Goal: Task Accomplishment & Management: Manage account settings

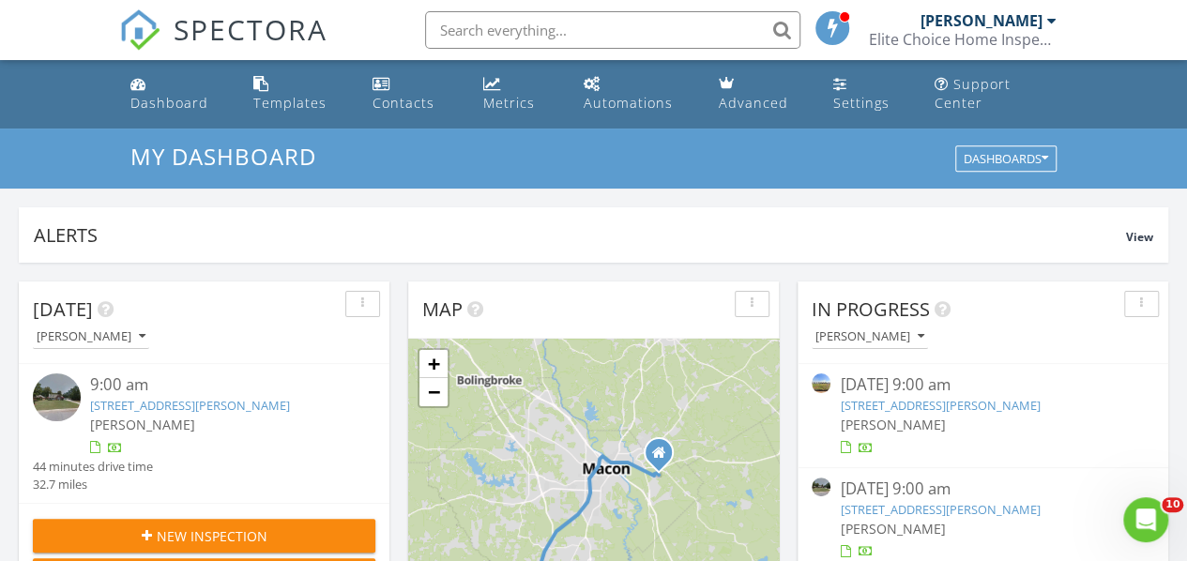
click at [209, 410] on link "100 Scarlett Dr, Warner Robins, GA 31088" at bounding box center [190, 405] width 200 height 17
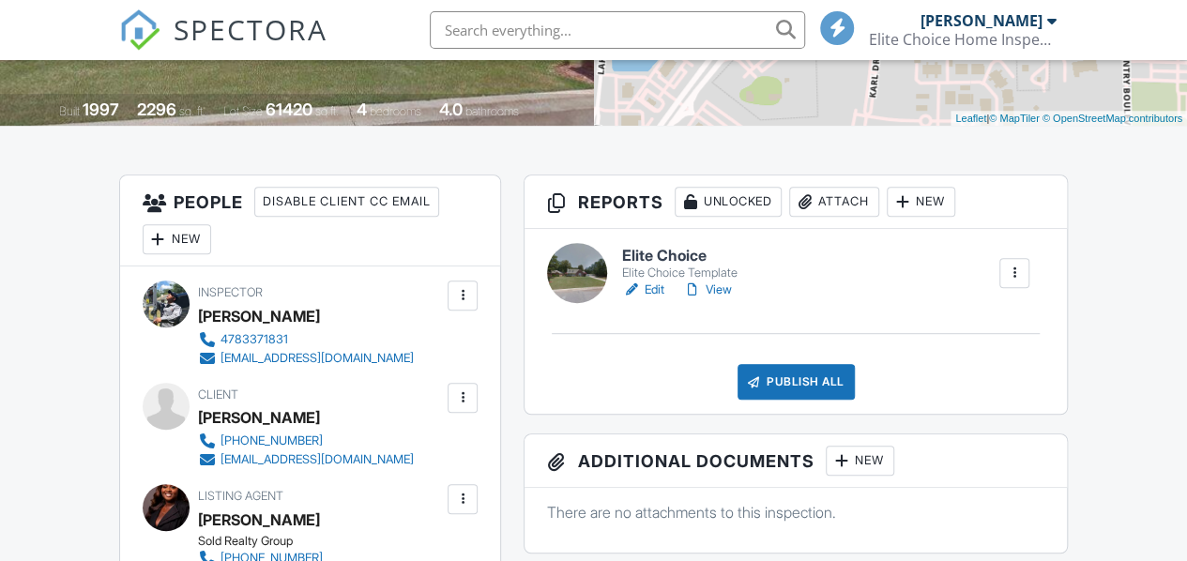
click at [646, 299] on link "Edit" at bounding box center [643, 289] width 42 height 19
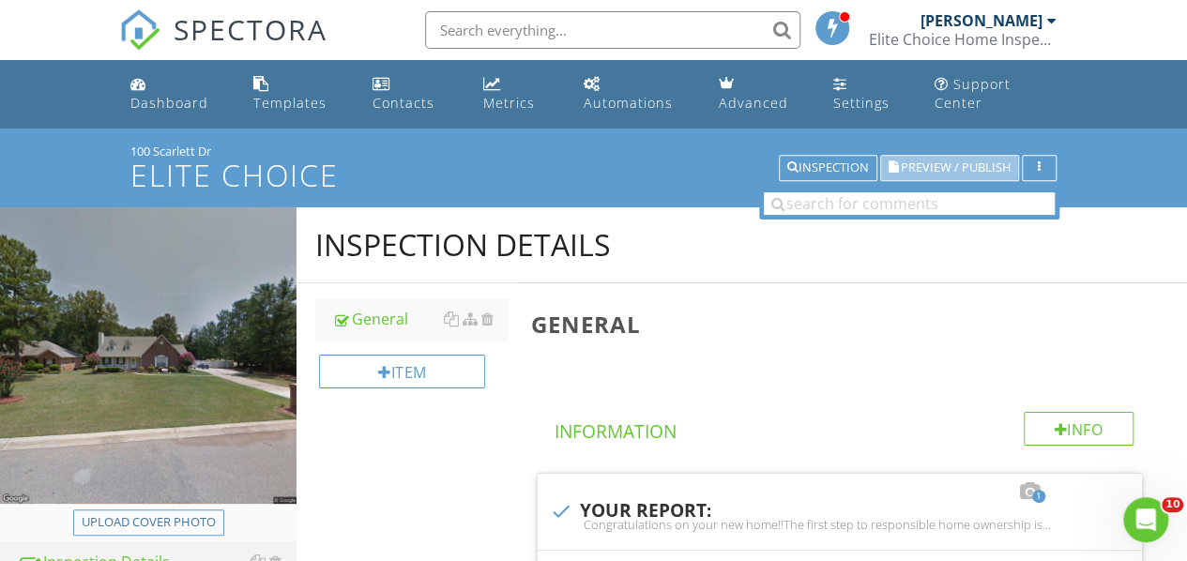
click at [944, 162] on span "Preview / Publish" at bounding box center [956, 168] width 110 height 12
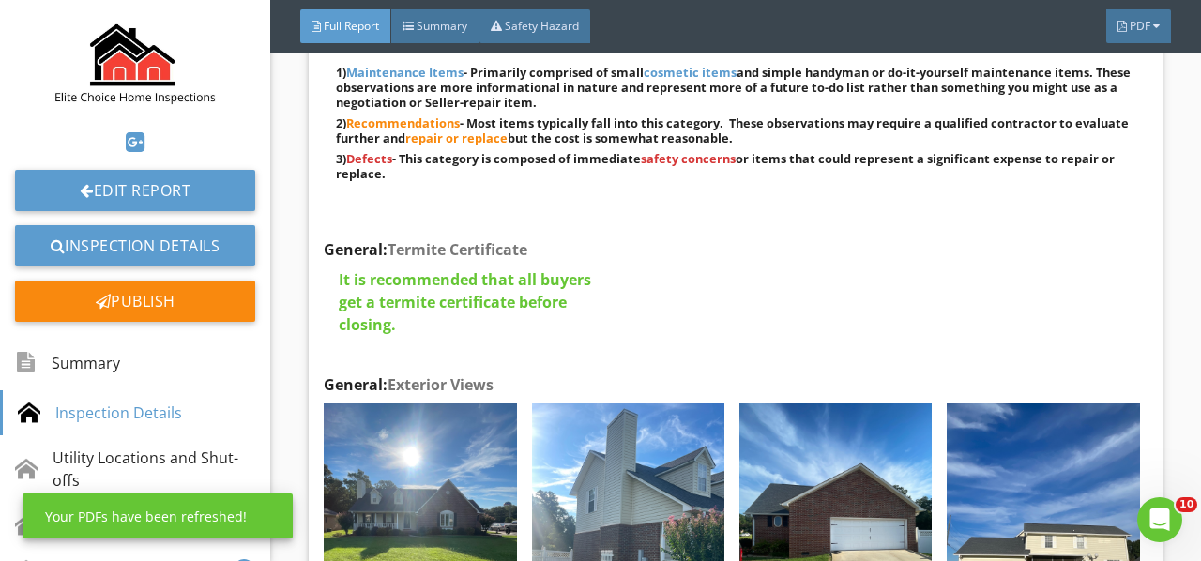
scroll to position [1407, 0]
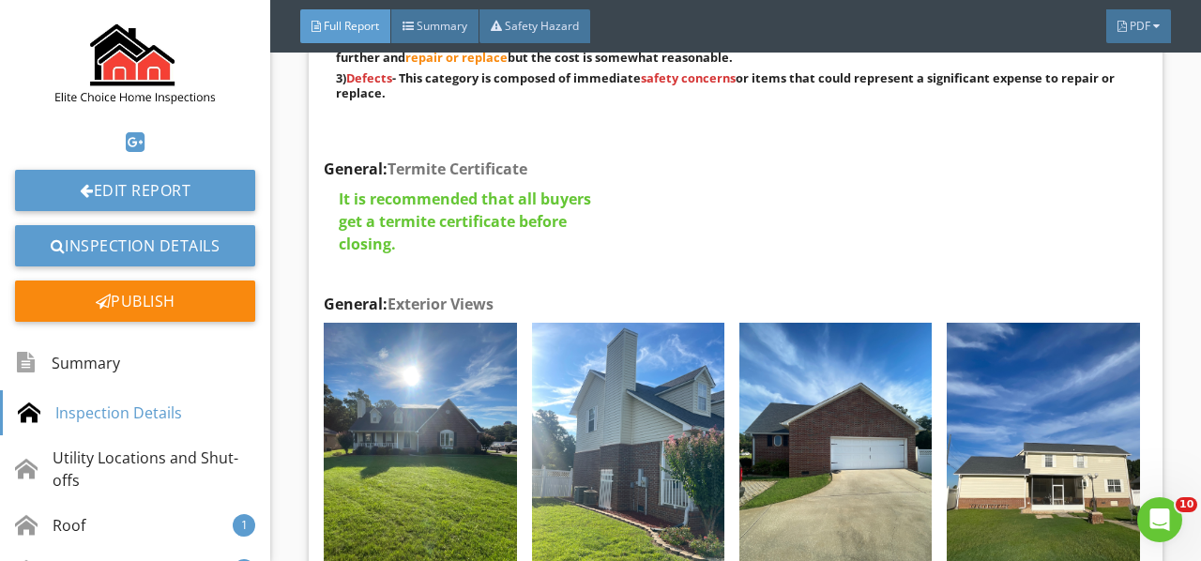
click at [391, 434] on img at bounding box center [420, 451] width 192 height 257
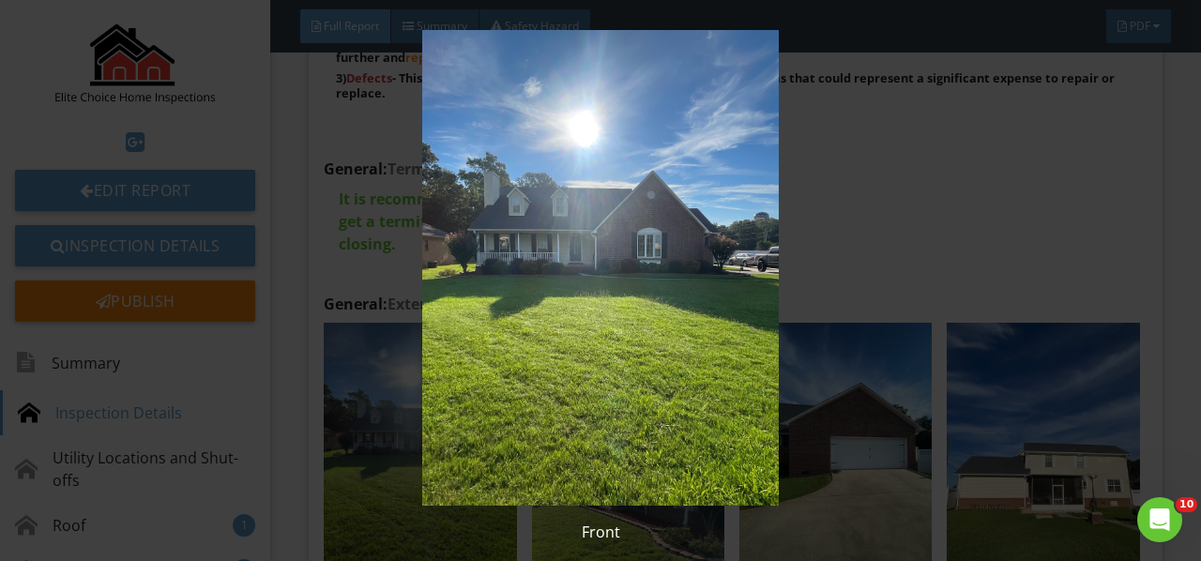
click at [391, 434] on img at bounding box center [599, 268] width 1083 height 476
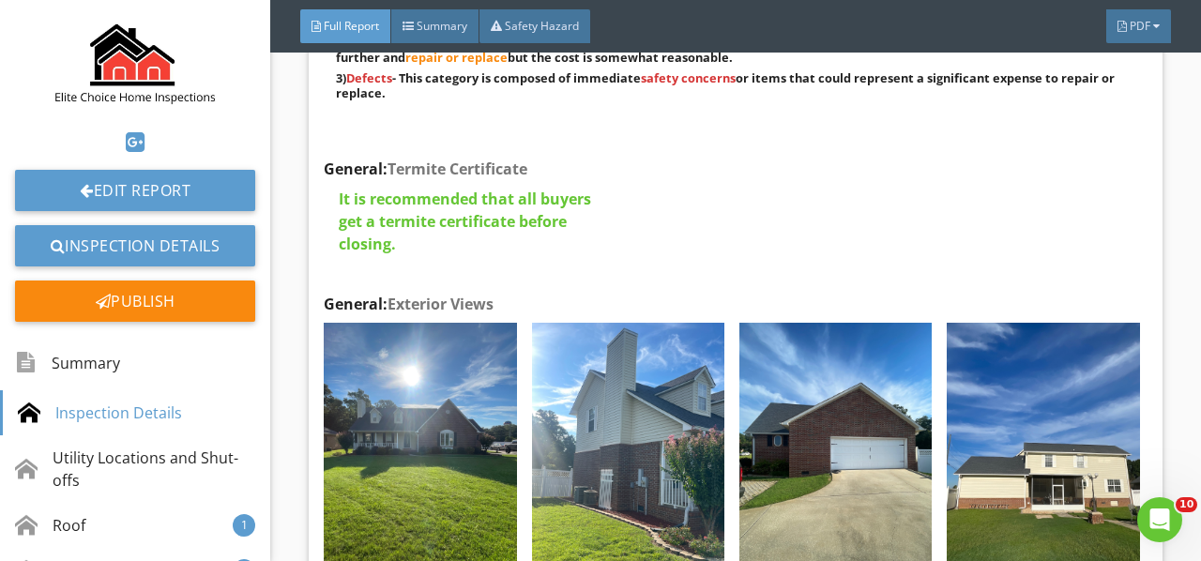
click at [764, 485] on img at bounding box center [835, 451] width 192 height 257
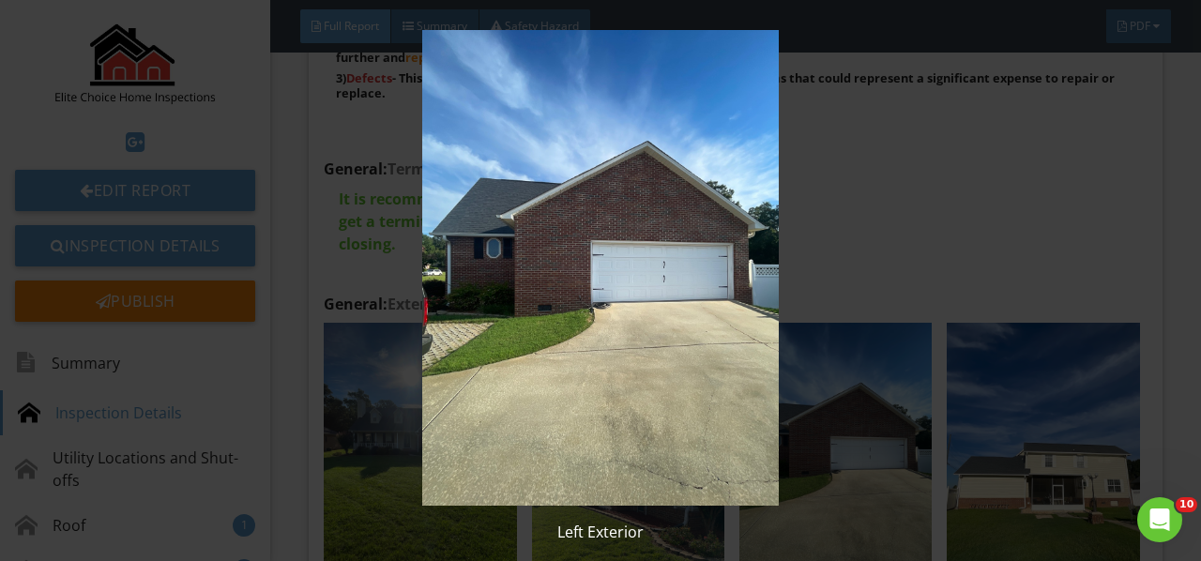
click at [676, 477] on img at bounding box center [599, 268] width 1083 height 476
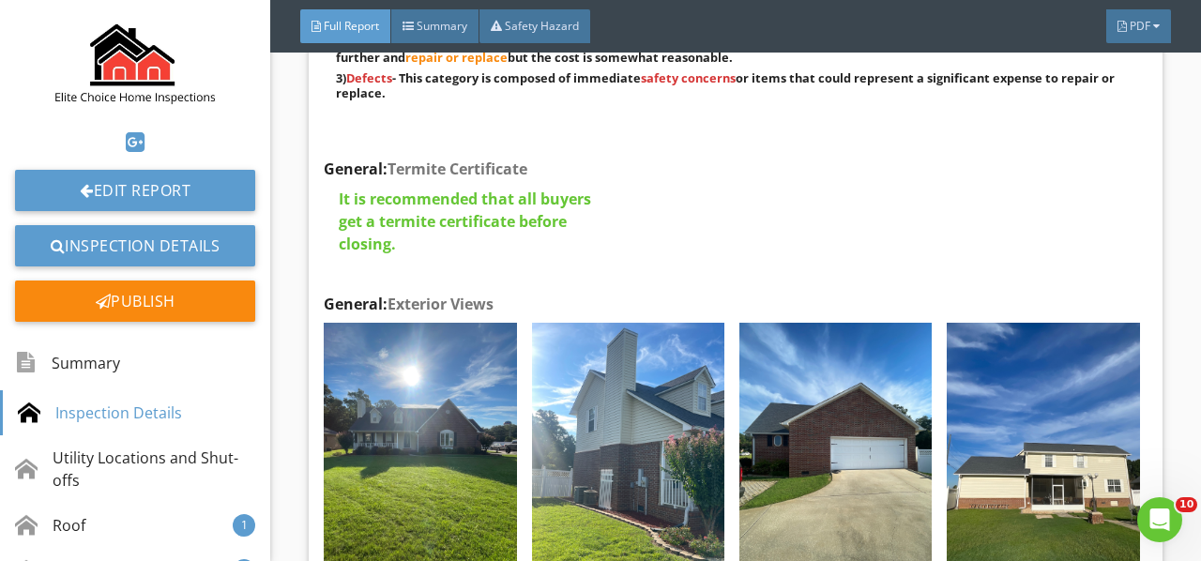
click at [612, 454] on img at bounding box center [628, 451] width 192 height 257
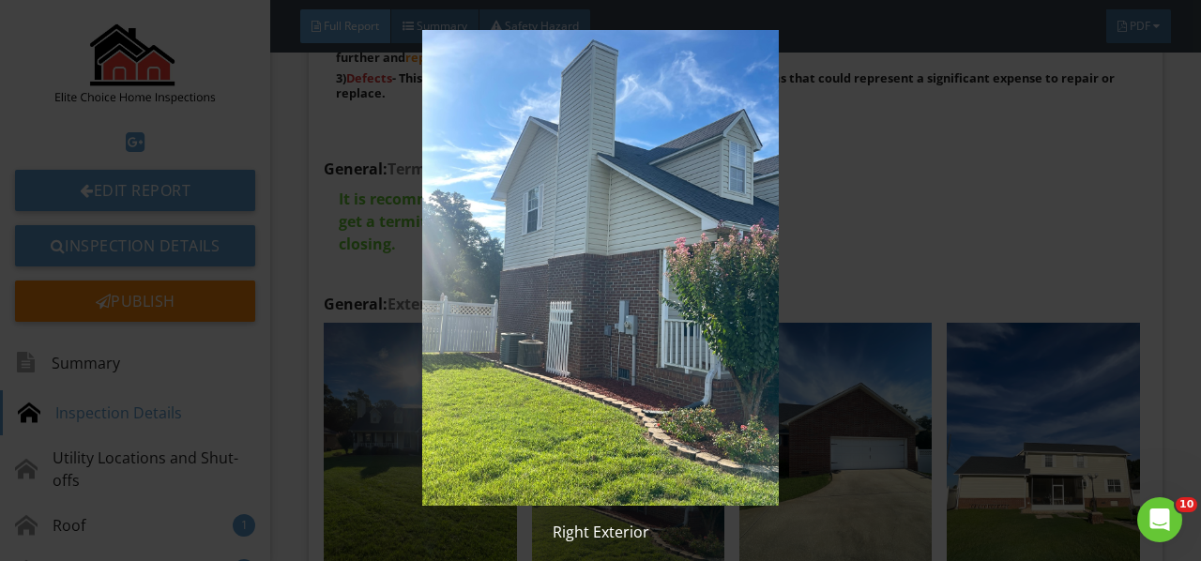
click at [614, 450] on img at bounding box center [599, 268] width 1083 height 476
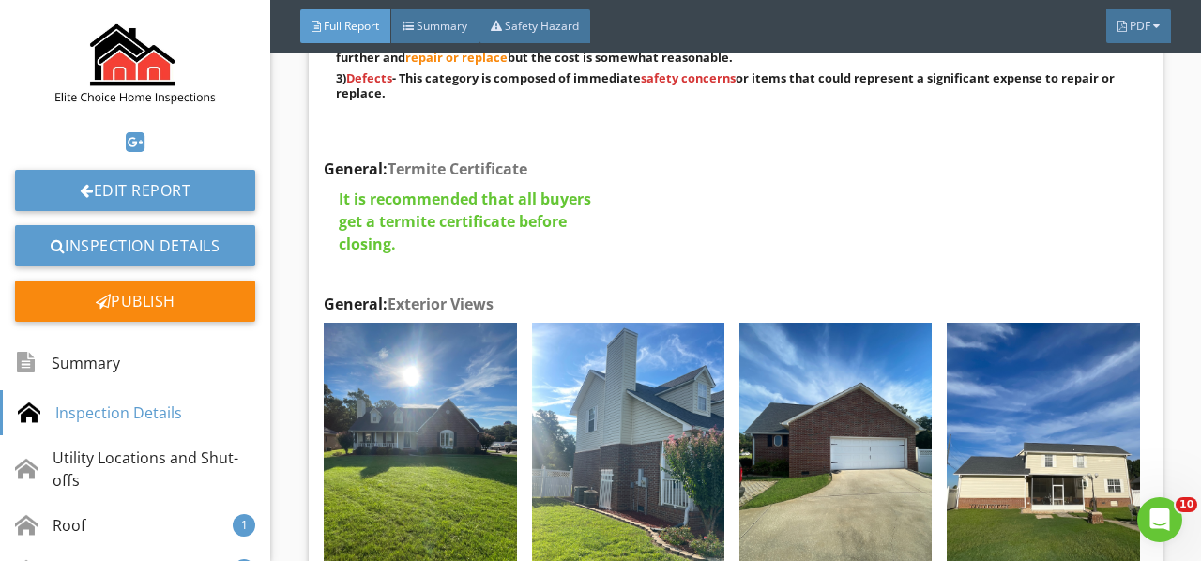
click at [827, 444] on img at bounding box center [835, 451] width 192 height 257
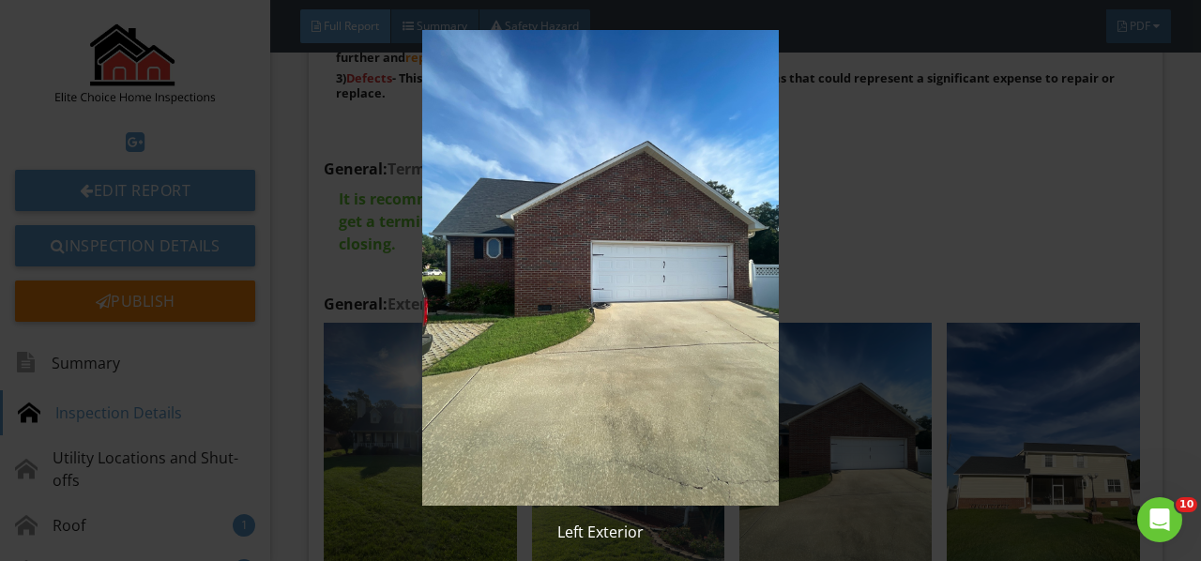
click at [827, 444] on img at bounding box center [599, 268] width 1083 height 476
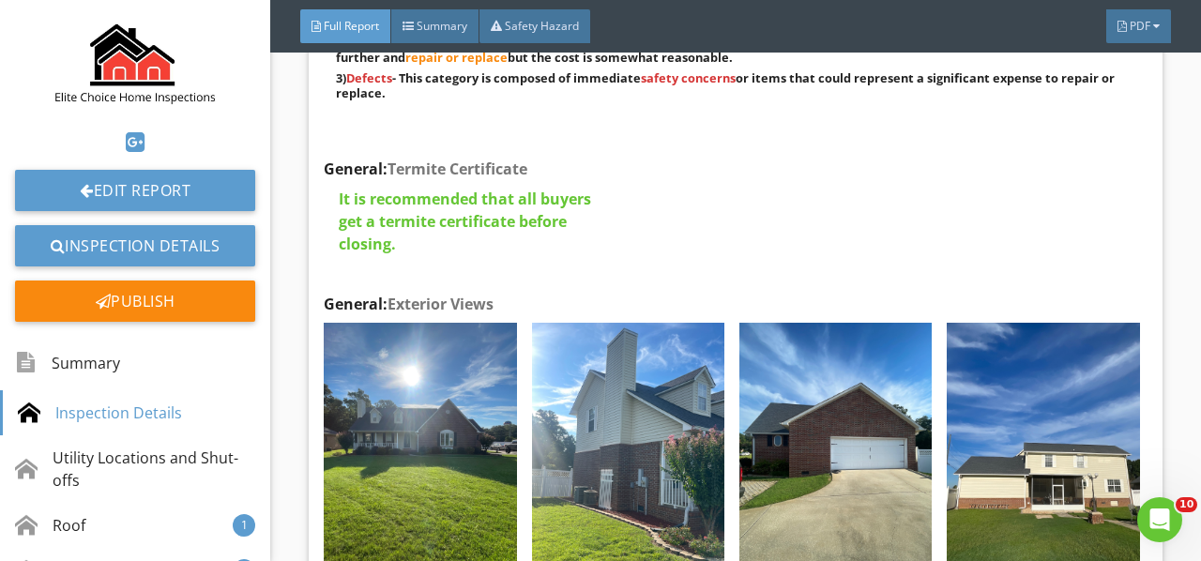
click at [997, 460] on img at bounding box center [1043, 451] width 192 height 257
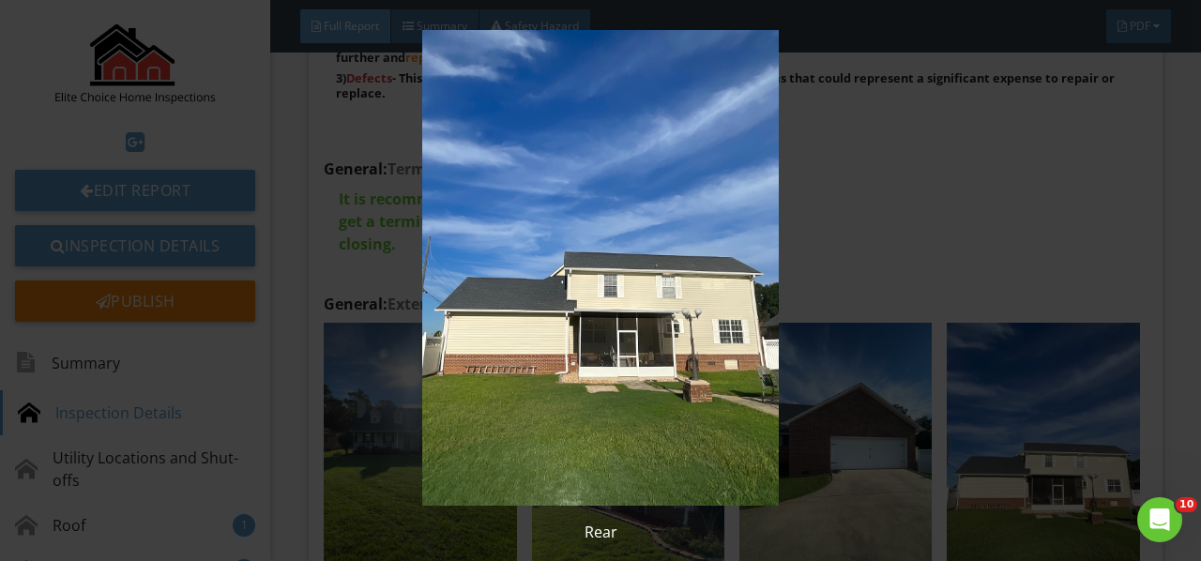
click at [997, 460] on img at bounding box center [599, 268] width 1083 height 476
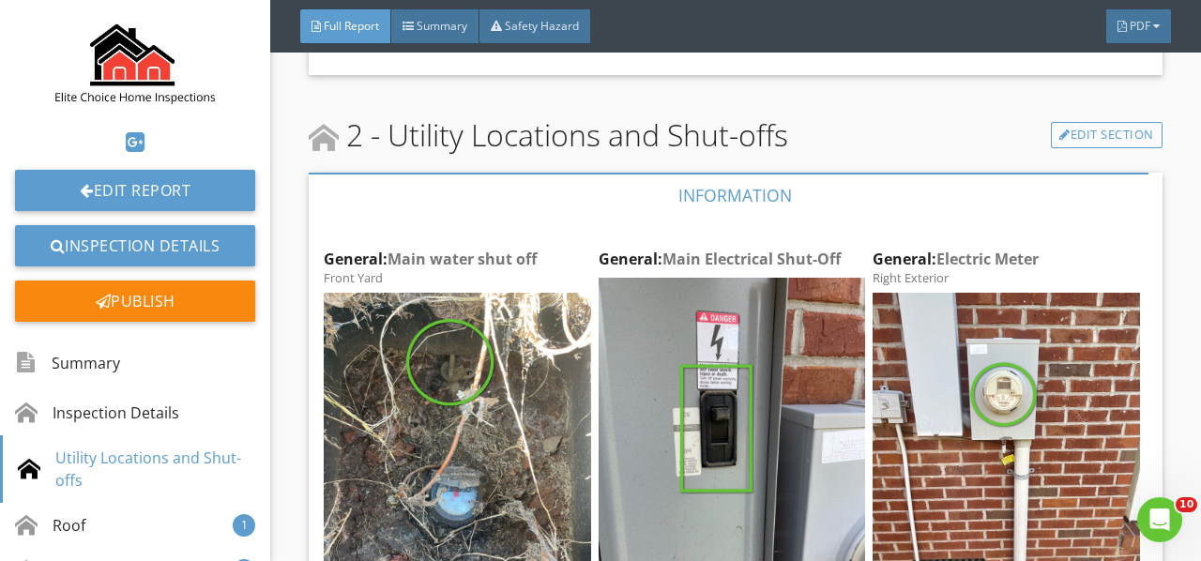
scroll to position [2064, 0]
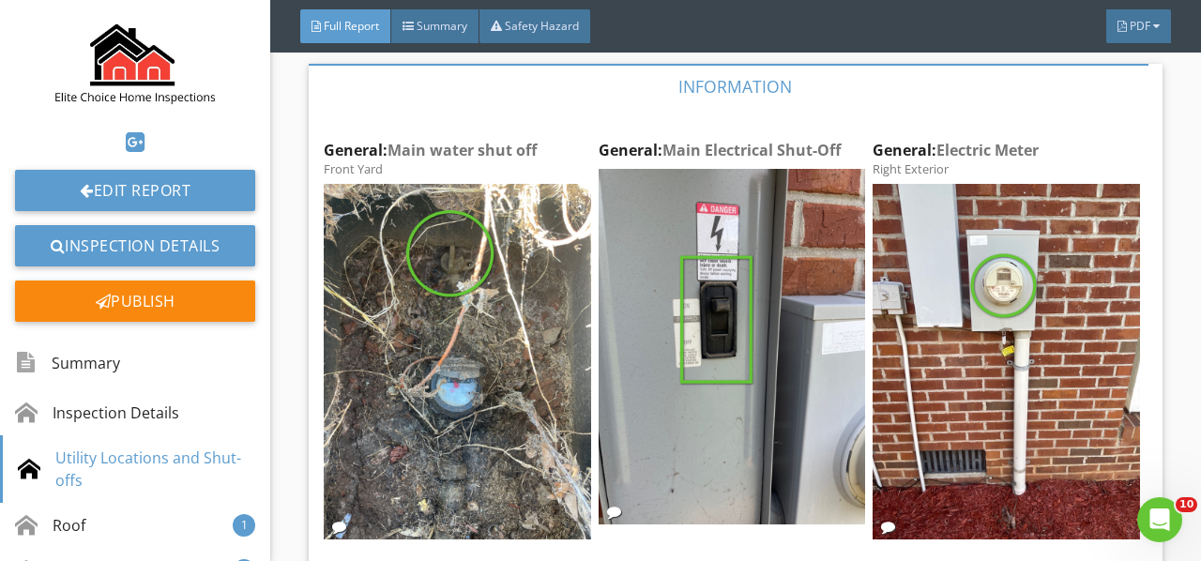
click at [474, 362] on img at bounding box center [457, 362] width 266 height 356
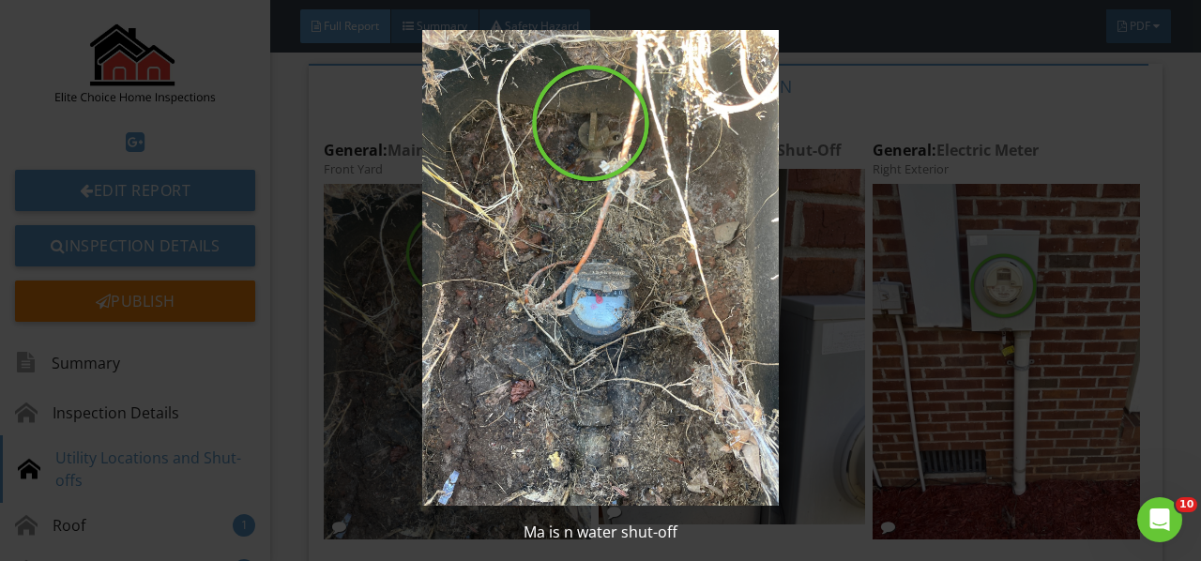
click at [474, 362] on img at bounding box center [599, 268] width 1083 height 476
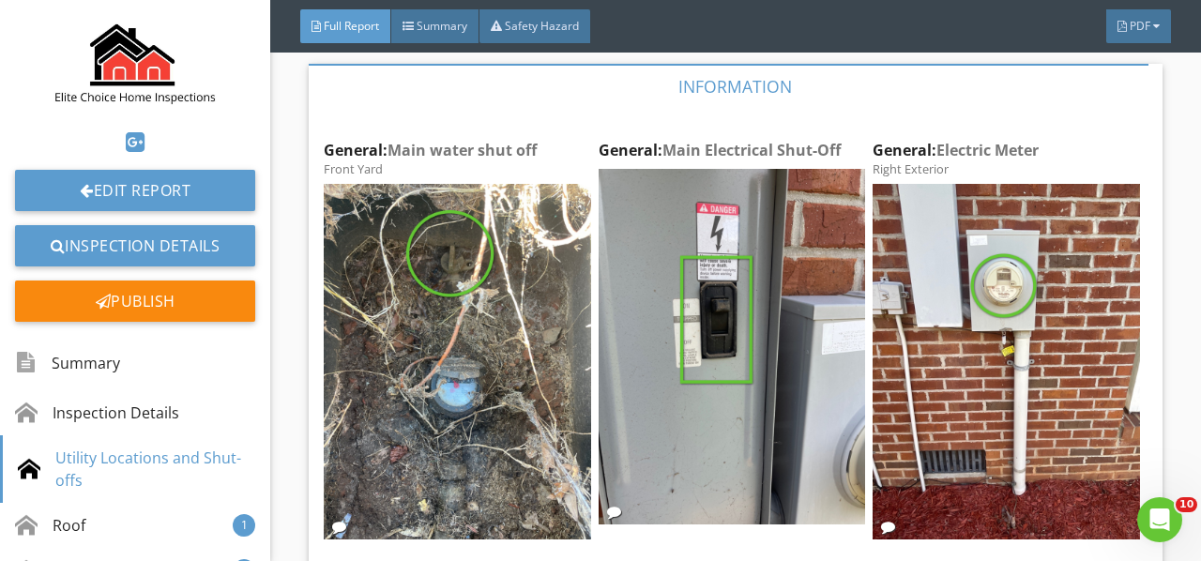
click at [0, 0] on div "Edit" at bounding box center [0, 0] width 0 height 0
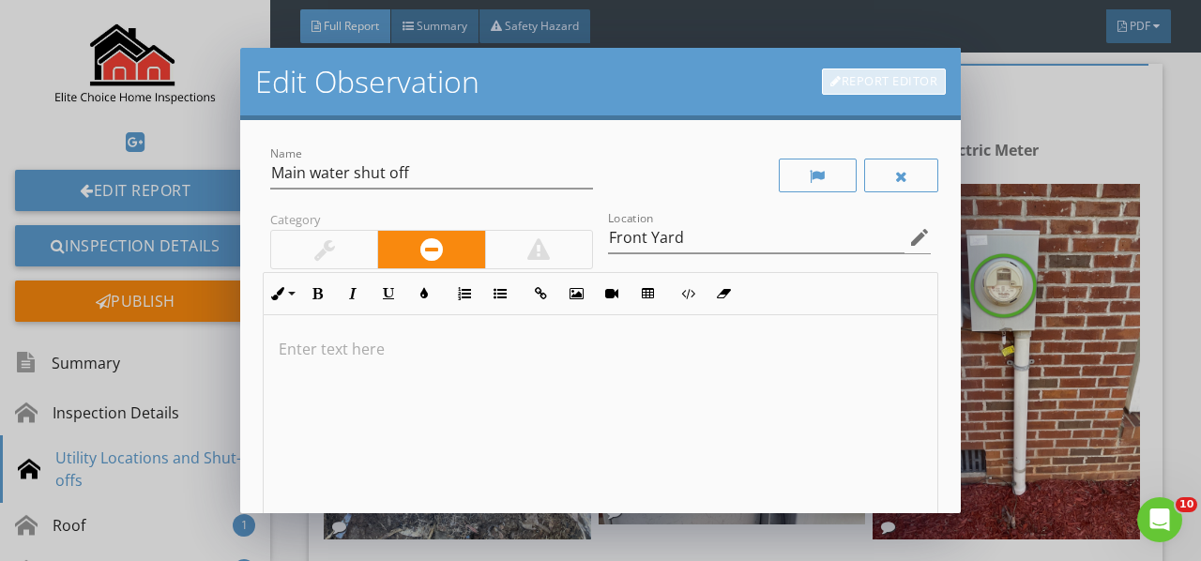
click at [882, 82] on link "Report Editor" at bounding box center [884, 81] width 124 height 26
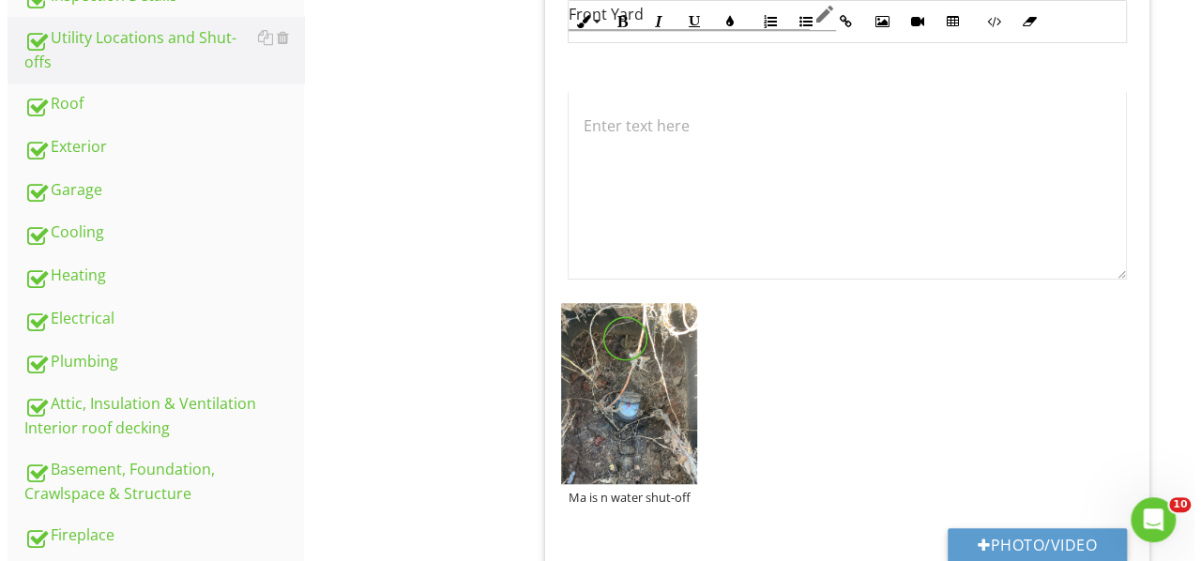
scroll to position [744, 0]
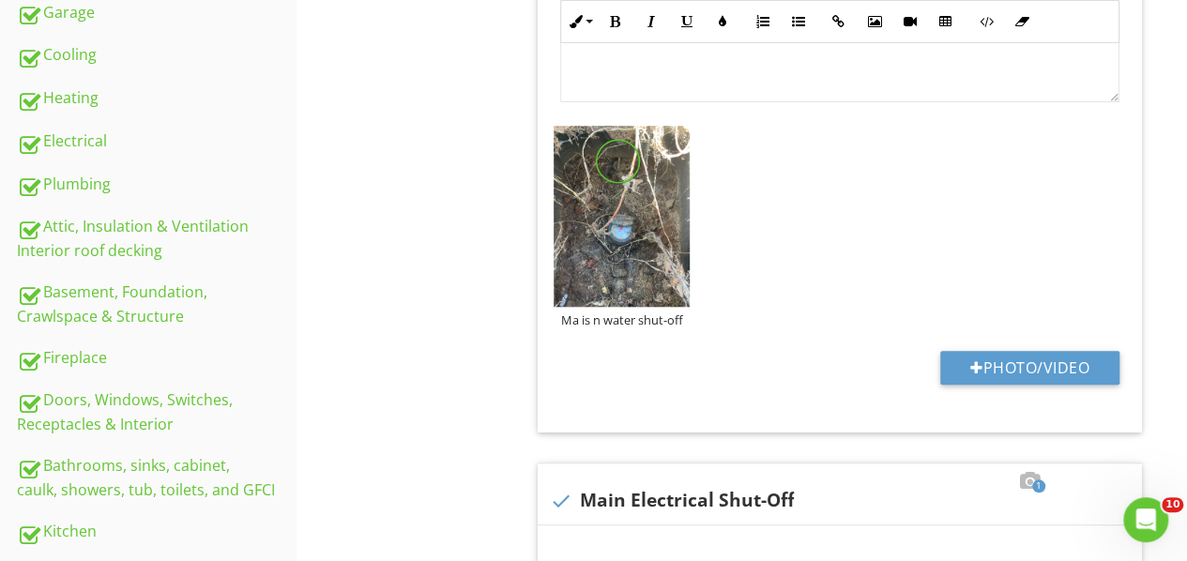
click at [600, 317] on div "Ma is n water shut-off" at bounding box center [621, 319] width 136 height 15
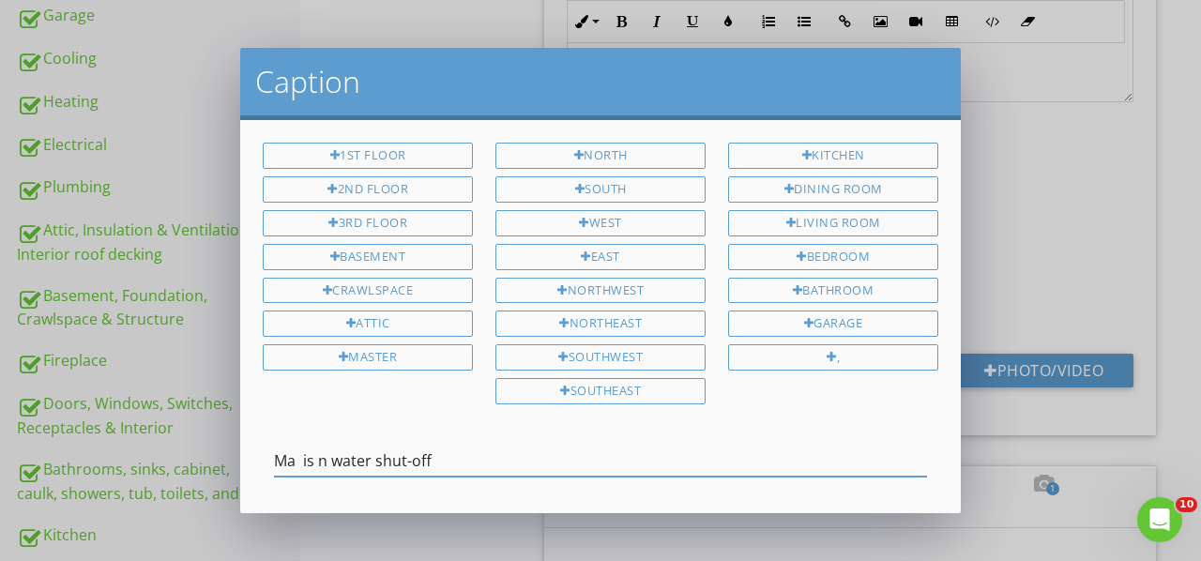
click at [319, 452] on input "Ma is n water shut-off" at bounding box center [600, 461] width 653 height 31
click at [332, 454] on input "Ma is n water shut-off" at bounding box center [600, 461] width 653 height 31
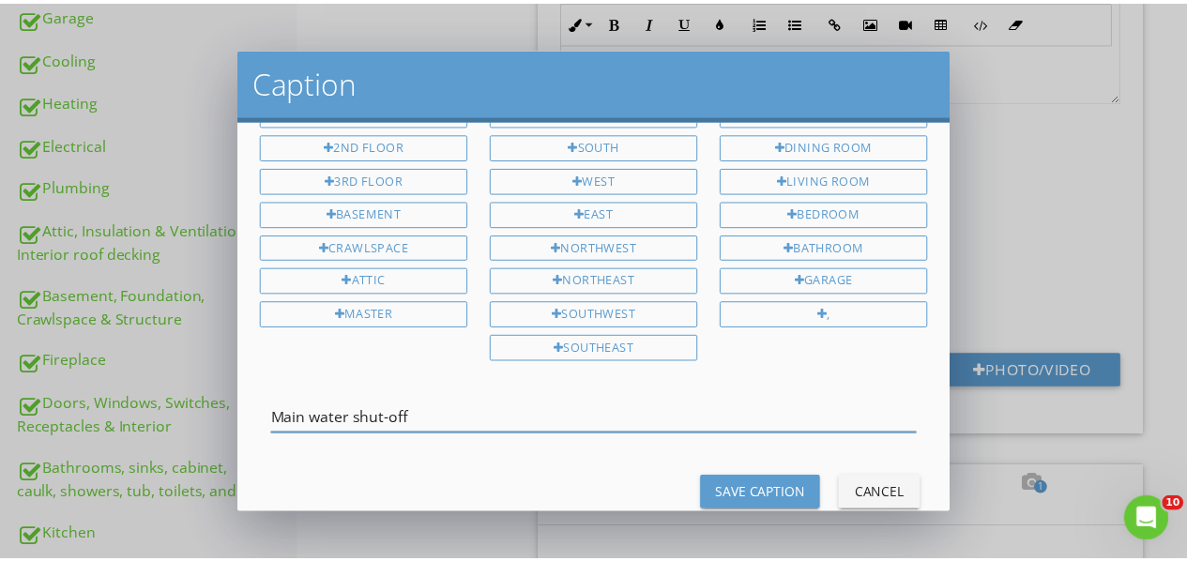
scroll to position [79, 0]
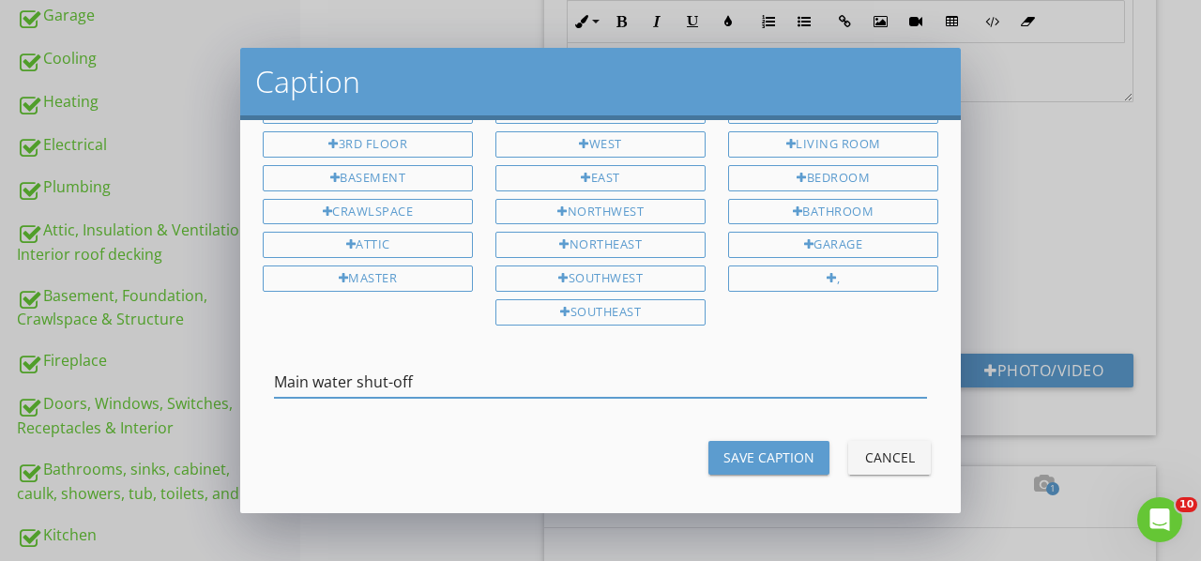
type input "Main water shut-off"
click at [766, 450] on div "Save Caption" at bounding box center [768, 457] width 91 height 20
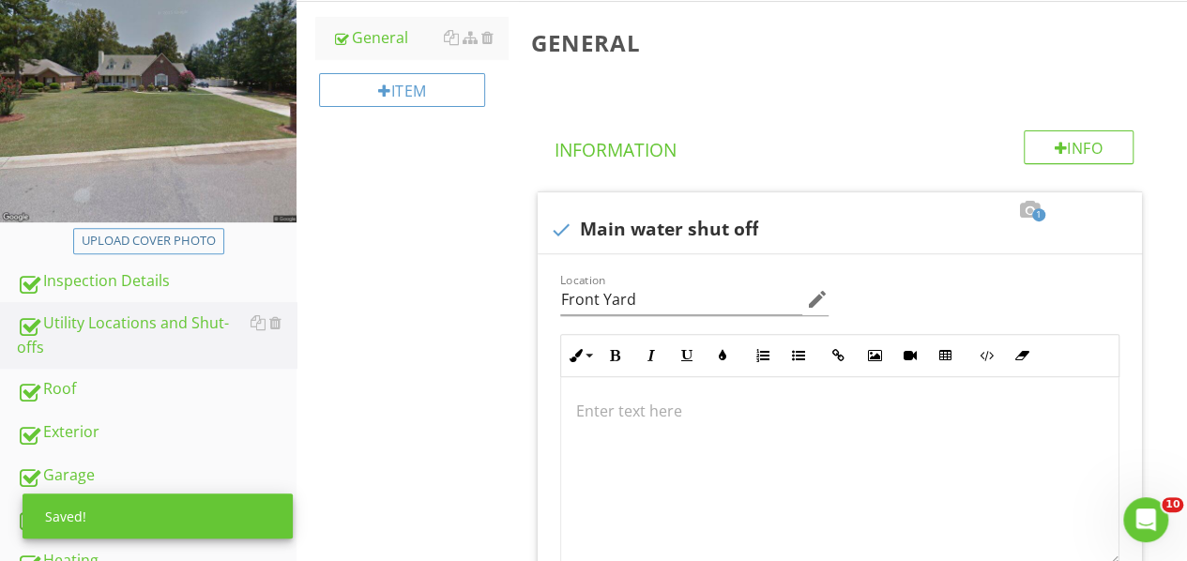
scroll to position [0, 0]
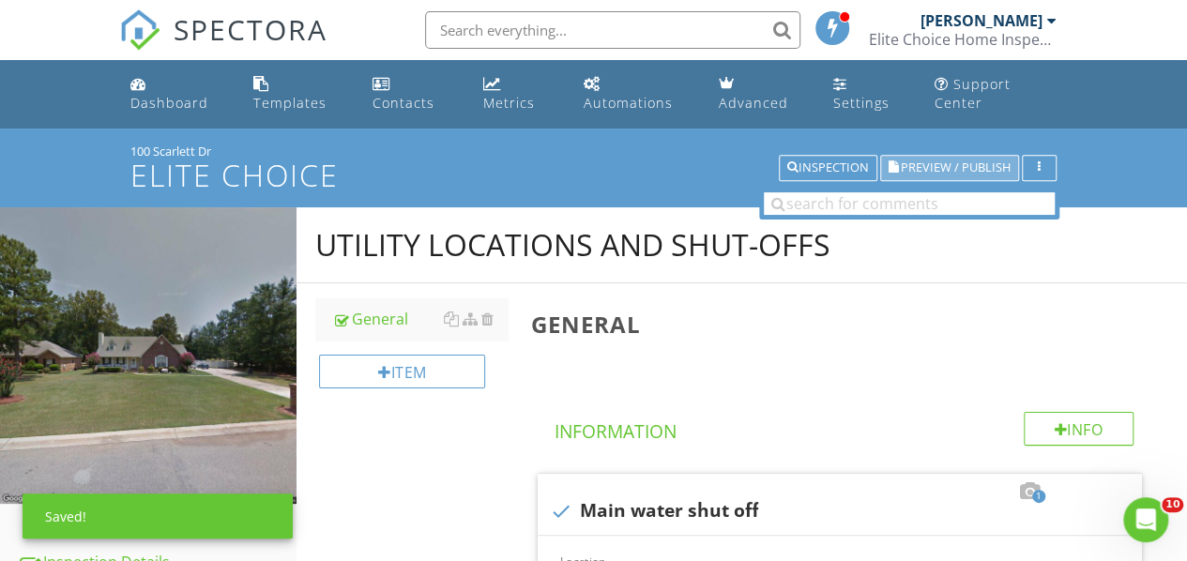
click at [944, 162] on span "Preview / Publish" at bounding box center [956, 168] width 110 height 12
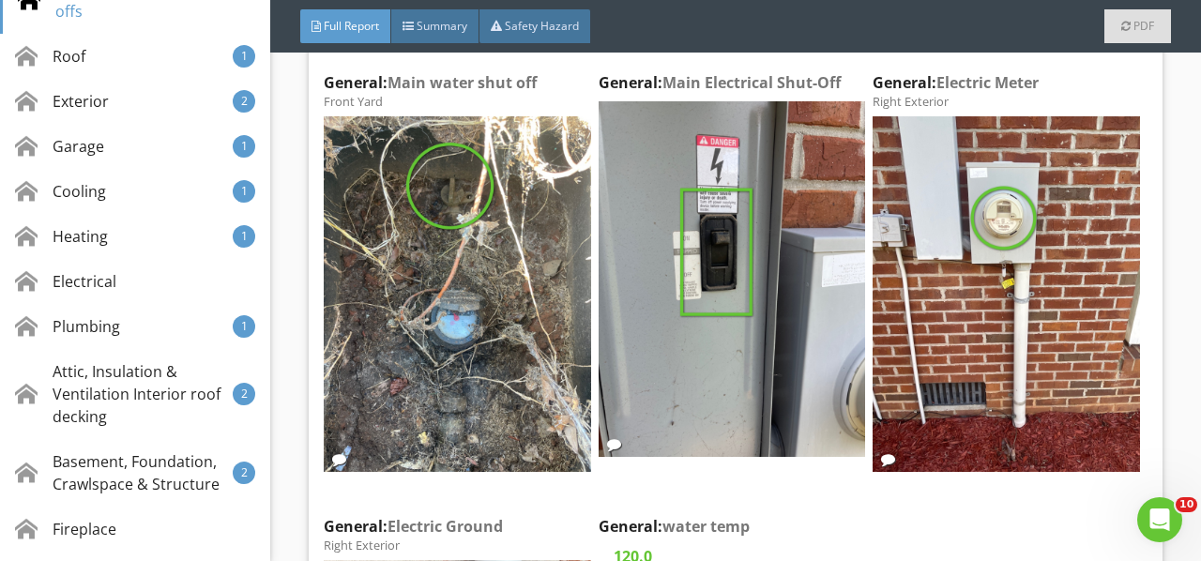
scroll to position [2158, 0]
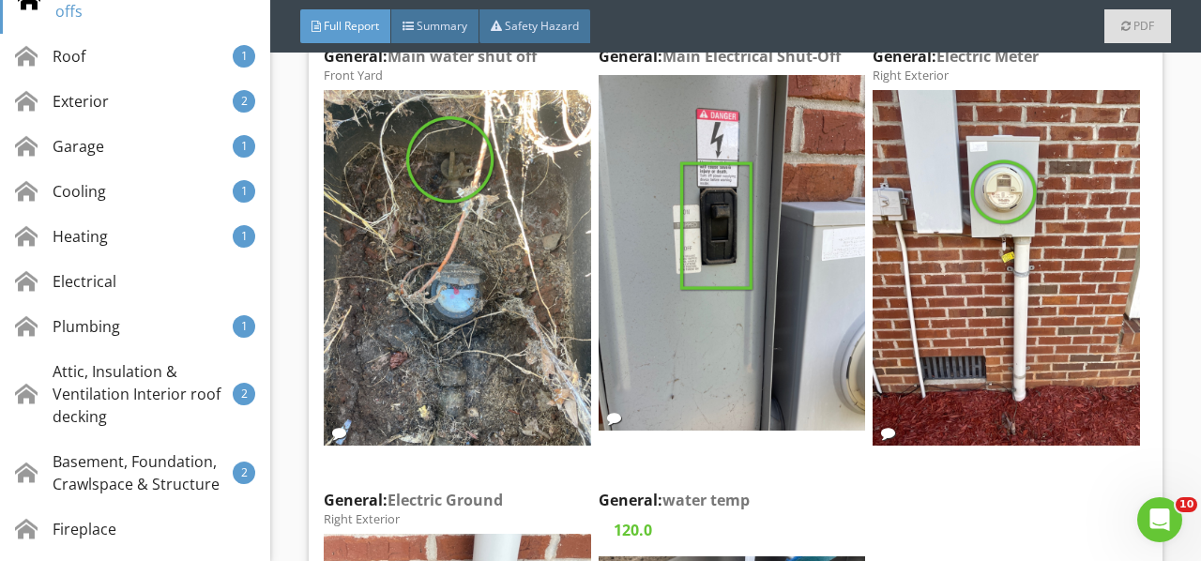
click at [941, 285] on img at bounding box center [1005, 268] width 266 height 356
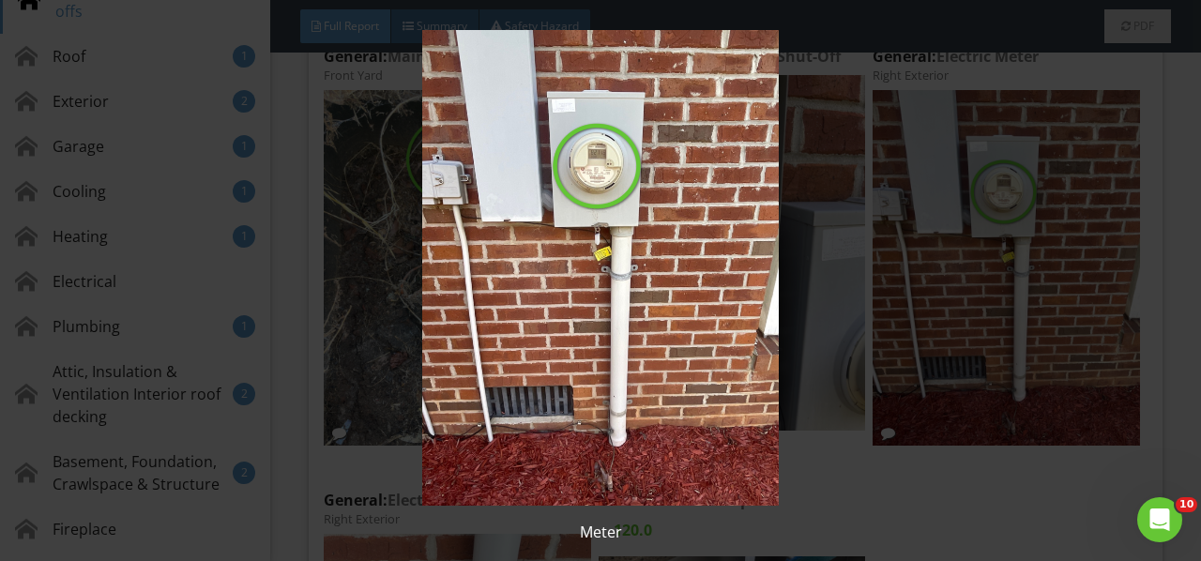
click at [940, 287] on img at bounding box center [599, 268] width 1083 height 476
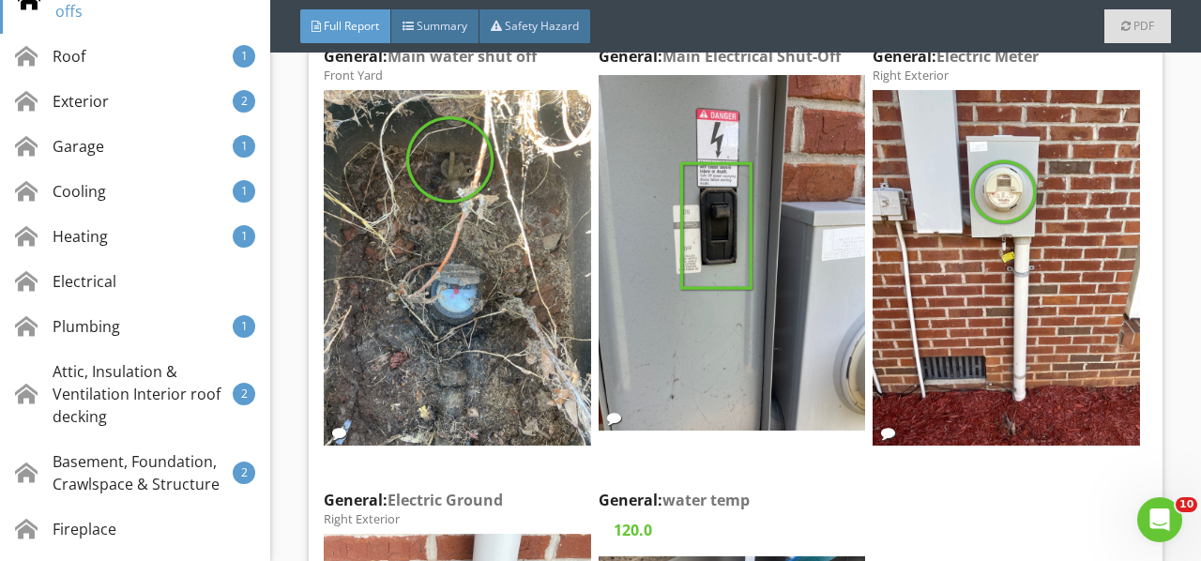
click at [692, 291] on img at bounding box center [731, 253] width 266 height 356
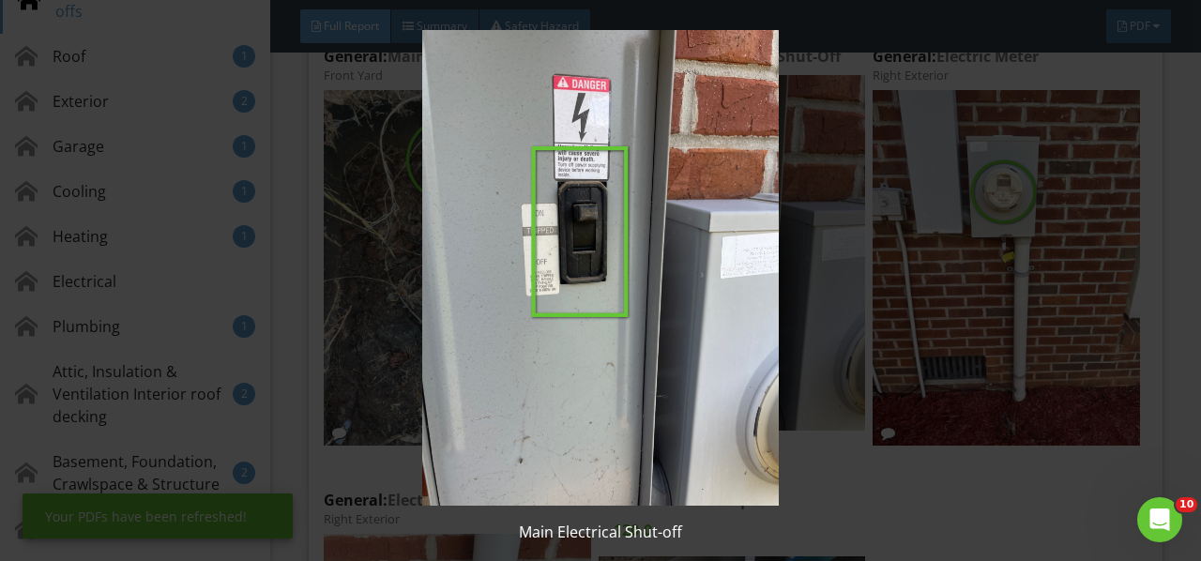
click at [692, 291] on img at bounding box center [599, 268] width 1083 height 476
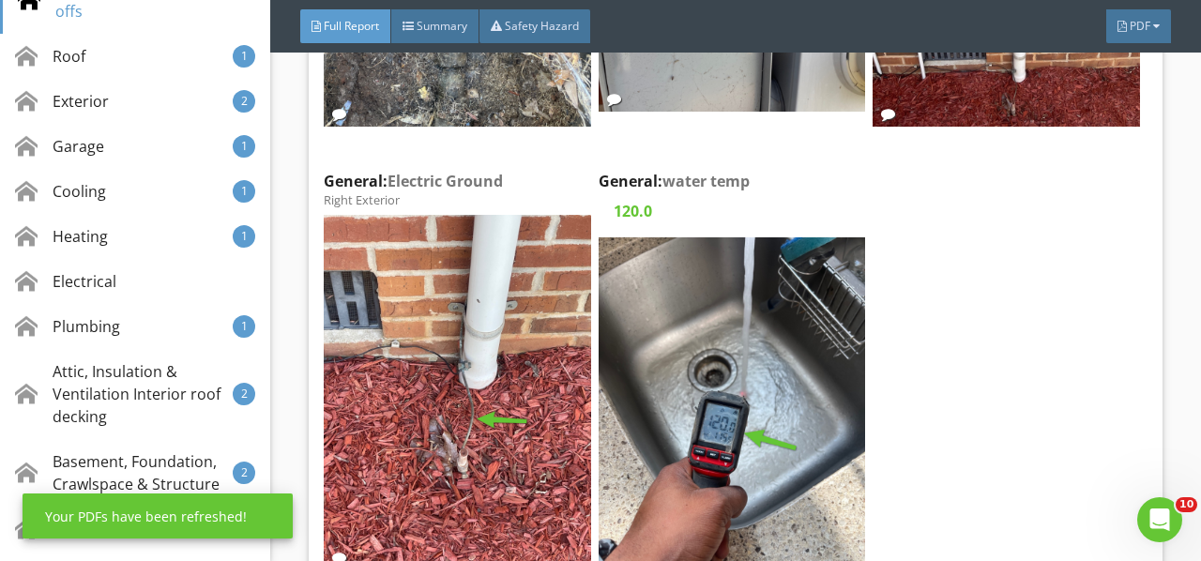
scroll to position [2533, 0]
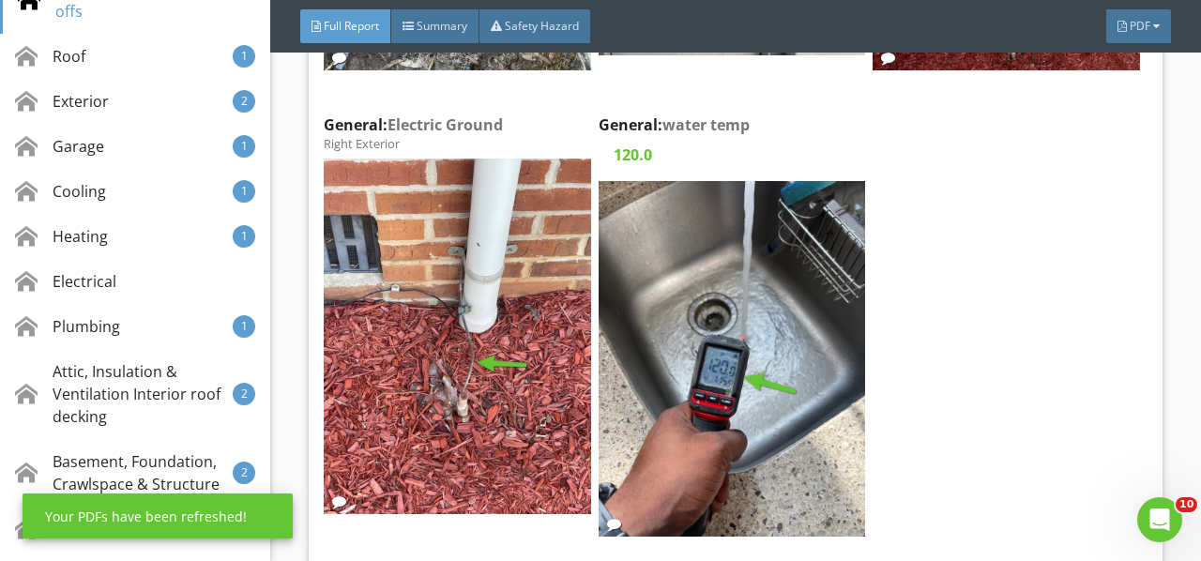
click at [518, 340] on img at bounding box center [457, 337] width 266 height 356
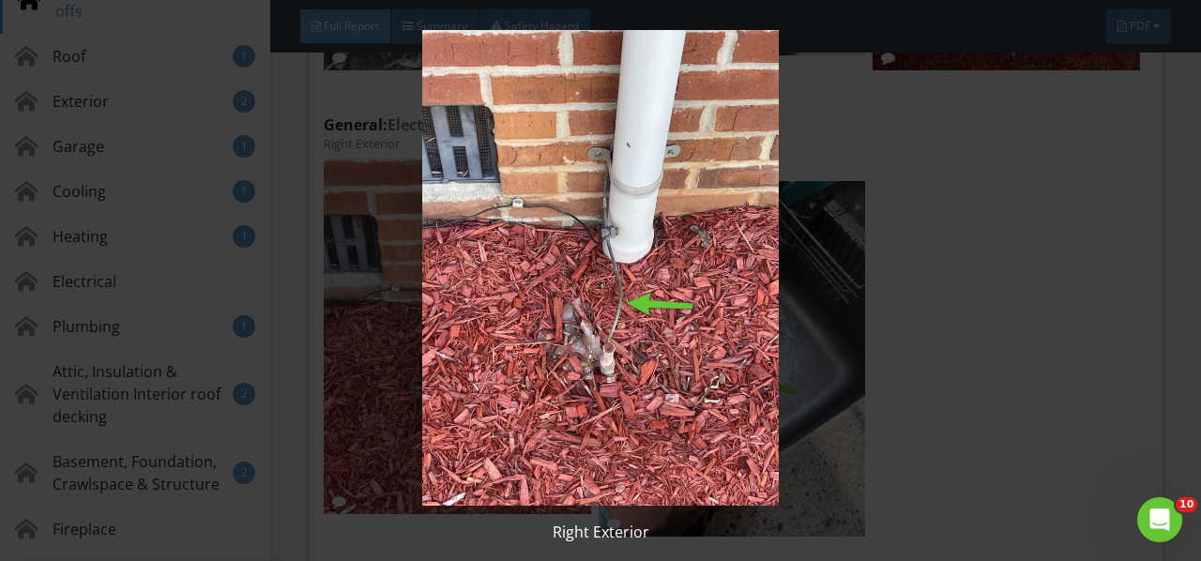
click at [518, 340] on img at bounding box center [599, 268] width 1083 height 476
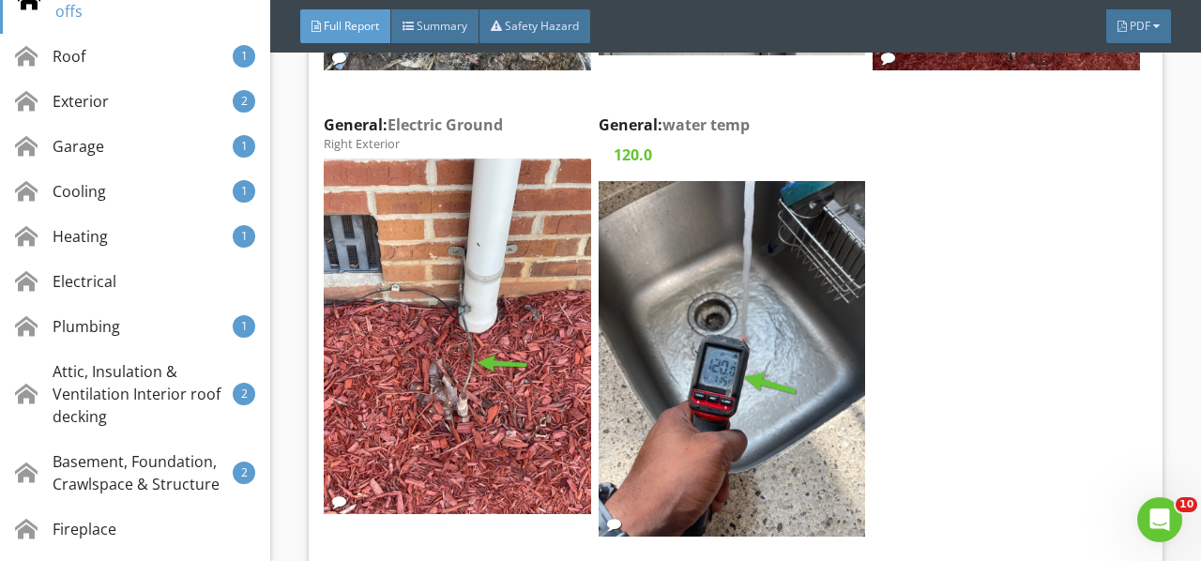
click at [0, 0] on div "Edit" at bounding box center [0, 0] width 0 height 0
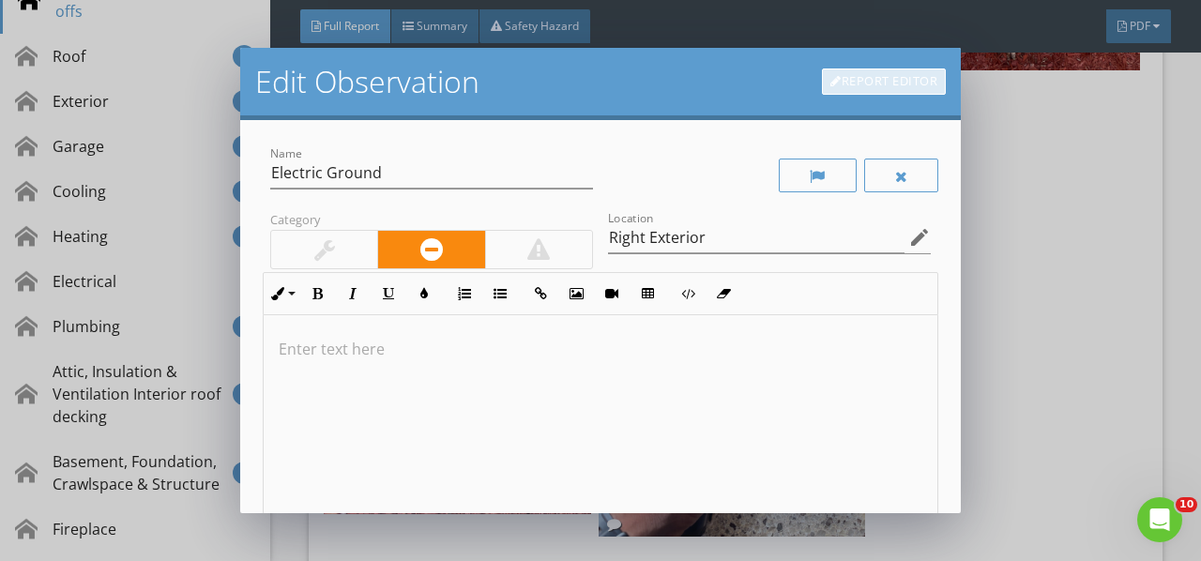
click at [849, 81] on link "Report Editor" at bounding box center [884, 81] width 124 height 26
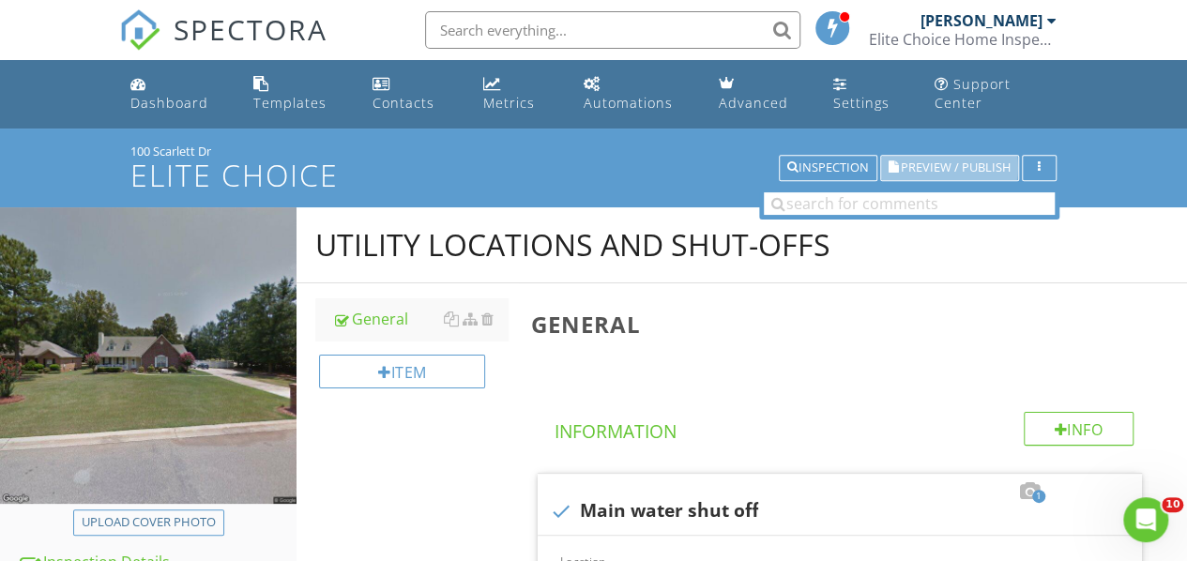
click at [935, 171] on span "Preview / Publish" at bounding box center [956, 168] width 110 height 12
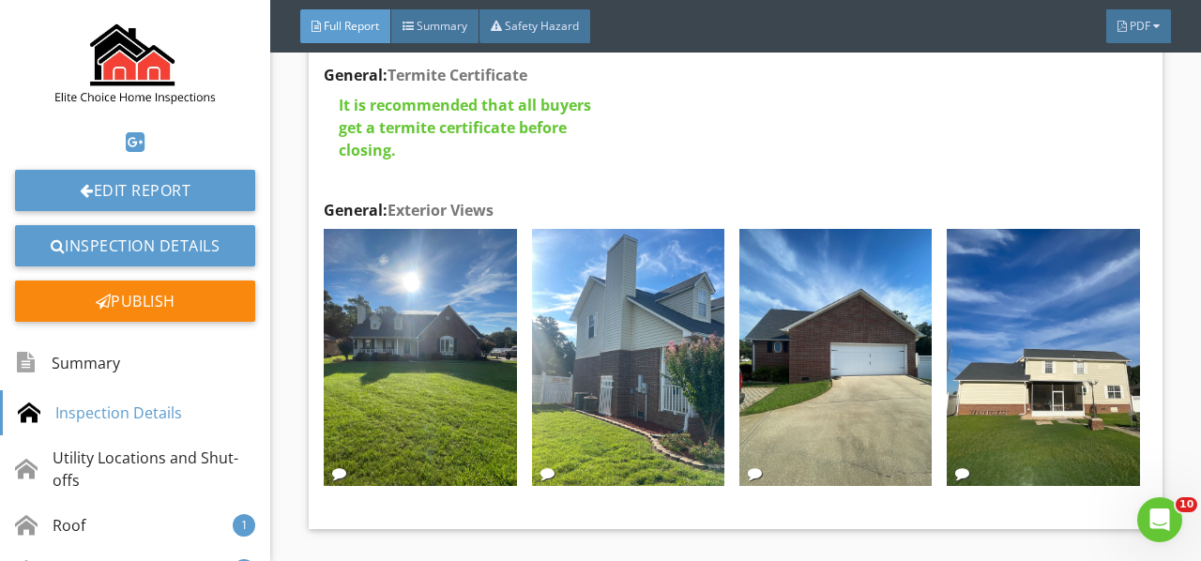
scroll to position [1689, 0]
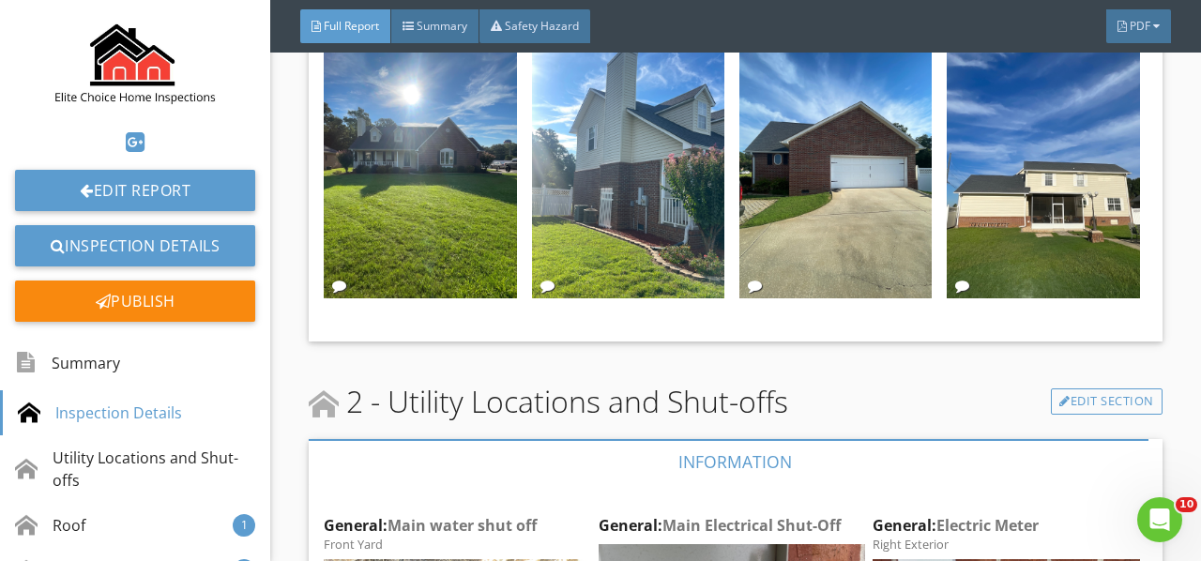
click at [985, 214] on img at bounding box center [1043, 169] width 192 height 257
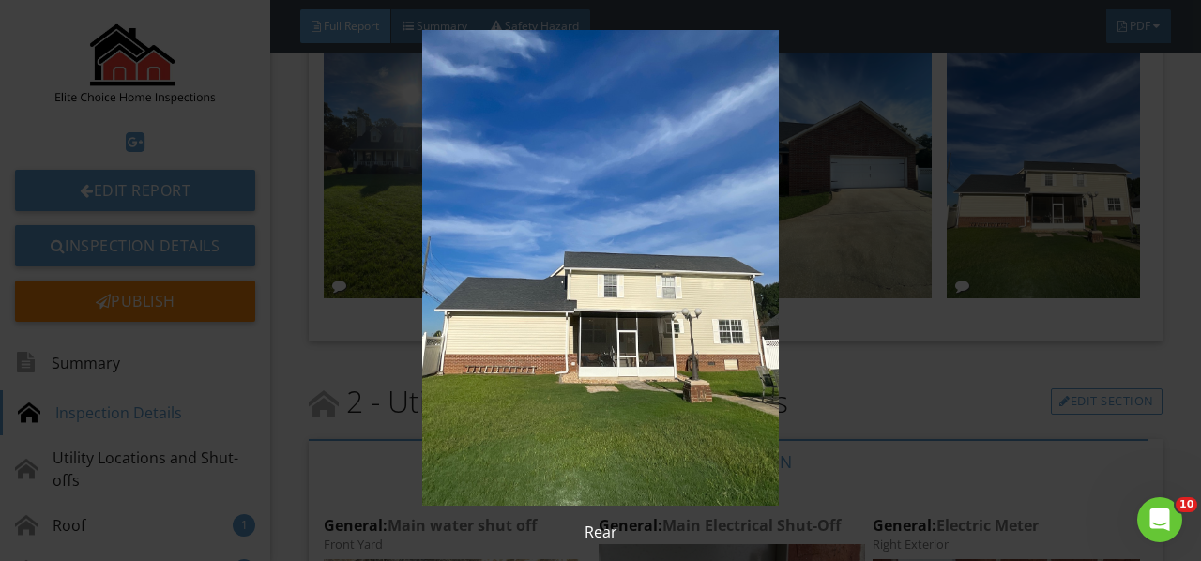
click at [985, 214] on img at bounding box center [599, 268] width 1083 height 476
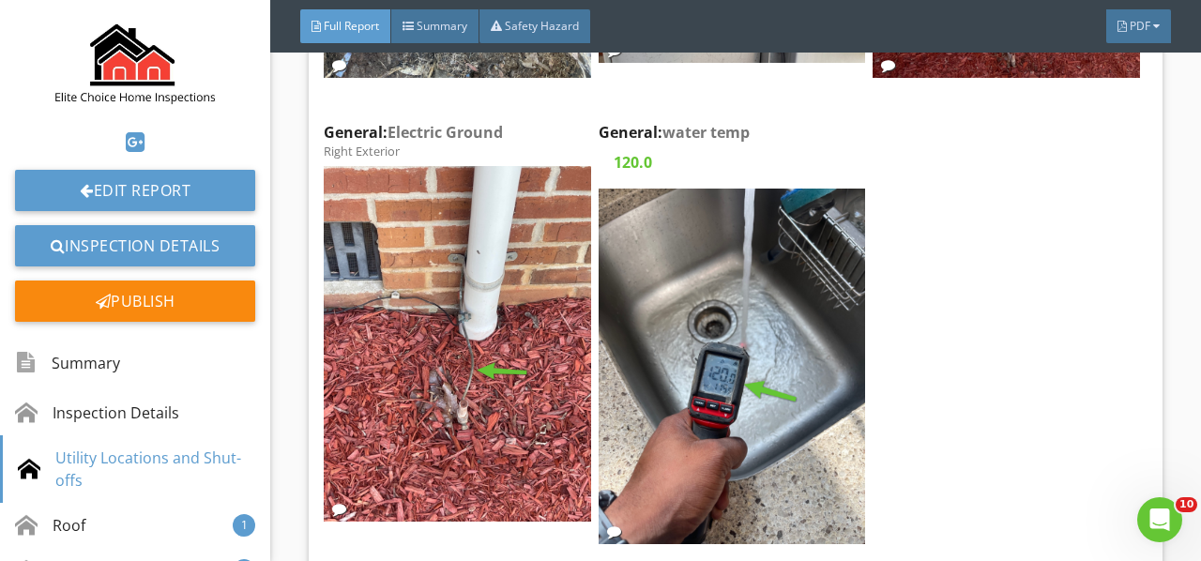
scroll to position [2533, 0]
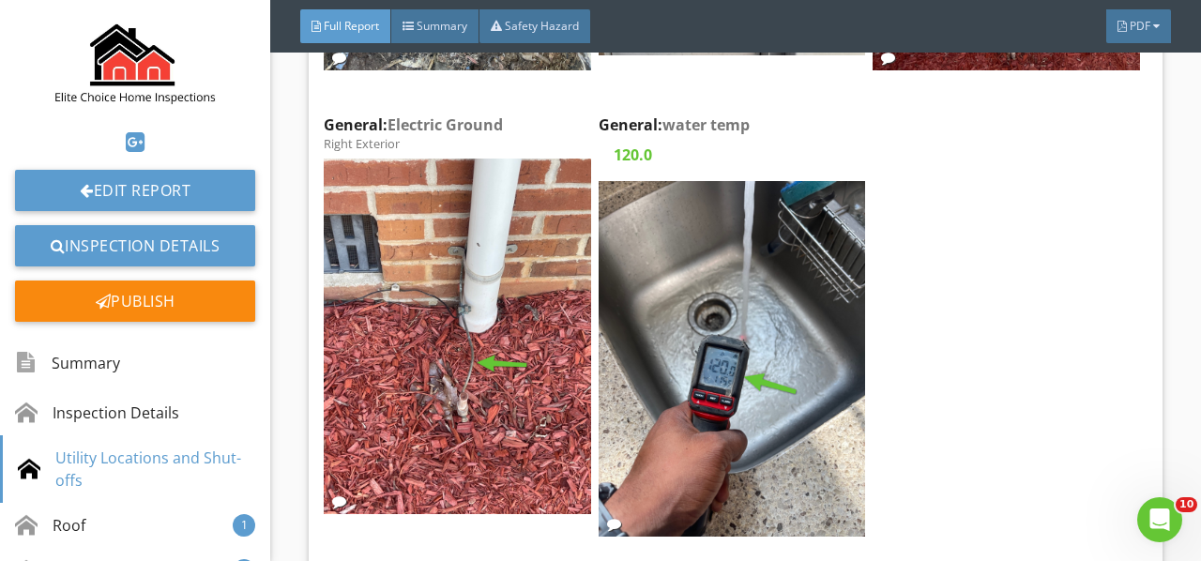
click at [709, 321] on img at bounding box center [731, 359] width 266 height 356
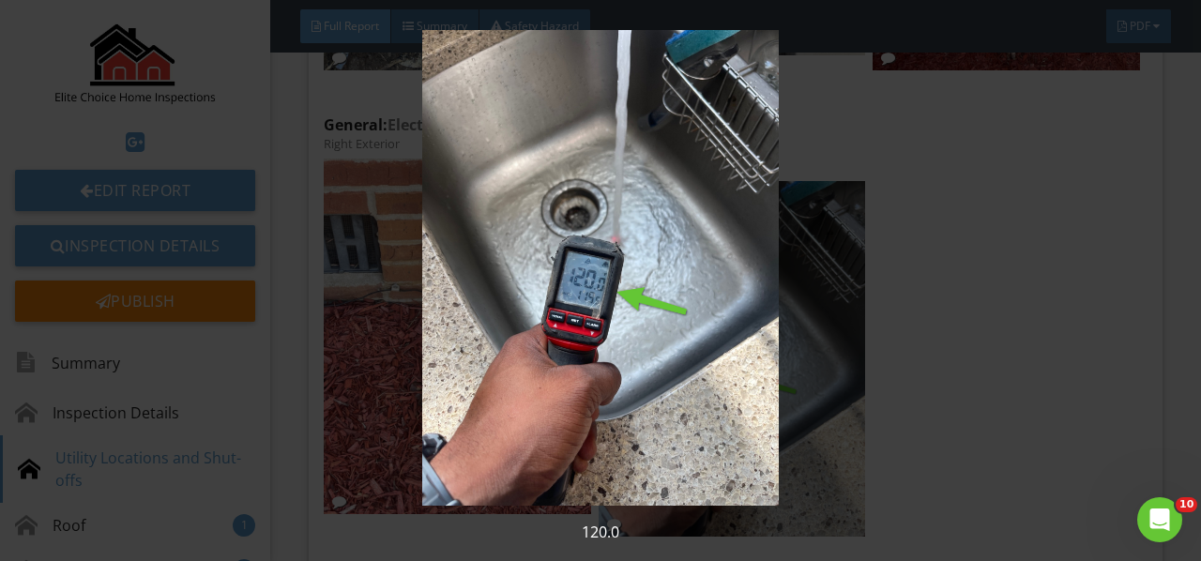
click at [709, 321] on img at bounding box center [599, 268] width 1083 height 476
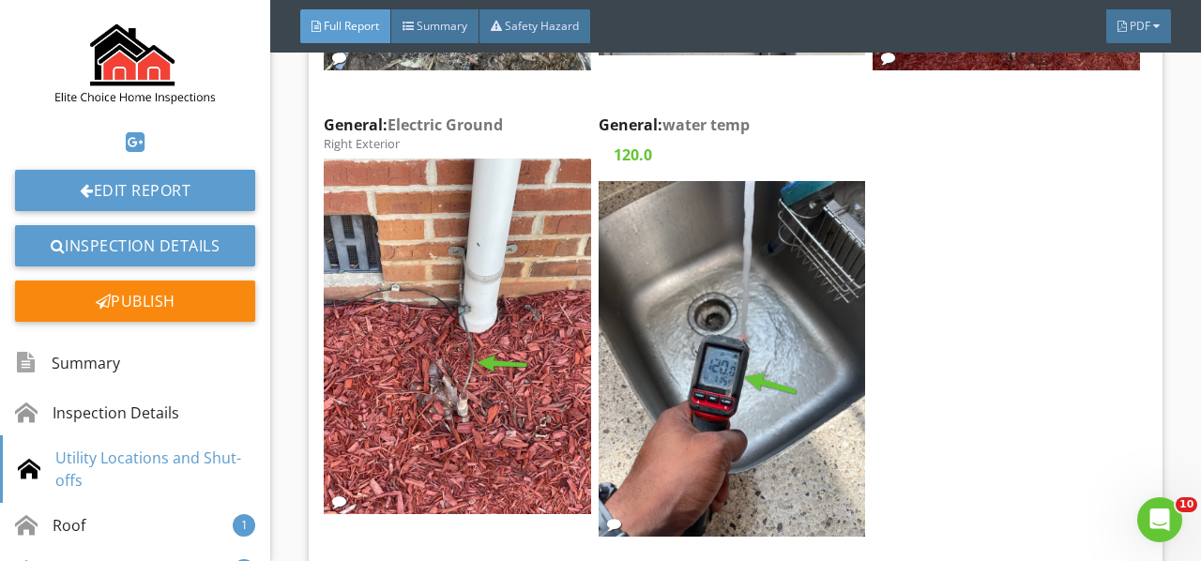
click at [454, 338] on img at bounding box center [457, 337] width 266 height 356
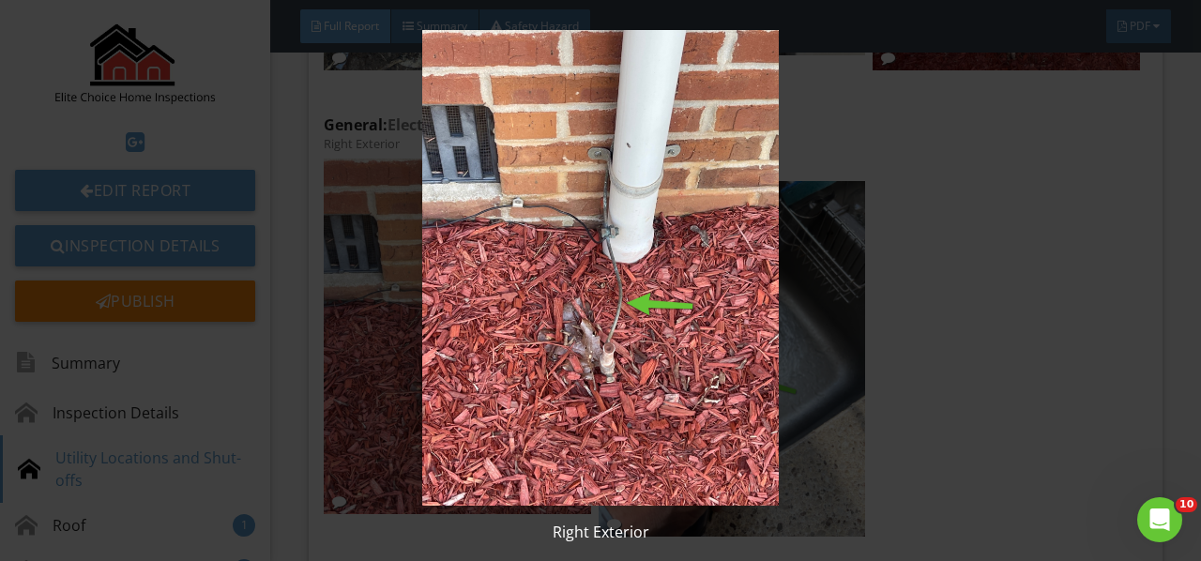
click at [454, 338] on img at bounding box center [599, 268] width 1083 height 476
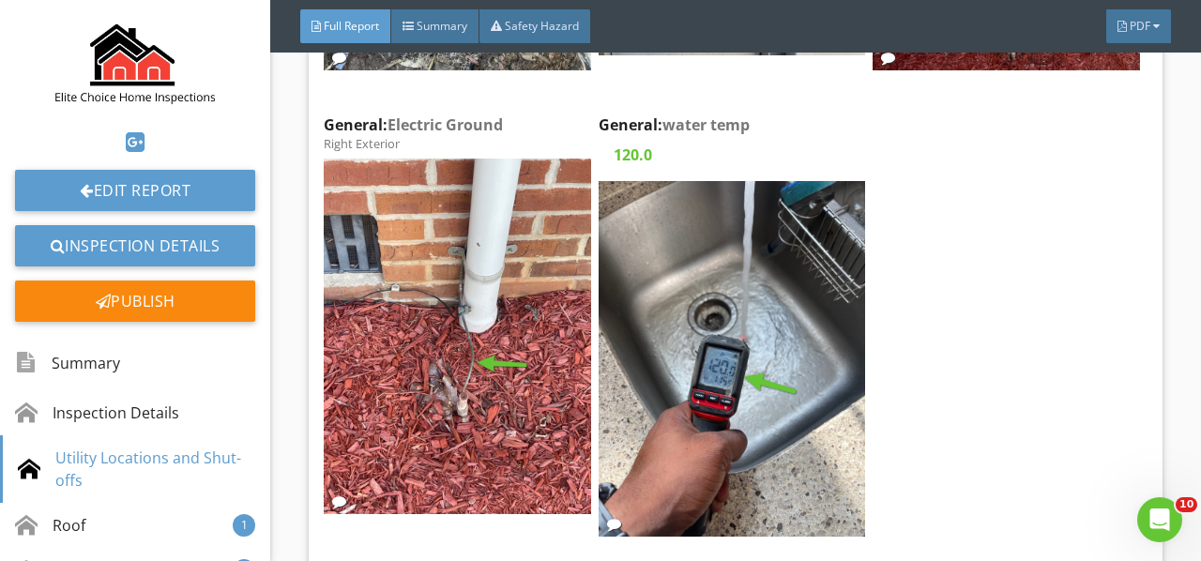
click at [0, 0] on div "Edit" at bounding box center [0, 0] width 0 height 0
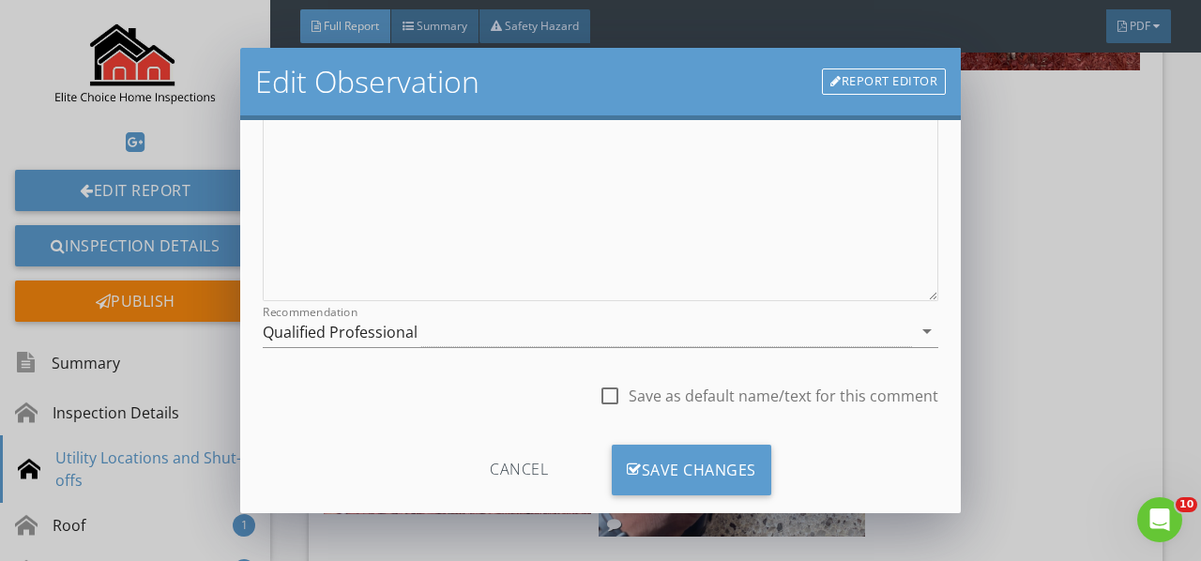
scroll to position [343, 0]
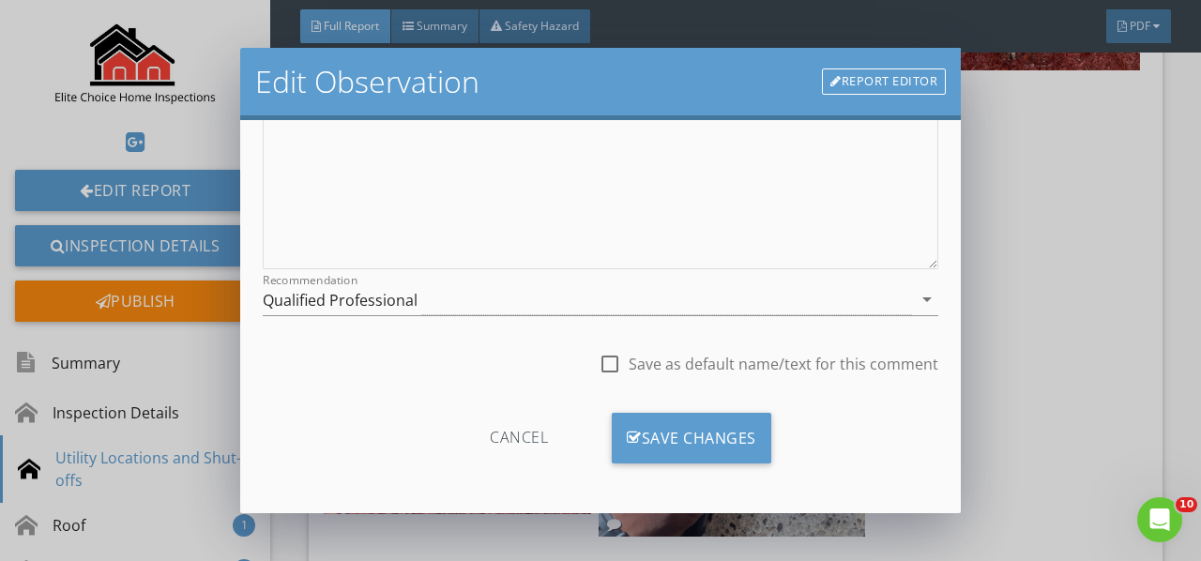
click at [651, 435] on div "Save Changes" at bounding box center [691, 438] width 159 height 51
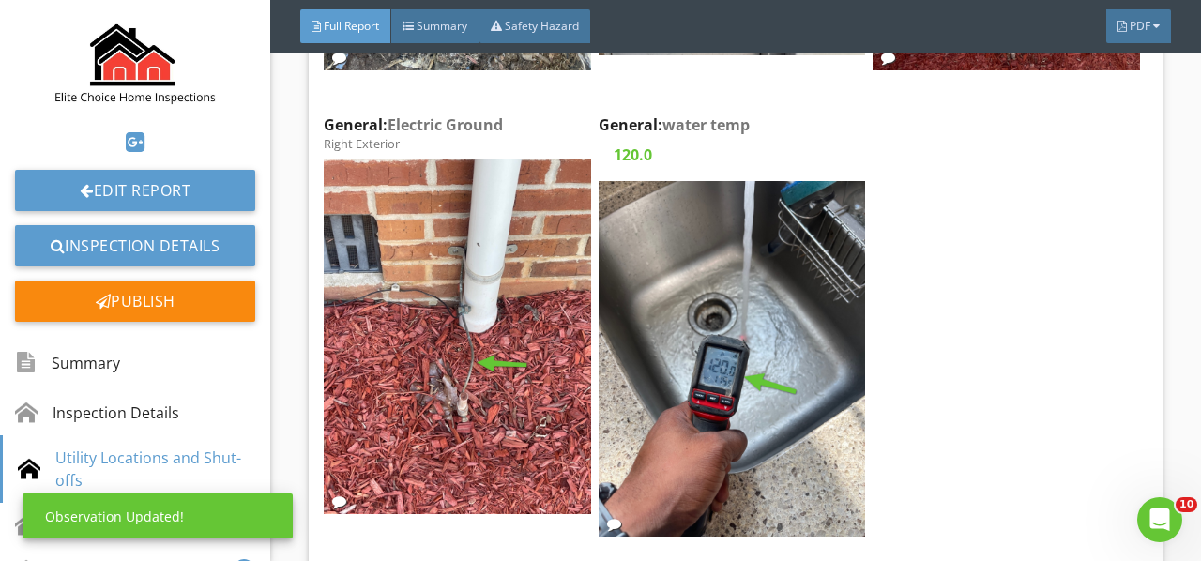
scroll to position [122, 0]
click at [390, 432] on img at bounding box center [457, 337] width 266 height 356
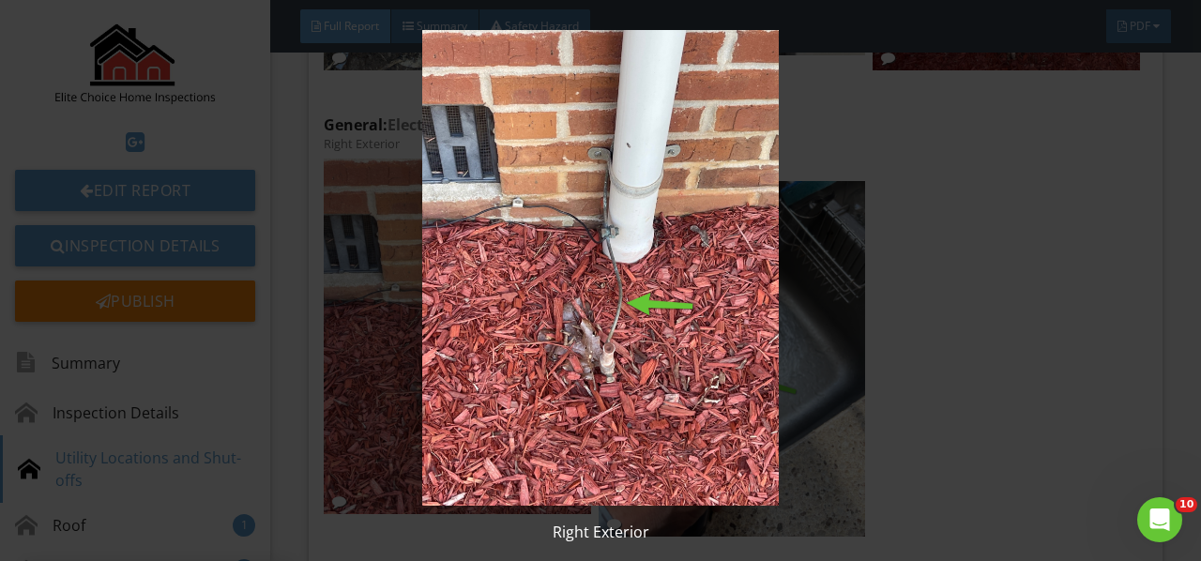
click at [390, 432] on img at bounding box center [599, 268] width 1083 height 476
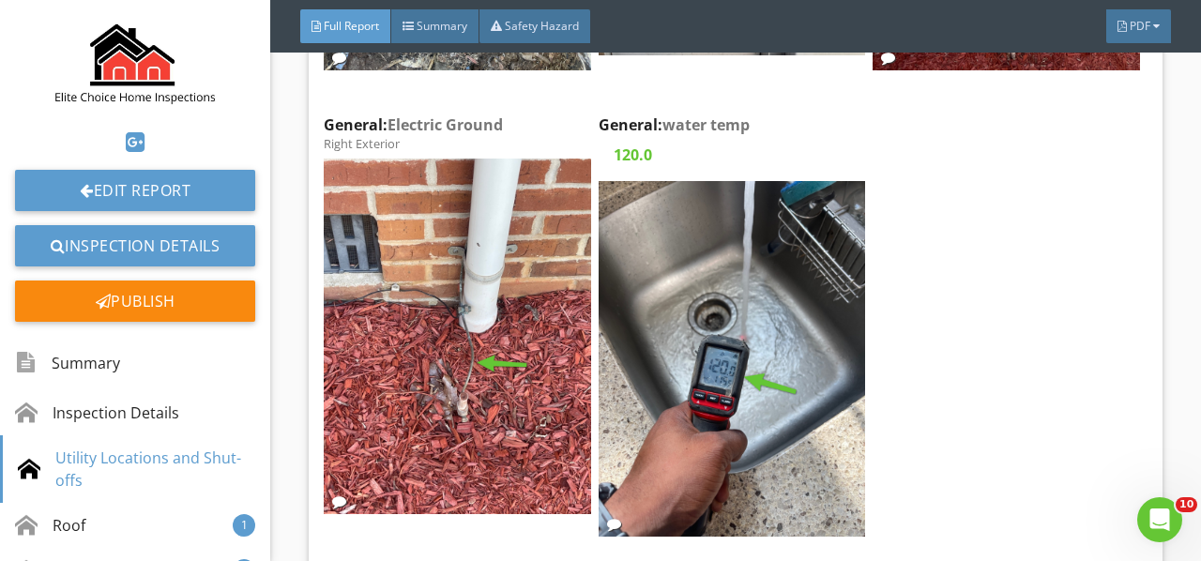
click at [0, 0] on div at bounding box center [0, 0] width 0 height 0
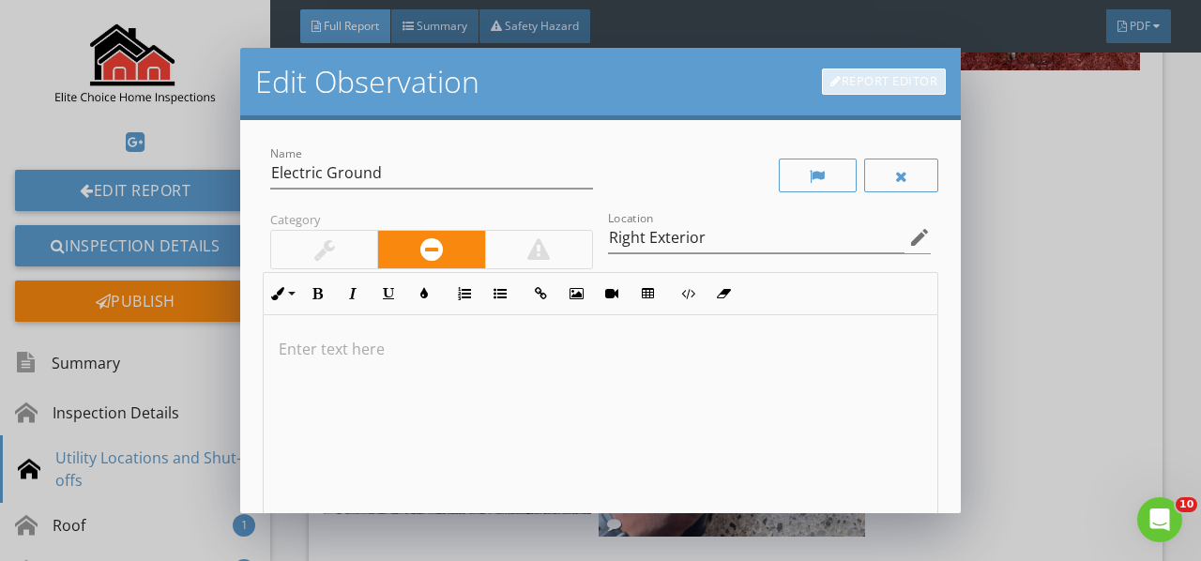
click at [852, 82] on link "Report Editor" at bounding box center [884, 81] width 124 height 26
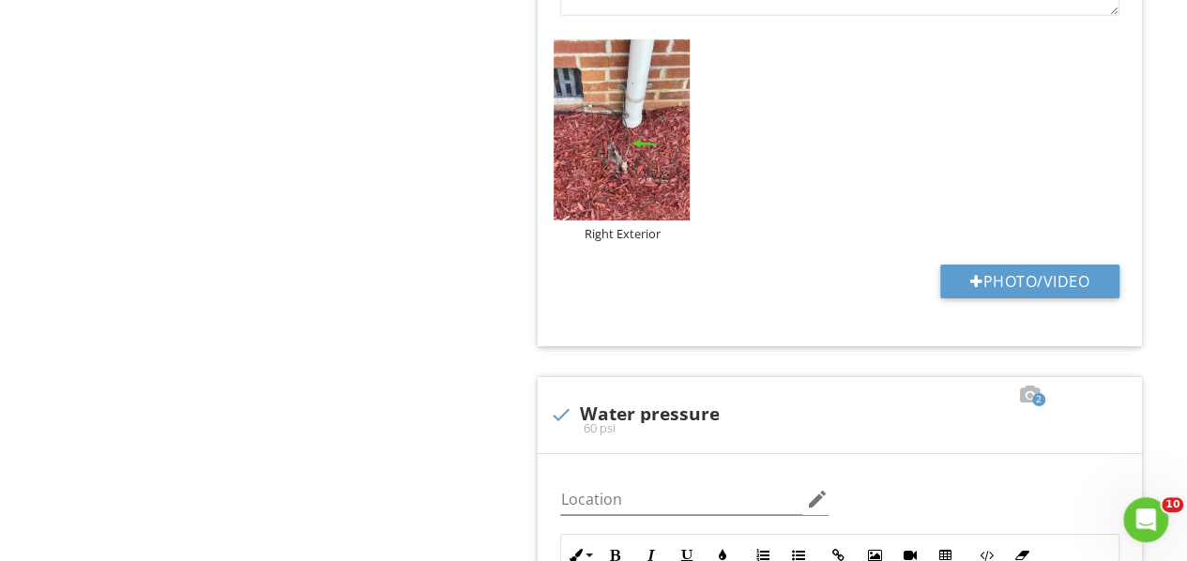
scroll to position [3035, 0]
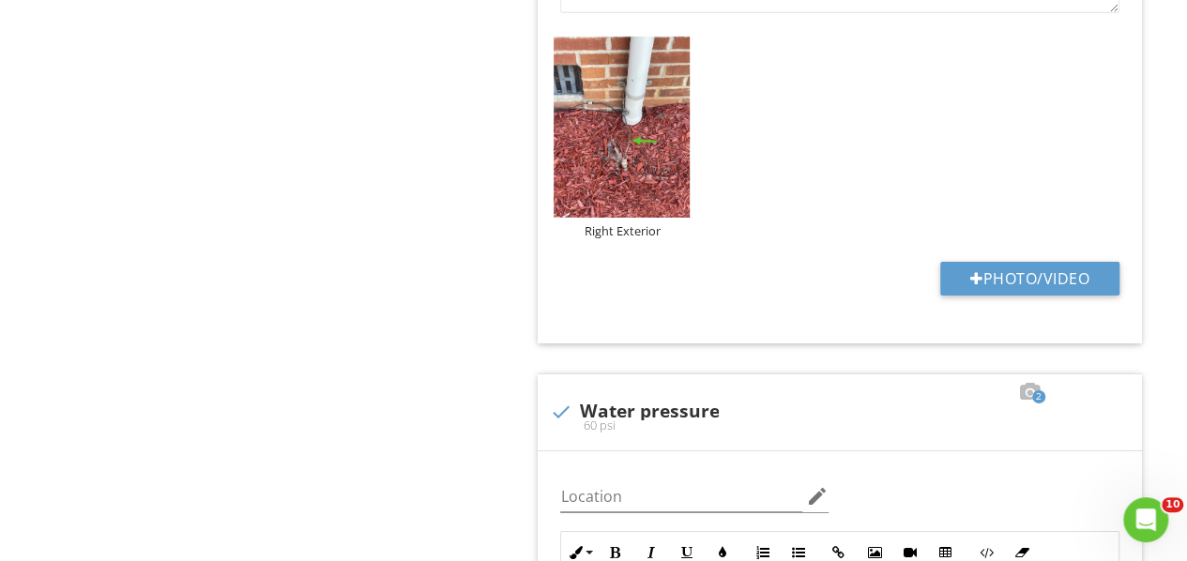
click at [651, 229] on div "Right Exterior" at bounding box center [621, 230] width 136 height 15
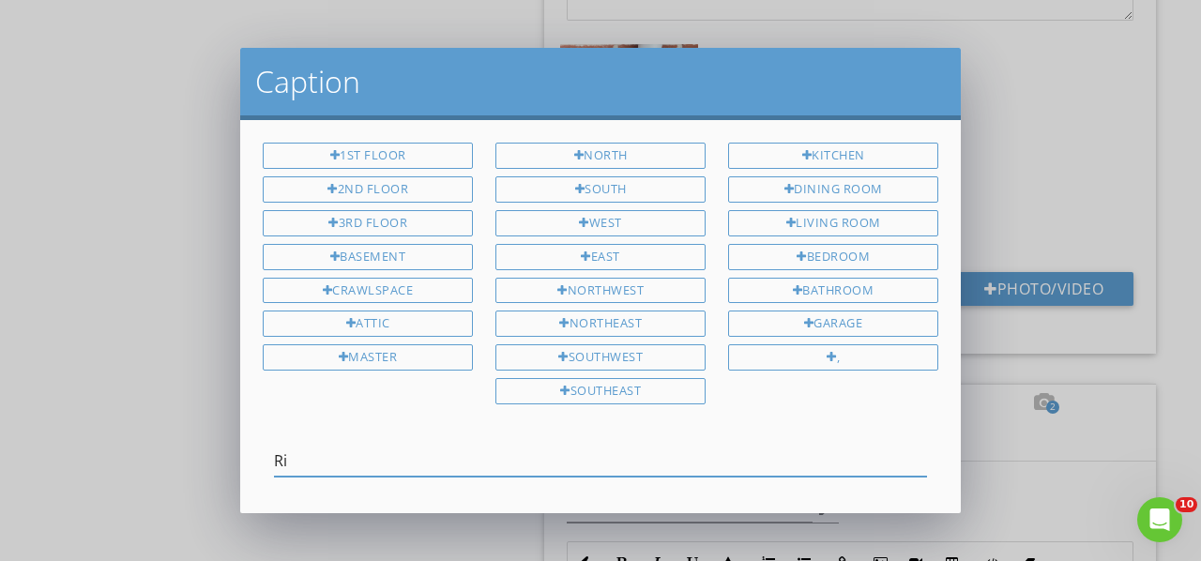
type input "R"
type input "Electrical Ground"
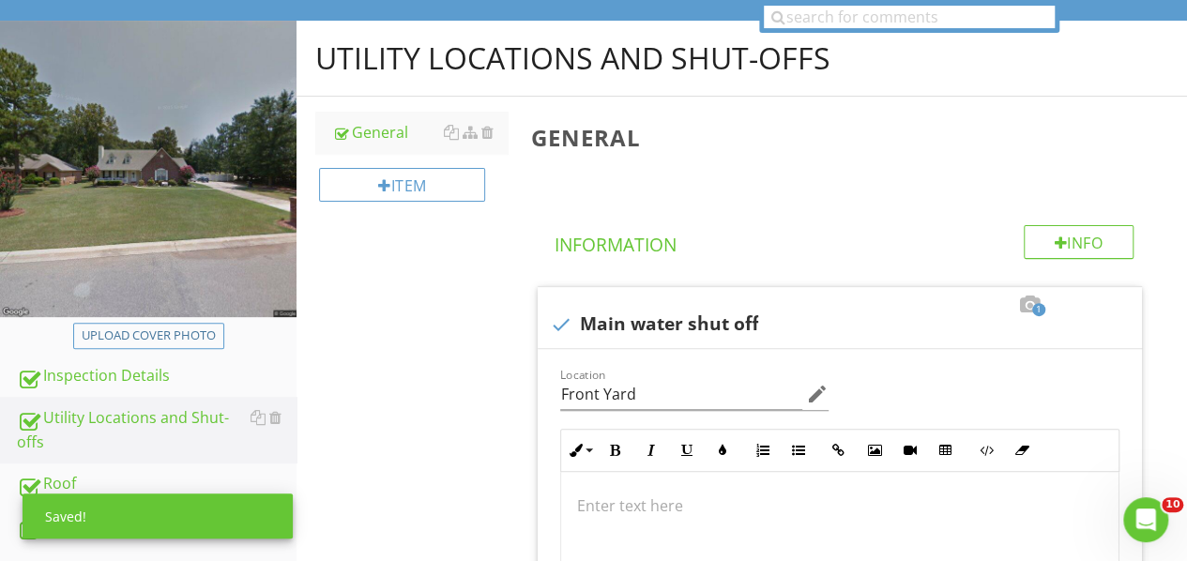
scroll to position [0, 0]
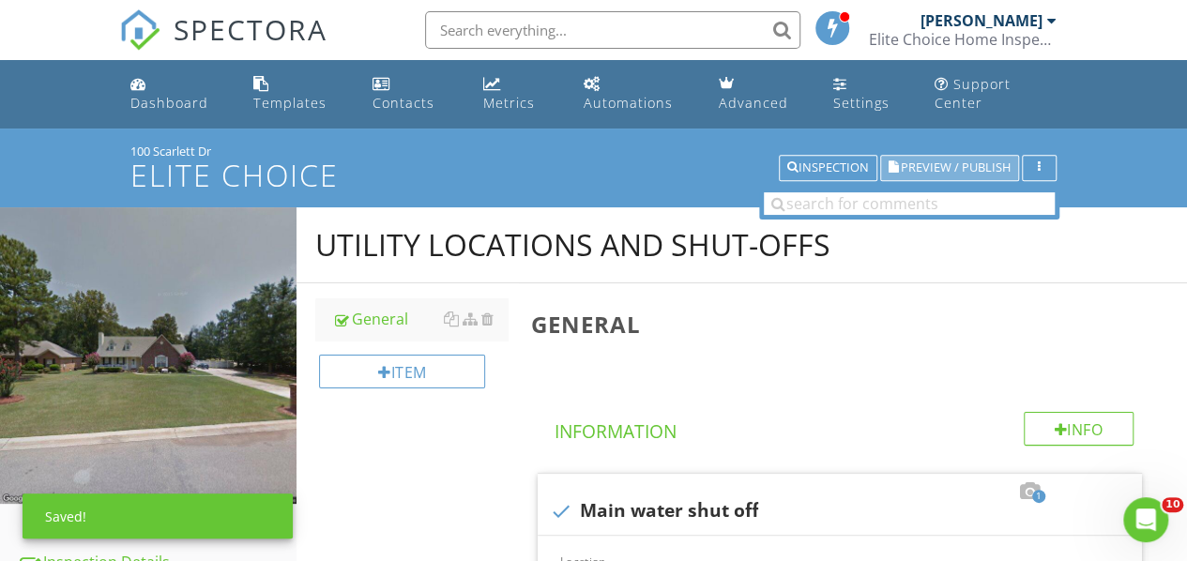
click at [927, 167] on span "Preview / Publish" at bounding box center [956, 168] width 110 height 12
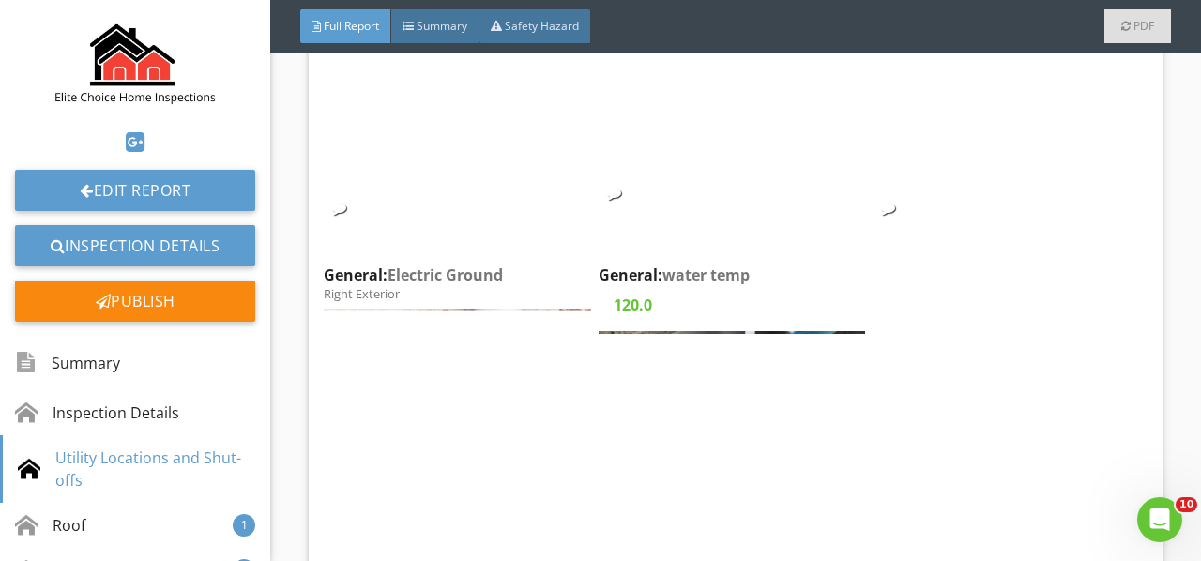
scroll to position [2439, 0]
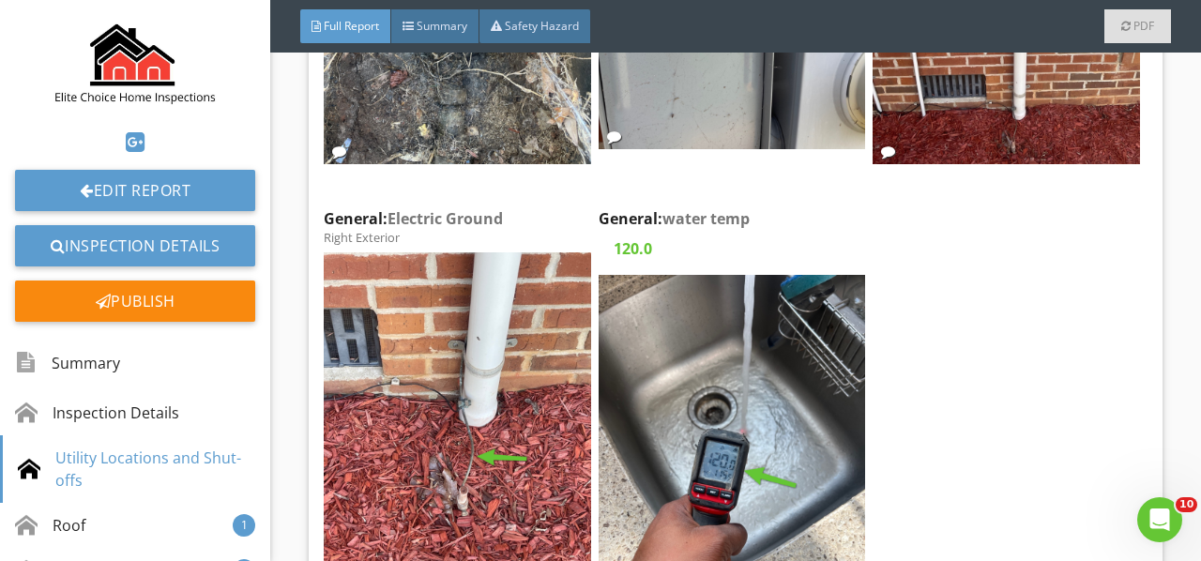
click at [492, 325] on img at bounding box center [457, 430] width 266 height 356
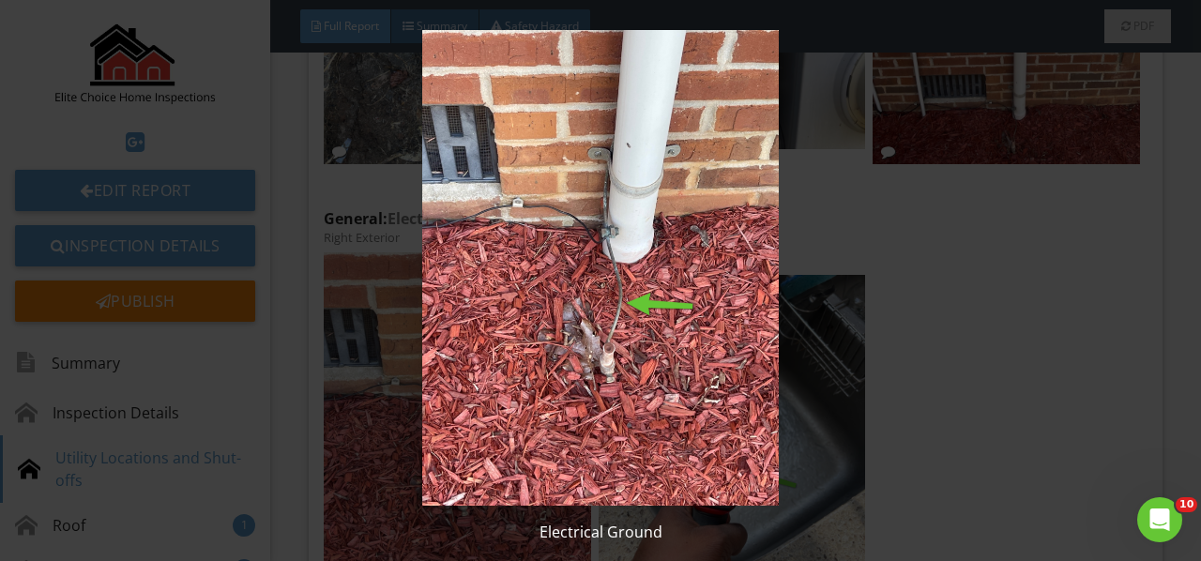
click at [492, 325] on img at bounding box center [599, 268] width 1083 height 476
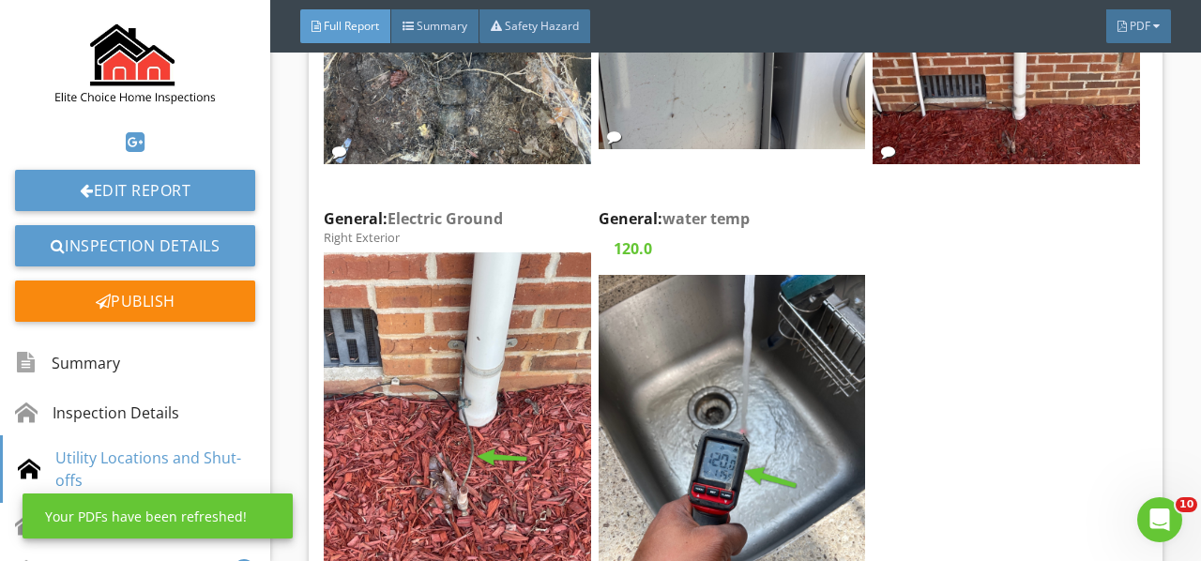
click at [754, 430] on img at bounding box center [731, 453] width 266 height 356
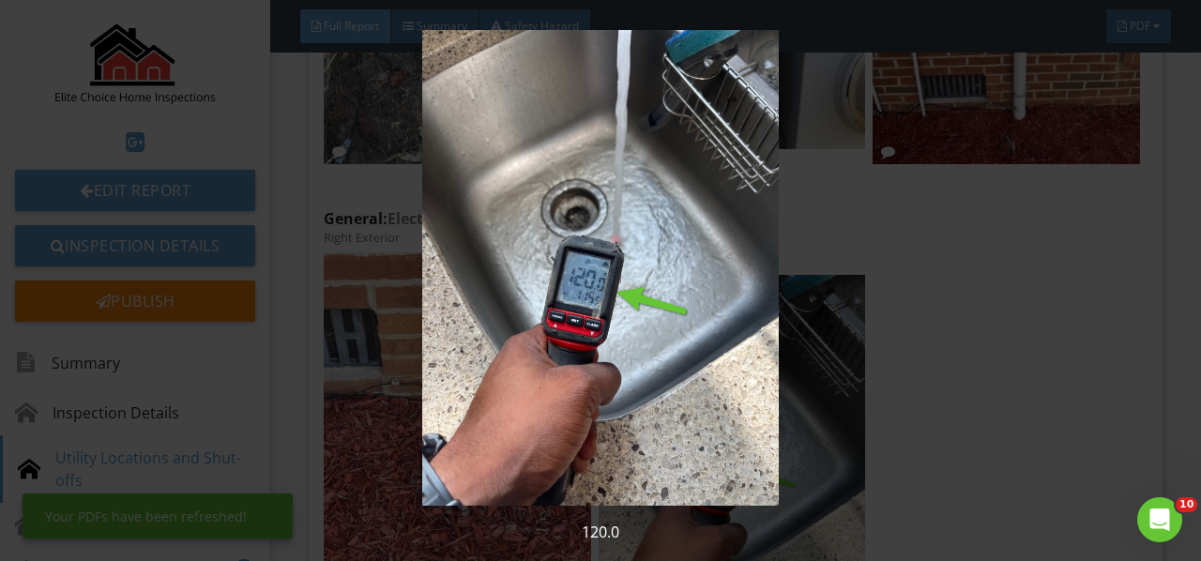
click at [754, 430] on img at bounding box center [599, 268] width 1083 height 476
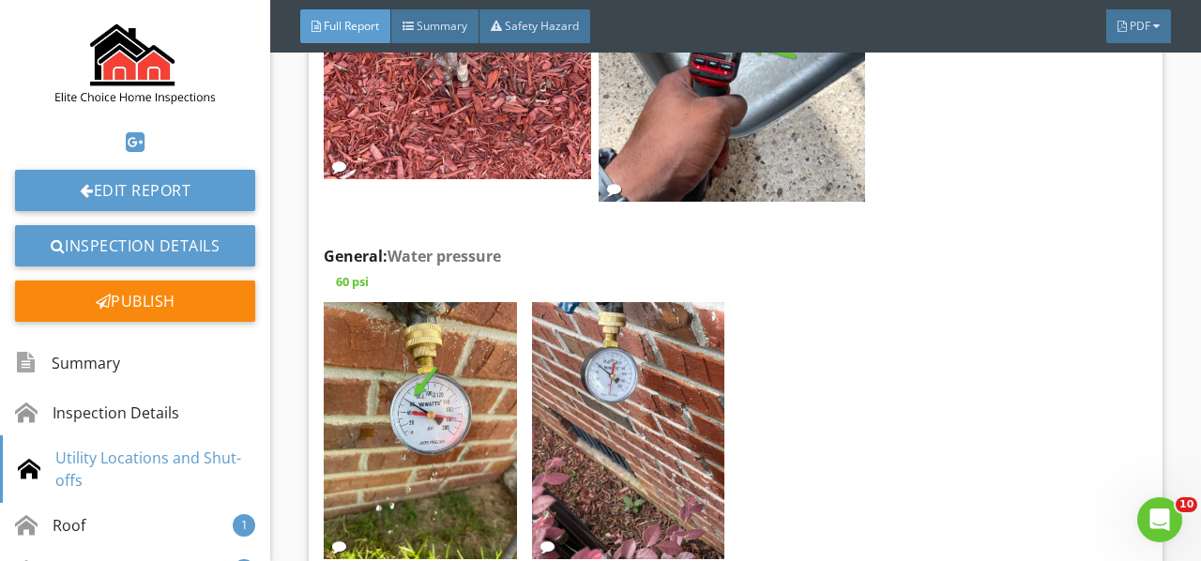
scroll to position [2908, 0]
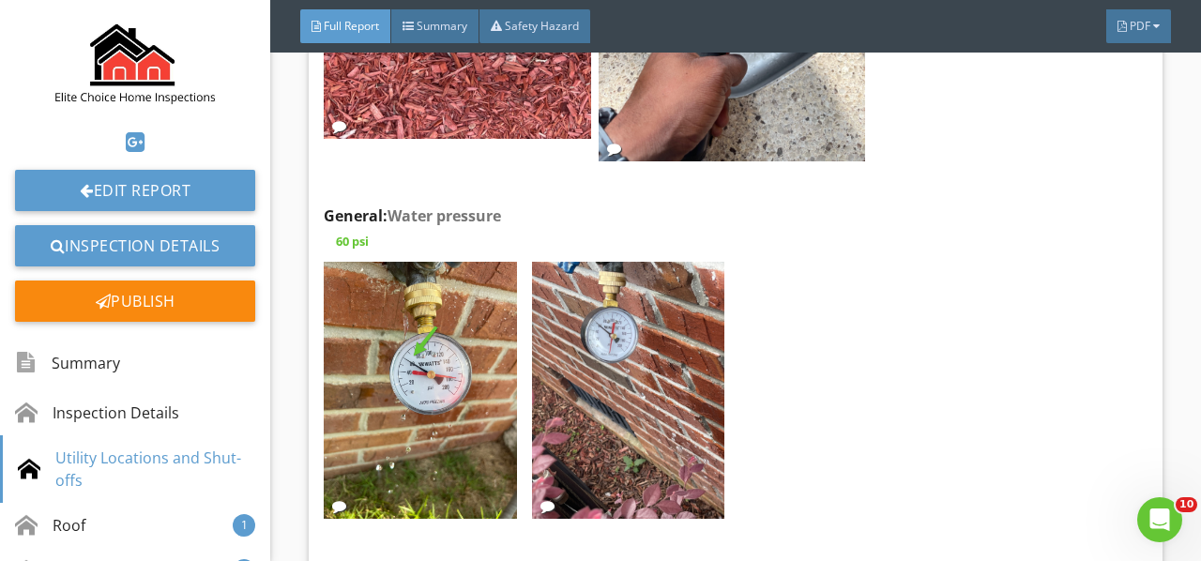
click at [441, 345] on img at bounding box center [420, 390] width 192 height 257
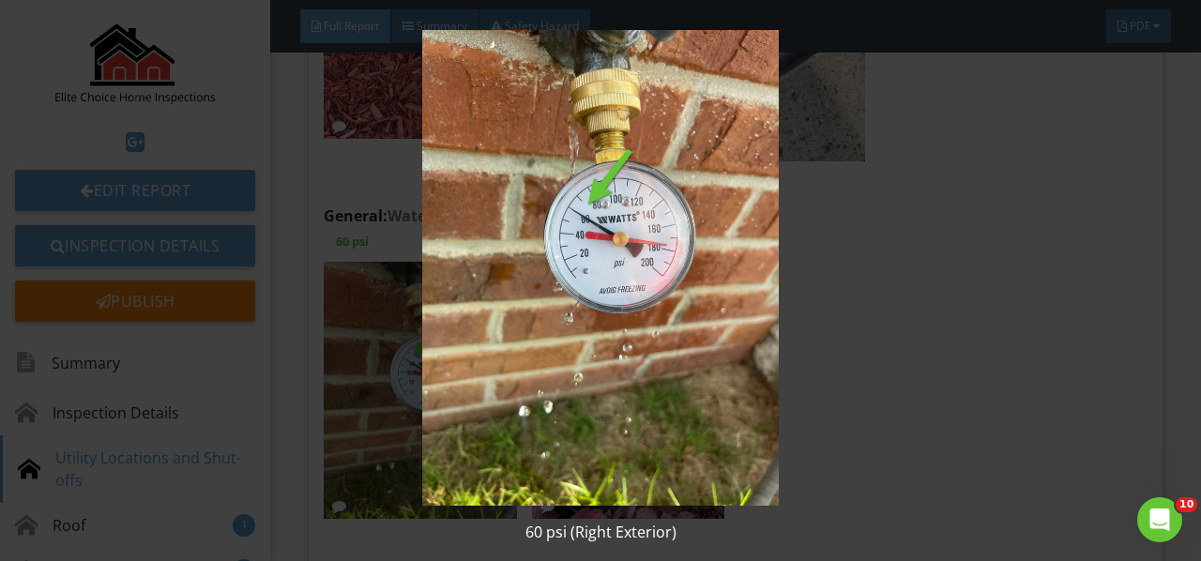
click at [441, 345] on img at bounding box center [599, 268] width 1083 height 476
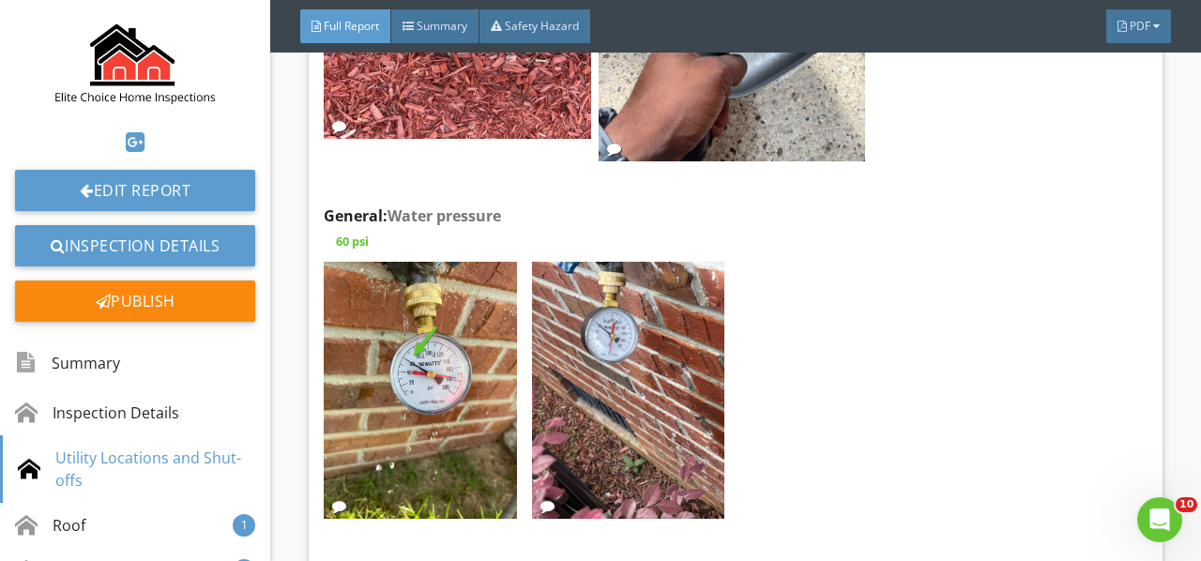
click at [654, 349] on img at bounding box center [628, 390] width 192 height 257
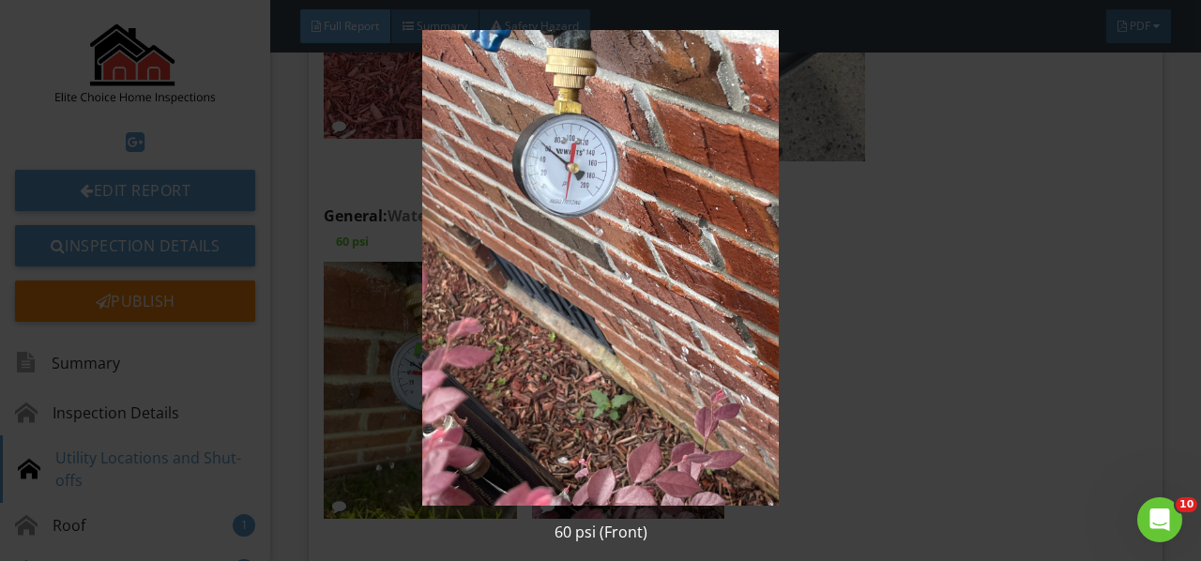
click at [654, 349] on img at bounding box center [599, 268] width 1083 height 476
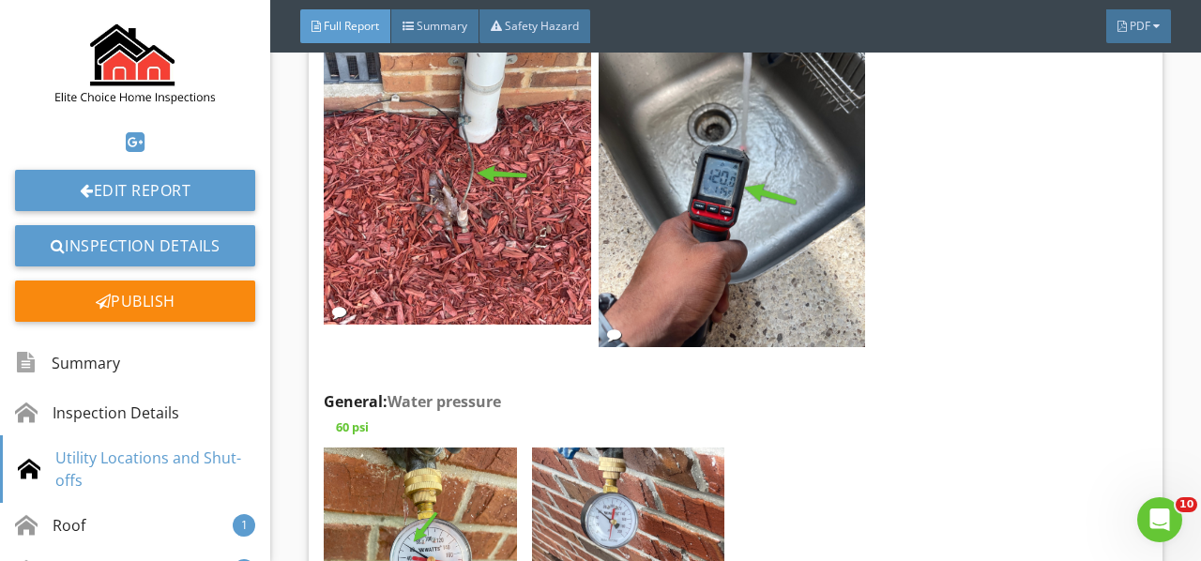
scroll to position [2720, 0]
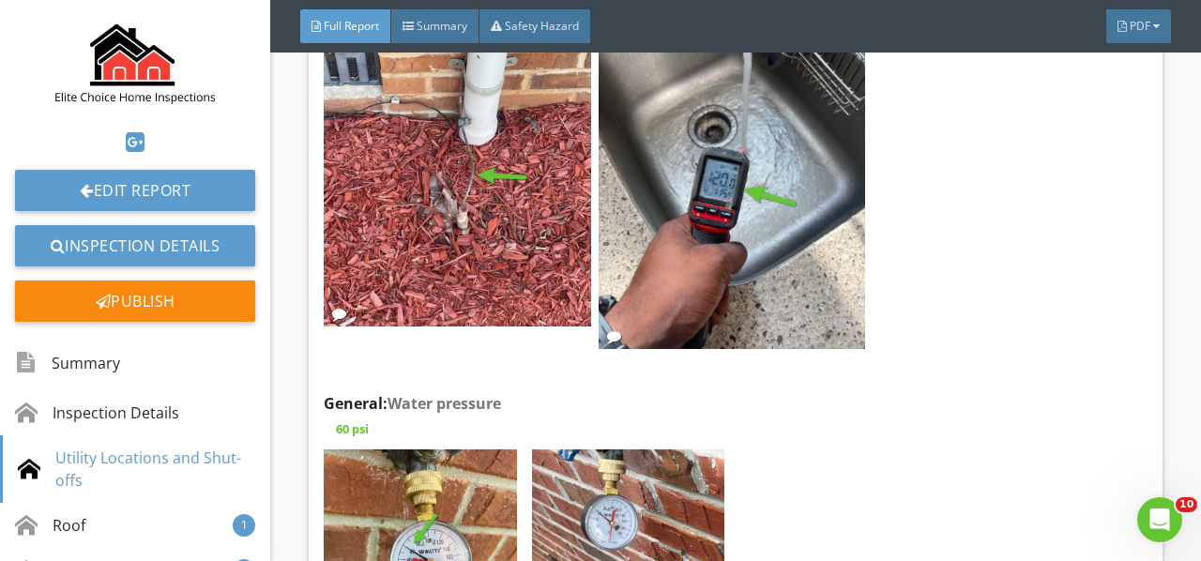
click at [760, 307] on img at bounding box center [731, 171] width 266 height 356
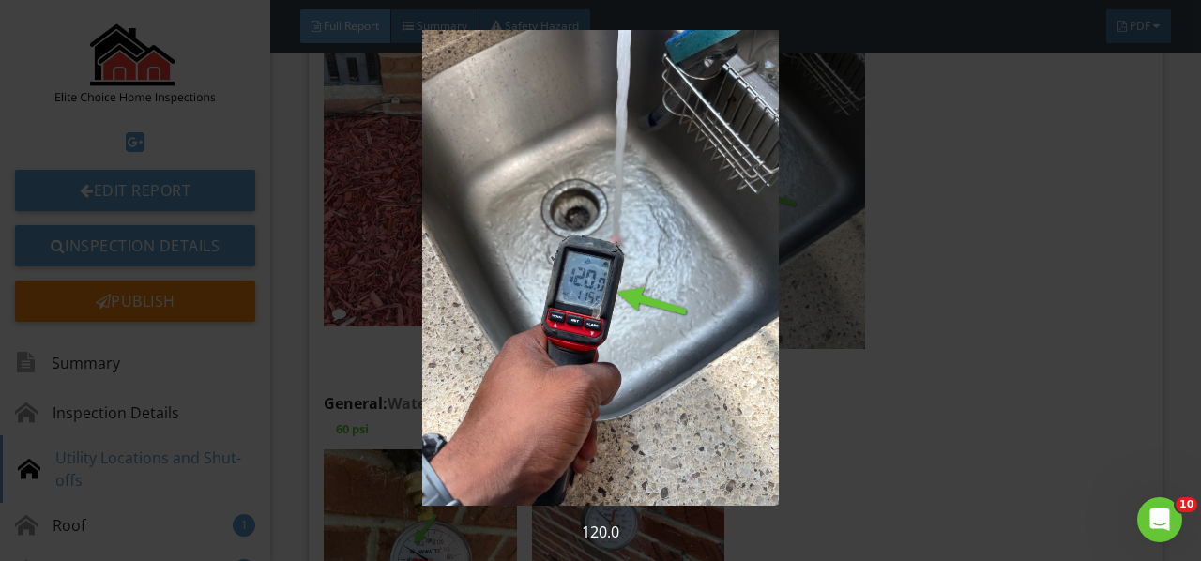
click at [760, 307] on img at bounding box center [599, 268] width 1083 height 476
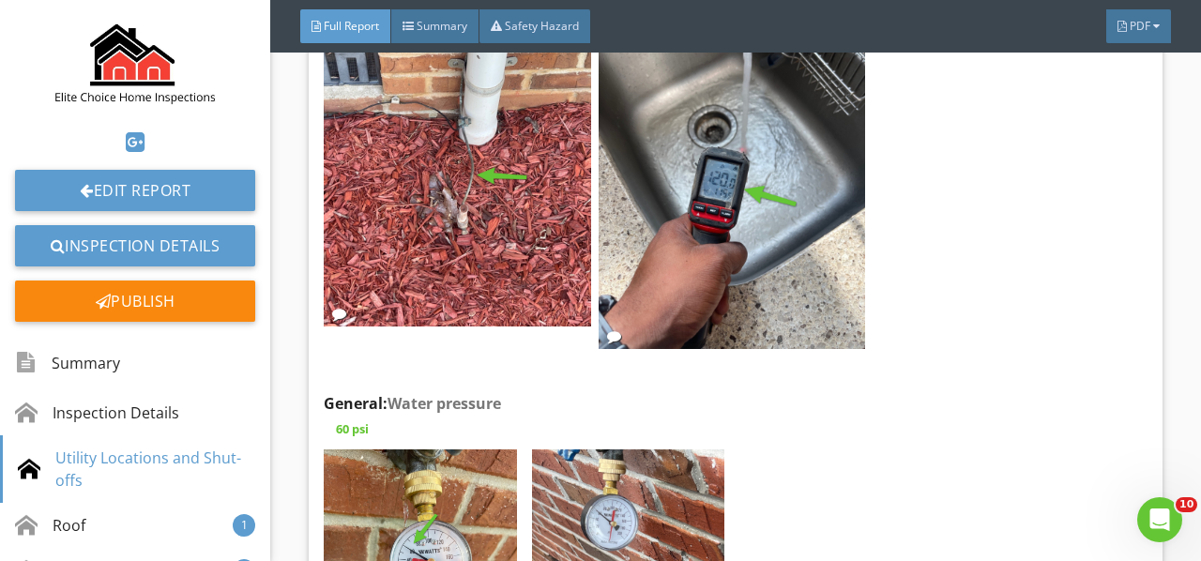
scroll to position [2627, 0]
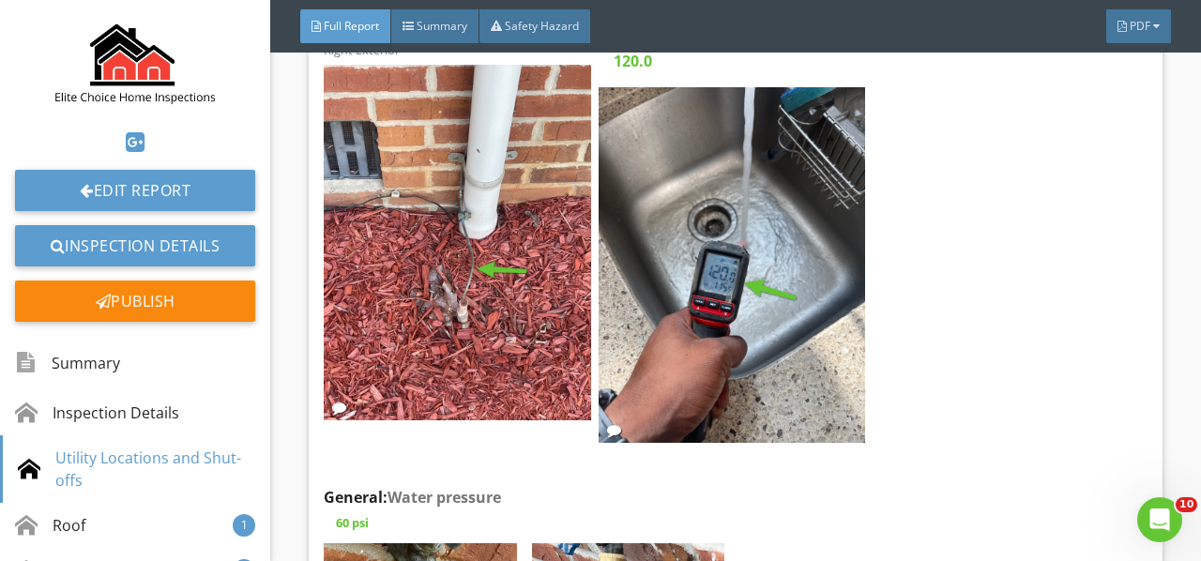
click at [542, 294] on img at bounding box center [457, 243] width 266 height 356
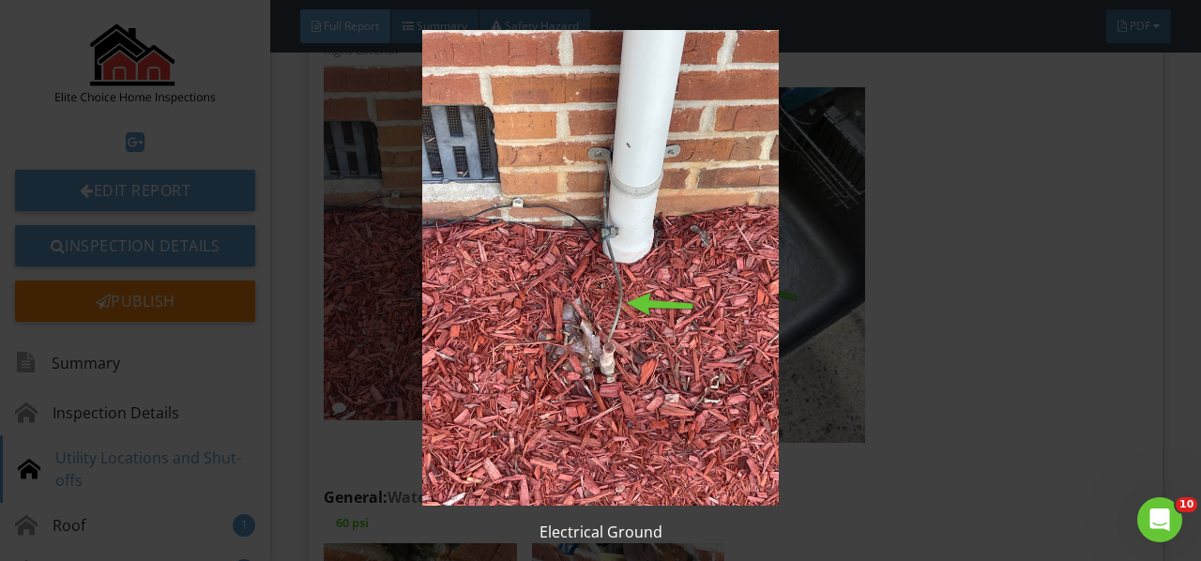
click at [542, 294] on img at bounding box center [599, 268] width 1083 height 476
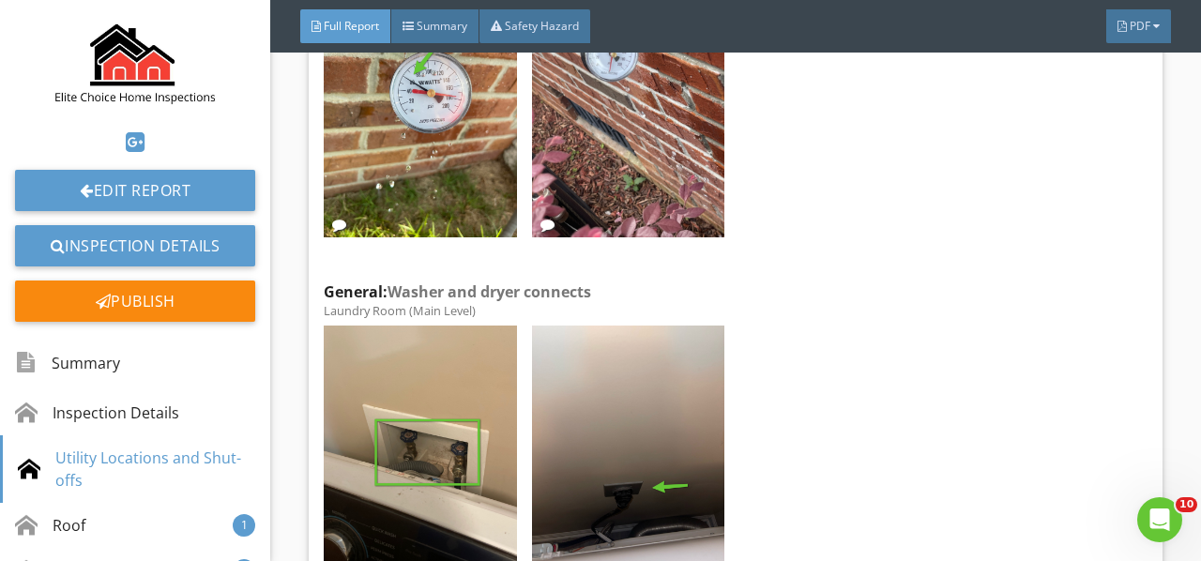
scroll to position [3377, 0]
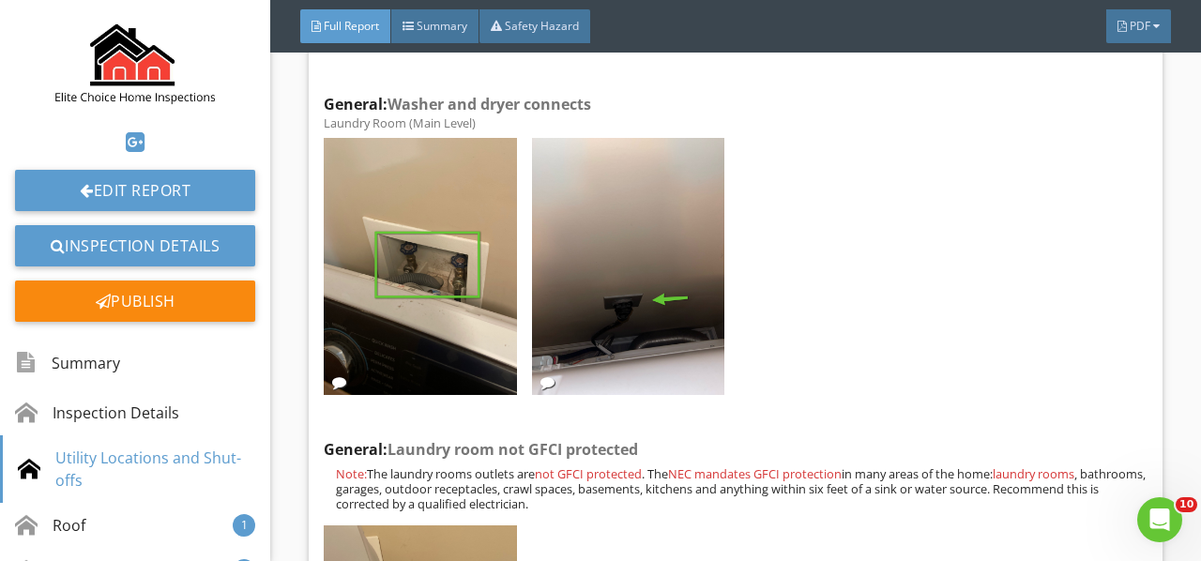
click at [470, 301] on img at bounding box center [420, 266] width 192 height 257
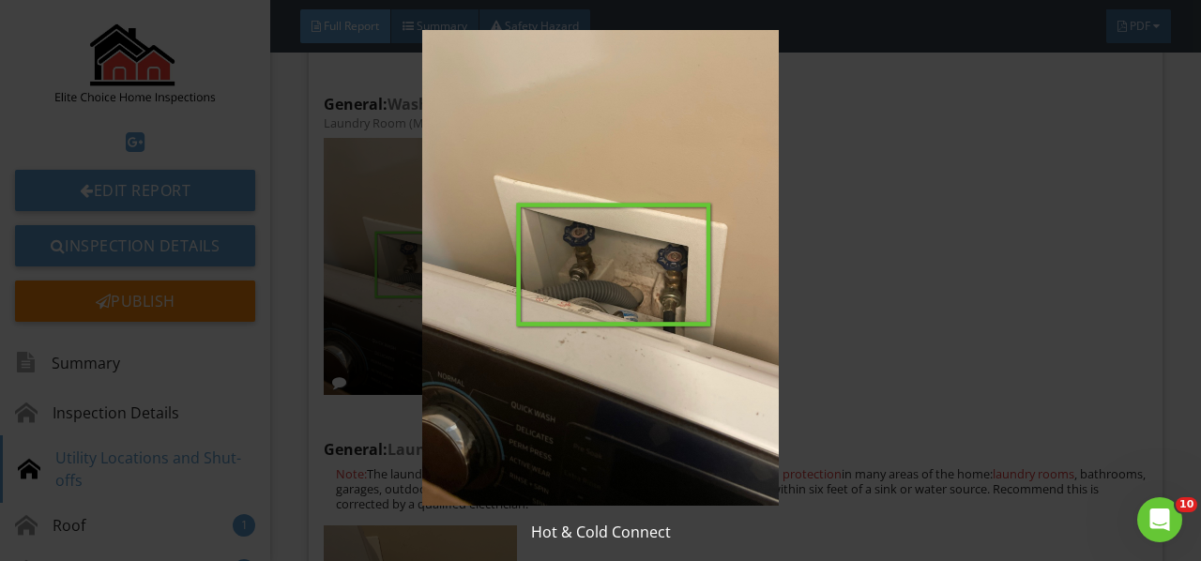
click at [470, 301] on img at bounding box center [599, 268] width 1083 height 476
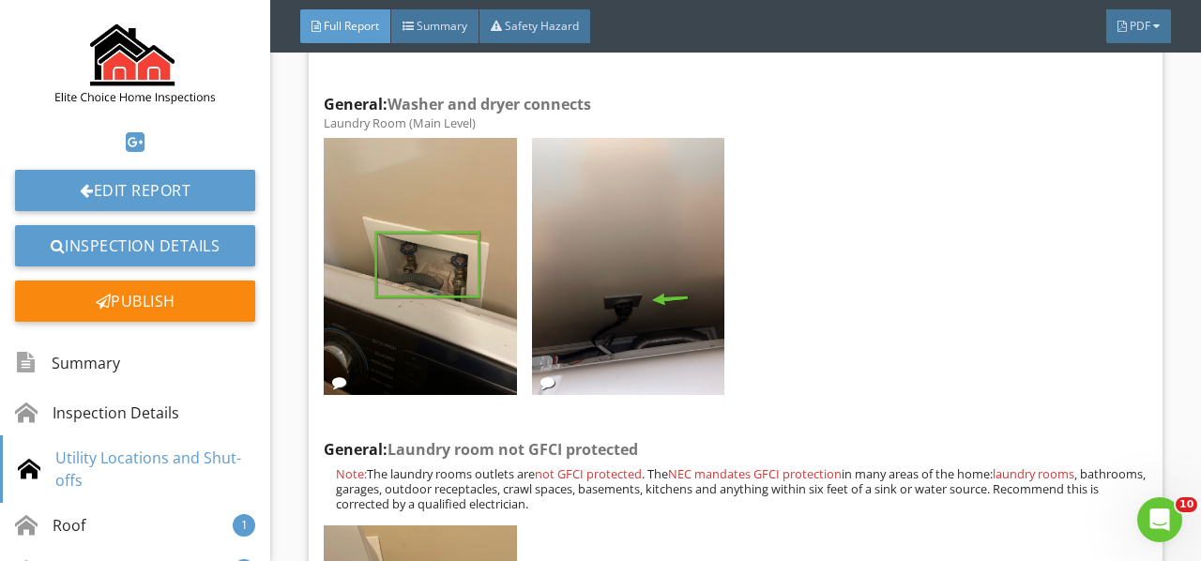
click at [584, 297] on img at bounding box center [628, 266] width 192 height 257
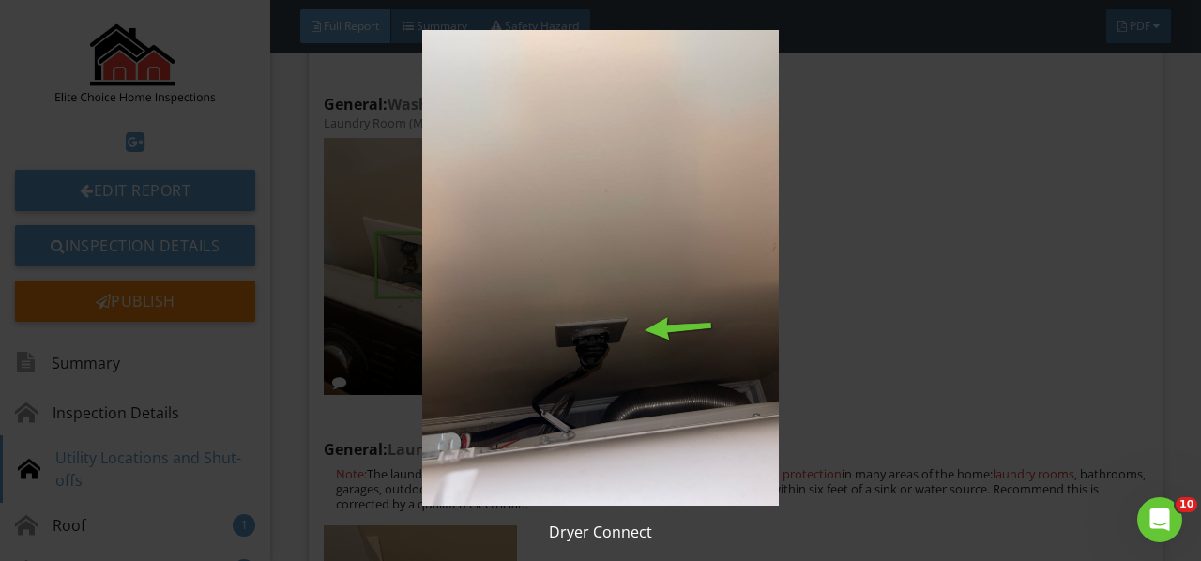
click at [584, 297] on img at bounding box center [599, 268] width 1083 height 476
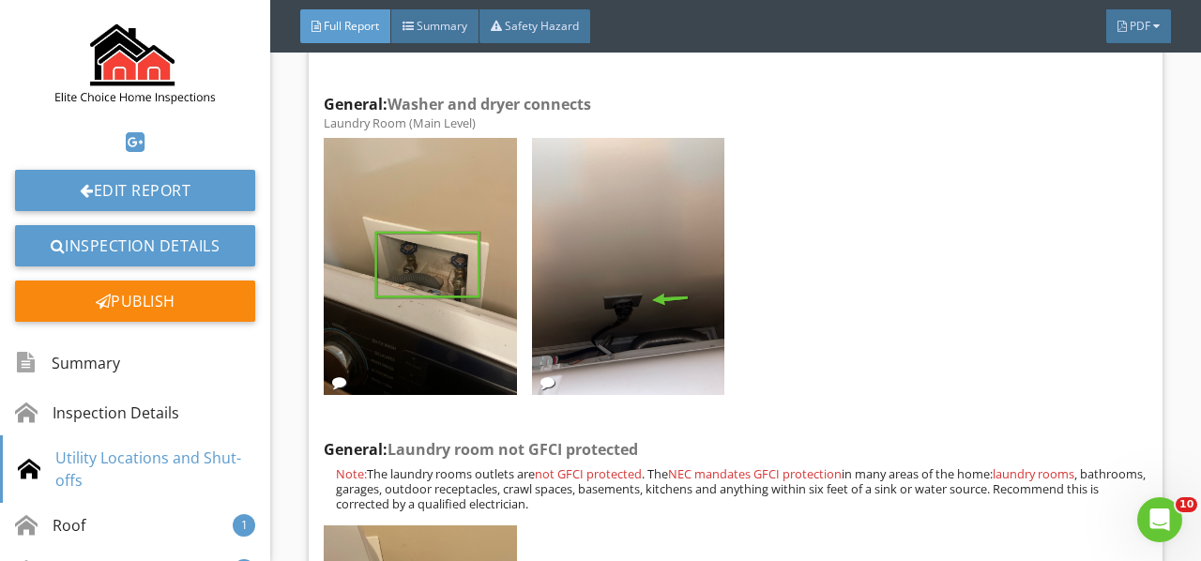
scroll to position [3659, 0]
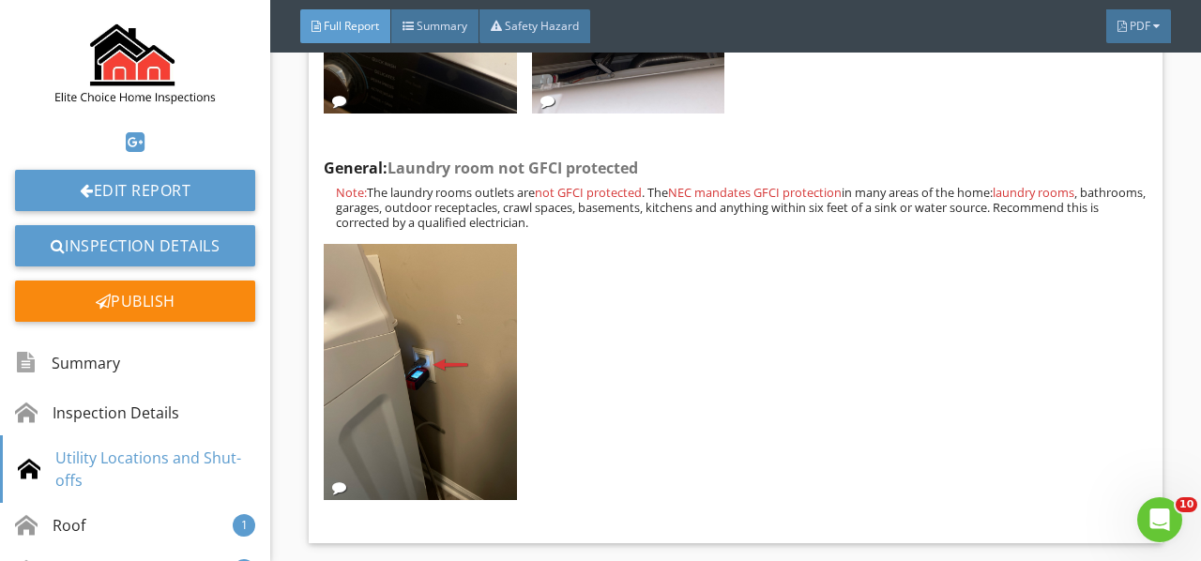
click at [0, 0] on div "Edit" at bounding box center [0, 0] width 0 height 0
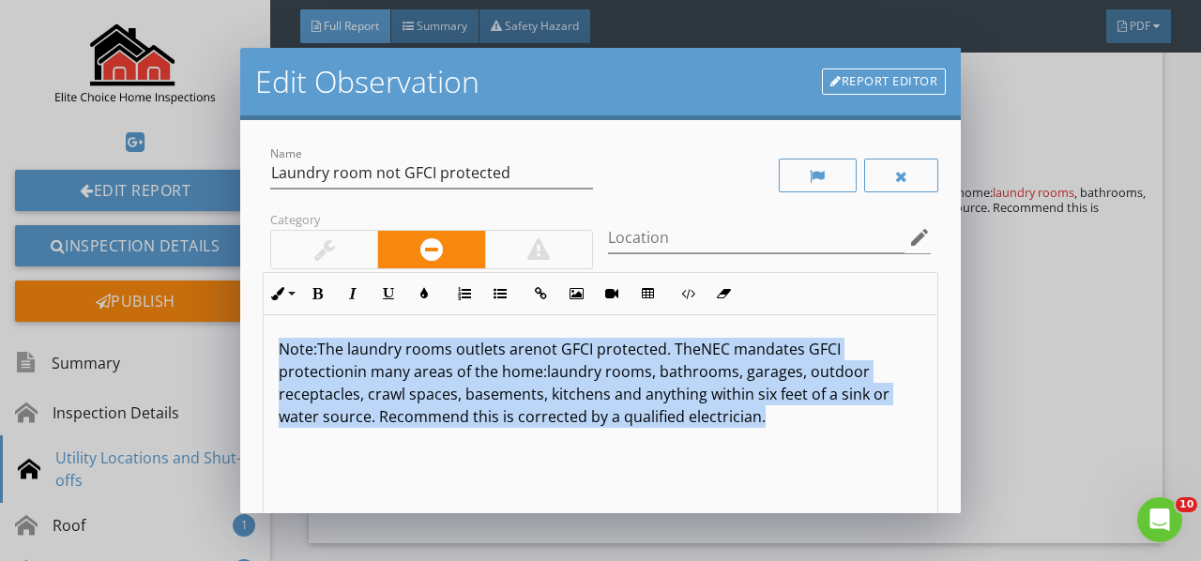
drag, startPoint x: 787, startPoint y: 422, endPoint x: 221, endPoint y: 322, distance: 574.5
click at [220, 323] on div "Edit Observation Report Editor Name Laundry room not GFCI protected Category Lo…" at bounding box center [600, 280] width 1201 height 561
click at [306, 294] on button "Bold" at bounding box center [317, 294] width 36 height 36
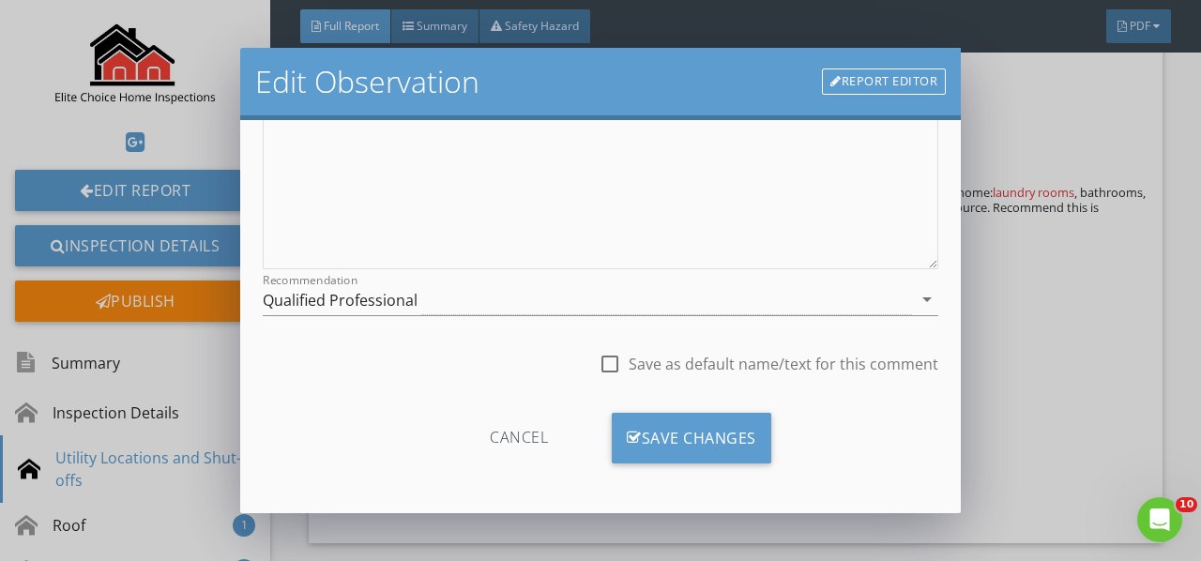
click at [677, 436] on div "Save Changes" at bounding box center [691, 438] width 159 height 51
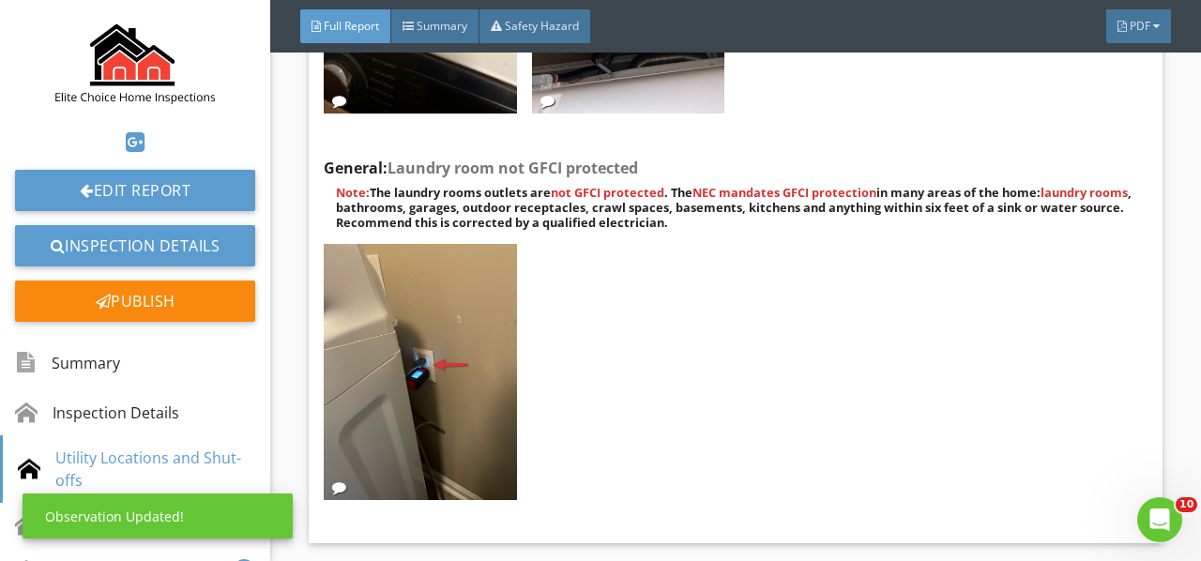
scroll to position [122, 0]
click at [435, 325] on img at bounding box center [420, 372] width 192 height 257
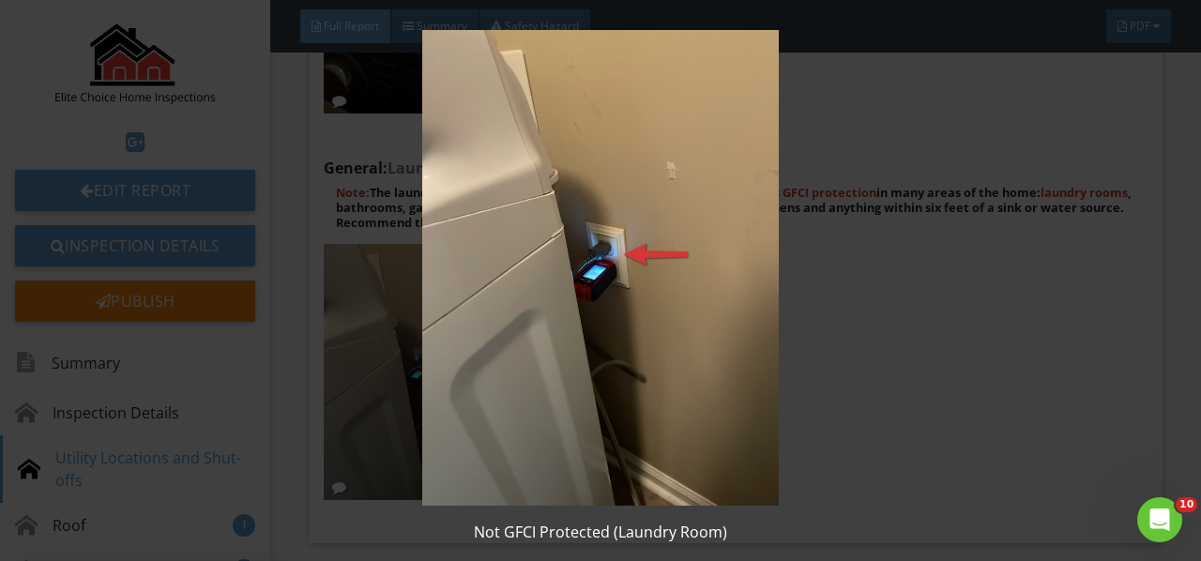
click at [435, 325] on img at bounding box center [599, 268] width 1083 height 476
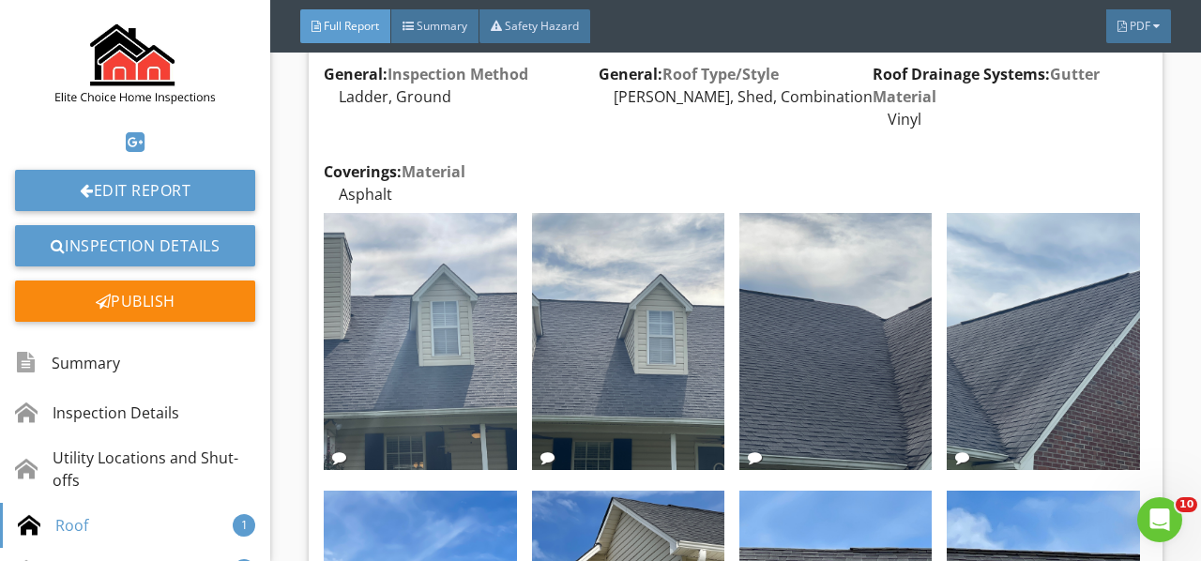
scroll to position [4315, 0]
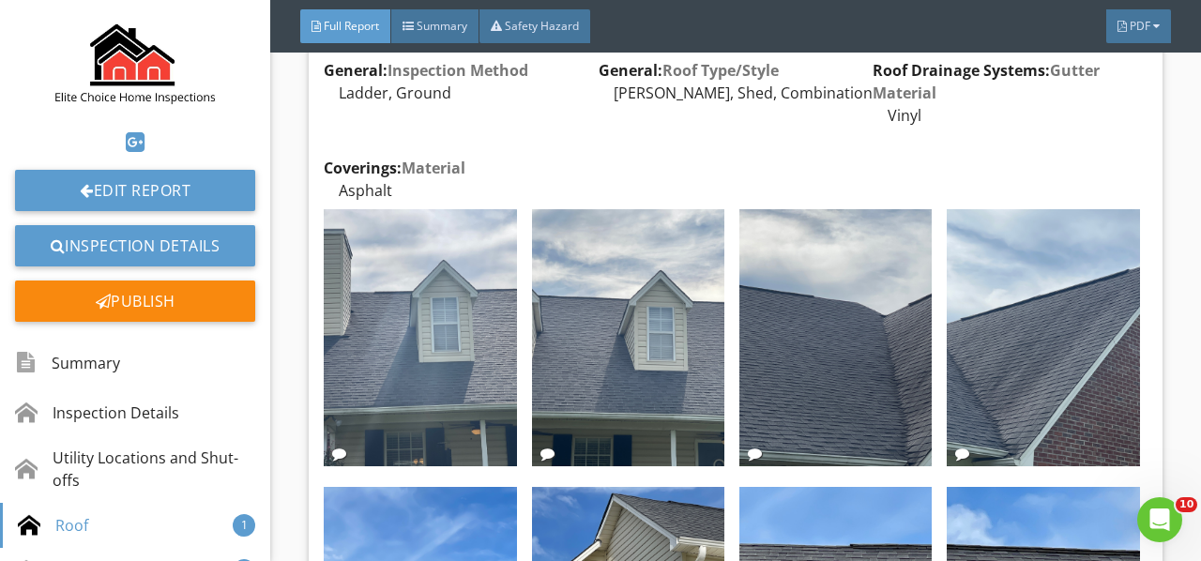
click at [472, 313] on img at bounding box center [420, 337] width 192 height 257
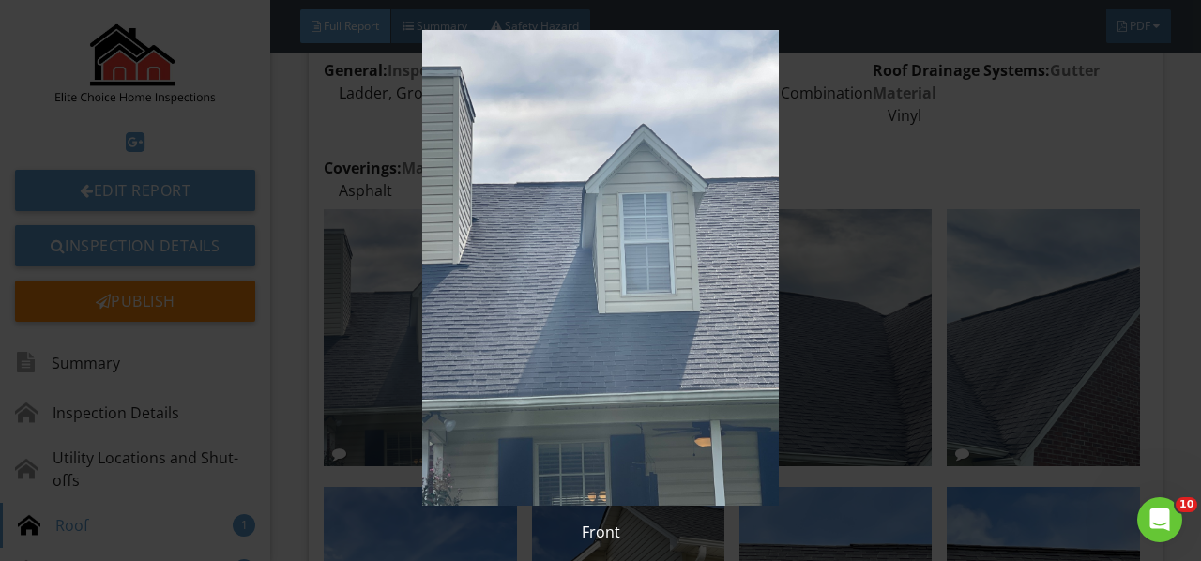
click at [472, 313] on img at bounding box center [599, 268] width 1083 height 476
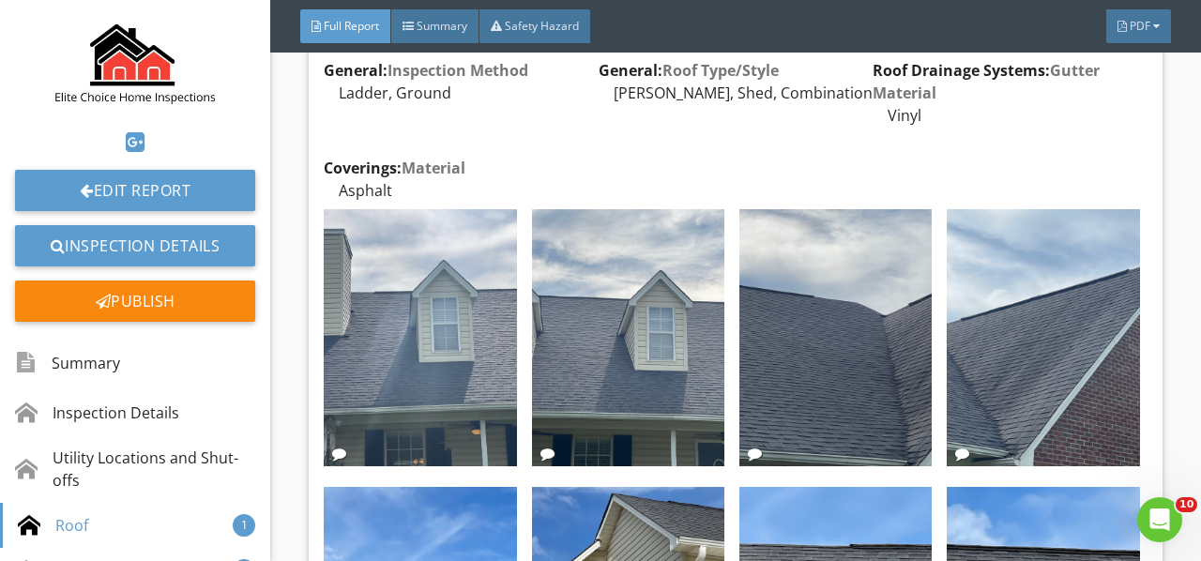
click at [684, 315] on img at bounding box center [628, 337] width 192 height 257
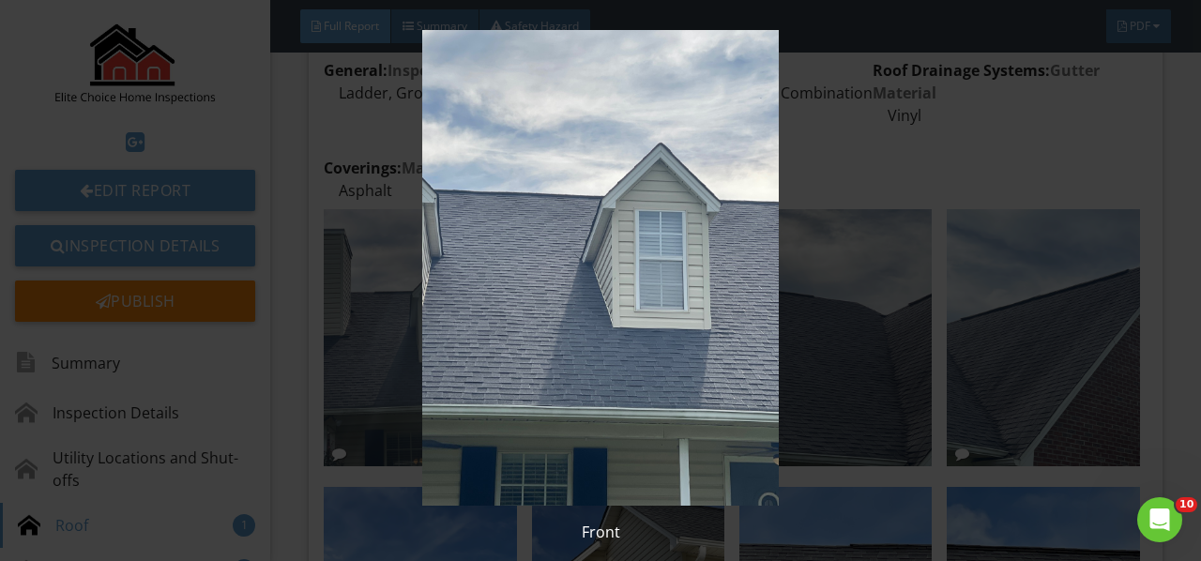
click at [684, 315] on img at bounding box center [599, 268] width 1083 height 476
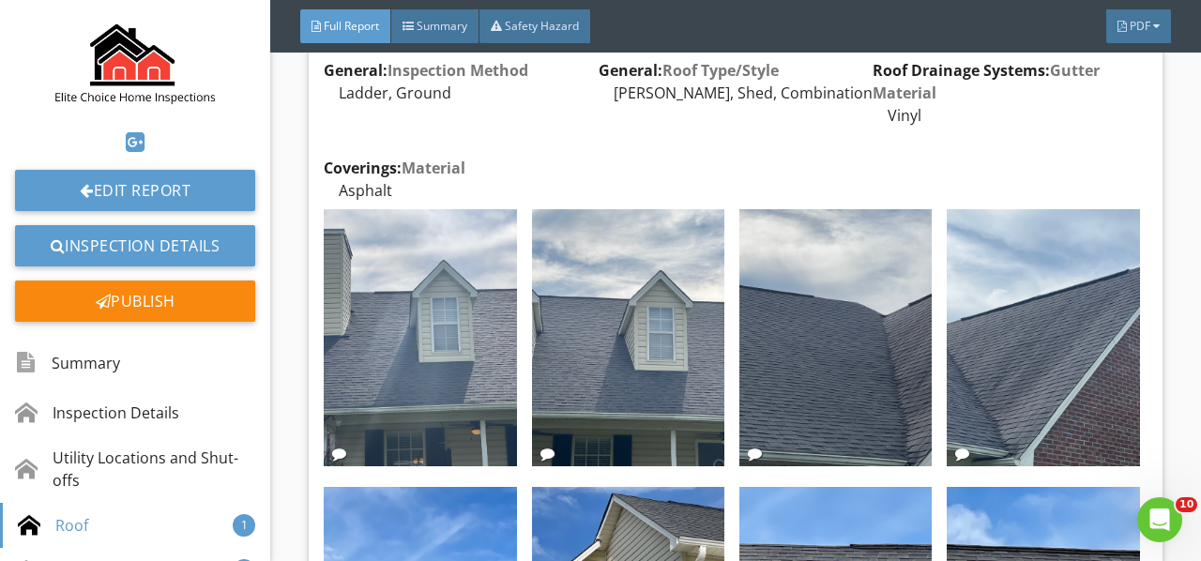
click at [795, 311] on img at bounding box center [835, 337] width 192 height 257
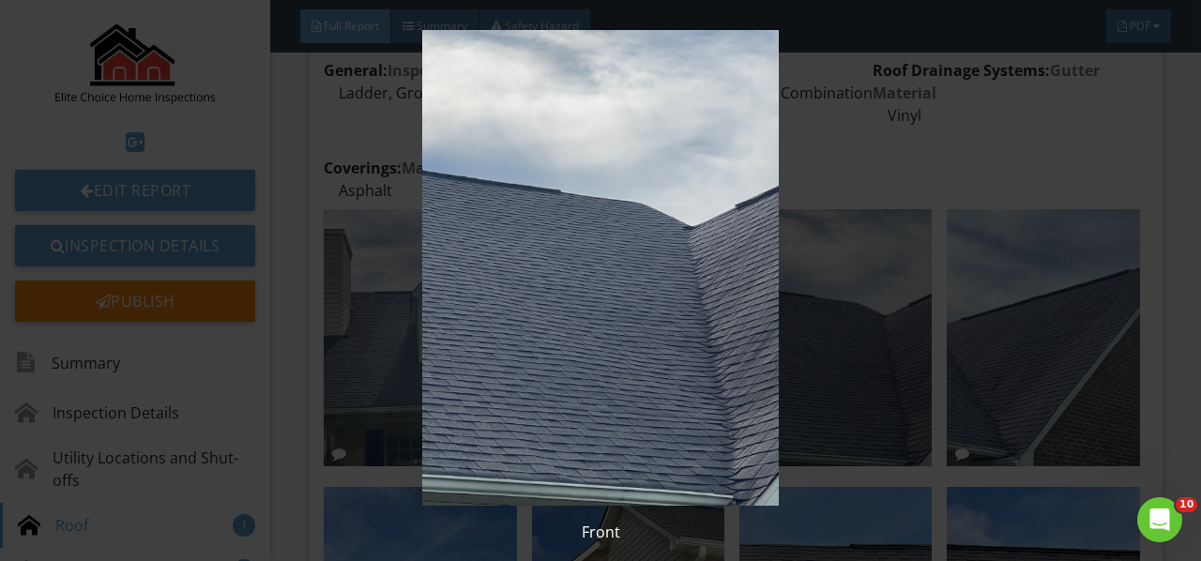
click at [795, 311] on img at bounding box center [599, 268] width 1083 height 476
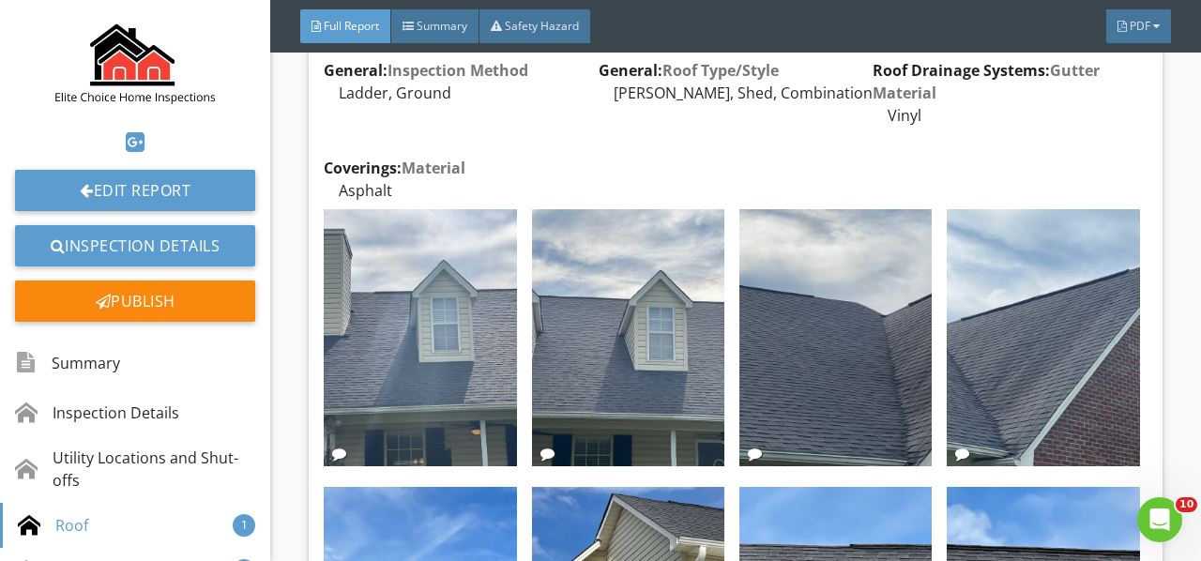
click at [997, 311] on img at bounding box center [1043, 337] width 192 height 257
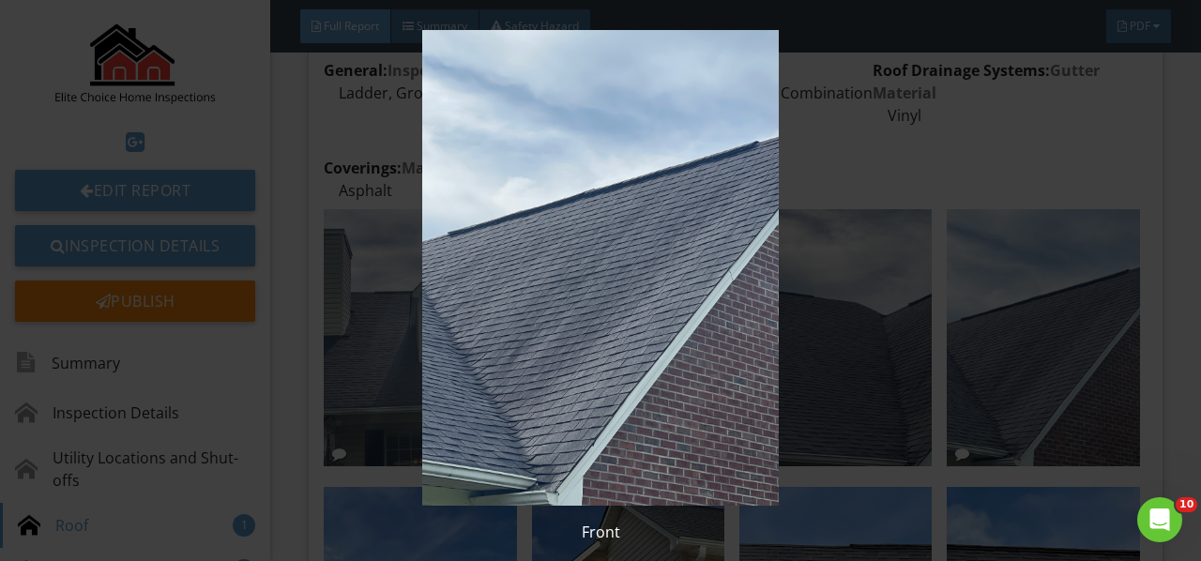
click at [997, 311] on img at bounding box center [599, 268] width 1083 height 476
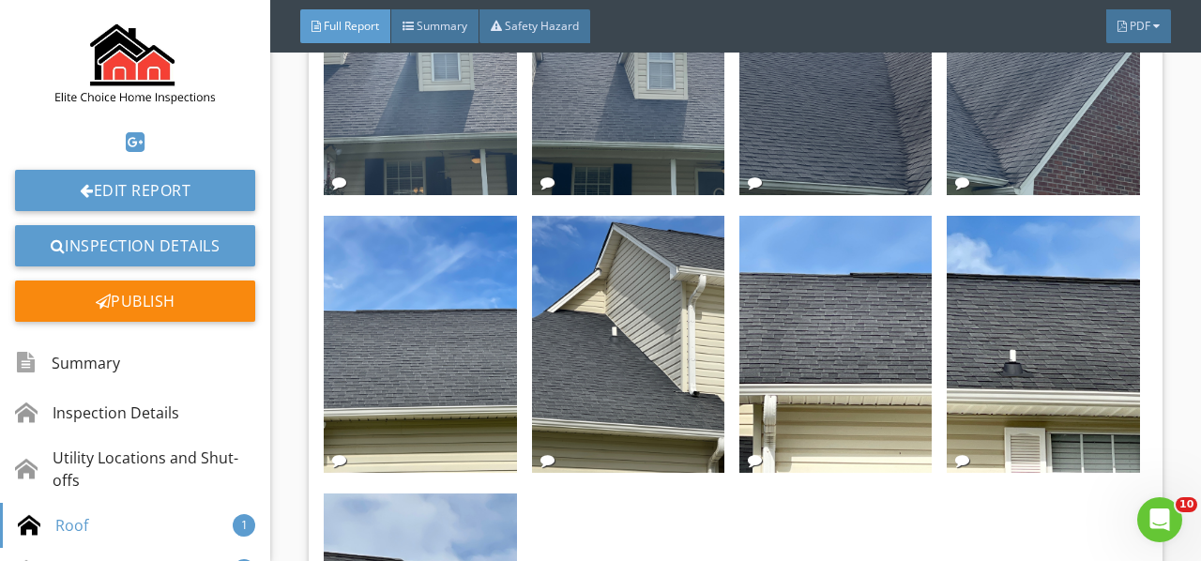
scroll to position [4597, 0]
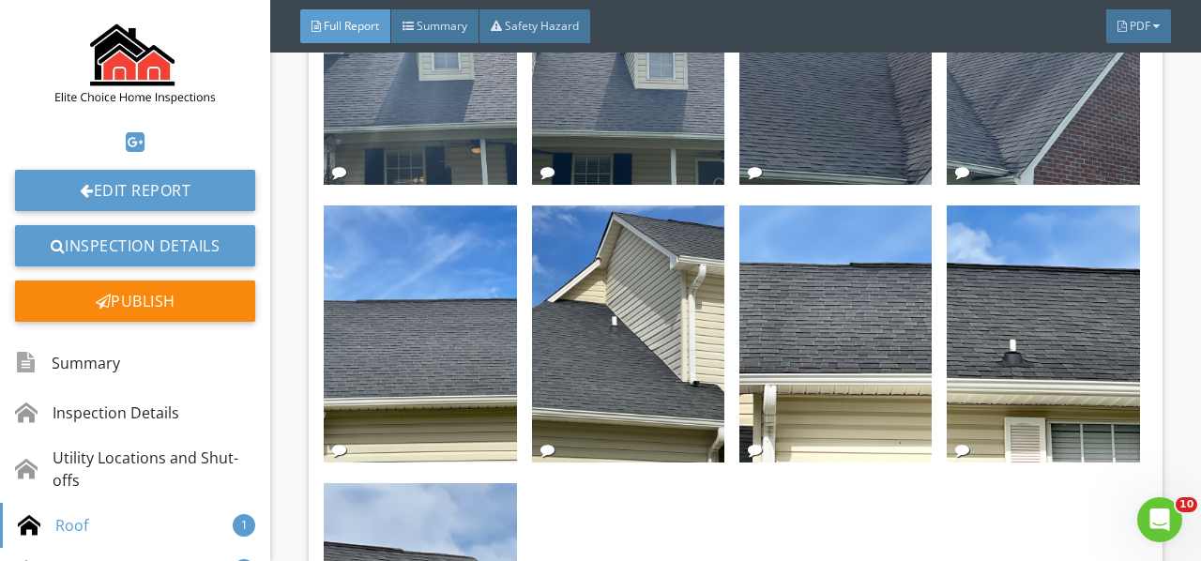
click at [456, 323] on img at bounding box center [420, 333] width 192 height 257
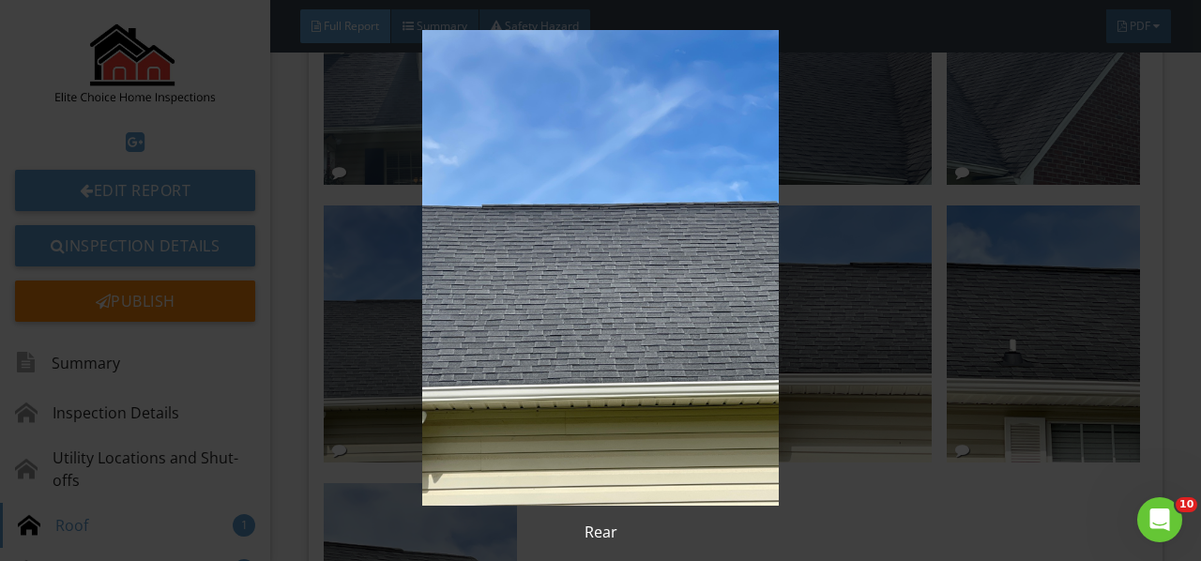
click at [456, 323] on img at bounding box center [599, 268] width 1083 height 476
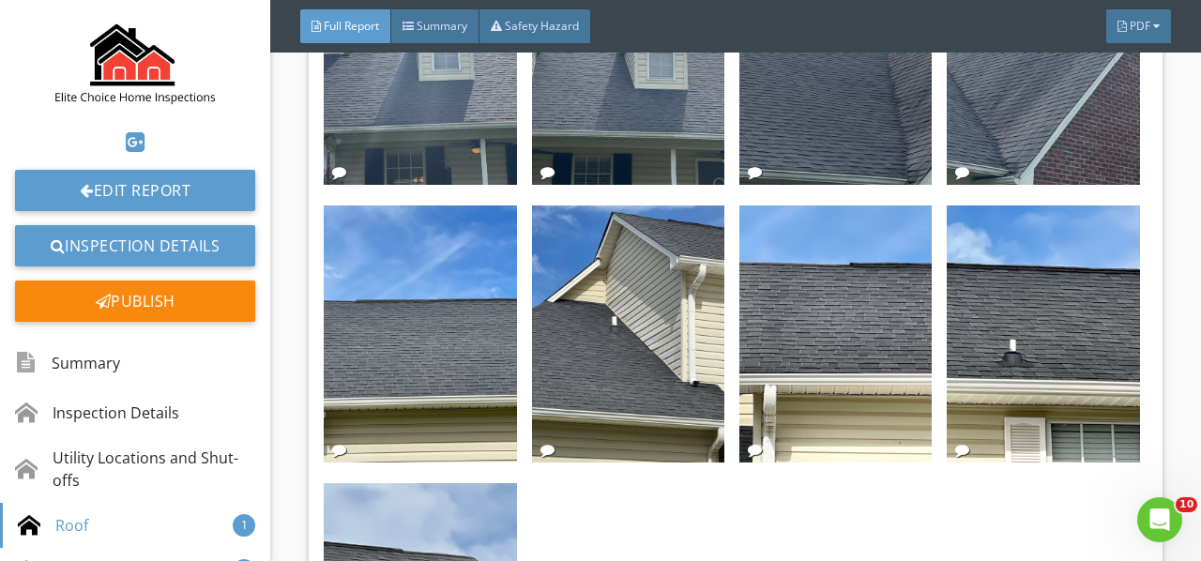
click at [612, 326] on img at bounding box center [628, 333] width 192 height 257
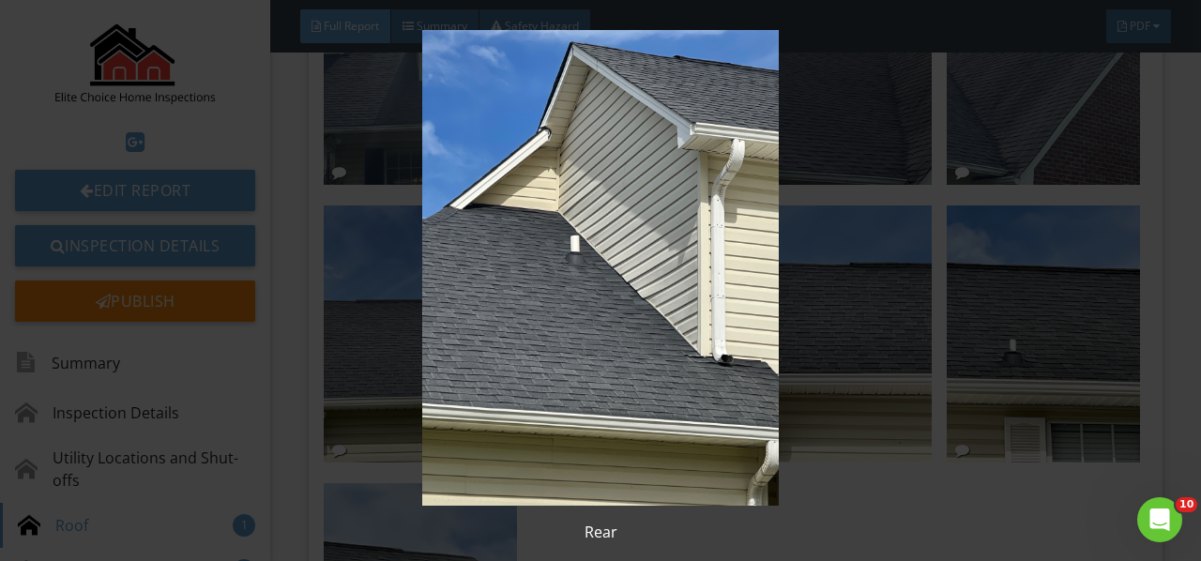
click at [612, 326] on img at bounding box center [599, 268] width 1083 height 476
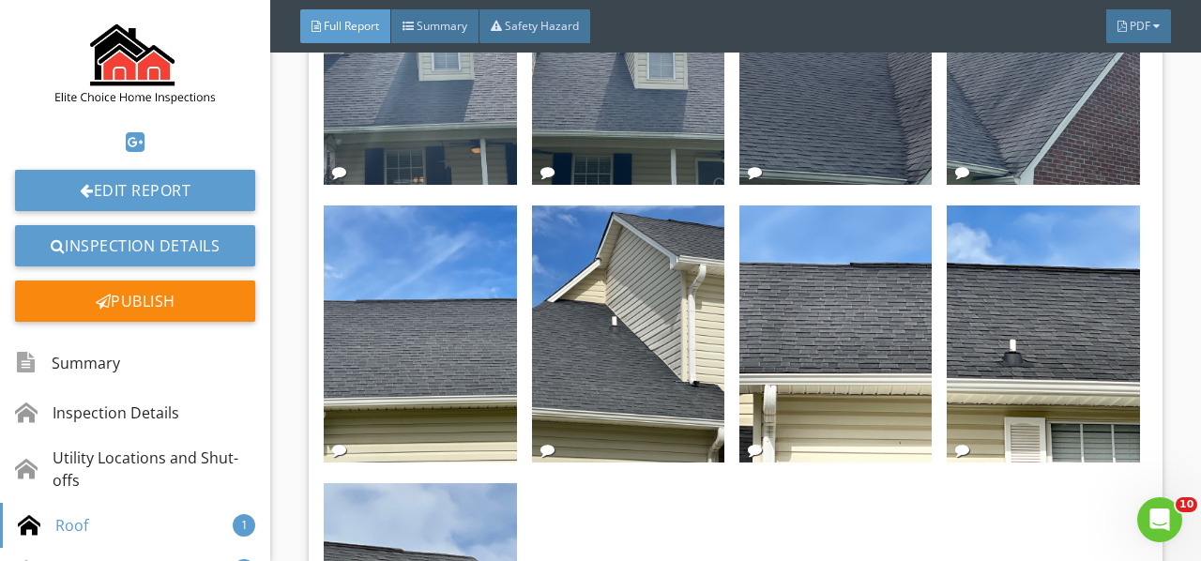
click at [792, 317] on img at bounding box center [835, 333] width 192 height 257
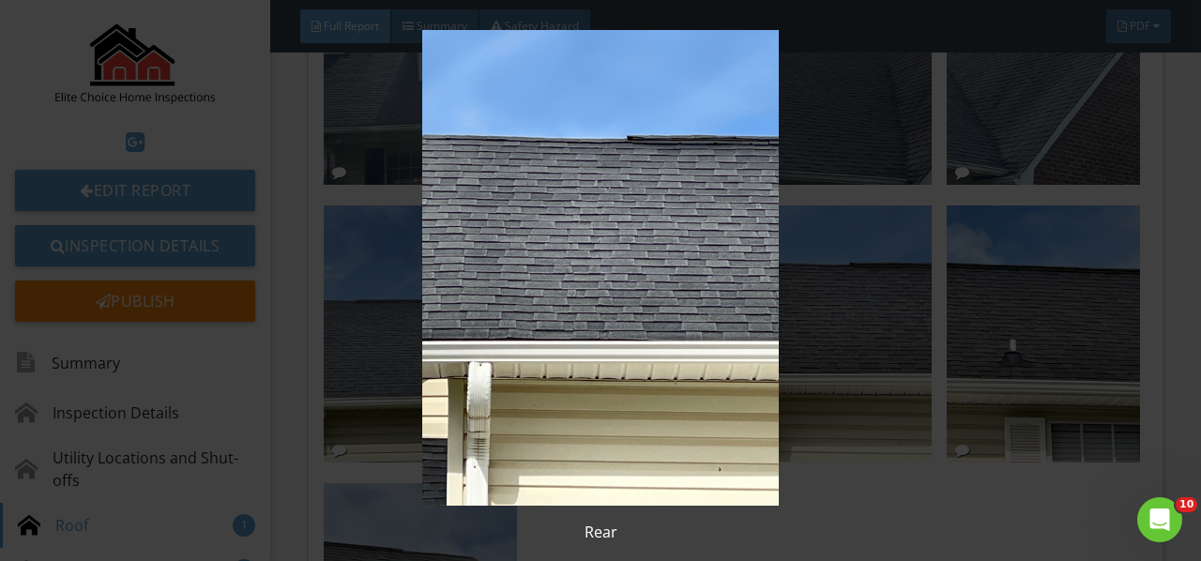
click at [792, 317] on img at bounding box center [599, 268] width 1083 height 476
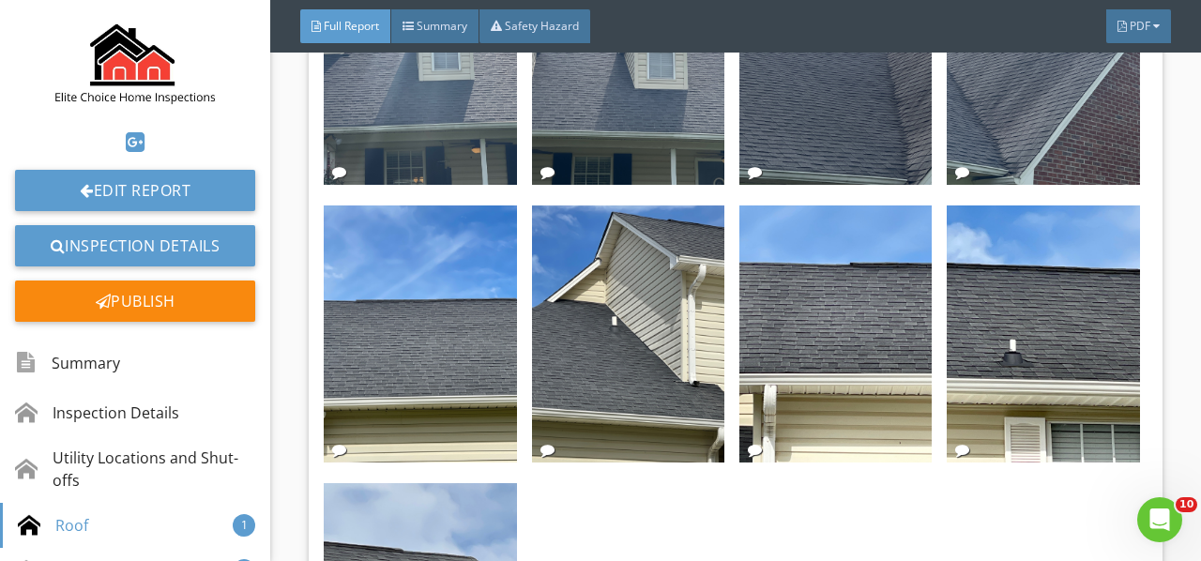
click at [976, 306] on img at bounding box center [1043, 333] width 192 height 257
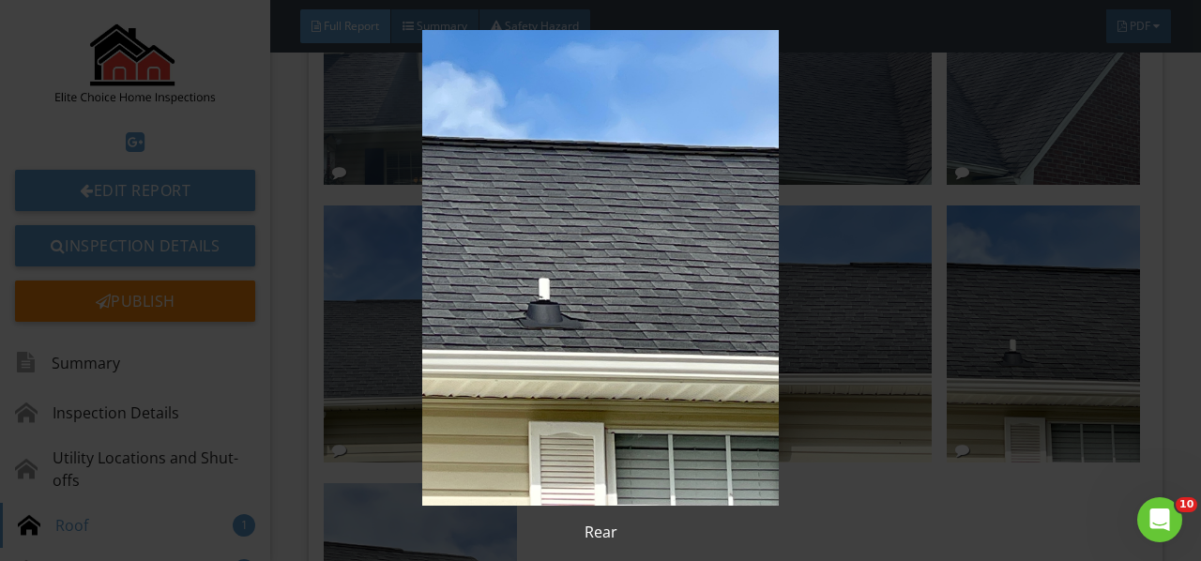
click at [976, 306] on img at bounding box center [599, 268] width 1083 height 476
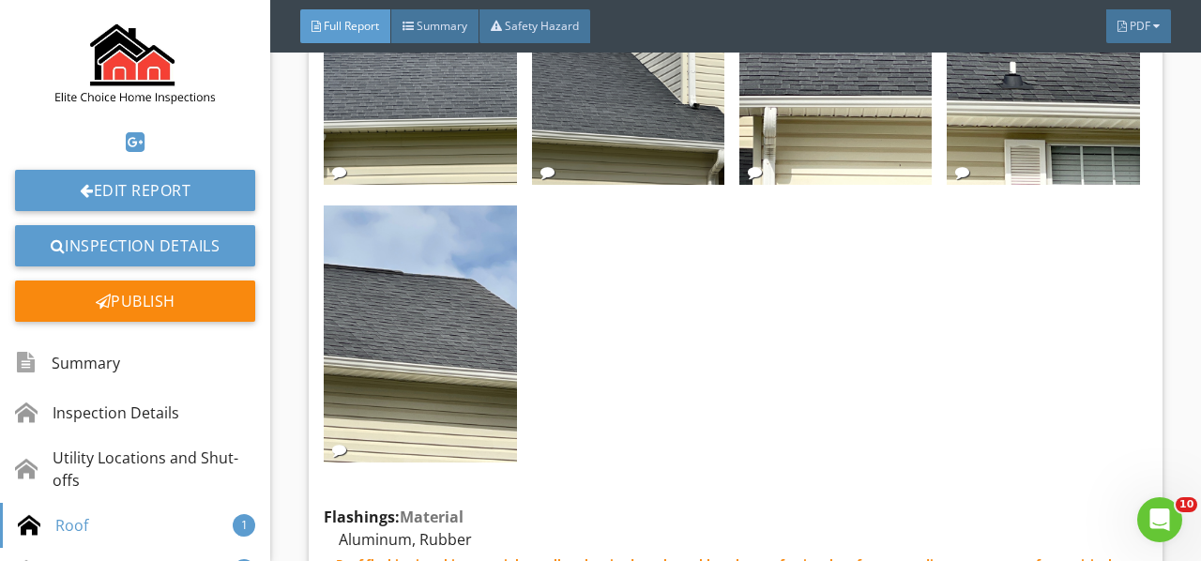
scroll to position [4878, 0]
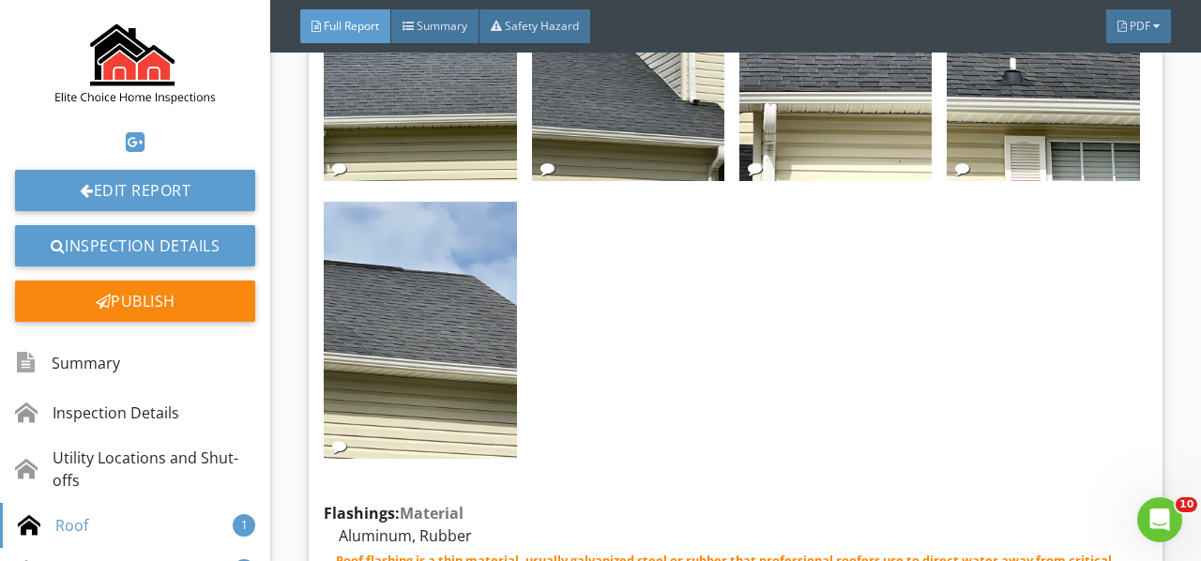
click at [403, 321] on img at bounding box center [420, 330] width 192 height 257
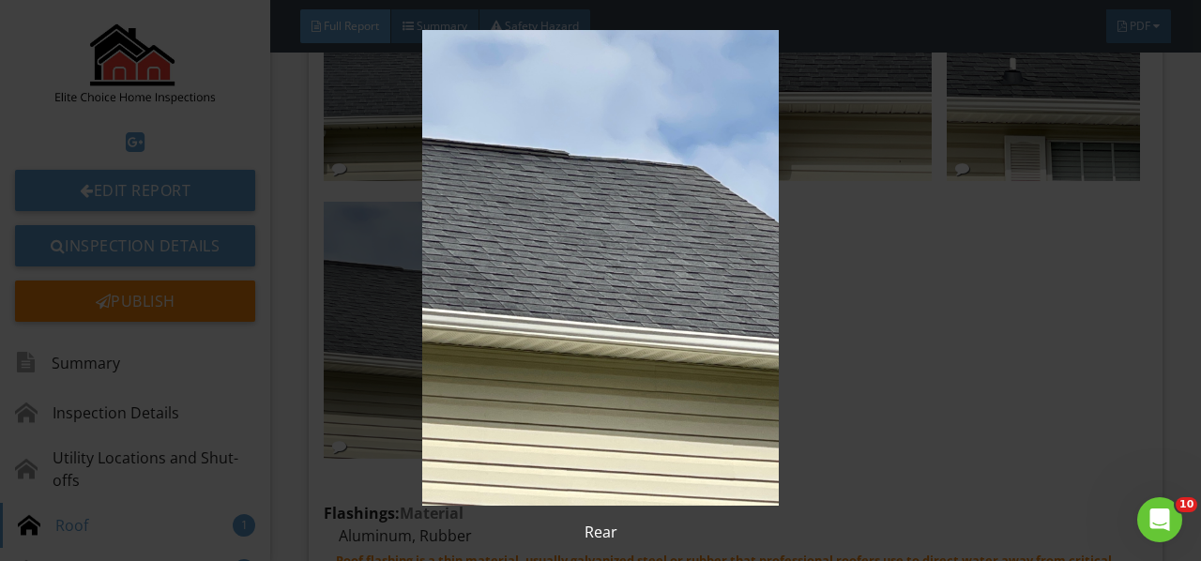
click at [403, 321] on img at bounding box center [599, 268] width 1083 height 476
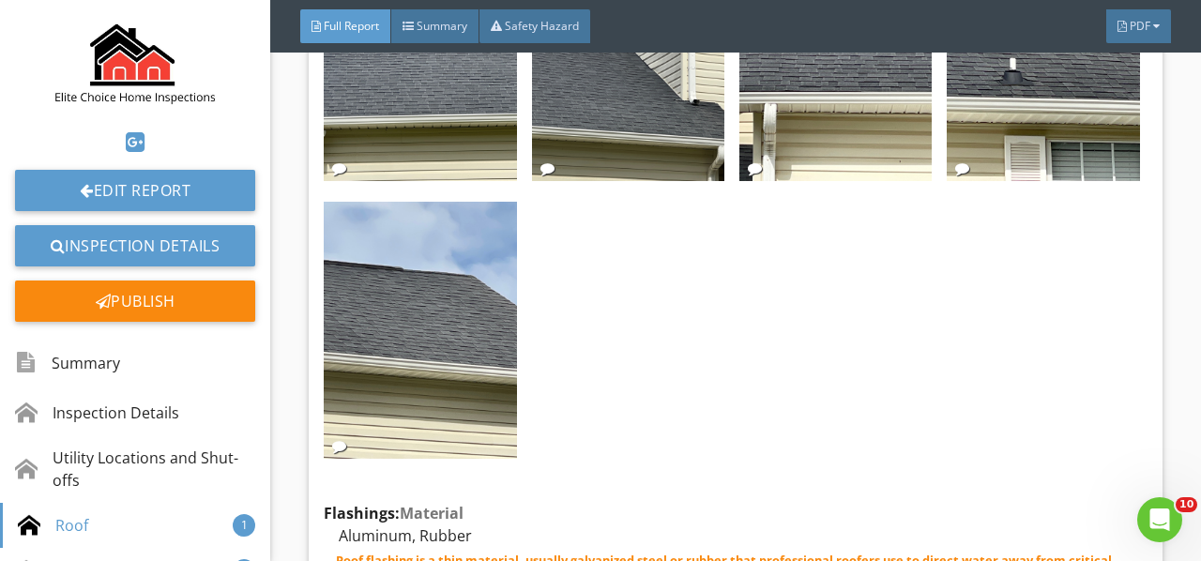
click at [482, 311] on img at bounding box center [420, 330] width 192 height 257
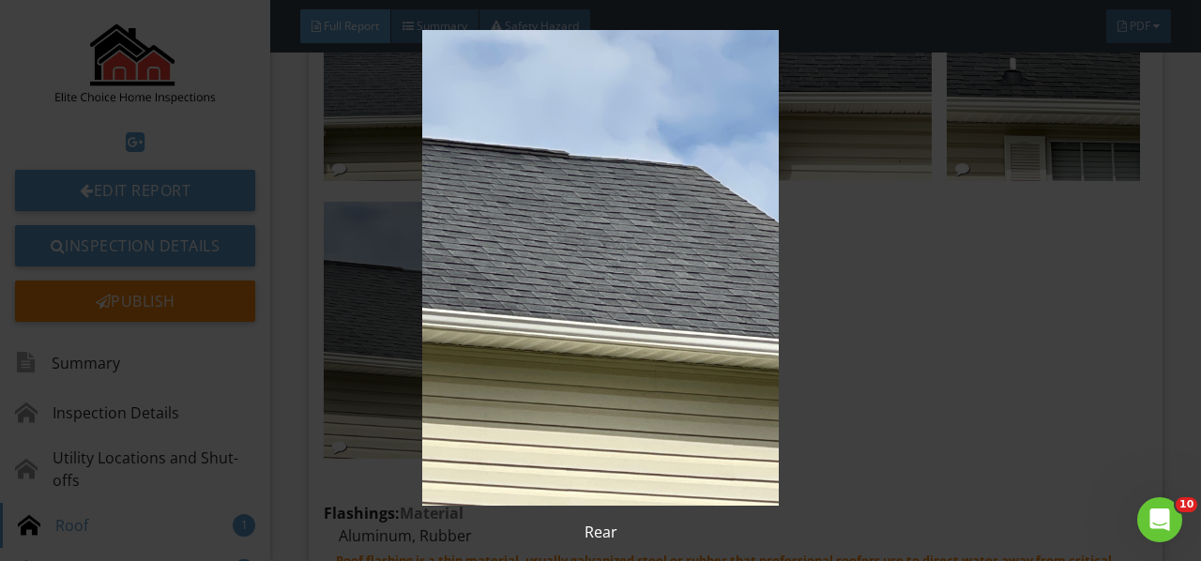
click at [482, 311] on img at bounding box center [599, 268] width 1083 height 476
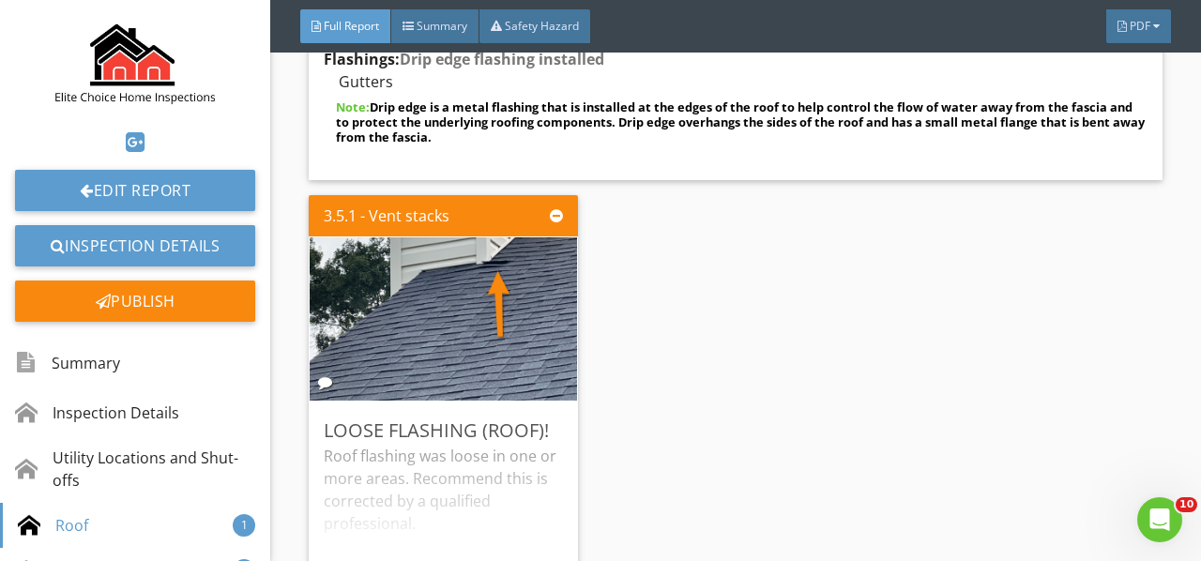
scroll to position [5535, 0]
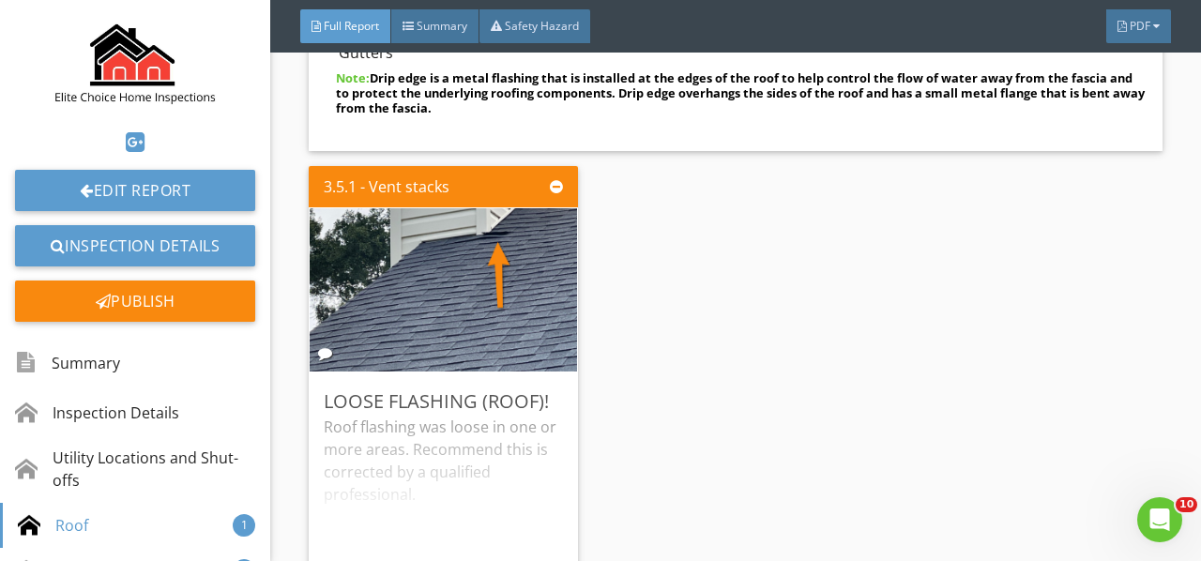
click at [483, 286] on img at bounding box center [444, 289] width 306 height 408
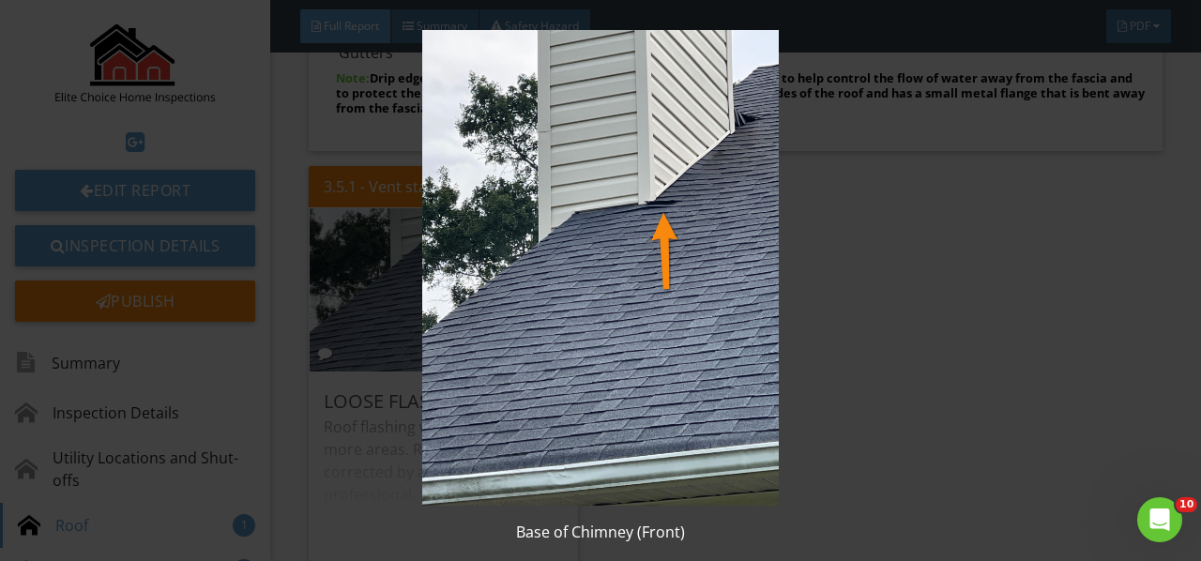
click at [483, 286] on img at bounding box center [599, 268] width 1083 height 476
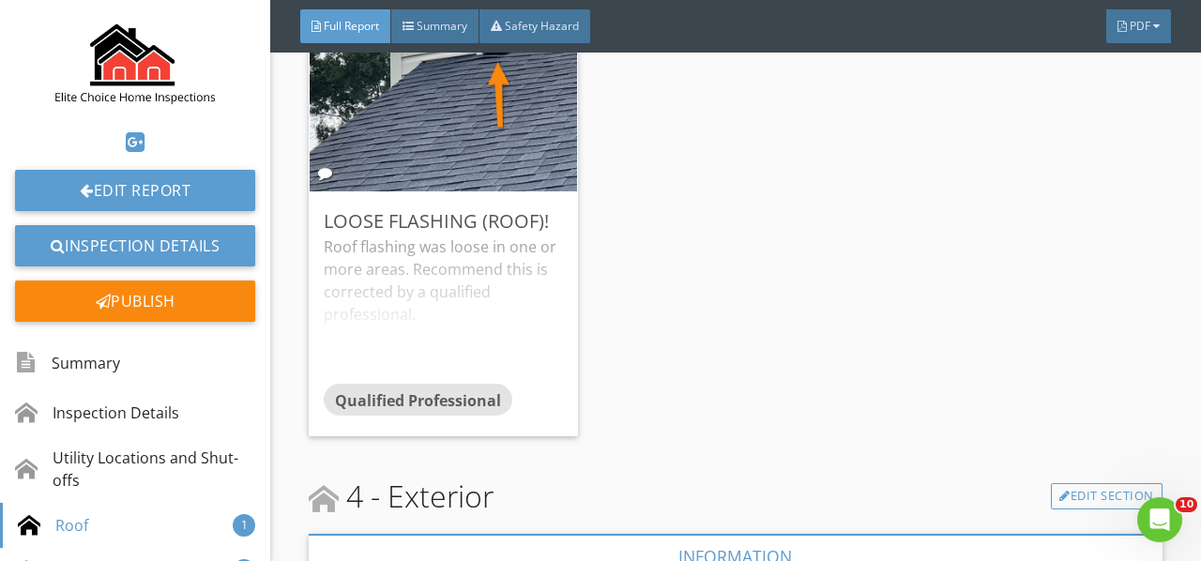
scroll to position [5722, 0]
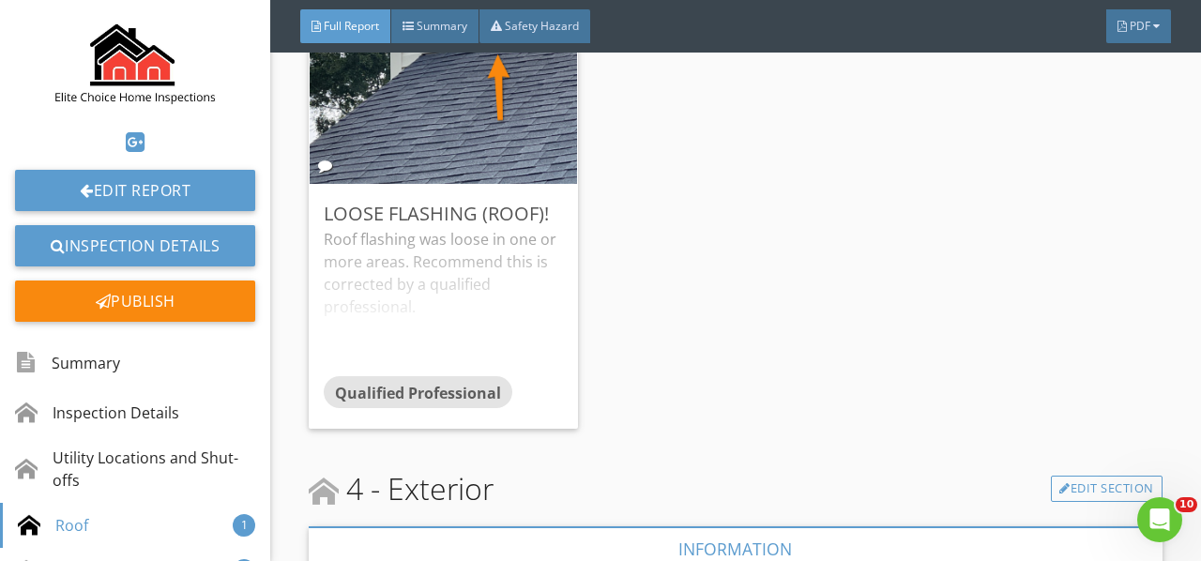
click at [485, 267] on div "Roof flashing was loose in one or more areas. Recommend this is corrected by a …" at bounding box center [443, 302] width 239 height 148
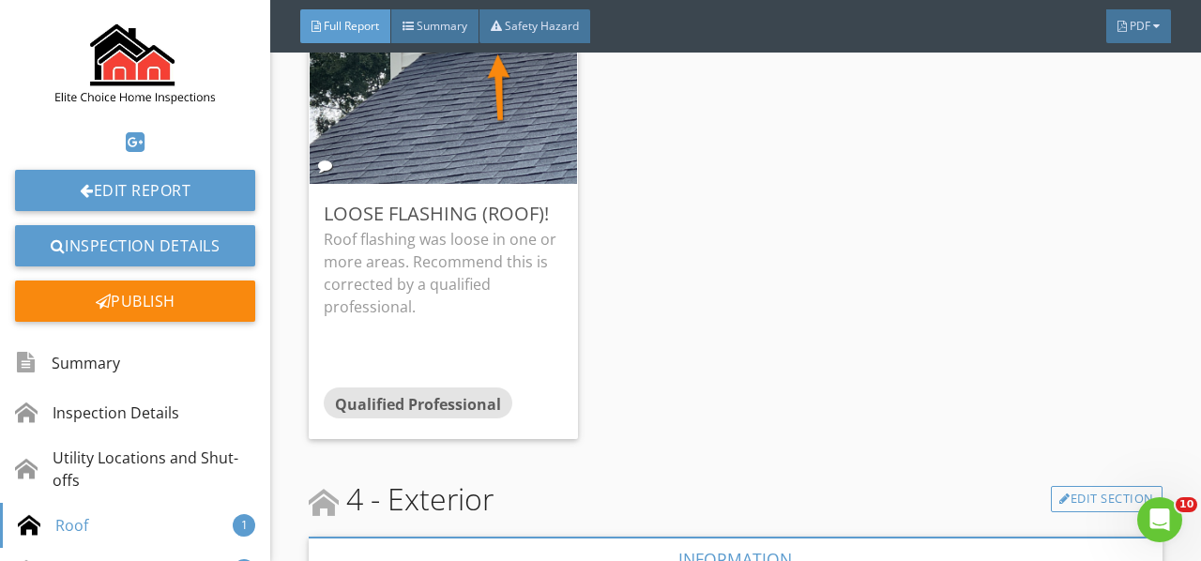
click at [447, 67] on img at bounding box center [444, 102] width 306 height 408
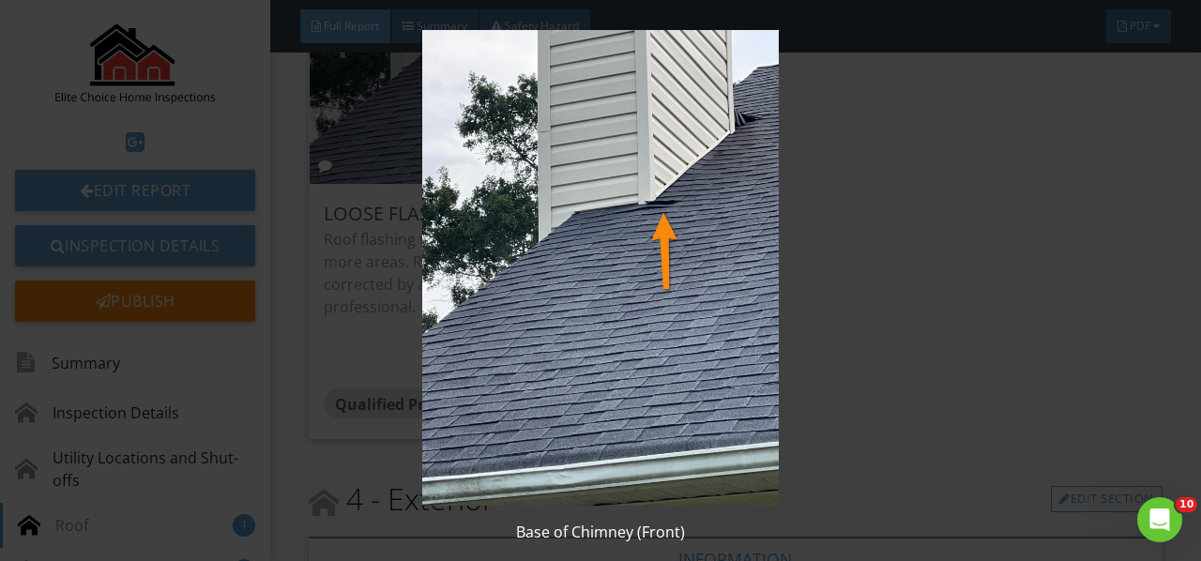
click at [447, 67] on img at bounding box center [599, 268] width 1083 height 476
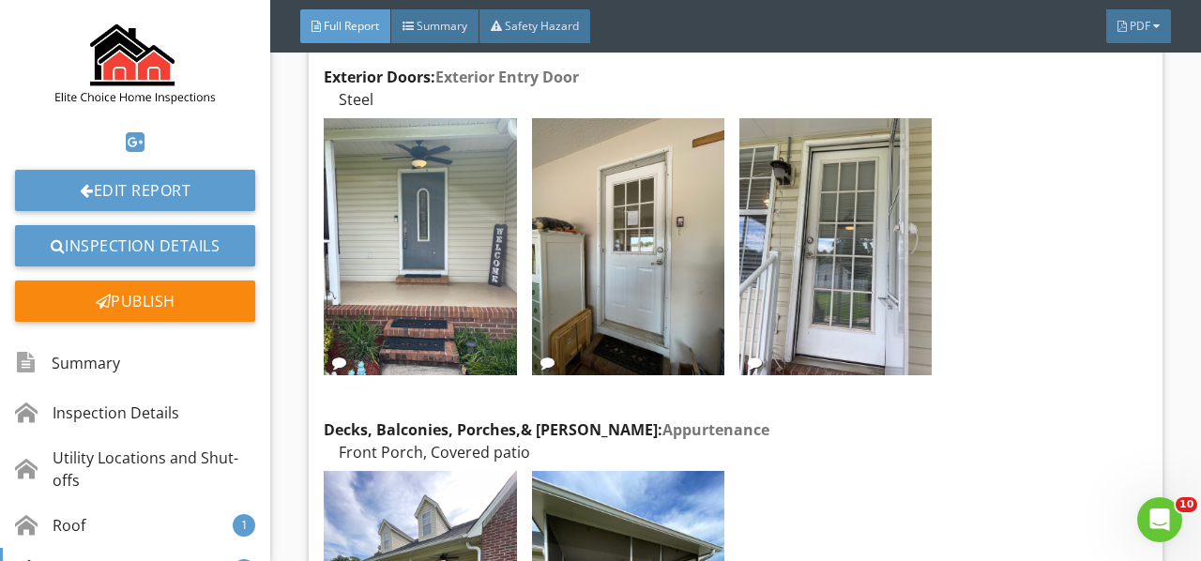
scroll to position [6473, 0]
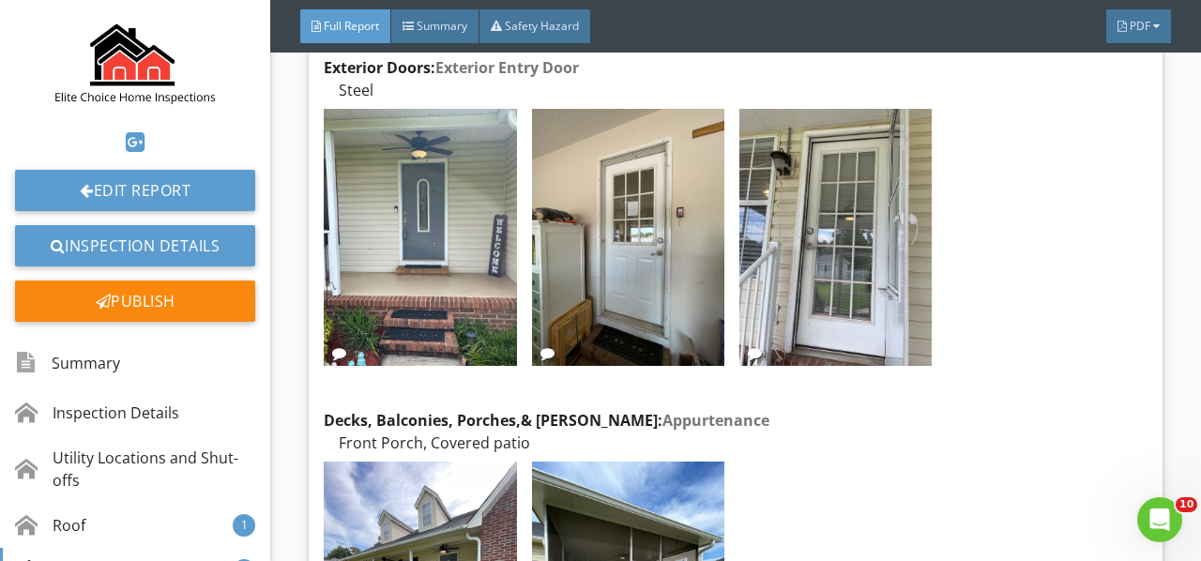
click at [462, 160] on img at bounding box center [420, 237] width 192 height 257
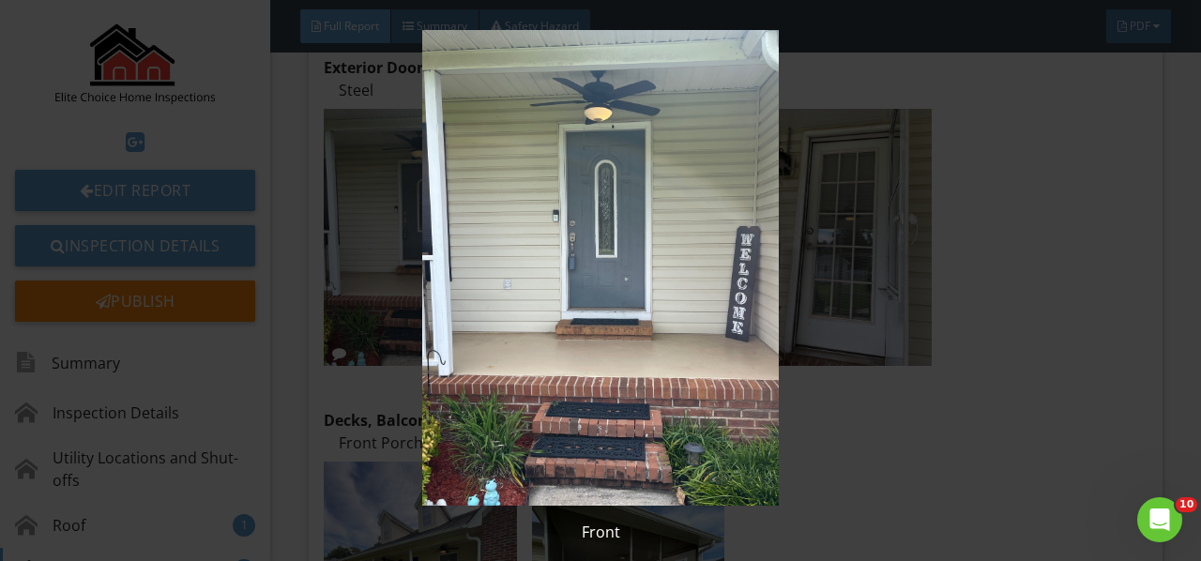
click at [462, 160] on img at bounding box center [599, 268] width 1083 height 476
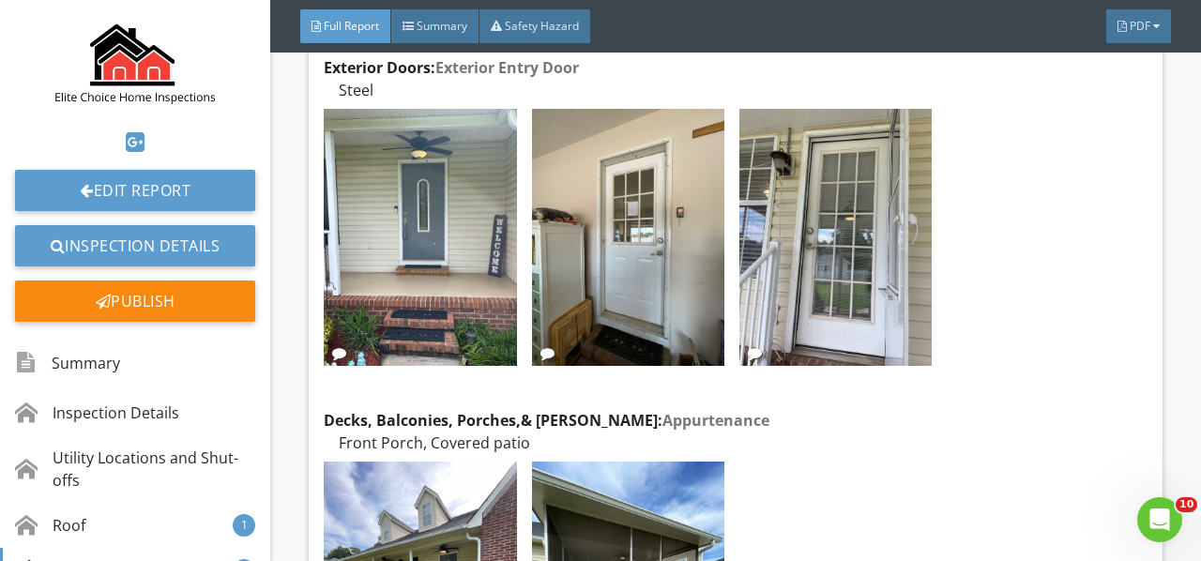
click at [608, 195] on img at bounding box center [628, 237] width 192 height 257
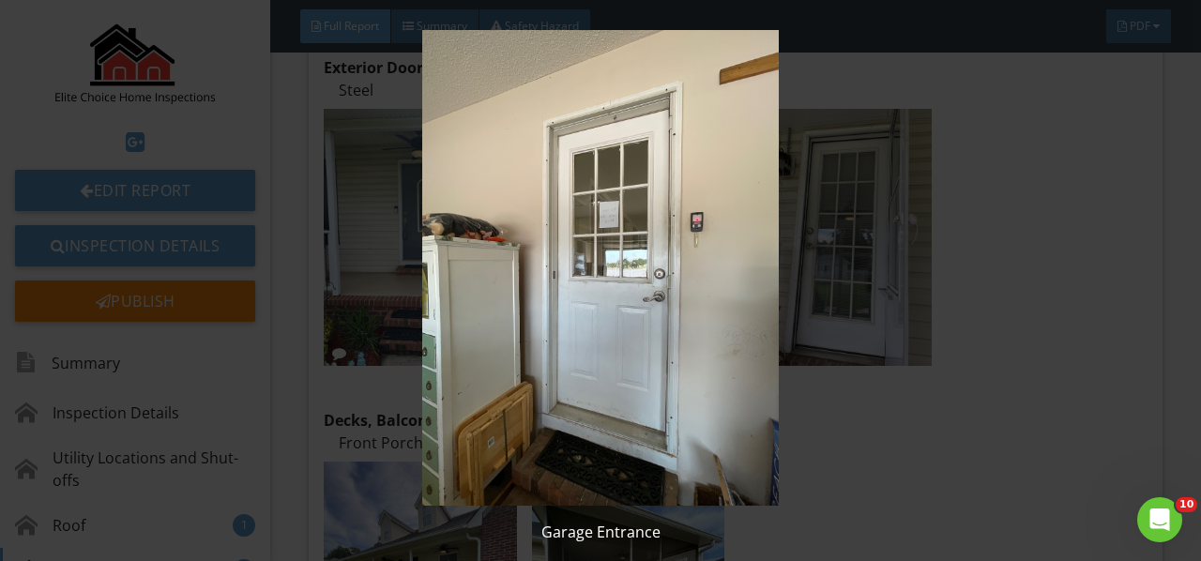
click at [608, 195] on img at bounding box center [599, 268] width 1083 height 476
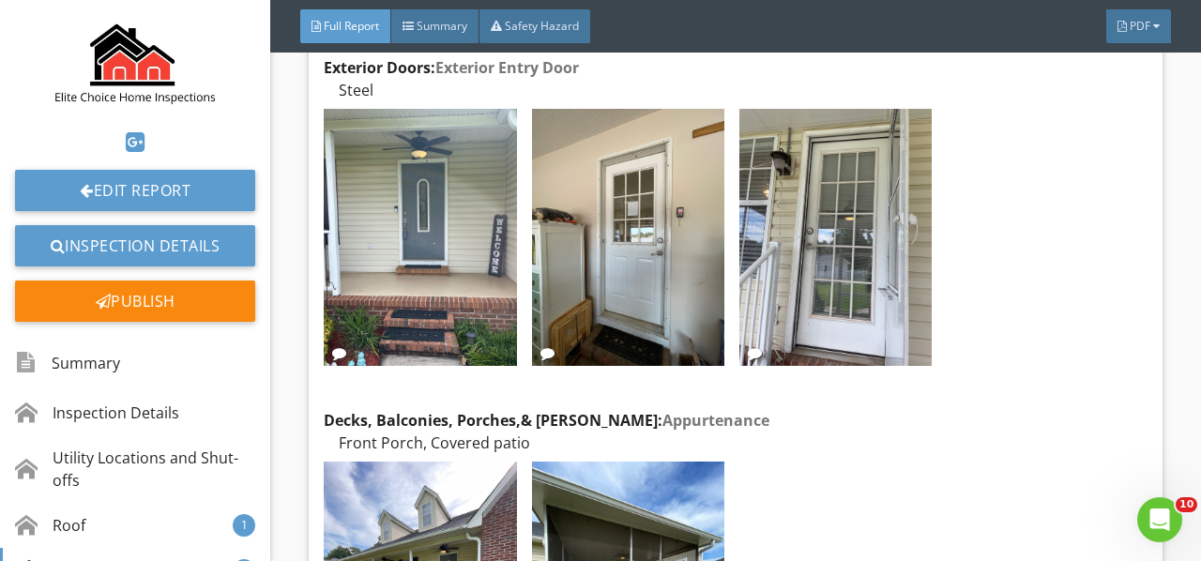
click at [783, 208] on img at bounding box center [835, 237] width 192 height 257
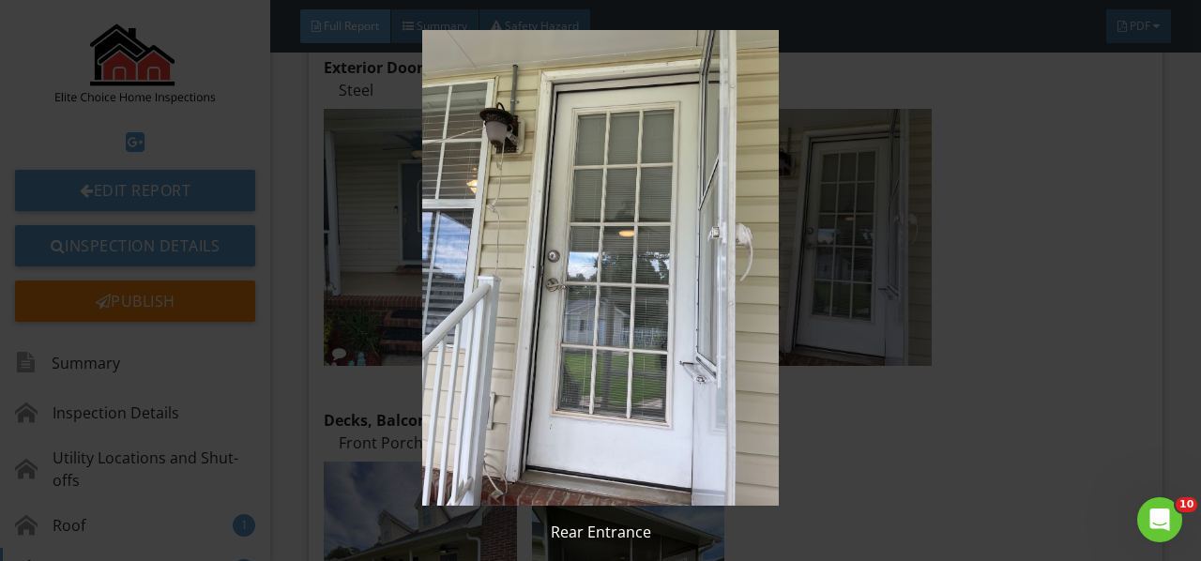
click at [783, 208] on img at bounding box center [599, 268] width 1083 height 476
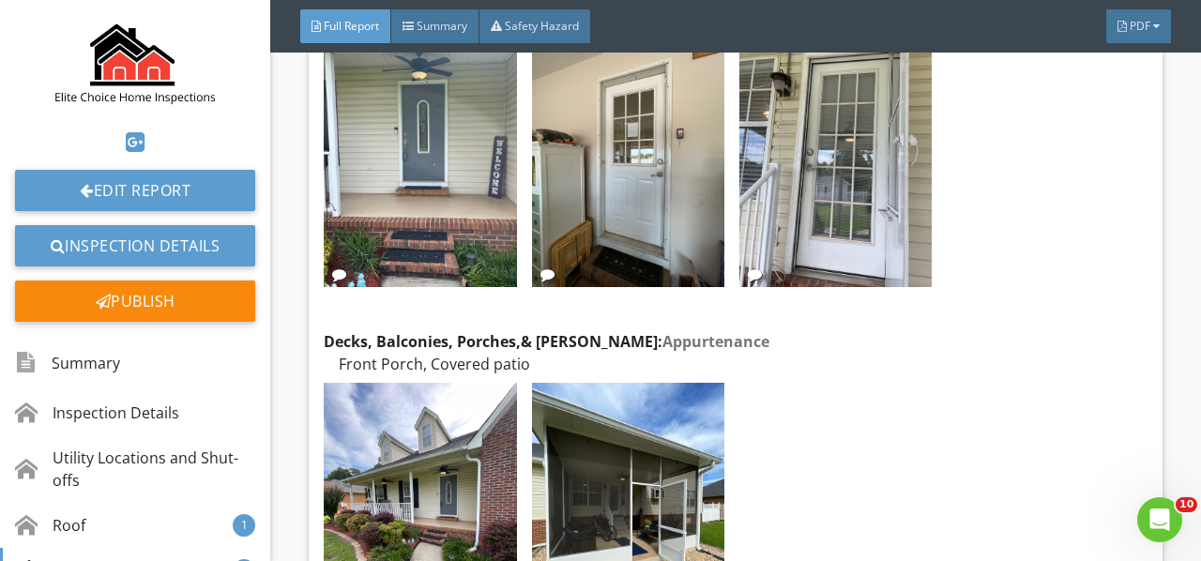
scroll to position [6660, 0]
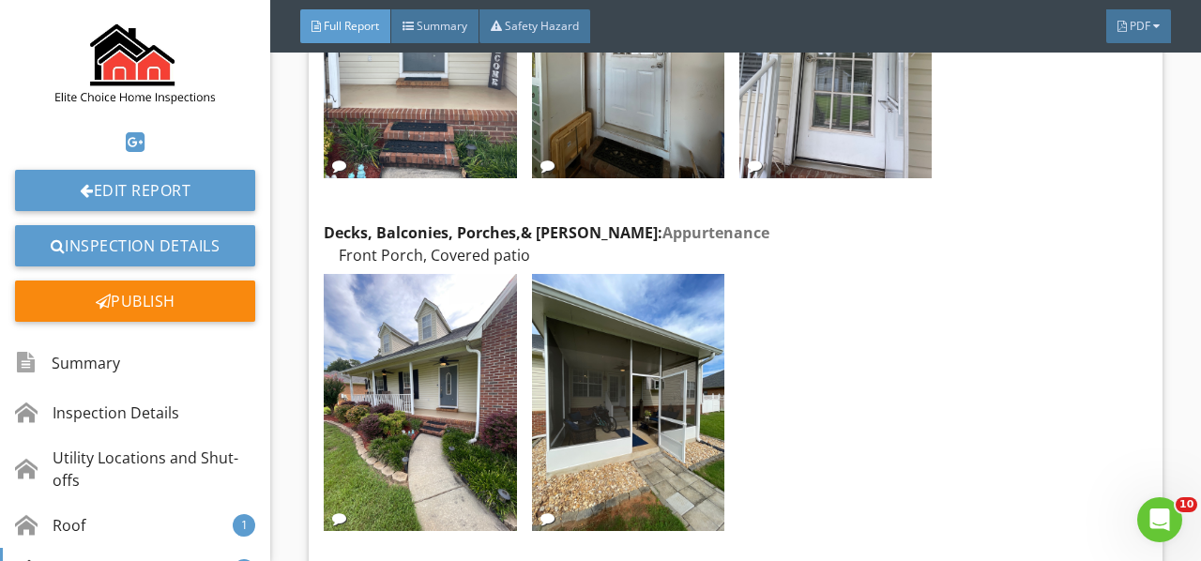
click at [463, 334] on img at bounding box center [420, 402] width 192 height 257
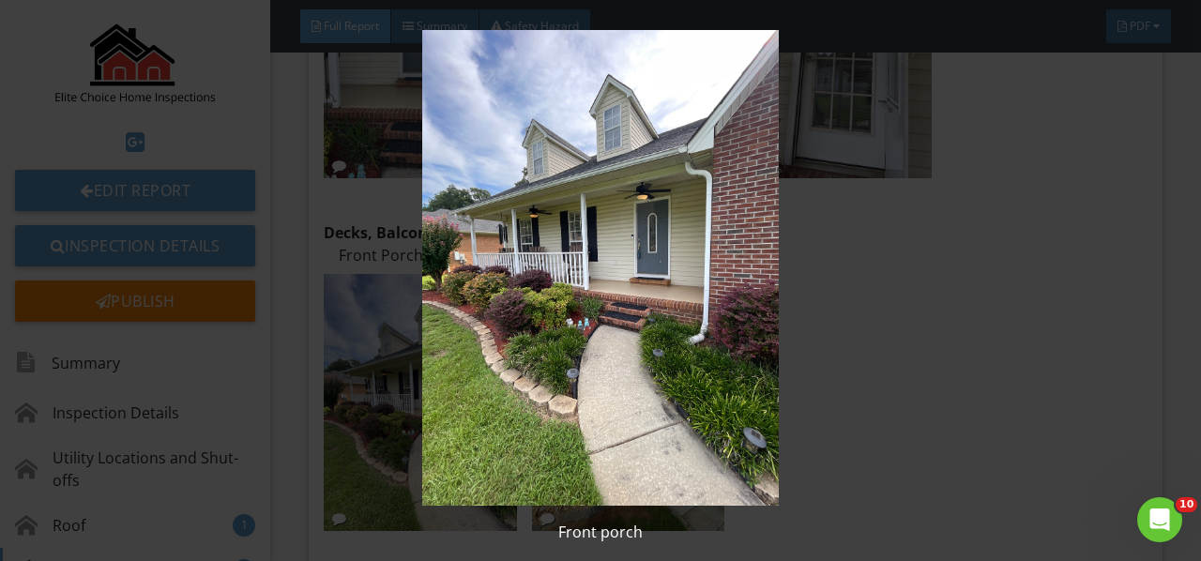
click at [463, 334] on img at bounding box center [599, 268] width 1083 height 476
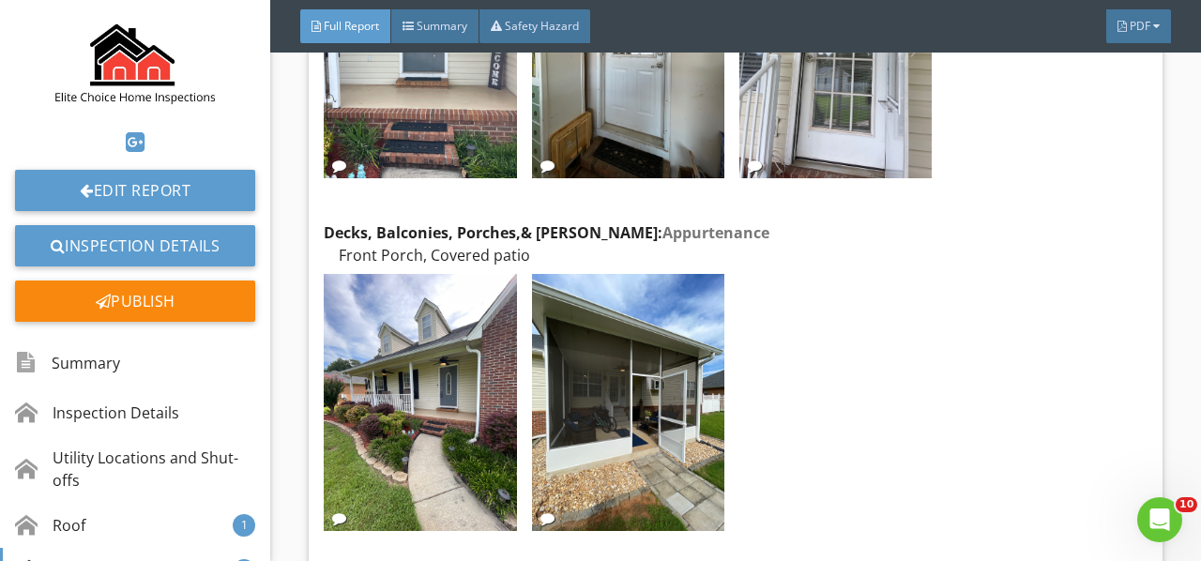
click at [638, 338] on img at bounding box center [628, 402] width 192 height 257
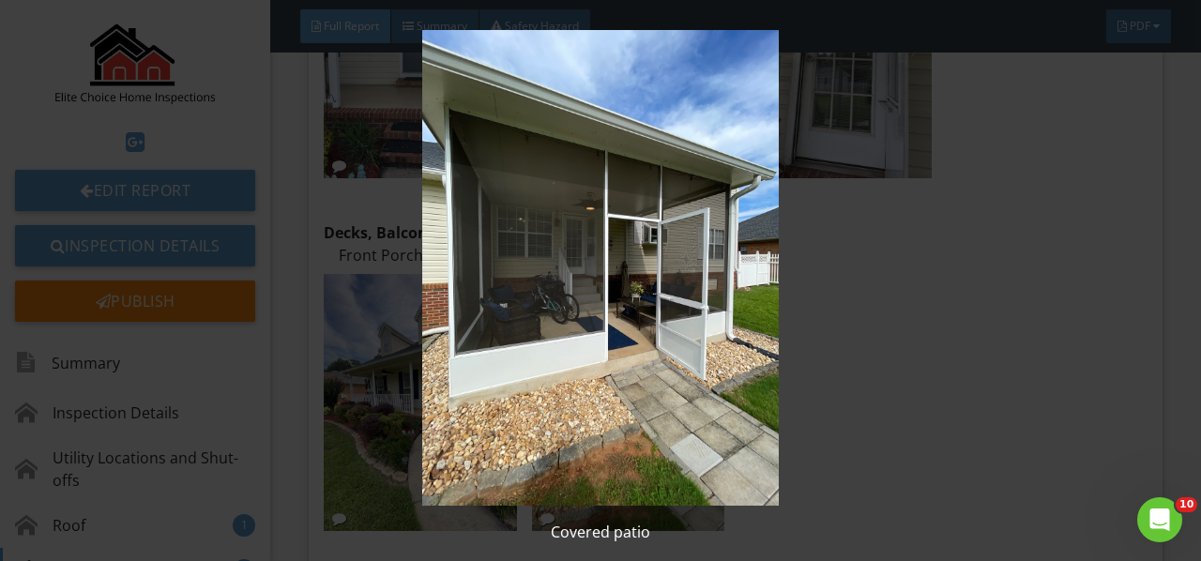
click at [638, 338] on img at bounding box center [599, 268] width 1083 height 476
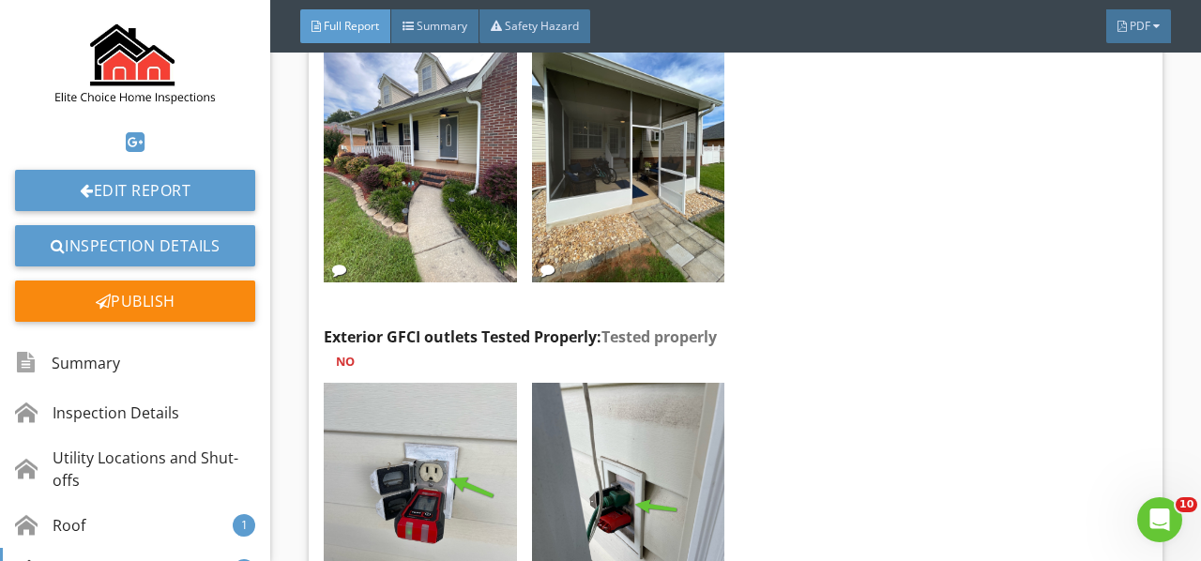
scroll to position [7036, 0]
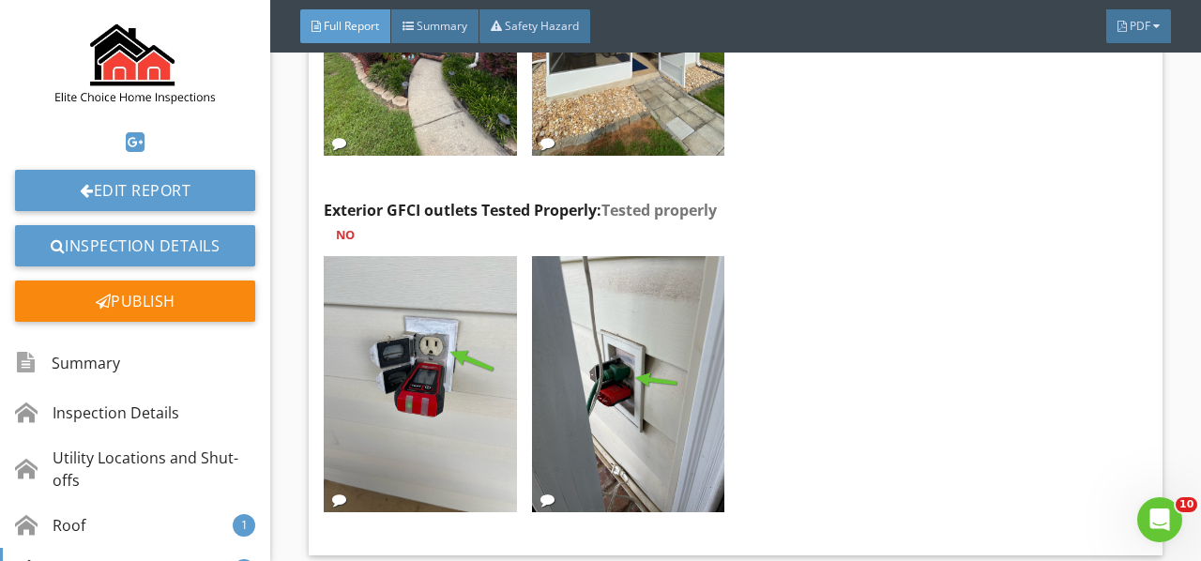
click at [489, 328] on img at bounding box center [420, 384] width 192 height 257
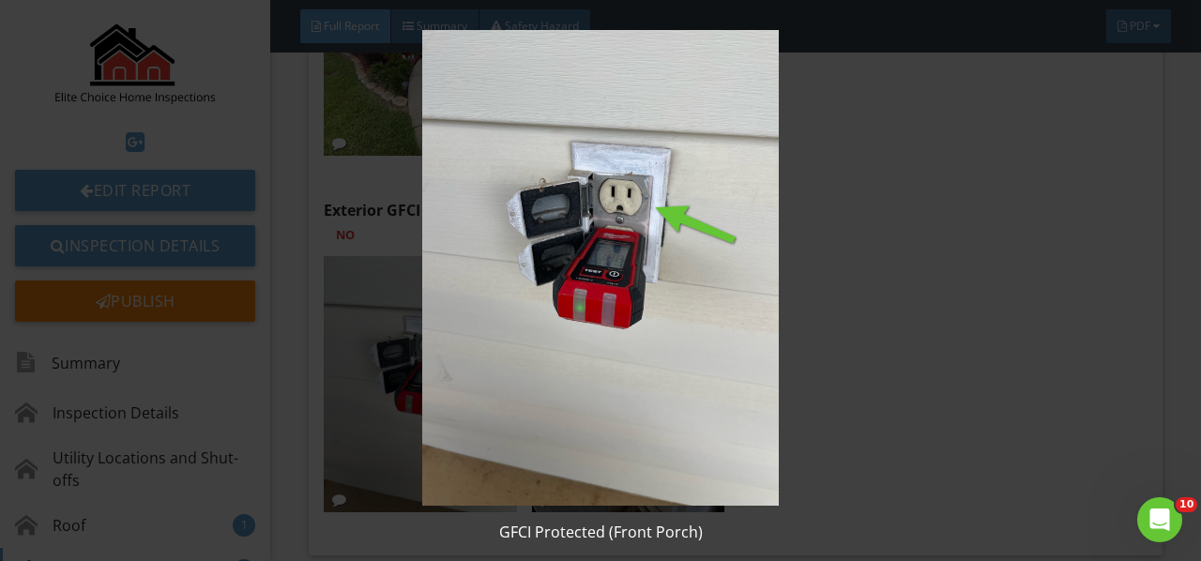
click at [489, 328] on img at bounding box center [599, 268] width 1083 height 476
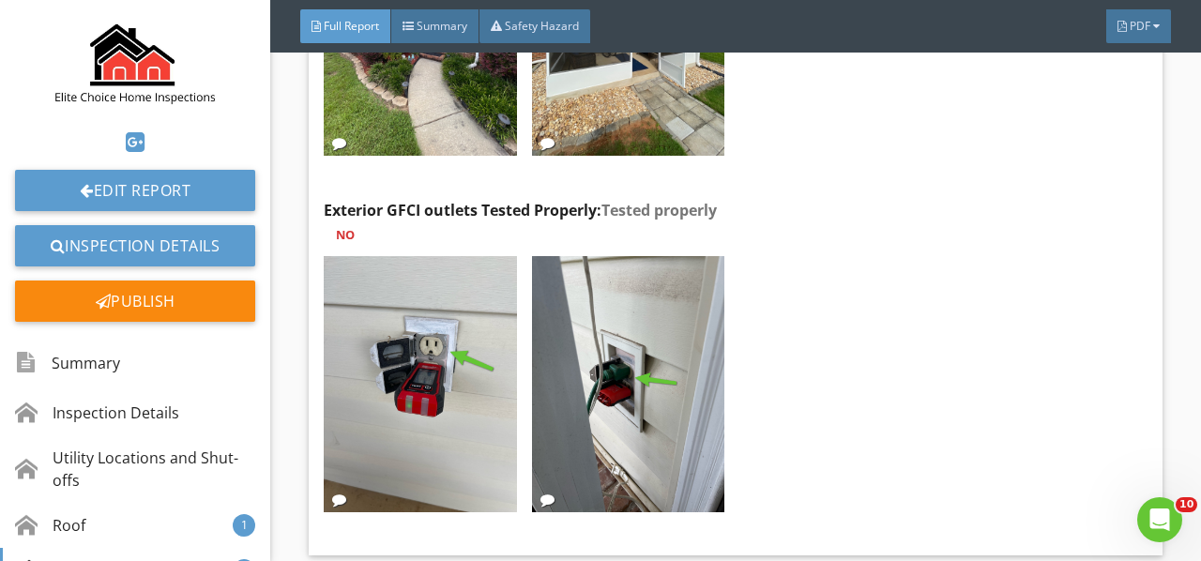
click at [0, 0] on div "Edit" at bounding box center [0, 0] width 0 height 0
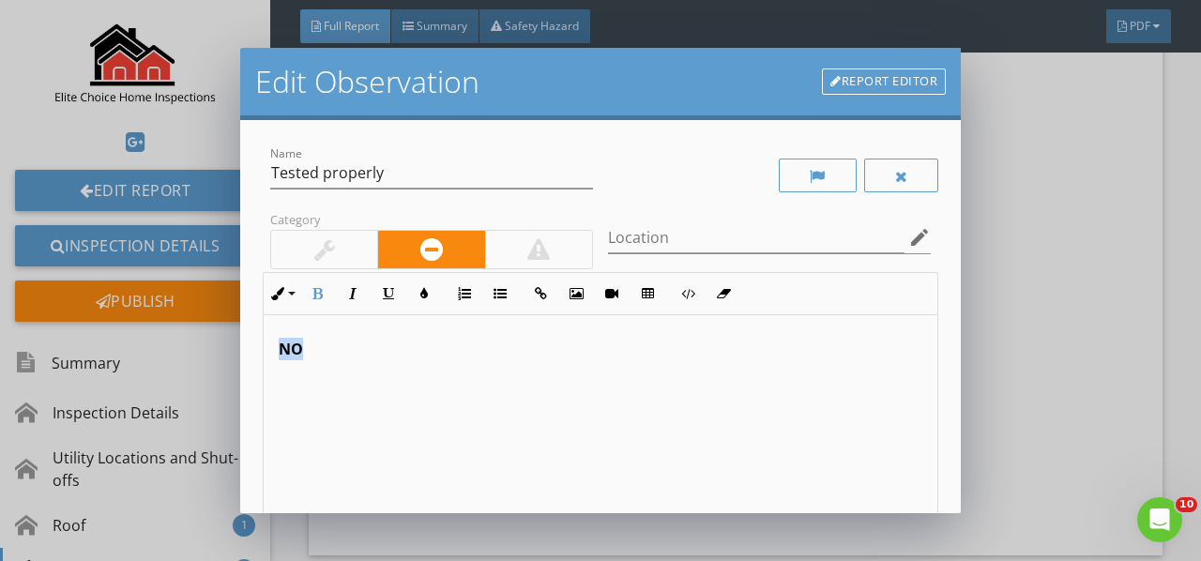
drag, startPoint x: 373, startPoint y: 341, endPoint x: 88, endPoint y: 342, distance: 285.2
click at [88, 342] on div "Edit Observation Report Editor Name Tested properly Category Location edit Inli…" at bounding box center [600, 280] width 1201 height 561
drag, startPoint x: 317, startPoint y: 358, endPoint x: 243, endPoint y: 358, distance: 74.1
click at [243, 358] on div "Name Tested properly Category Location edit Inline Style XLarge Large Normal Sm…" at bounding box center [600, 316] width 720 height 393
click at [323, 288] on icon "button" at bounding box center [317, 293] width 13 height 13
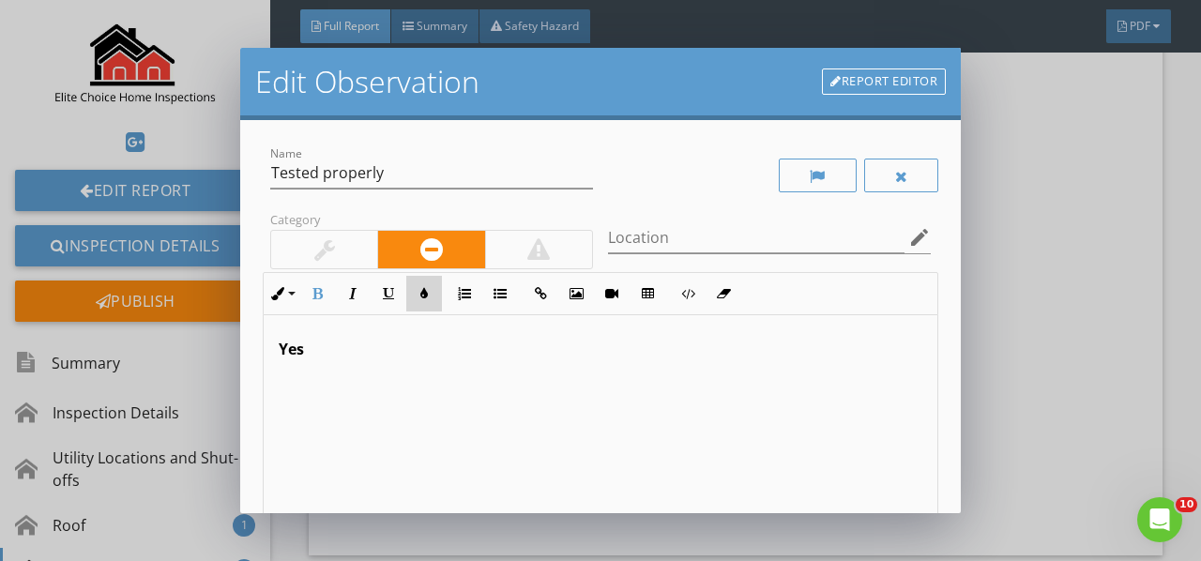
click at [414, 296] on button "Colors" at bounding box center [424, 294] width 36 height 36
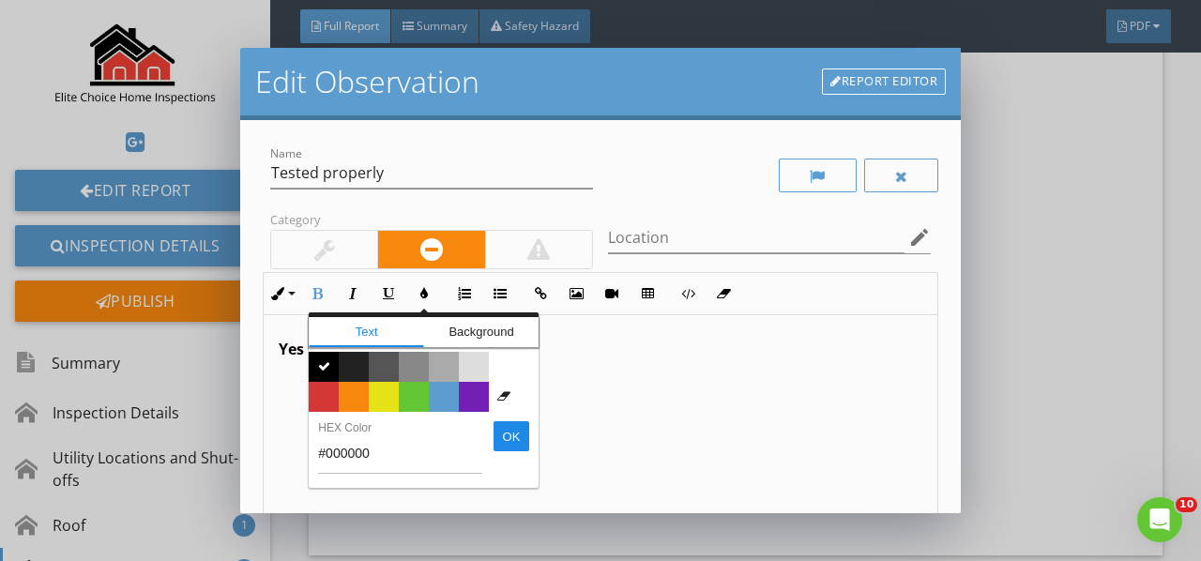
click at [408, 382] on span "Color #65c635" at bounding box center [414, 397] width 30 height 30
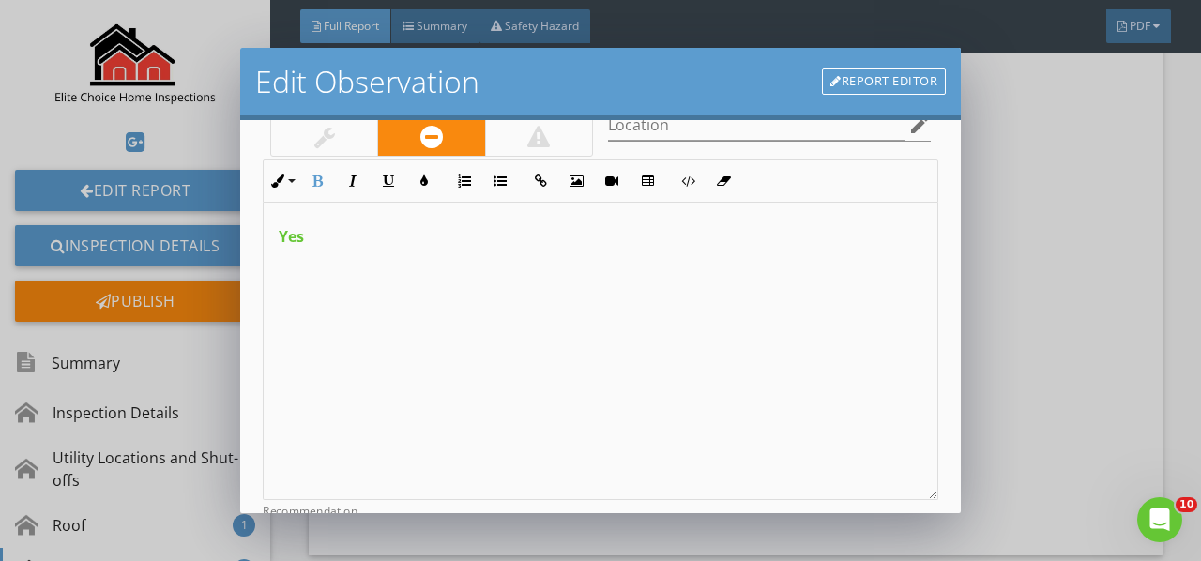
scroll to position [343, 0]
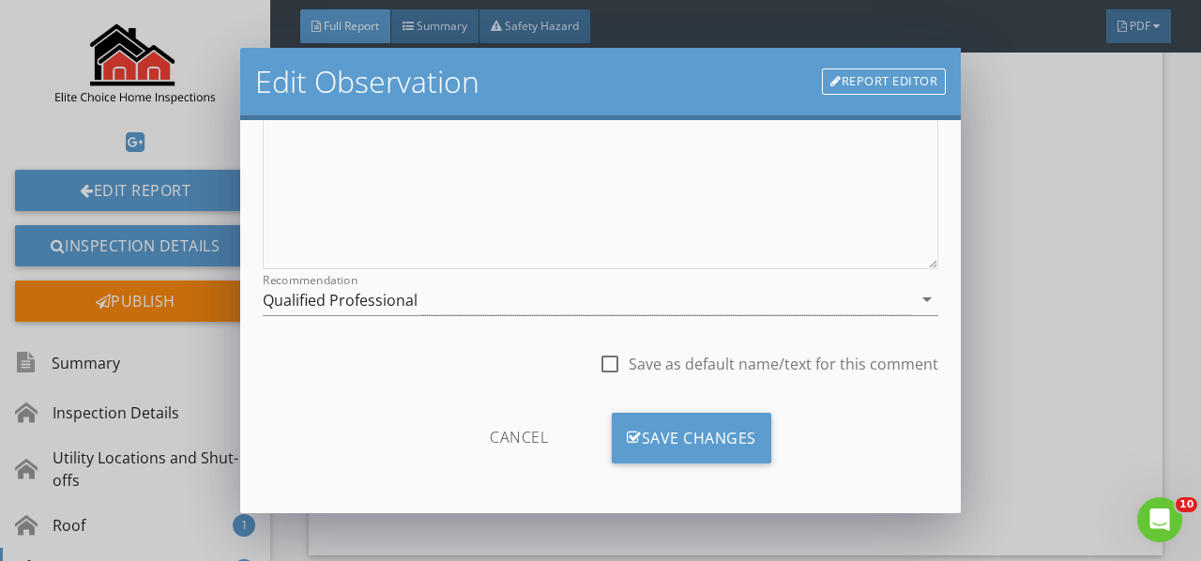
click at [682, 433] on div "Save Changes" at bounding box center [691, 438] width 159 height 51
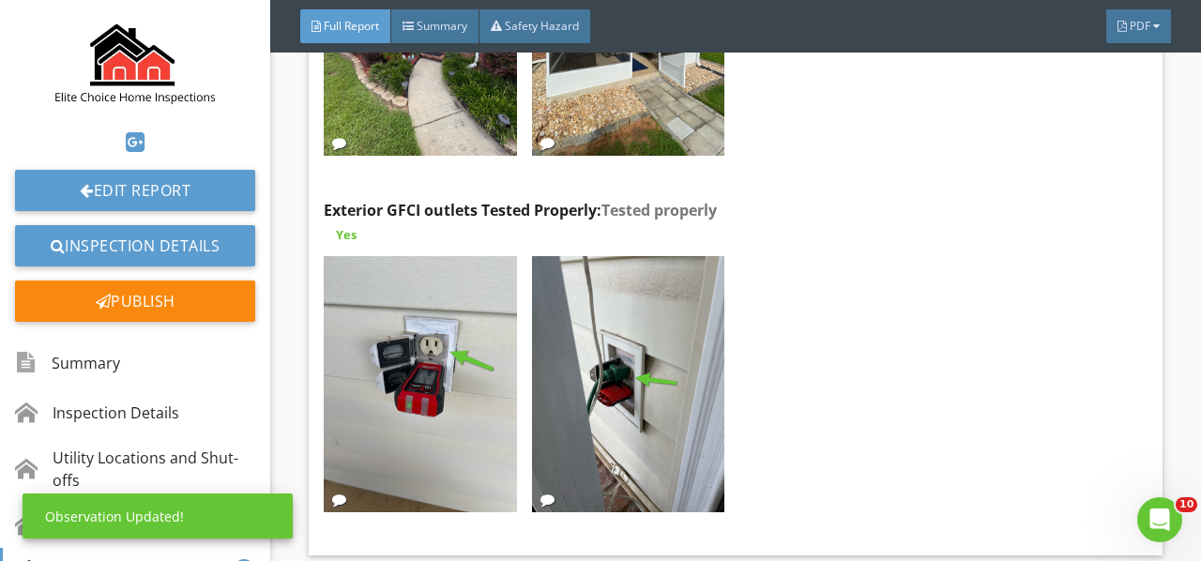
scroll to position [122, 0]
click at [478, 344] on img at bounding box center [420, 384] width 192 height 257
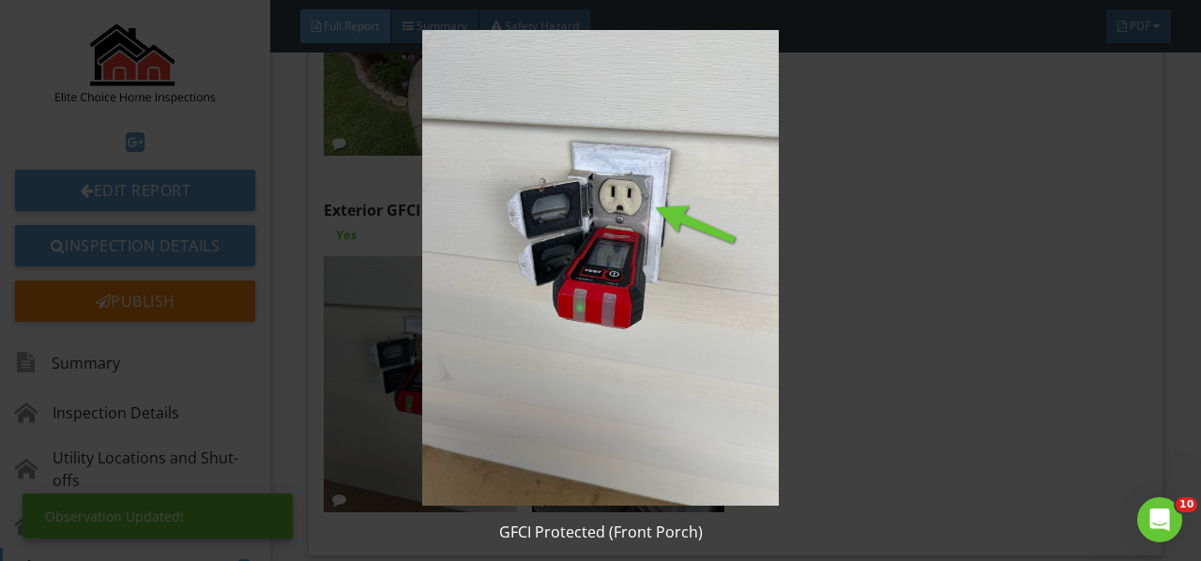
click at [478, 344] on img at bounding box center [599, 268] width 1083 height 476
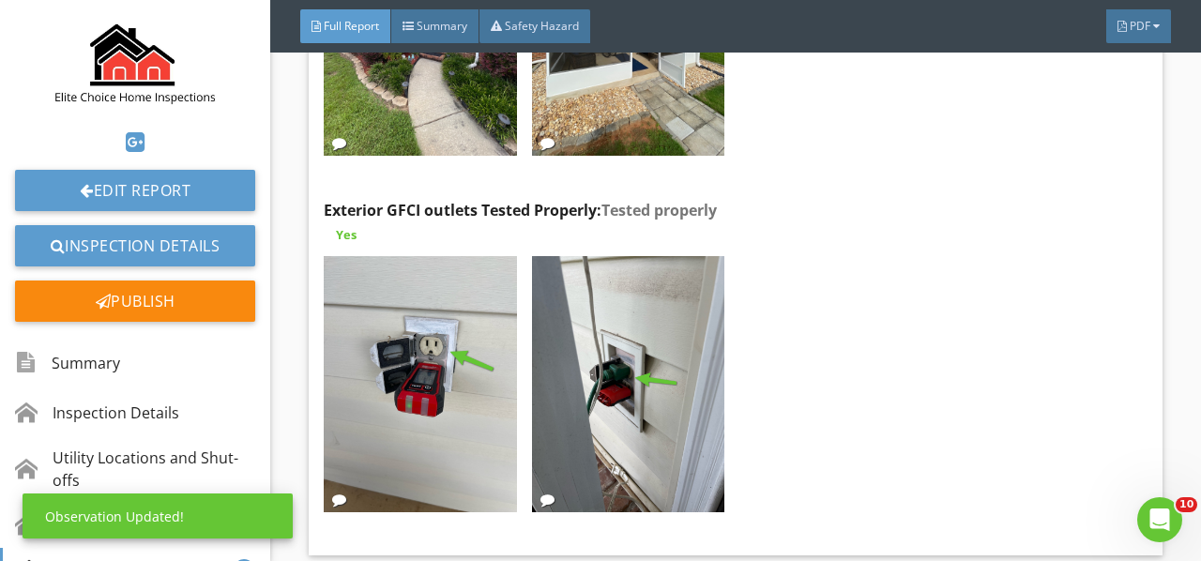
click at [613, 345] on img at bounding box center [628, 384] width 192 height 257
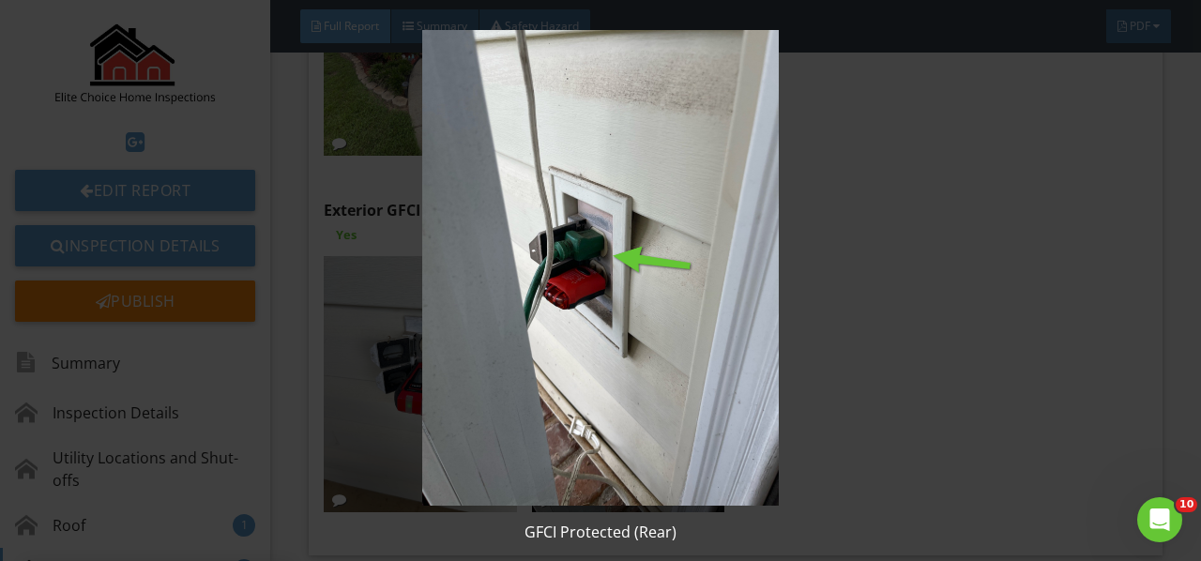
click at [613, 345] on img at bounding box center [599, 268] width 1083 height 476
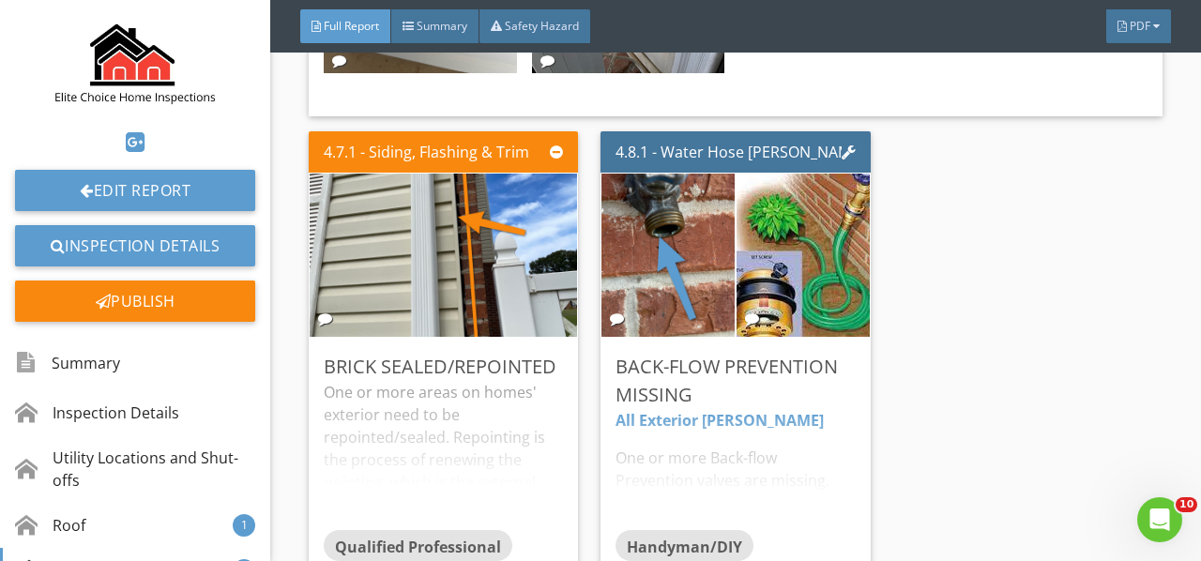
scroll to position [7505, 0]
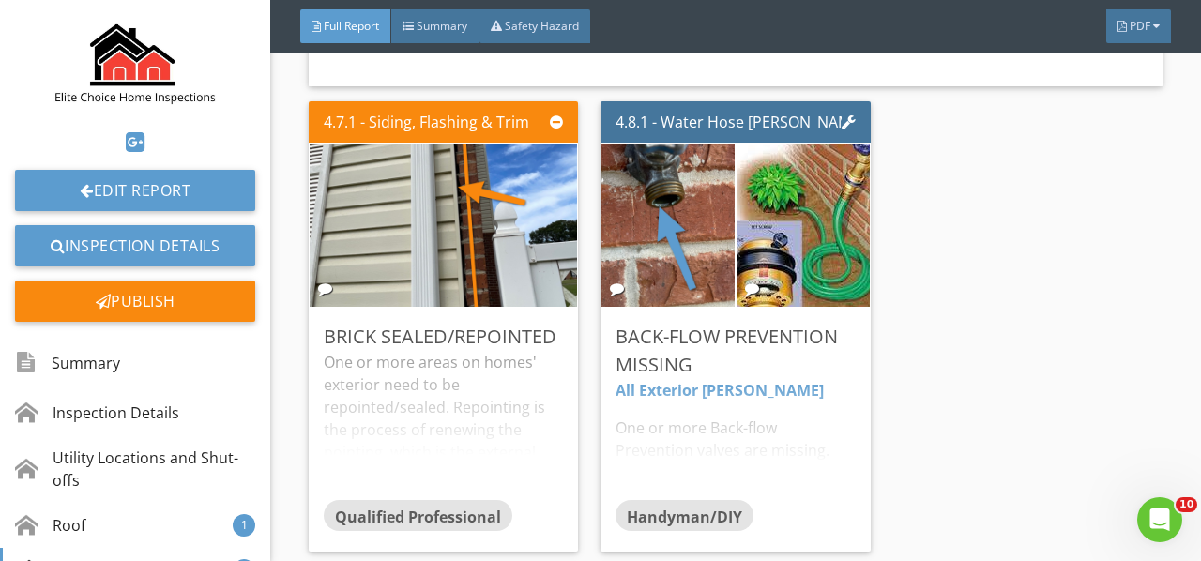
click at [471, 368] on div "One or more areas on homes' exterior need to be repointed/sealed. Repointing is…" at bounding box center [443, 425] width 239 height 148
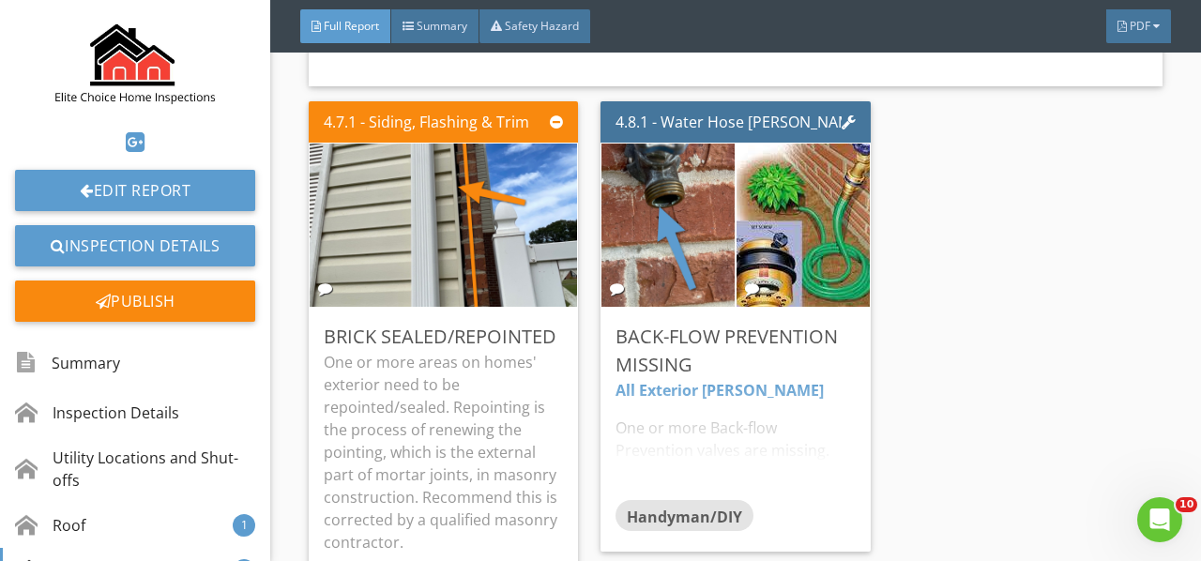
scroll to position [7598, 0]
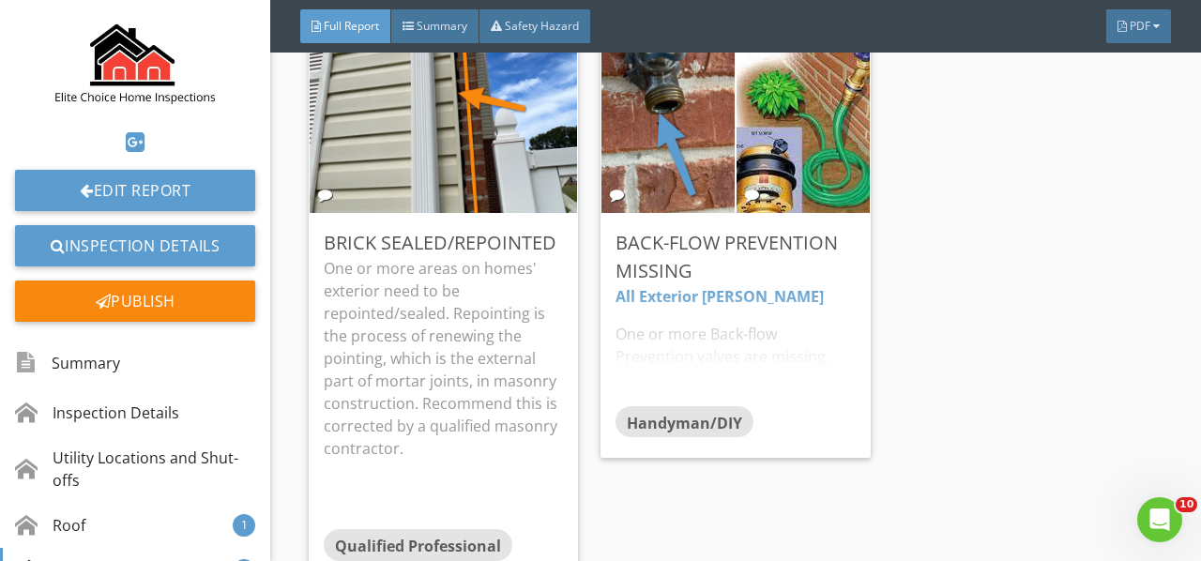
click at [0, 0] on div "Edit" at bounding box center [0, 0] width 0 height 0
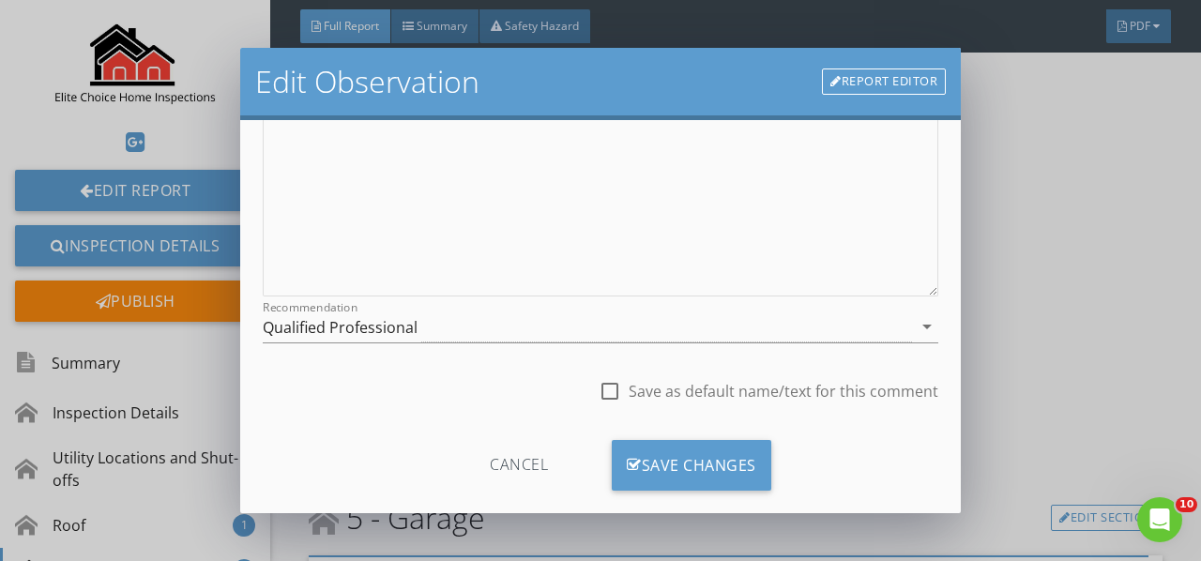
scroll to position [343, 0]
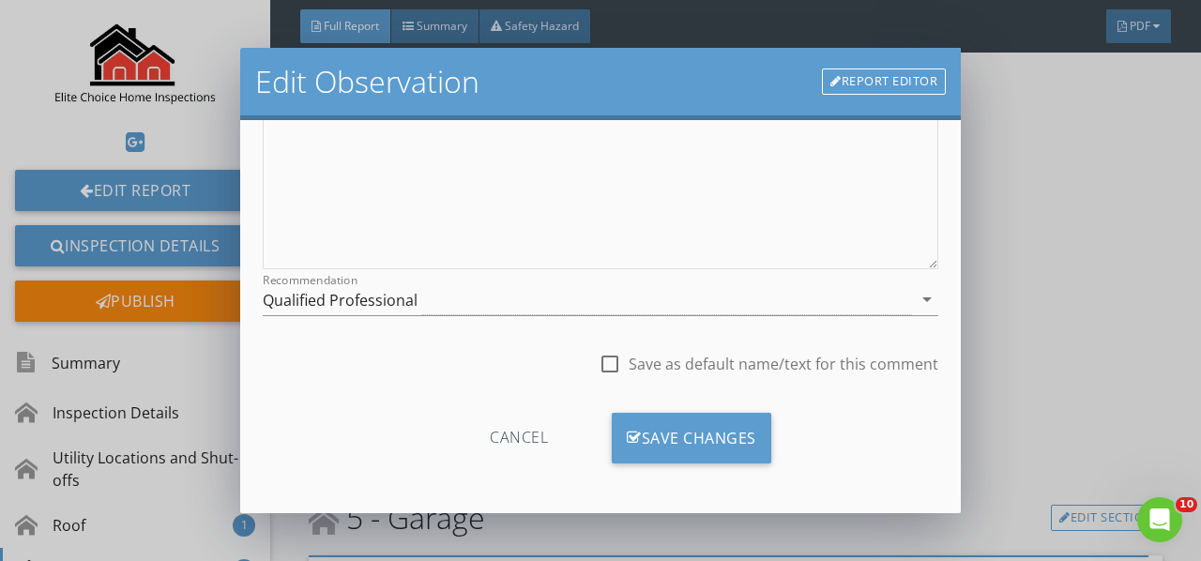
click at [910, 310] on div "Recommendation Qualified Professional arrow_drop_down" at bounding box center [600, 299] width 675 height 31
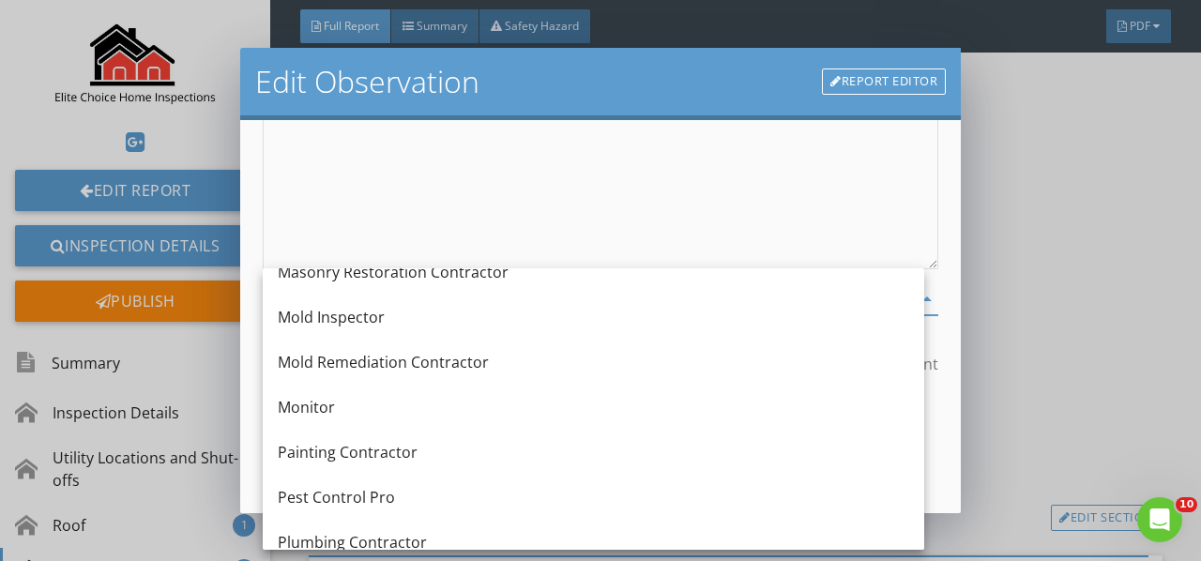
scroll to position [1689, 0]
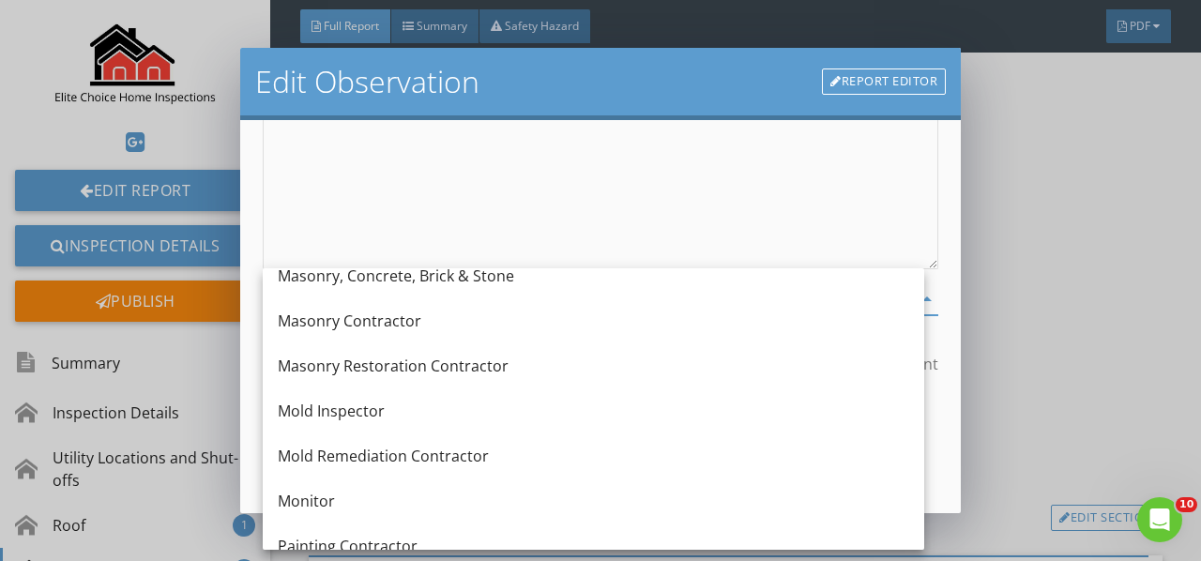
click at [355, 326] on div "Masonry Contractor" at bounding box center [593, 321] width 631 height 23
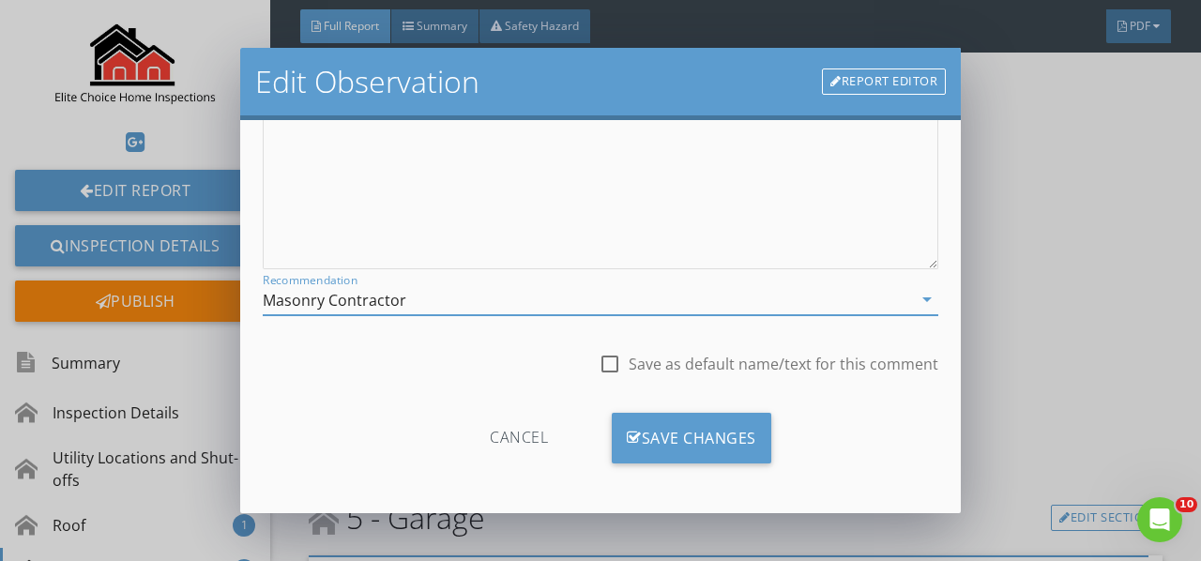
click at [663, 426] on div "Save Changes" at bounding box center [691, 438] width 159 height 51
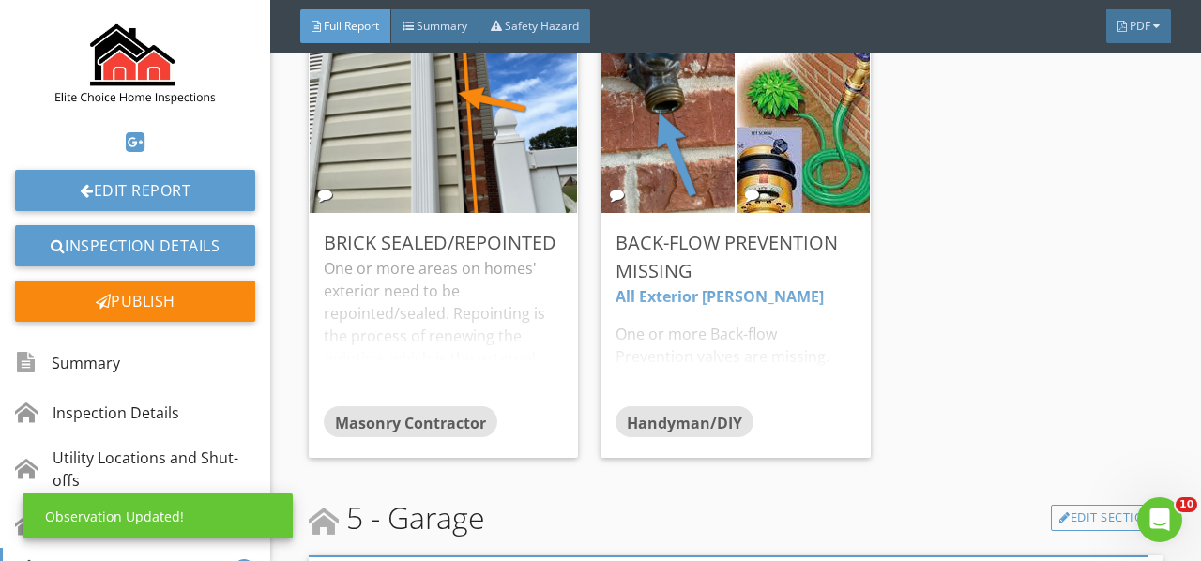
scroll to position [122, 0]
click at [728, 308] on div "All Exterior Bibbs One or more Back-flow Prevention valves are missing. Accordi…" at bounding box center [734, 345] width 239 height 120
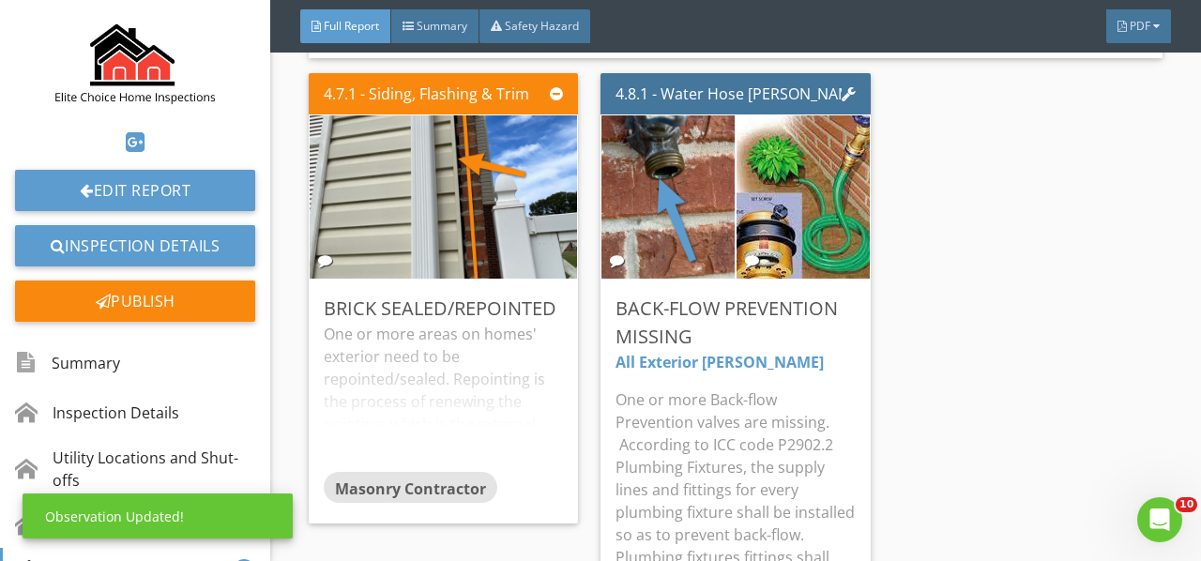
scroll to position [7505, 0]
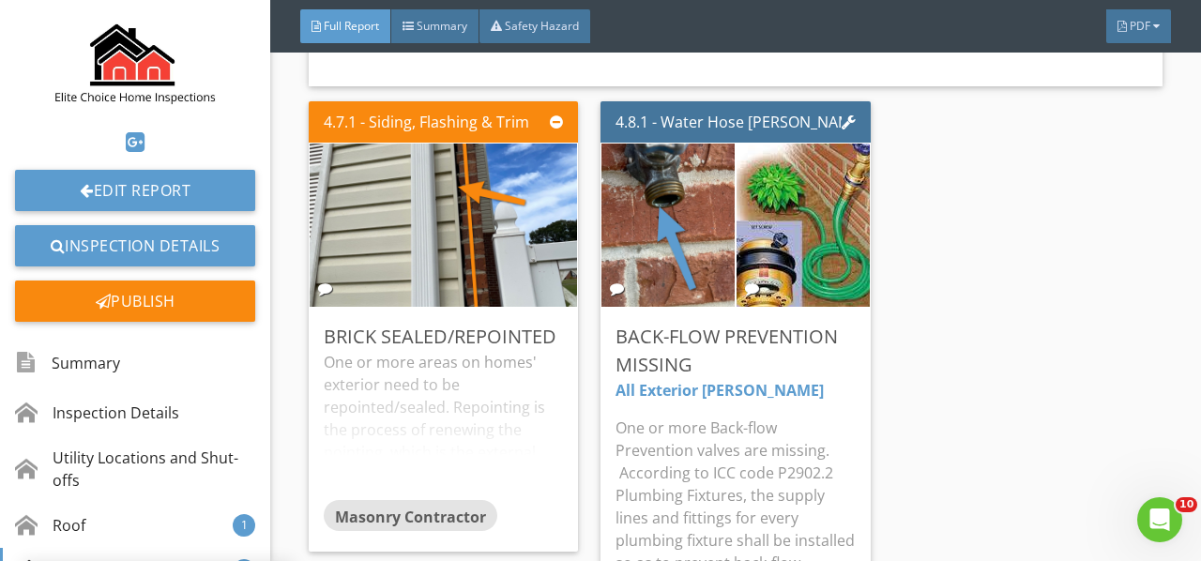
click at [797, 203] on img at bounding box center [803, 225] width 201 height 220
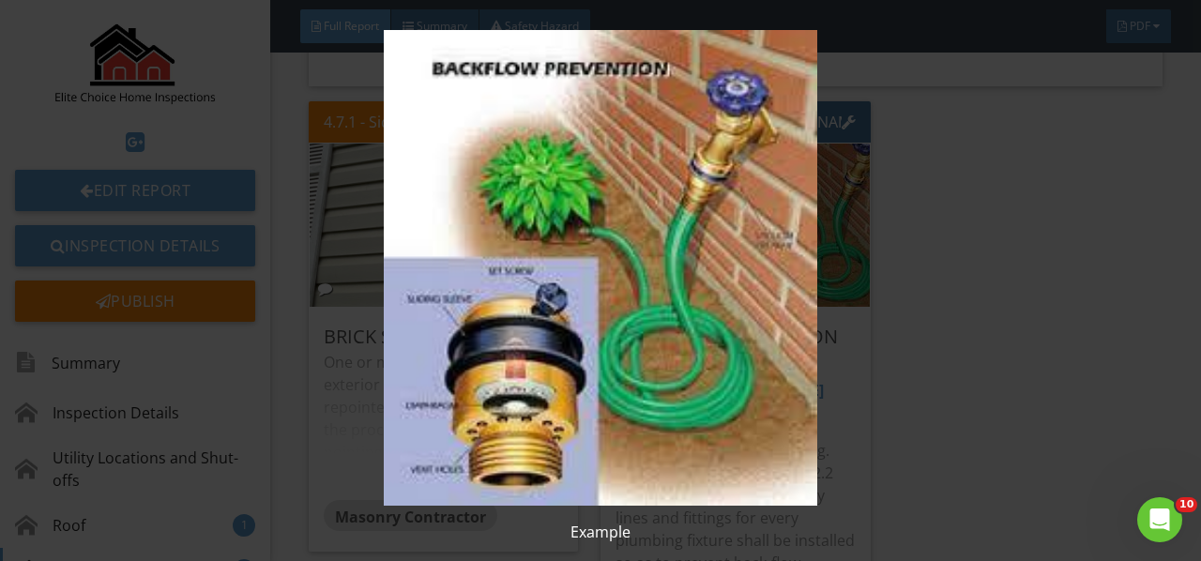
click at [797, 203] on img at bounding box center [599, 268] width 1083 height 476
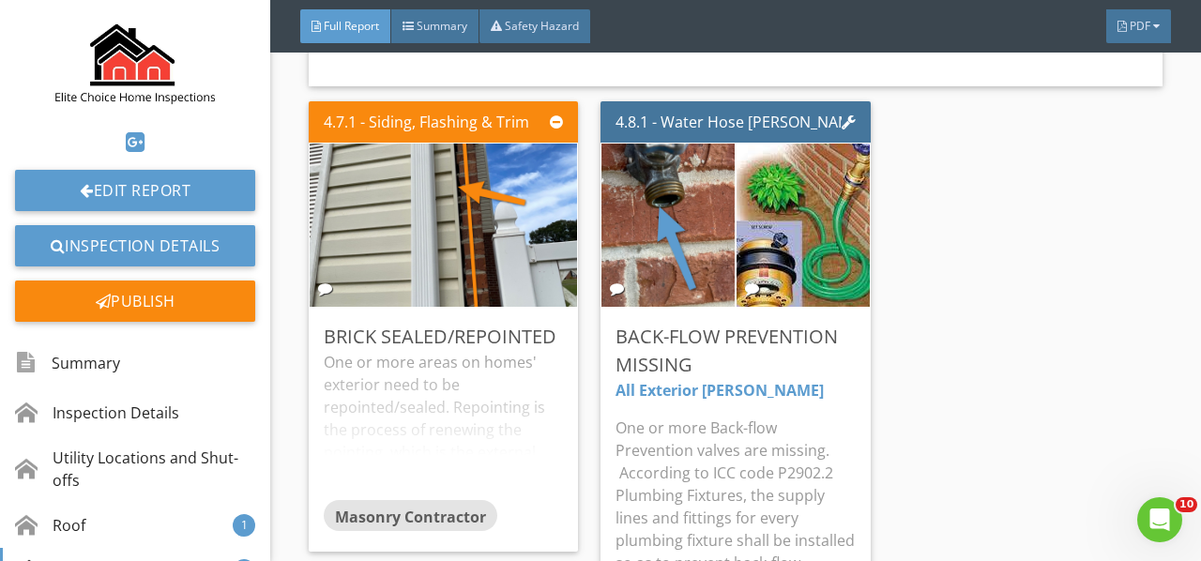
click at [691, 214] on img at bounding box center [668, 226] width 306 height 408
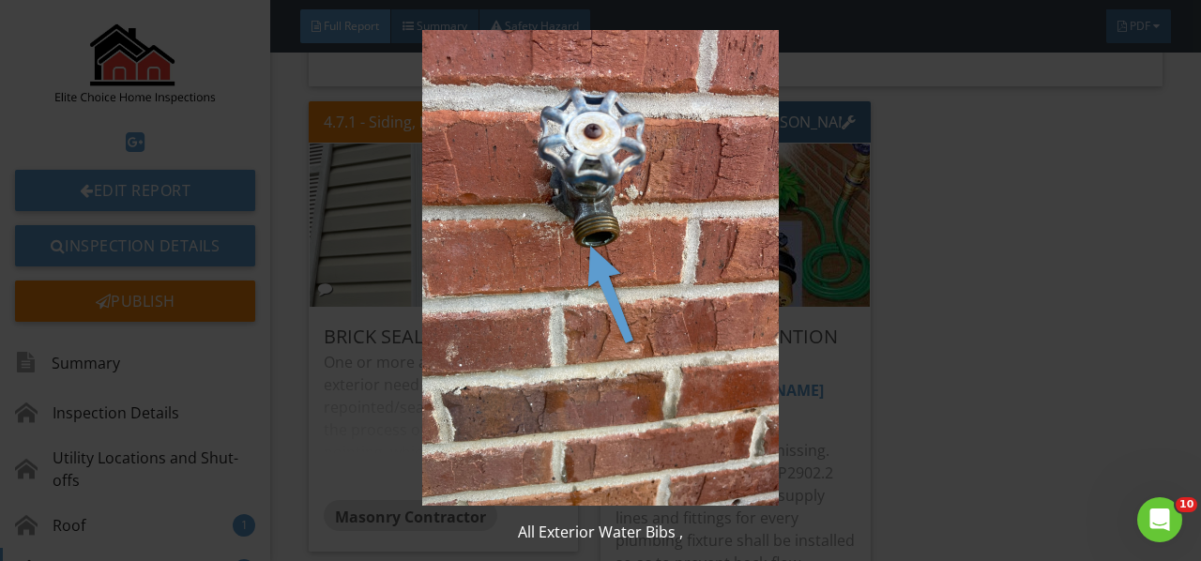
click at [691, 214] on img at bounding box center [599, 268] width 1083 height 476
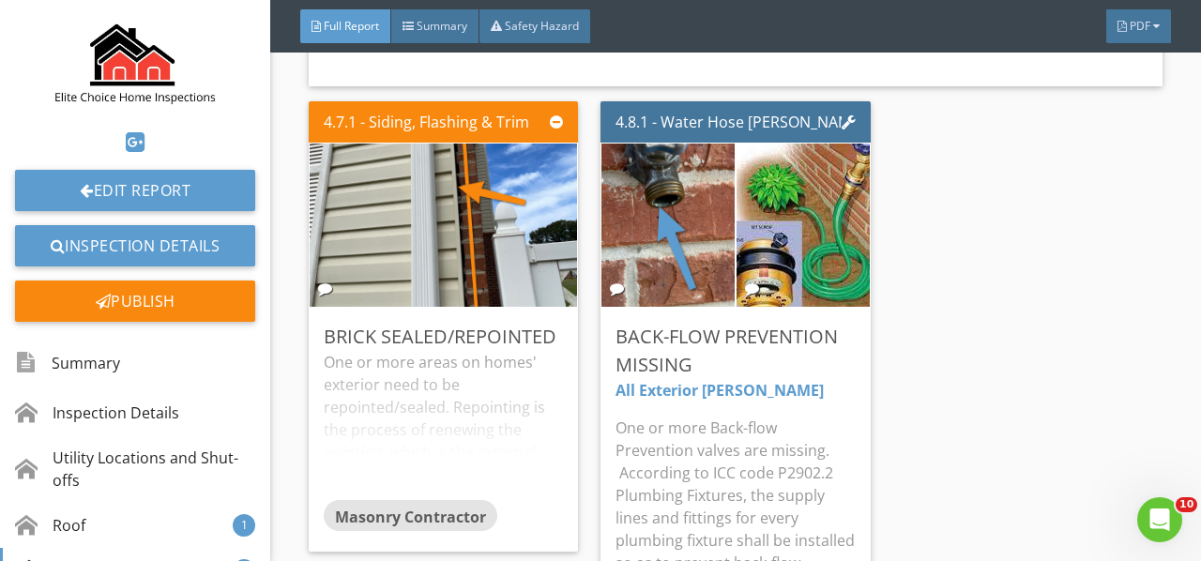
click at [767, 162] on img at bounding box center [803, 225] width 201 height 220
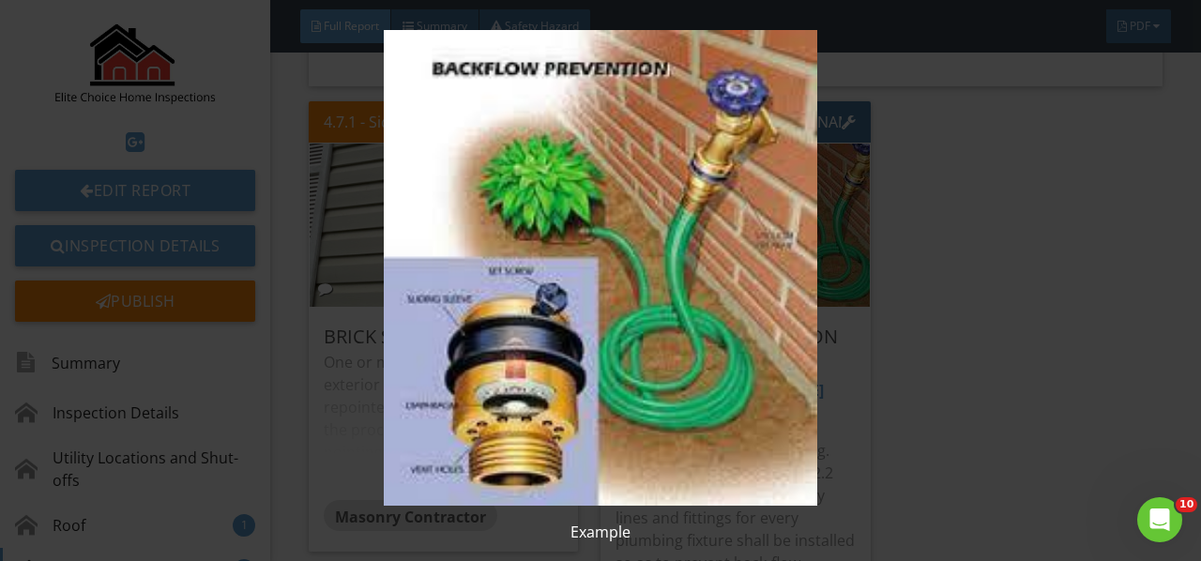
click at [767, 162] on img at bounding box center [599, 268] width 1083 height 476
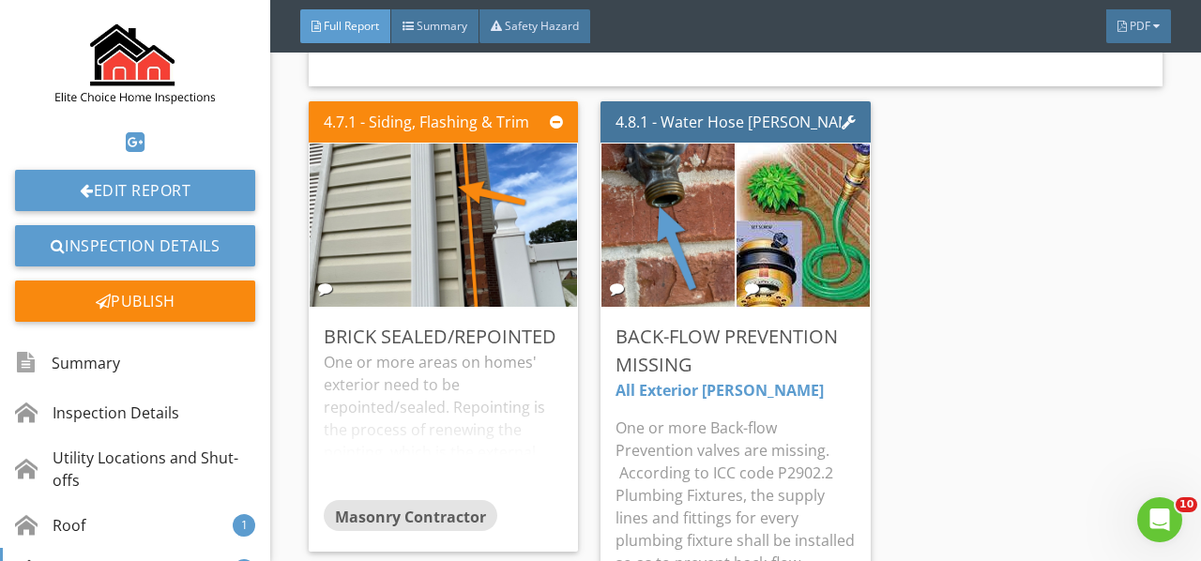
click at [687, 214] on img at bounding box center [668, 226] width 306 height 408
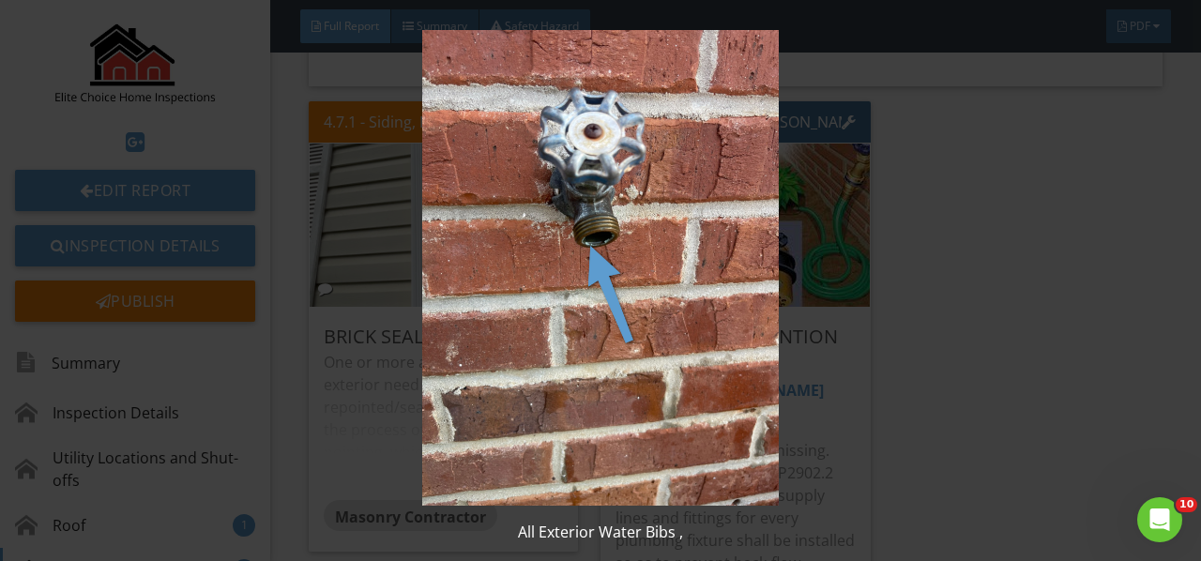
click at [687, 215] on img at bounding box center [599, 268] width 1083 height 476
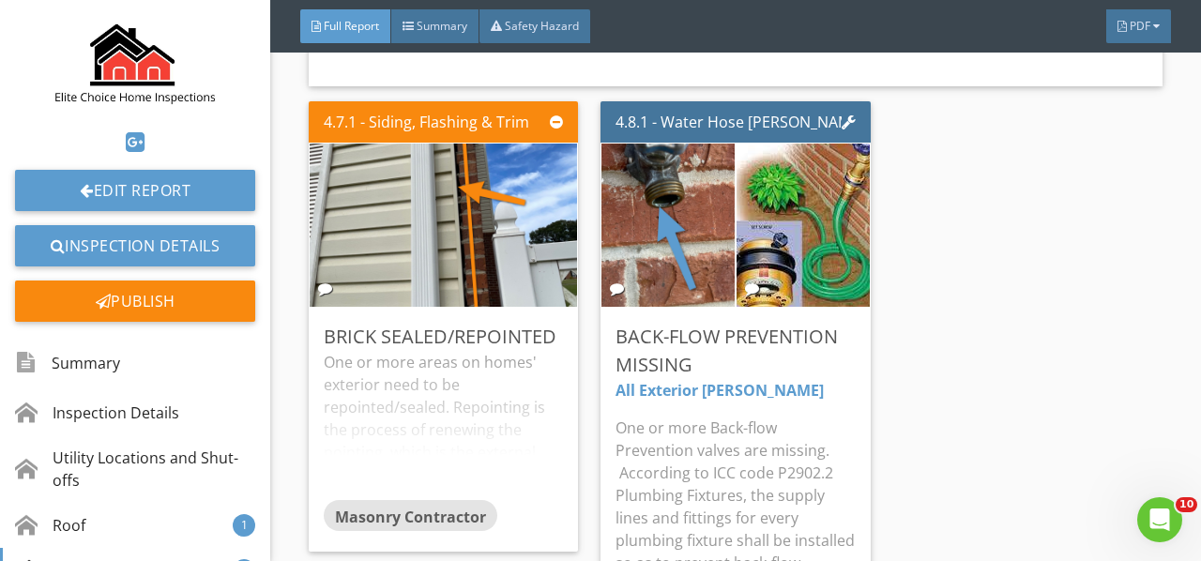
click at [775, 191] on img at bounding box center [803, 225] width 201 height 220
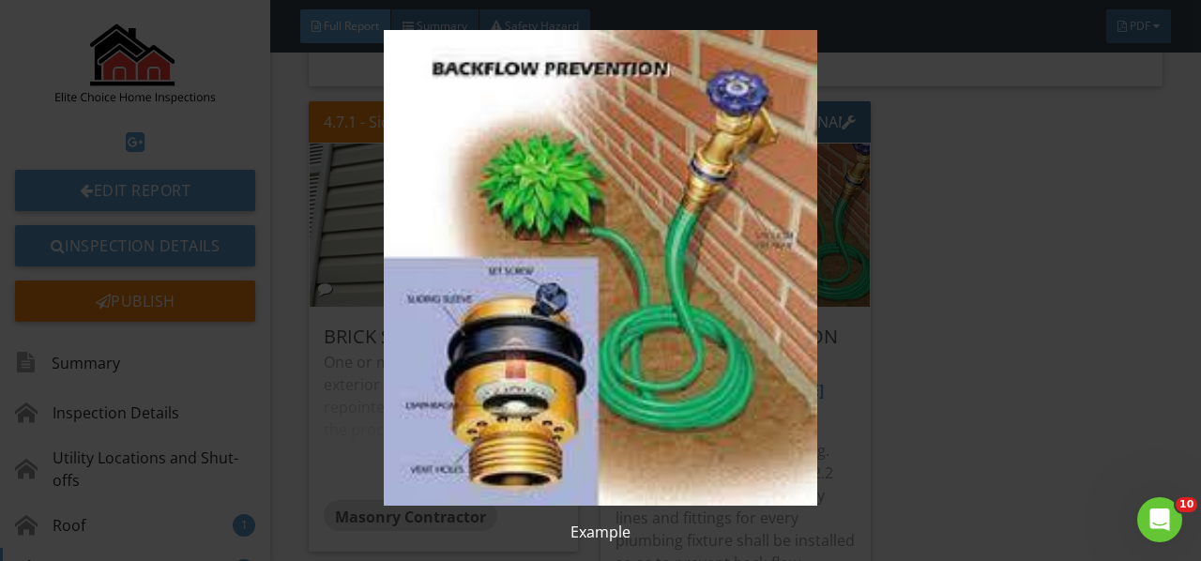
click at [775, 191] on img at bounding box center [599, 268] width 1083 height 476
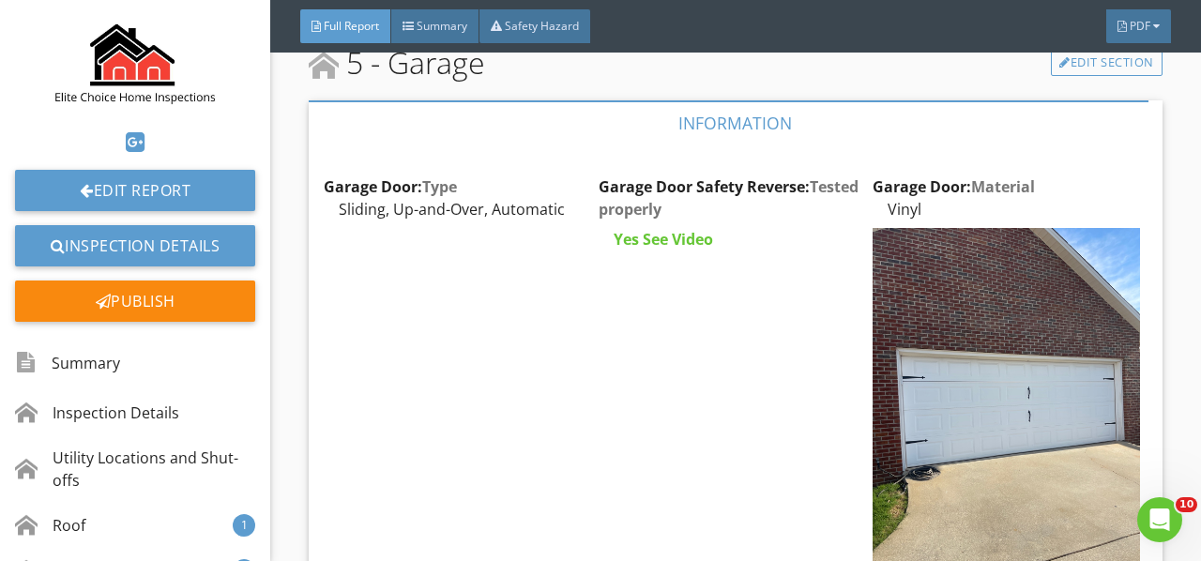
scroll to position [8349, 0]
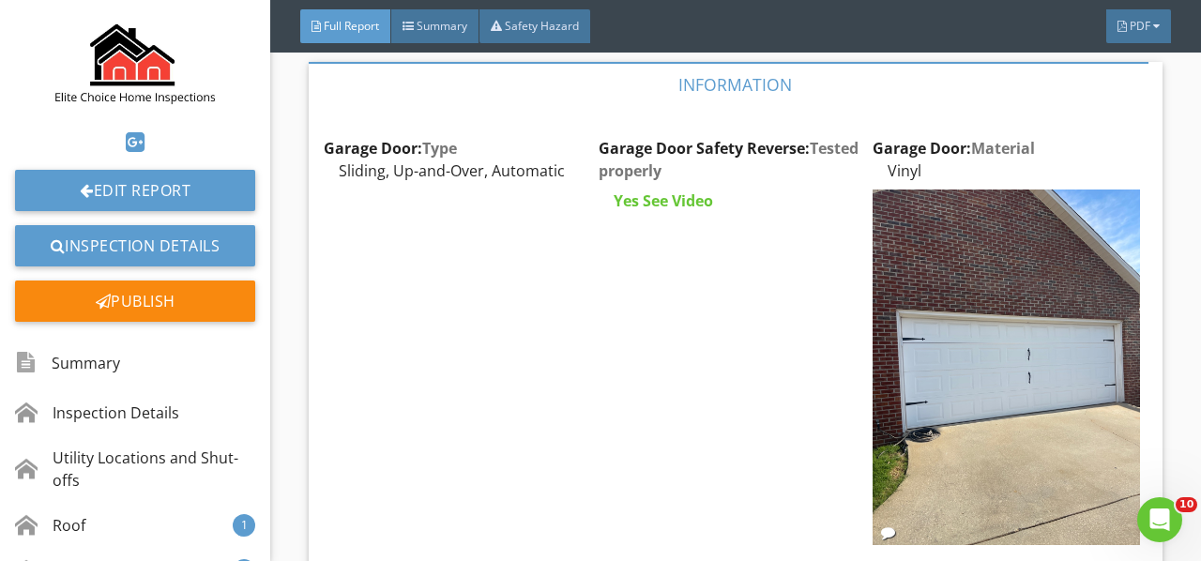
click at [1030, 324] on img at bounding box center [1005, 367] width 266 height 356
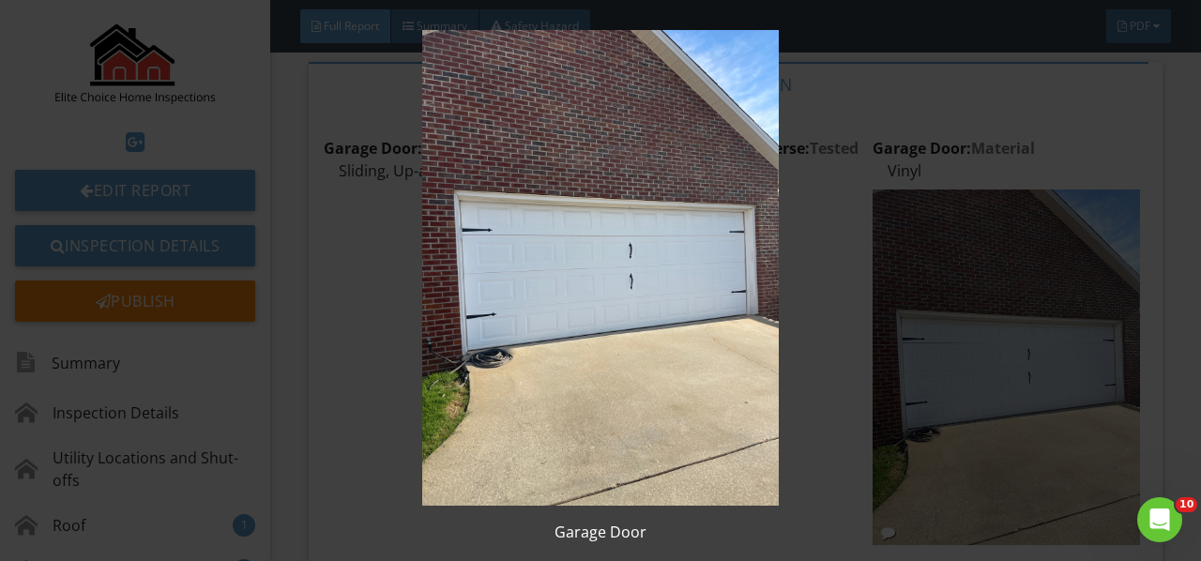
click at [1030, 325] on img at bounding box center [599, 268] width 1083 height 476
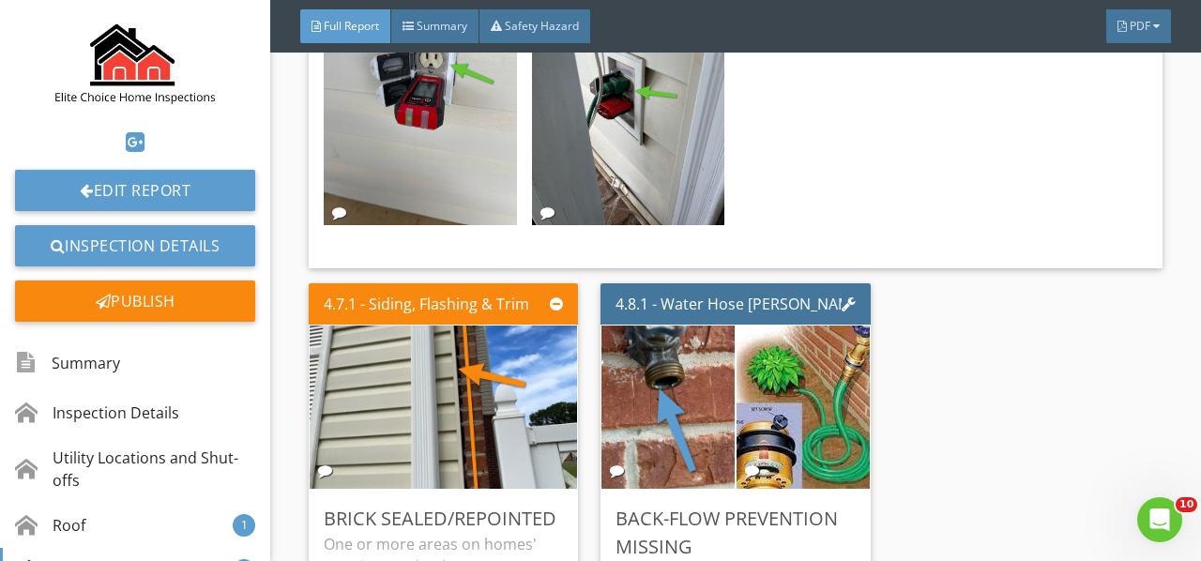
scroll to position [7317, 0]
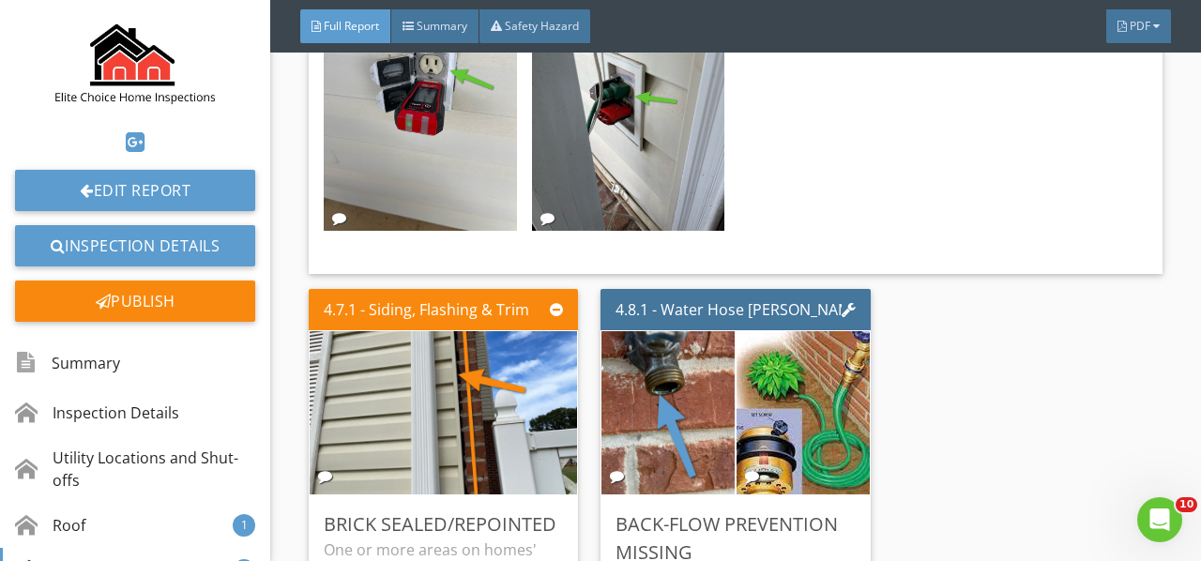
click at [687, 327] on img at bounding box center [668, 413] width 306 height 408
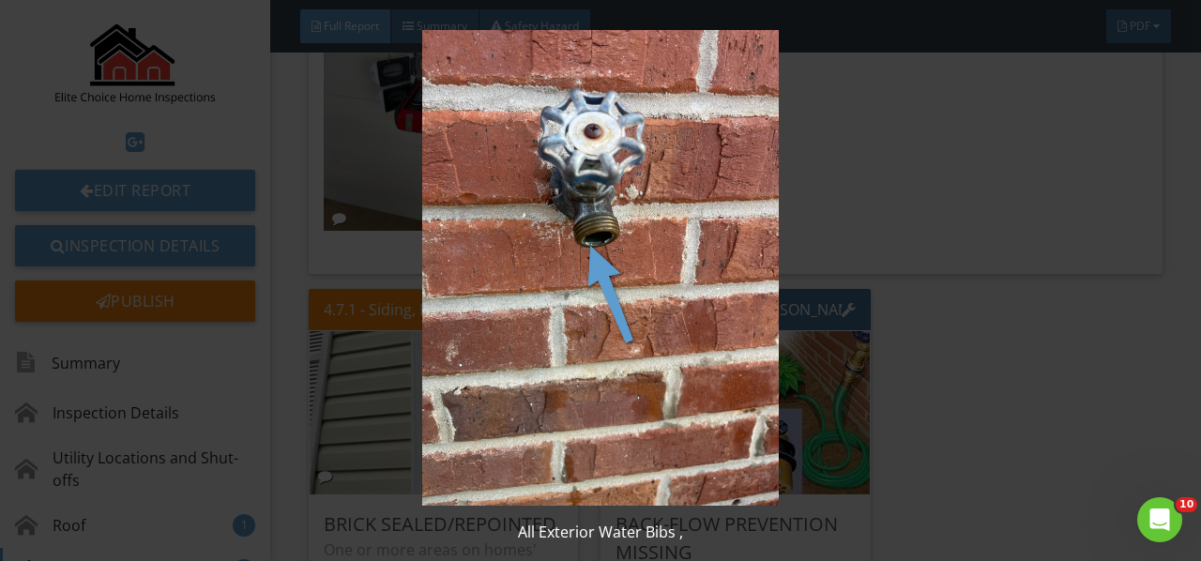
click at [687, 327] on img at bounding box center [599, 268] width 1083 height 476
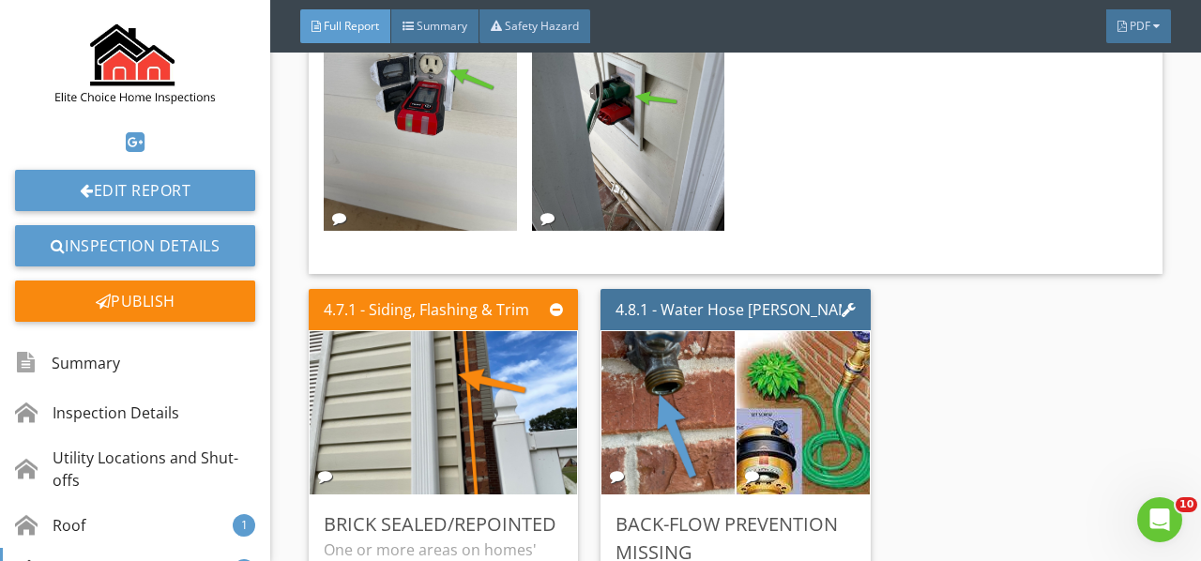
click at [824, 347] on img at bounding box center [803, 413] width 201 height 220
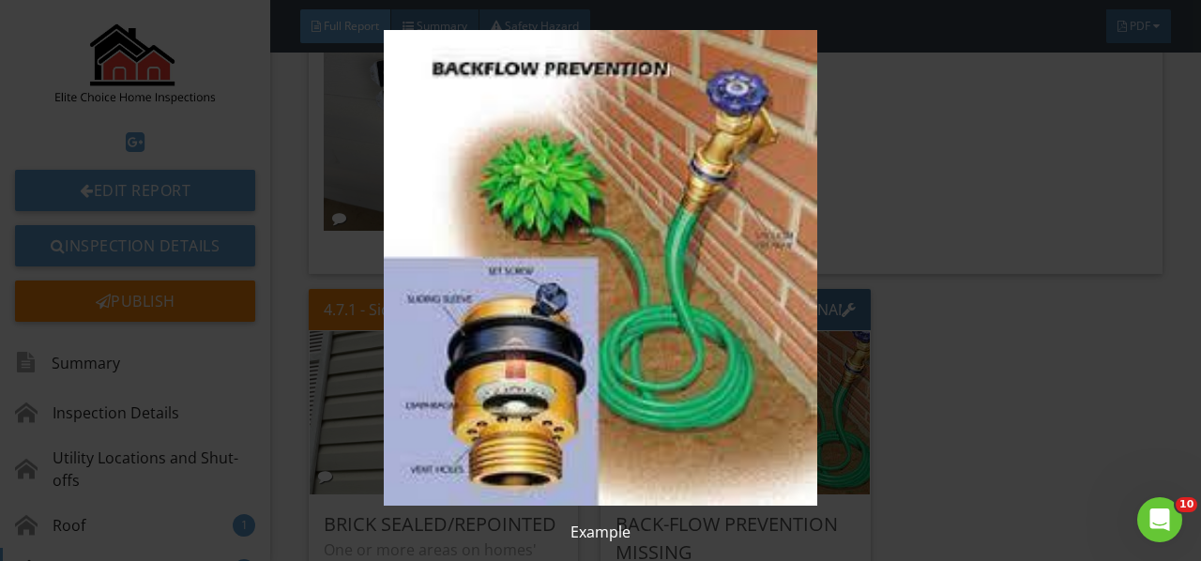
click at [824, 347] on img at bounding box center [599, 268] width 1083 height 476
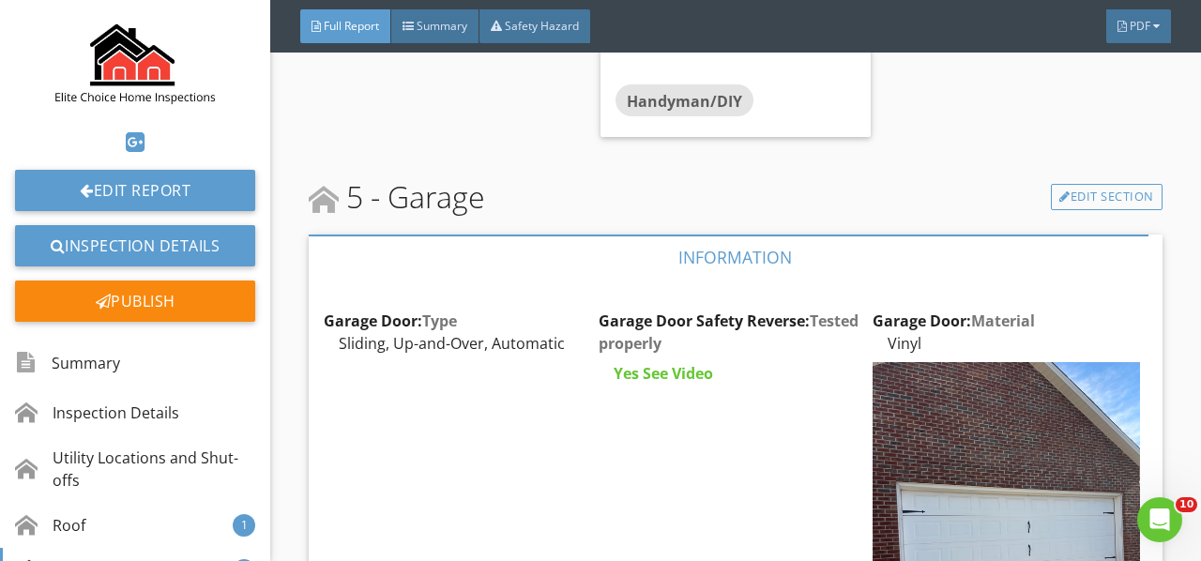
scroll to position [8255, 0]
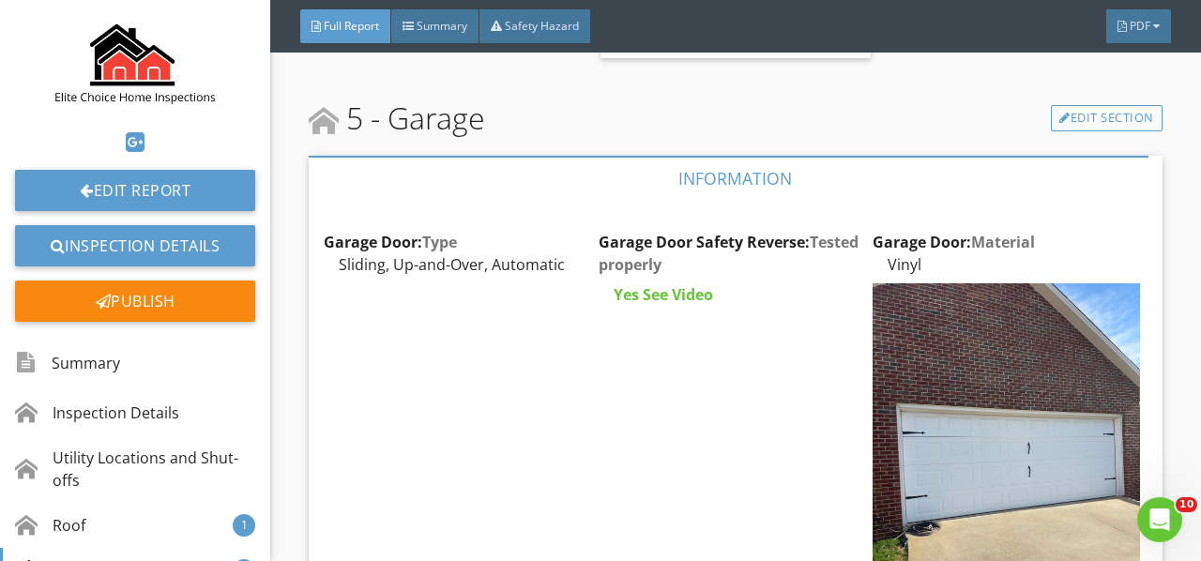
click at [904, 380] on img at bounding box center [1005, 461] width 266 height 356
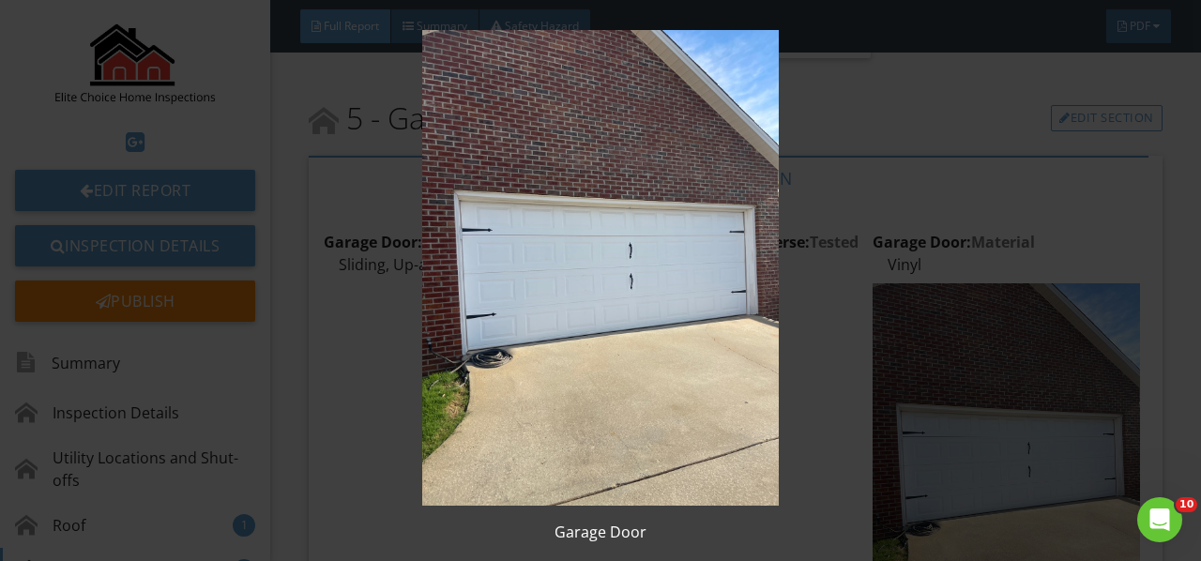
click at [904, 381] on img at bounding box center [599, 268] width 1083 height 476
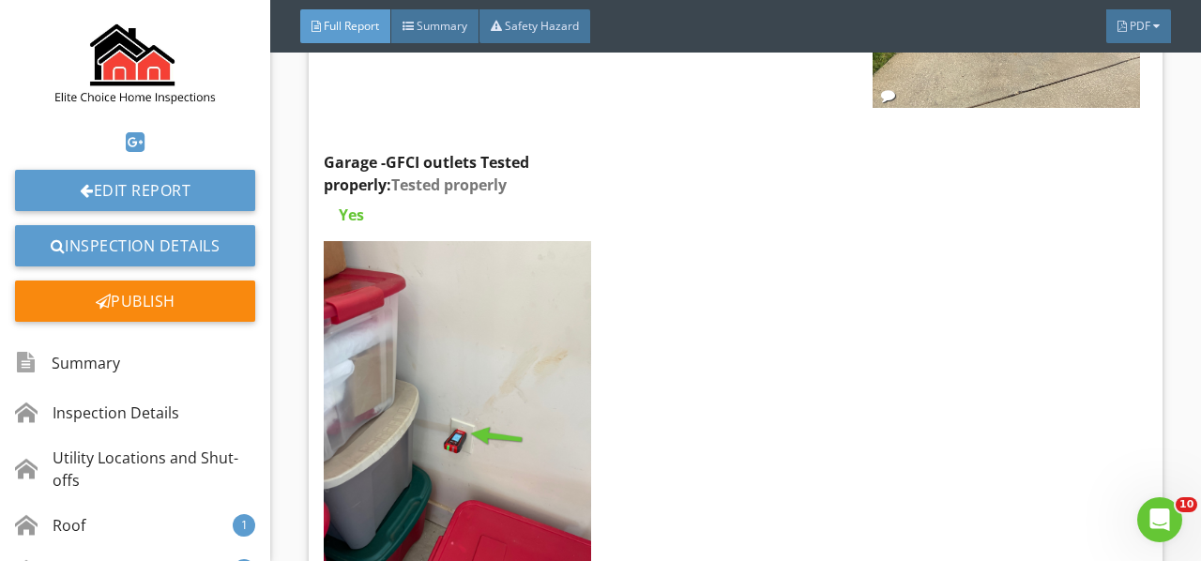
scroll to position [8818, 0]
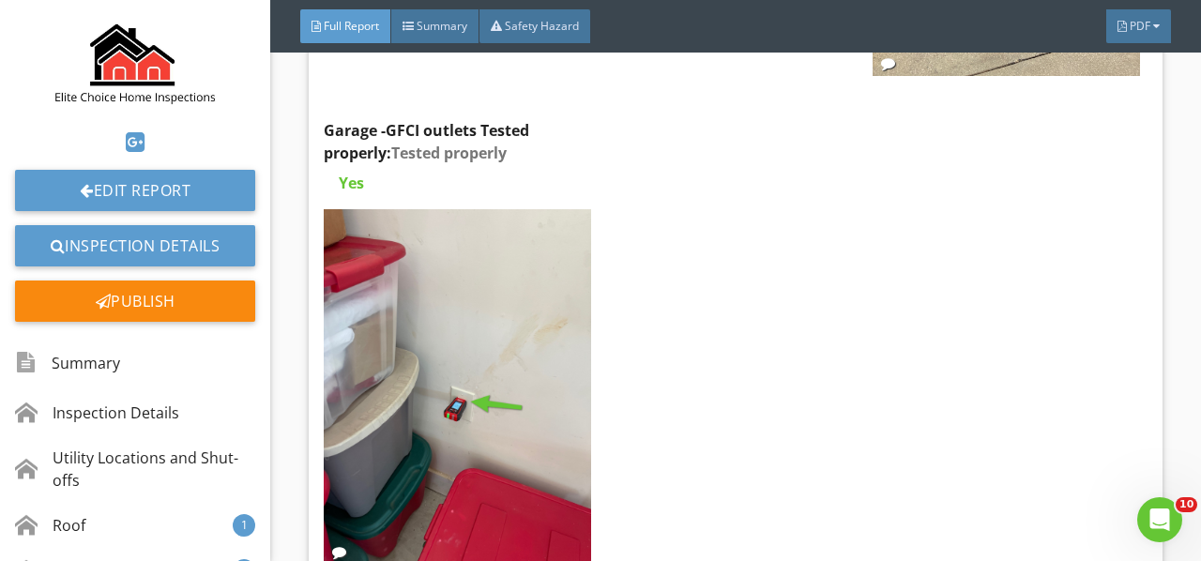
click at [417, 374] on img at bounding box center [457, 387] width 266 height 356
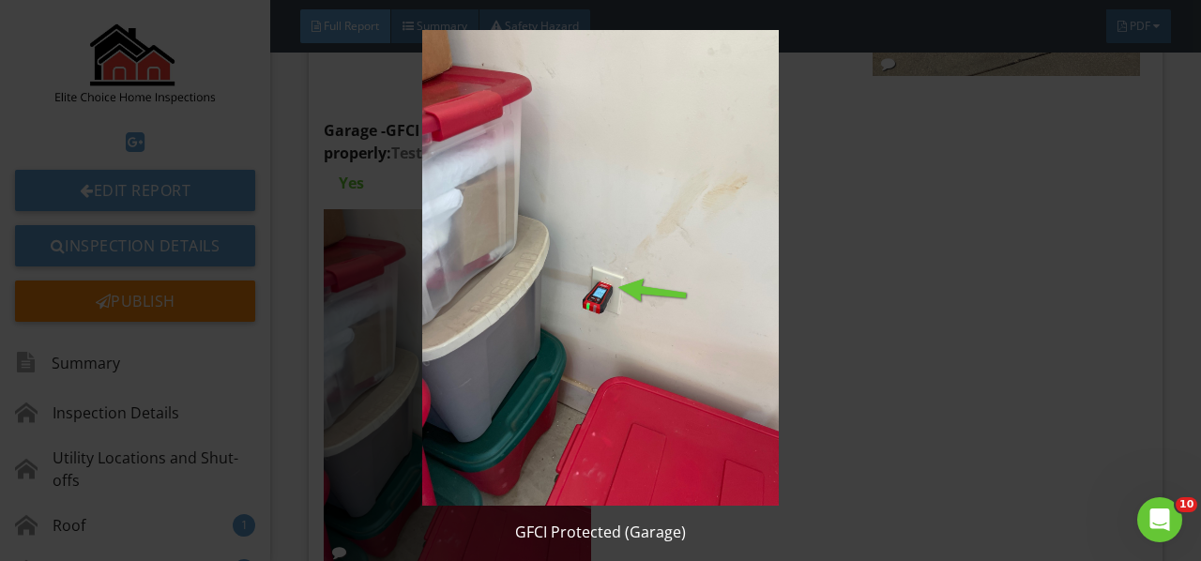
click at [417, 374] on img at bounding box center [599, 268] width 1083 height 476
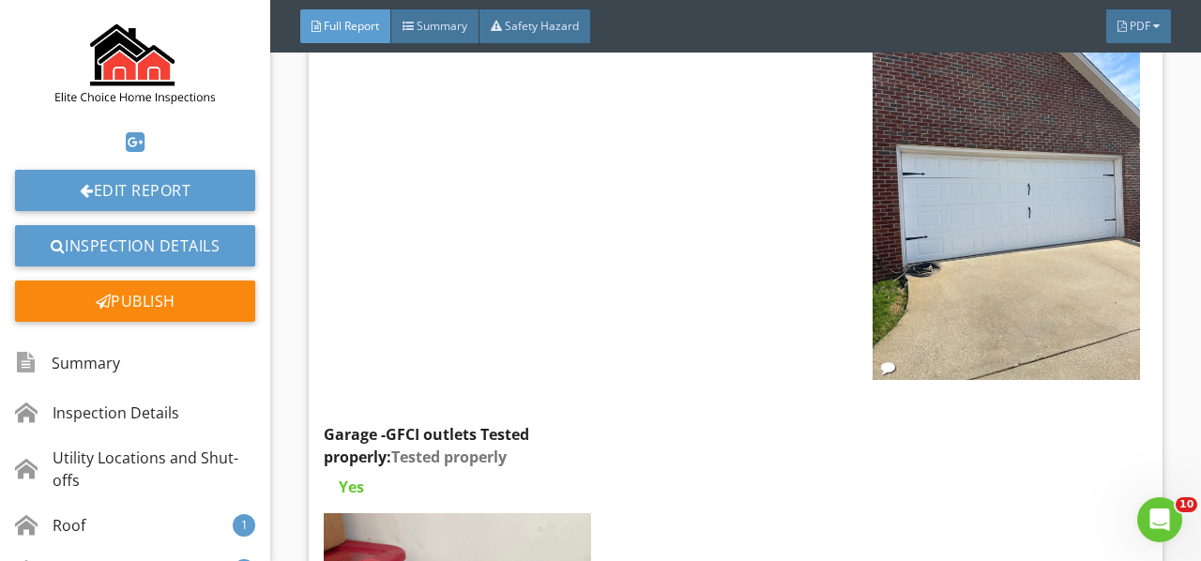
scroll to position [8349, 0]
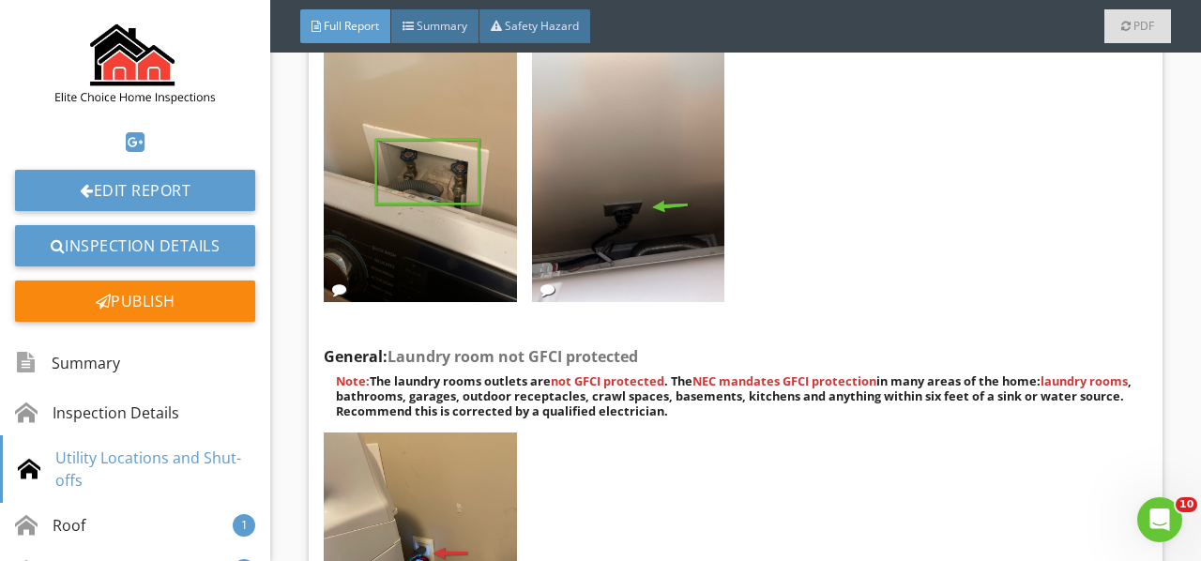
scroll to position [3471, 0]
click at [598, 210] on img at bounding box center [628, 172] width 192 height 257
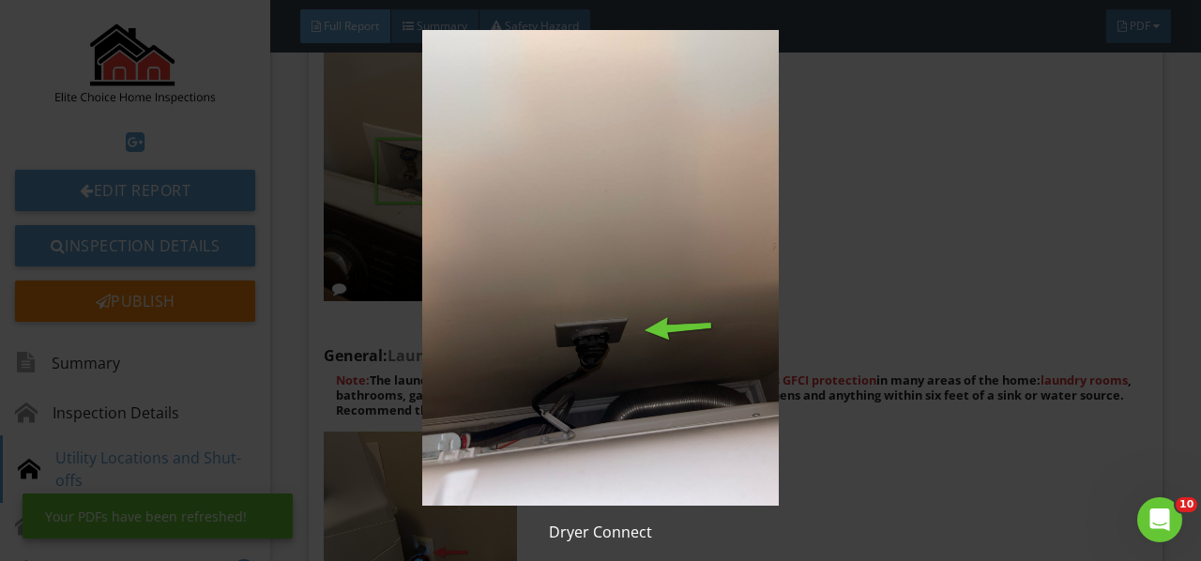
click at [598, 210] on img at bounding box center [599, 268] width 1083 height 476
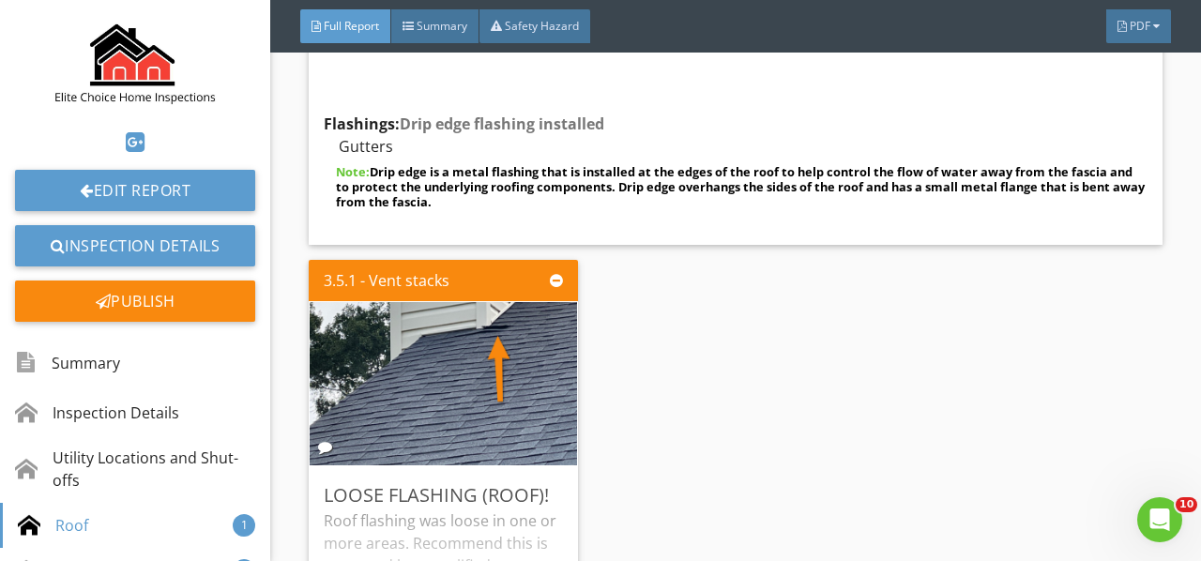
scroll to position [5535, 0]
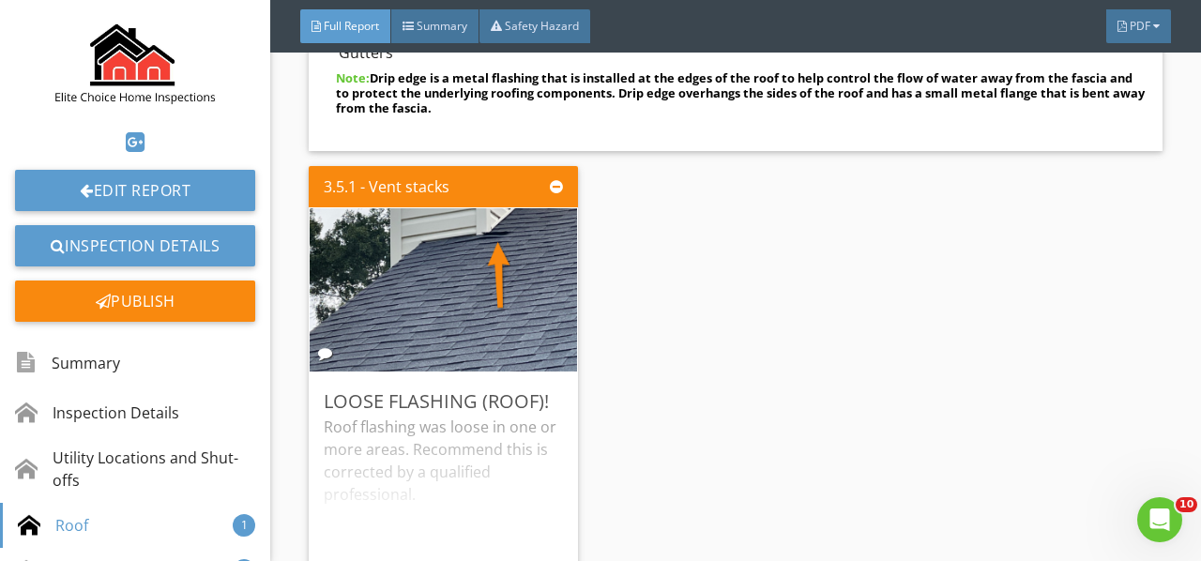
click at [484, 261] on img at bounding box center [444, 289] width 306 height 408
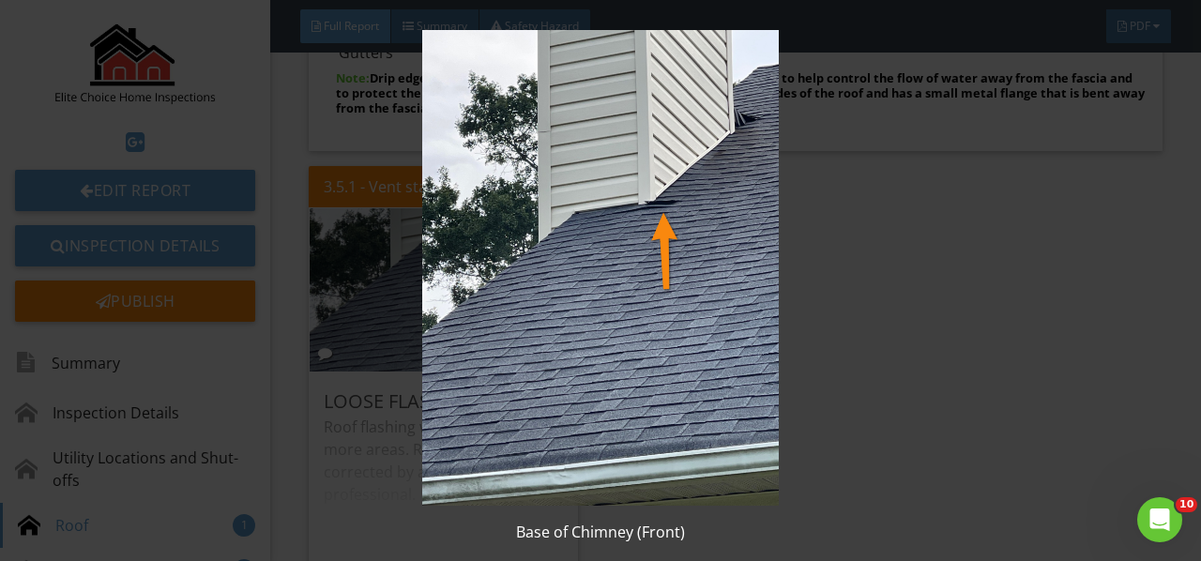
click at [484, 261] on img at bounding box center [599, 268] width 1083 height 476
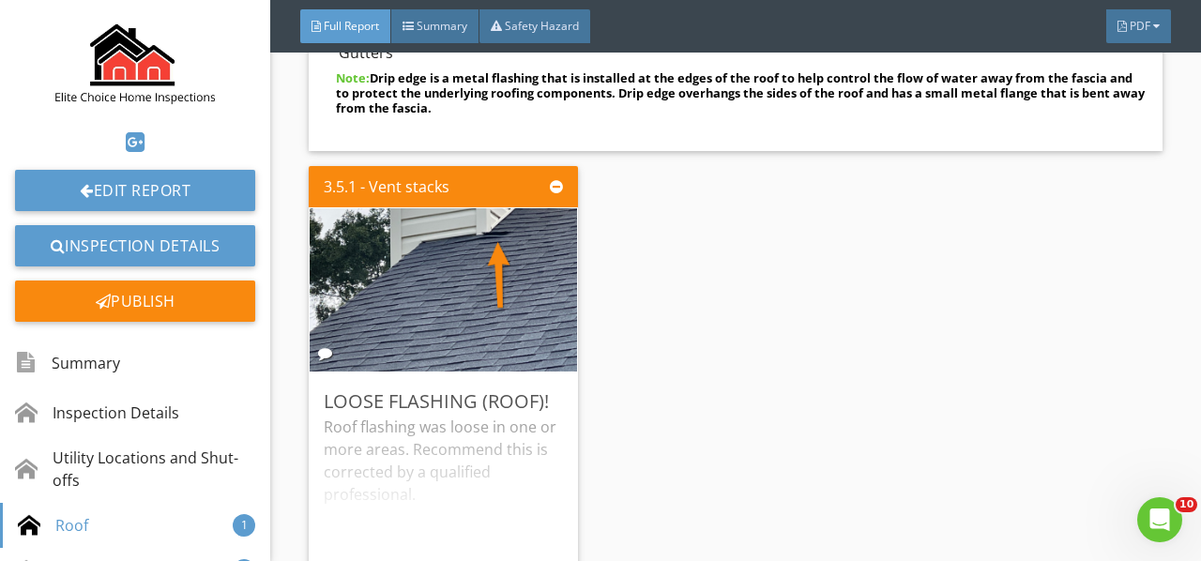
scroll to position [5628, 0]
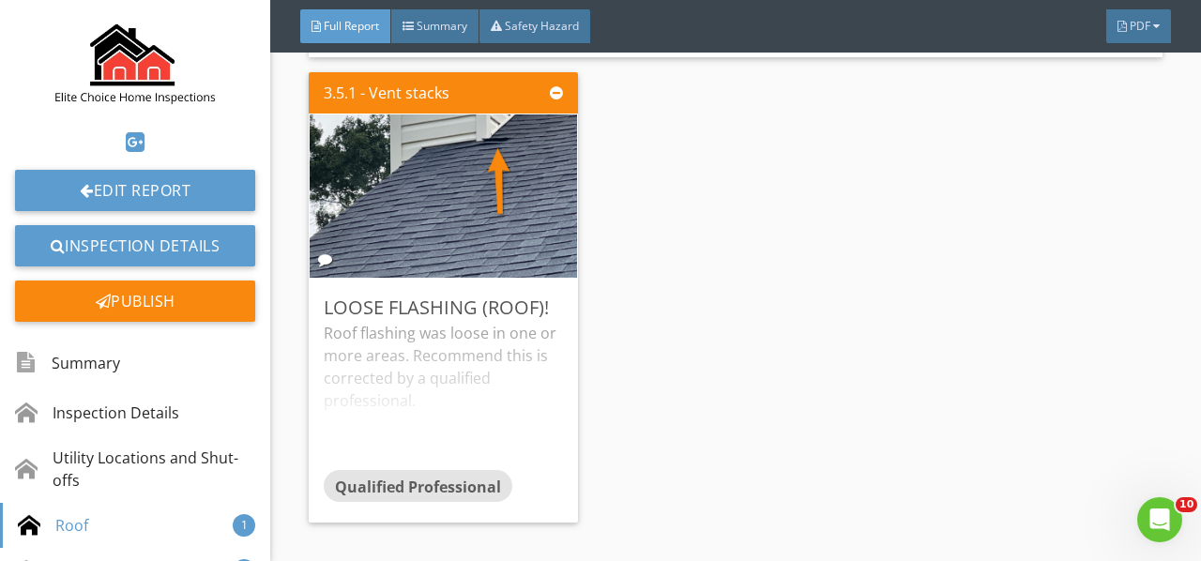
click at [453, 322] on div "Roof flashing was loose in one or more areas. Recommend this is corrected by a …" at bounding box center [443, 396] width 239 height 148
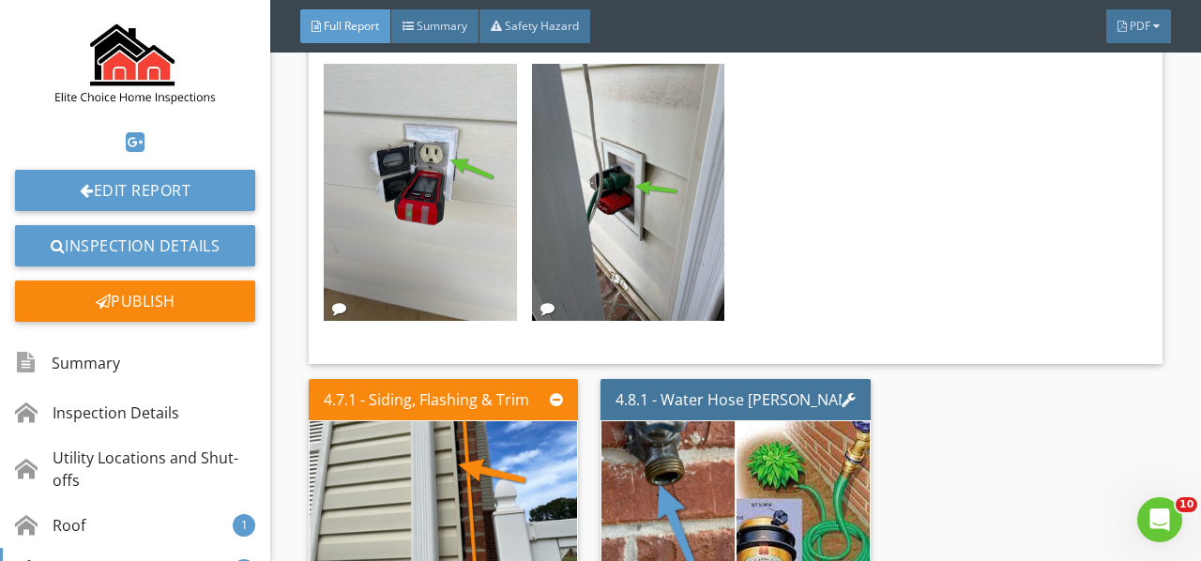
scroll to position [7692, 0]
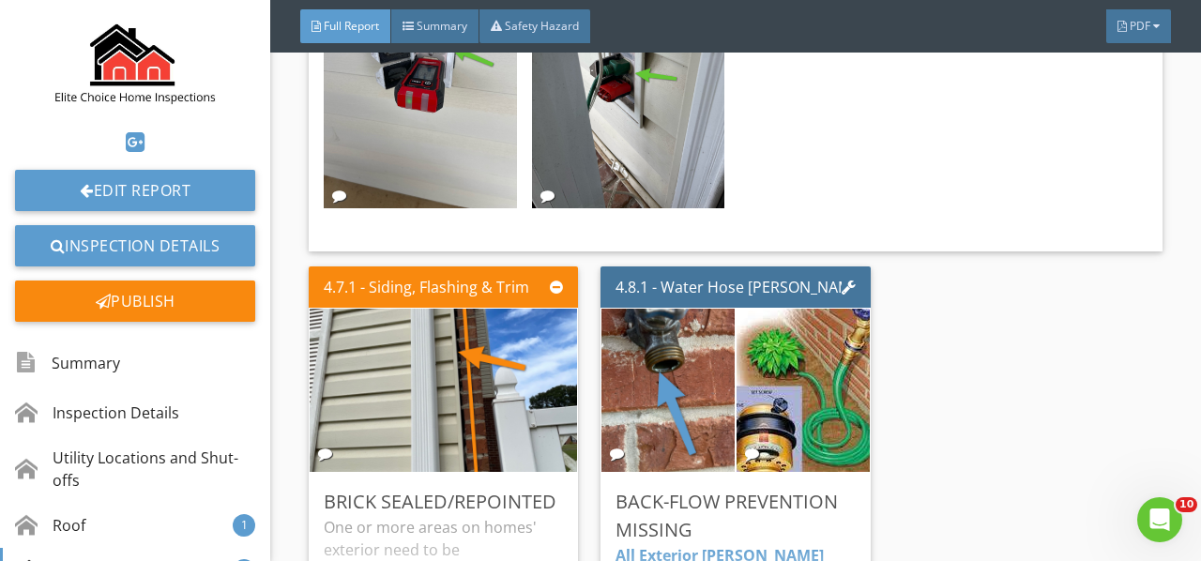
click at [820, 331] on img at bounding box center [803, 390] width 201 height 220
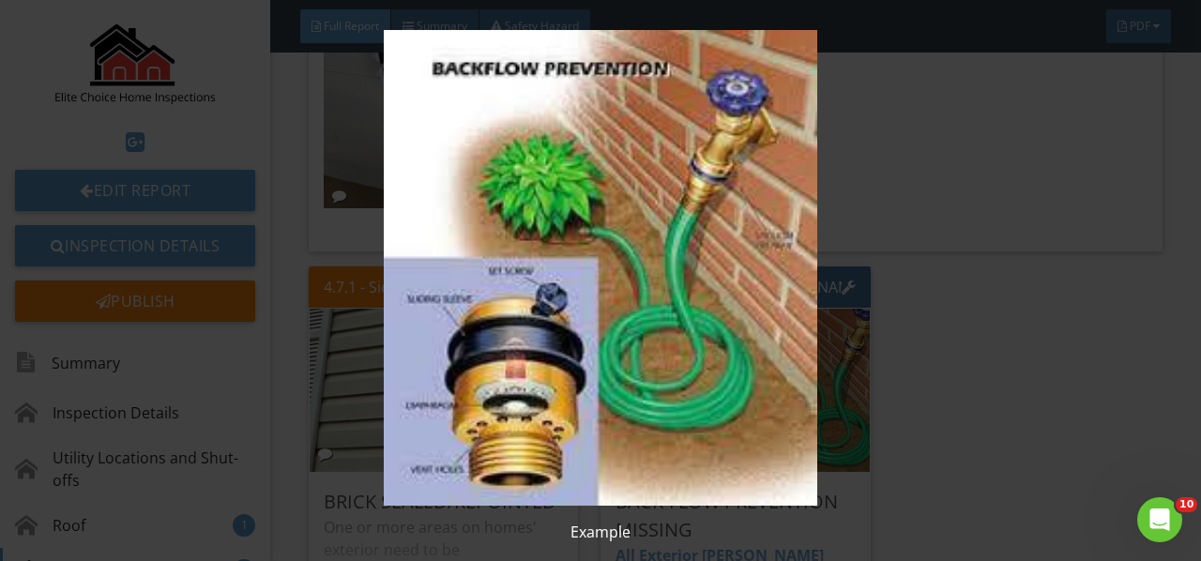
click at [820, 331] on img at bounding box center [599, 268] width 1083 height 476
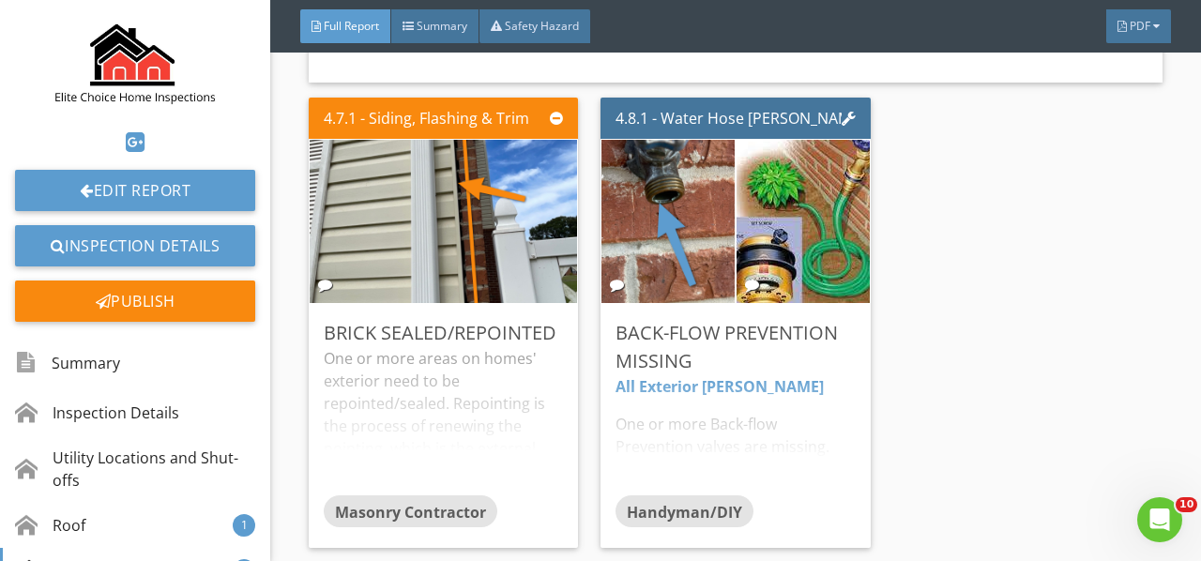
scroll to position [7880, 0]
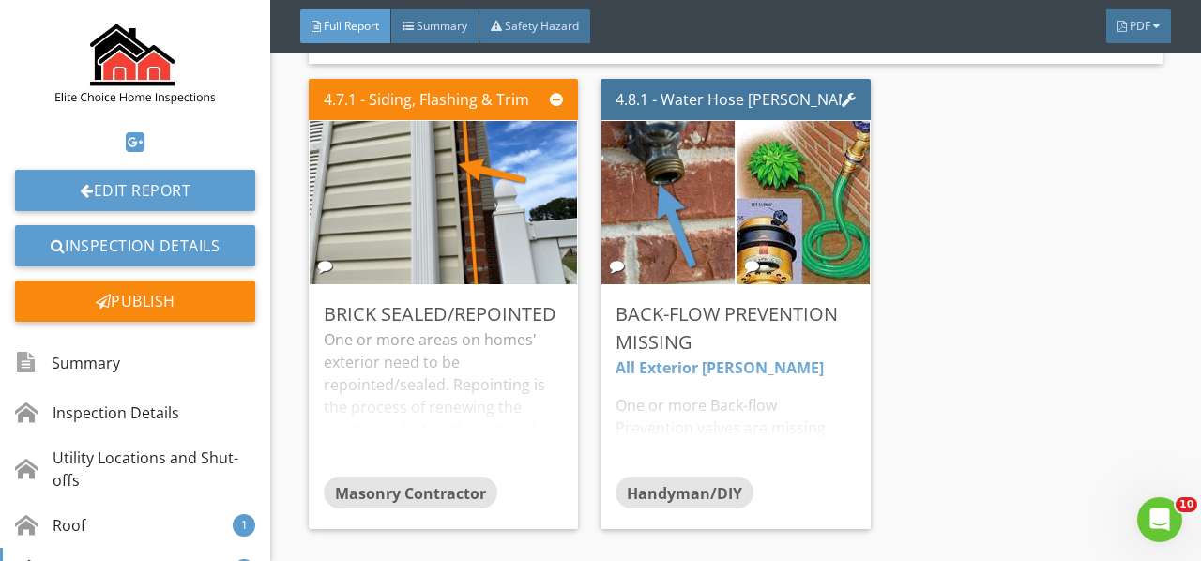
click at [684, 356] on div "All Exterior Bibbs One or more Back-flow Prevention valves are missing. Accordi…" at bounding box center [734, 416] width 239 height 120
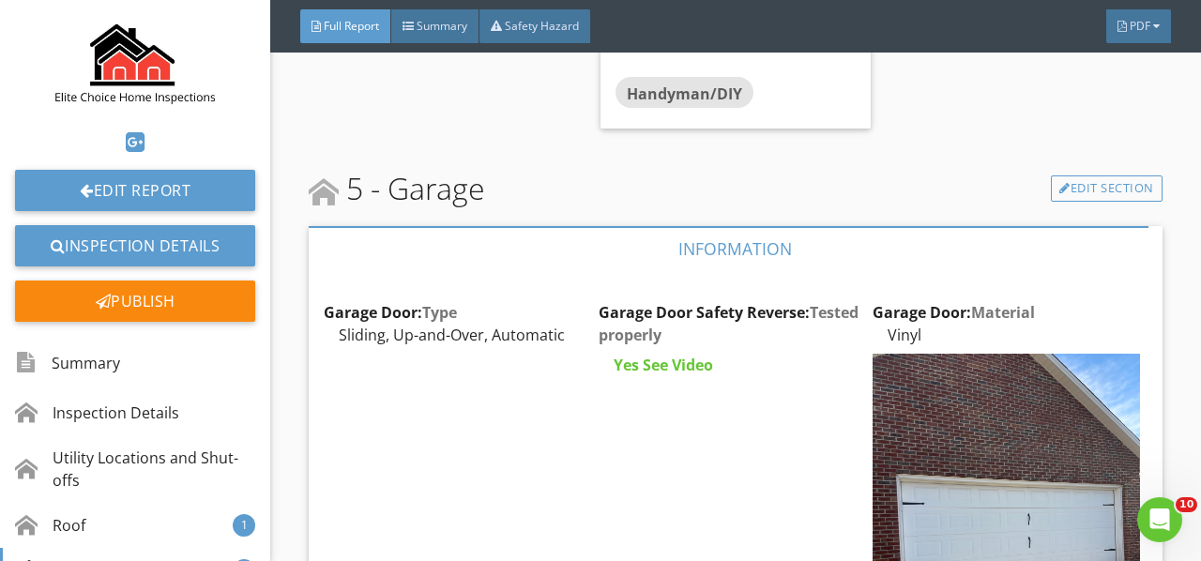
scroll to position [8630, 0]
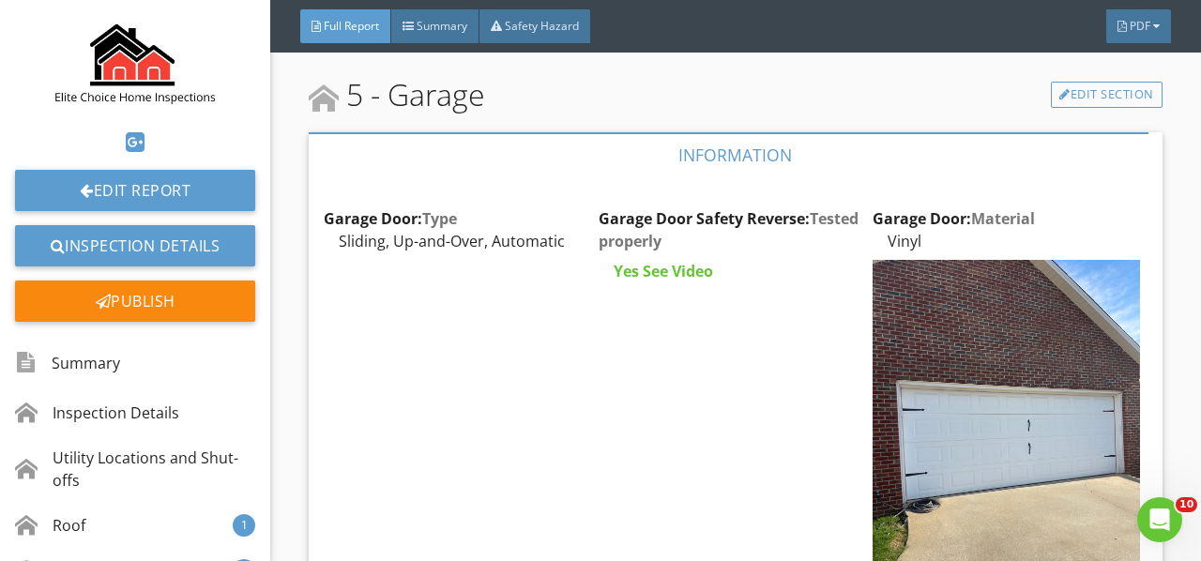
click at [962, 325] on img at bounding box center [1005, 438] width 266 height 356
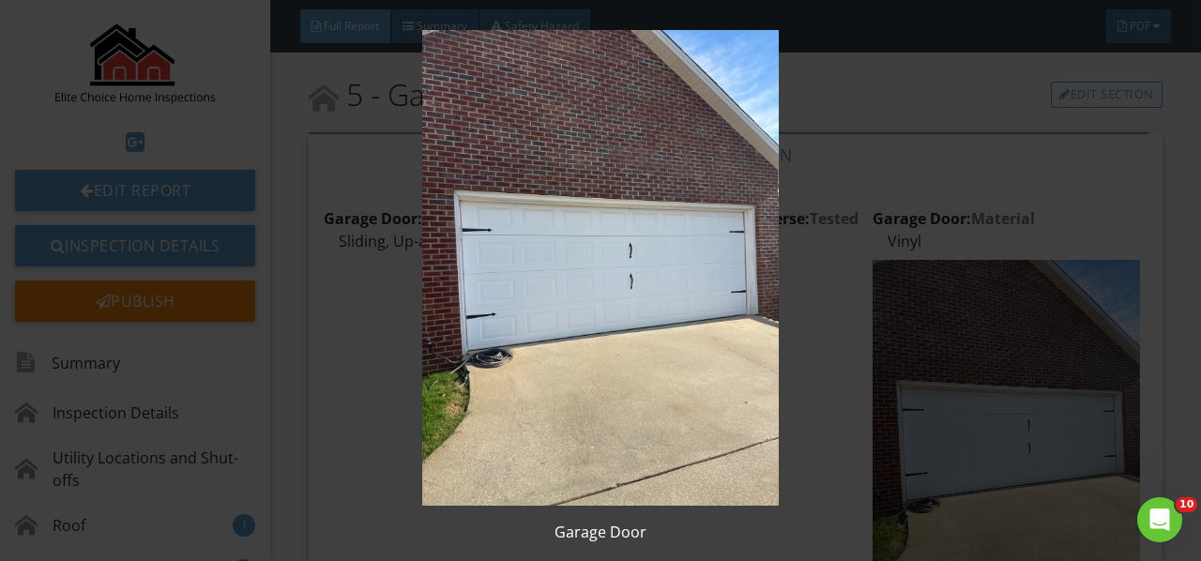
click at [962, 325] on img at bounding box center [599, 268] width 1083 height 476
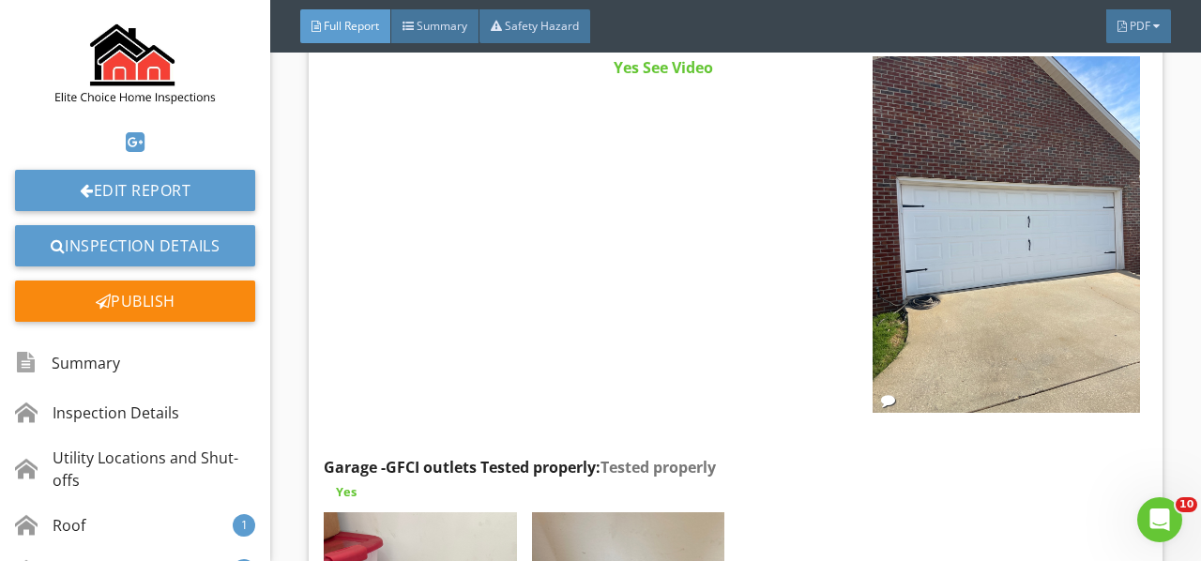
scroll to position [9099, 0]
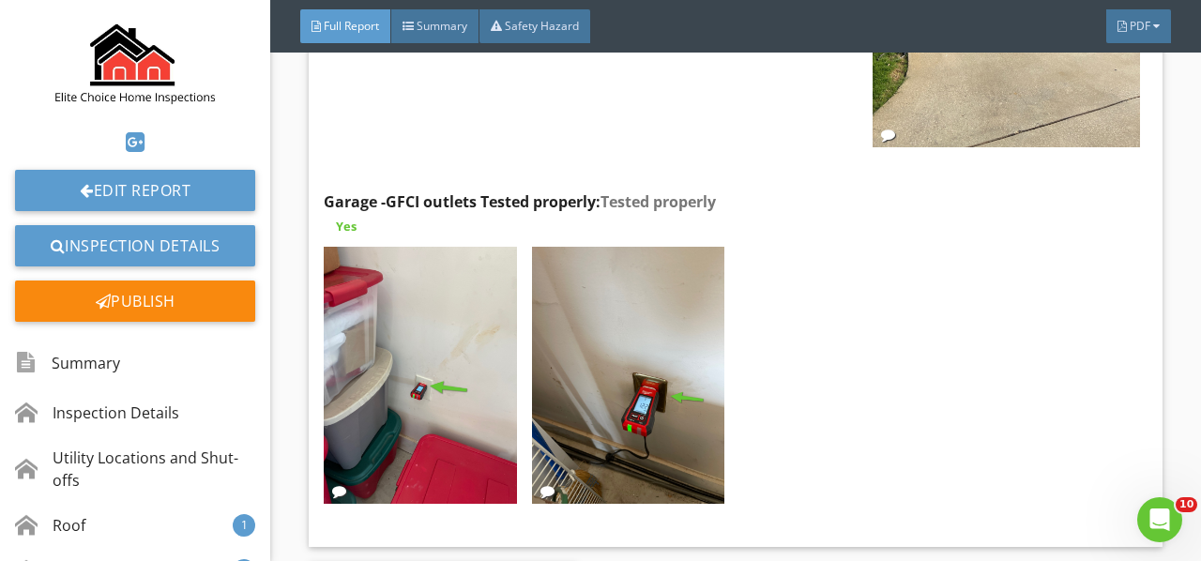
click at [435, 328] on img at bounding box center [420, 375] width 192 height 257
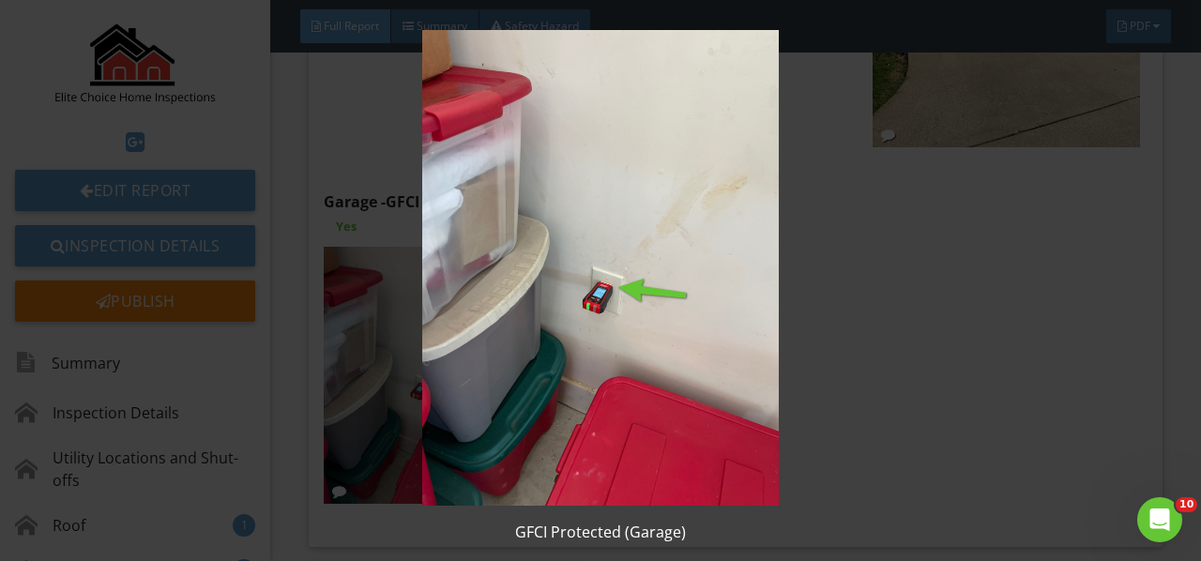
click at [440, 326] on img at bounding box center [599, 268] width 1083 height 476
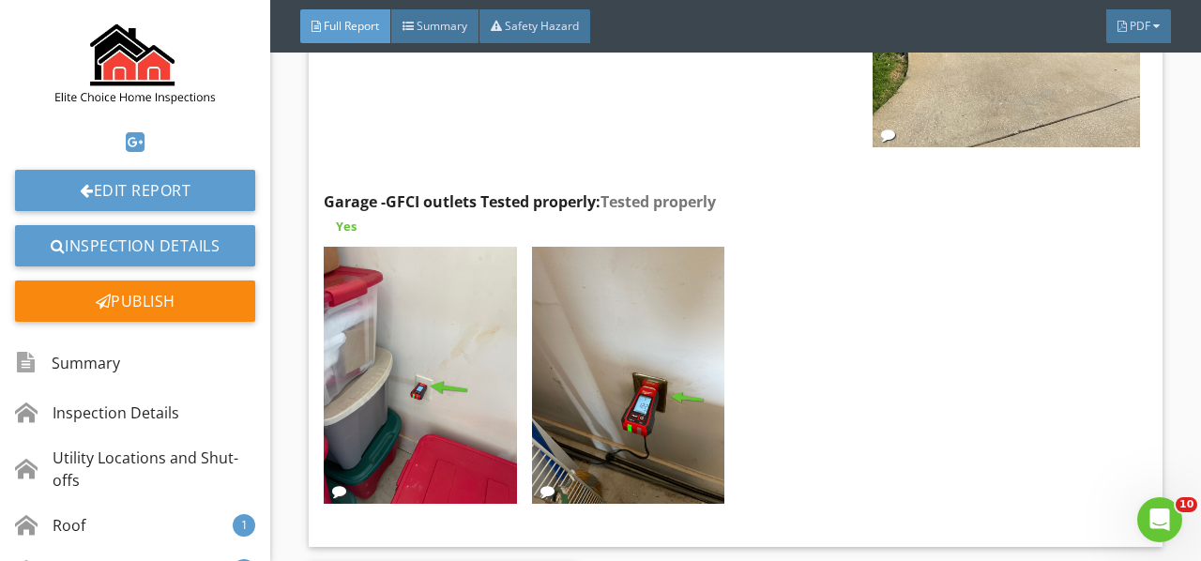
click at [614, 341] on img at bounding box center [628, 375] width 192 height 257
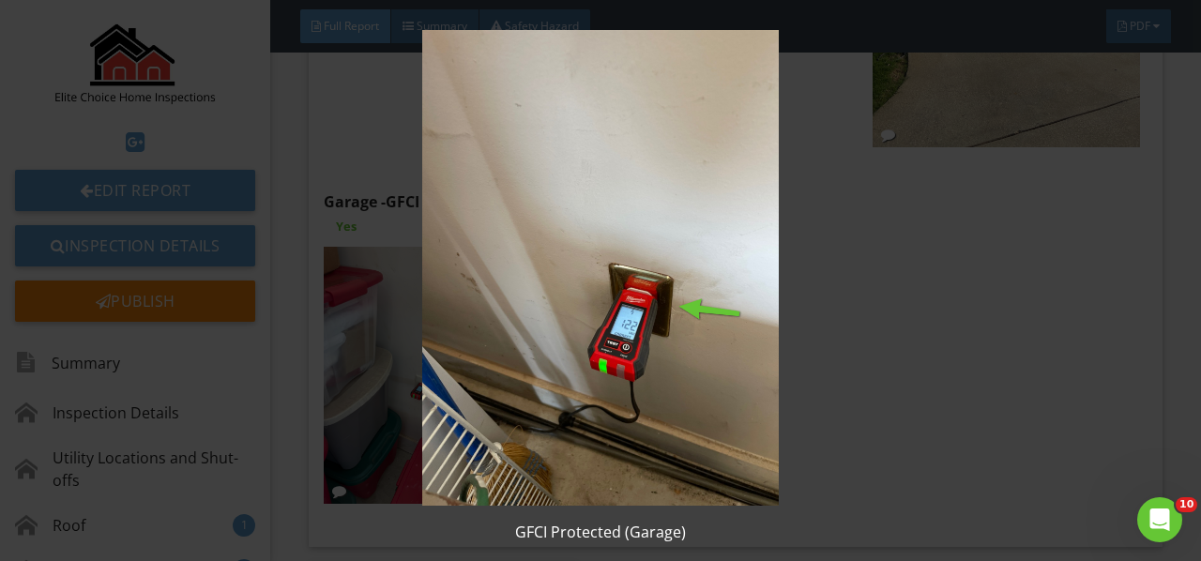
click at [616, 338] on img at bounding box center [599, 268] width 1083 height 476
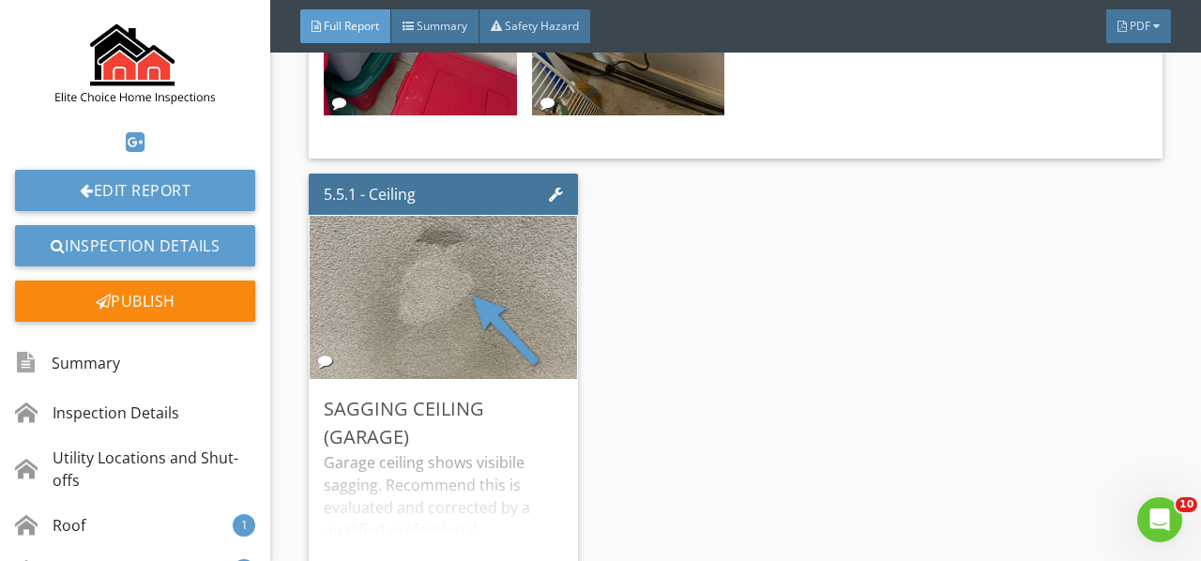
scroll to position [9568, 0]
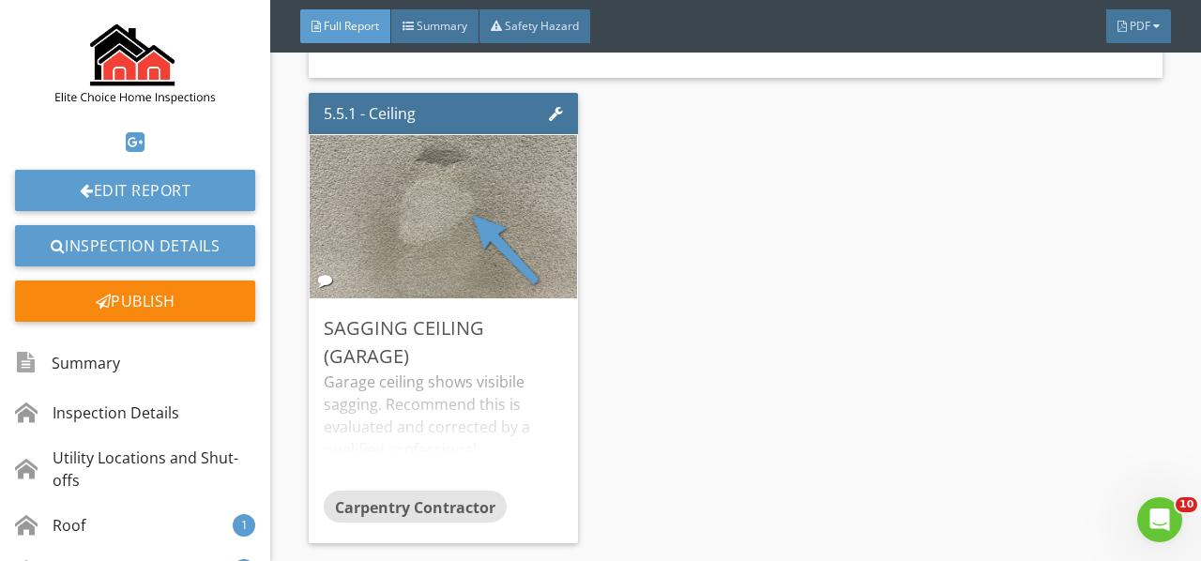
click at [467, 212] on img at bounding box center [444, 217] width 306 height 408
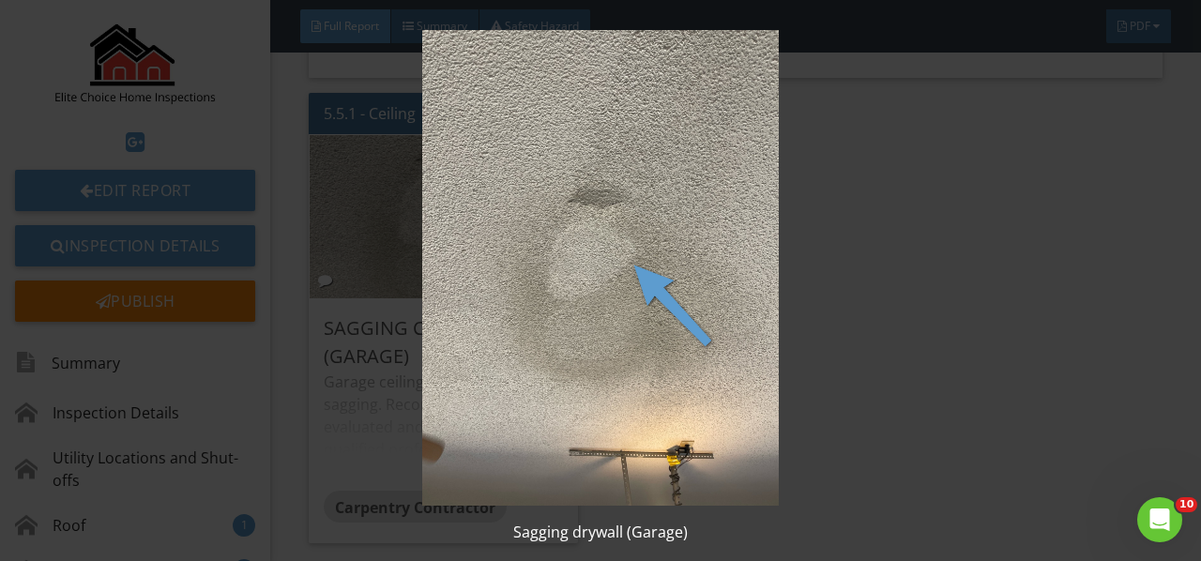
click at [467, 212] on img at bounding box center [599, 268] width 1083 height 476
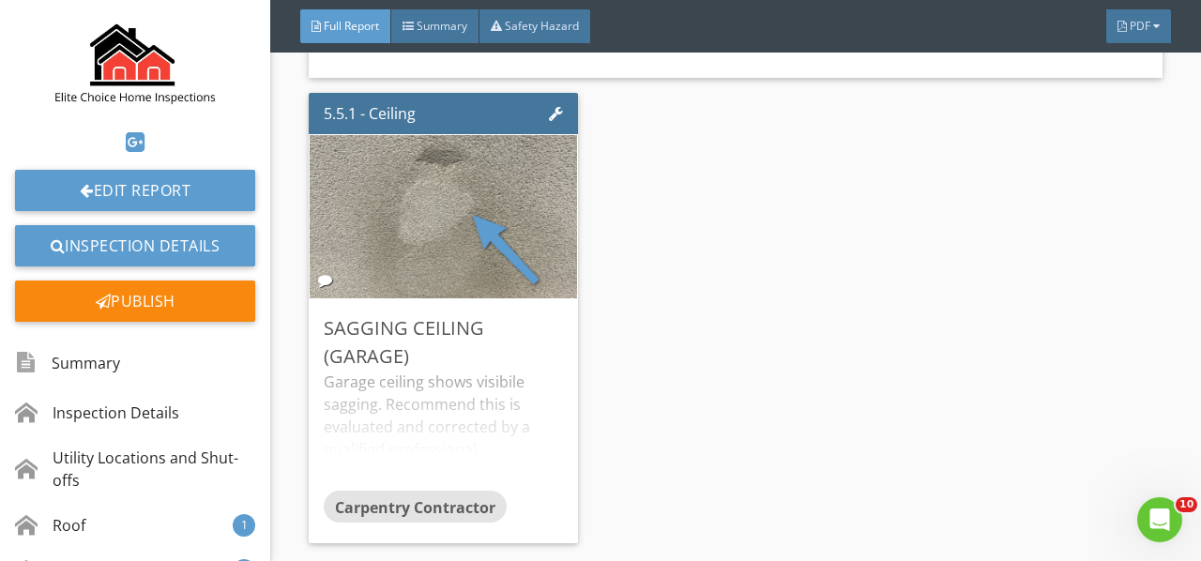
click at [450, 371] on div "Garage ceiling shows visibile sagging. Recommend this is evaluated and correcte…" at bounding box center [443, 431] width 239 height 120
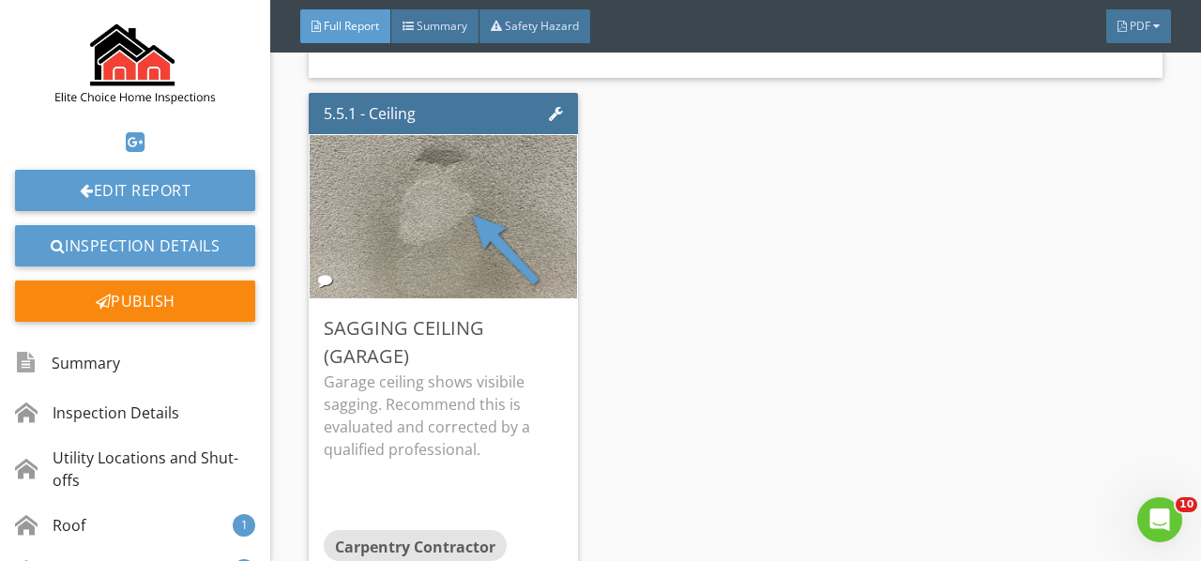
click at [466, 220] on img at bounding box center [444, 217] width 306 height 408
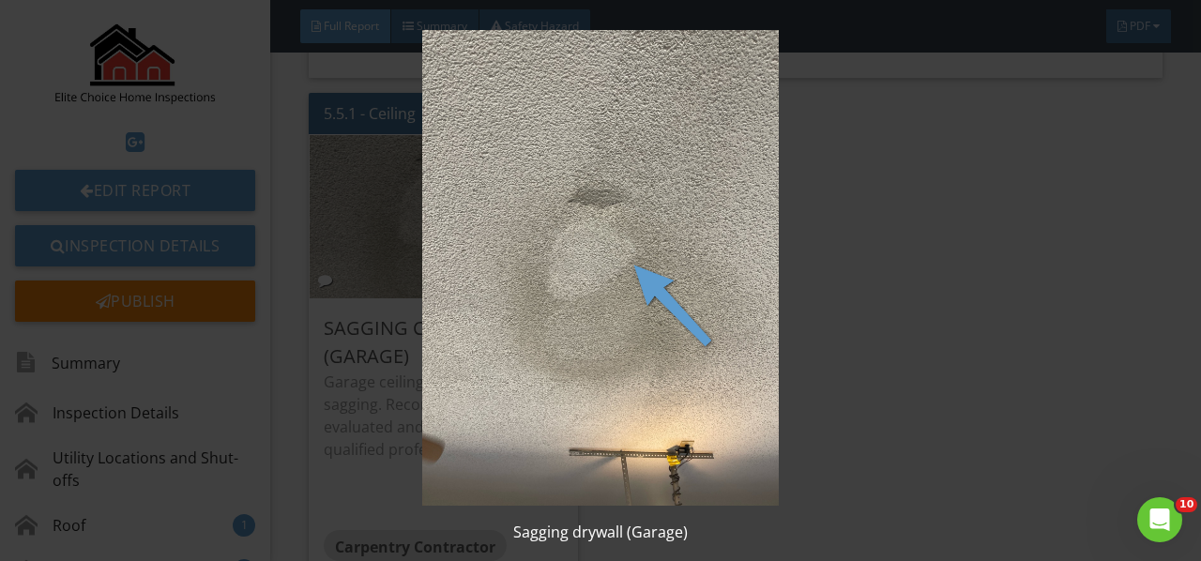
click at [466, 220] on img at bounding box center [599, 268] width 1083 height 476
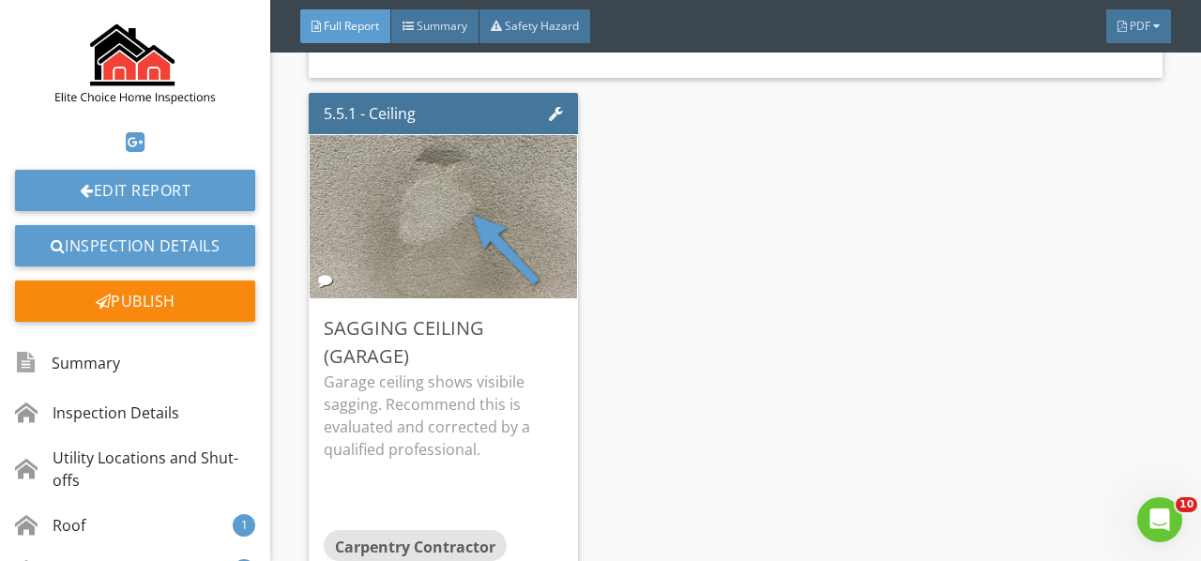
click at [0, 0] on div at bounding box center [0, 0] width 0 height 0
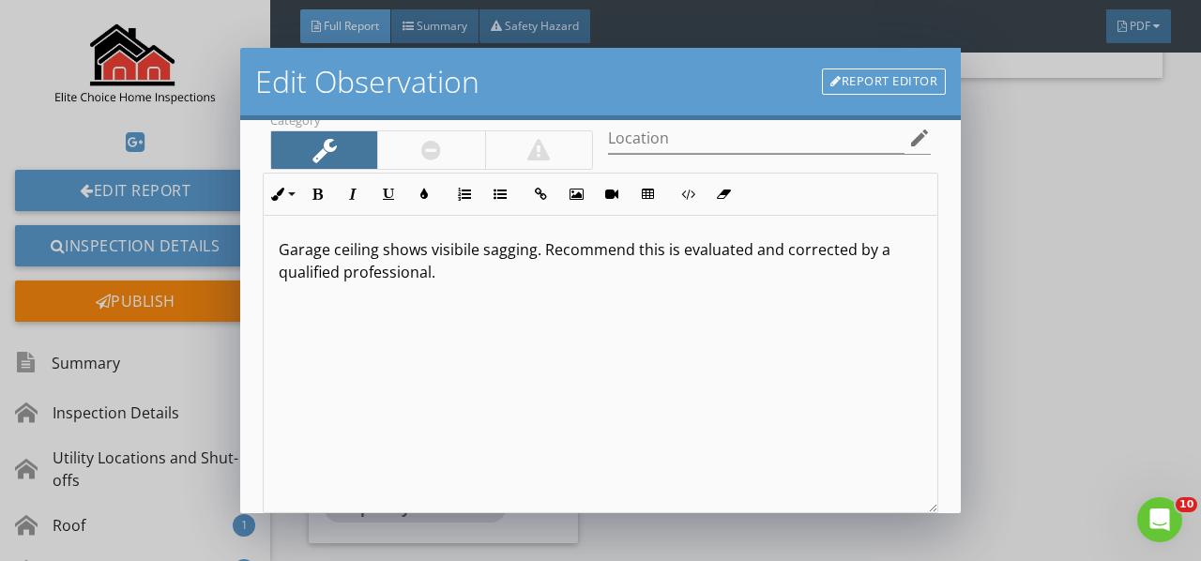
scroll to position [281, 0]
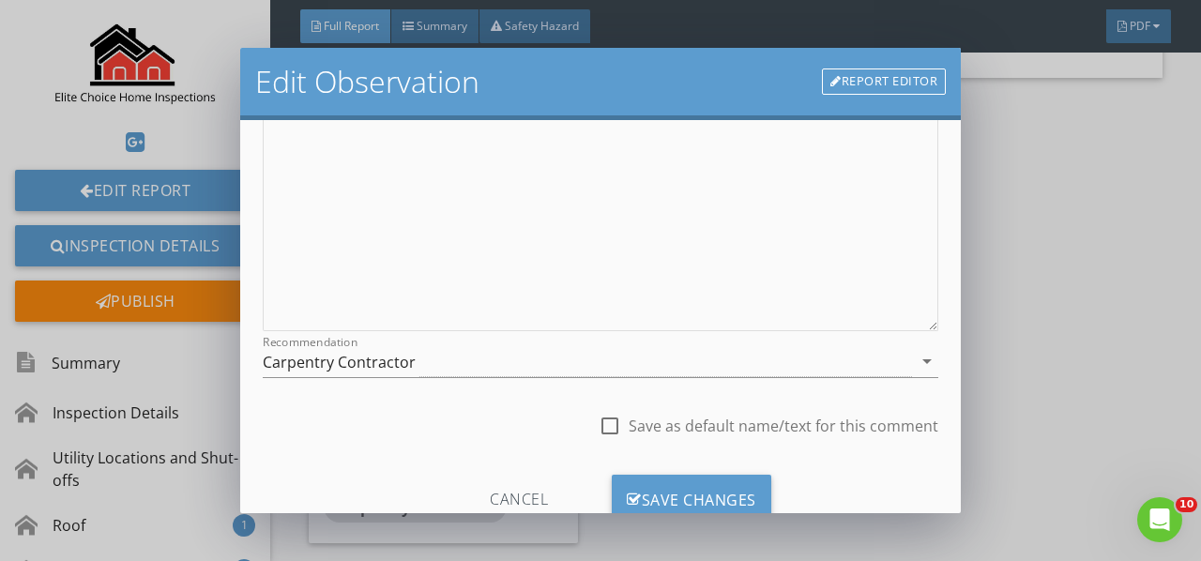
click at [540, 376] on div "Recommendation Carpentry Contractor arrow_drop_down" at bounding box center [600, 361] width 675 height 31
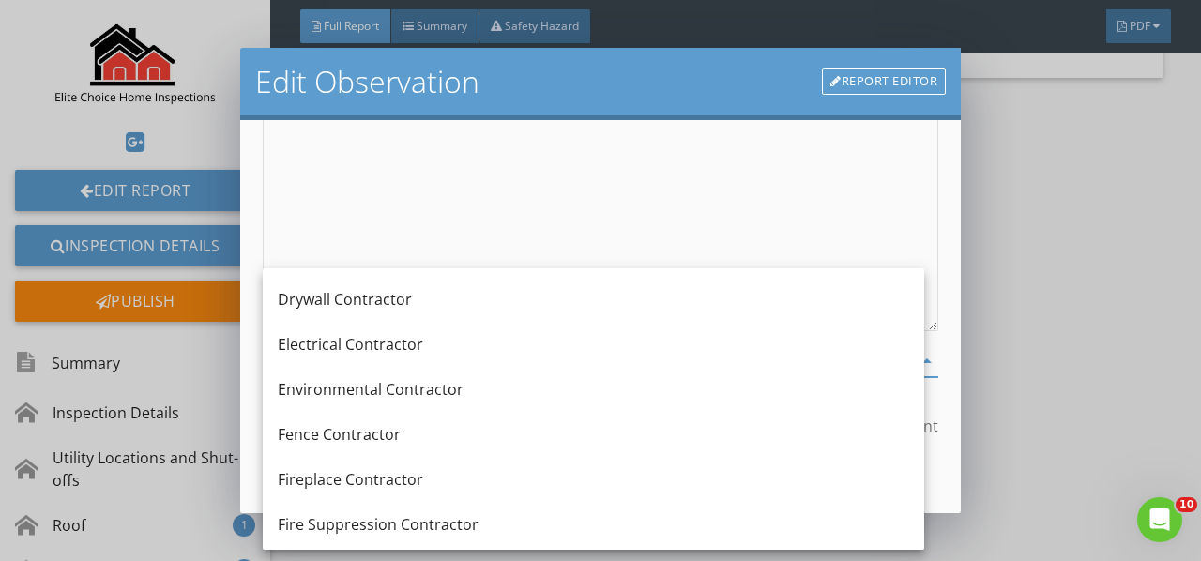
scroll to position [634, 0]
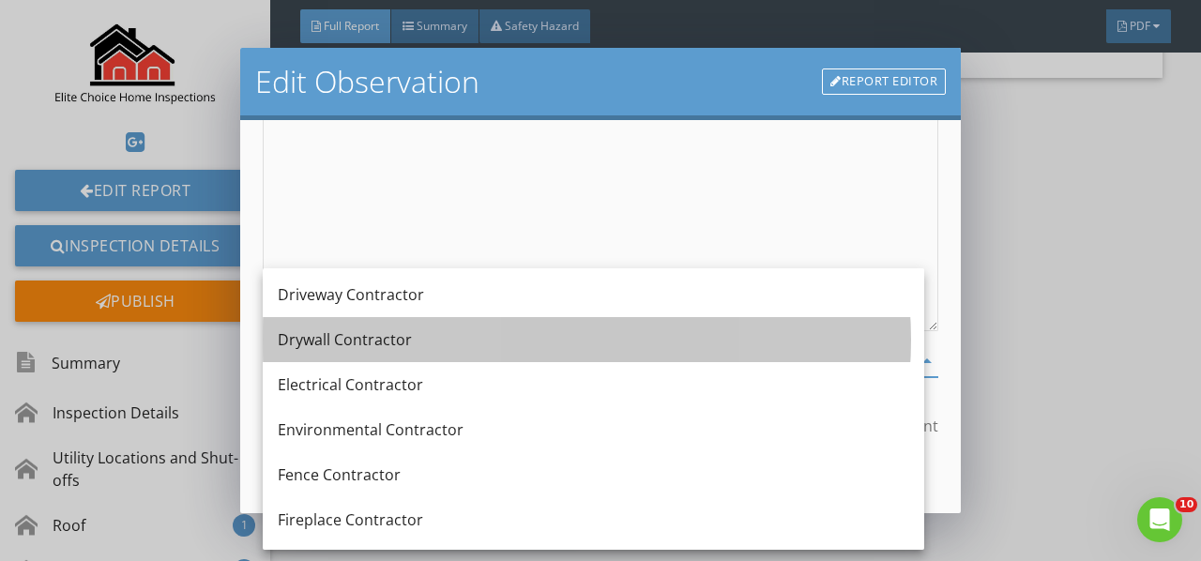
click at [396, 350] on div "Drywall Contractor" at bounding box center [593, 339] width 631 height 23
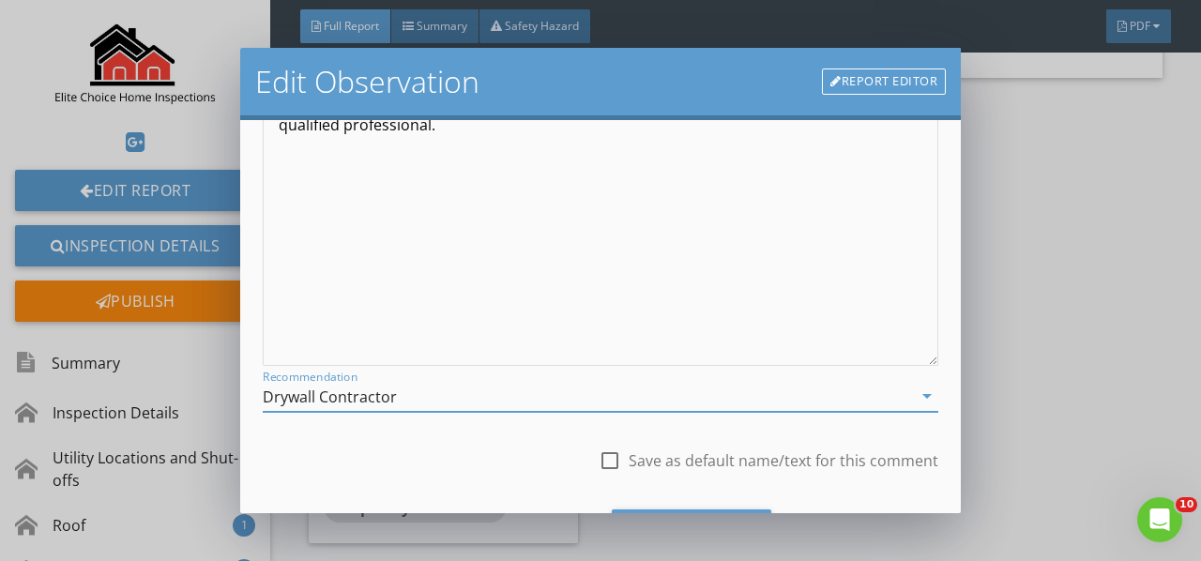
scroll to position [343, 0]
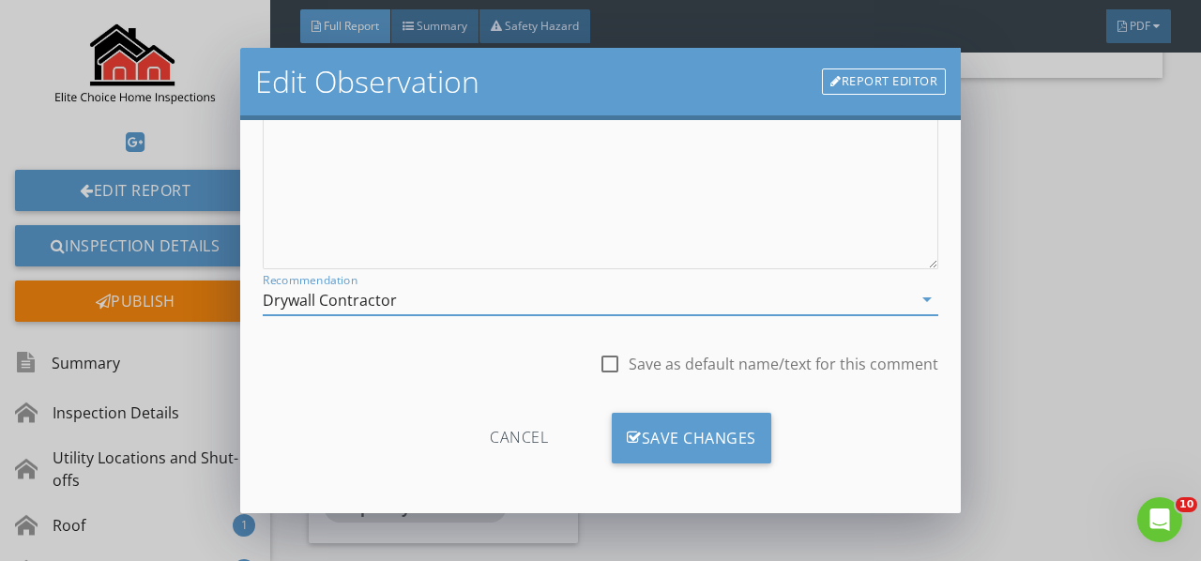
click at [675, 447] on div "Save Changes" at bounding box center [691, 438] width 159 height 51
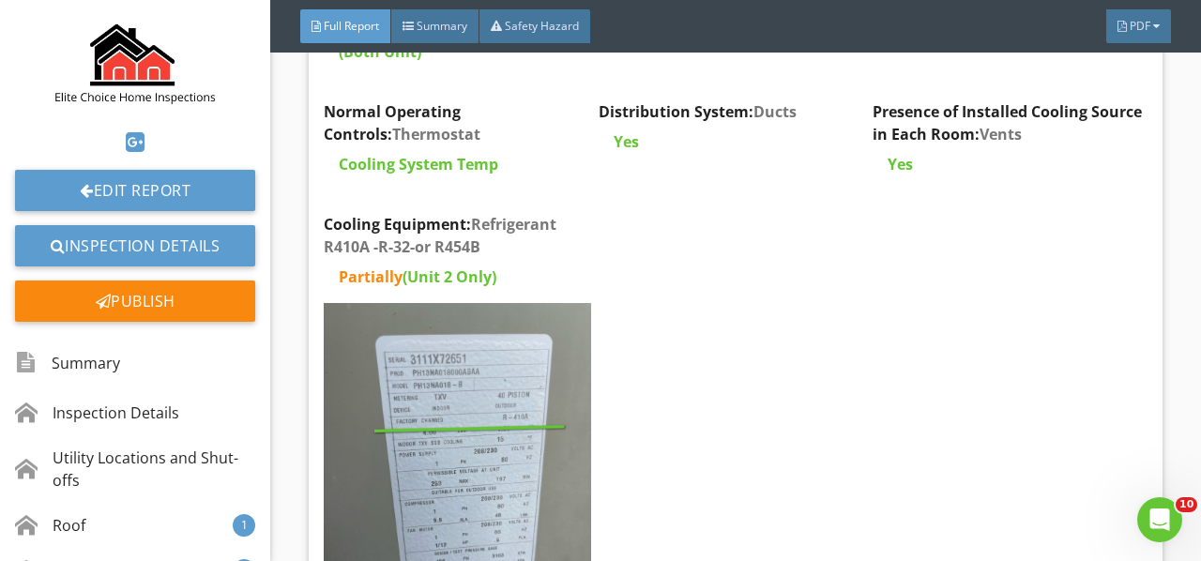
scroll to position [10413, 0]
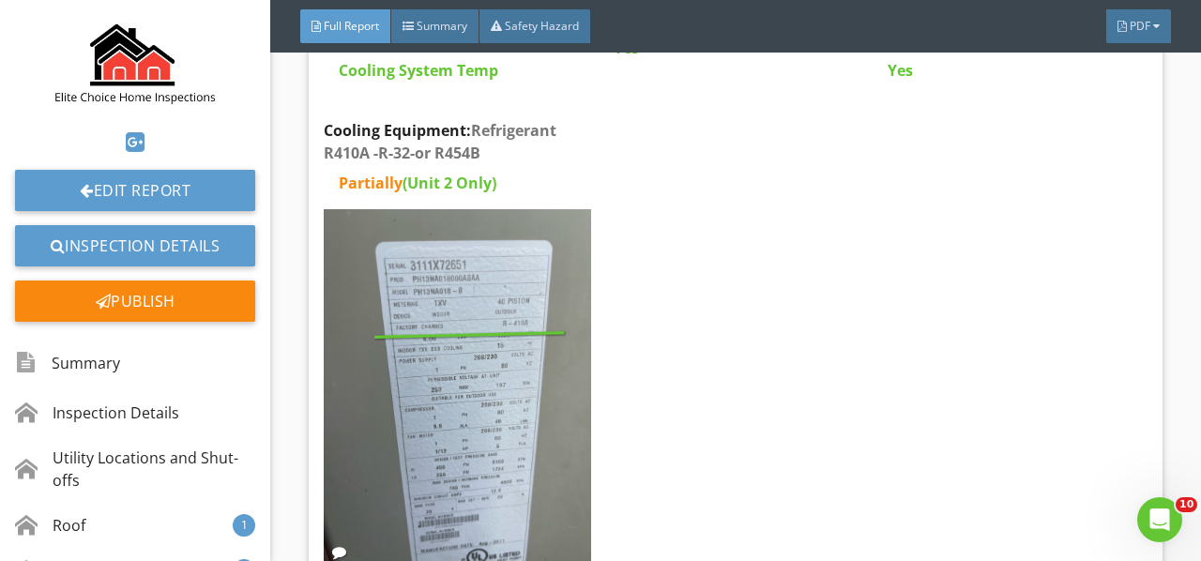
click at [492, 359] on img at bounding box center [457, 387] width 266 height 356
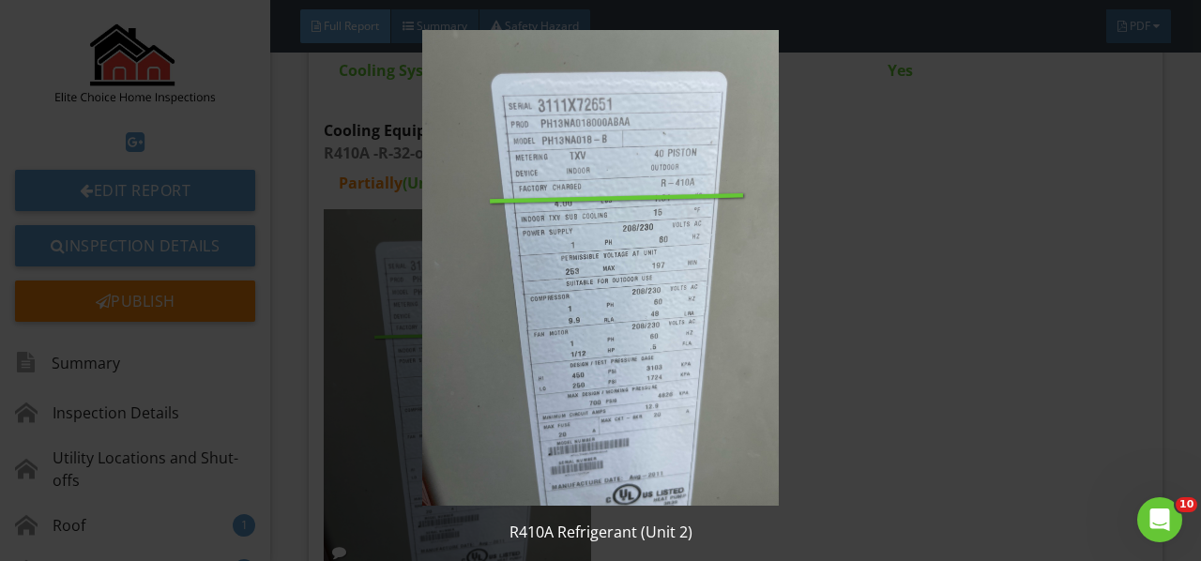
click at [492, 359] on img at bounding box center [599, 268] width 1083 height 476
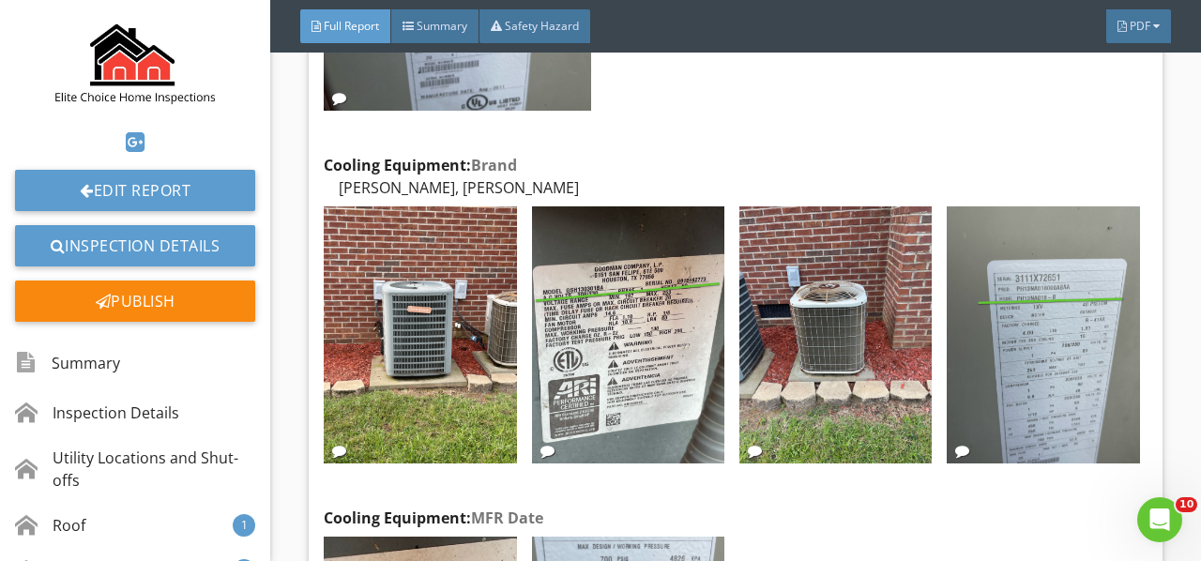
scroll to position [10882, 0]
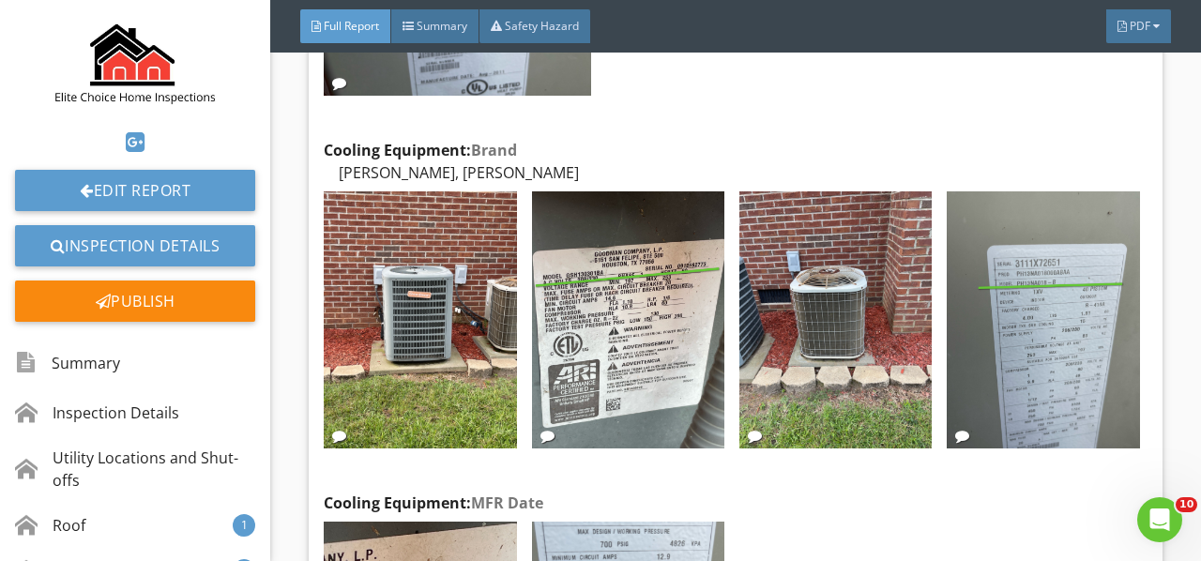
click at [461, 319] on img at bounding box center [420, 319] width 192 height 257
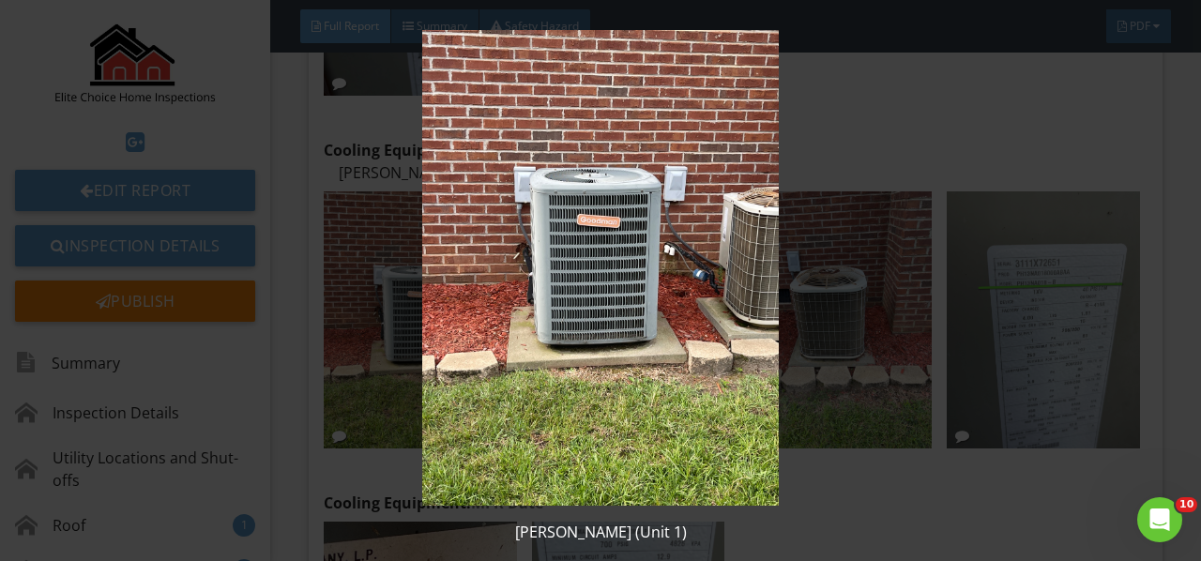
click at [461, 319] on img at bounding box center [599, 268] width 1083 height 476
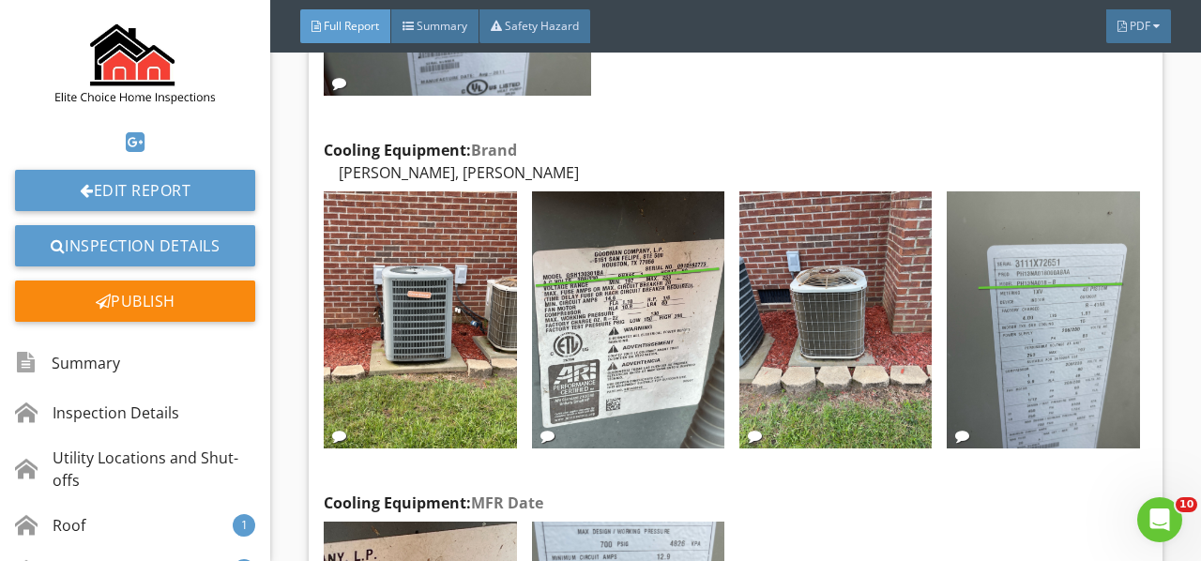
click at [565, 308] on img at bounding box center [628, 319] width 192 height 257
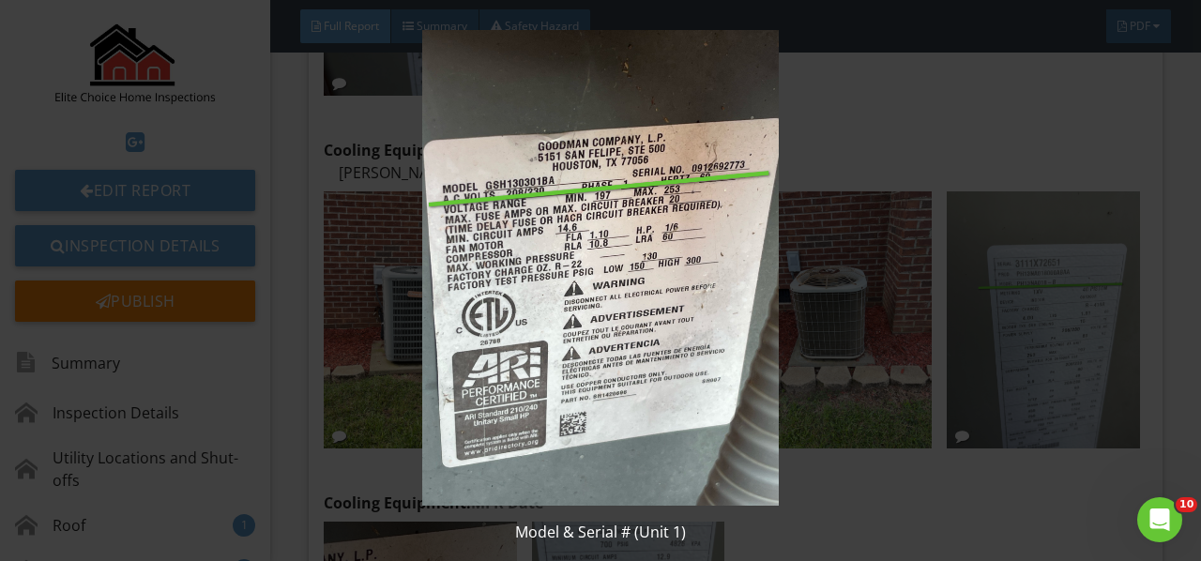
click at [567, 306] on img at bounding box center [599, 268] width 1083 height 476
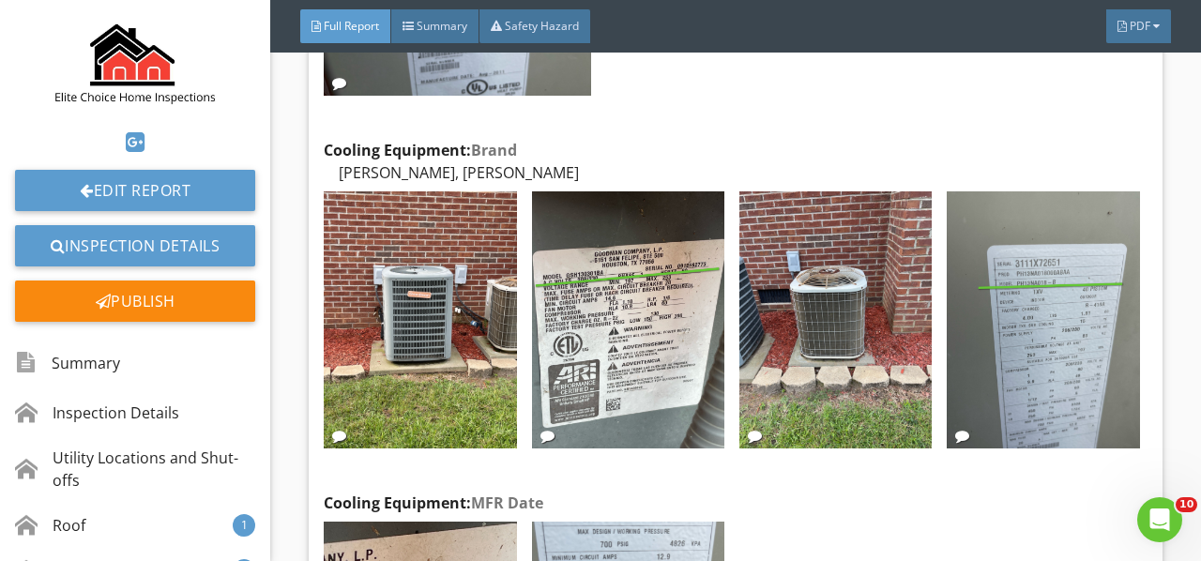
click at [784, 250] on img at bounding box center [835, 319] width 192 height 257
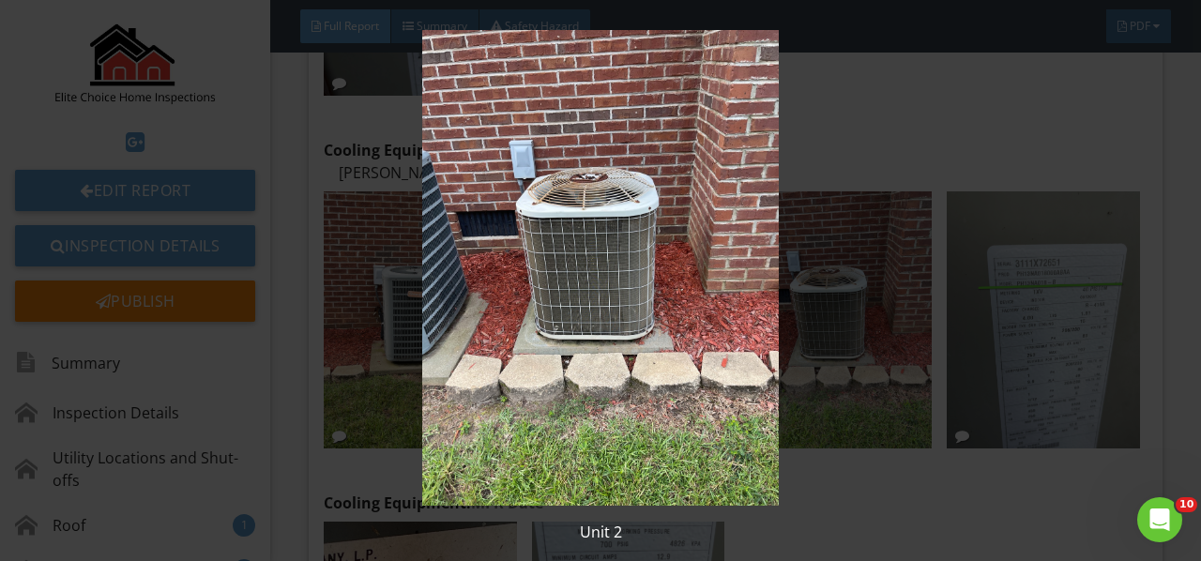
click at [784, 250] on img at bounding box center [599, 268] width 1083 height 476
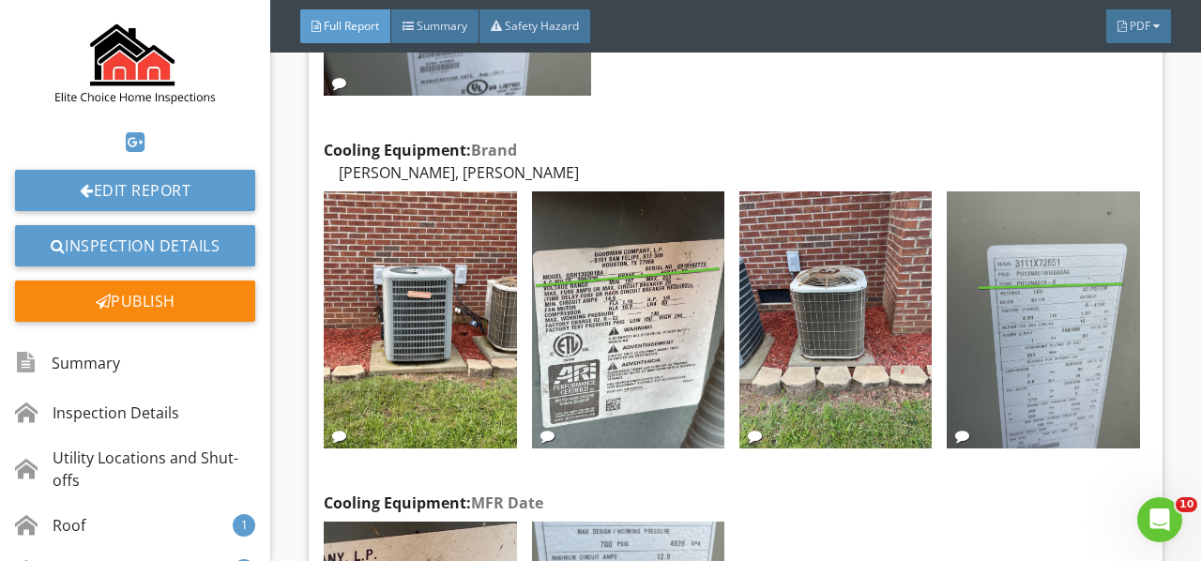
click at [991, 259] on img at bounding box center [1043, 319] width 192 height 257
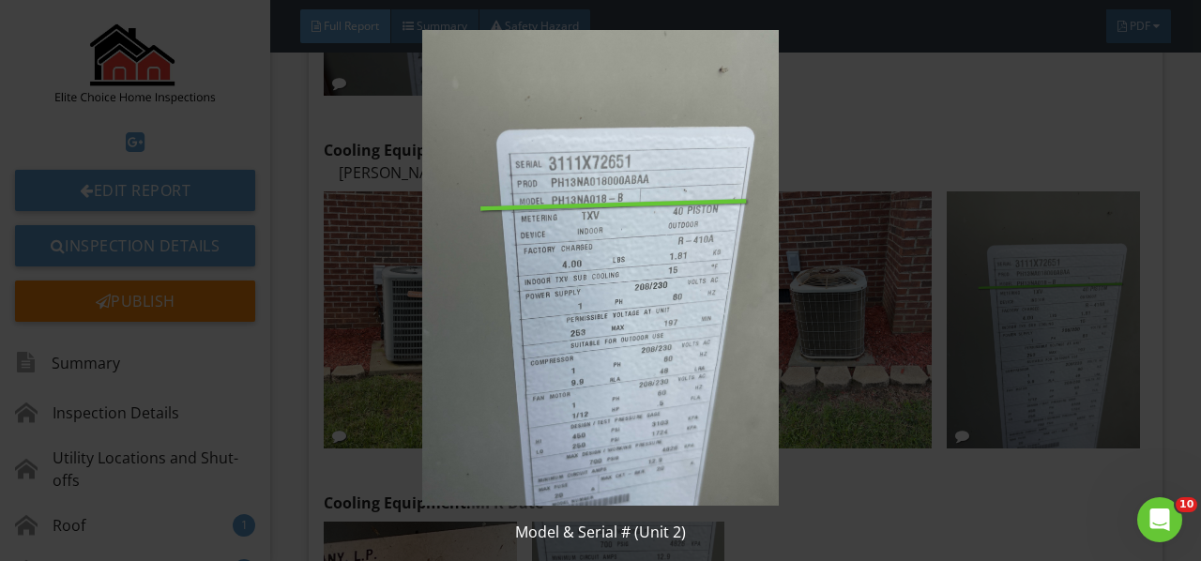
click at [991, 259] on img at bounding box center [599, 268] width 1083 height 476
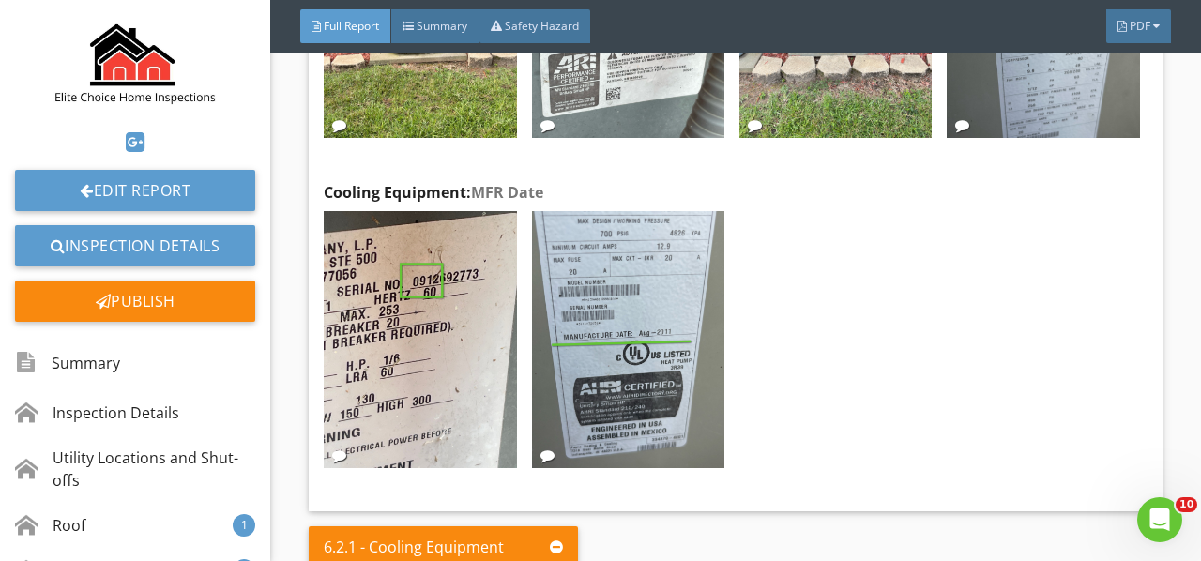
scroll to position [11163, 0]
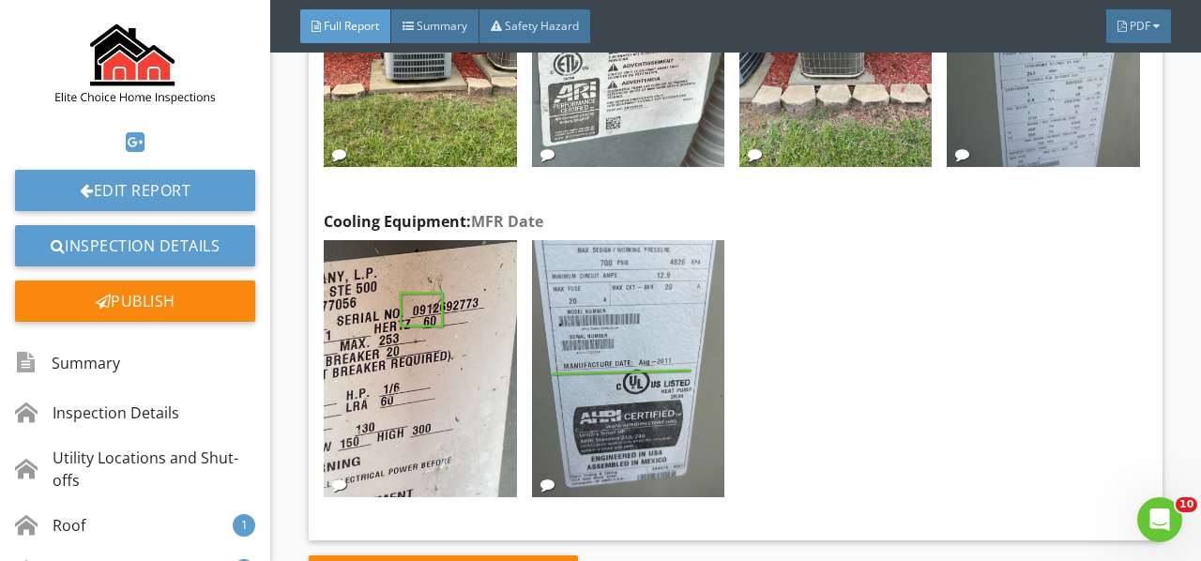
click at [488, 271] on img at bounding box center [420, 368] width 192 height 257
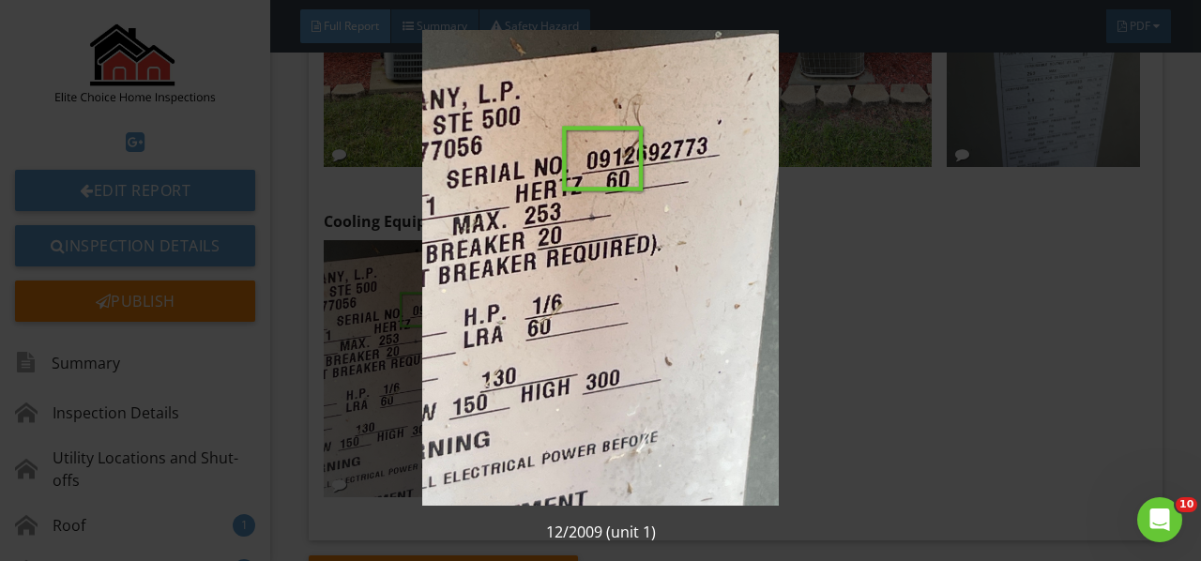
click at [488, 271] on img at bounding box center [599, 268] width 1083 height 476
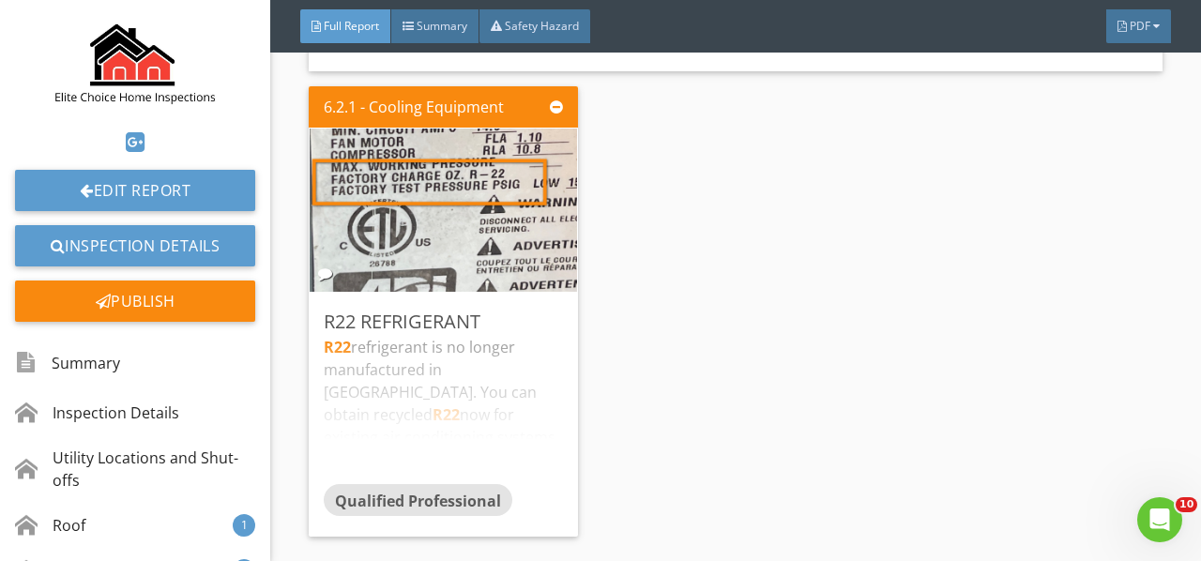
click at [468, 348] on div "R22 refrigerant is no longer manufactured in North America. You can obtain recy…" at bounding box center [443, 410] width 239 height 148
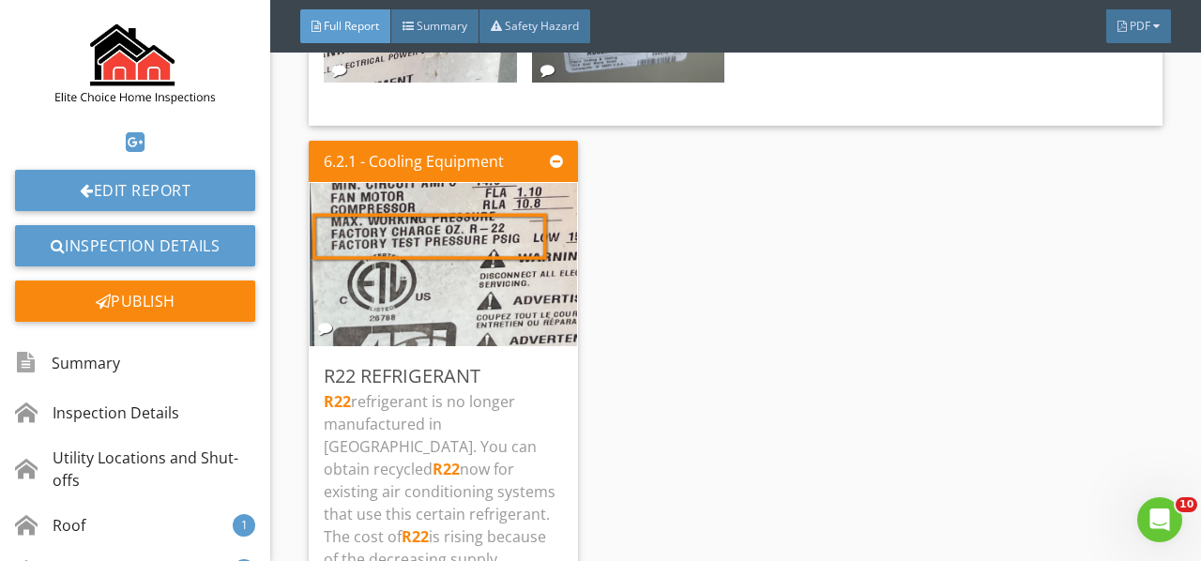
scroll to position [11538, 0]
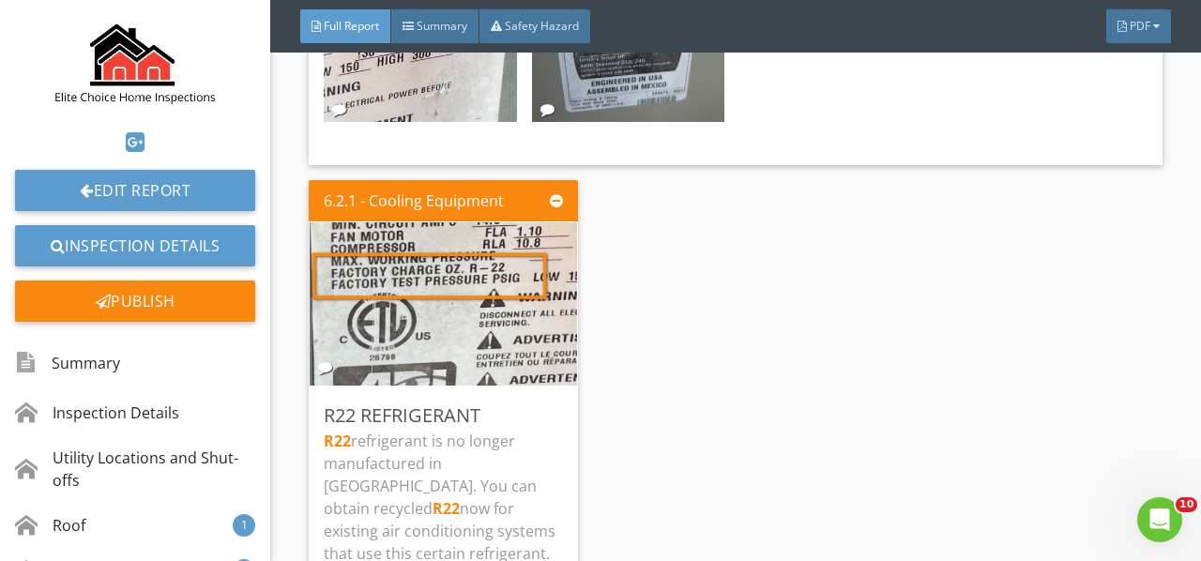
click at [466, 271] on img at bounding box center [444, 303] width 306 height 408
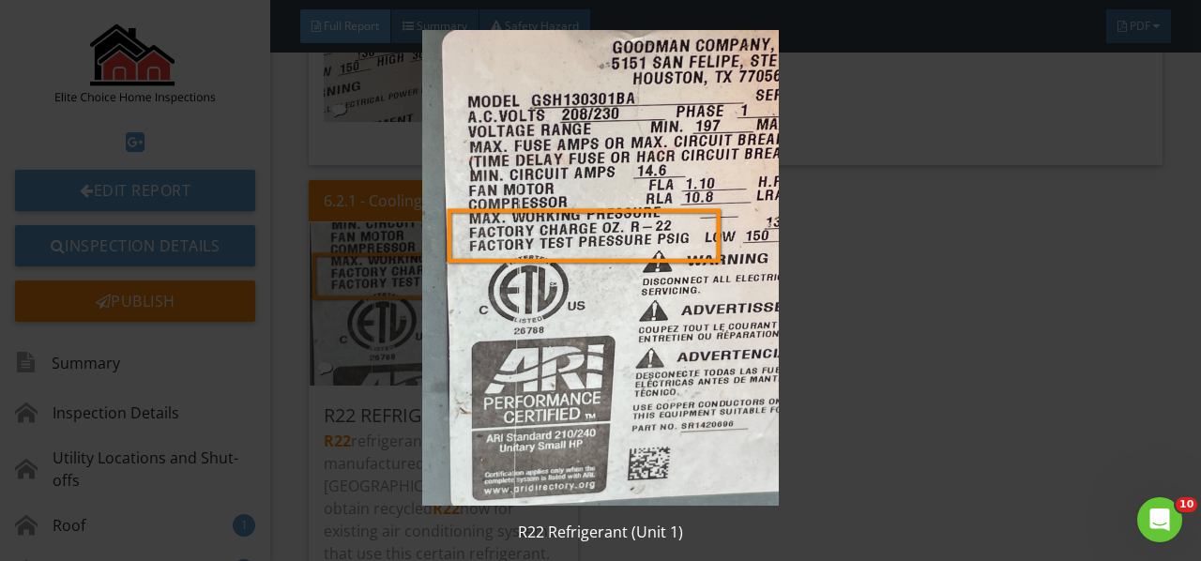
click at [466, 271] on img at bounding box center [599, 268] width 1083 height 476
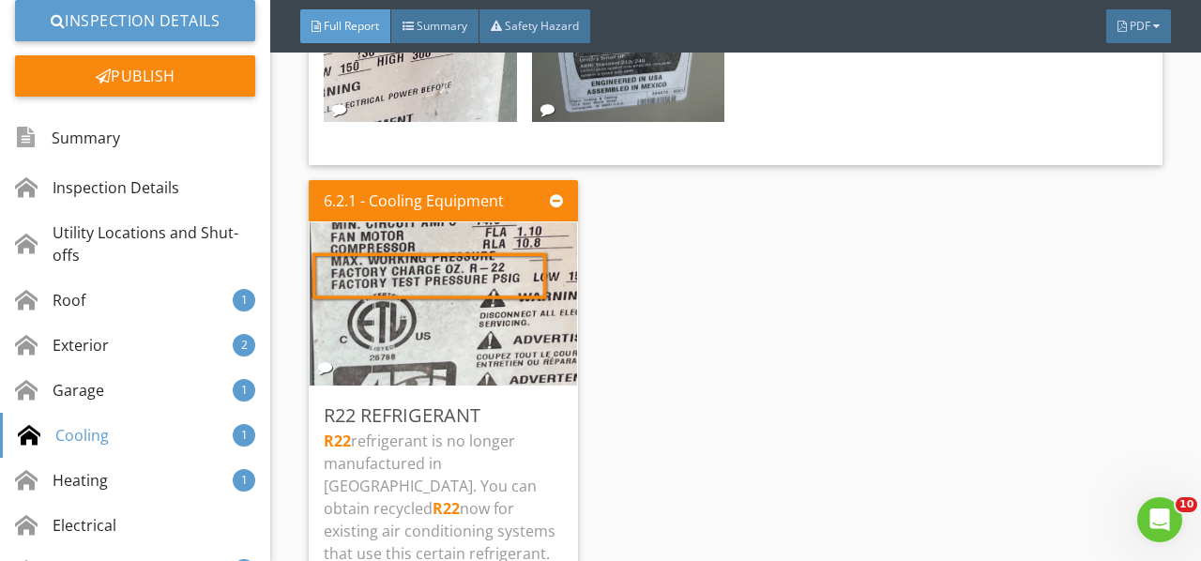
scroll to position [281, 0]
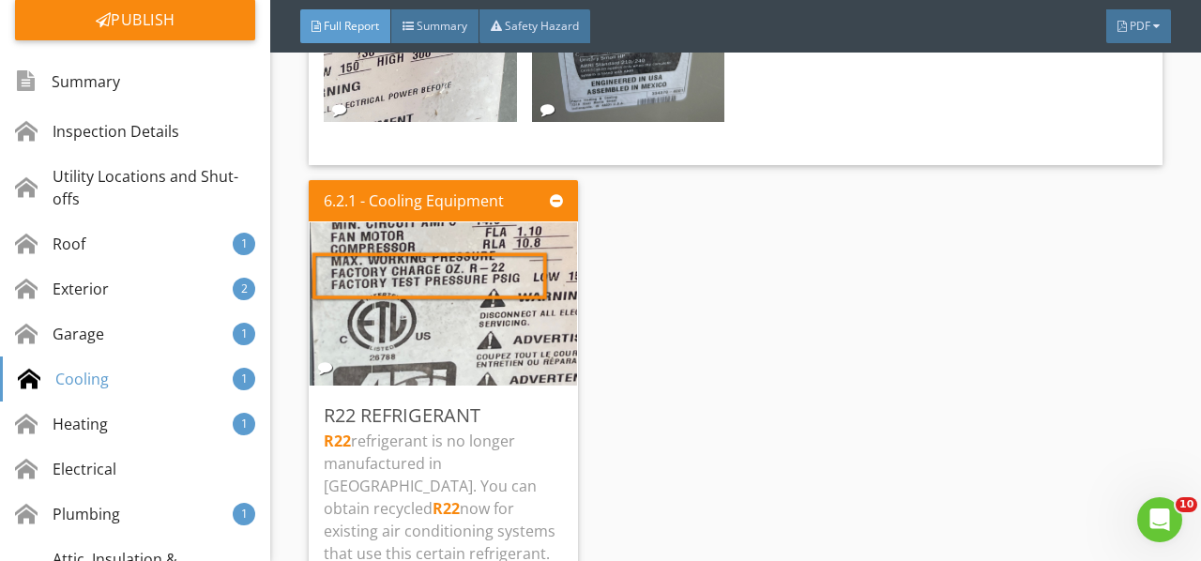
click at [133, 336] on div "Garage 1" at bounding box center [135, 333] width 270 height 45
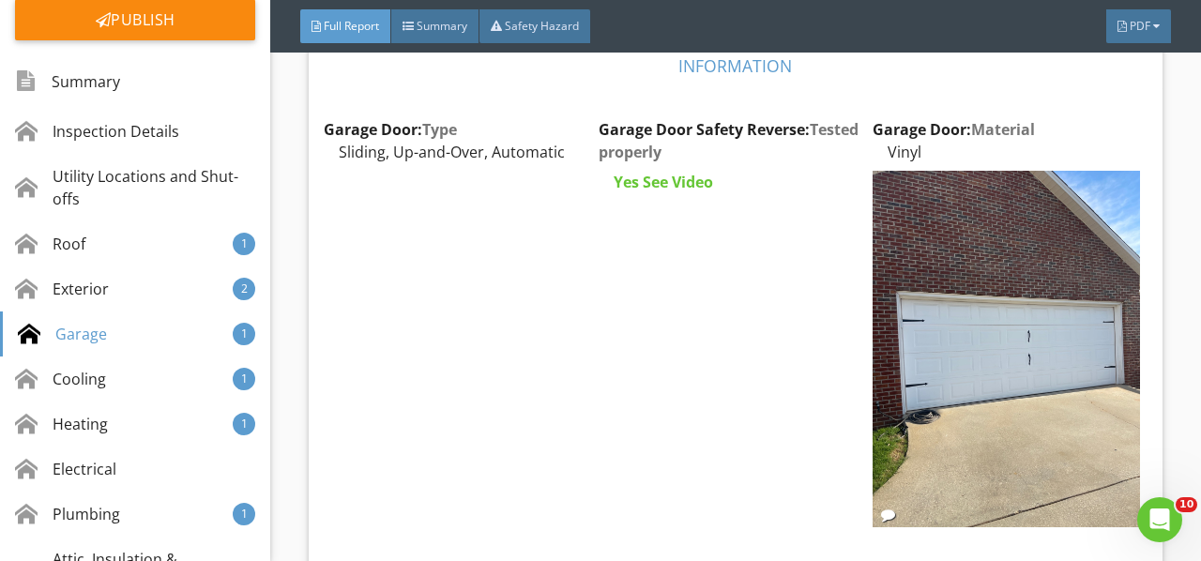
scroll to position [8851, 0]
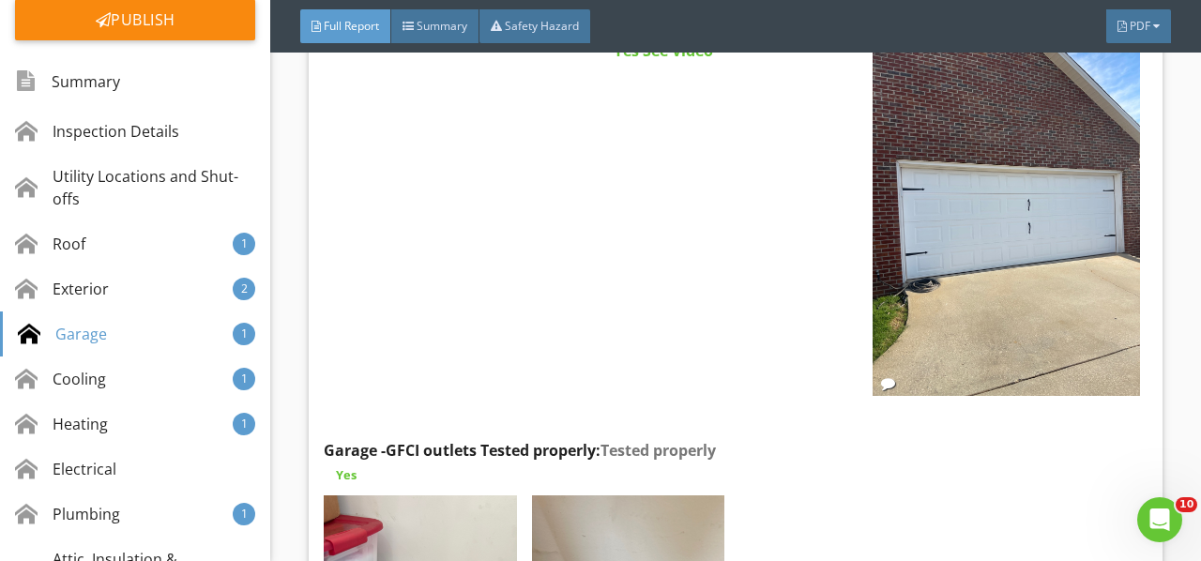
click at [979, 292] on img at bounding box center [1005, 217] width 266 height 356
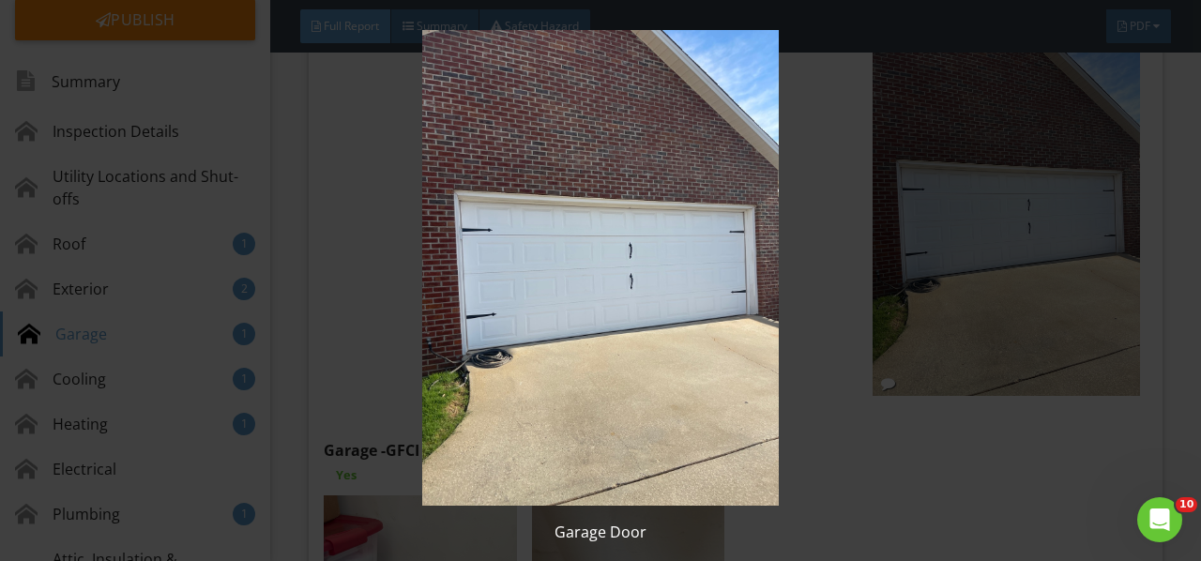
click at [979, 292] on img at bounding box center [599, 268] width 1083 height 476
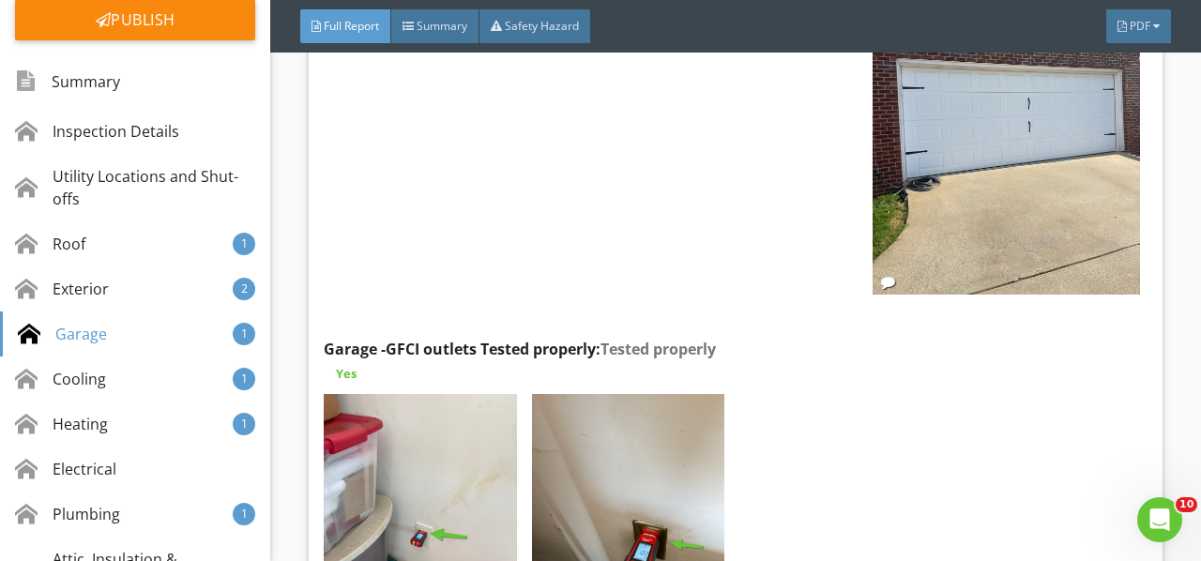
scroll to position [9132, 0]
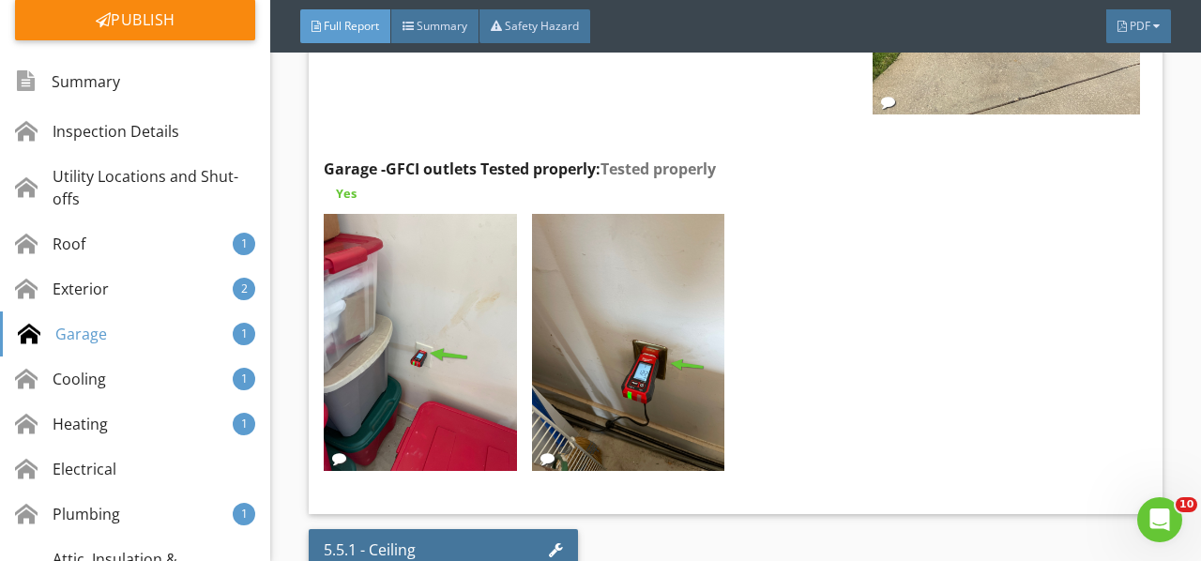
click at [435, 321] on img at bounding box center [420, 342] width 192 height 257
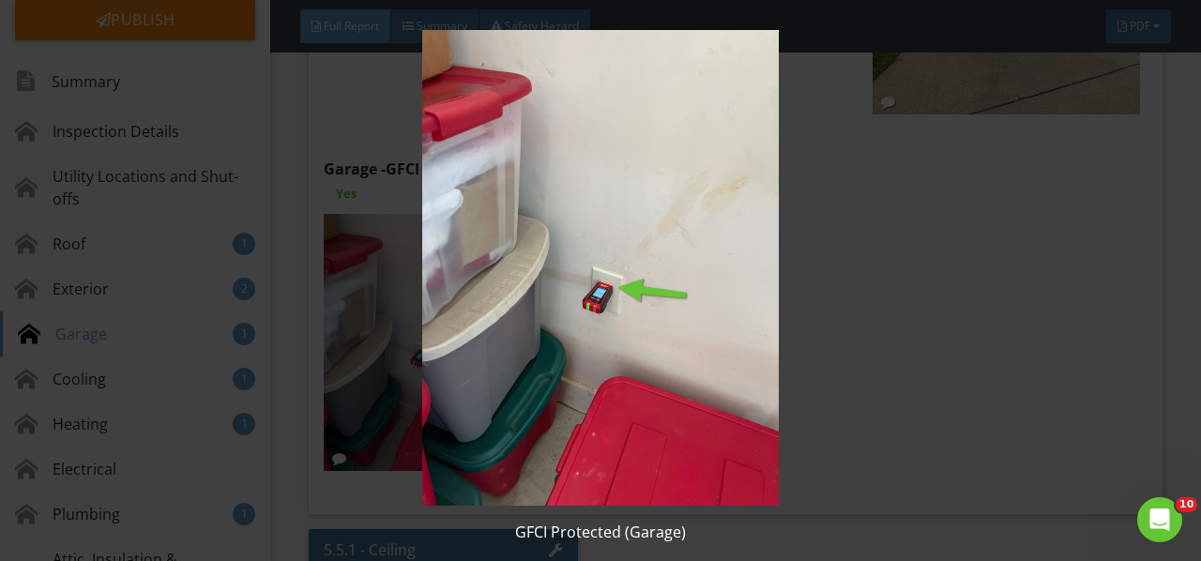
click at [435, 321] on img at bounding box center [599, 268] width 1083 height 476
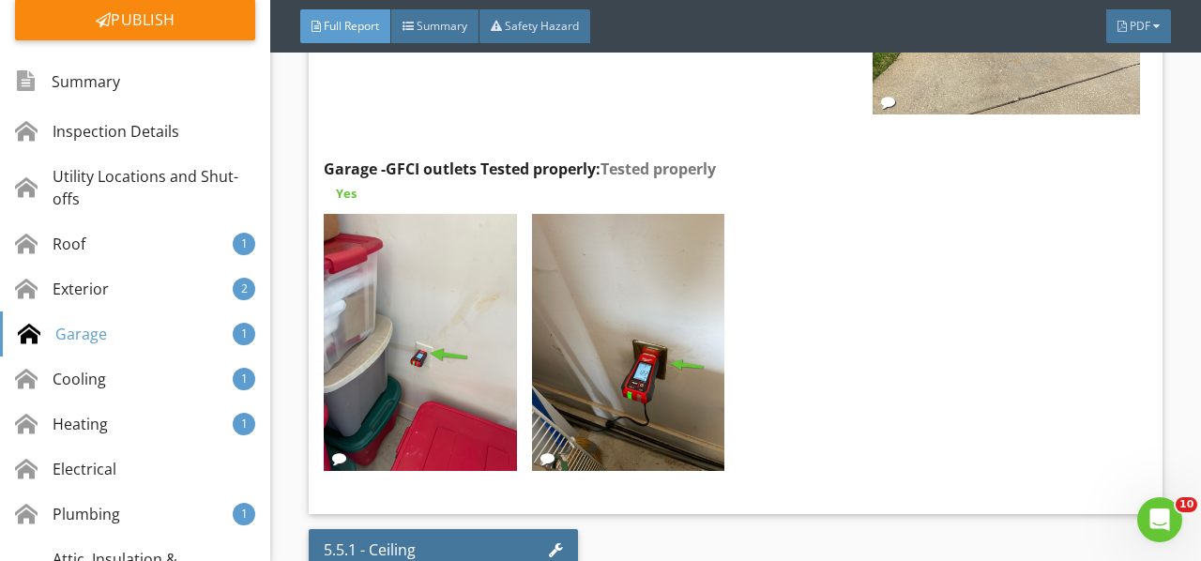
click at [592, 301] on img at bounding box center [628, 342] width 192 height 257
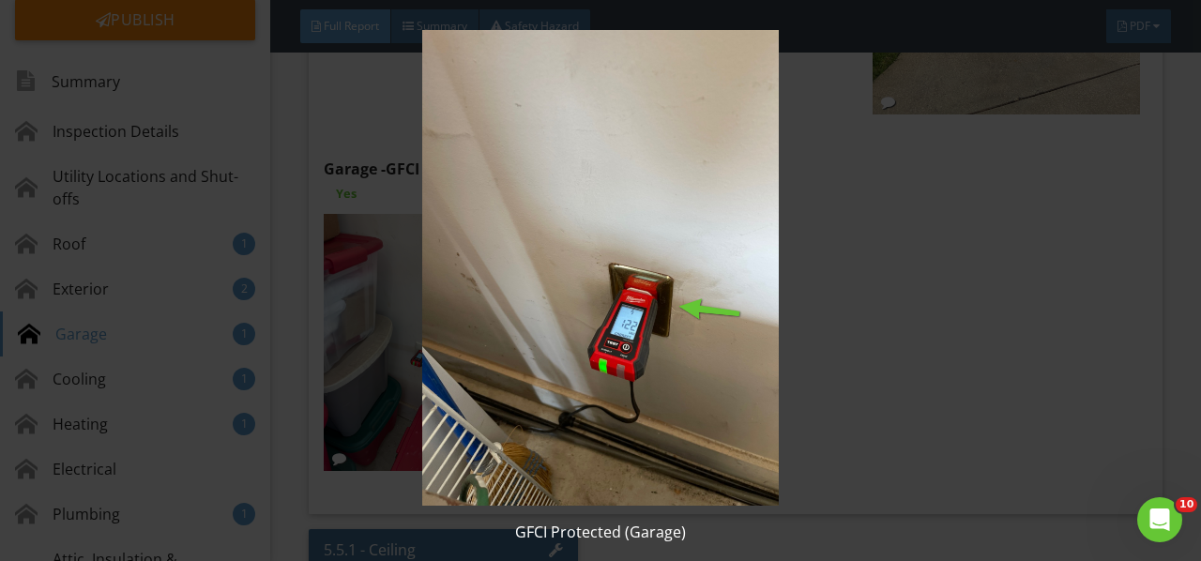
click at [592, 301] on img at bounding box center [599, 268] width 1083 height 476
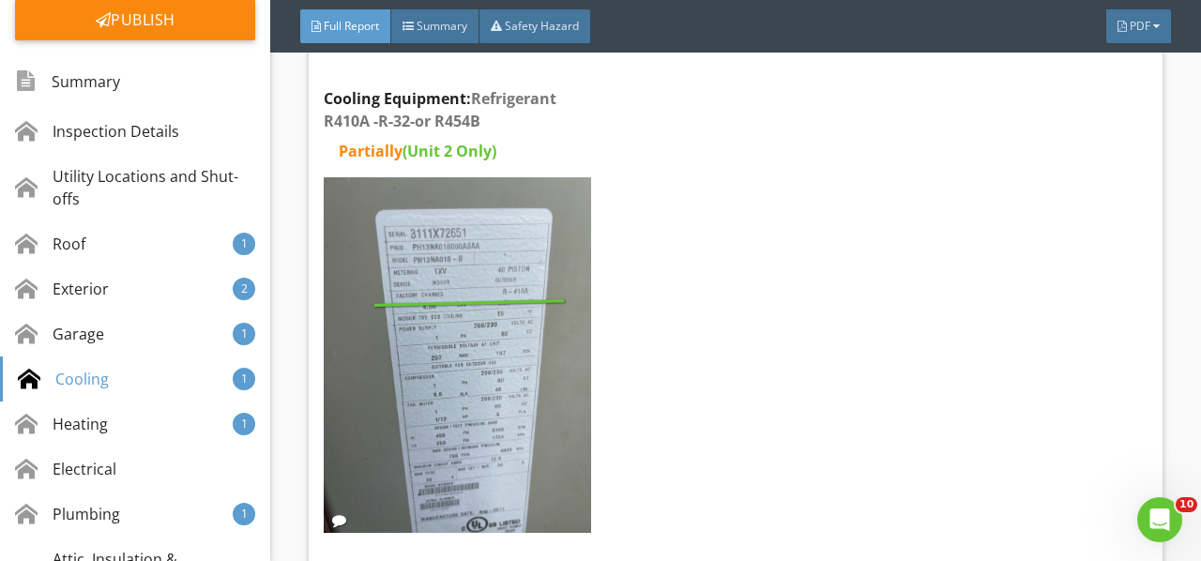
scroll to position [10446, 0]
click at [428, 363] on img at bounding box center [457, 354] width 266 height 356
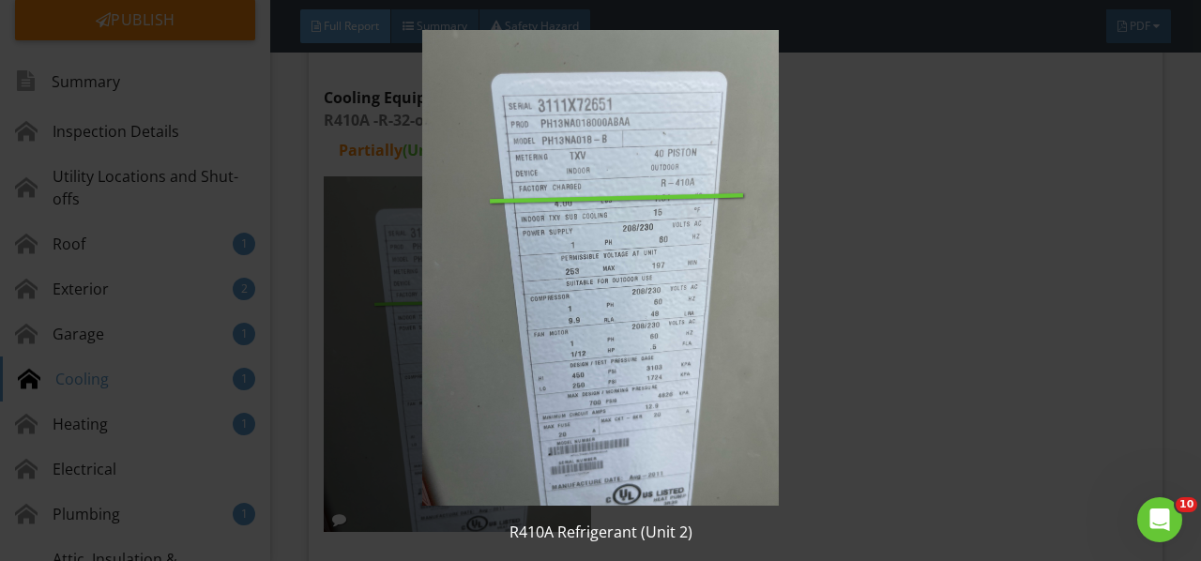
click at [428, 363] on img at bounding box center [599, 268] width 1083 height 476
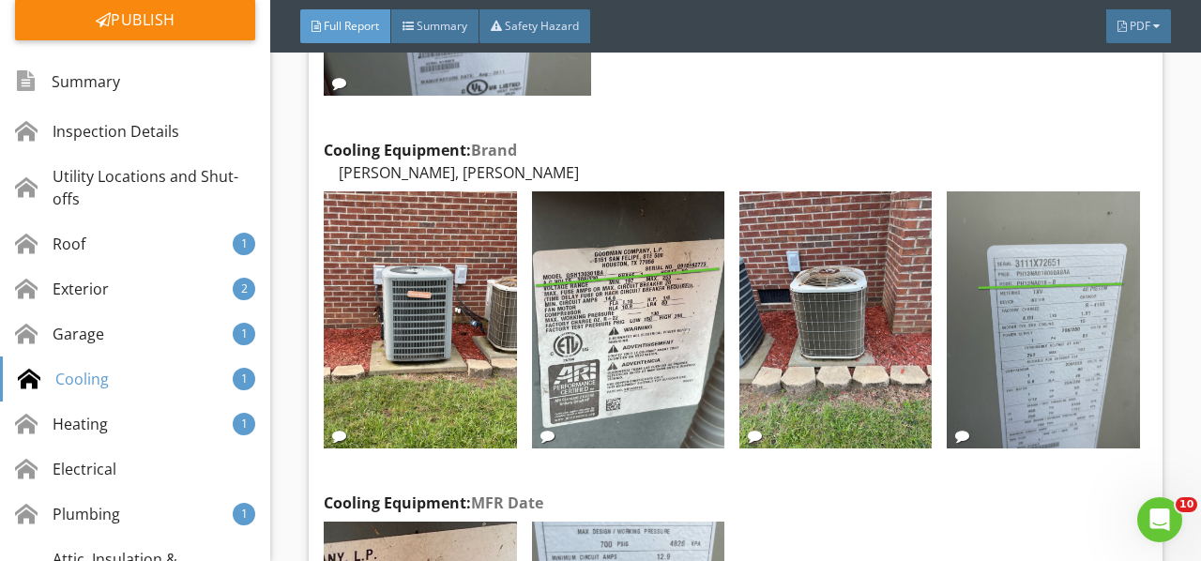
scroll to position [10915, 0]
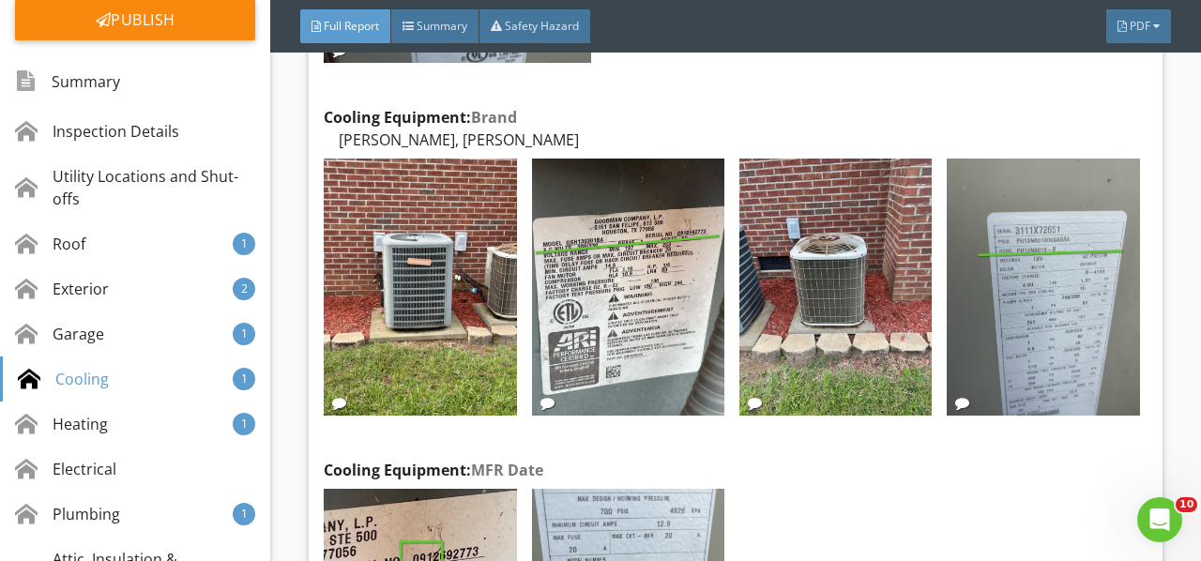
click at [424, 274] on img at bounding box center [420, 287] width 192 height 257
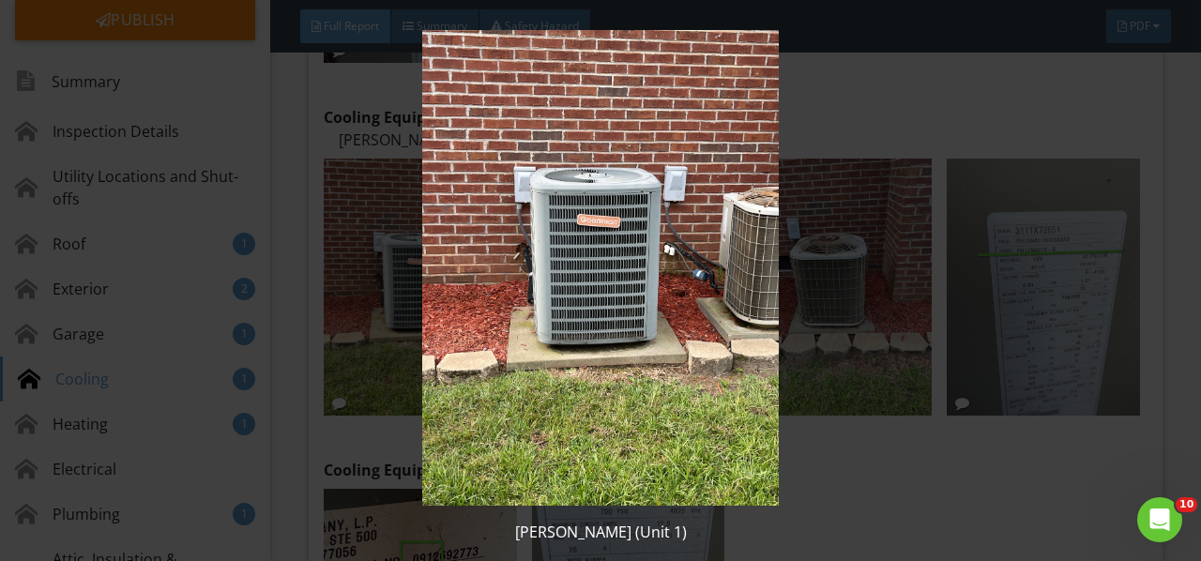
click at [424, 274] on img at bounding box center [599, 268] width 1083 height 476
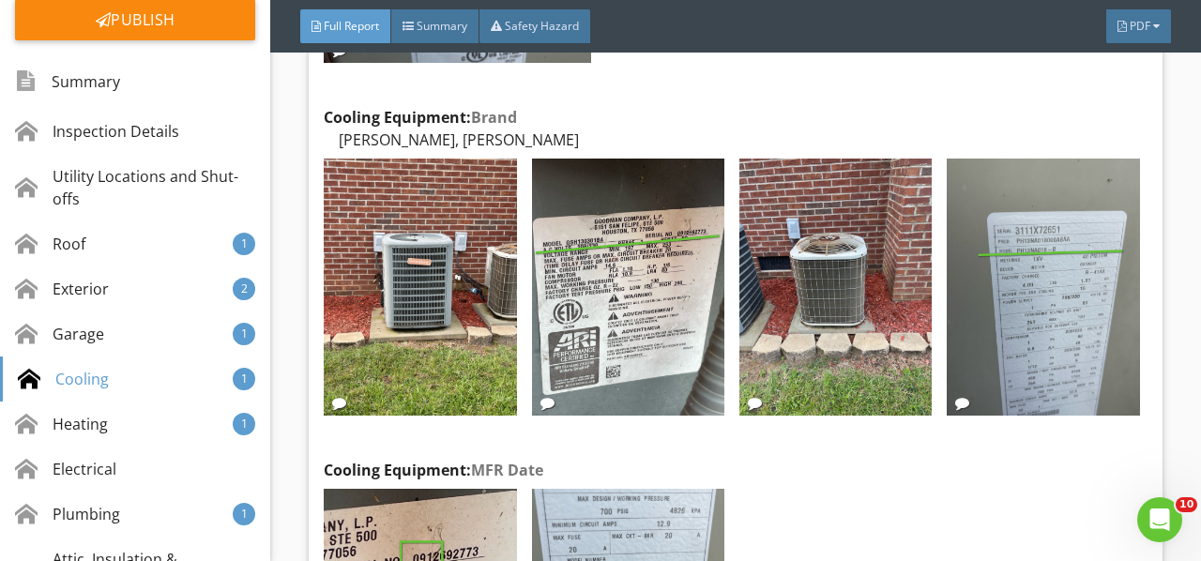
click at [659, 289] on img at bounding box center [628, 287] width 192 height 257
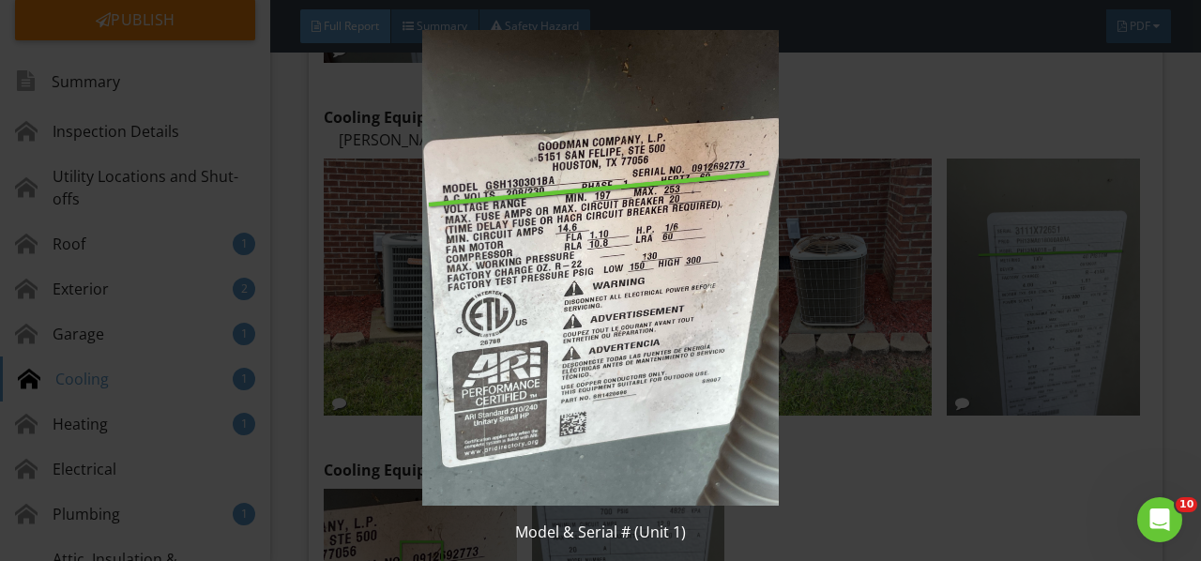
click at [659, 289] on img at bounding box center [599, 268] width 1083 height 476
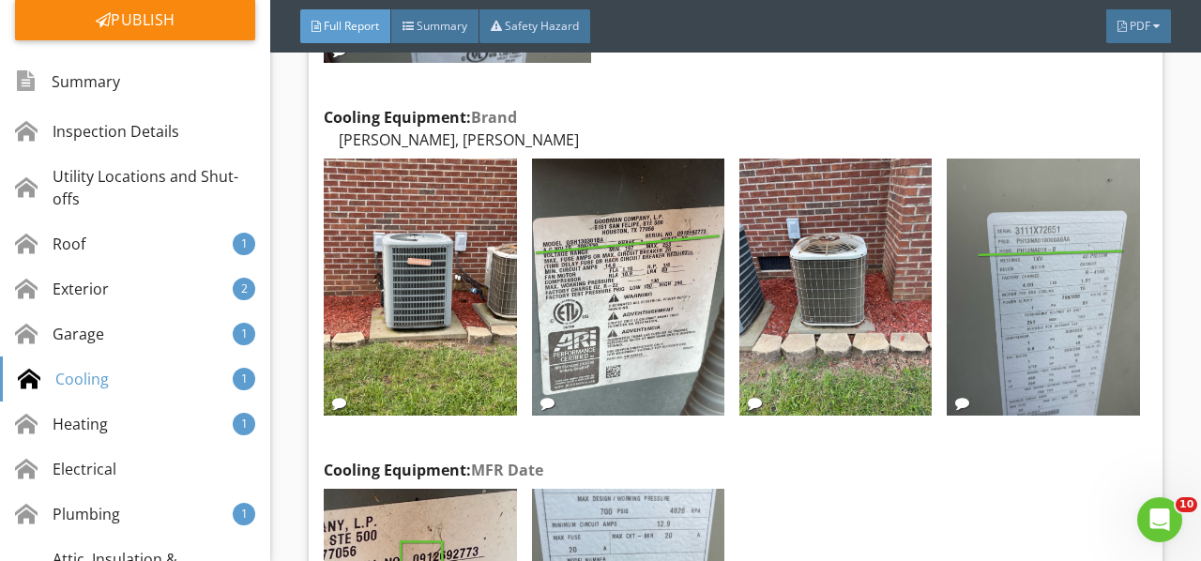
click at [814, 278] on img at bounding box center [835, 287] width 192 height 257
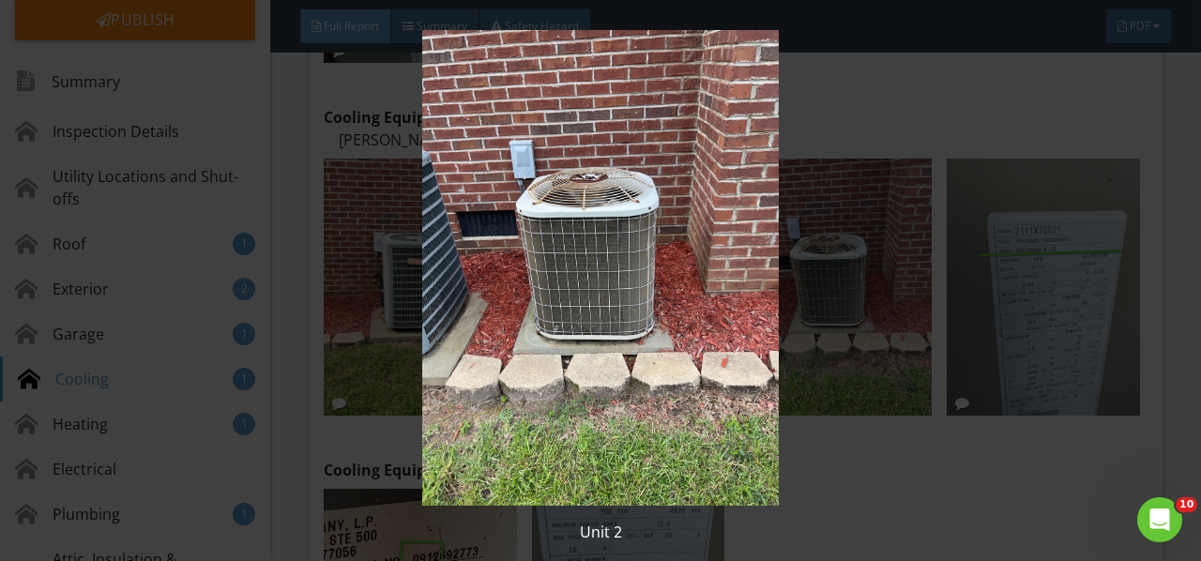
click at [814, 278] on img at bounding box center [599, 268] width 1083 height 476
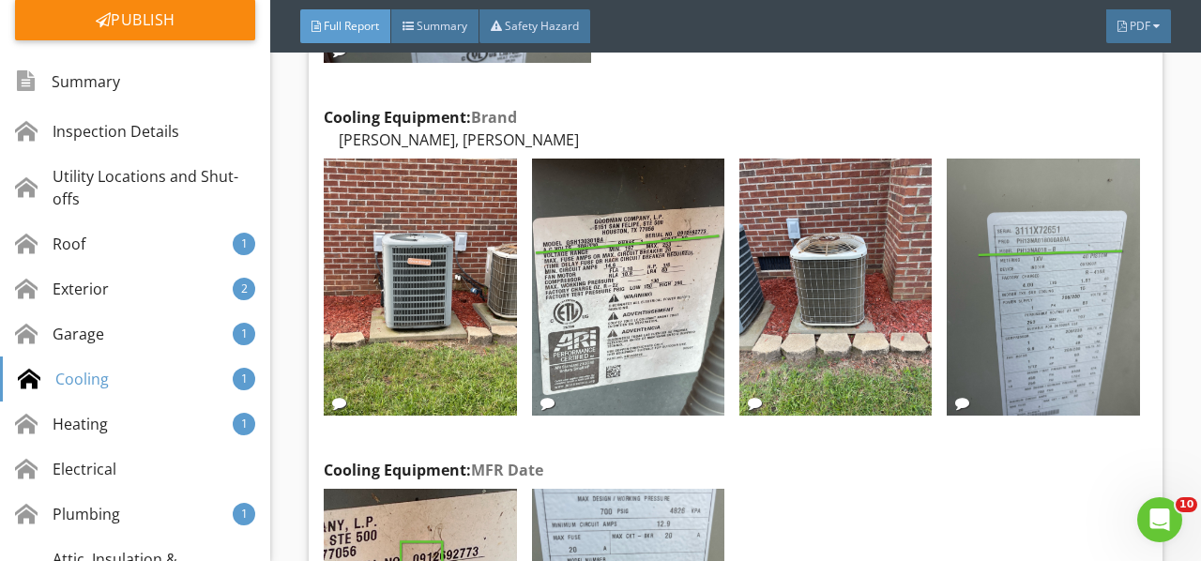
click at [982, 253] on img at bounding box center [1043, 287] width 192 height 257
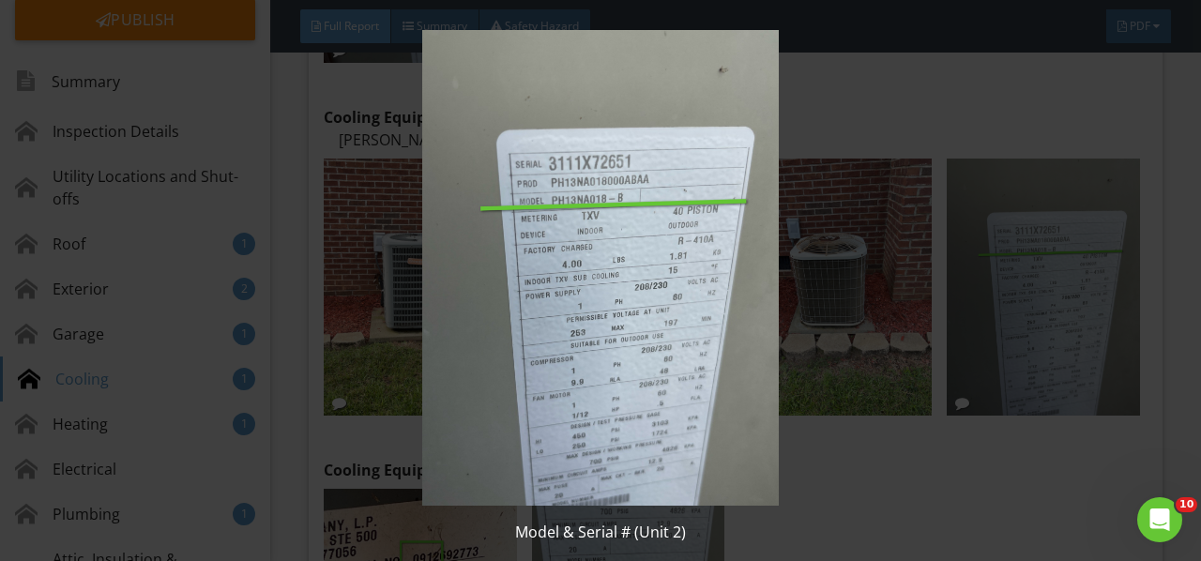
click at [982, 253] on img at bounding box center [599, 268] width 1083 height 476
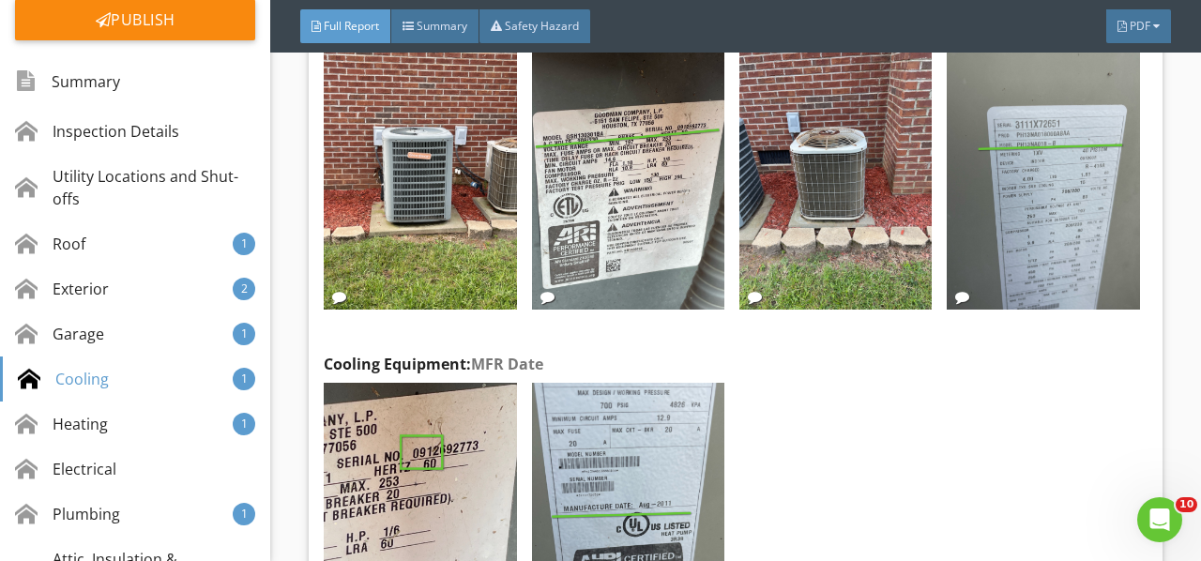
scroll to position [11102, 0]
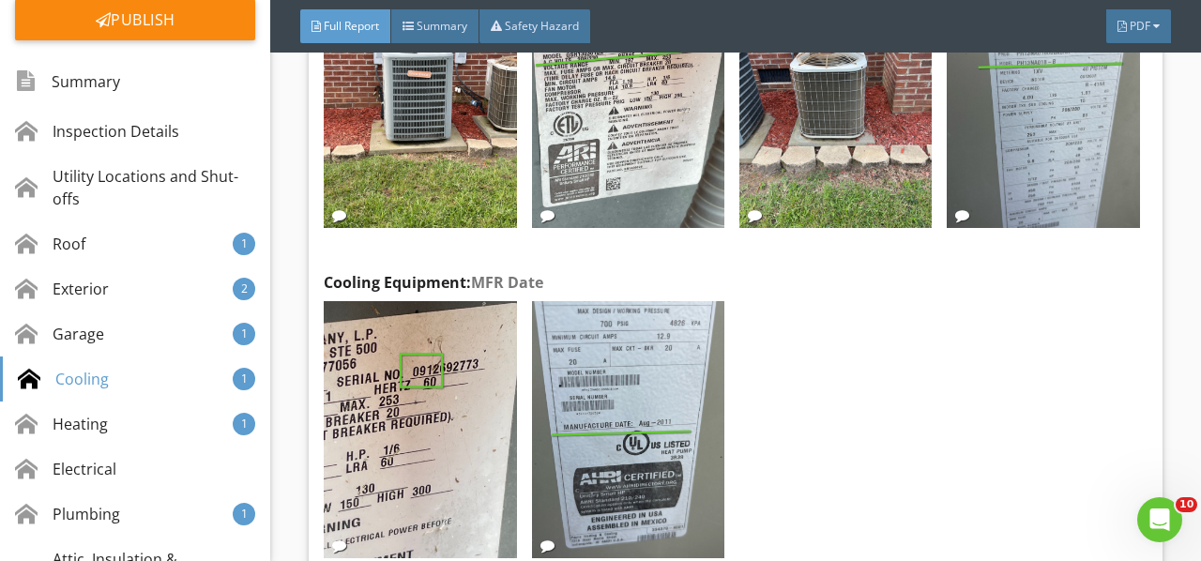
click at [410, 357] on img at bounding box center [420, 429] width 192 height 257
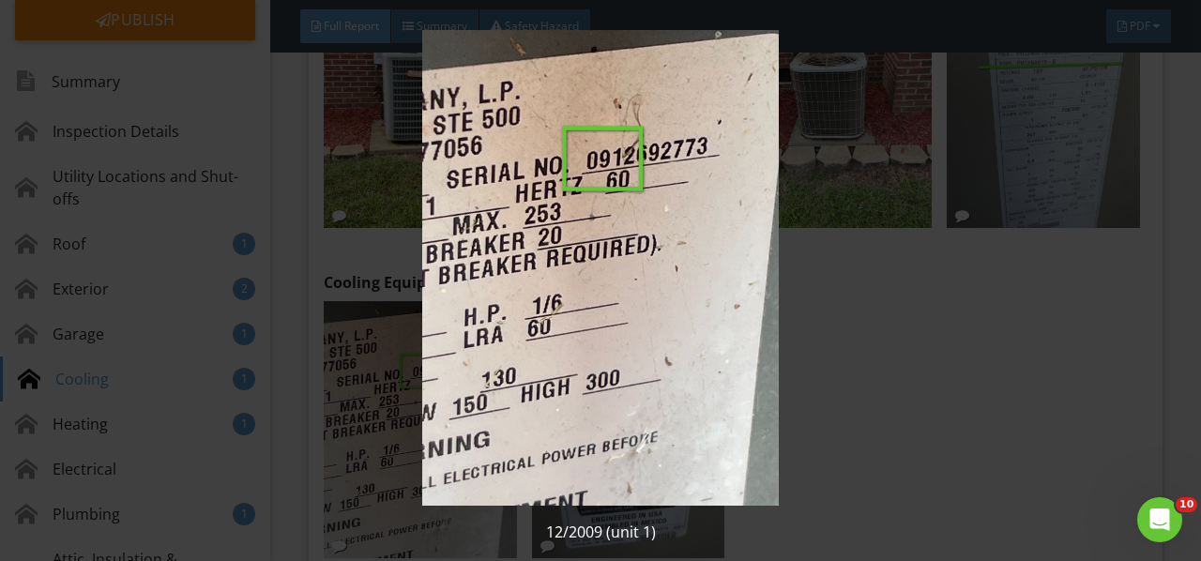
click at [410, 357] on img at bounding box center [599, 268] width 1083 height 476
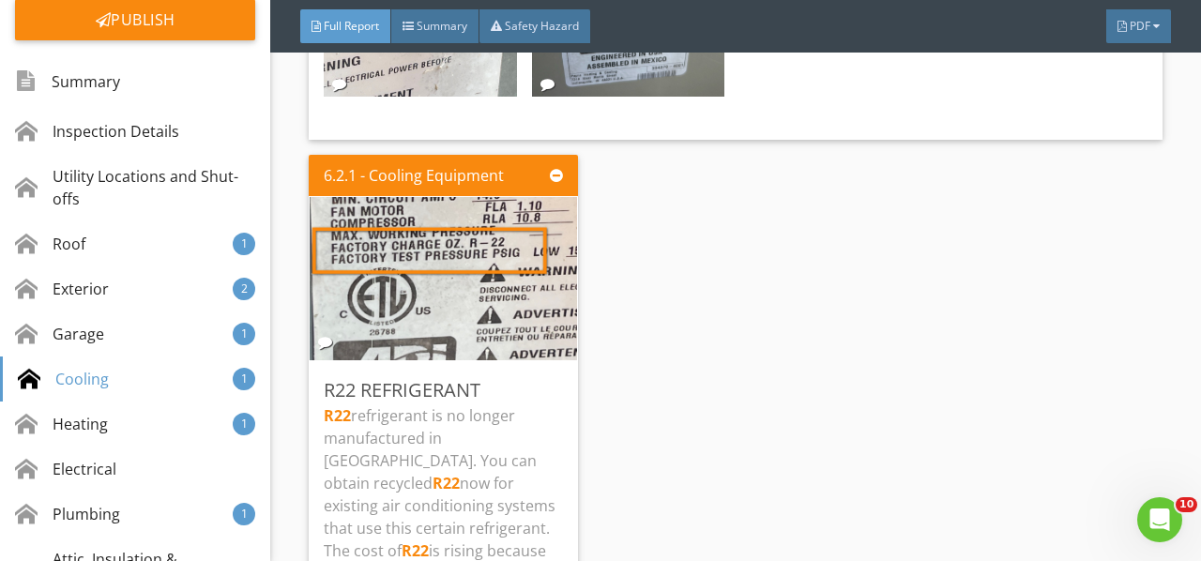
scroll to position [11665, 0]
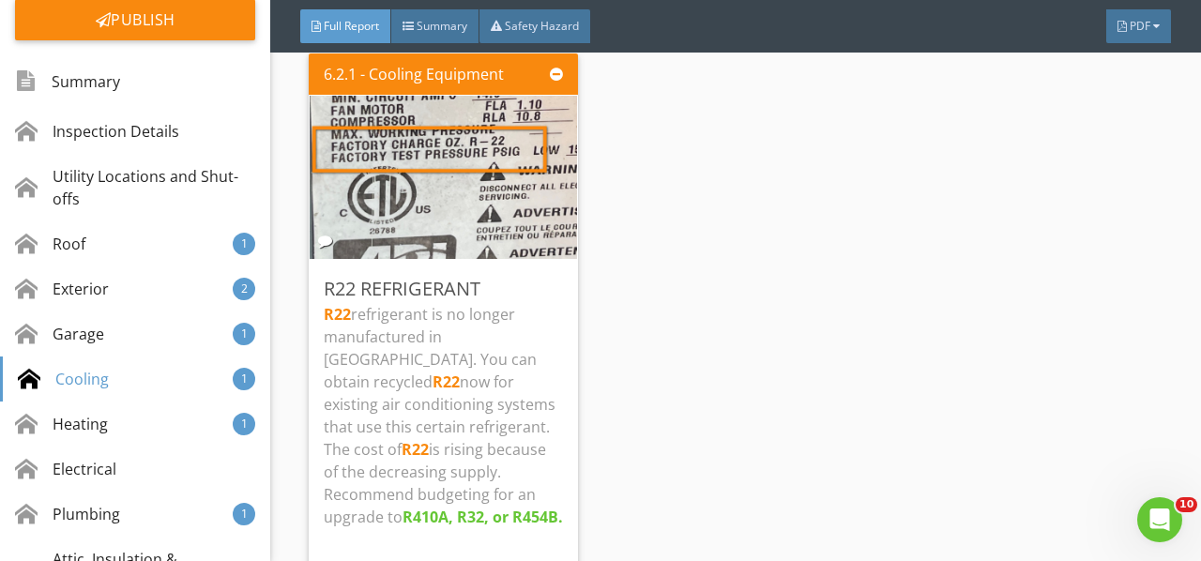
click at [465, 390] on p "R22 refrigerant is no longer manufactured in North America. You can obtain recy…" at bounding box center [443, 415] width 239 height 225
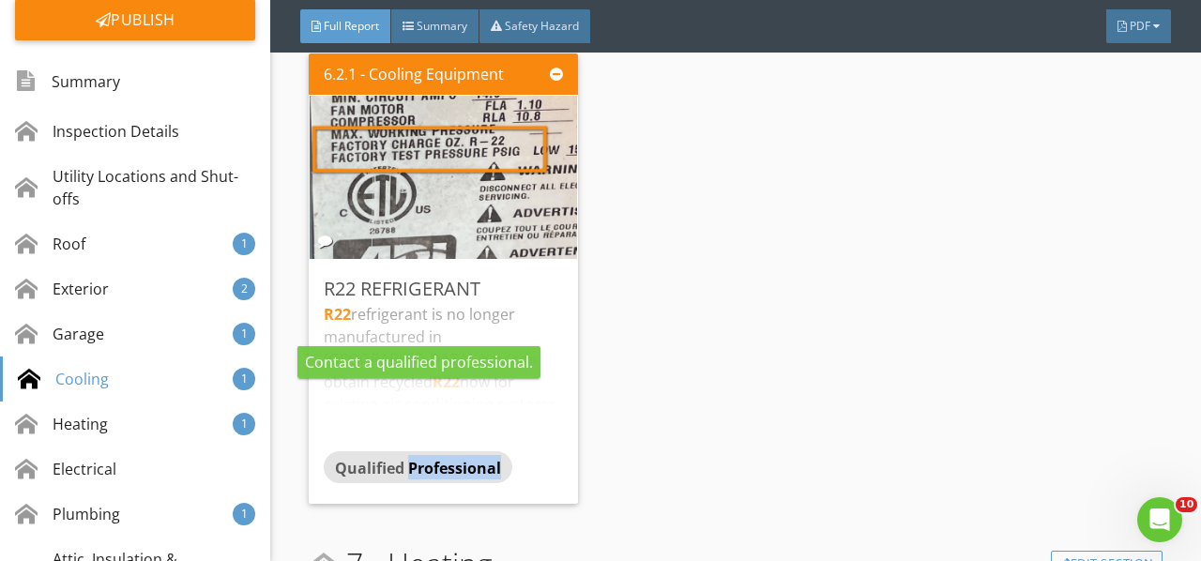
click at [465, 451] on div "Qualified Professional" at bounding box center [418, 467] width 189 height 32
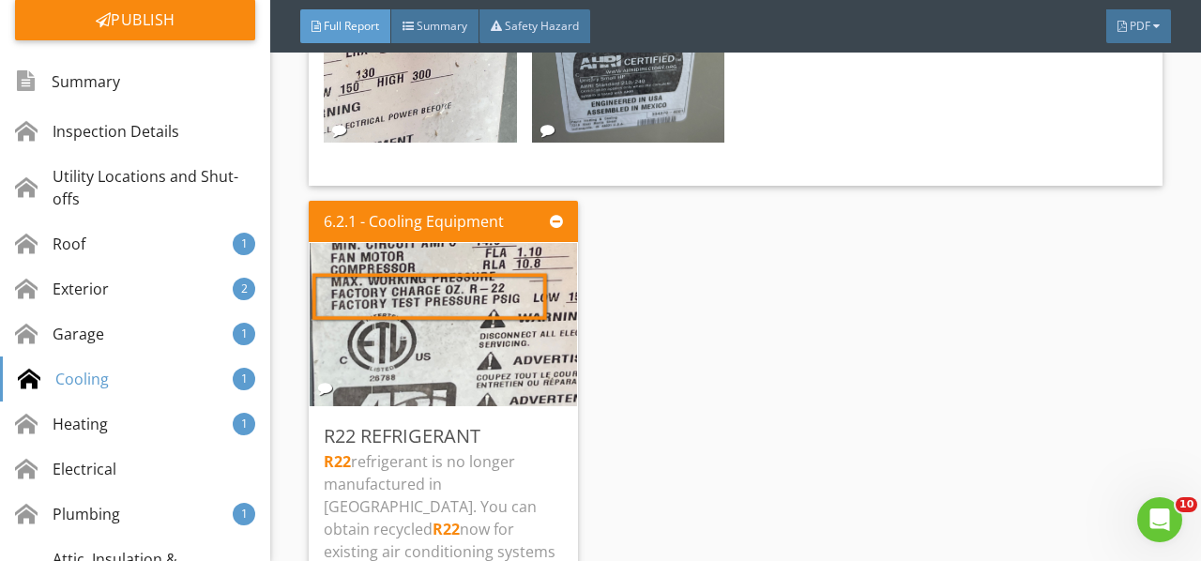
scroll to position [11477, 0]
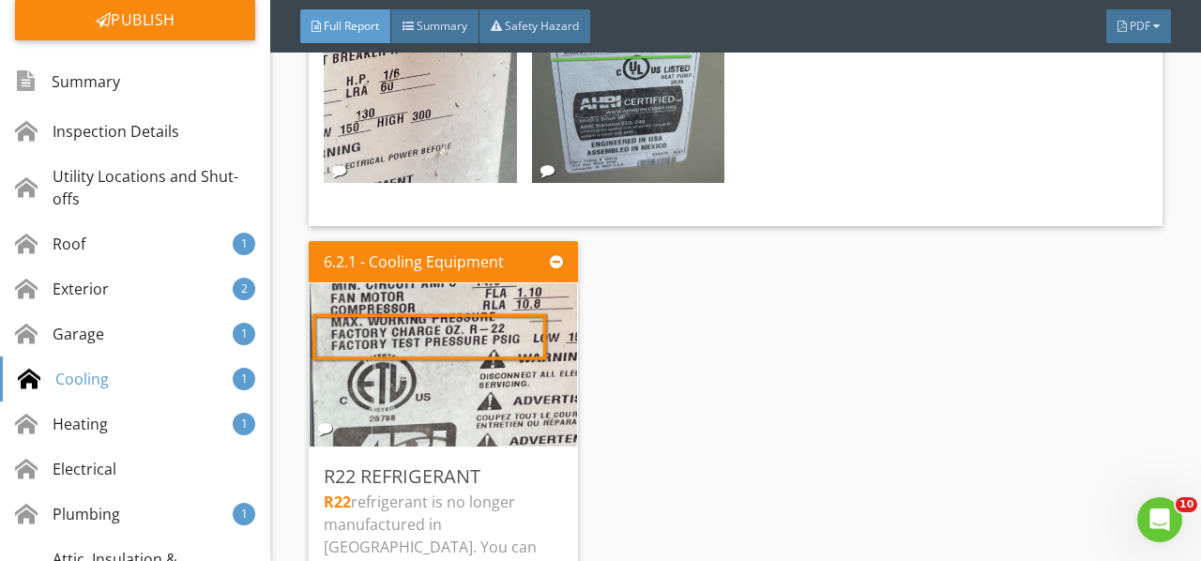
click at [458, 279] on img at bounding box center [444, 364] width 306 height 408
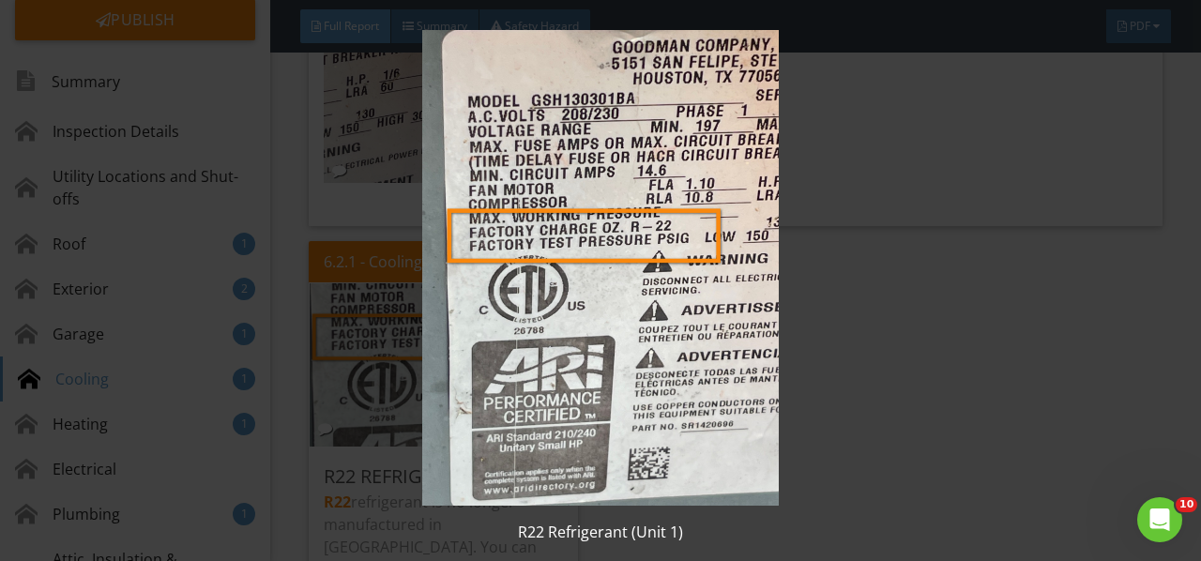
click at [458, 279] on img at bounding box center [599, 268] width 1083 height 476
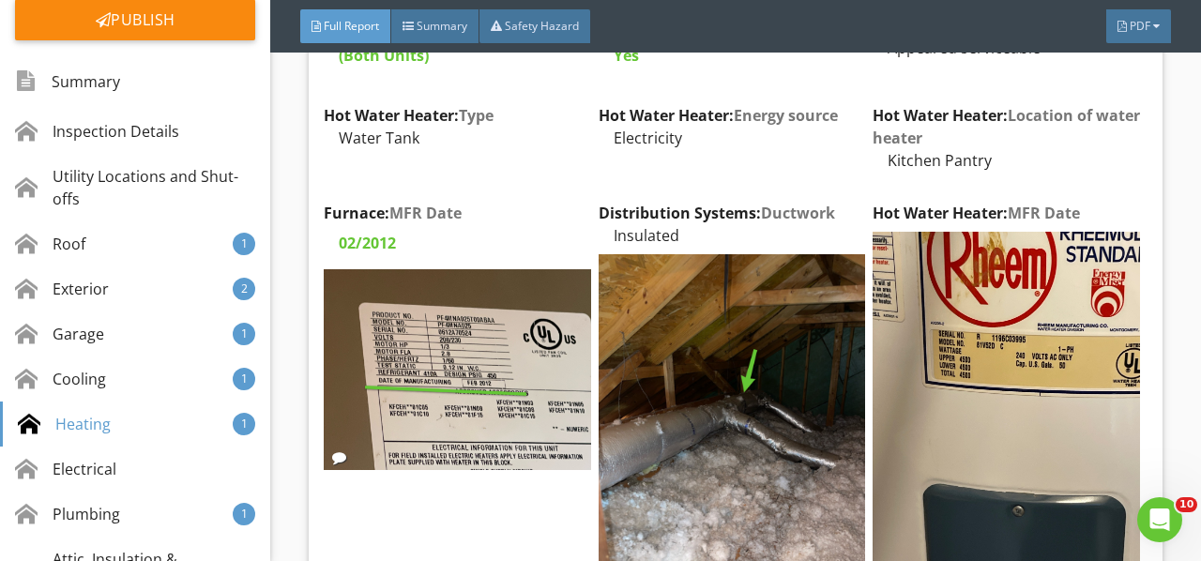
scroll to position [12509, 0]
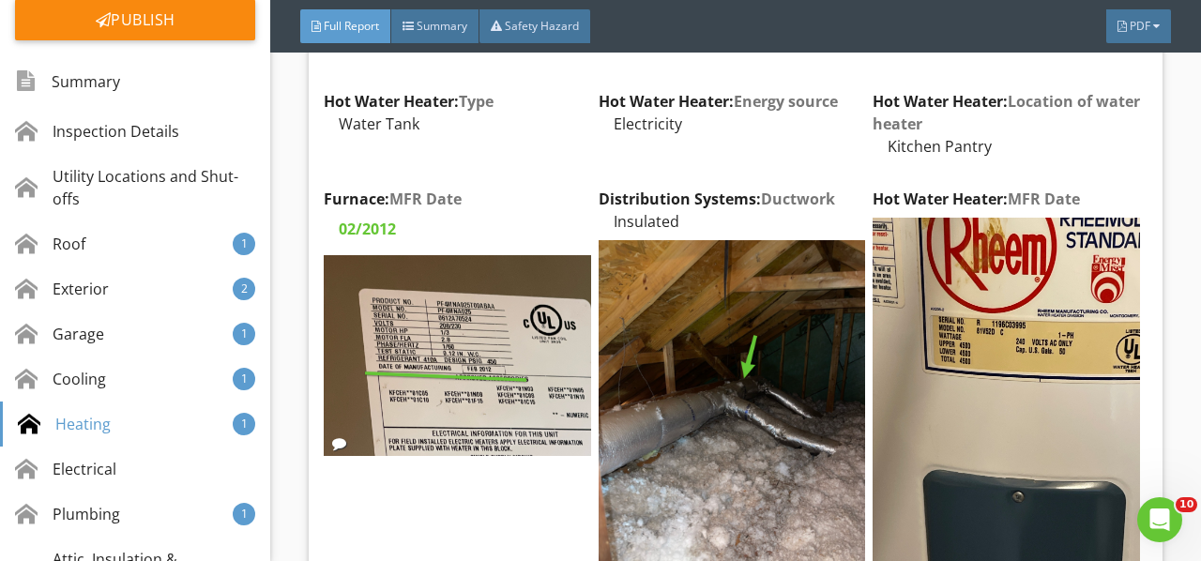
click at [452, 313] on img at bounding box center [457, 355] width 266 height 200
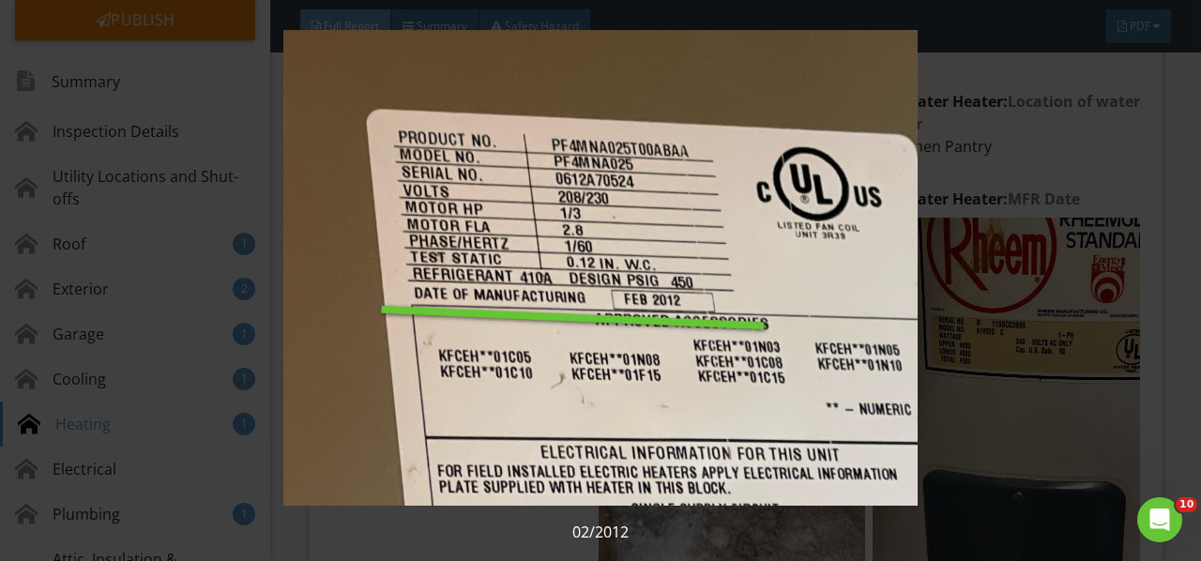
click at [452, 313] on img at bounding box center [599, 268] width 1083 height 476
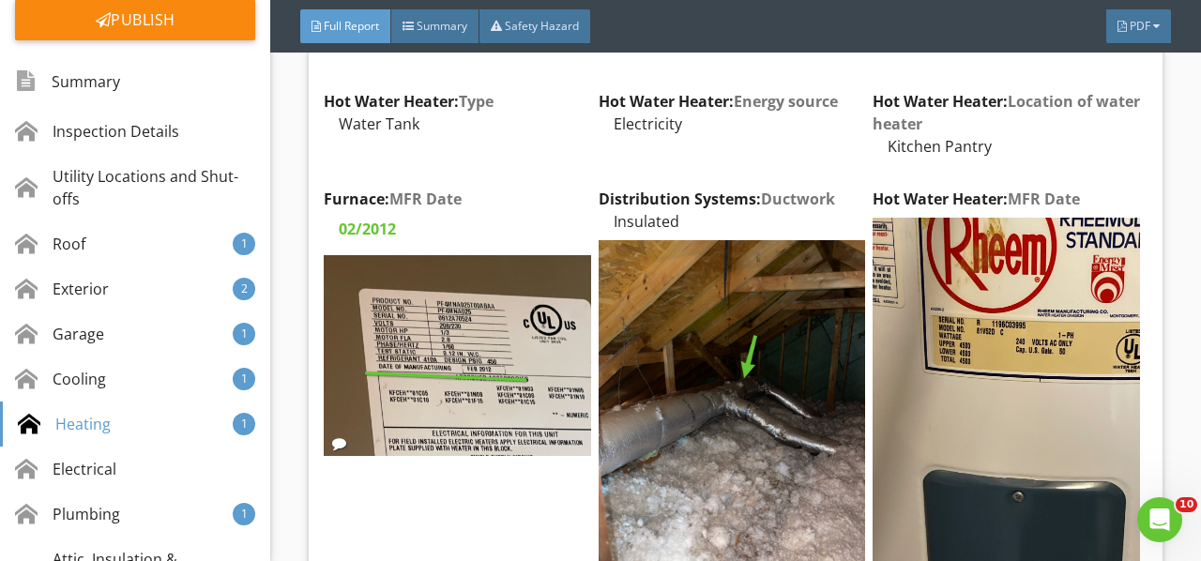
click at [735, 366] on img at bounding box center [731, 418] width 266 height 356
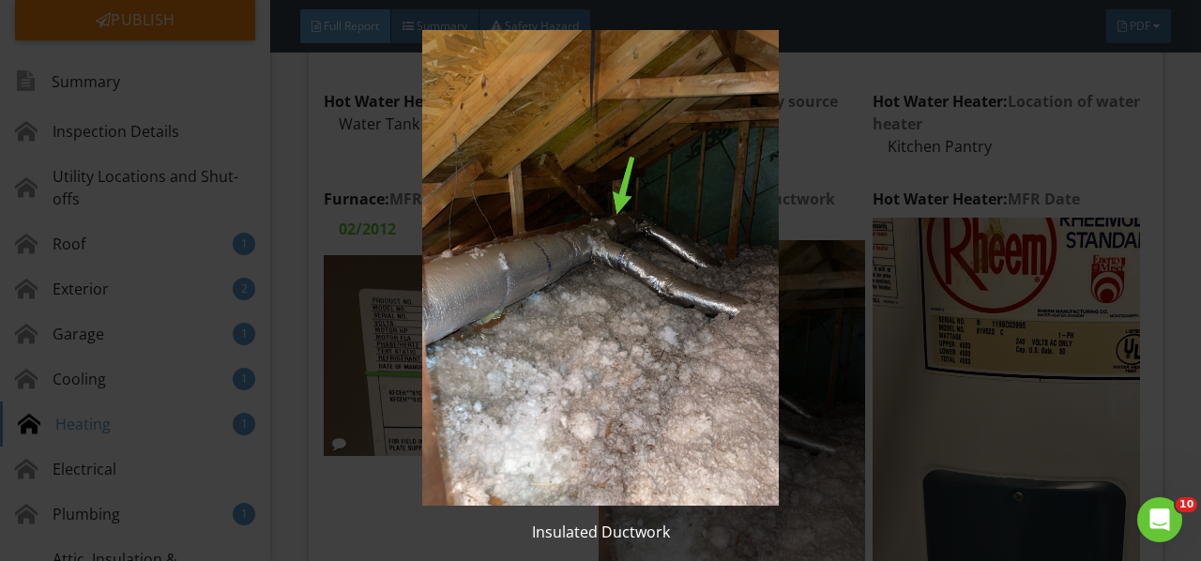
click at [735, 366] on img at bounding box center [599, 268] width 1083 height 476
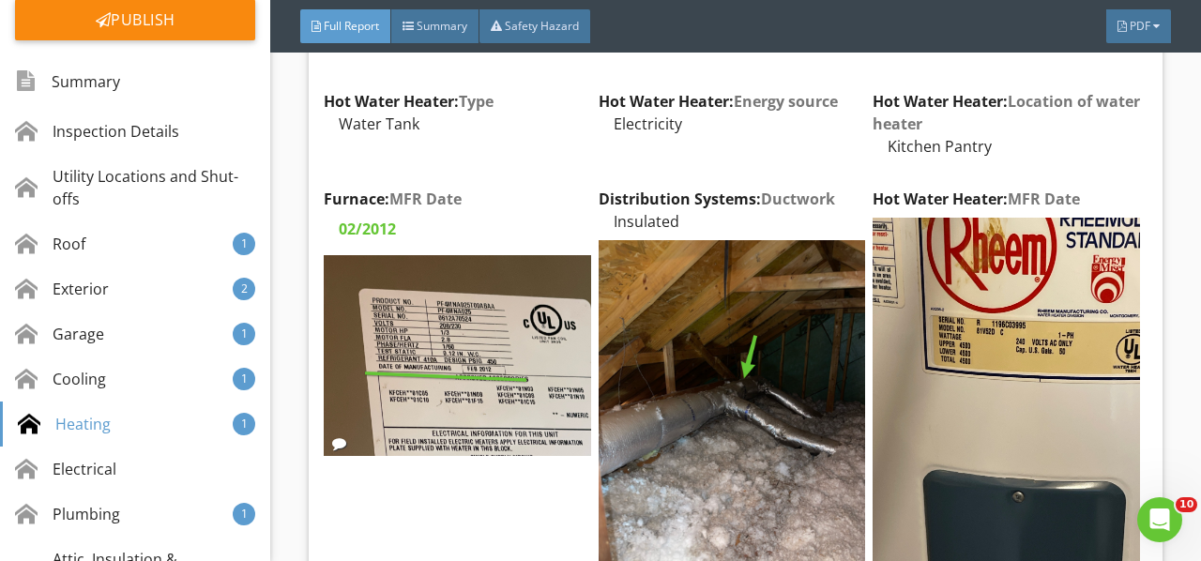
click at [0, 0] on div "Edit" at bounding box center [0, 0] width 0 height 0
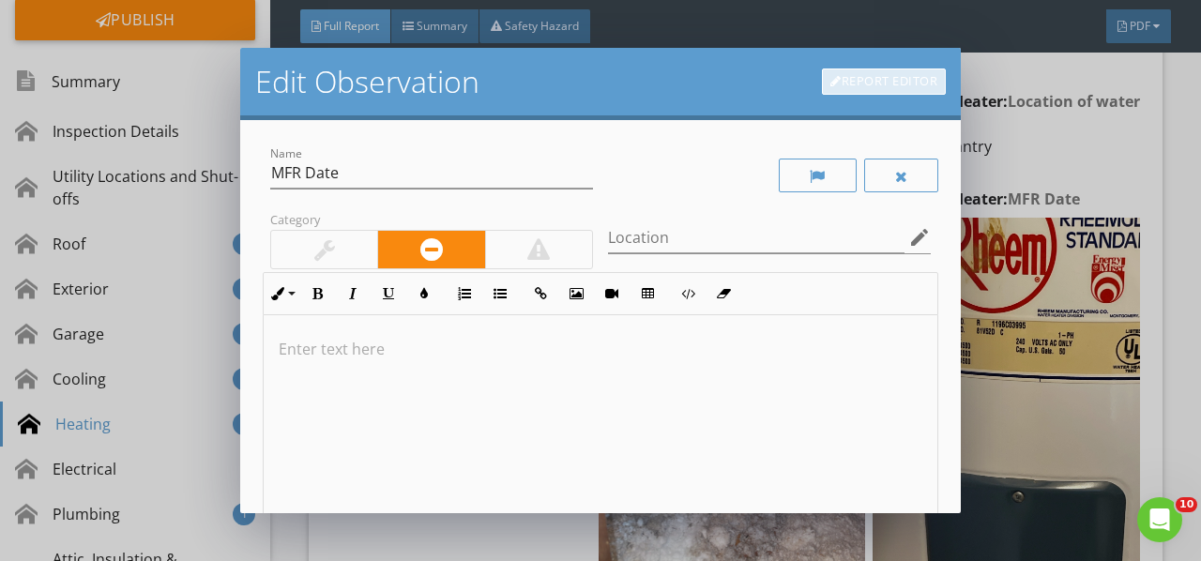
click at [895, 79] on link "Report Editor" at bounding box center [884, 81] width 124 height 26
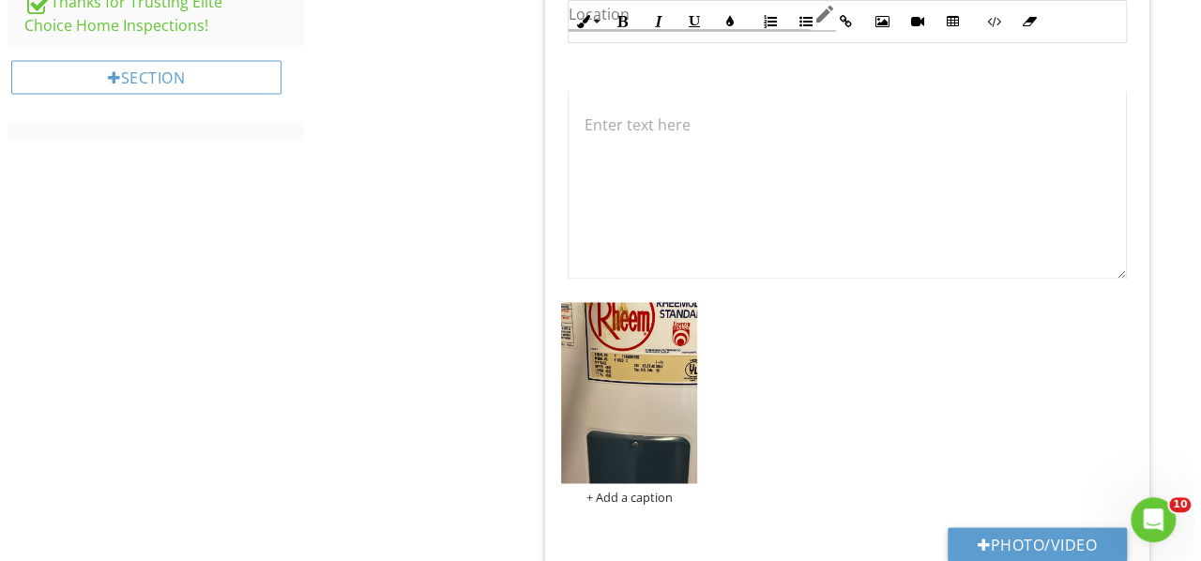
scroll to position [1425, 0]
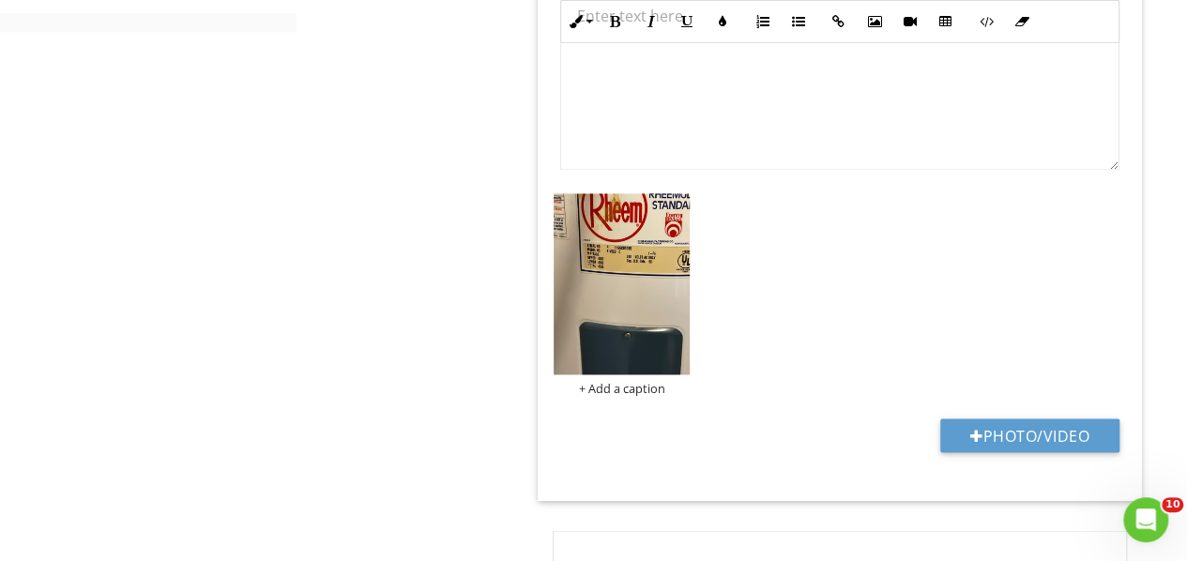
click at [1019, 429] on button "Photo/Video" at bounding box center [1029, 435] width 179 height 34
type input "C:\fakepath\RHEEM water heater age.png"
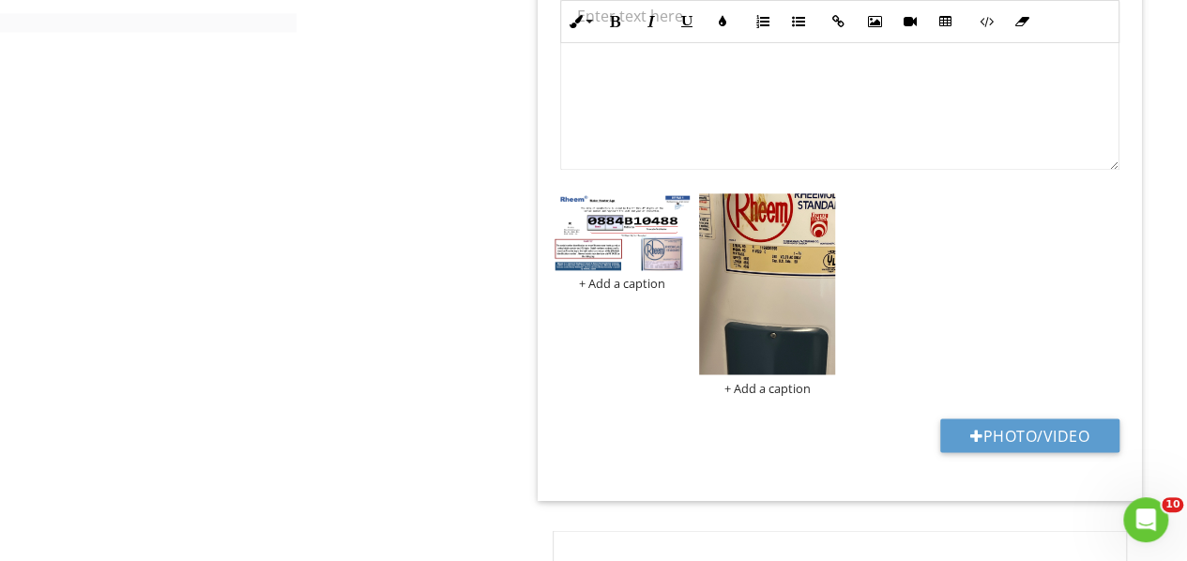
click at [619, 268] on div at bounding box center [621, 234] width 136 height 83
click at [629, 257] on img at bounding box center [621, 231] width 136 height 77
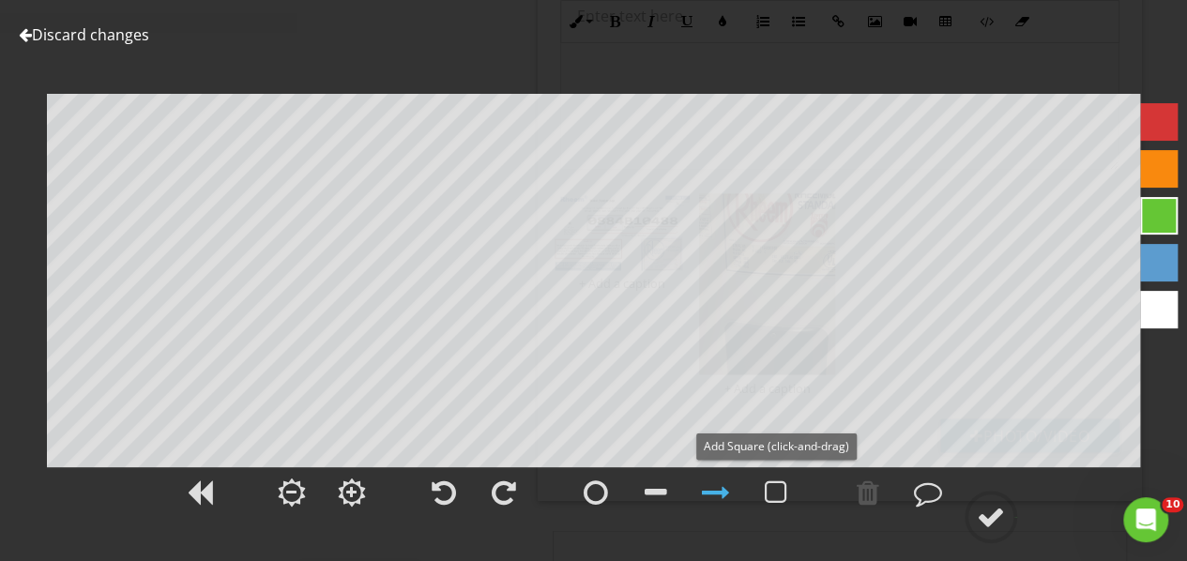
click at [780, 497] on div at bounding box center [776, 492] width 23 height 28
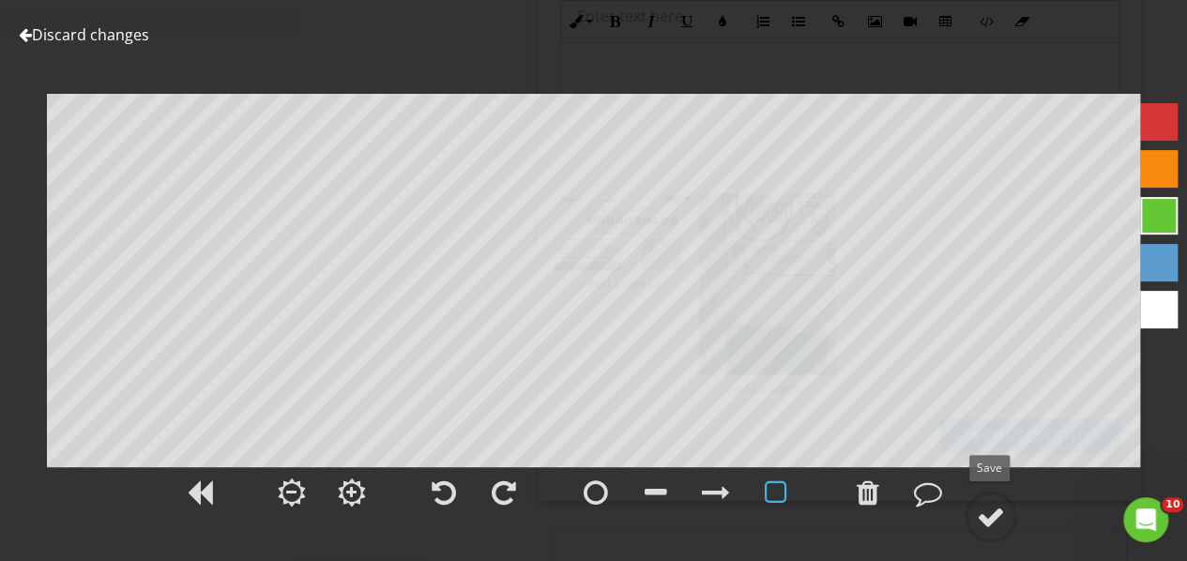
click at [987, 517] on div at bounding box center [991, 517] width 28 height 28
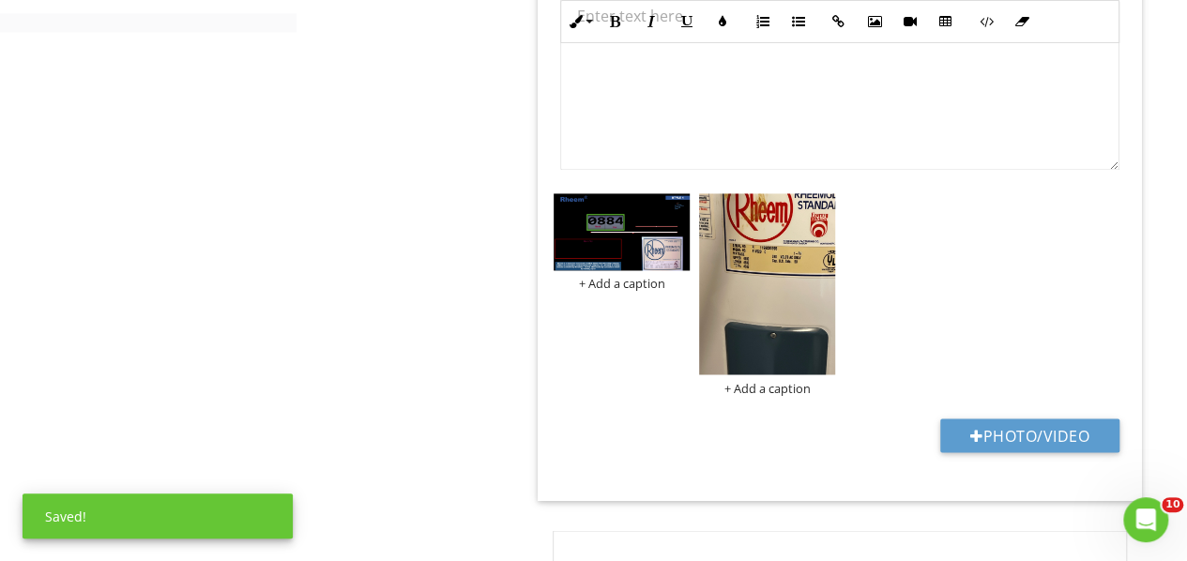
click at [786, 318] on img at bounding box center [767, 283] width 136 height 181
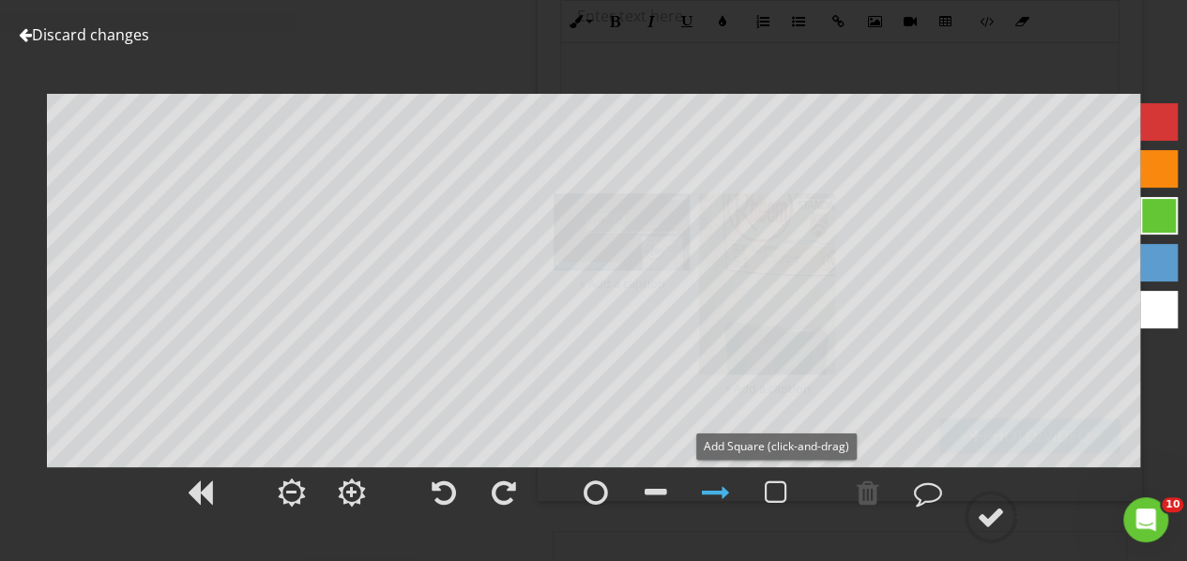
click at [775, 499] on div at bounding box center [776, 492] width 23 height 28
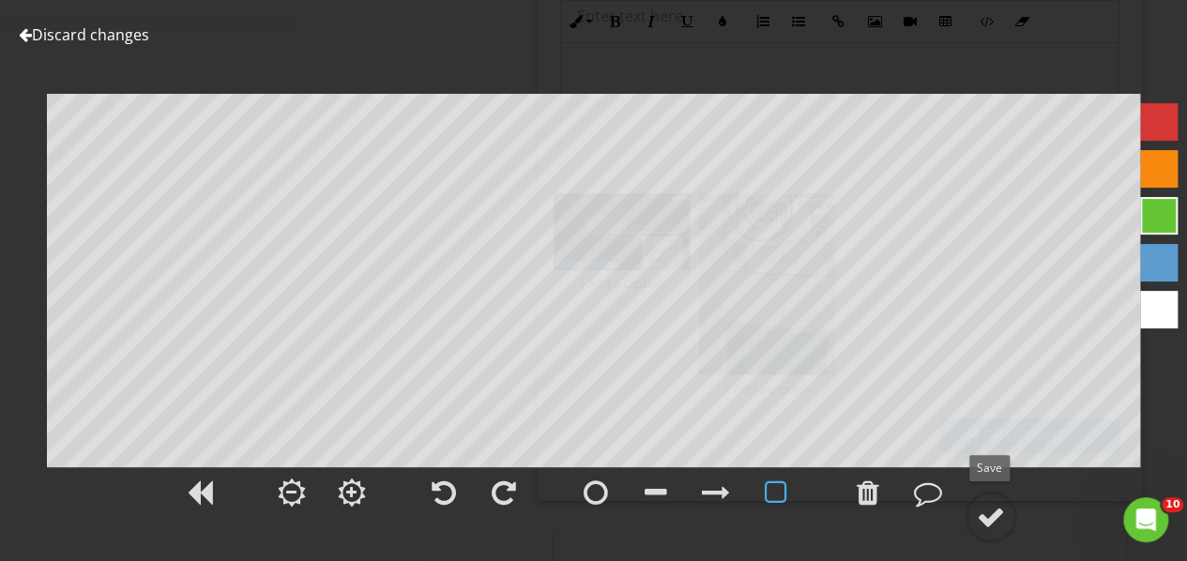
click at [982, 514] on div at bounding box center [991, 517] width 28 height 28
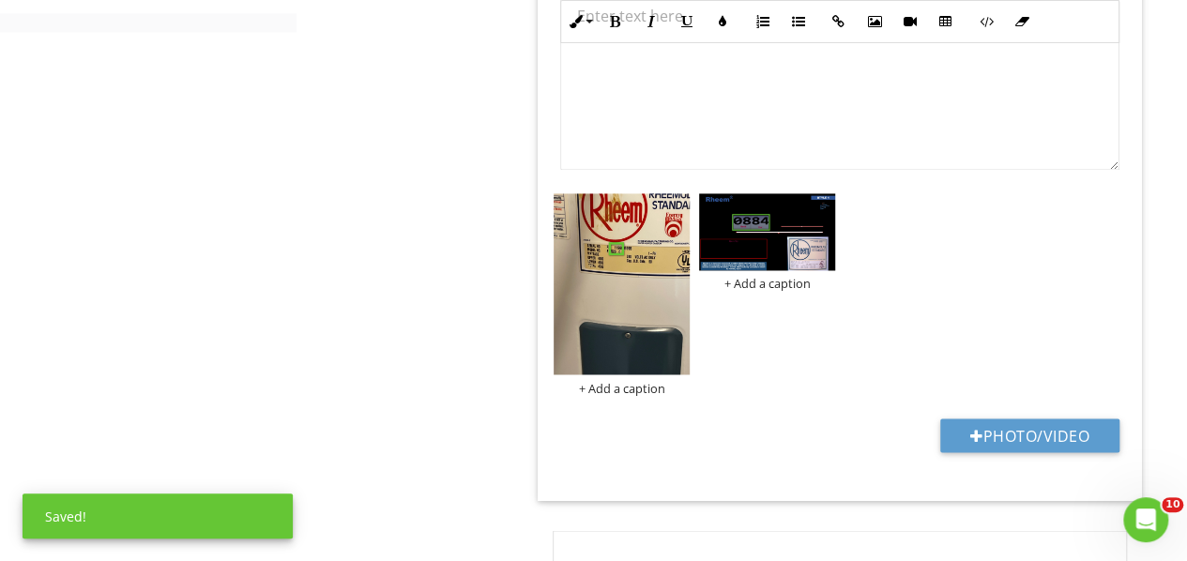
click at [739, 245] on img at bounding box center [767, 231] width 136 height 77
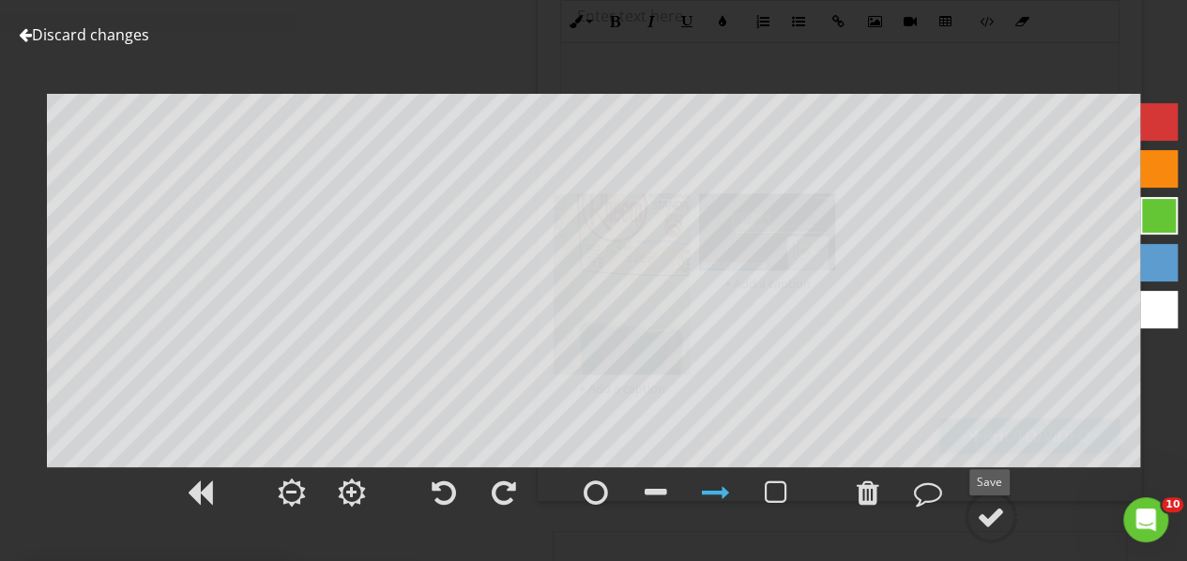
click at [994, 516] on div at bounding box center [991, 517] width 28 height 28
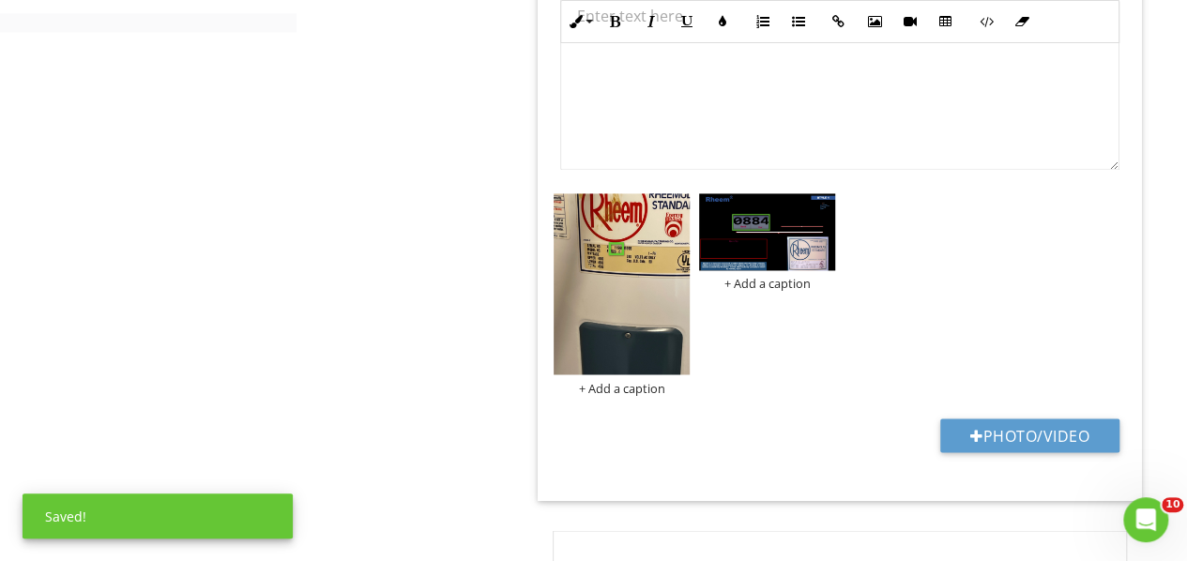
click at [645, 360] on img at bounding box center [621, 283] width 136 height 181
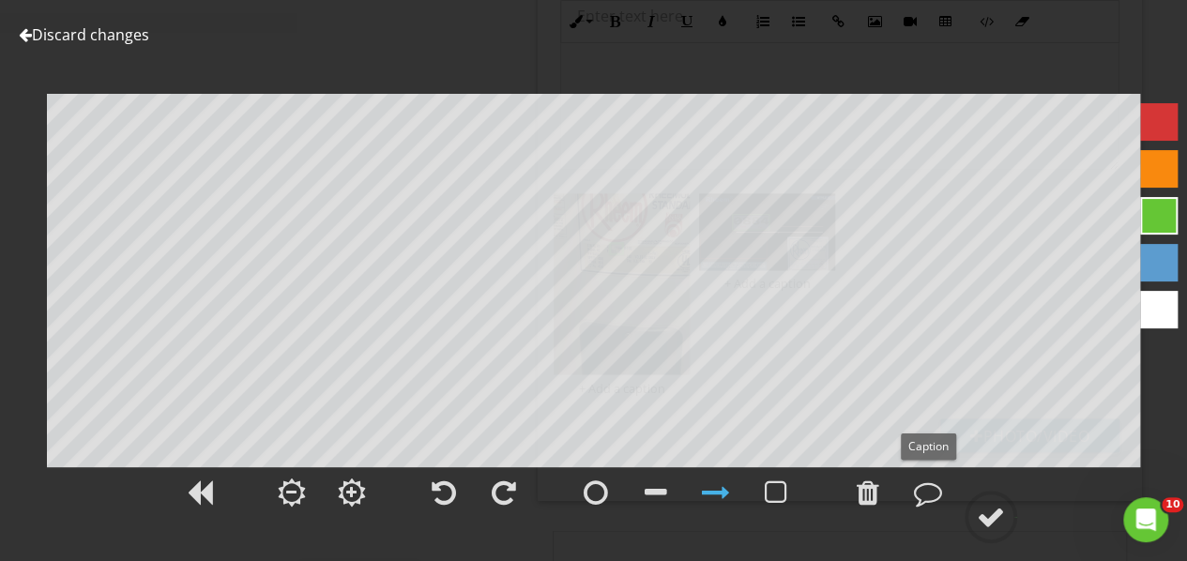
click at [932, 492] on div at bounding box center [928, 492] width 28 height 28
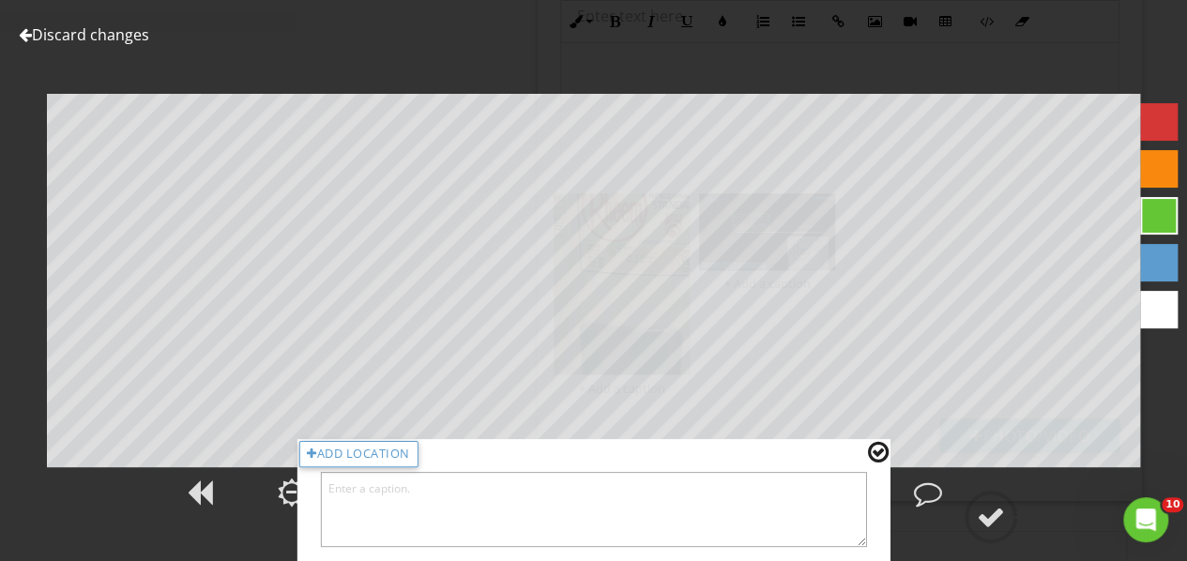
click at [360, 512] on textarea at bounding box center [593, 509] width 547 height 75
type textarea "11/1996"
click at [991, 505] on div at bounding box center [991, 517] width 28 height 28
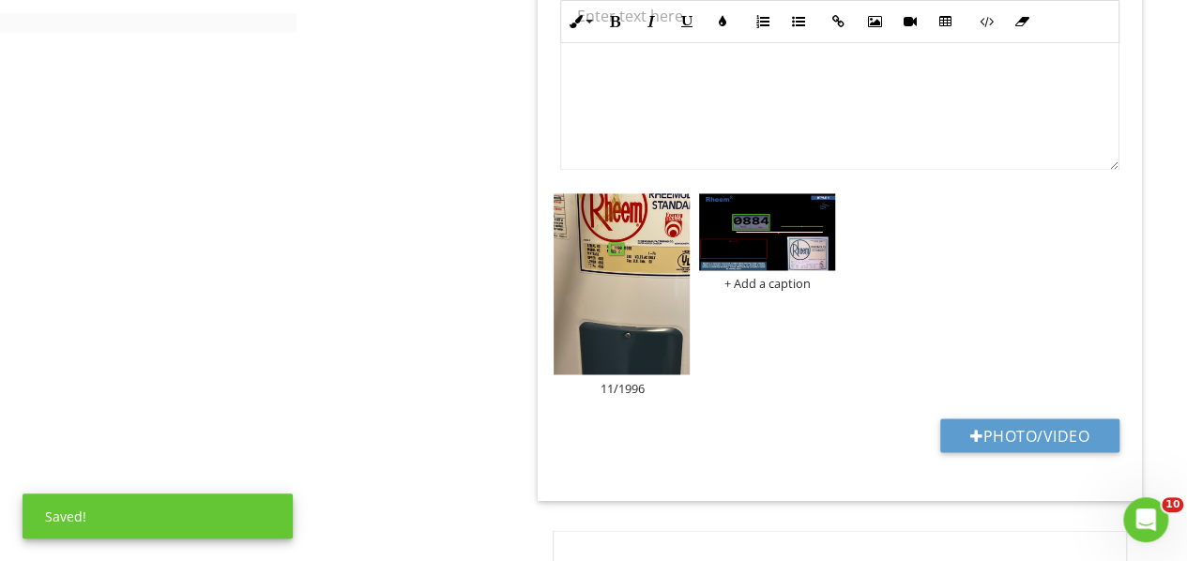
click at [758, 277] on div "+ Add a caption" at bounding box center [767, 283] width 136 height 15
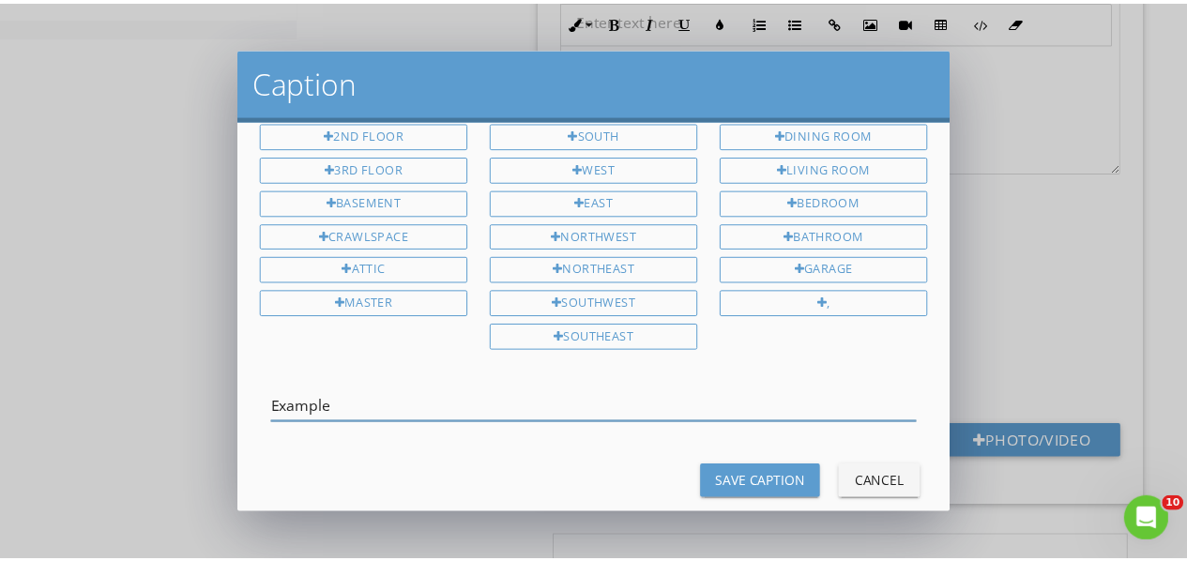
scroll to position [79, 0]
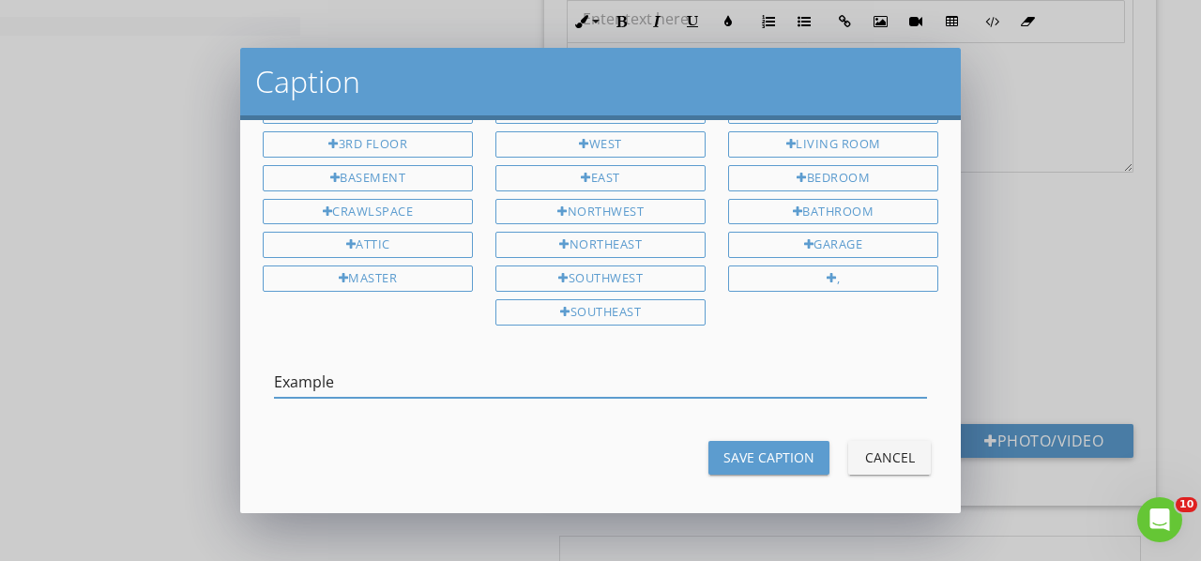
type input "Example"
click at [777, 462] on button "Save Caption" at bounding box center [768, 458] width 121 height 34
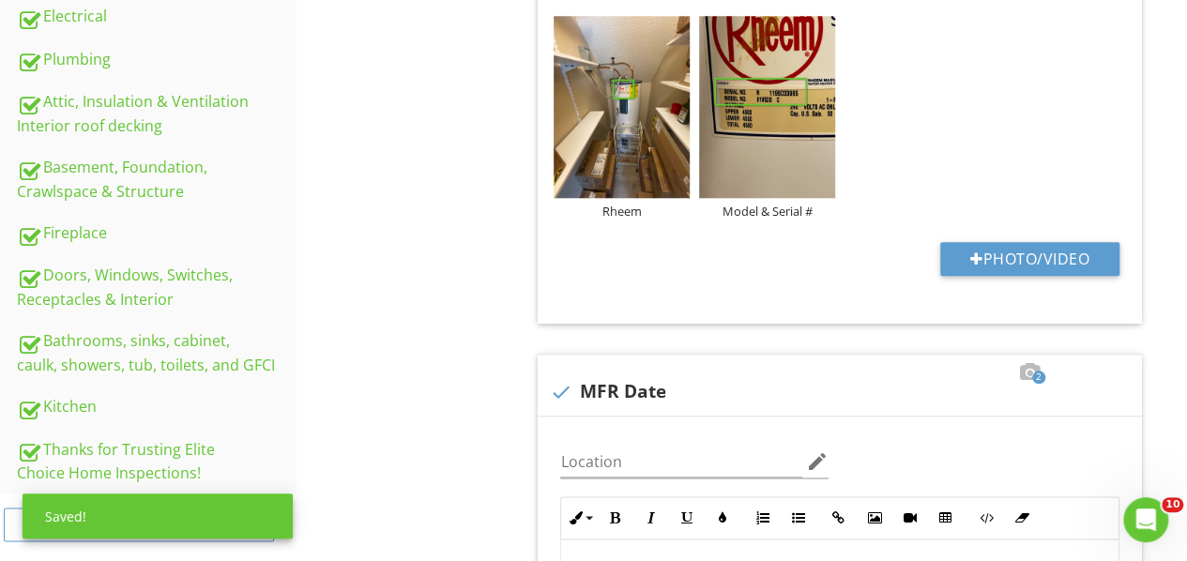
scroll to position [1050, 0]
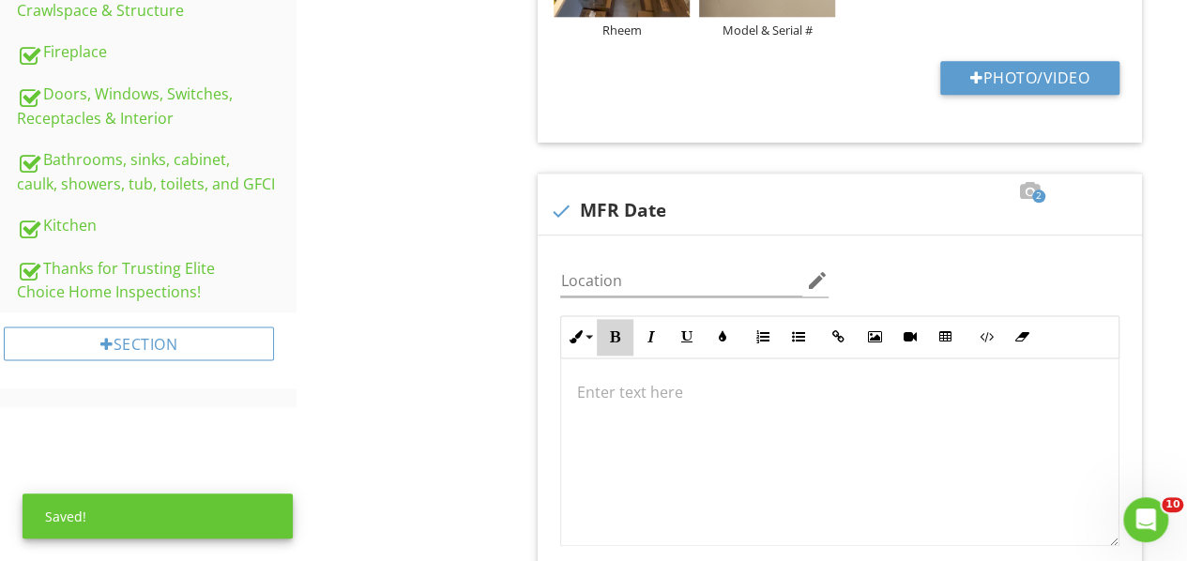
click at [611, 332] on icon "button" at bounding box center [614, 336] width 13 height 13
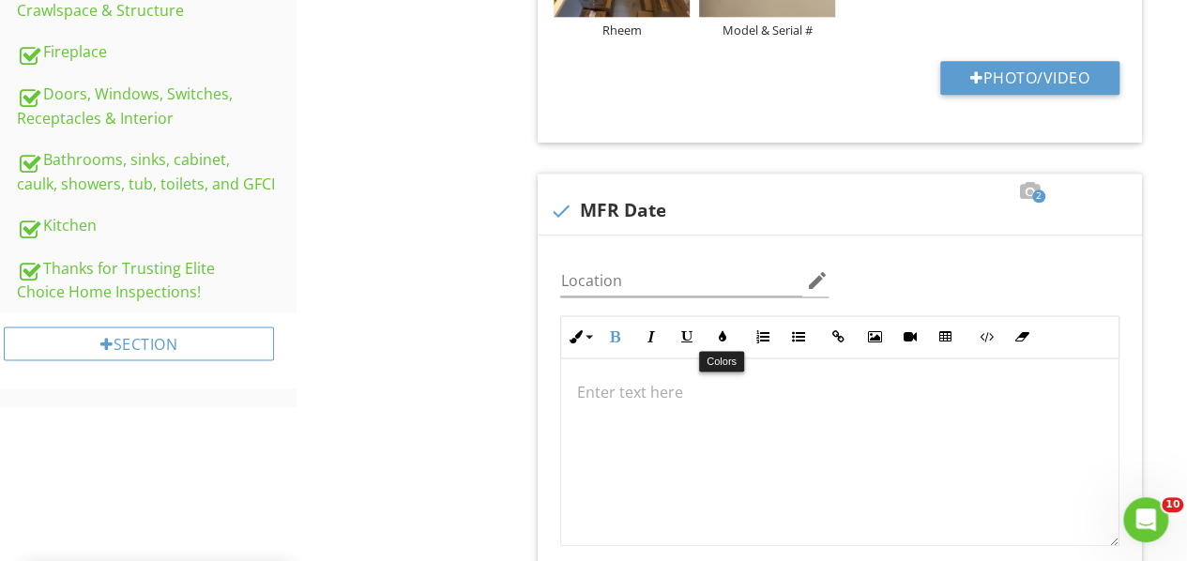
click at [722, 335] on icon "button" at bounding box center [721, 336] width 13 height 13
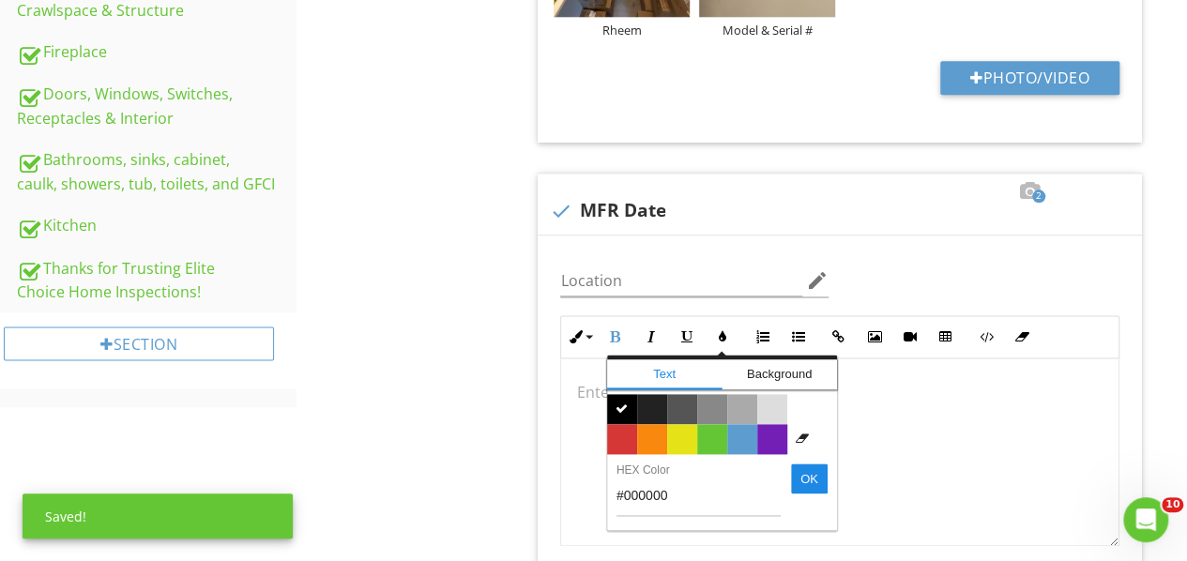
click at [709, 424] on span "Color #65c635" at bounding box center [712, 439] width 30 height 30
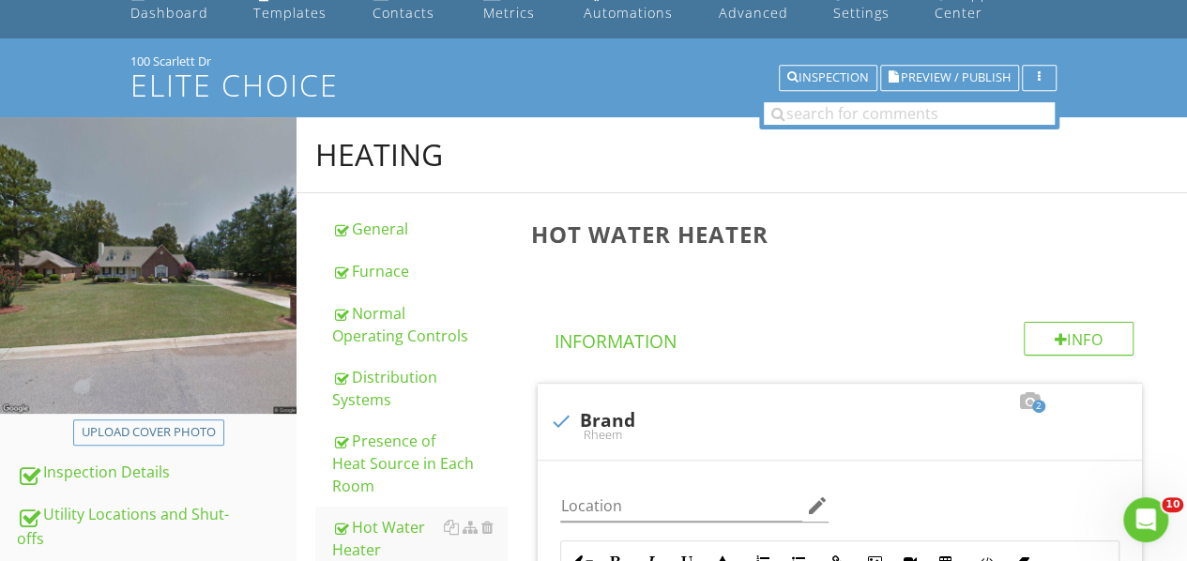
scroll to position [0, 0]
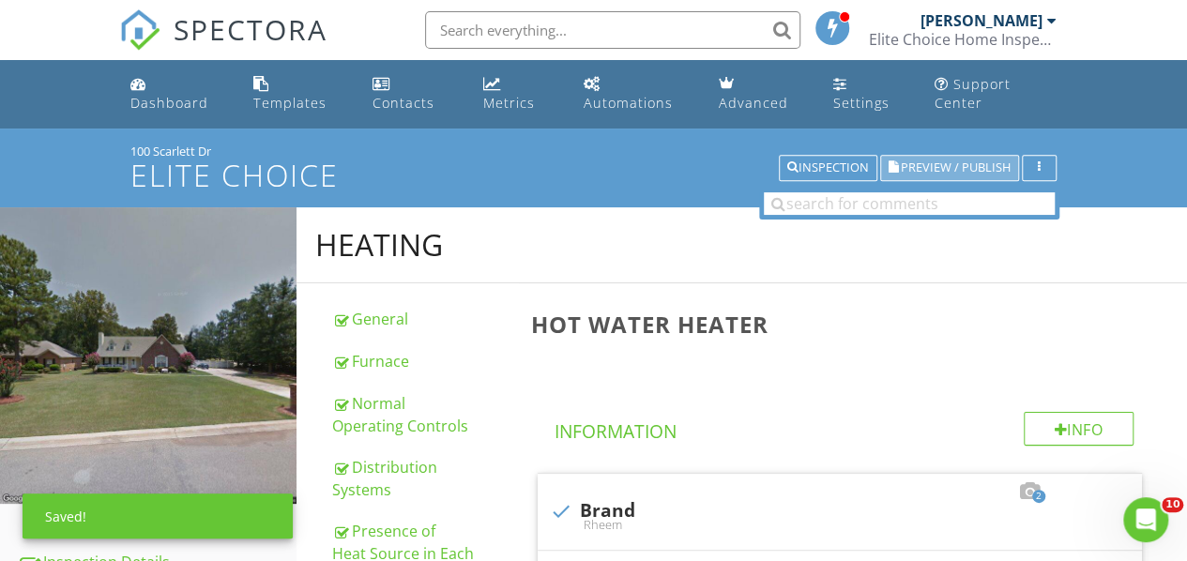
click at [938, 164] on span "Preview / Publish" at bounding box center [956, 168] width 110 height 12
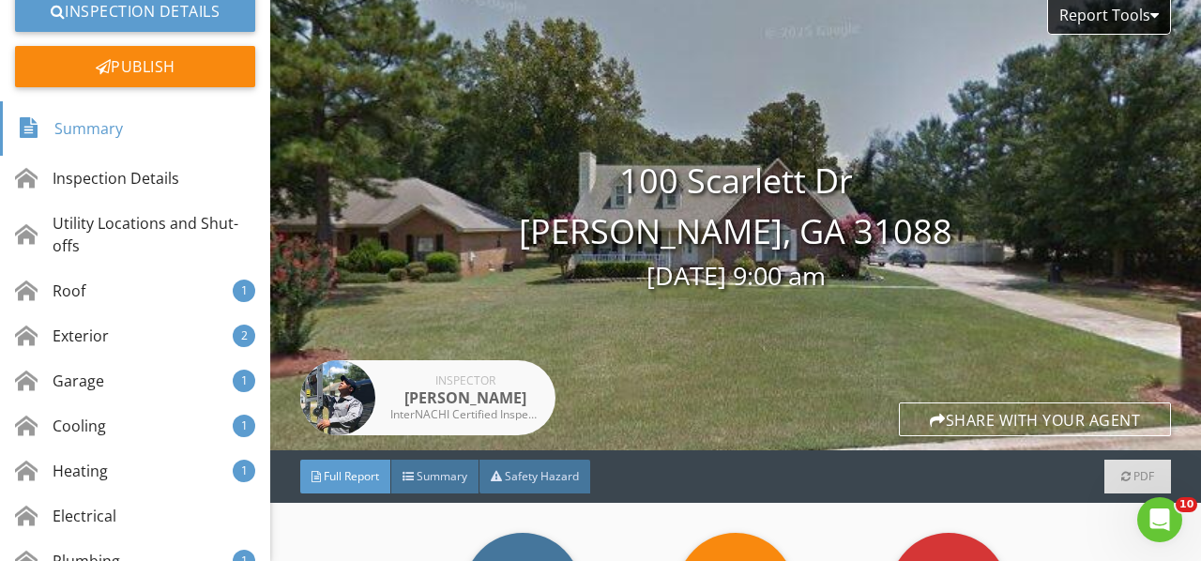
scroll to position [375, 0]
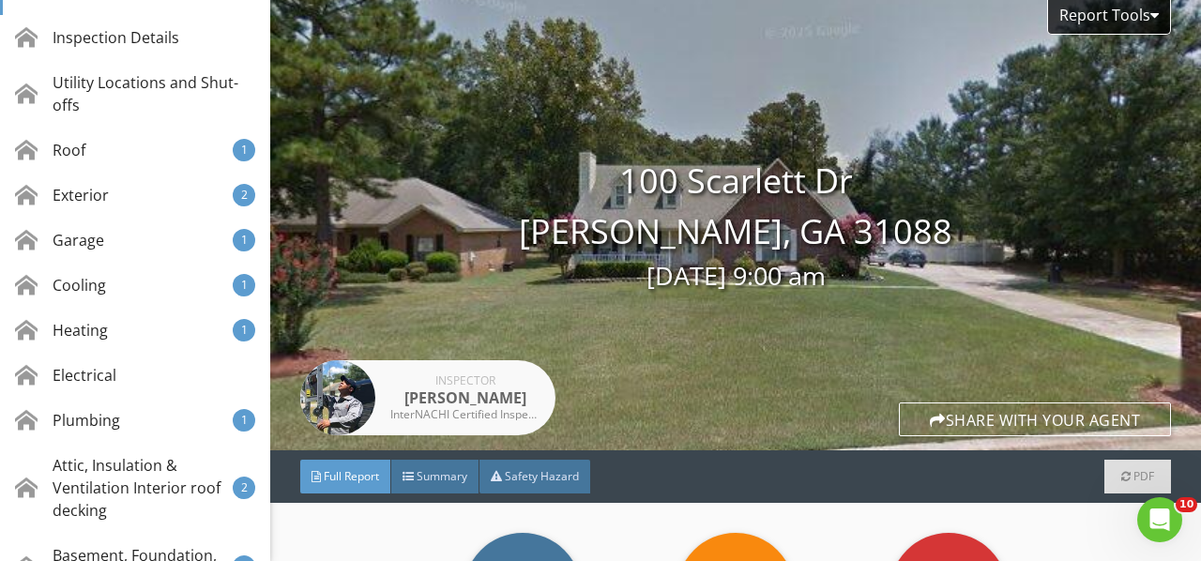
click at [180, 197] on div "Exterior 2" at bounding box center [135, 195] width 270 height 45
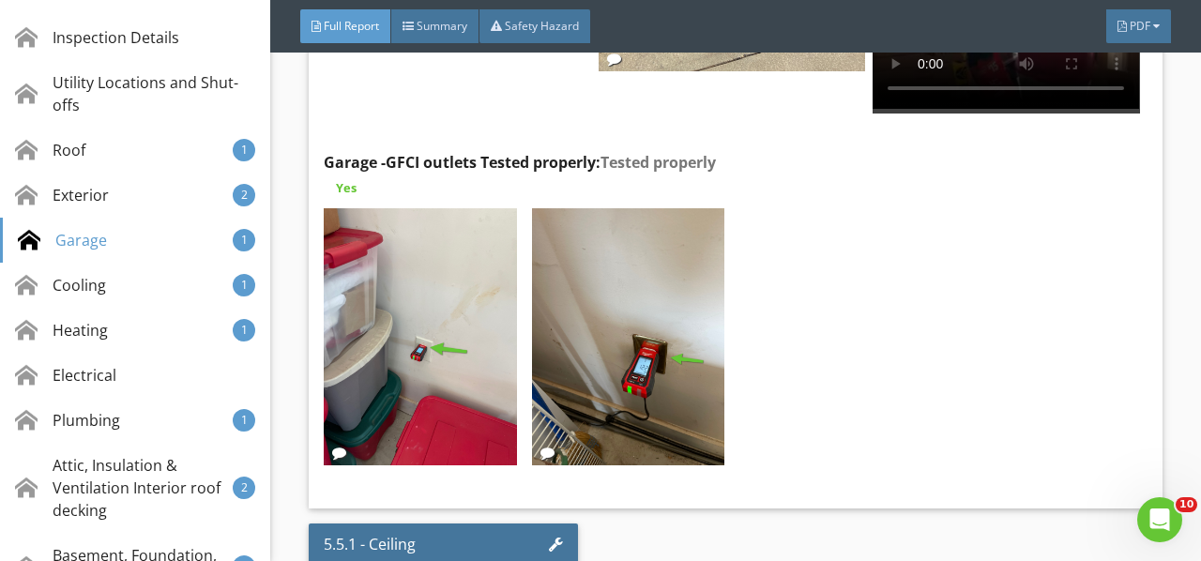
scroll to position [8917, 0]
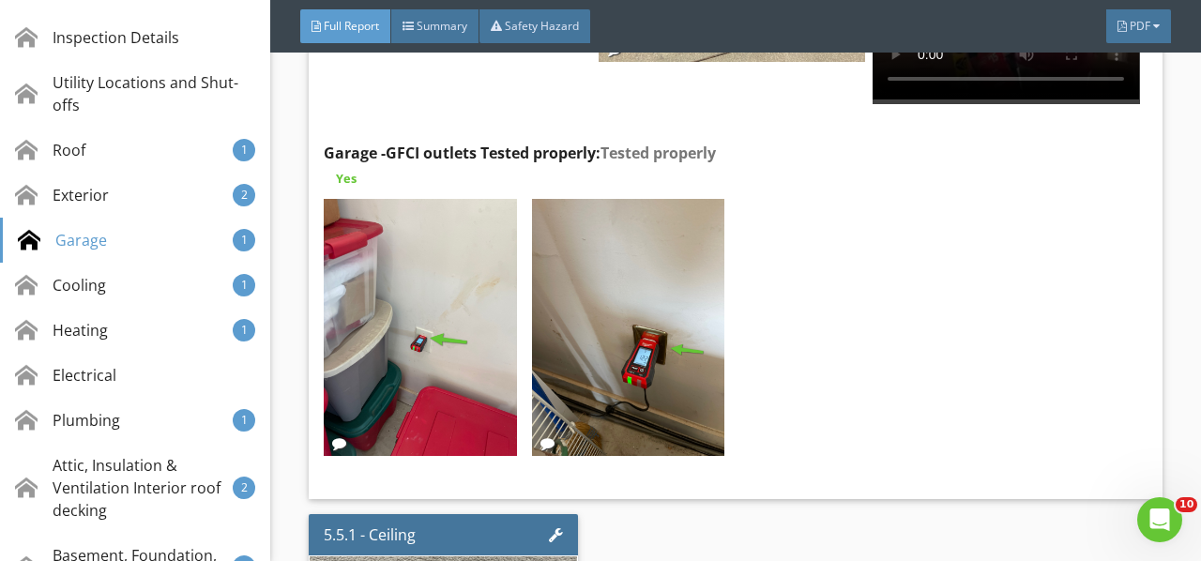
click at [649, 288] on img at bounding box center [628, 327] width 192 height 257
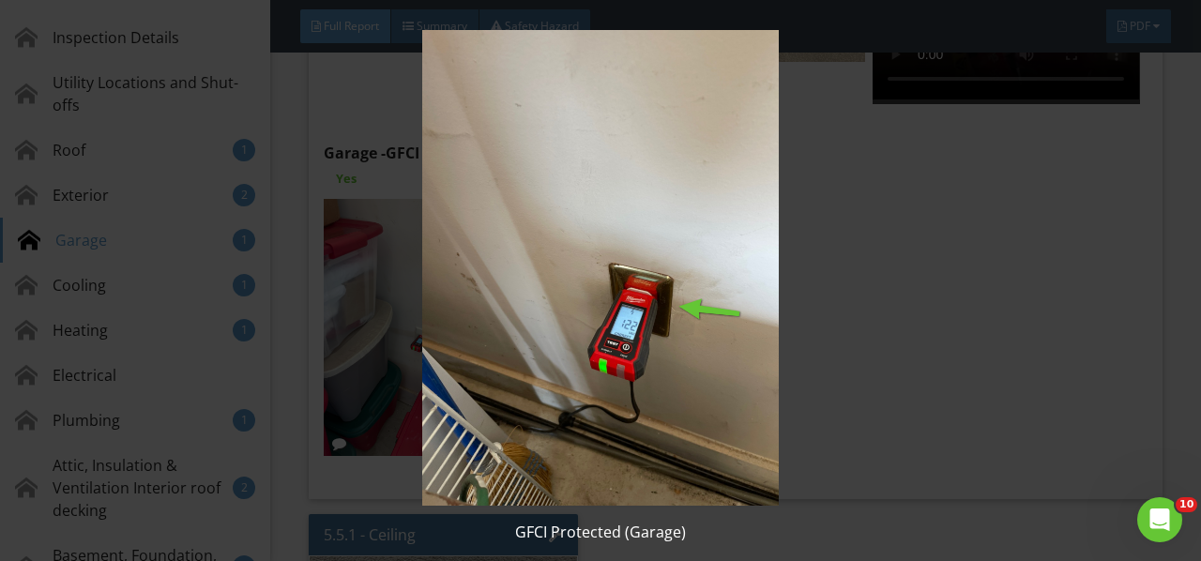
click at [649, 288] on img at bounding box center [599, 268] width 1083 height 476
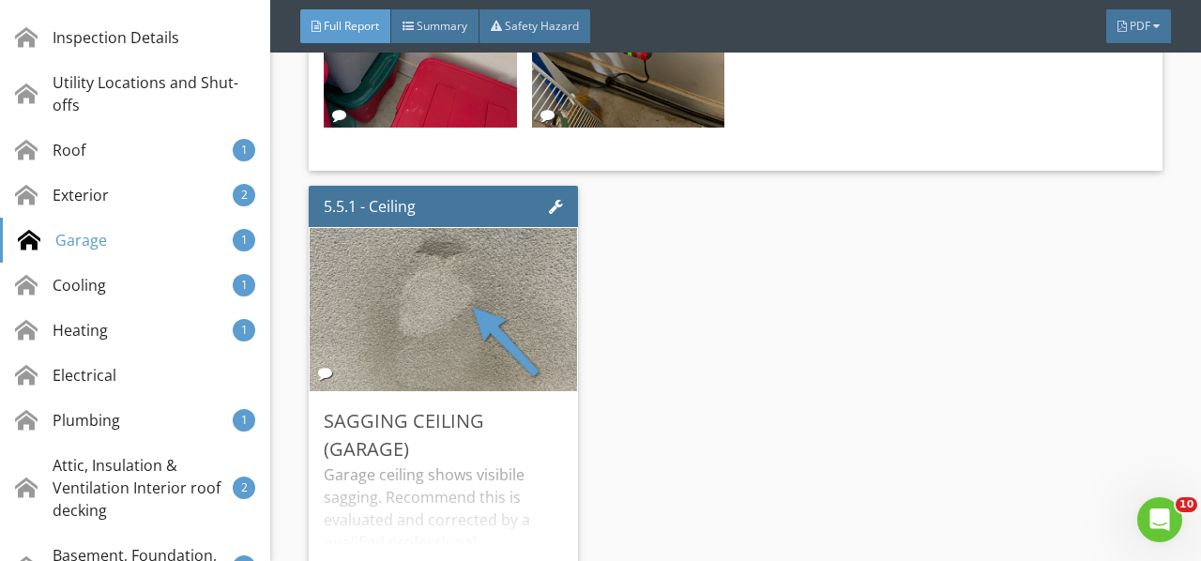
scroll to position [9293, 0]
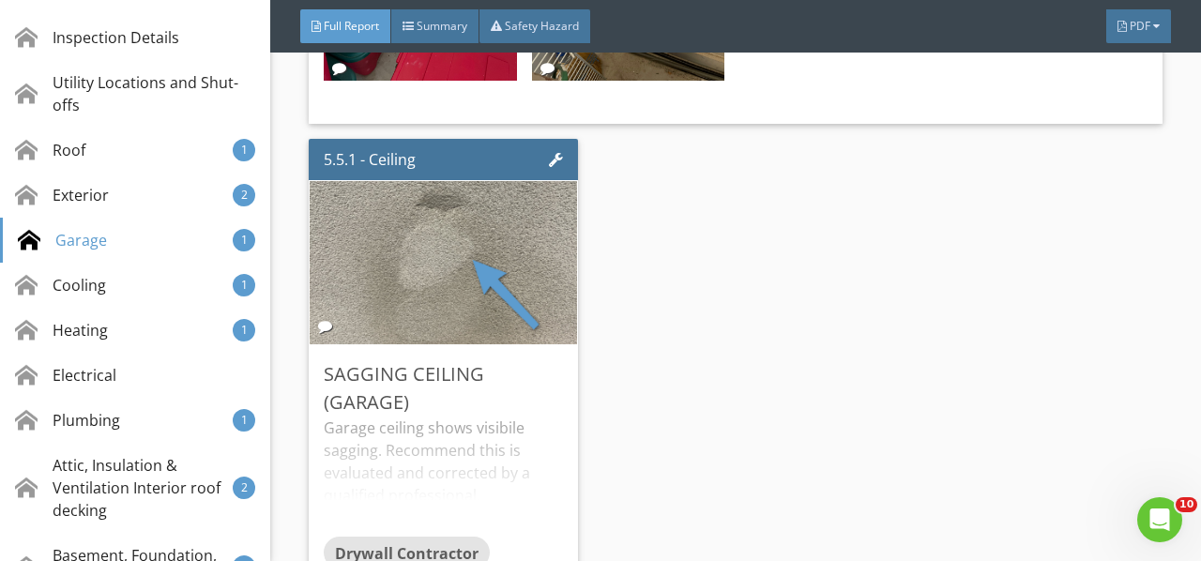
click at [523, 232] on img at bounding box center [444, 262] width 306 height 408
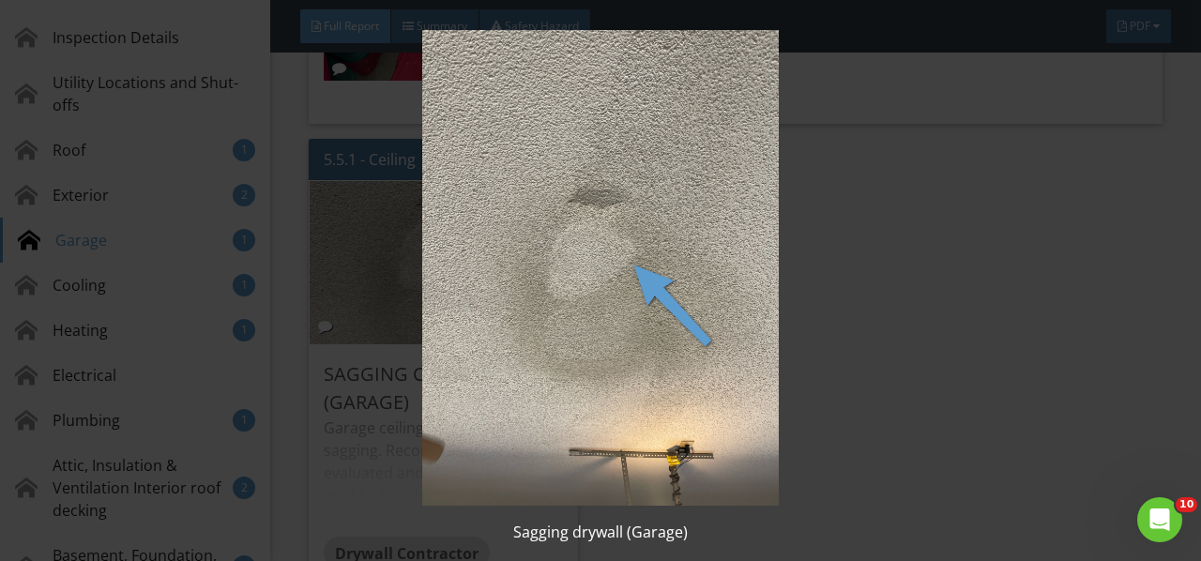
click at [524, 233] on img at bounding box center [599, 268] width 1083 height 476
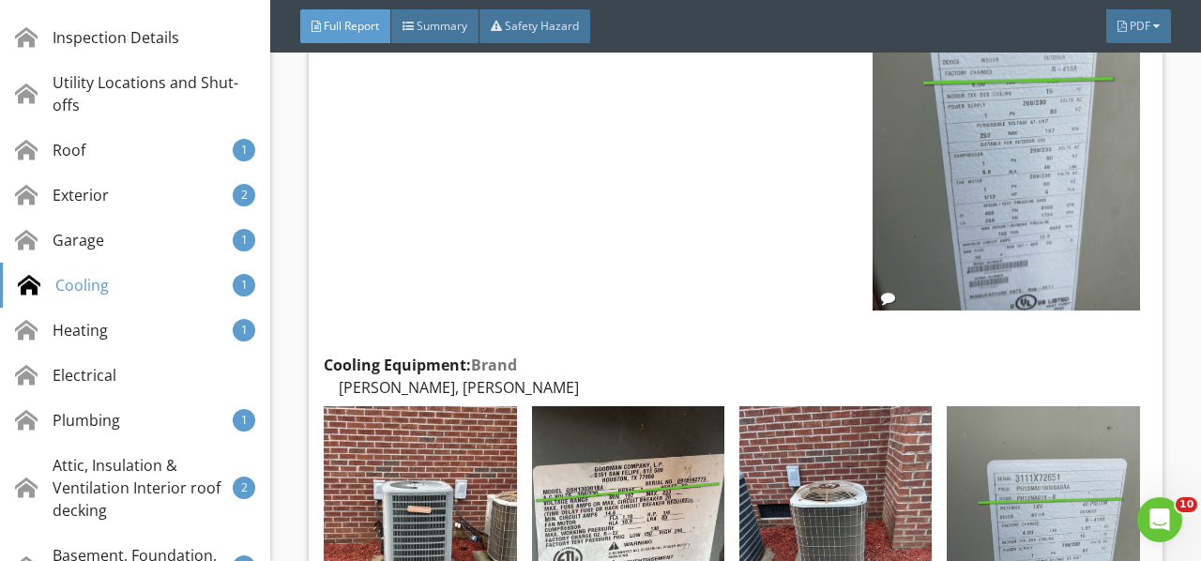
scroll to position [10418, 0]
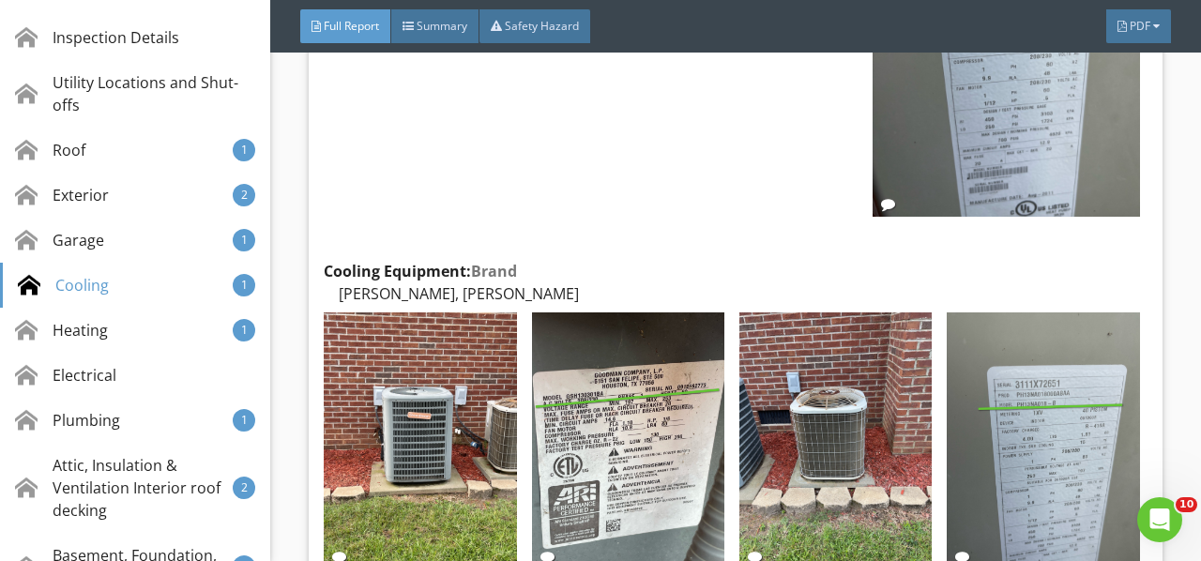
click at [462, 380] on img at bounding box center [420, 440] width 192 height 257
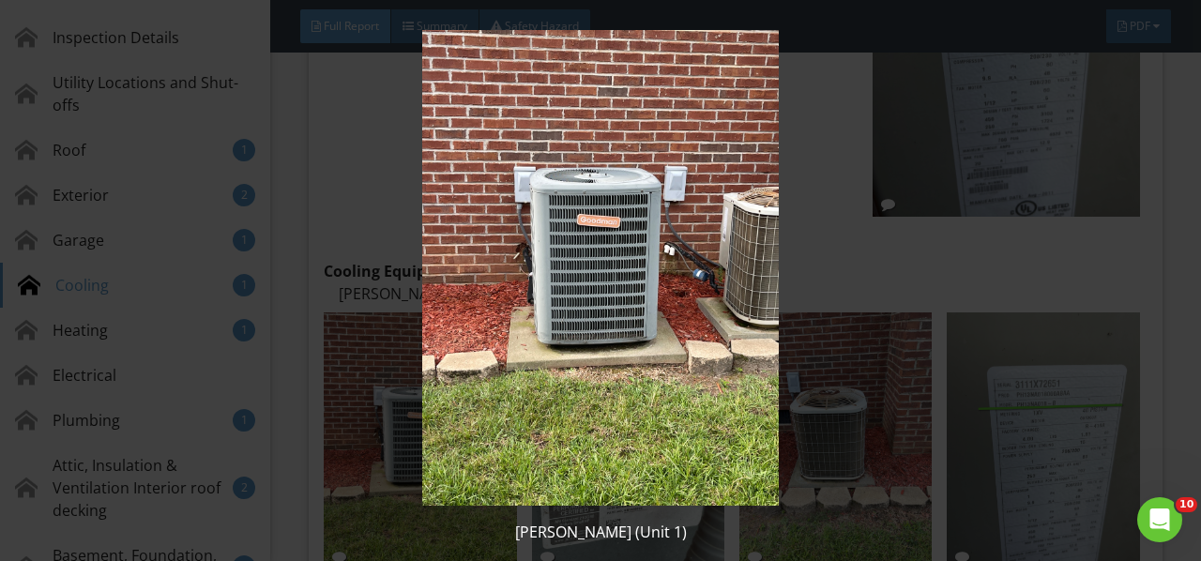
click at [462, 380] on img at bounding box center [599, 268] width 1083 height 476
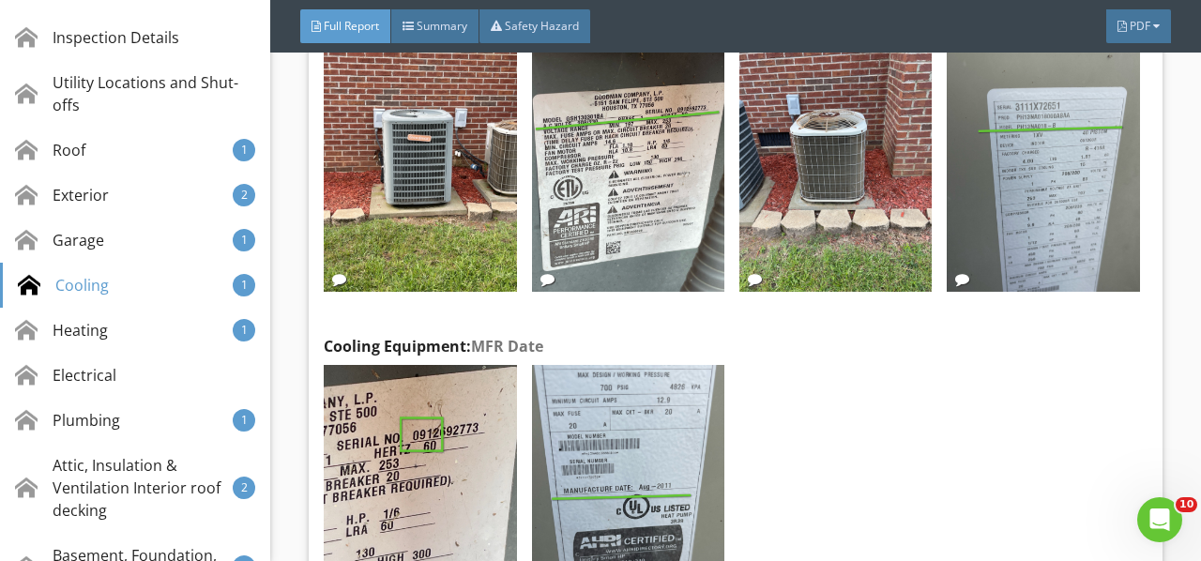
scroll to position [10794, 0]
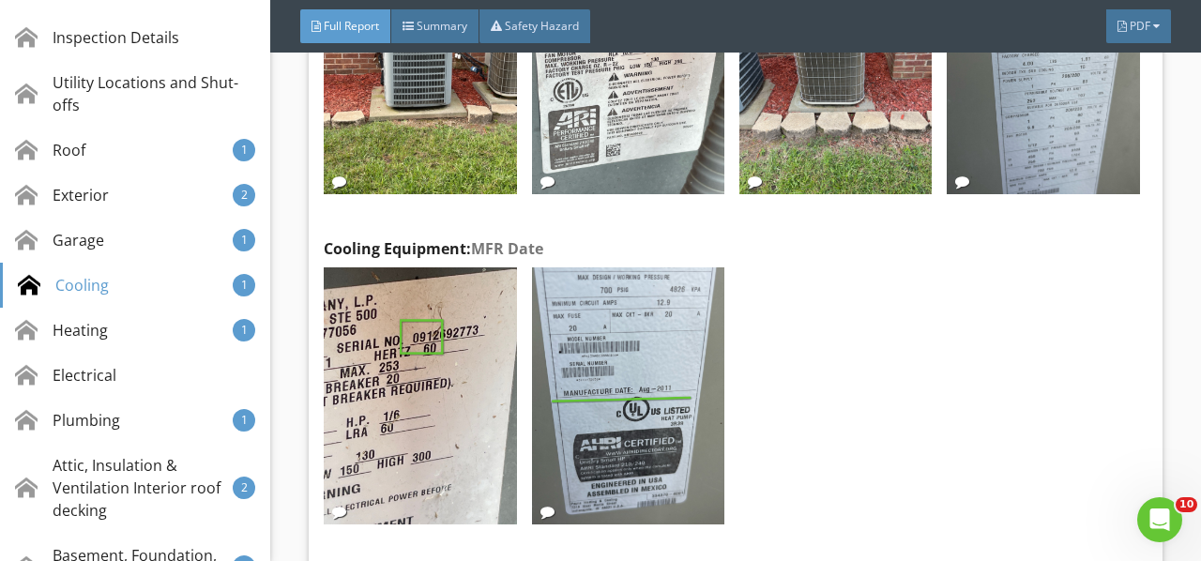
click at [461, 375] on img at bounding box center [420, 395] width 192 height 257
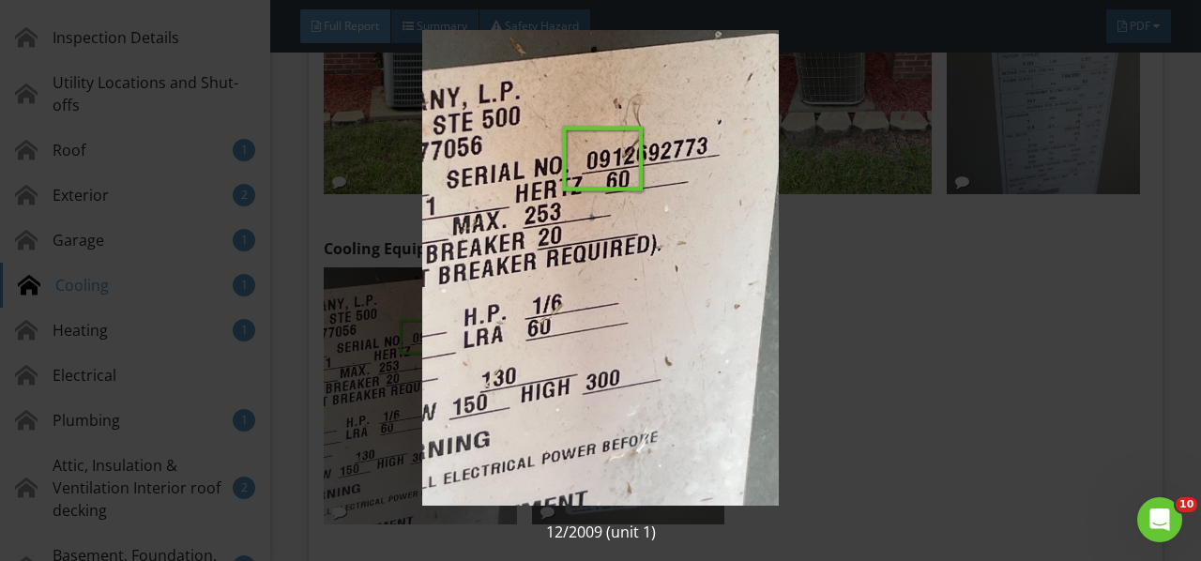
click at [461, 375] on img at bounding box center [599, 268] width 1083 height 476
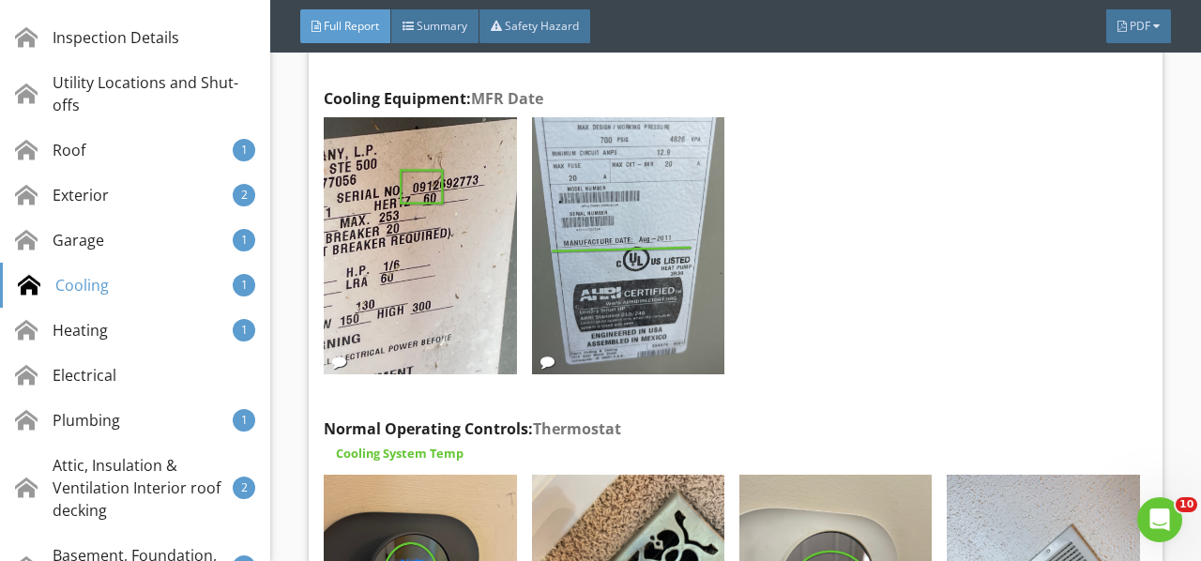
scroll to position [11169, 0]
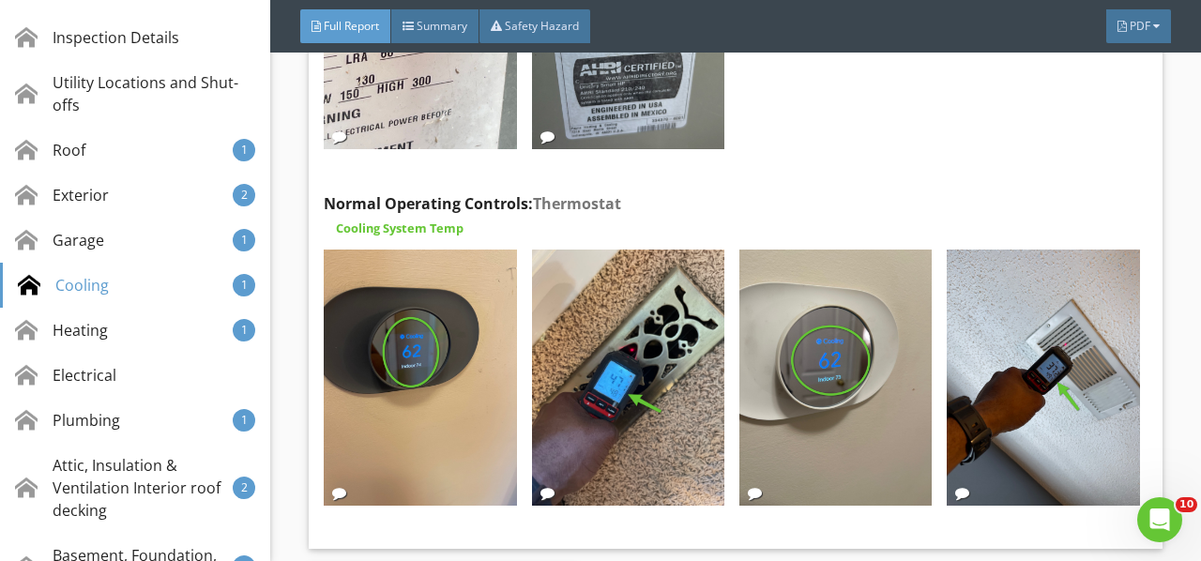
click at [436, 340] on img at bounding box center [420, 378] width 192 height 257
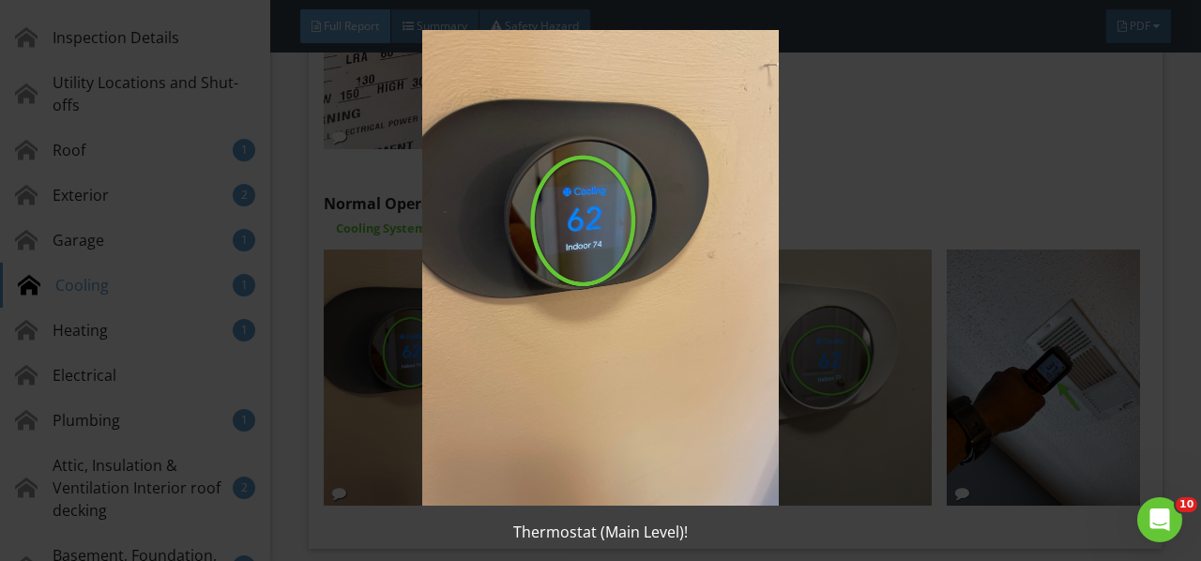
click at [436, 340] on img at bounding box center [599, 268] width 1083 height 476
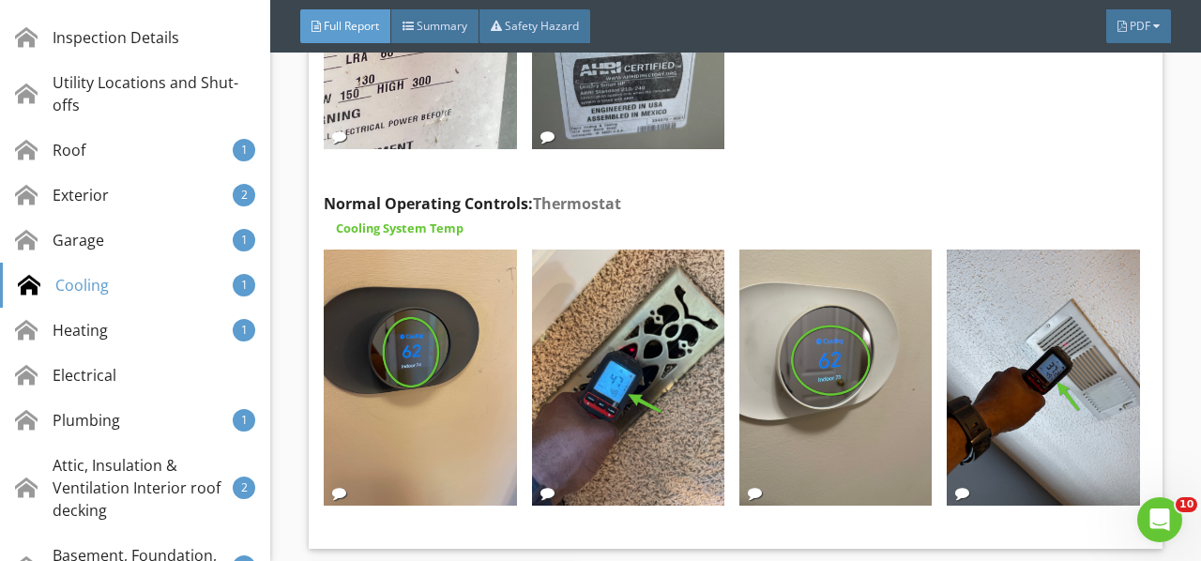
click at [613, 334] on img at bounding box center [628, 378] width 192 height 257
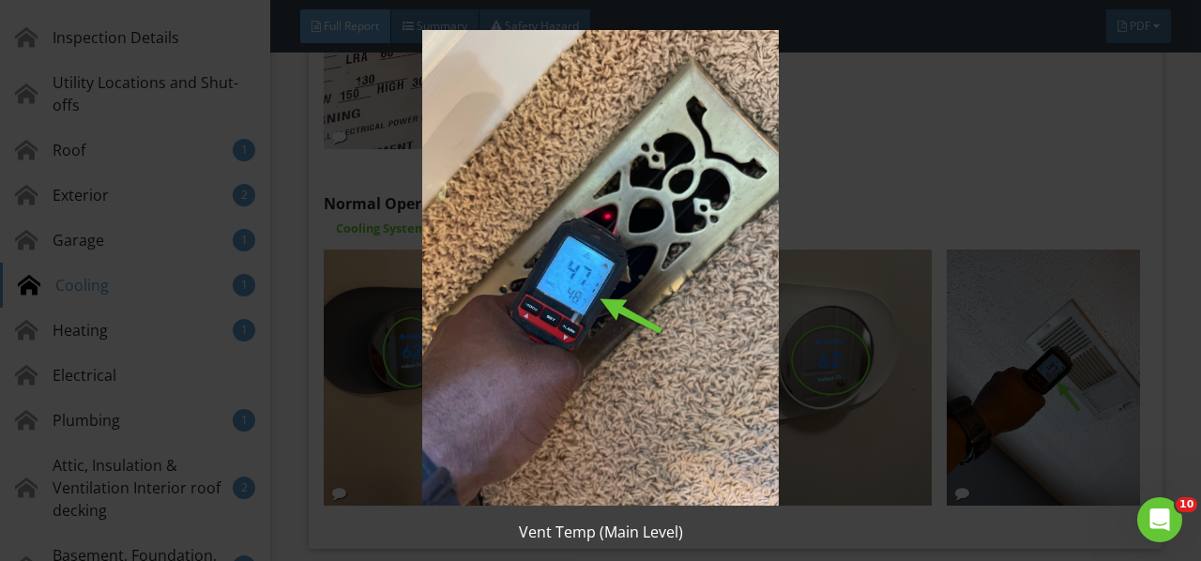
click at [613, 334] on img at bounding box center [599, 268] width 1083 height 476
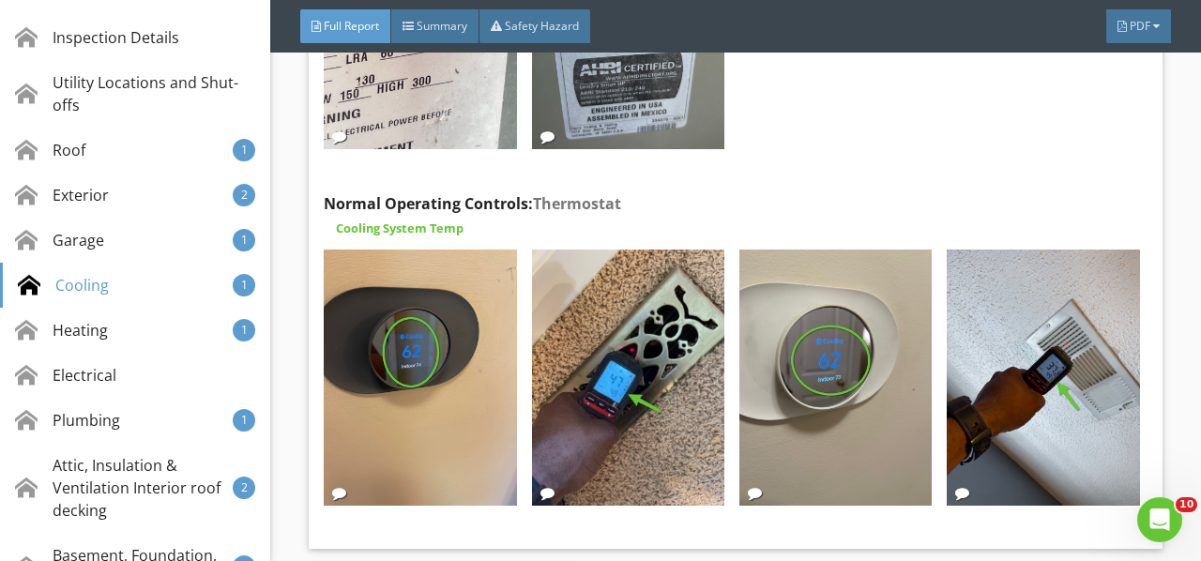
click at [804, 334] on img at bounding box center [835, 378] width 192 height 257
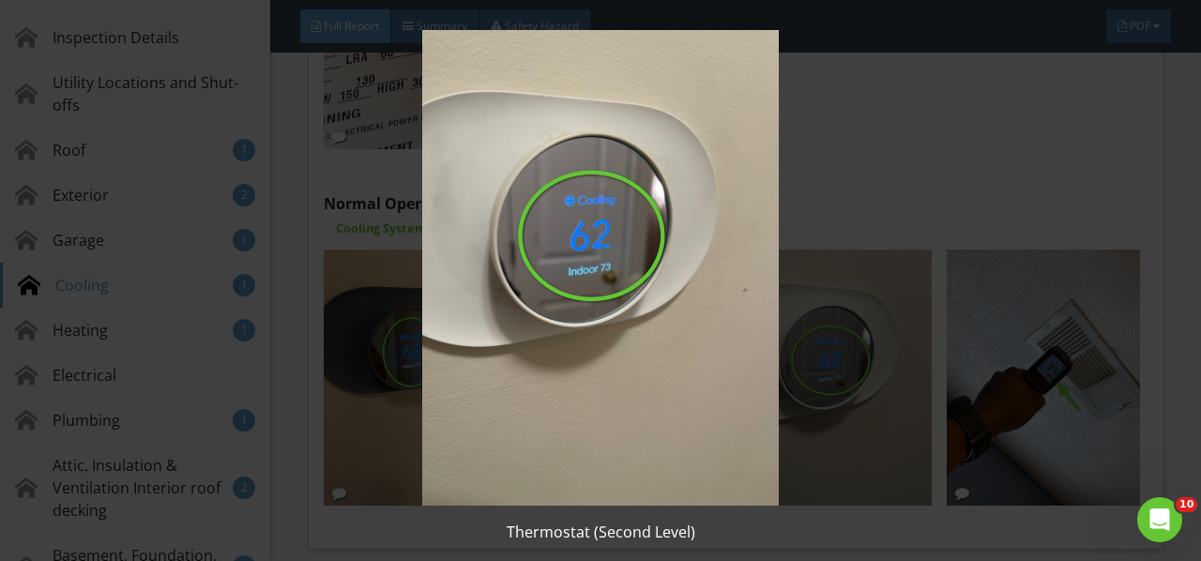
click at [804, 334] on img at bounding box center [599, 268] width 1083 height 476
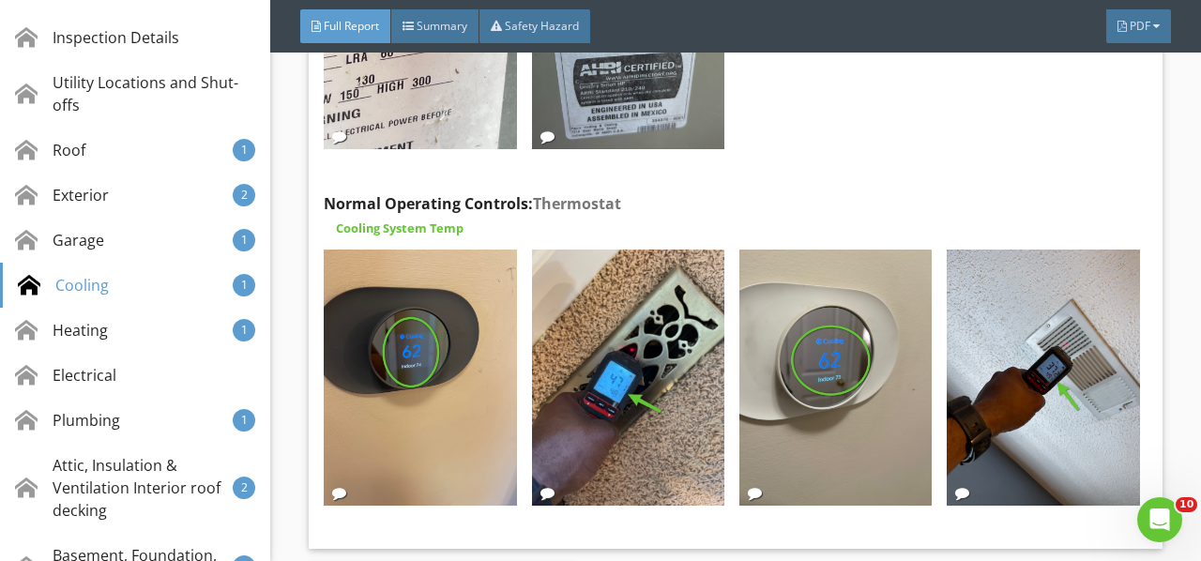
click at [1012, 311] on img at bounding box center [1043, 378] width 192 height 257
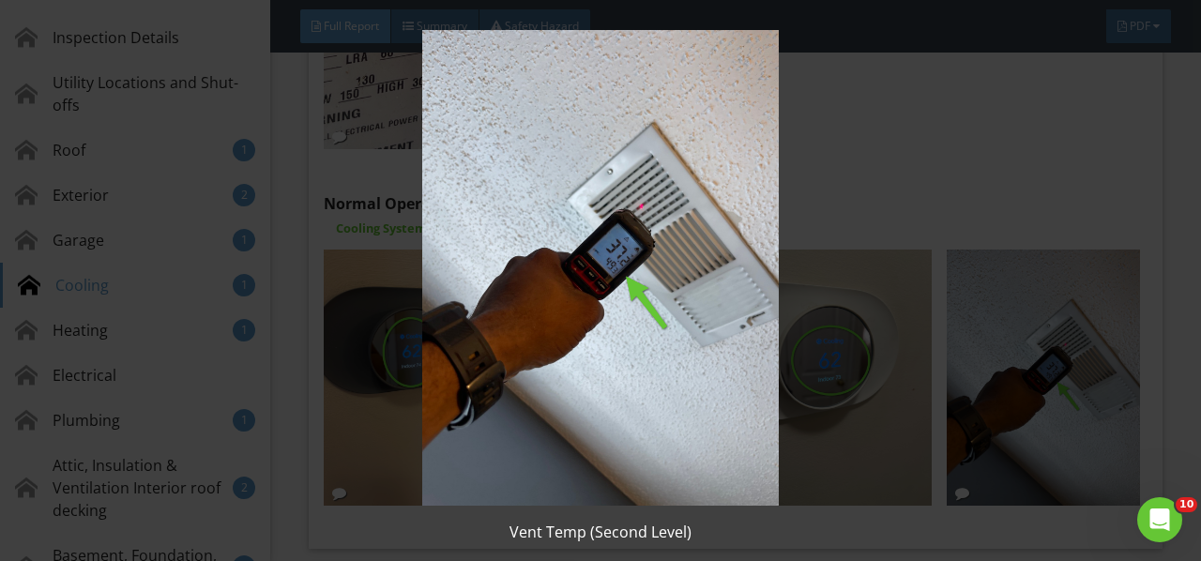
click at [1012, 311] on img at bounding box center [599, 268] width 1083 height 476
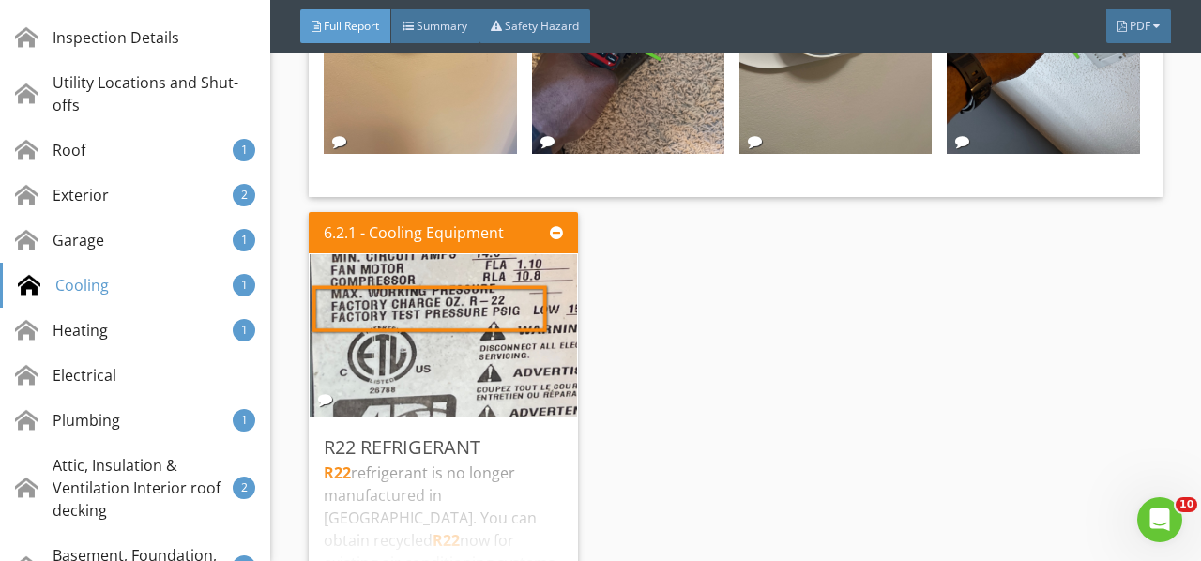
scroll to position [11544, 0]
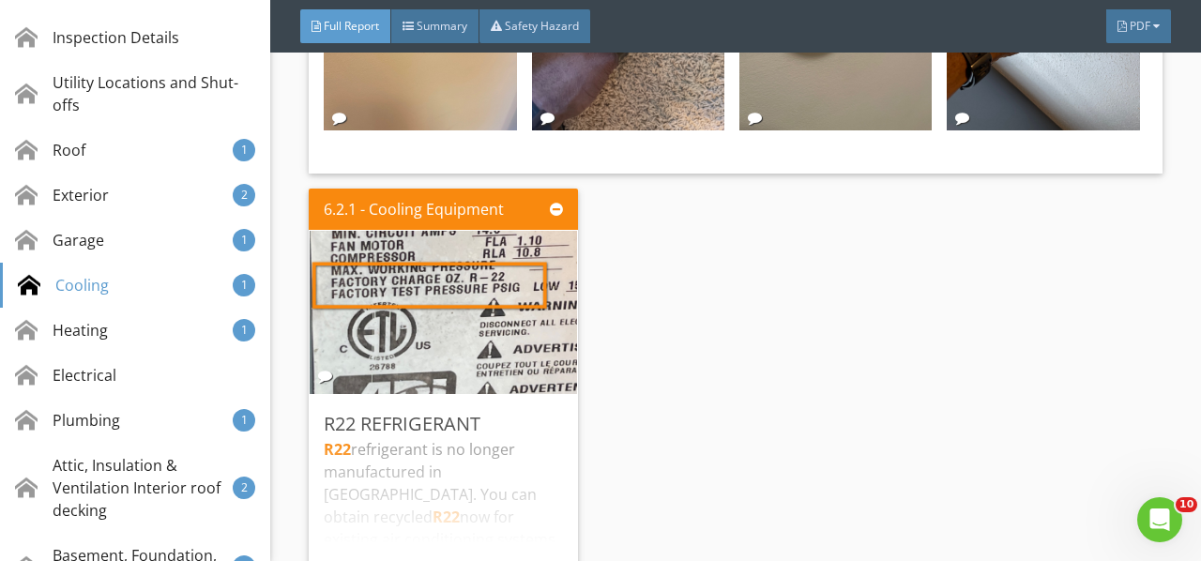
click at [492, 269] on img at bounding box center [444, 313] width 306 height 408
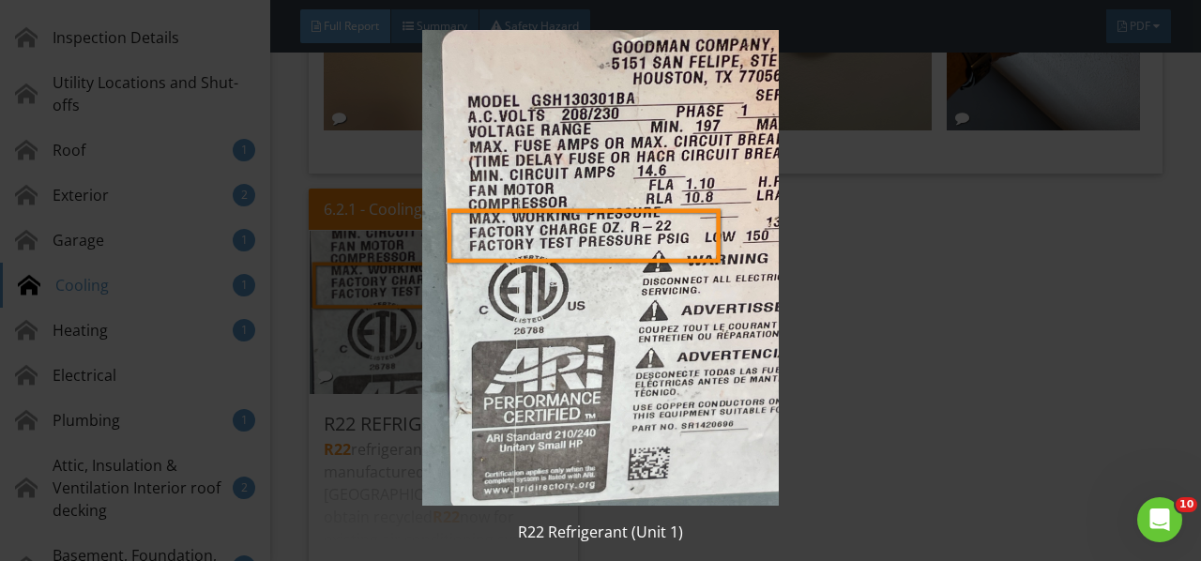
click at [492, 269] on img at bounding box center [599, 268] width 1083 height 476
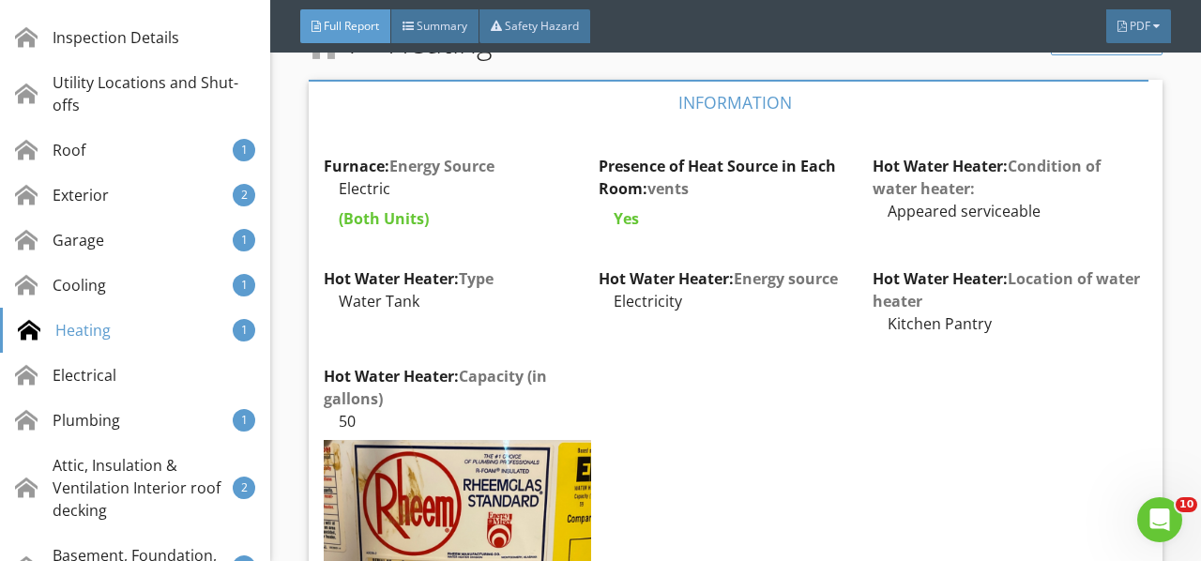
scroll to position [12295, 0]
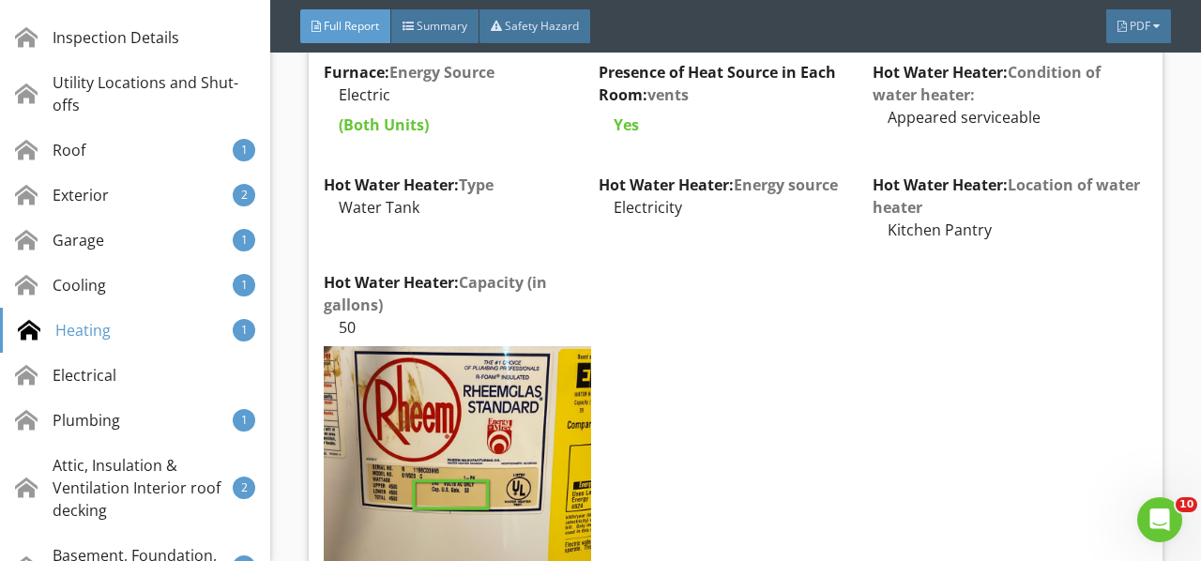
click at [474, 365] on img at bounding box center [457, 524] width 266 height 356
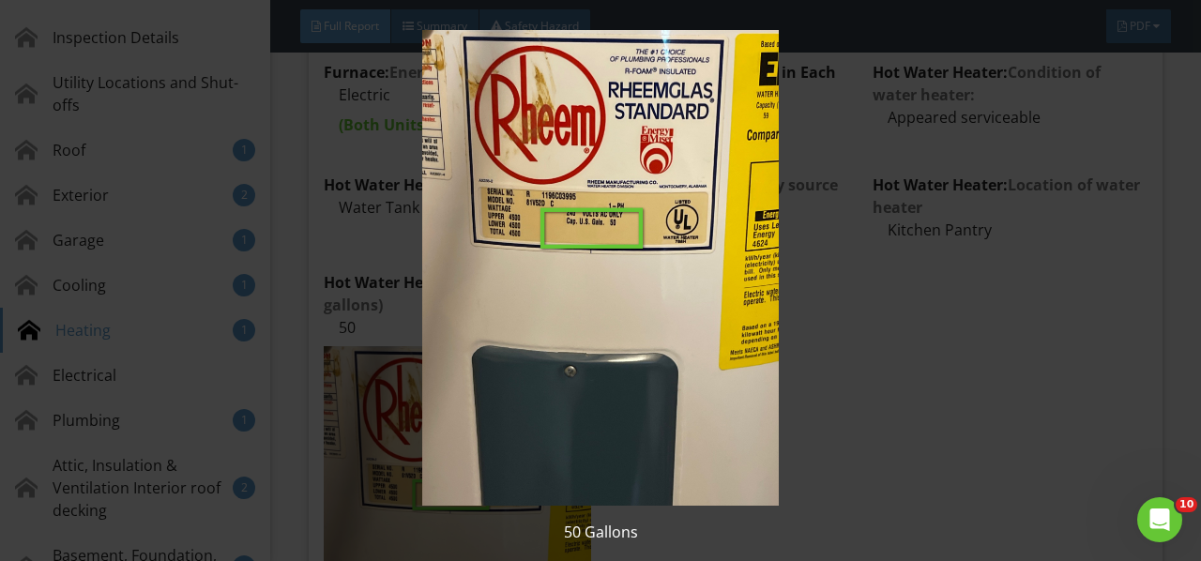
click at [474, 365] on img at bounding box center [599, 268] width 1083 height 476
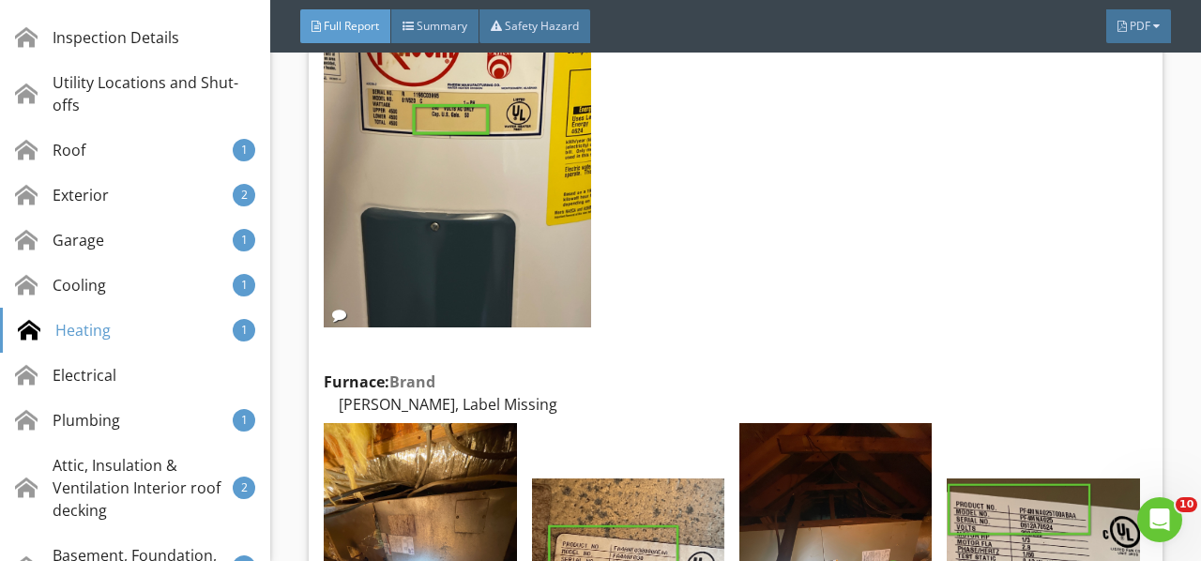
scroll to position [12764, 0]
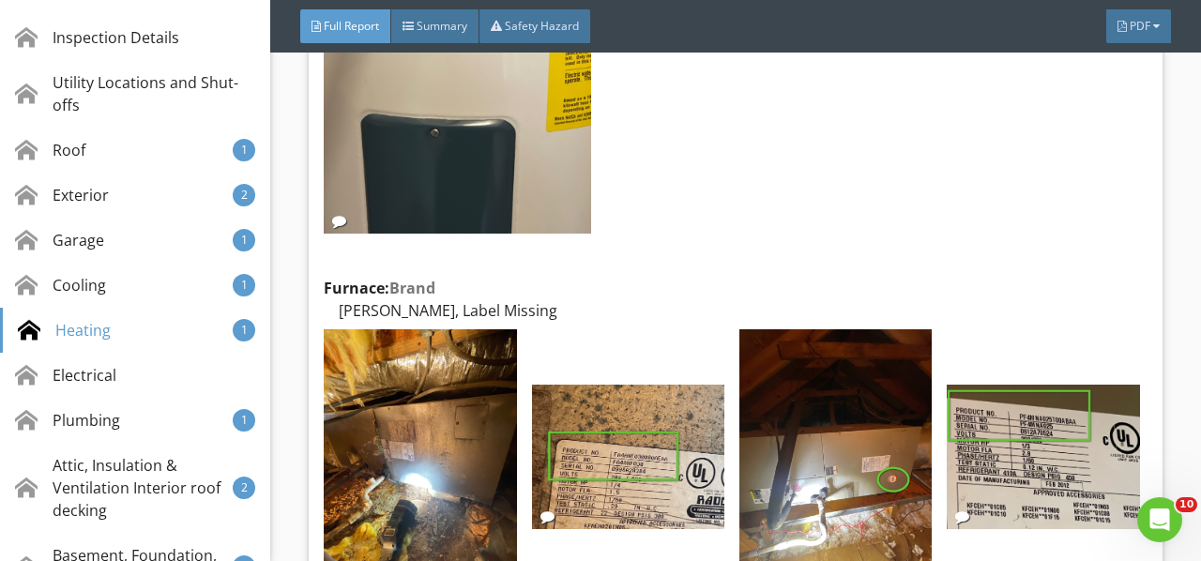
click at [434, 347] on img at bounding box center [420, 457] width 192 height 257
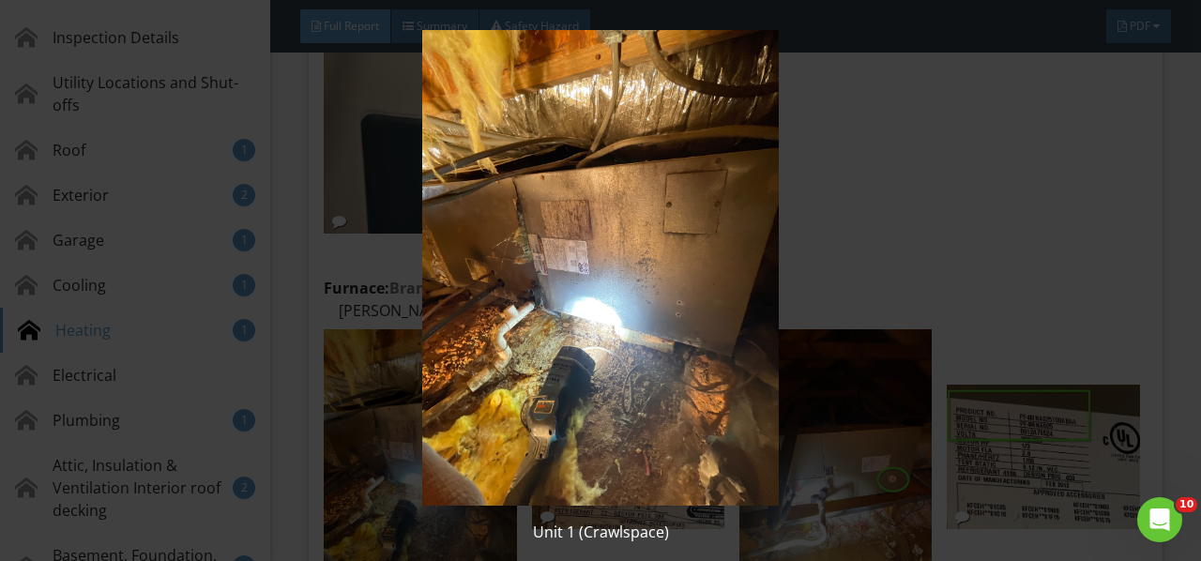
click at [434, 347] on img at bounding box center [599, 268] width 1083 height 476
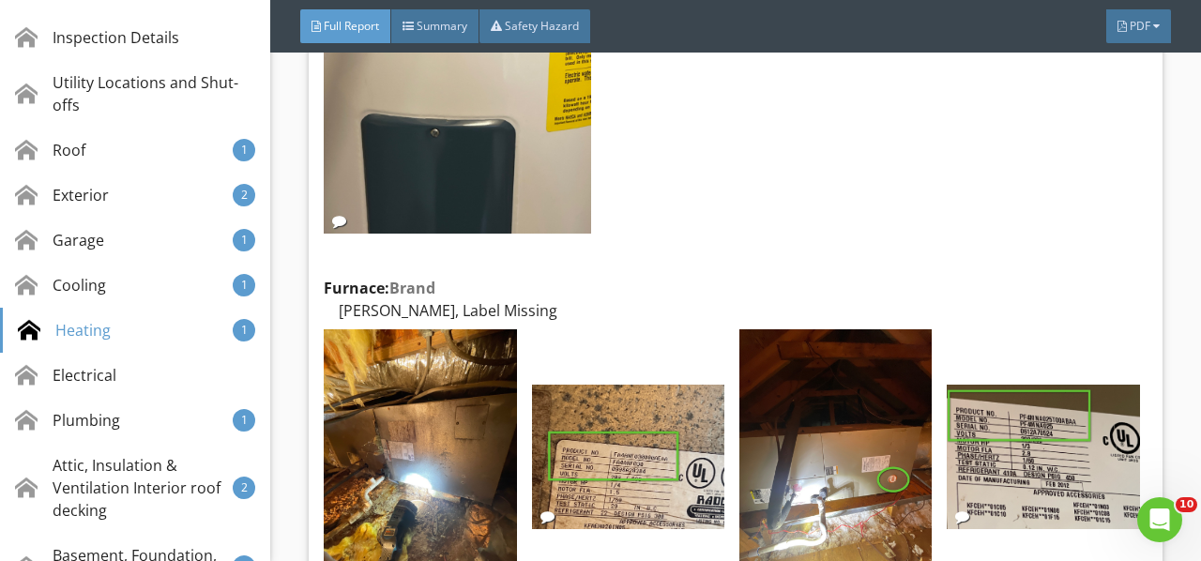
click at [642, 385] on img at bounding box center [628, 457] width 192 height 144
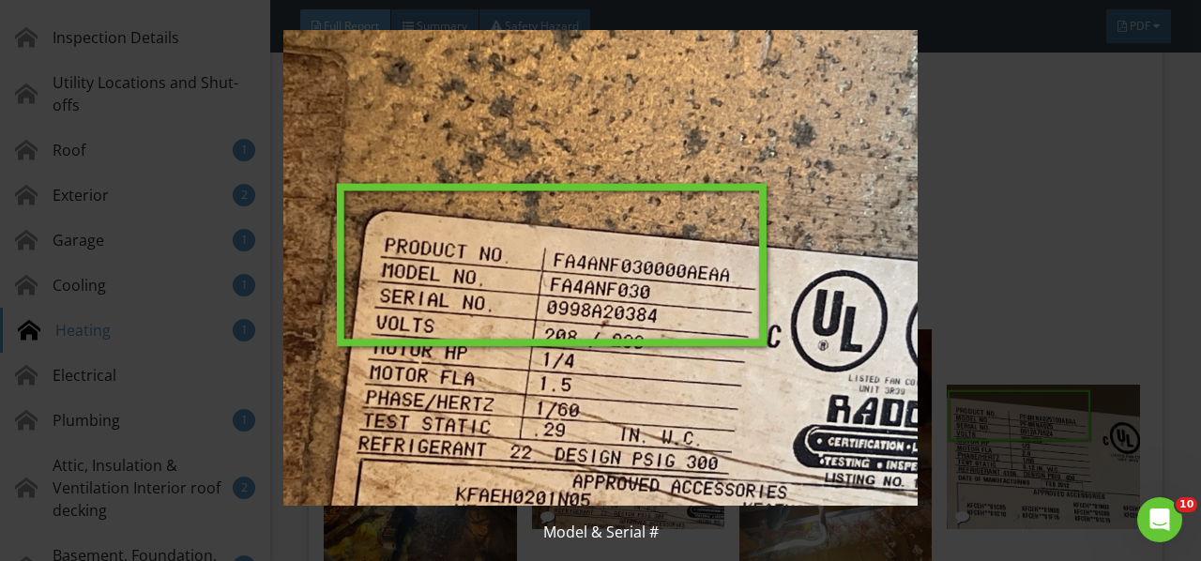
click at [642, 375] on img at bounding box center [599, 268] width 1083 height 476
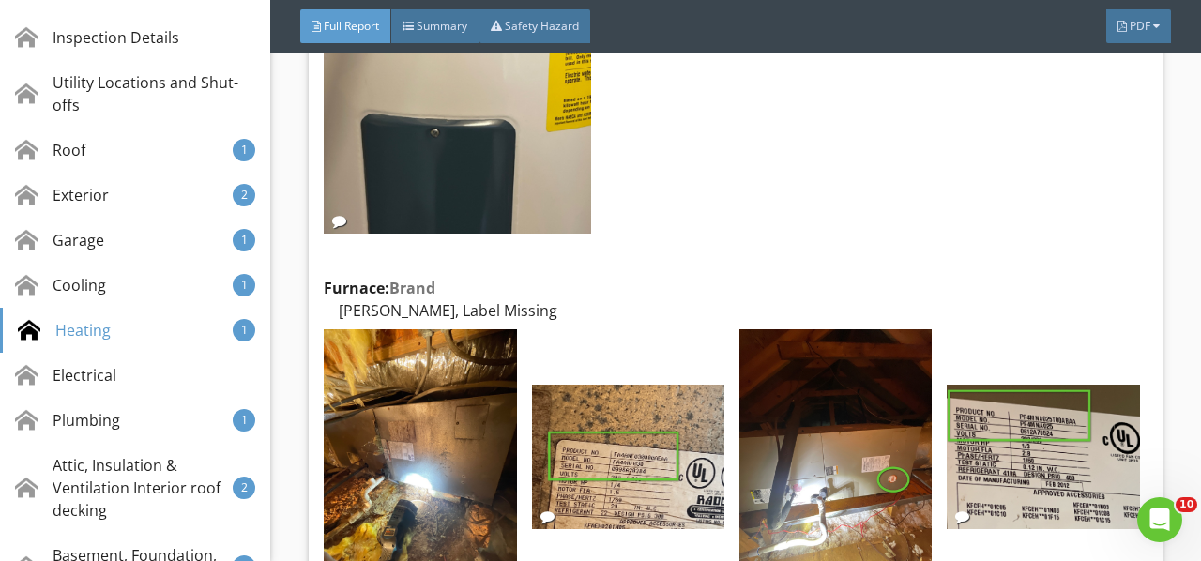
click at [0, 0] on div "Edit" at bounding box center [0, 0] width 0 height 0
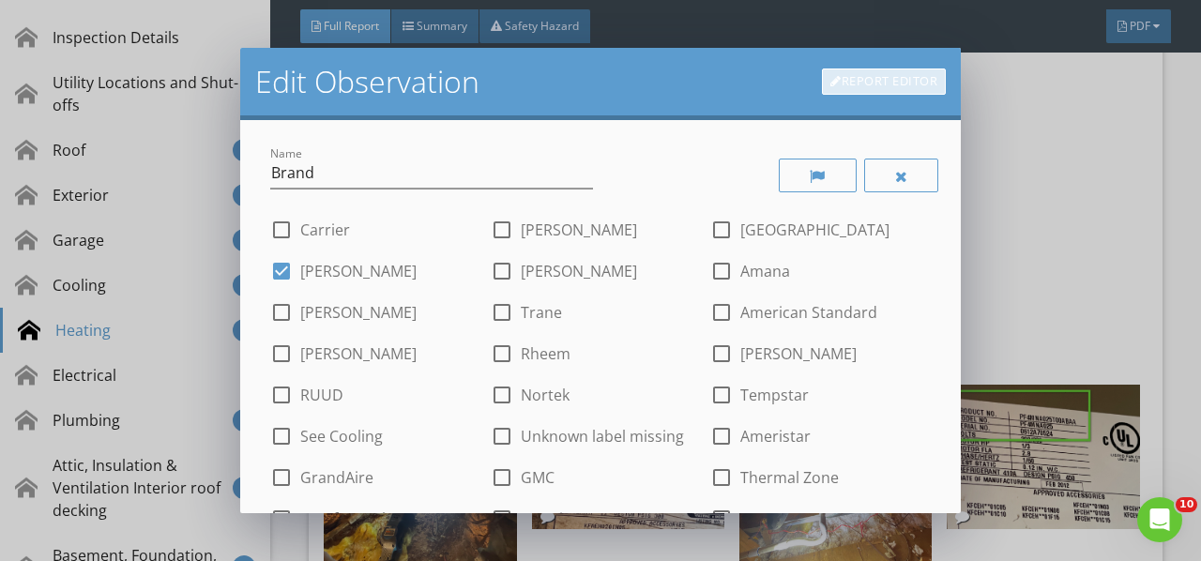
click at [864, 84] on link "Report Editor" at bounding box center [884, 81] width 124 height 26
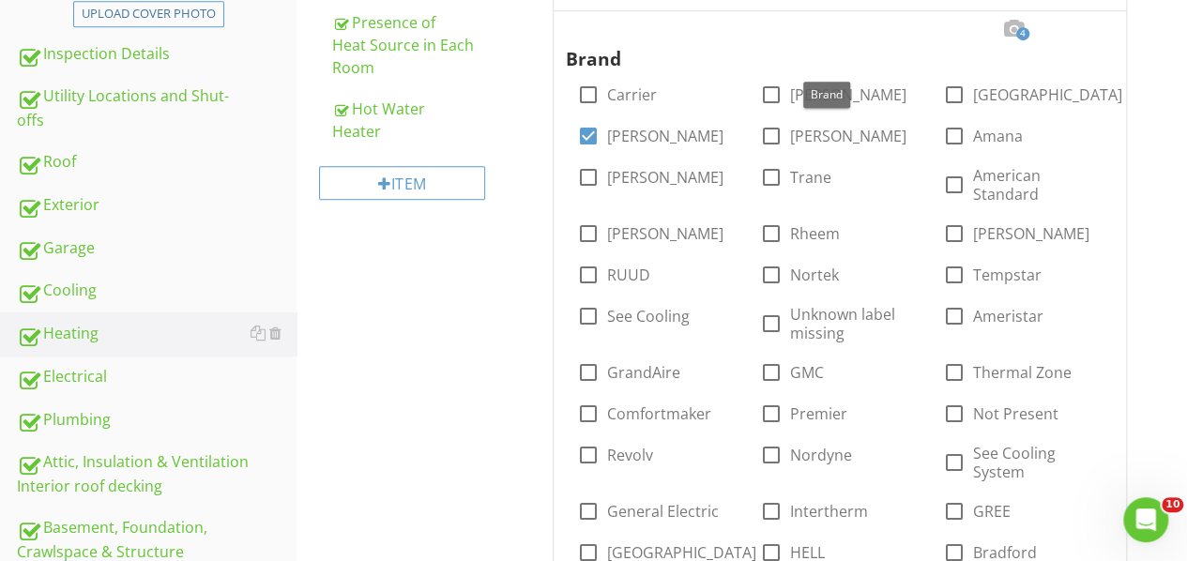
click at [1016, 28] on span "4" at bounding box center [1022, 33] width 13 height 13
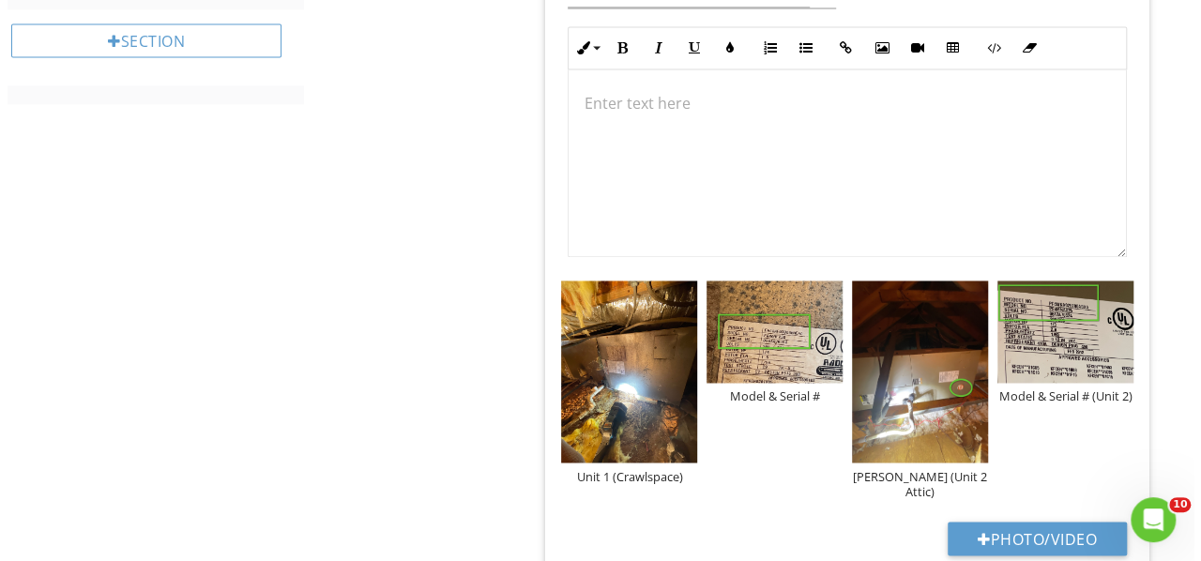
scroll to position [1447, 0]
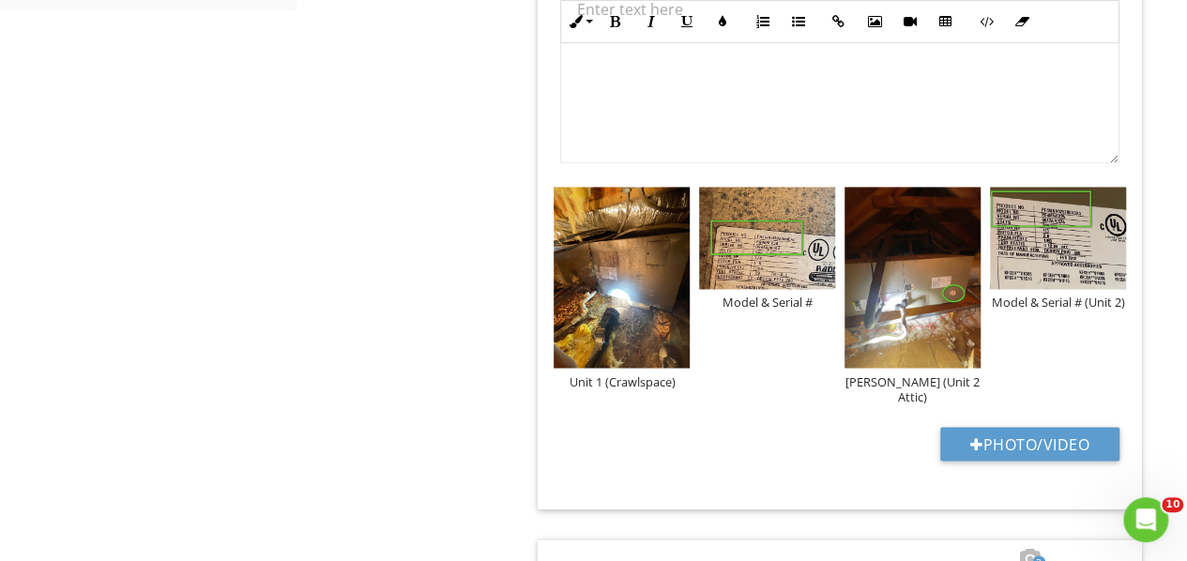
click at [764, 300] on div "Model & Serial #" at bounding box center [767, 302] width 136 height 15
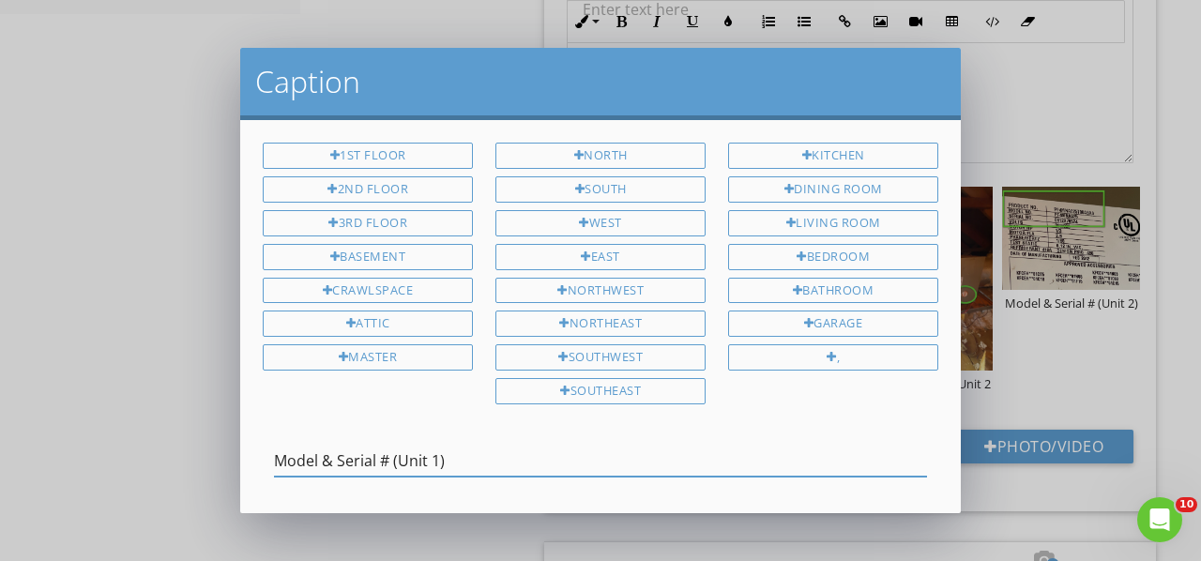
scroll to position [79, 0]
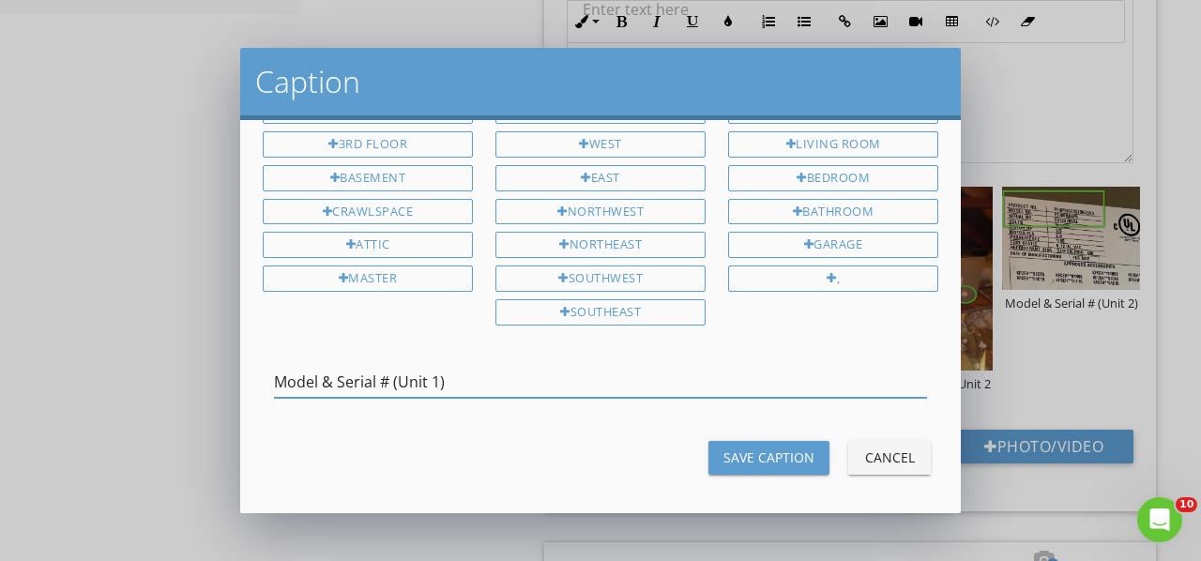
type input "Model & Serial # (Unit 1)"
click at [765, 447] on div "Save Caption" at bounding box center [768, 457] width 91 height 20
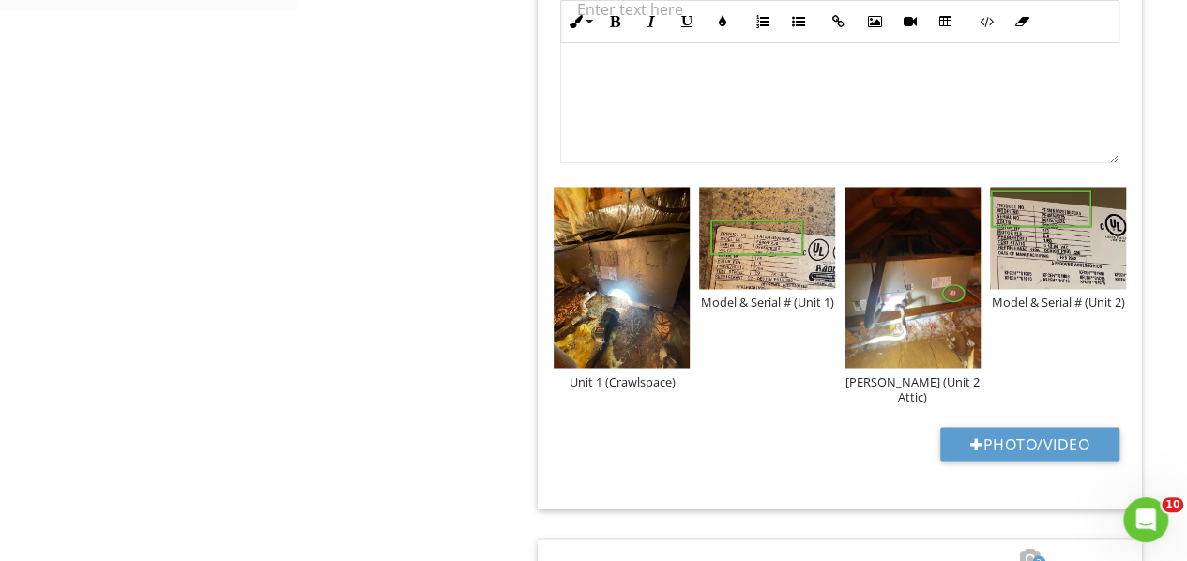
click at [941, 376] on div "Payne (Unit 2 Attic)" at bounding box center [912, 388] width 136 height 30
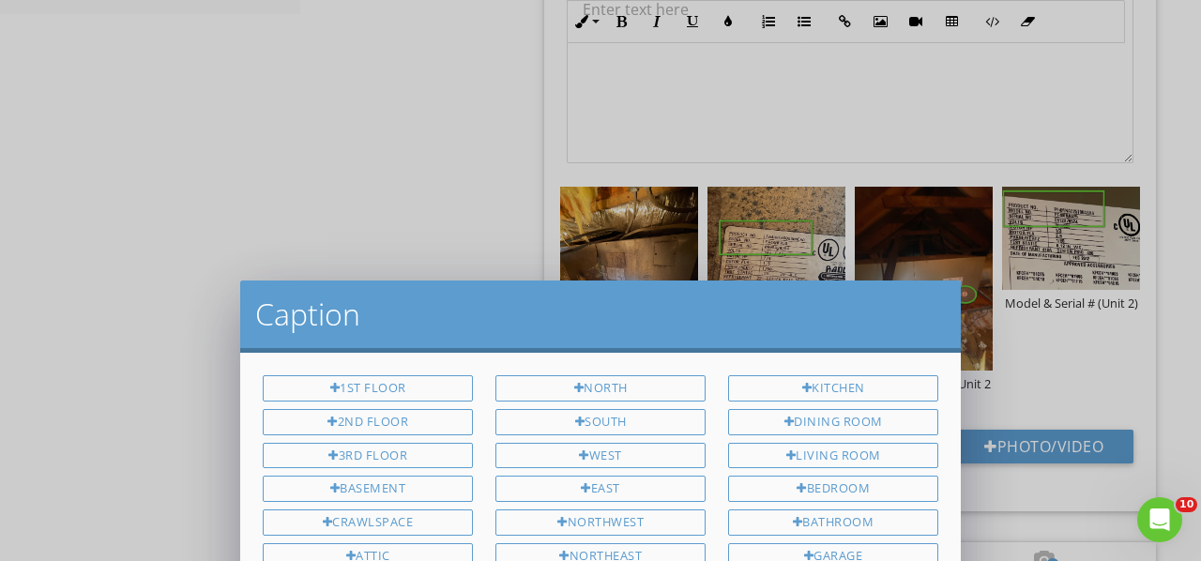
scroll to position [0, 0]
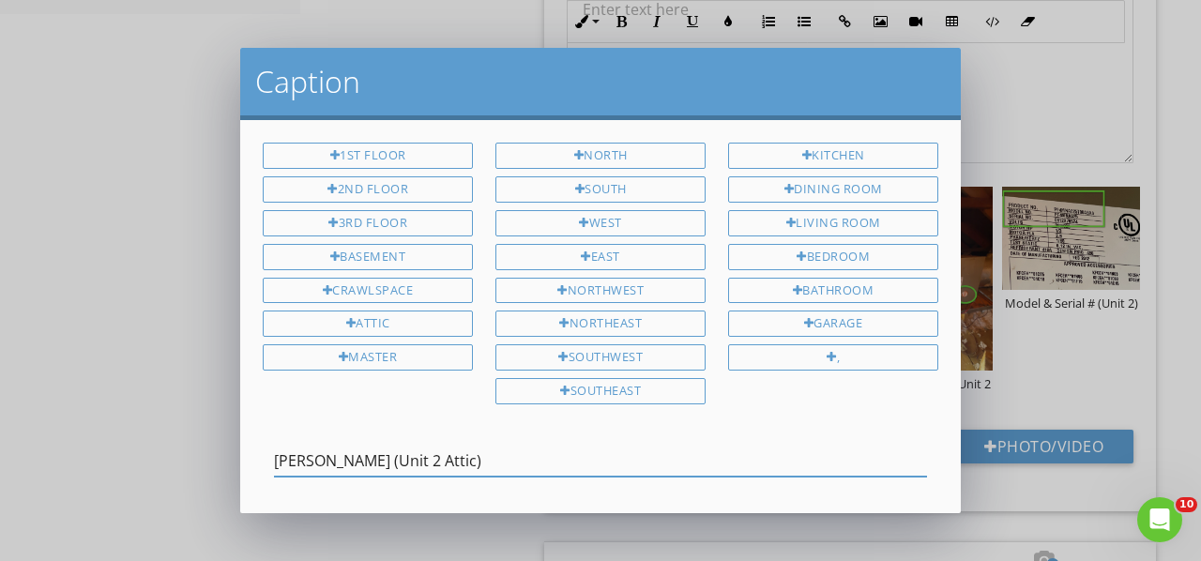
click at [368, 456] on input "Payne (Unit 2 Attic)" at bounding box center [600, 461] width 653 height 31
click at [358, 454] on input "Payne unit 2( Attic)" at bounding box center [600, 461] width 653 height 31
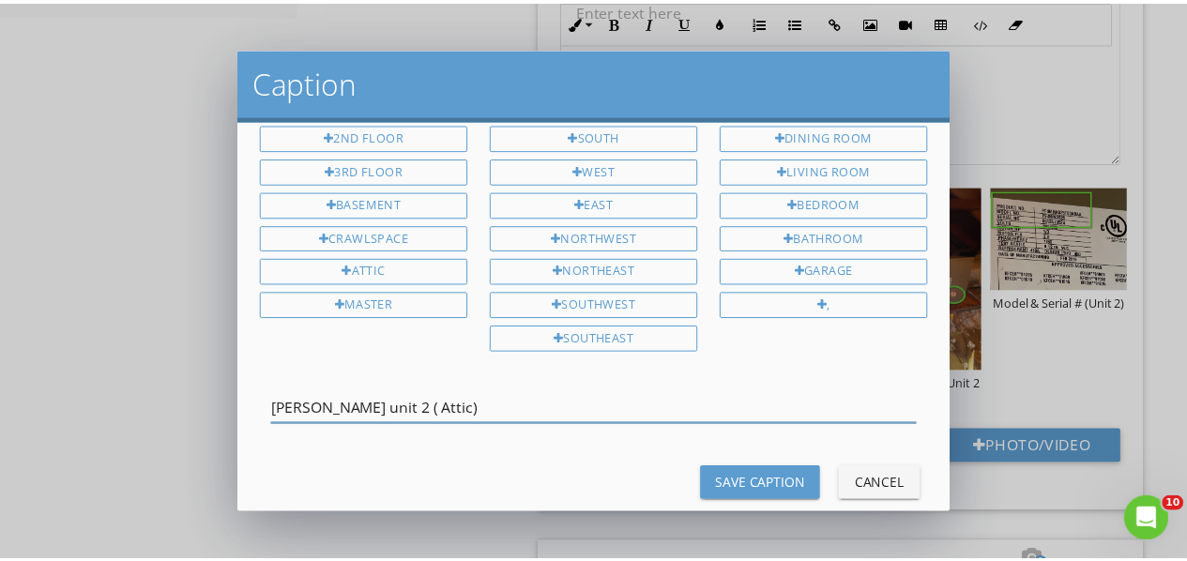
scroll to position [79, 0]
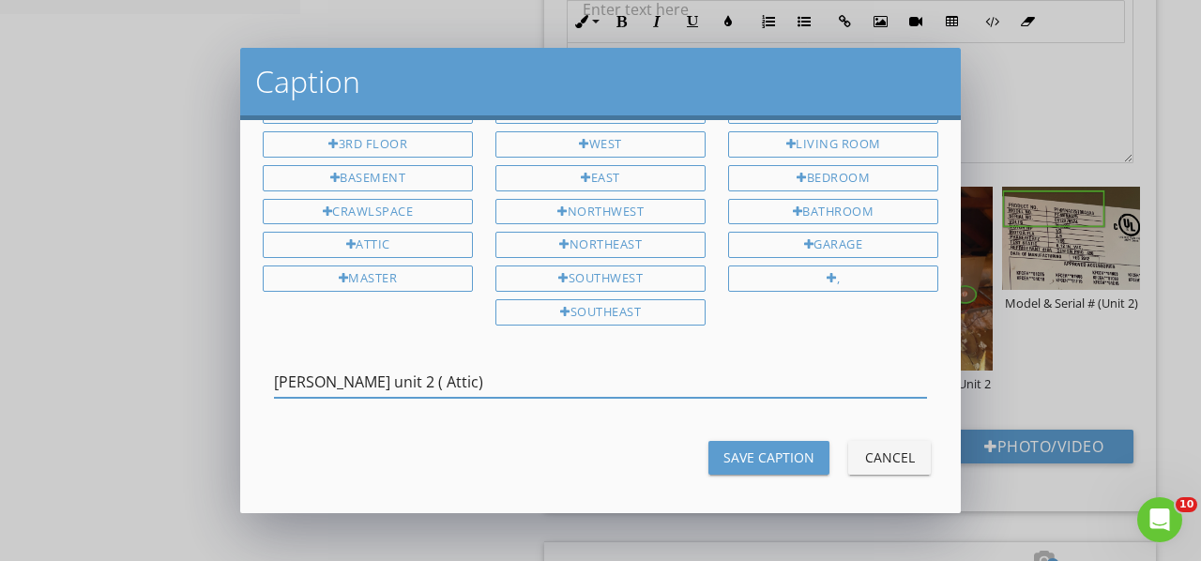
type input "Payne unit 2 ( Attic)"
click at [776, 449] on div "Save Caption" at bounding box center [768, 457] width 91 height 20
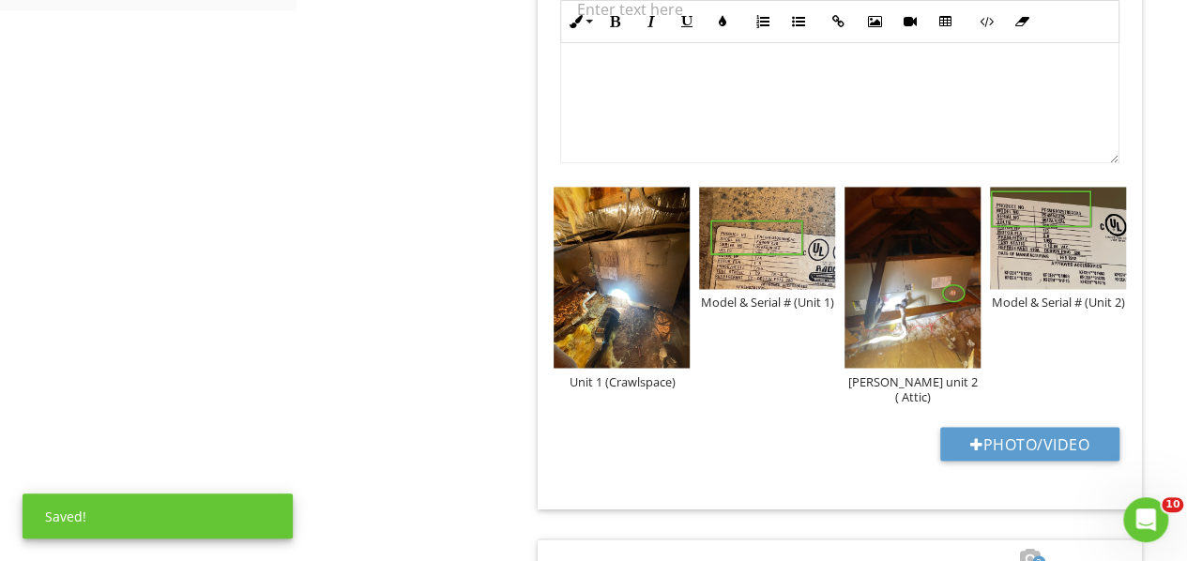
click at [1017, 241] on img at bounding box center [1058, 238] width 136 height 102
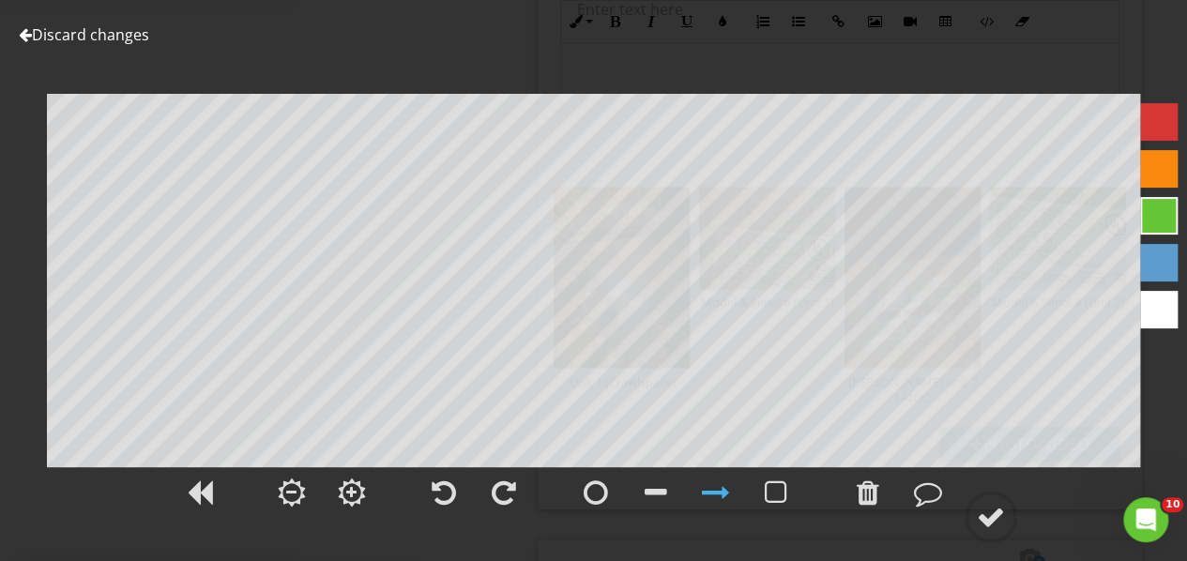
click at [989, 507] on div at bounding box center [991, 517] width 28 height 28
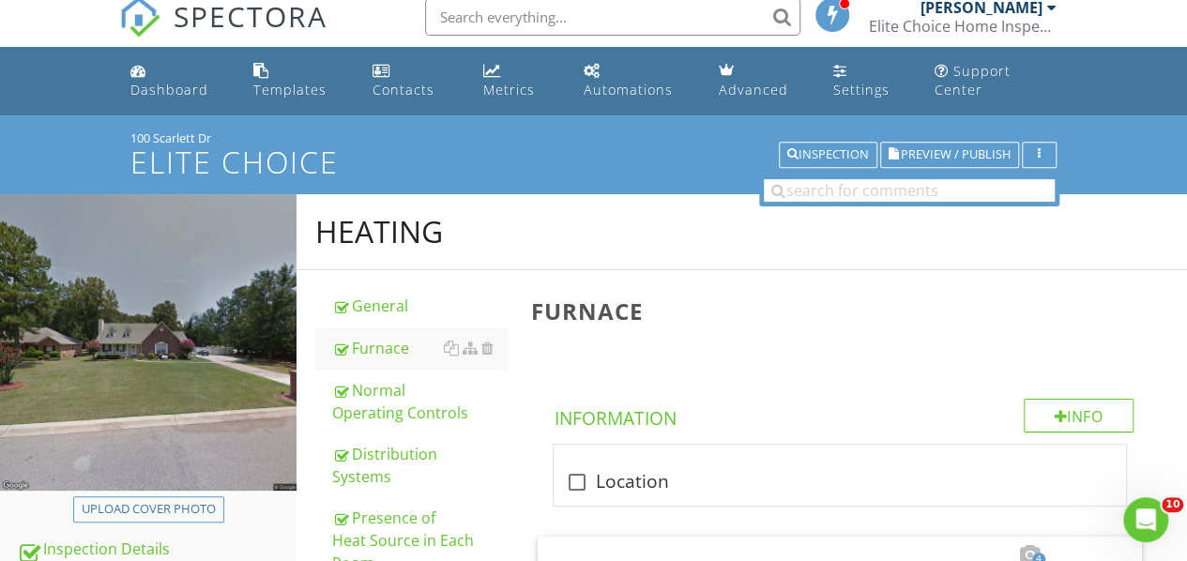
scroll to position [0, 0]
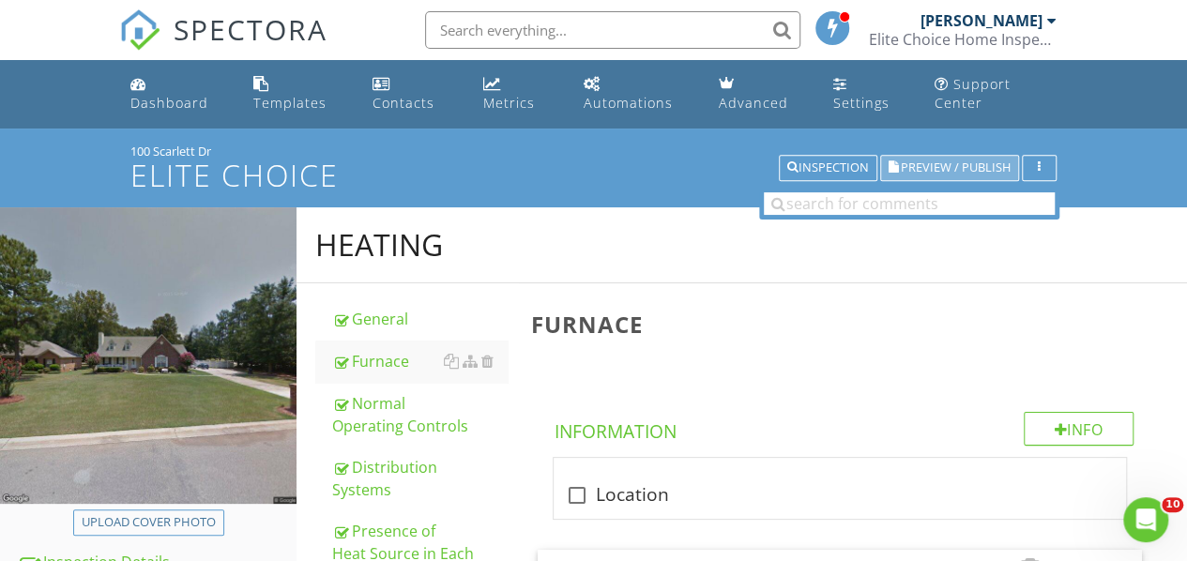
click at [952, 167] on span "Preview / Publish" at bounding box center [956, 168] width 110 height 12
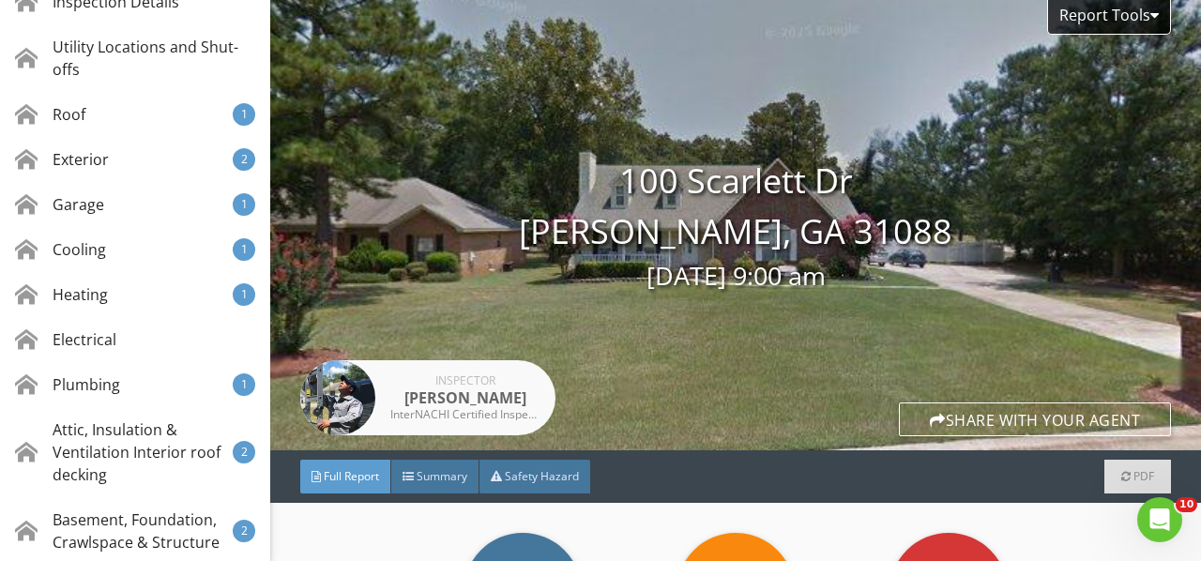
scroll to position [469, 0]
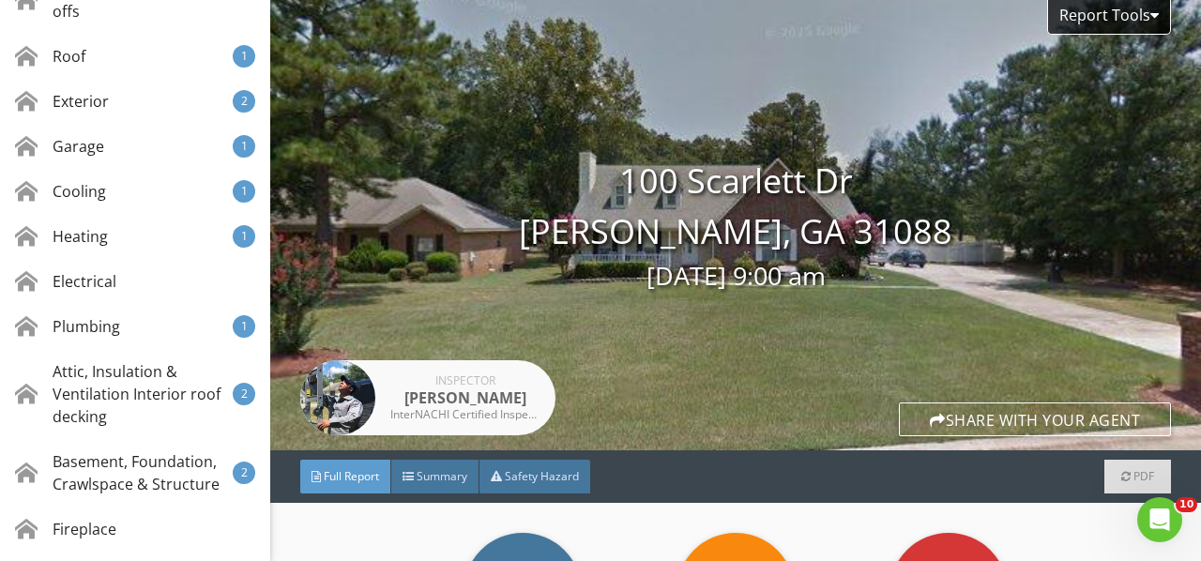
click at [120, 151] on div "Garage 1" at bounding box center [135, 146] width 270 height 45
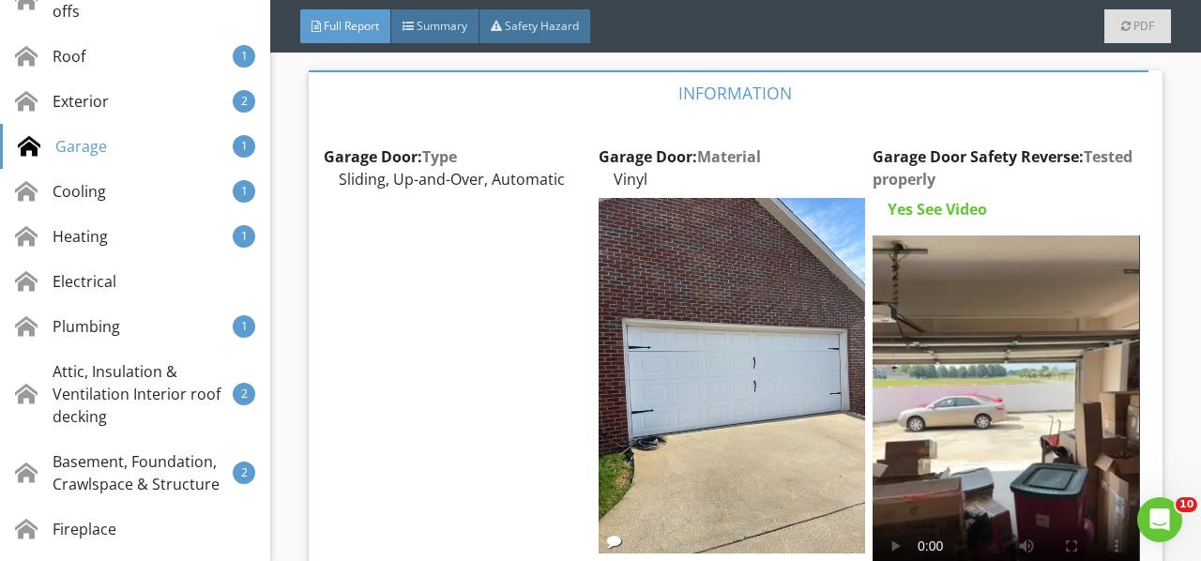
click at [134, 196] on div "Cooling 1" at bounding box center [135, 191] width 270 height 45
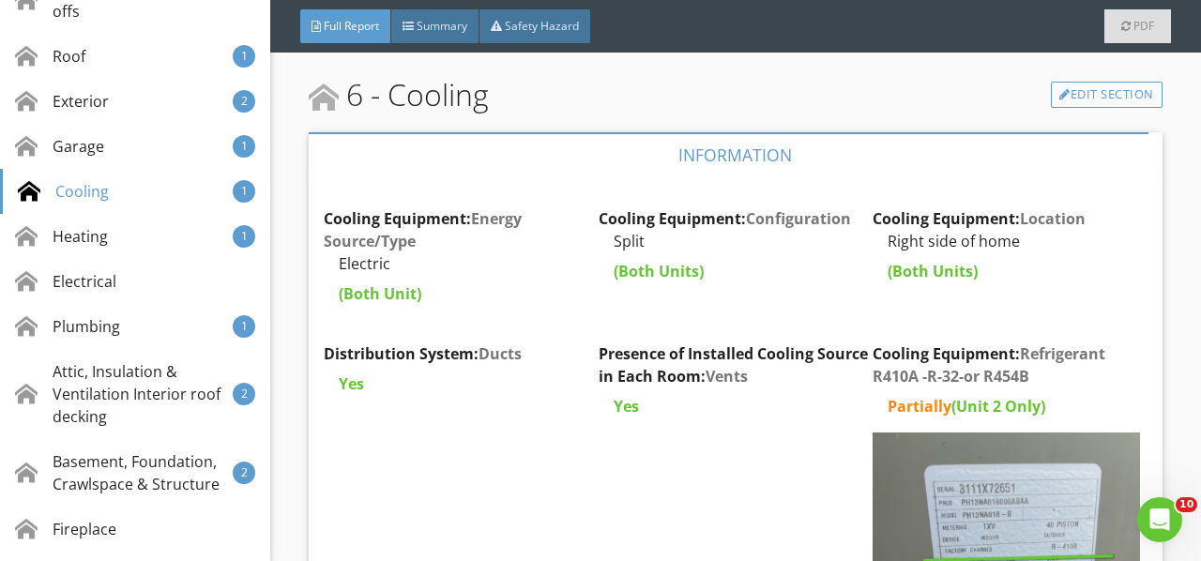
click at [144, 244] on div "Heating 1" at bounding box center [135, 236] width 270 height 45
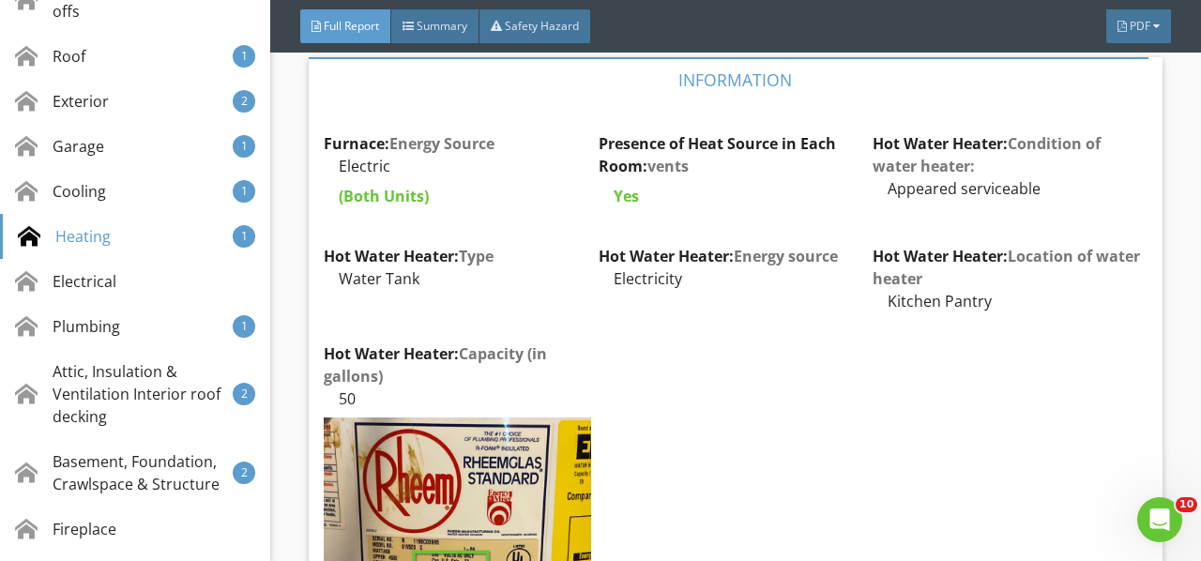
scroll to position [12317, 0]
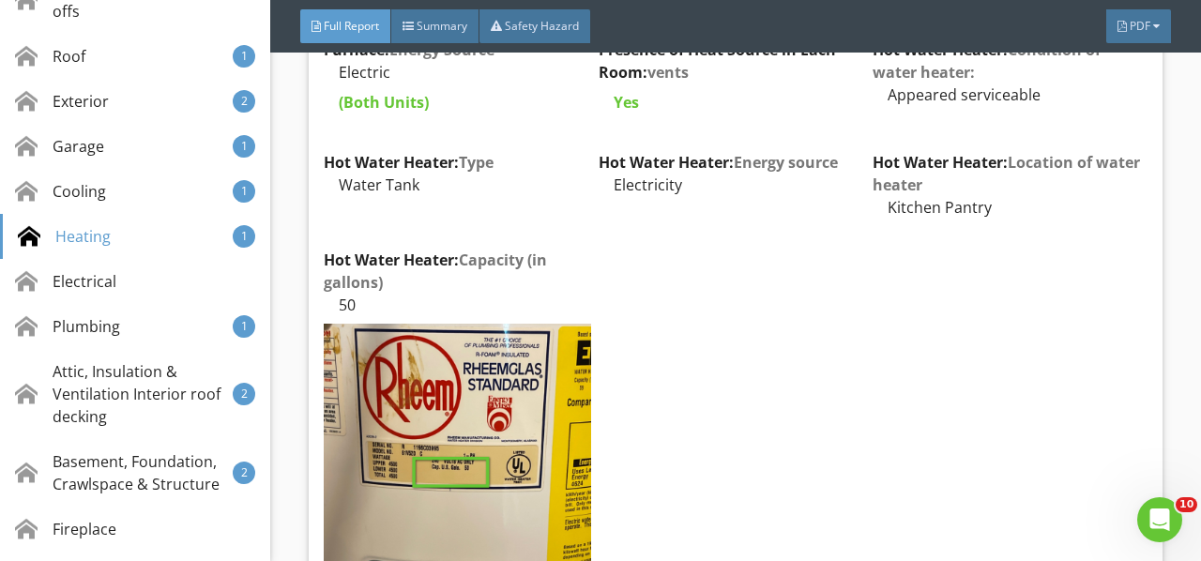
click at [465, 335] on img at bounding box center [457, 502] width 266 height 356
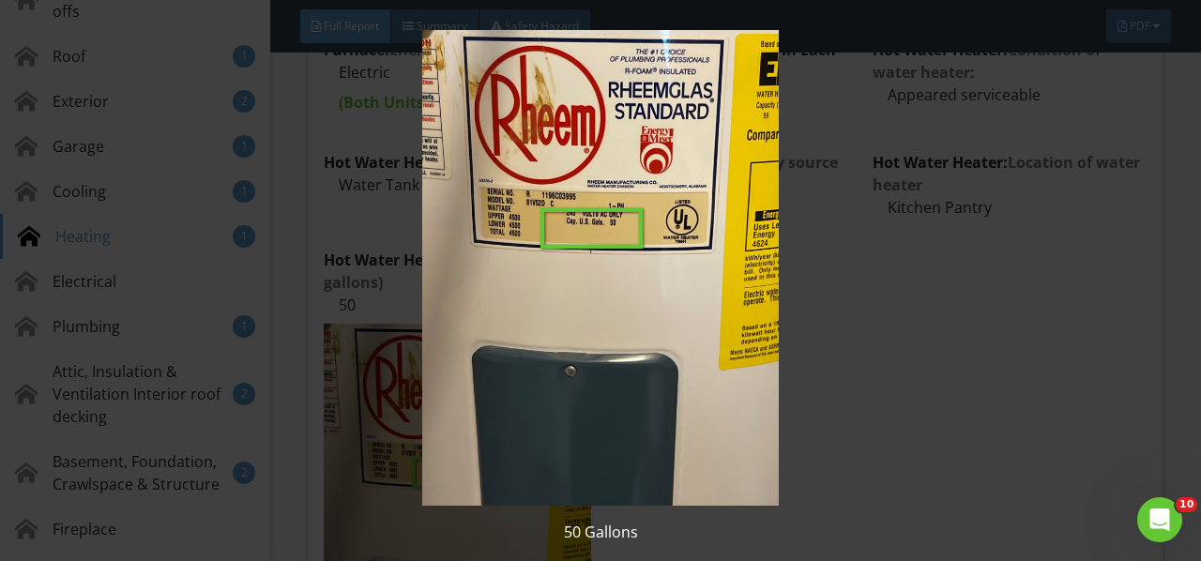
click at [465, 336] on img at bounding box center [599, 268] width 1083 height 476
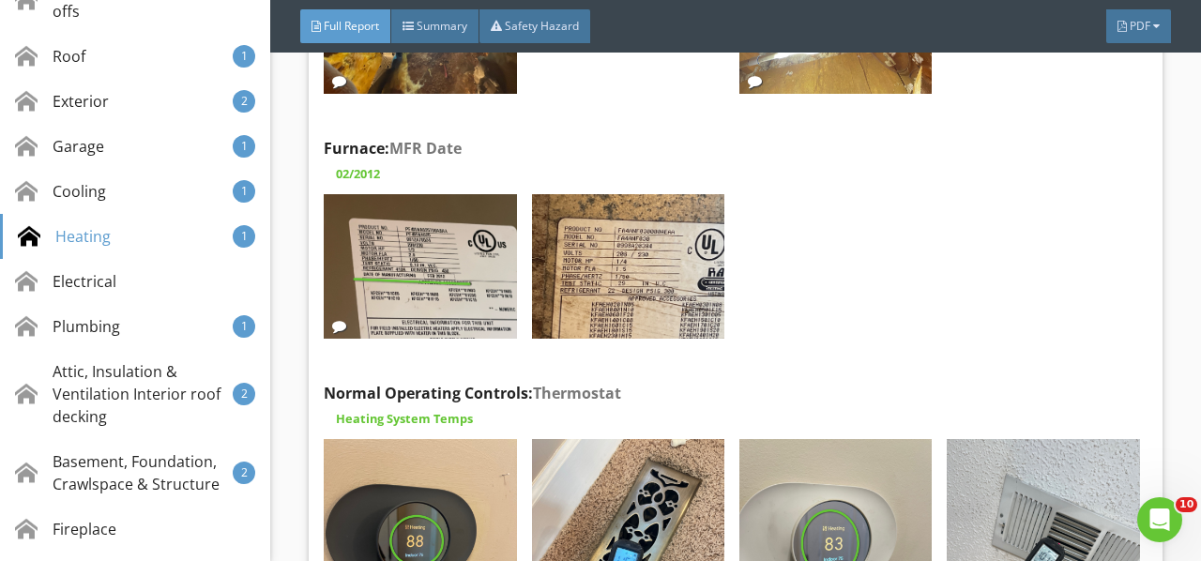
scroll to position [13349, 0]
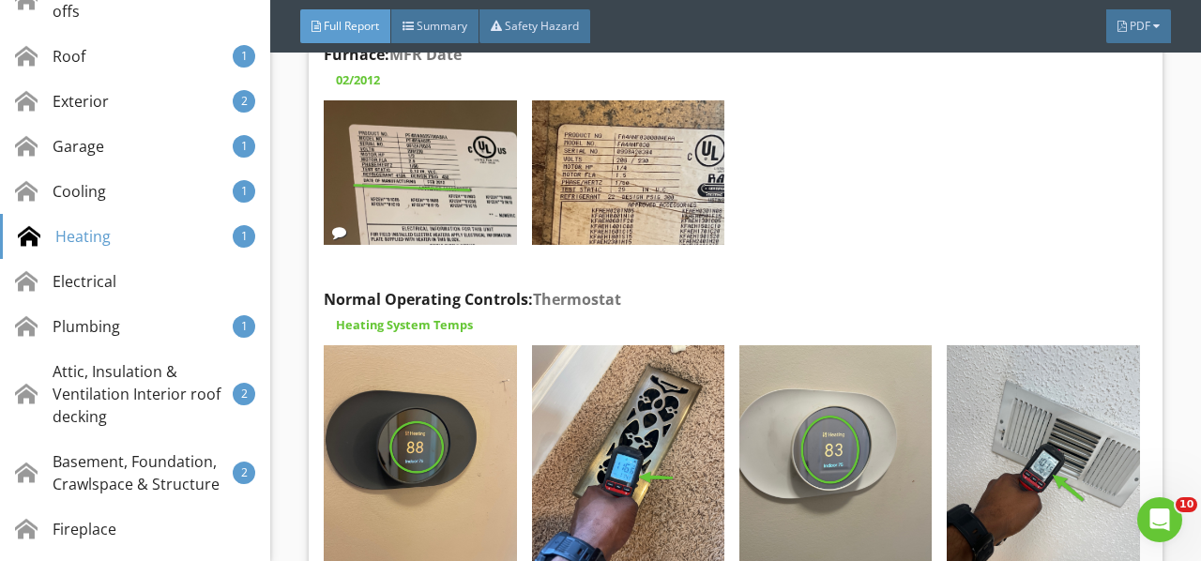
click at [120, 148] on div "Garage 1" at bounding box center [135, 146] width 270 height 45
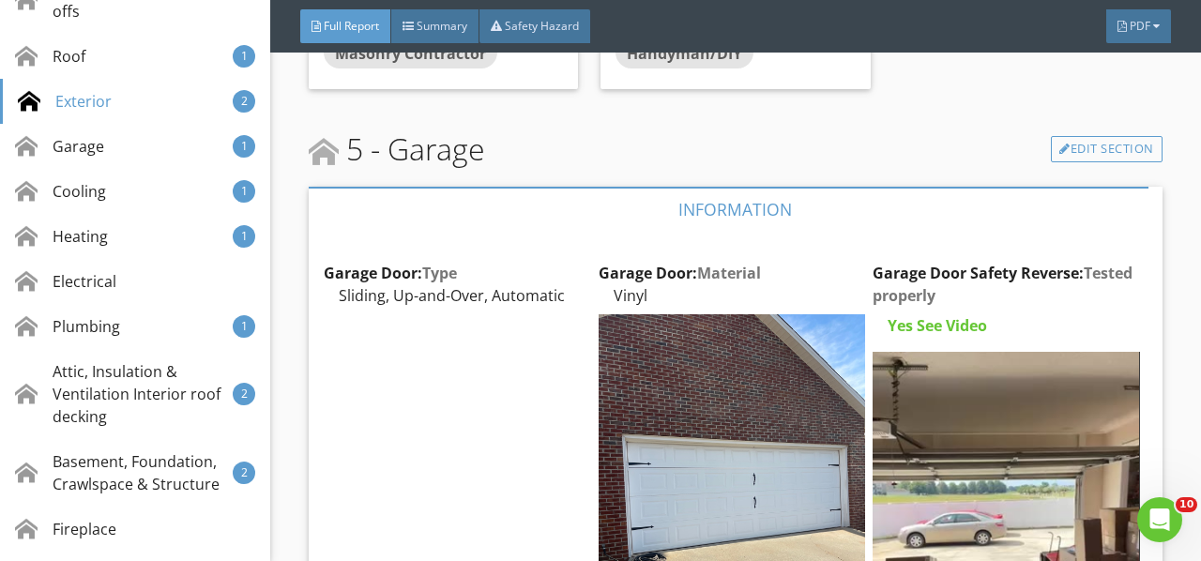
scroll to position [8280, 0]
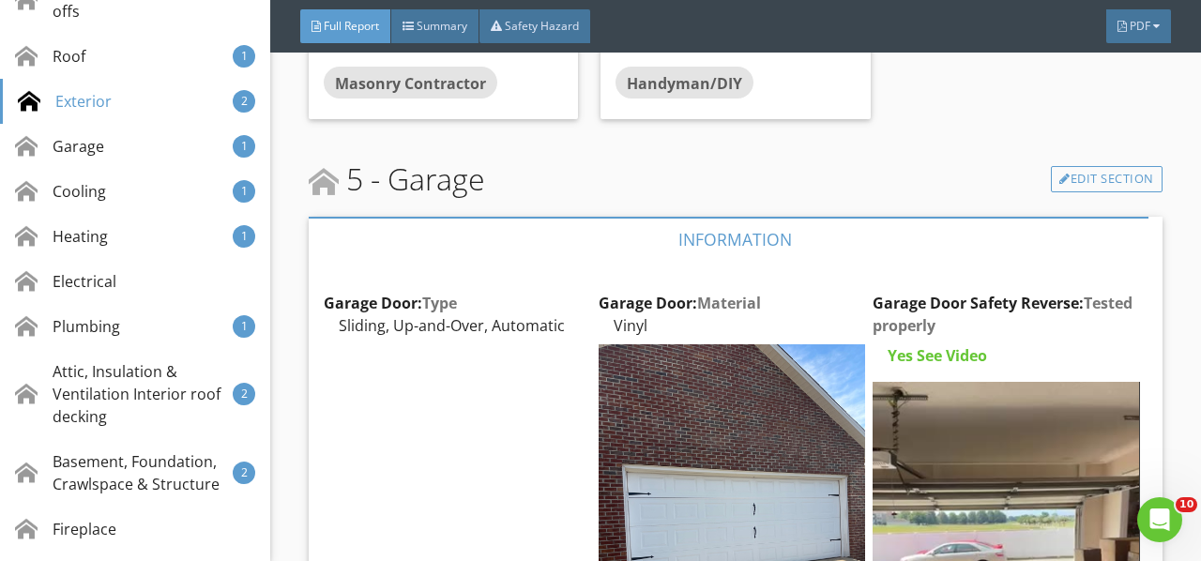
click at [0, 0] on div "Edit" at bounding box center [0, 0] width 0 height 0
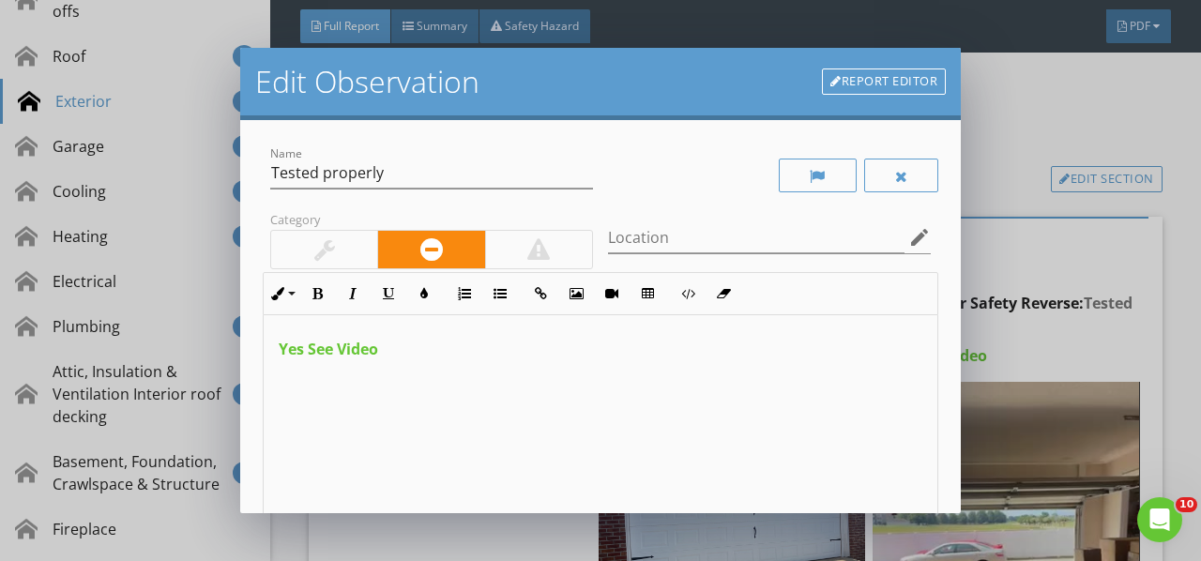
click at [308, 354] on span "Yes See Video" at bounding box center [328, 349] width 99 height 21
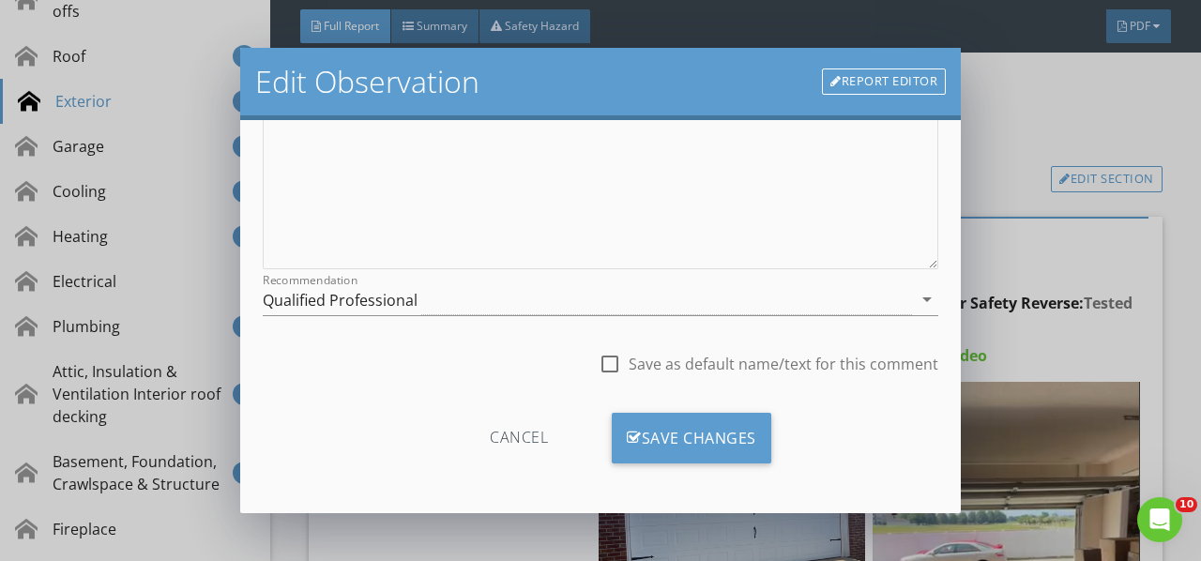
click at [679, 448] on div "Save Changes" at bounding box center [691, 438] width 159 height 51
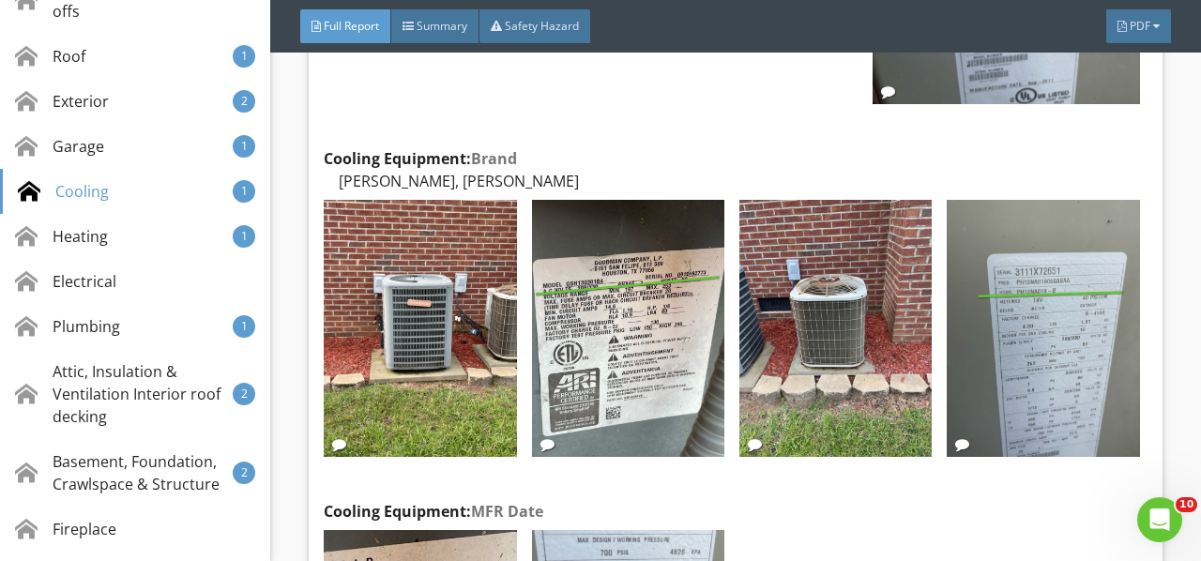
scroll to position [10719, 0]
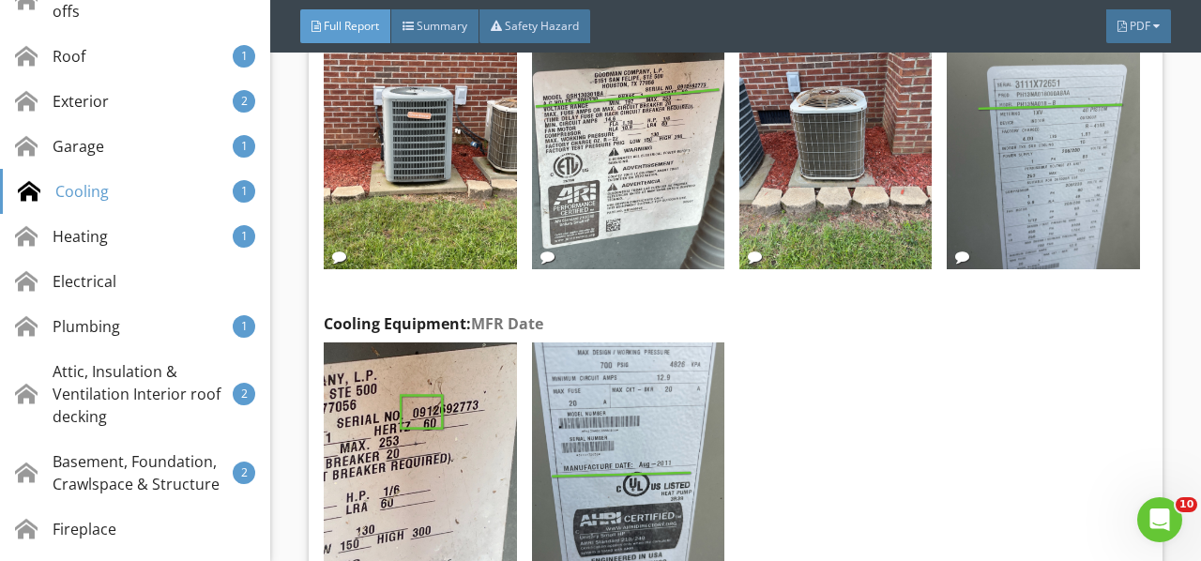
click at [643, 392] on img at bounding box center [628, 470] width 192 height 257
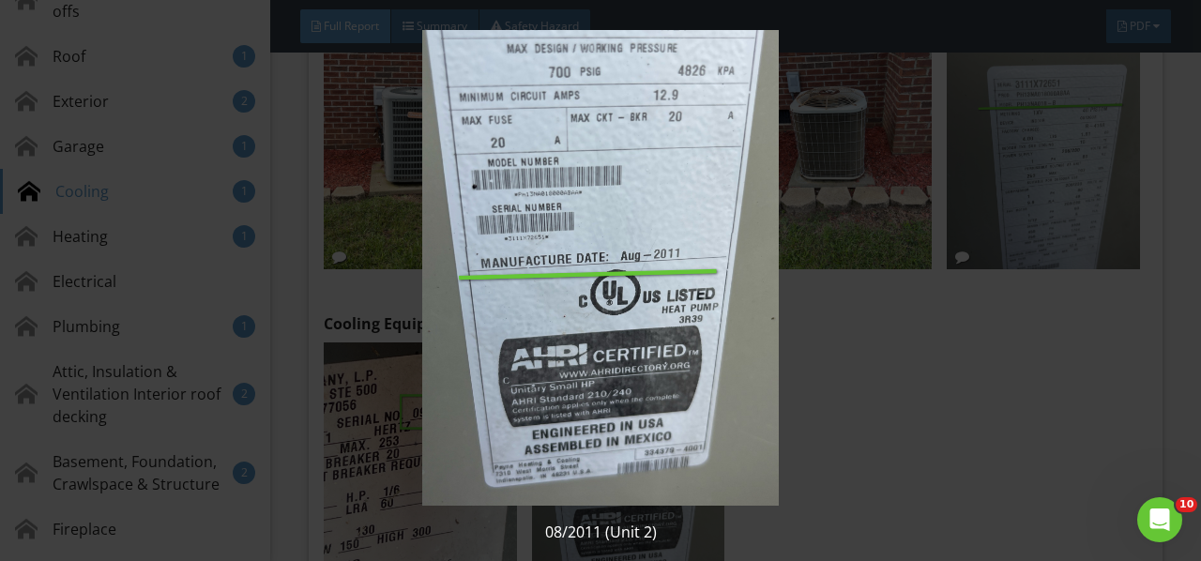
click at [643, 393] on img at bounding box center [599, 268] width 1083 height 476
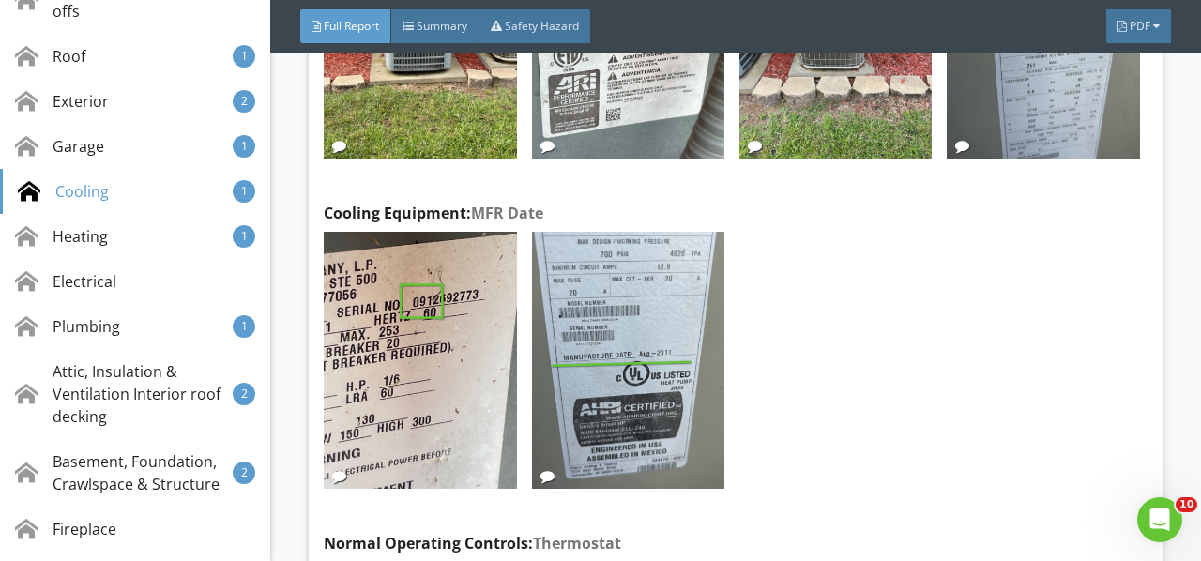
scroll to position [11000, 0]
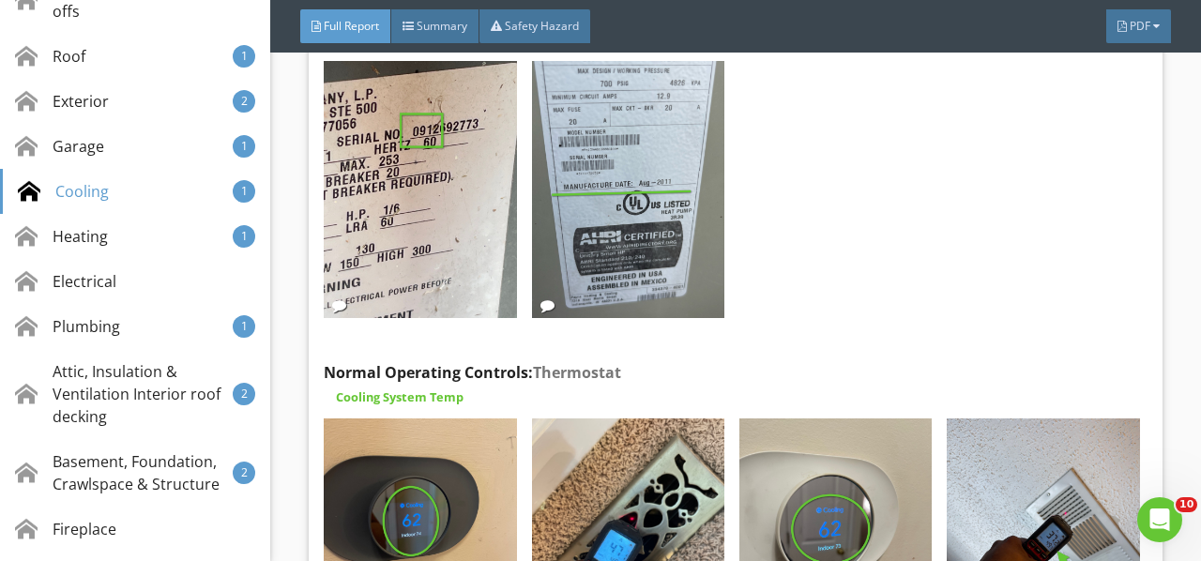
click at [485, 443] on img at bounding box center [420, 546] width 192 height 257
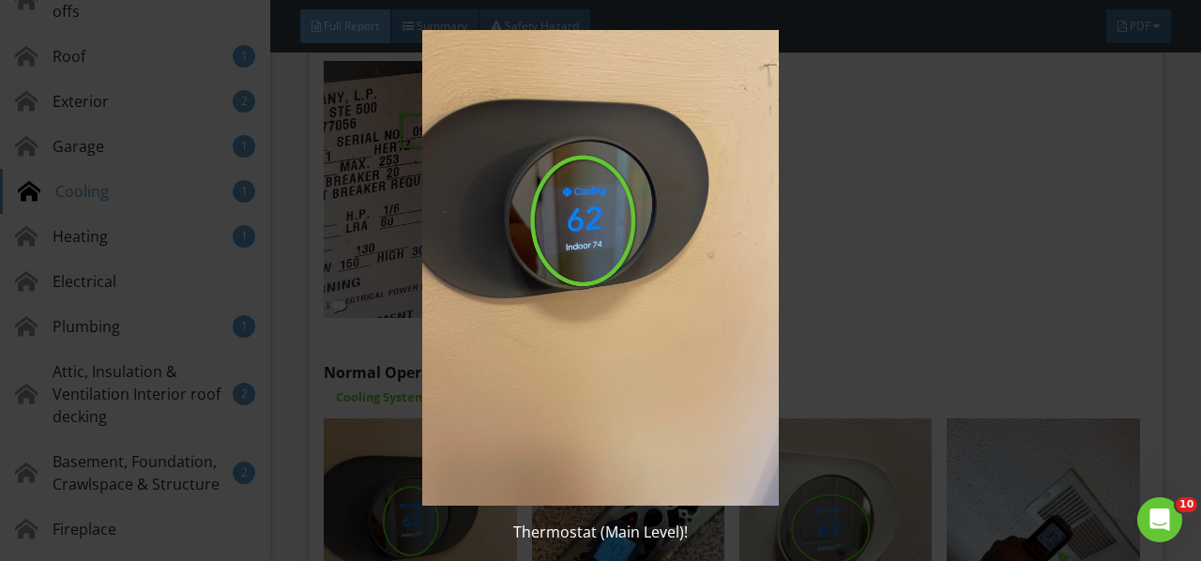
click at [485, 443] on img at bounding box center [599, 268] width 1083 height 476
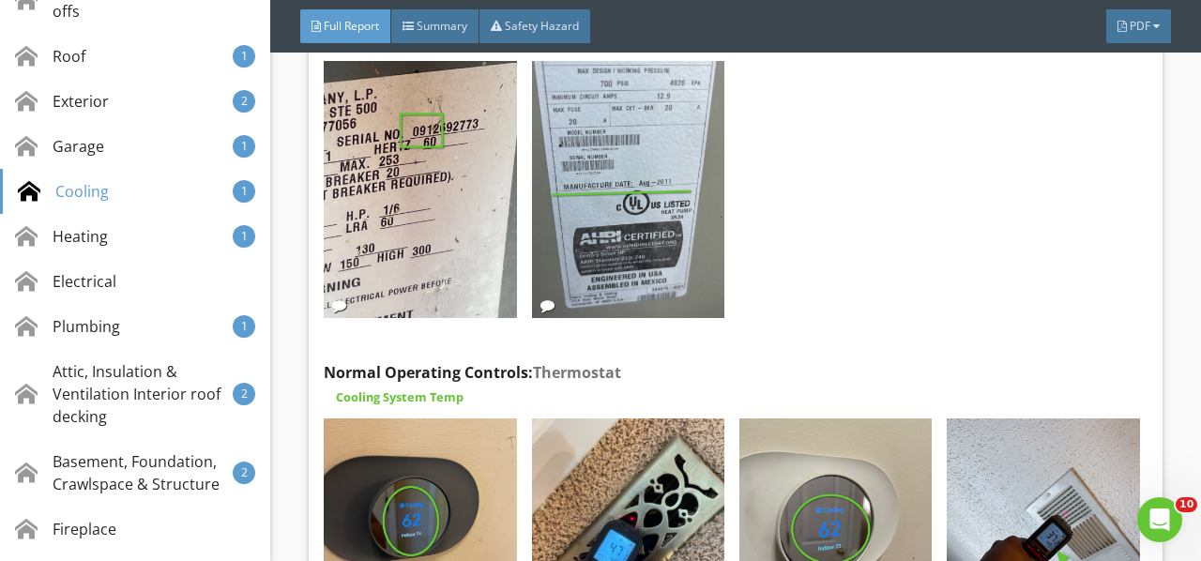
click at [609, 432] on img at bounding box center [628, 546] width 192 height 257
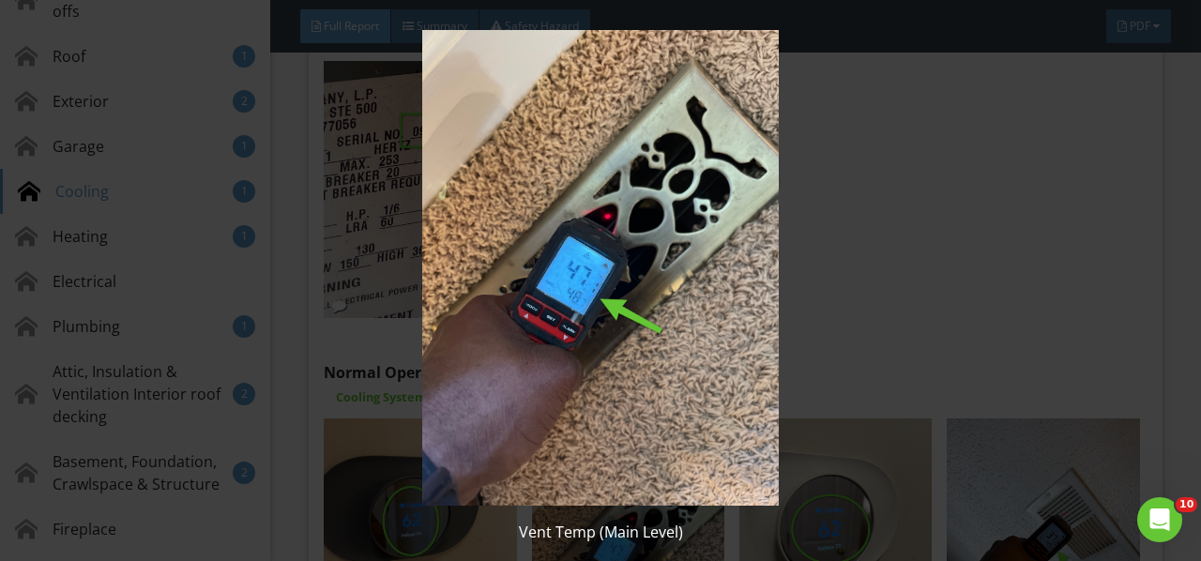
click at [609, 432] on img at bounding box center [599, 268] width 1083 height 476
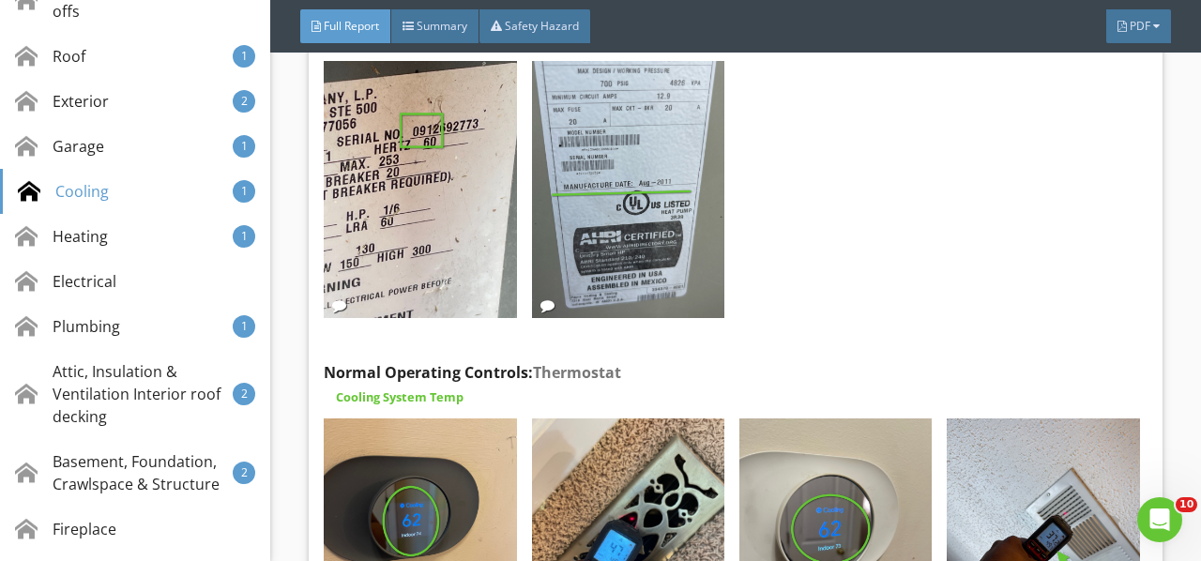
click at [782, 449] on img at bounding box center [835, 546] width 192 height 257
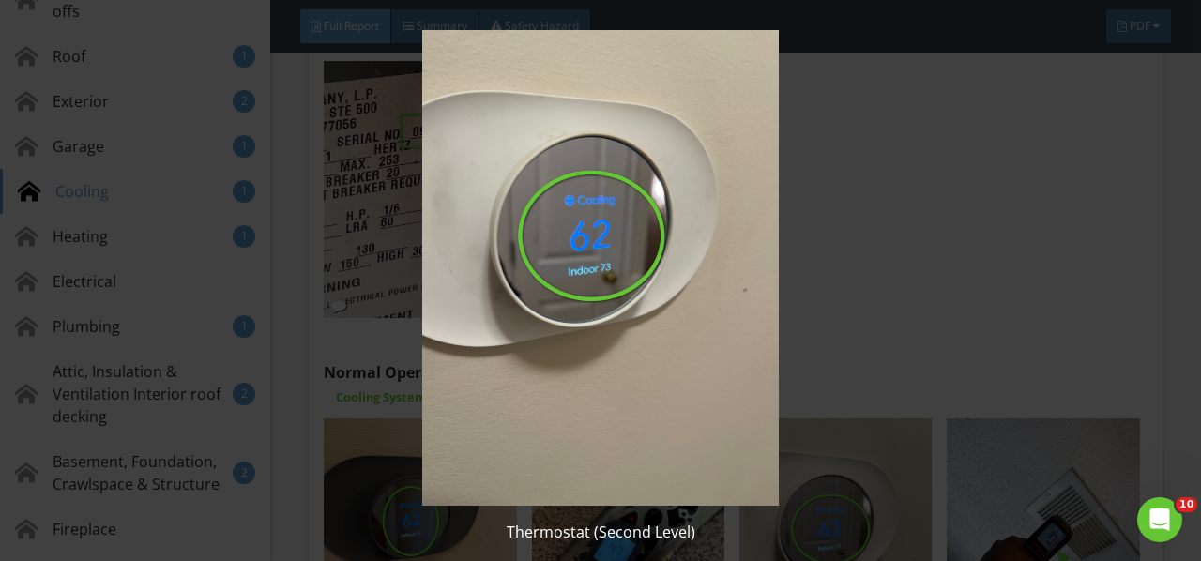
click at [782, 449] on img at bounding box center [599, 268] width 1083 height 476
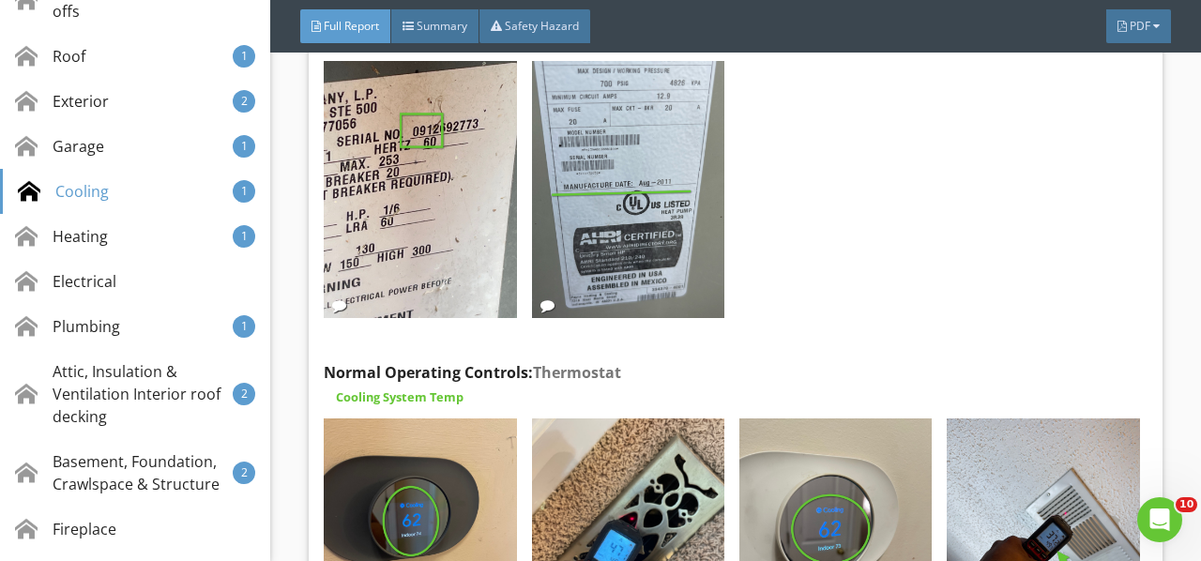
click at [977, 451] on img at bounding box center [1043, 546] width 192 height 257
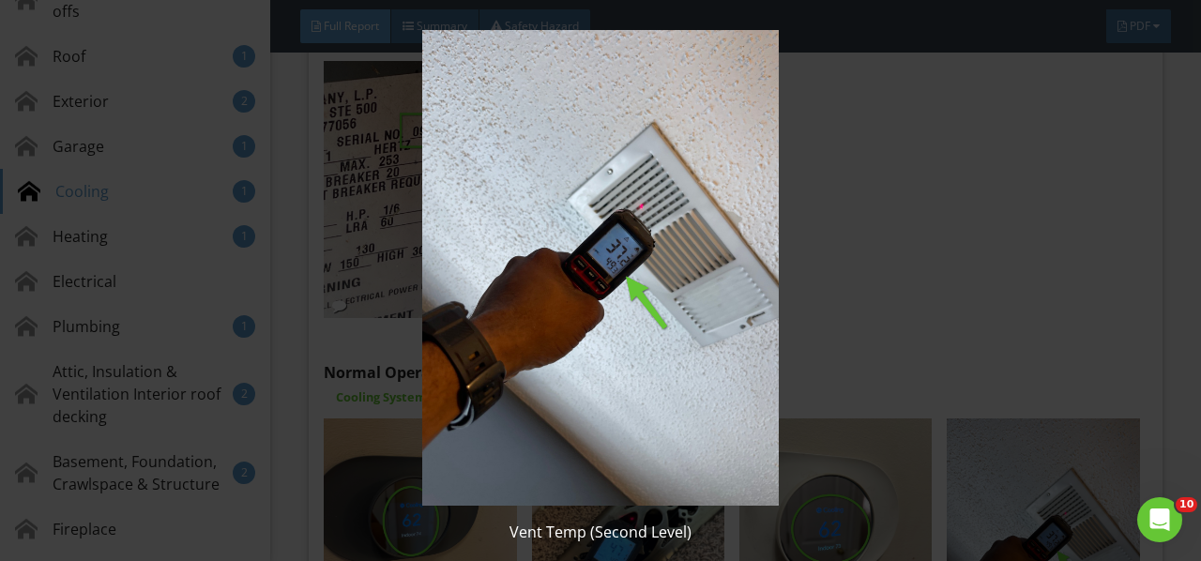
click at [977, 451] on img at bounding box center [599, 268] width 1083 height 476
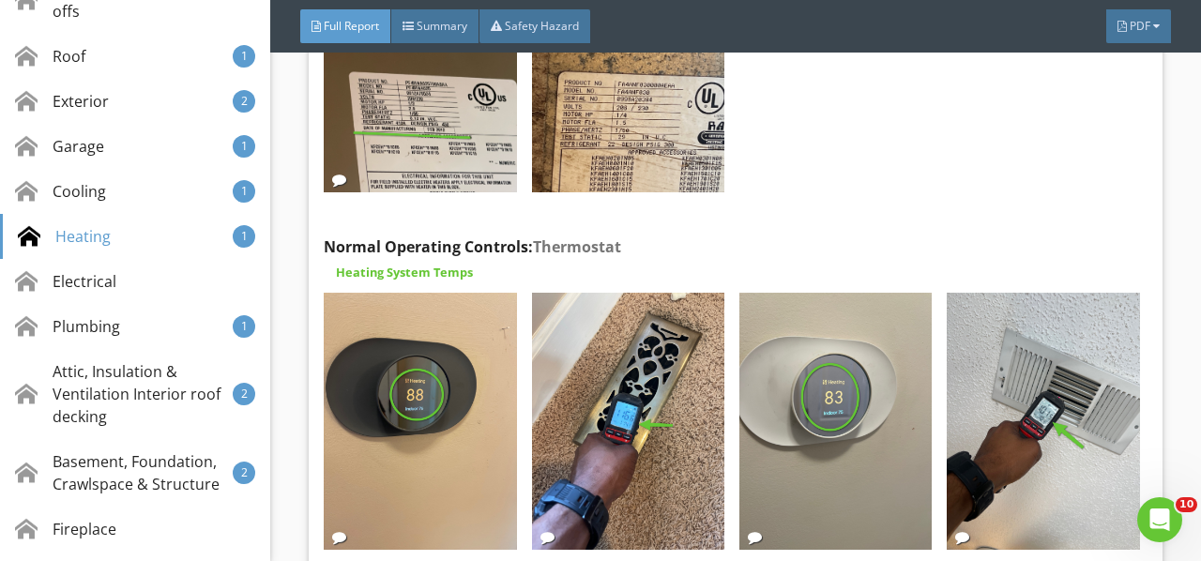
scroll to position [13439, 0]
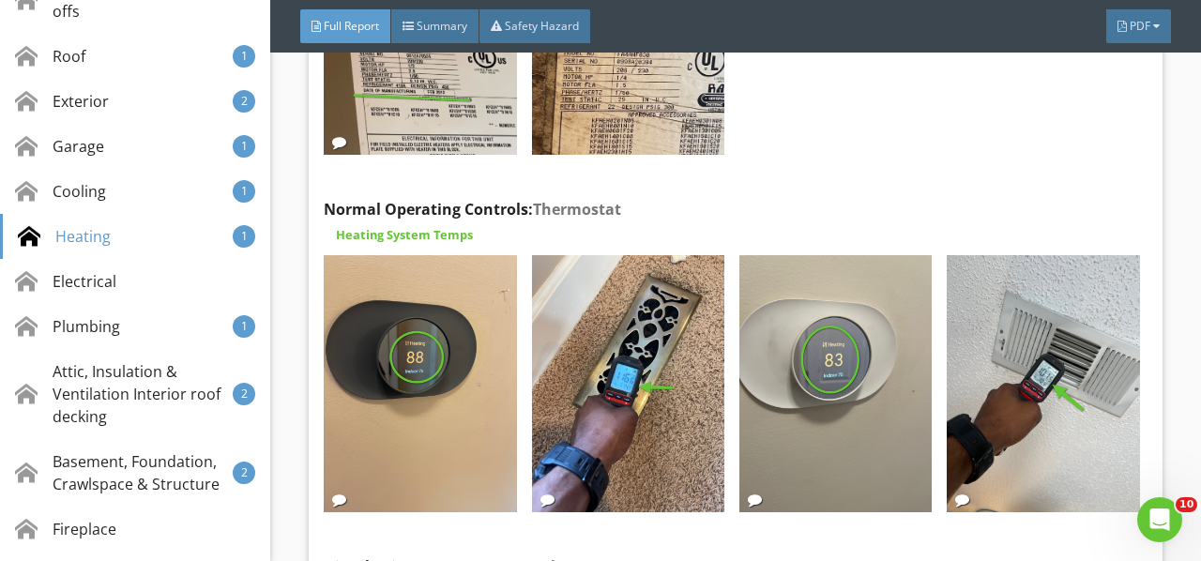
click at [411, 317] on img at bounding box center [420, 383] width 192 height 257
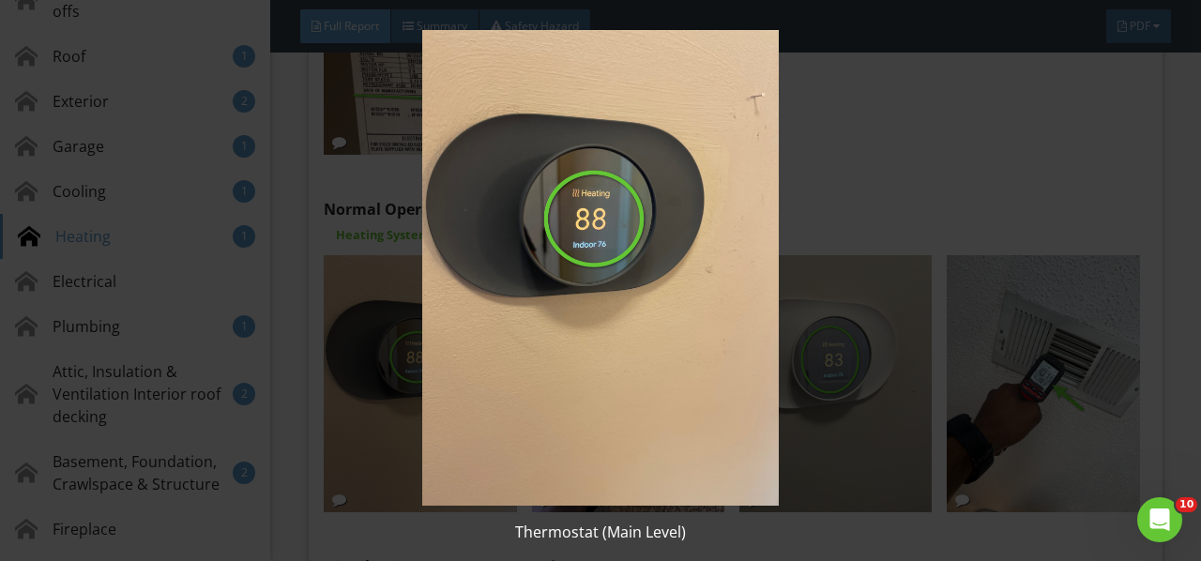
click at [411, 317] on img at bounding box center [599, 268] width 1083 height 476
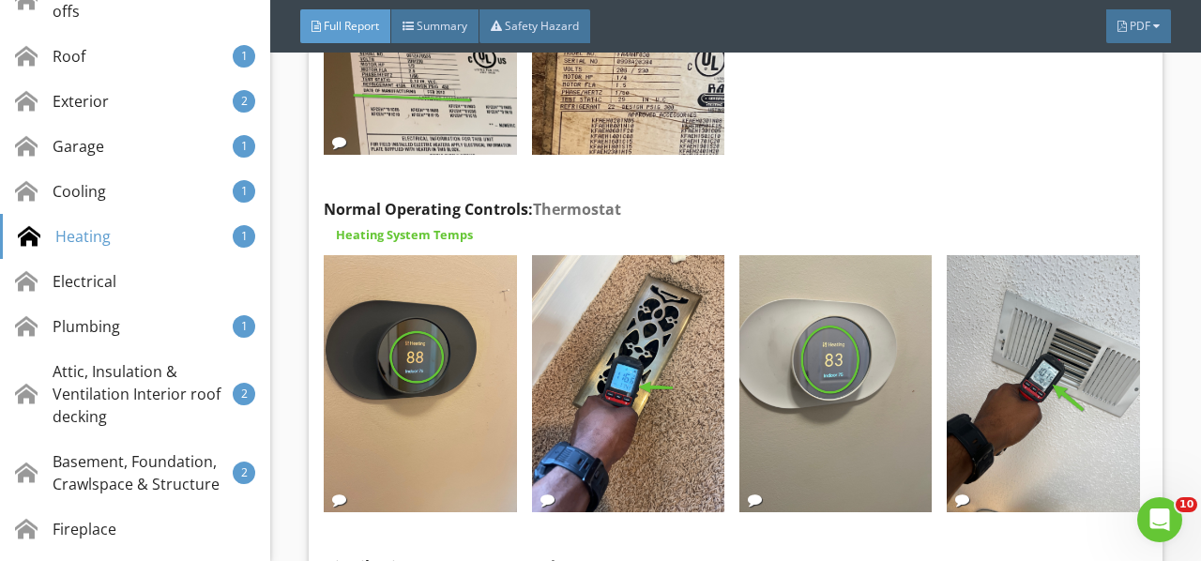
click at [657, 295] on img at bounding box center [628, 383] width 192 height 257
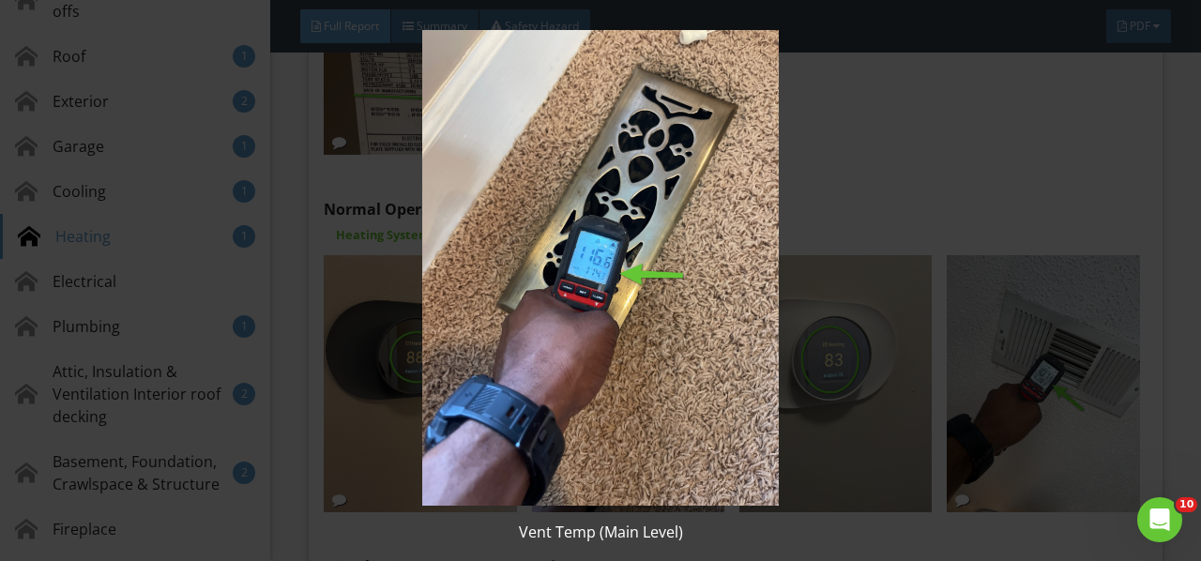
click at [657, 295] on img at bounding box center [599, 268] width 1083 height 476
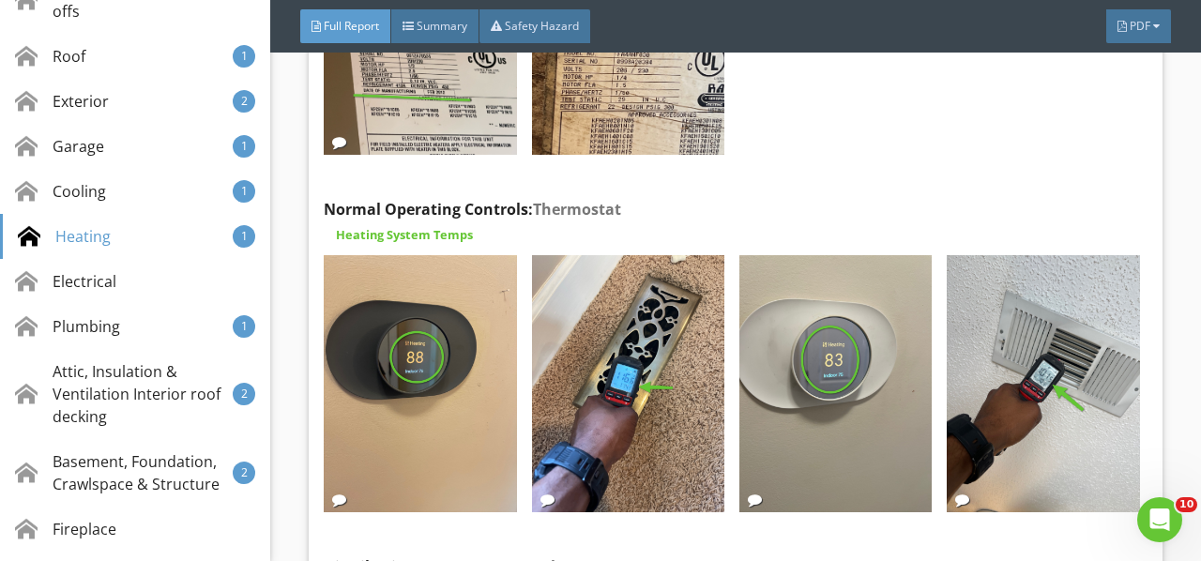
click at [780, 287] on img at bounding box center [835, 383] width 192 height 257
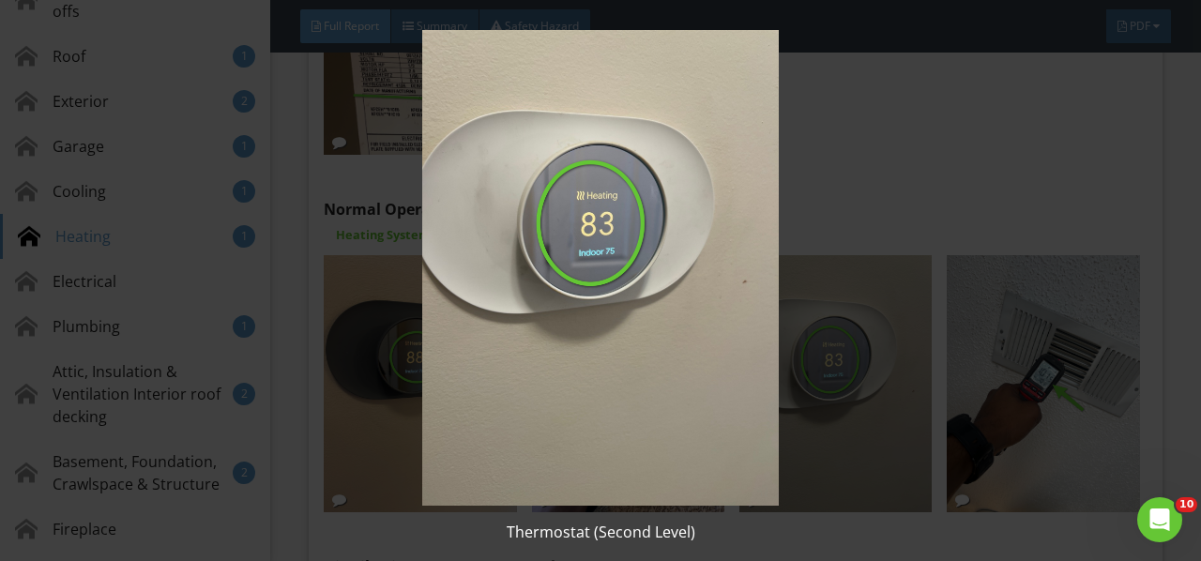
click at [780, 287] on img at bounding box center [599, 268] width 1083 height 476
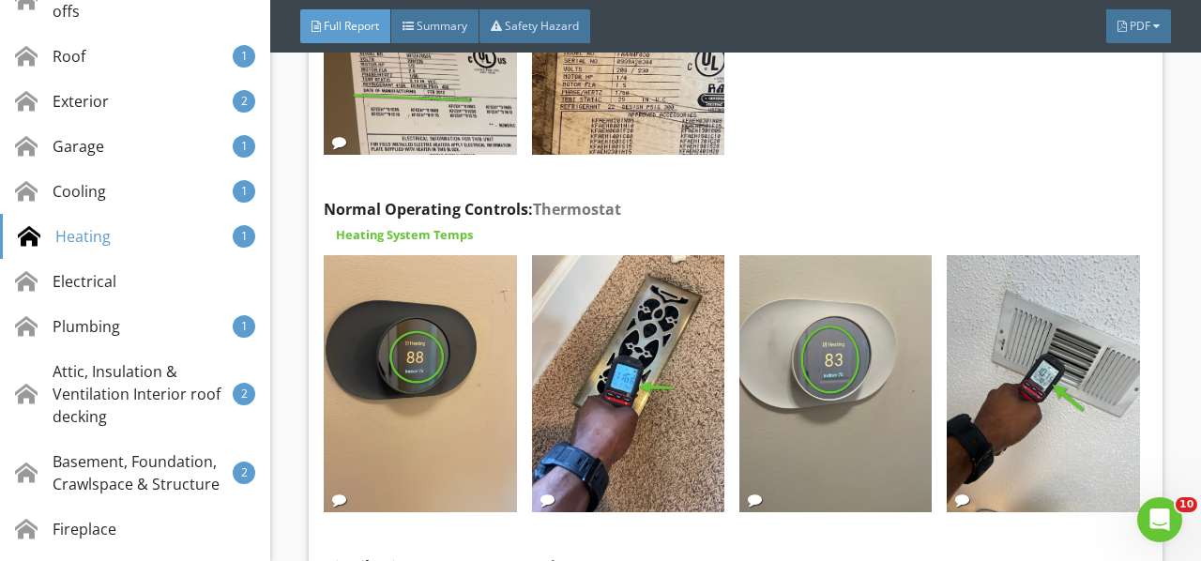
click at [1020, 279] on img at bounding box center [1043, 383] width 192 height 257
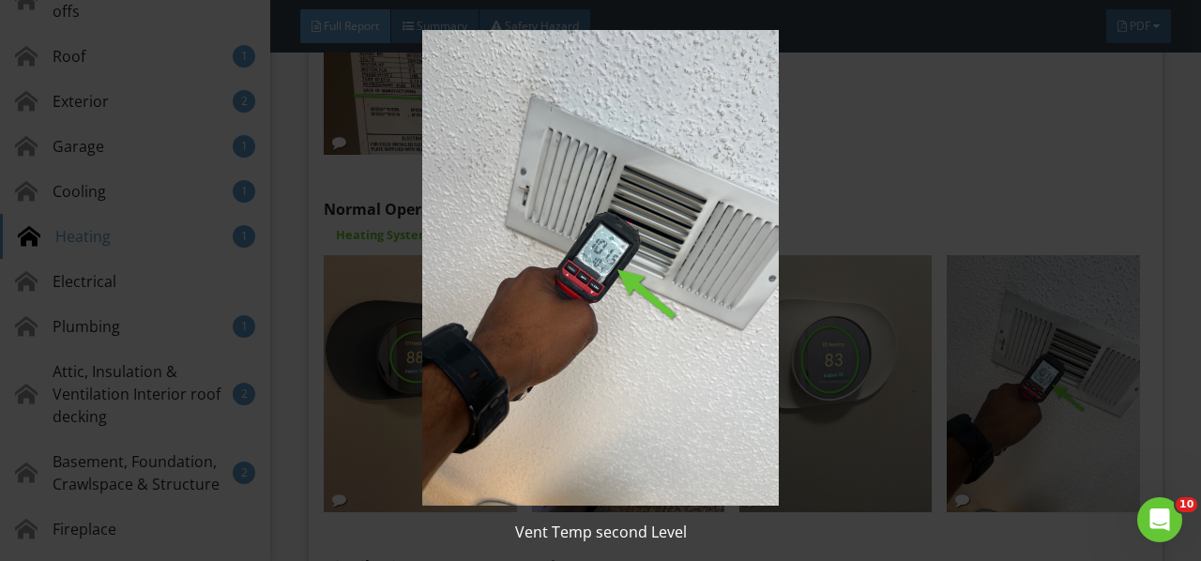
click at [1020, 279] on img at bounding box center [599, 268] width 1083 height 476
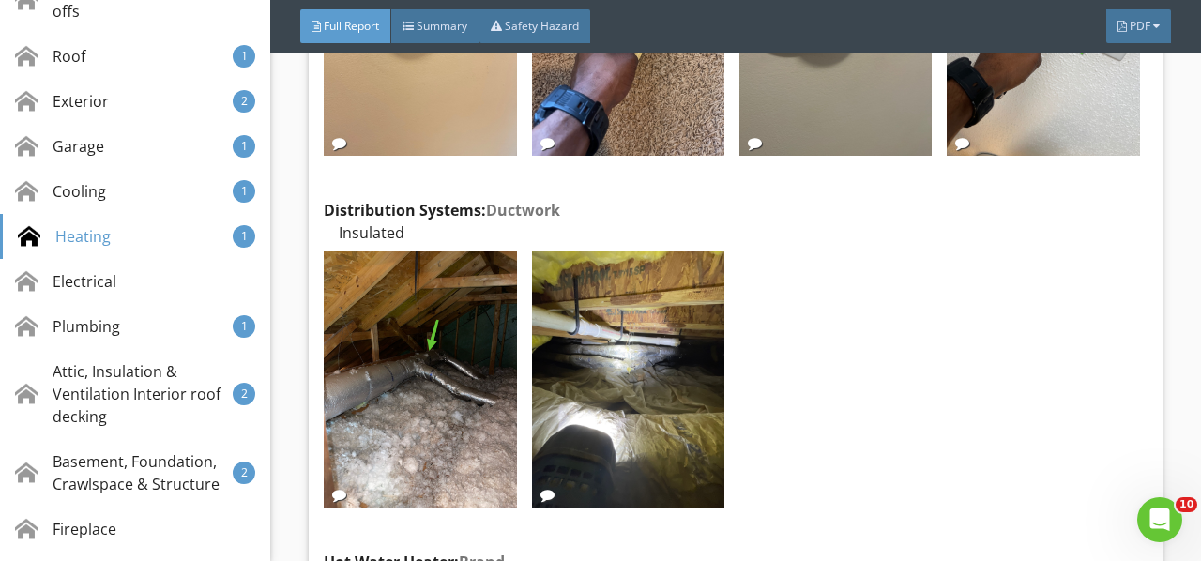
scroll to position [13814, 0]
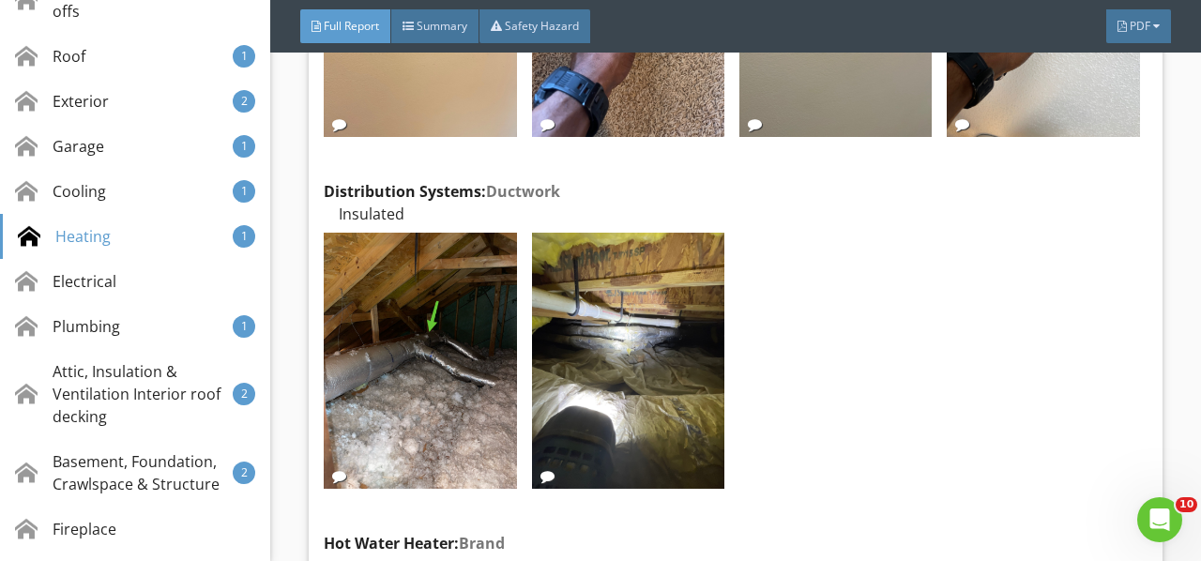
click at [414, 327] on img at bounding box center [420, 361] width 192 height 257
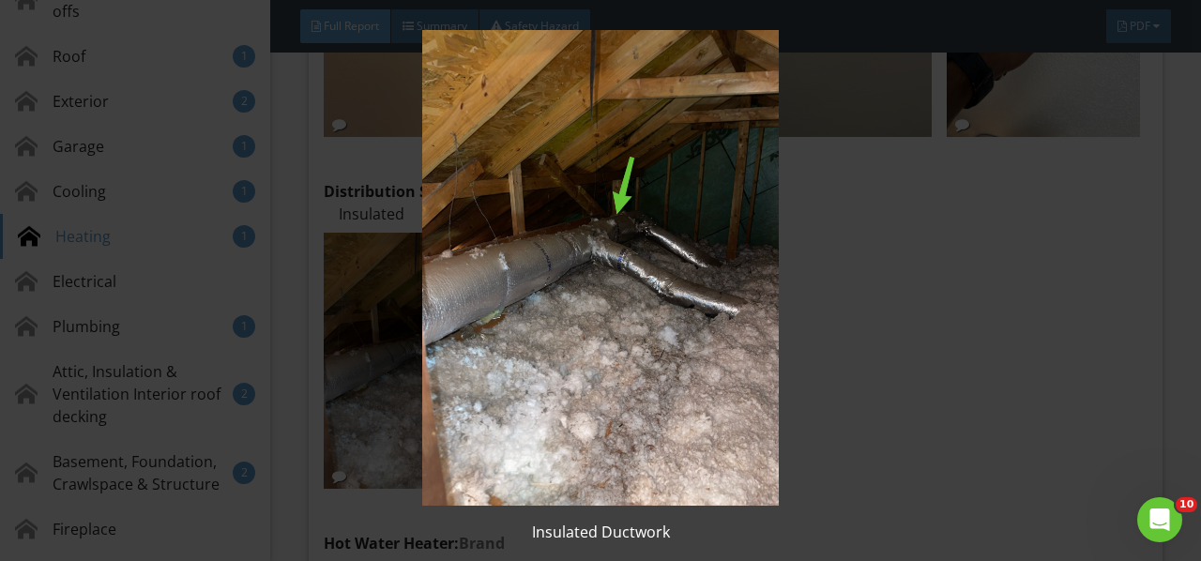
click at [415, 326] on img at bounding box center [599, 268] width 1083 height 476
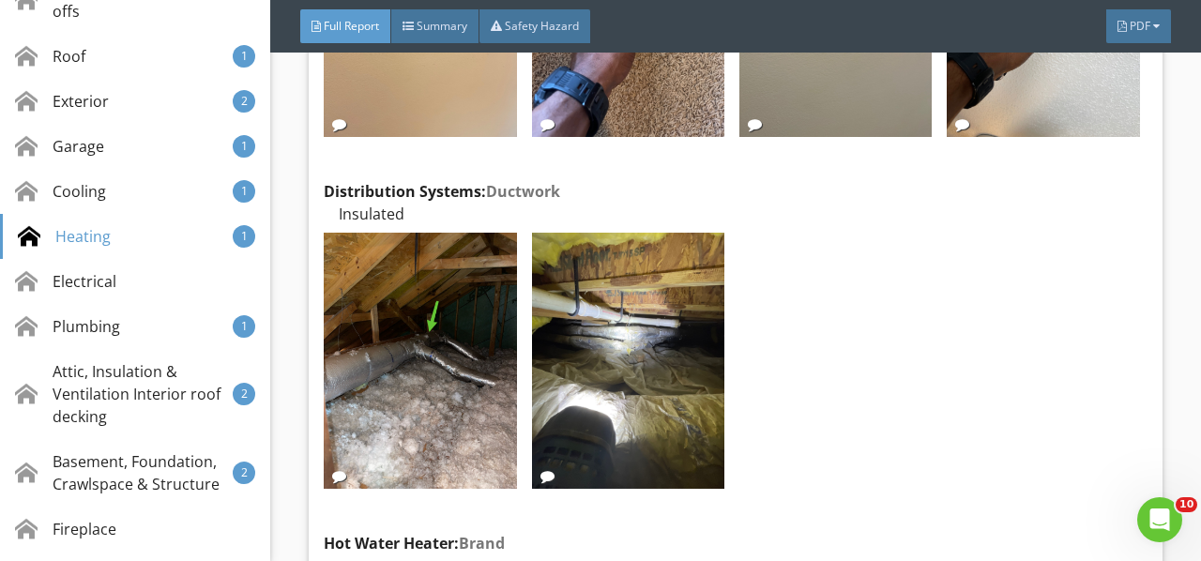
click at [571, 302] on img at bounding box center [628, 361] width 192 height 257
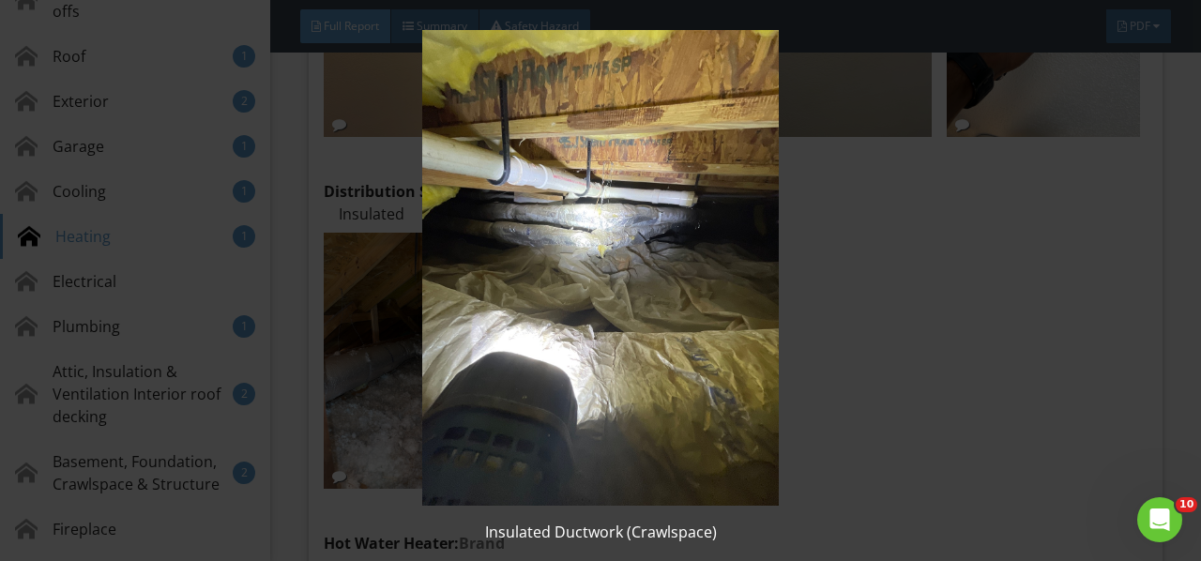
click at [571, 302] on img at bounding box center [599, 268] width 1083 height 476
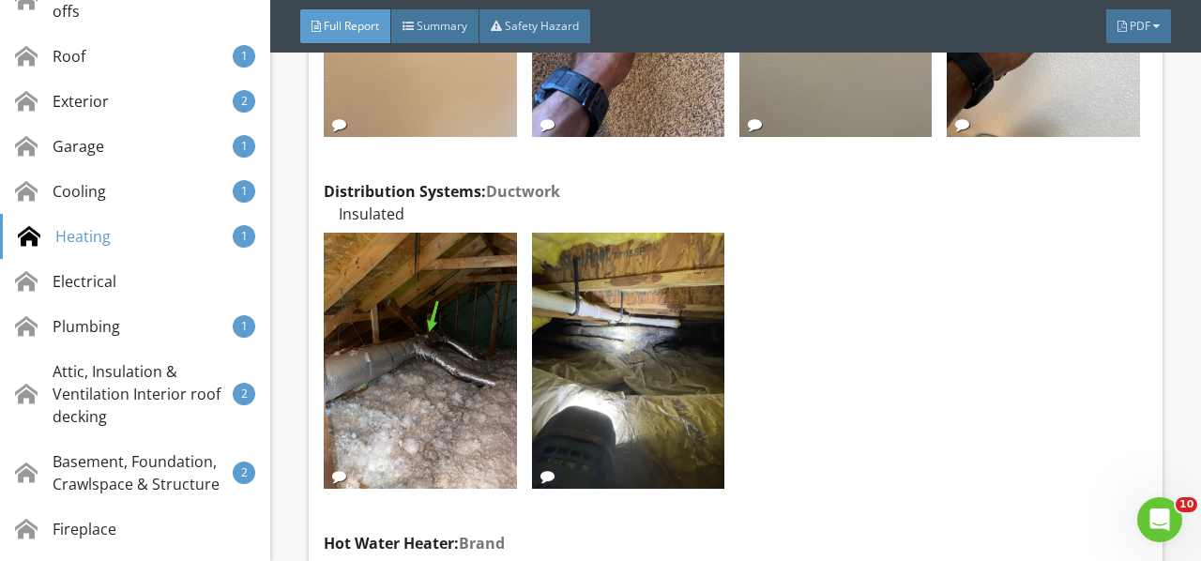
click at [0, 0] on div "Edit" at bounding box center [0, 0] width 0 height 0
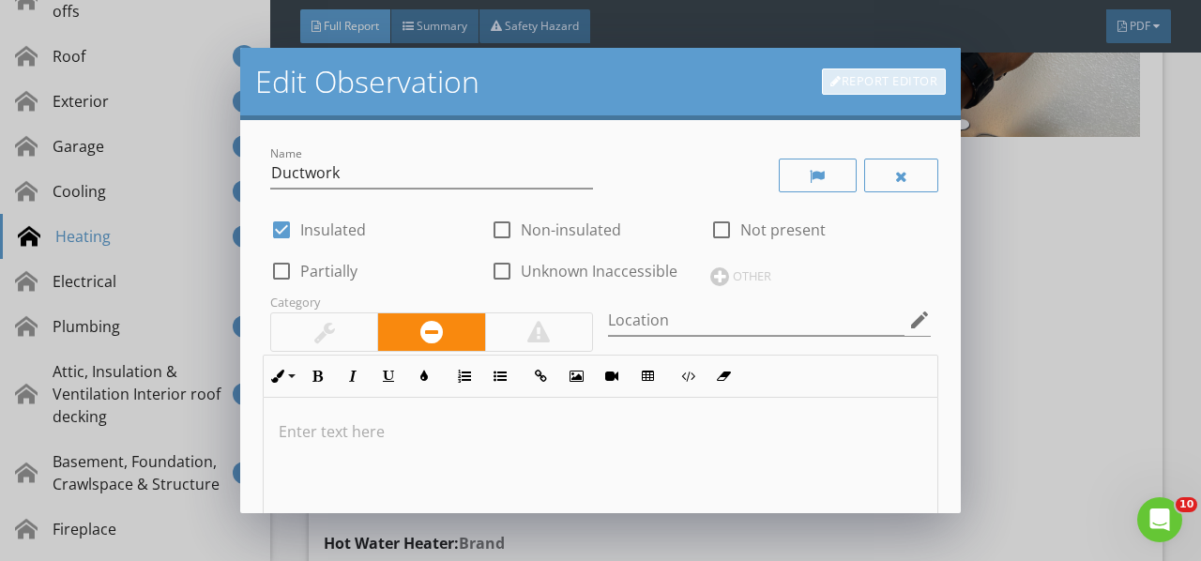
click at [897, 84] on link "Report Editor" at bounding box center [884, 81] width 124 height 26
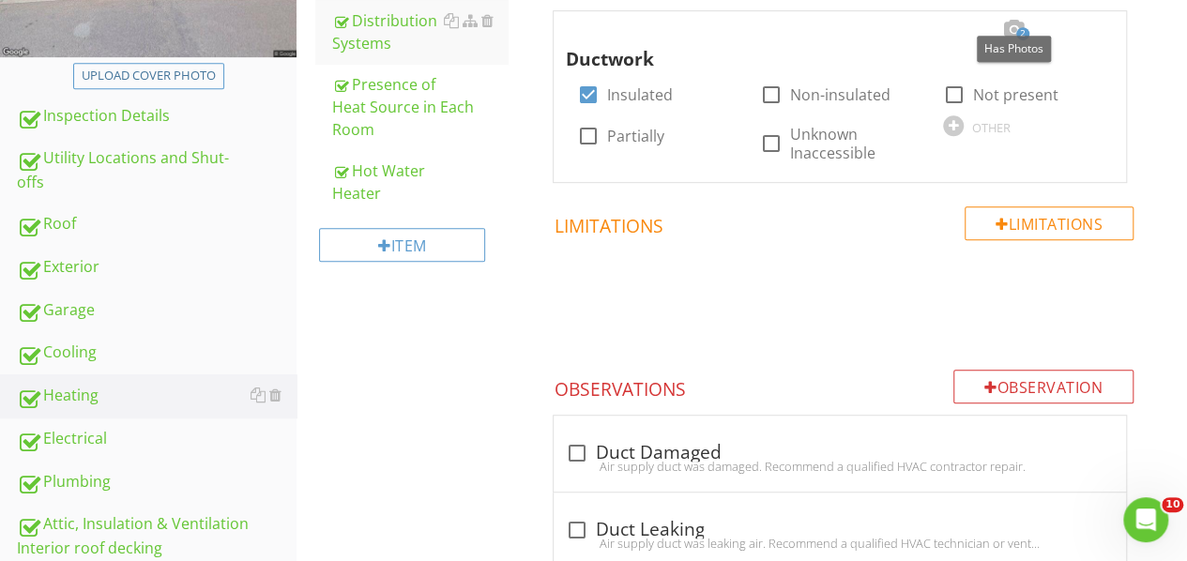
click at [1007, 29] on div at bounding box center [1013, 29] width 23 height 19
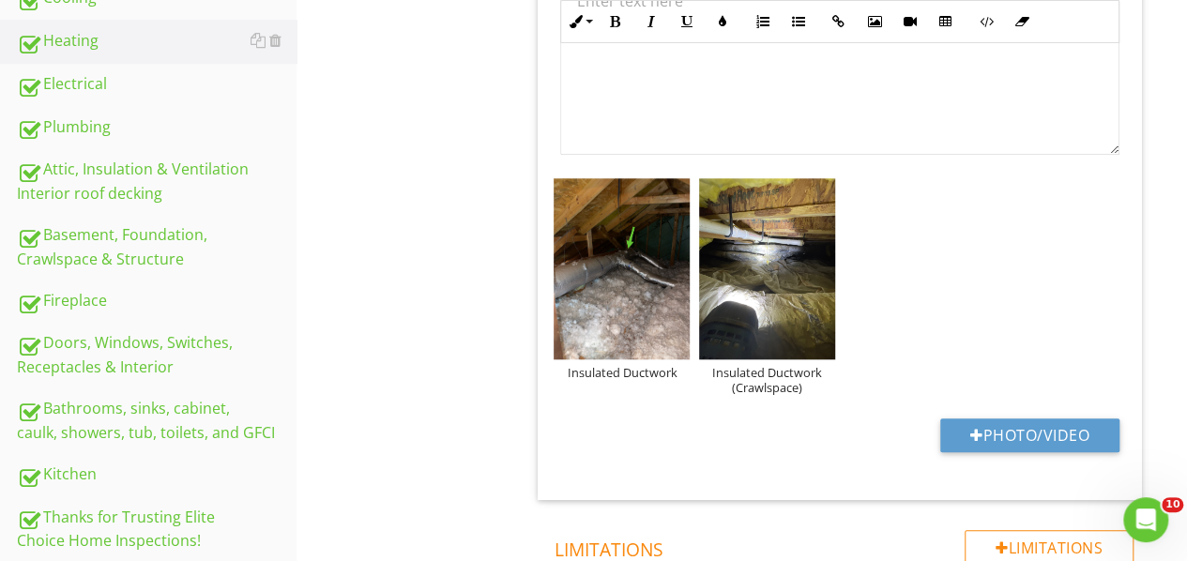
scroll to position [822, 0]
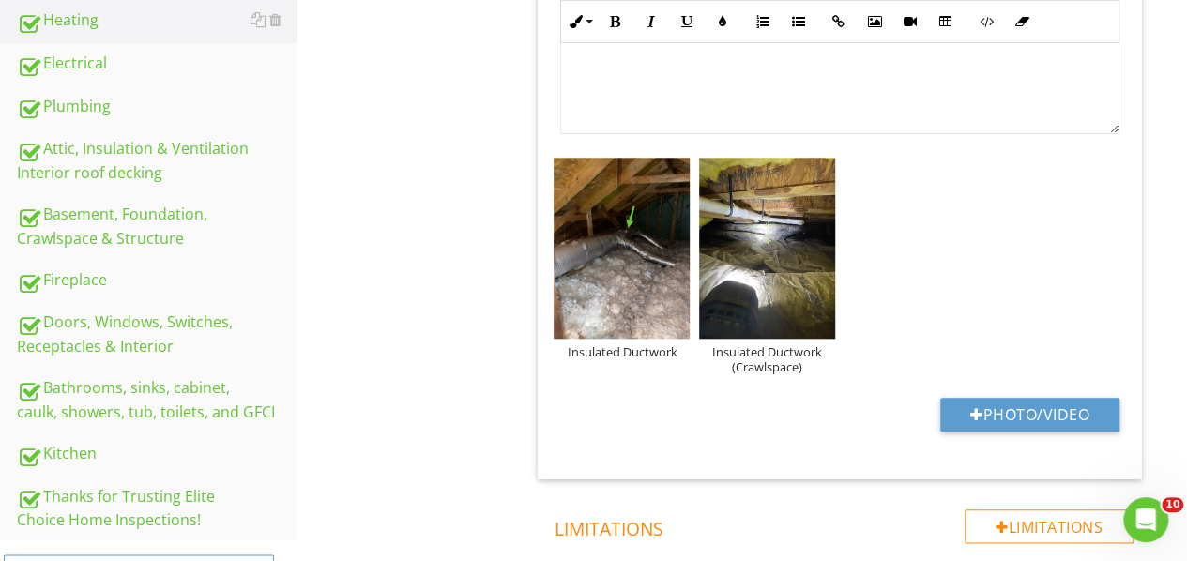
click at [734, 289] on img at bounding box center [767, 248] width 136 height 181
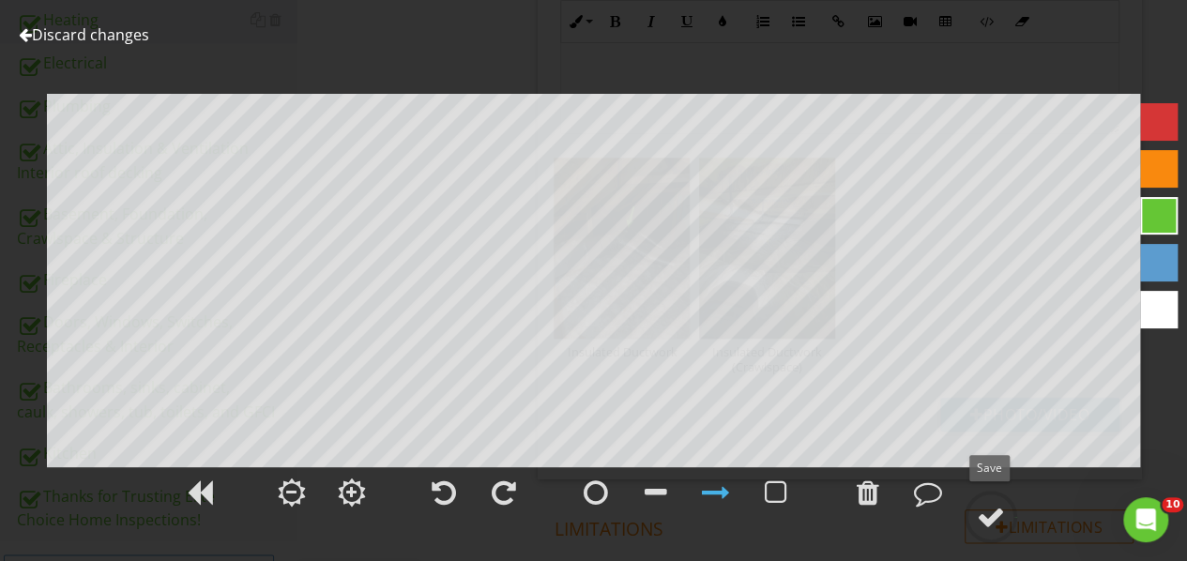
click at [982, 510] on div at bounding box center [991, 517] width 28 height 28
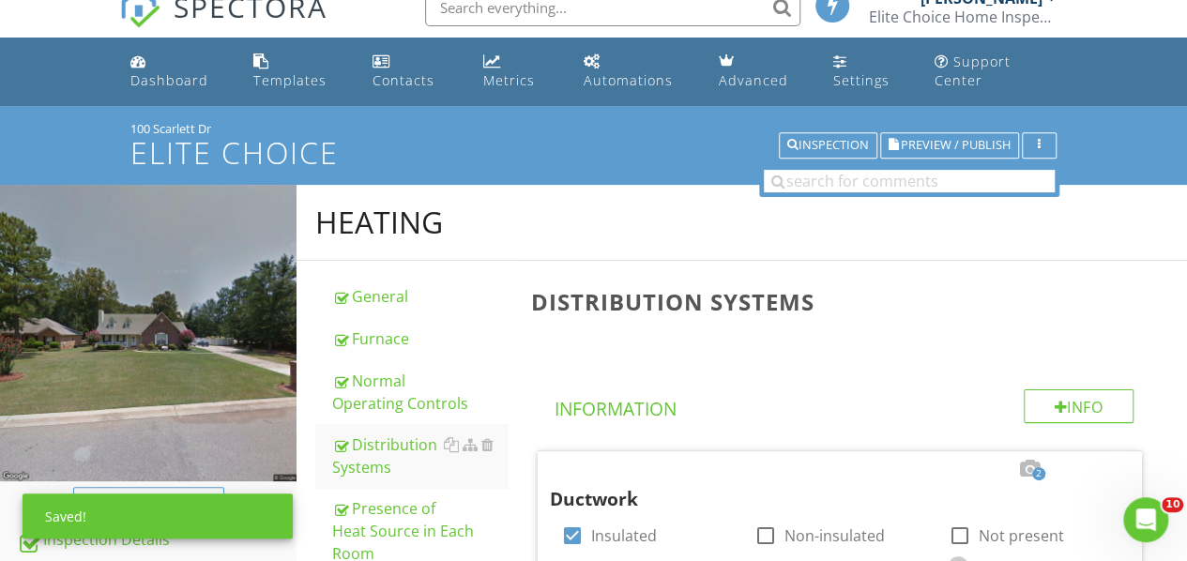
scroll to position [0, 0]
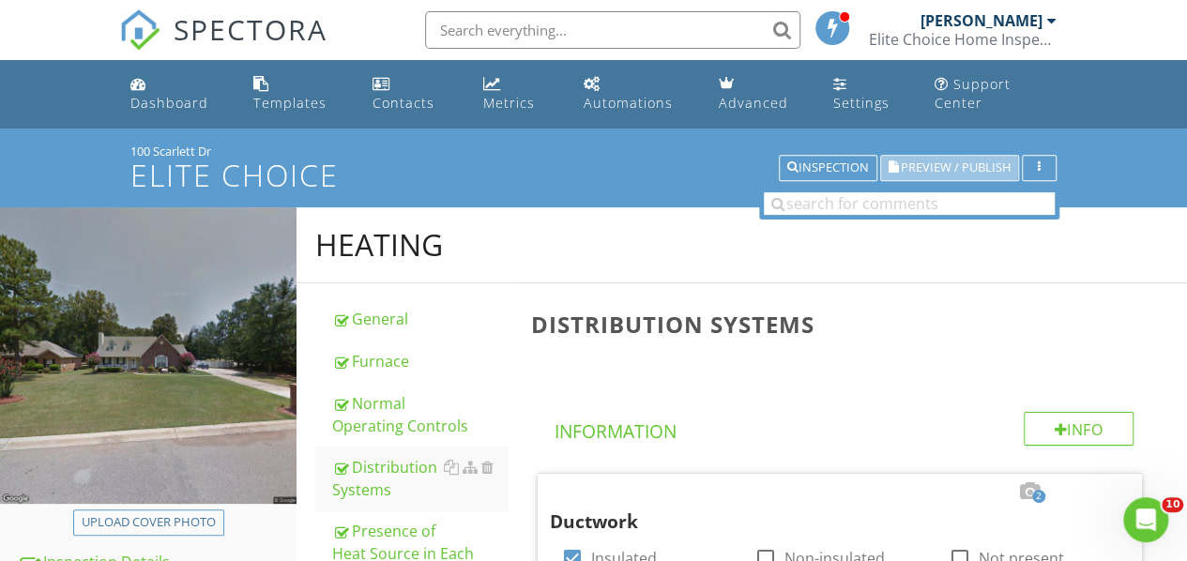
click at [929, 162] on span "Preview / Publish" at bounding box center [956, 168] width 110 height 12
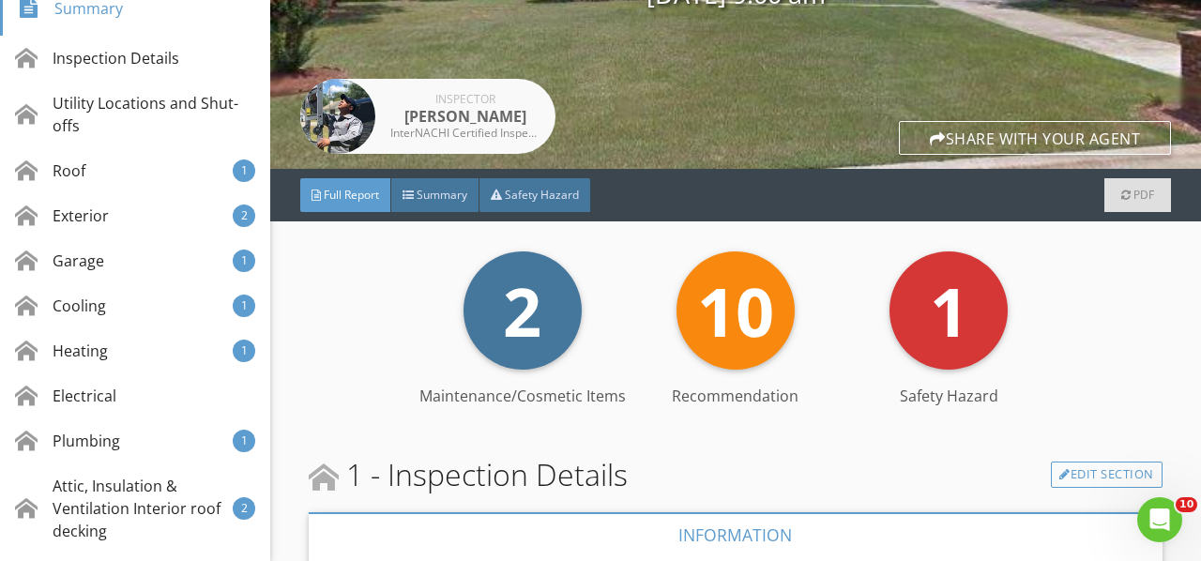
scroll to position [375, 0]
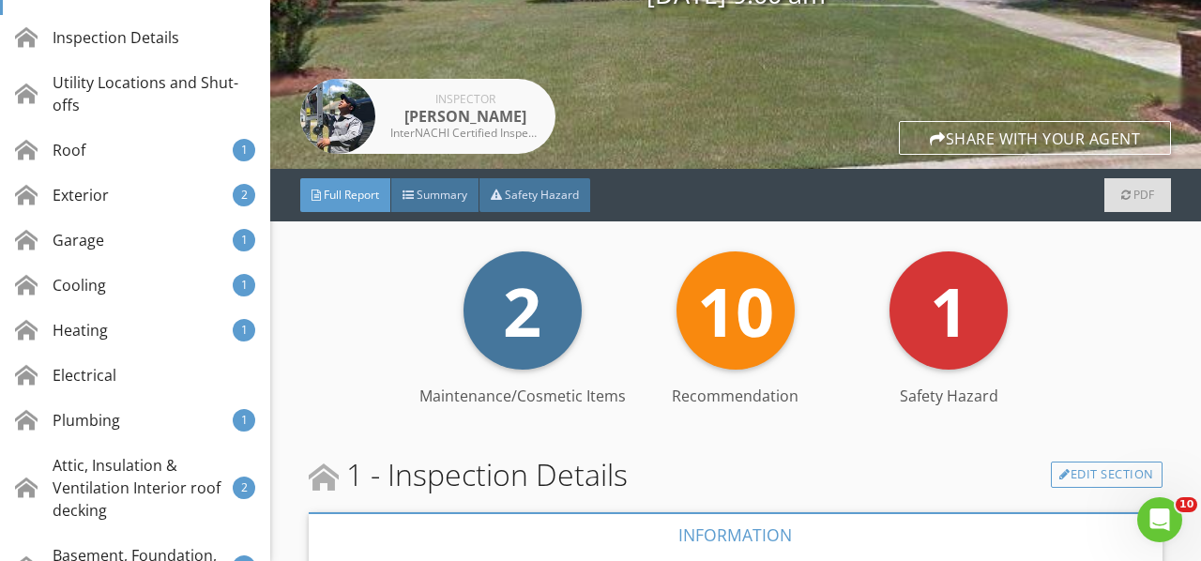
click at [143, 229] on div "Garage 1" at bounding box center [135, 240] width 270 height 45
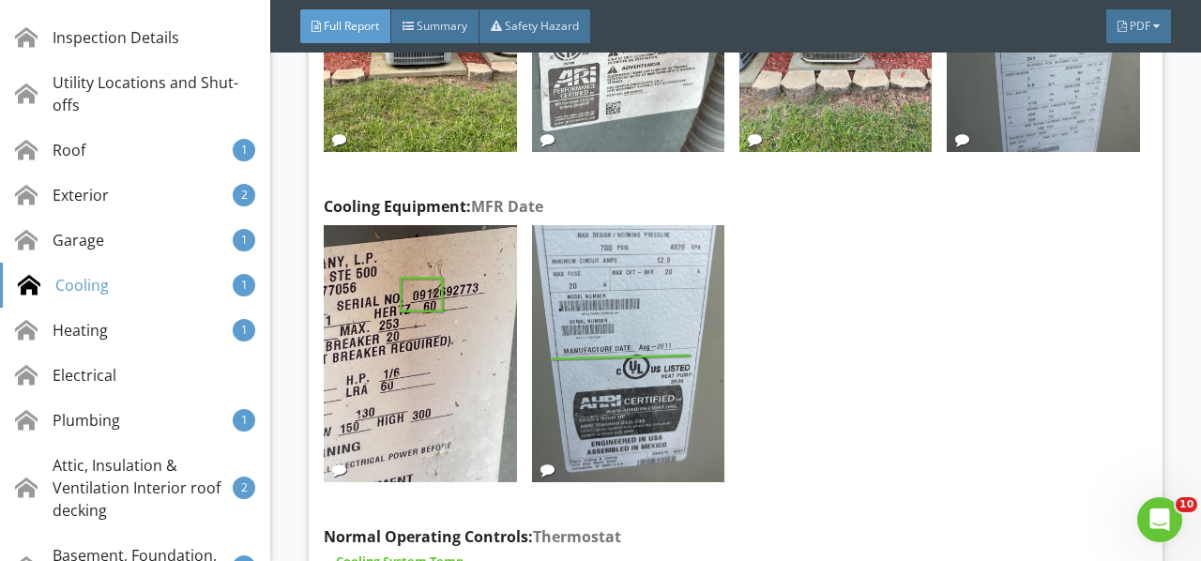
scroll to position [10865, 0]
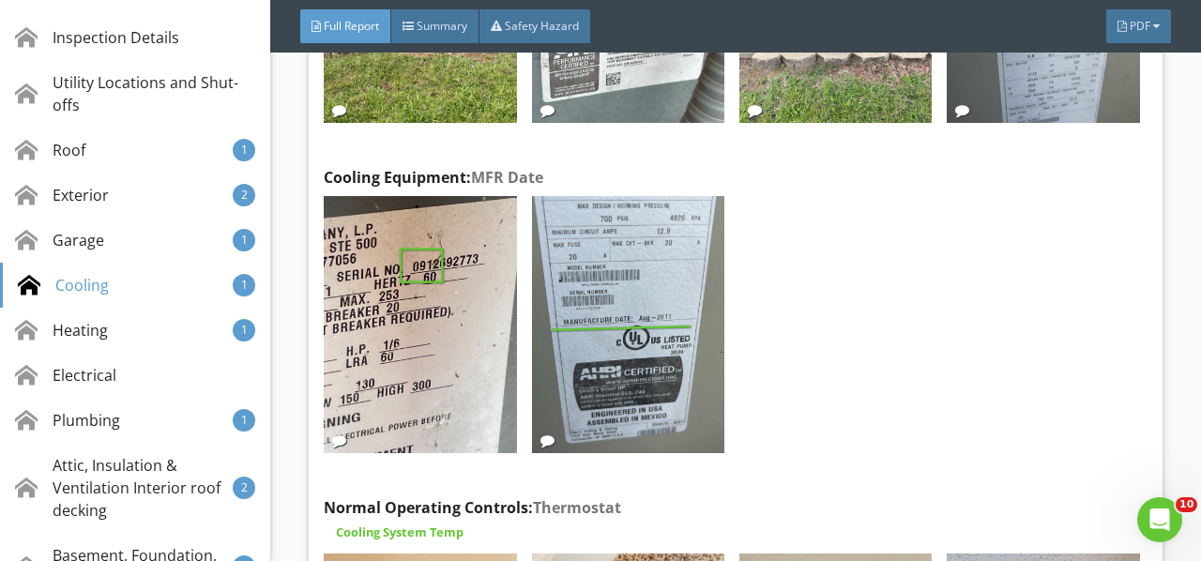
click at [588, 287] on img at bounding box center [628, 324] width 192 height 257
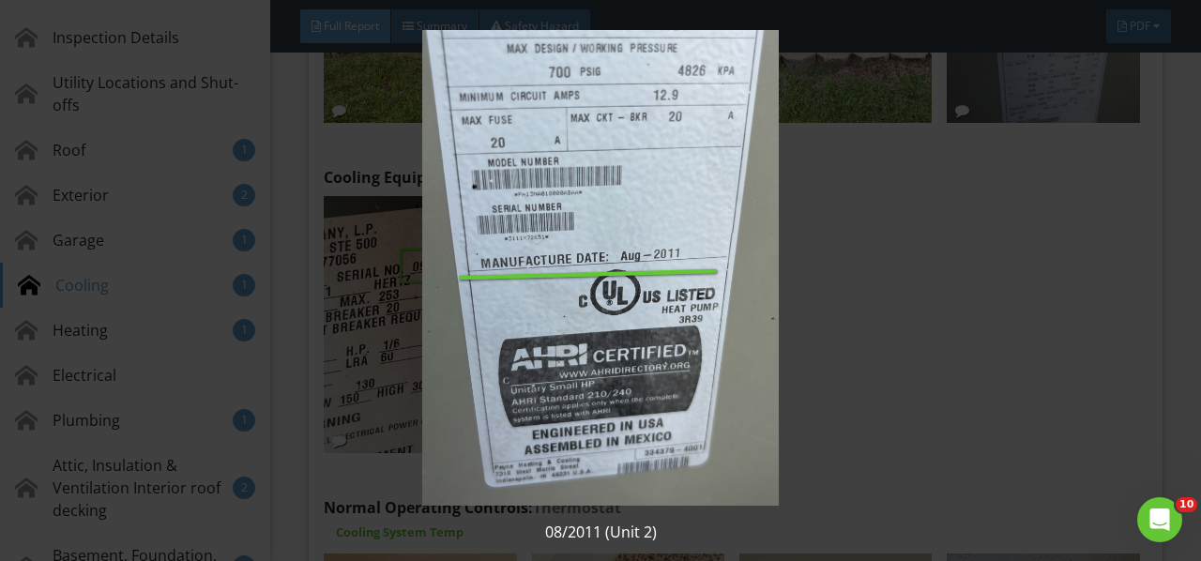
click at [588, 287] on img at bounding box center [599, 268] width 1083 height 476
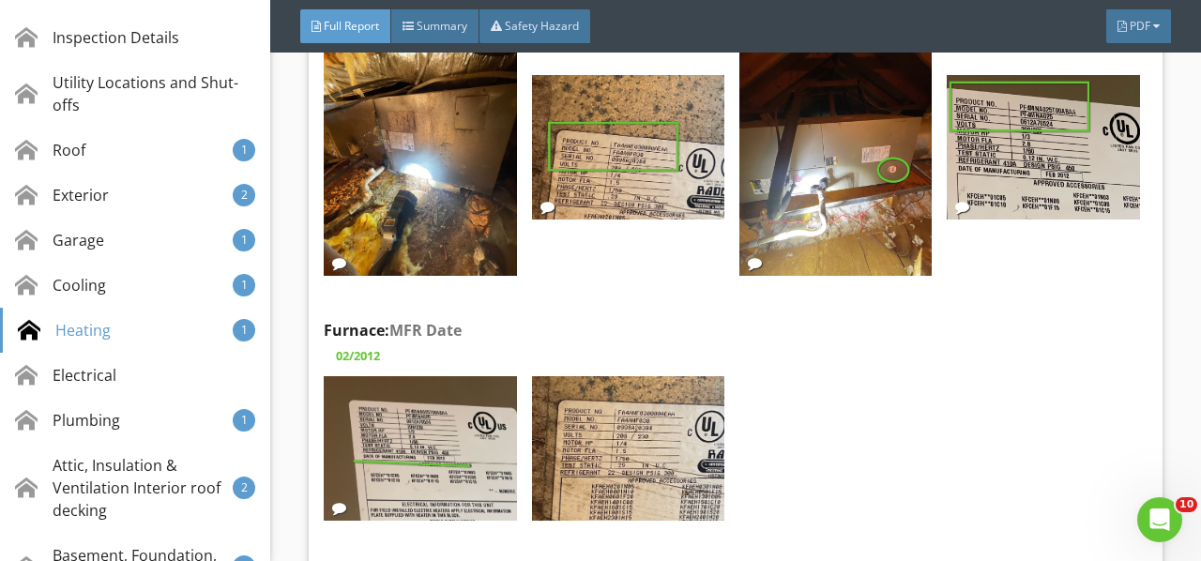
scroll to position [13210, 0]
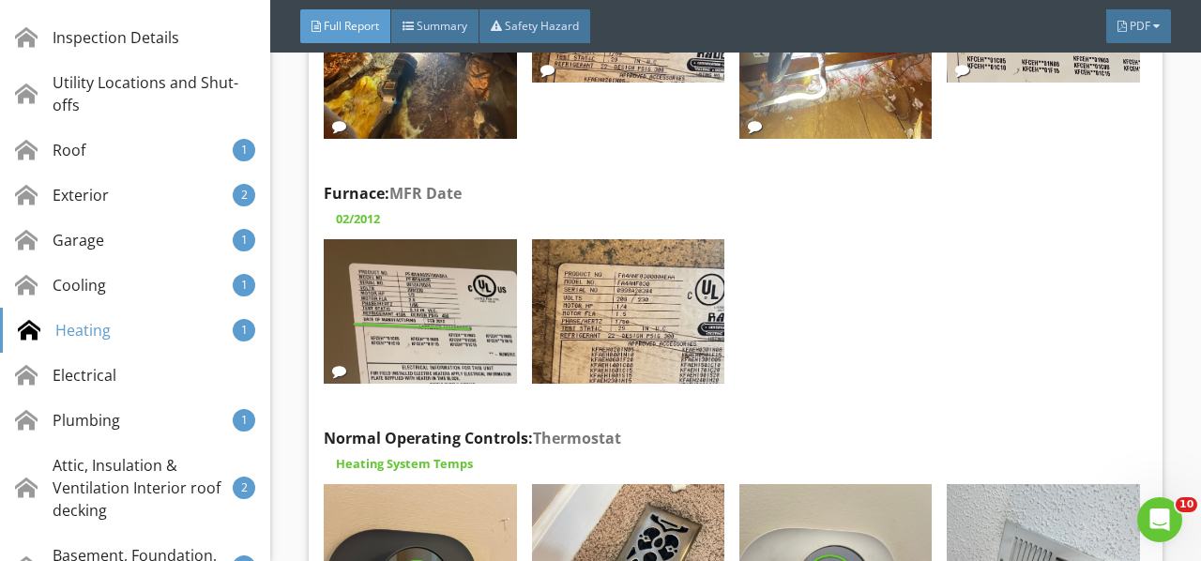
click at [437, 239] on img at bounding box center [420, 311] width 192 height 144
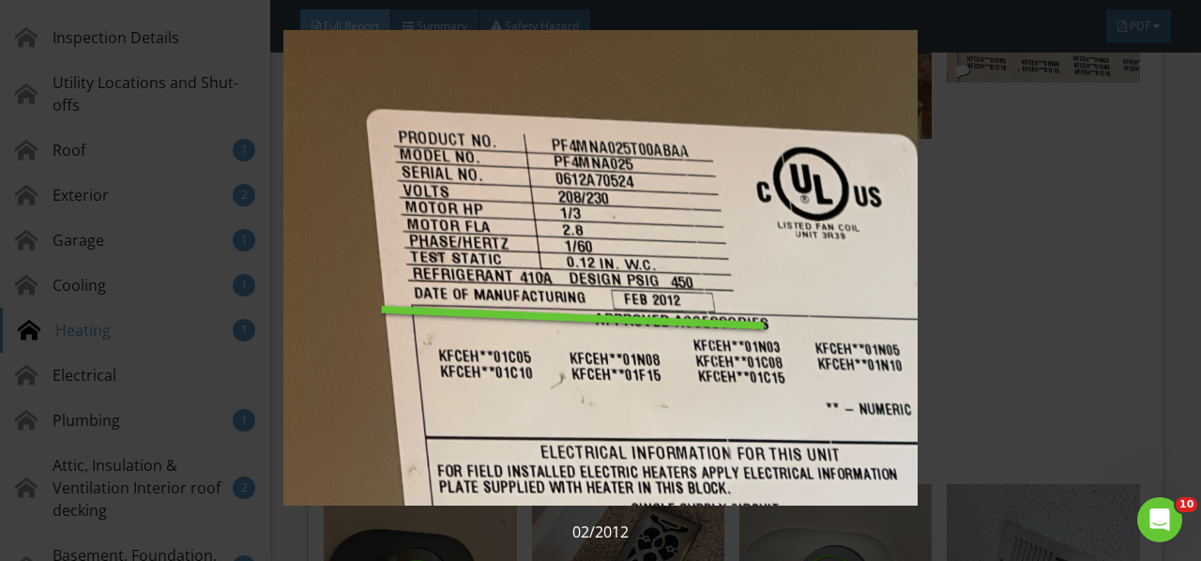
click at [437, 197] on img at bounding box center [599, 268] width 1083 height 476
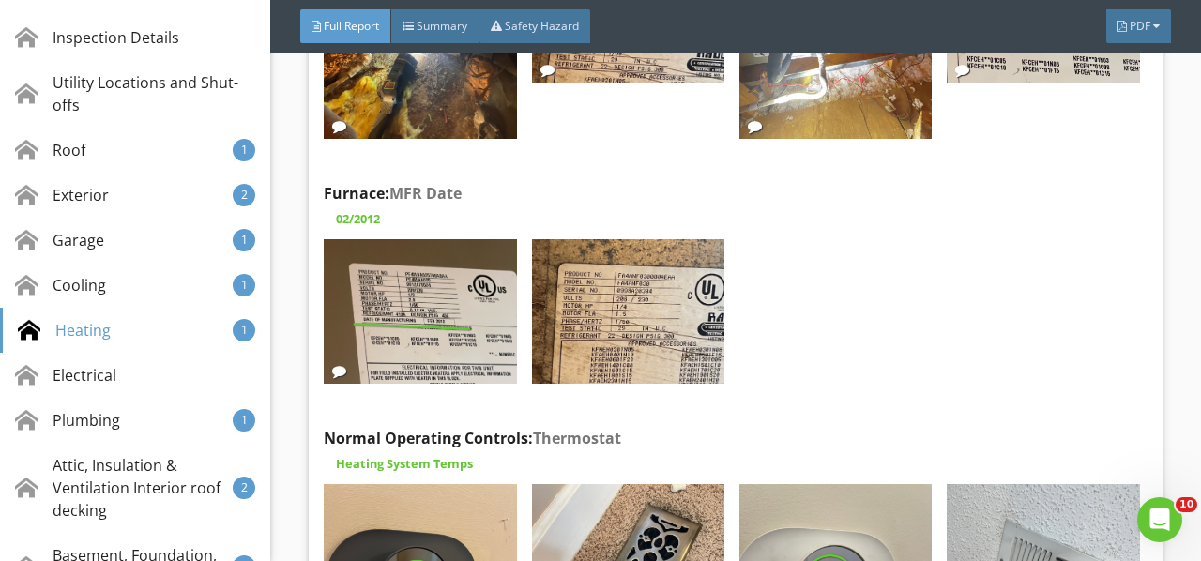
click at [450, 239] on img at bounding box center [420, 311] width 192 height 144
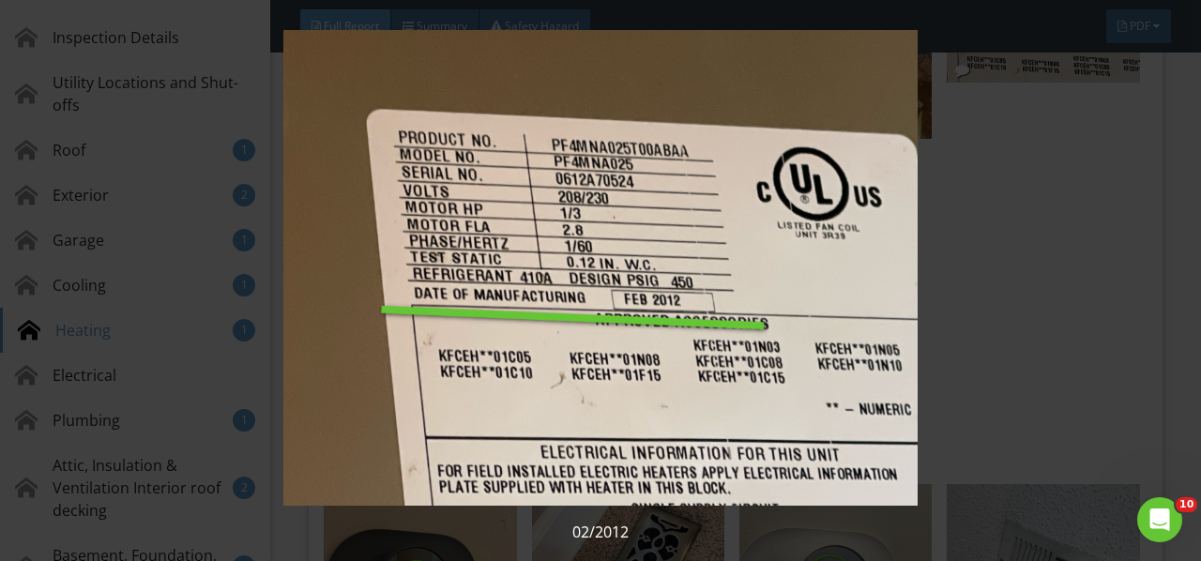
click at [450, 206] on img at bounding box center [599, 268] width 1083 height 476
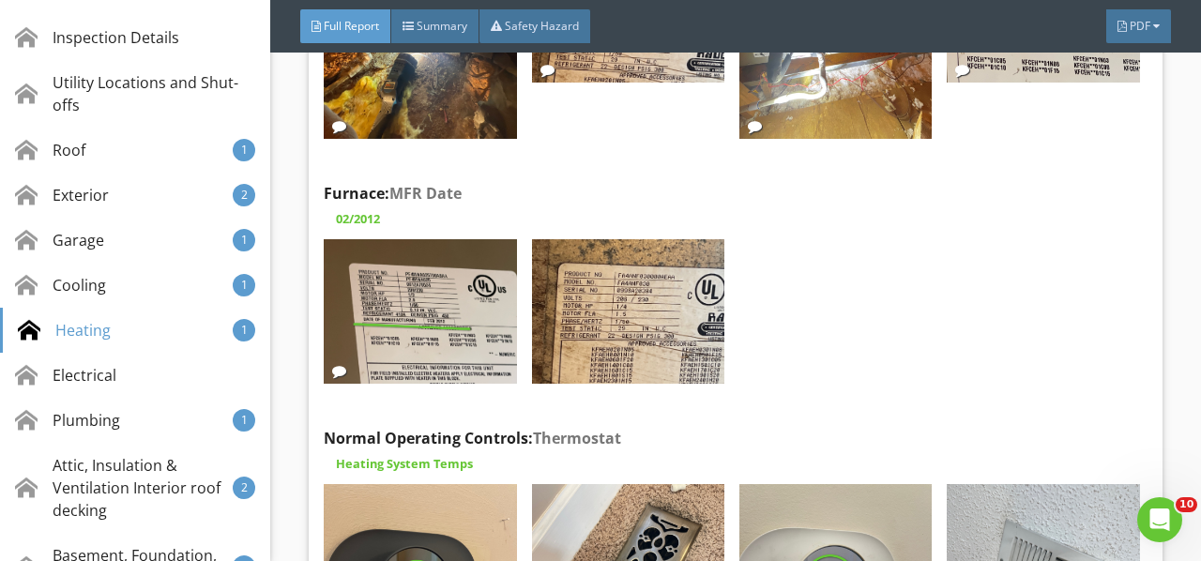
click at [619, 239] on img at bounding box center [628, 311] width 192 height 144
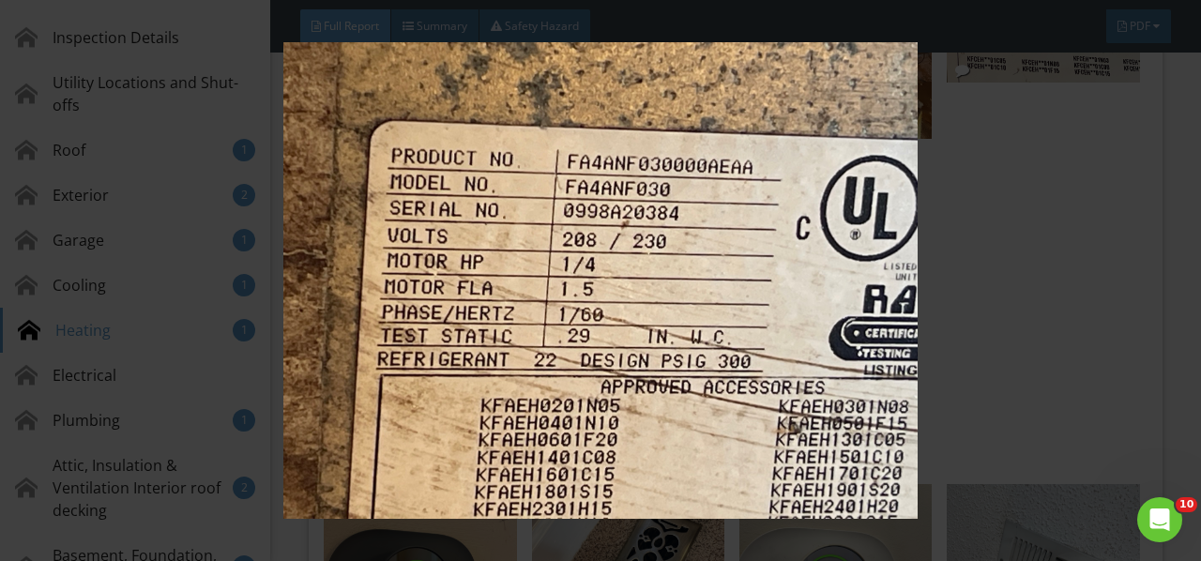
click at [619, 245] on img at bounding box center [599, 280] width 1083 height 476
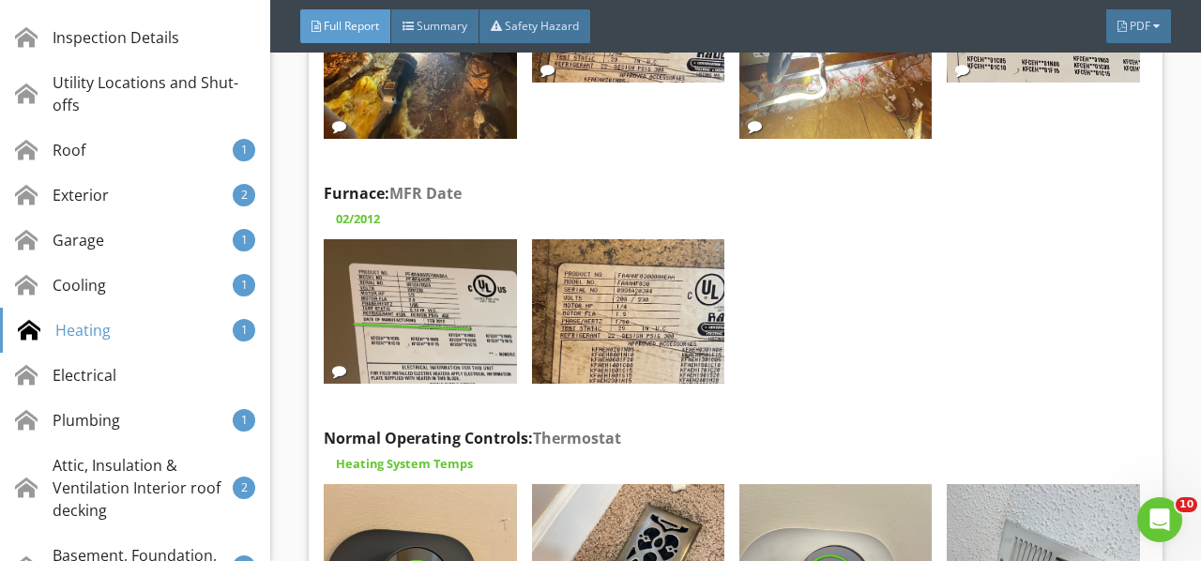
click at [0, 0] on div "Edit" at bounding box center [0, 0] width 0 height 0
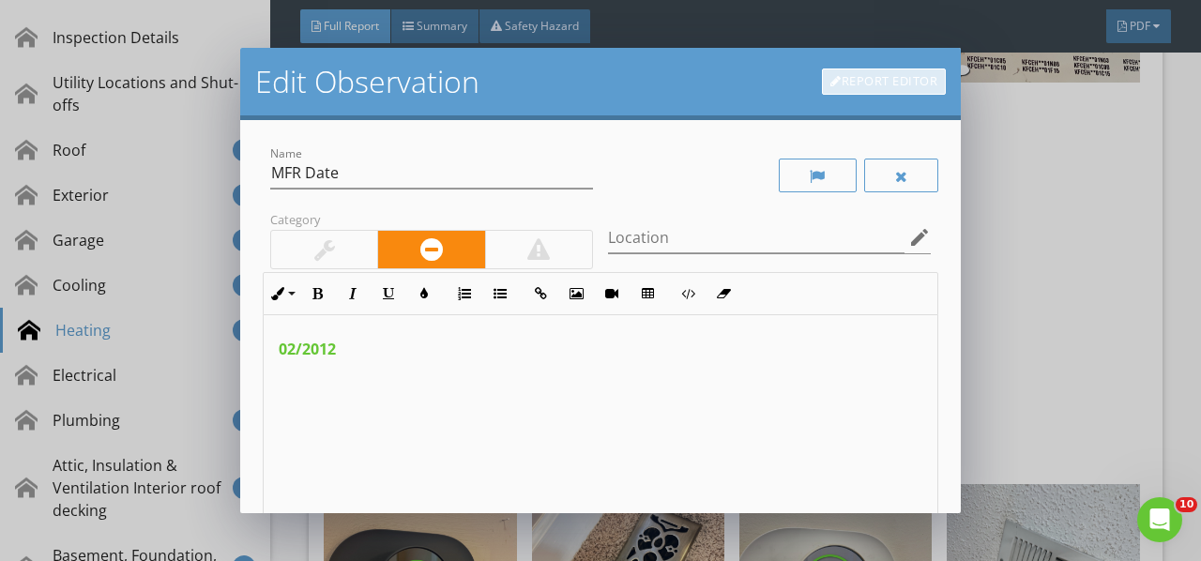
click at [871, 73] on link "Report Editor" at bounding box center [884, 81] width 124 height 26
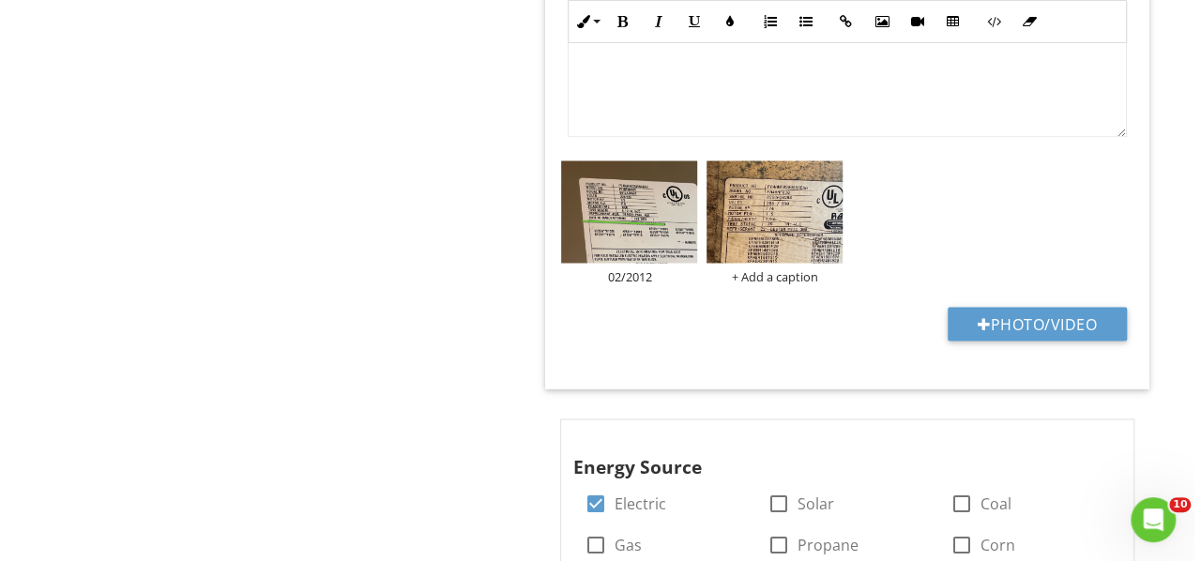
scroll to position [1599, 0]
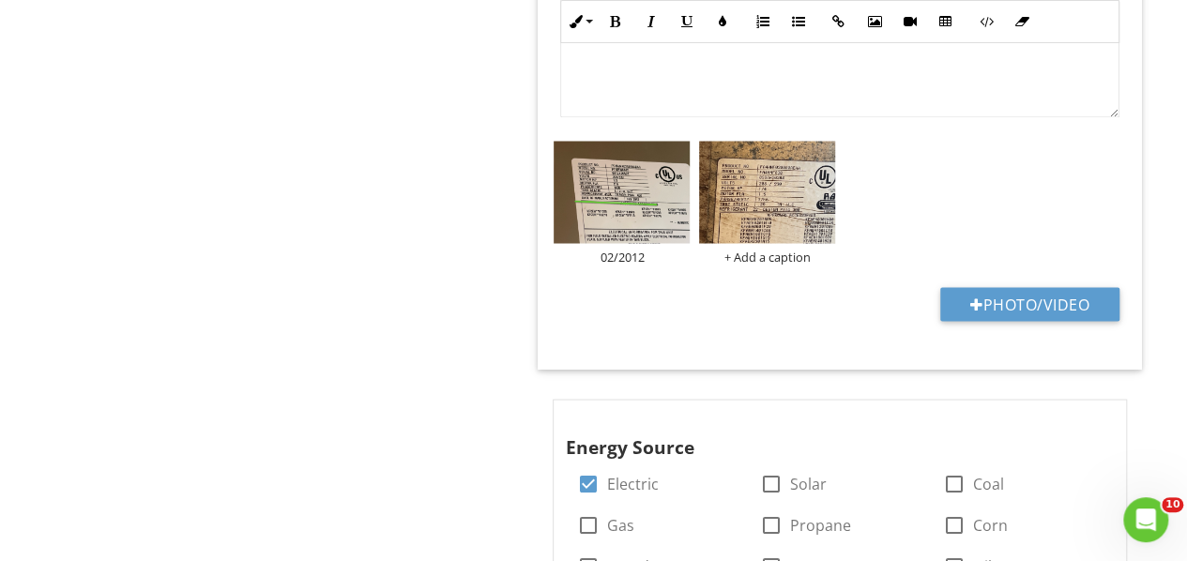
click at [965, 311] on button "Photo/Video" at bounding box center [1029, 304] width 179 height 34
click at [753, 191] on img at bounding box center [767, 192] width 136 height 102
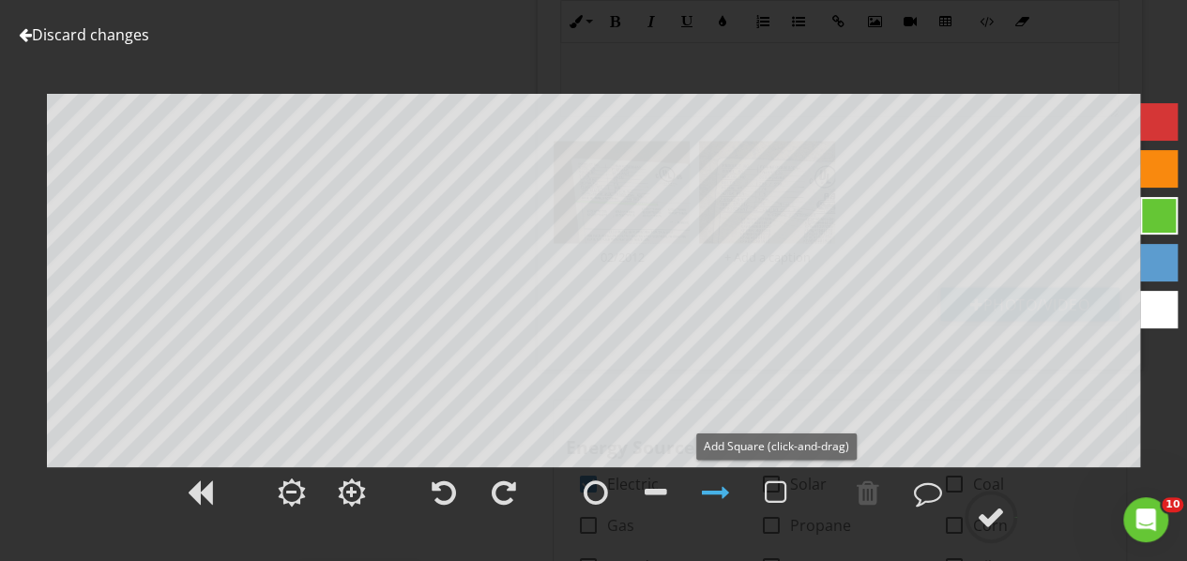
click at [772, 497] on div at bounding box center [776, 492] width 23 height 28
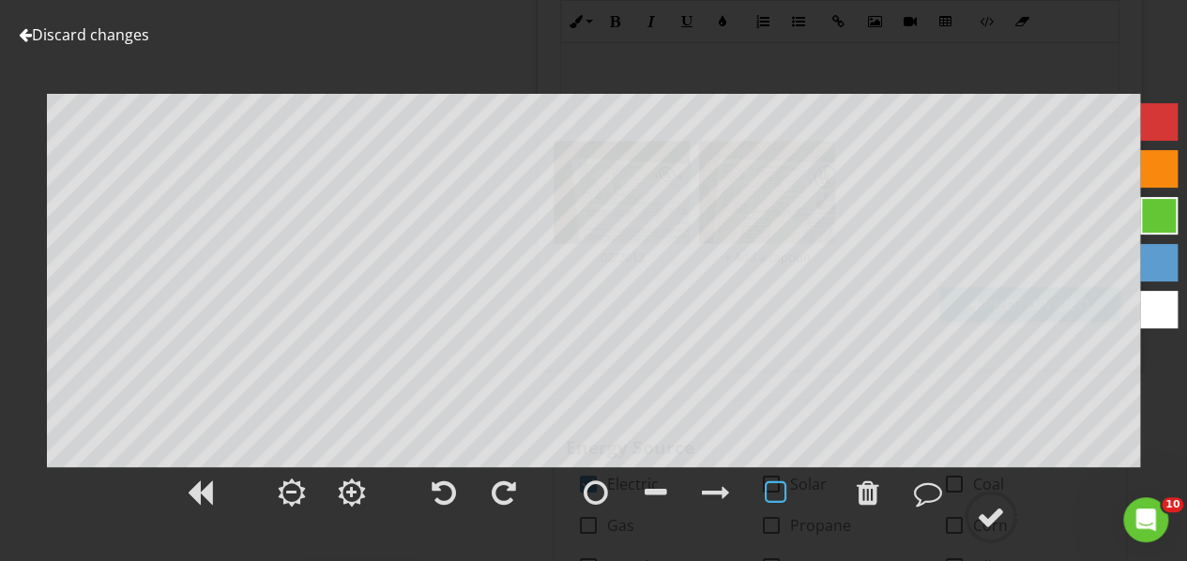
click at [928, 497] on div at bounding box center [928, 492] width 28 height 28
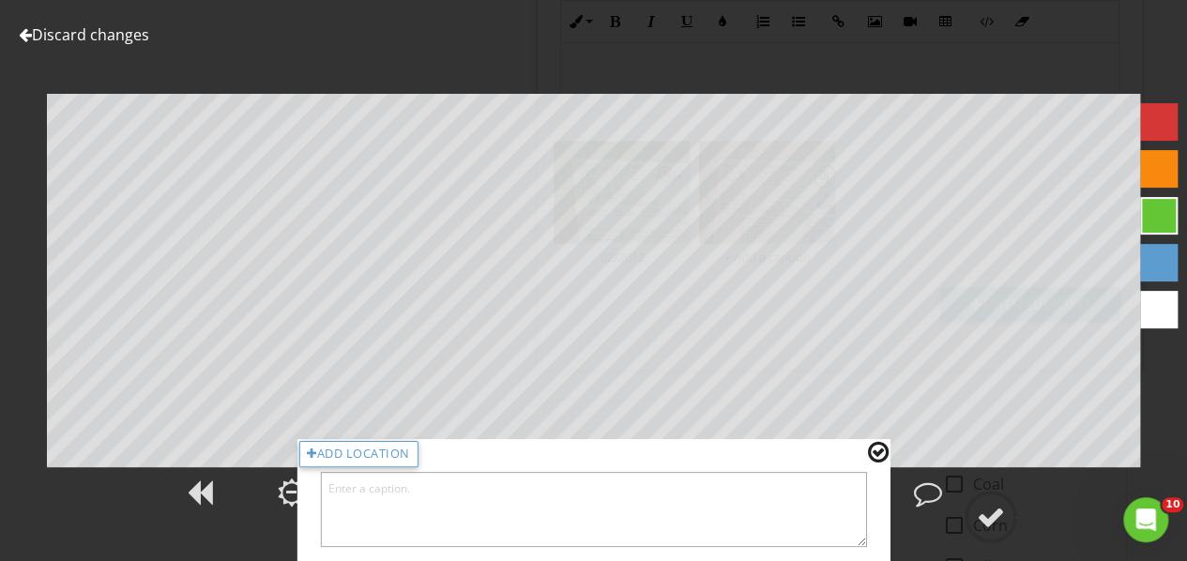
click at [557, 520] on textarea at bounding box center [593, 509] width 547 height 75
type textarea "week/year coded 02/1998"
click at [1000, 516] on div at bounding box center [991, 517] width 28 height 28
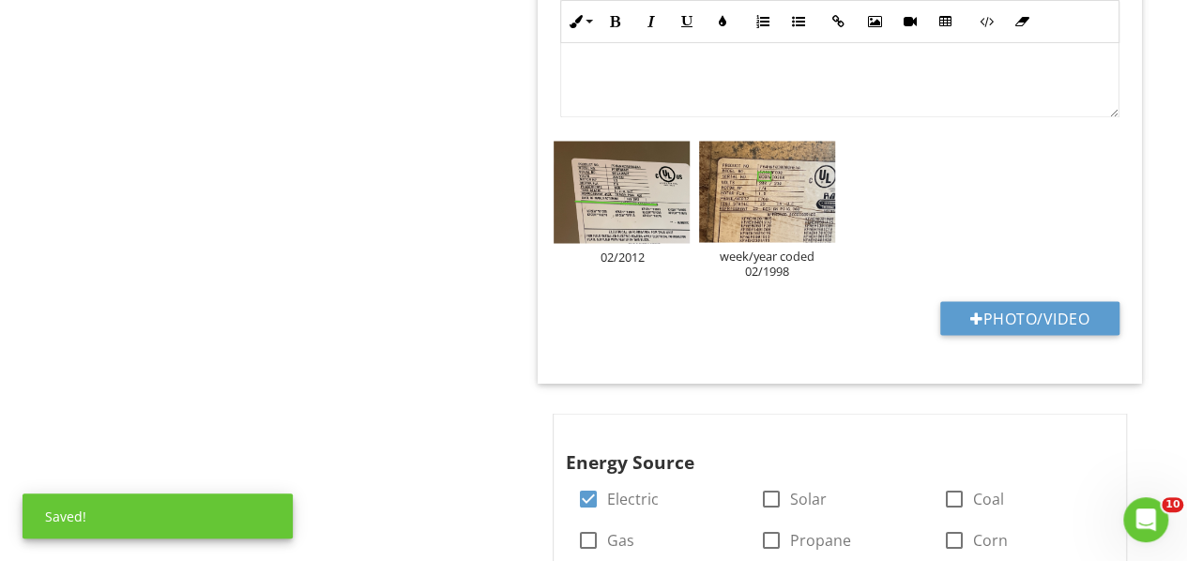
click at [761, 265] on div "week/year coded 02/1998" at bounding box center [767, 263] width 136 height 30
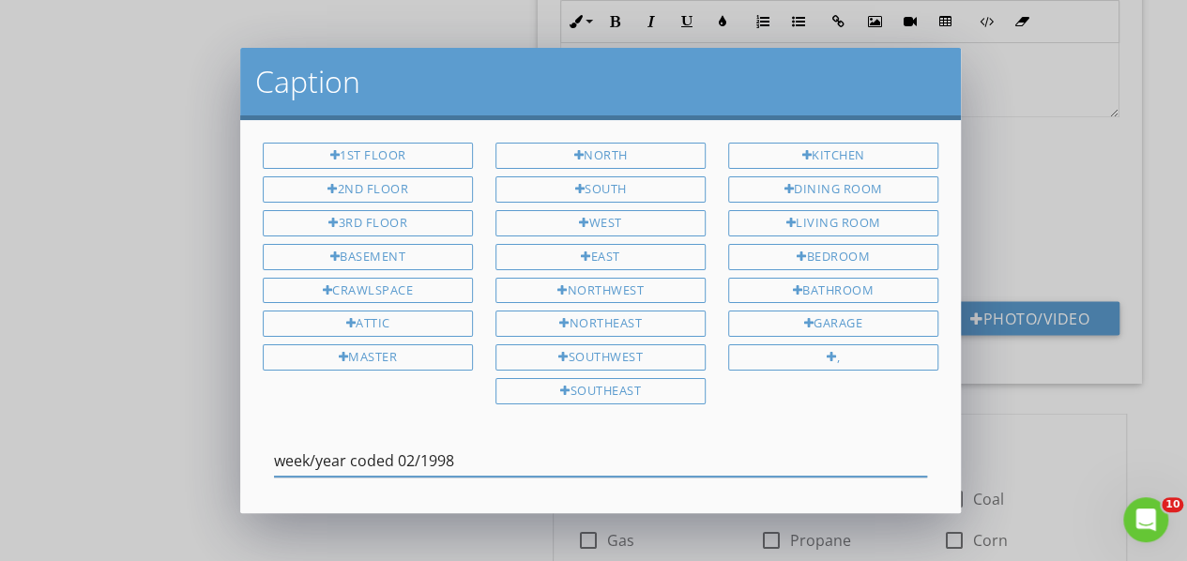
click at [1004, 400] on div "Caption 1st Floor 2nd Floor 3rd Floor Basement Crawlspace Attic Master North So…" at bounding box center [593, 280] width 1187 height 561
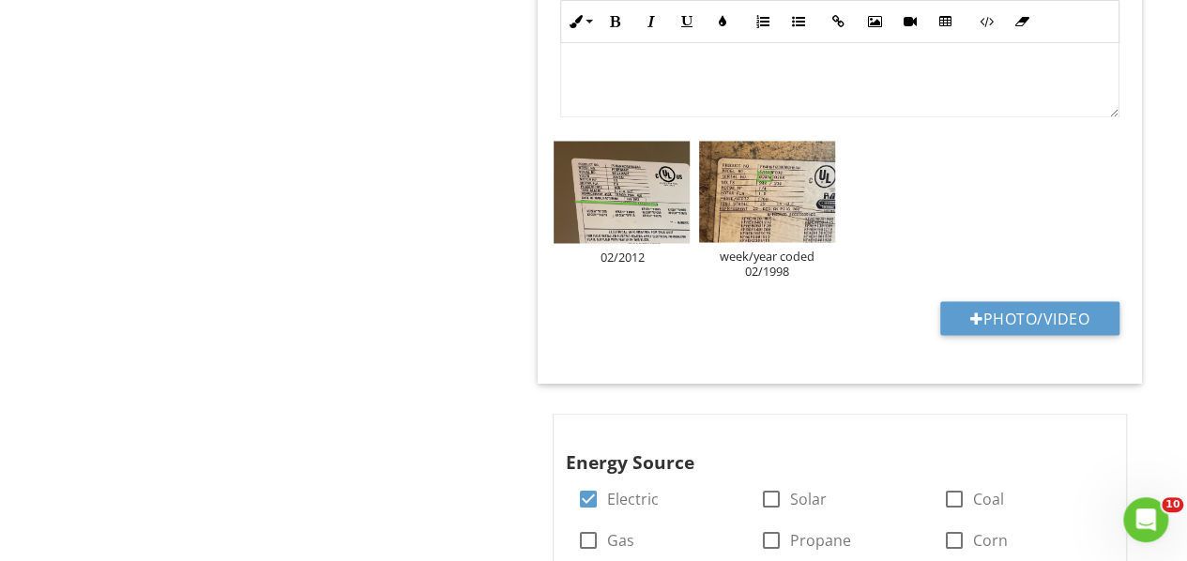
click at [645, 220] on img at bounding box center [621, 192] width 136 height 102
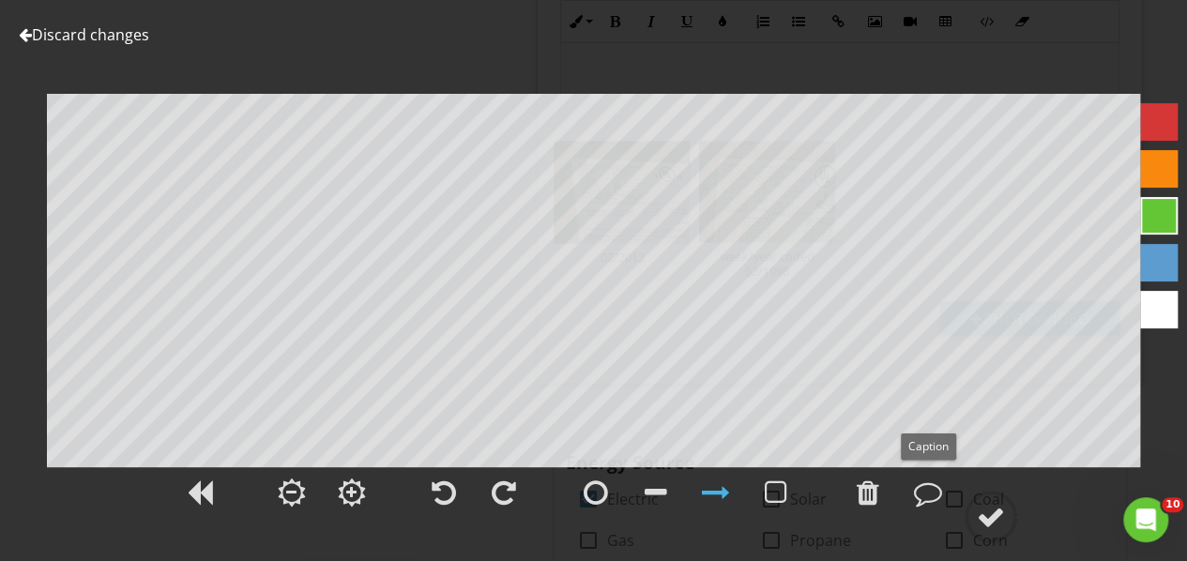
click at [925, 496] on div at bounding box center [928, 492] width 28 height 28
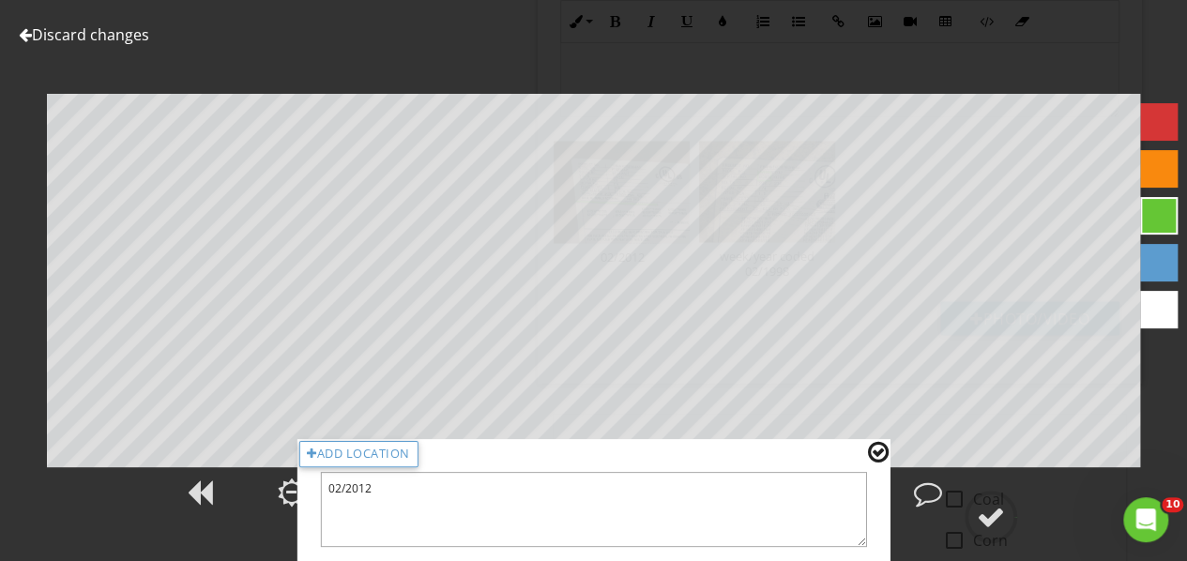
click at [538, 529] on textarea "02/2012" at bounding box center [593, 509] width 547 height 75
type textarea "02/2012 (Unit 1)"
click at [990, 523] on div at bounding box center [991, 517] width 28 height 28
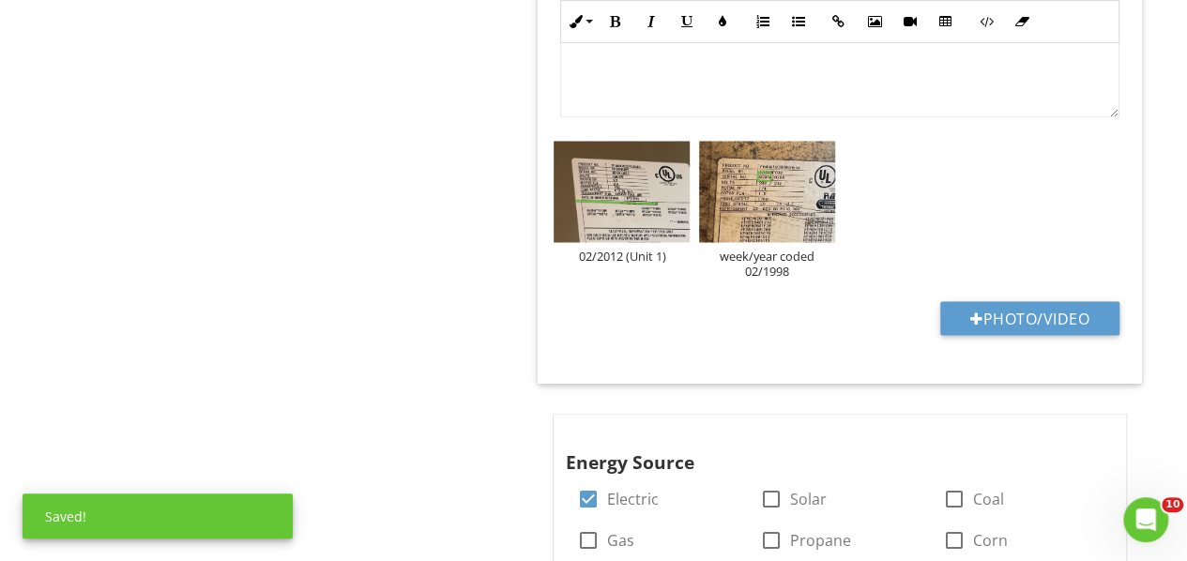
click at [771, 272] on div "week/year coded 02/1998" at bounding box center [767, 263] width 136 height 30
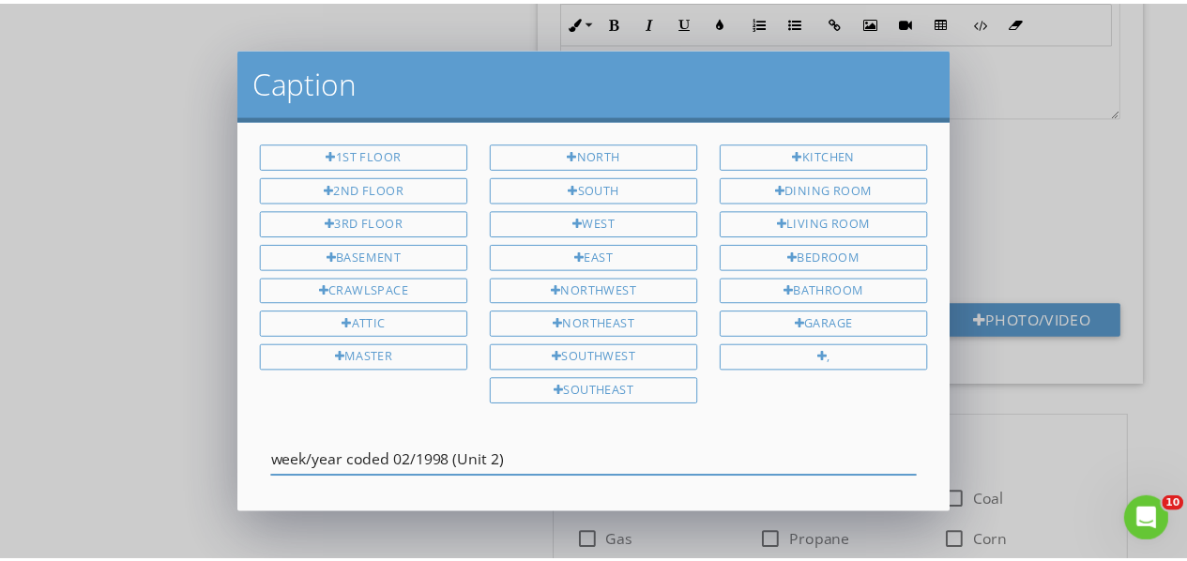
scroll to position [79, 0]
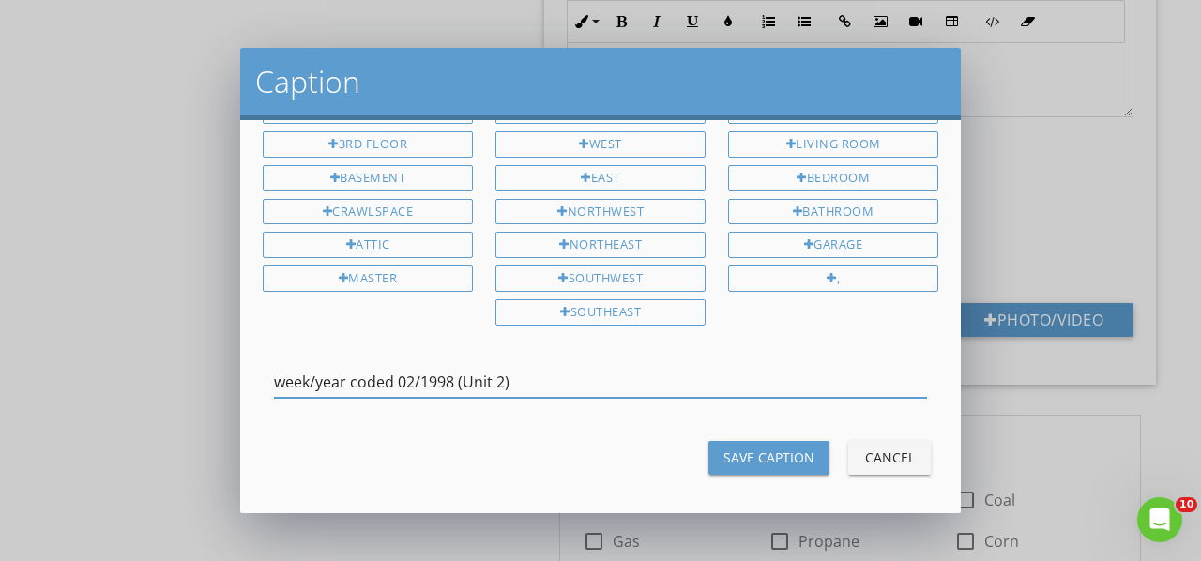
type input "week/year coded 02/1998 (Unit 2)"
click at [750, 447] on div "Save Caption" at bounding box center [768, 457] width 91 height 20
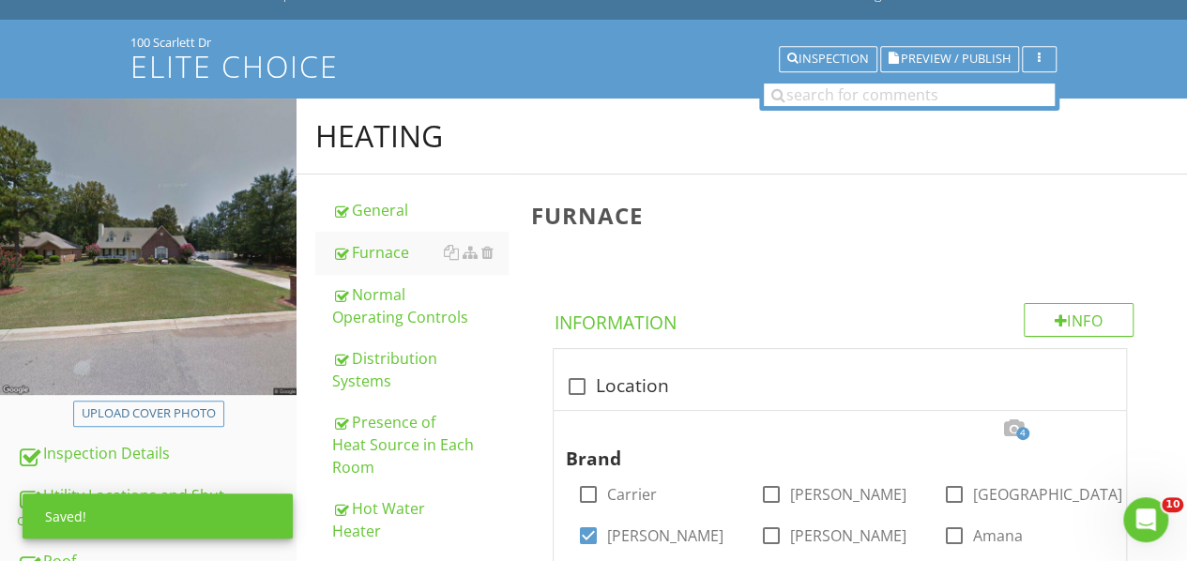
scroll to position [0, 0]
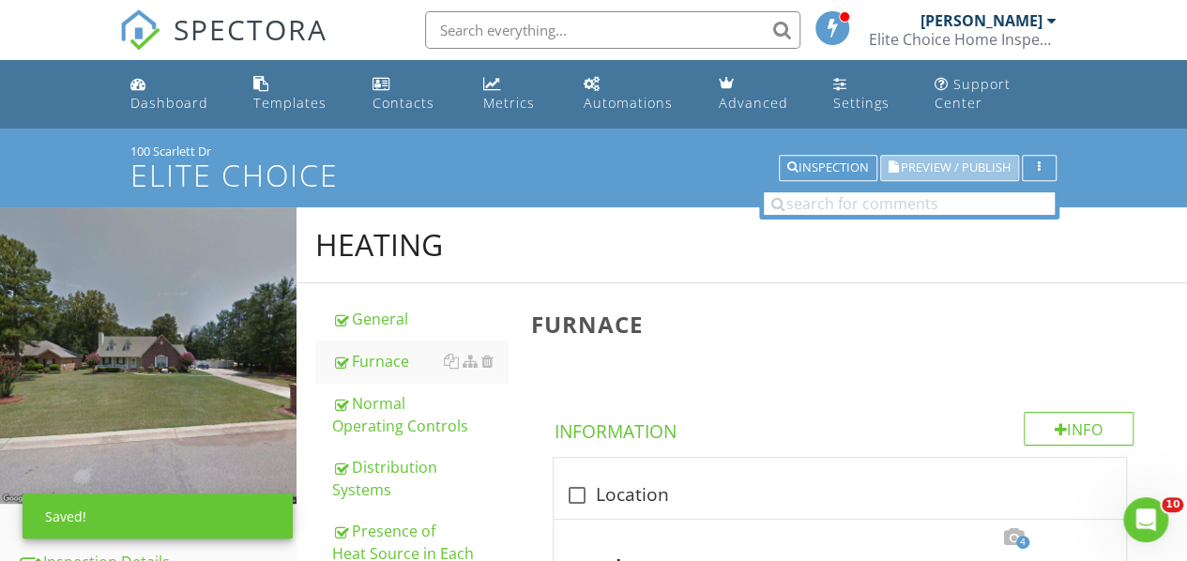
click at [920, 162] on span "Preview / Publish" at bounding box center [956, 168] width 110 height 12
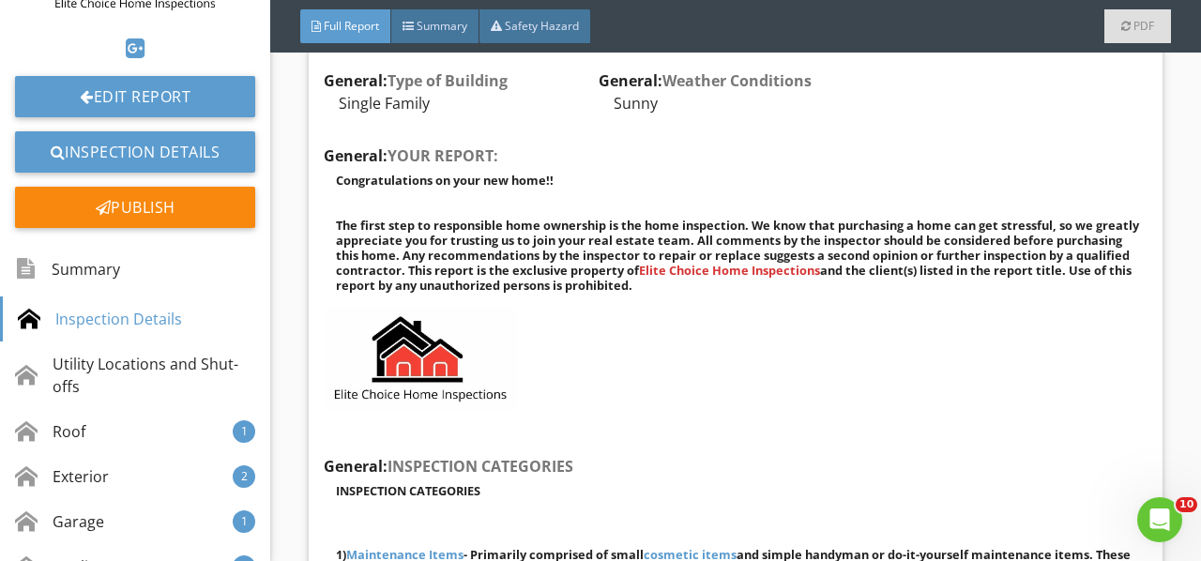
scroll to position [188, 0]
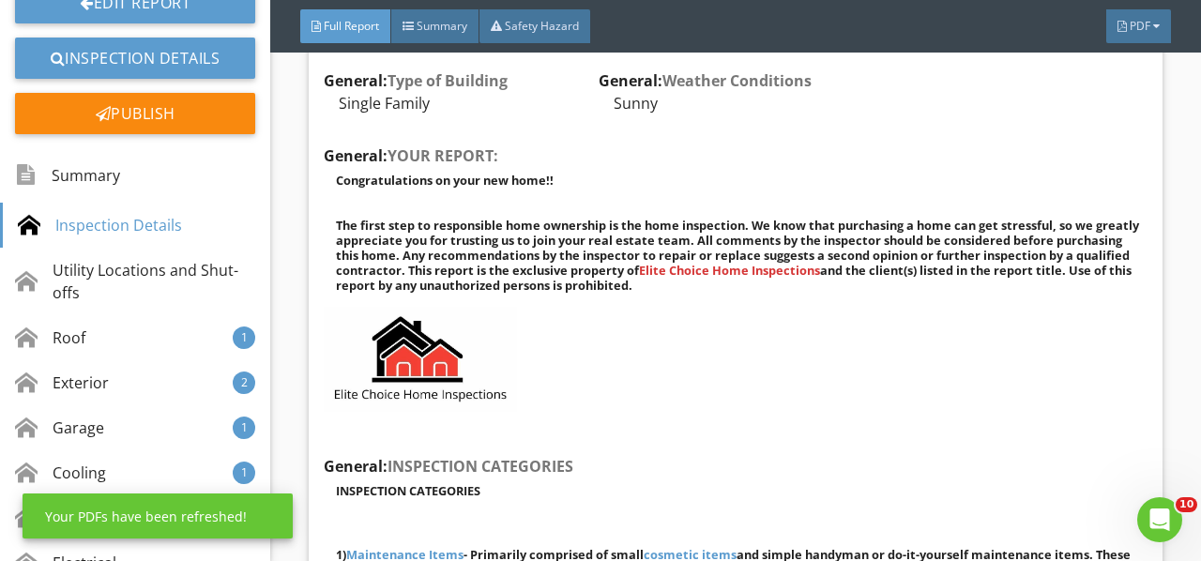
click at [171, 377] on div "Exterior 2" at bounding box center [135, 382] width 270 height 45
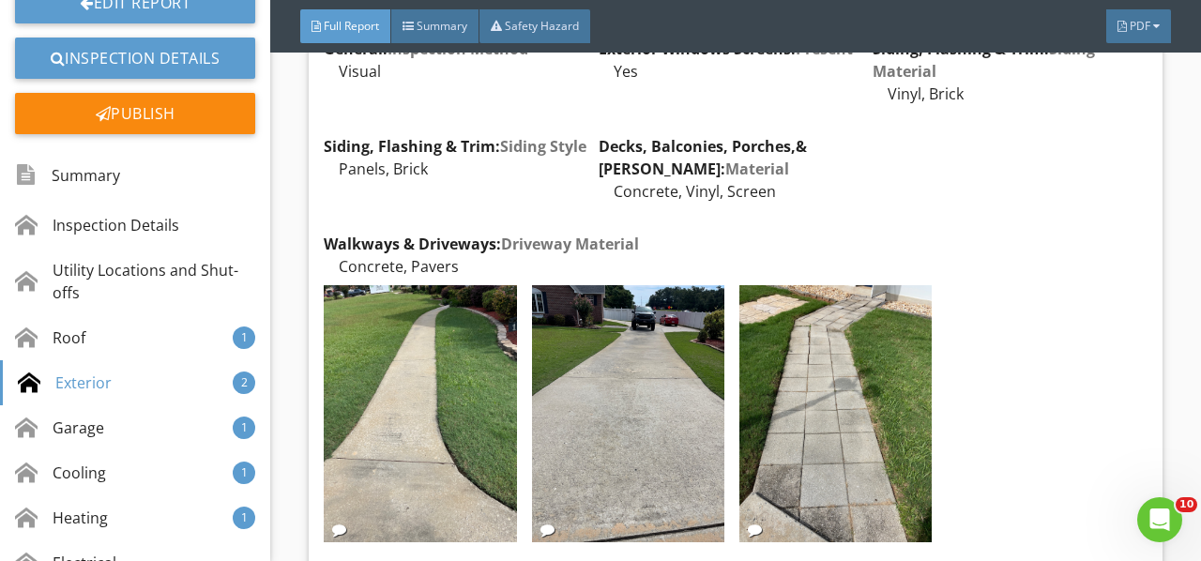
scroll to position [6332, 0]
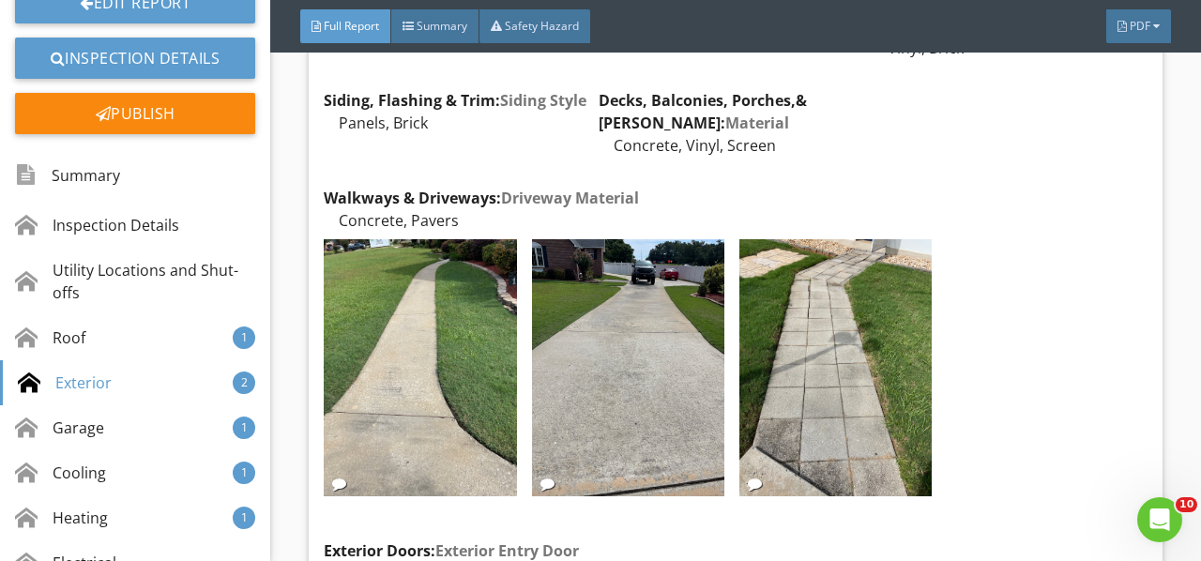
click at [652, 360] on img at bounding box center [628, 367] width 192 height 257
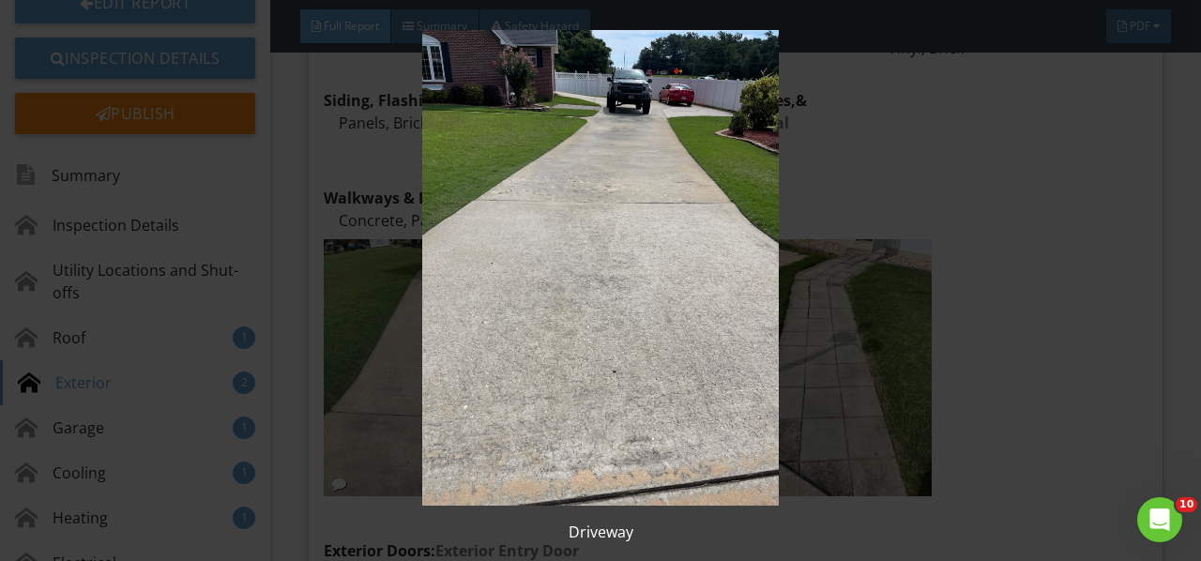
click at [652, 360] on img at bounding box center [599, 268] width 1083 height 476
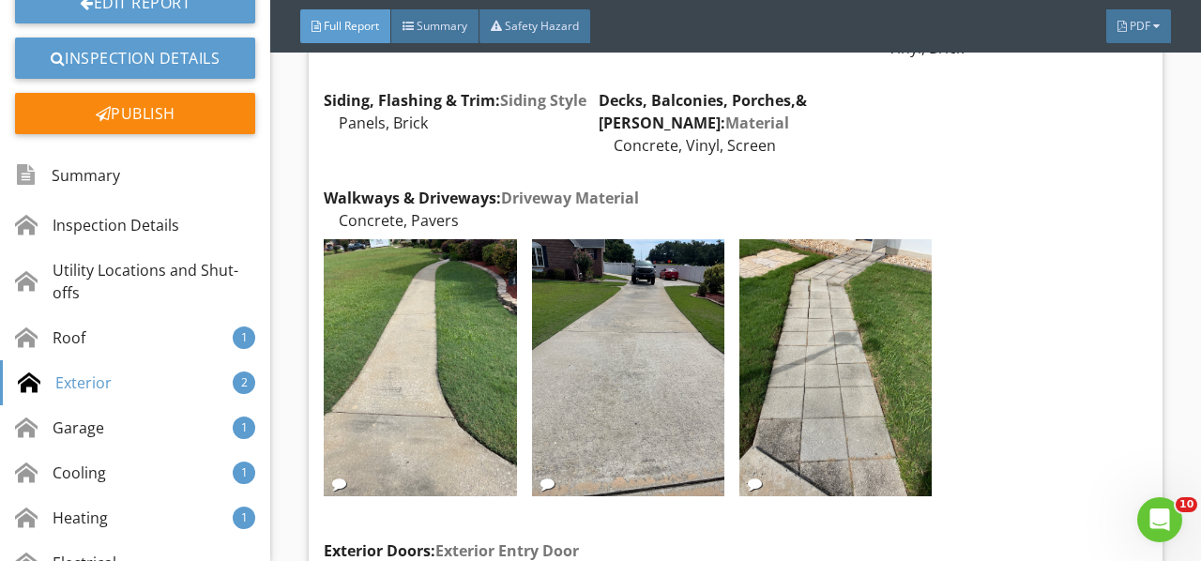
click at [813, 330] on img at bounding box center [835, 367] width 192 height 257
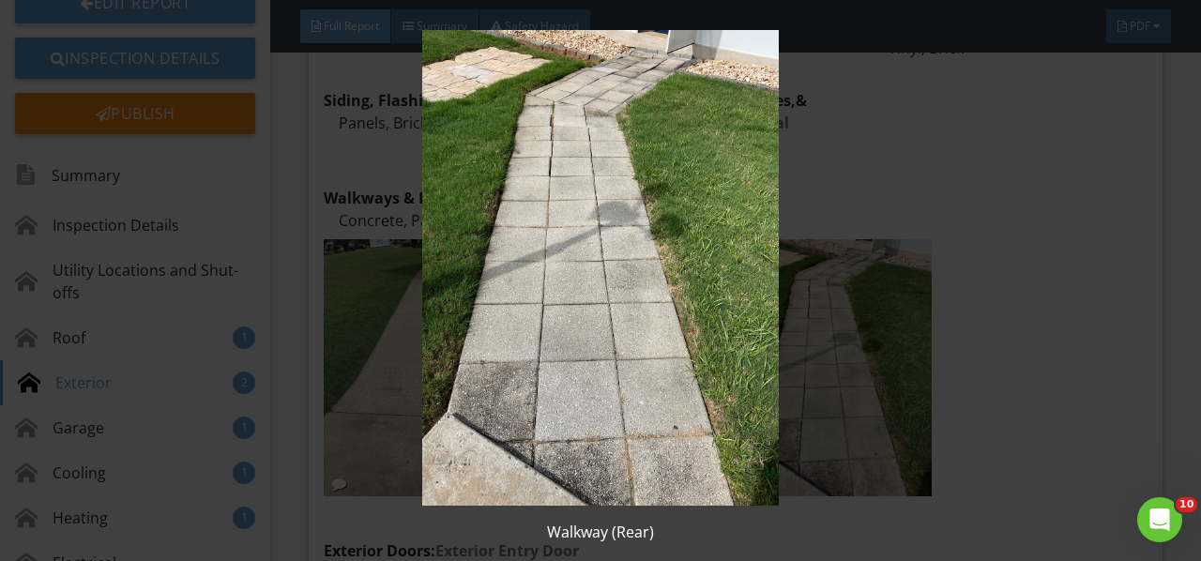
click at [813, 330] on img at bounding box center [599, 268] width 1083 height 476
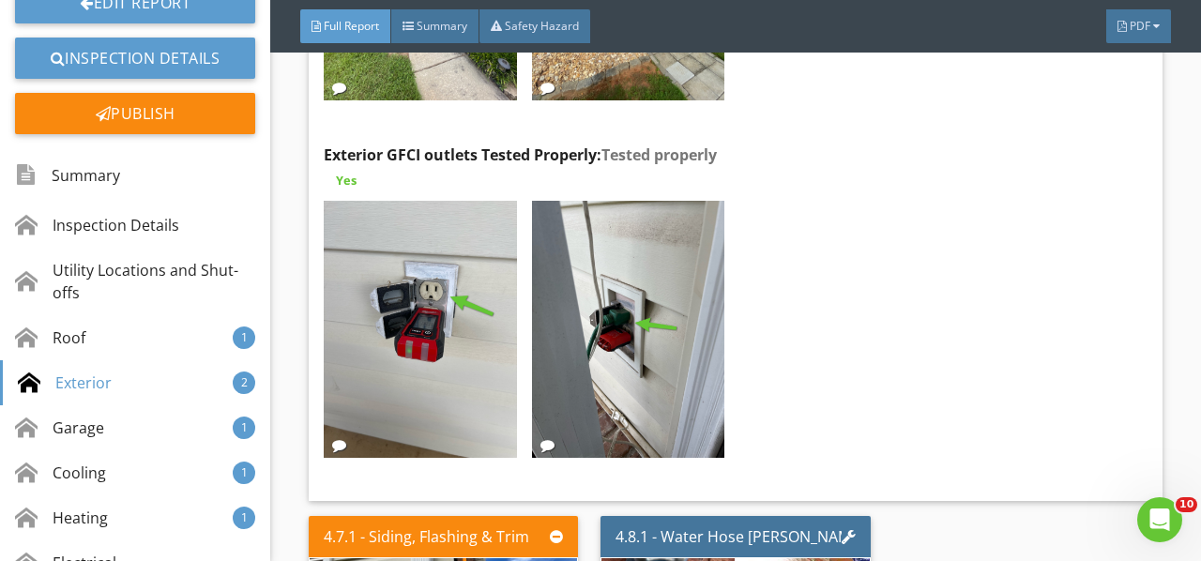
scroll to position [7458, 0]
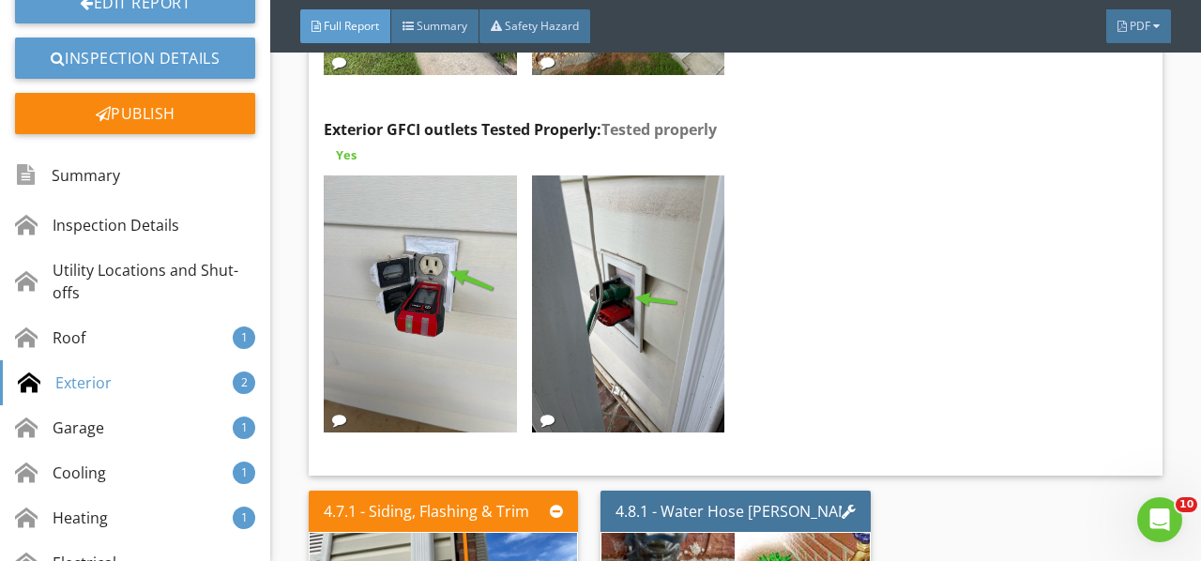
click at [413, 270] on img at bounding box center [420, 303] width 192 height 257
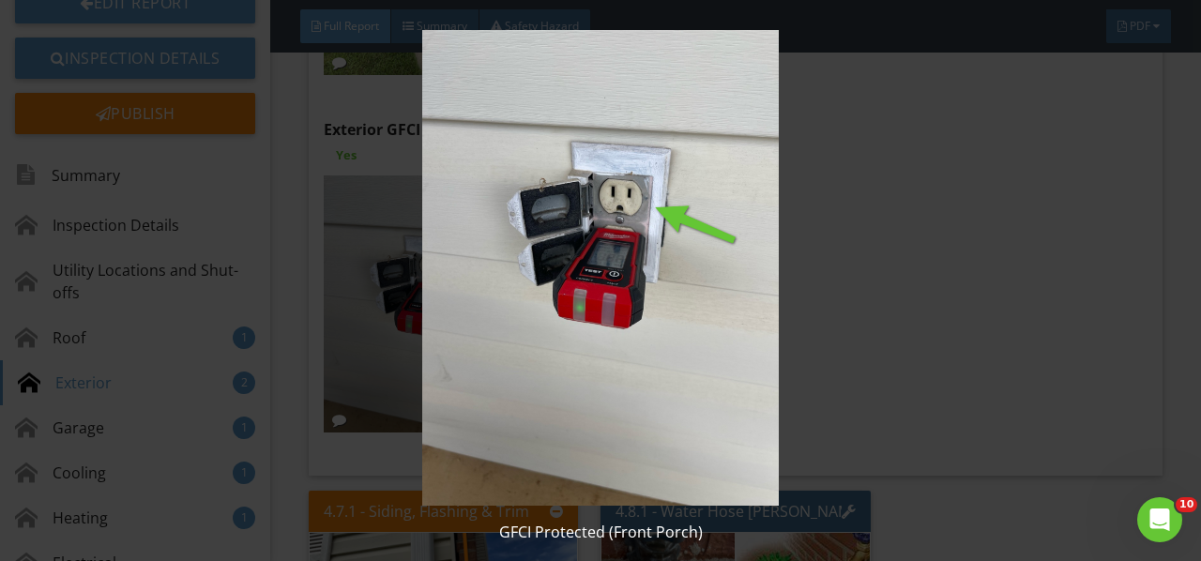
click at [598, 274] on img at bounding box center [599, 268] width 1083 height 476
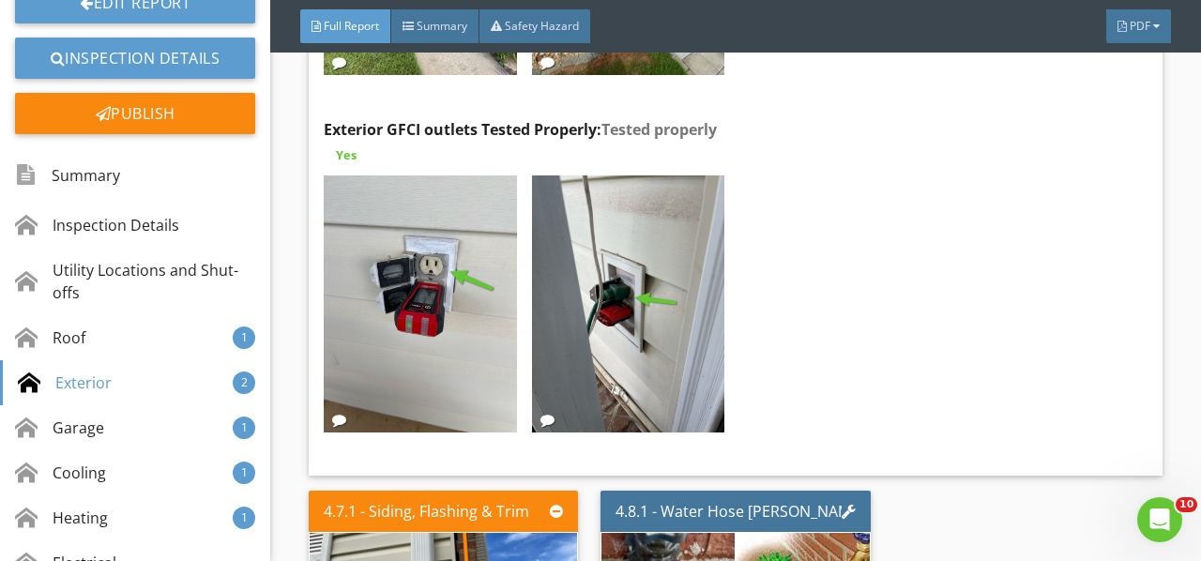
click at [504, 285] on img at bounding box center [420, 303] width 192 height 257
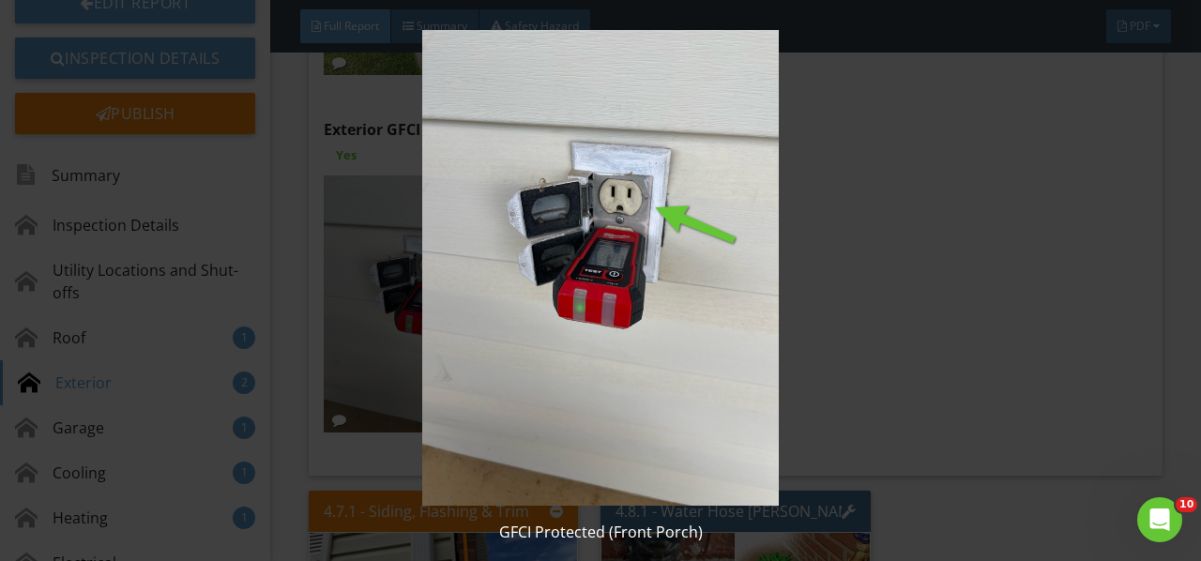
click at [623, 283] on img at bounding box center [599, 268] width 1083 height 476
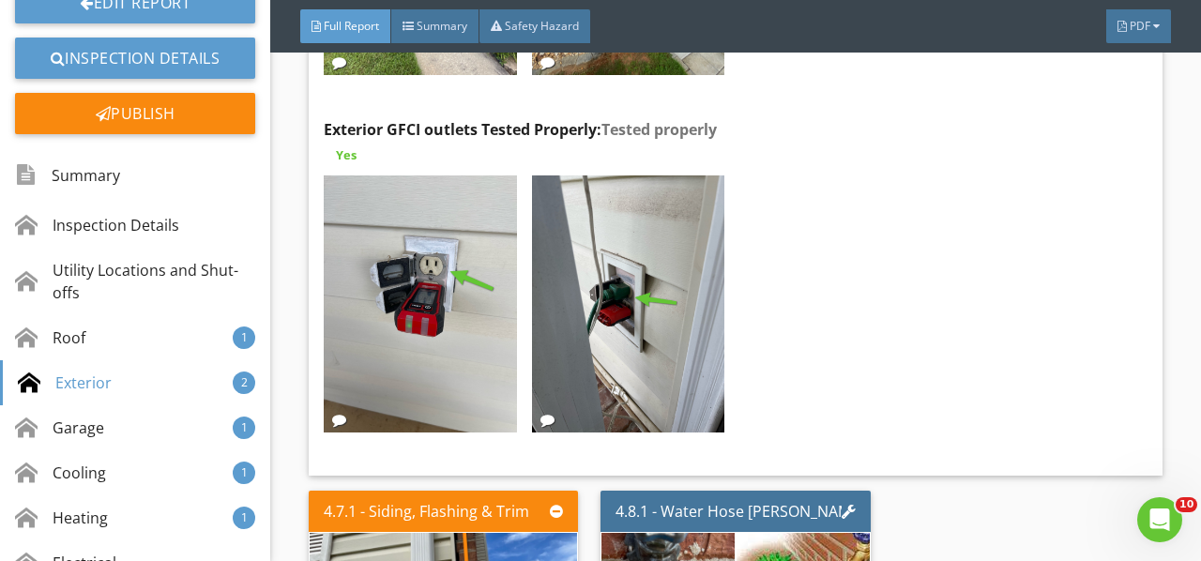
click at [623, 283] on img at bounding box center [628, 303] width 192 height 257
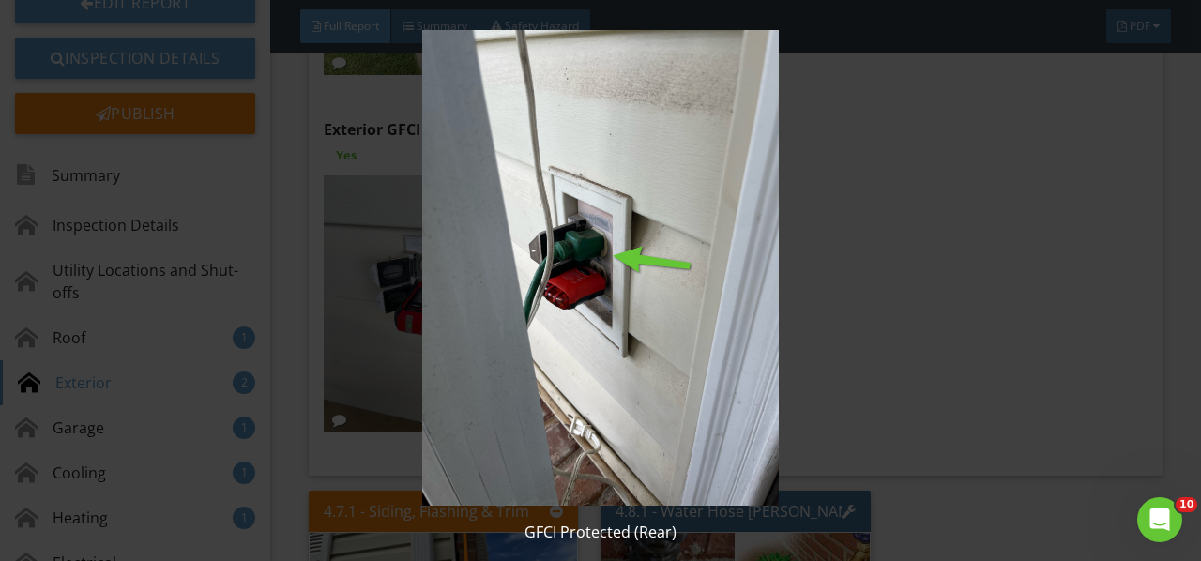
click at [623, 283] on img at bounding box center [599, 268] width 1083 height 476
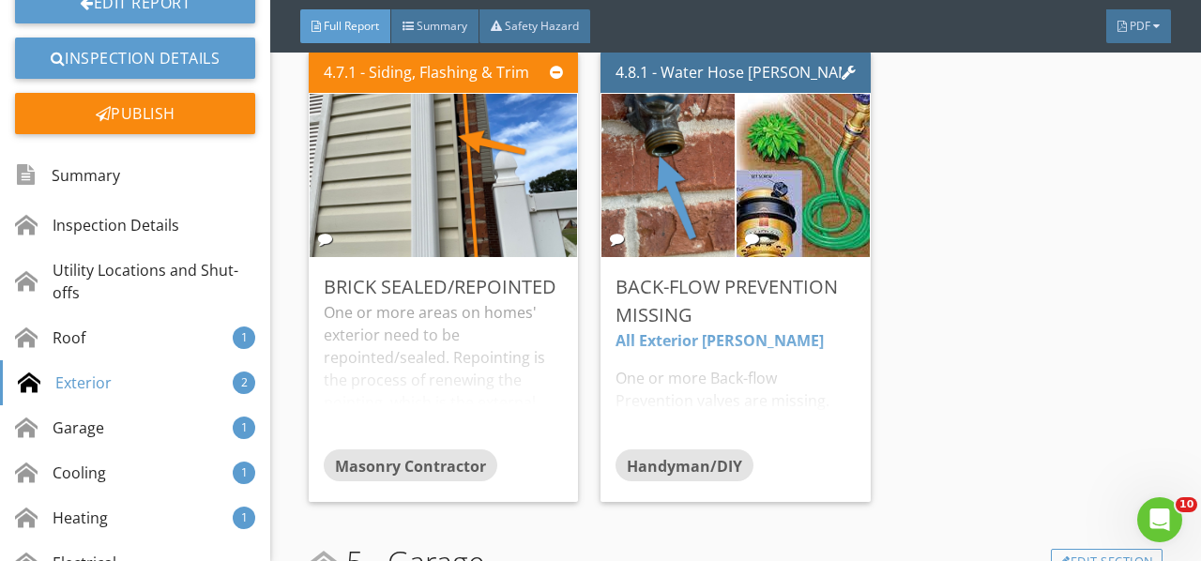
scroll to position [7927, 0]
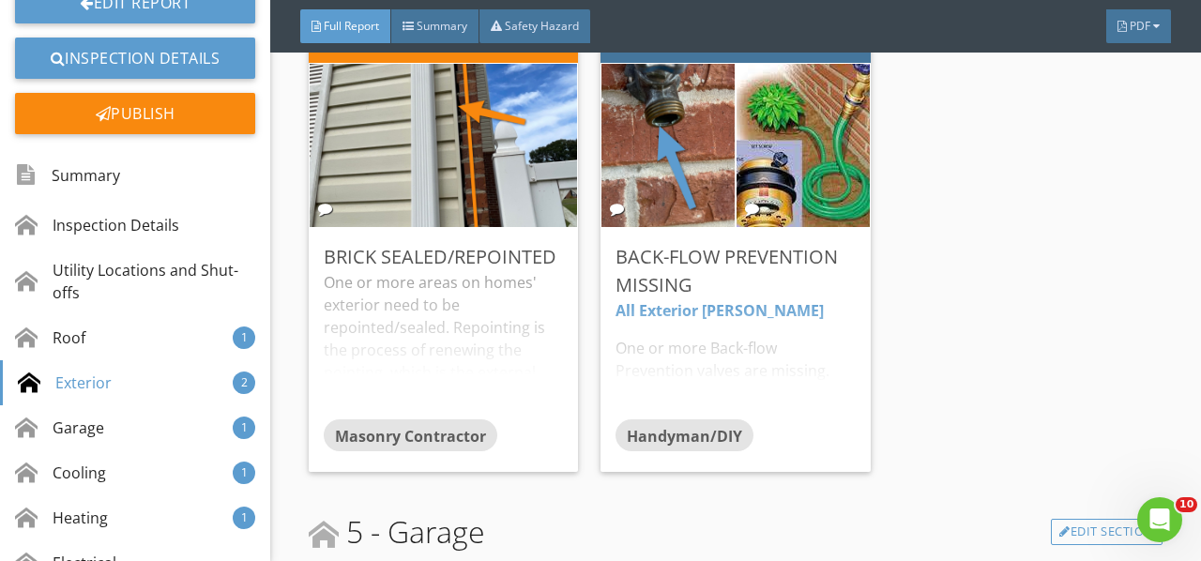
click at [477, 308] on div "One or more areas on homes' exterior need to be repointed/sealed. Repointing is…" at bounding box center [443, 345] width 239 height 148
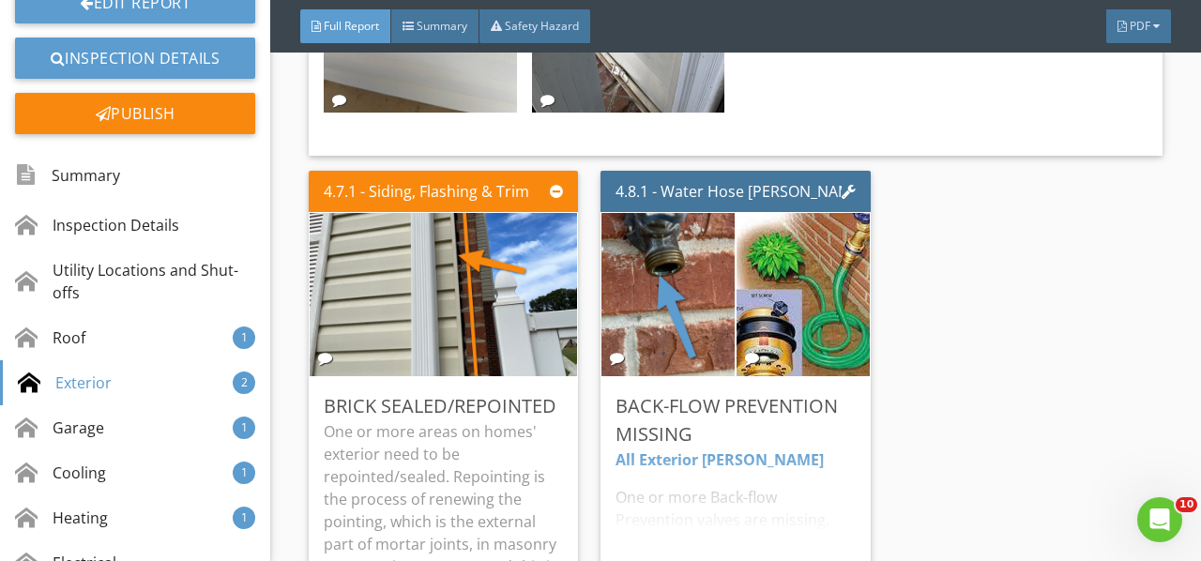
scroll to position [7739, 0]
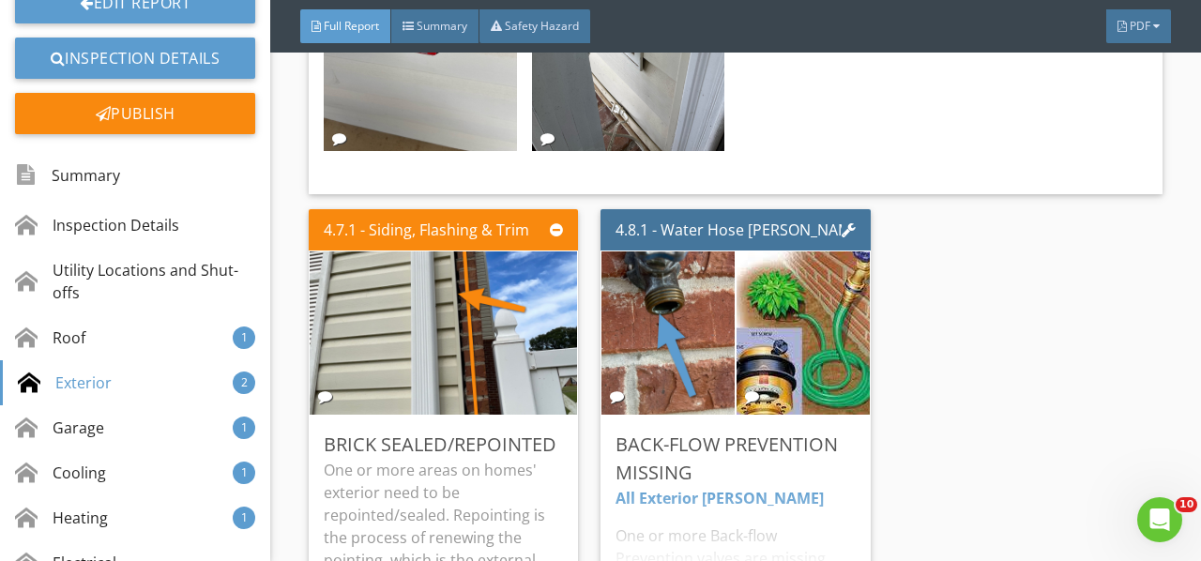
click at [683, 272] on img at bounding box center [668, 333] width 306 height 408
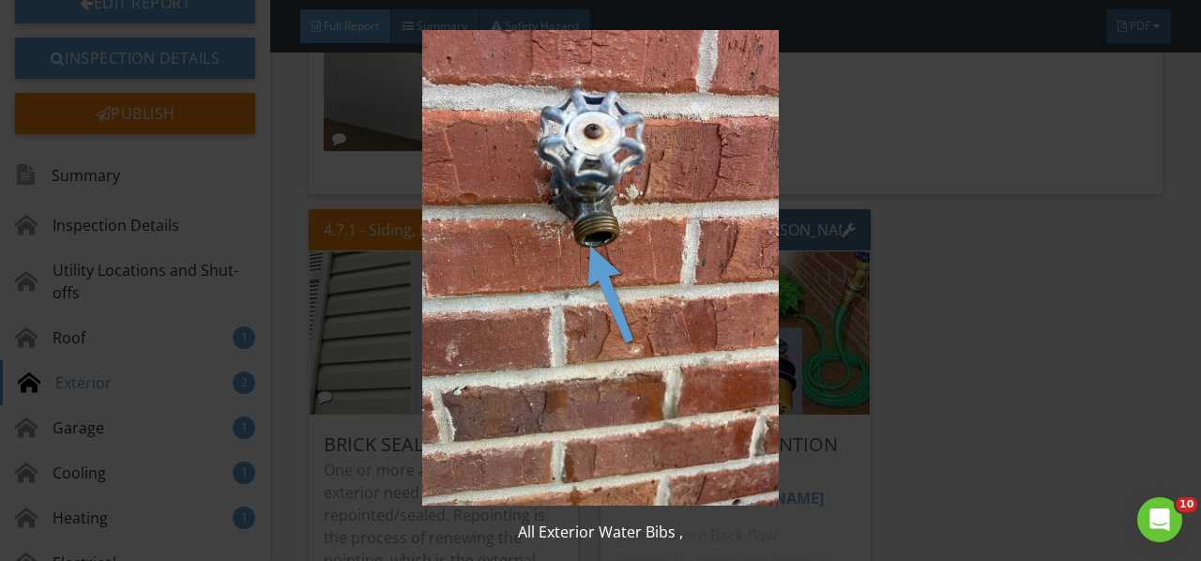
click at [683, 272] on img at bounding box center [599, 268] width 1083 height 476
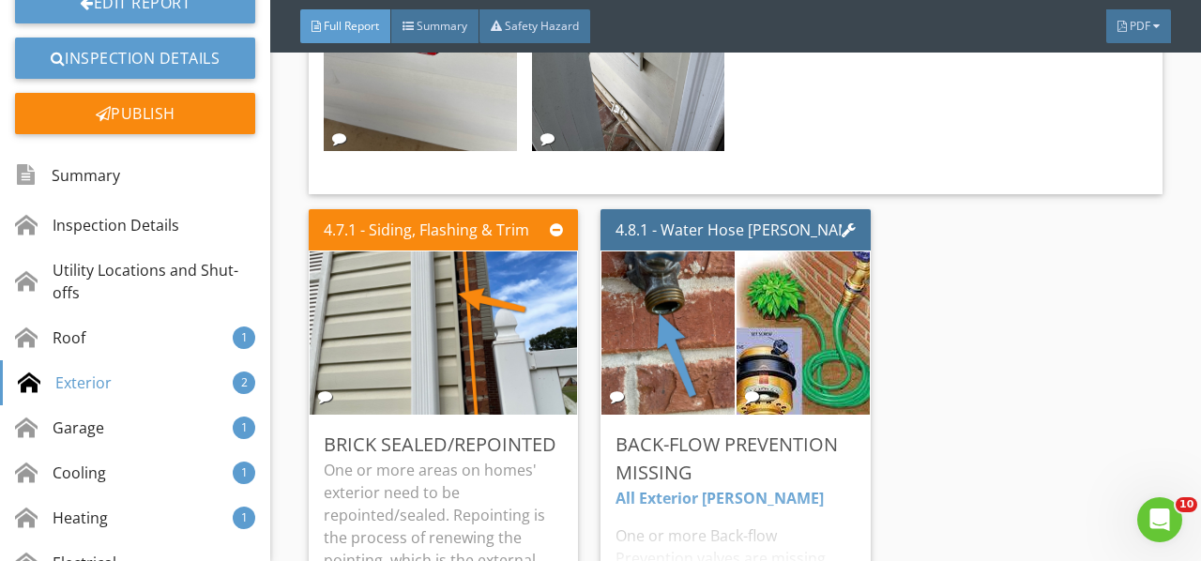
click at [754, 280] on img at bounding box center [803, 332] width 201 height 220
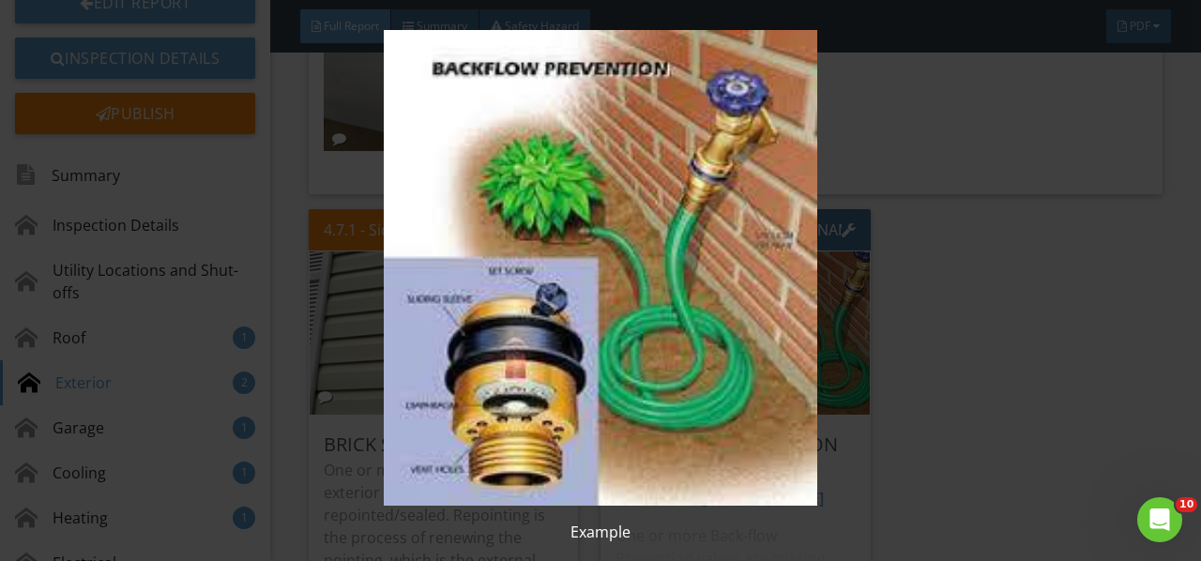
click at [754, 280] on img at bounding box center [599, 268] width 1083 height 476
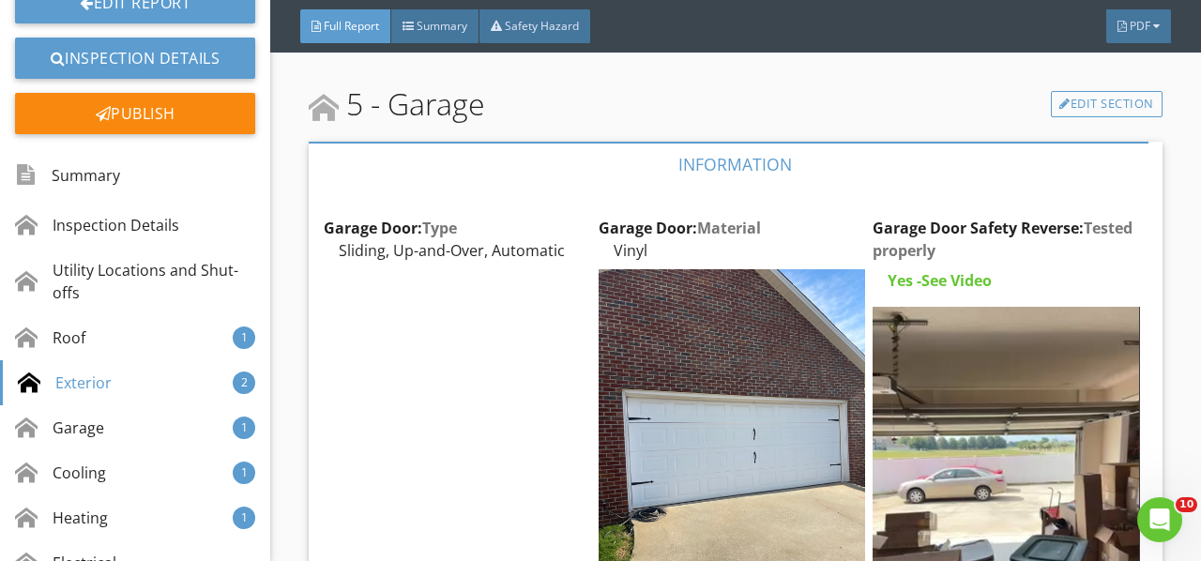
scroll to position [8490, 0]
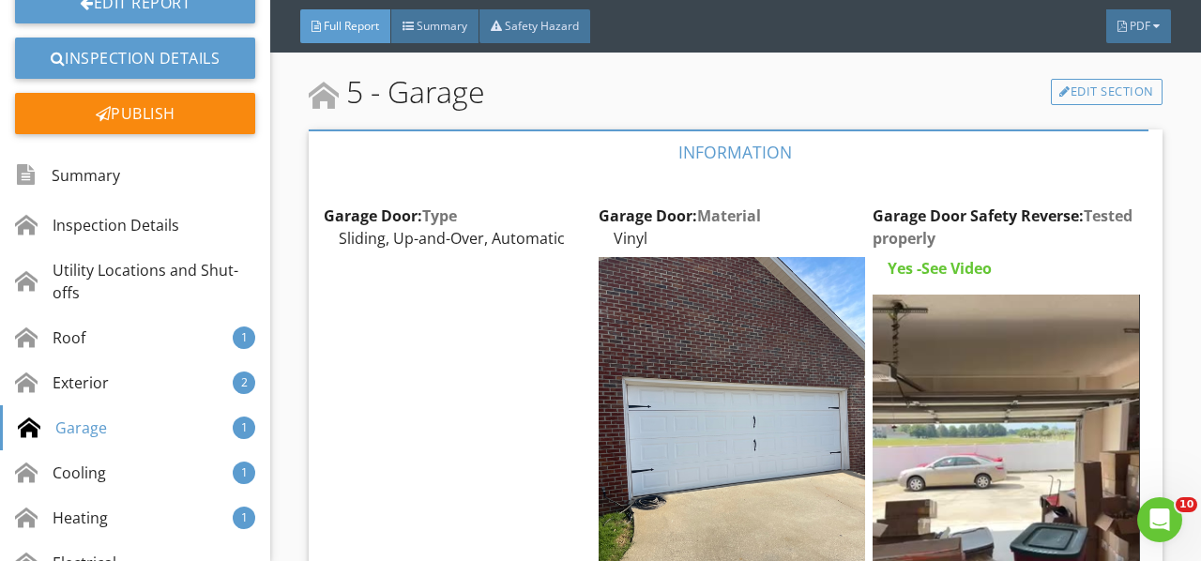
click at [726, 371] on img at bounding box center [731, 435] width 266 height 356
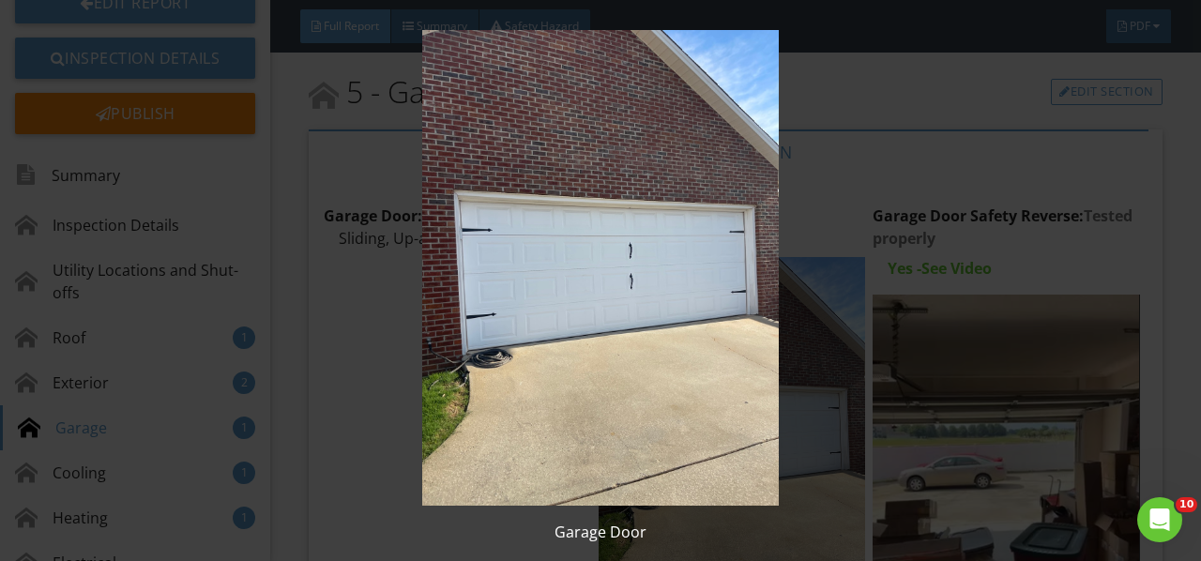
click at [726, 371] on img at bounding box center [599, 268] width 1083 height 476
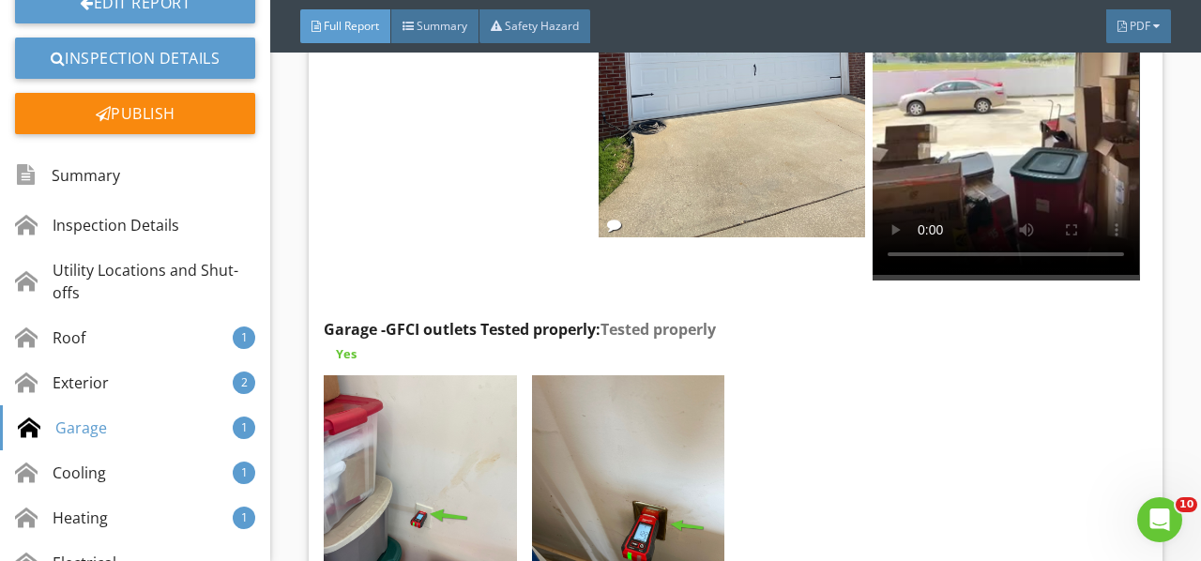
scroll to position [8959, 0]
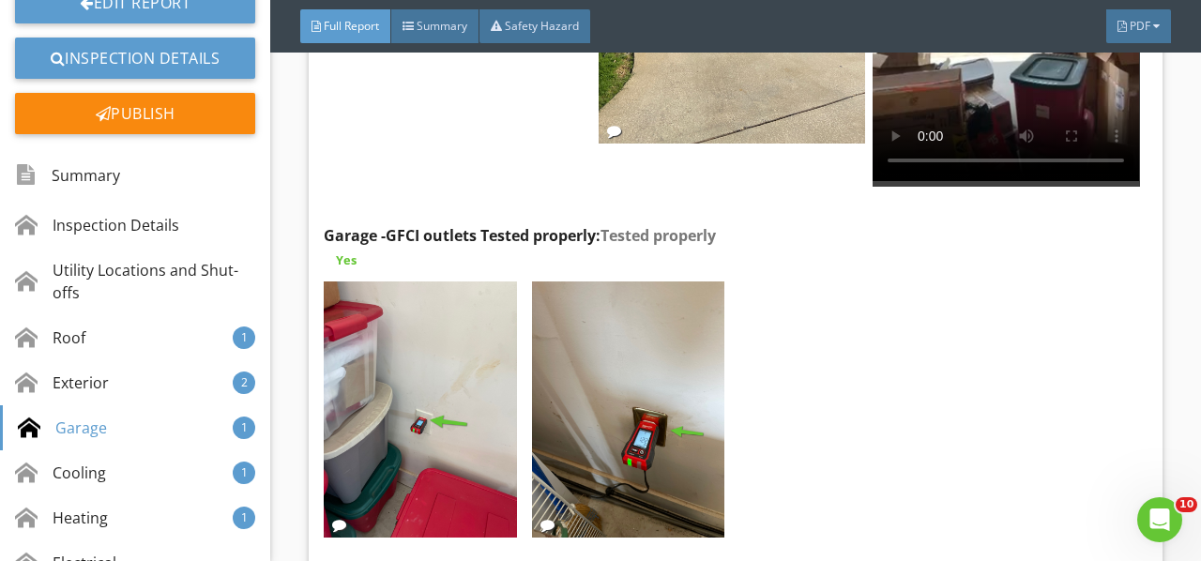
click at [484, 357] on img at bounding box center [420, 409] width 192 height 257
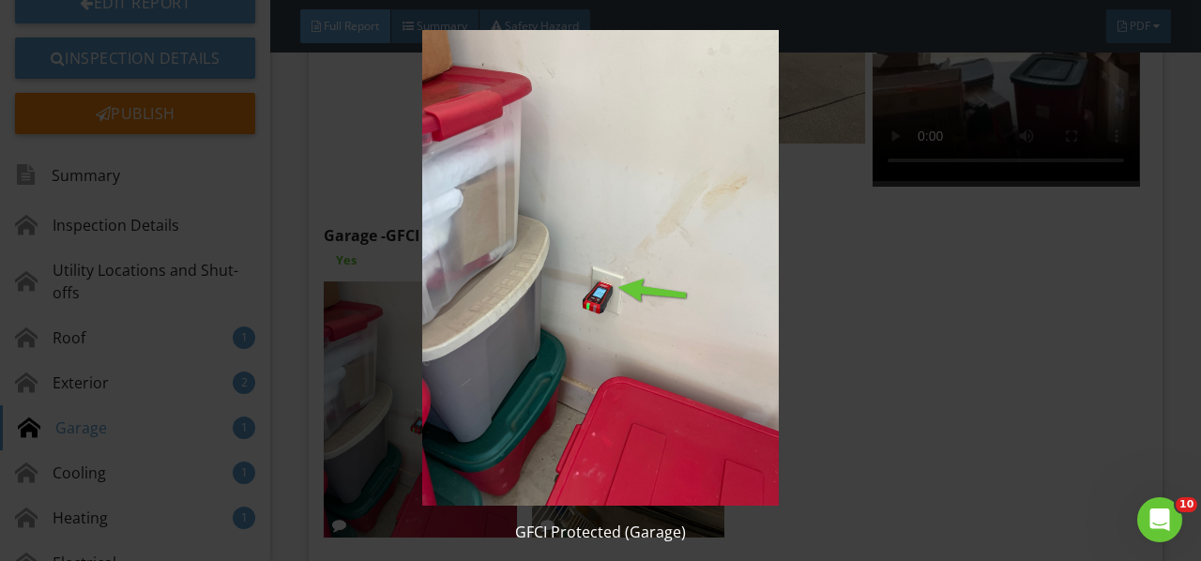
click at [484, 358] on img at bounding box center [599, 268] width 1083 height 476
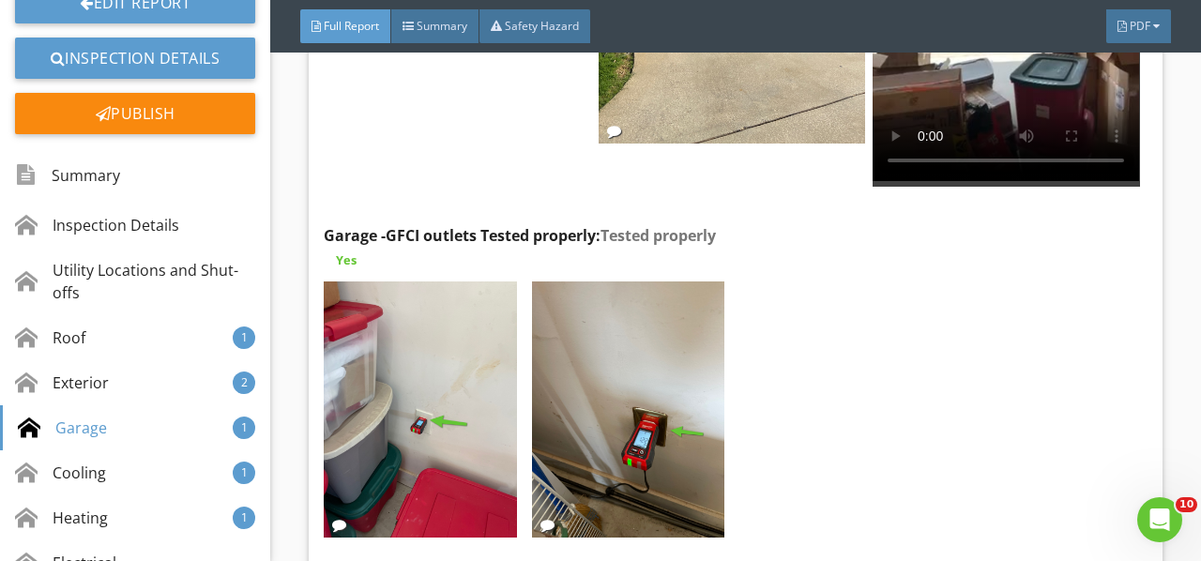
click at [589, 361] on img at bounding box center [628, 409] width 192 height 257
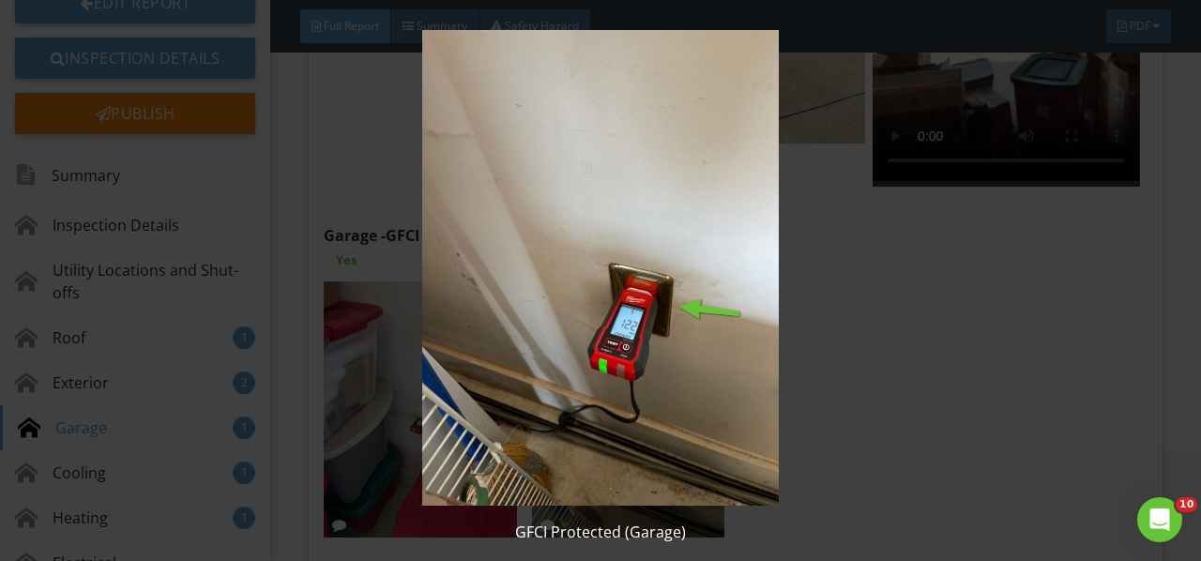
click at [589, 361] on img at bounding box center [599, 268] width 1083 height 476
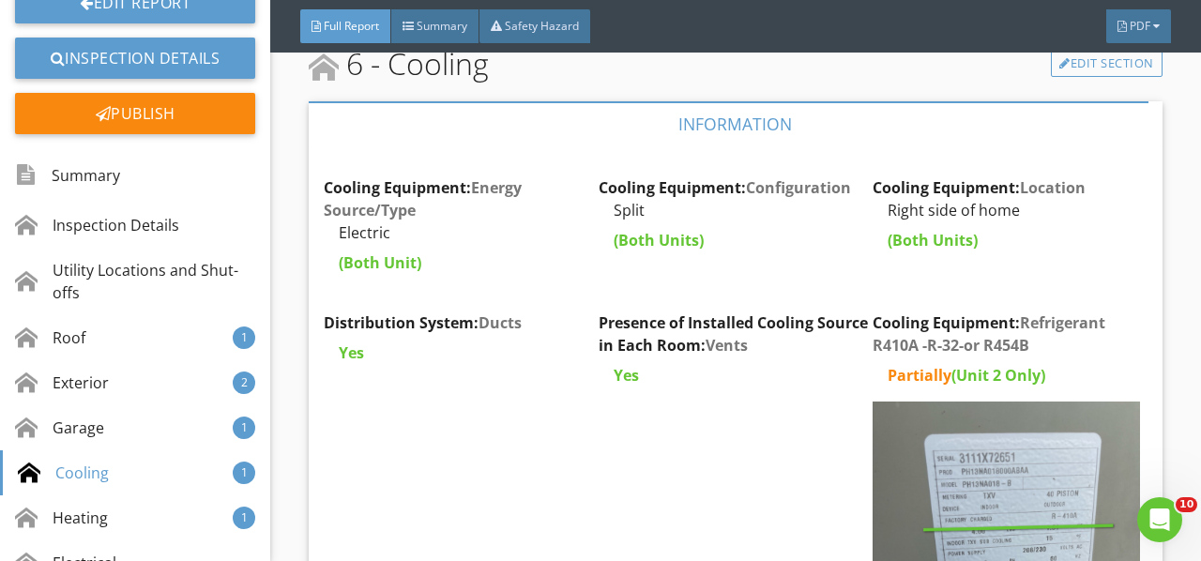
scroll to position [10084, 0]
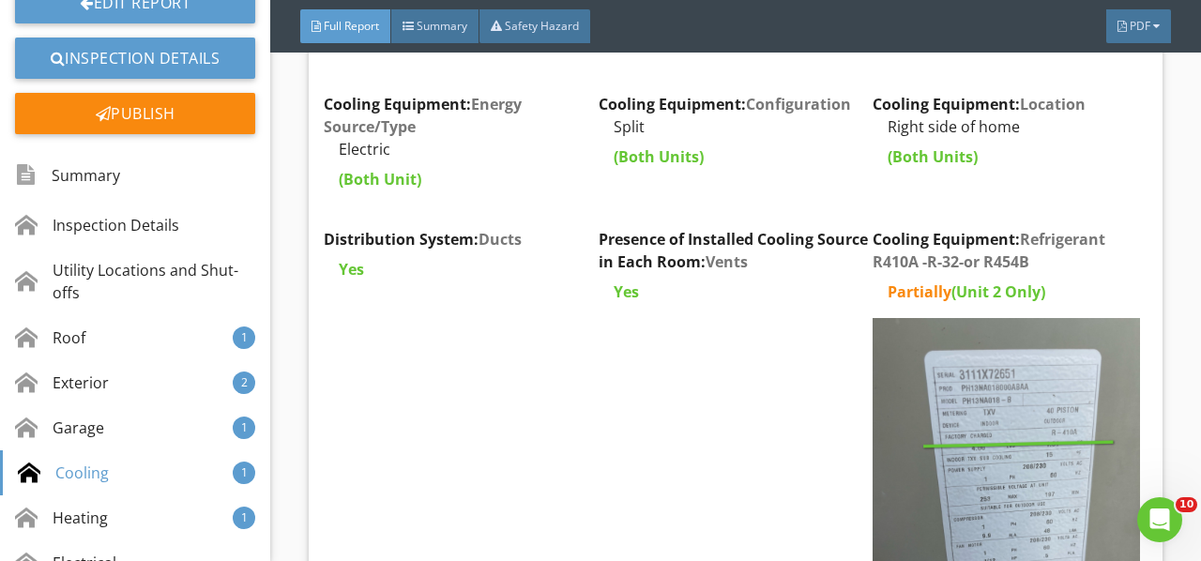
click at [985, 357] on img at bounding box center [1005, 496] width 266 height 356
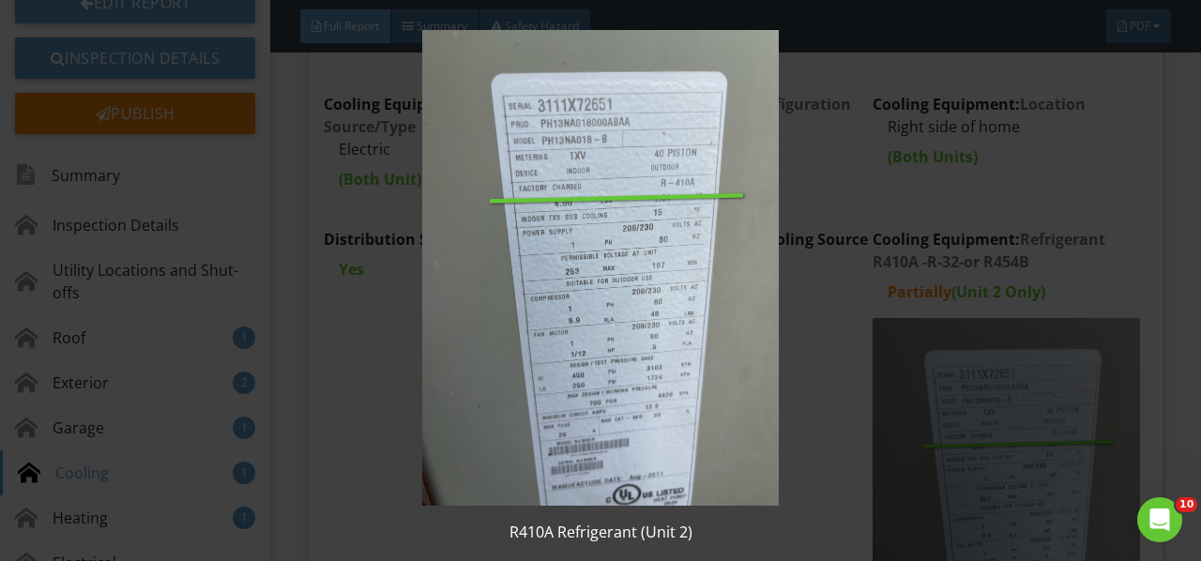
click at [985, 357] on img at bounding box center [599, 268] width 1083 height 476
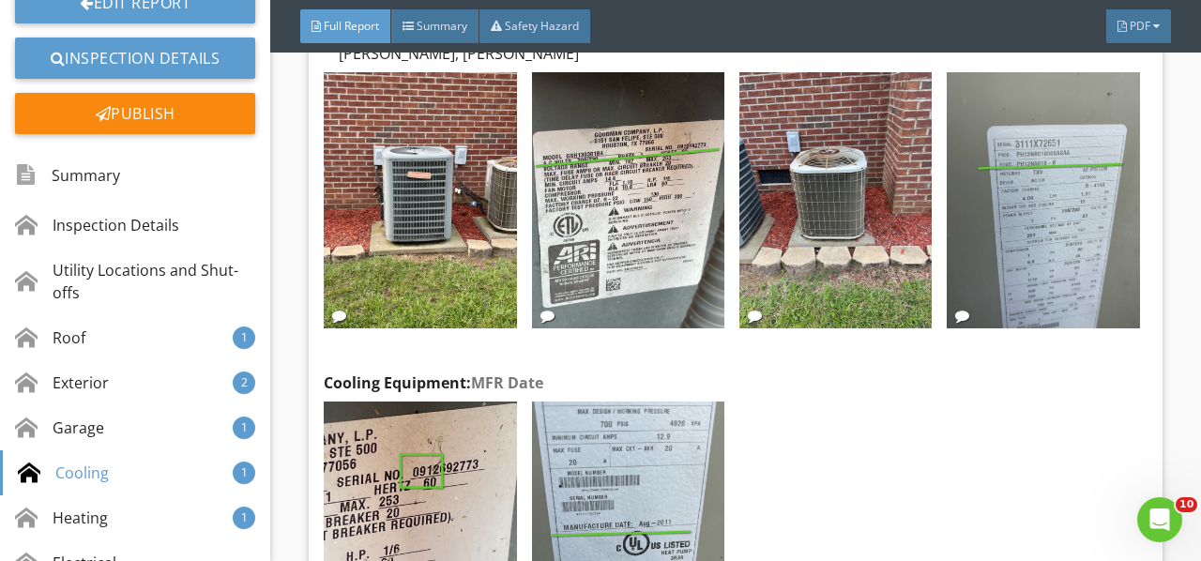
scroll to position [10835, 0]
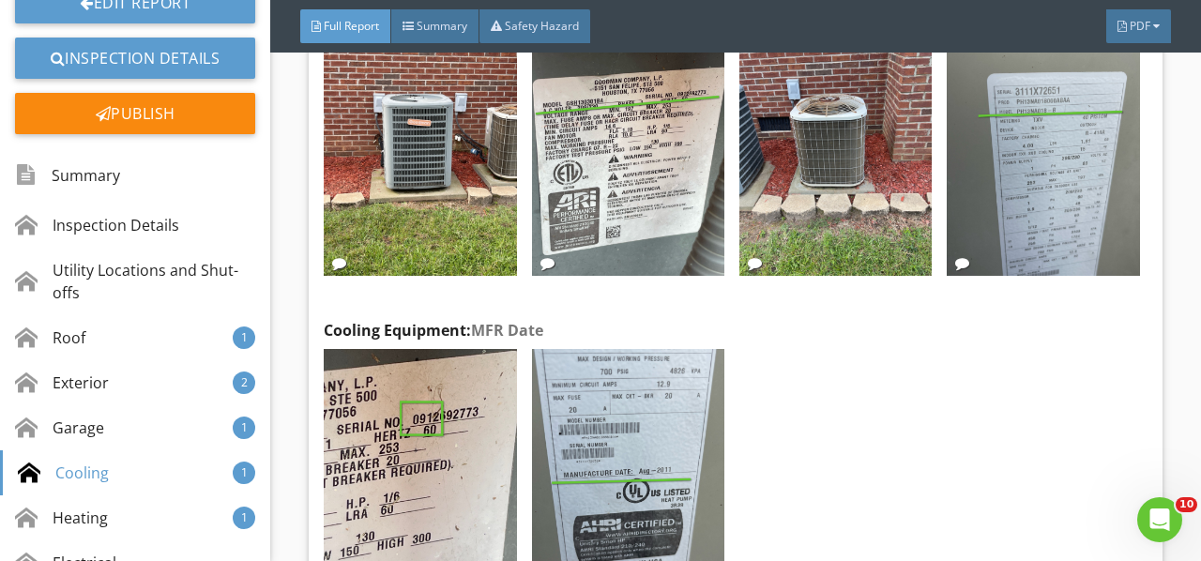
click at [465, 386] on img at bounding box center [420, 477] width 192 height 257
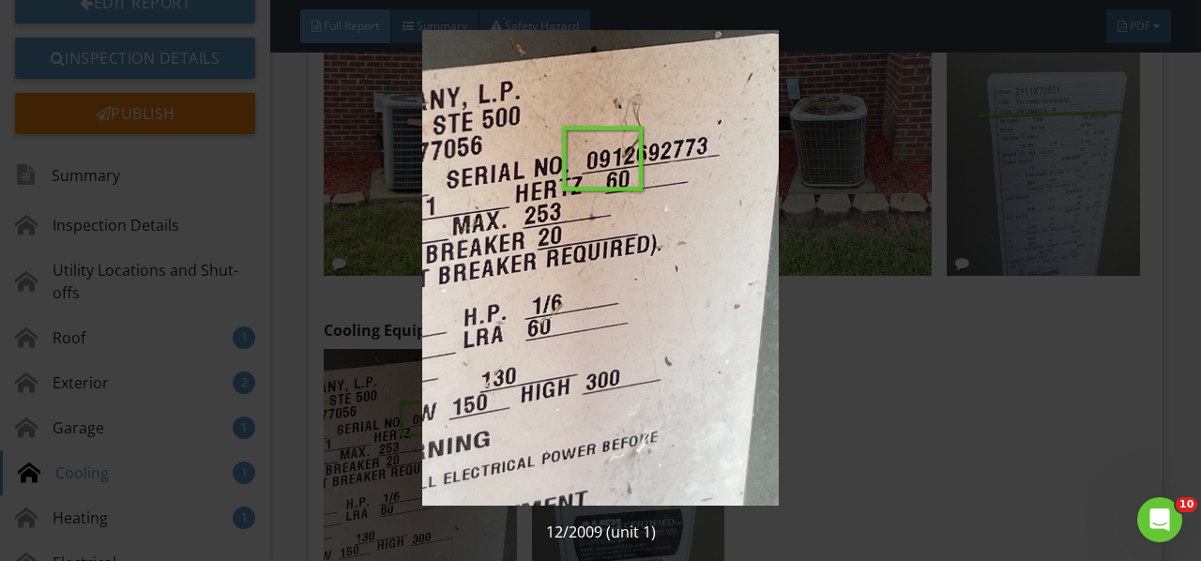
click at [465, 386] on img at bounding box center [599, 268] width 1083 height 476
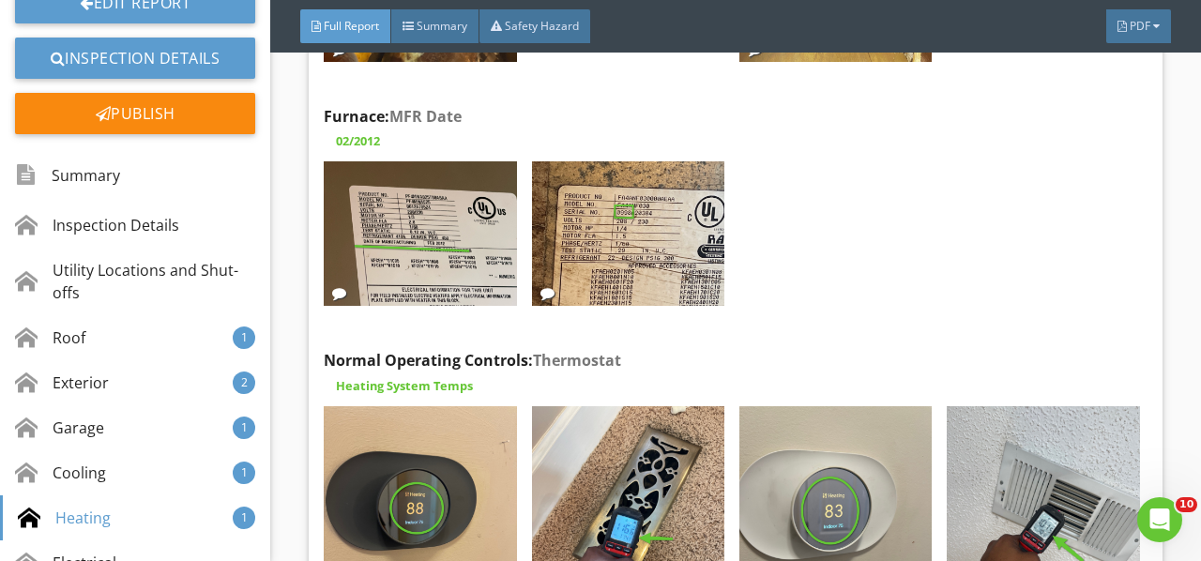
scroll to position [13461, 0]
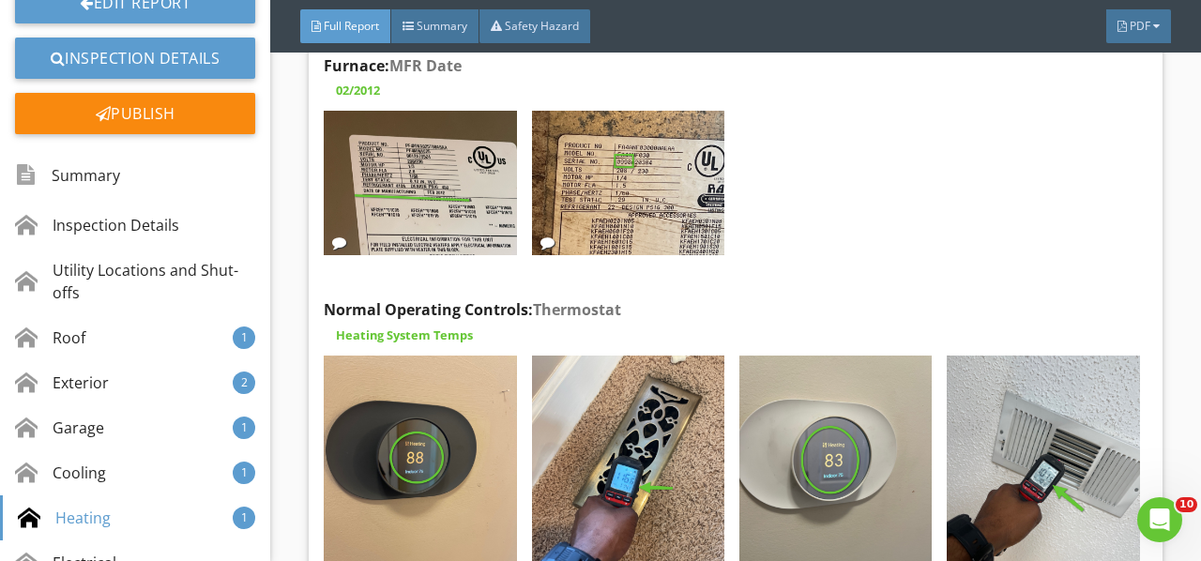
click at [475, 363] on img at bounding box center [420, 484] width 192 height 257
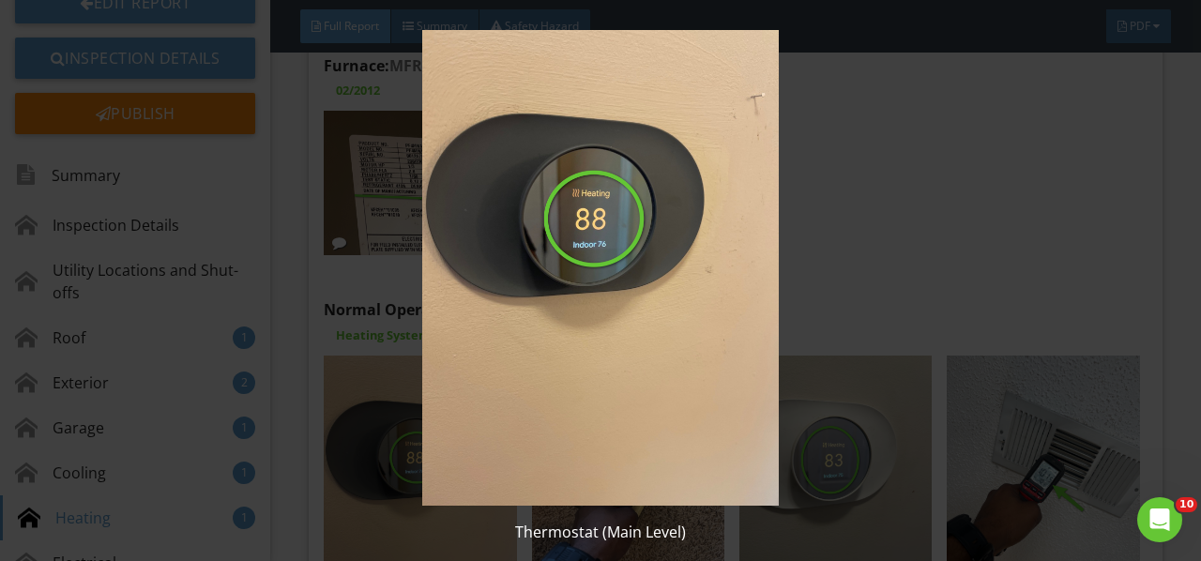
click at [475, 364] on img at bounding box center [599, 268] width 1083 height 476
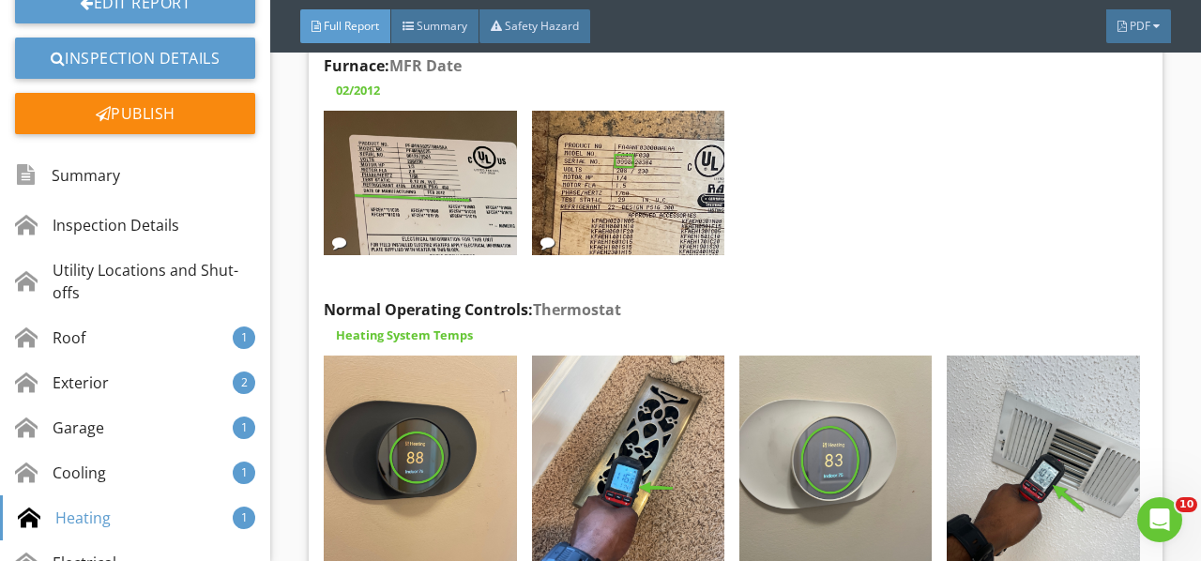
click at [632, 391] on img at bounding box center [628, 484] width 192 height 257
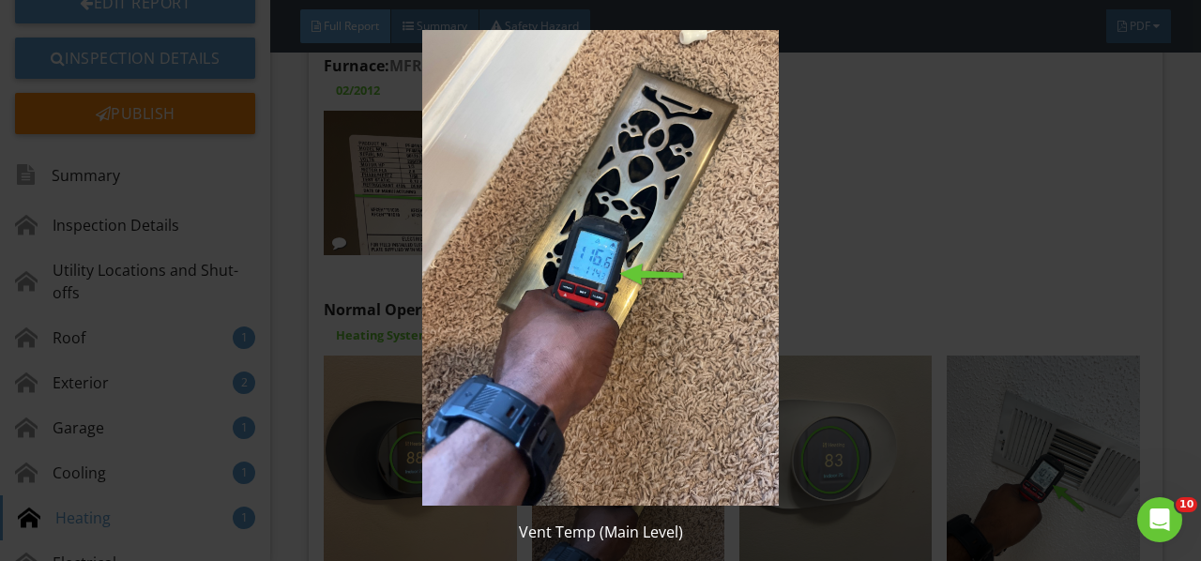
click at [632, 392] on img at bounding box center [599, 268] width 1083 height 476
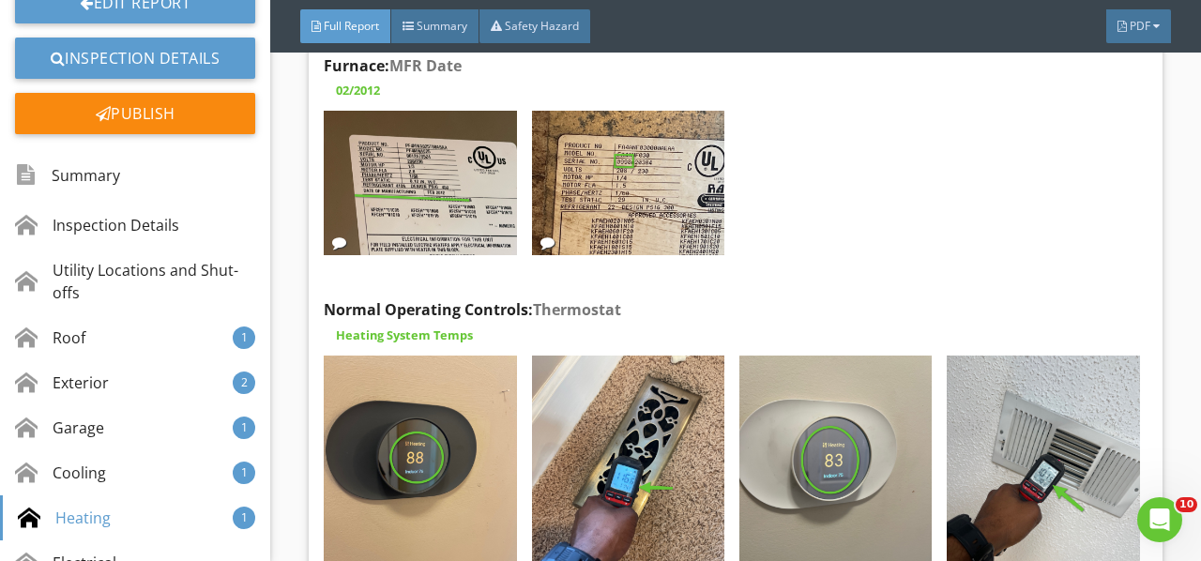
click at [786, 382] on img at bounding box center [835, 484] width 192 height 257
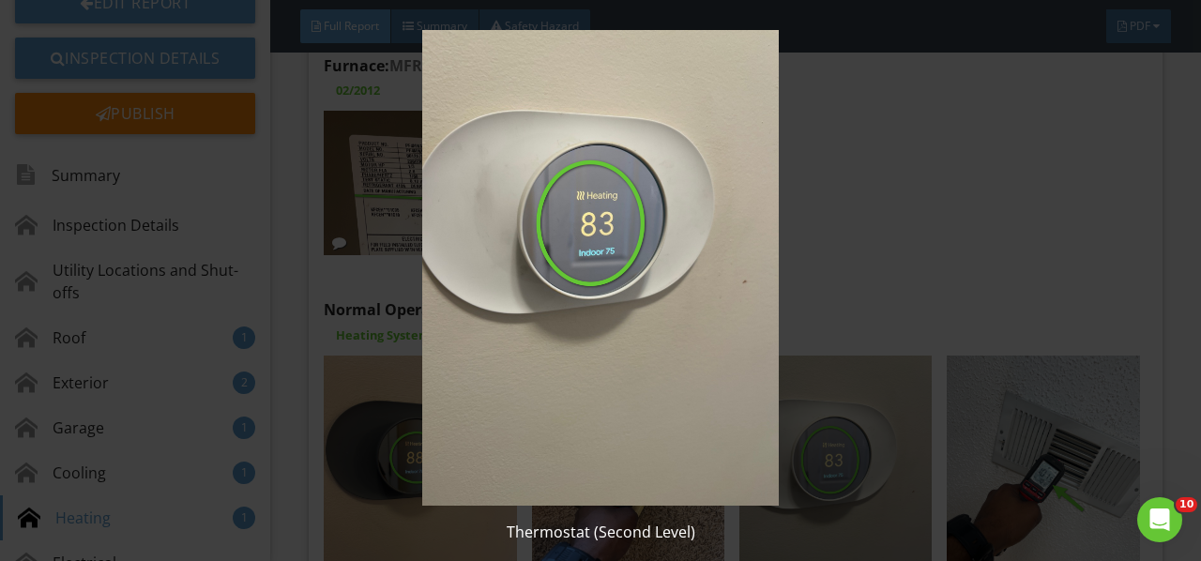
click at [786, 382] on img at bounding box center [599, 268] width 1083 height 476
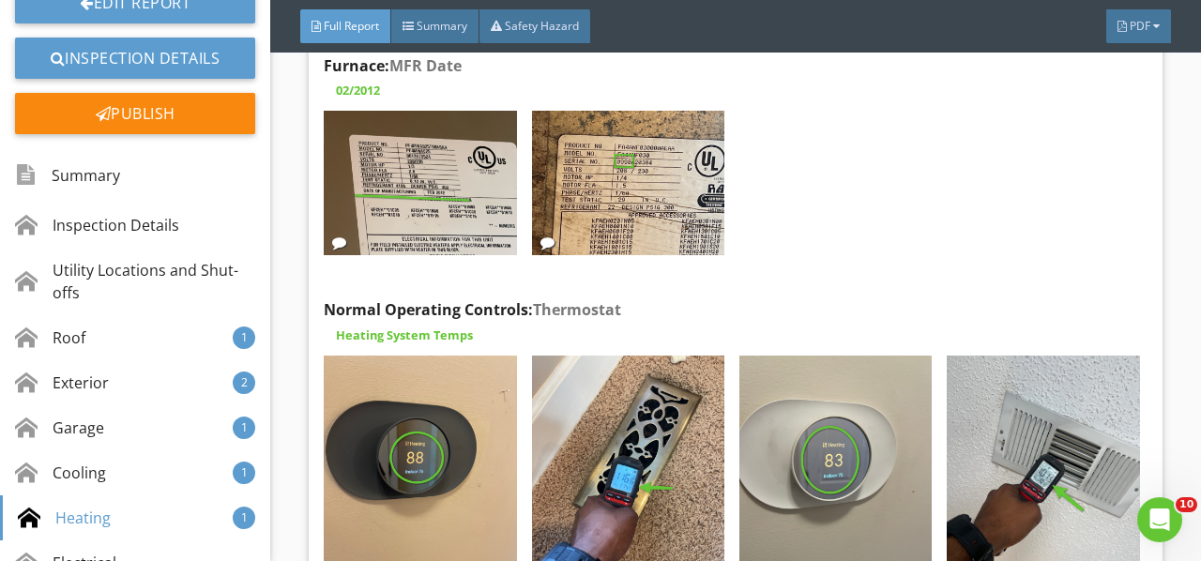
click at [1038, 372] on img at bounding box center [1043, 484] width 192 height 257
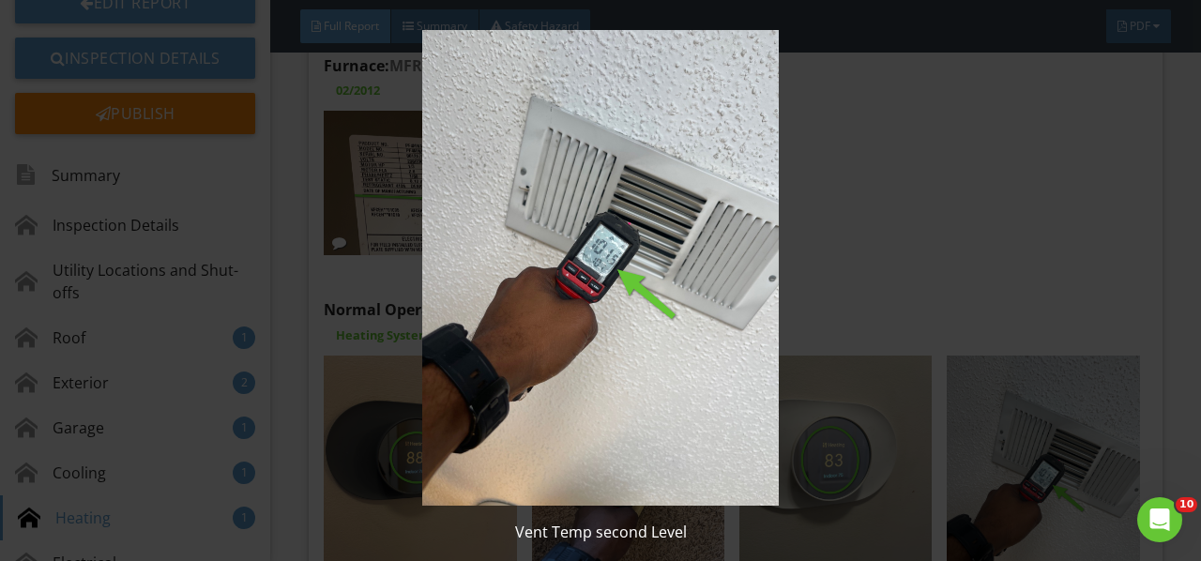
click at [1038, 373] on img at bounding box center [599, 268] width 1083 height 476
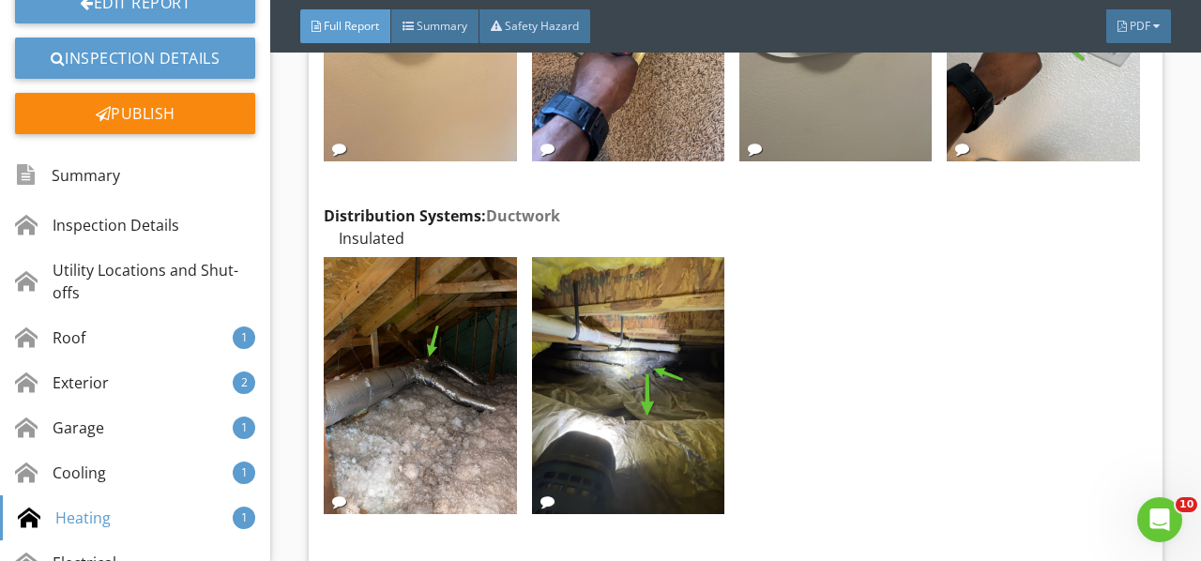
scroll to position [13931, 0]
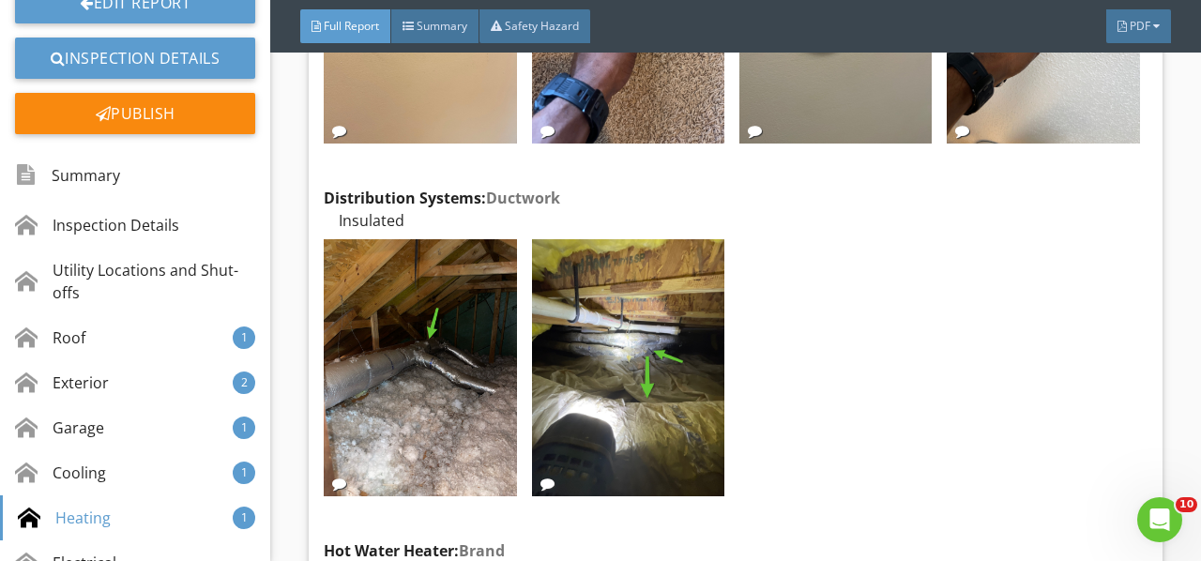
click at [504, 347] on img at bounding box center [420, 367] width 192 height 257
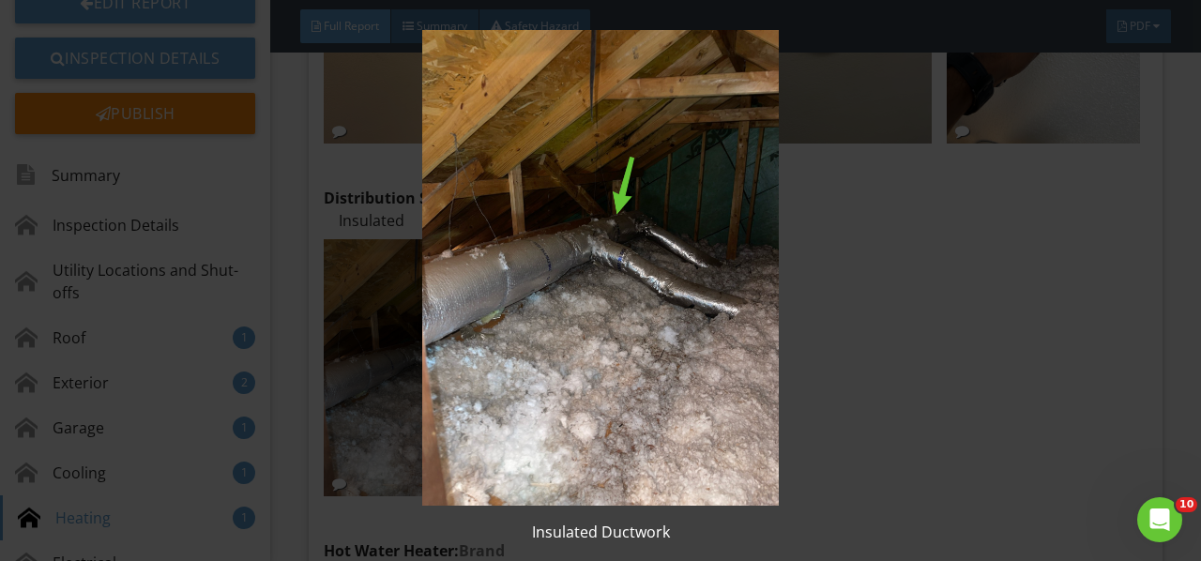
click at [504, 347] on img at bounding box center [599, 268] width 1083 height 476
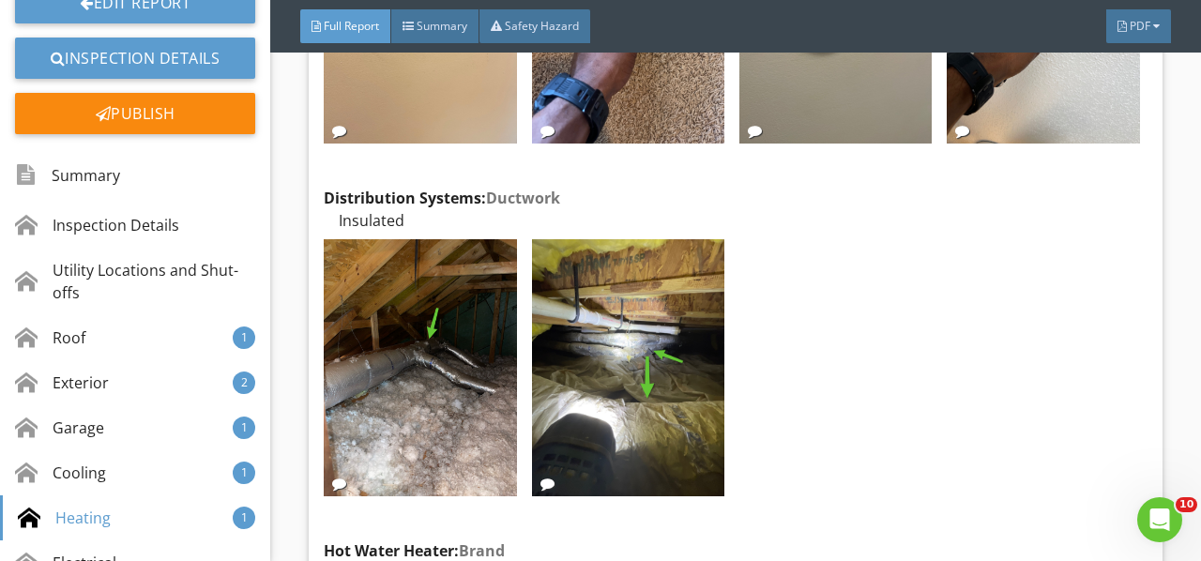
click at [625, 321] on img at bounding box center [628, 367] width 192 height 257
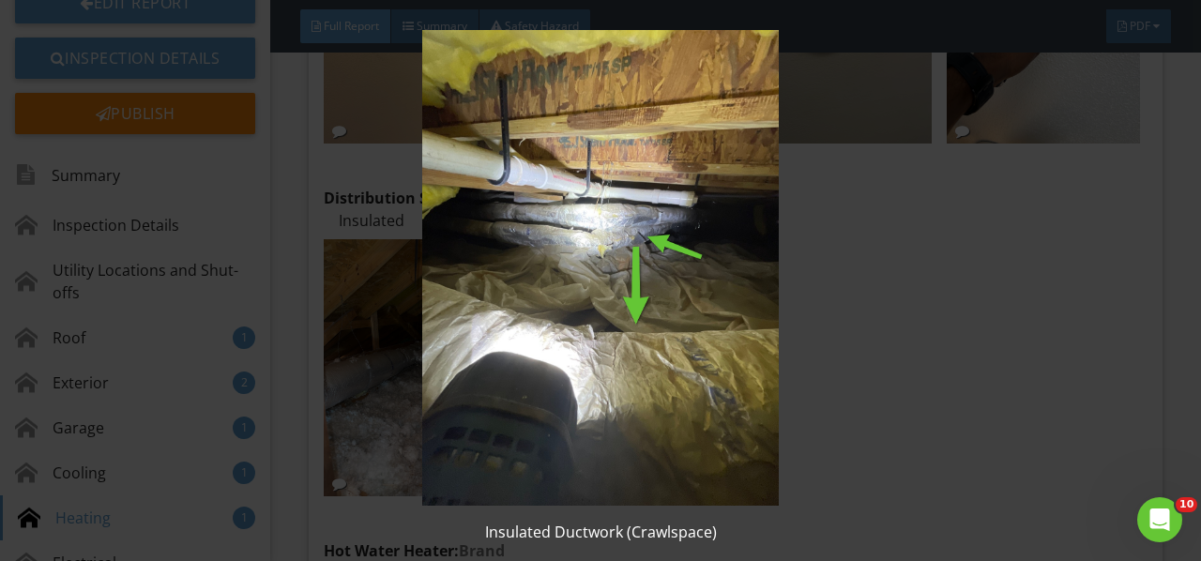
click at [625, 321] on img at bounding box center [599, 268] width 1083 height 476
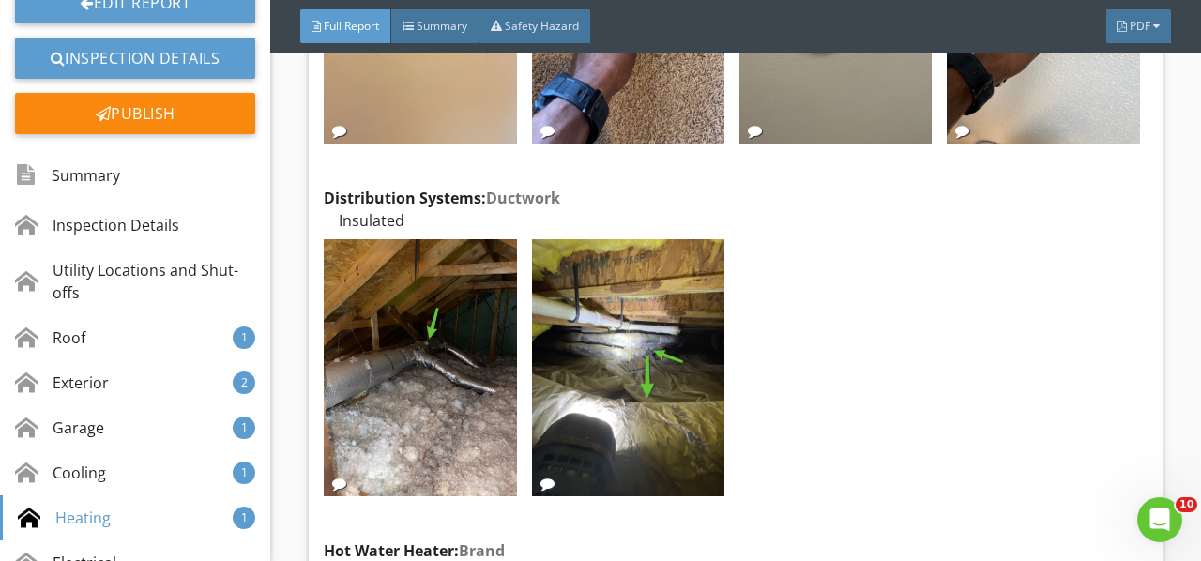
click at [0, 0] on div "Edit" at bounding box center [0, 0] width 0 height 0
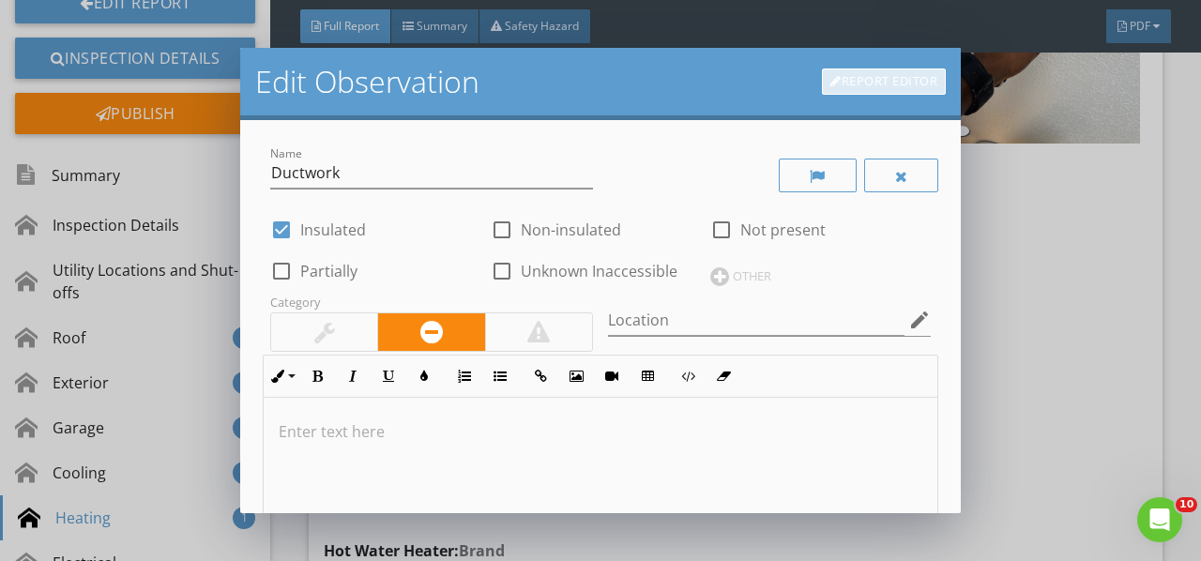
click at [846, 82] on link "Report Editor" at bounding box center [884, 81] width 124 height 26
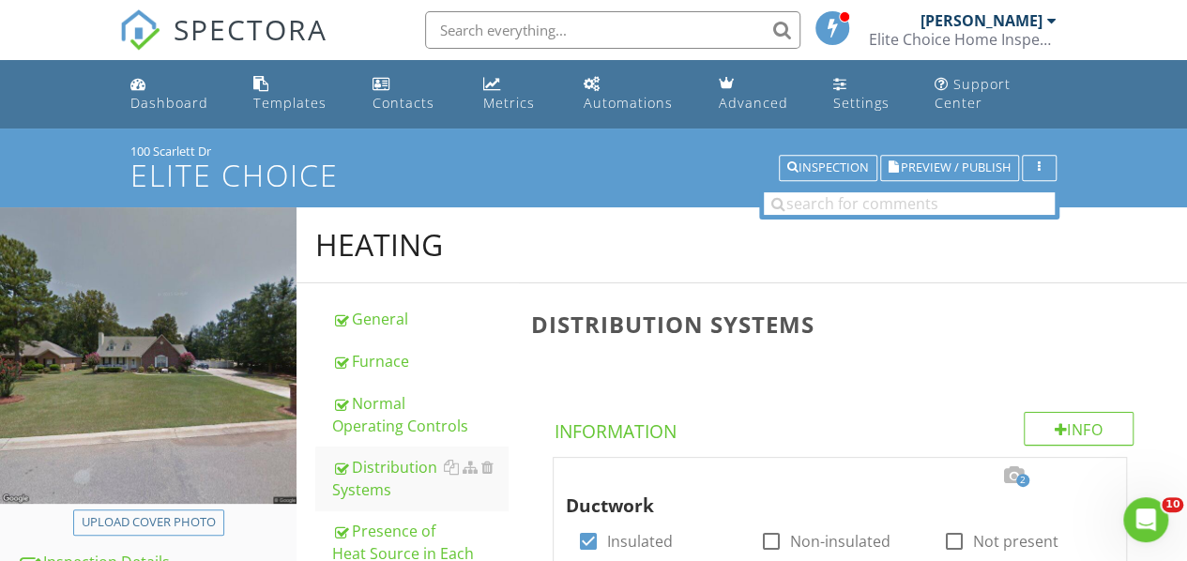
scroll to position [447, 0]
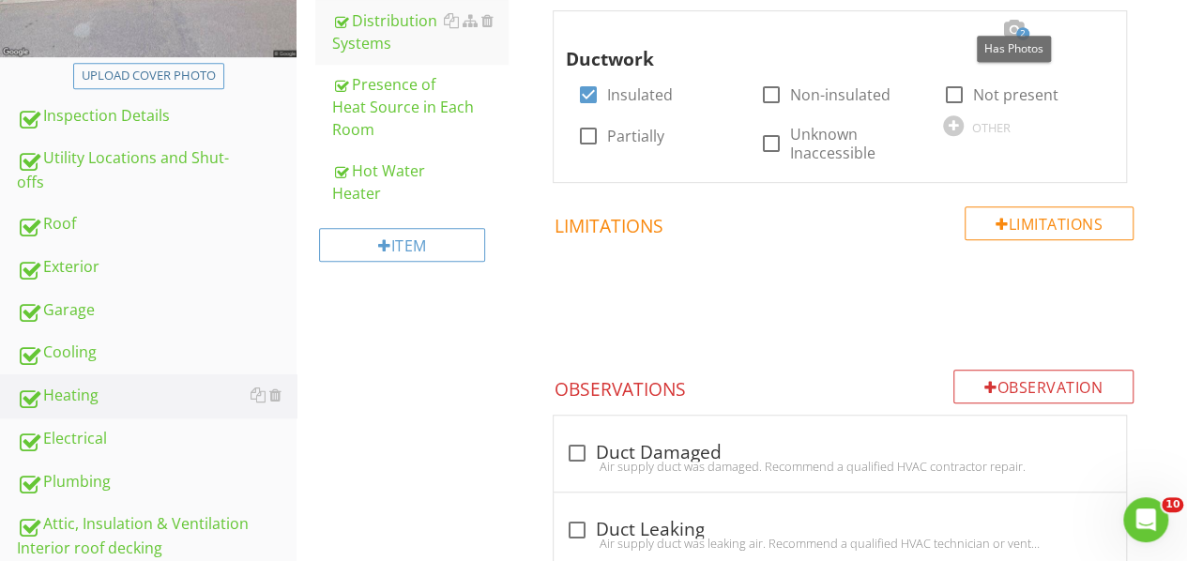
click at [1011, 26] on div at bounding box center [1013, 29] width 23 height 19
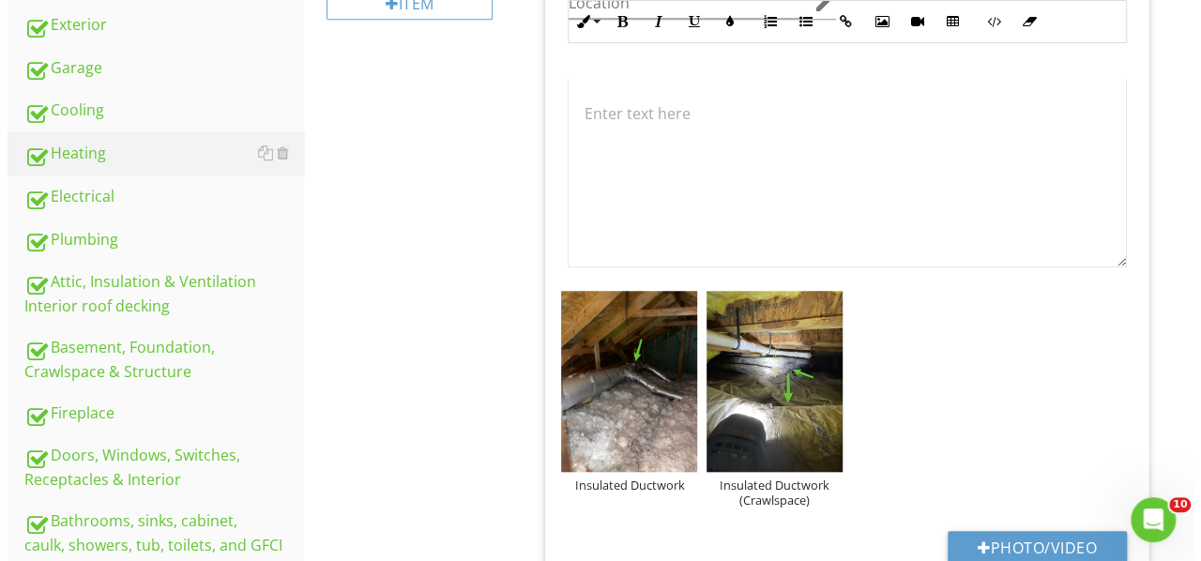
scroll to position [728, 0]
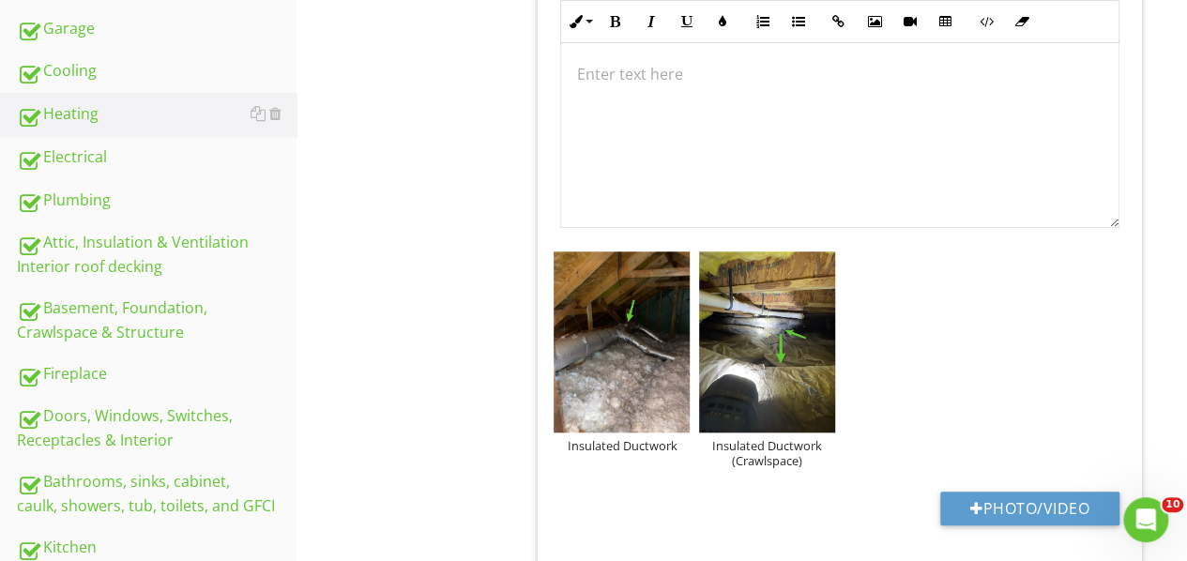
click at [646, 443] on div "Insulated Ductwork" at bounding box center [621, 445] width 136 height 15
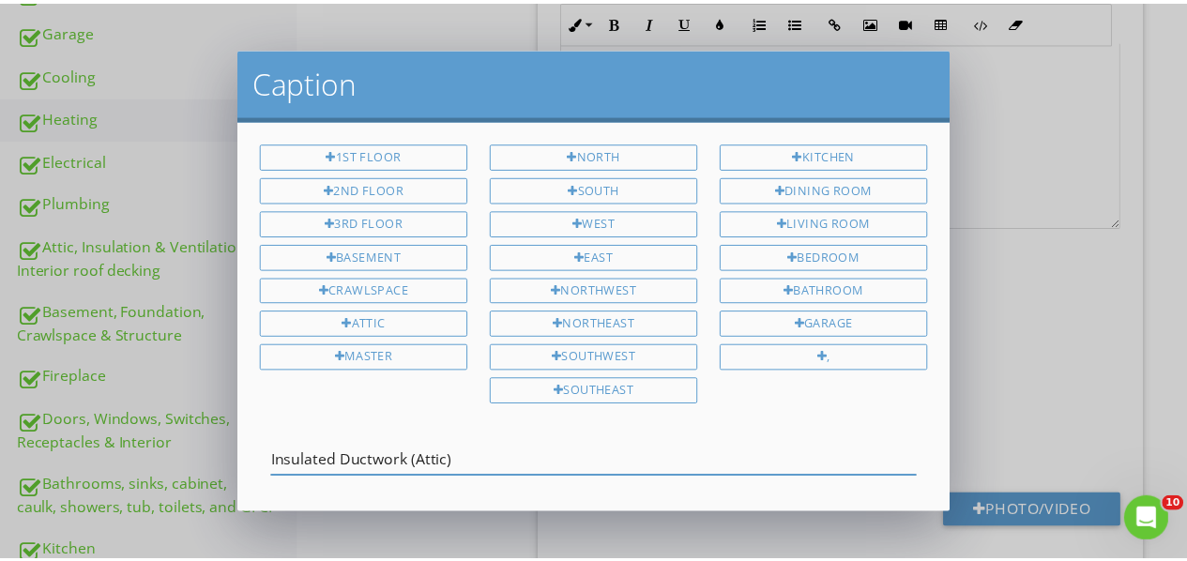
scroll to position [79, 0]
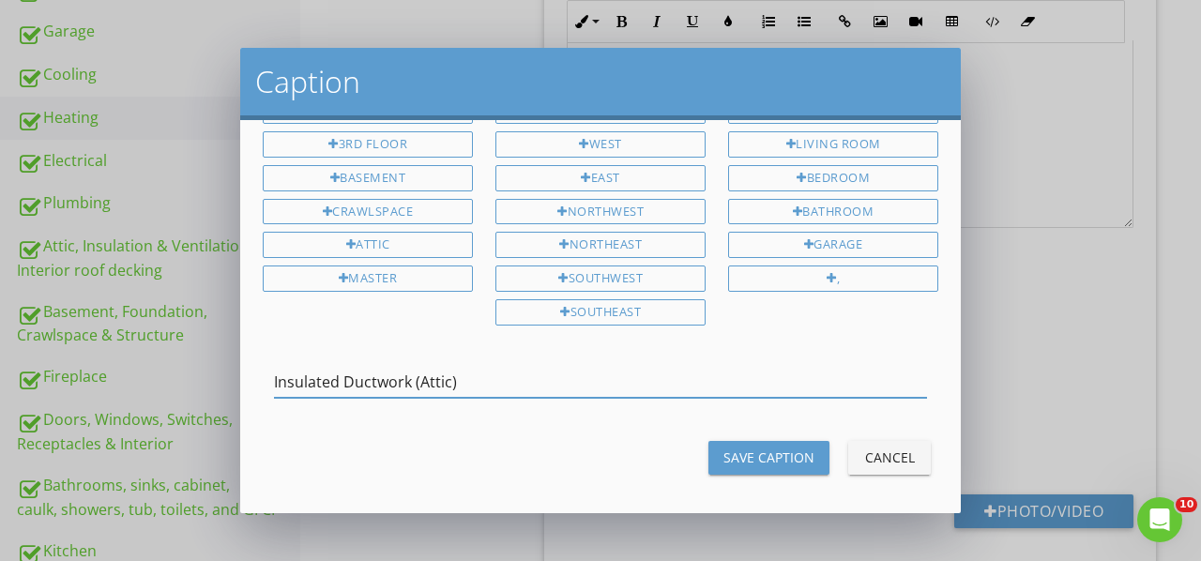
type input "Insulated Ductwork (Attic)"
click at [764, 447] on div "Save Caption" at bounding box center [768, 457] width 91 height 20
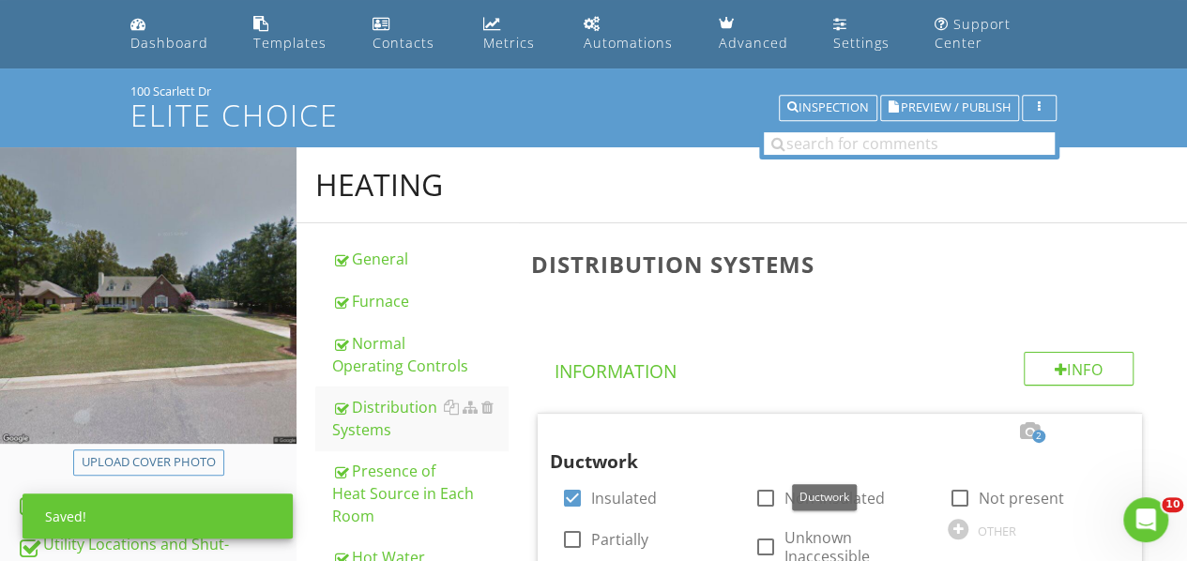
scroll to position [0, 0]
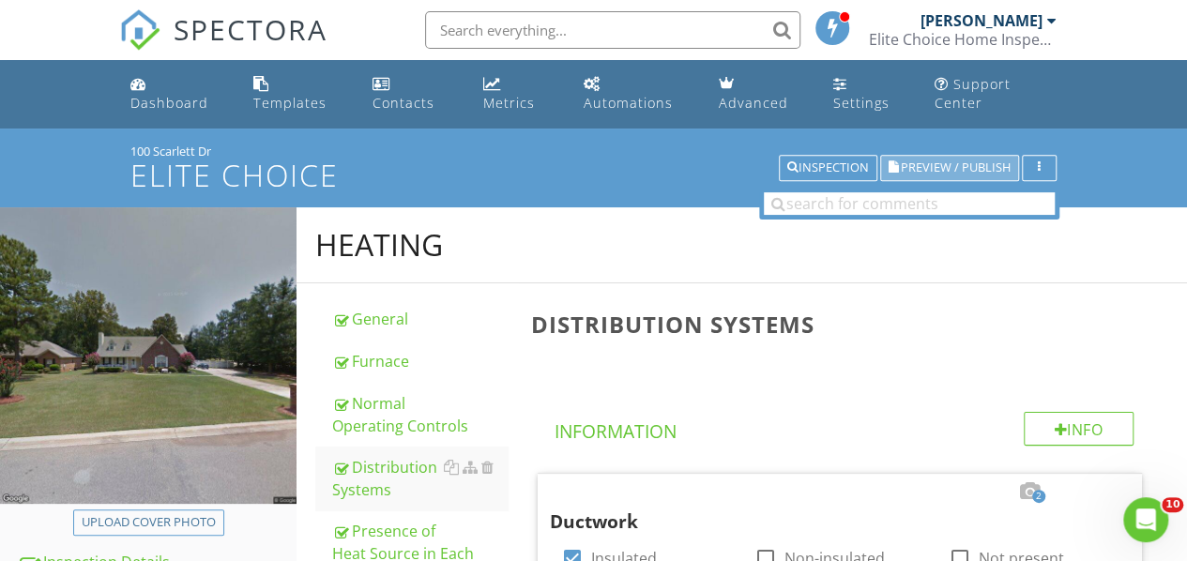
click at [946, 169] on span "Preview / Publish" at bounding box center [956, 168] width 110 height 12
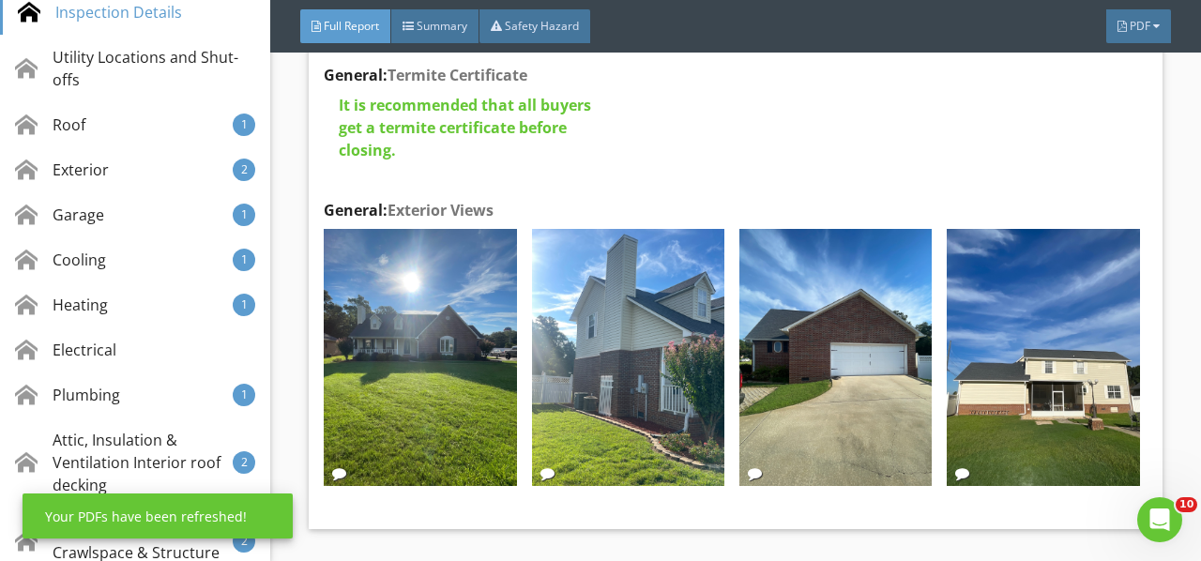
scroll to position [469, 0]
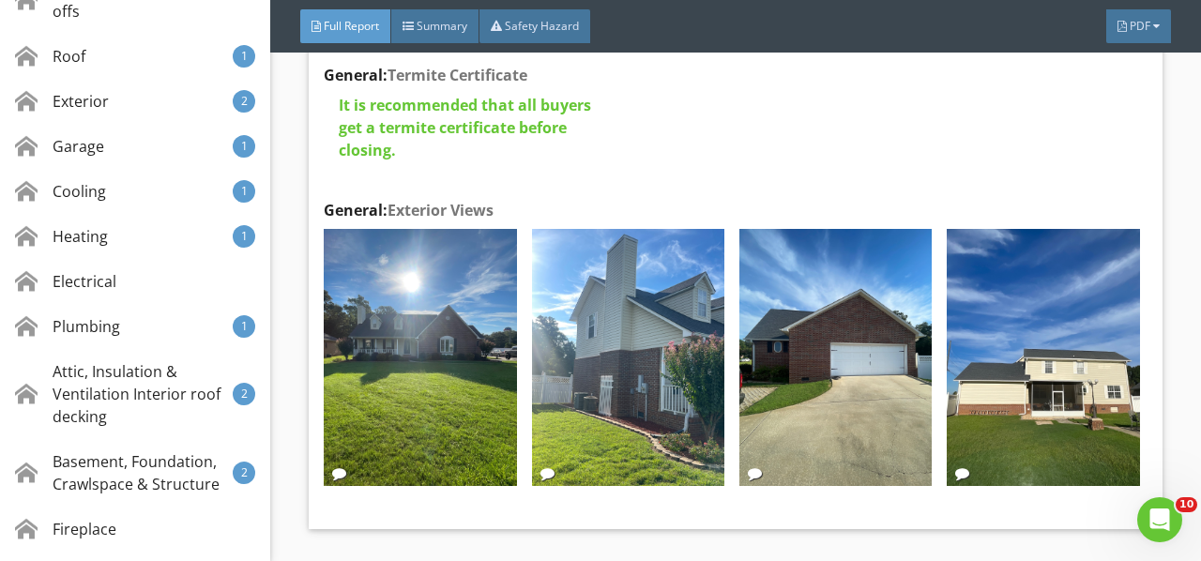
click at [175, 191] on div "Cooling 1" at bounding box center [135, 191] width 270 height 45
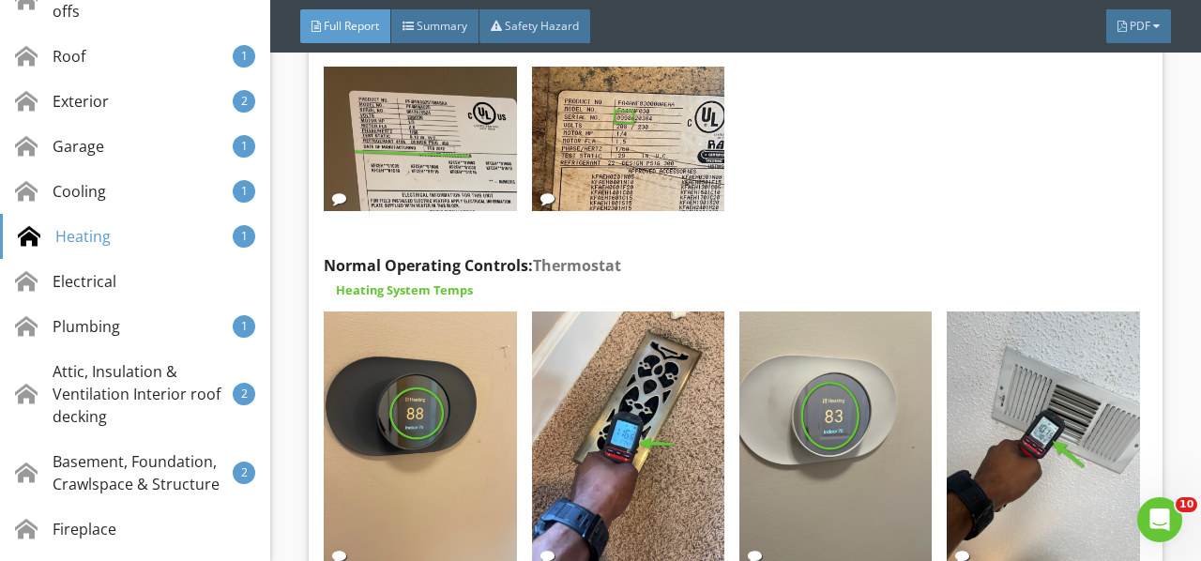
scroll to position [13412, 0]
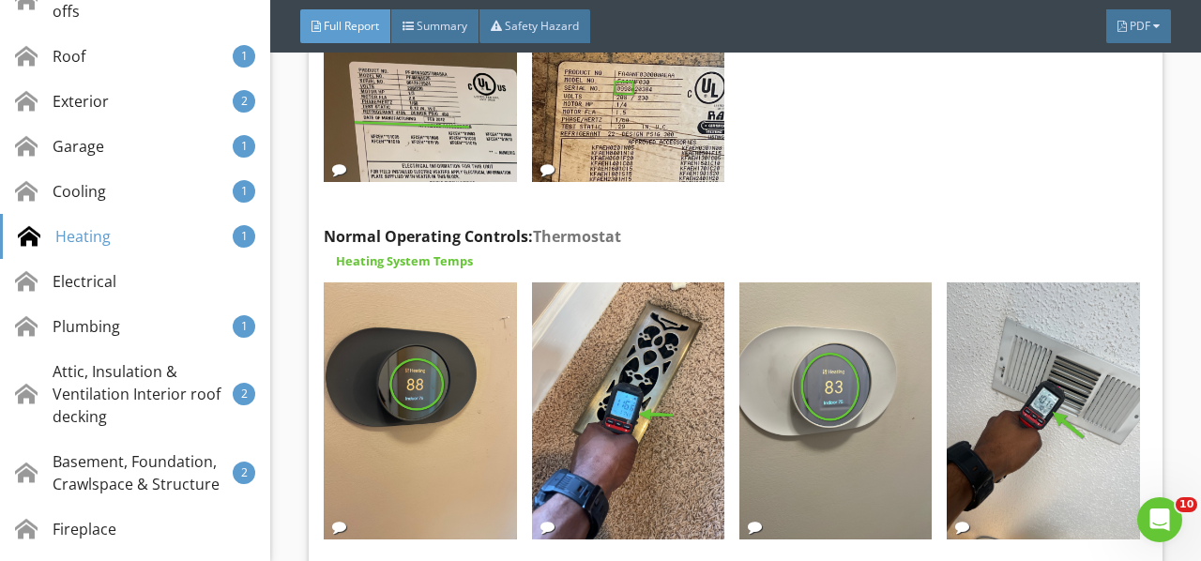
click at [418, 341] on img at bounding box center [420, 410] width 192 height 257
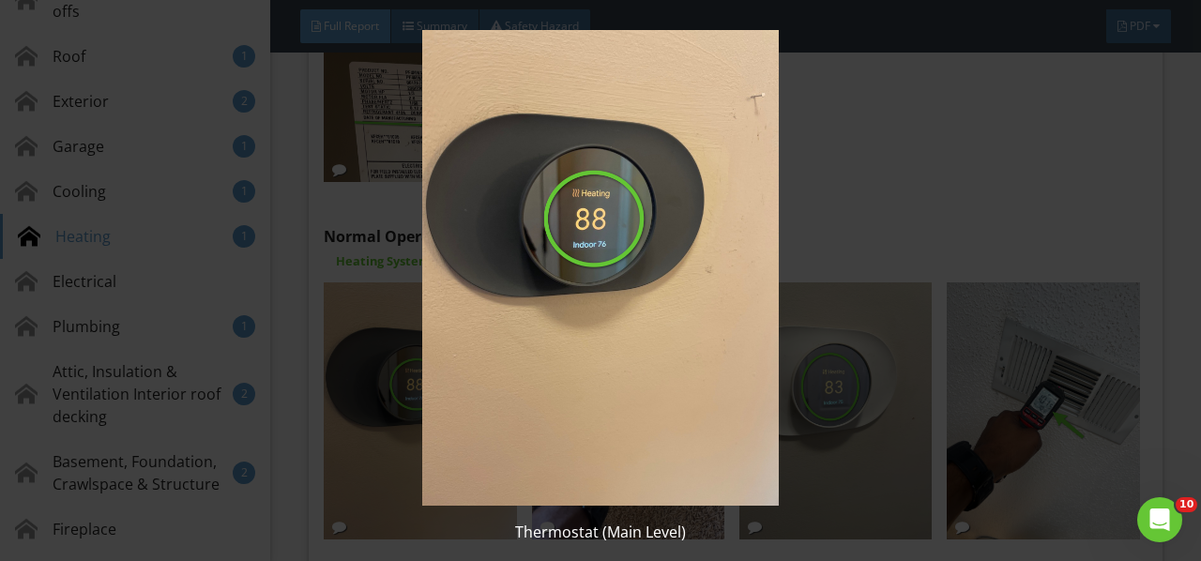
click at [418, 341] on img at bounding box center [599, 268] width 1083 height 476
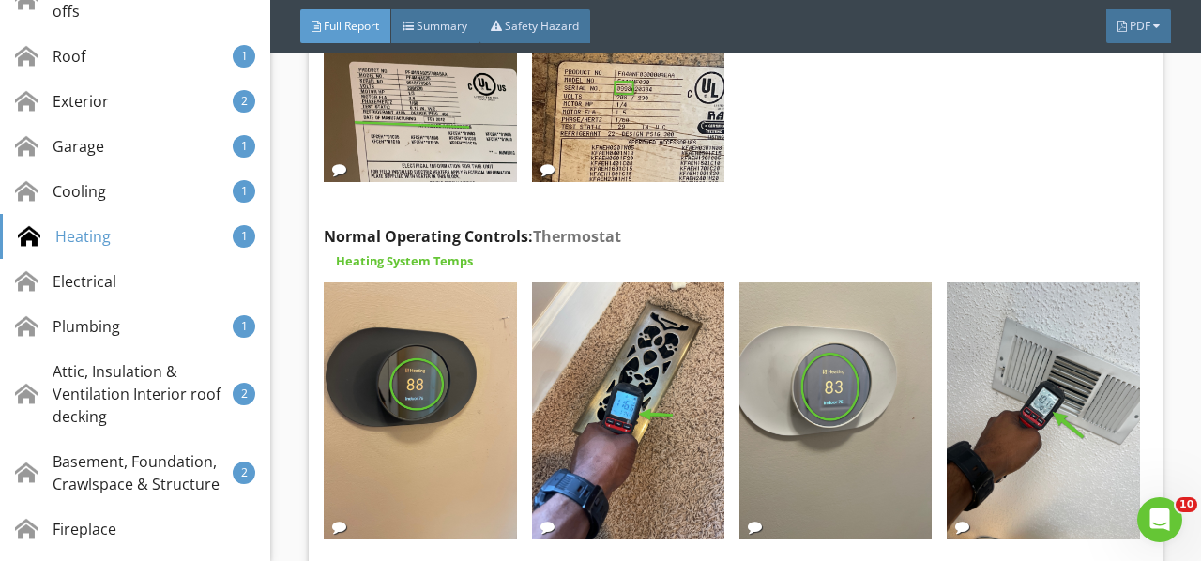
click at [599, 343] on img at bounding box center [628, 410] width 192 height 257
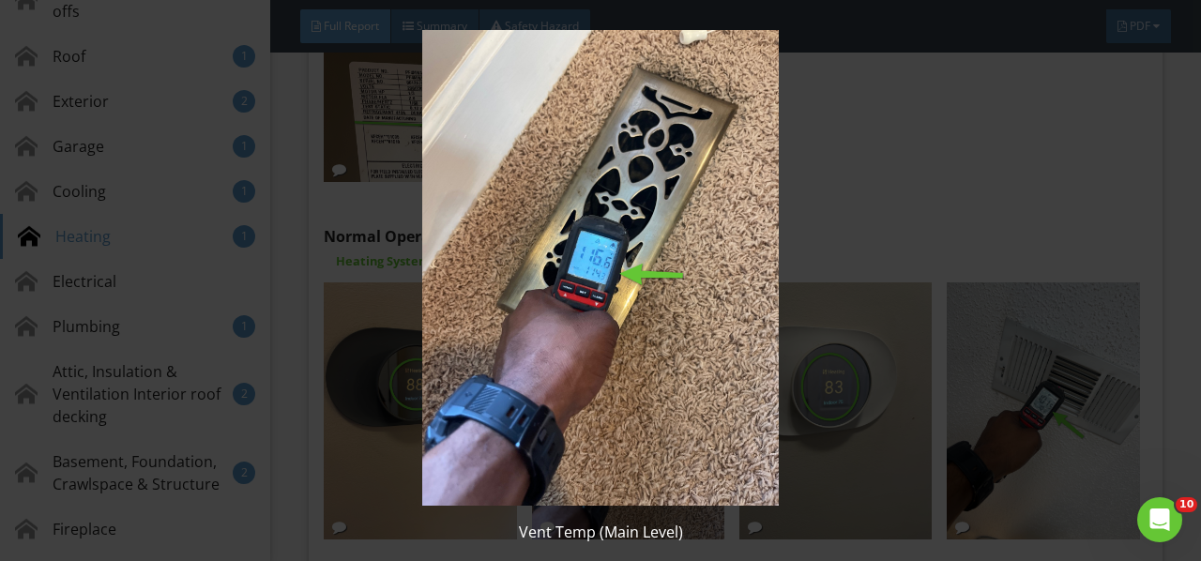
click at [630, 336] on img at bounding box center [599, 268] width 1083 height 476
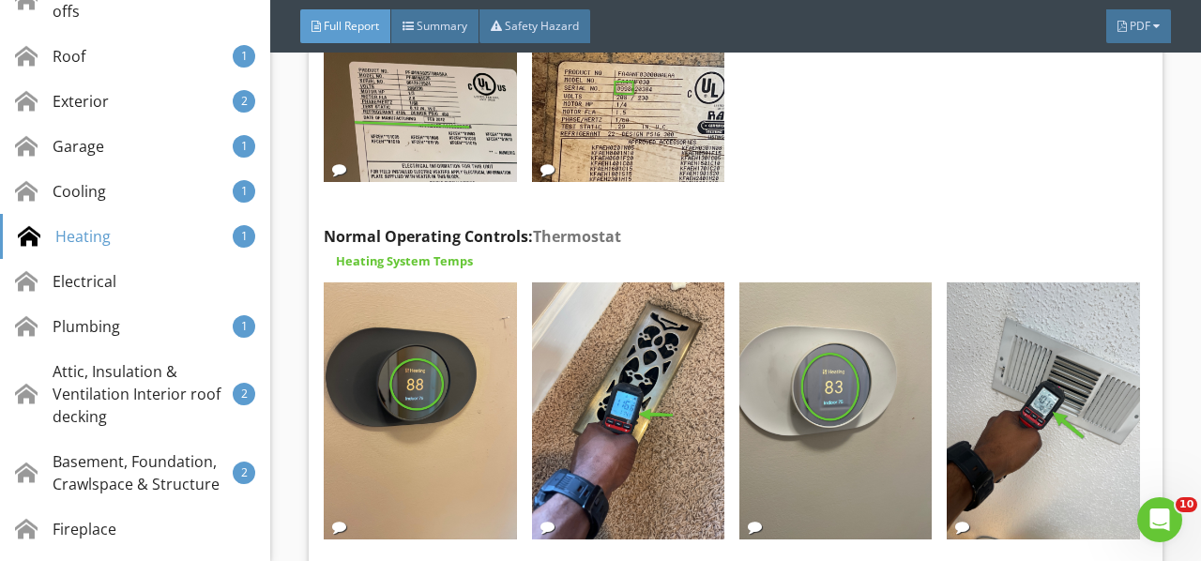
click at [833, 325] on img at bounding box center [835, 410] width 192 height 257
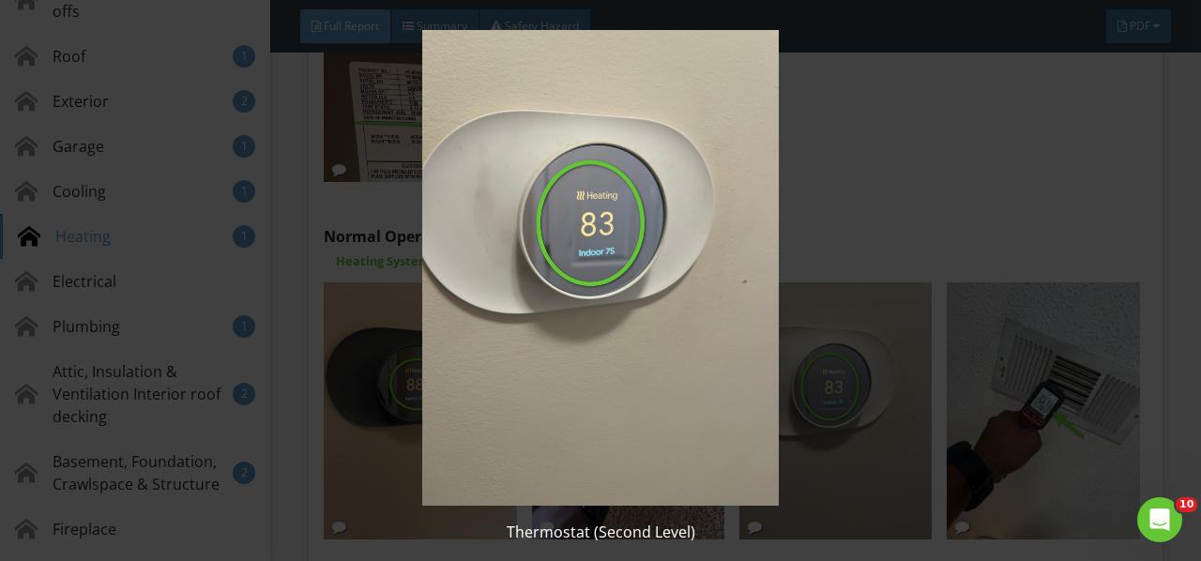
click at [833, 325] on img at bounding box center [599, 268] width 1083 height 476
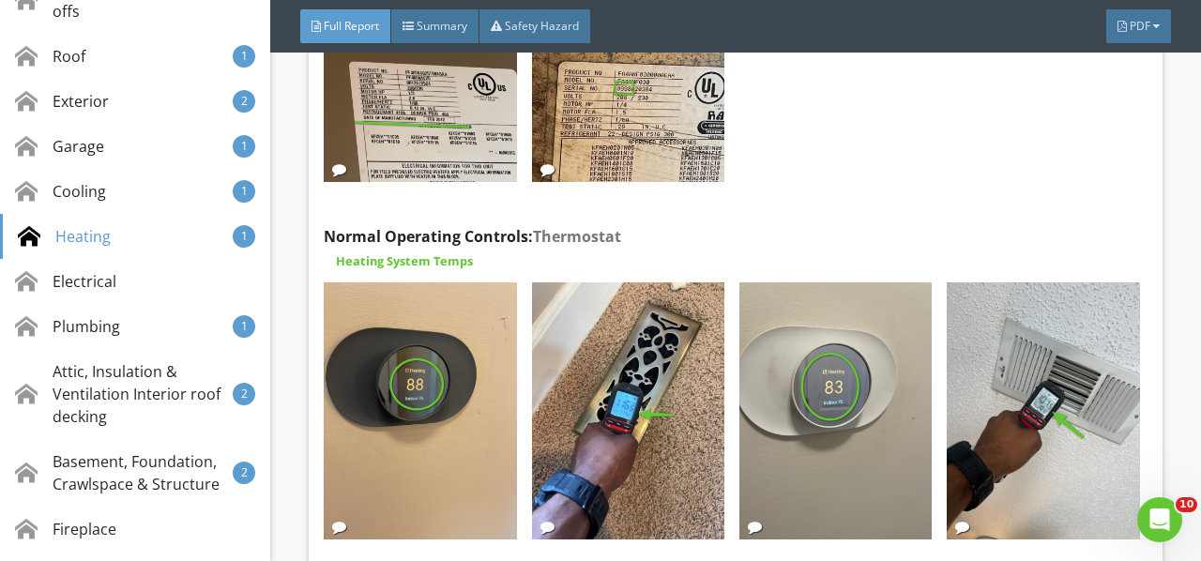
click at [1011, 332] on img at bounding box center [1043, 410] width 192 height 257
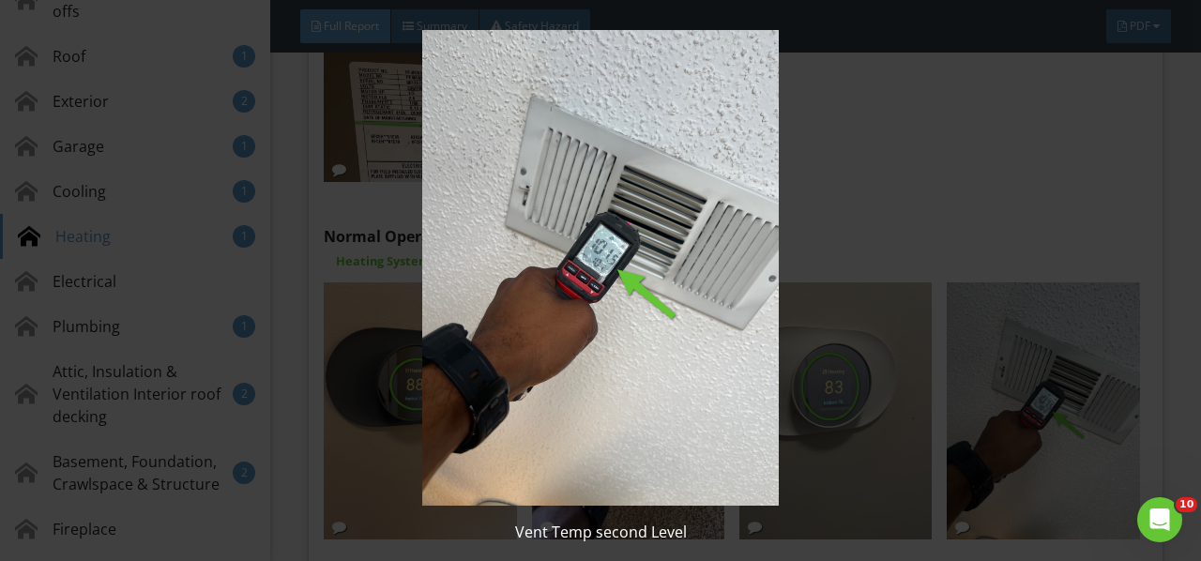
click at [1008, 335] on img at bounding box center [599, 268] width 1083 height 476
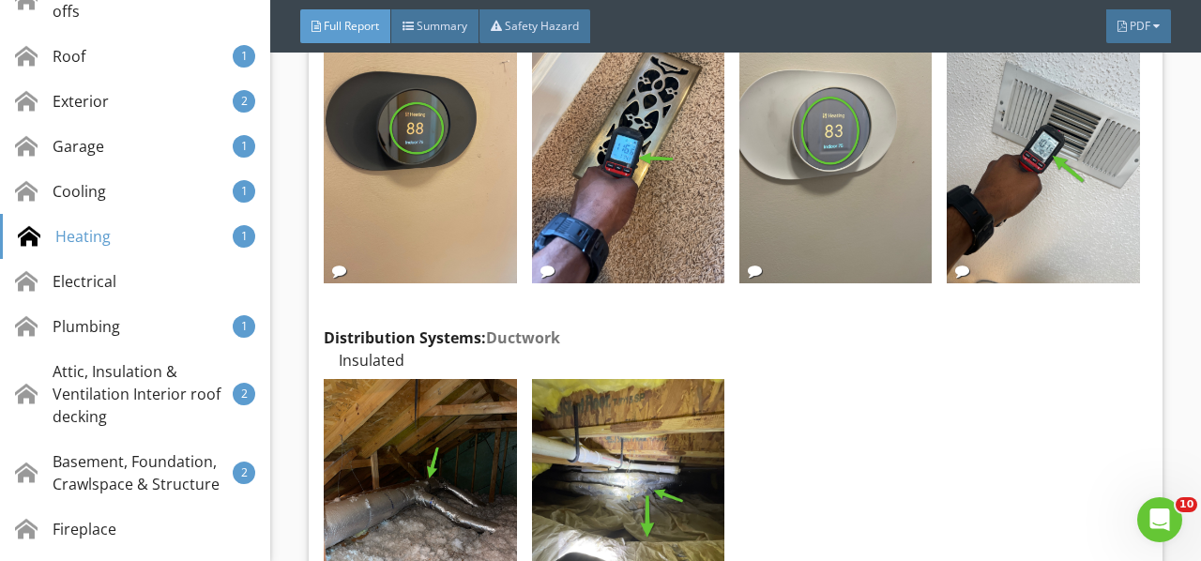
scroll to position [13693, 0]
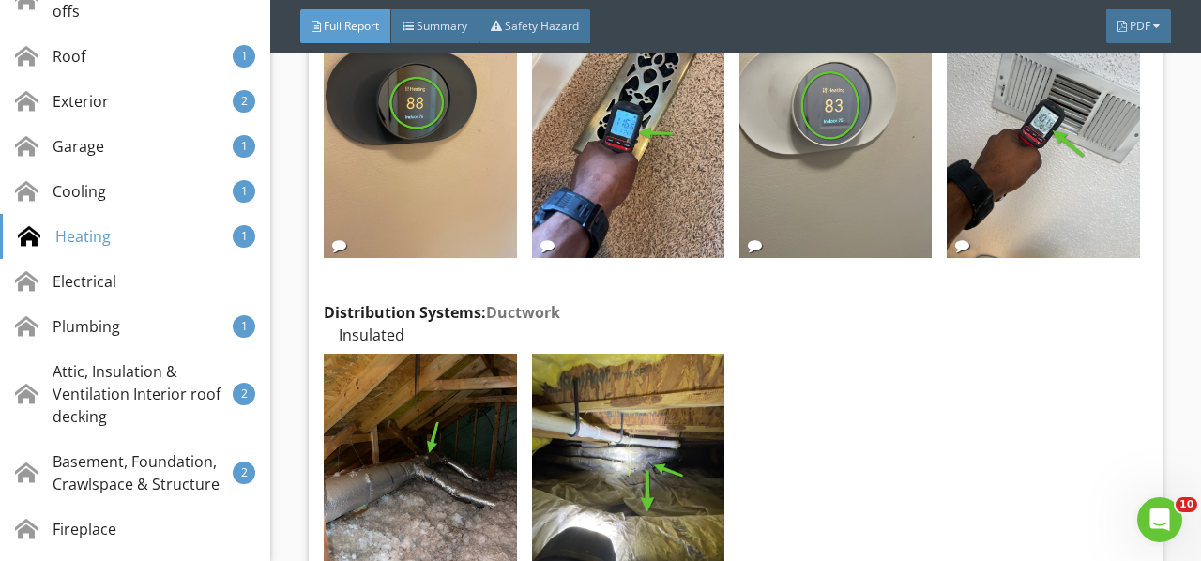
click at [452, 371] on img at bounding box center [420, 482] width 192 height 257
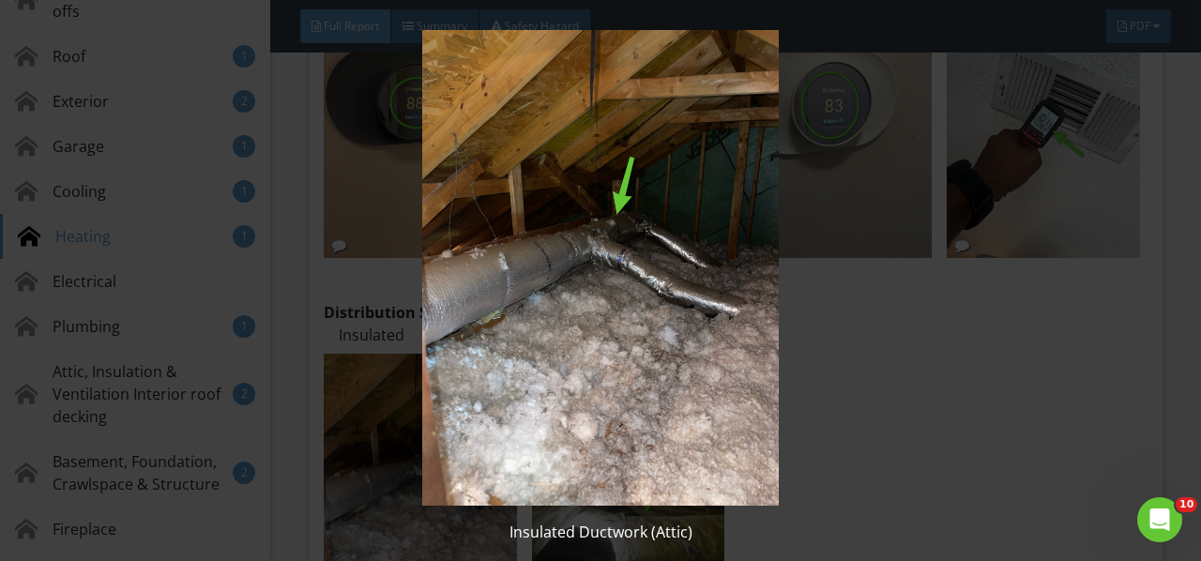
click at [456, 366] on img at bounding box center [599, 268] width 1083 height 476
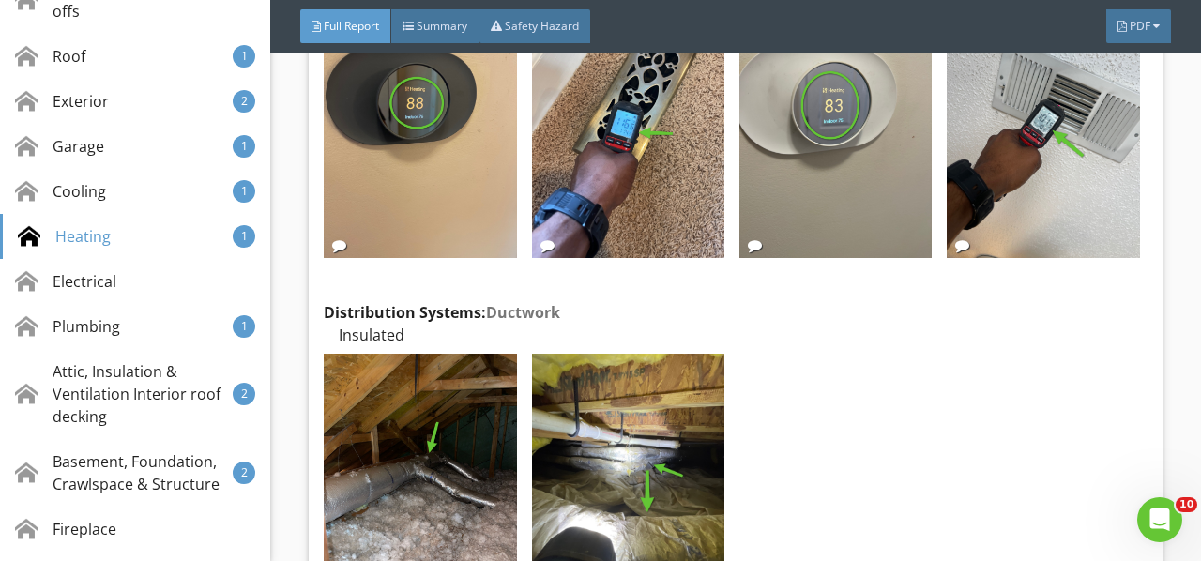
click at [622, 357] on img at bounding box center [628, 482] width 192 height 257
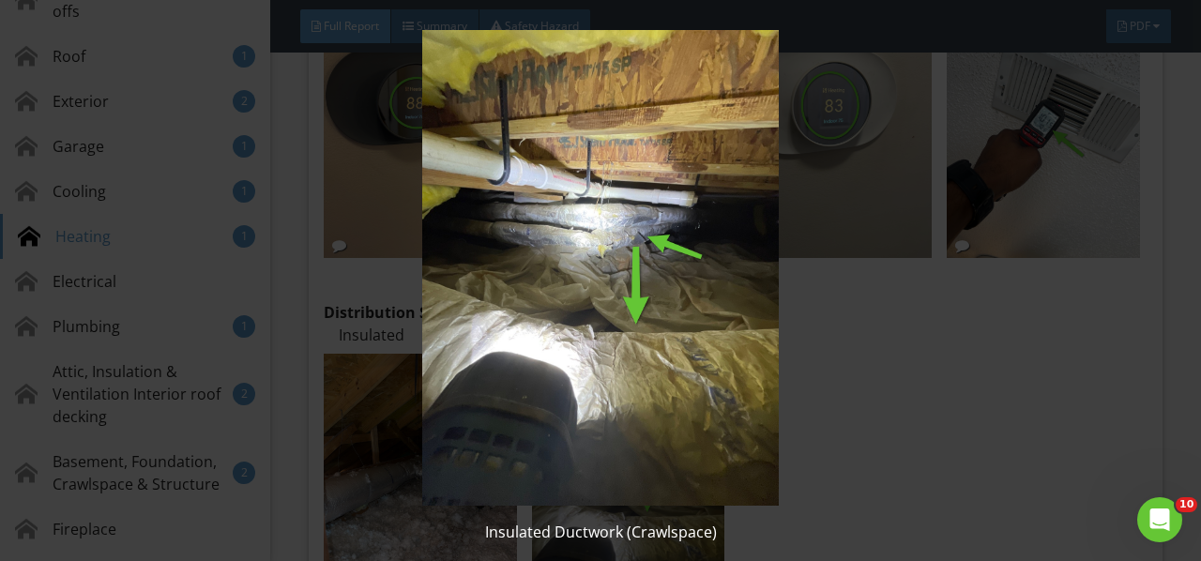
click at [622, 357] on img at bounding box center [599, 268] width 1083 height 476
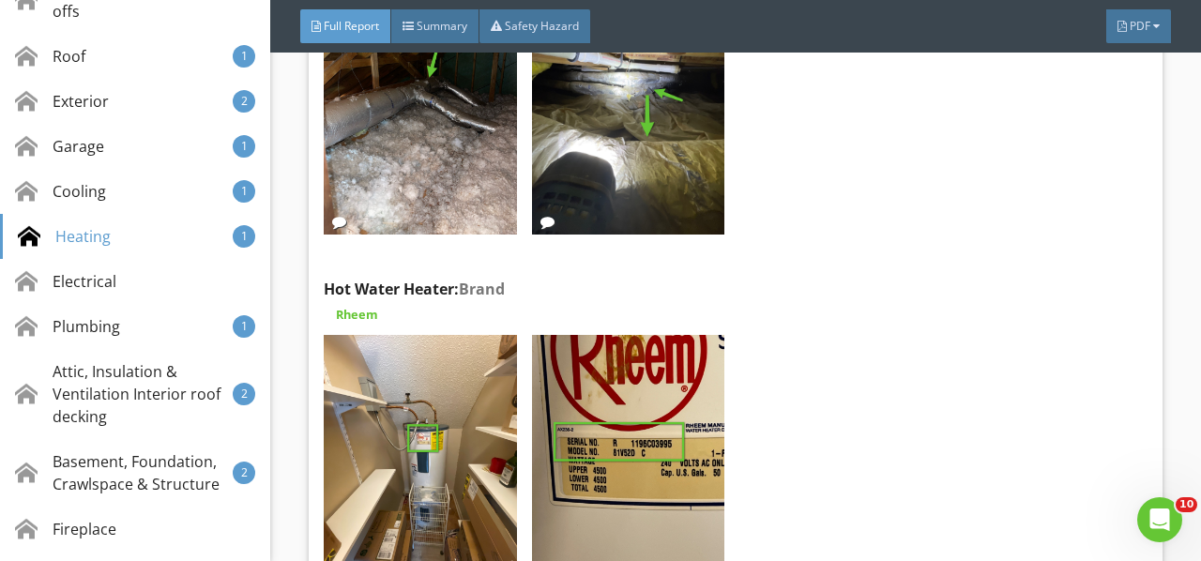
scroll to position [14162, 0]
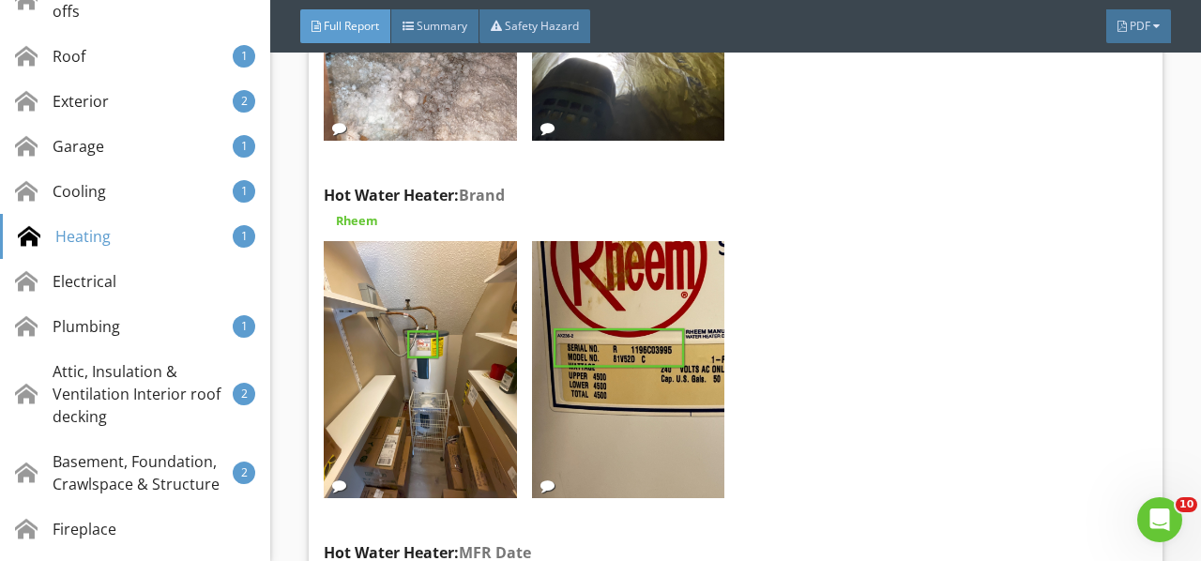
click at [638, 341] on img at bounding box center [628, 369] width 192 height 257
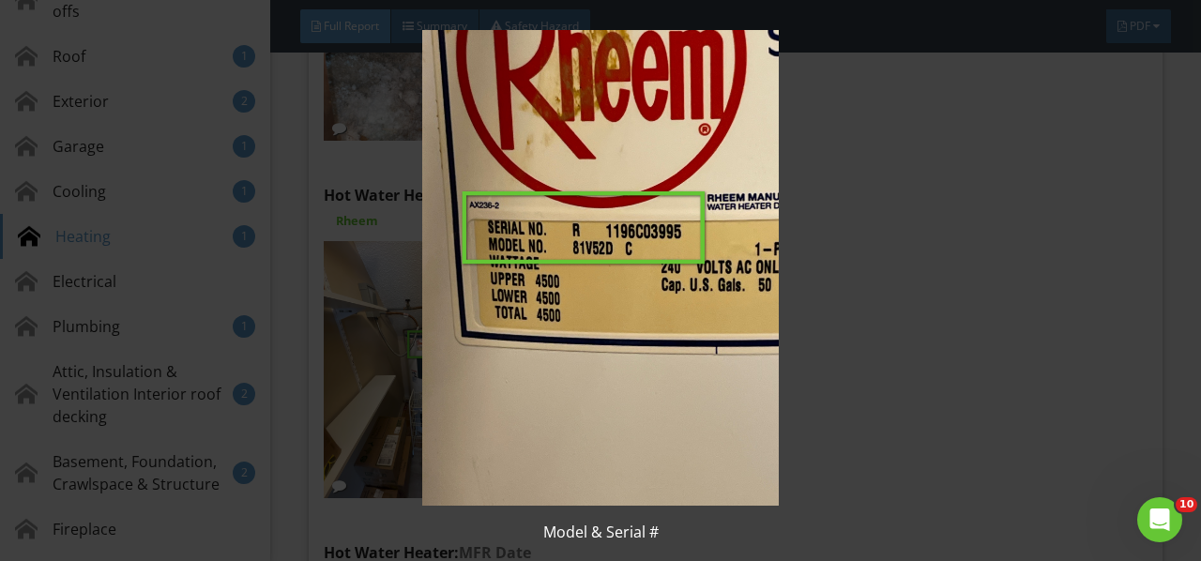
click at [644, 339] on img at bounding box center [599, 268] width 1083 height 476
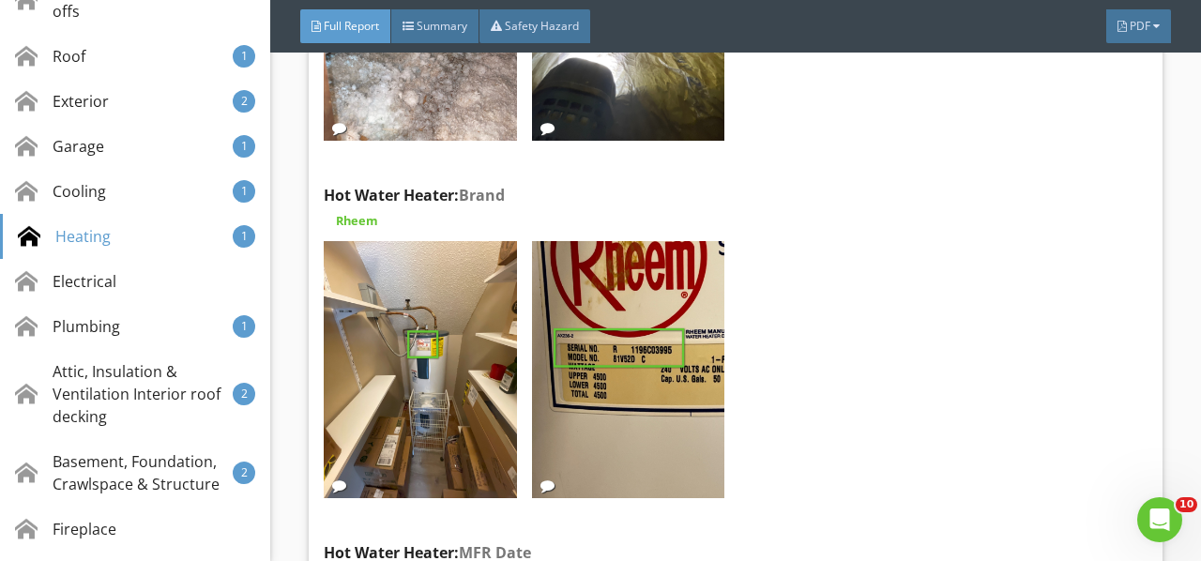
click at [644, 339] on img at bounding box center [628, 369] width 192 height 257
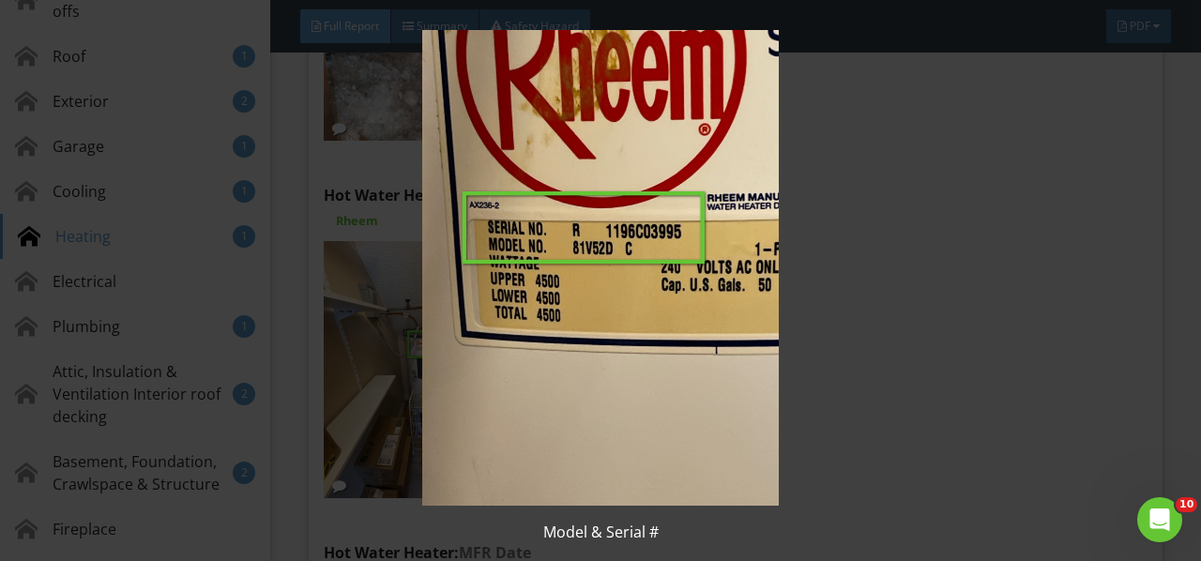
click at [685, 381] on img at bounding box center [599, 268] width 1083 height 476
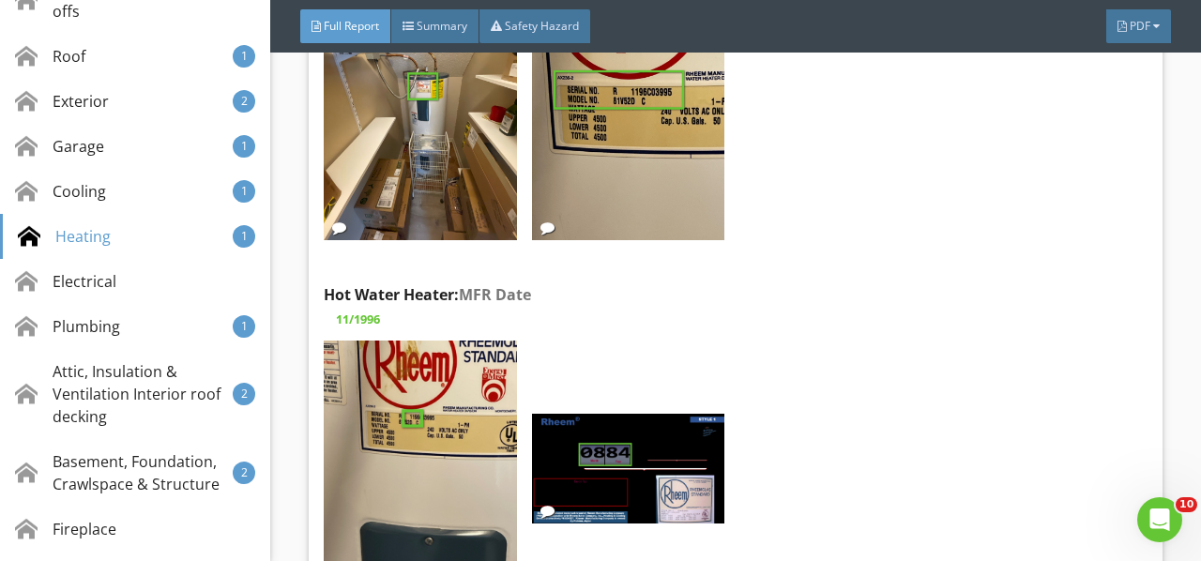
scroll to position [14444, 0]
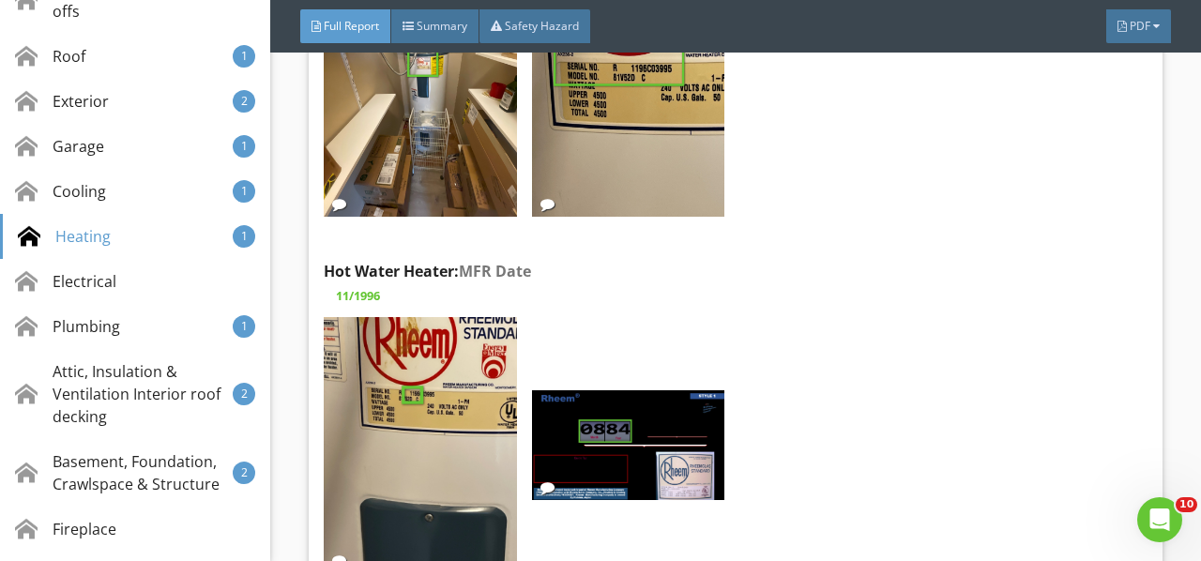
click at [413, 340] on img at bounding box center [420, 445] width 192 height 257
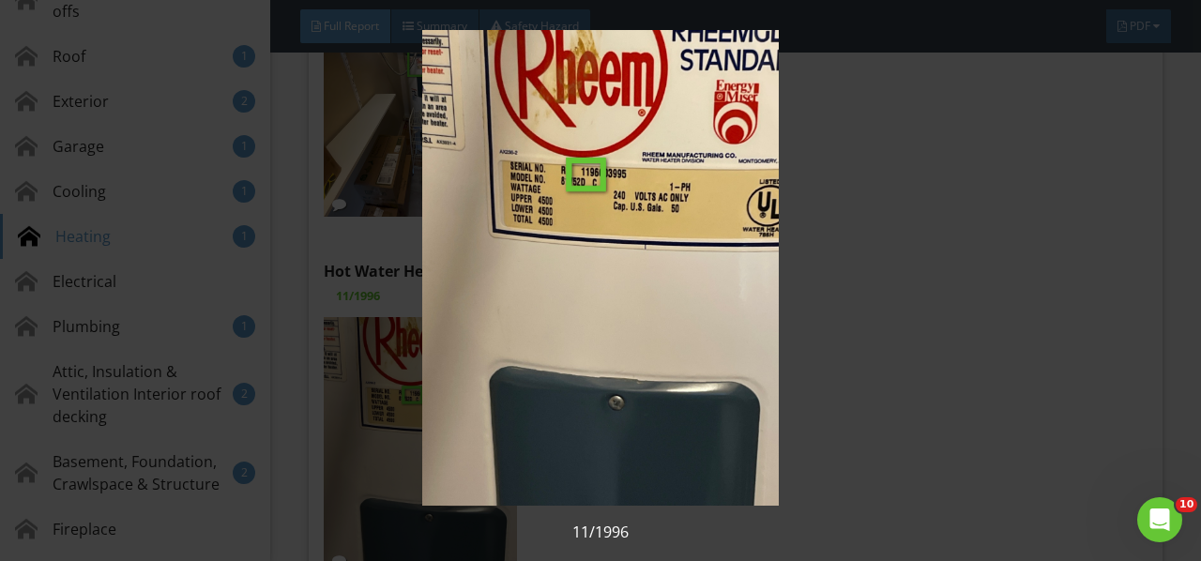
click at [421, 331] on img at bounding box center [599, 268] width 1083 height 476
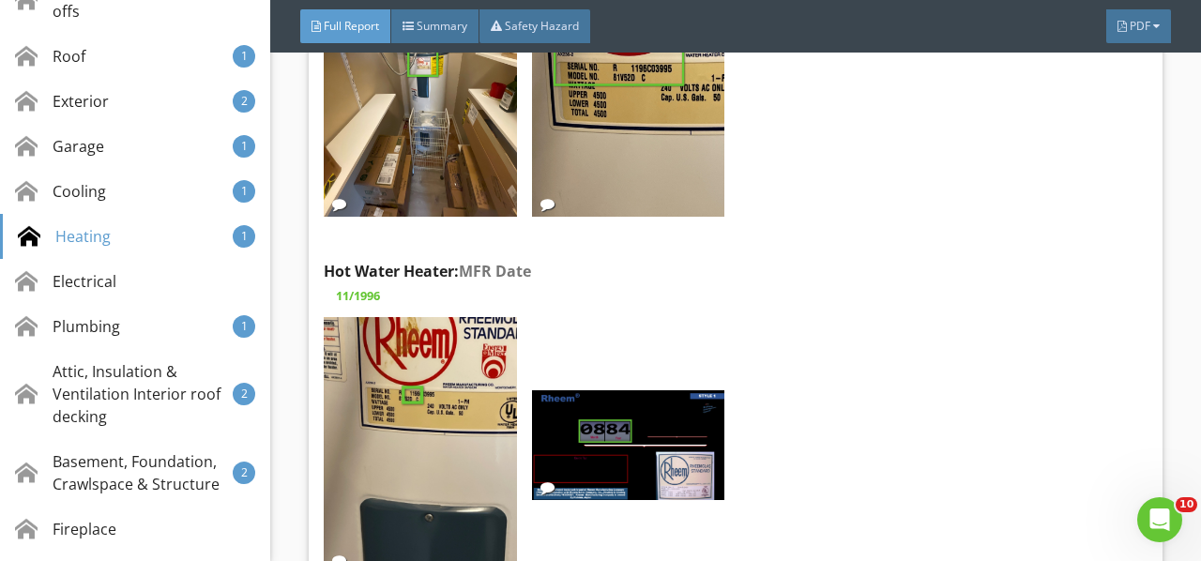
click at [619, 390] on img at bounding box center [628, 445] width 192 height 110
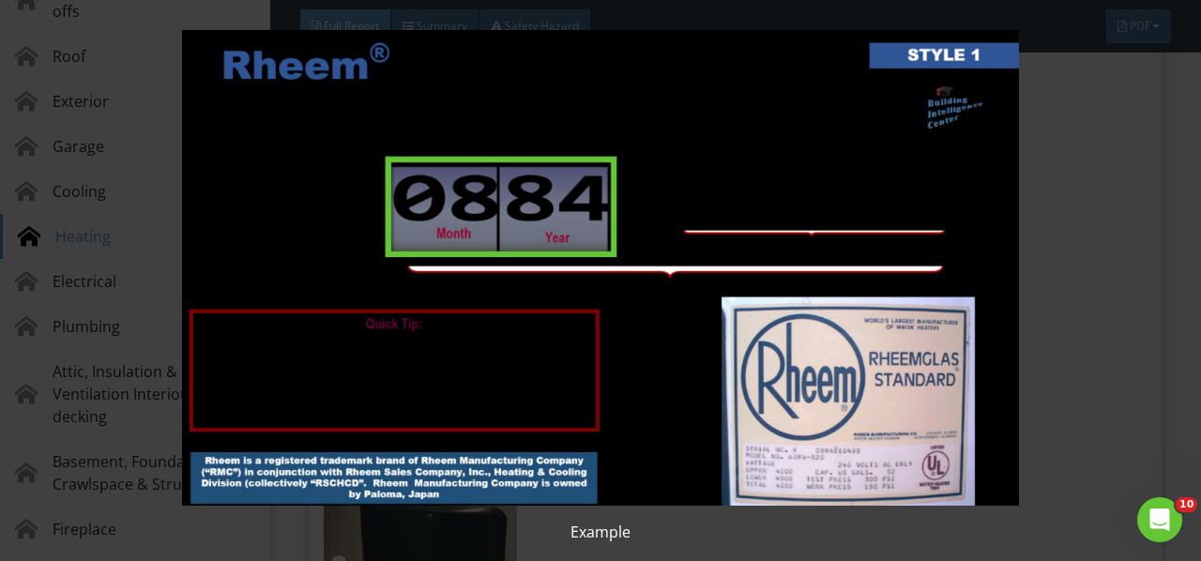
click at [619, 342] on img at bounding box center [599, 268] width 1083 height 476
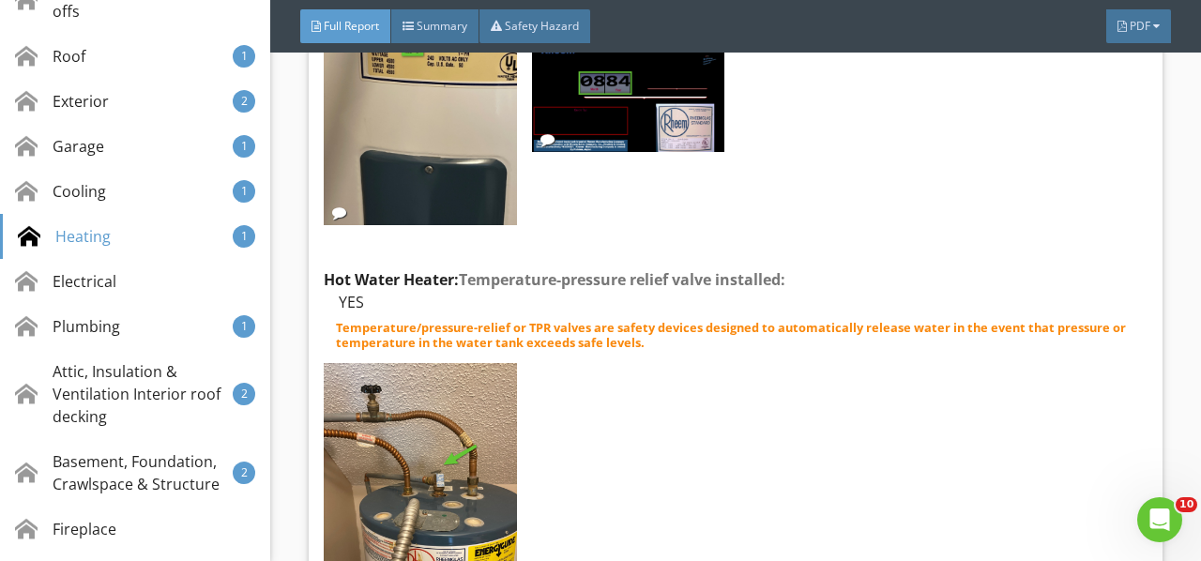
scroll to position [14819, 0]
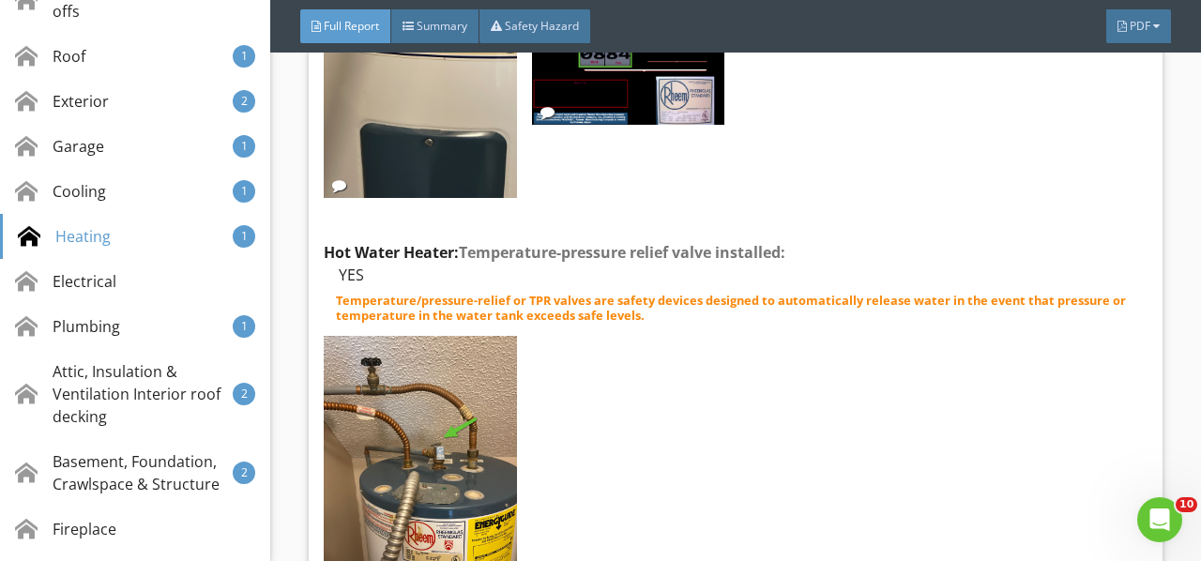
click at [413, 347] on img at bounding box center [420, 464] width 192 height 257
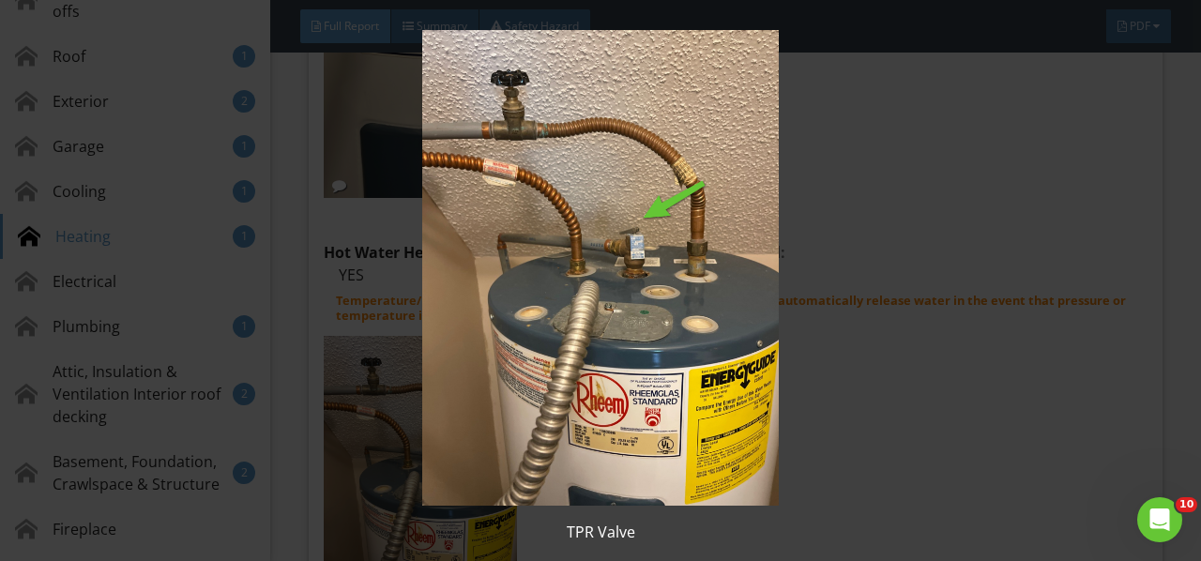
click at [415, 345] on img at bounding box center [599, 268] width 1083 height 476
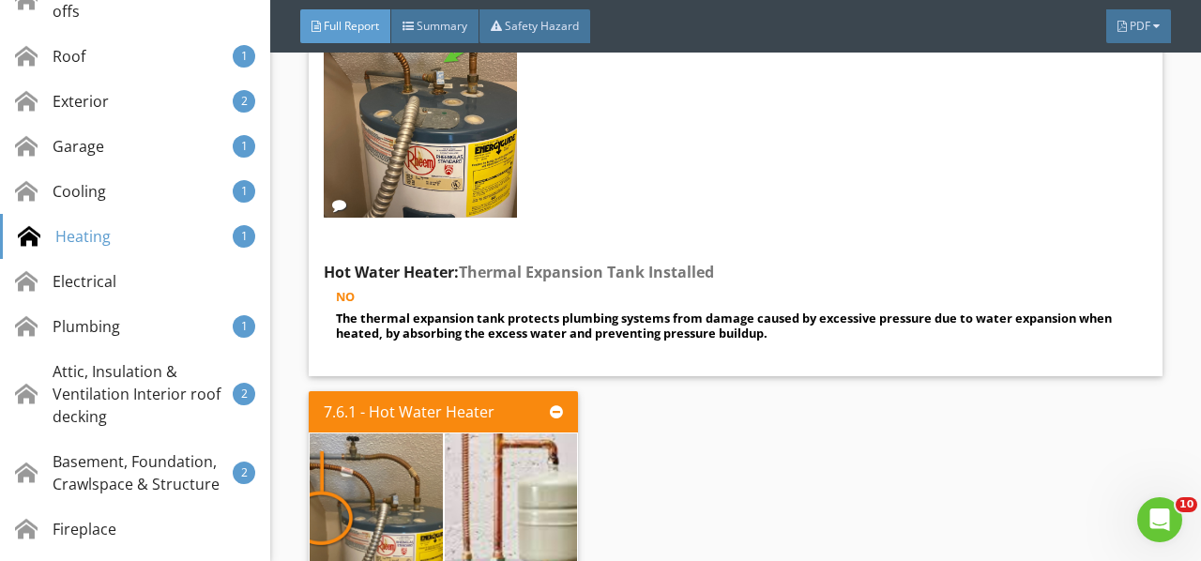
scroll to position [15382, 0]
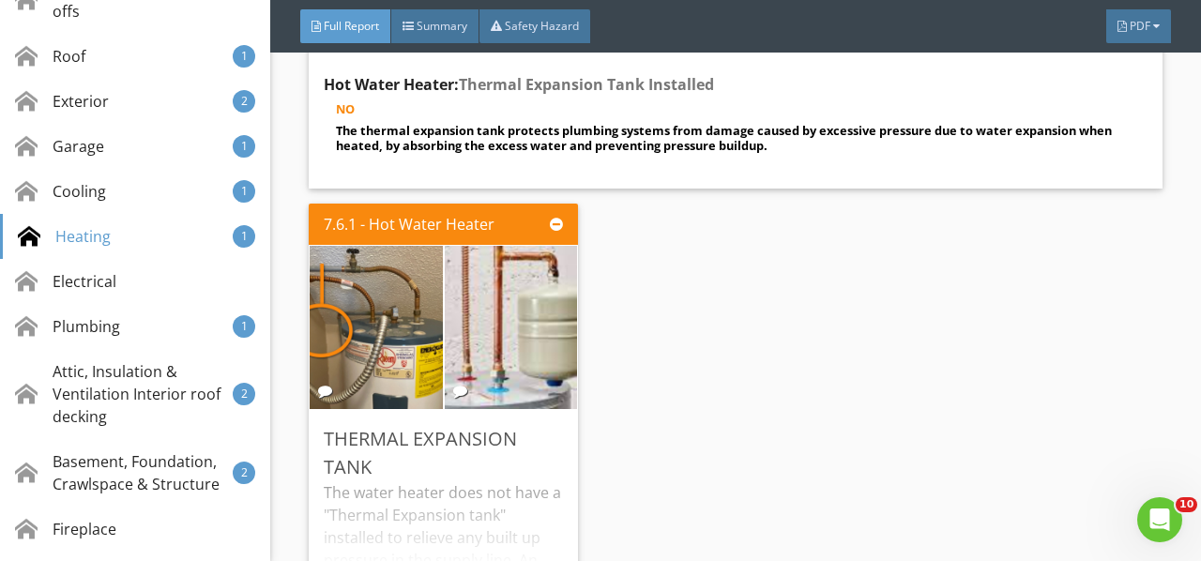
click at [464, 481] on div "The water heater does not have a "Thermal Expansion tank" installed to relieve …" at bounding box center [443, 541] width 239 height 120
click at [499, 266] on img at bounding box center [511, 327] width 332 height 220
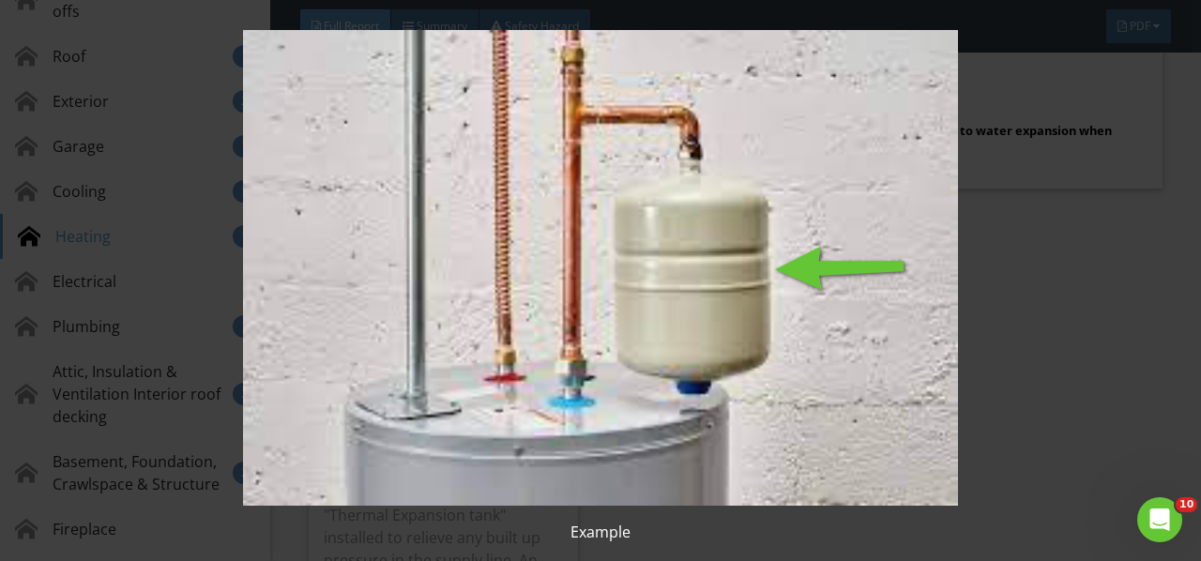
click at [499, 266] on img at bounding box center [599, 268] width 1083 height 476
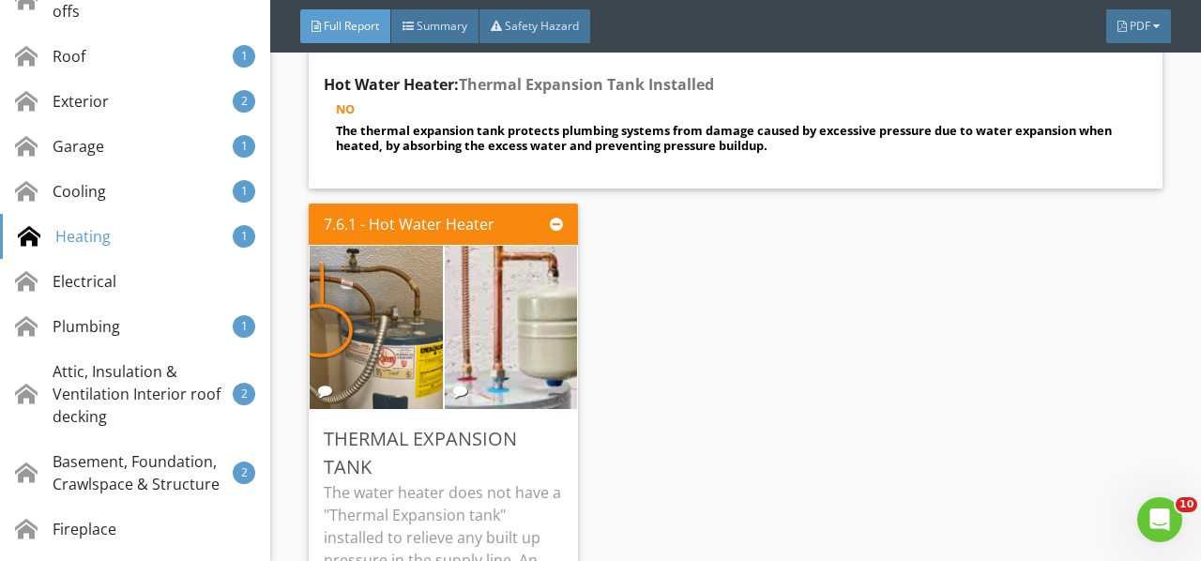
click at [382, 251] on img at bounding box center [376, 328] width 306 height 408
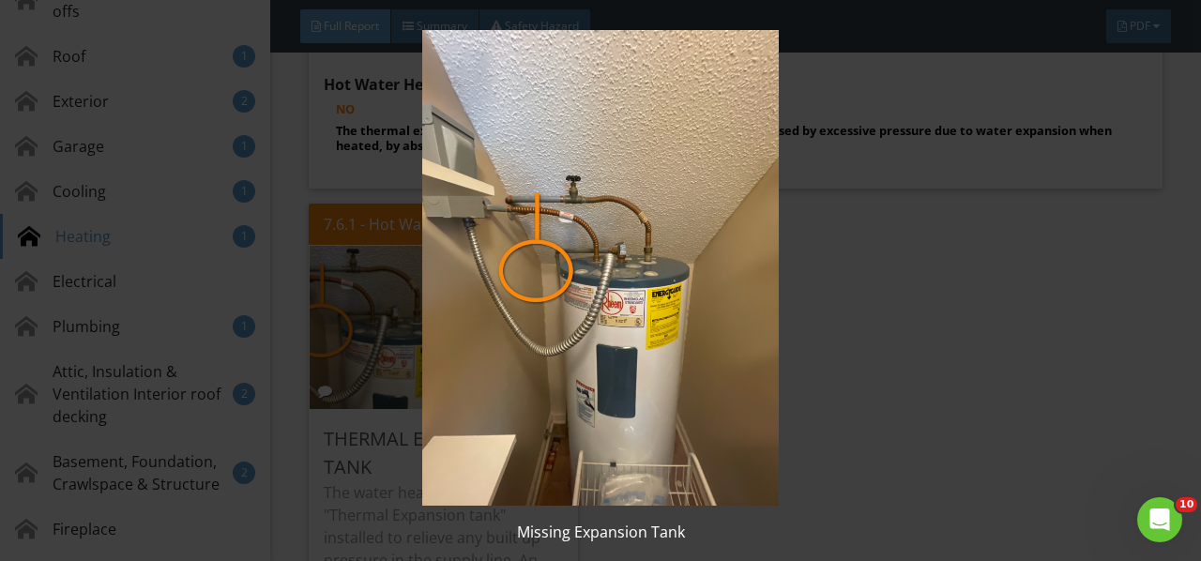
click at [382, 252] on img at bounding box center [599, 268] width 1083 height 476
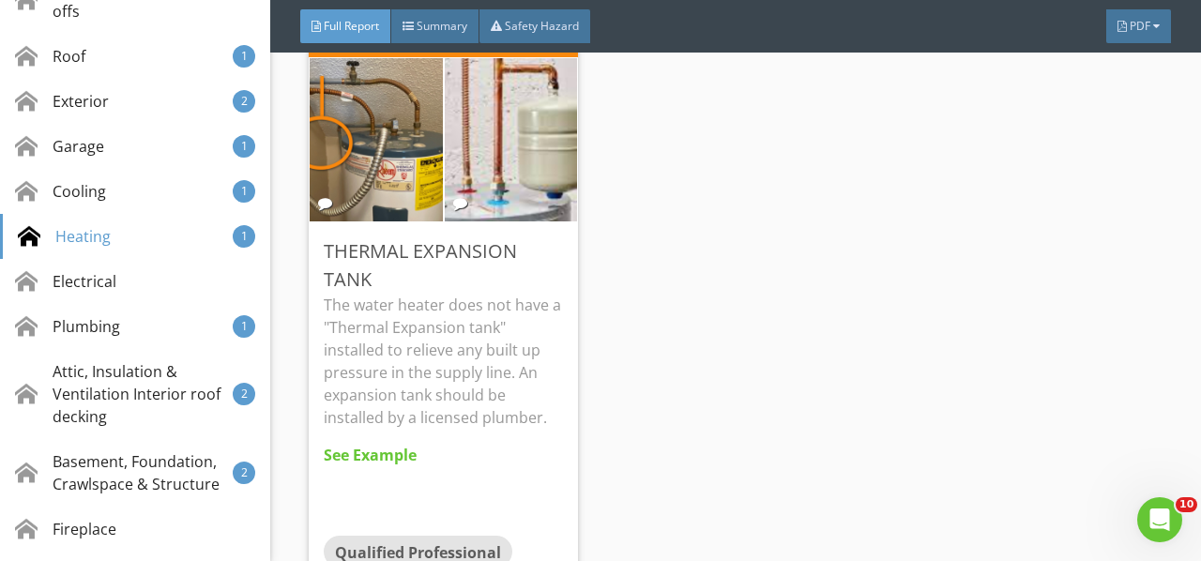
scroll to position [15476, 0]
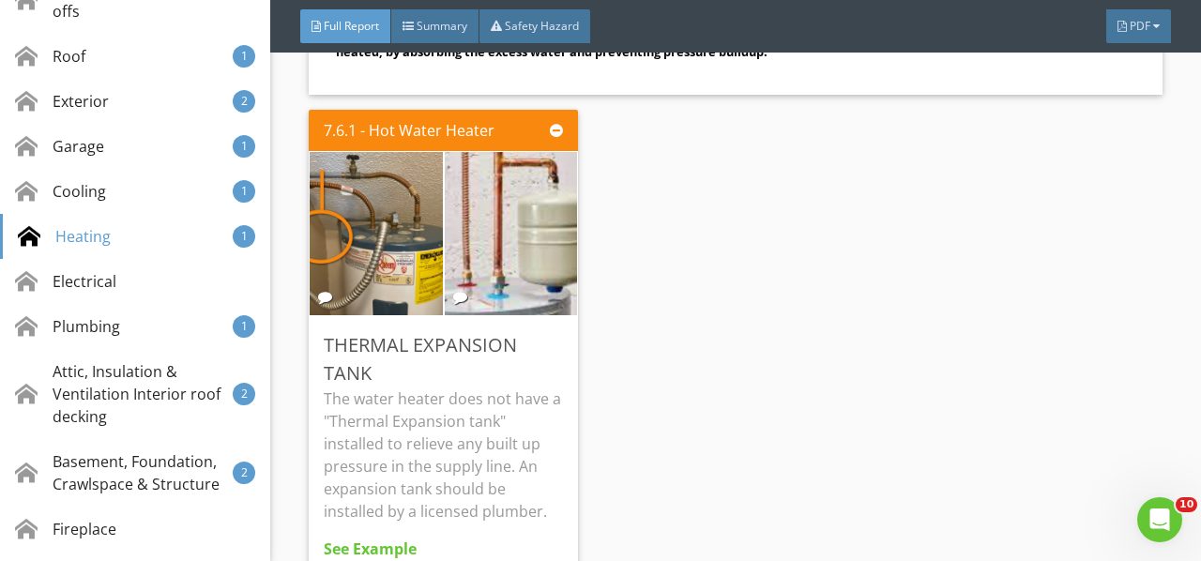
click at [490, 123] on img at bounding box center [511, 233] width 332 height 220
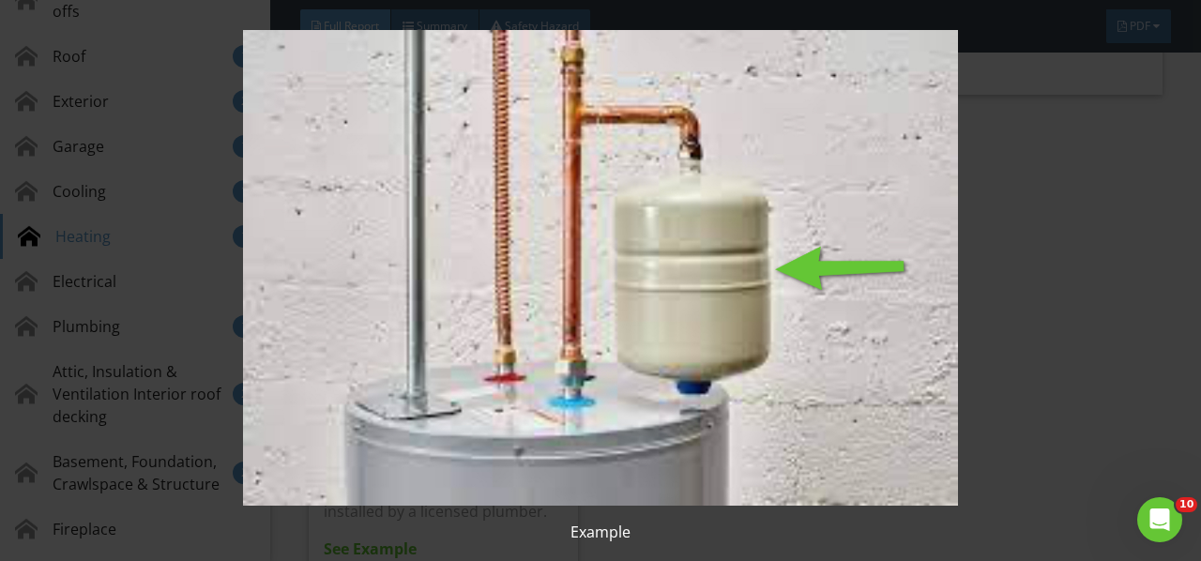
click at [490, 143] on img at bounding box center [599, 268] width 1083 height 476
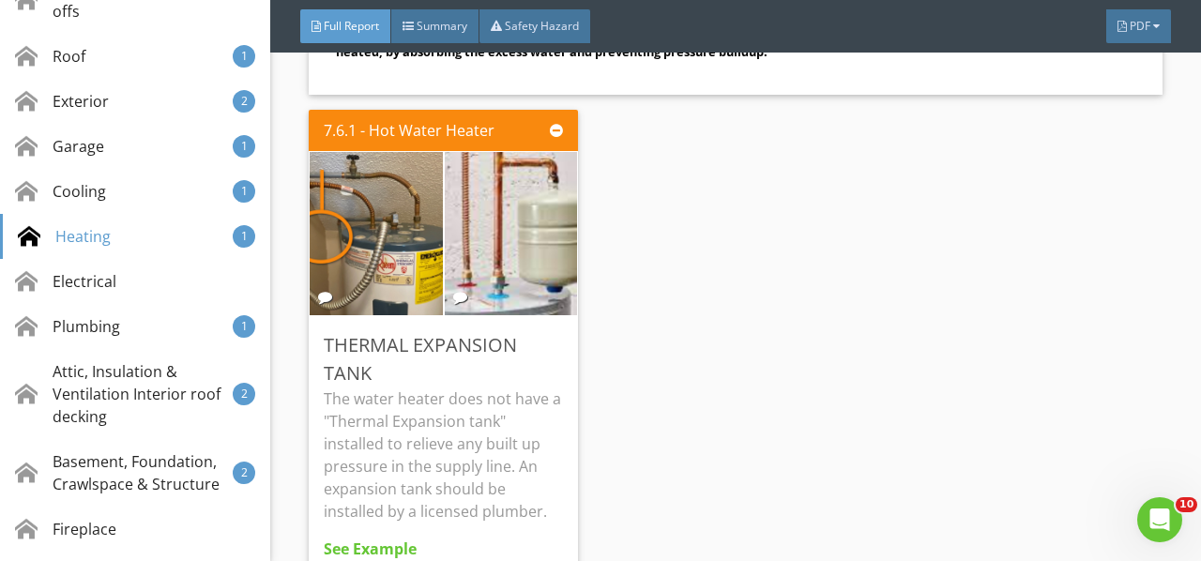
click at [406, 141] on img at bounding box center [376, 234] width 306 height 408
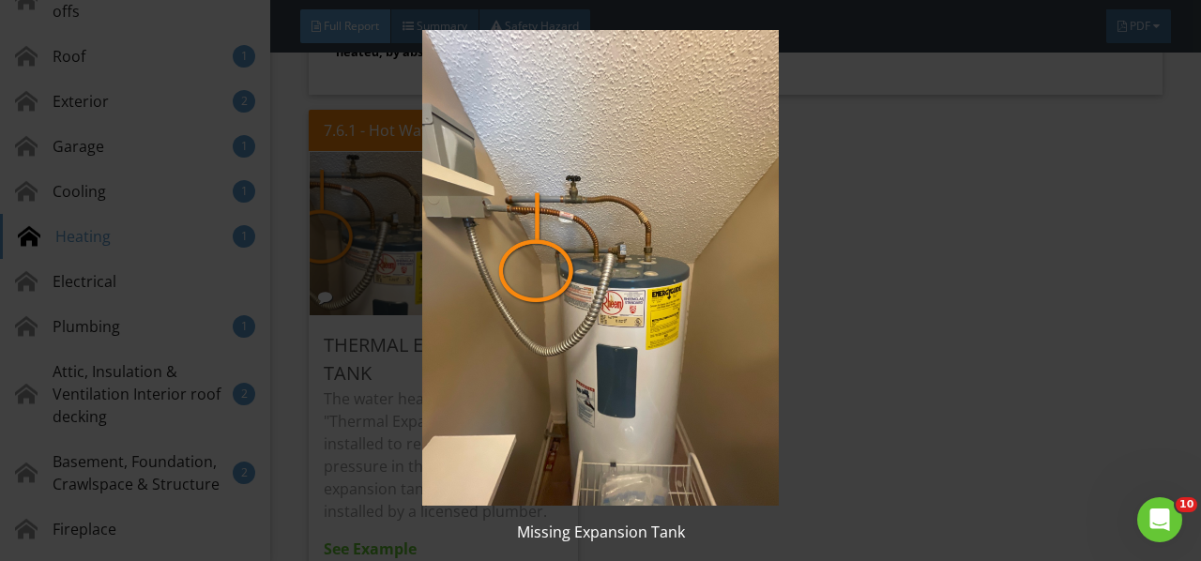
click at [406, 141] on img at bounding box center [599, 268] width 1083 height 476
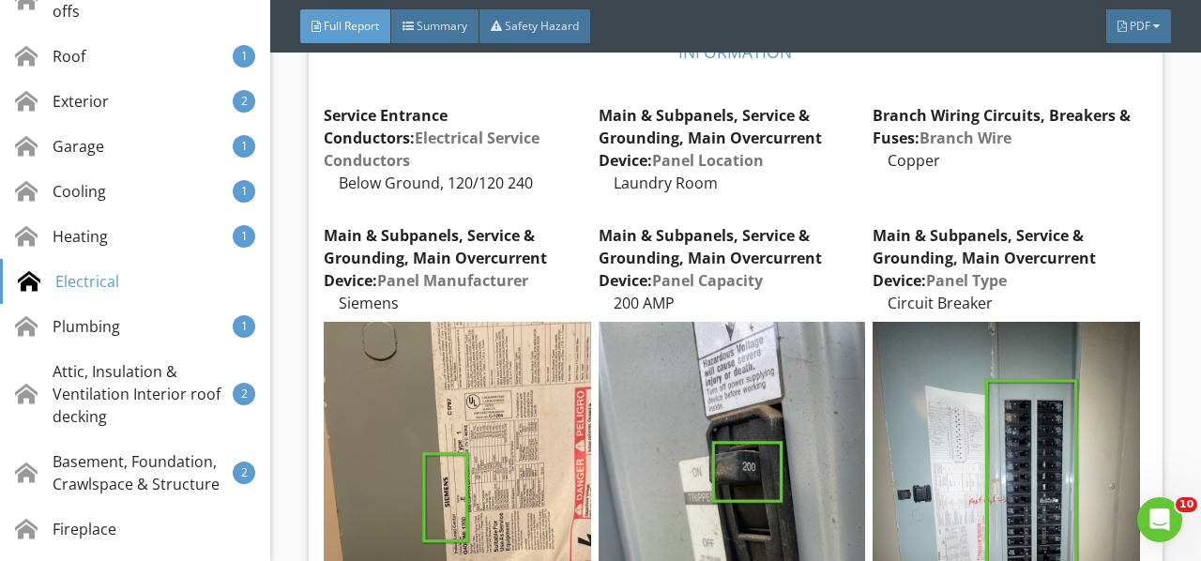
scroll to position [16320, 0]
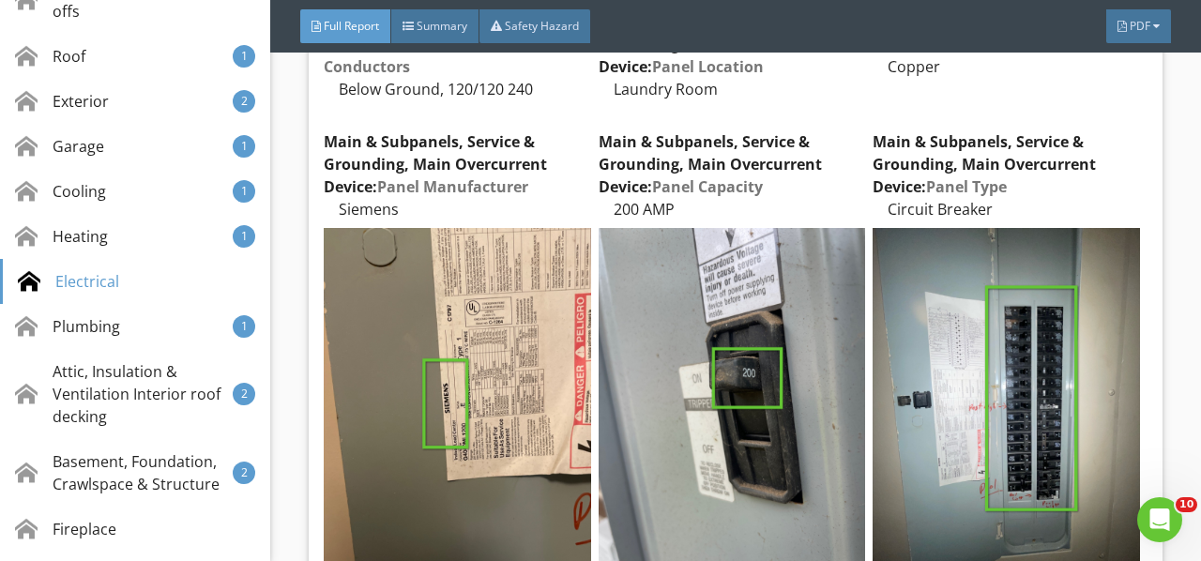
click at [503, 228] on img at bounding box center [457, 406] width 266 height 356
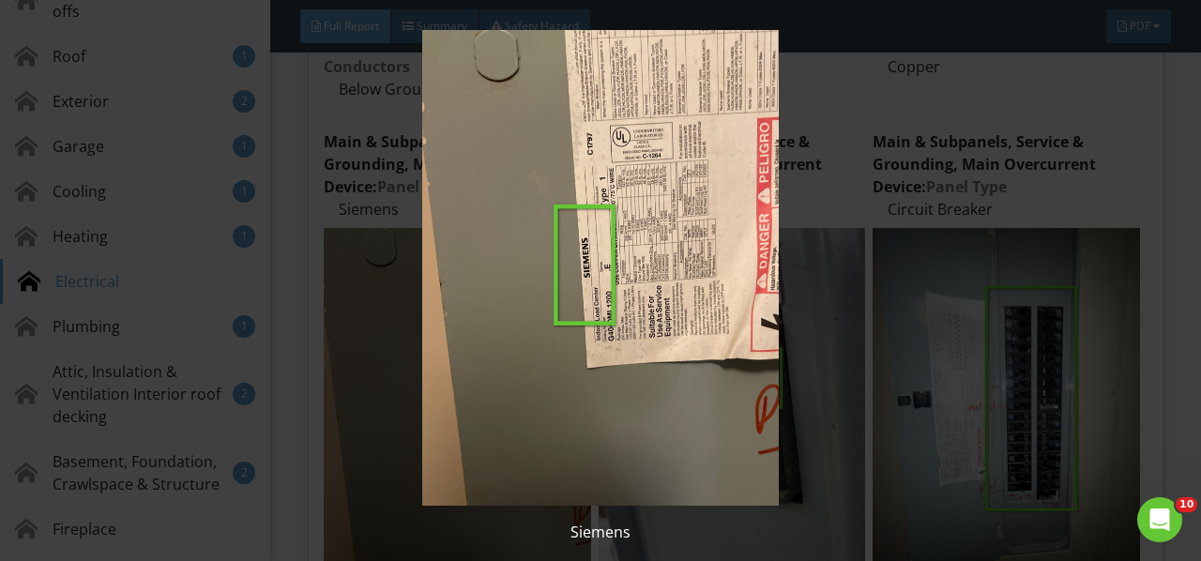
click at [506, 233] on img at bounding box center [599, 268] width 1083 height 476
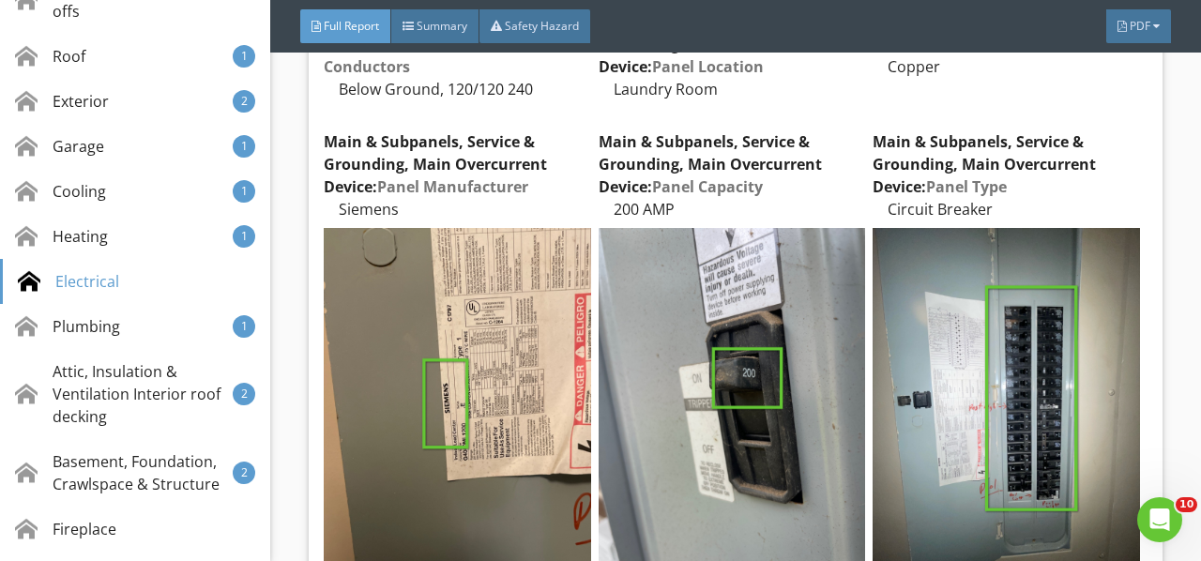
click at [778, 283] on img at bounding box center [731, 406] width 266 height 356
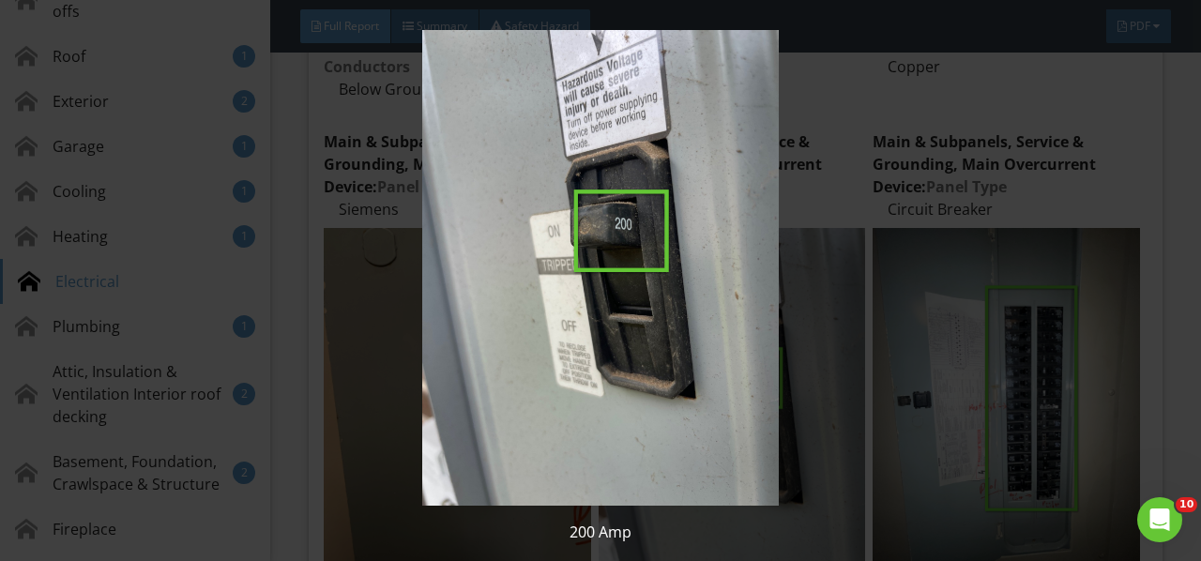
click at [778, 283] on img at bounding box center [599, 268] width 1083 height 476
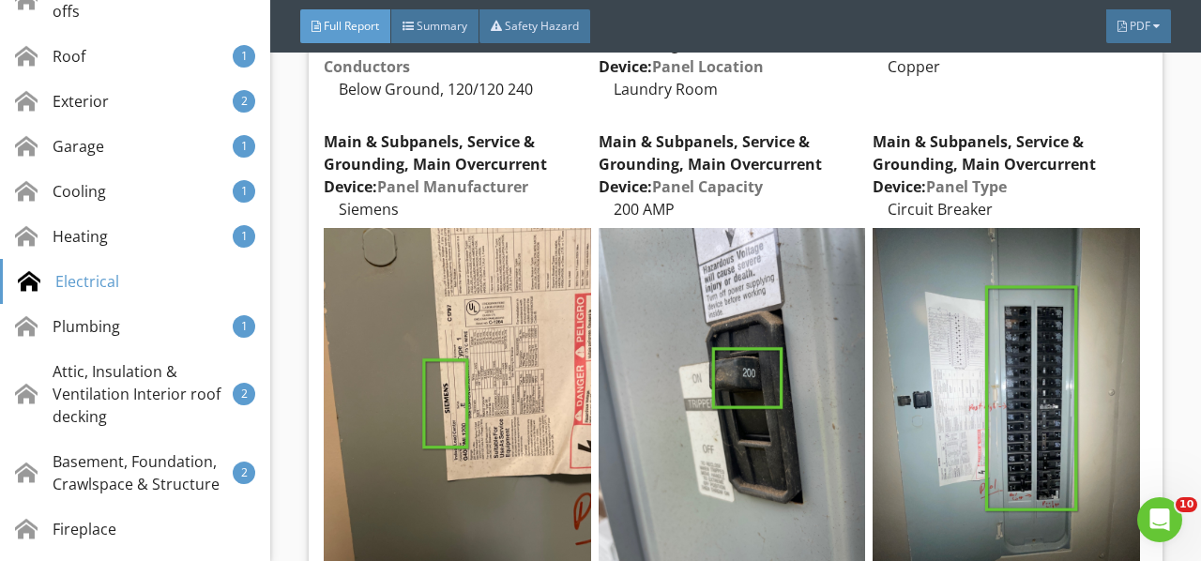
click at [975, 352] on img at bounding box center [1005, 406] width 266 height 356
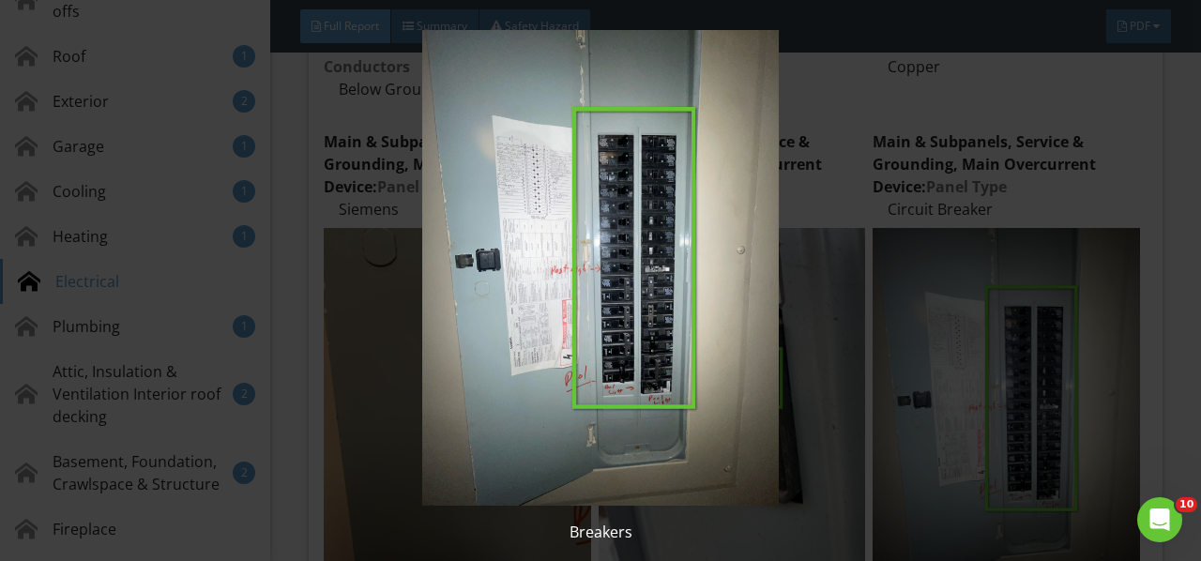
click at [975, 352] on img at bounding box center [599, 268] width 1083 height 476
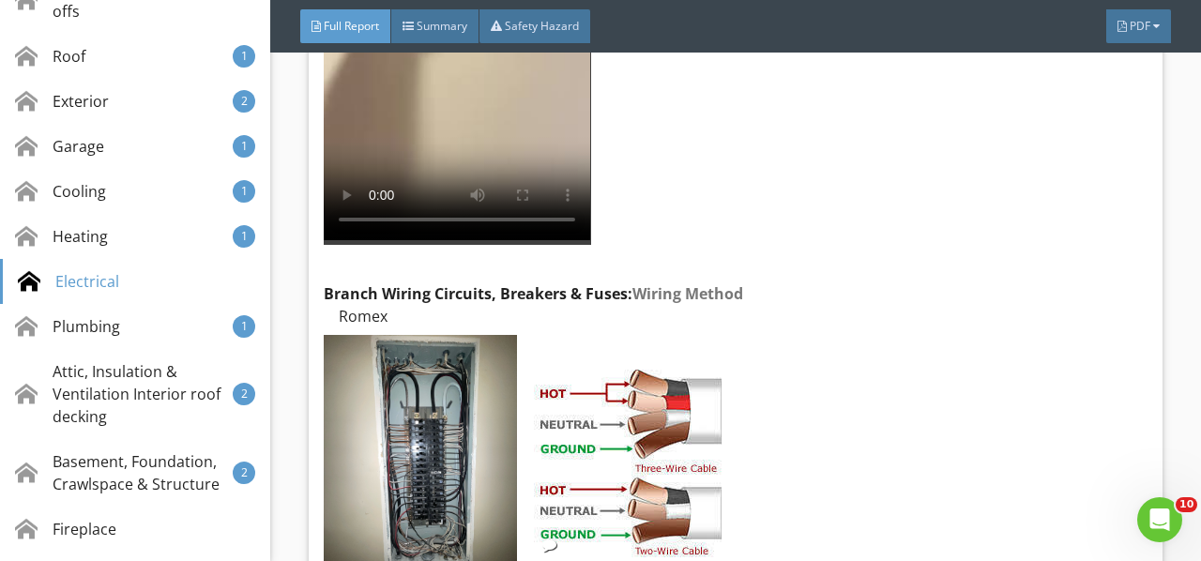
scroll to position [17164, 0]
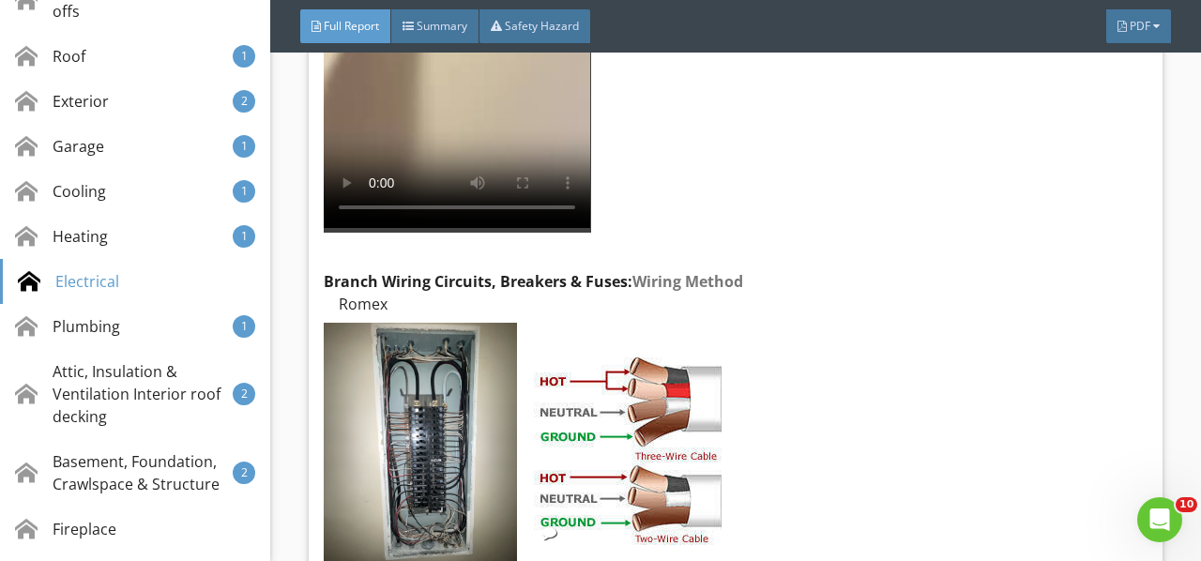
click at [472, 323] on img at bounding box center [420, 451] width 192 height 257
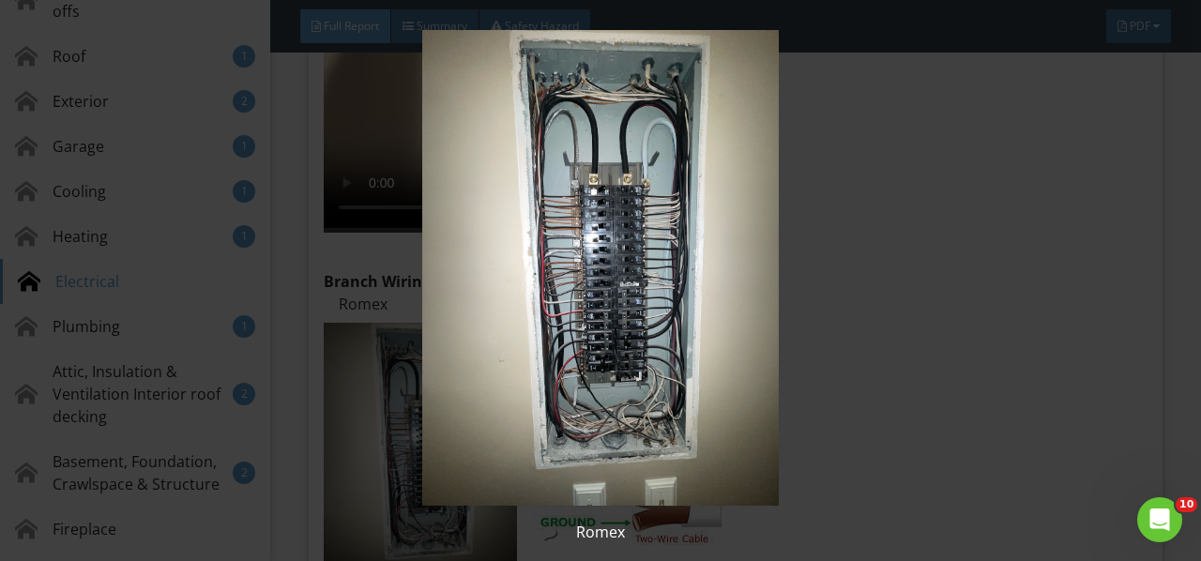
click at [472, 298] on img at bounding box center [599, 268] width 1083 height 476
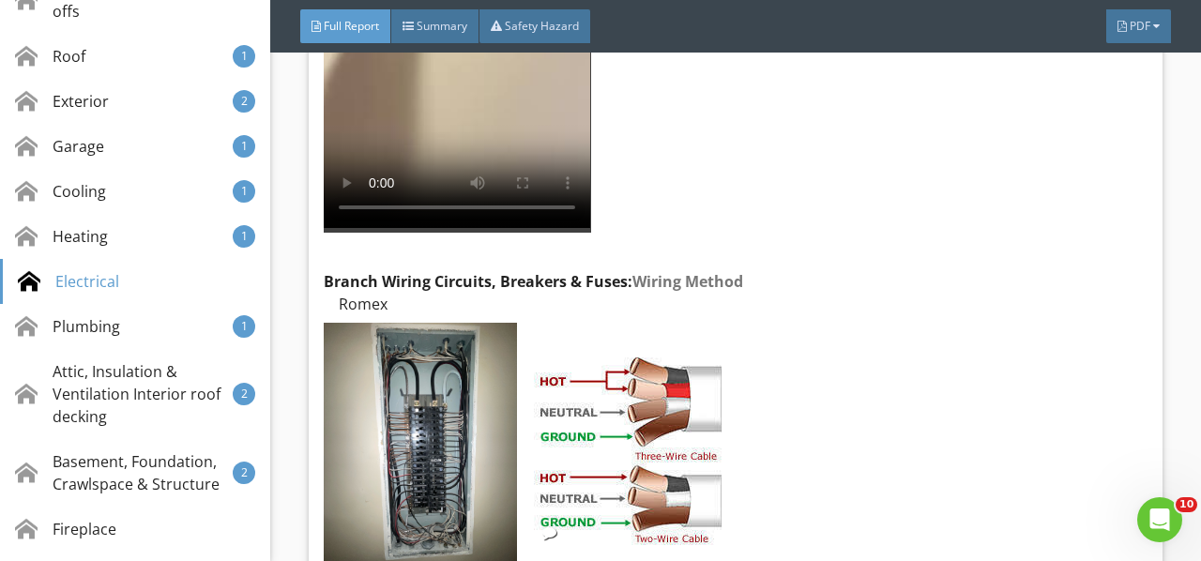
click at [472, 323] on img at bounding box center [420, 451] width 192 height 257
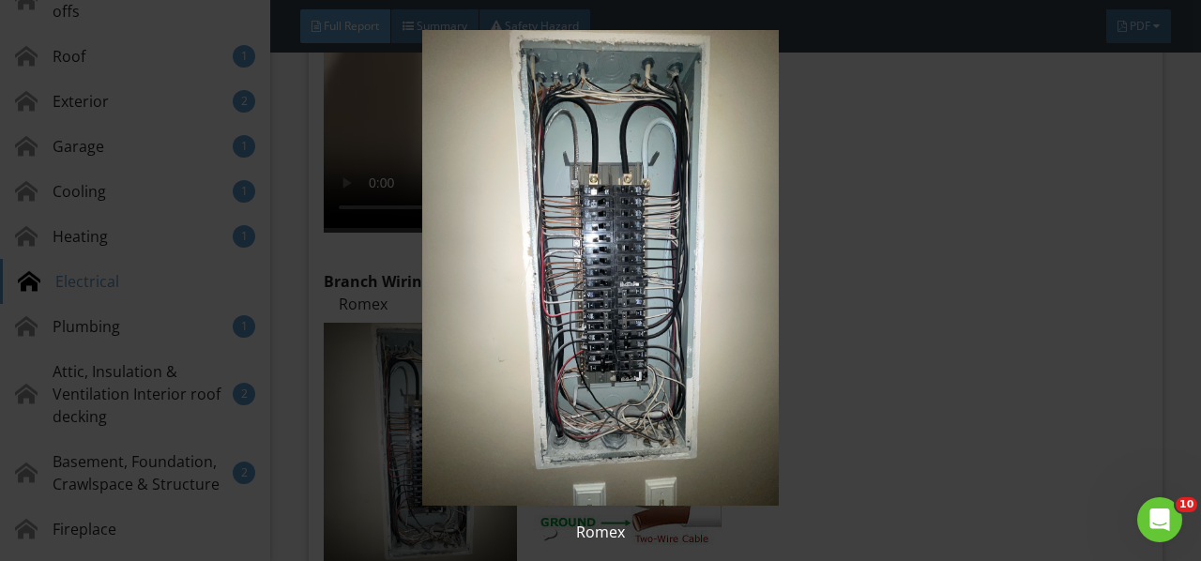
click at [472, 298] on img at bounding box center [599, 268] width 1083 height 476
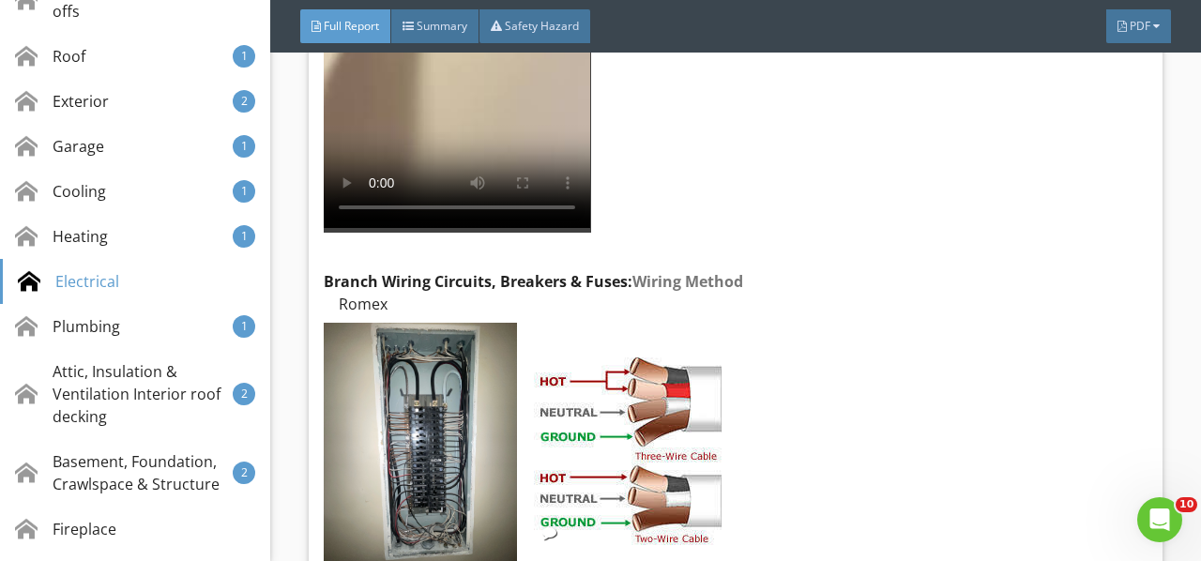
click at [621, 357] on img at bounding box center [628, 451] width 188 height 188
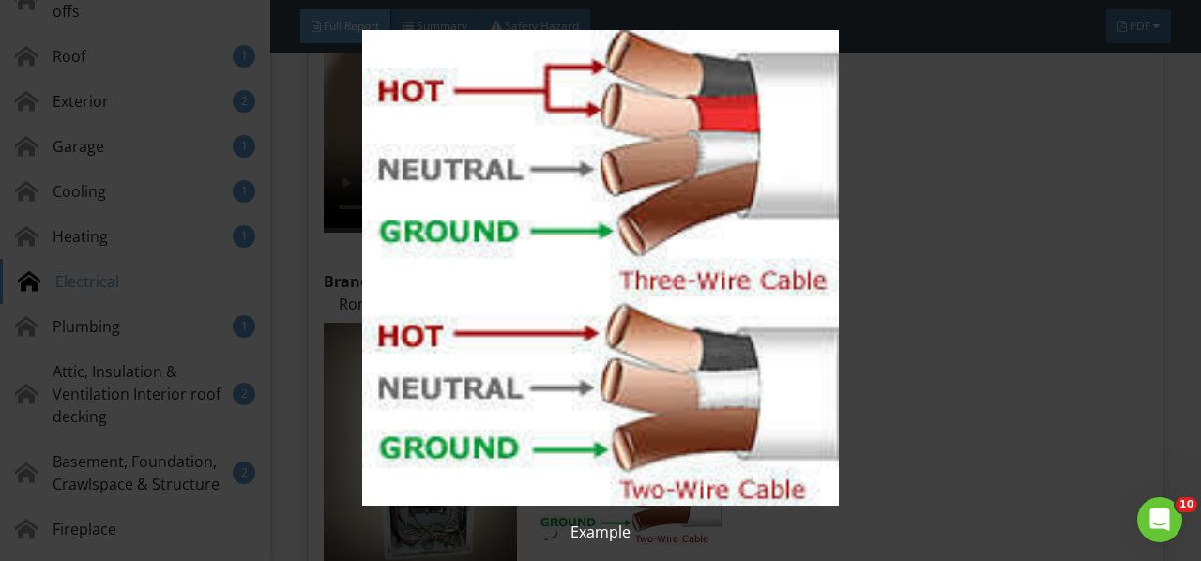
click at [621, 310] on img at bounding box center [599, 268] width 1083 height 476
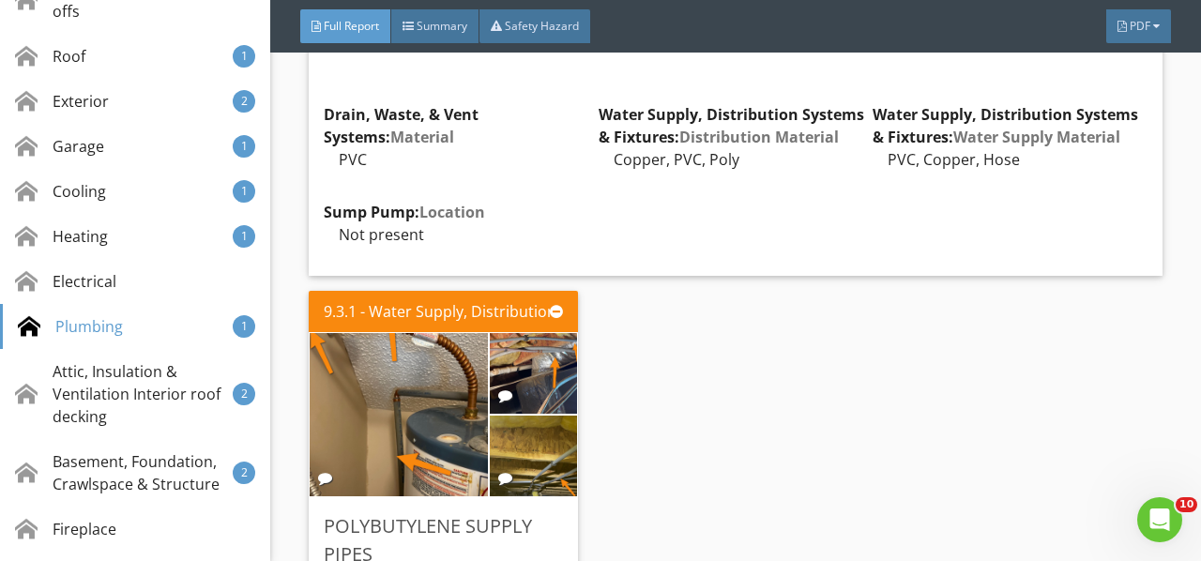
scroll to position [18102, 0]
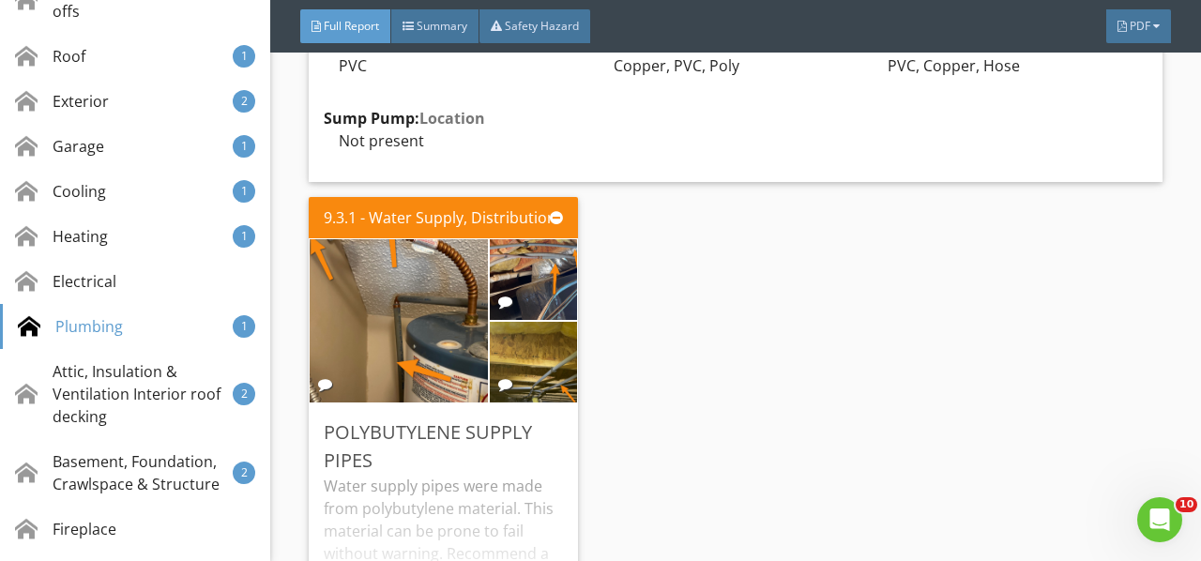
click at [430, 475] on div "Water supply pipes were made from polybutylene material. This material can be p…" at bounding box center [443, 554] width 239 height 158
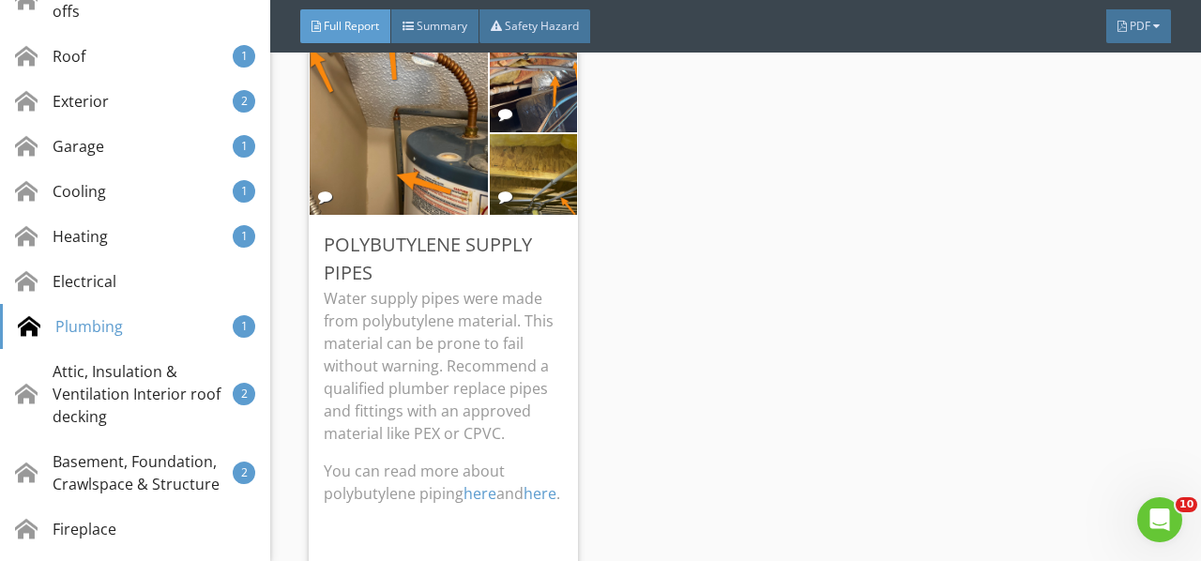
scroll to position [18196, 0]
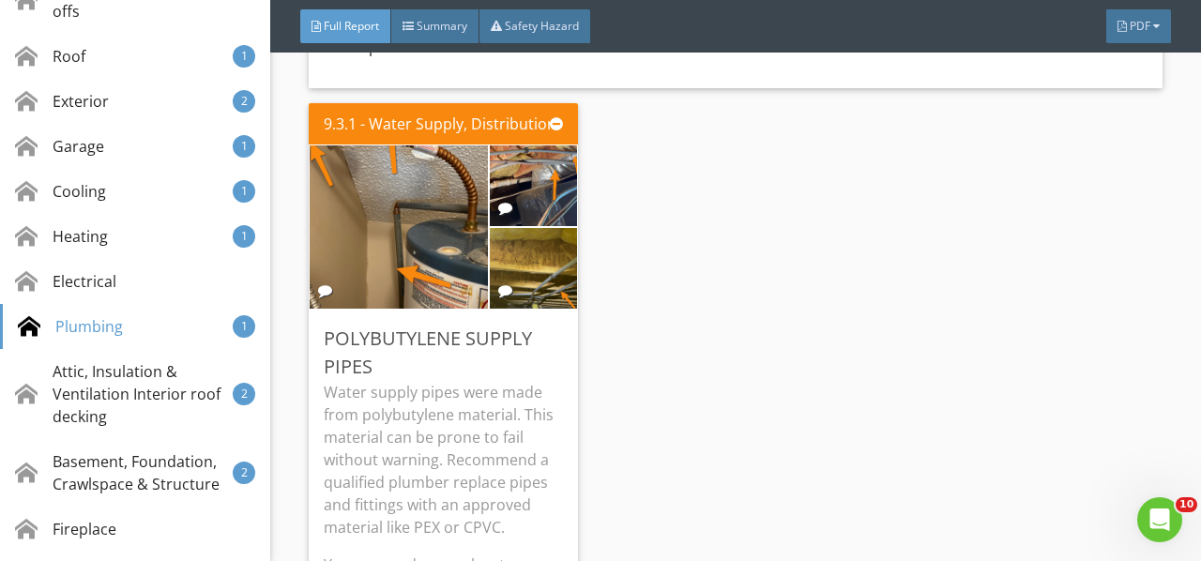
click at [0, 0] on div "Edit" at bounding box center [0, 0] width 0 height 0
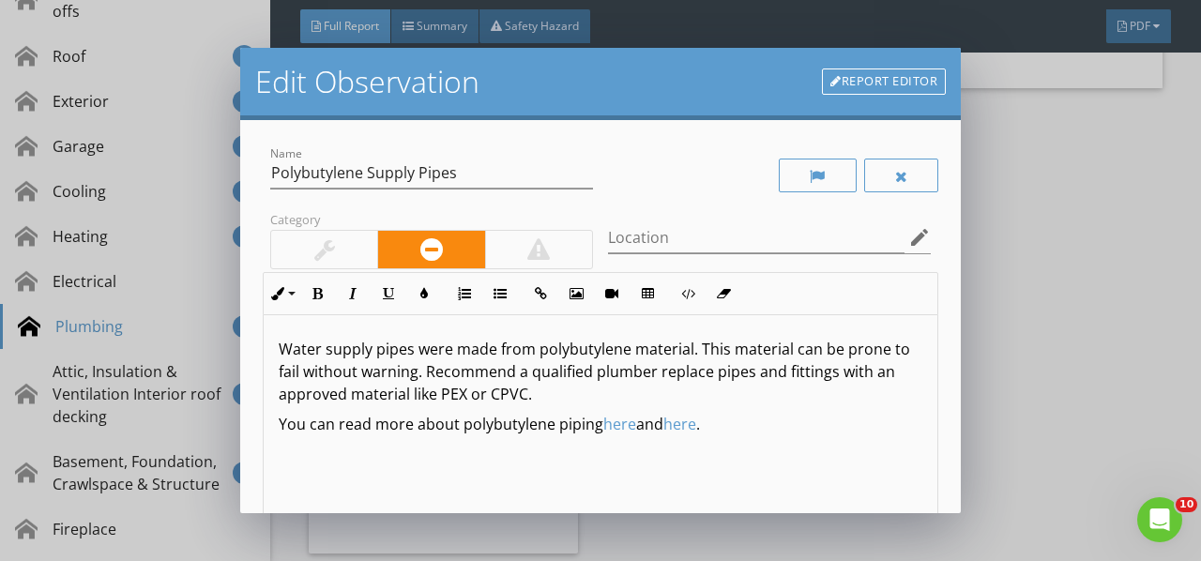
scroll to position [0, 0]
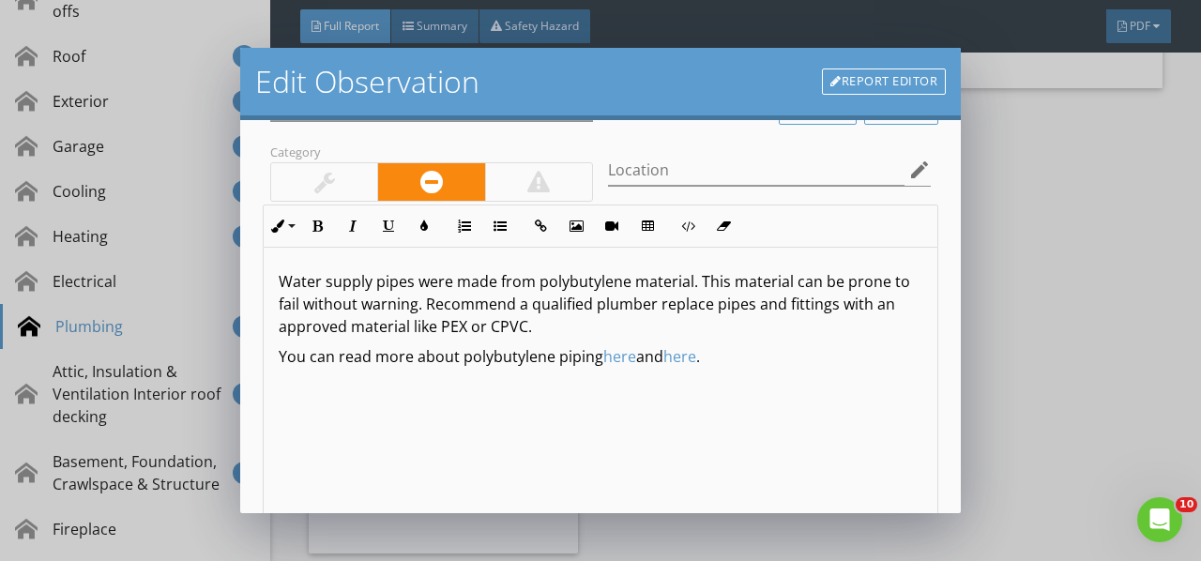
drag, startPoint x: 857, startPoint y: 417, endPoint x: 889, endPoint y: 430, distance: 34.1
click at [889, 430] on div "Water supply pipes were made from polybutylene material. This material can be p…" at bounding box center [601, 396] width 674 height 297
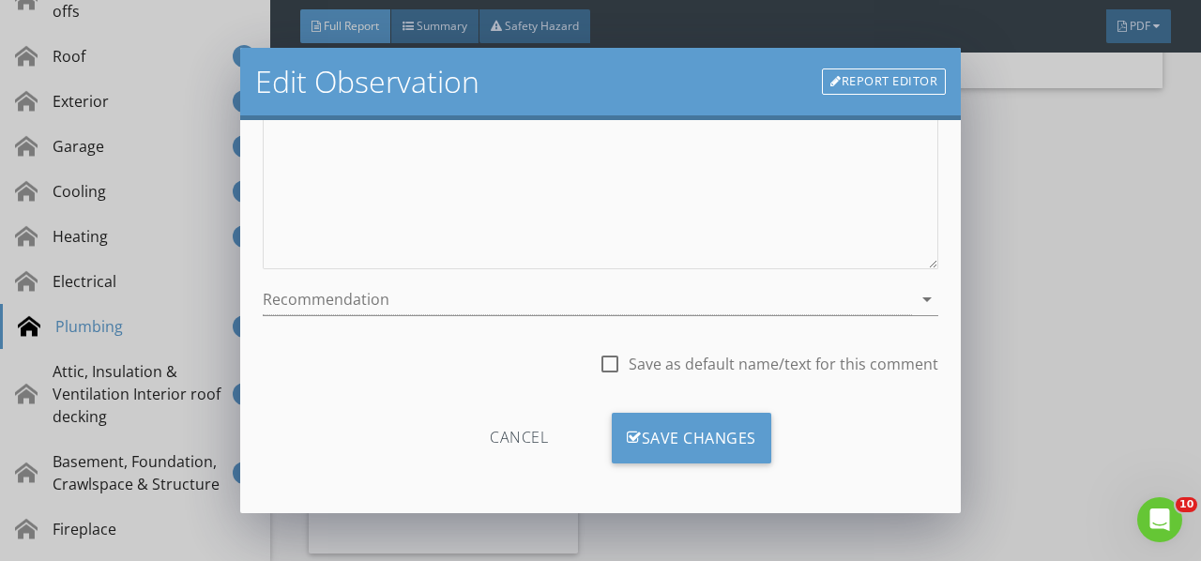
scroll to position [250, 0]
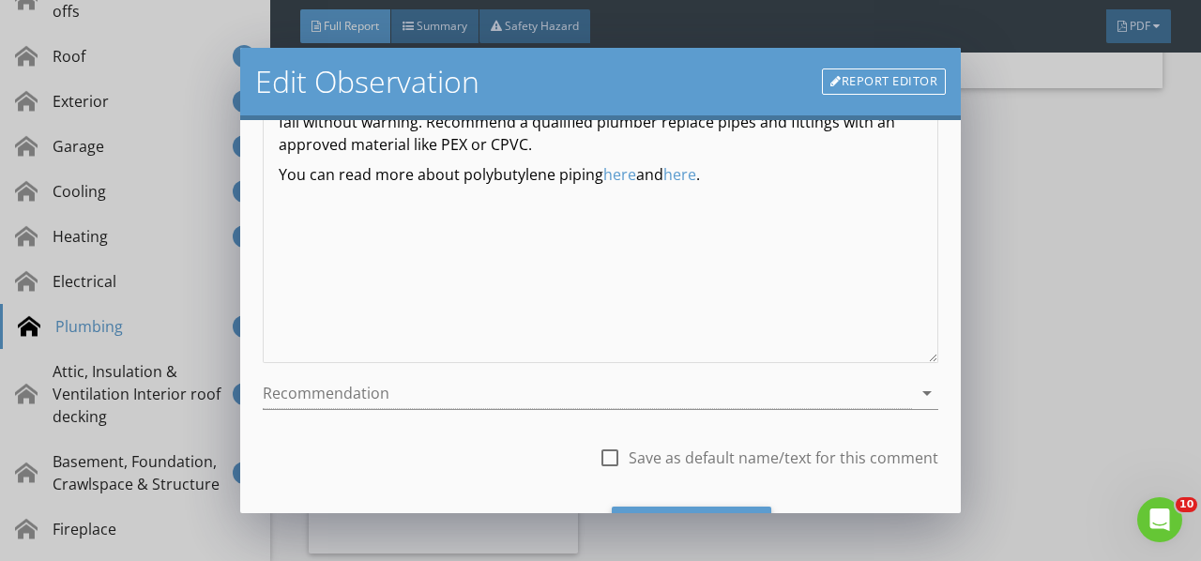
click at [397, 398] on div at bounding box center [587, 393] width 649 height 31
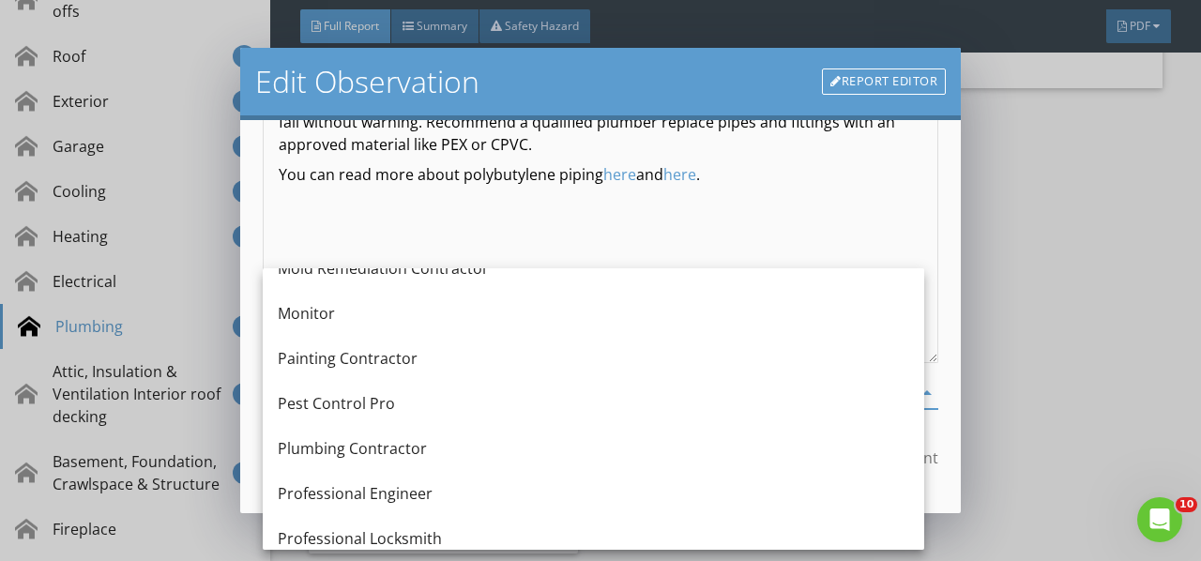
scroll to position [1970, 0]
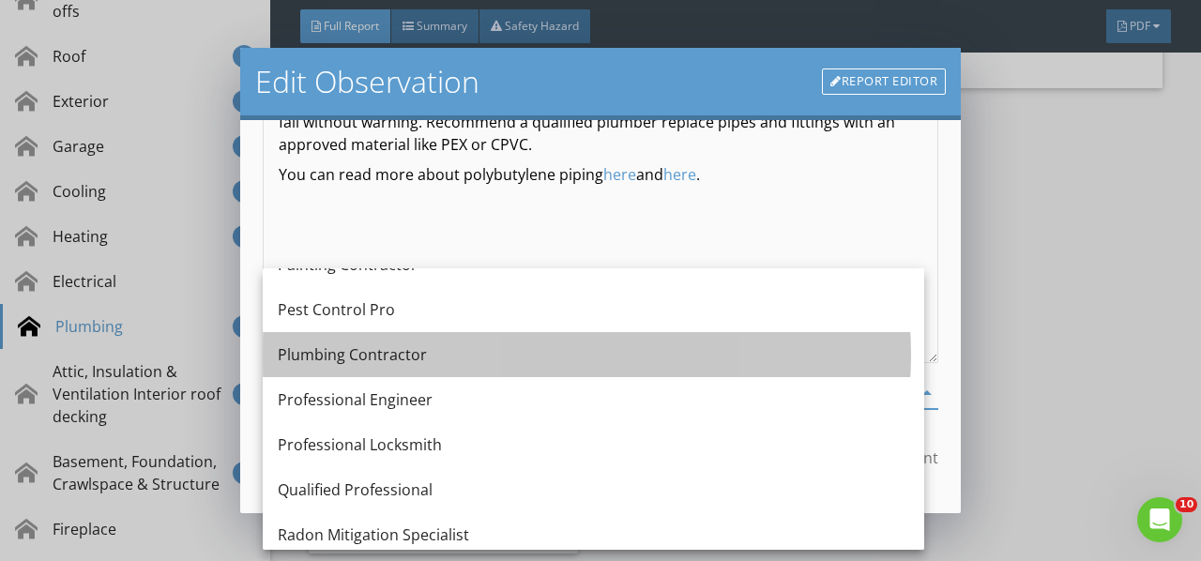
click at [386, 351] on div "Plumbing Contractor" at bounding box center [593, 354] width 631 height 23
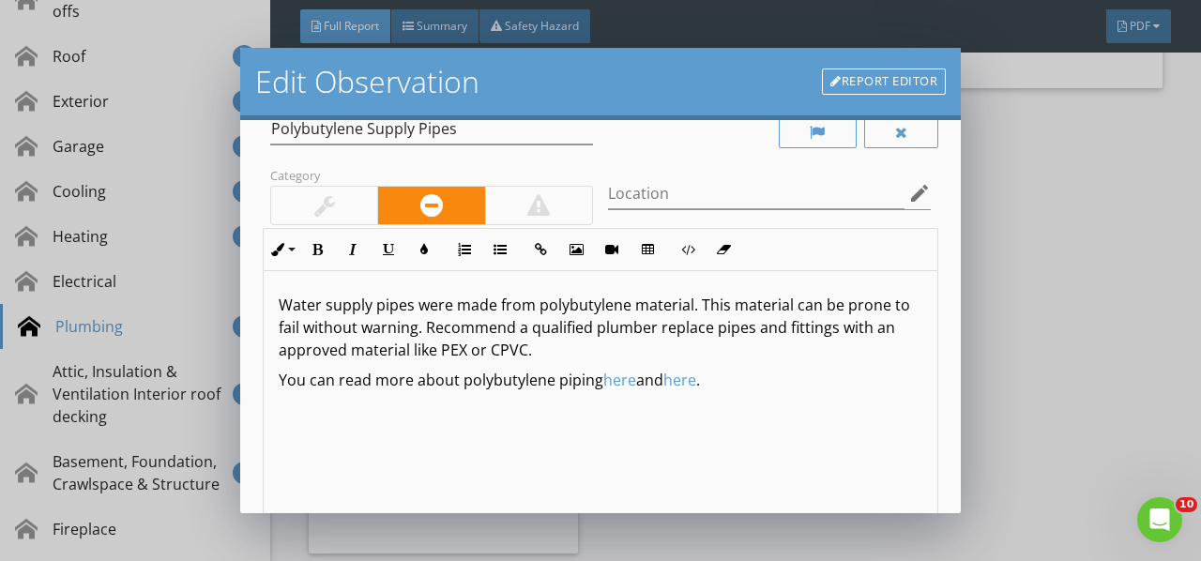
scroll to position [0, 0]
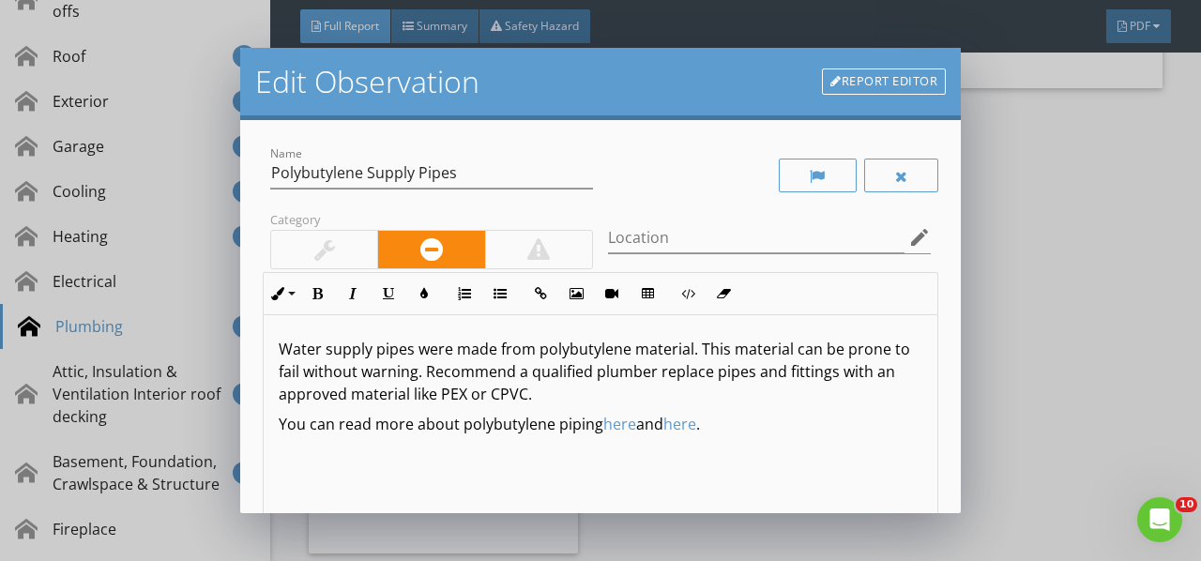
click at [275, 355] on div "Water supply pipes were made from polybutylene material. This material can be p…" at bounding box center [601, 463] width 674 height 297
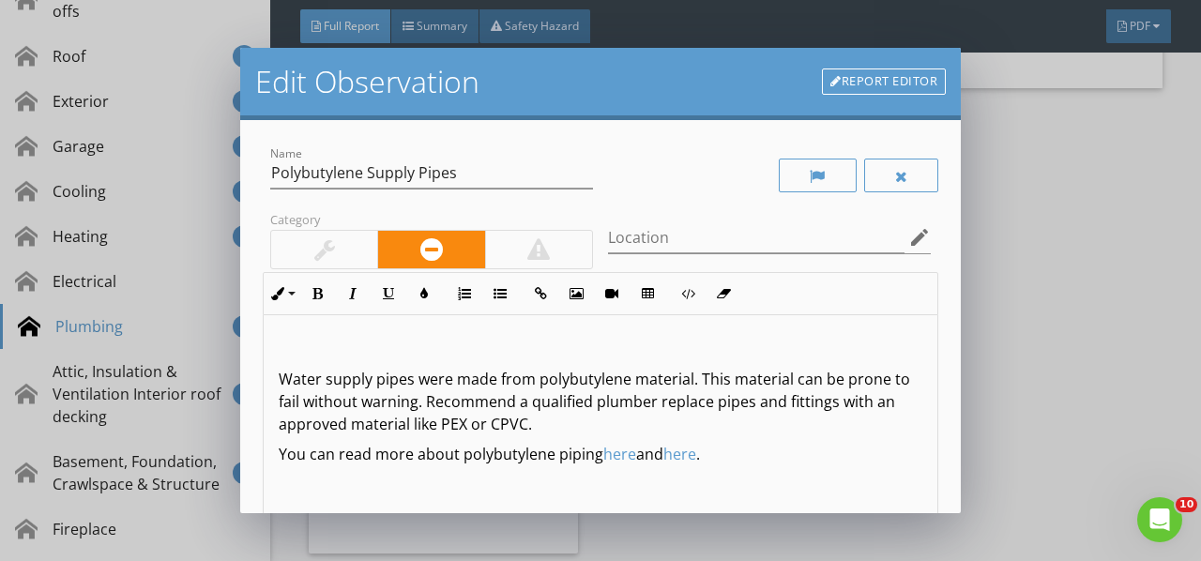
click at [301, 339] on p at bounding box center [601, 349] width 644 height 23
drag, startPoint x: 380, startPoint y: 340, endPoint x: 227, endPoint y: 354, distance: 153.6
click at [227, 354] on div "Edit Observation Report Editor Name Polybutylene Supply Pipes Category Location…" at bounding box center [600, 280] width 1201 height 561
click at [325, 294] on button "Bold" at bounding box center [317, 294] width 36 height 36
click at [428, 294] on icon "button" at bounding box center [423, 293] width 13 height 13
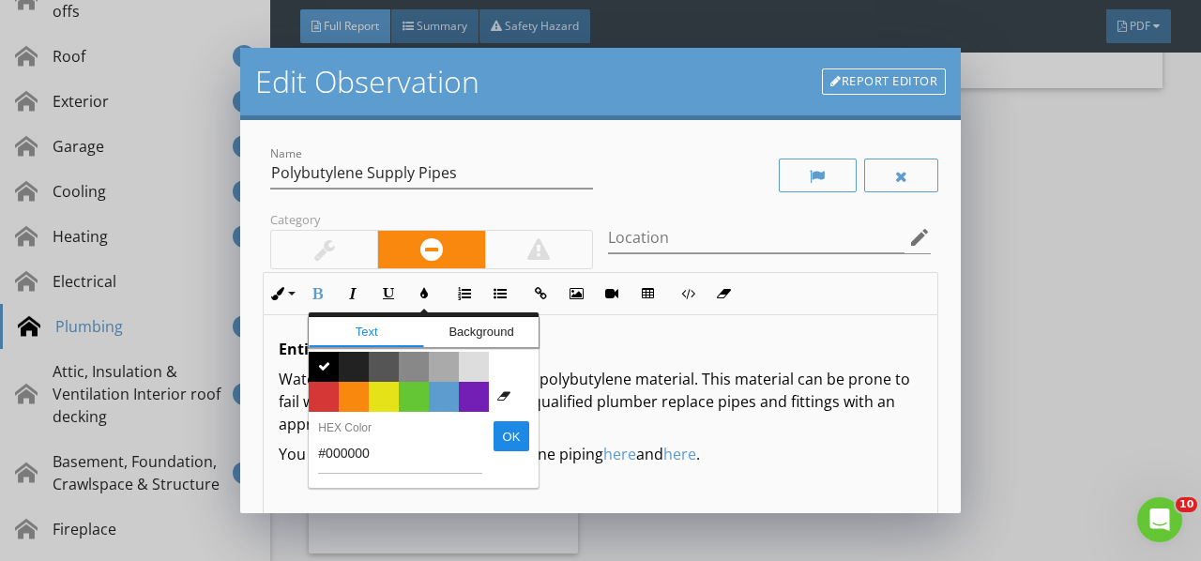
click at [364, 393] on span "Color #f9890e" at bounding box center [354, 397] width 30 height 30
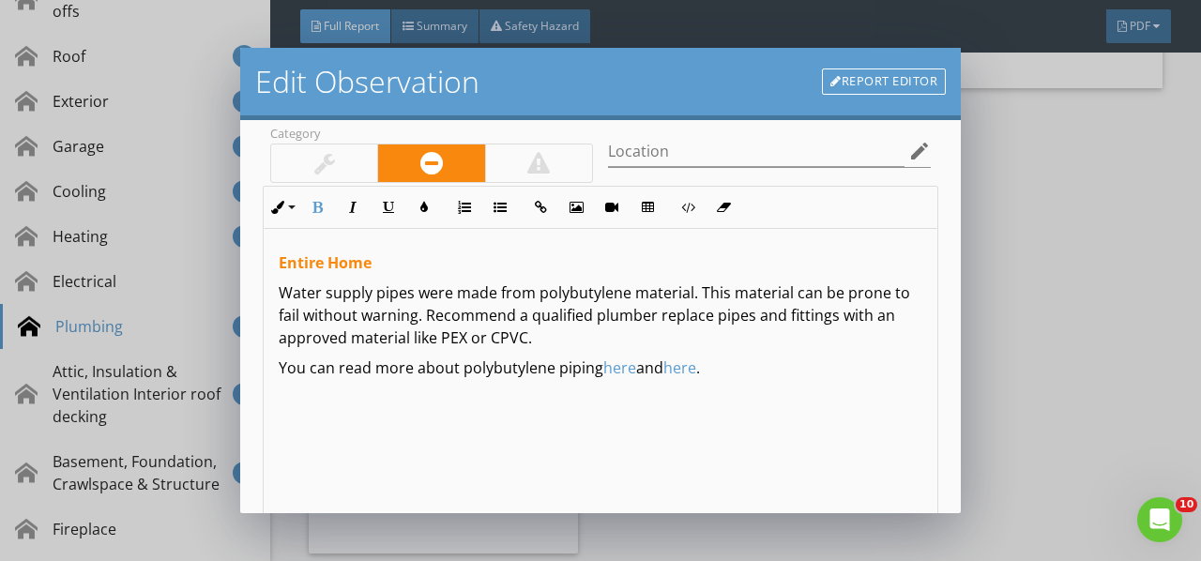
scroll to position [343, 0]
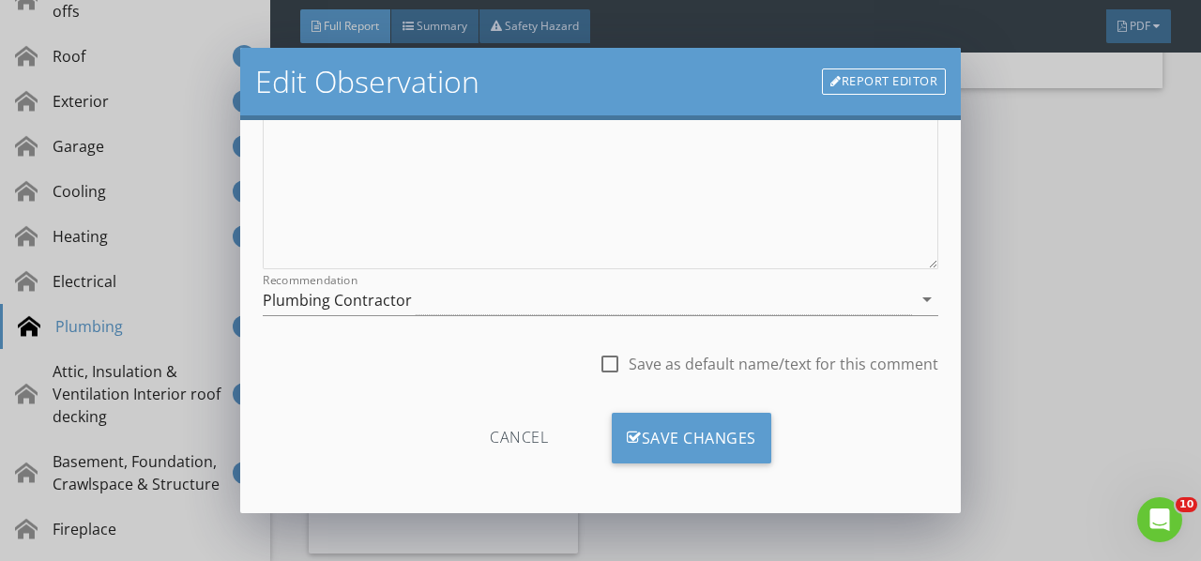
click at [726, 445] on div "Save Changes" at bounding box center [691, 438] width 159 height 51
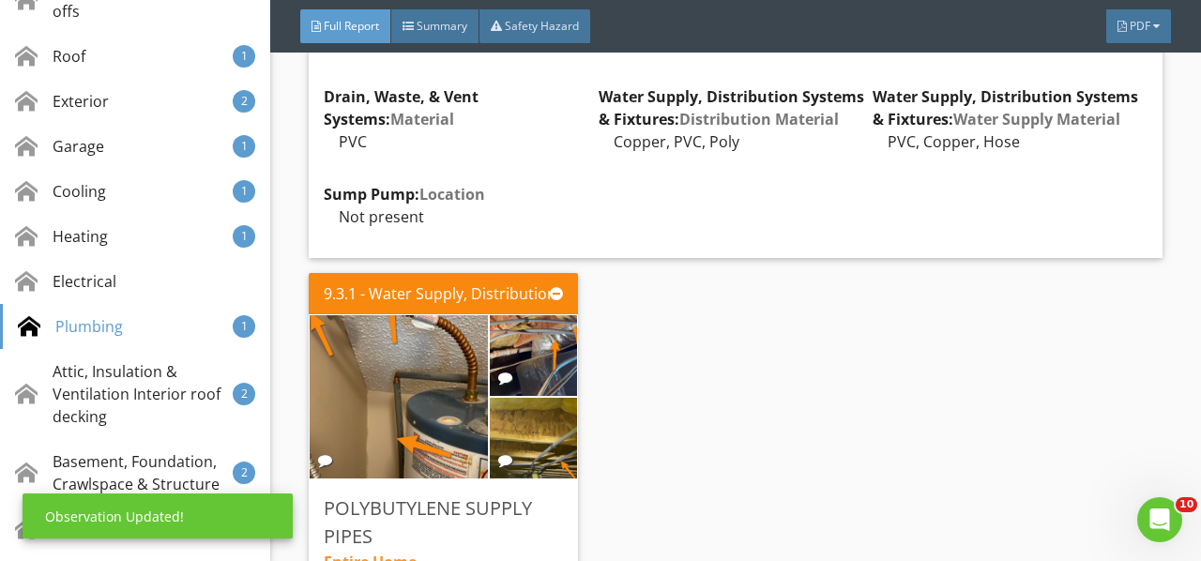
scroll to position [18008, 0]
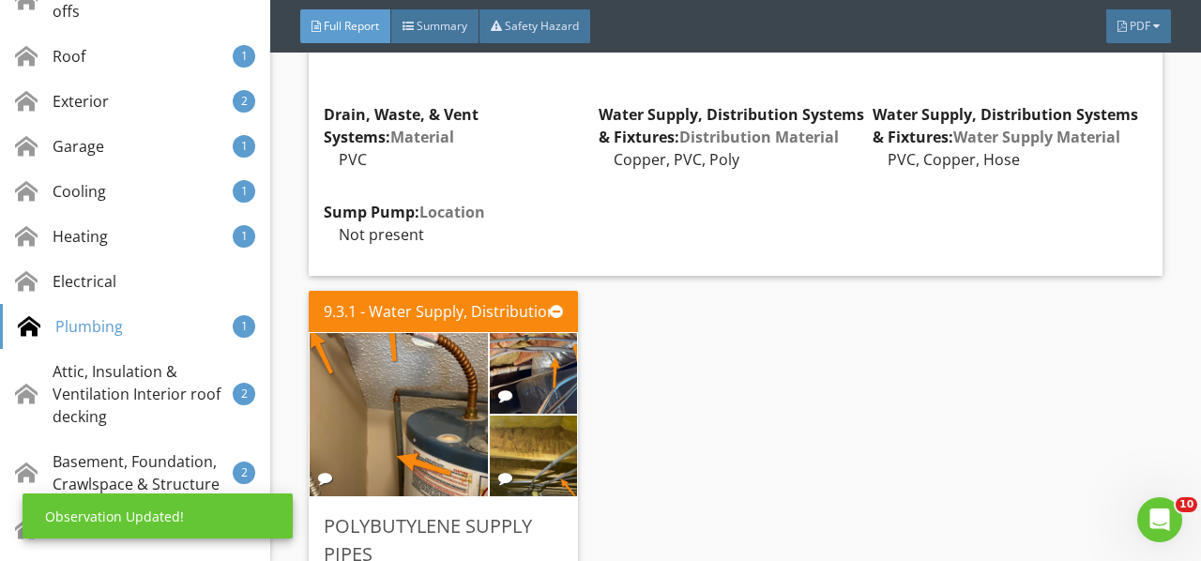
click at [527, 272] on img at bounding box center [533, 373] width 151 height 202
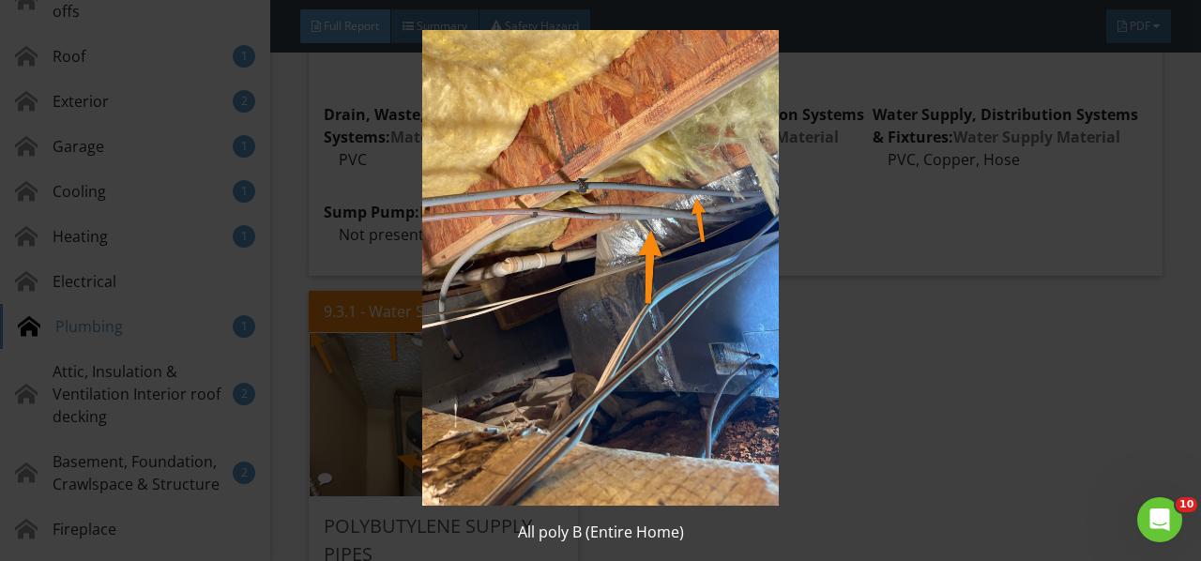
click at [527, 249] on img at bounding box center [599, 268] width 1083 height 476
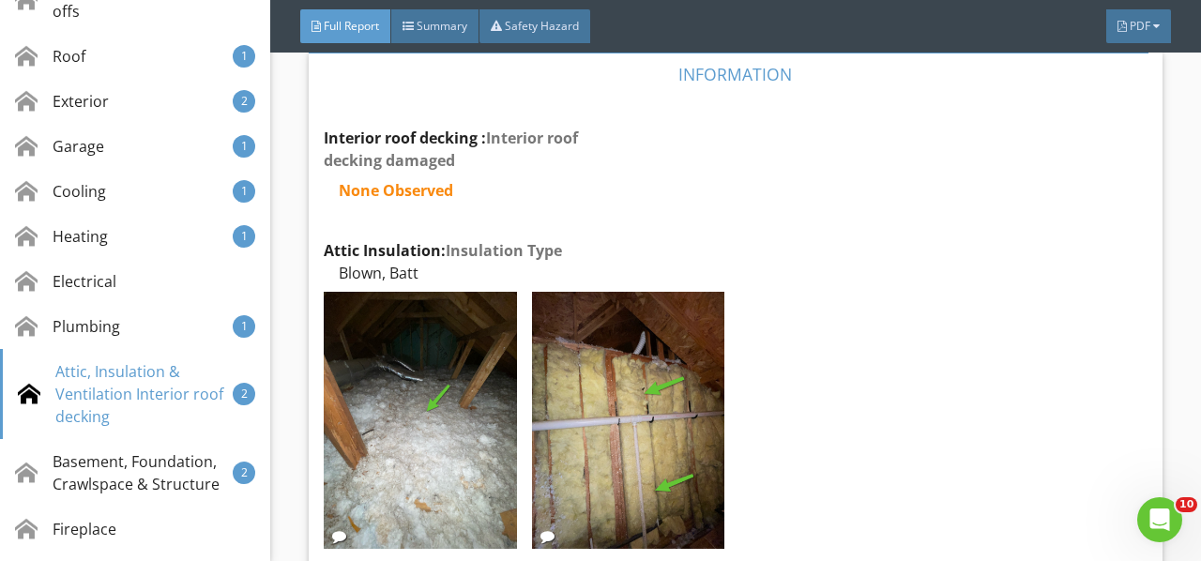
scroll to position [18853, 0]
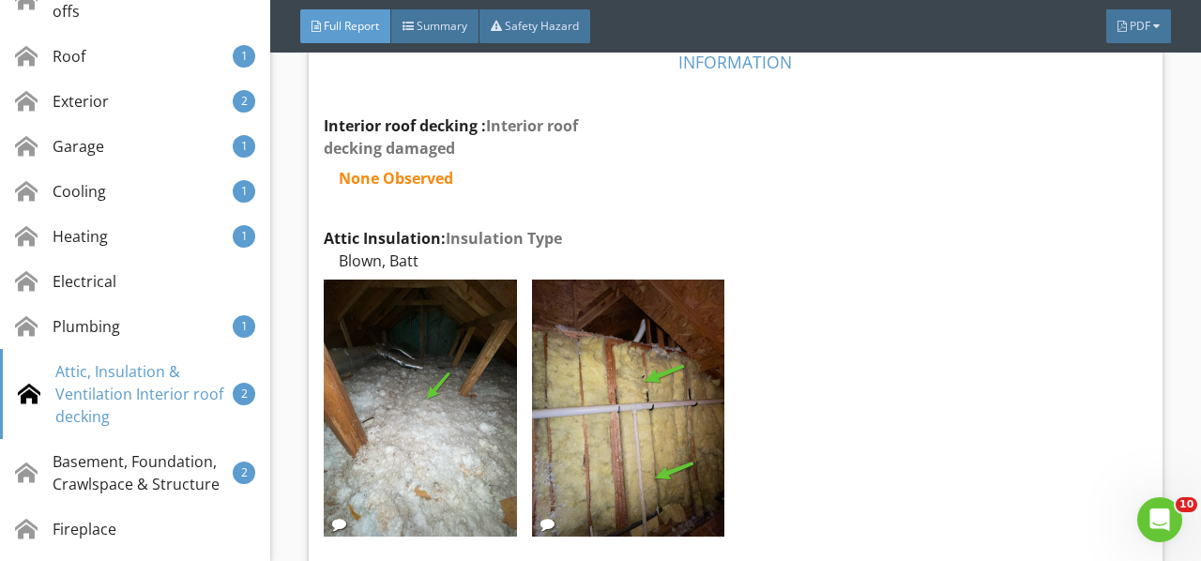
click at [467, 296] on img at bounding box center [420, 408] width 192 height 257
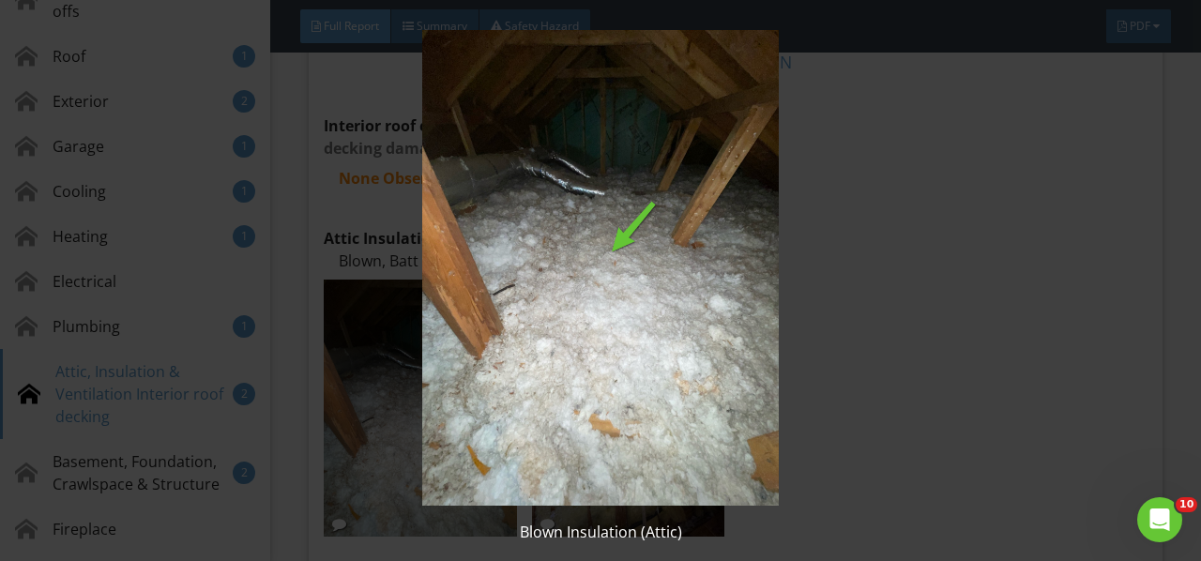
click at [467, 296] on img at bounding box center [599, 268] width 1083 height 476
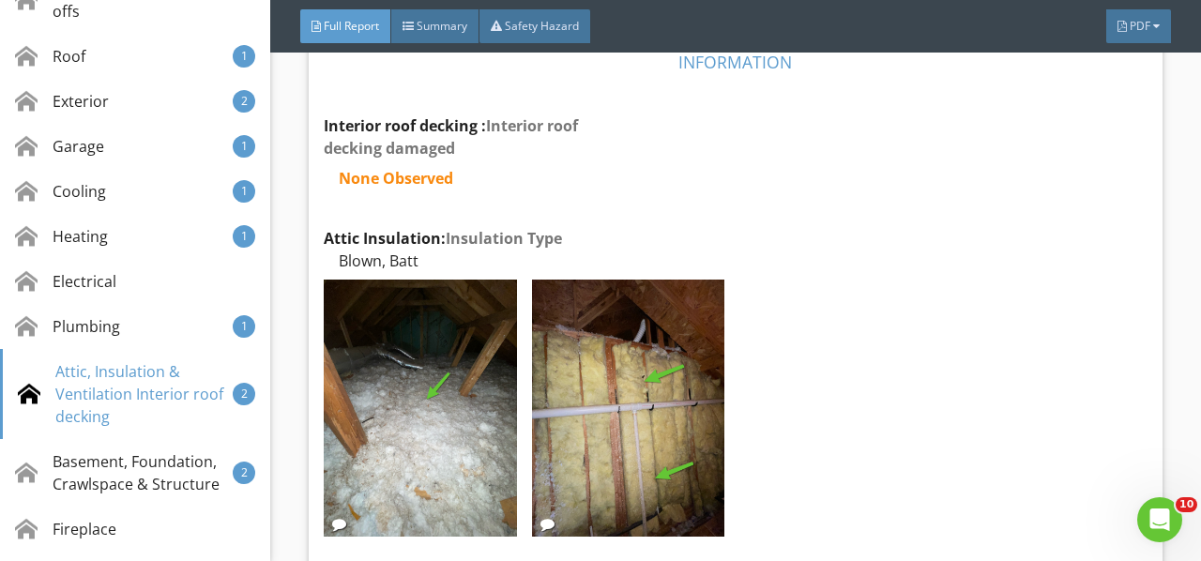
click at [576, 306] on img at bounding box center [628, 408] width 192 height 257
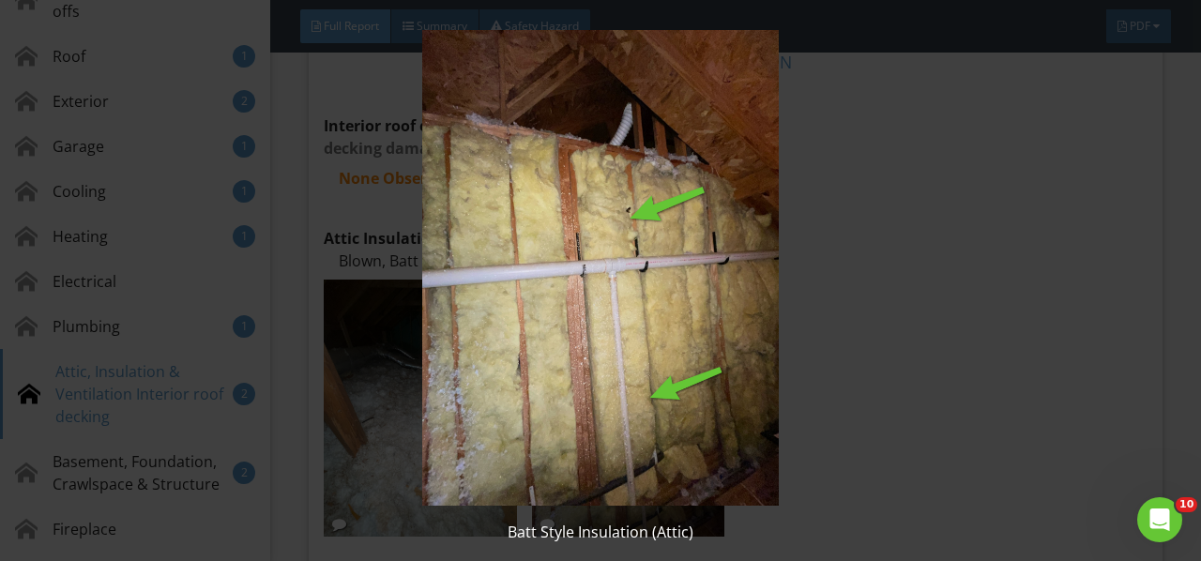
click at [576, 306] on img at bounding box center [599, 268] width 1083 height 476
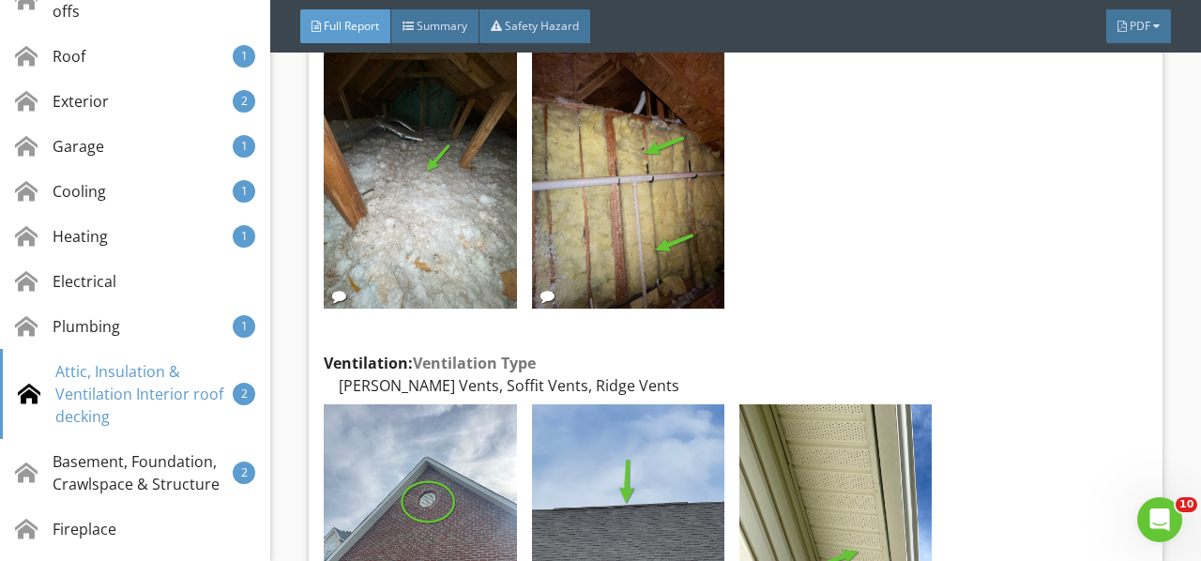
scroll to position [19134, 0]
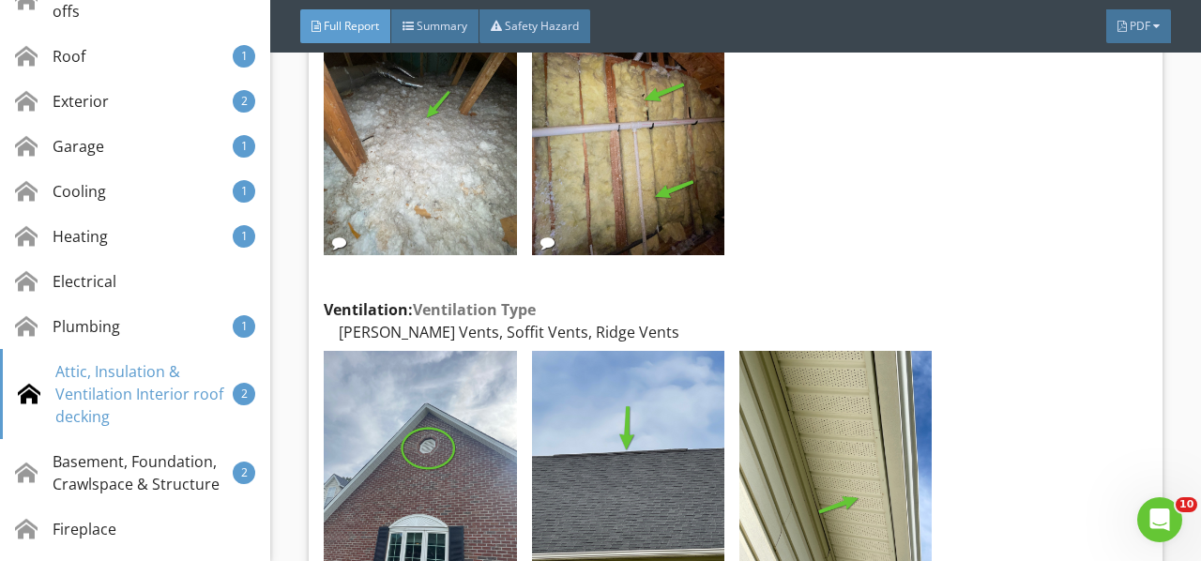
click at [429, 351] on img at bounding box center [420, 479] width 192 height 257
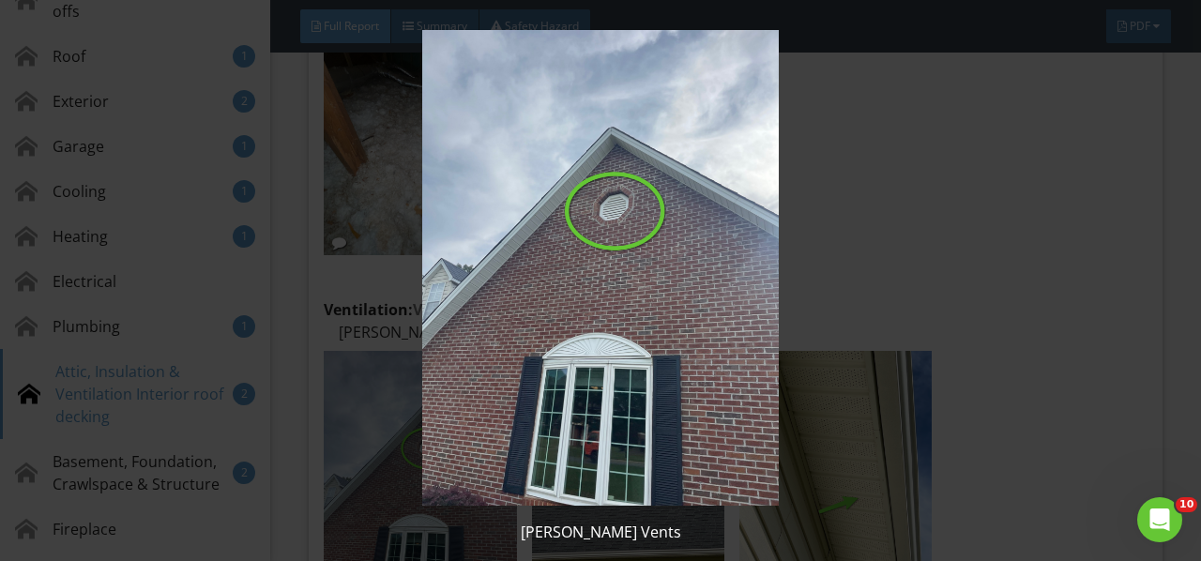
click at [429, 332] on img at bounding box center [599, 268] width 1083 height 476
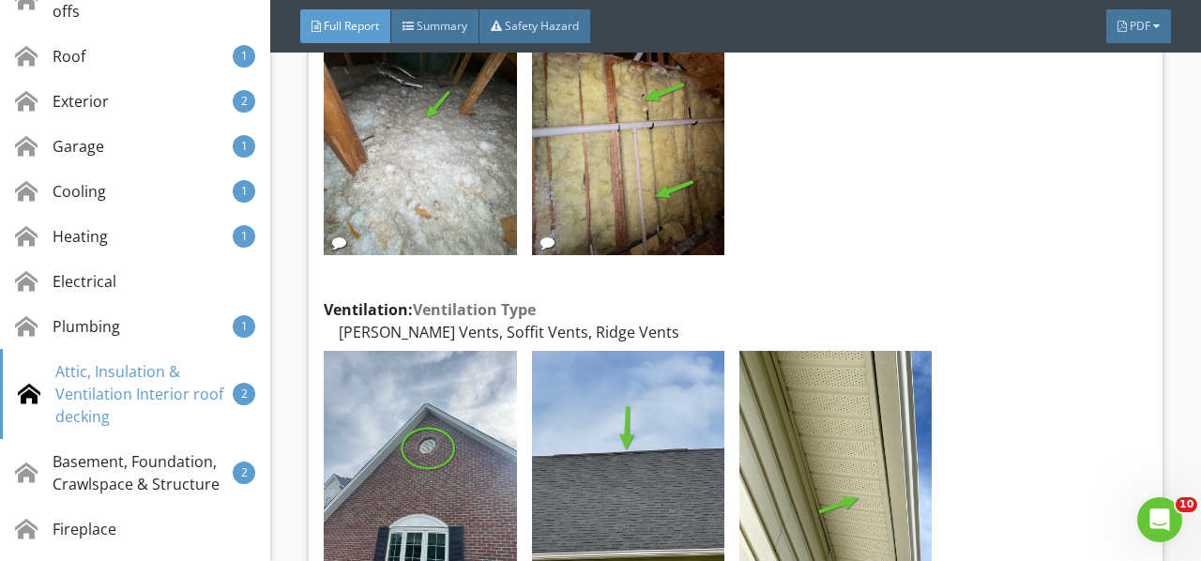
click at [563, 351] on img at bounding box center [628, 479] width 192 height 257
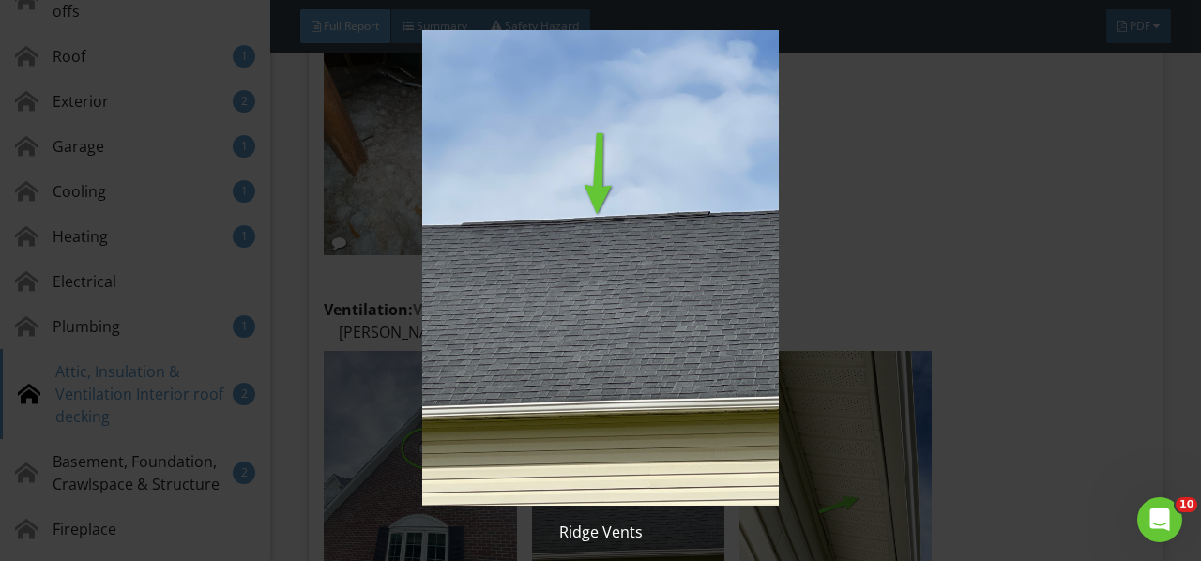
click at [563, 335] on img at bounding box center [599, 268] width 1083 height 476
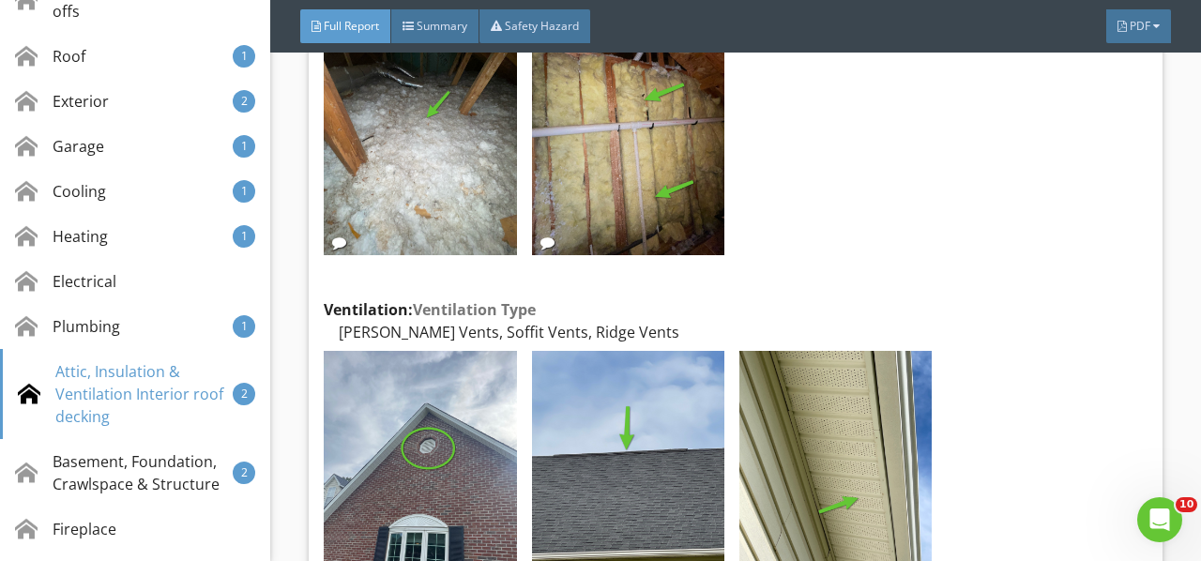
click at [765, 351] on img at bounding box center [835, 479] width 192 height 257
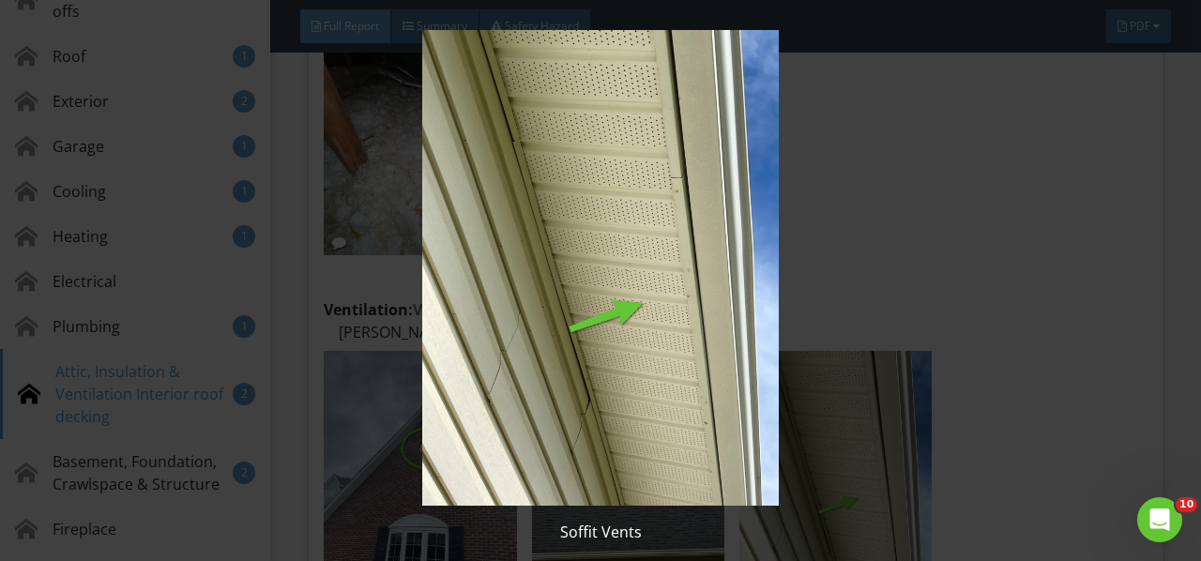
click at [765, 347] on img at bounding box center [599, 268] width 1083 height 476
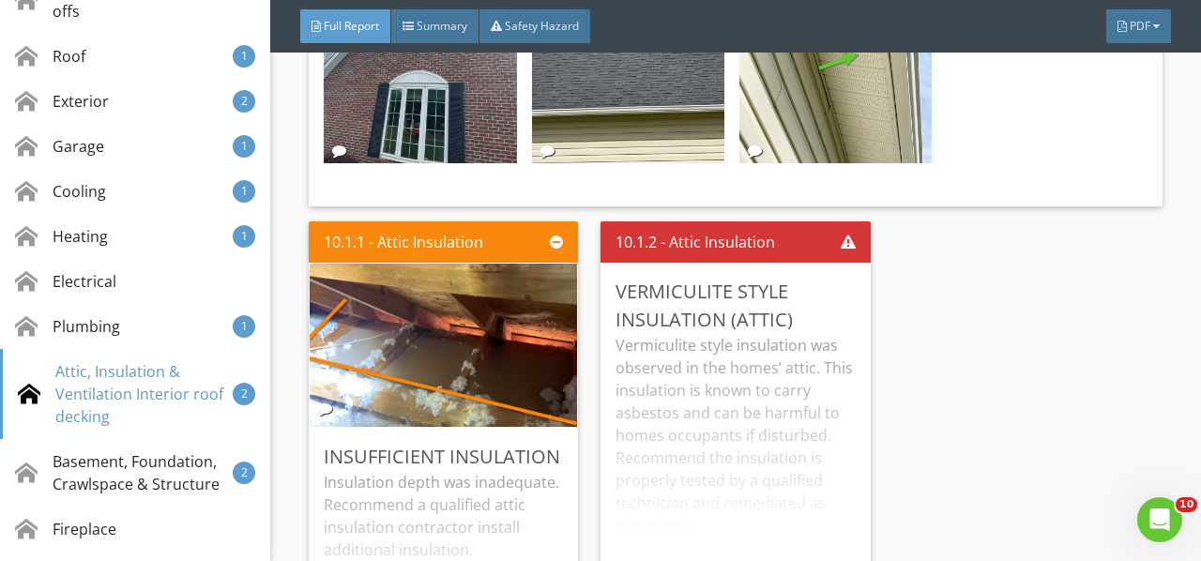
scroll to position [19603, 0]
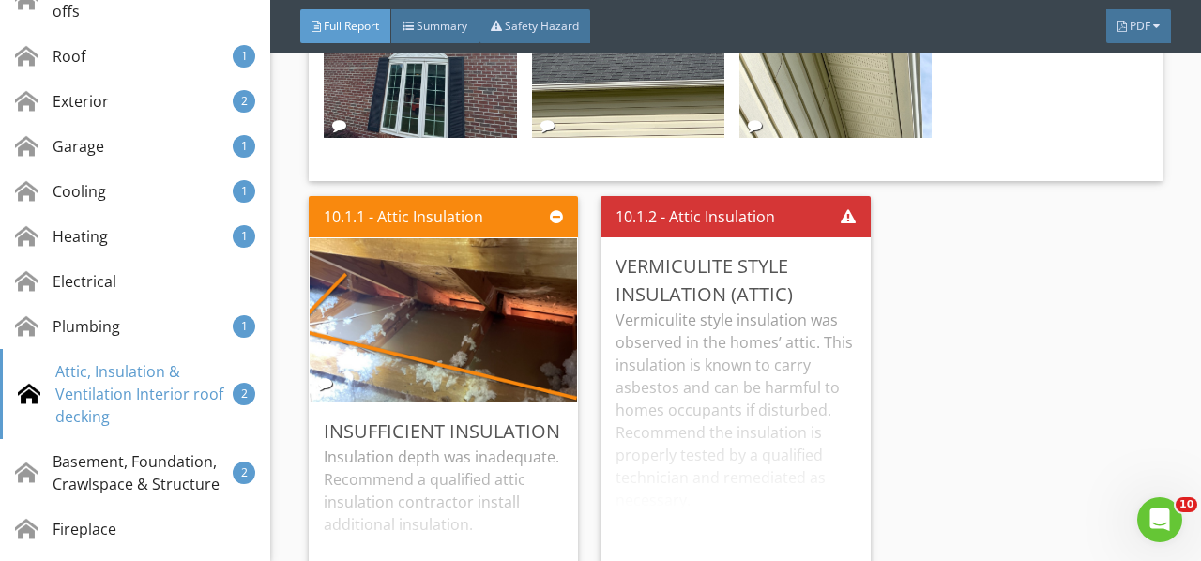
click at [469, 446] on div "Insulation depth was inadequate. Recommend a qualified attic insulation contrac…" at bounding box center [443, 539] width 239 height 186
click at [0, 0] on div "Edit" at bounding box center [0, 0] width 0 height 0
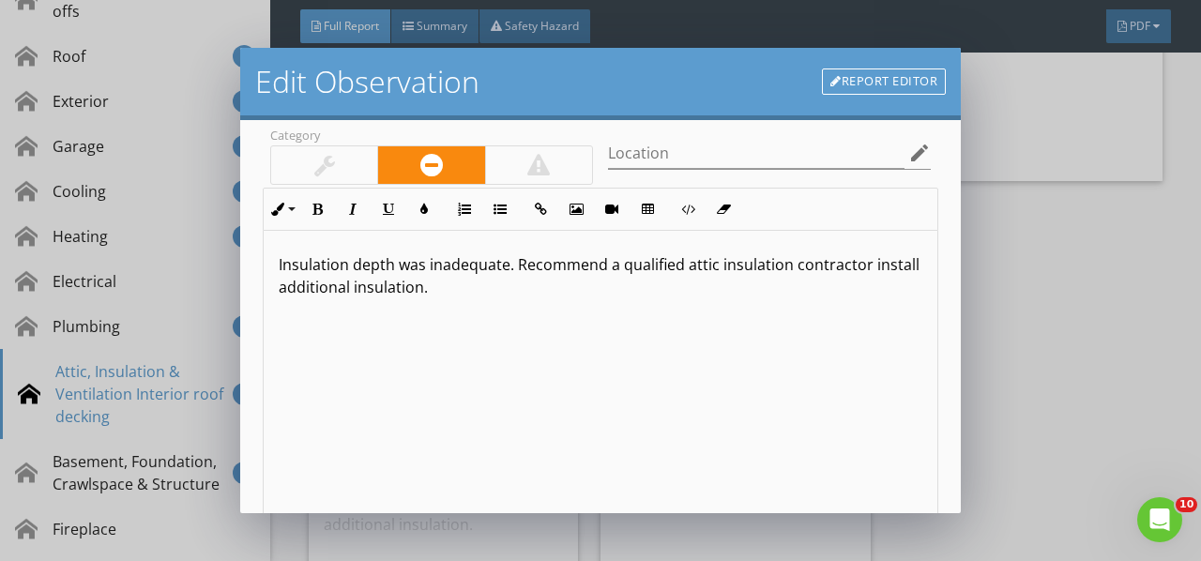
scroll to position [281, 0]
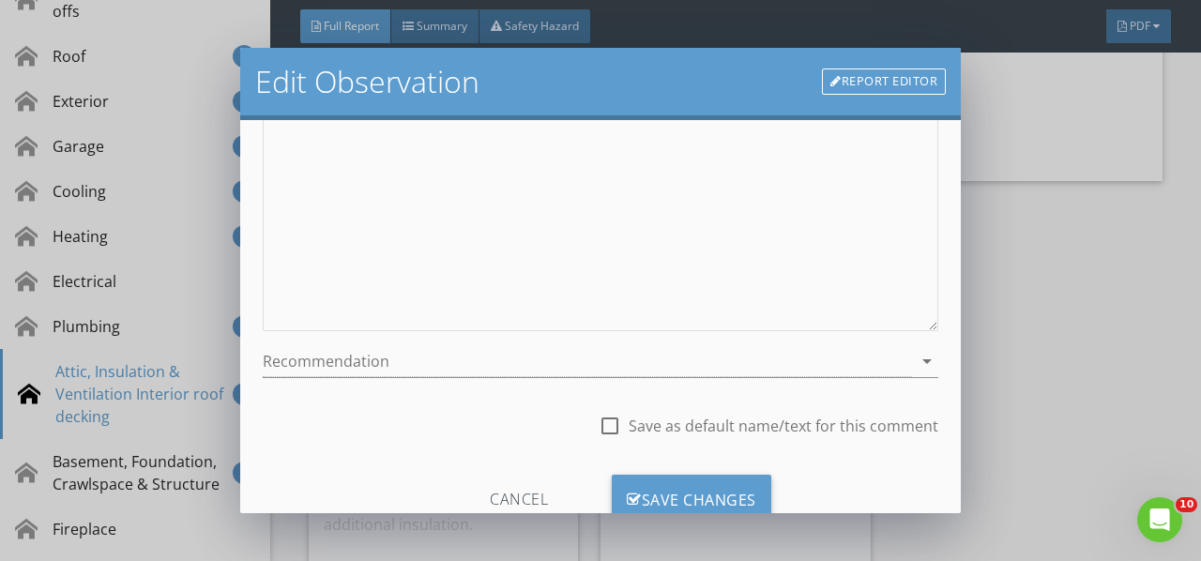
click at [916, 366] on icon "arrow_drop_down" at bounding box center [927, 361] width 23 height 23
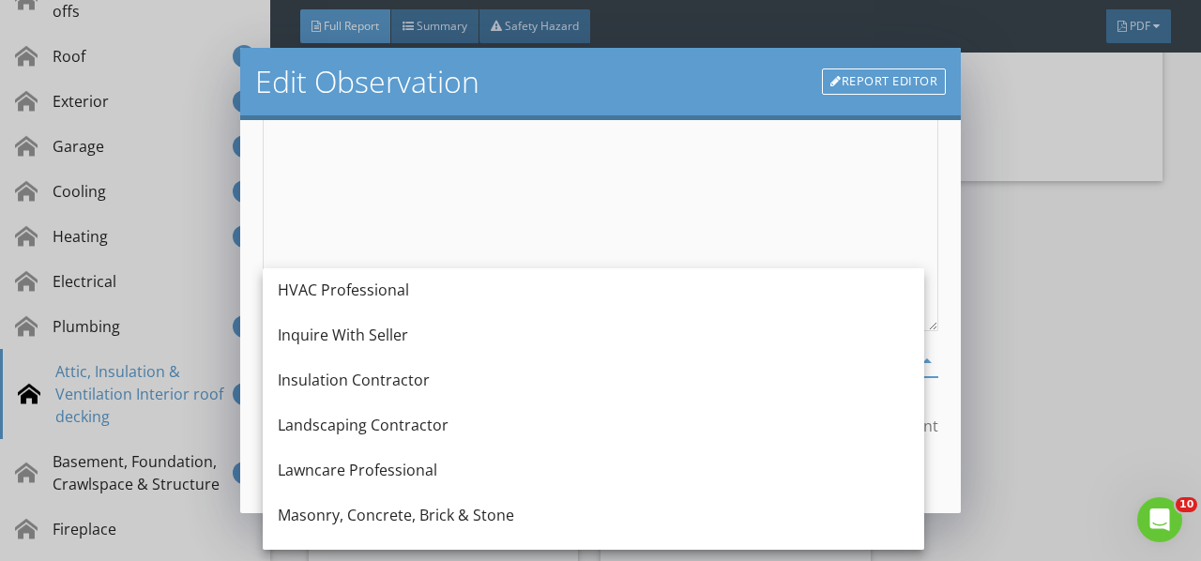
scroll to position [1478, 0]
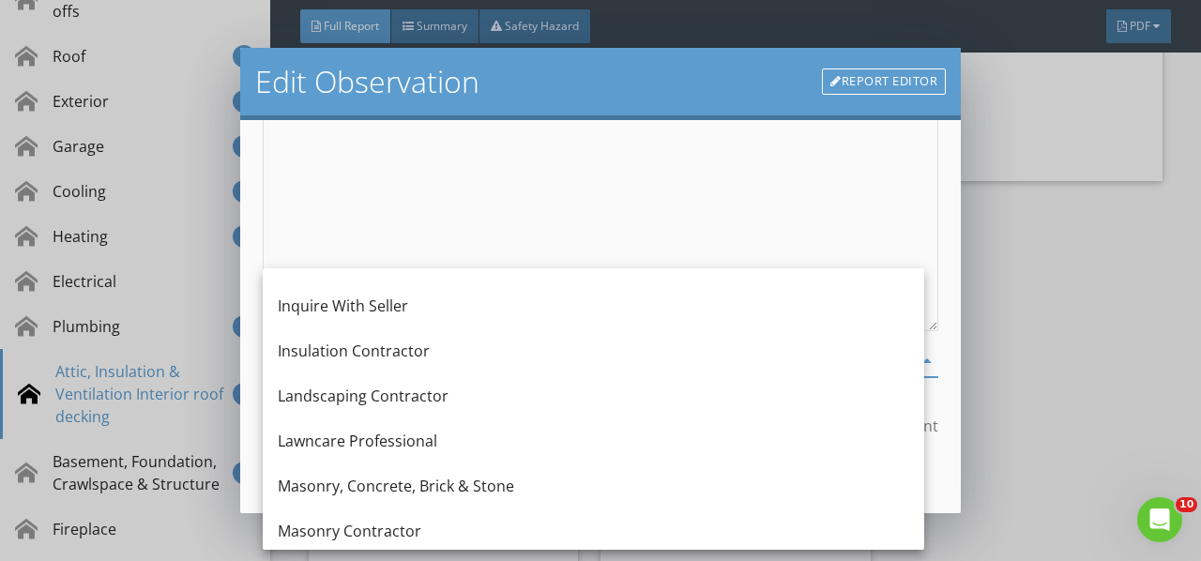
click at [343, 347] on div "Insulation Contractor" at bounding box center [593, 351] width 631 height 23
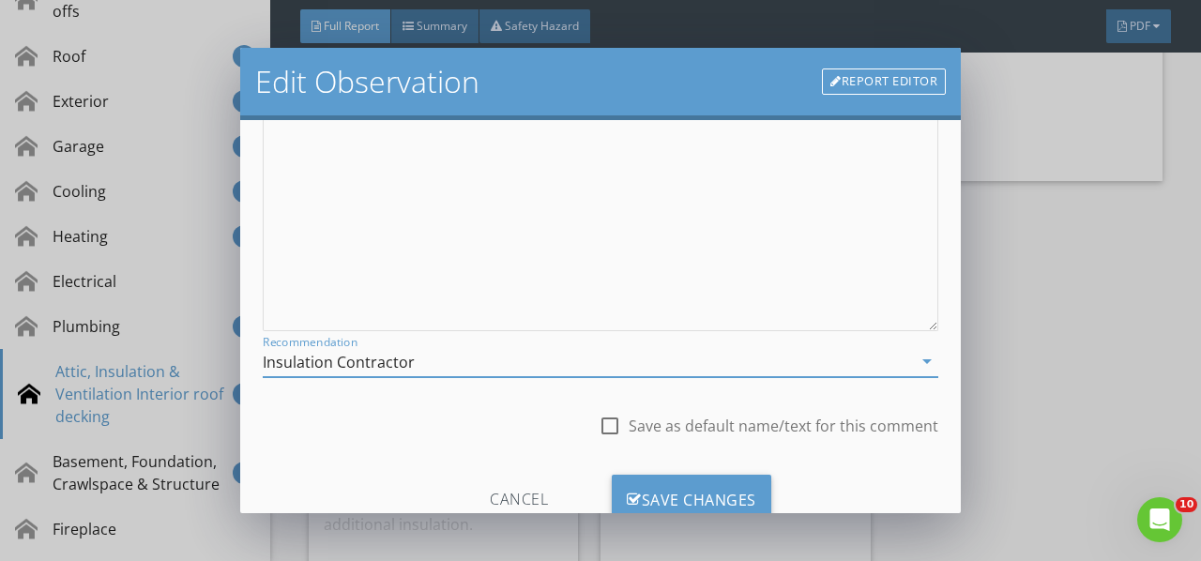
click at [641, 481] on div "Save Changes" at bounding box center [691, 500] width 159 height 51
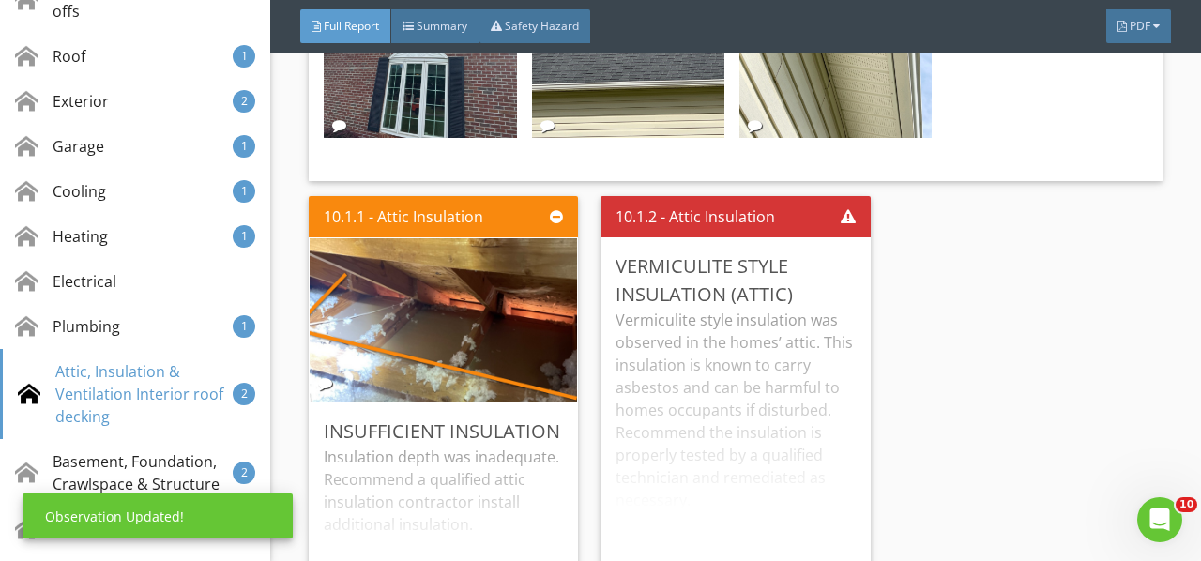
scroll to position [122, 0]
click at [689, 415] on div "Vermiculite style insulation was observed in the homes’ attic. This insulation …" at bounding box center [734, 451] width 239 height 285
click at [0, 0] on div "Edit" at bounding box center [0, 0] width 0 height 0
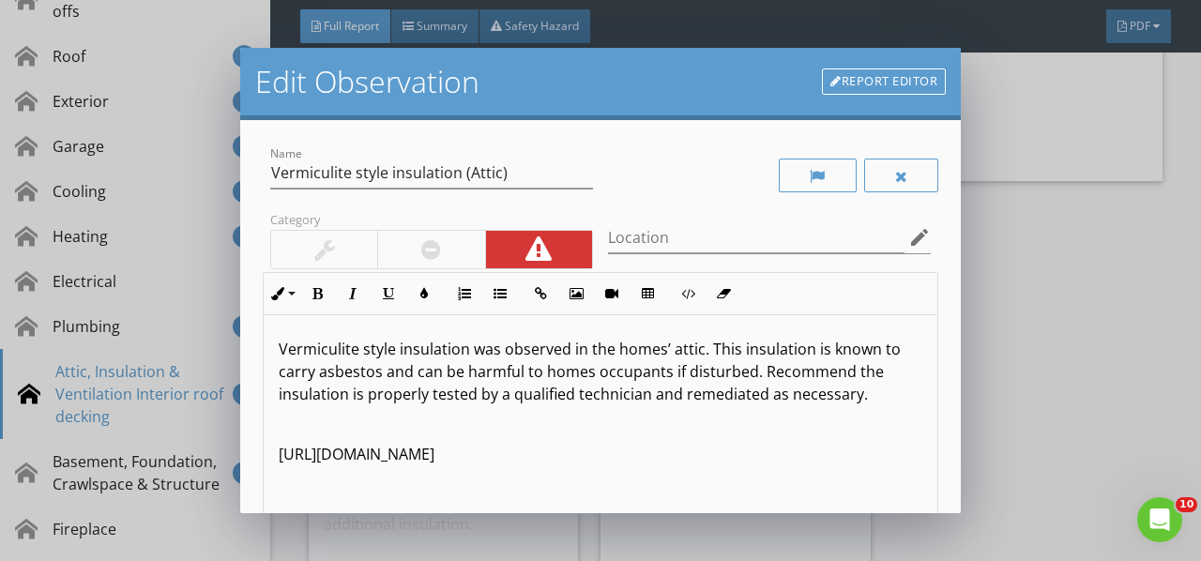
click at [889, 167] on div at bounding box center [901, 176] width 75 height 34
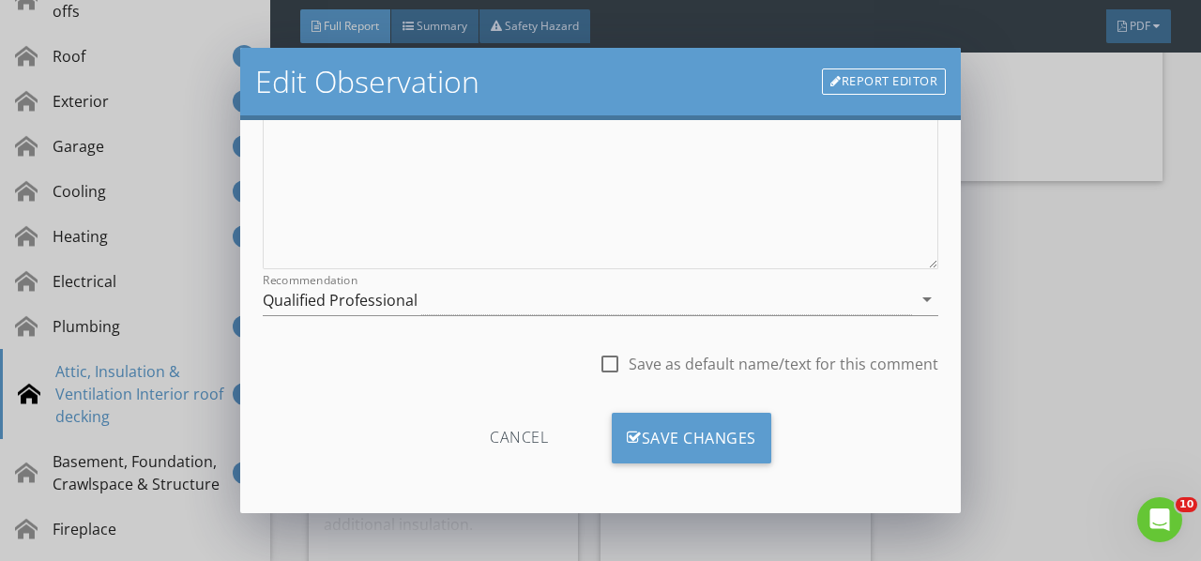
click at [683, 447] on div "Save Changes" at bounding box center [691, 438] width 159 height 51
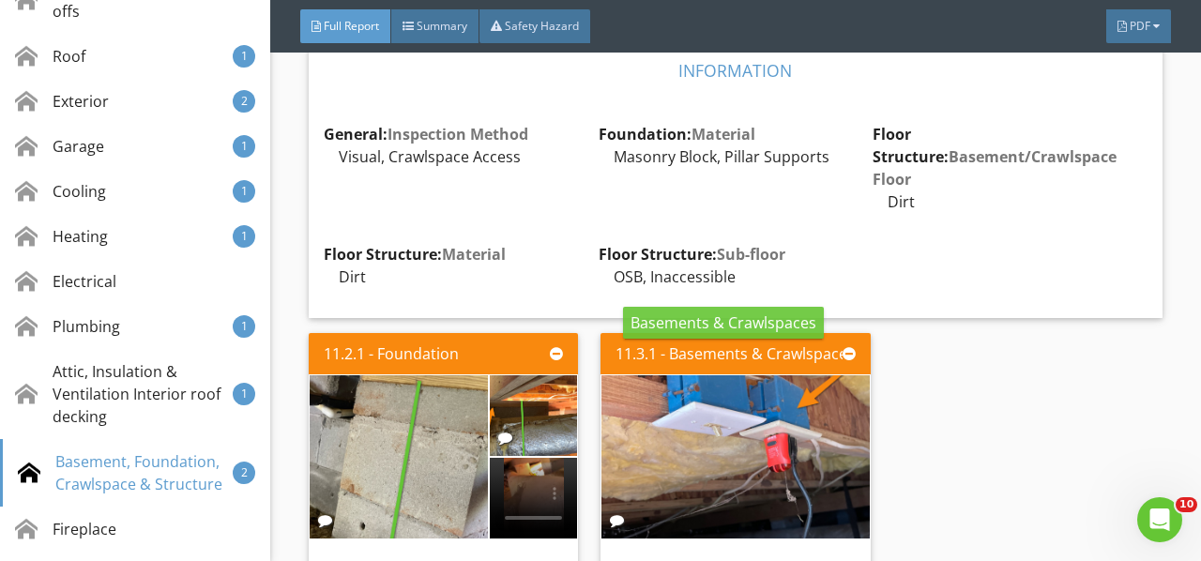
scroll to position [20354, 0]
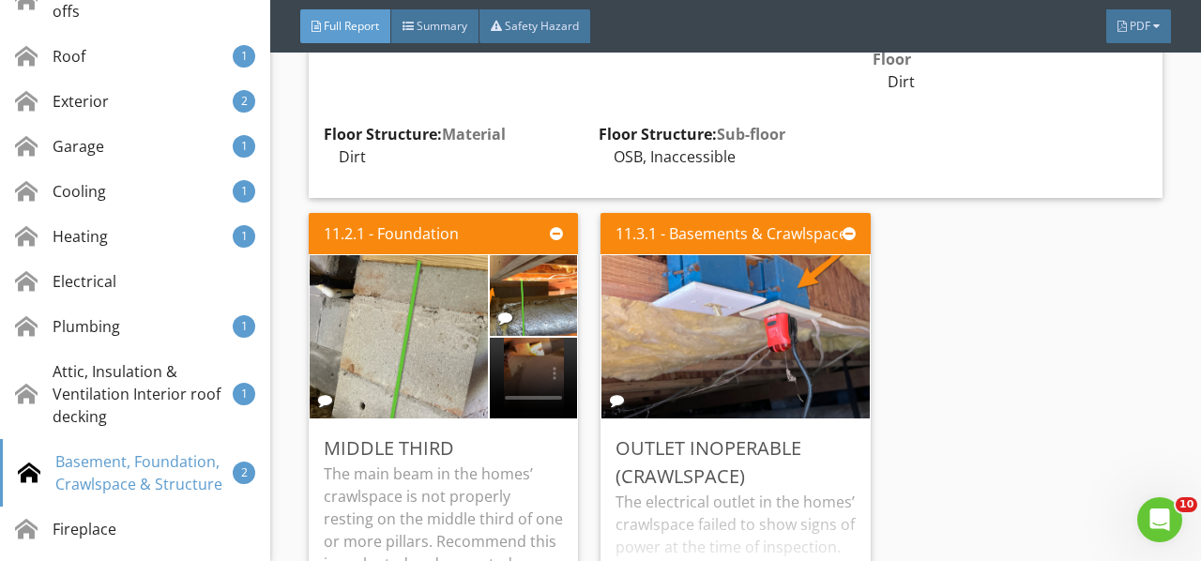
scroll to position [20447, 0]
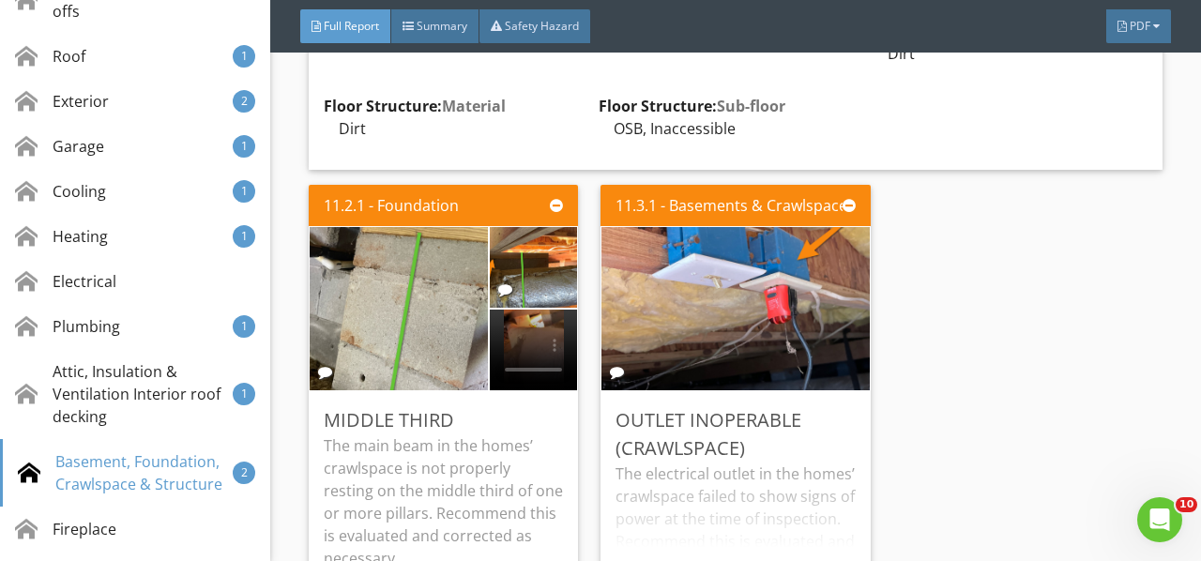
click at [0, 0] on div at bounding box center [0, 0] width 0 height 0
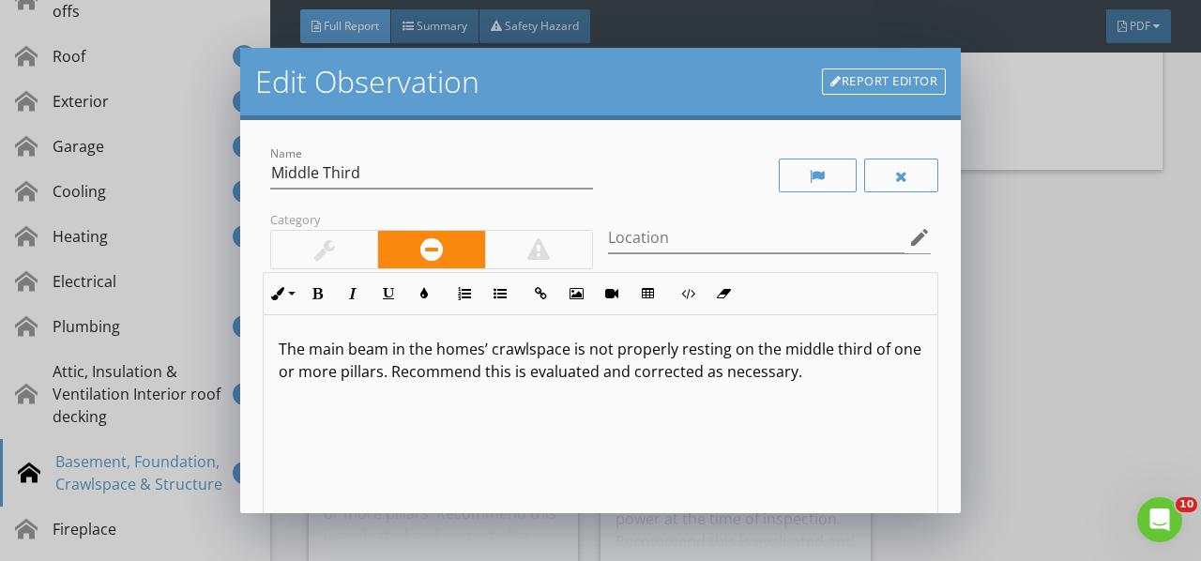
click at [890, 377] on p "The main beam in the homes’ crawlspace is not properly resting on the middle th…" at bounding box center [601, 360] width 644 height 45
drag, startPoint x: 368, startPoint y: 398, endPoint x: 238, endPoint y: 408, distance: 129.9
click at [238, 409] on div "Edit Observation Report Editor Name Middle Third Category Location edit Inline …" at bounding box center [600, 280] width 1201 height 561
click at [325, 287] on button "Bold" at bounding box center [317, 294] width 36 height 36
click at [421, 293] on icon "button" at bounding box center [423, 293] width 13 height 13
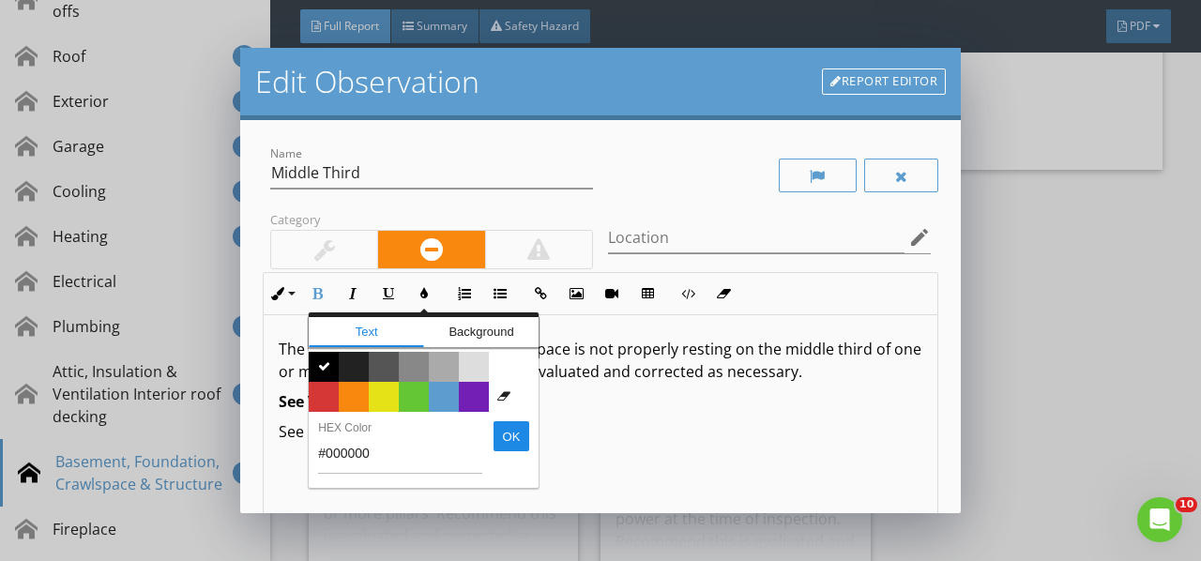
click at [415, 398] on span "Color #65c635" at bounding box center [414, 397] width 30 height 30
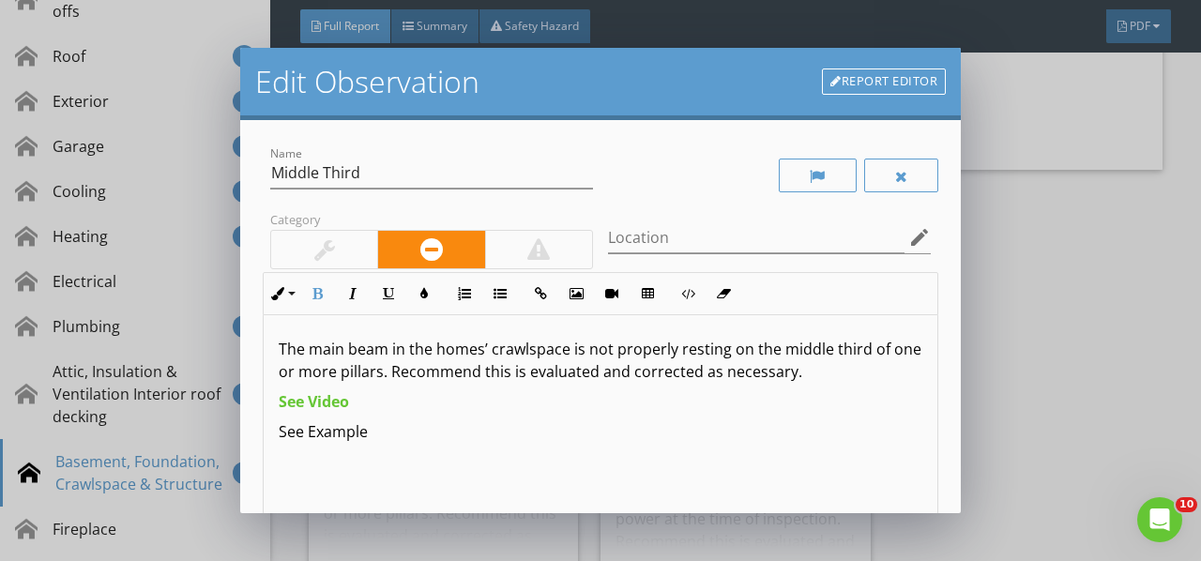
click at [427, 435] on p "See Example" at bounding box center [601, 431] width 644 height 23
drag, startPoint x: 400, startPoint y: 437, endPoint x: 261, endPoint y: 444, distance: 139.0
click at [246, 456] on div "Name Middle Third Category Location edit Inline Style XLarge Large Normal Small…" at bounding box center [600, 316] width 720 height 393
drag, startPoint x: 369, startPoint y: 432, endPoint x: 268, endPoint y: 435, distance: 100.4
click at [268, 435] on div "The main beam in the homes’ crawlspace is not properly resting on the middle th…" at bounding box center [601, 463] width 674 height 297
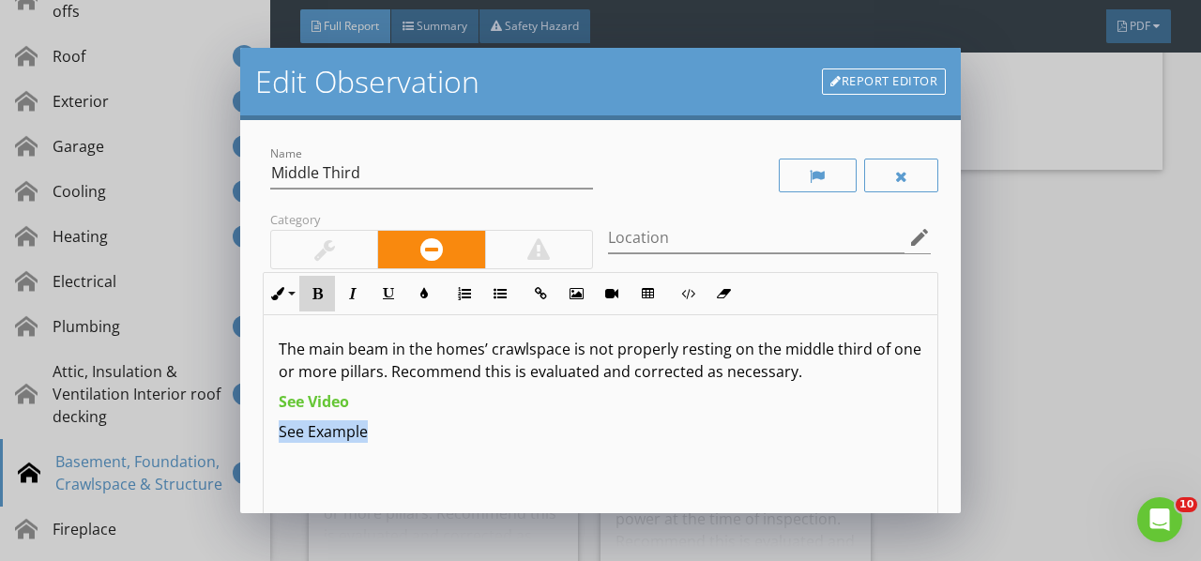
click at [319, 296] on icon "button" at bounding box center [317, 293] width 13 height 13
click at [425, 291] on icon "button" at bounding box center [423, 293] width 13 height 13
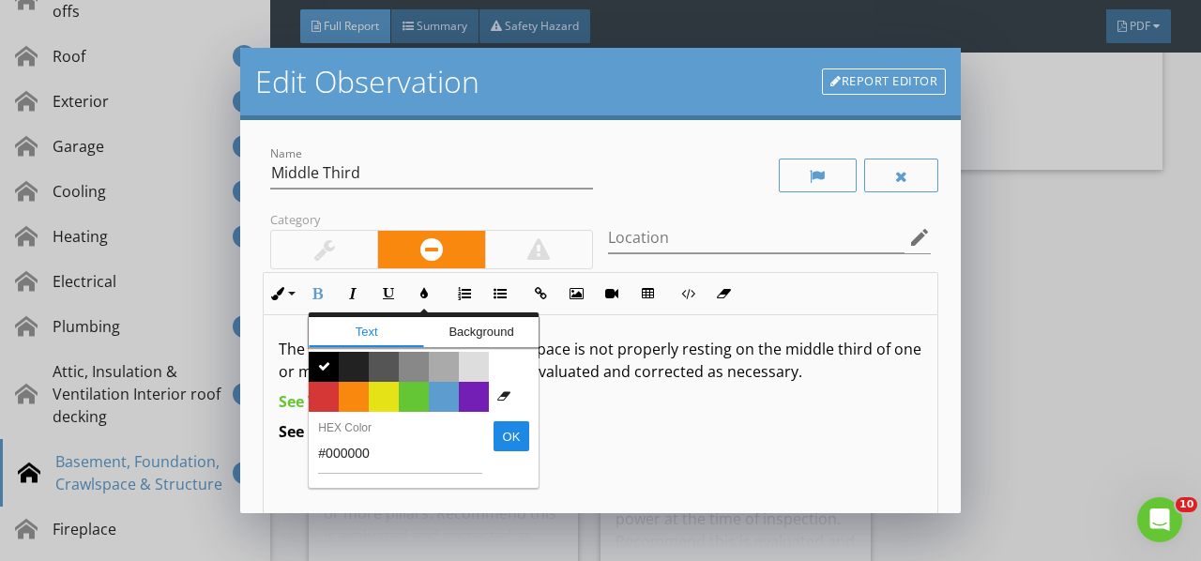
click at [411, 396] on span "Color #65c635" at bounding box center [414, 397] width 30 height 30
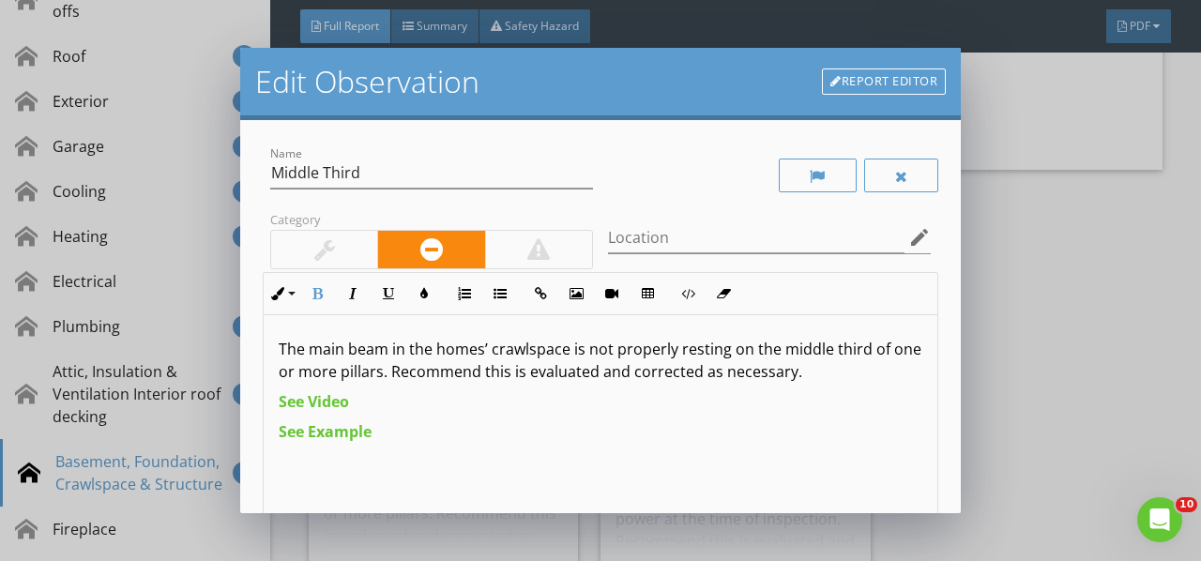
click at [447, 433] on p "See Example" at bounding box center [601, 431] width 644 height 23
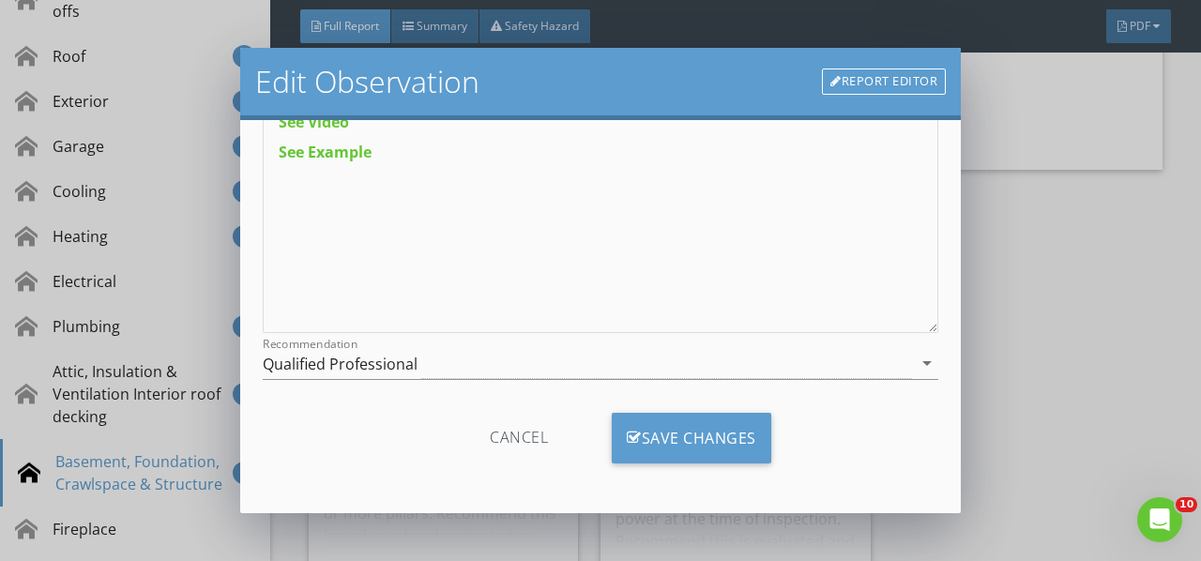
click at [705, 442] on div "Save Changes" at bounding box center [691, 438] width 159 height 51
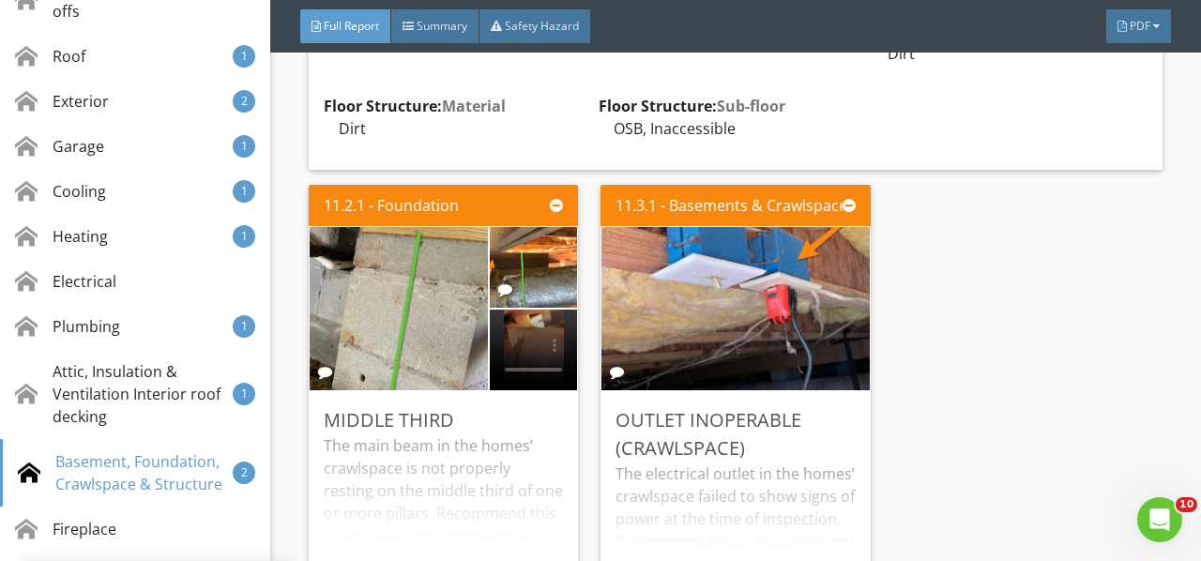
scroll to position [58, 0]
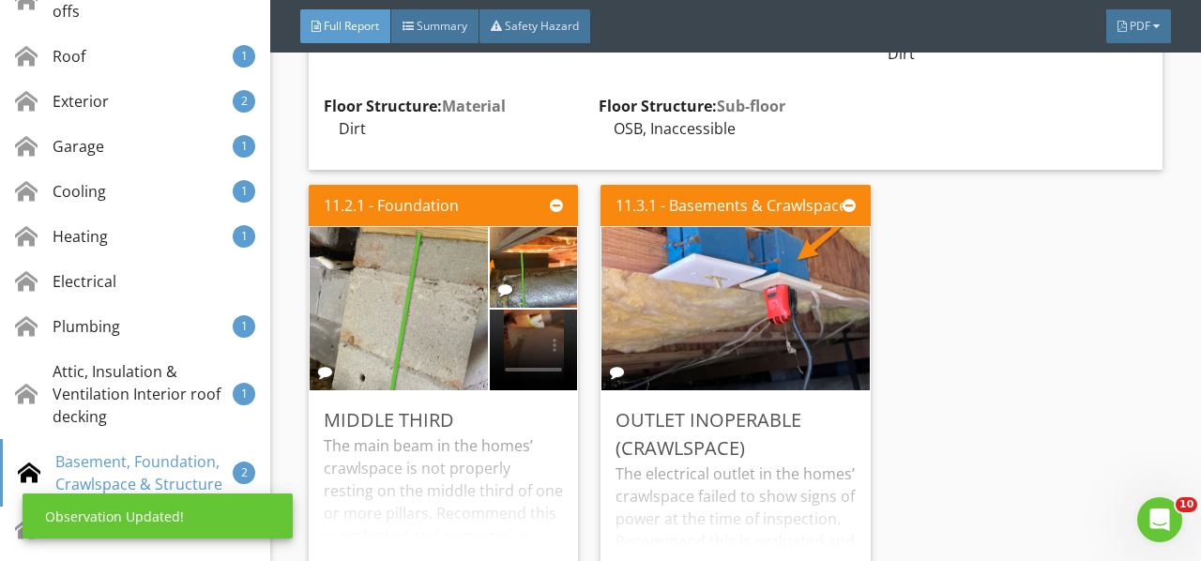
click at [0, 0] on div "Edit" at bounding box center [0, 0] width 0 height 0
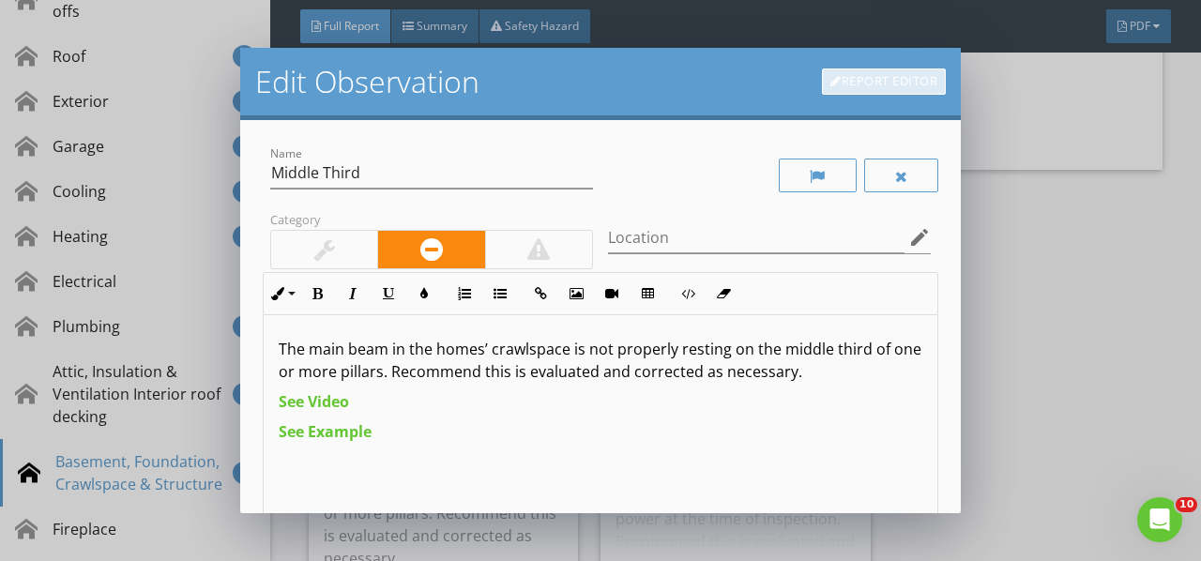
click at [893, 81] on link "Report Editor" at bounding box center [884, 81] width 124 height 26
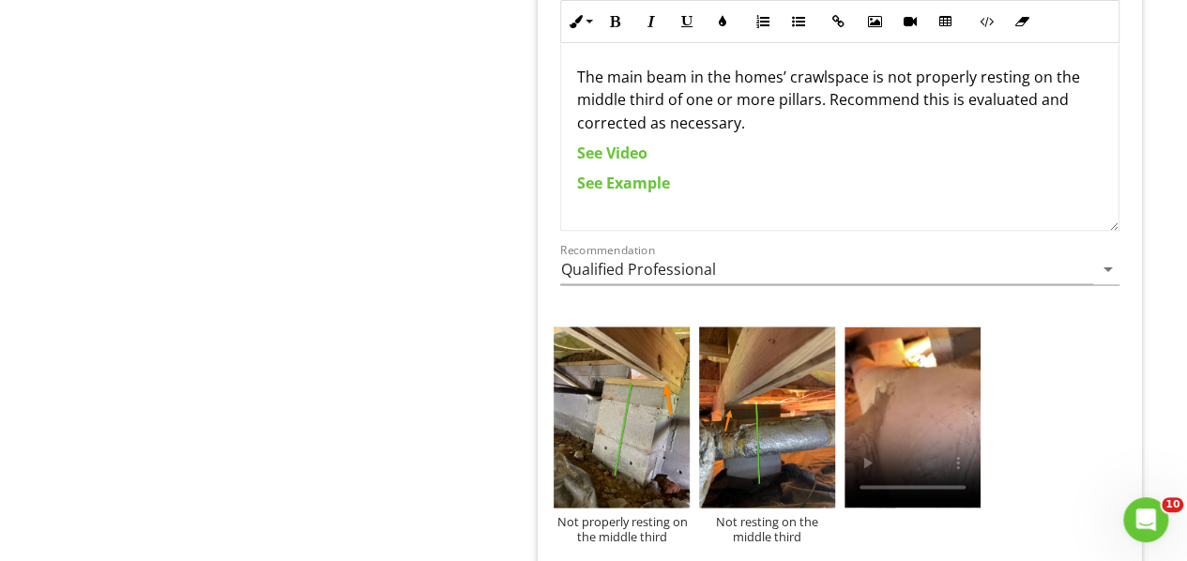
scroll to position [1672, 0]
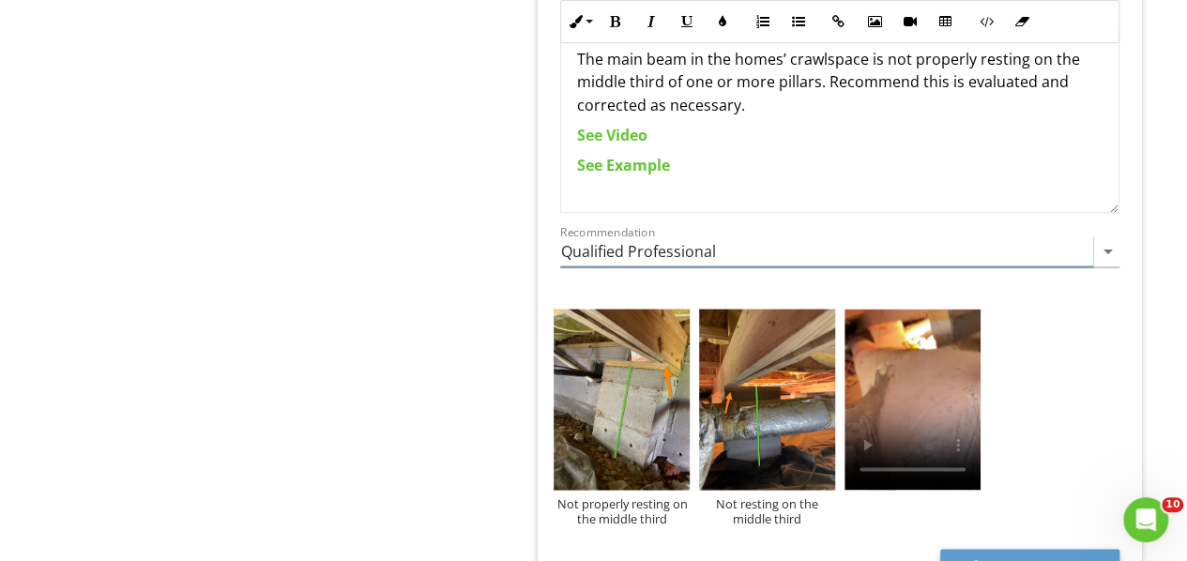
click at [1050, 259] on input "Qualified Professional" at bounding box center [826, 250] width 533 height 31
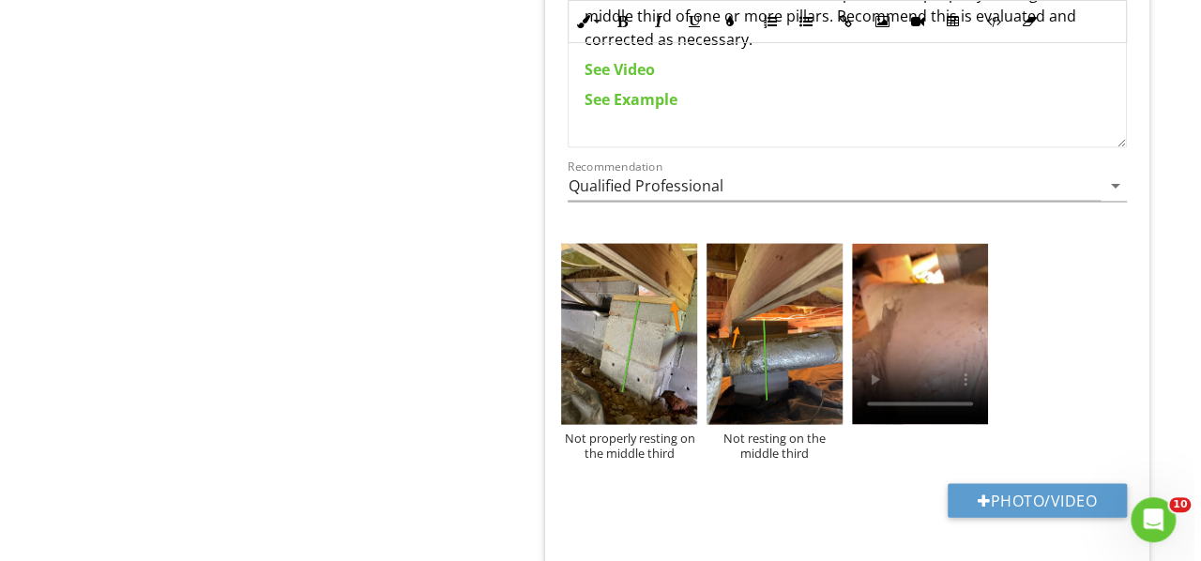
scroll to position [1765, 0]
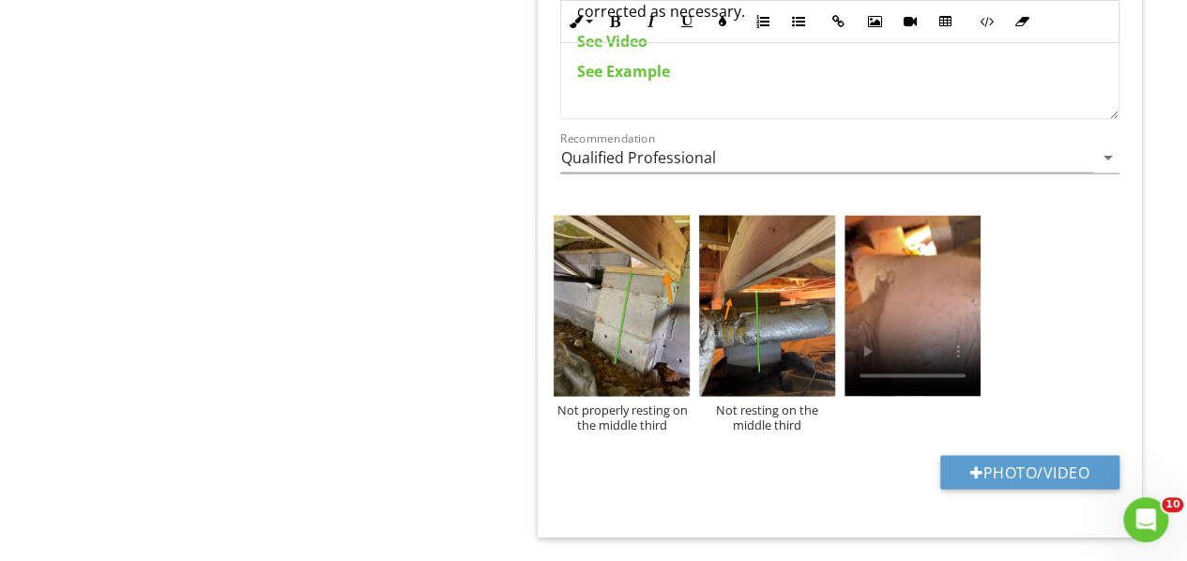
click at [996, 465] on button "Photo/Video" at bounding box center [1029, 472] width 179 height 34
type input "C:\fakepath\MiddleThirdRule.jpg"
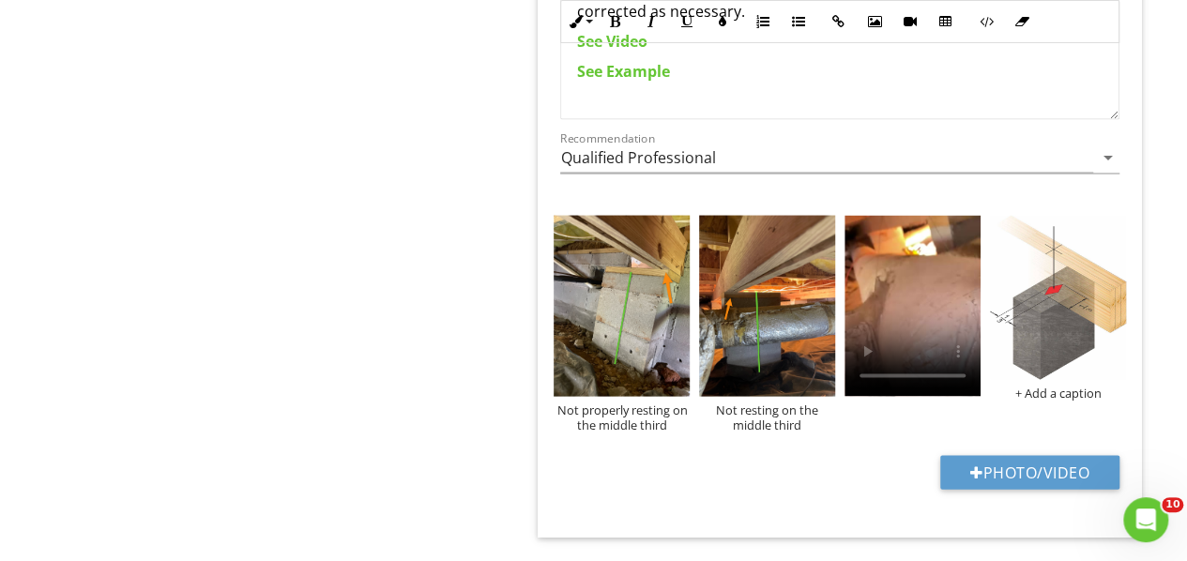
click at [1073, 389] on div "+ Add a caption" at bounding box center [1058, 392] width 136 height 15
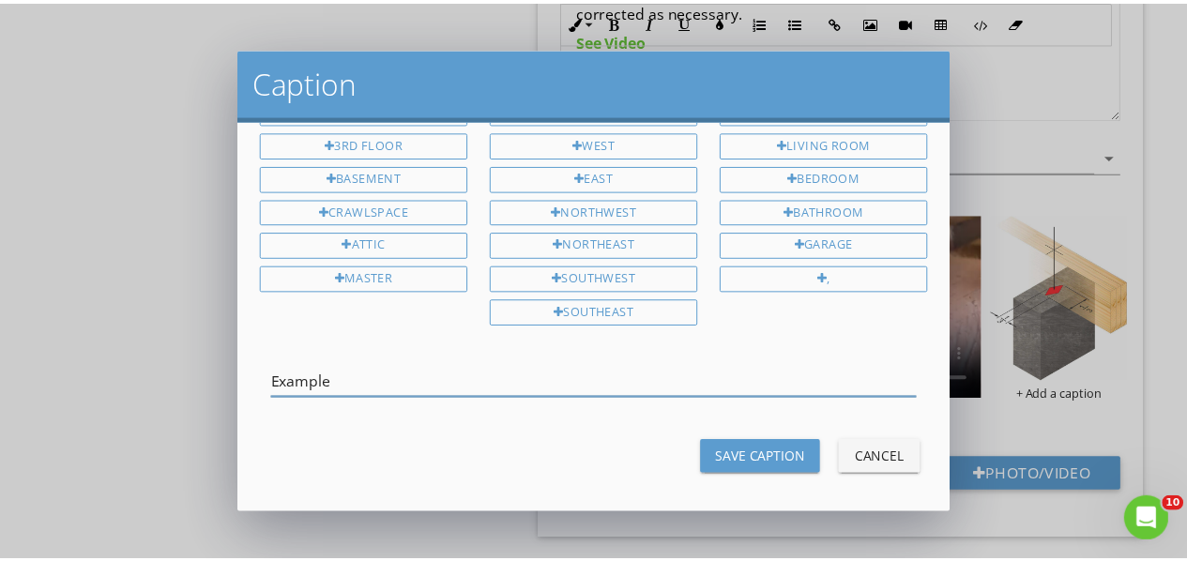
scroll to position [79, 0]
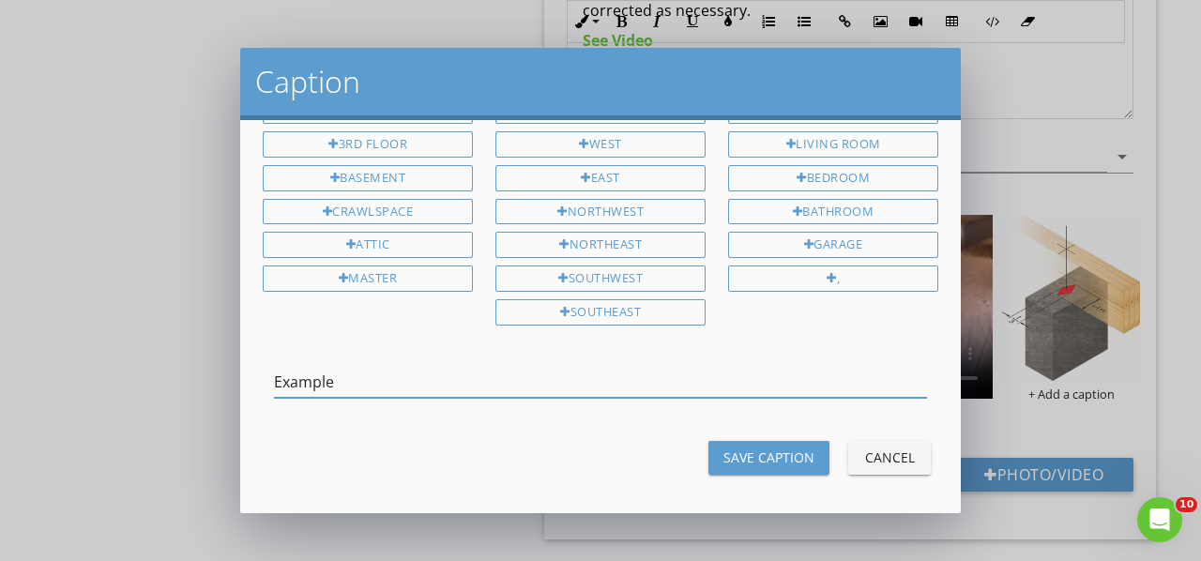
type input "Example"
click at [771, 447] on div "Save Caption" at bounding box center [768, 457] width 91 height 20
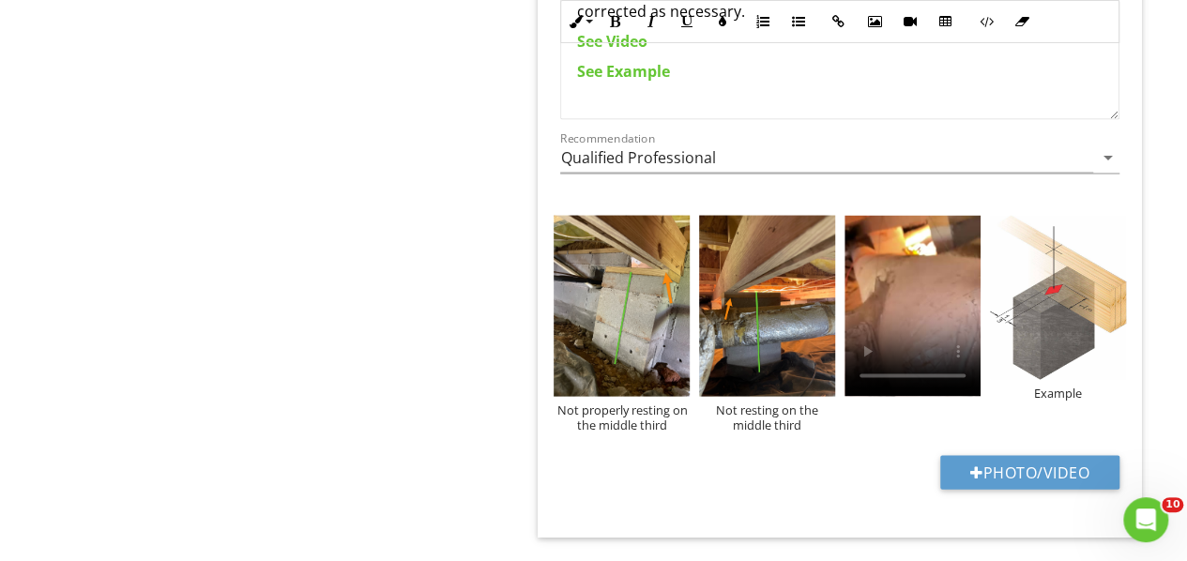
click at [1043, 313] on img at bounding box center [1058, 296] width 136 height 163
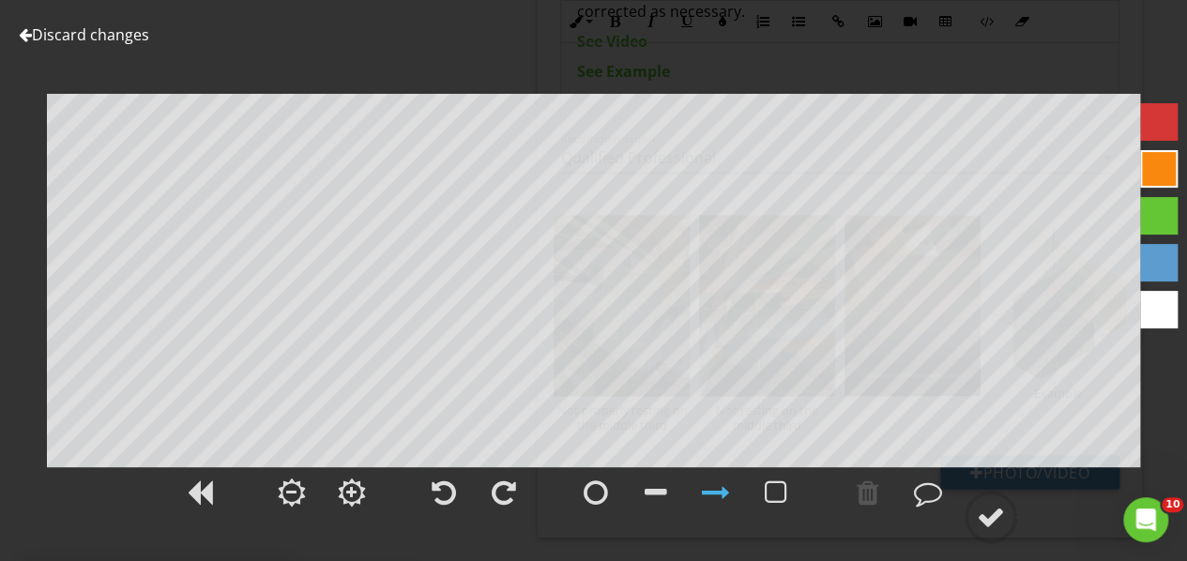
click at [1149, 223] on div at bounding box center [1159, 216] width 38 height 38
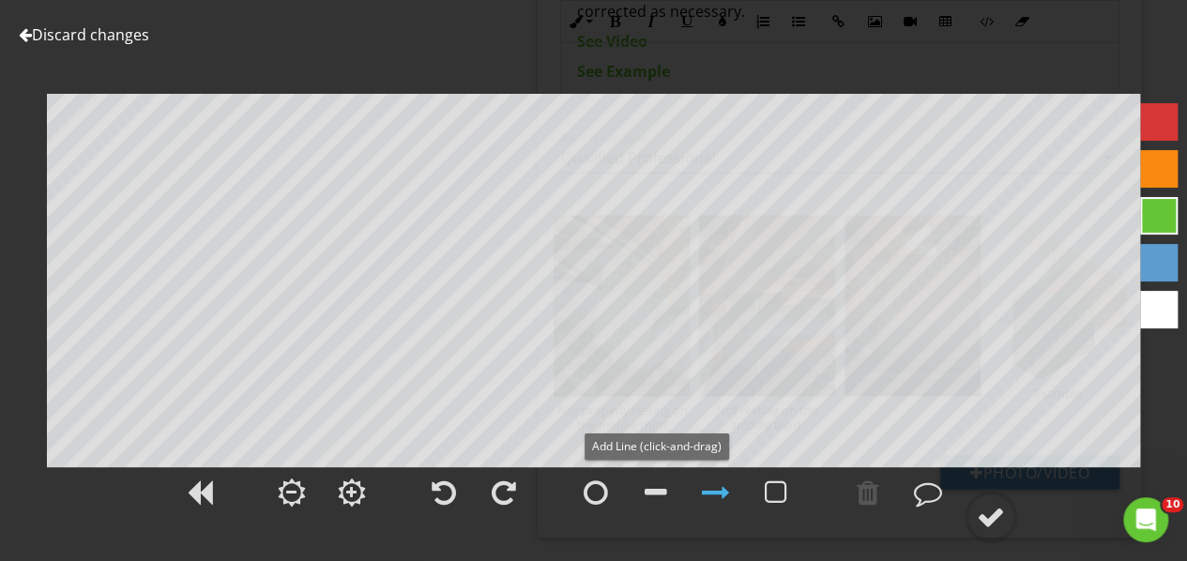
click at [659, 492] on div at bounding box center [655, 492] width 23 height 28
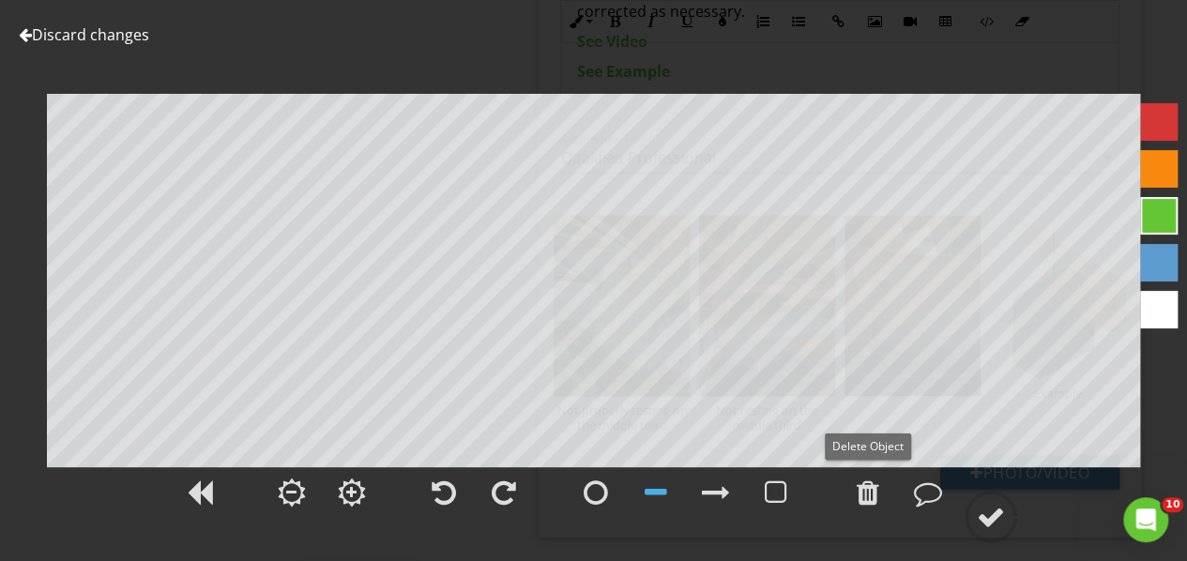
click at [872, 499] on div at bounding box center [867, 492] width 23 height 28
click at [990, 508] on div at bounding box center [991, 517] width 28 height 28
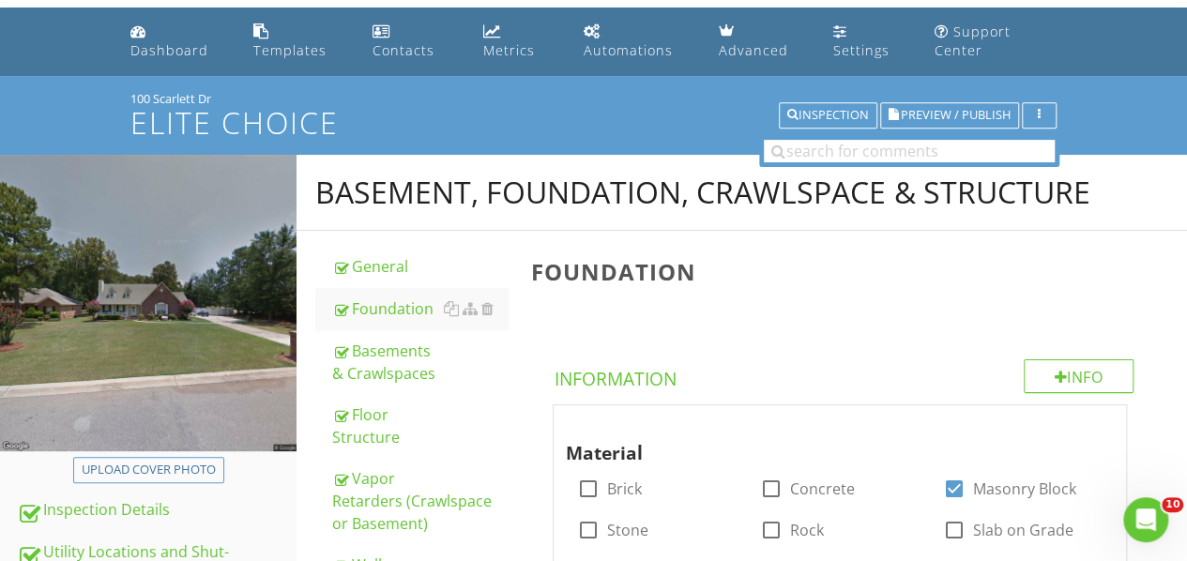
scroll to position [0, 0]
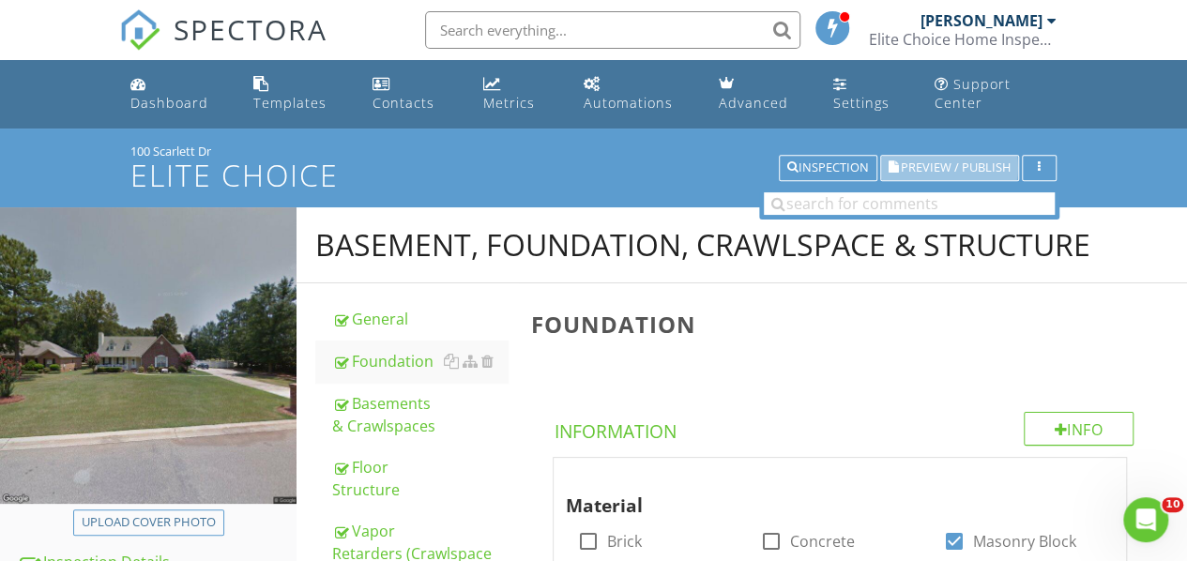
click at [943, 162] on span "Preview / Publish" at bounding box center [956, 168] width 110 height 12
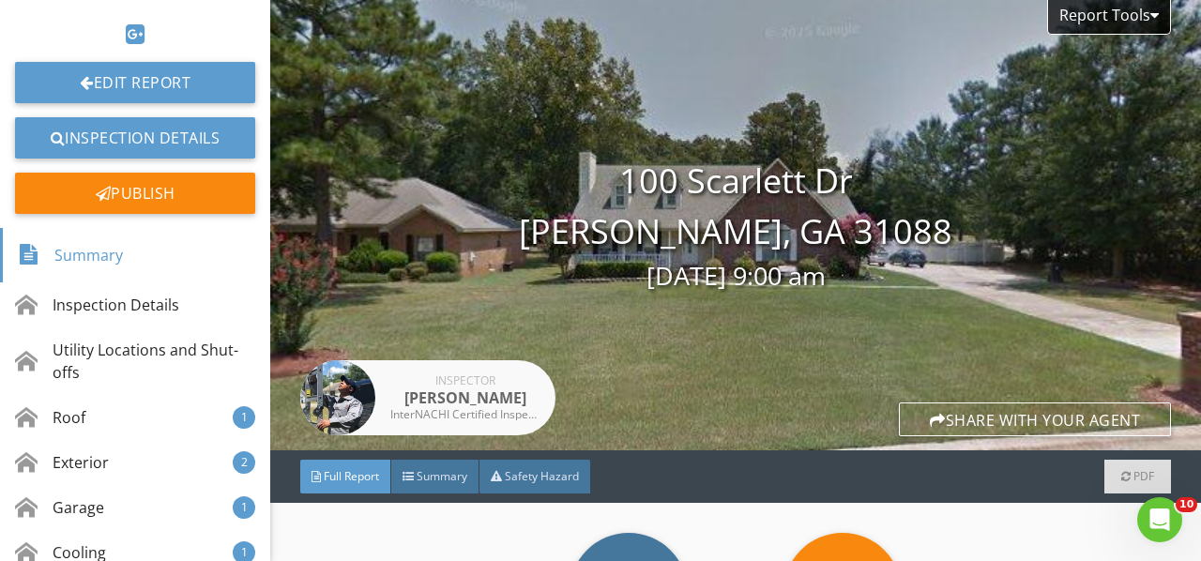
scroll to position [469, 0]
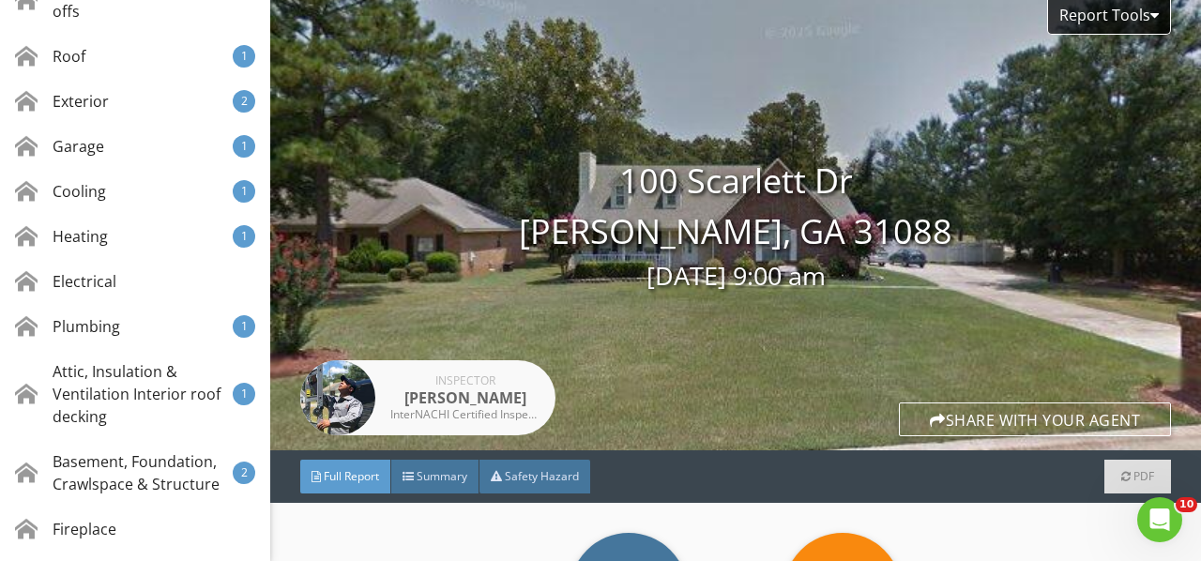
click at [120, 381] on div "Attic, Insulation & Ventilation Interior roof decking" at bounding box center [124, 394] width 218 height 68
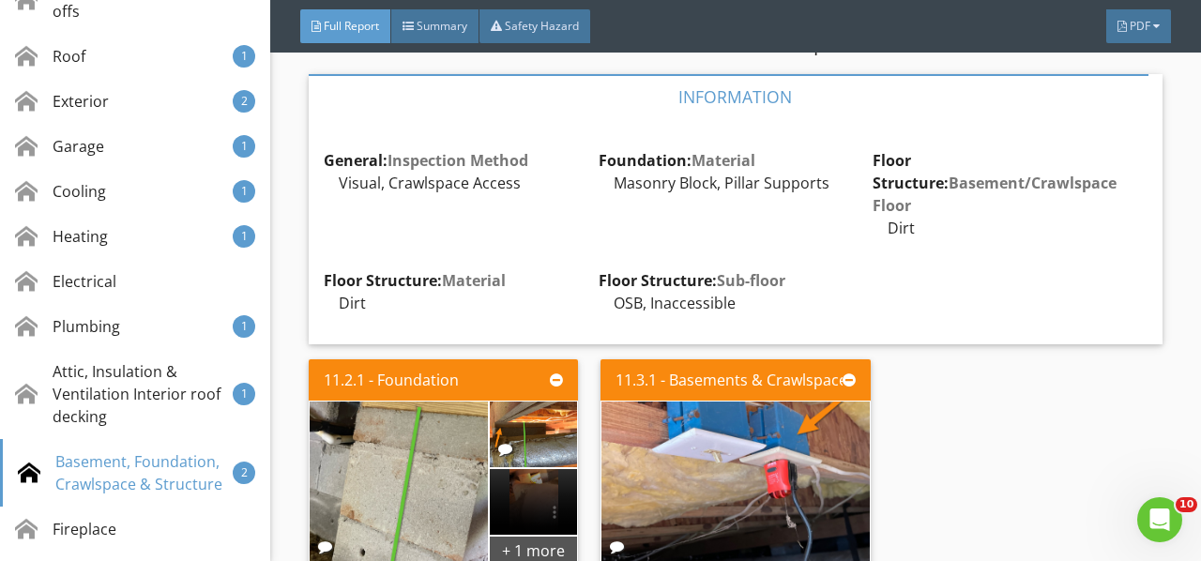
scroll to position [20264, 0]
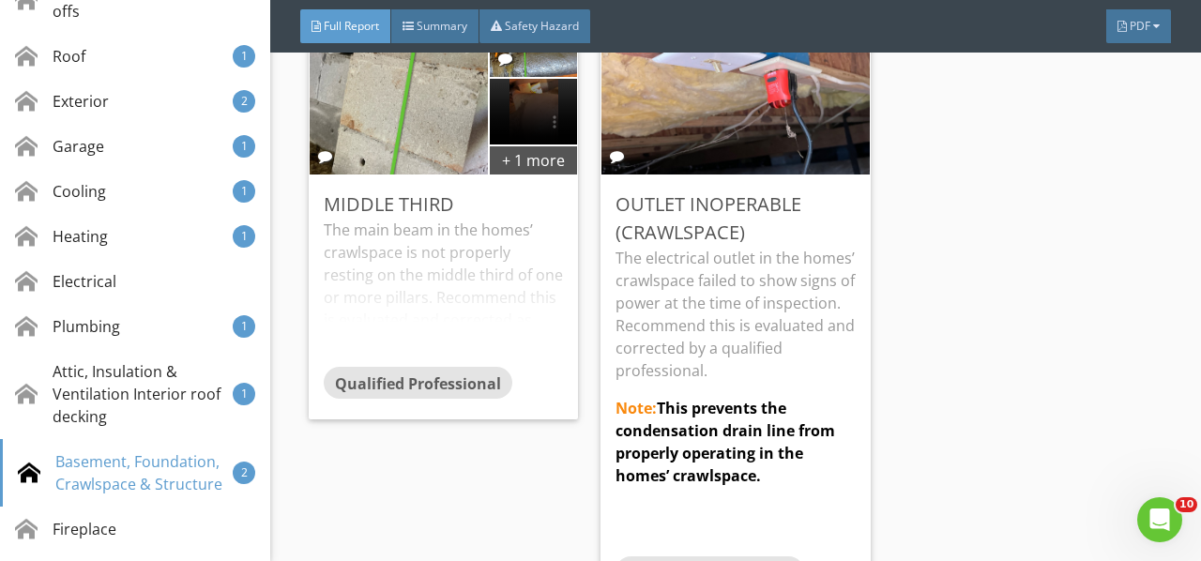
scroll to position [20546, 0]
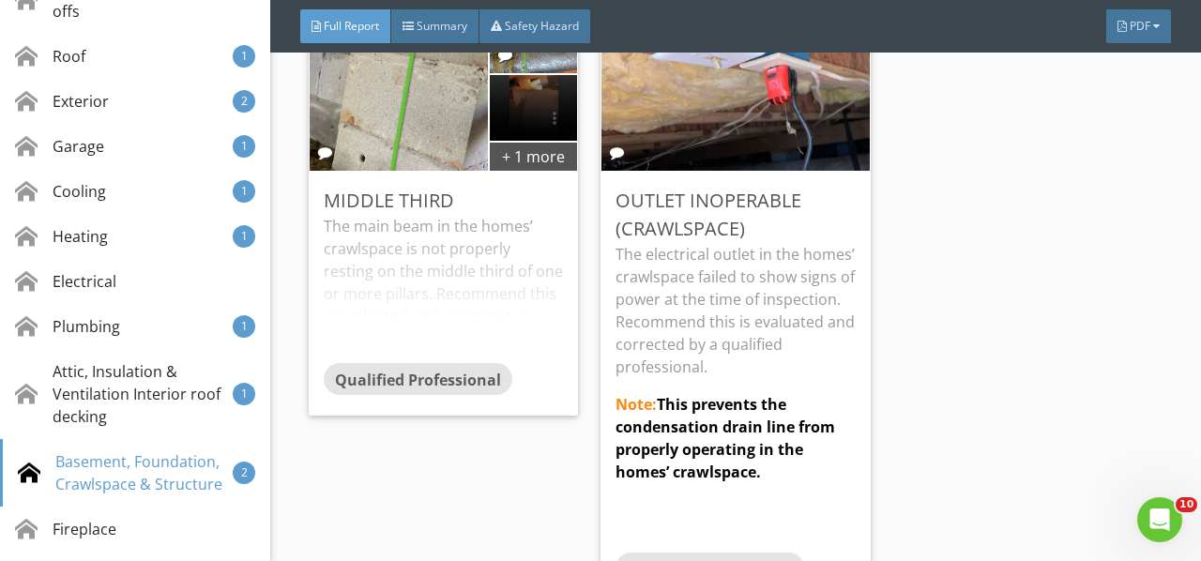
click at [0, 0] on div "Edit" at bounding box center [0, 0] width 0 height 0
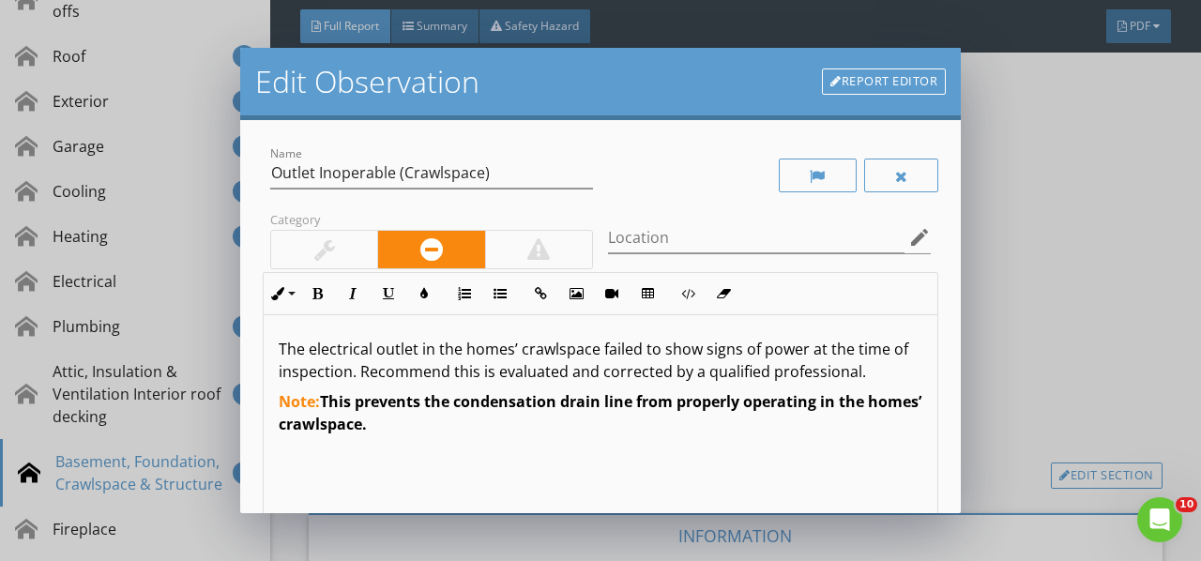
click at [638, 408] on span "This prevents the condensation drain line from properly operating in the homes’…" at bounding box center [600, 412] width 643 height 43
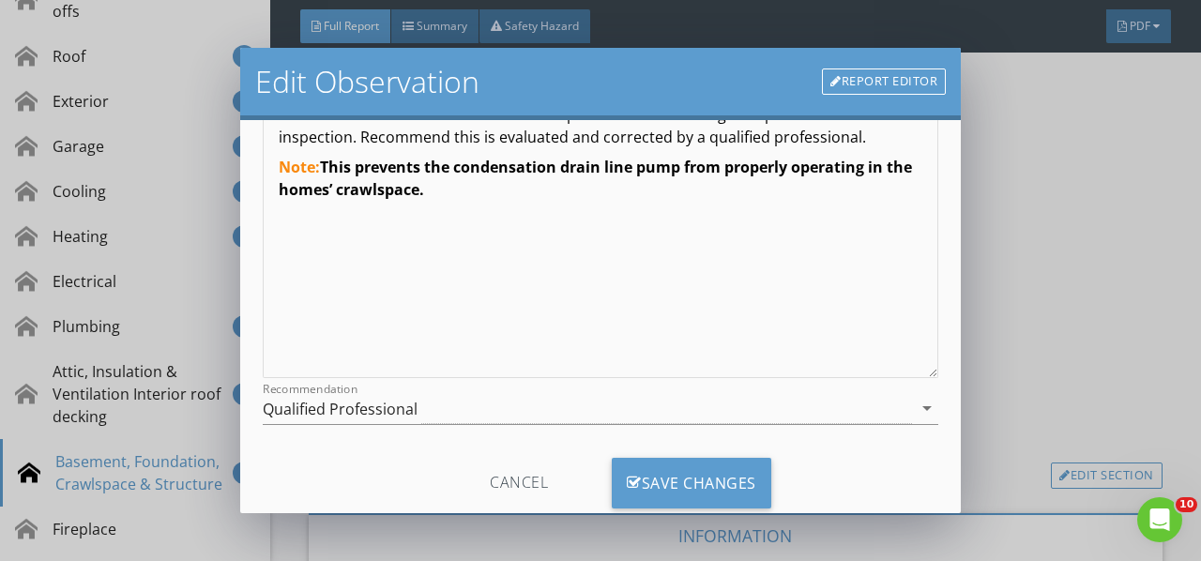
scroll to position [280, 0]
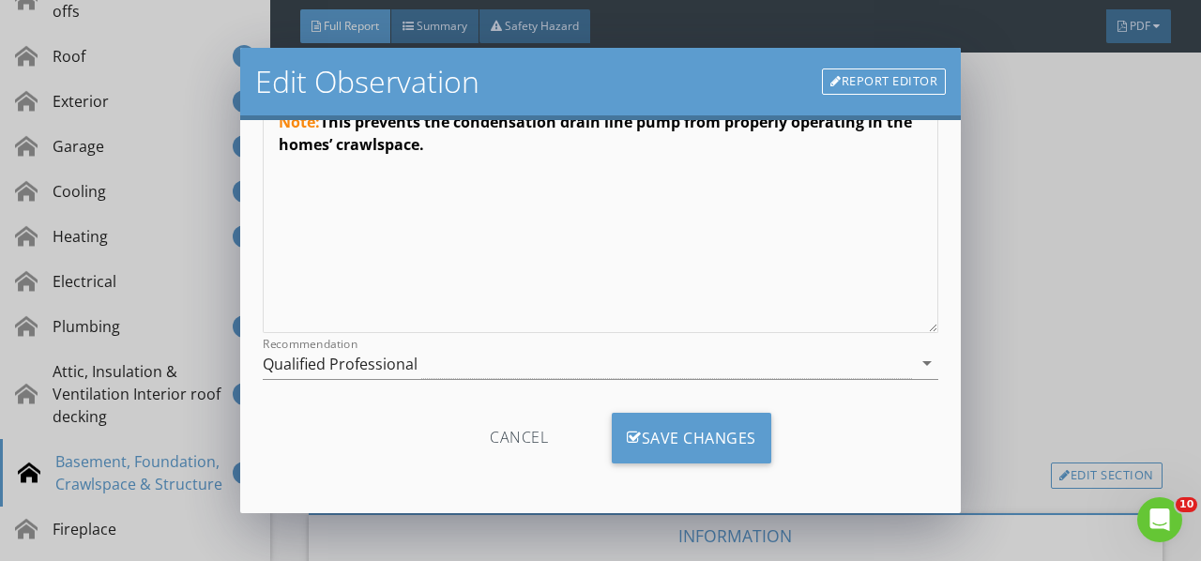
click at [649, 426] on div "Save Changes" at bounding box center [691, 438] width 159 height 51
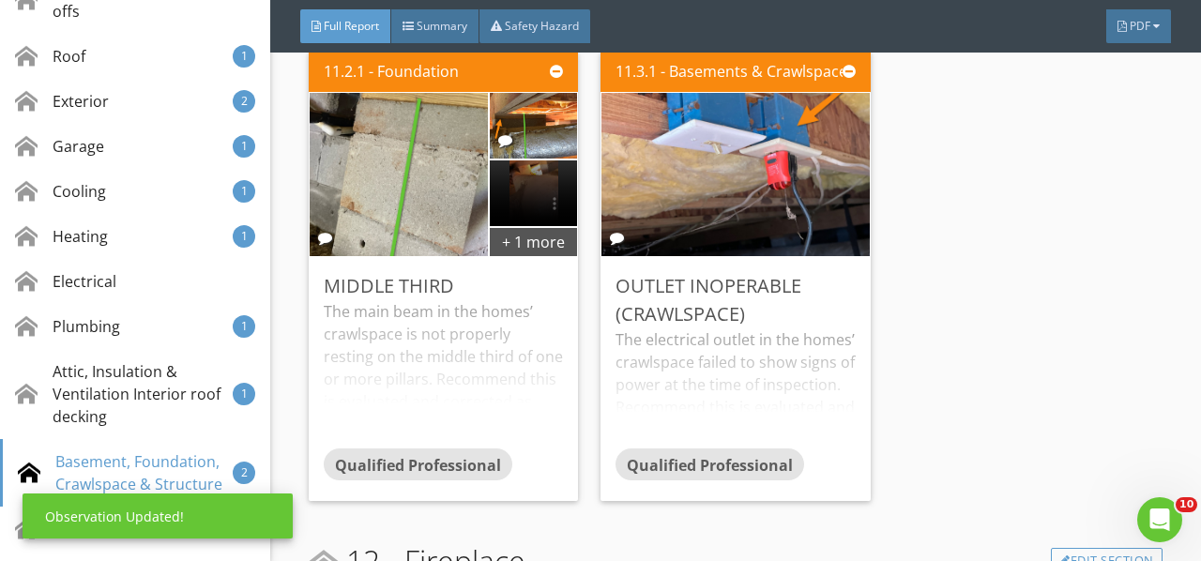
scroll to position [20358, 0]
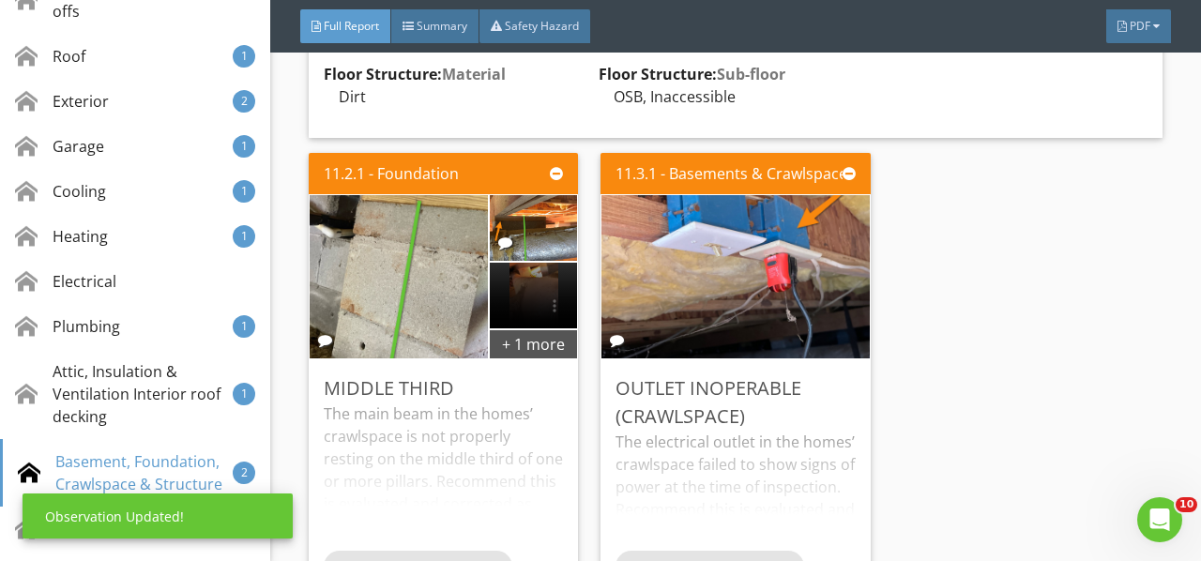
click at [688, 178] on img at bounding box center [736, 277] width 306 height 408
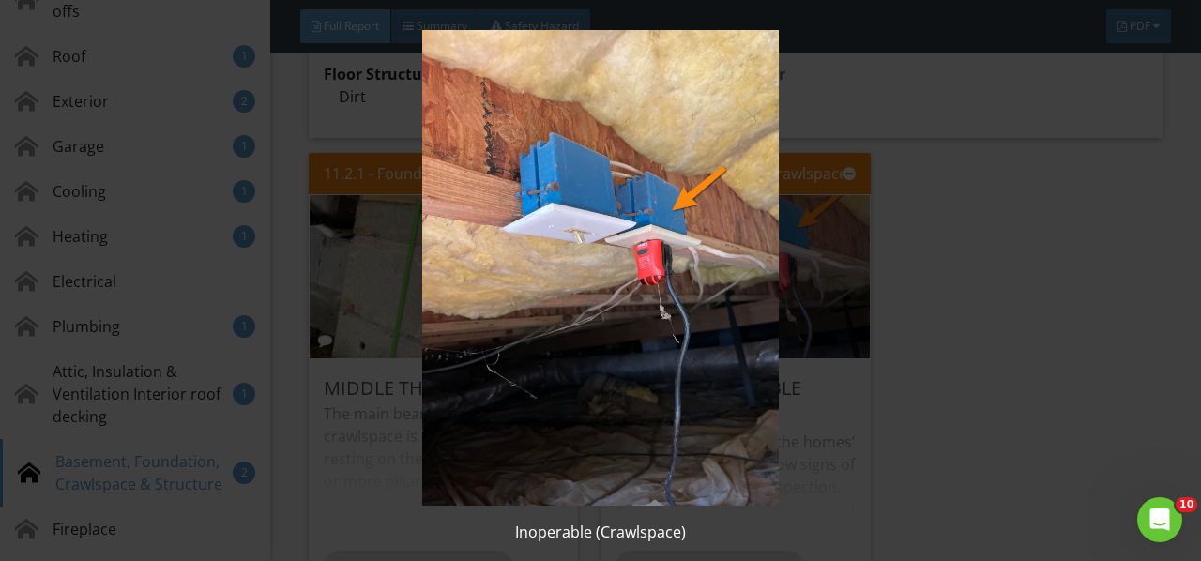
click at [688, 179] on img at bounding box center [599, 268] width 1083 height 476
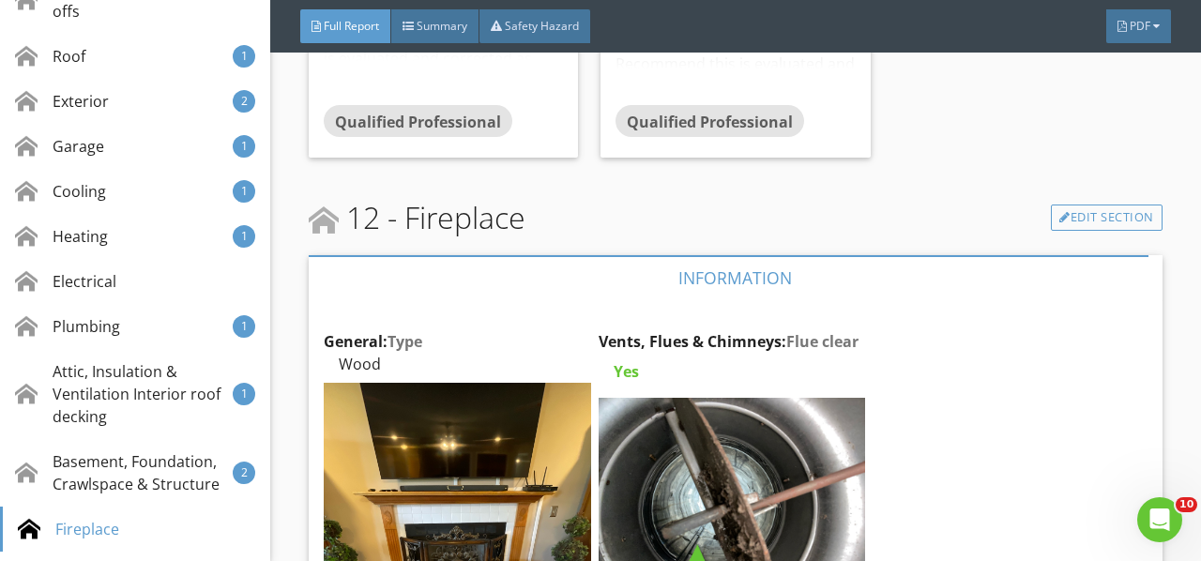
scroll to position [20921, 0]
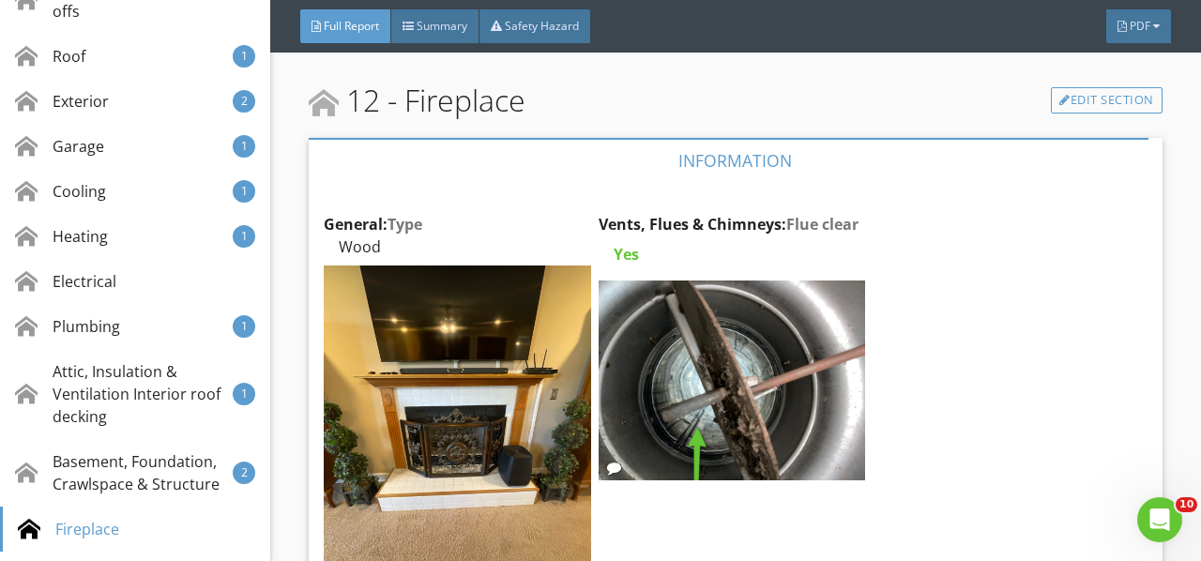
click at [492, 278] on img at bounding box center [457, 443] width 266 height 356
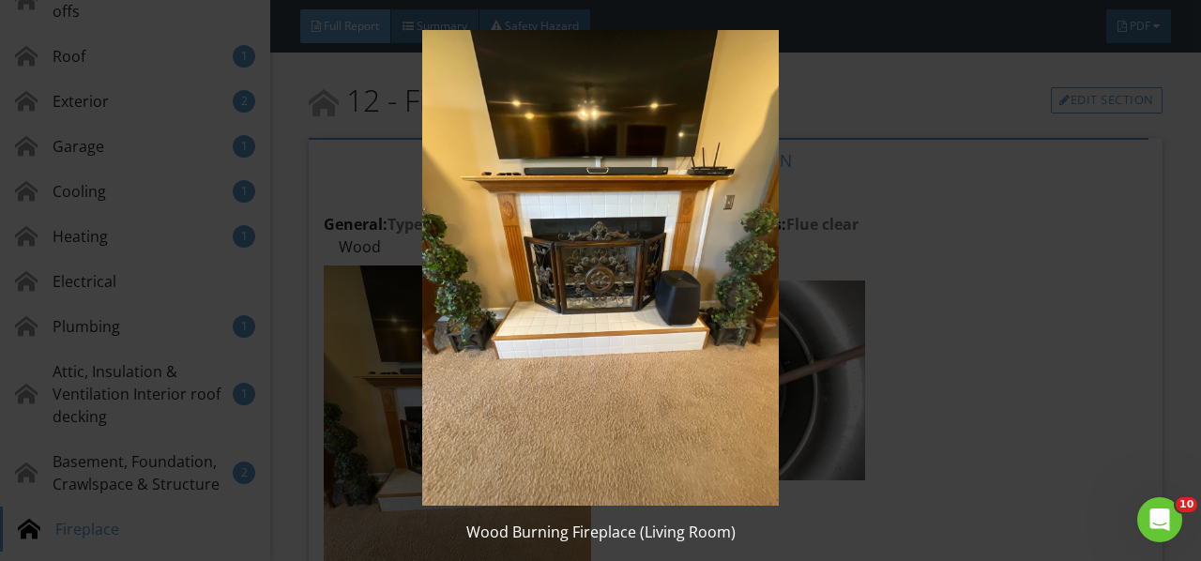
click at [492, 279] on img at bounding box center [599, 268] width 1083 height 476
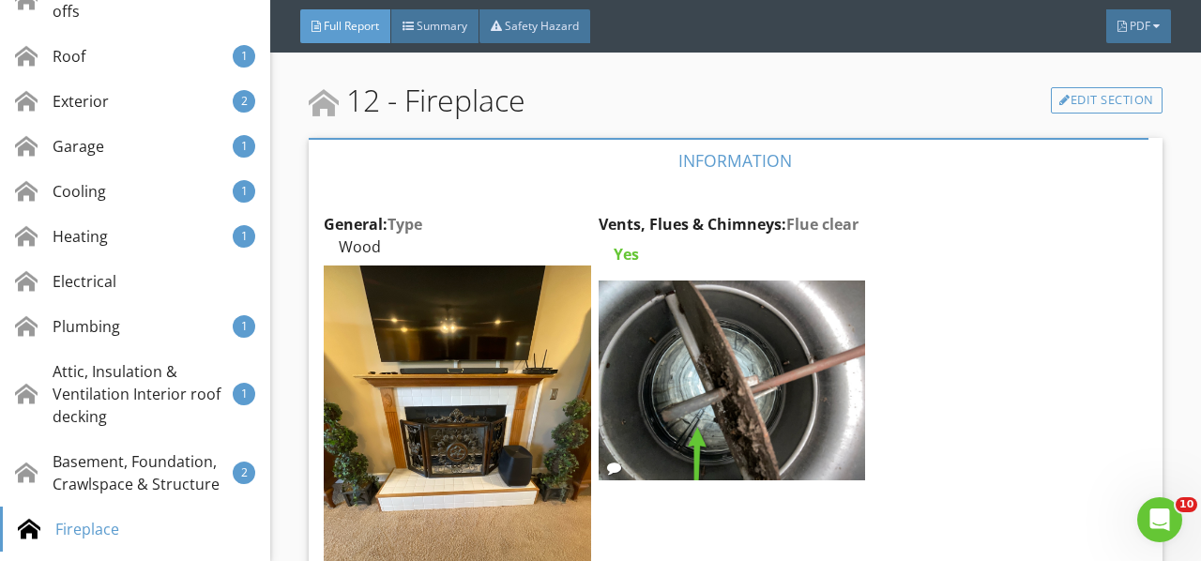
click at [655, 289] on img at bounding box center [731, 380] width 266 height 200
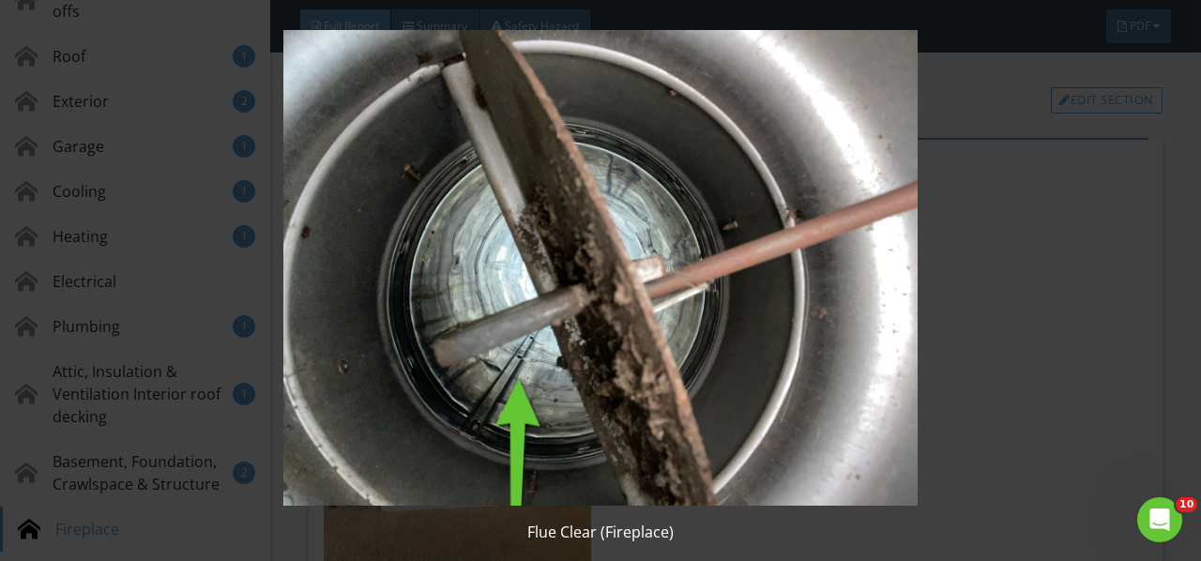
click at [655, 289] on img at bounding box center [599, 268] width 1083 height 476
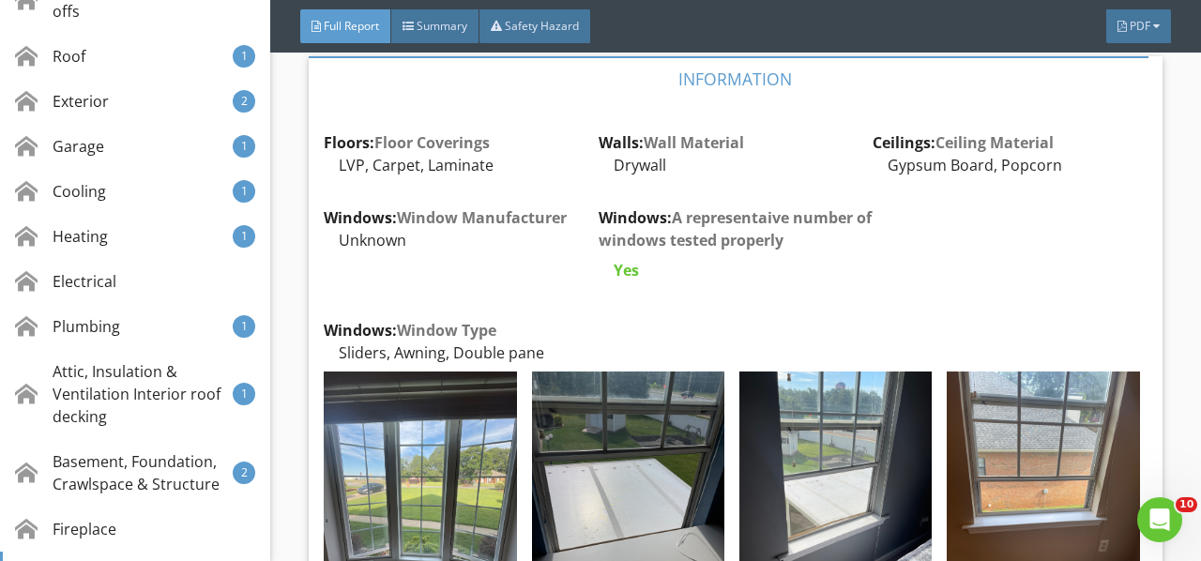
scroll to position [21765, 0]
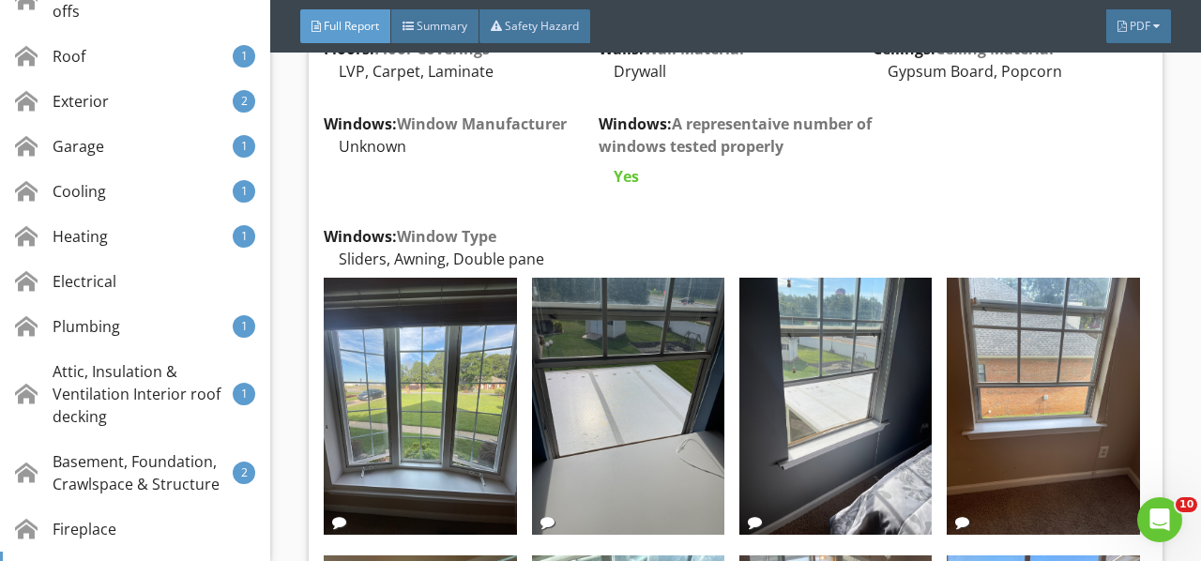
click at [430, 280] on img at bounding box center [420, 406] width 192 height 257
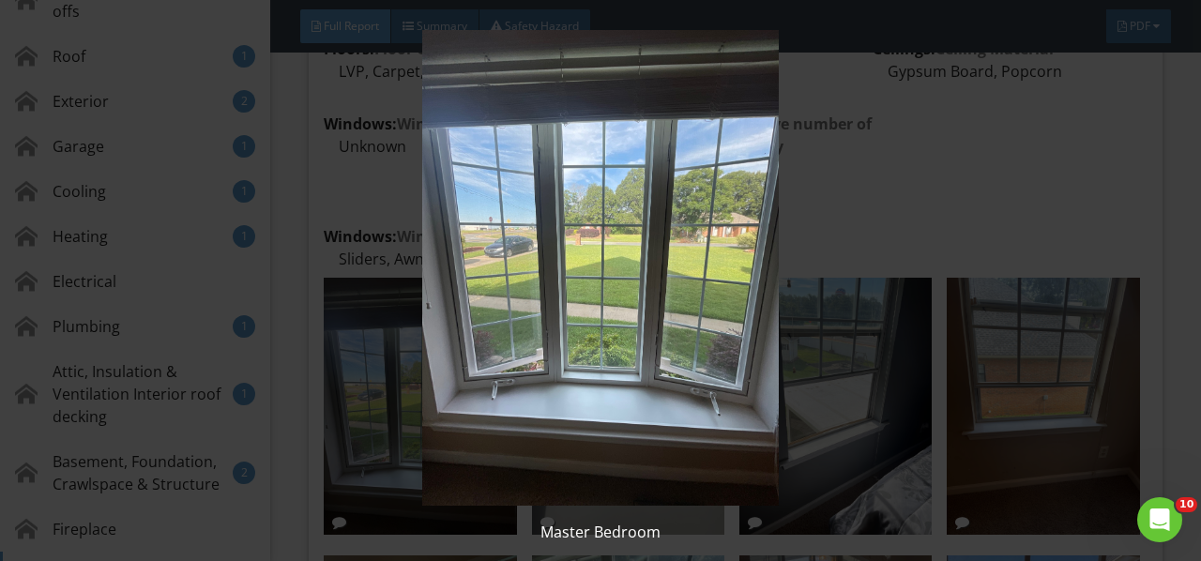
click at [430, 280] on img at bounding box center [599, 268] width 1083 height 476
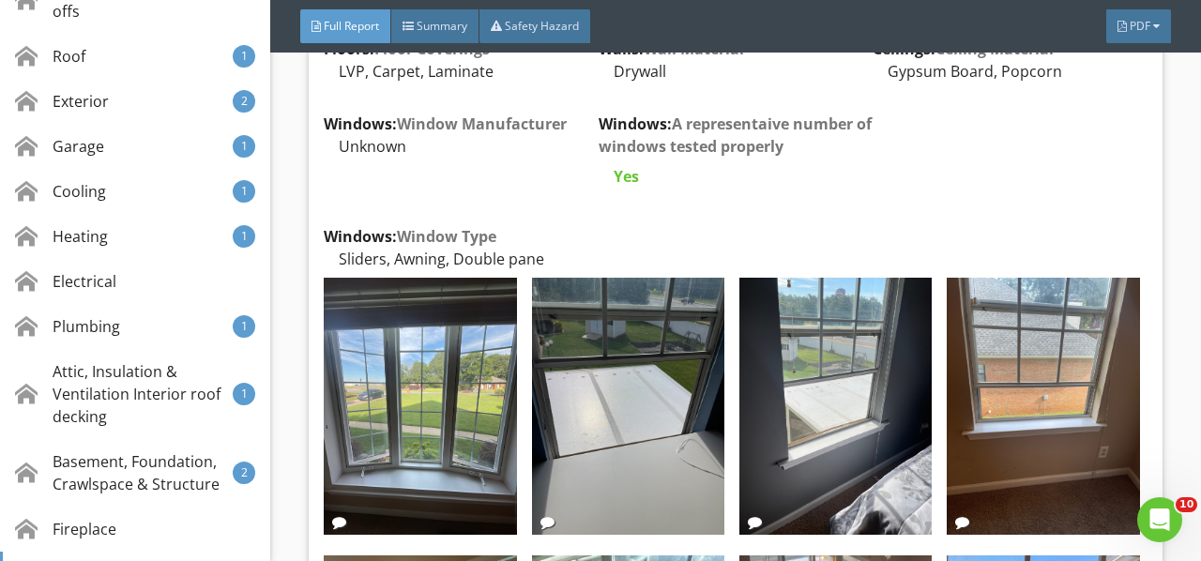
click at [0, 0] on div "Edit" at bounding box center [0, 0] width 0 height 0
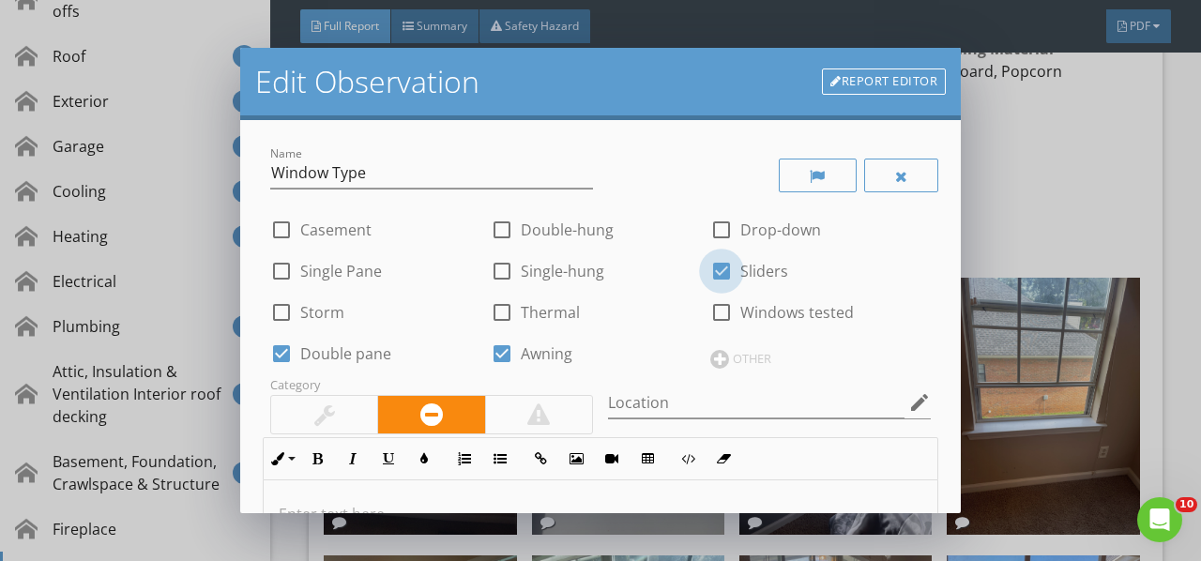
click at [709, 274] on div at bounding box center [721, 271] width 32 height 32
checkbox input "false"
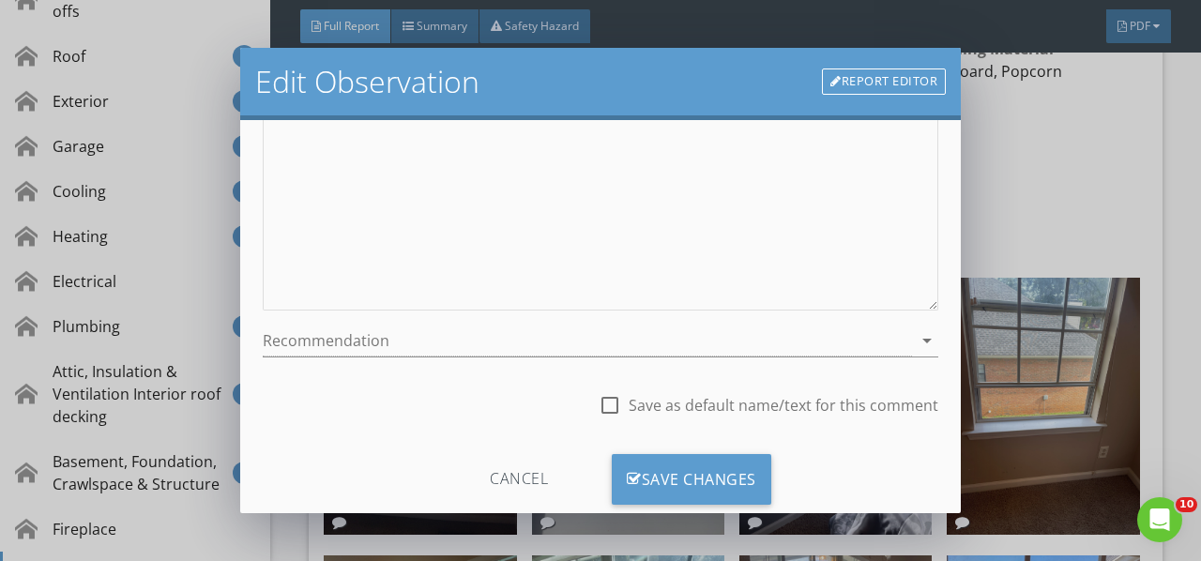
scroll to position [469, 0]
click at [709, 468] on div "Save Changes" at bounding box center [691, 477] width 159 height 51
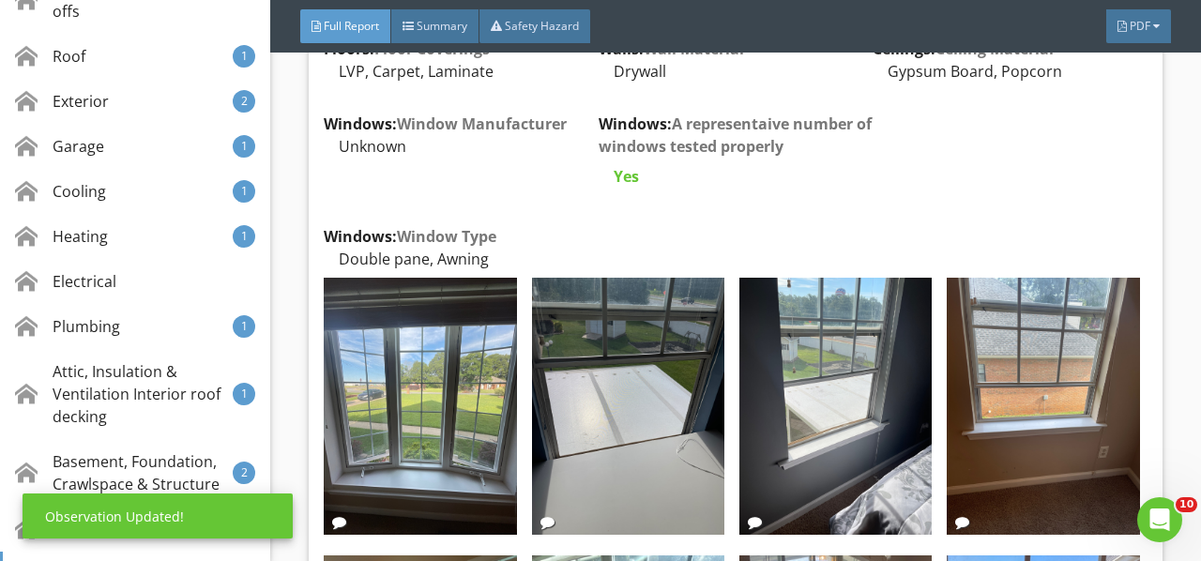
scroll to position [287, 0]
click at [651, 323] on img at bounding box center [628, 406] width 192 height 257
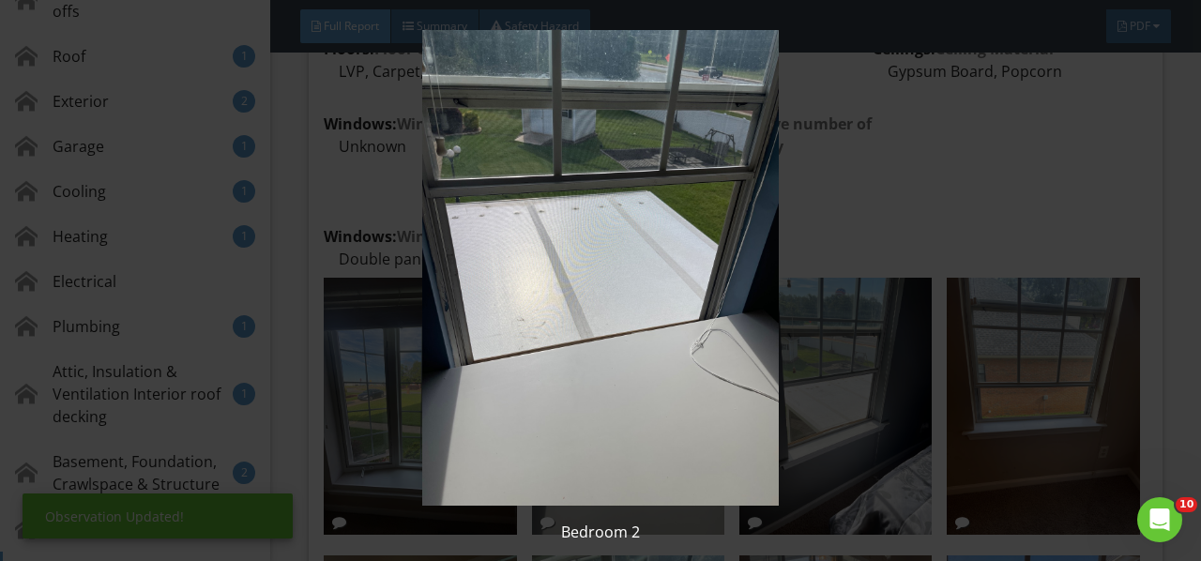
click at [651, 323] on img at bounding box center [599, 268] width 1083 height 476
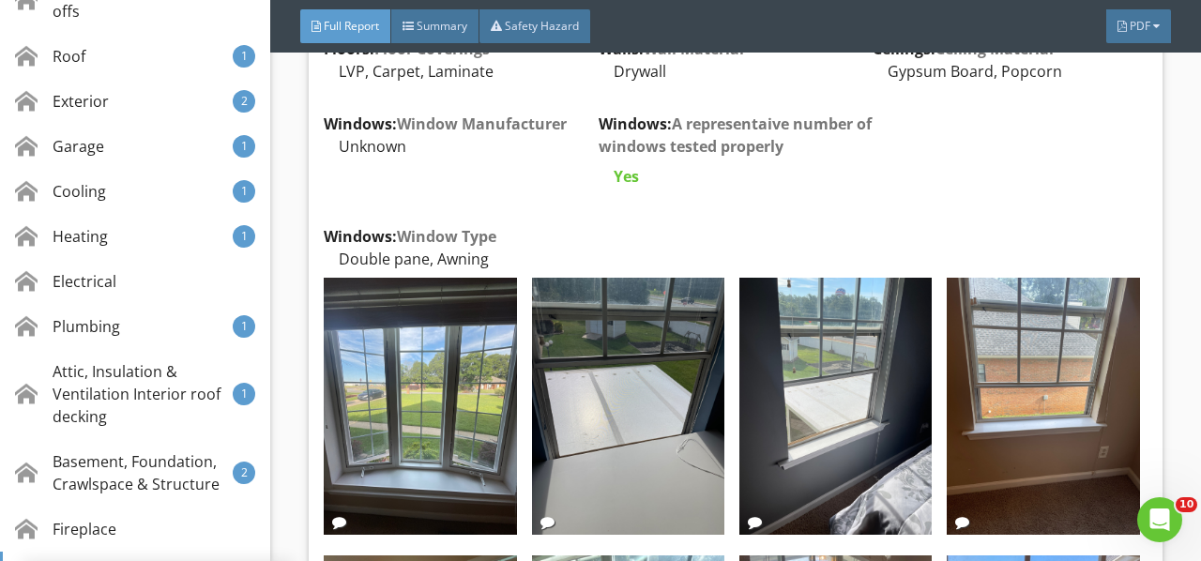
click at [841, 319] on img at bounding box center [835, 406] width 192 height 257
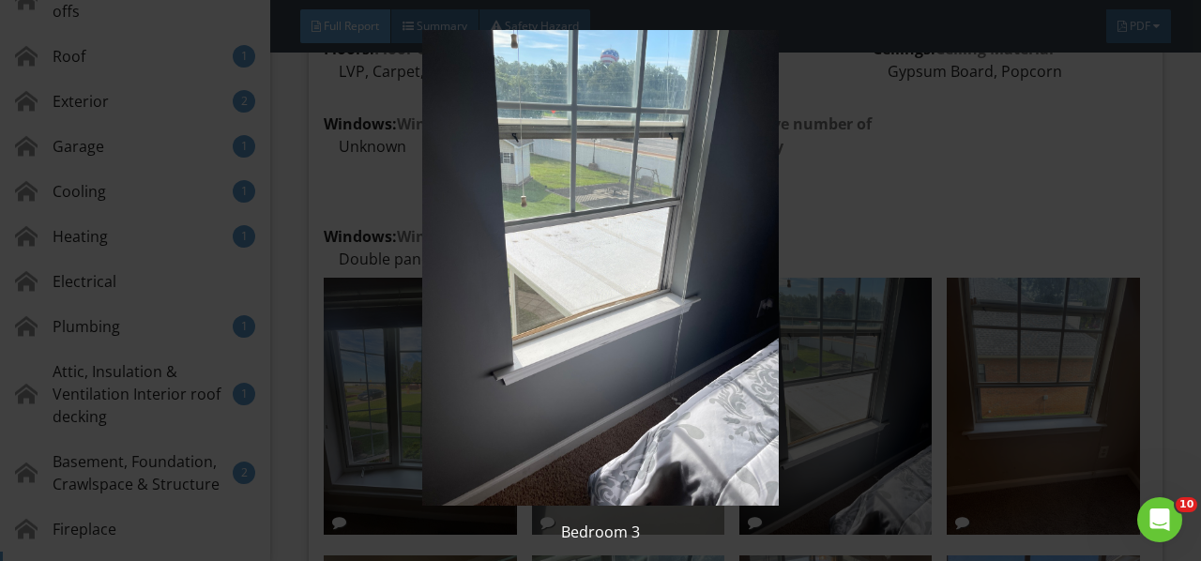
click at [841, 319] on img at bounding box center [599, 268] width 1083 height 476
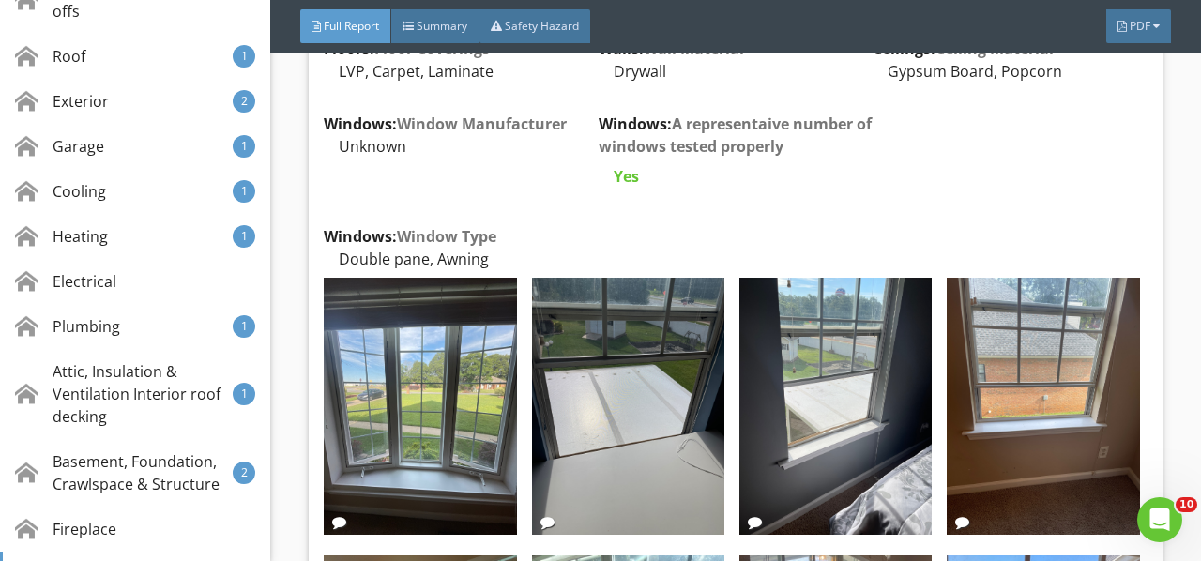
click at [1017, 308] on img at bounding box center [1043, 406] width 192 height 257
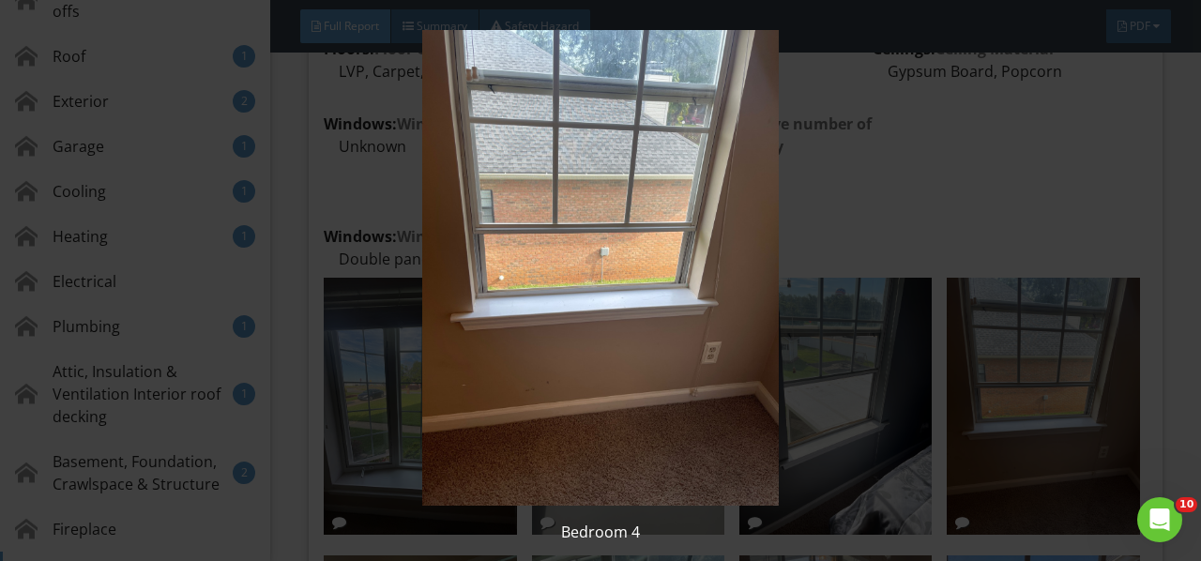
click at [1017, 308] on img at bounding box center [599, 268] width 1083 height 476
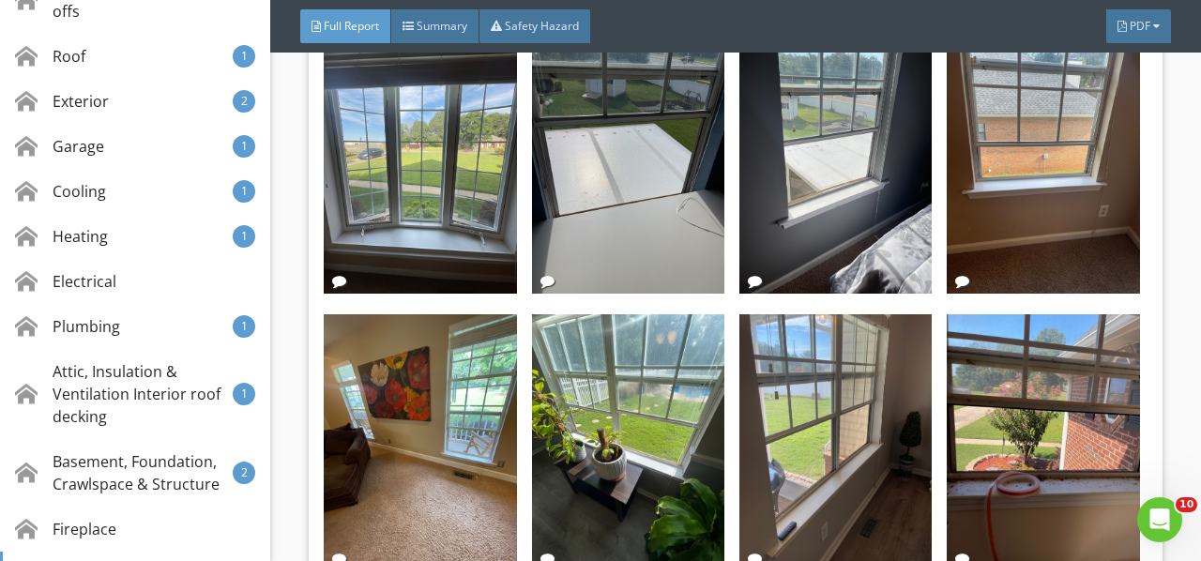
scroll to position [22047, 0]
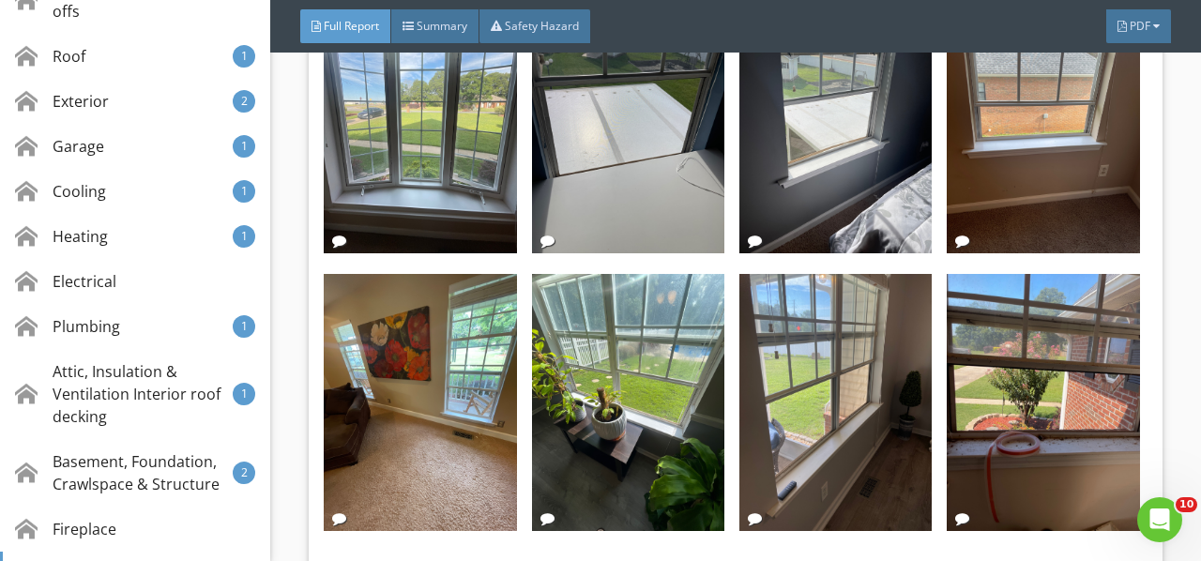
click at [416, 304] on img at bounding box center [420, 402] width 192 height 257
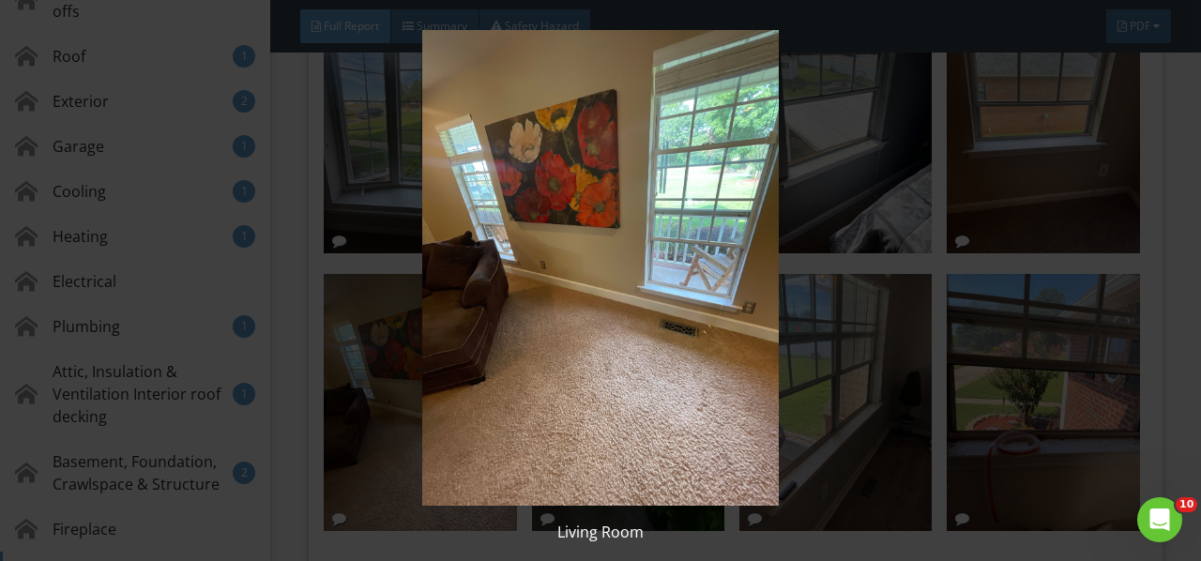
click at [416, 304] on img at bounding box center [599, 268] width 1083 height 476
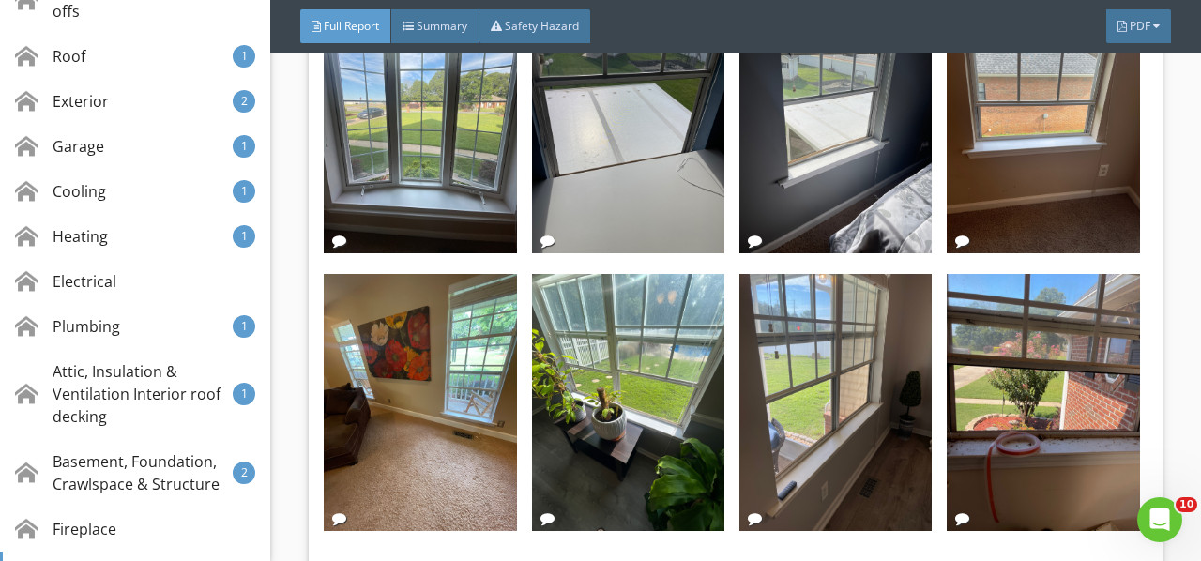
click at [629, 292] on img at bounding box center [628, 402] width 192 height 257
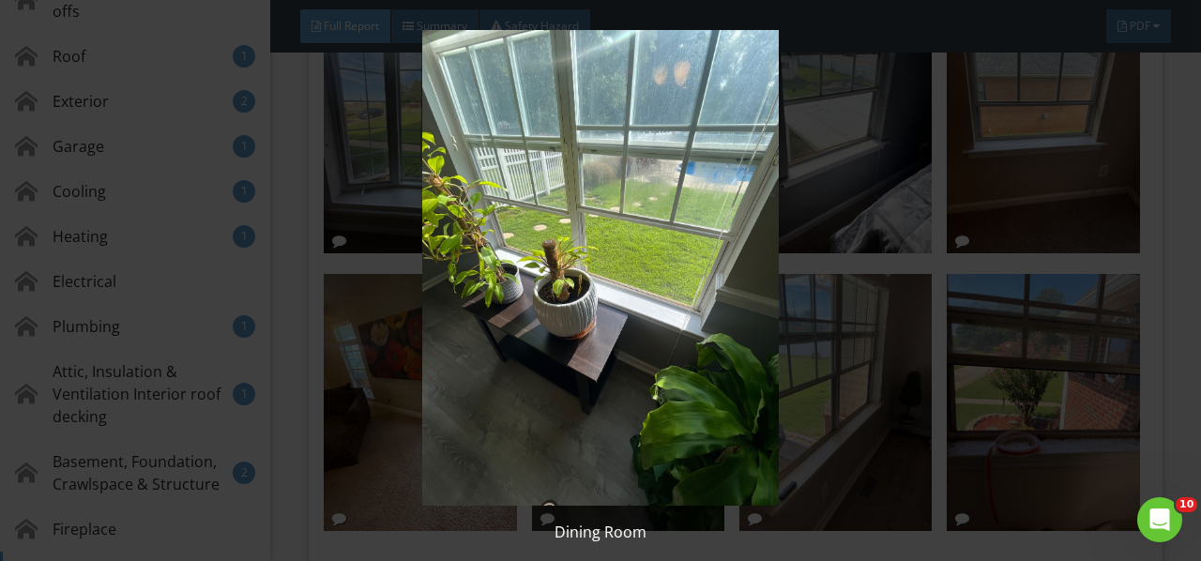
click at [629, 292] on img at bounding box center [599, 268] width 1083 height 476
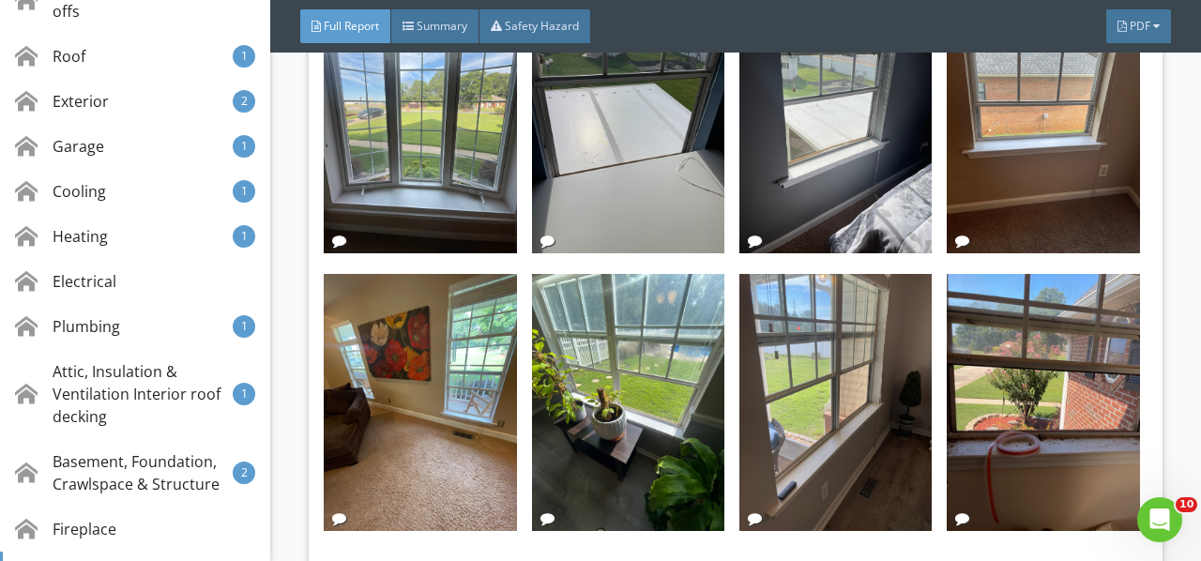
click at [836, 284] on img at bounding box center [835, 402] width 192 height 257
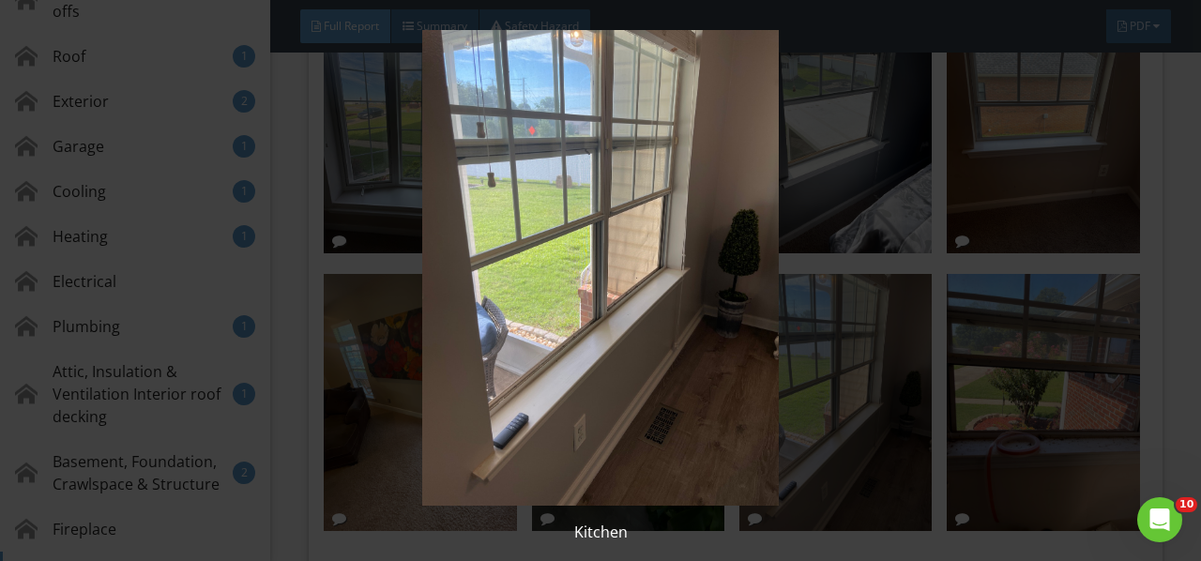
click at [836, 284] on img at bounding box center [599, 268] width 1083 height 476
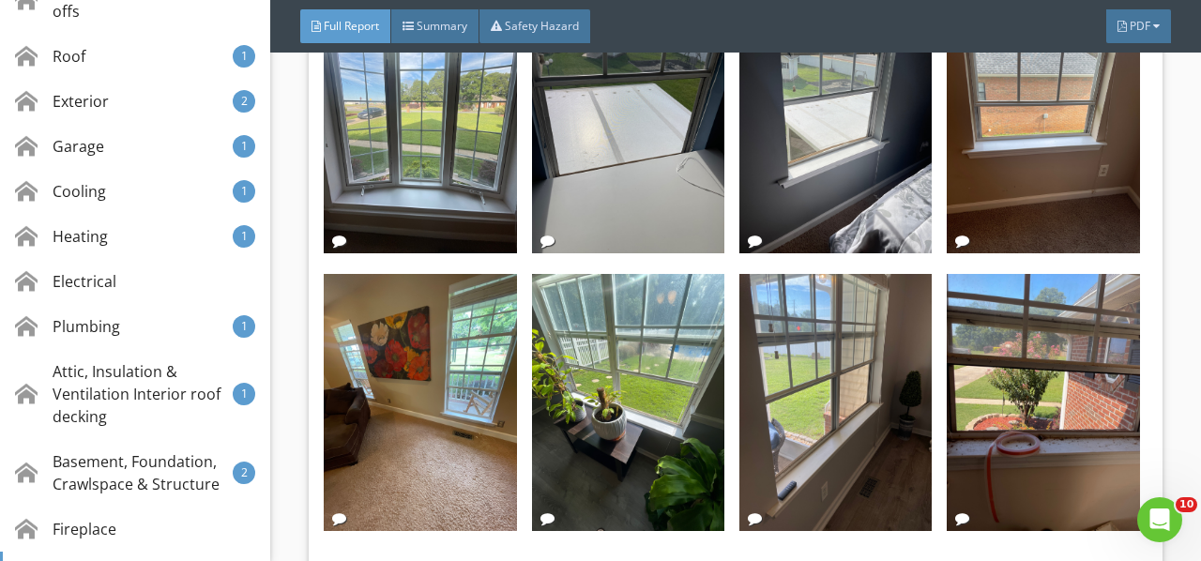
click at [1017, 282] on img at bounding box center [1043, 402] width 192 height 257
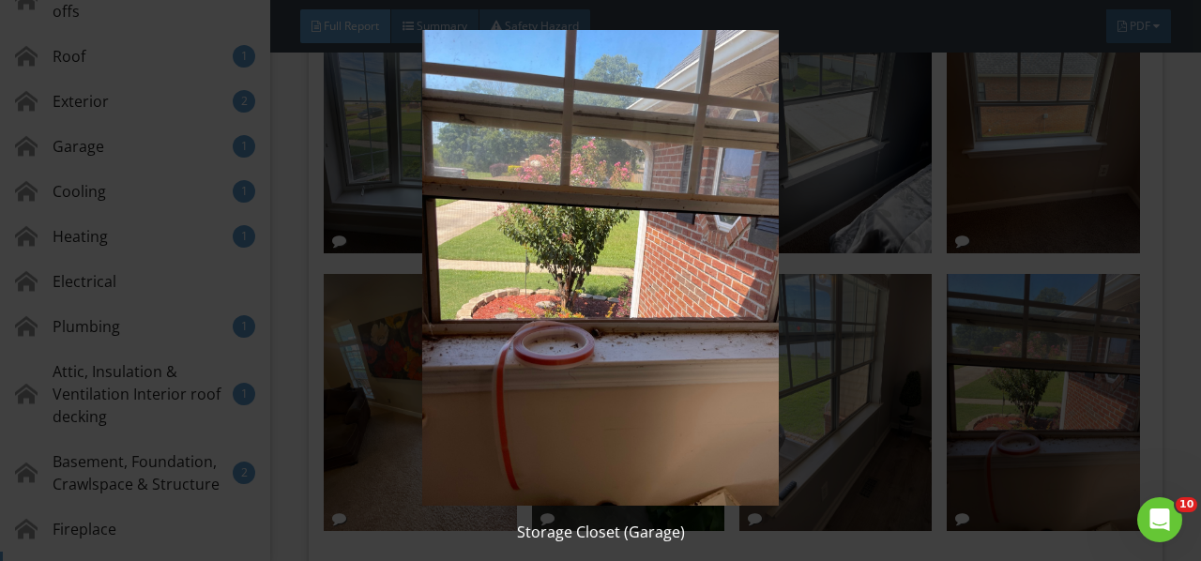
click at [1017, 282] on img at bounding box center [599, 268] width 1083 height 476
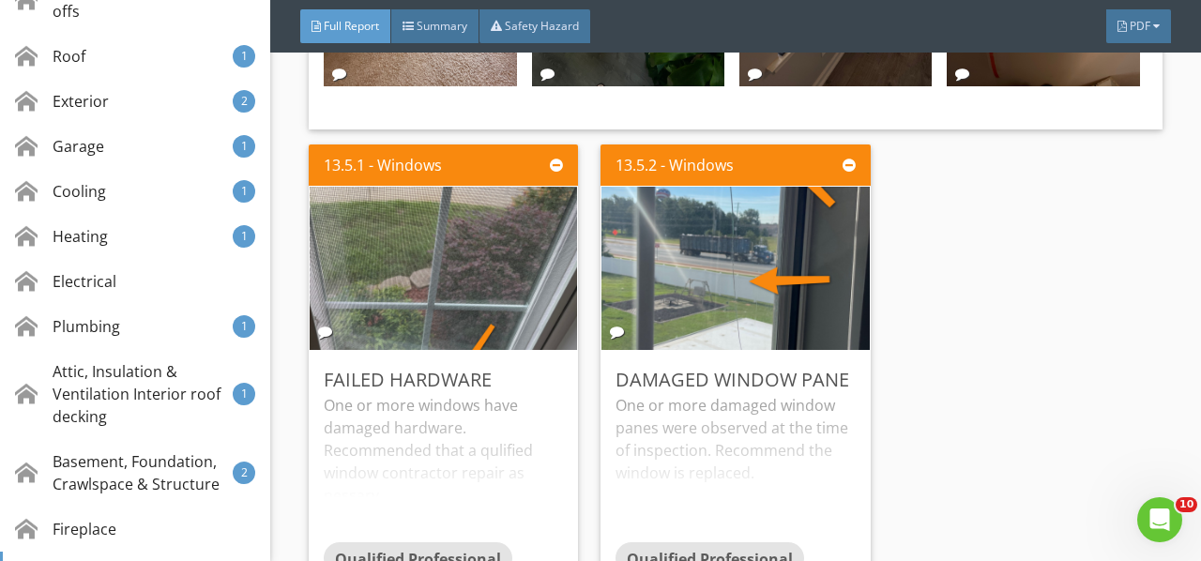
scroll to position [22516, 0]
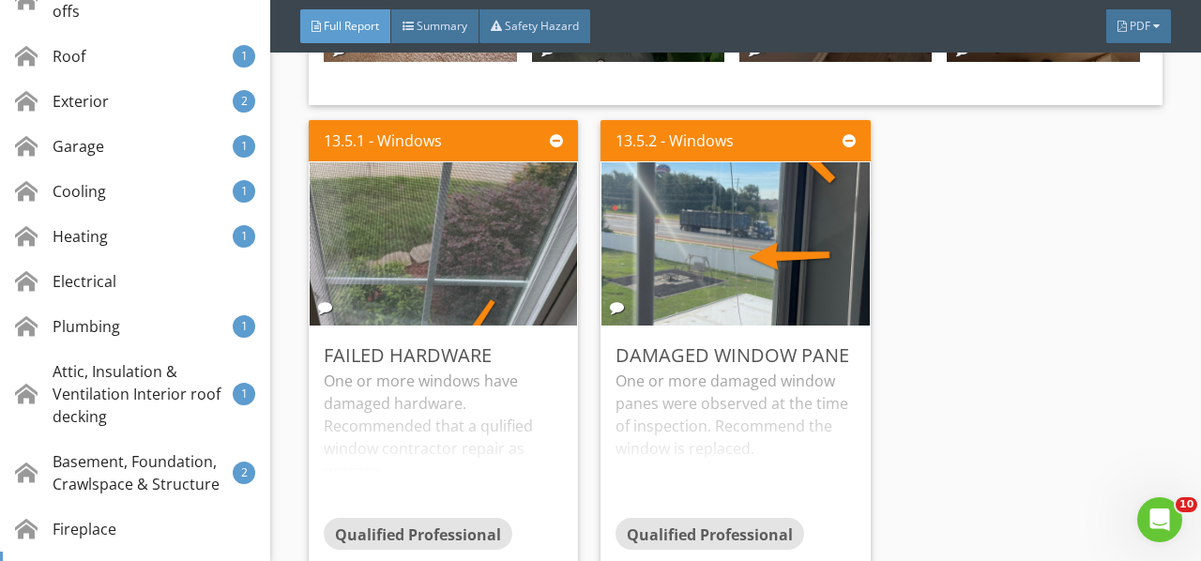
click at [497, 370] on div "One or more windows have damaged hardware. Recommended that a qulified window c…" at bounding box center [443, 444] width 239 height 148
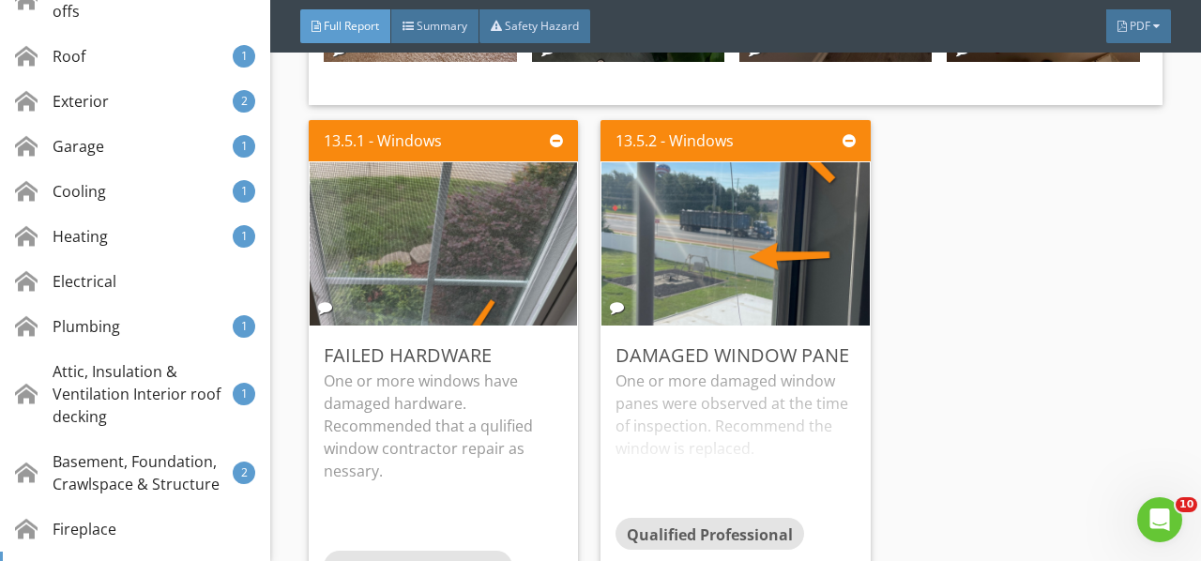
click at [490, 159] on img at bounding box center [444, 243] width 306 height 408
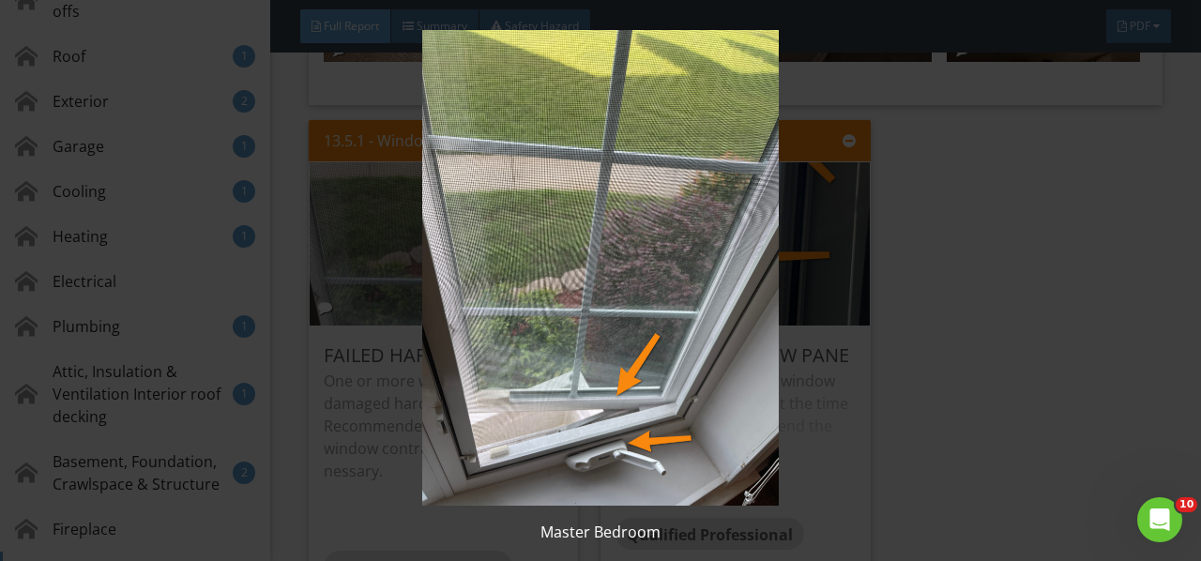
click at [490, 159] on img at bounding box center [599, 268] width 1083 height 476
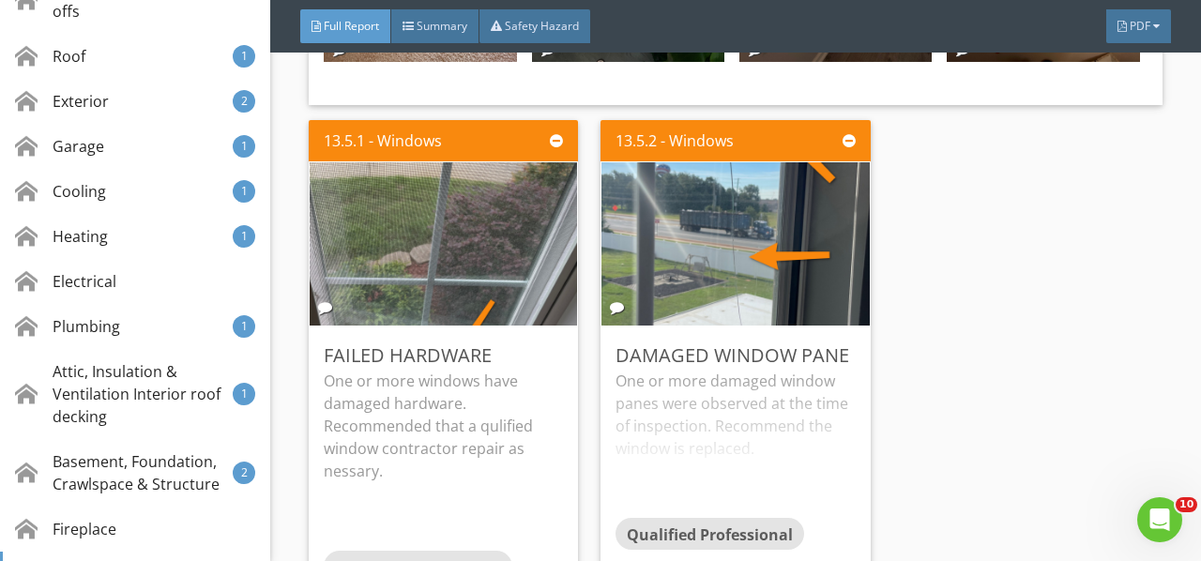
click at [717, 370] on div "One or more damaged window panes were observed at the time of inspection. Recom…" at bounding box center [734, 444] width 239 height 148
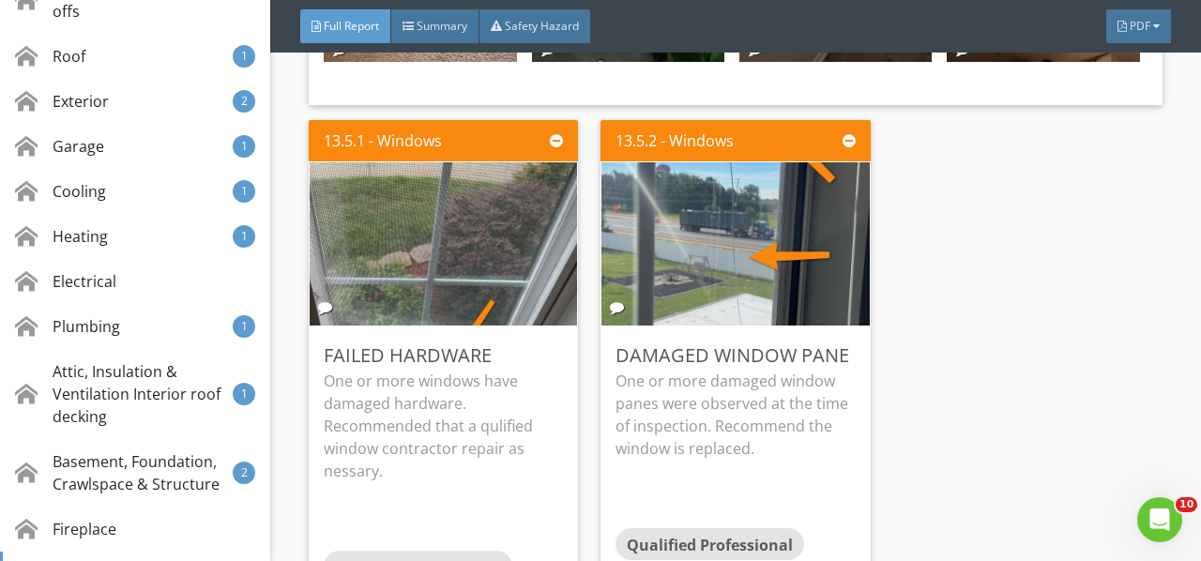
click at [0, 0] on div "Edit" at bounding box center [0, 0] width 0 height 0
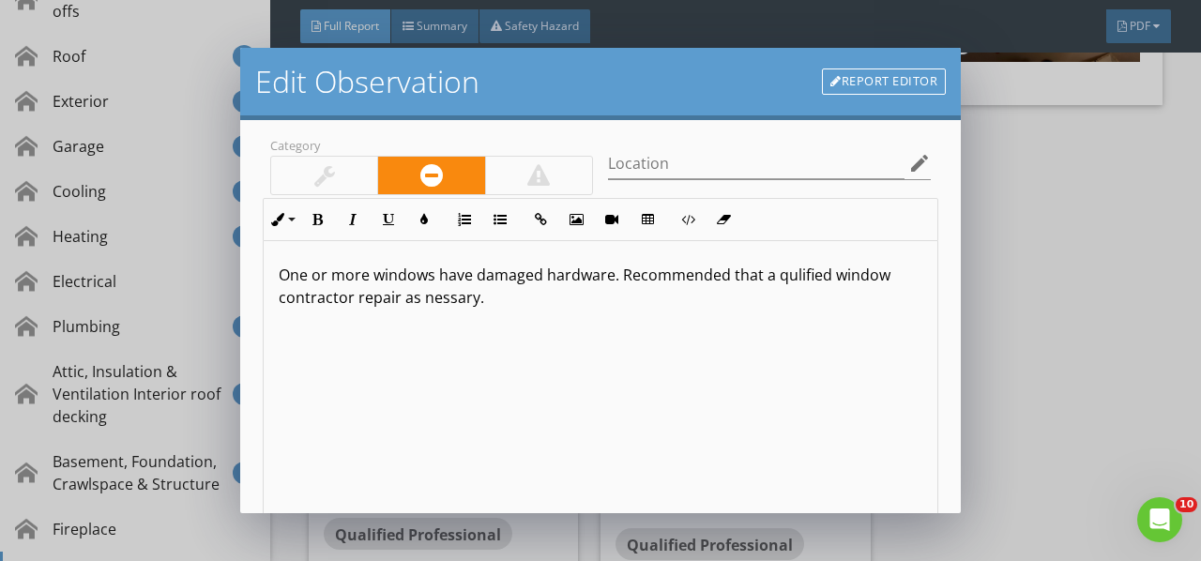
scroll to position [281, 0]
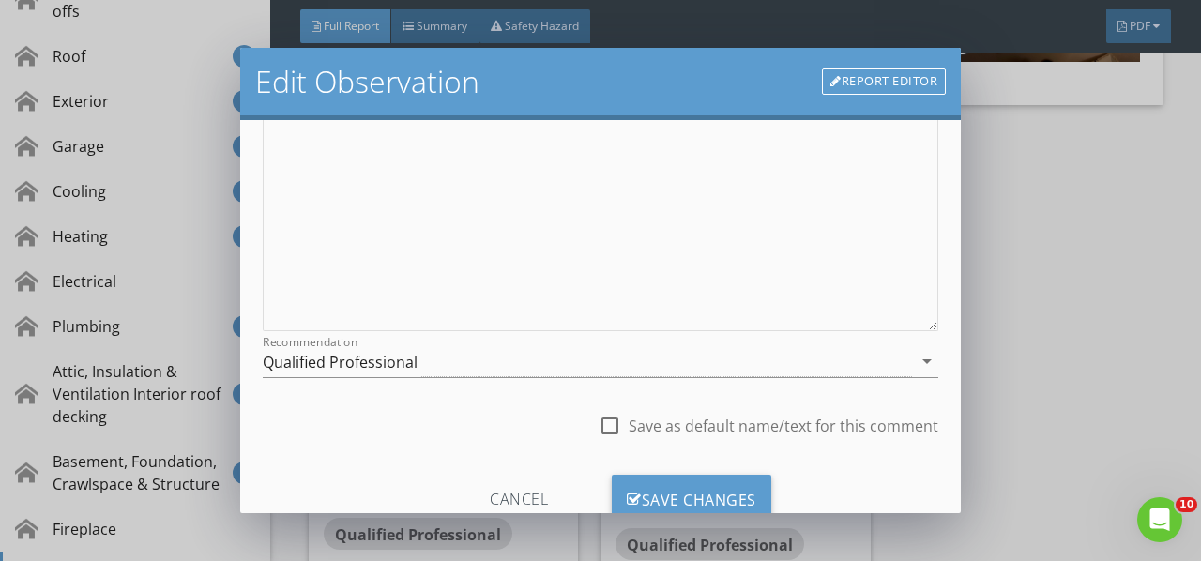
click at [916, 365] on icon "arrow_drop_down" at bounding box center [927, 361] width 23 height 23
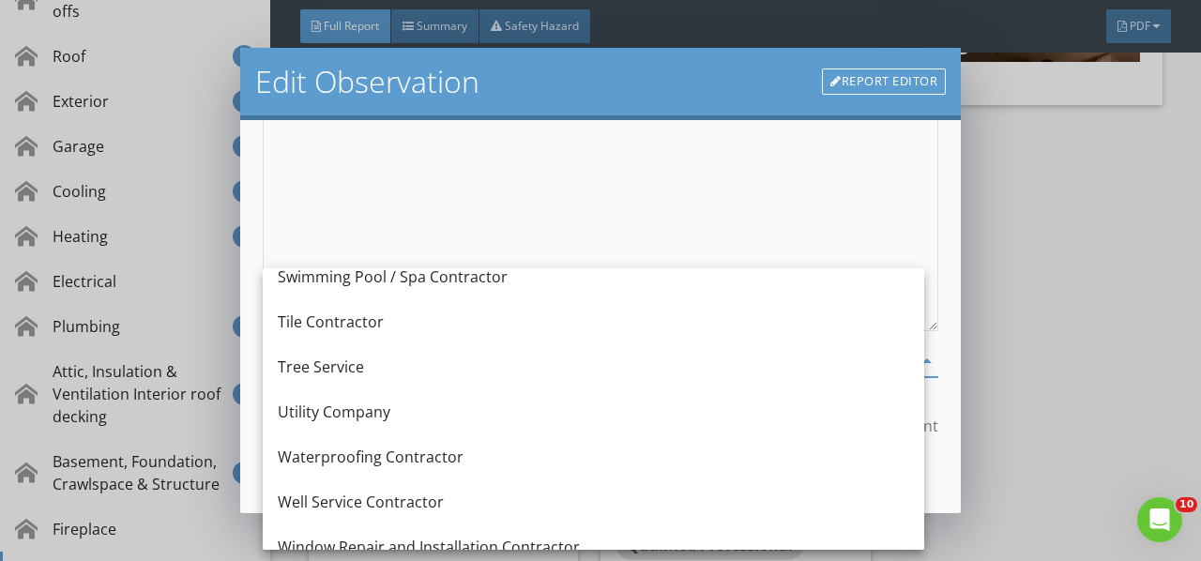
scroll to position [2615, 0]
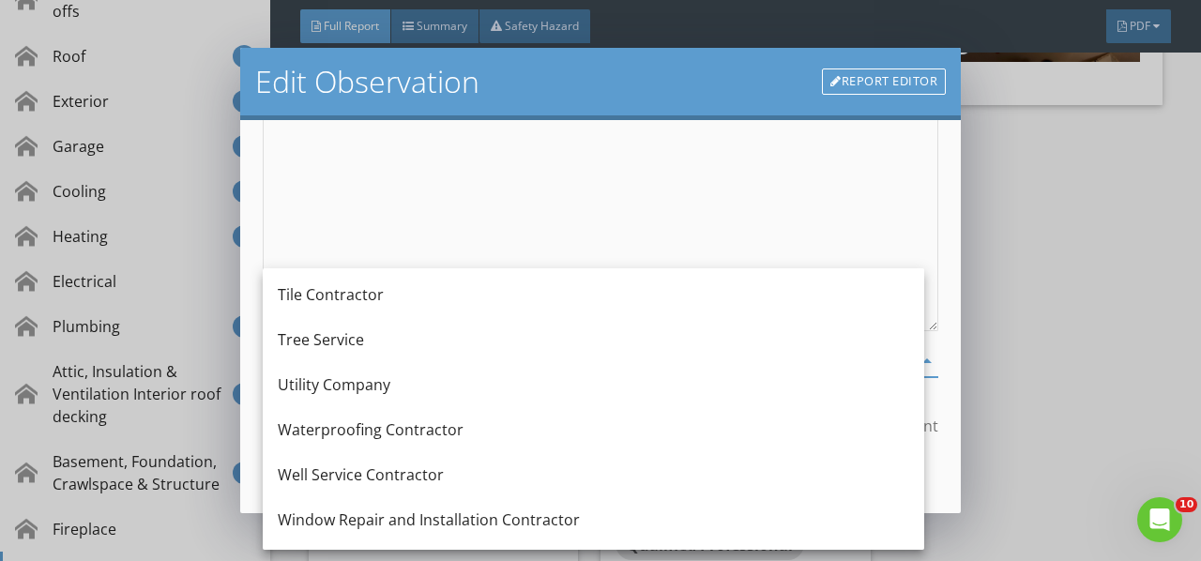
click at [400, 523] on div "Window Repair and Installation Contractor" at bounding box center [593, 519] width 631 height 23
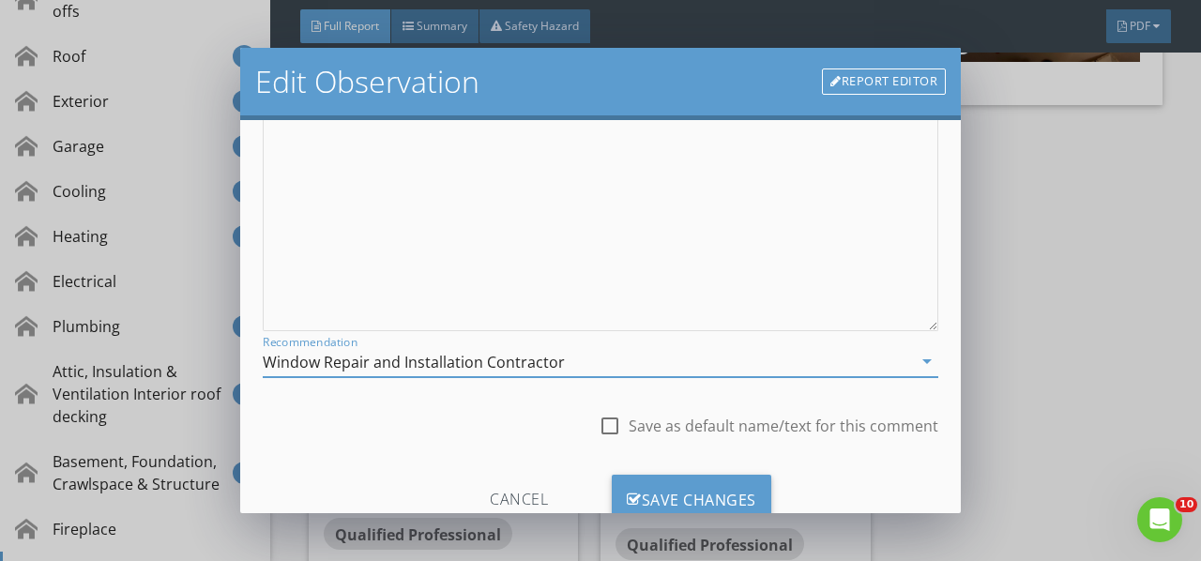
click at [675, 484] on div "Save Changes" at bounding box center [691, 500] width 159 height 51
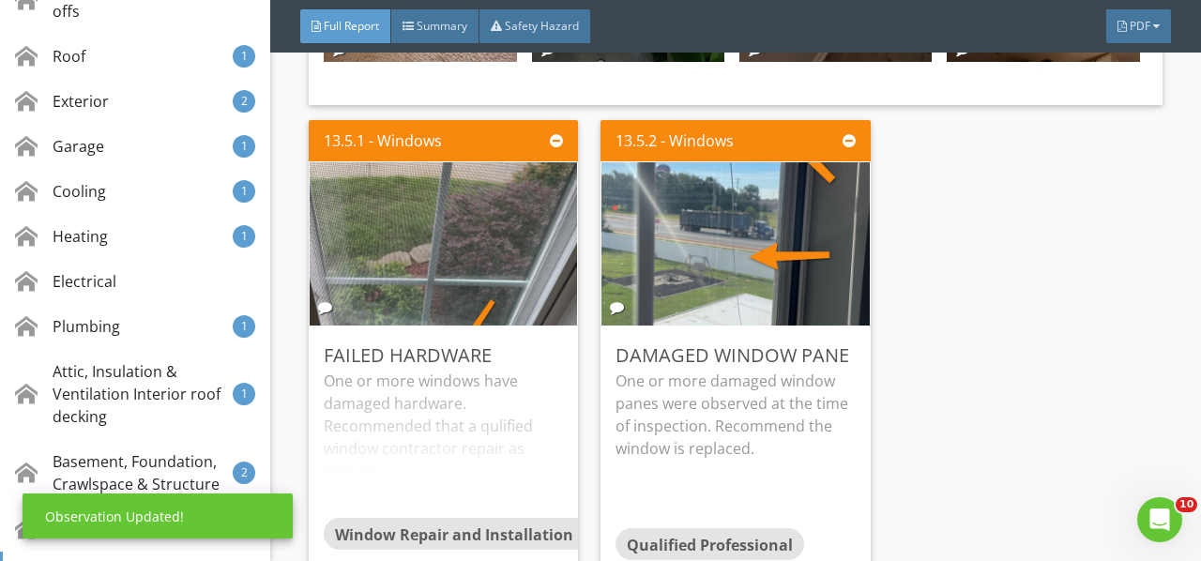
scroll to position [122, 0]
click at [0, 0] on div "Edit" at bounding box center [0, 0] width 0 height 0
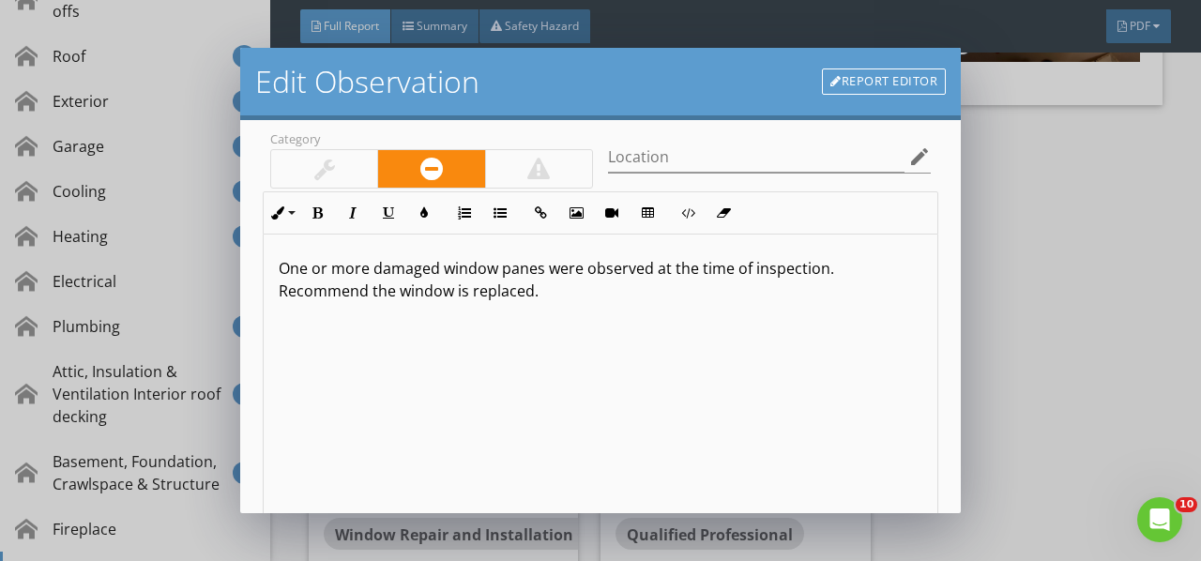
scroll to position [280, 0]
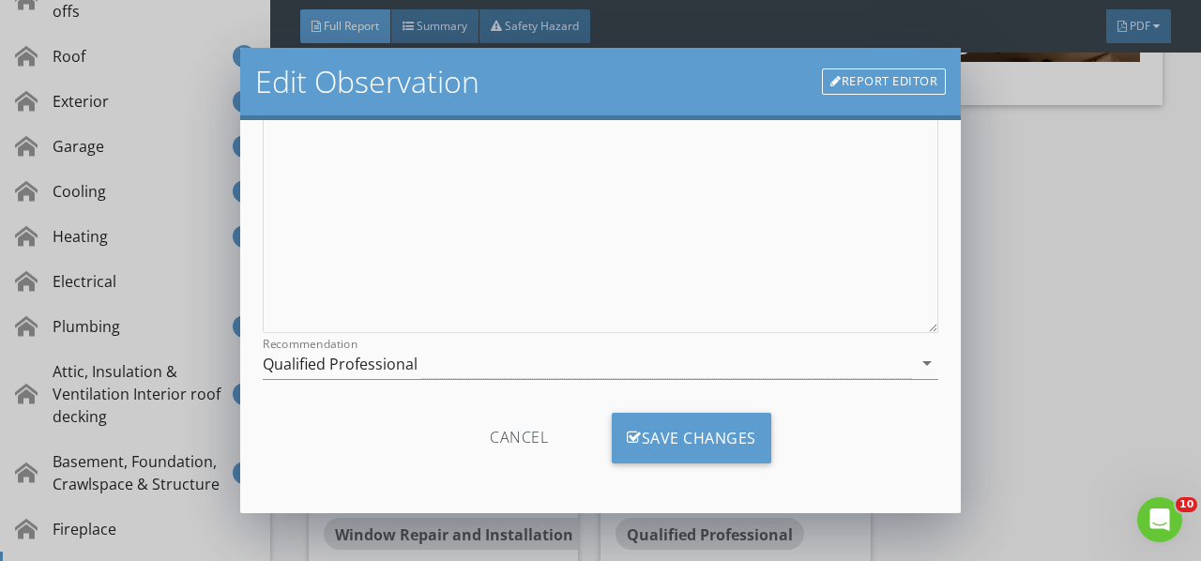
click at [909, 373] on div "Recommendation Qualified Professional arrow_drop_down" at bounding box center [600, 363] width 675 height 31
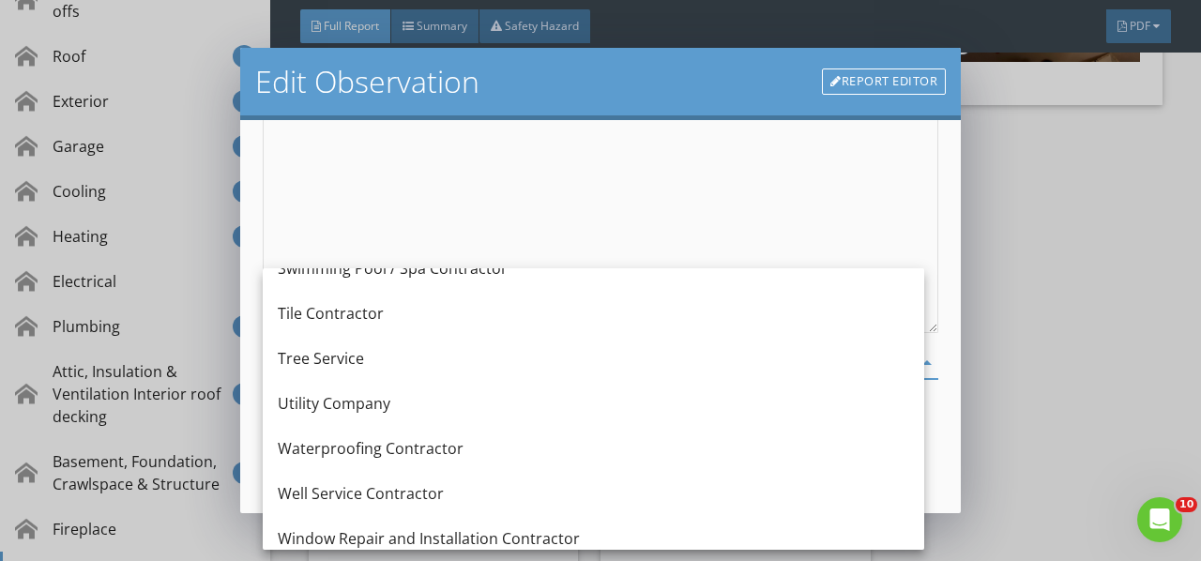
scroll to position [2615, 0]
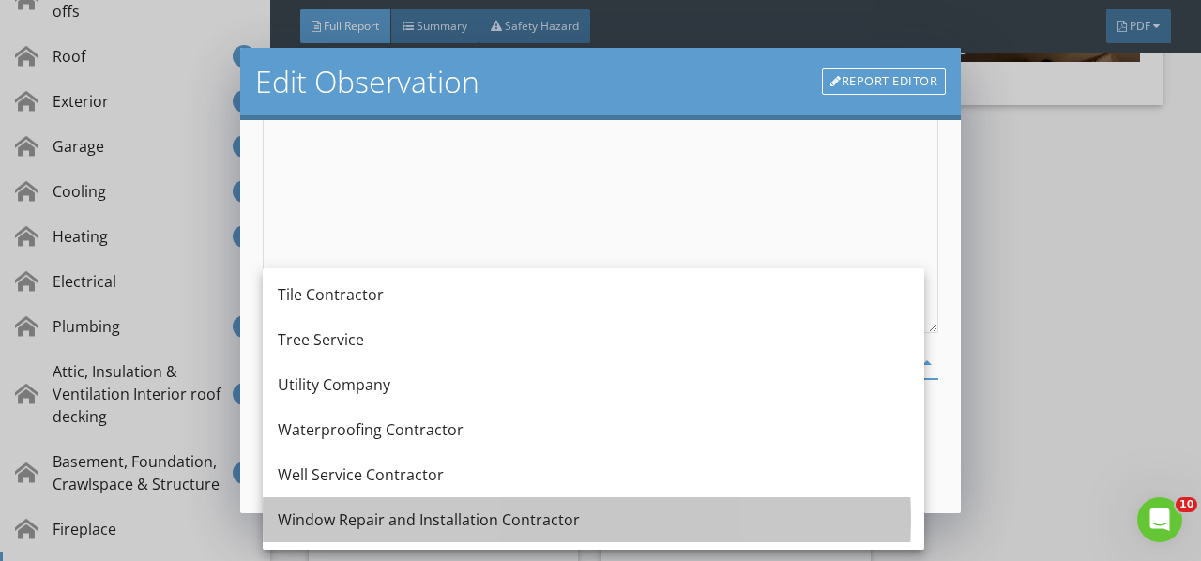
click at [366, 508] on div "Window Repair and Installation Contractor" at bounding box center [593, 519] width 631 height 45
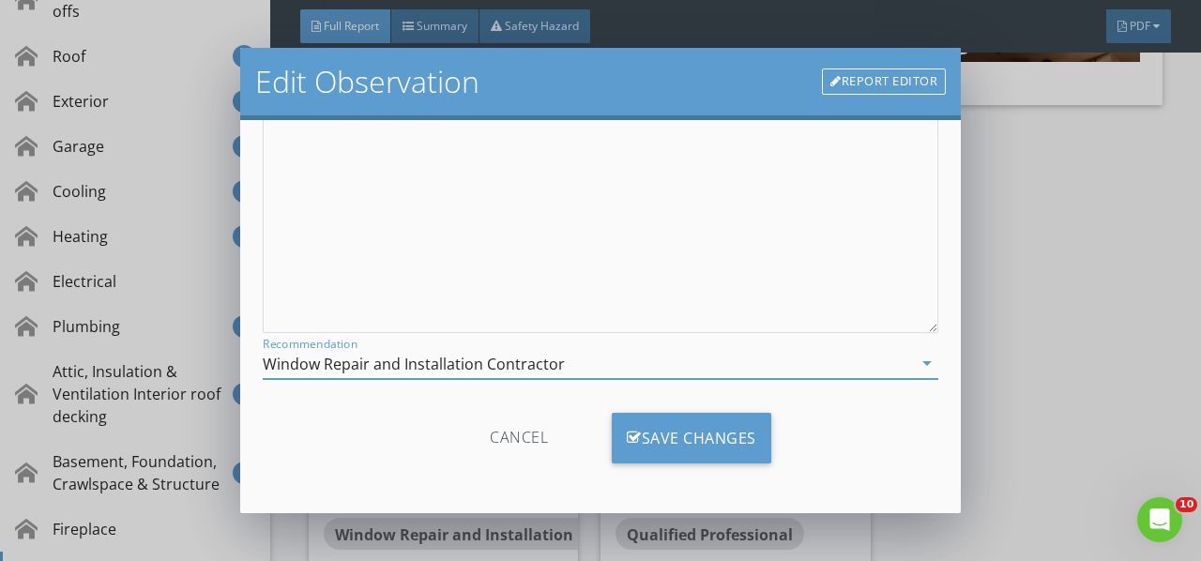
click at [625, 417] on div "Save Changes" at bounding box center [691, 438] width 159 height 51
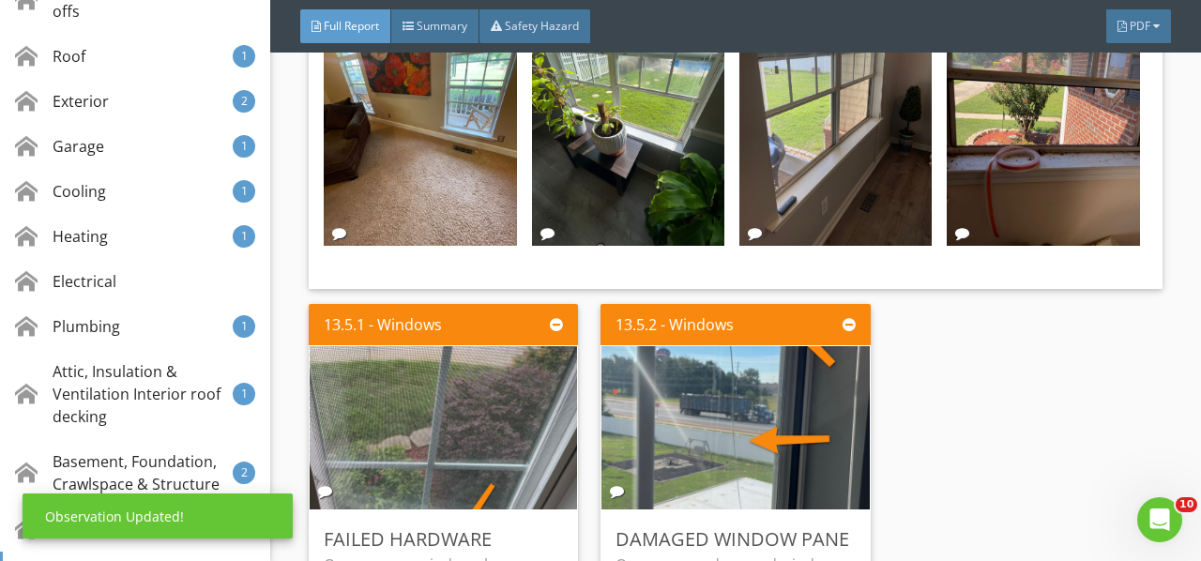
scroll to position [22328, 0]
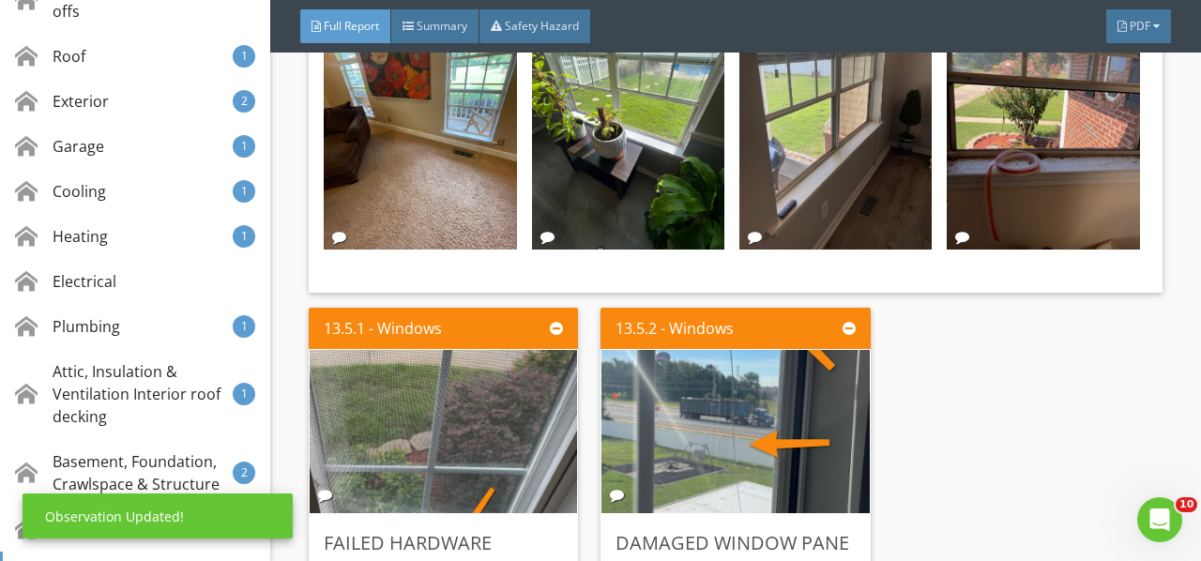
click at [682, 248] on img at bounding box center [736, 431] width 306 height 408
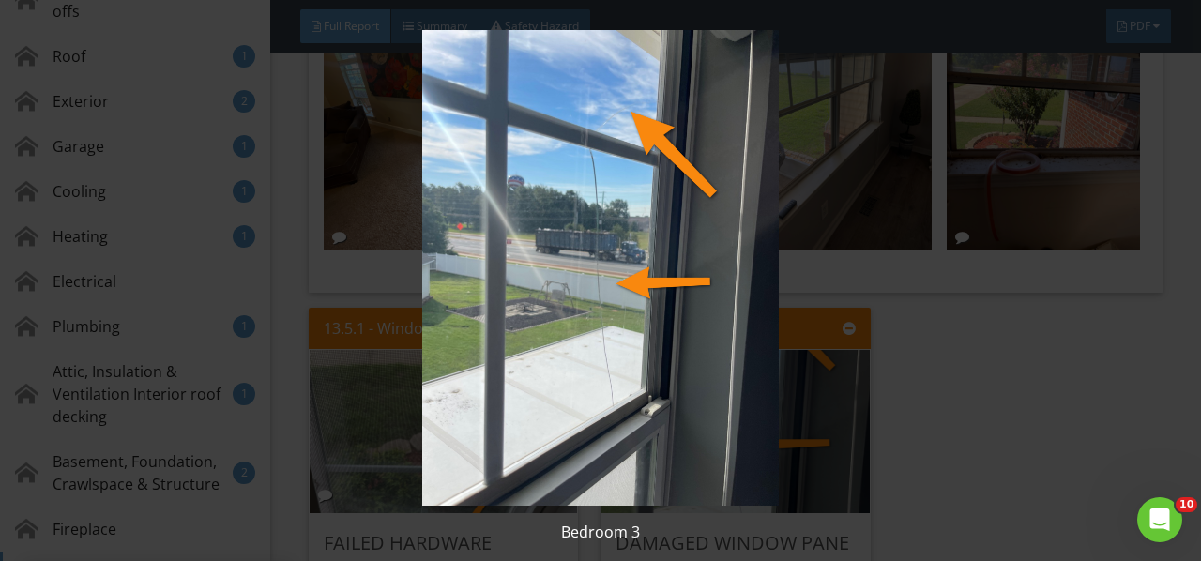
click at [682, 248] on img at bounding box center [599, 268] width 1083 height 476
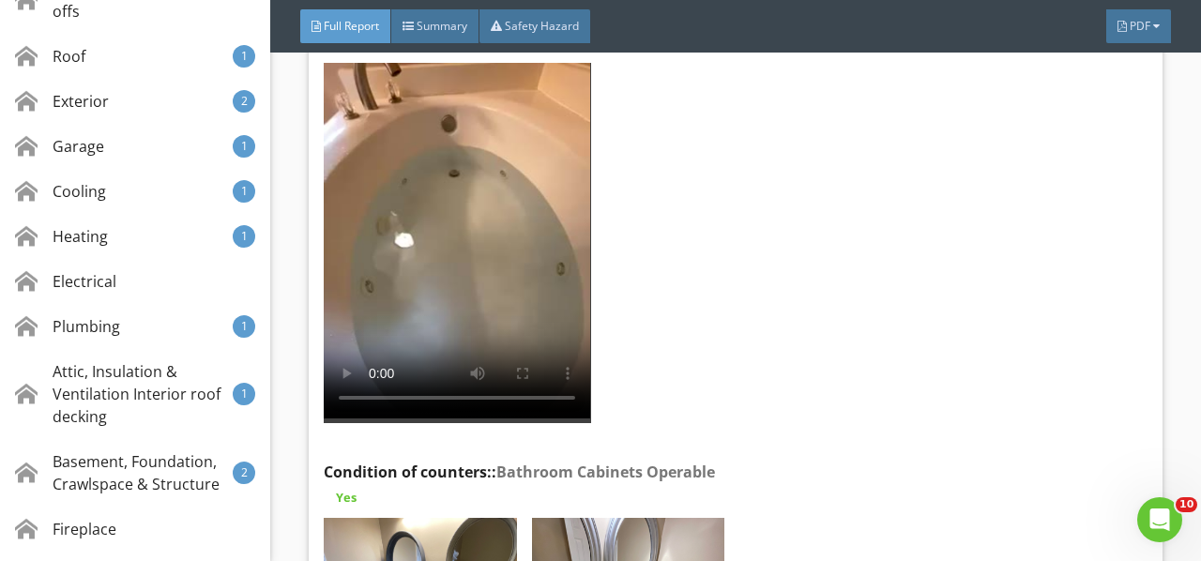
scroll to position [23360, 0]
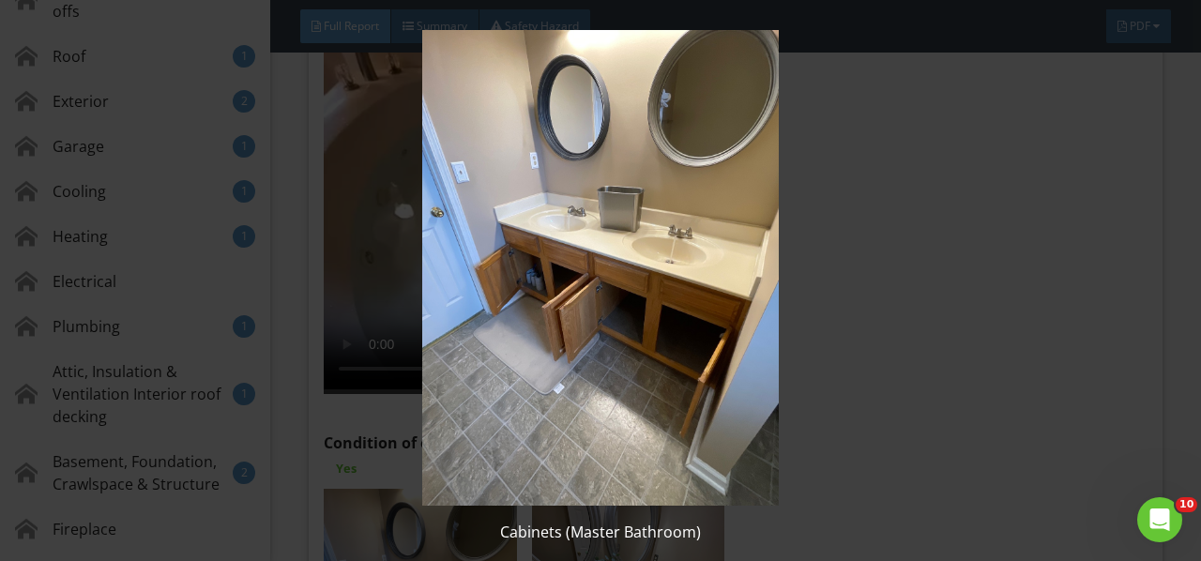
click at [411, 435] on img at bounding box center [599, 268] width 1083 height 476
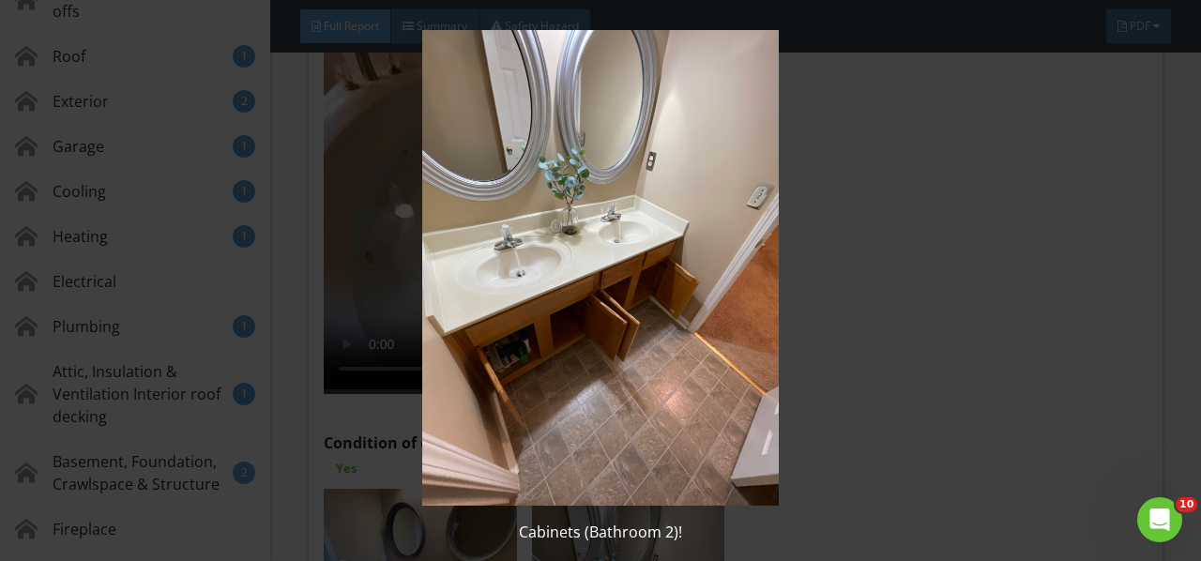
click at [611, 398] on img at bounding box center [599, 268] width 1083 height 476
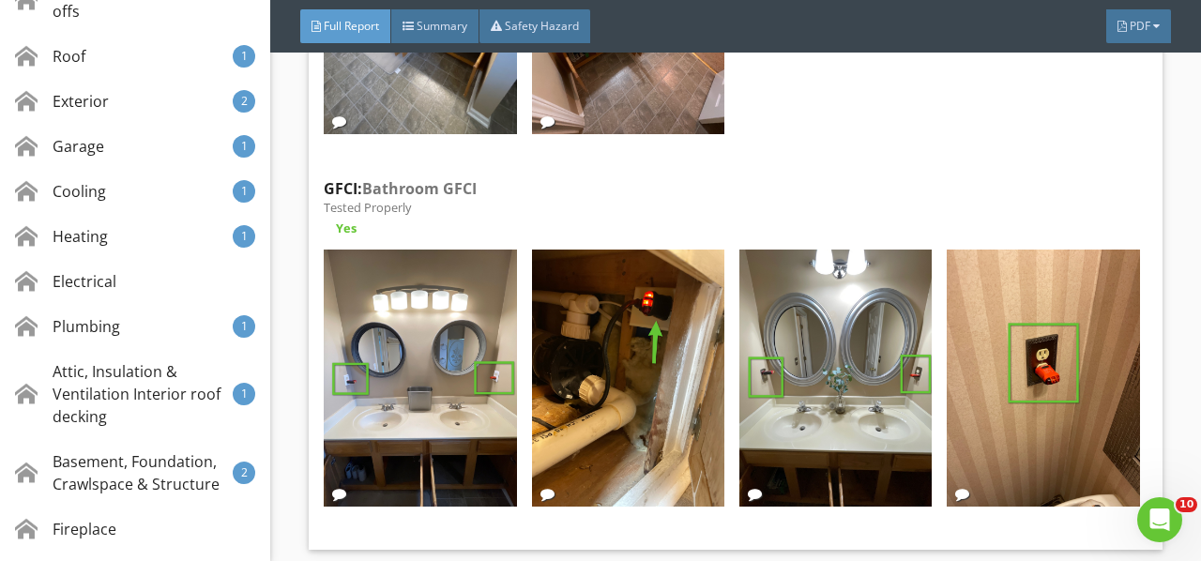
scroll to position [24017, 0]
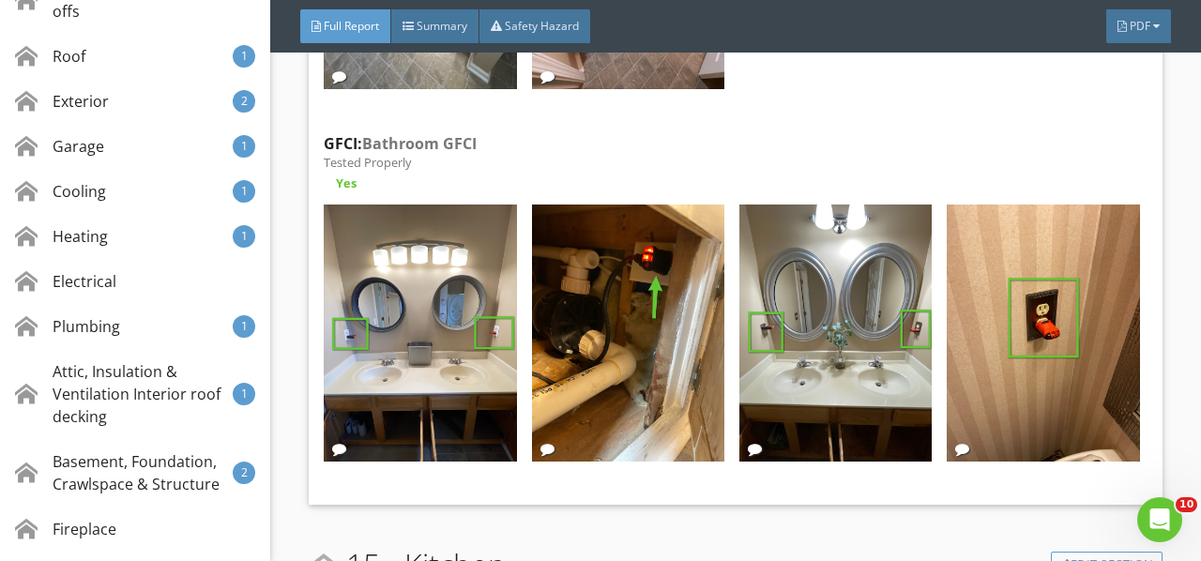
click at [463, 265] on img at bounding box center [420, 333] width 192 height 257
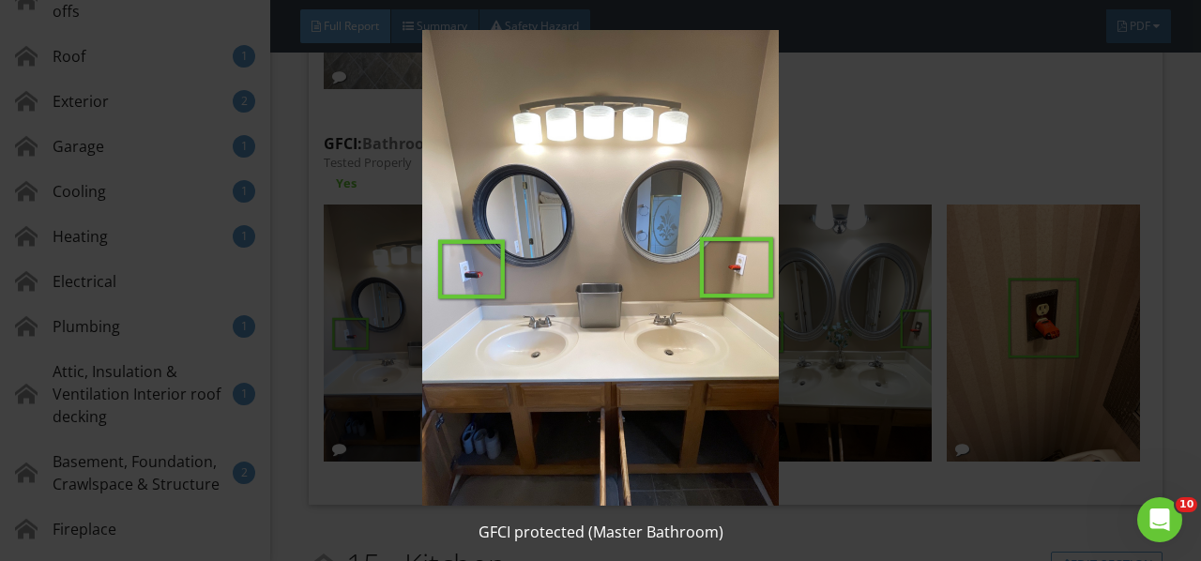
click at [463, 265] on img at bounding box center [599, 268] width 1083 height 476
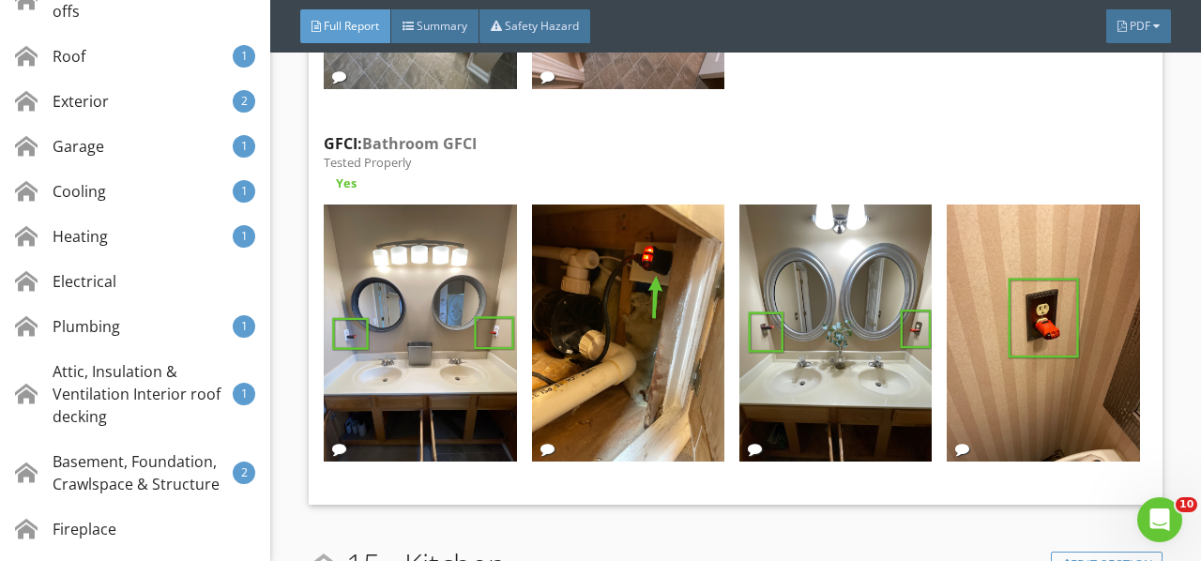
click at [644, 246] on img at bounding box center [628, 333] width 192 height 257
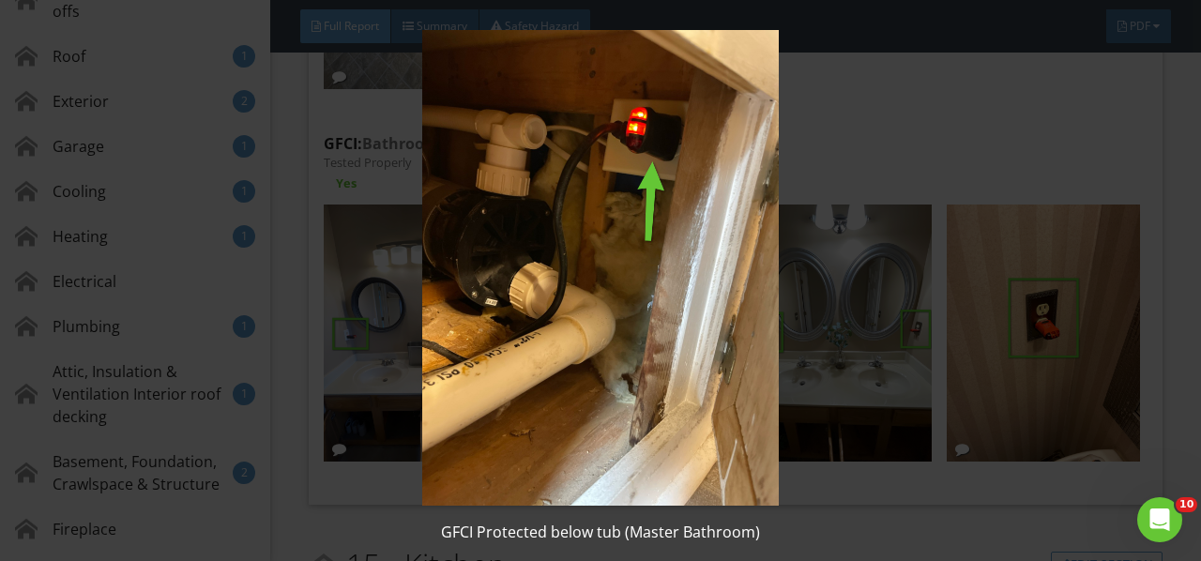
click at [644, 246] on img at bounding box center [599, 268] width 1083 height 476
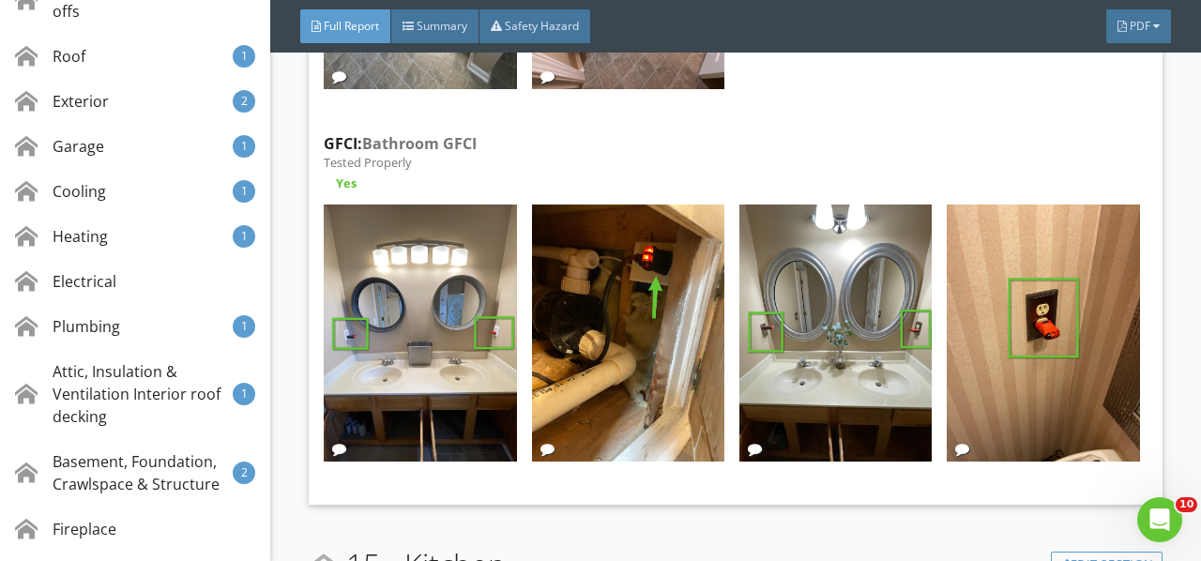
click at [831, 217] on img at bounding box center [835, 333] width 192 height 257
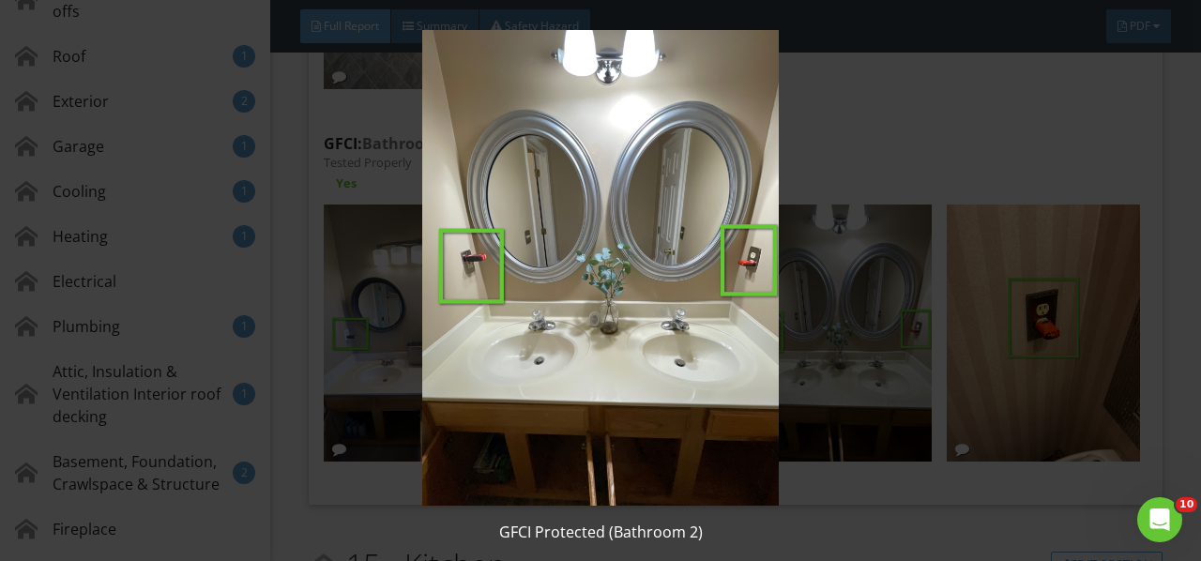
click at [831, 217] on img at bounding box center [599, 268] width 1083 height 476
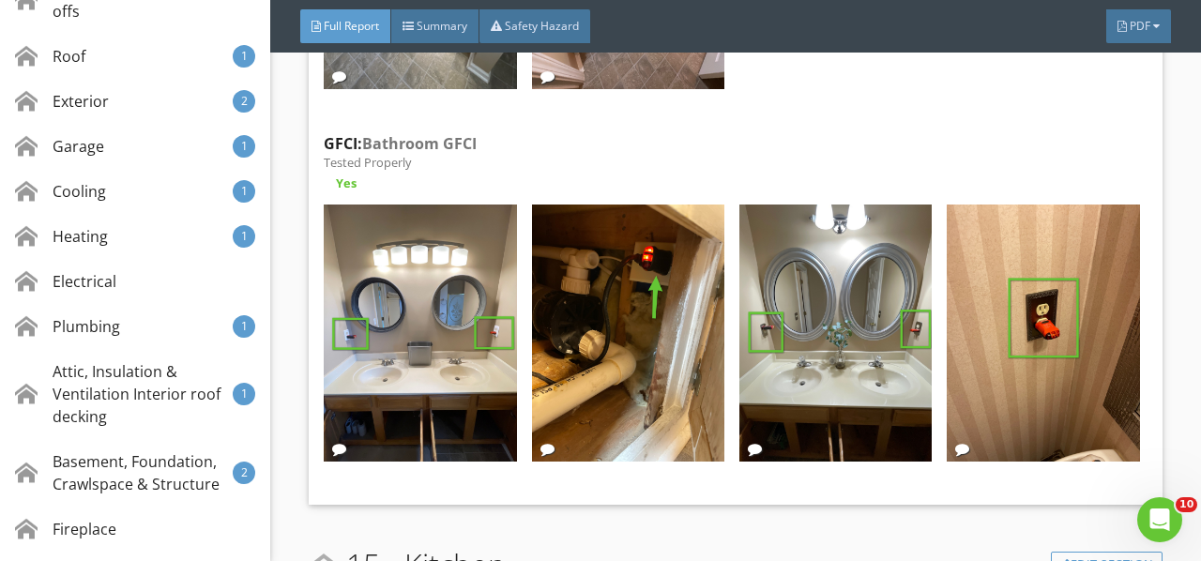
click at [1033, 205] on img at bounding box center [1043, 333] width 192 height 257
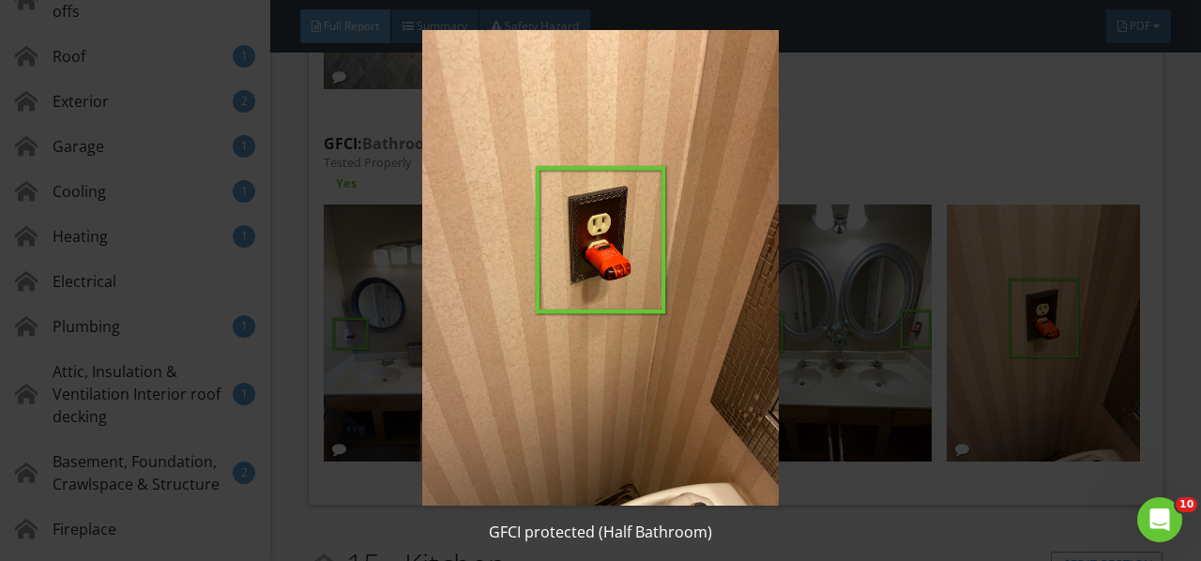
click at [1033, 200] on img at bounding box center [599, 268] width 1083 height 476
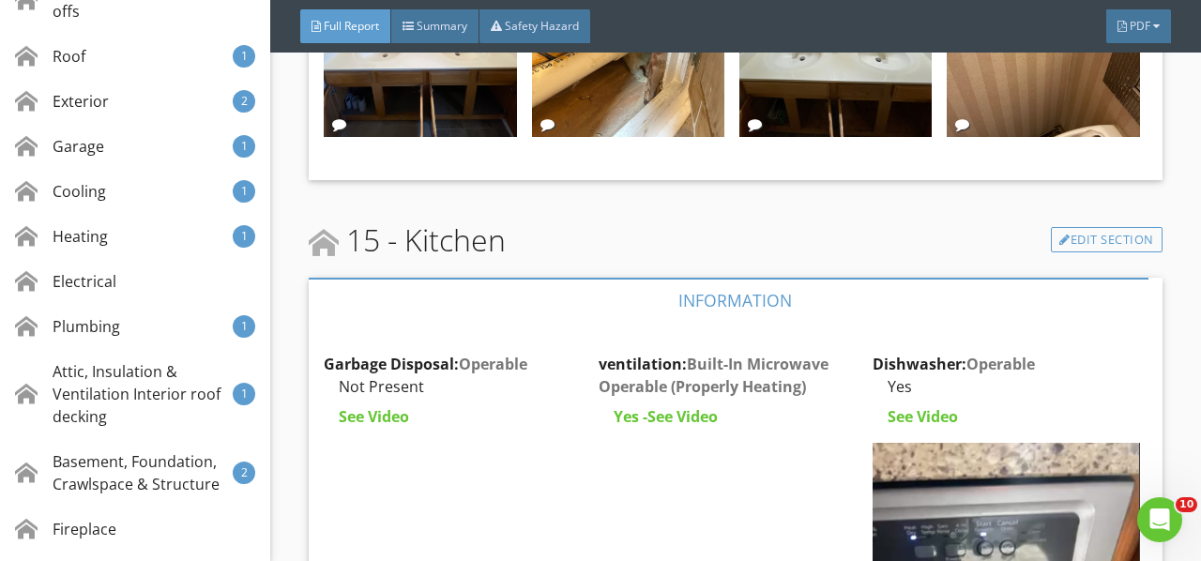
scroll to position [24392, 0]
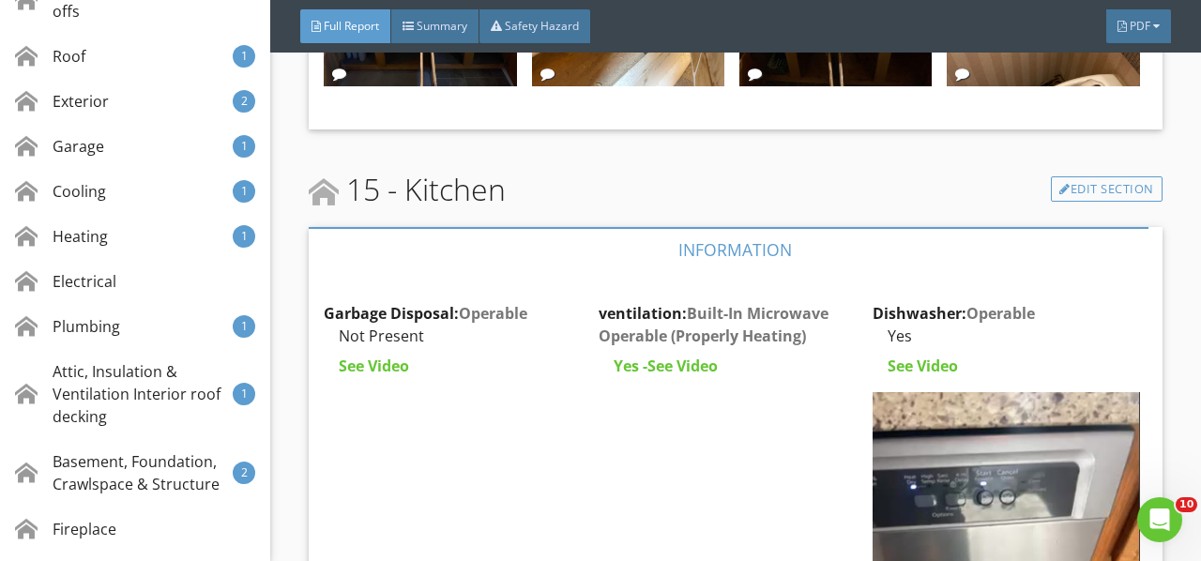
click at [0, 0] on div at bounding box center [0, 0] width 0 height 0
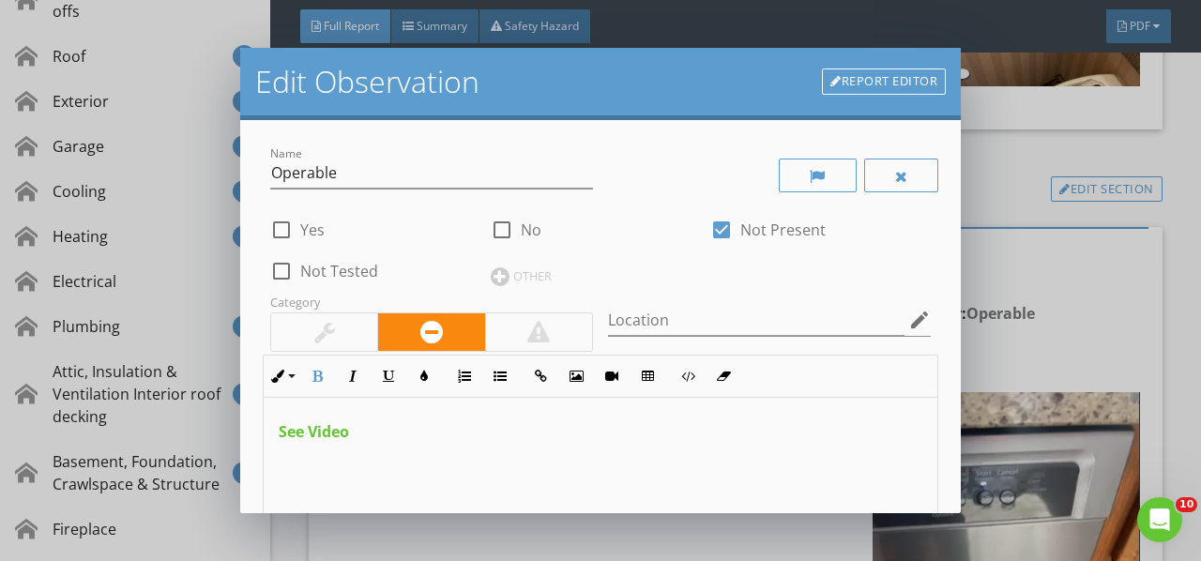
drag, startPoint x: 207, startPoint y: 462, endPoint x: 160, endPoint y: 465, distance: 47.0
click at [167, 465] on div "Edit Observation Report Editor Name Operable check_box_outline_blank Yes check_…" at bounding box center [600, 280] width 1201 height 561
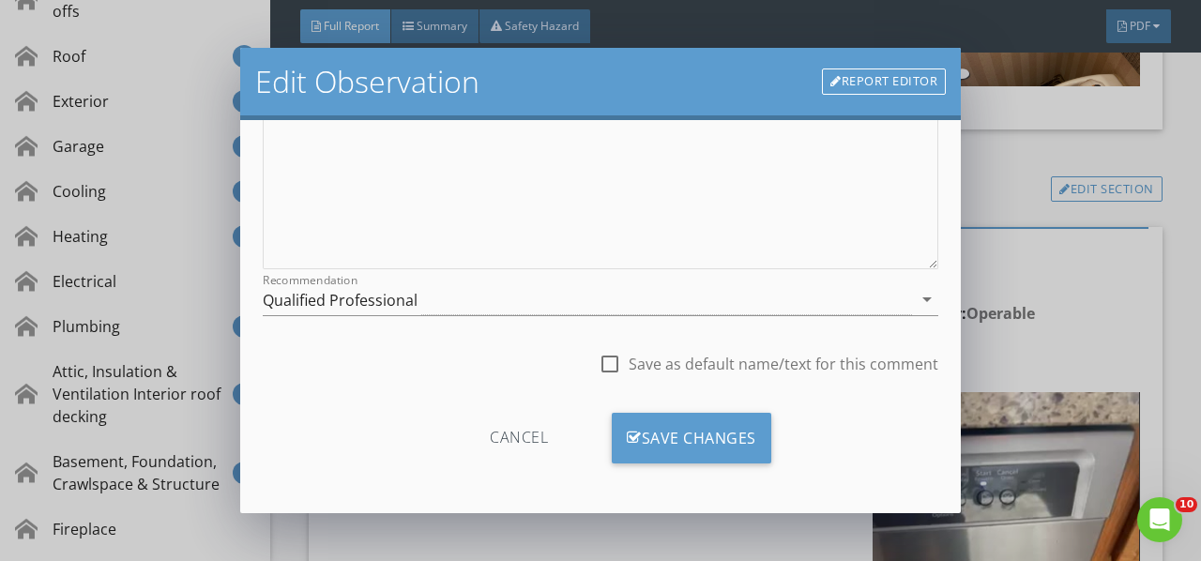
click at [713, 437] on div "Save Changes" at bounding box center [691, 438] width 159 height 51
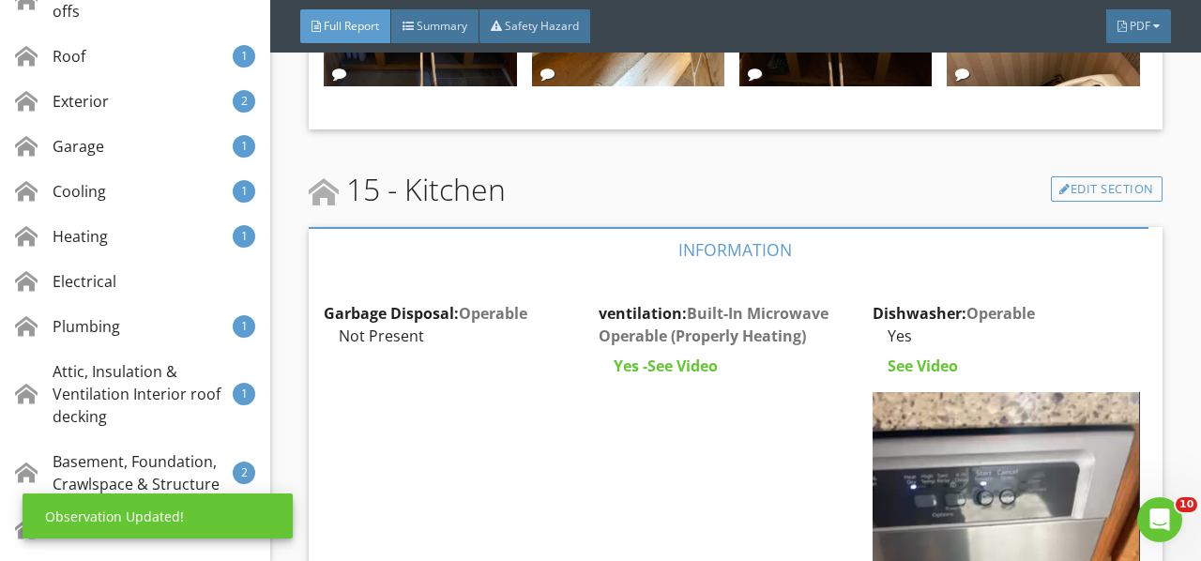
click at [0, 0] on div "Edit" at bounding box center [0, 0] width 0 height 0
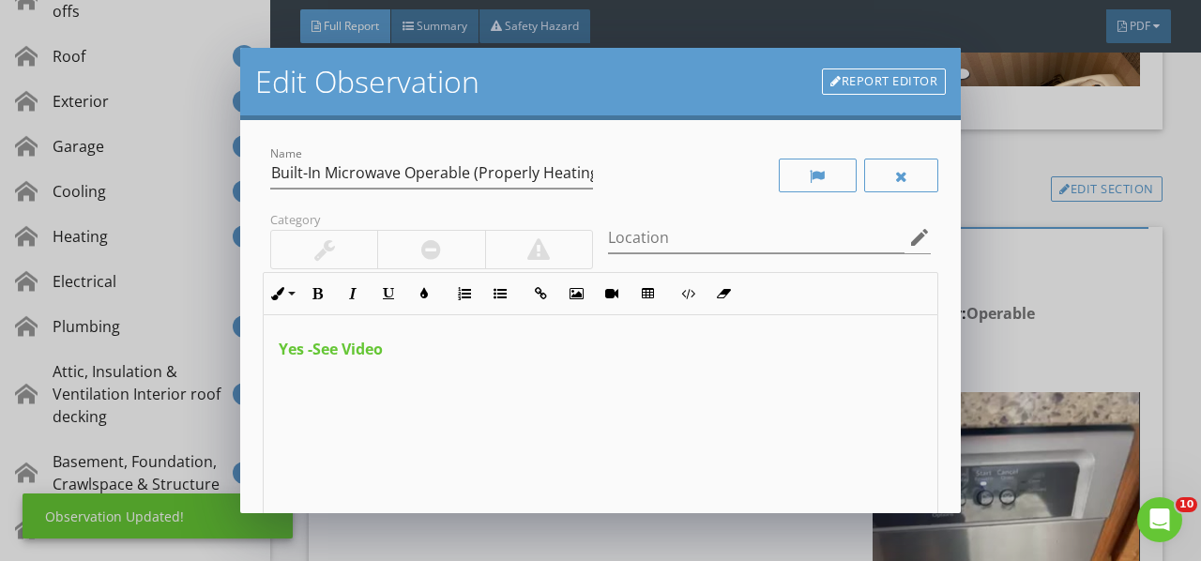
drag, startPoint x: 492, startPoint y: 368, endPoint x: 116, endPoint y: 443, distance: 382.7
click at [116, 443] on div "Edit Observation Report Editor Name Built-In Microwave Operable (Properly Heati…" at bounding box center [600, 280] width 1201 height 561
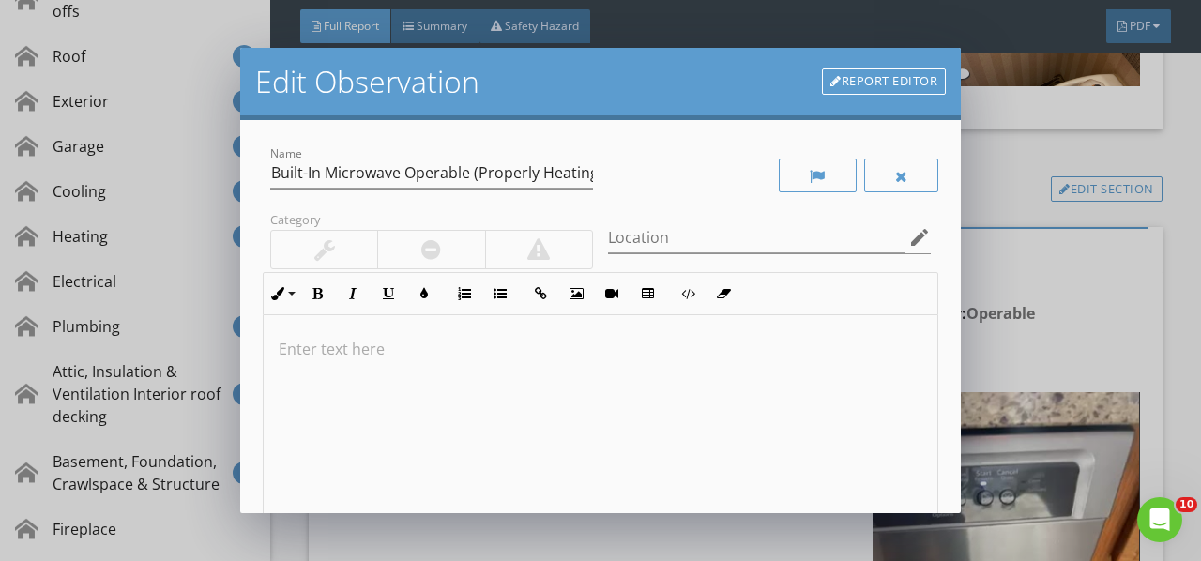
click at [895, 174] on div at bounding box center [901, 176] width 13 height 15
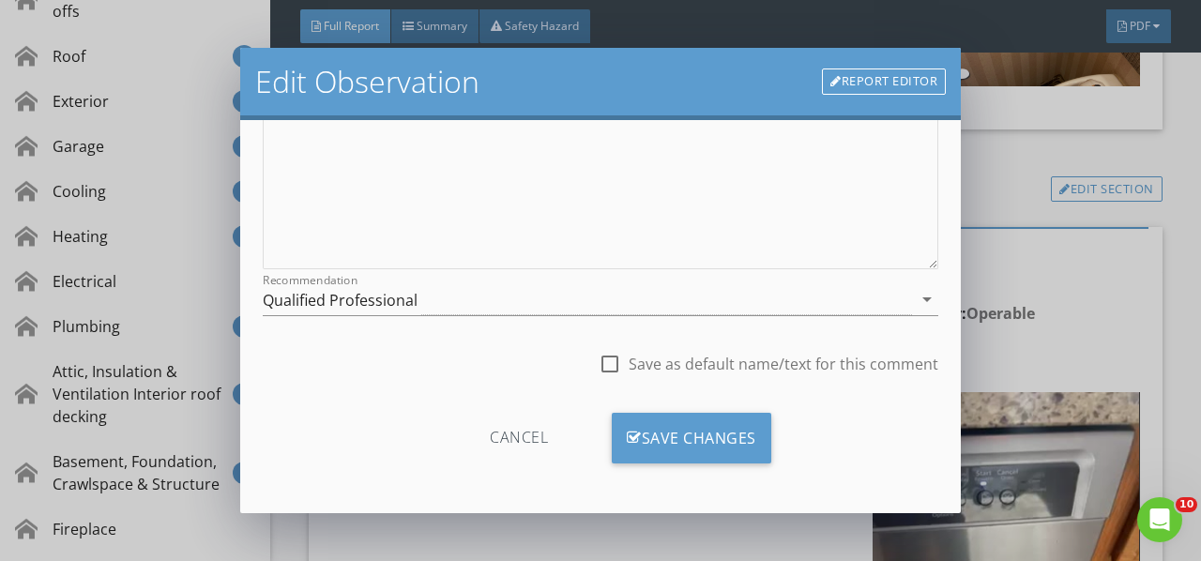
click at [672, 424] on div "Save Changes" at bounding box center [691, 438] width 159 height 51
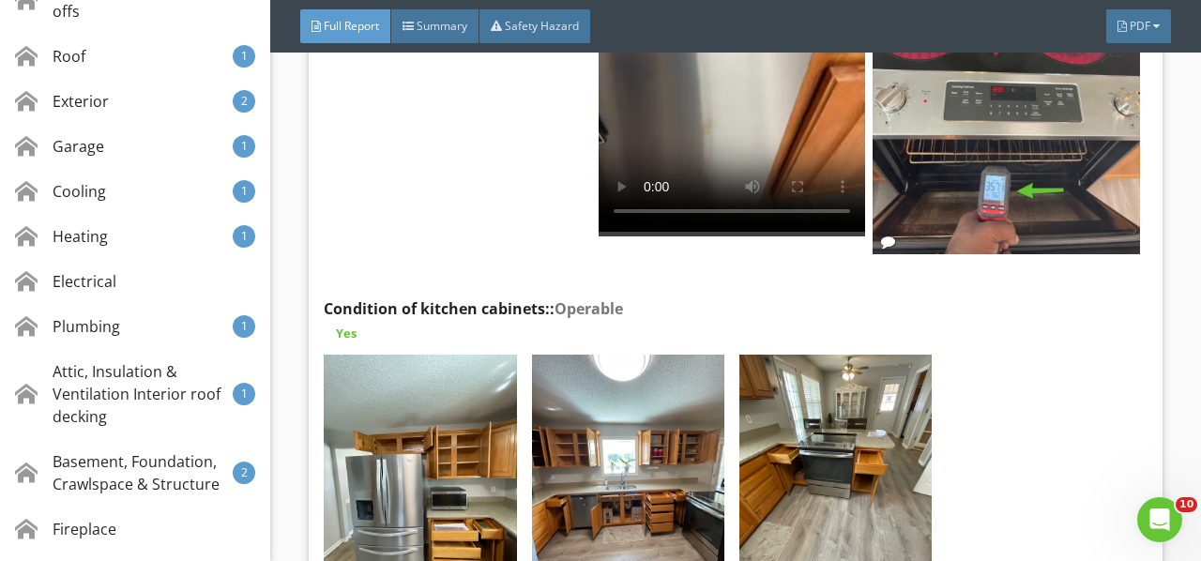
scroll to position [24955, 0]
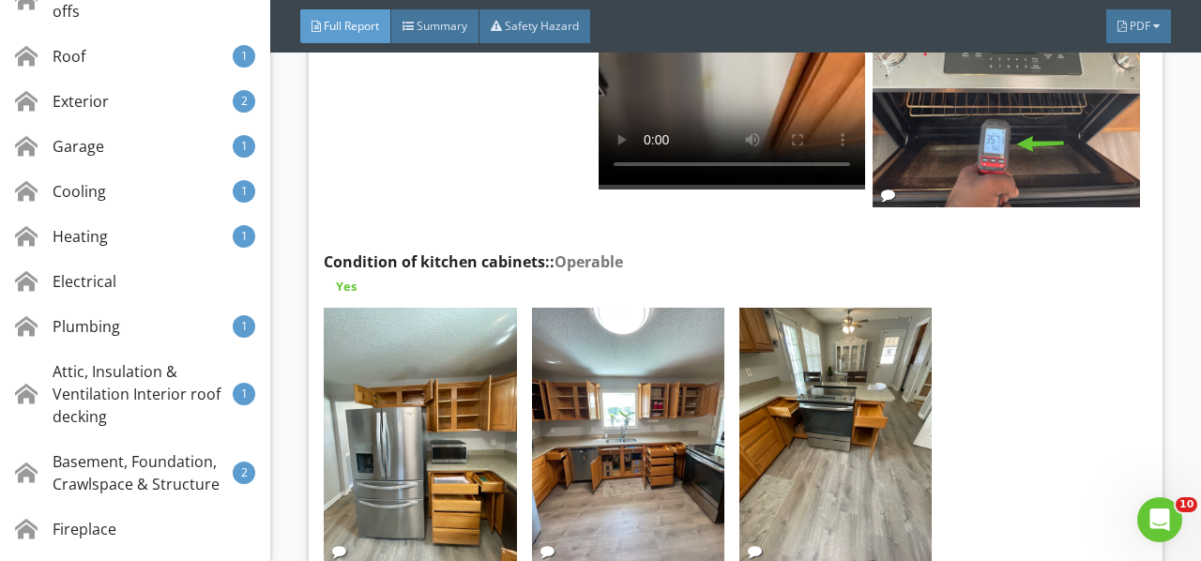
click at [479, 308] on img at bounding box center [420, 436] width 192 height 257
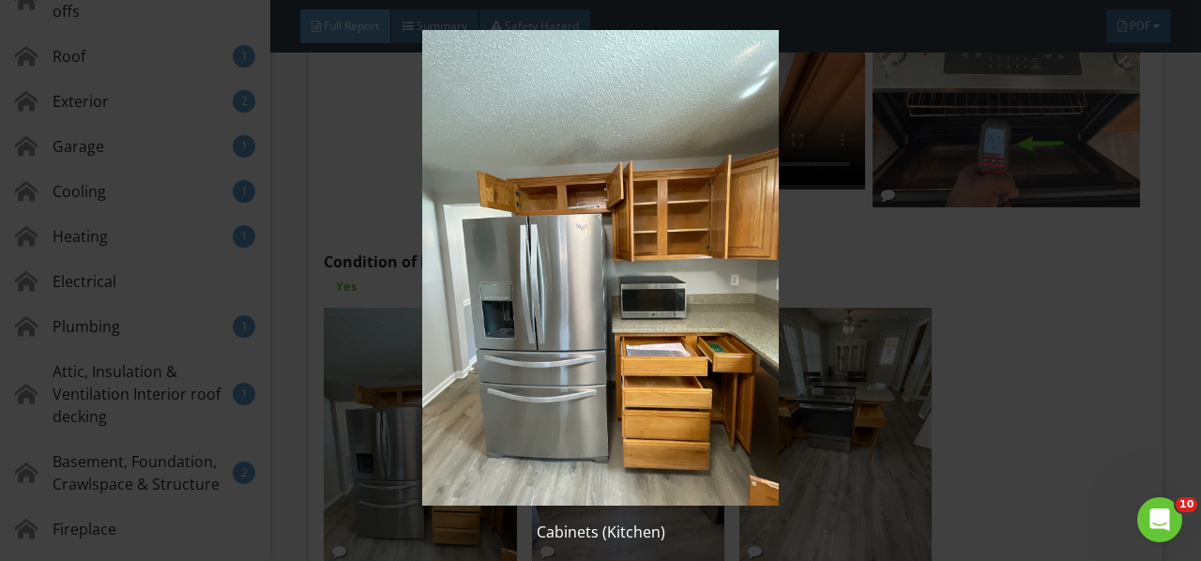
click at [479, 300] on img at bounding box center [599, 268] width 1083 height 476
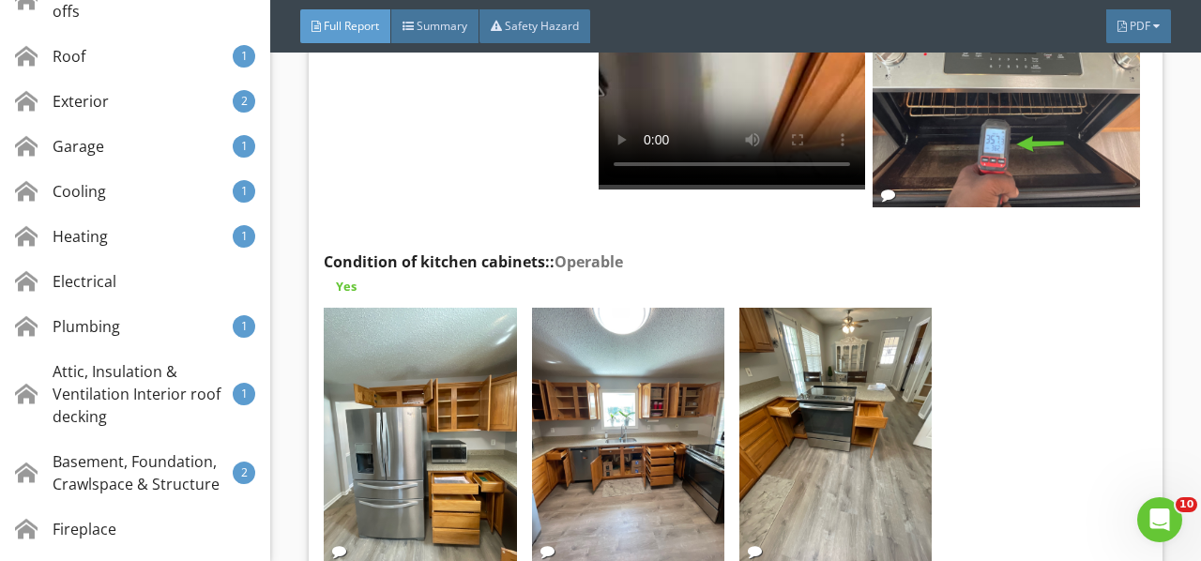
click at [621, 319] on img at bounding box center [628, 436] width 192 height 257
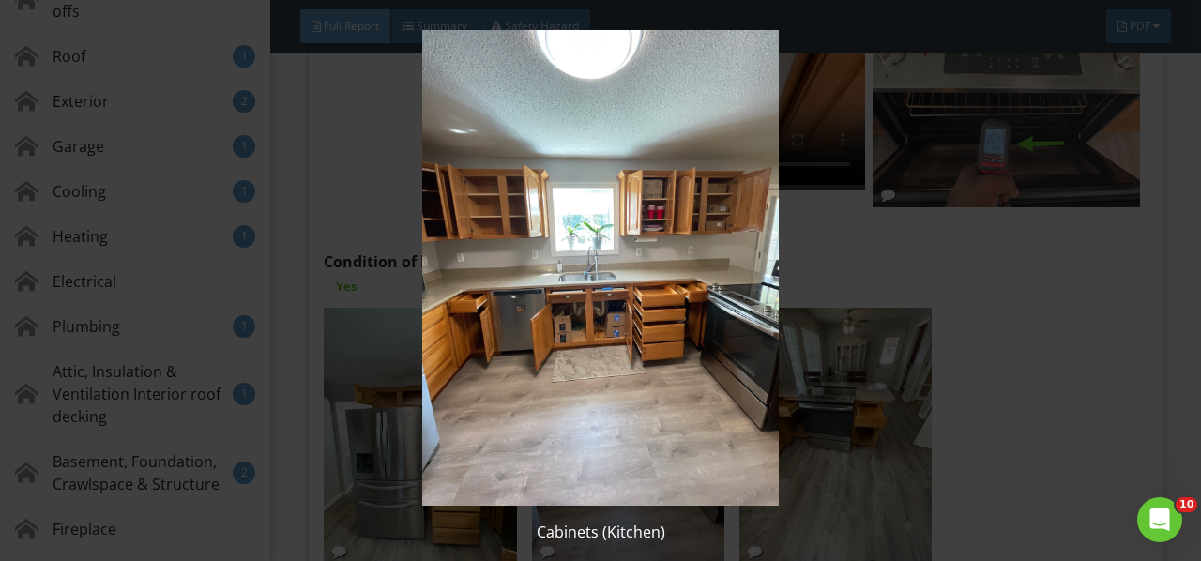
click at [621, 319] on img at bounding box center [599, 268] width 1083 height 476
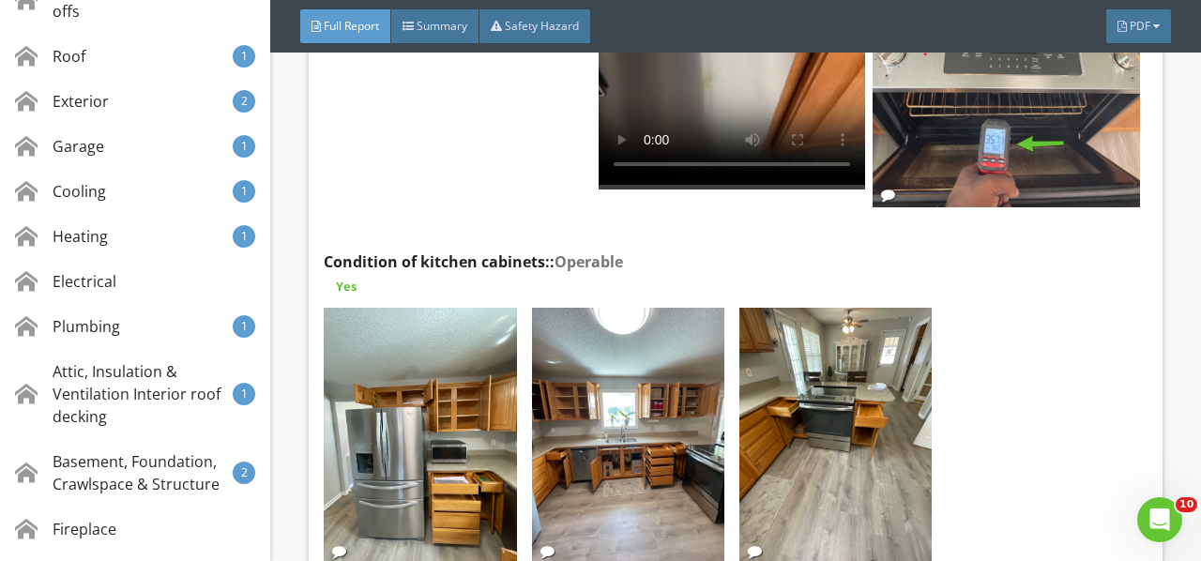
click at [812, 313] on img at bounding box center [835, 436] width 192 height 257
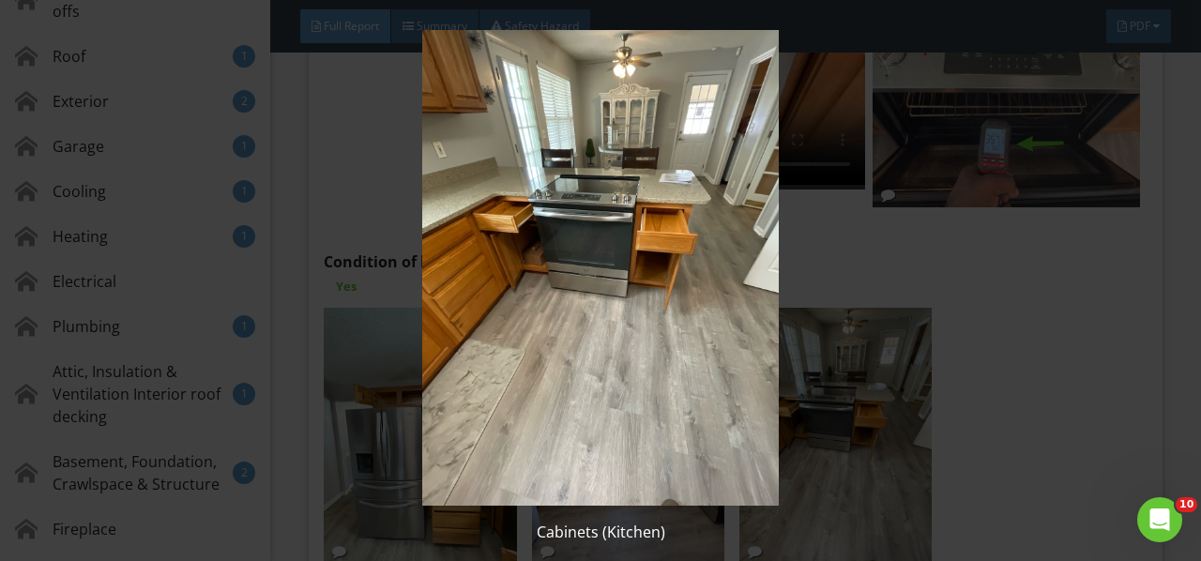
click at [812, 313] on img at bounding box center [599, 268] width 1083 height 476
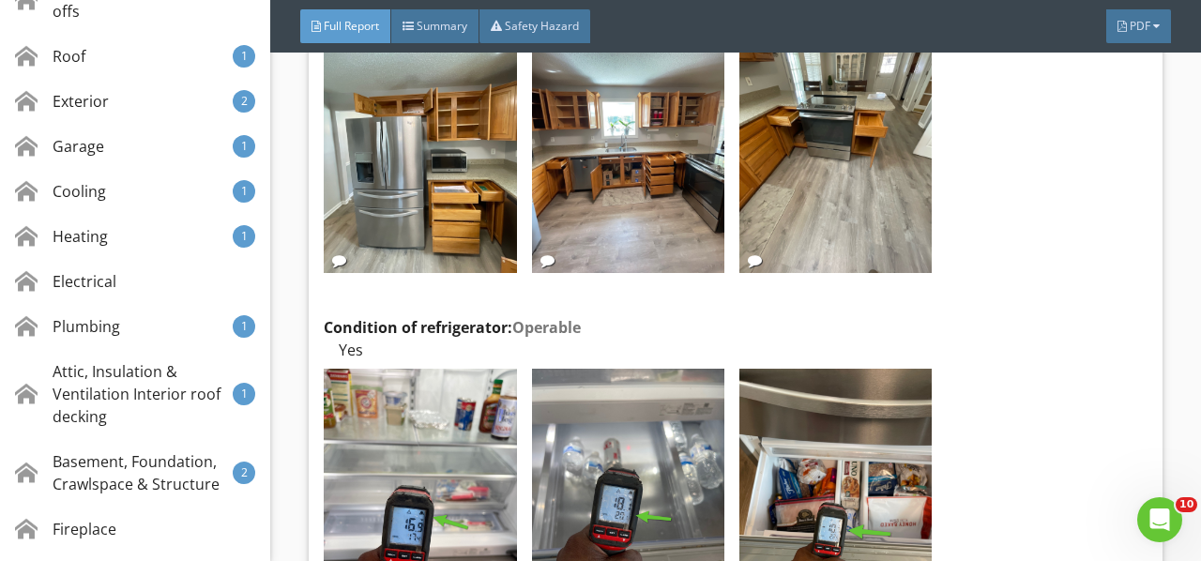
scroll to position [25330, 0]
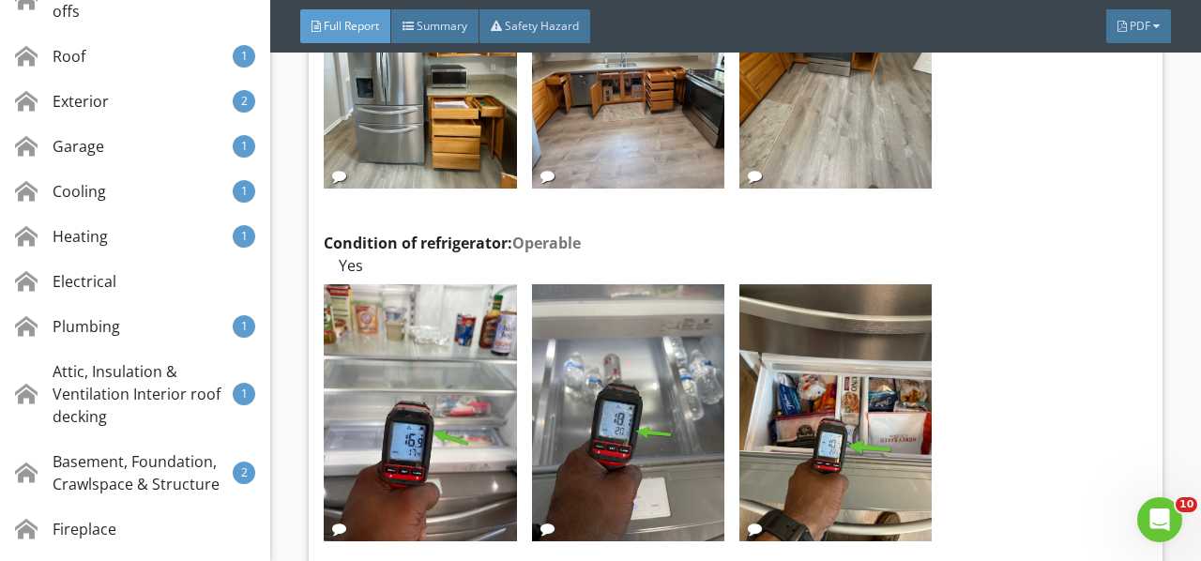
click at [430, 327] on img at bounding box center [420, 412] width 192 height 257
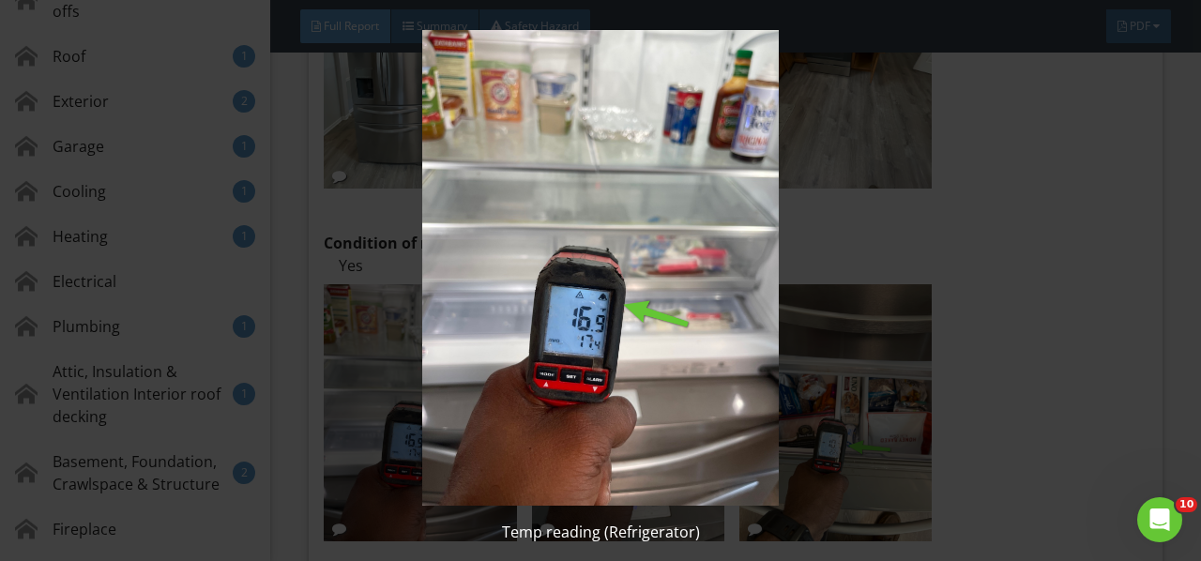
click at [430, 327] on img at bounding box center [599, 268] width 1083 height 476
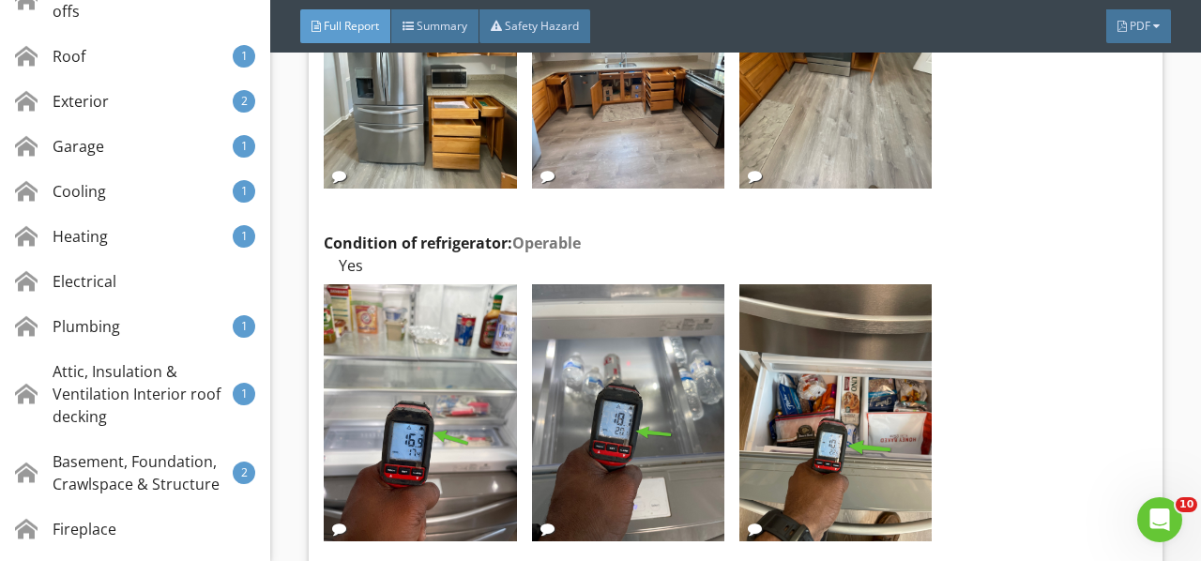
click at [608, 300] on img at bounding box center [628, 412] width 192 height 257
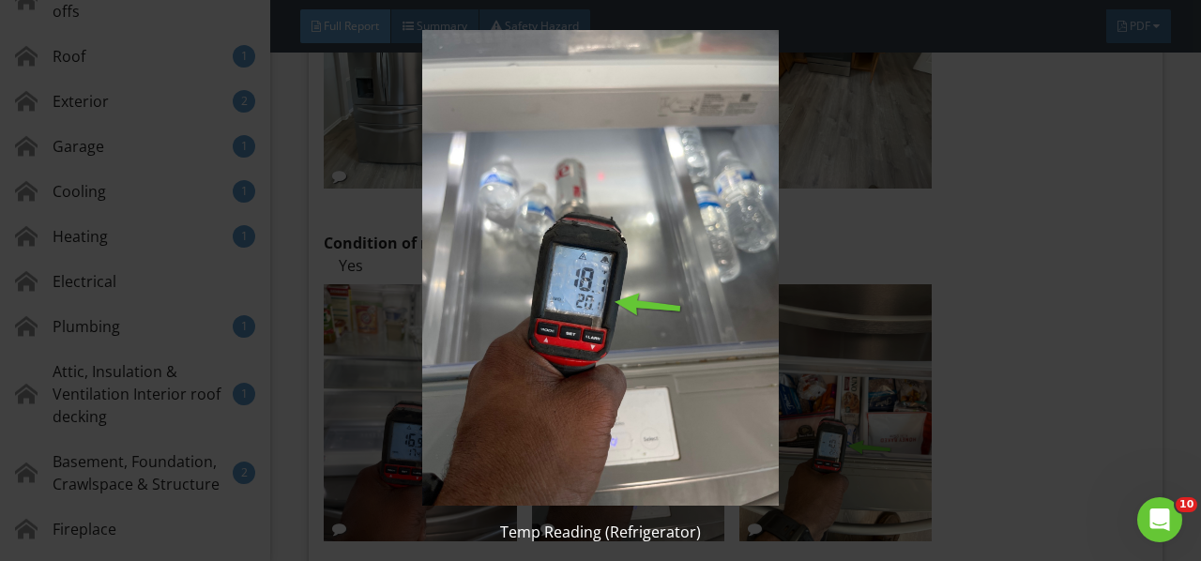
click at [608, 300] on img at bounding box center [599, 268] width 1083 height 476
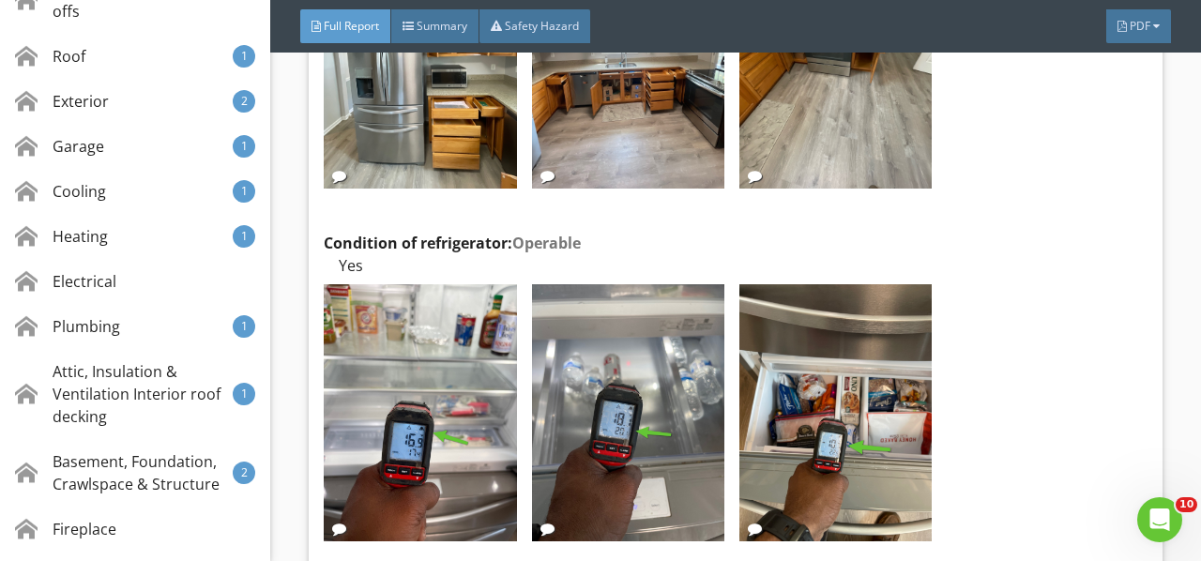
click at [860, 284] on img at bounding box center [835, 412] width 192 height 257
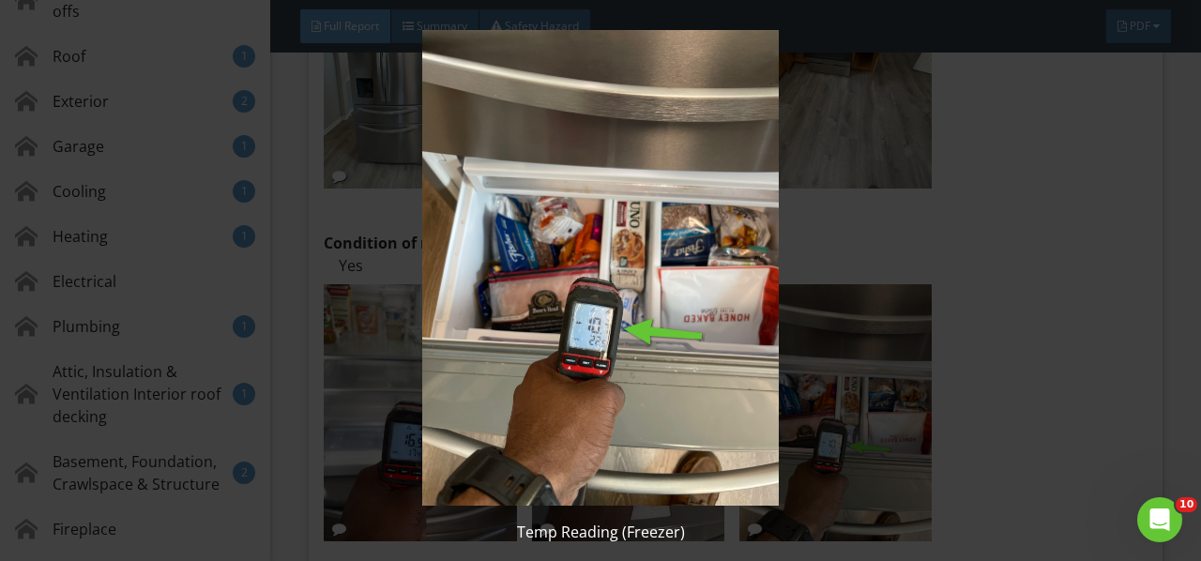
click at [860, 284] on img at bounding box center [599, 268] width 1083 height 476
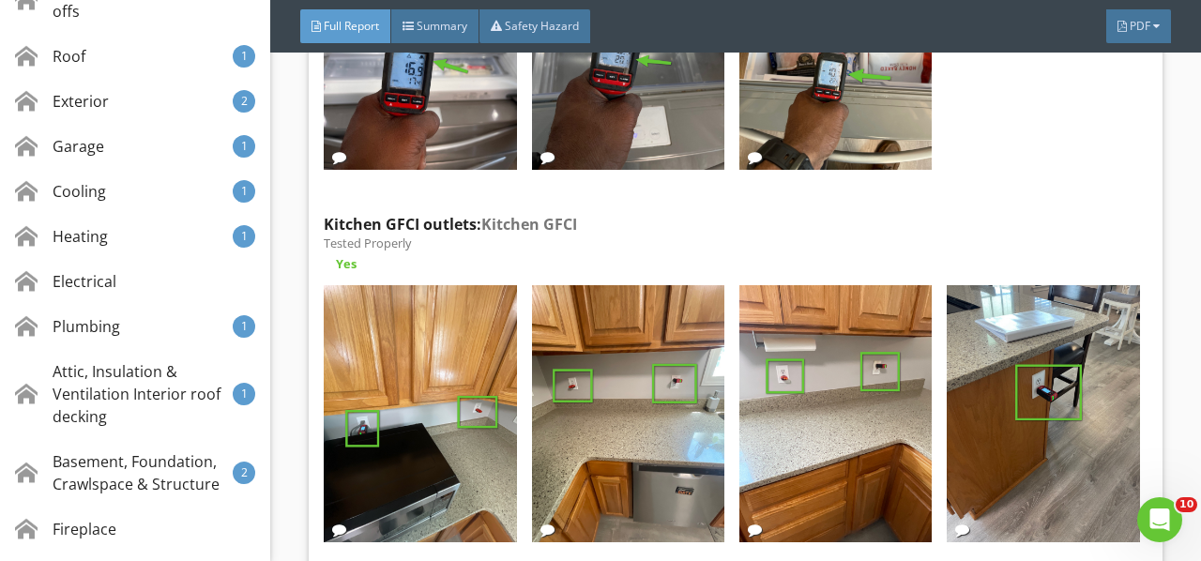
scroll to position [25705, 0]
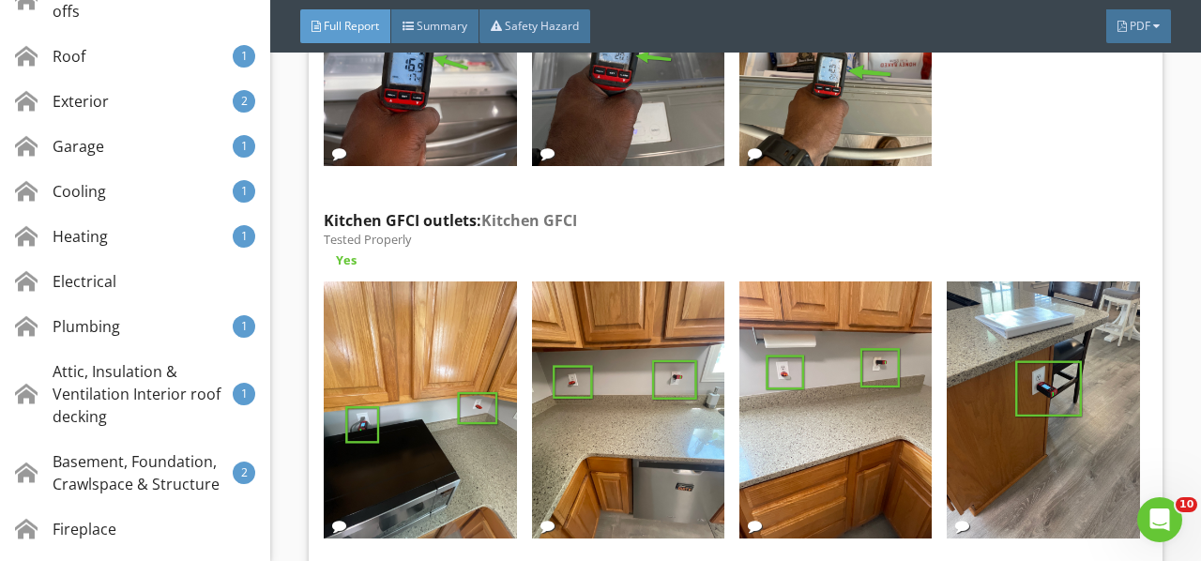
click at [447, 300] on img at bounding box center [420, 409] width 192 height 257
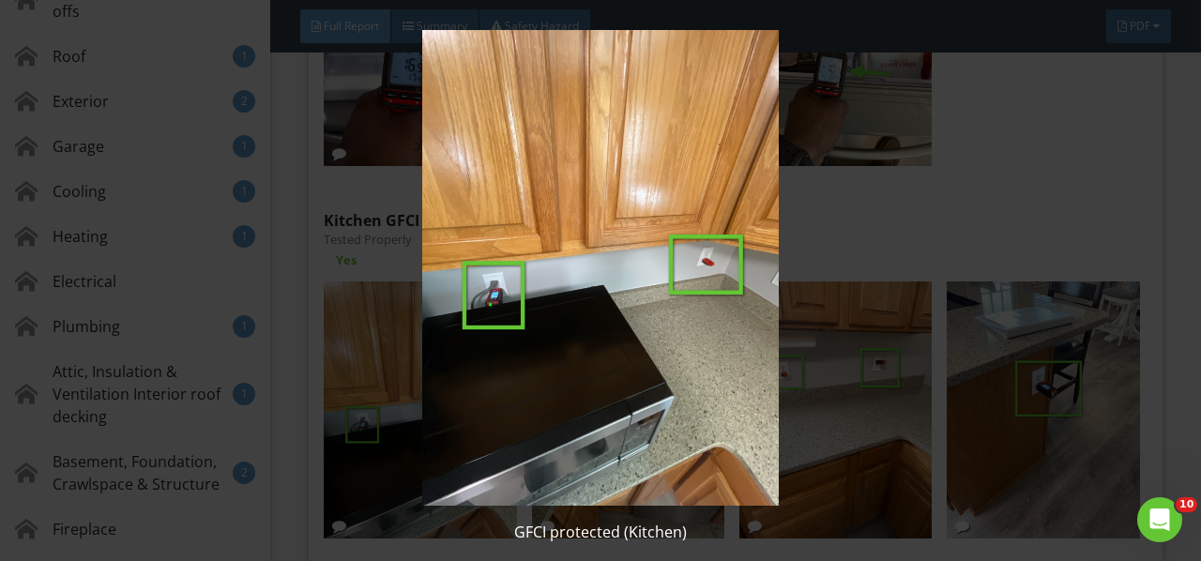
click at [447, 300] on img at bounding box center [599, 268] width 1083 height 476
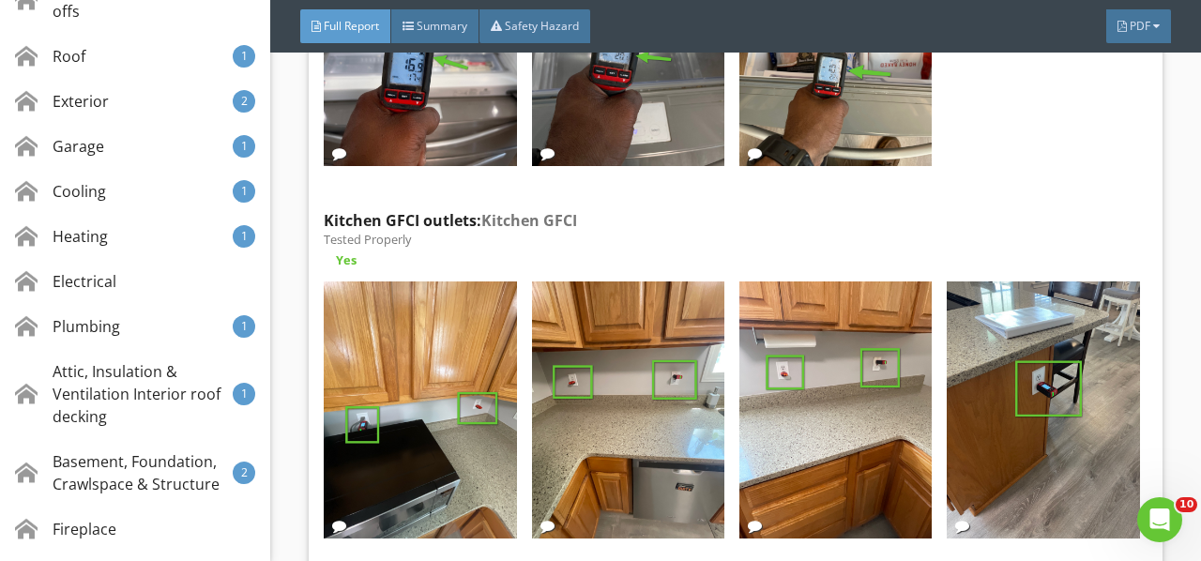
click at [595, 291] on img at bounding box center [628, 409] width 192 height 257
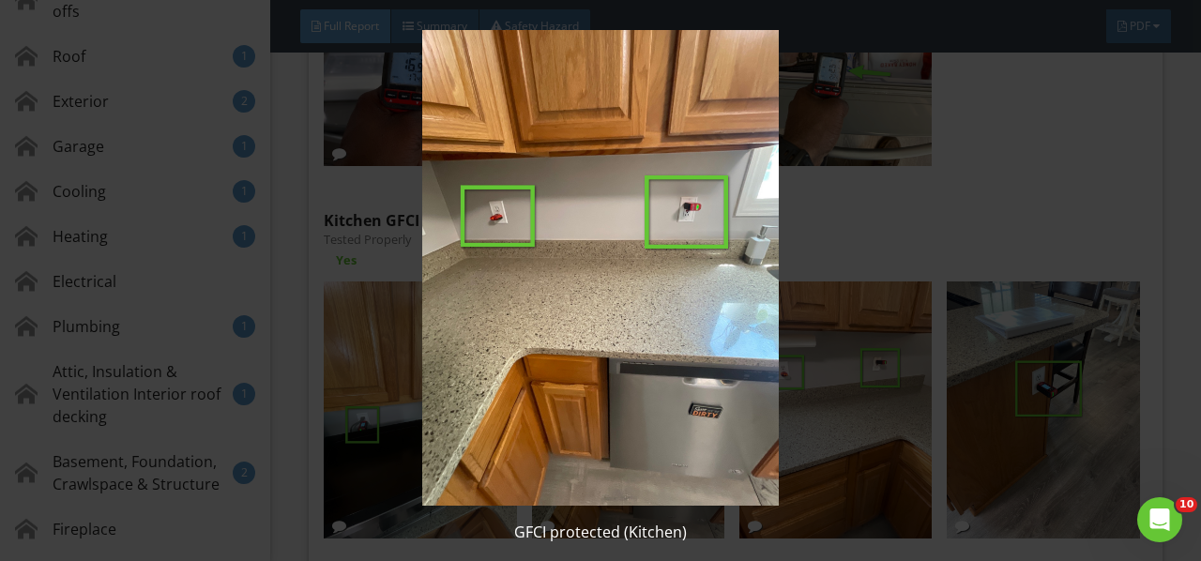
click at [595, 291] on img at bounding box center [599, 268] width 1083 height 476
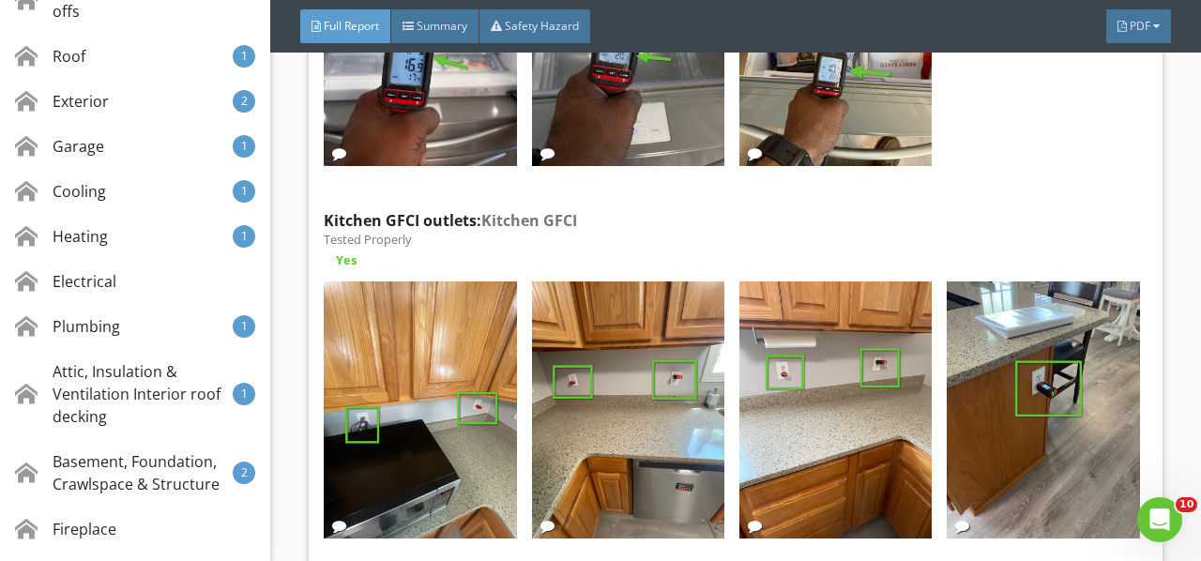
click at [836, 289] on img at bounding box center [835, 409] width 192 height 257
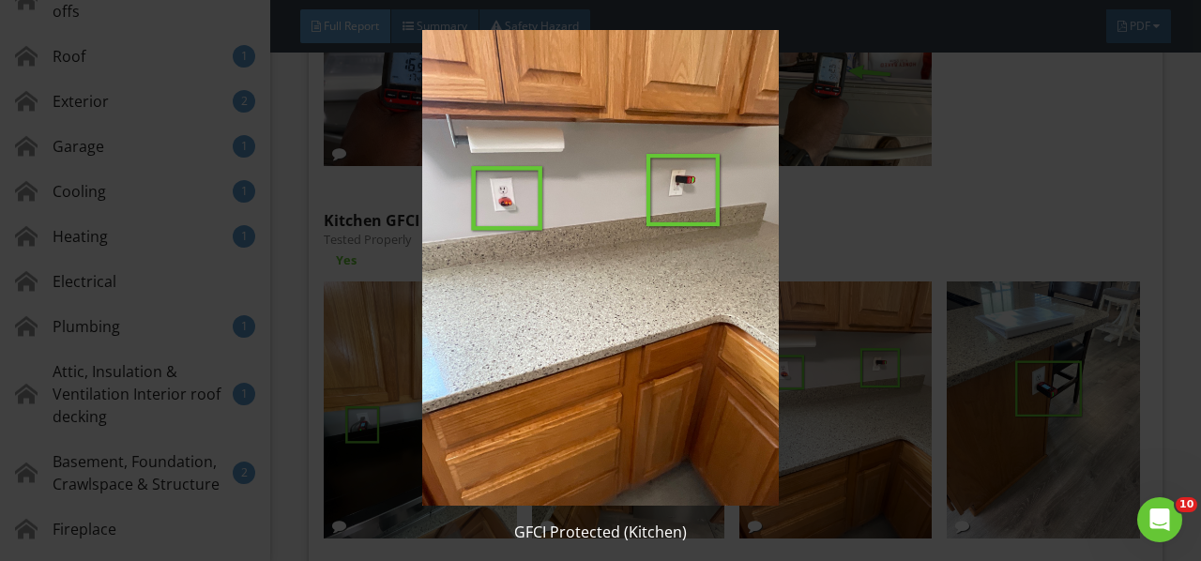
click at [836, 289] on img at bounding box center [599, 268] width 1083 height 476
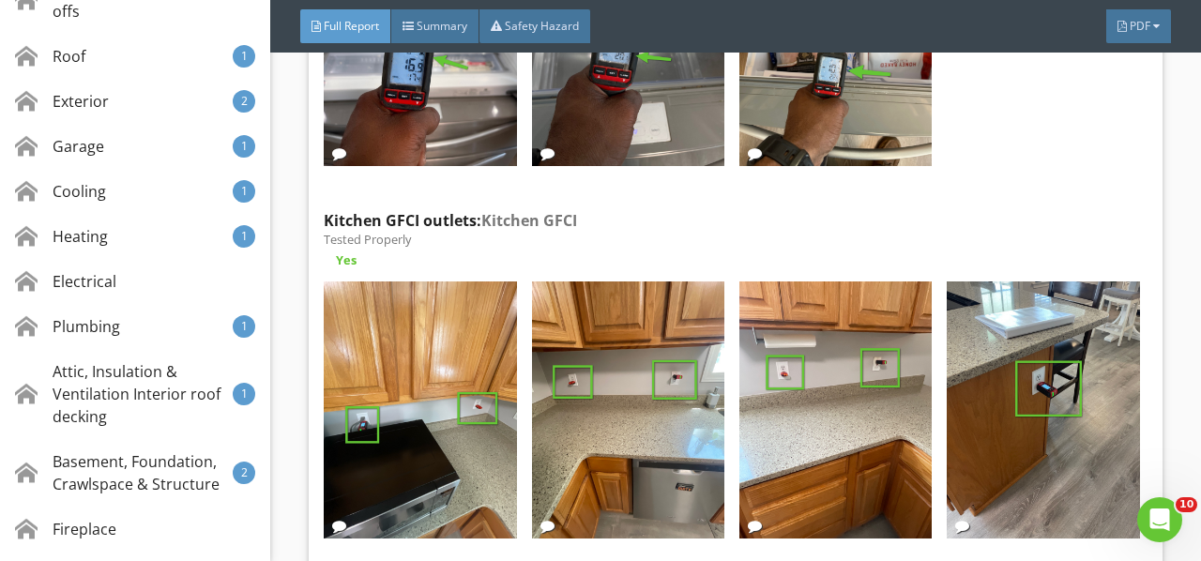
click at [952, 281] on img at bounding box center [1043, 409] width 192 height 257
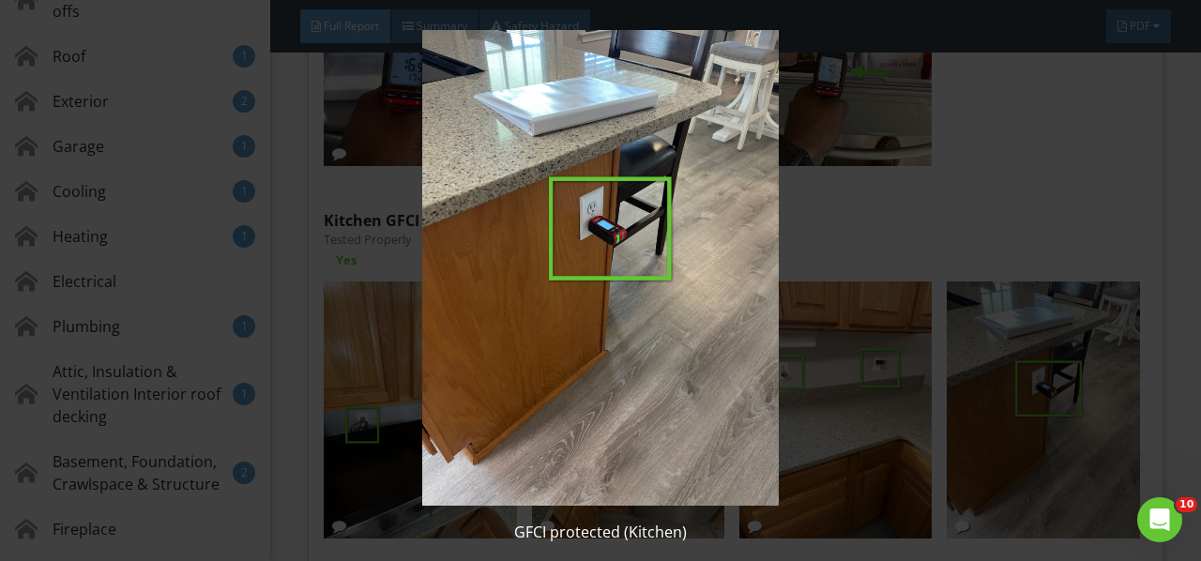
click at [948, 285] on img at bounding box center [599, 268] width 1083 height 476
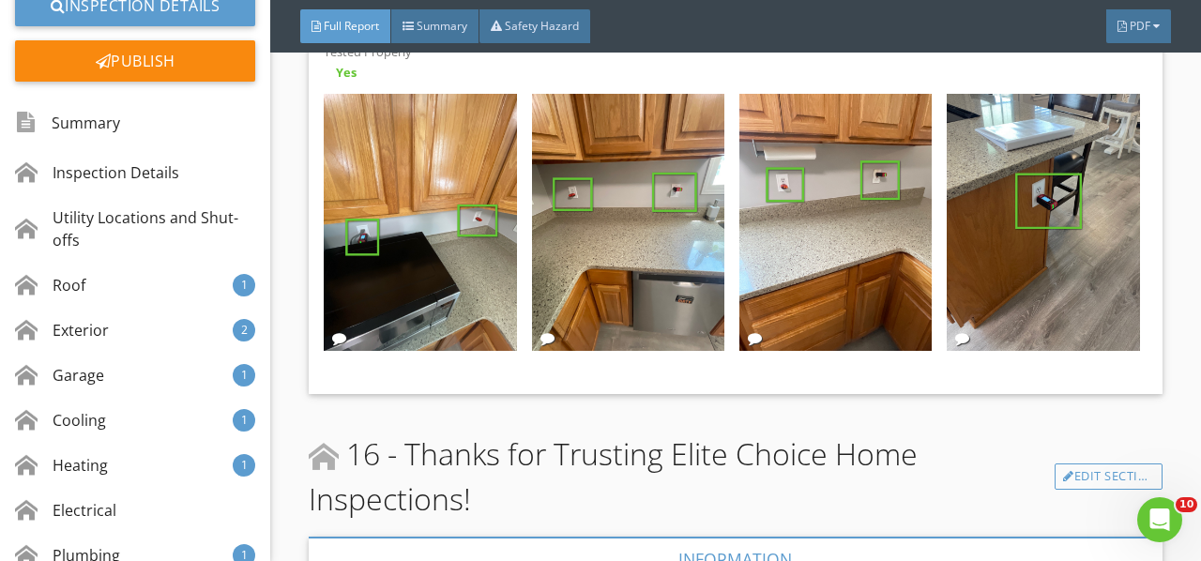
scroll to position [94, 0]
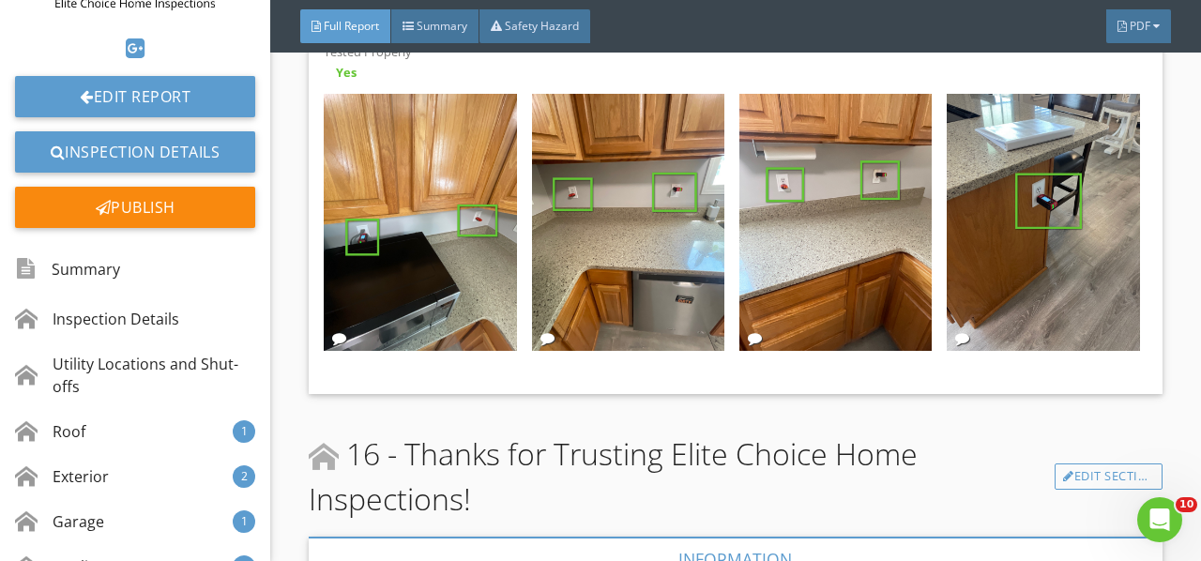
click at [188, 203] on div "Publish" at bounding box center [135, 207] width 240 height 41
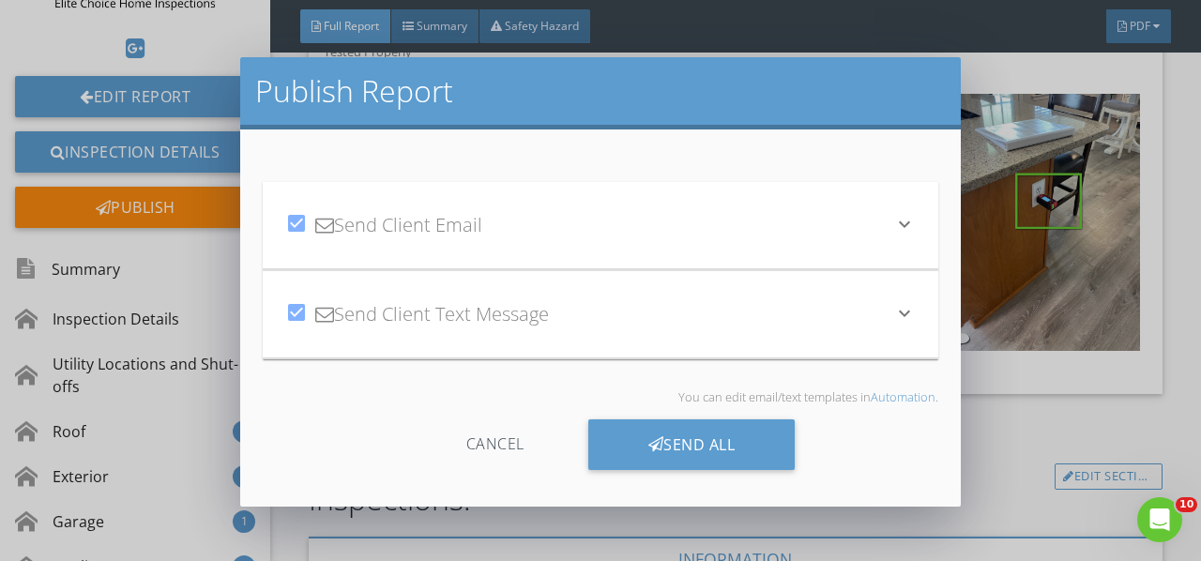
click at [700, 452] on div "Send All" at bounding box center [691, 444] width 207 height 51
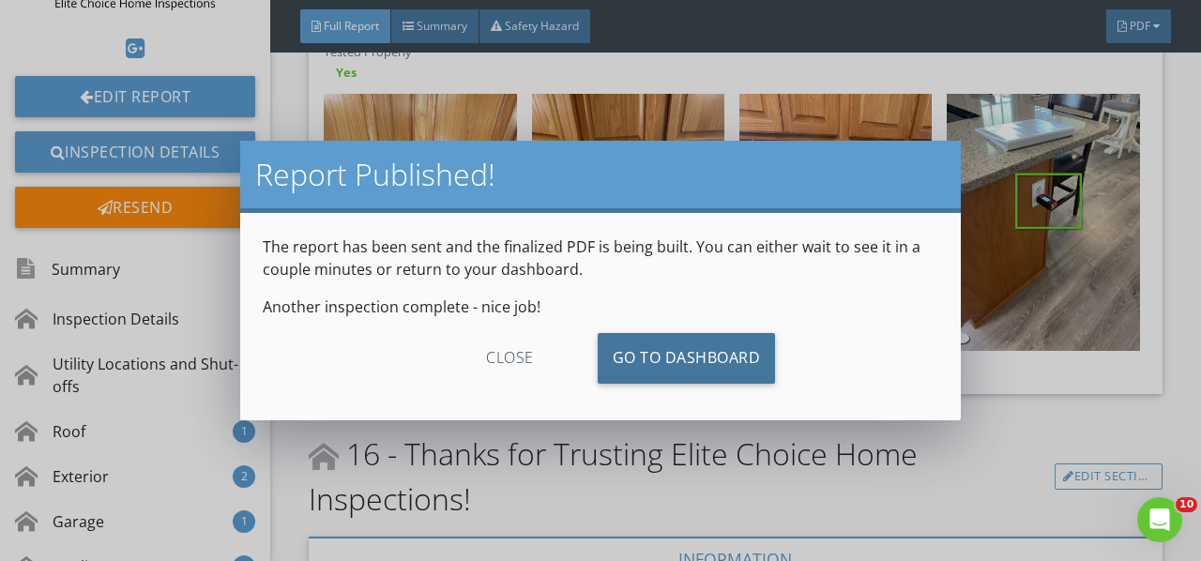
click at [704, 356] on link "Go To Dashboard" at bounding box center [687, 358] width 178 height 51
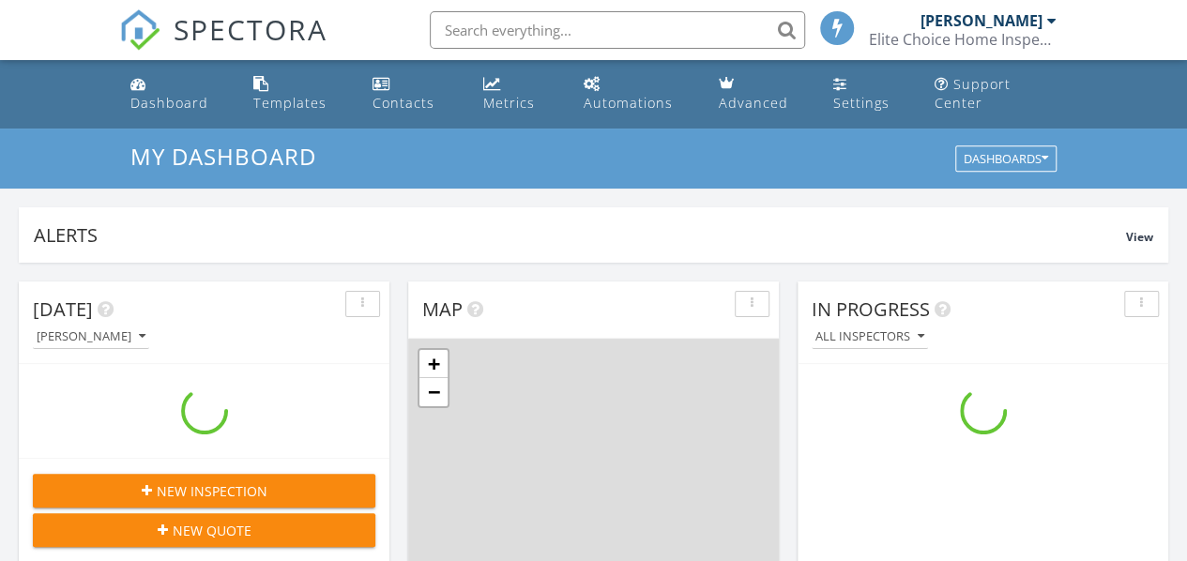
scroll to position [1735, 1215]
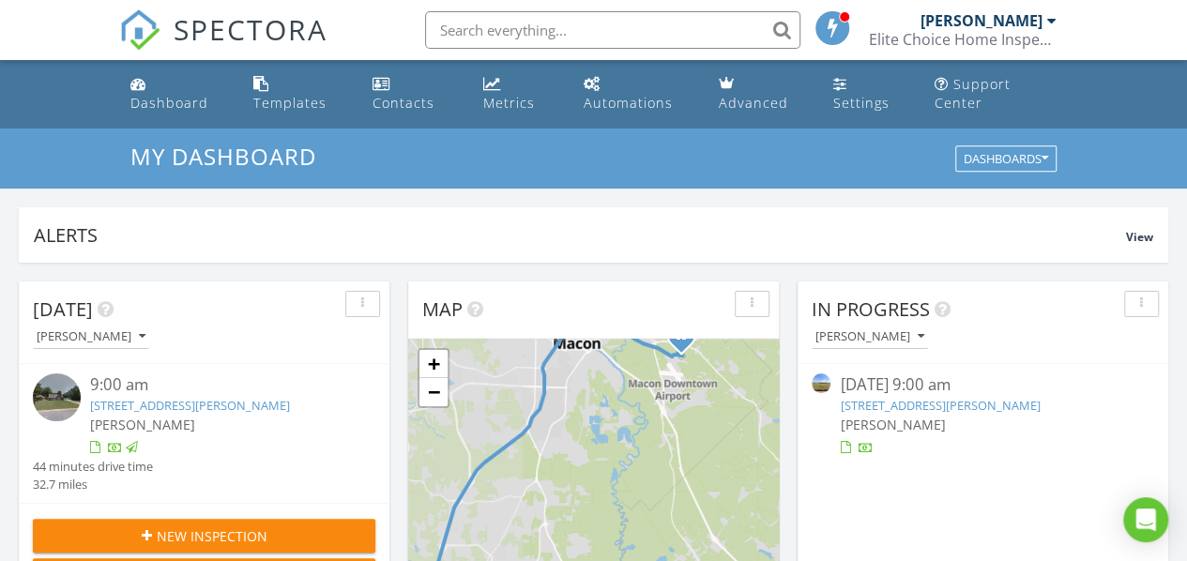
click at [121, 415] on div "[PERSON_NAME]" at bounding box center [218, 425] width 257 height 20
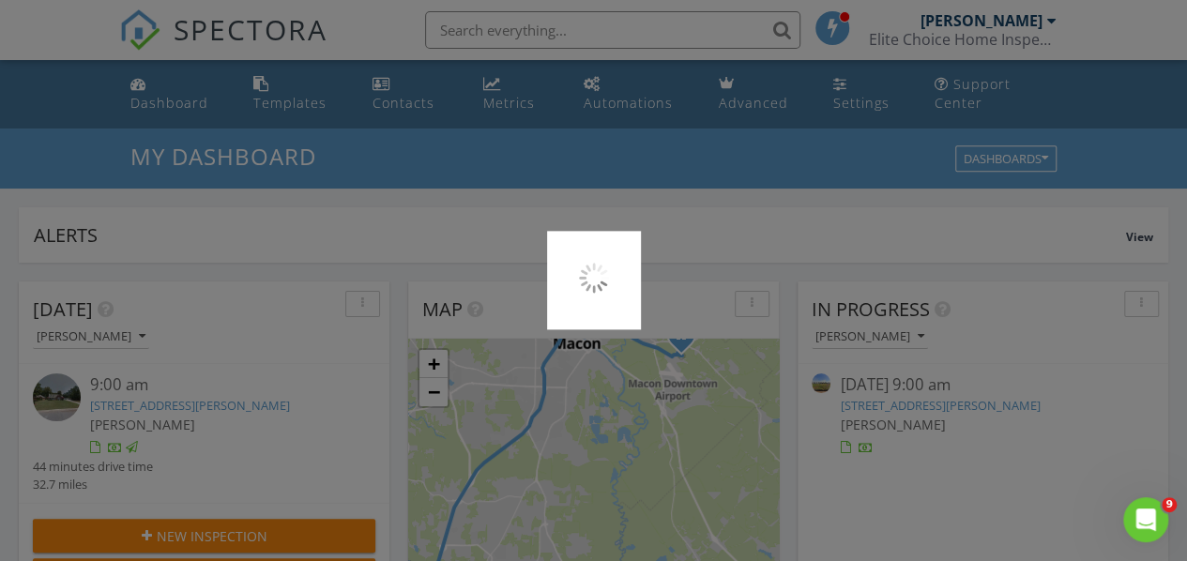
scroll to position [0, 0]
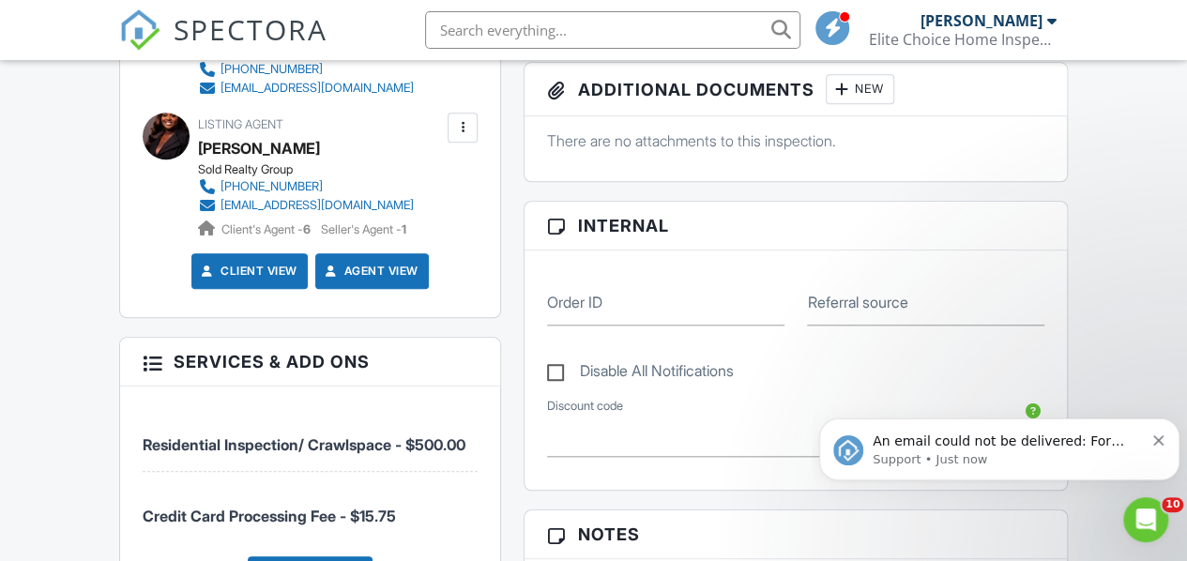
scroll to position [644, 0]
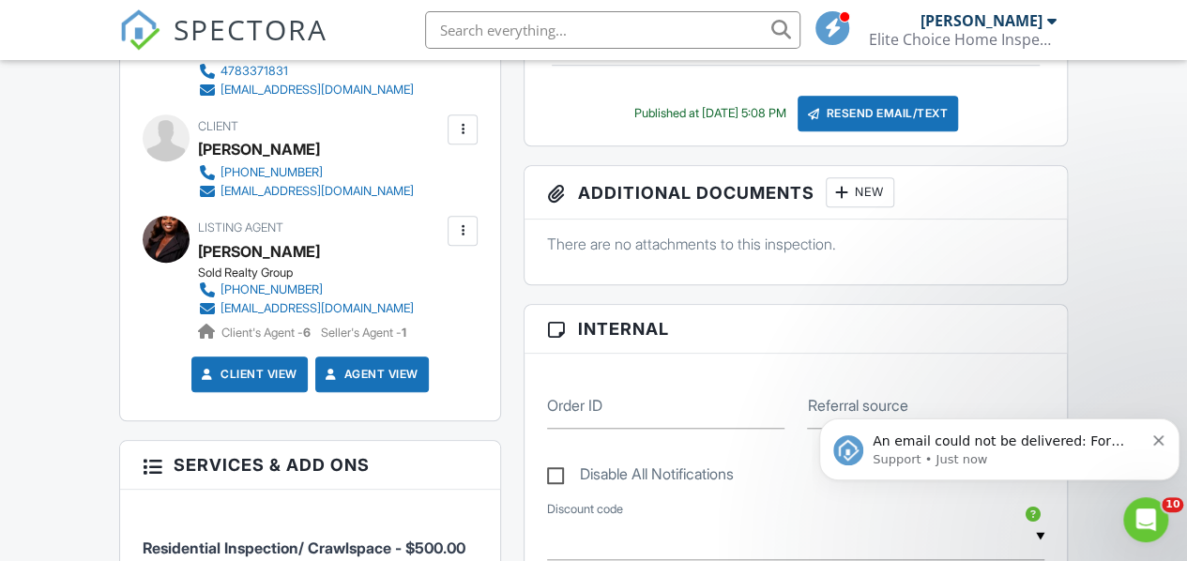
click at [461, 246] on div at bounding box center [462, 231] width 30 height 30
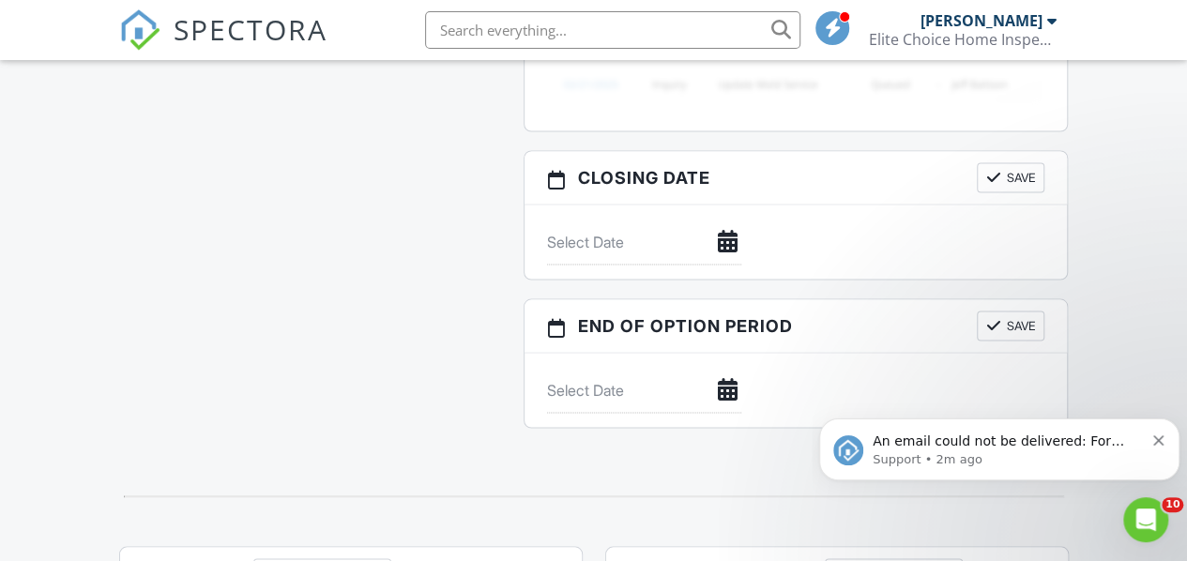
scroll to position [1595, 0]
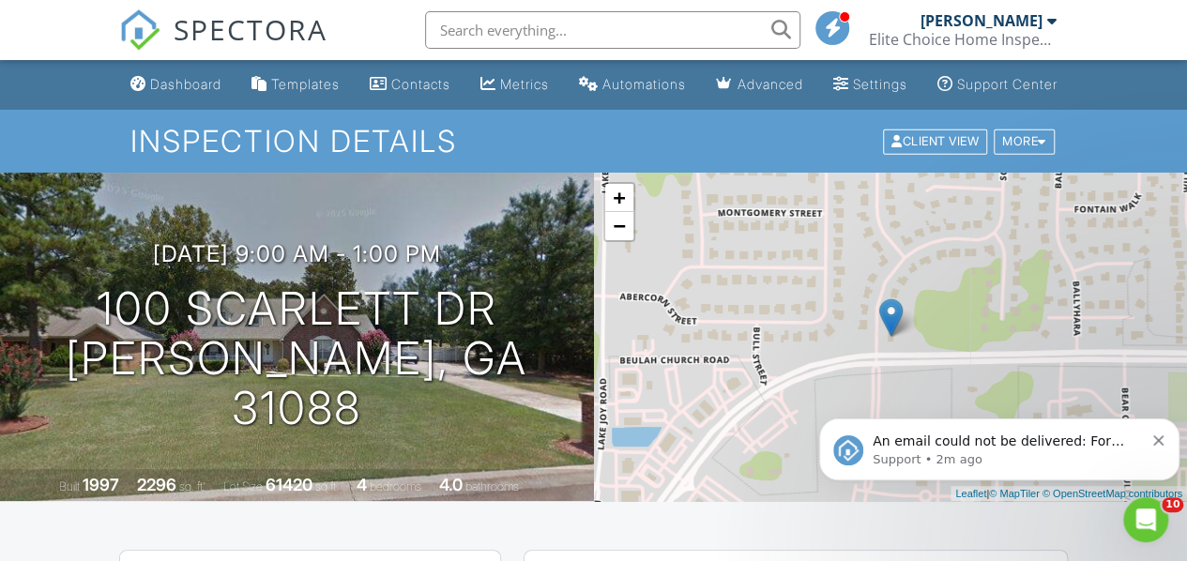
click at [853, 92] on div "Settings" at bounding box center [880, 84] width 54 height 16
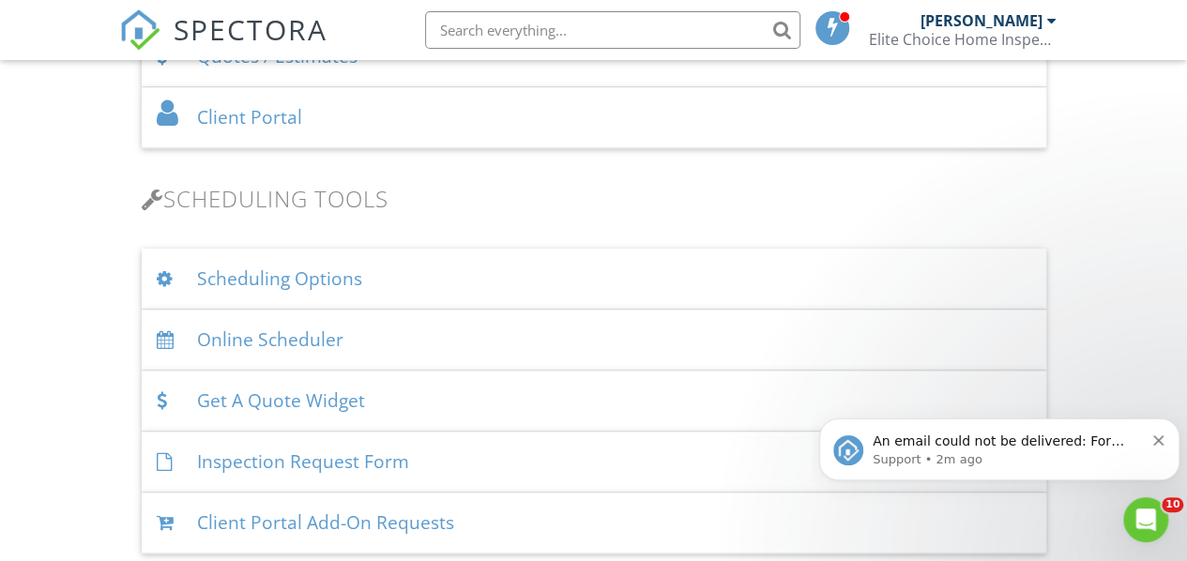
scroll to position [1126, 0]
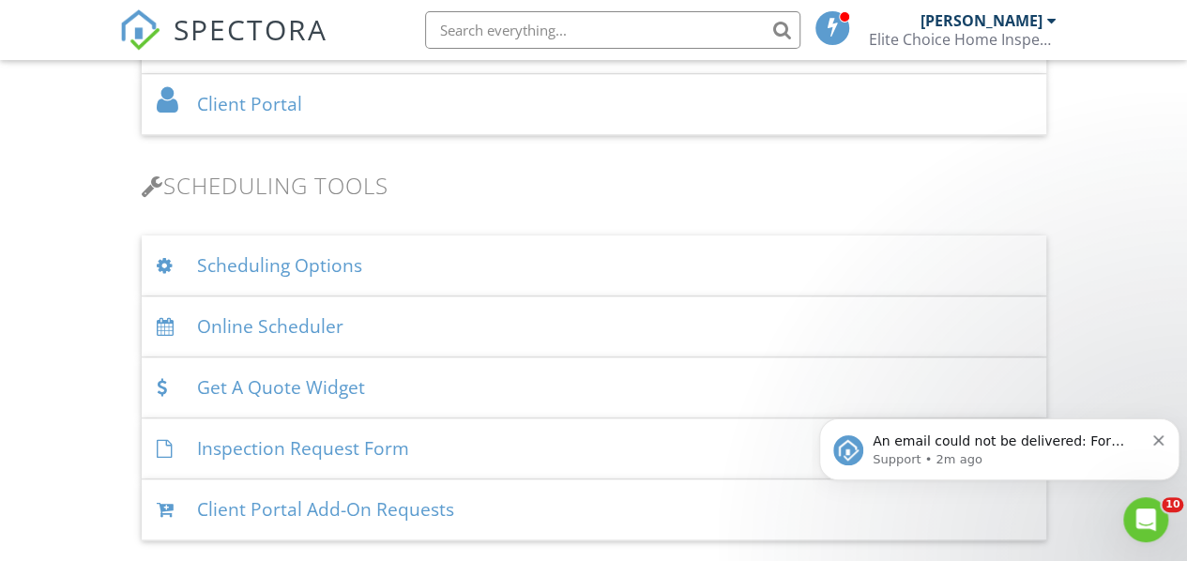
click at [413, 261] on div "Scheduling Options" at bounding box center [594, 265] width 904 height 61
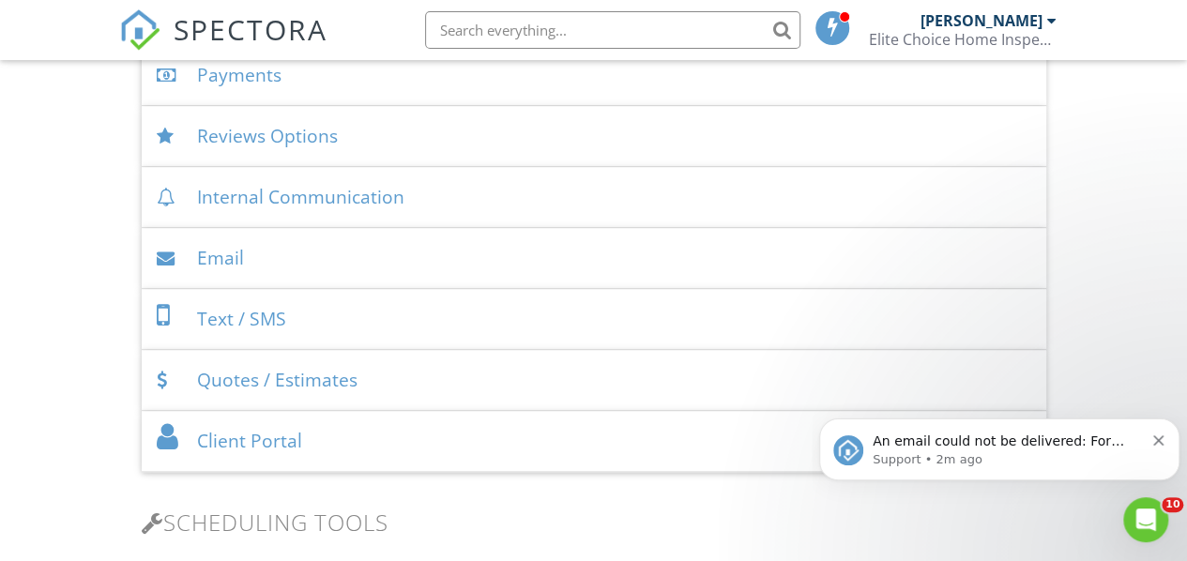
scroll to position [750, 0]
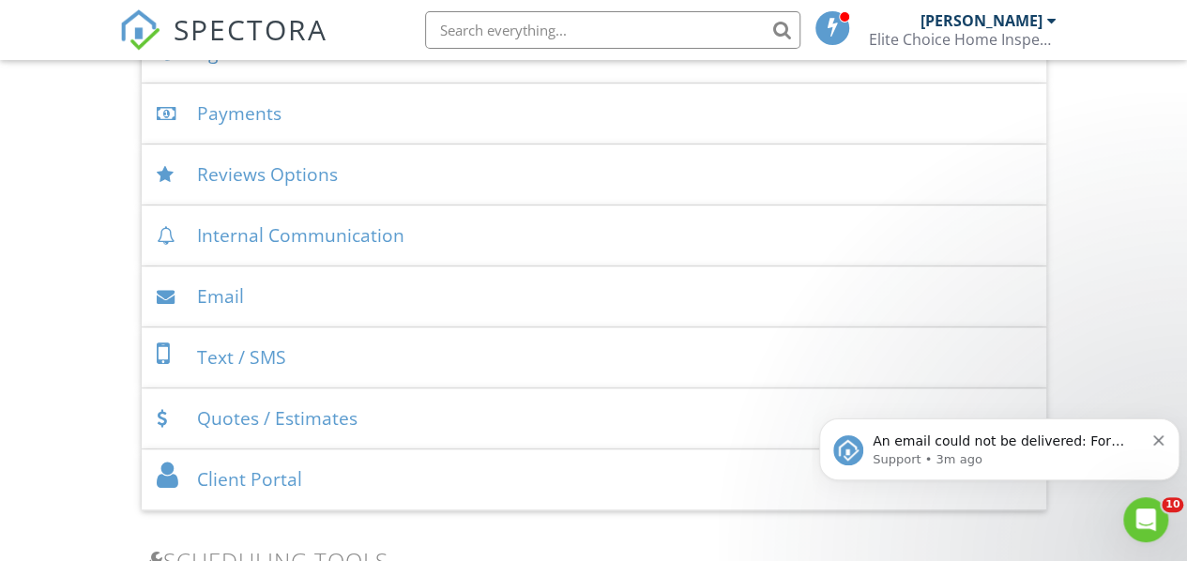
click at [401, 300] on div "Email" at bounding box center [594, 296] width 904 height 61
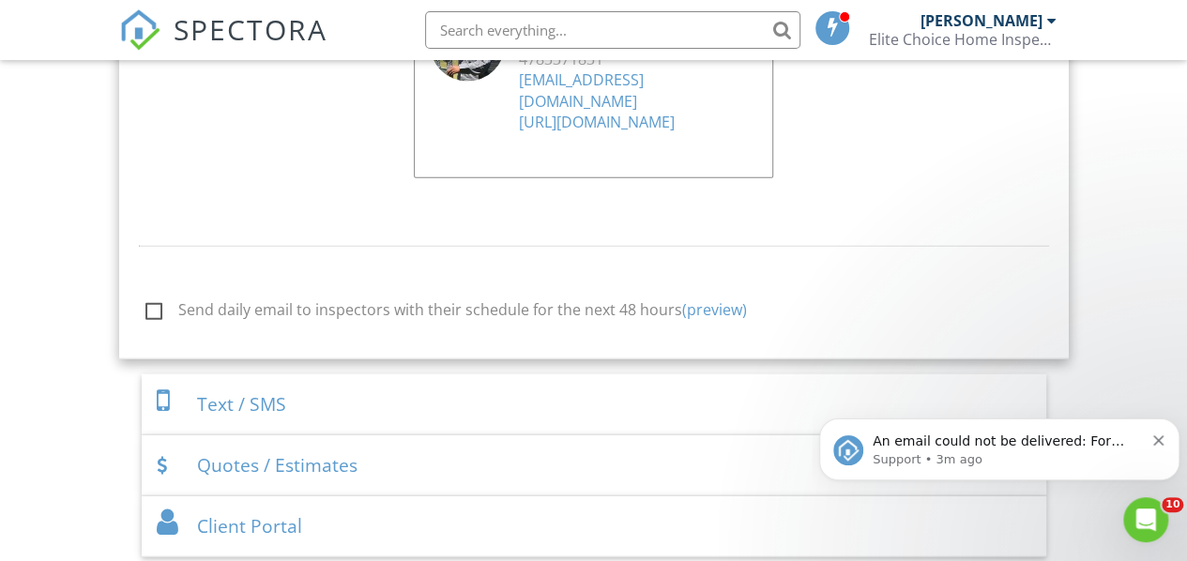
scroll to position [2251, 0]
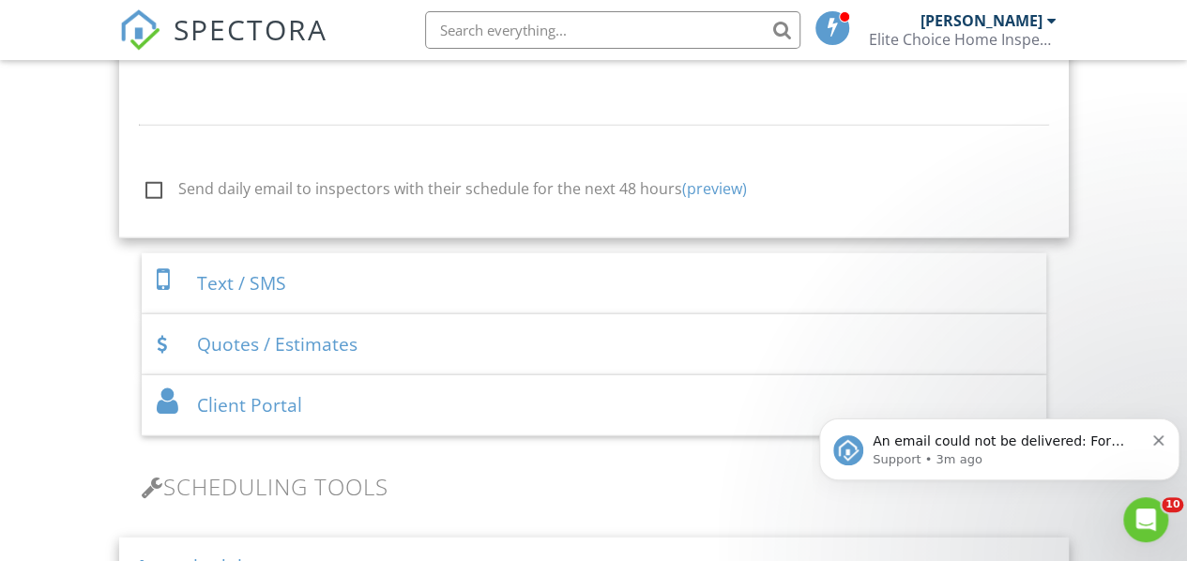
click at [385, 314] on div "Text / SMS" at bounding box center [594, 283] width 904 height 61
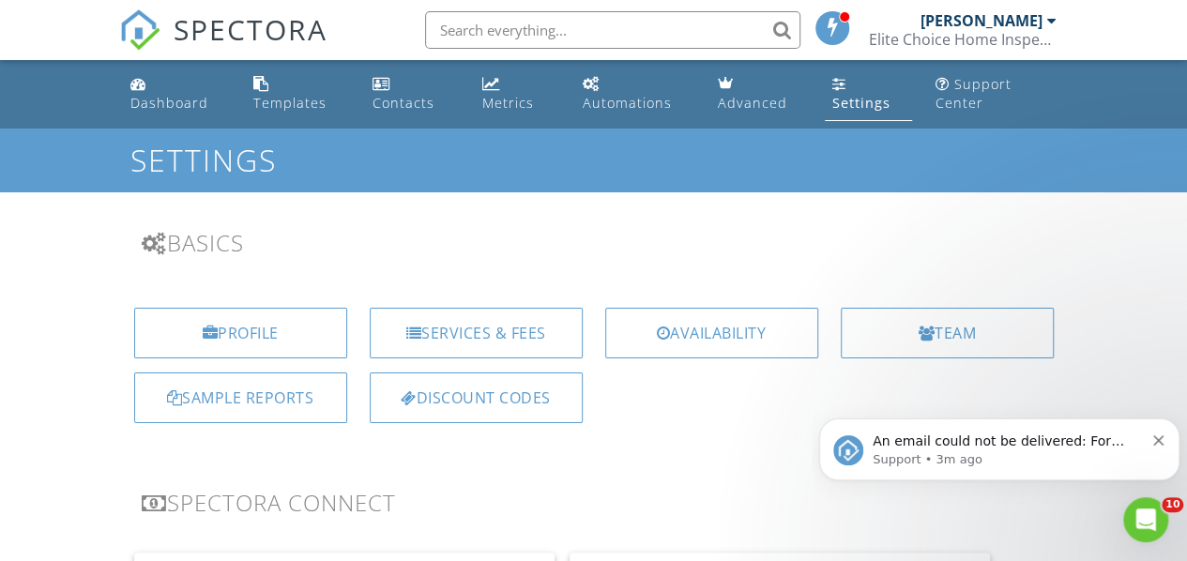
click at [307, 107] on div "Templates" at bounding box center [289, 103] width 73 height 18
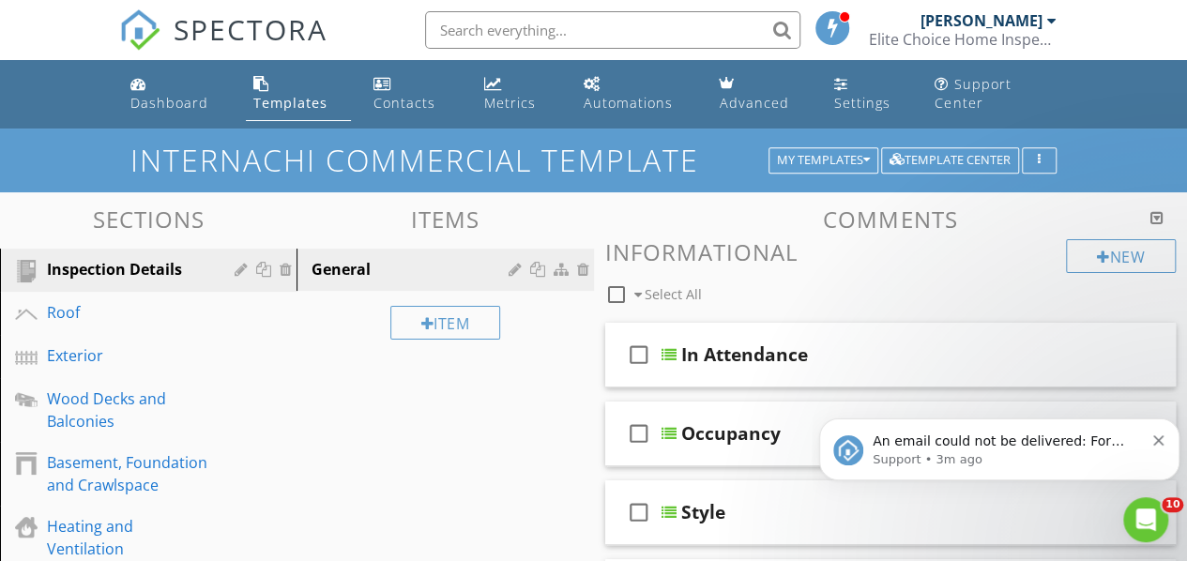
click at [1139, 517] on icon "Open Intercom Messenger" at bounding box center [1145, 520] width 31 height 31
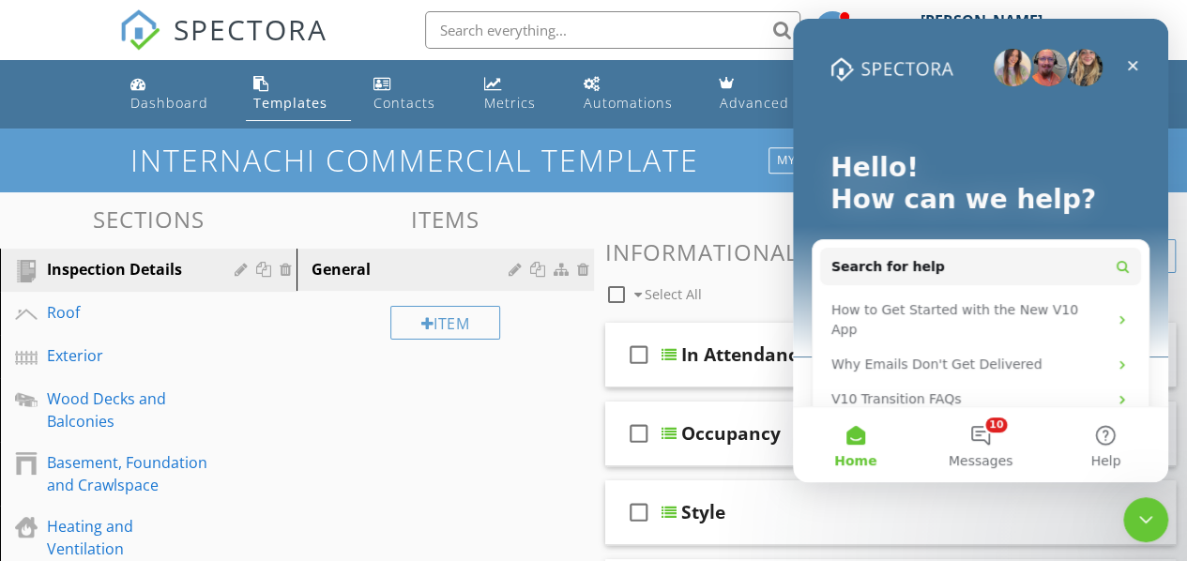
click at [989, 437] on button "10 Messages" at bounding box center [979, 444] width 125 height 75
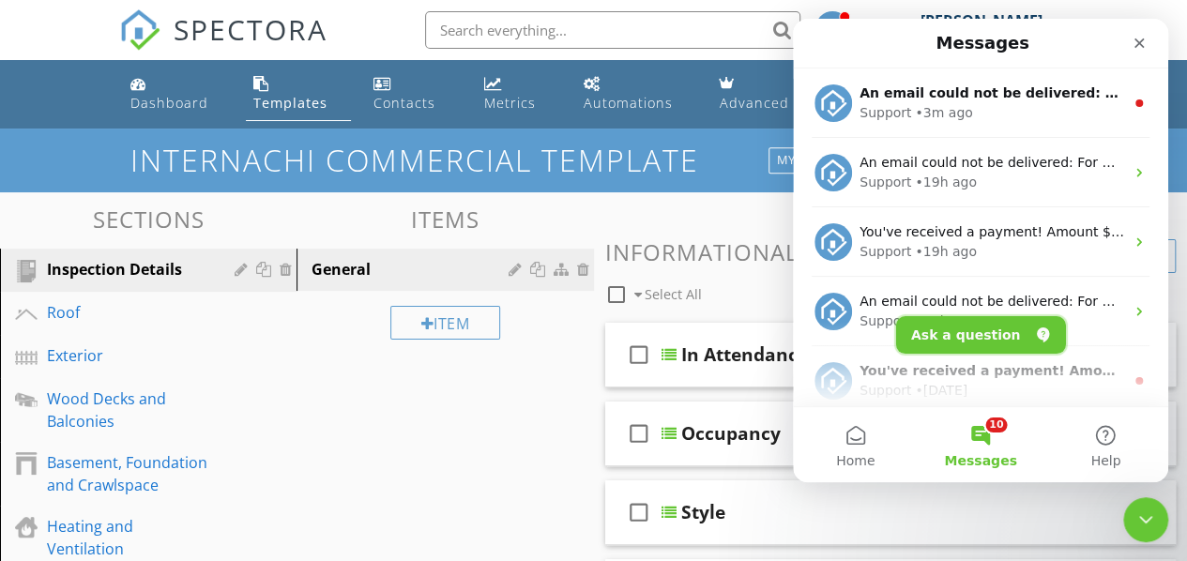
click at [965, 330] on button "Ask a question" at bounding box center [981, 335] width 170 height 38
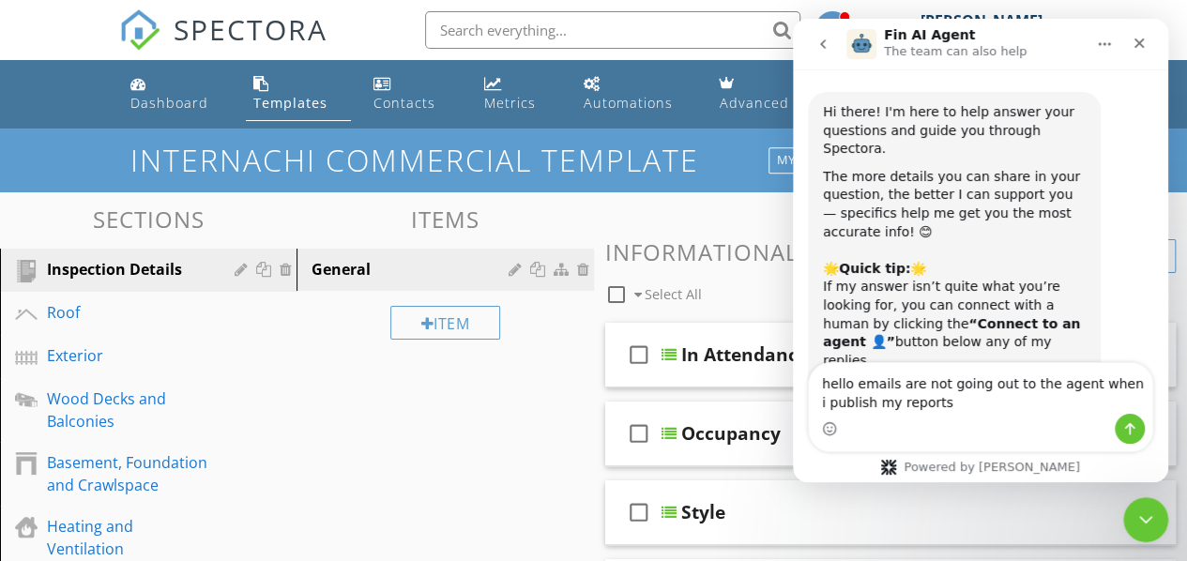
type textarea "hello emails are not going out to the agent when i publish my reports"
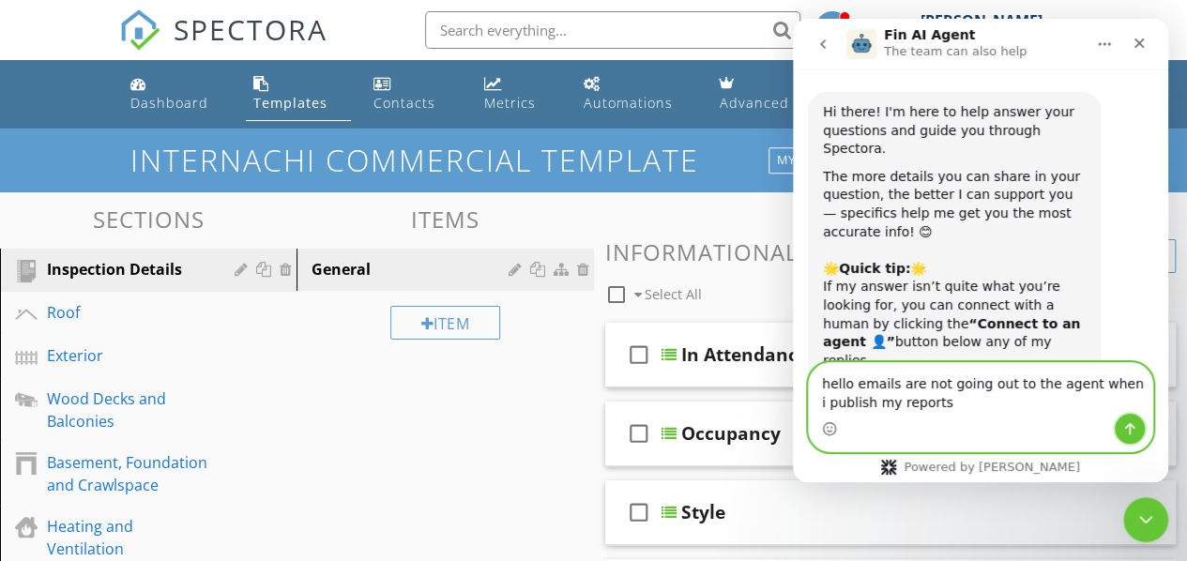
click at [1125, 426] on icon "Send a message…" at bounding box center [1129, 428] width 15 height 15
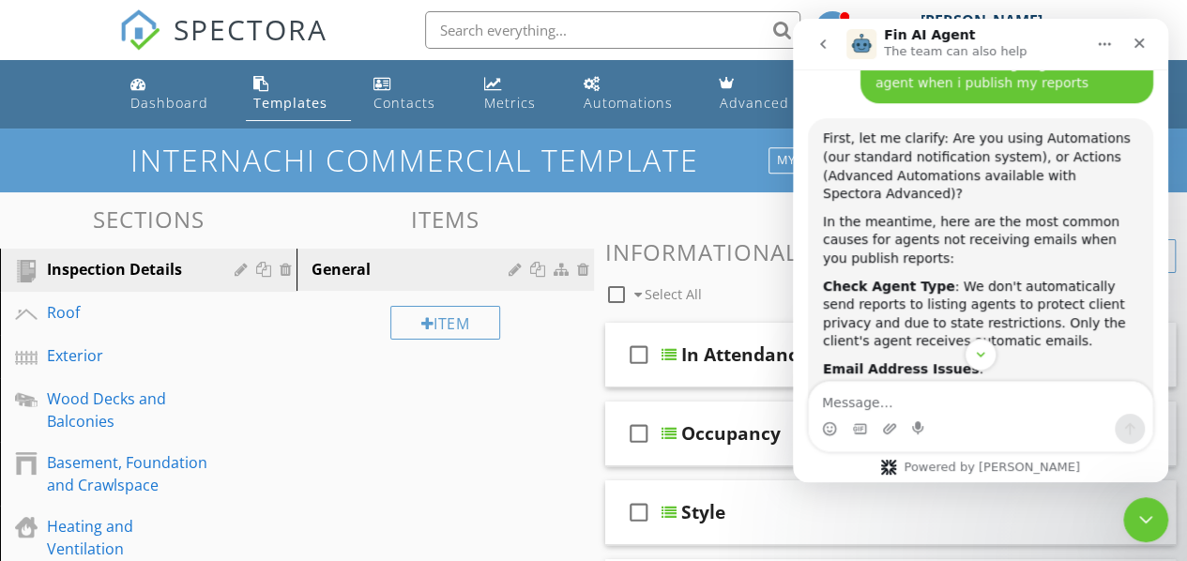
scroll to position [498, 0]
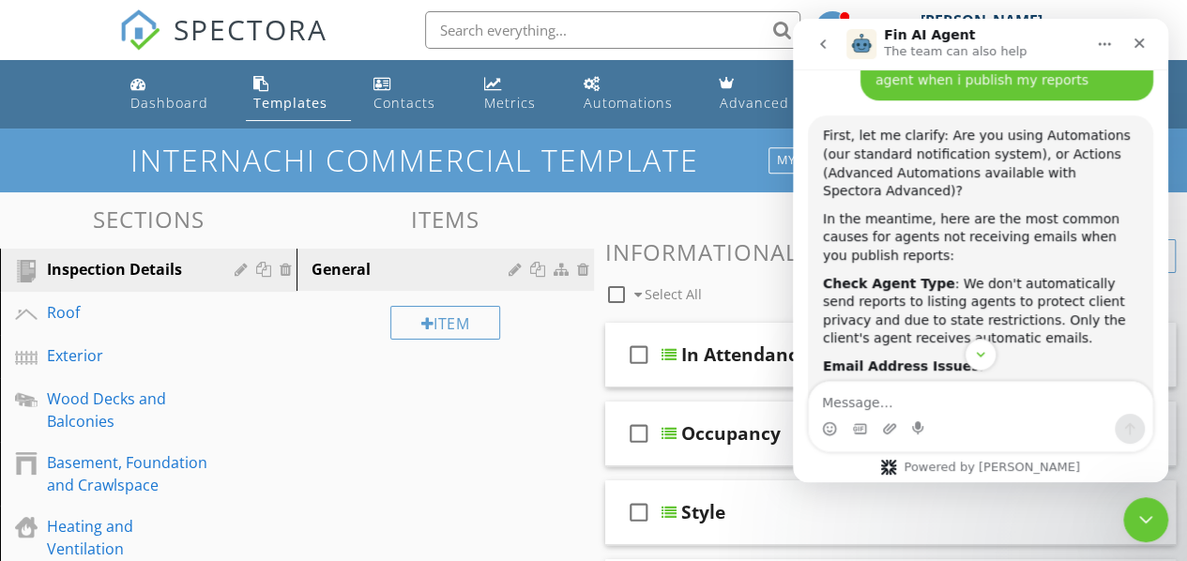
click at [1144, 529] on icon "Close Intercom Messenger" at bounding box center [1145, 519] width 23 height 23
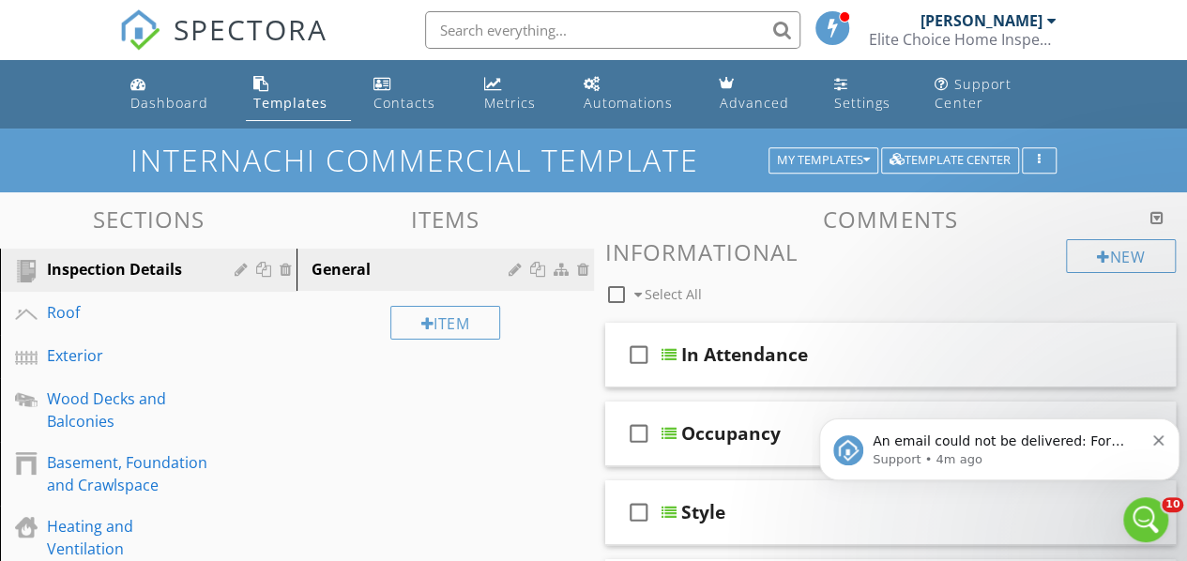
scroll to position [0, 0]
click at [162, 111] on div "Dashboard" at bounding box center [169, 103] width 78 height 18
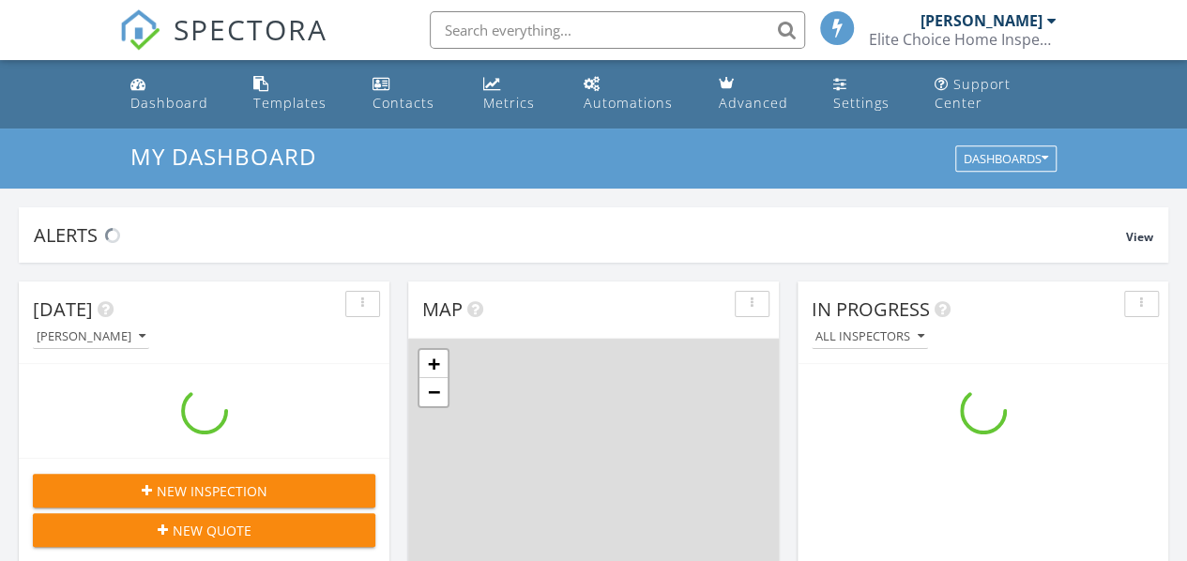
scroll to position [1735, 1215]
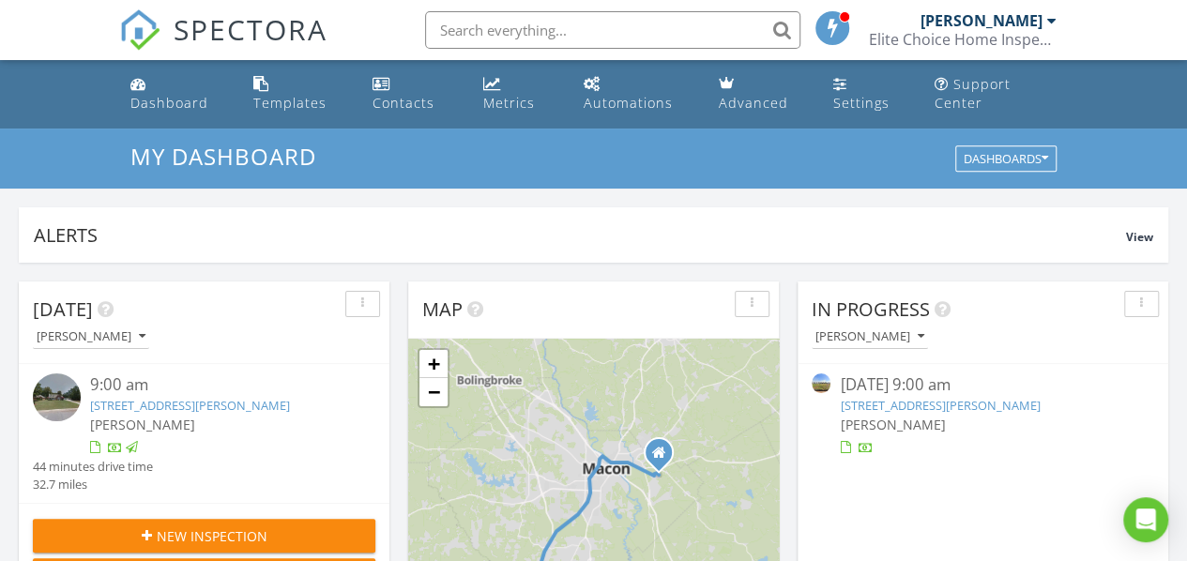
click at [133, 406] on link "[STREET_ADDRESS][PERSON_NAME]" at bounding box center [190, 405] width 200 height 17
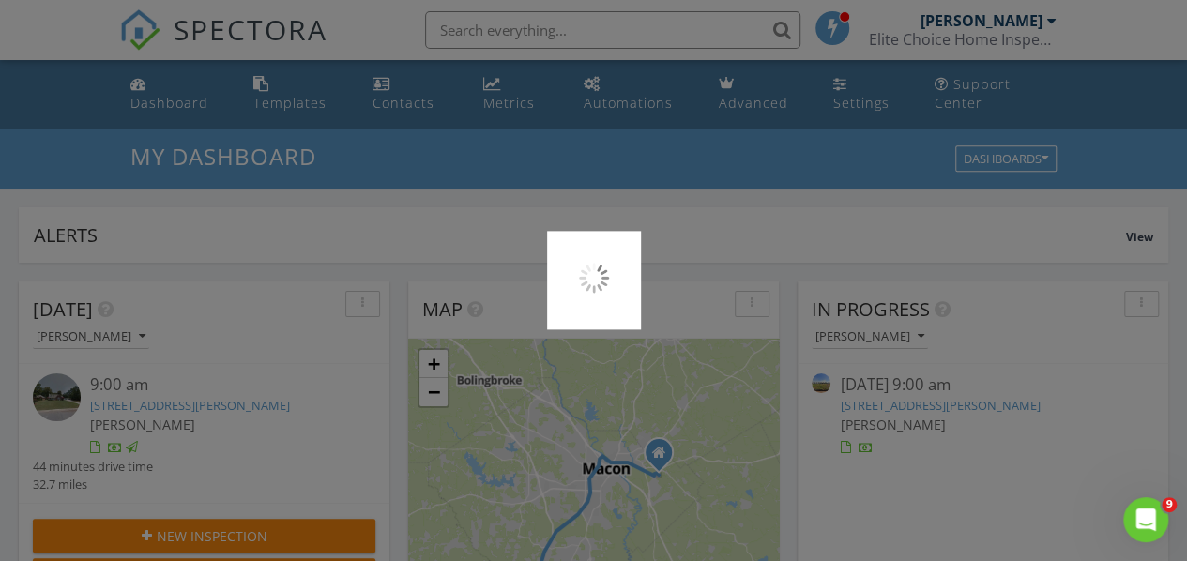
scroll to position [0, 0]
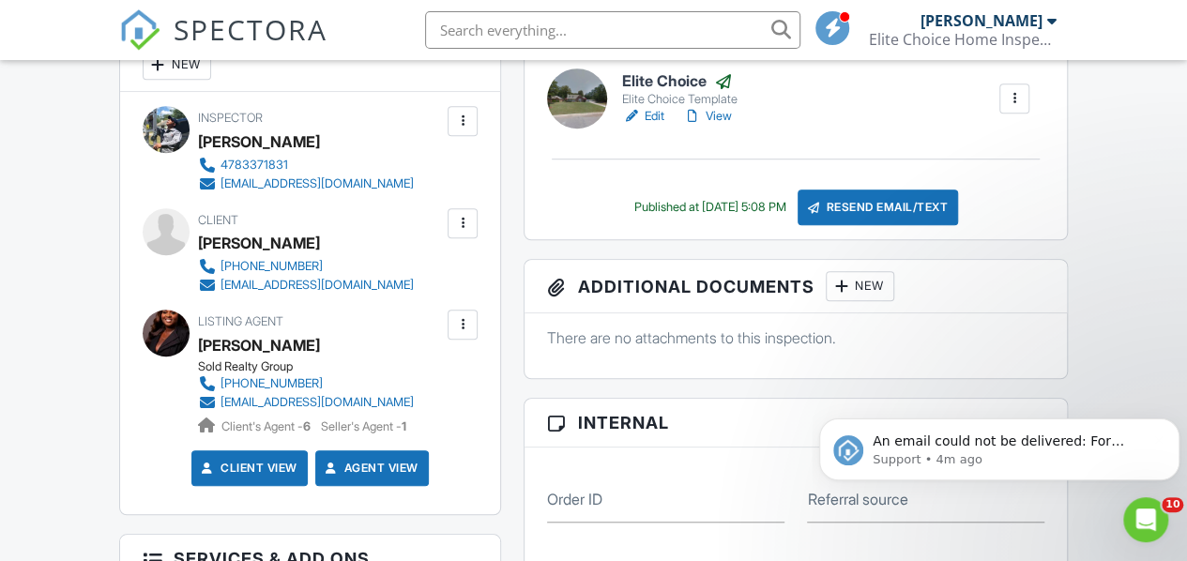
scroll to position [456, 0]
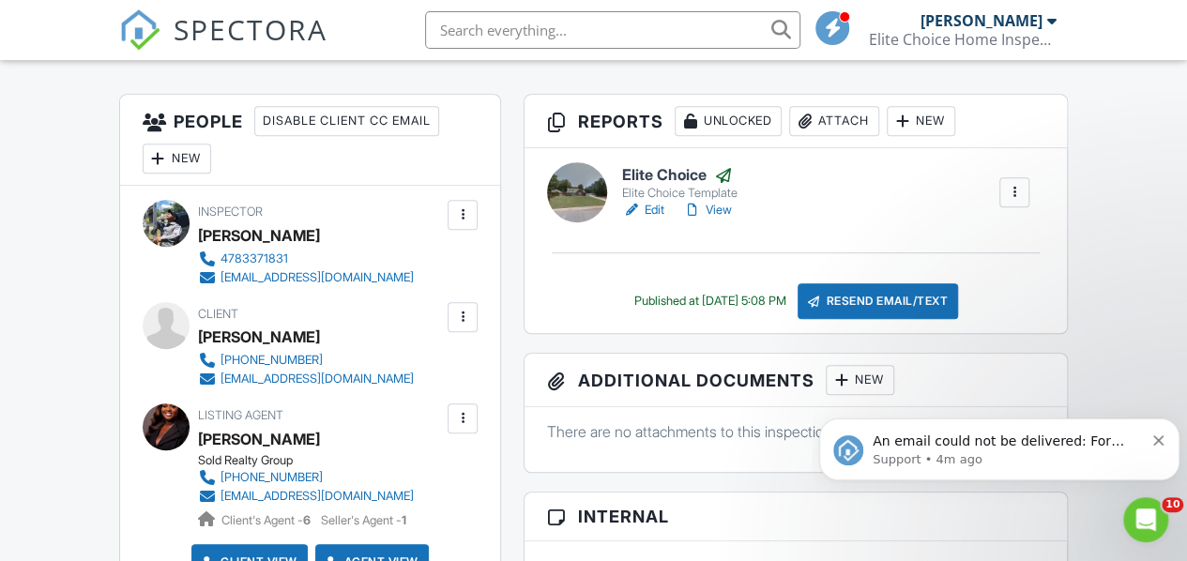
click at [462, 428] on div at bounding box center [462, 418] width 19 height 19
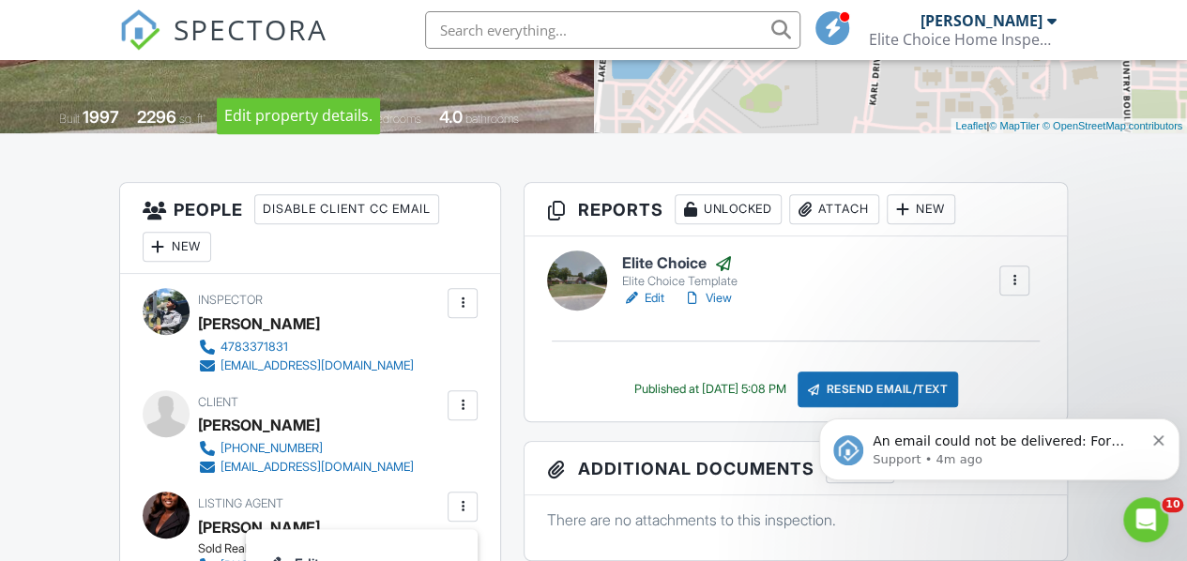
scroll to position [375, 0]
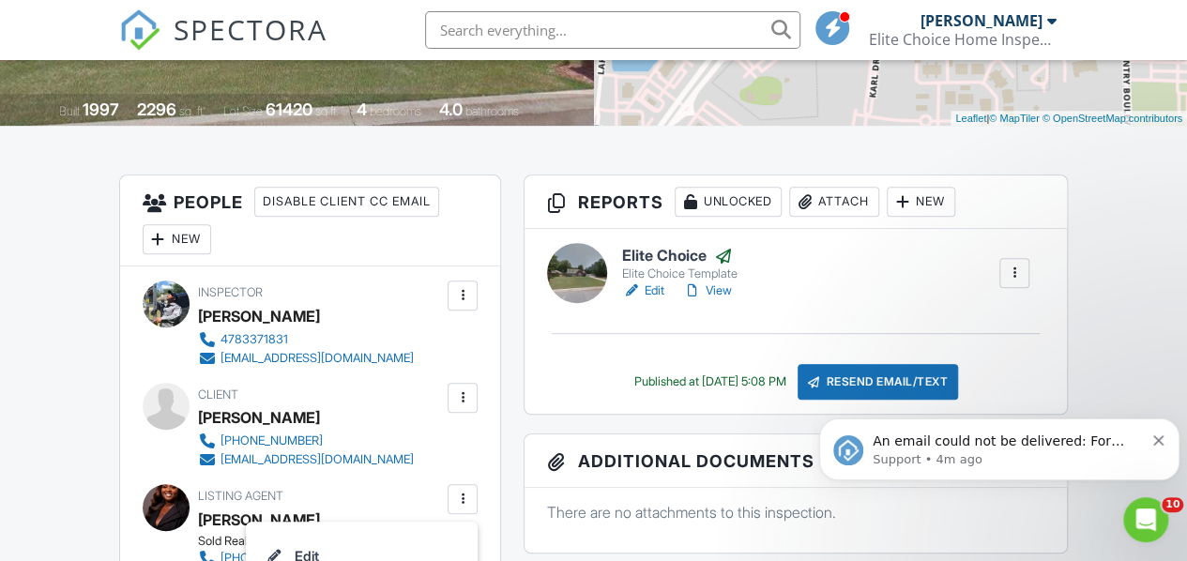
click at [720, 300] on link "View" at bounding box center [707, 290] width 49 height 19
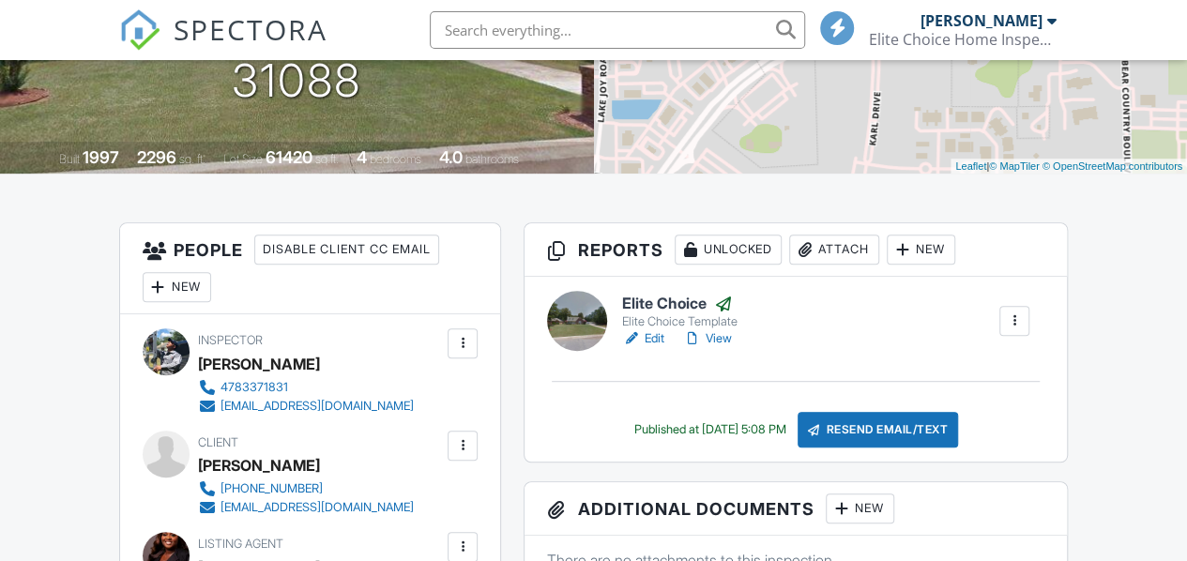
scroll to position [375, 0]
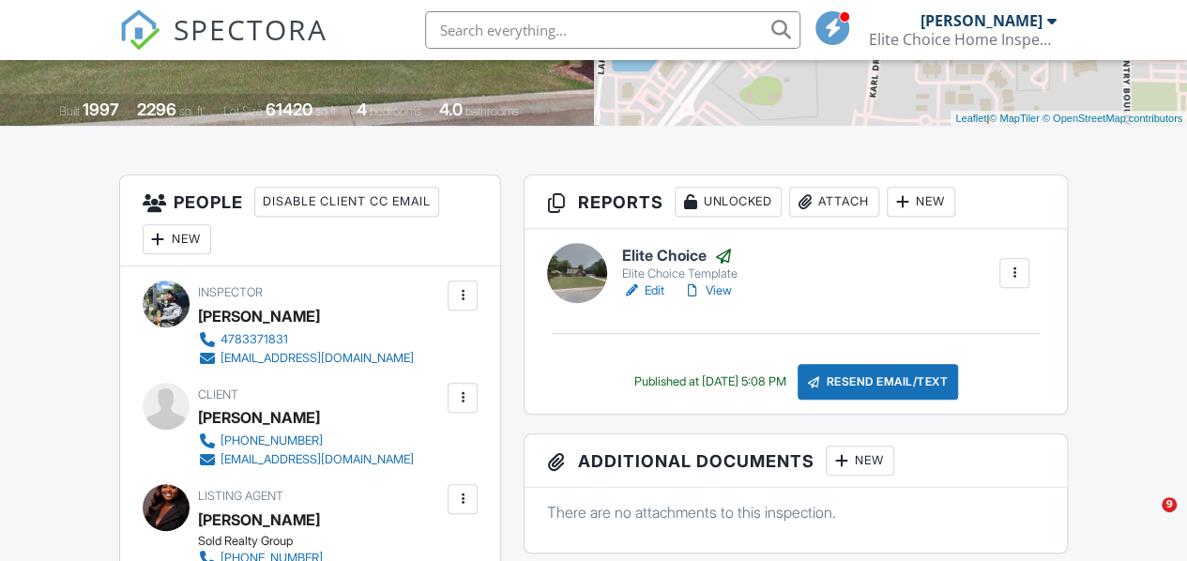
click at [1022, 282] on div at bounding box center [1014, 273] width 19 height 19
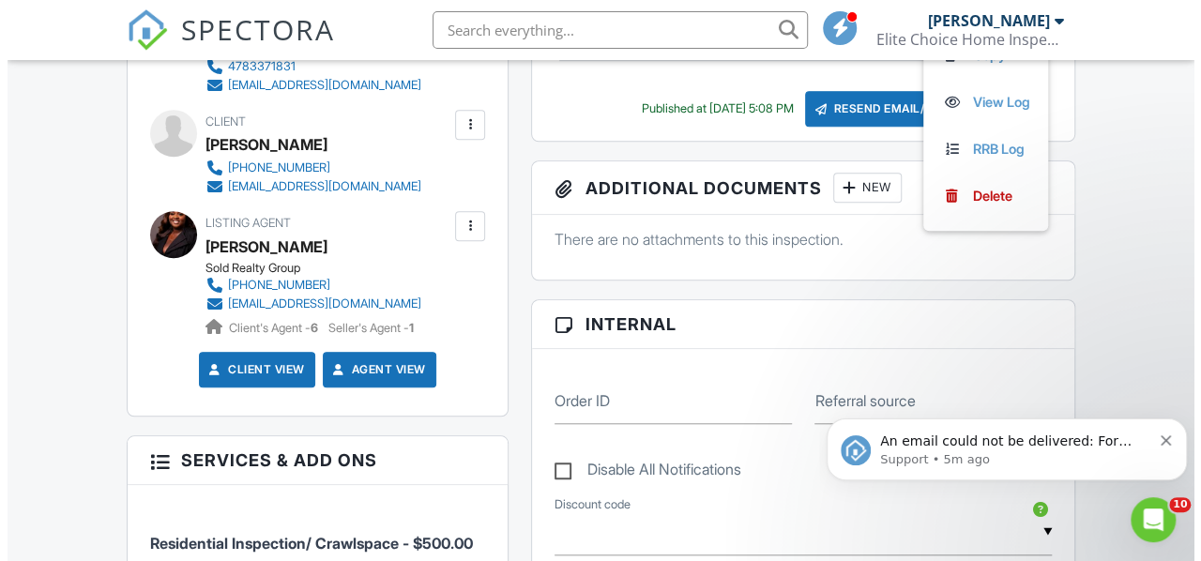
scroll to position [657, 0]
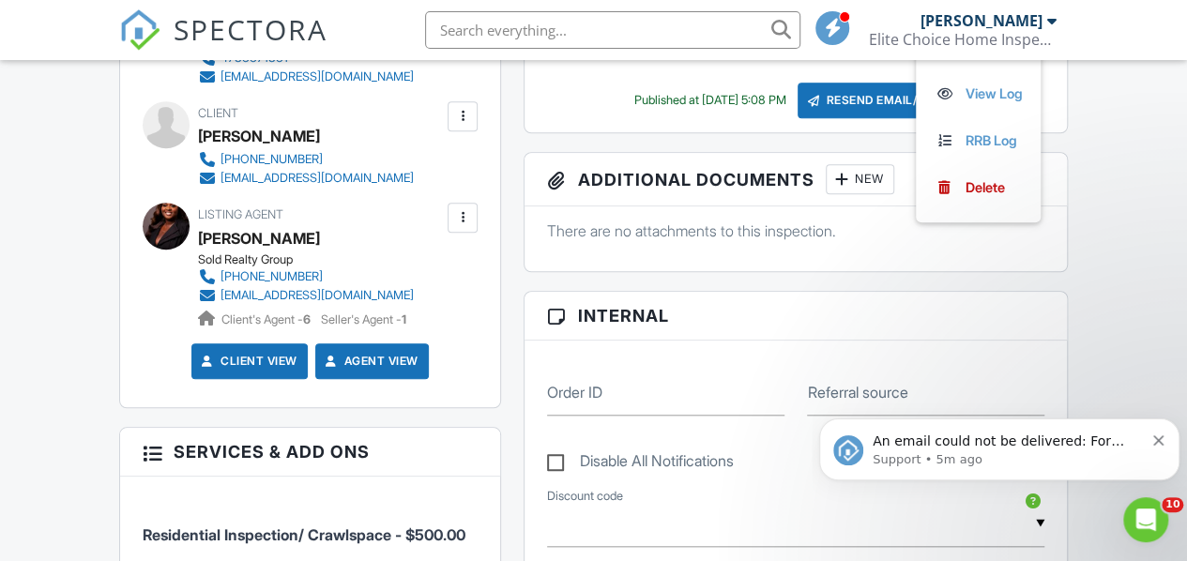
click at [848, 118] on div "Resend Email/Text" at bounding box center [877, 101] width 161 height 36
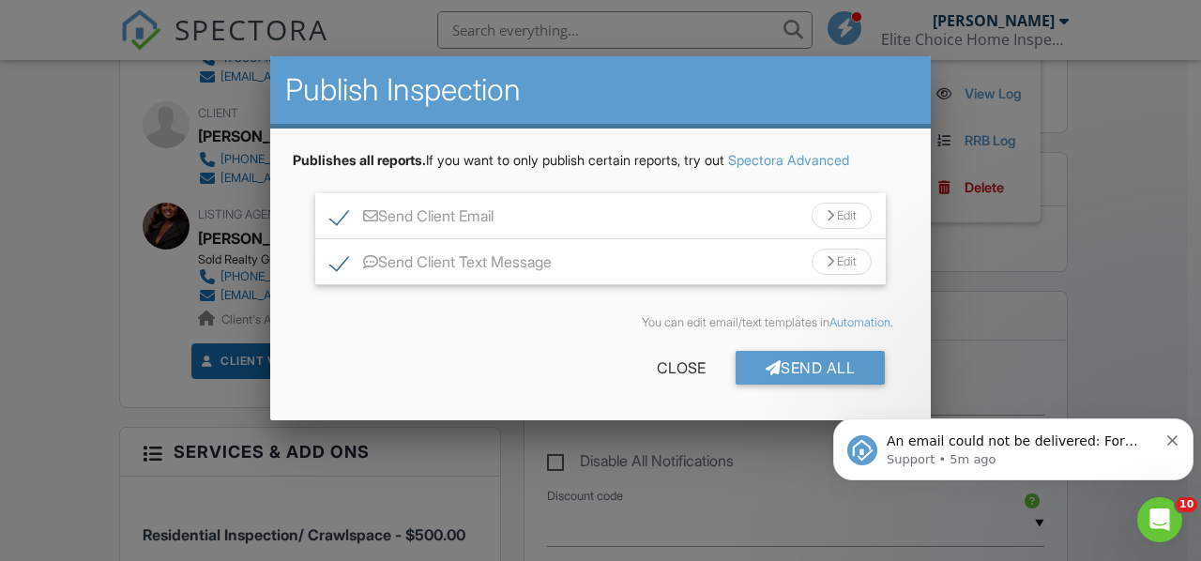
click at [851, 322] on link "Automation" at bounding box center [859, 322] width 61 height 14
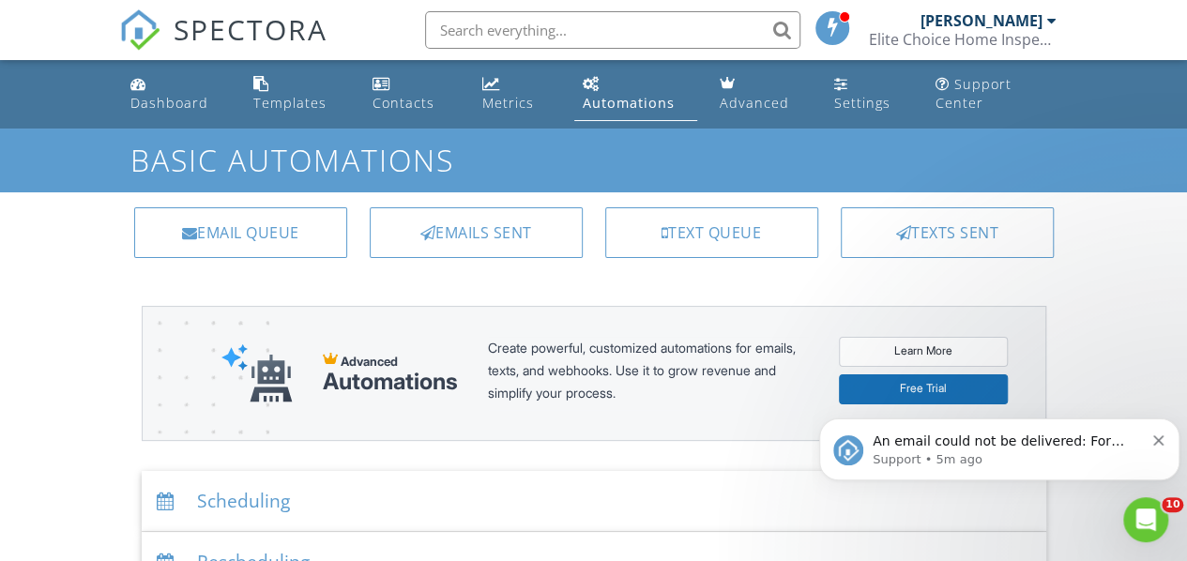
click at [161, 86] on link "Dashboard" at bounding box center [177, 94] width 108 height 53
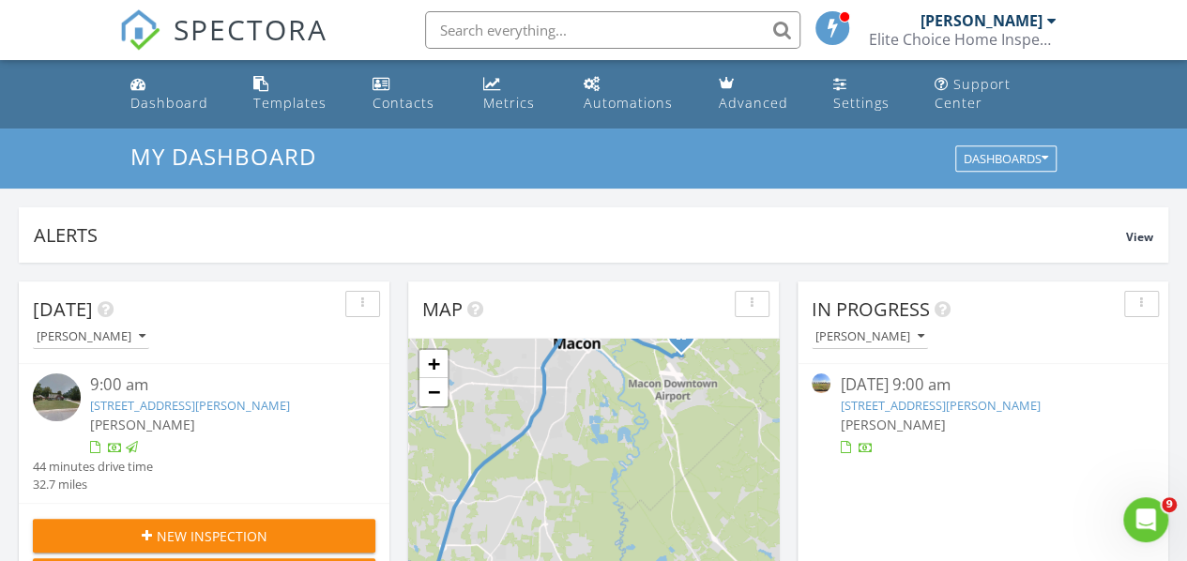
click at [1150, 515] on icon "Open Intercom Messenger" at bounding box center [1145, 520] width 31 height 31
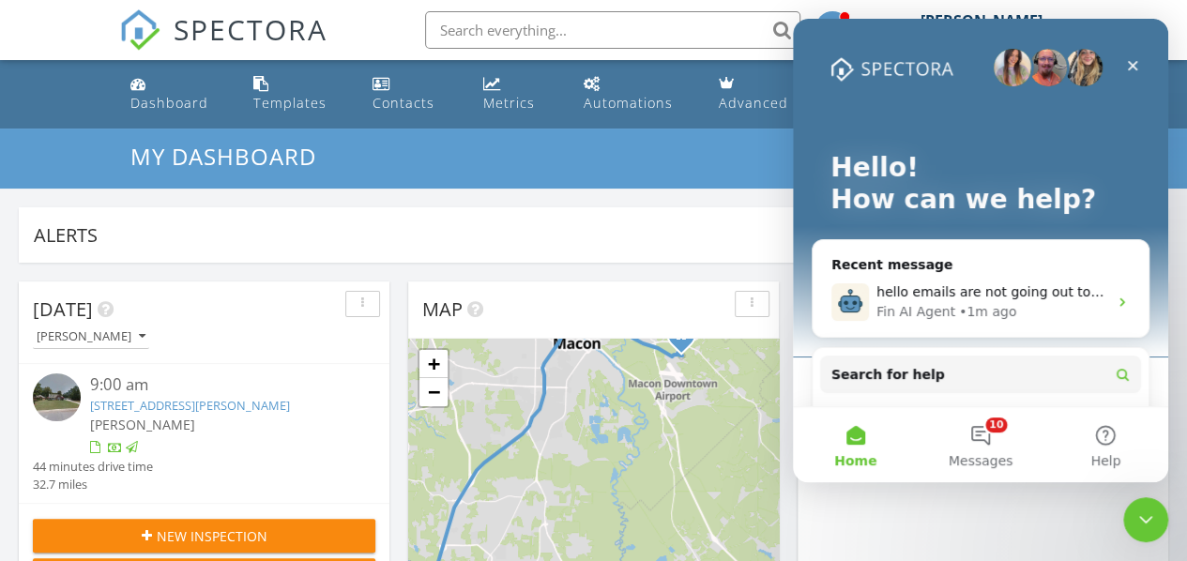
click at [986, 448] on button "10 Messages" at bounding box center [979, 444] width 125 height 75
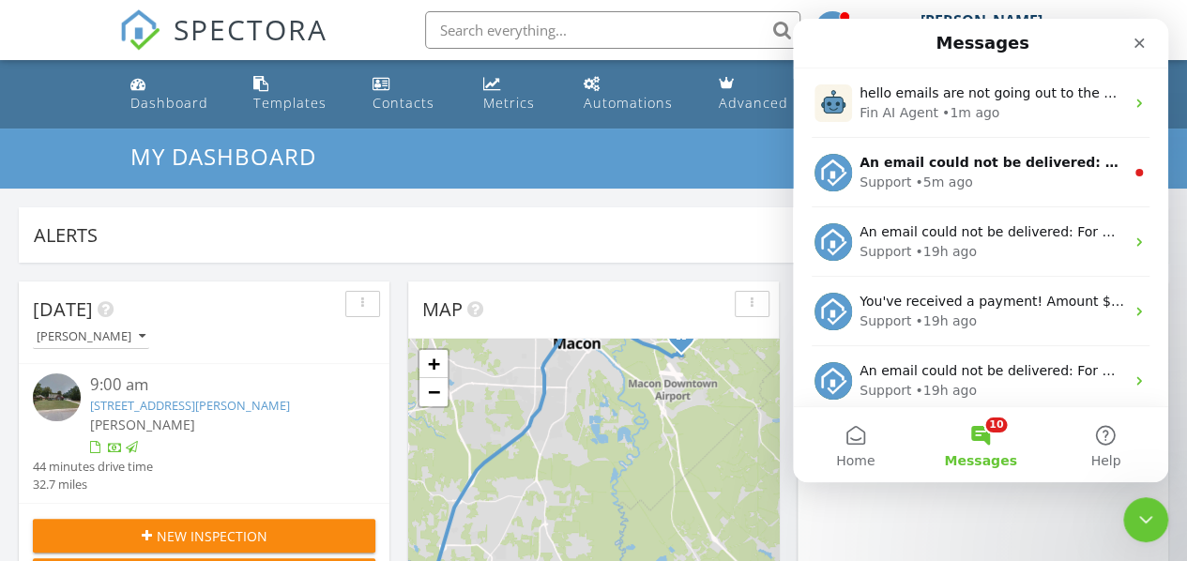
click at [918, 111] on div "Fin AI Agent" at bounding box center [898, 113] width 79 height 20
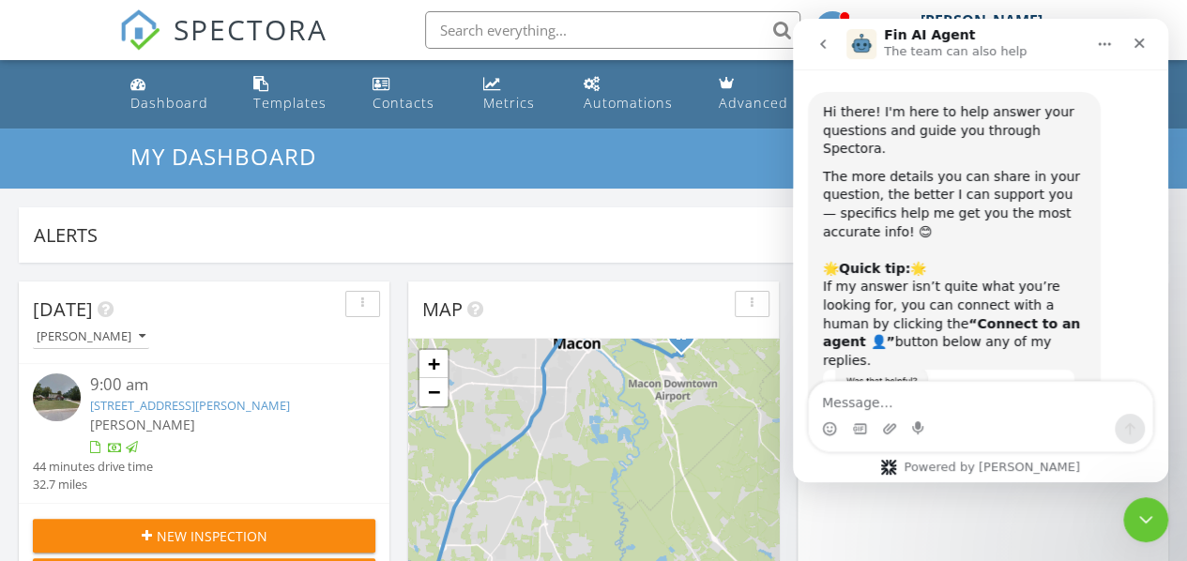
scroll to position [1038, 0]
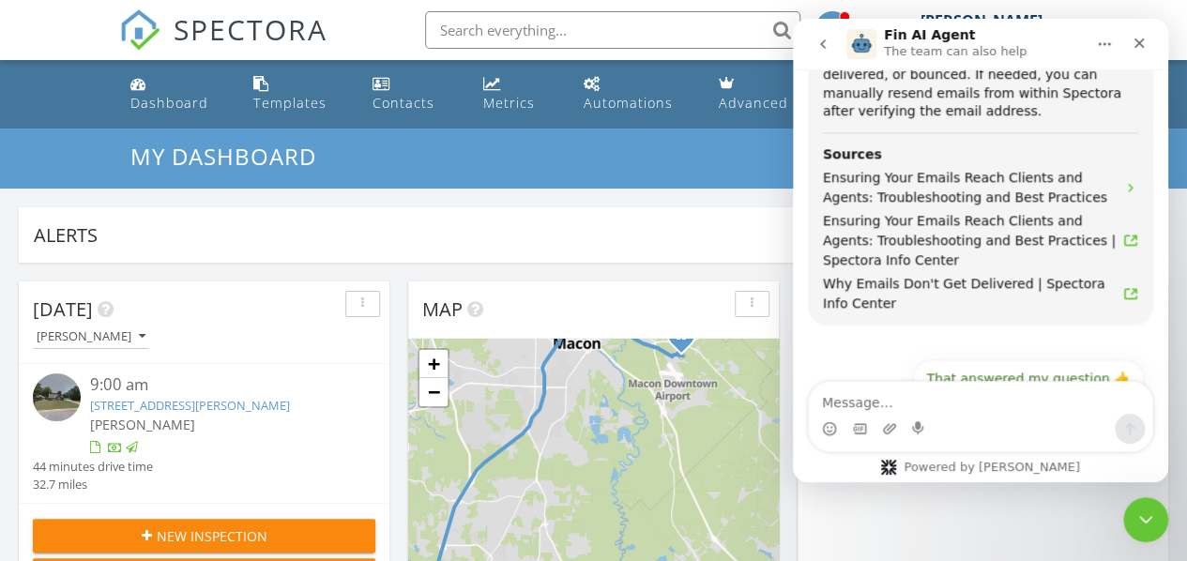
click at [1038, 405] on button "Connect to an agent 👤" at bounding box center [1052, 424] width 183 height 38
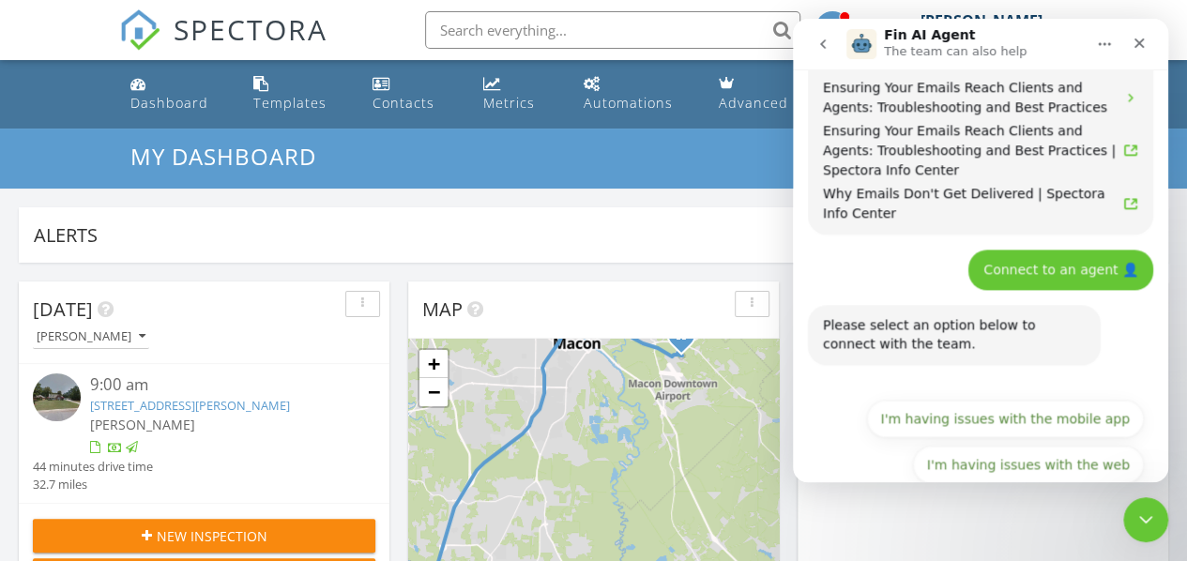
scroll to position [1131, 0]
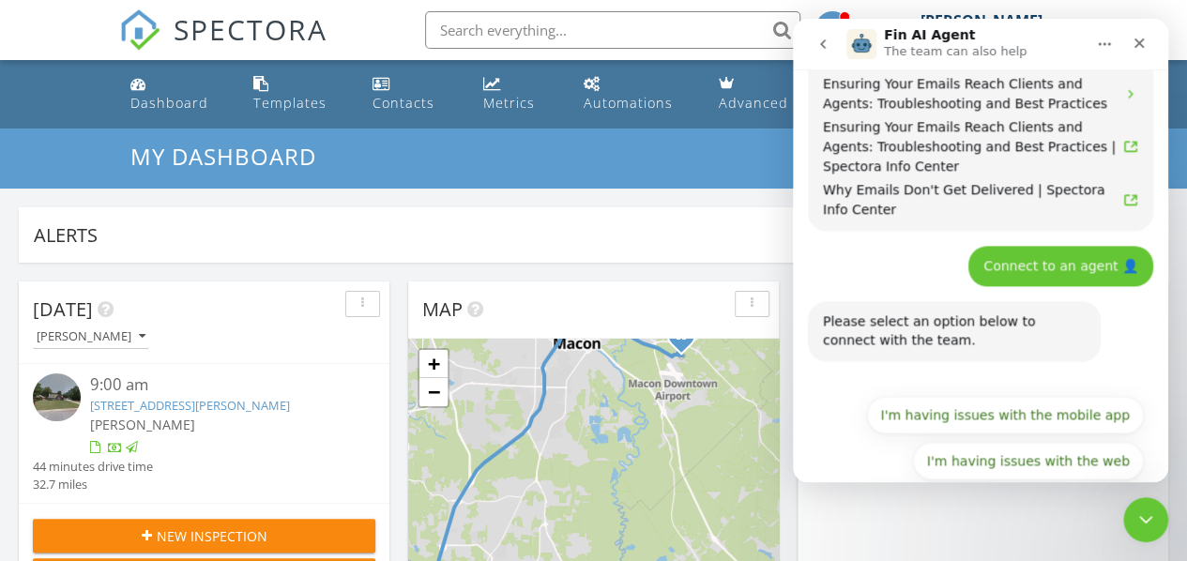
click at [1022, 488] on button "I have questions about something else" at bounding box center [1002, 507] width 282 height 38
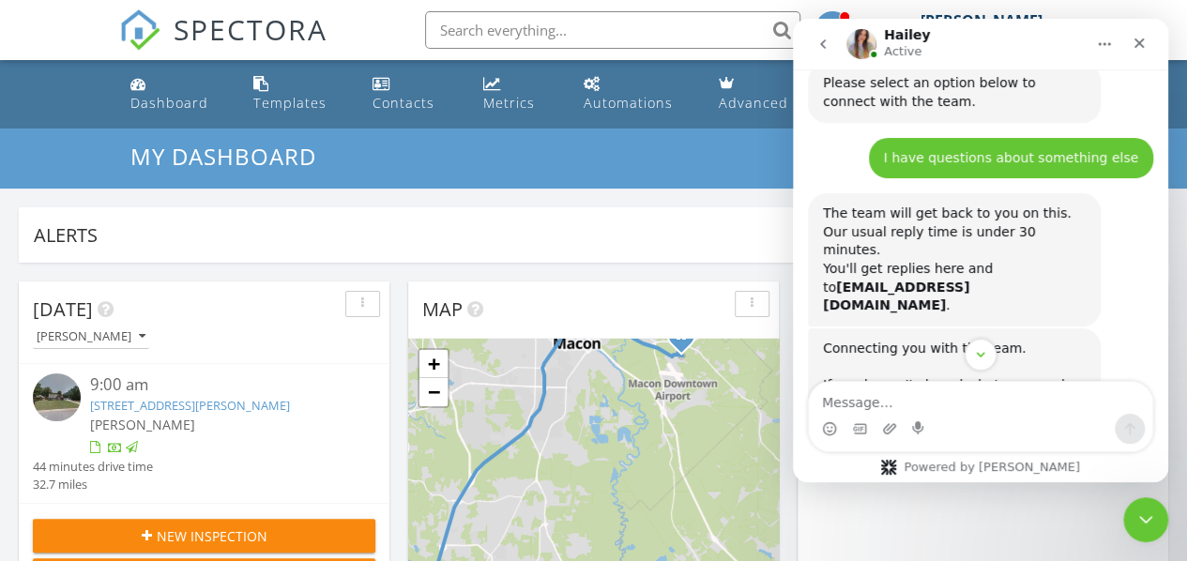
scroll to position [1490, 0]
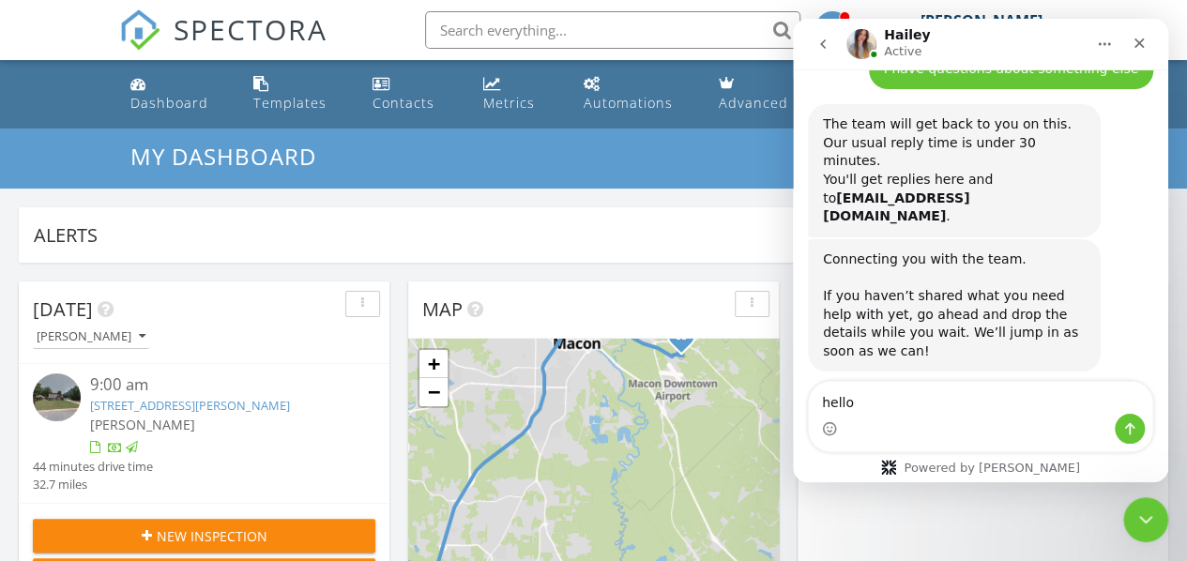
type textarea "hello"
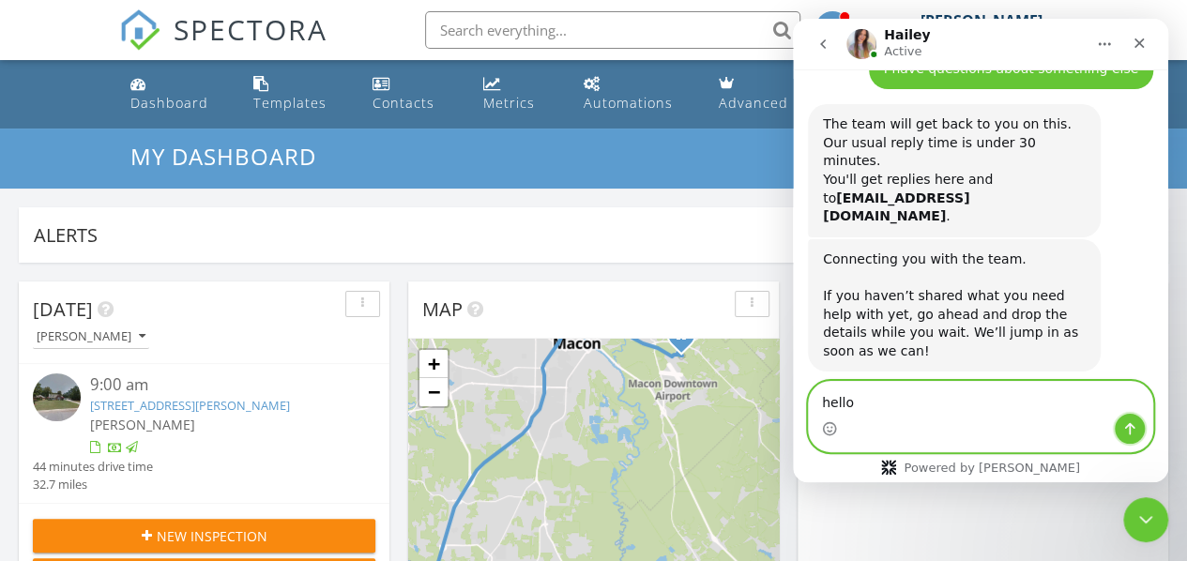
click at [1125, 427] on icon "Send a message…" at bounding box center [1129, 428] width 15 height 15
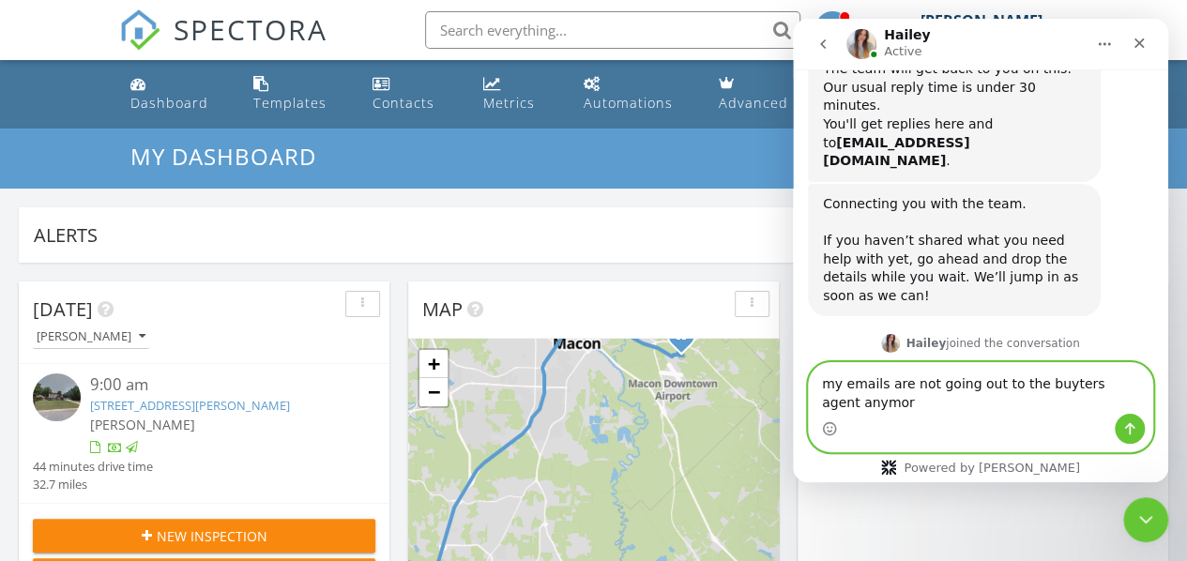
scroll to position [1533, 0]
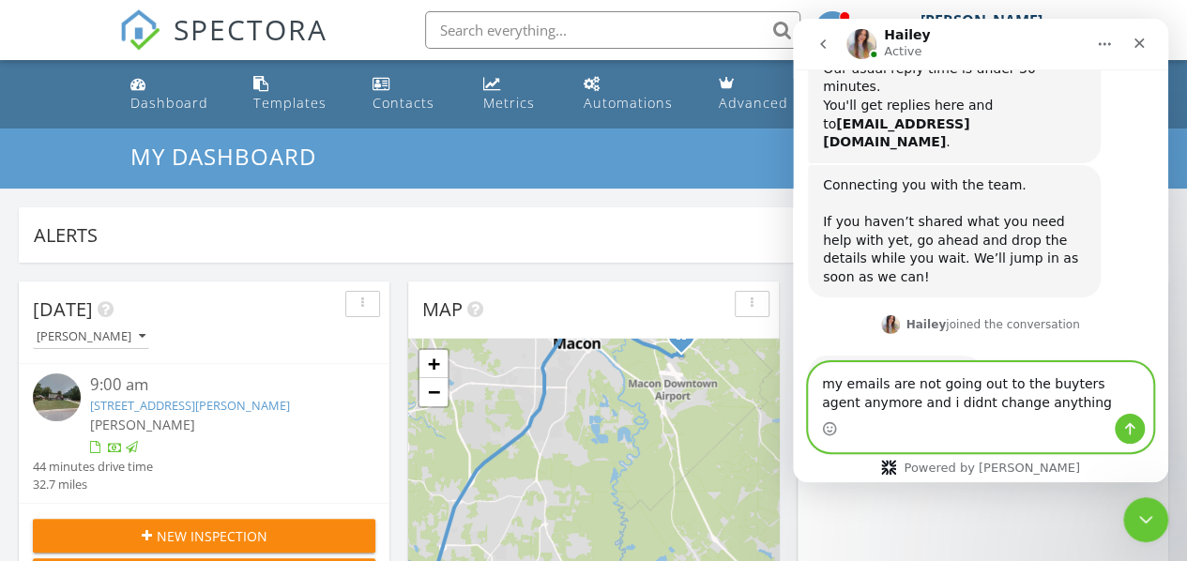
type textarea "my emails are not going out to the buyters agent anymore and i didnt change any…"
click at [1125, 427] on icon "Send a message…" at bounding box center [1129, 428] width 15 height 15
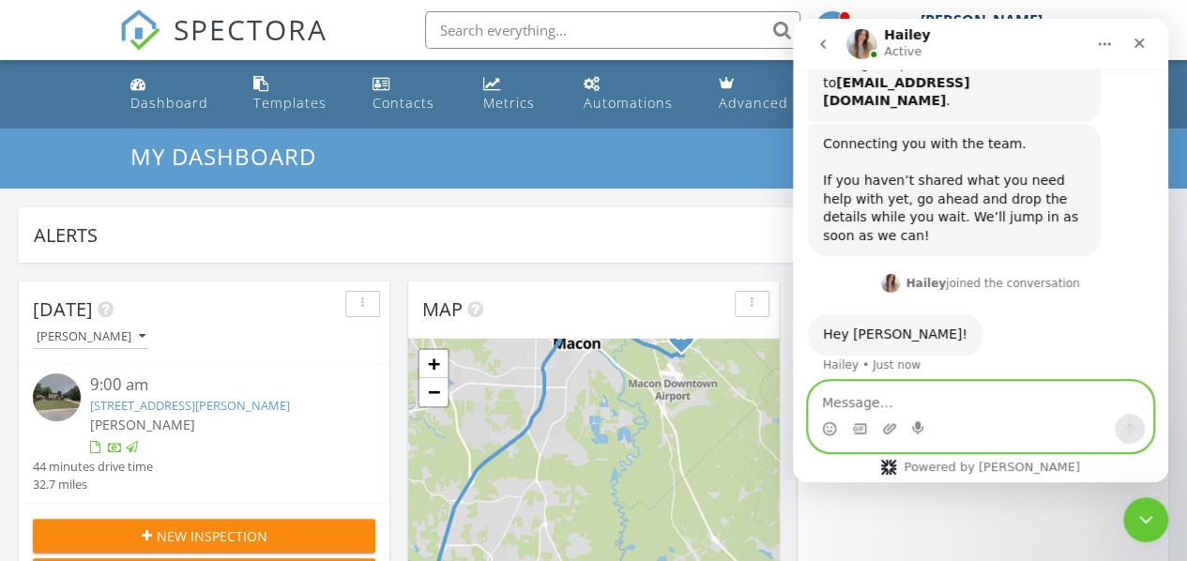
scroll to position [1576, 0]
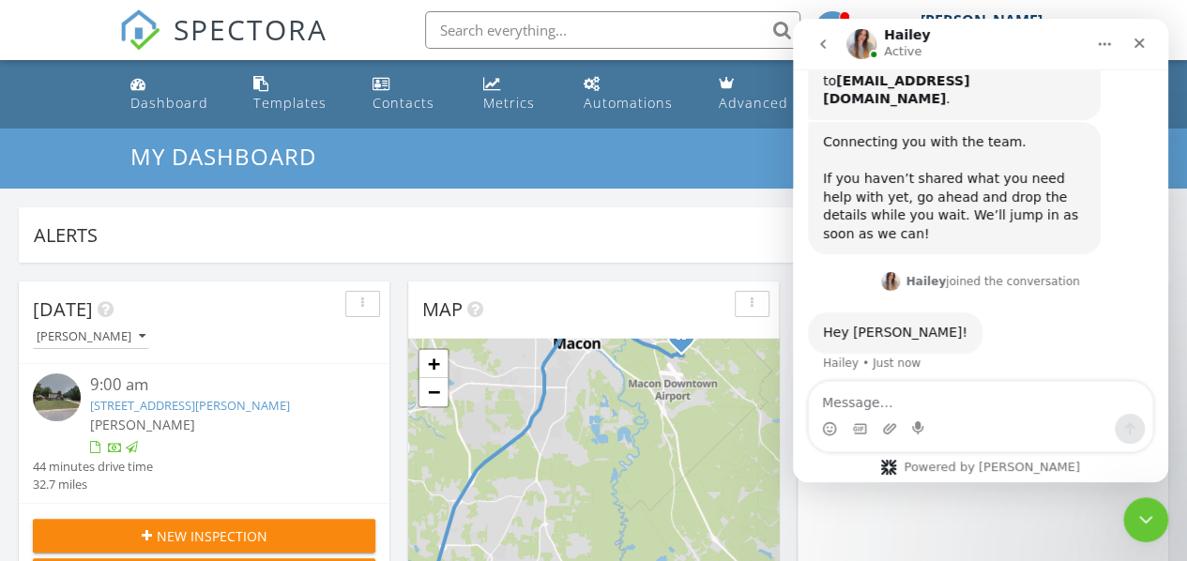
click at [192, 107] on div "Dashboard" at bounding box center [169, 103] width 78 height 18
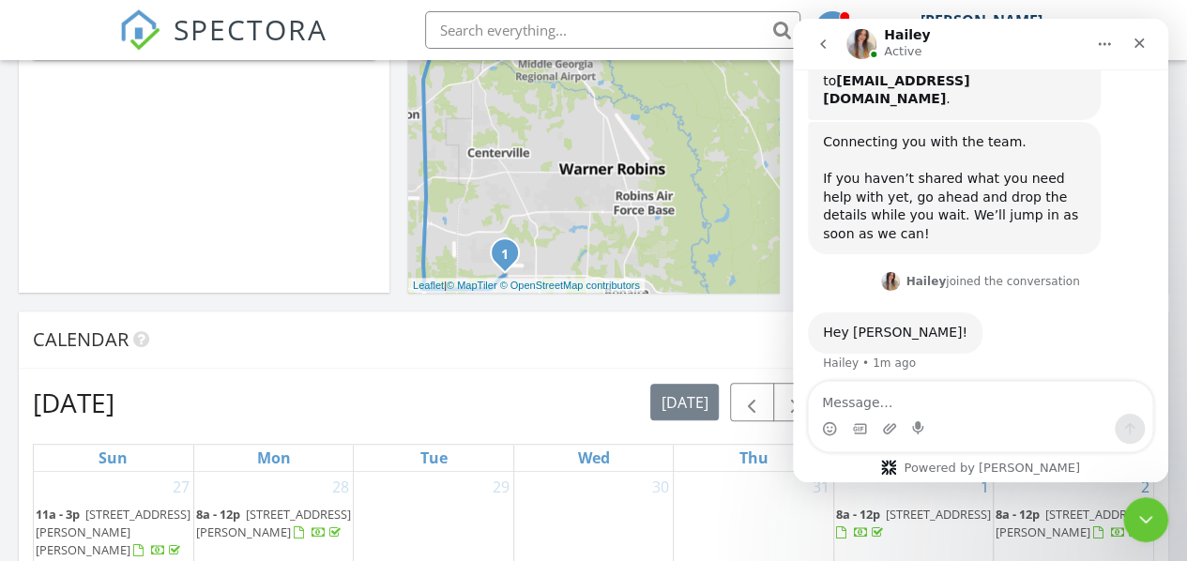
scroll to position [563, 0]
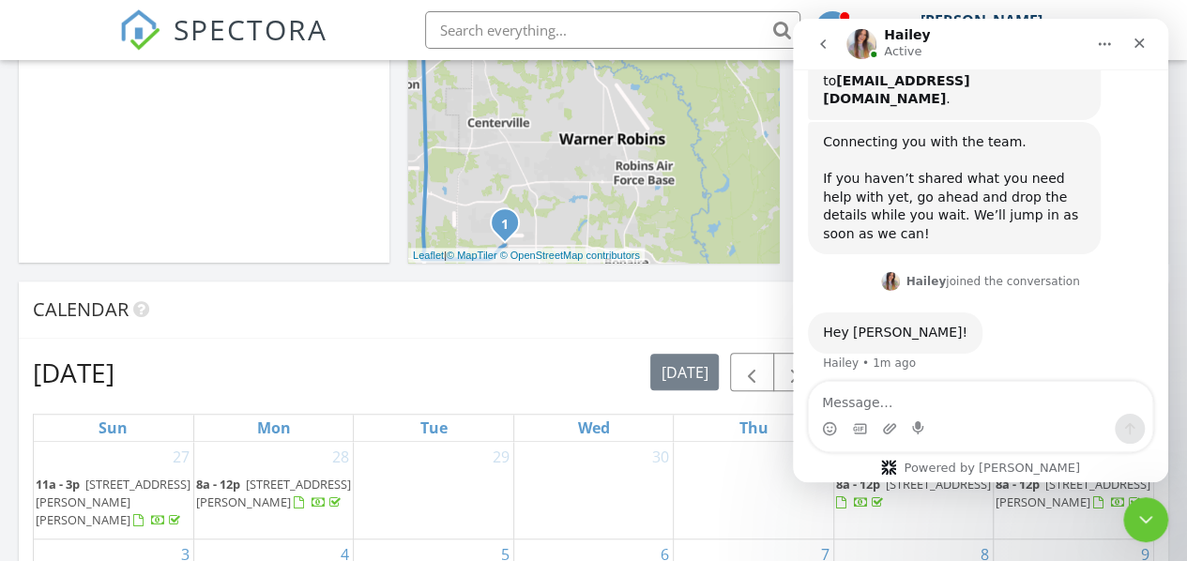
click at [523, 325] on div "Calendar" at bounding box center [593, 309] width 1149 height 57
click at [1145, 507] on div "Close Intercom Messenger" at bounding box center [1145, 519] width 45 height 45
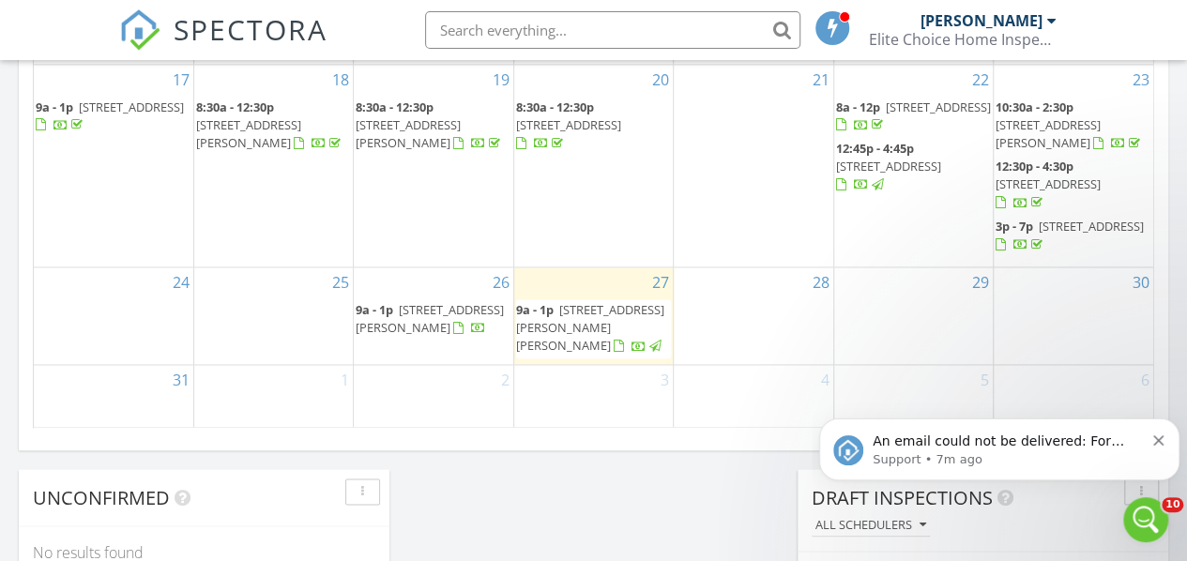
scroll to position [1126, 0]
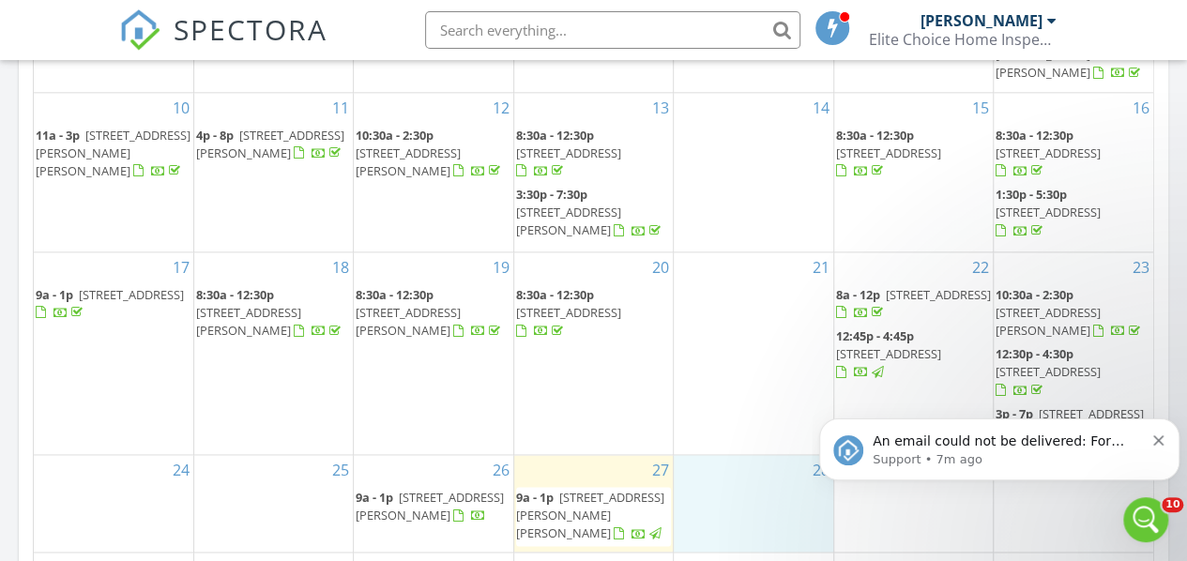
click at [749, 477] on div "28" at bounding box center [753, 503] width 159 height 97
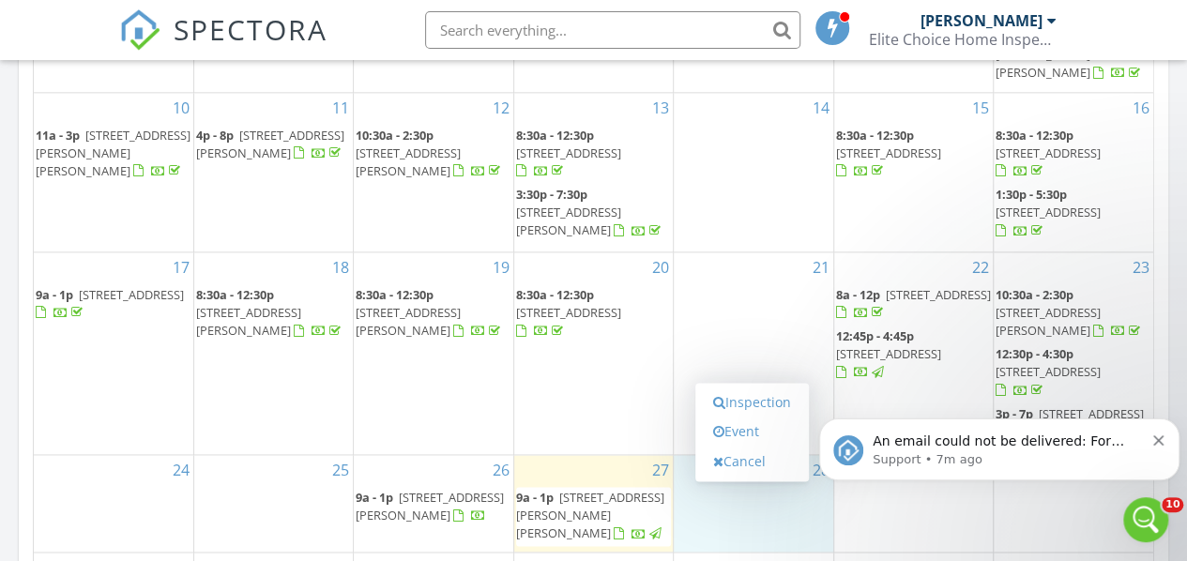
click at [748, 396] on link "Inspection" at bounding box center [752, 402] width 97 height 30
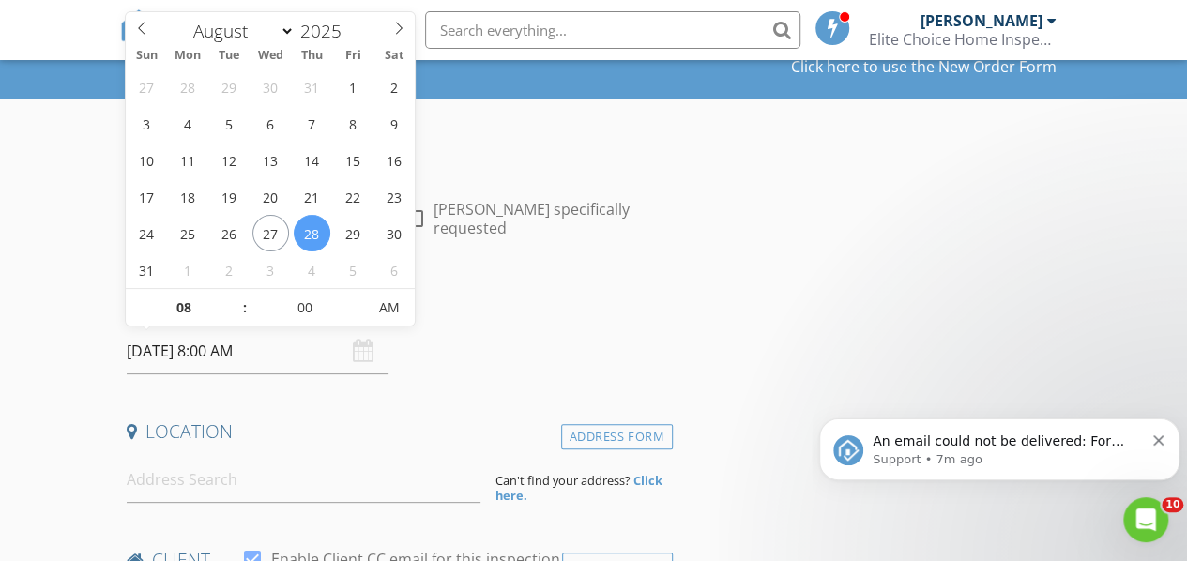
click at [235, 360] on input "[DATE] 8:00 AM" at bounding box center [258, 351] width 262 height 46
type input "09"
type input "[DATE] 9:00 AM"
click at [235, 302] on span at bounding box center [235, 298] width 13 height 19
type input "10"
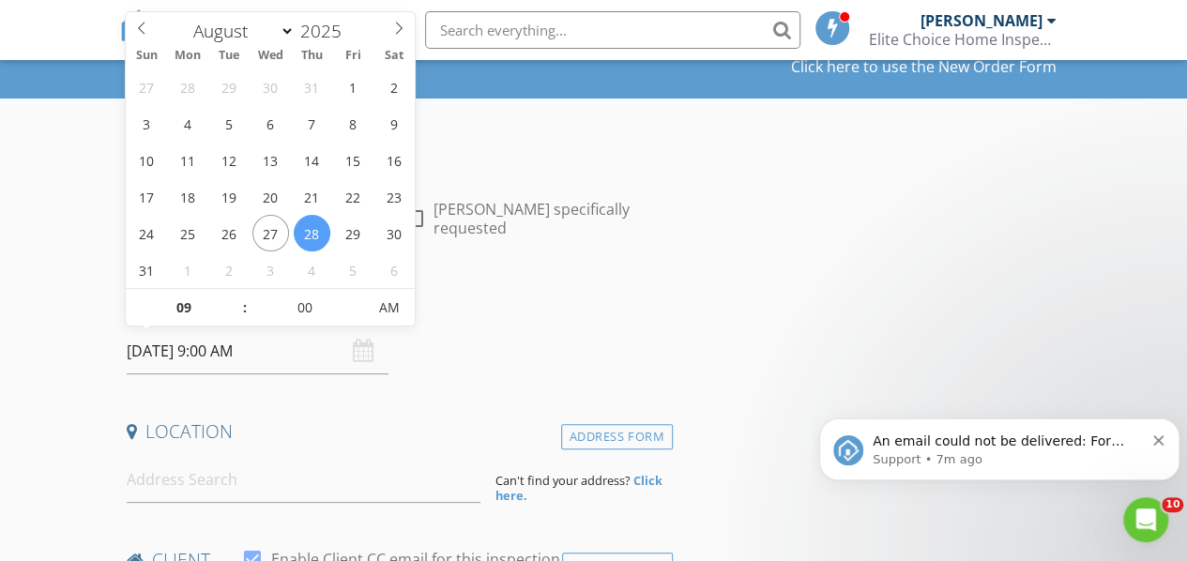
type input "[DATE] 10:00 AM"
click at [235, 302] on span at bounding box center [235, 298] width 13 height 19
type input "11"
type input "[DATE] 11:00 AM"
click at [235, 302] on span at bounding box center [235, 298] width 13 height 19
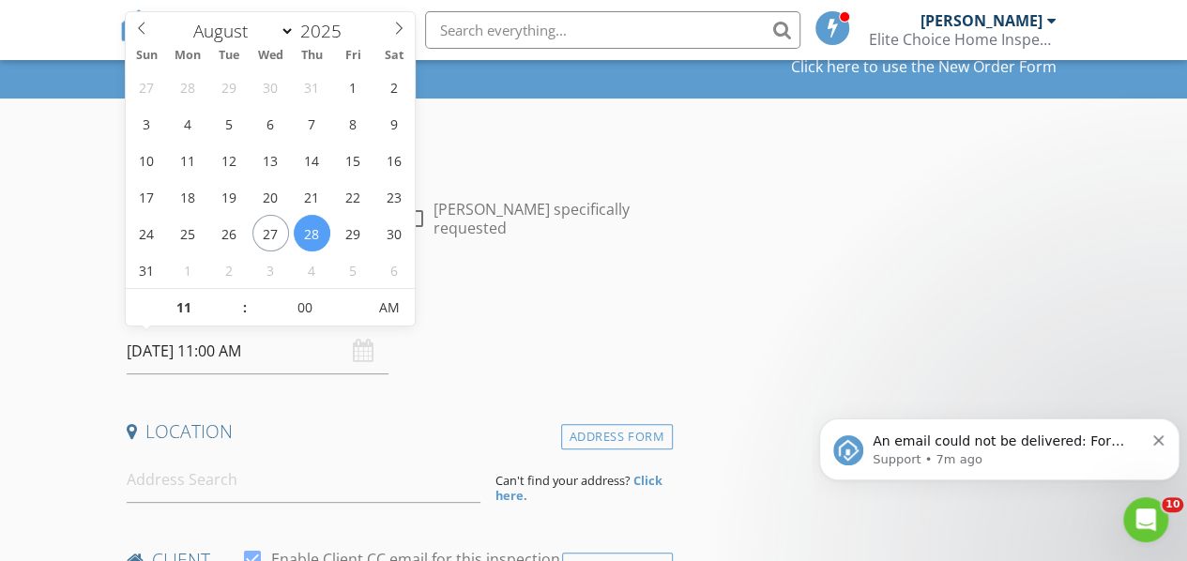
type input "12"
type input "[DATE] 12:00 PM"
click at [235, 302] on span at bounding box center [235, 298] width 13 height 19
type input "01"
type input "08/28/2025 1:00 PM"
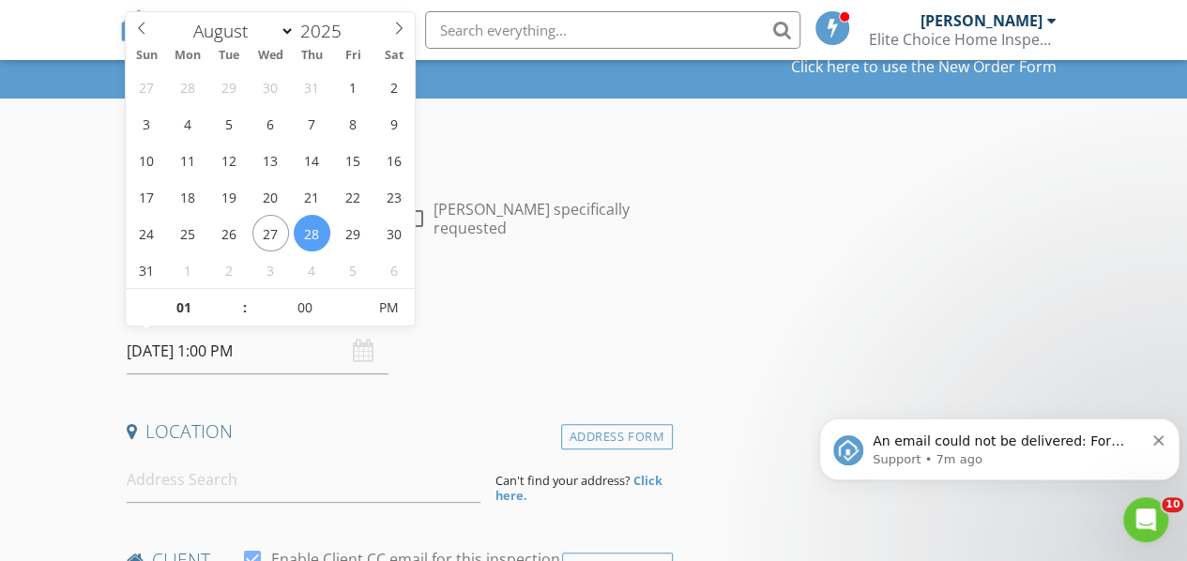
click at [235, 302] on span at bounding box center [235, 298] width 13 height 19
type input "02"
type input "08/28/2025 2:00 PM"
click at [235, 302] on span at bounding box center [235, 298] width 13 height 19
type input "03"
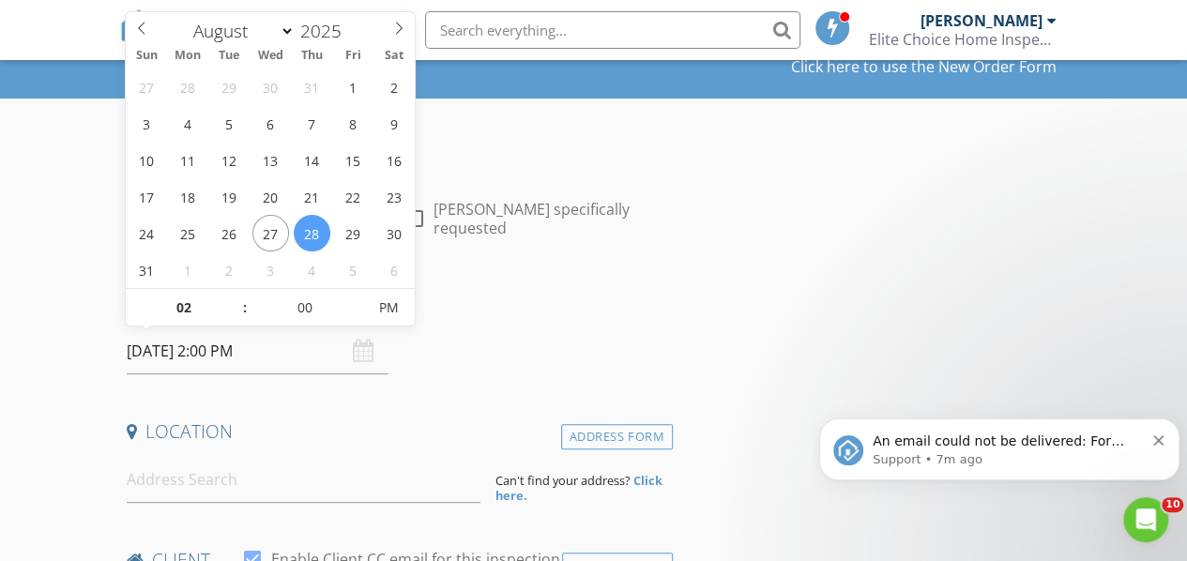
type input "08/28/2025 3:00 PM"
click at [235, 302] on span at bounding box center [235, 298] width 13 height 19
type input "04"
type input "08/28/2025 4:00 PM"
click at [235, 302] on span at bounding box center [235, 298] width 13 height 19
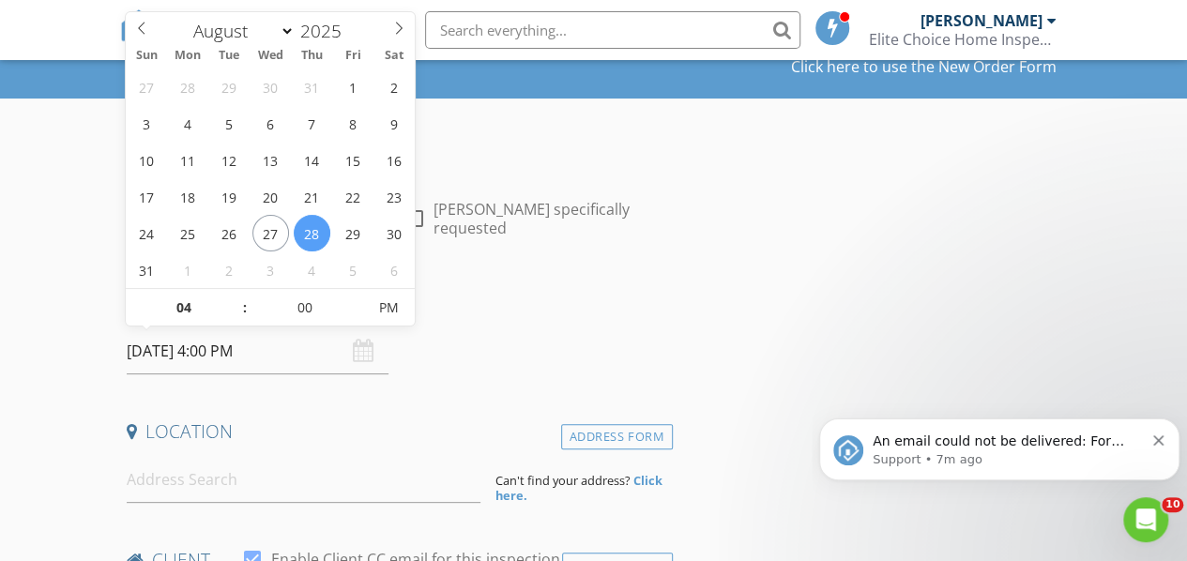
type input "05"
type input "08/28/2025 5:00 PM"
click at [235, 302] on span at bounding box center [235, 298] width 13 height 19
type input "06"
type input "08/28/2025 6:00 PM"
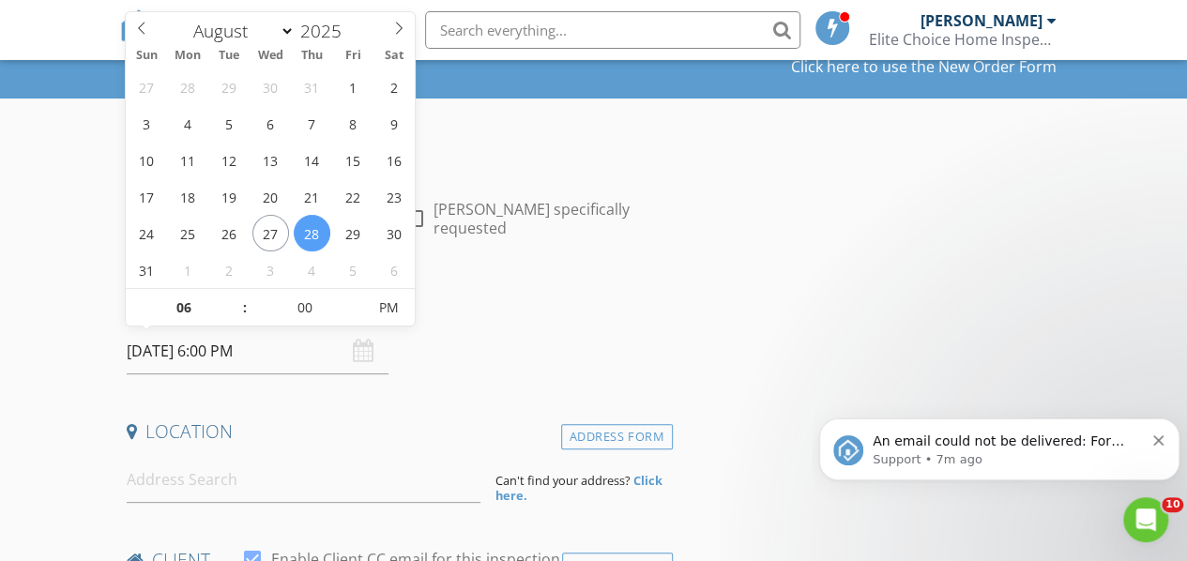
click at [235, 302] on span at bounding box center [235, 298] width 13 height 19
type input "07"
type input "08/28/2025 7:00 PM"
click at [235, 302] on span at bounding box center [235, 298] width 13 height 19
type input "08"
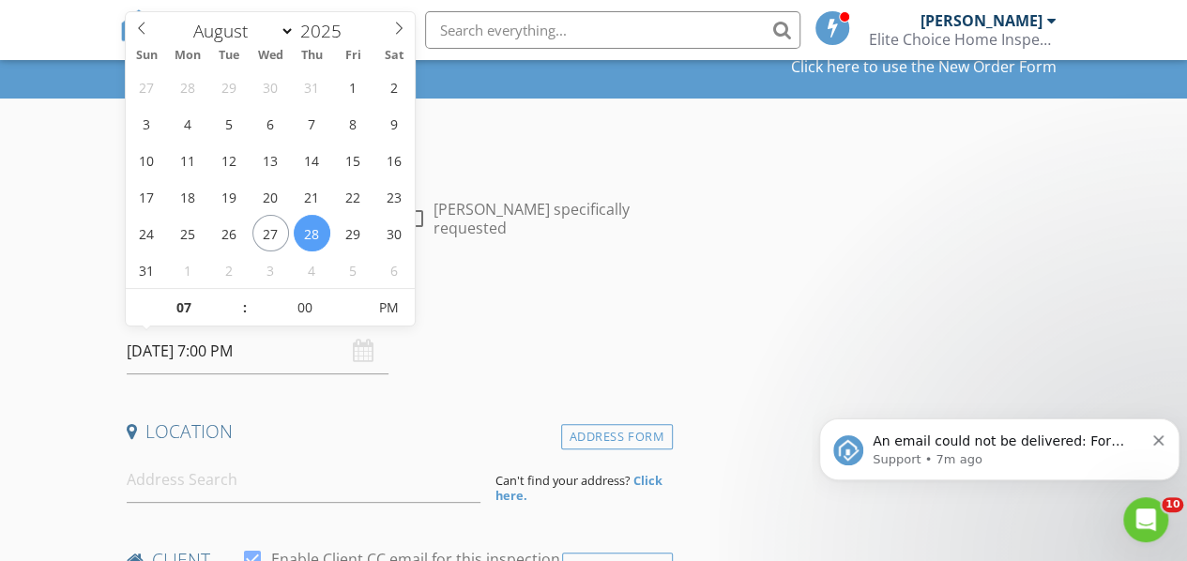
type input "08/28/2025 8:00 PM"
click at [235, 302] on span at bounding box center [235, 298] width 13 height 19
type input "05"
type input "08/28/2025 8:05 PM"
click at [354, 294] on span at bounding box center [356, 298] width 13 height 19
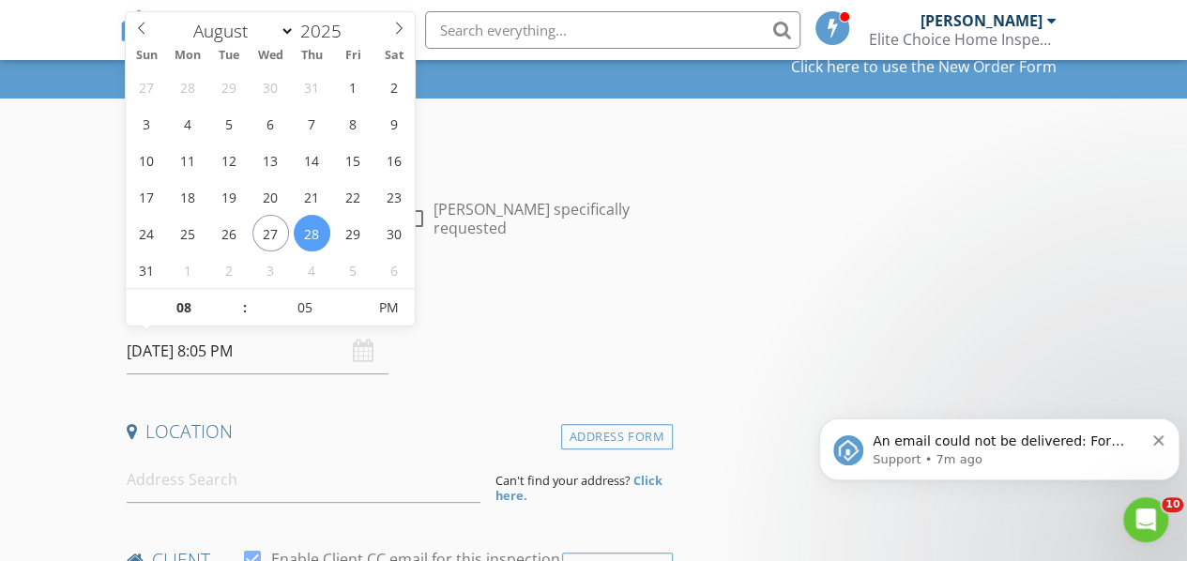
type input "10"
type input "08/28/2025 8:10 PM"
click at [354, 294] on span at bounding box center [356, 298] width 13 height 19
type input "15"
type input "08/28/2025 8:15 PM"
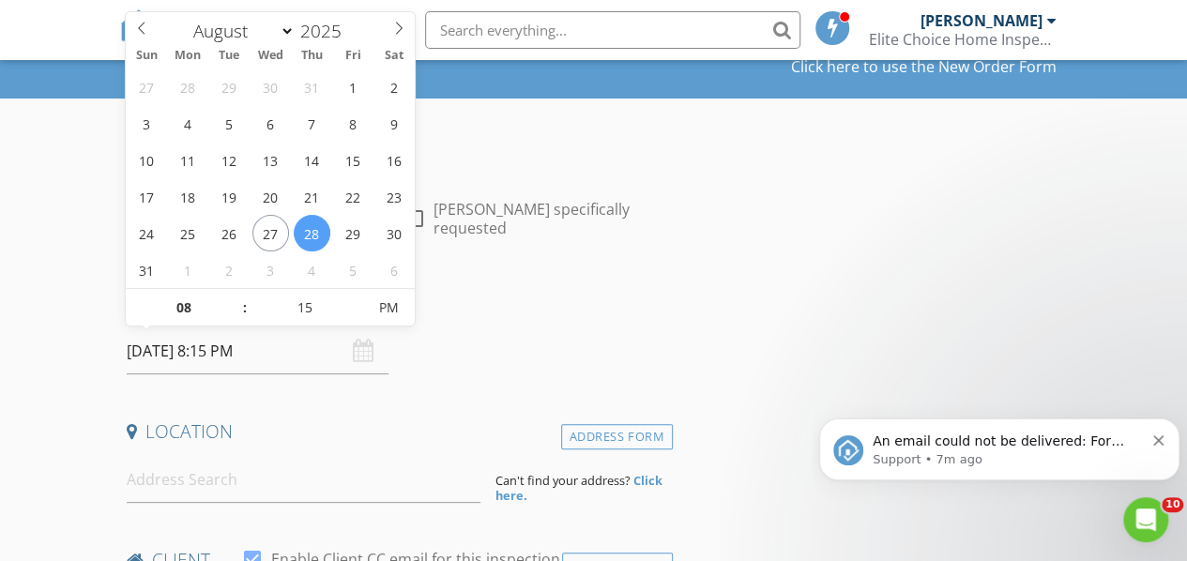
click at [354, 295] on span at bounding box center [356, 298] width 13 height 19
type input "20"
type input "08/28/2025 8:20 PM"
click at [354, 295] on span at bounding box center [356, 298] width 13 height 19
type input "25"
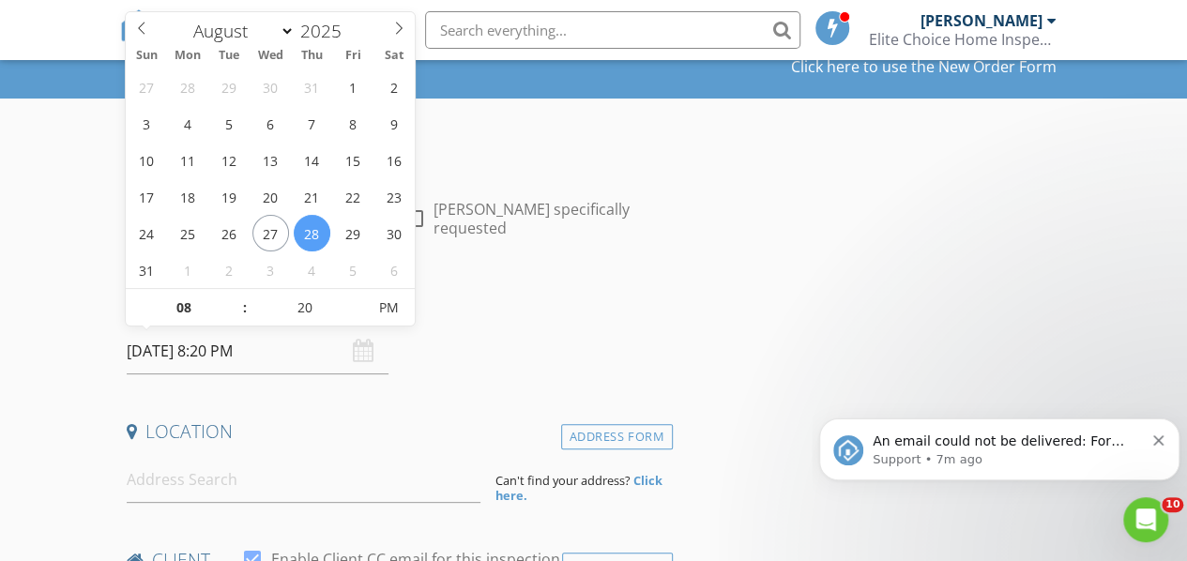
type input "08/28/2025 8:25 PM"
click at [354, 295] on span at bounding box center [356, 298] width 13 height 19
type input "30"
type input "08/28/2025 8:30 PM"
click at [354, 295] on span at bounding box center [356, 298] width 13 height 19
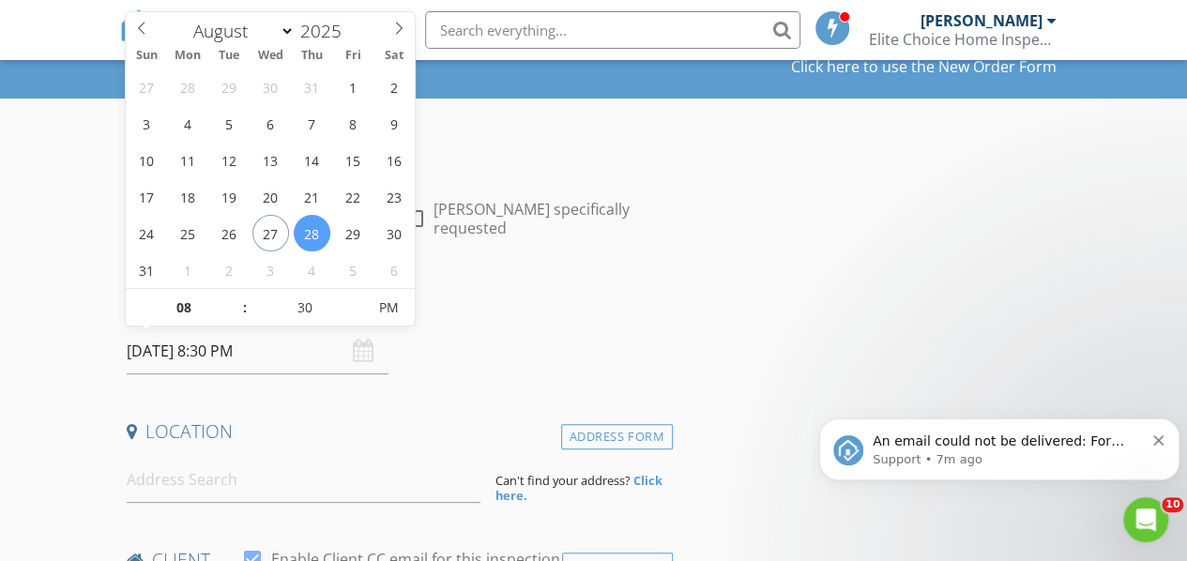
type input "35"
type input "08/28/2025 8:35 PM"
click at [354, 295] on span at bounding box center [356, 298] width 13 height 19
type input "30"
click at [355, 310] on span at bounding box center [356, 317] width 13 height 19
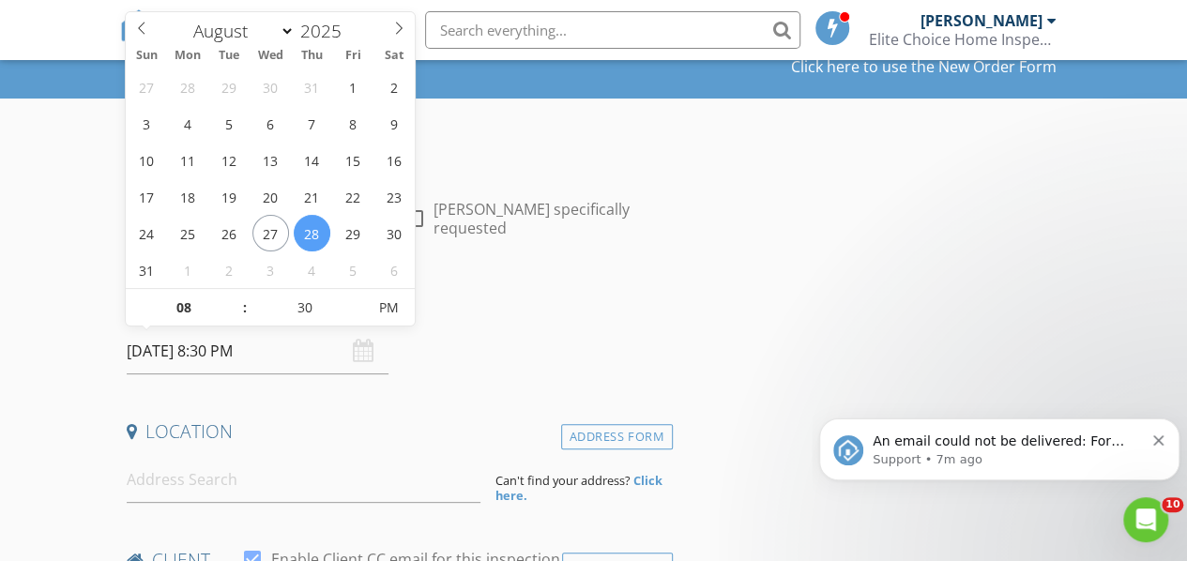
type input "[DATE] 8:30 AM"
click at [394, 308] on span "PM" at bounding box center [389, 308] width 52 height 38
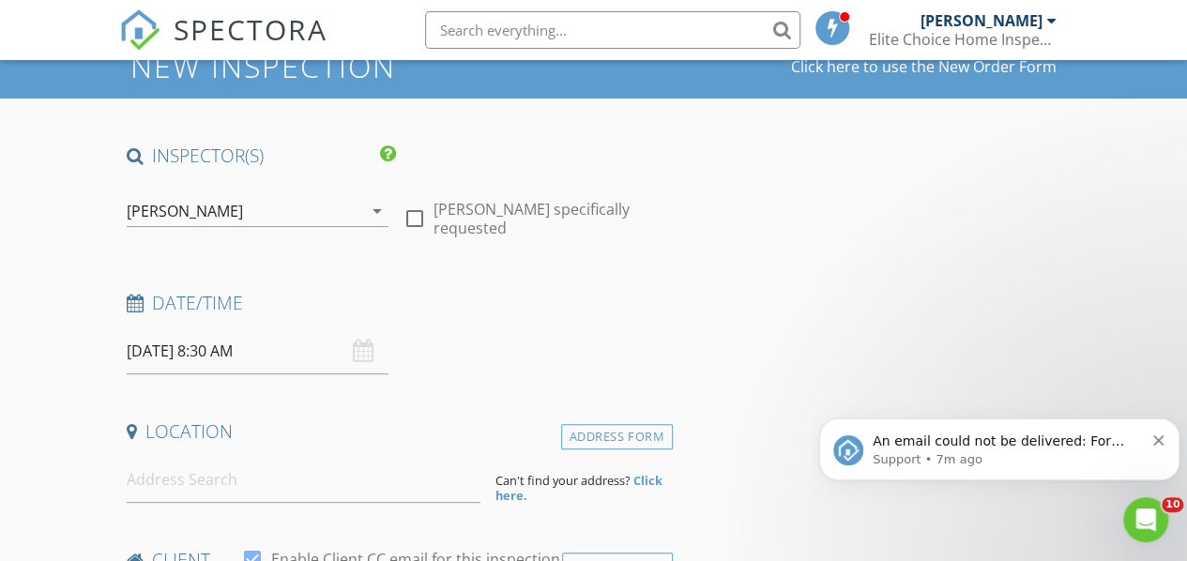
click at [508, 298] on h4 "Date/Time" at bounding box center [396, 303] width 538 height 24
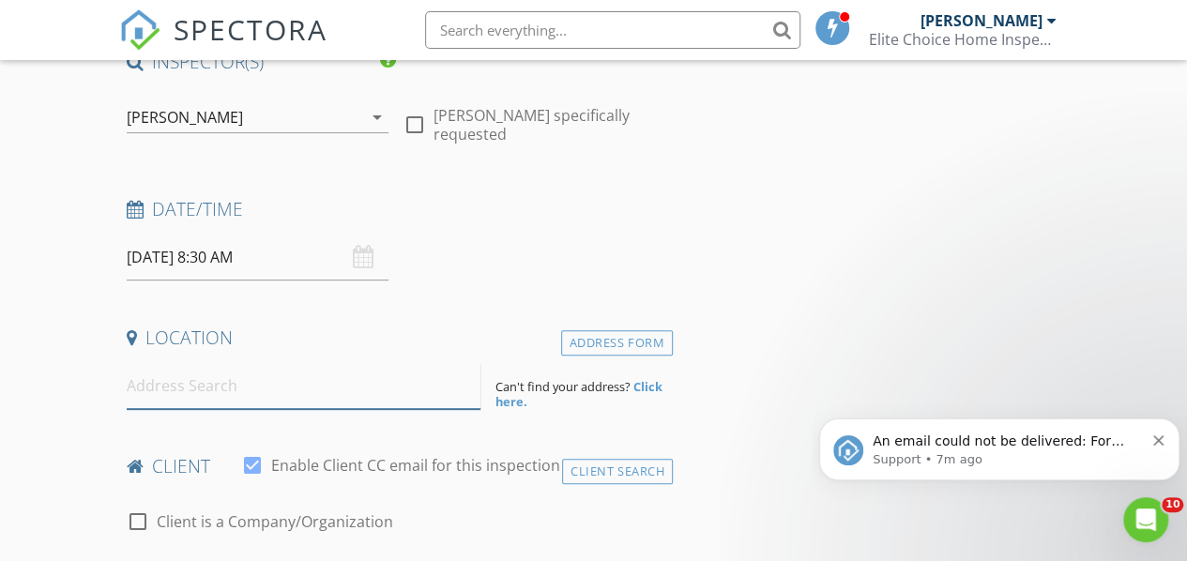
click at [214, 397] on input at bounding box center [304, 386] width 355 height 46
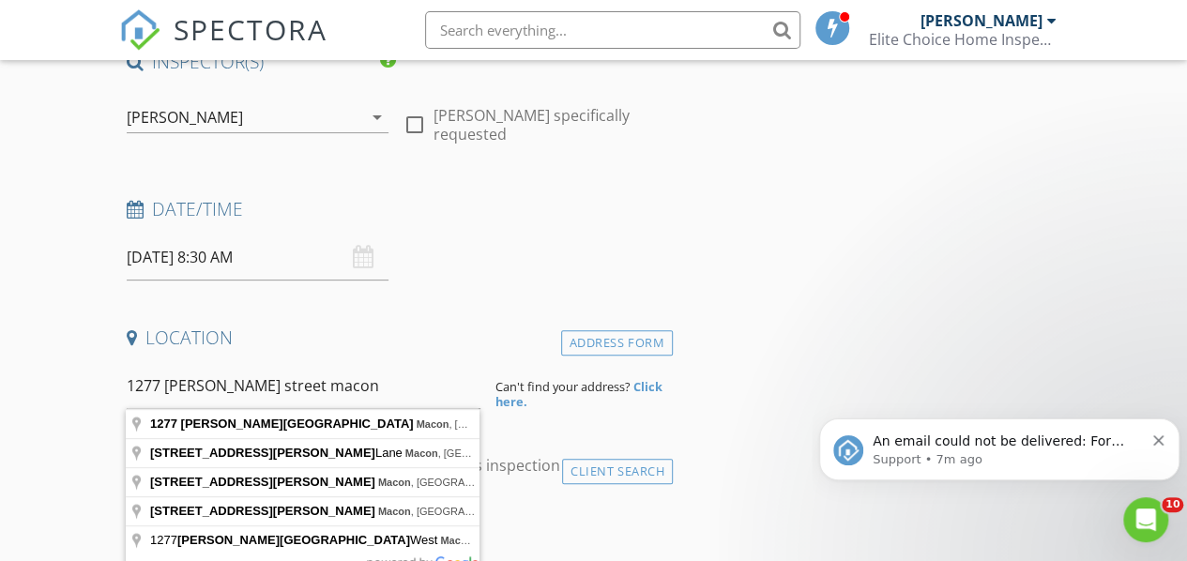
type input "1277 Jackson Street, Macon, GA, USA"
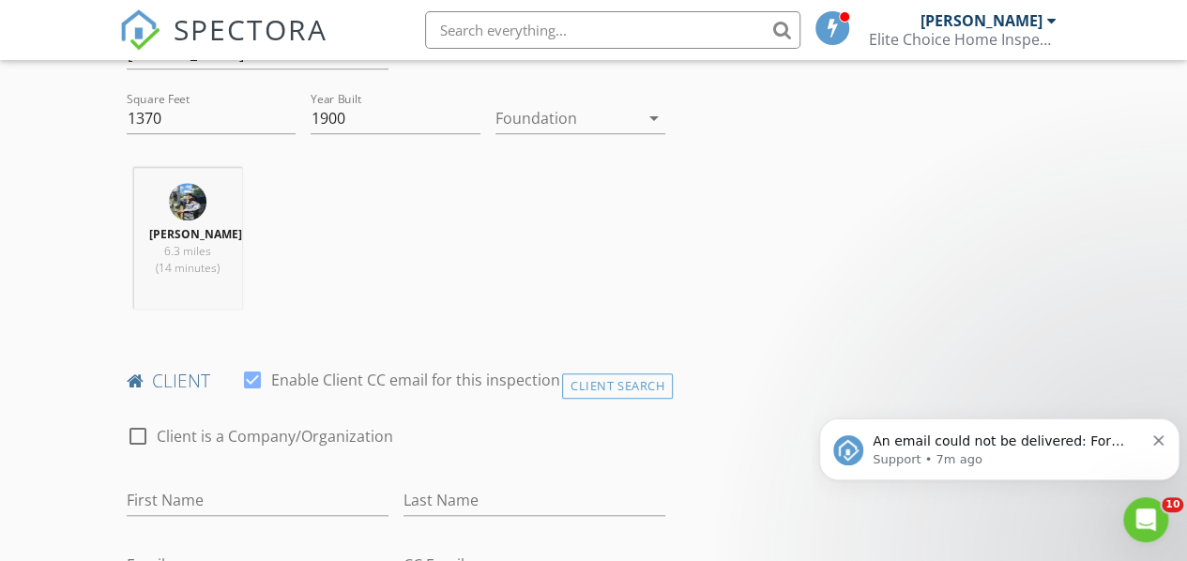
scroll to position [750, 0]
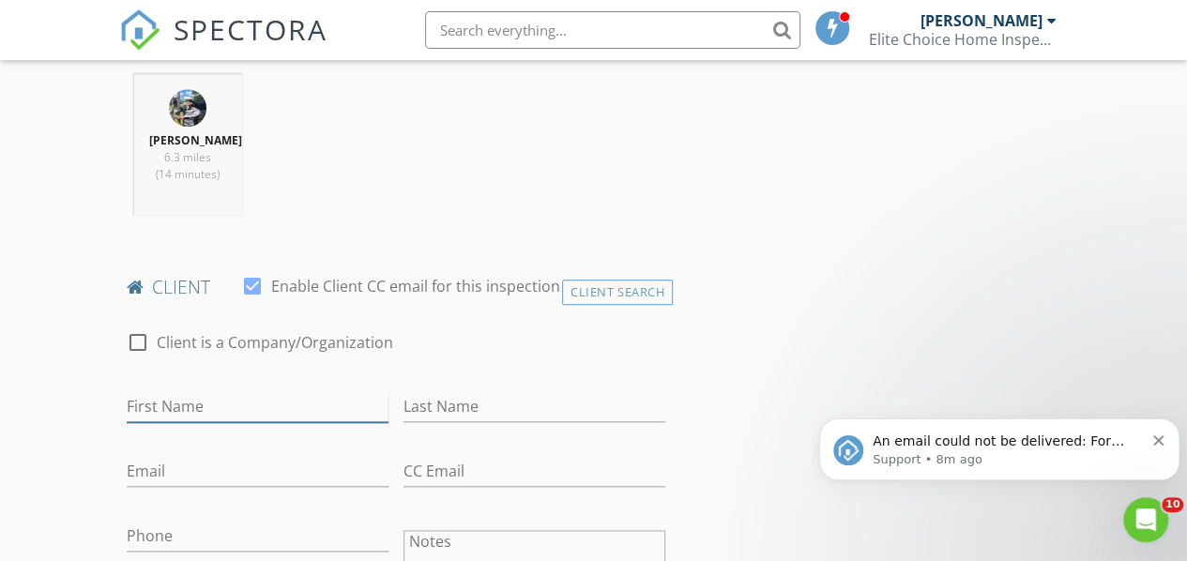
click at [150, 413] on input "First Name" at bounding box center [258, 406] width 262 height 31
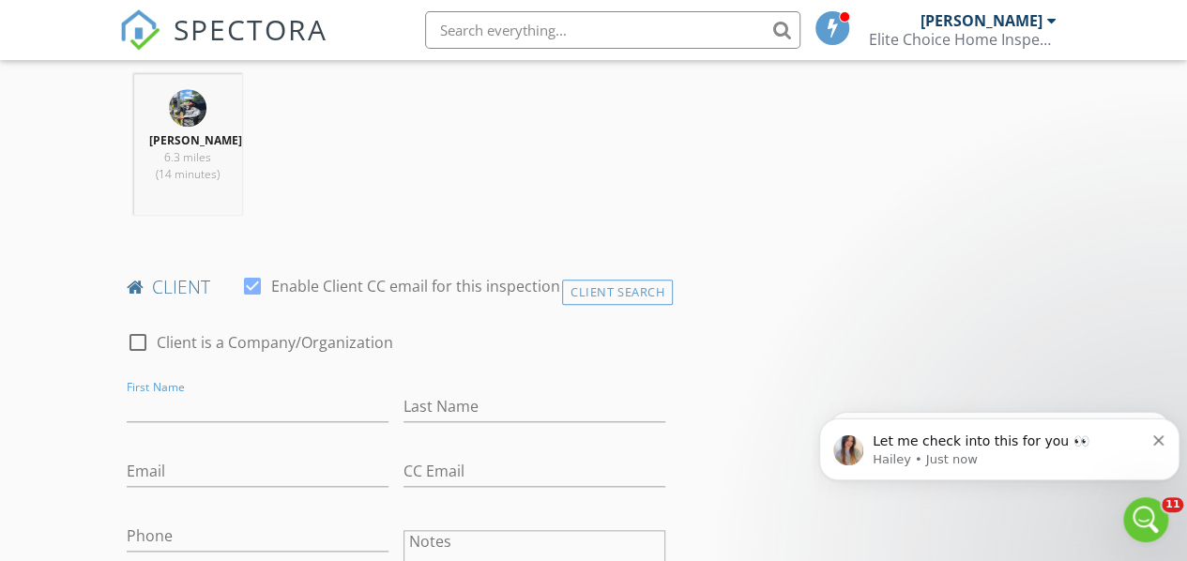
click at [907, 439] on p "Let me check into this for you 👀" at bounding box center [1007, 441] width 271 height 19
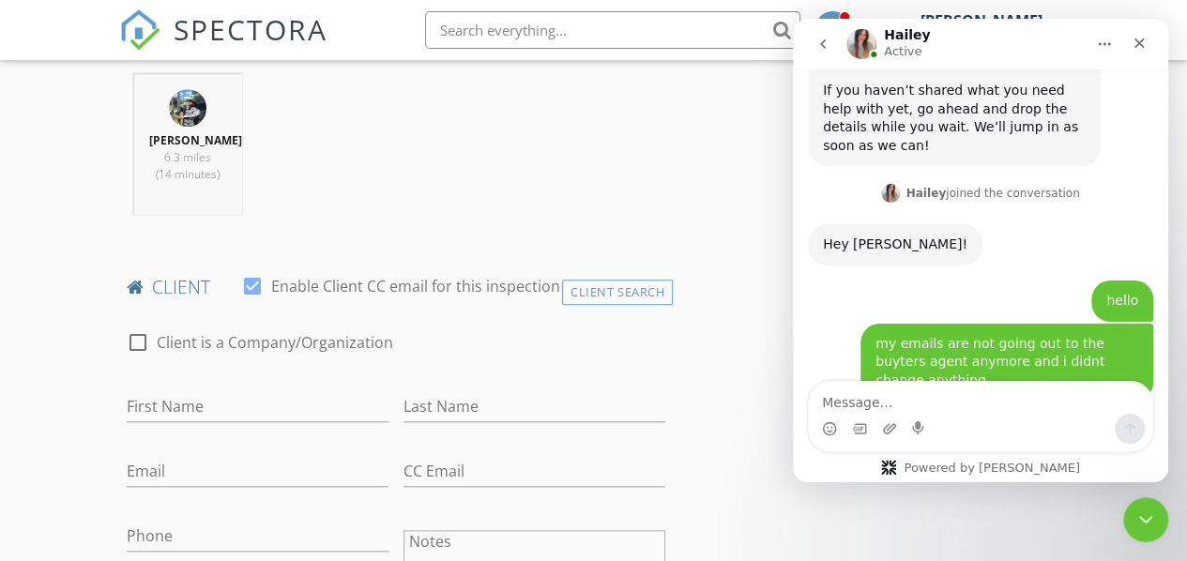
scroll to position [844, 0]
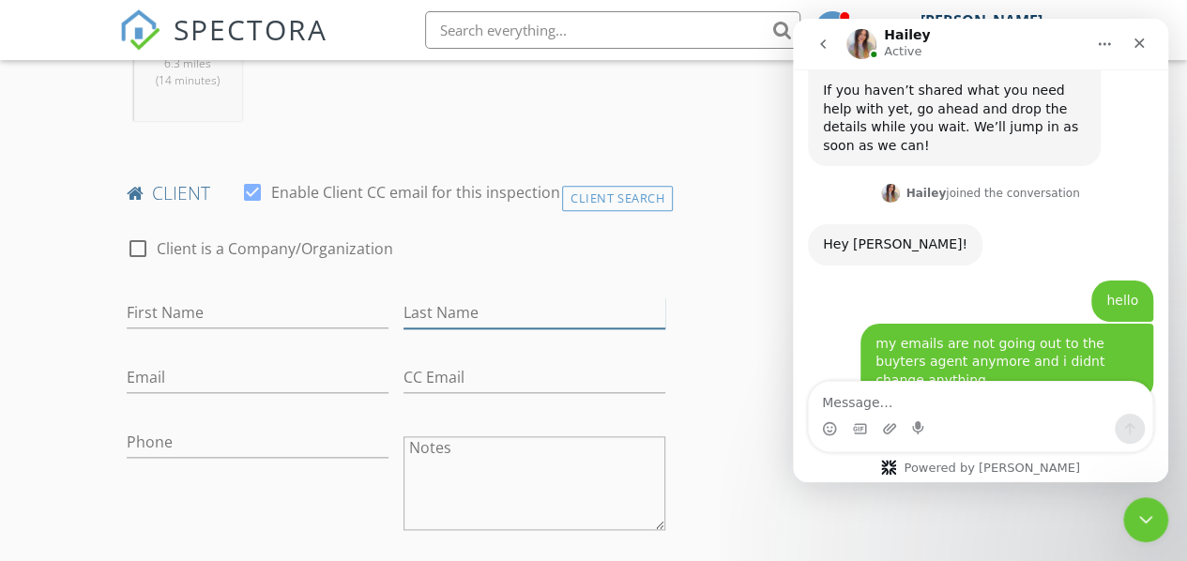
click at [459, 317] on input "Last Name" at bounding box center [534, 312] width 262 height 31
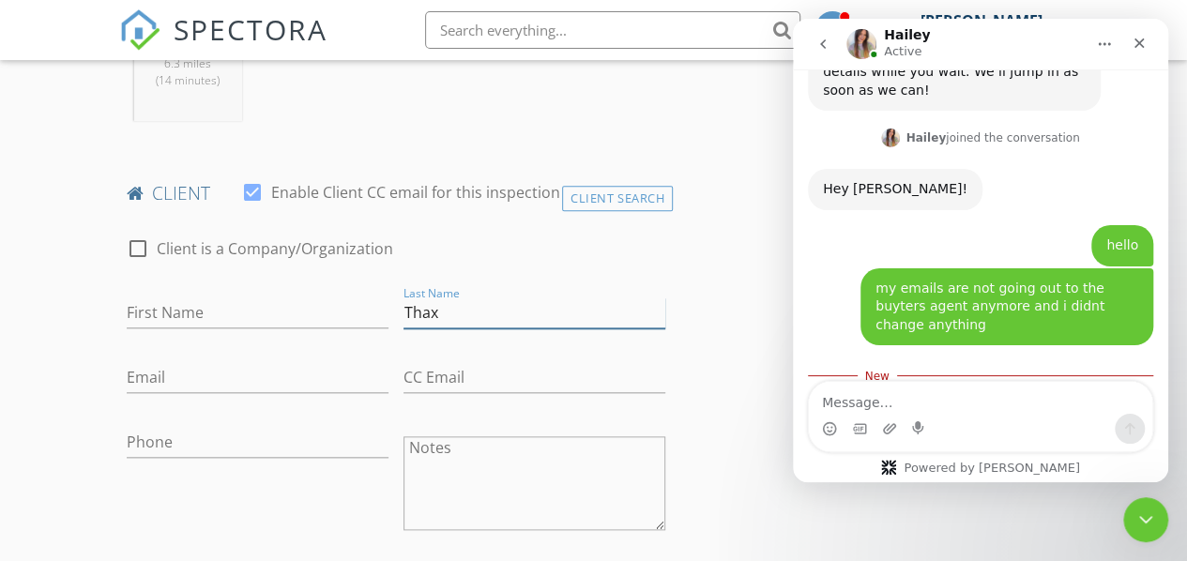
scroll to position [1735, 0]
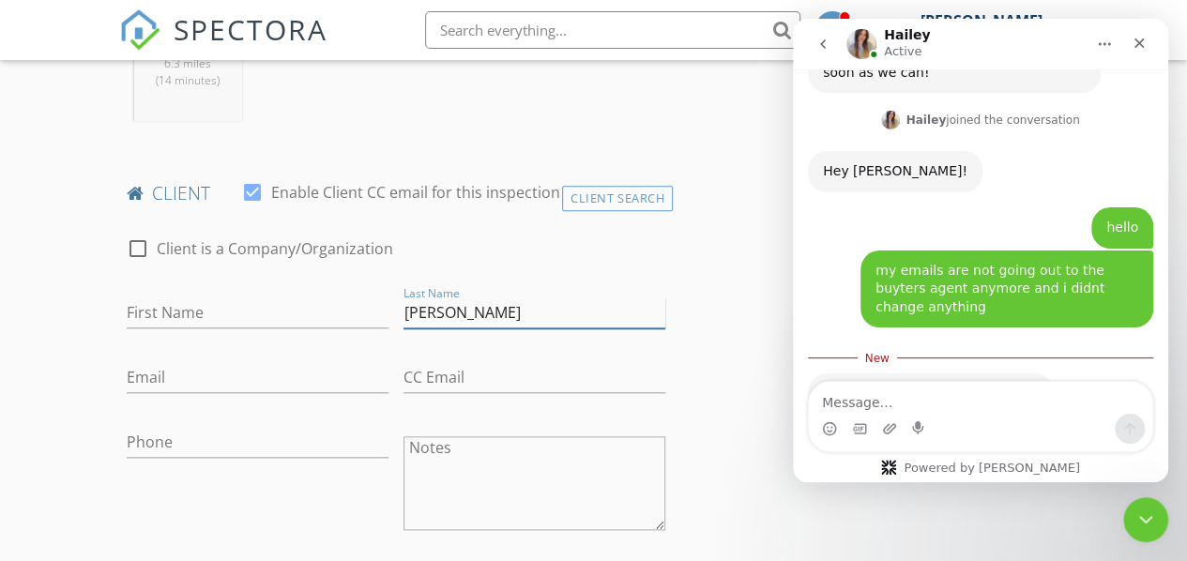
type input "[PERSON_NAME]"
click at [175, 373] on input "Email" at bounding box center [258, 377] width 262 height 31
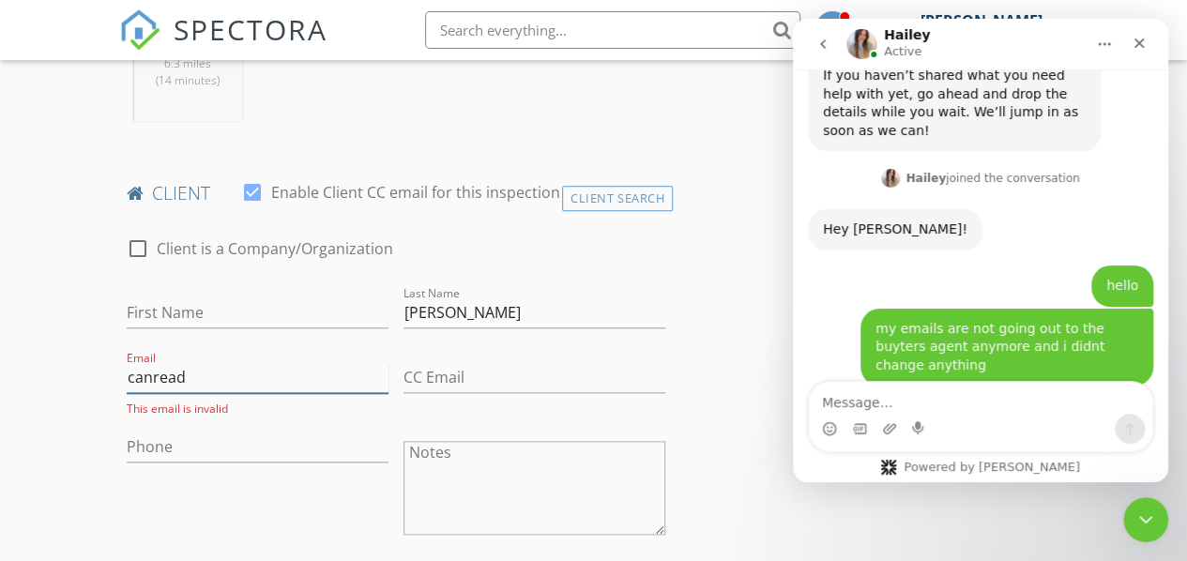
scroll to position [1674, 0]
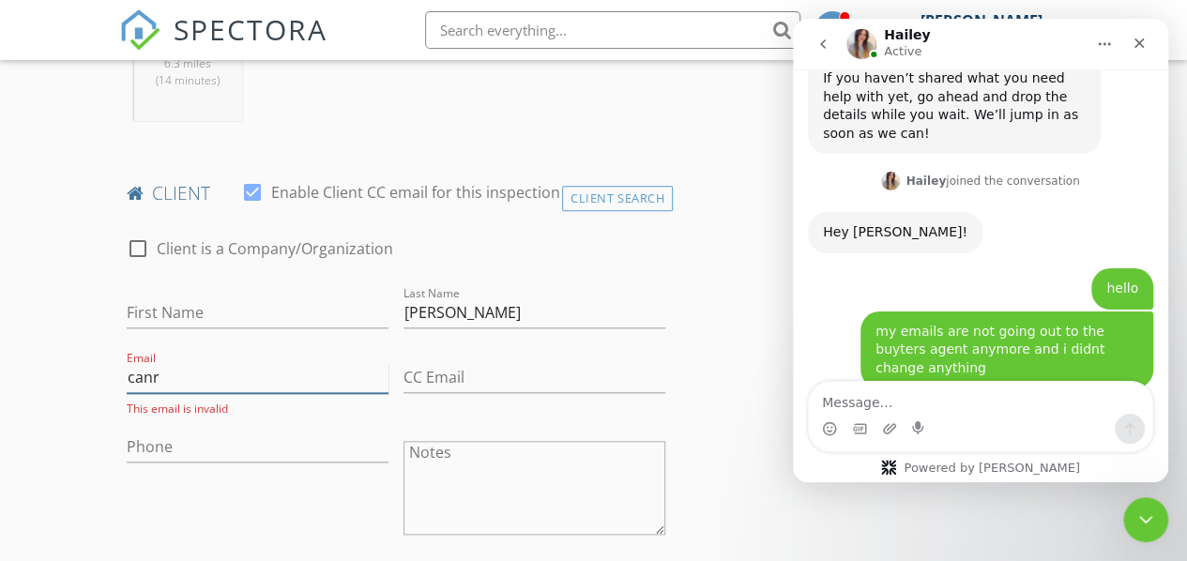
type input "canr"
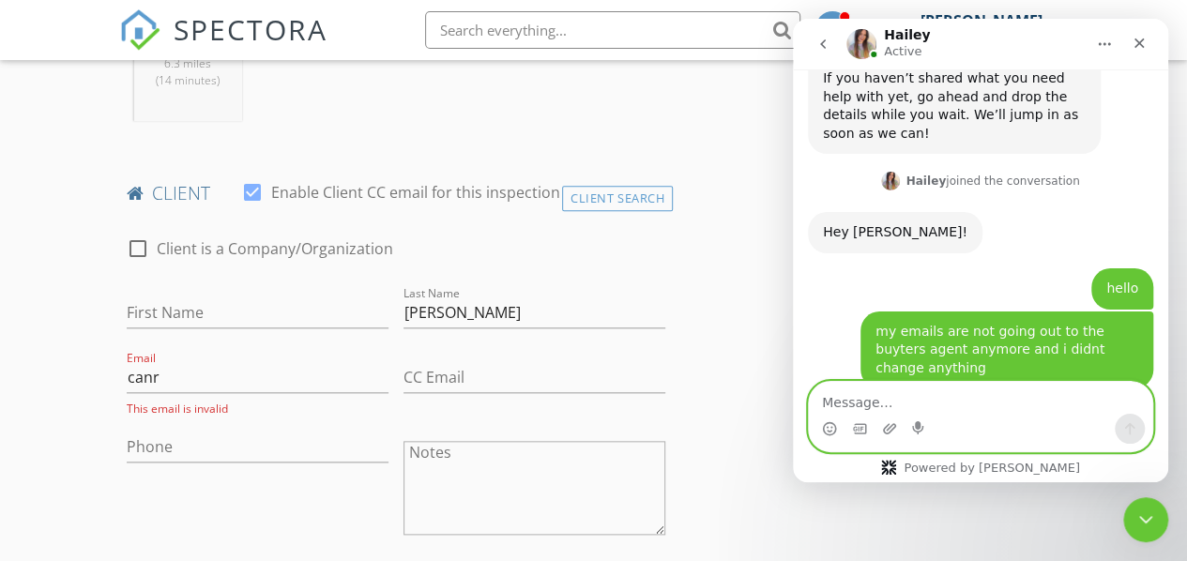
click at [875, 407] on textarea "Message…" at bounding box center [980, 398] width 343 height 32
type textarea "yes"
click at [1131, 425] on icon "Send a message…" at bounding box center [1130, 429] width 10 height 12
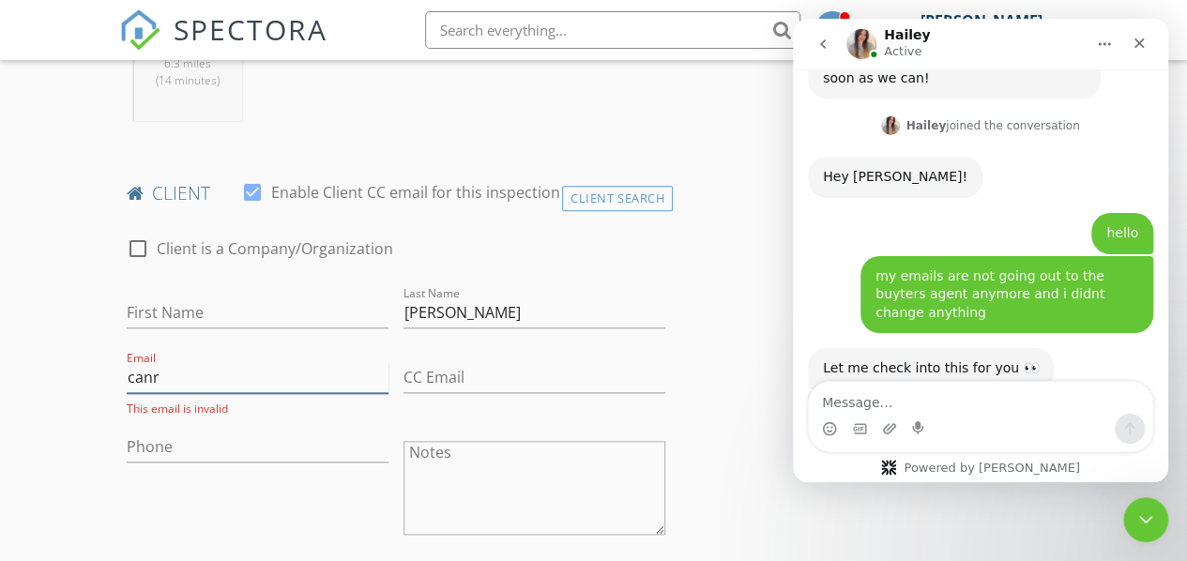
click at [195, 385] on input "canr" at bounding box center [258, 377] width 262 height 31
type input "[EMAIL_ADDRESS][DOMAIN_NAME]"
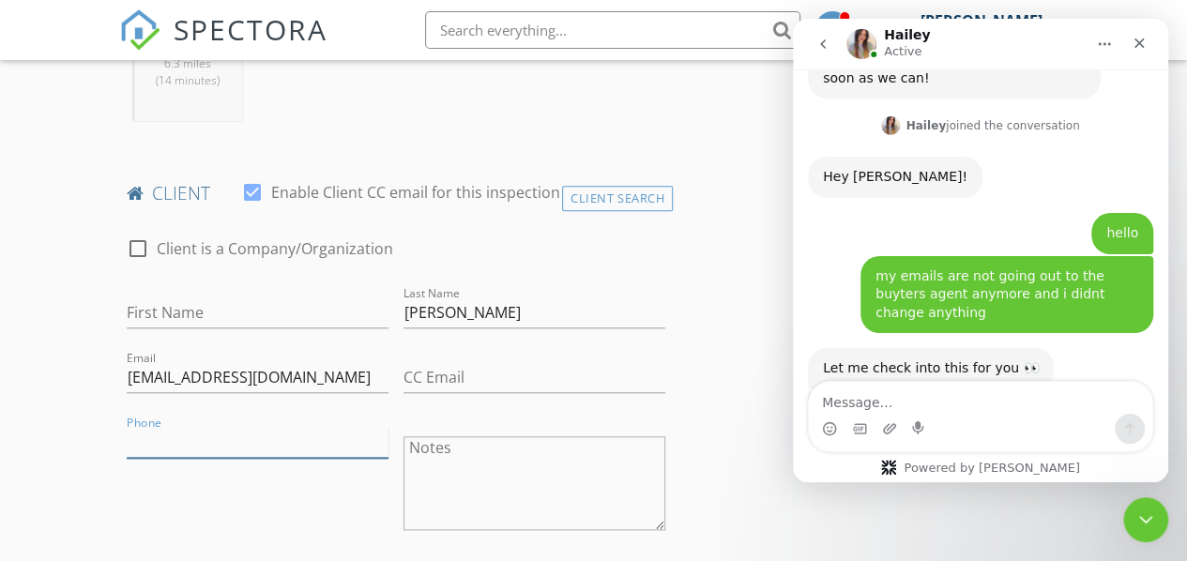
click at [172, 439] on input "Phone" at bounding box center [258, 442] width 262 height 31
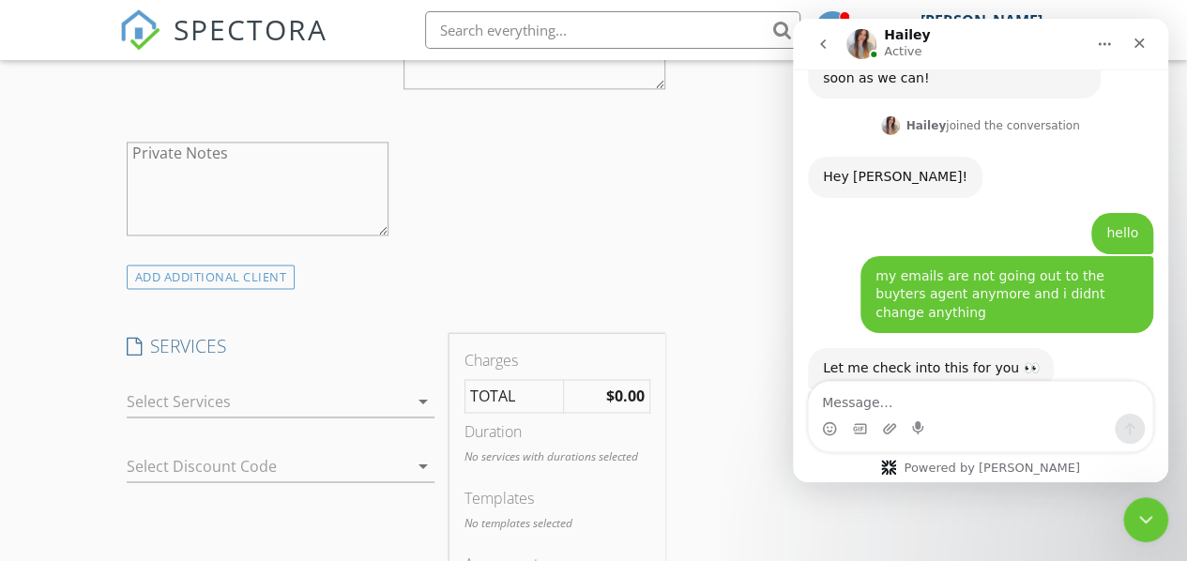
scroll to position [1313, 0]
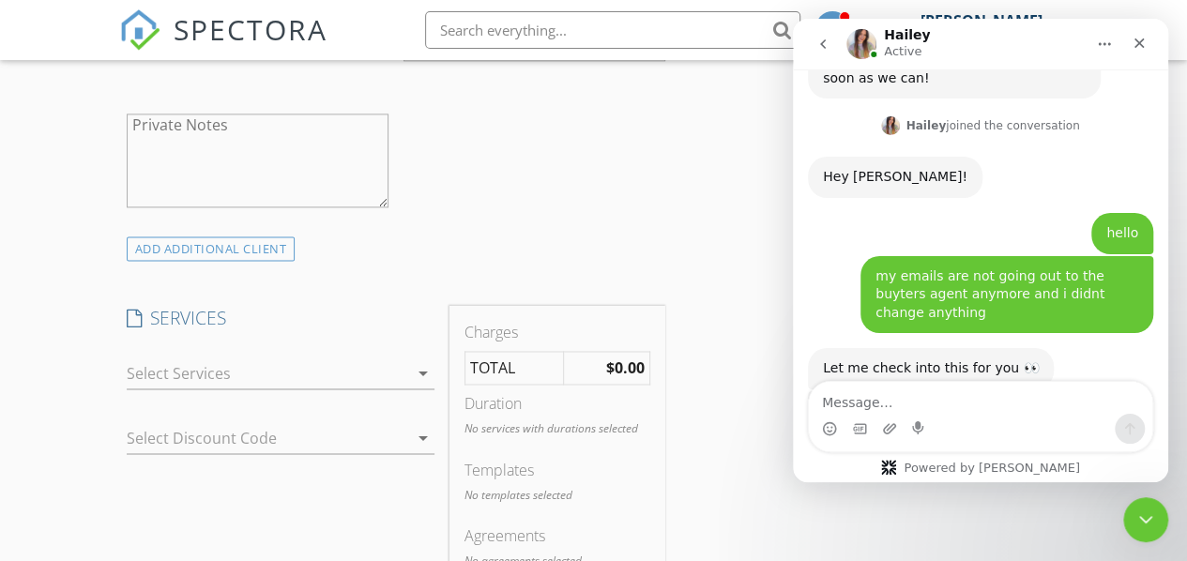
type input "[PHONE_NUMBER]"
click at [400, 376] on div at bounding box center [267, 373] width 281 height 30
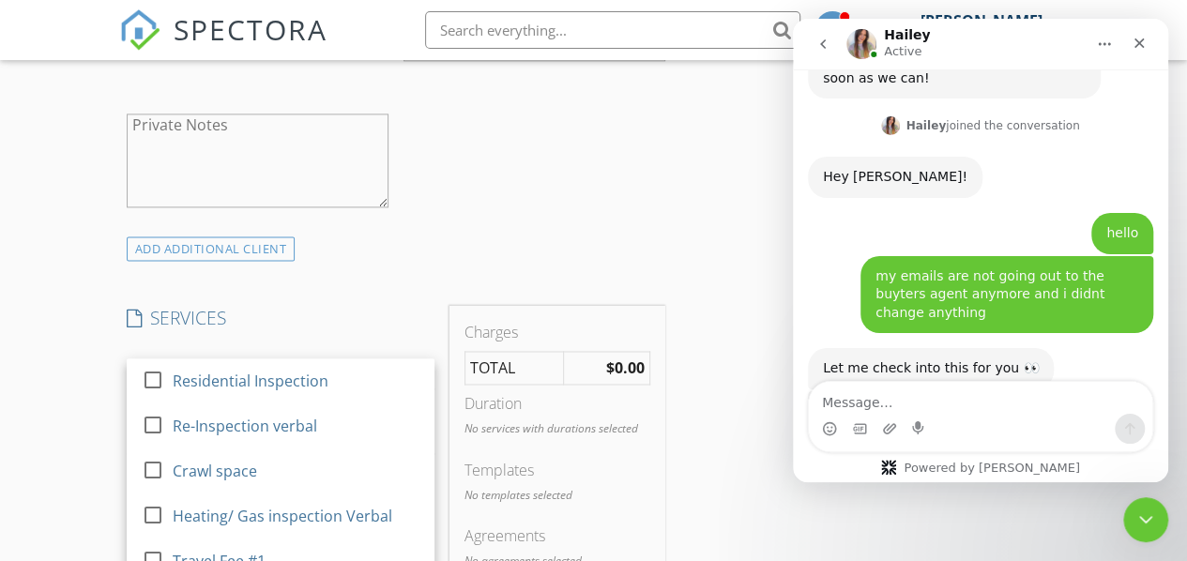
click at [328, 383] on div "Residential Inspection" at bounding box center [295, 381] width 247 height 38
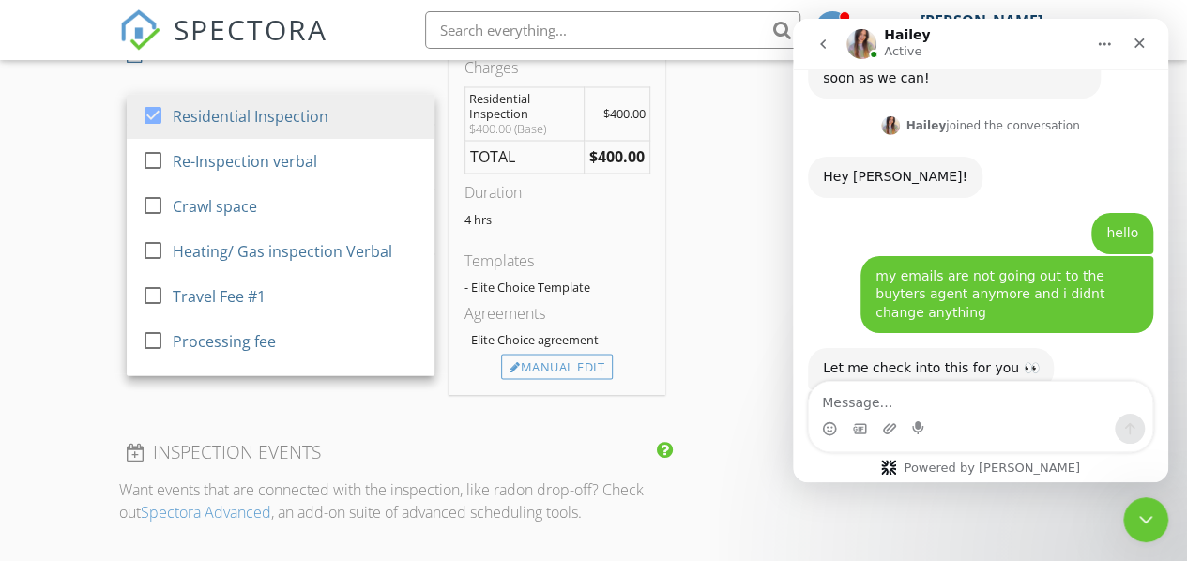
scroll to position [1501, 0]
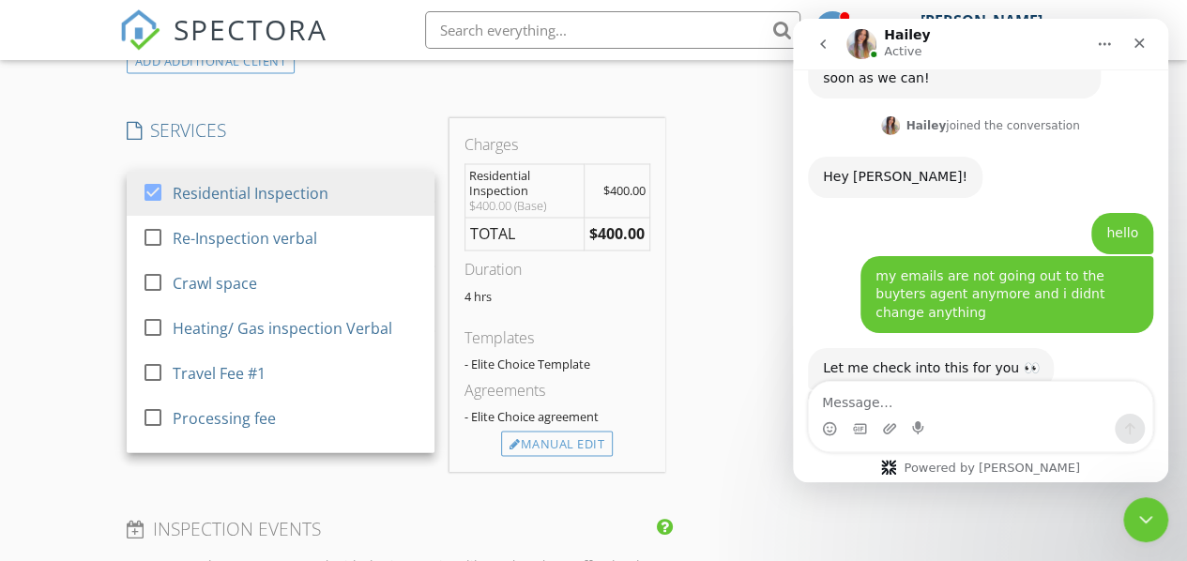
click at [558, 435] on div "Manual Edit" at bounding box center [557, 444] width 112 height 26
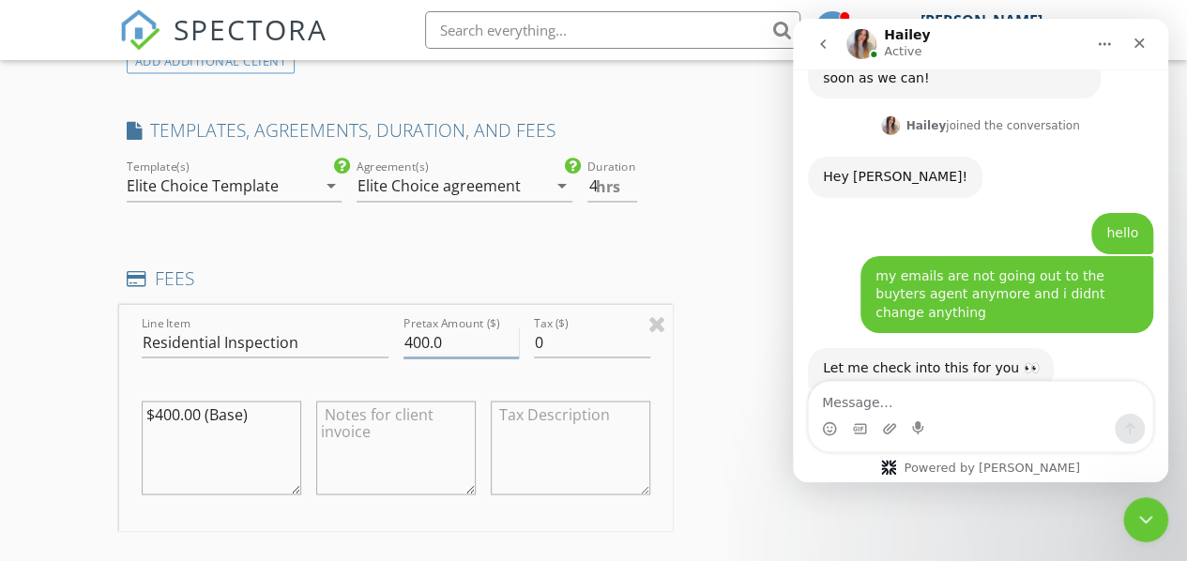
click at [454, 347] on input "400.0" at bounding box center [461, 341] width 116 height 31
type input "4"
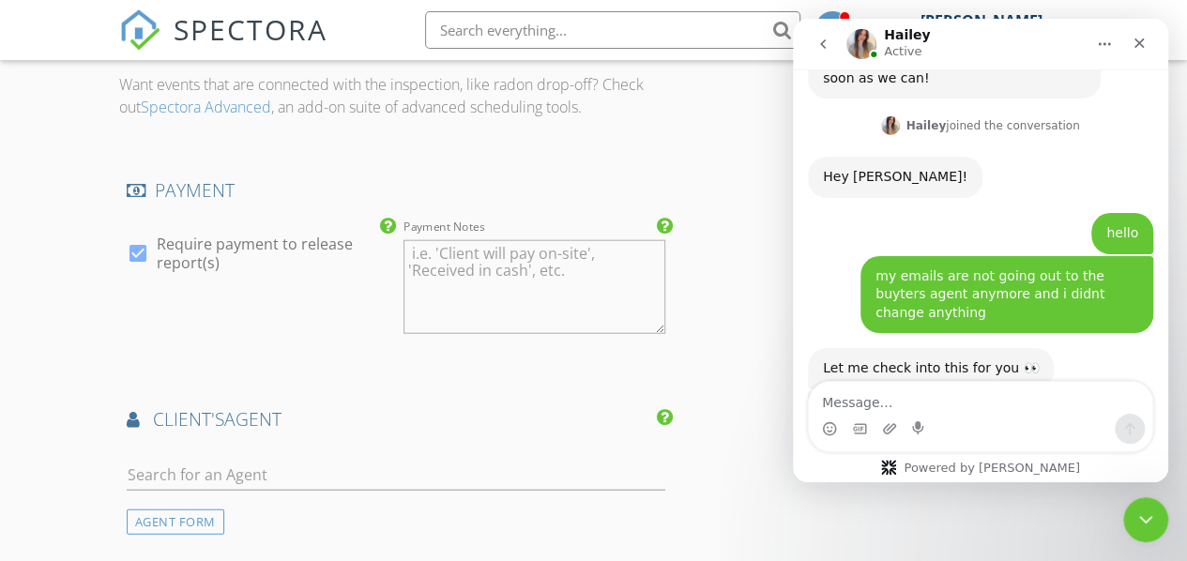
scroll to position [2345, 0]
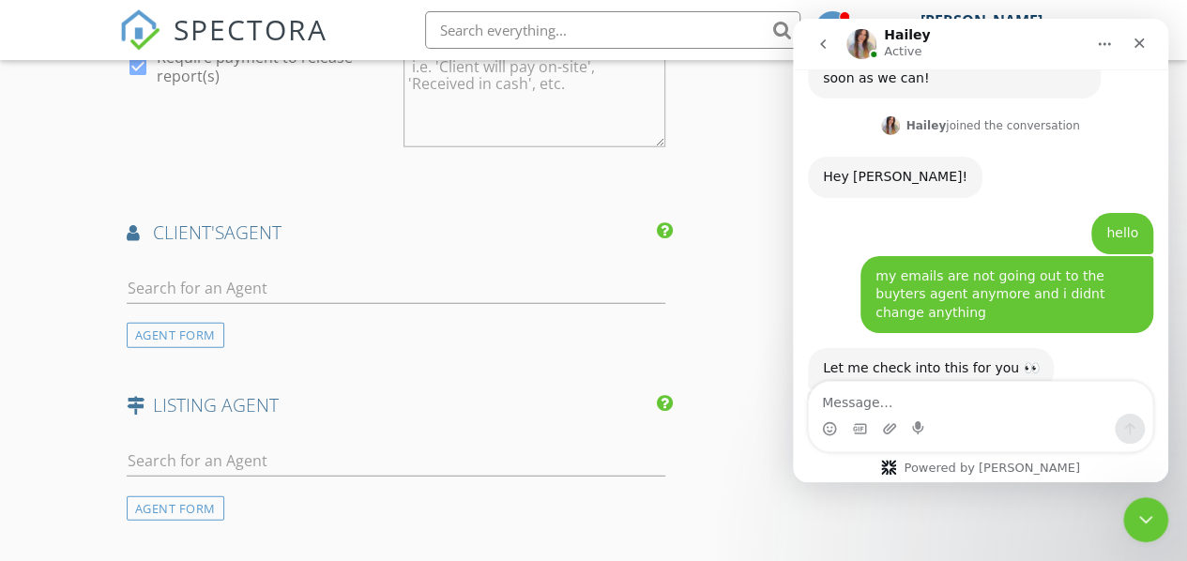
type input "450.00"
click at [265, 290] on input "text" at bounding box center [396, 288] width 538 height 31
click at [146, 332] on div "AGENT FORM" at bounding box center [176, 335] width 98 height 25
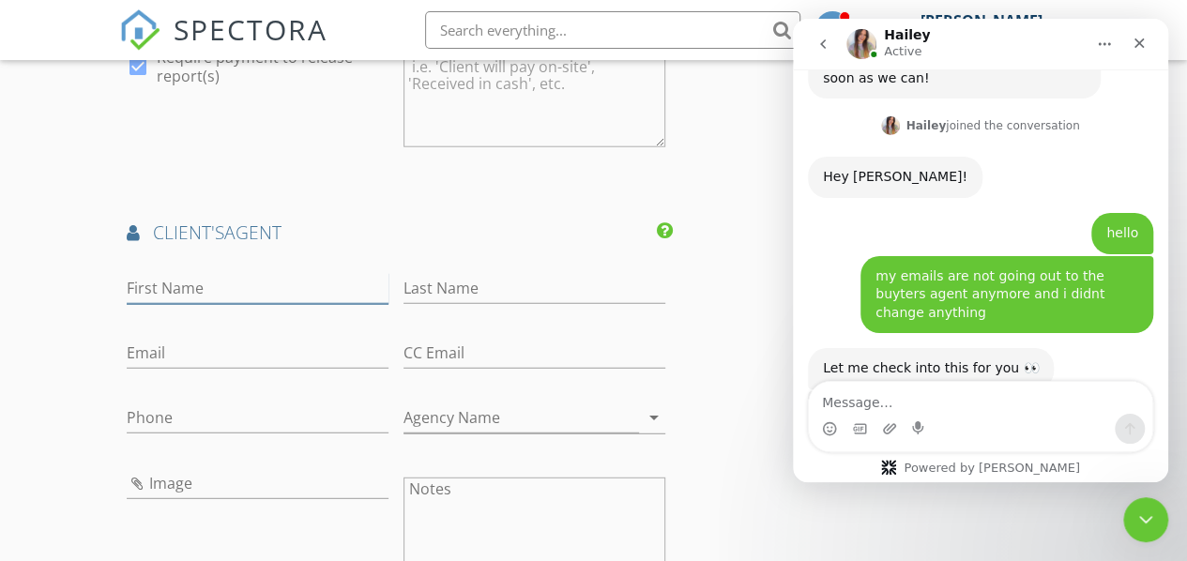
click at [181, 293] on input "First Name" at bounding box center [258, 288] width 262 height 31
type input "r"
type input "Renoalda"
click at [520, 293] on input "Last Name" at bounding box center [534, 288] width 262 height 31
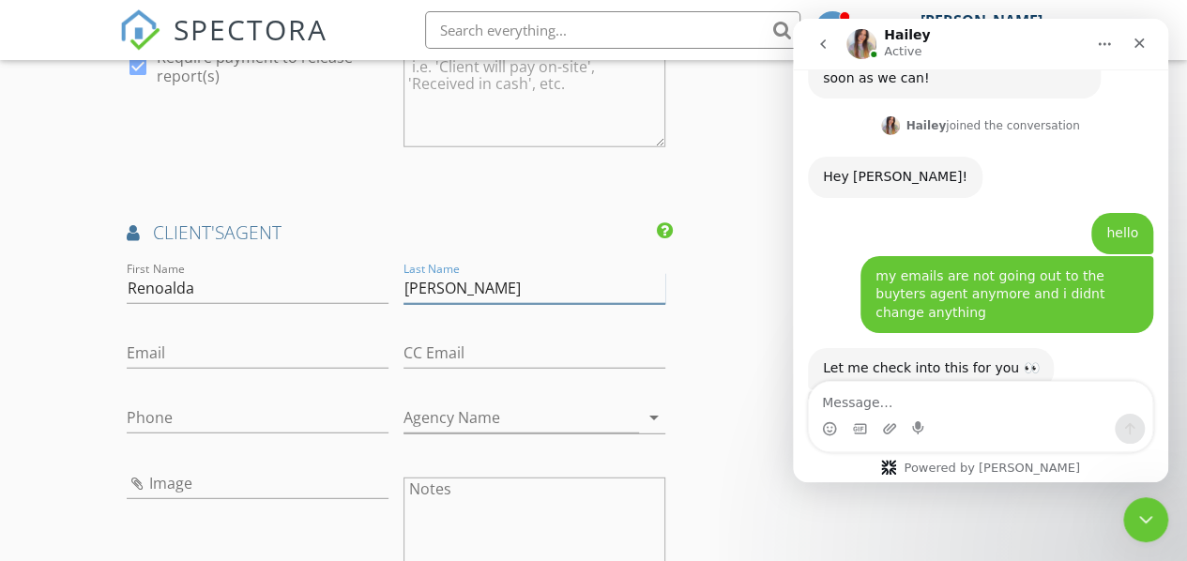
type input "Scott"
click at [357, 326] on div "Email" at bounding box center [258, 356] width 262 height 61
click at [424, 416] on input "Agency Name" at bounding box center [520, 417] width 235 height 31
type input "RL Capital Consulting LLC"
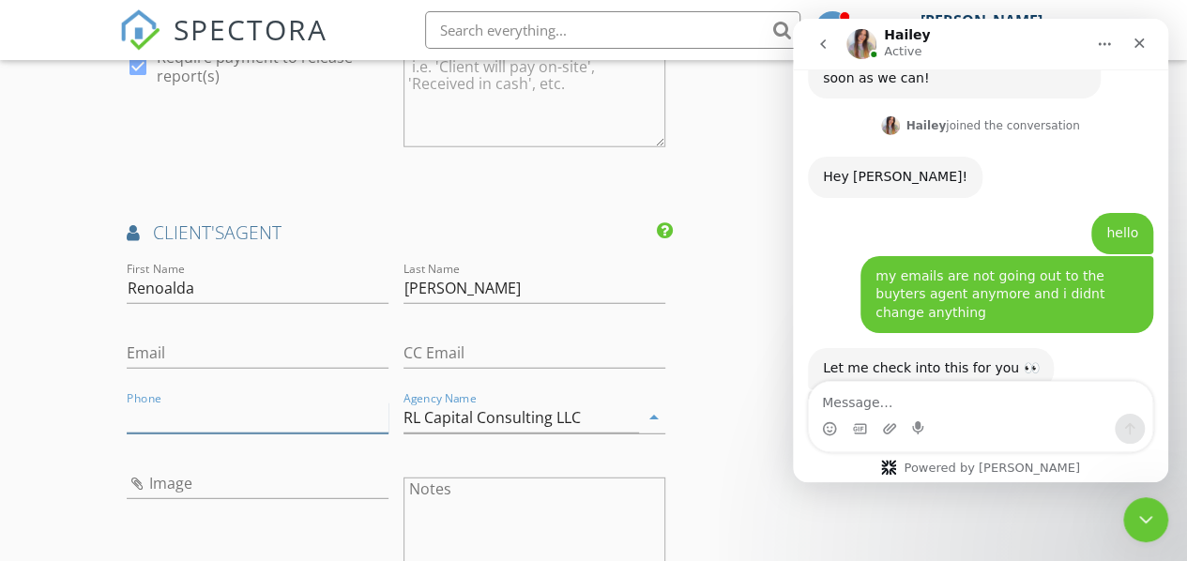
click at [154, 420] on input "Phone" at bounding box center [258, 417] width 262 height 31
type input "478-714-0725"
click at [158, 355] on input "Email" at bounding box center [258, 353] width 262 height 31
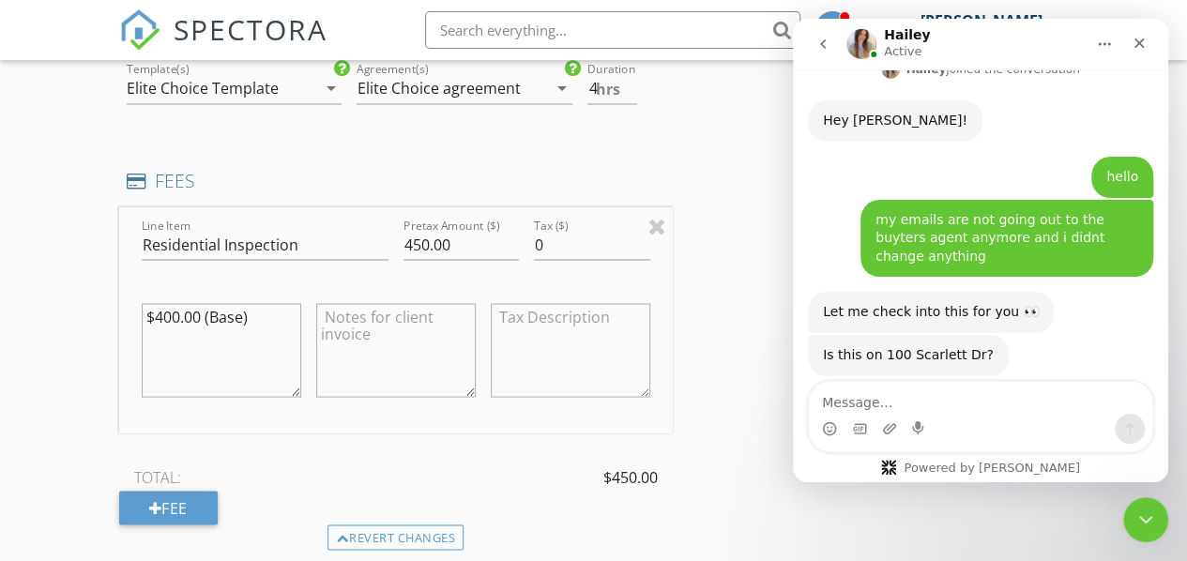
scroll to position [1595, 0]
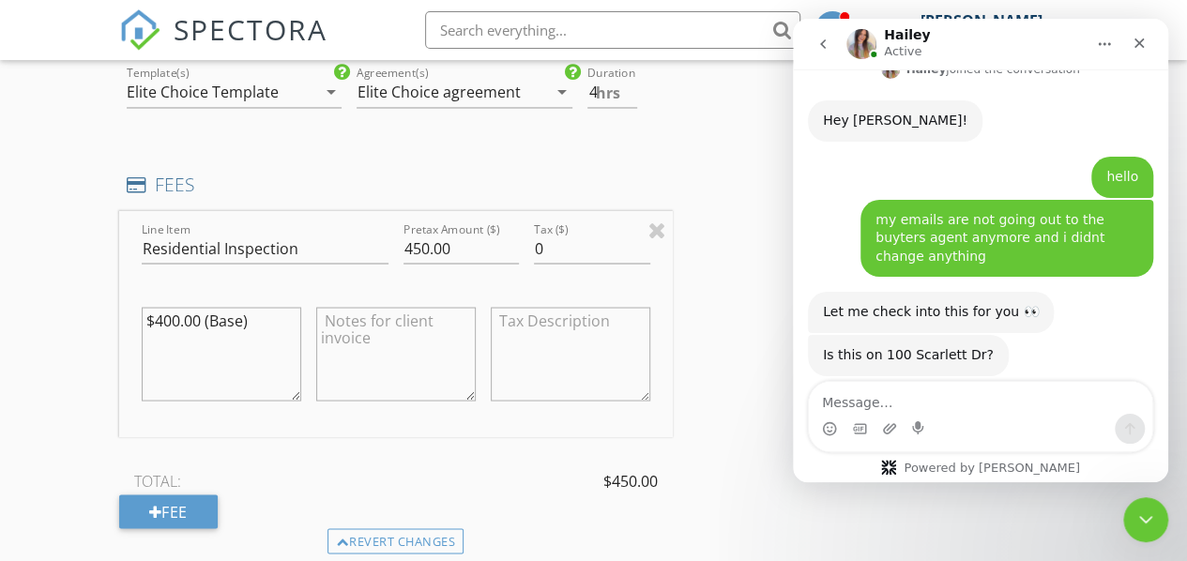
type input "Renoalda.scott@gmail.com"
click at [389, 343] on textarea at bounding box center [395, 354] width 159 height 94
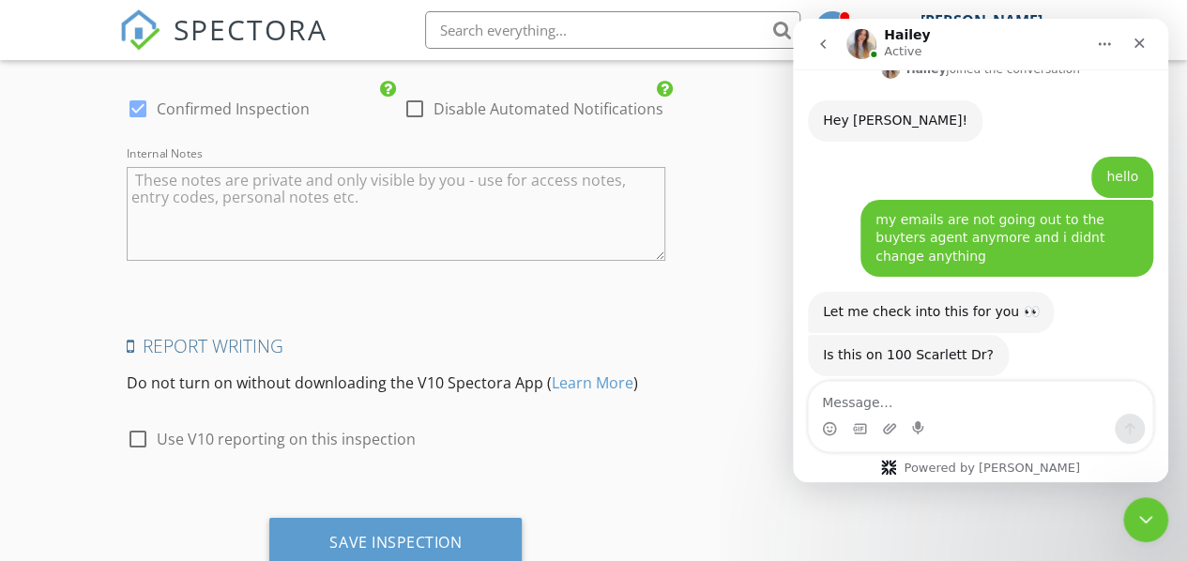
scroll to position [3418, 0]
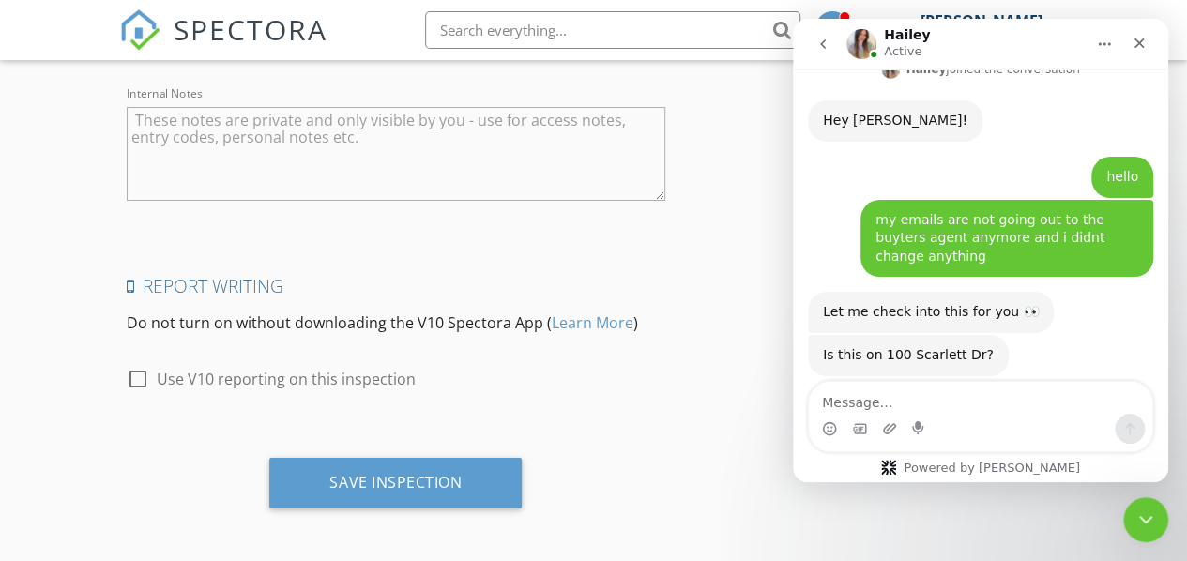
type textarea "Client Will Pay @ Inspection"
click at [369, 464] on div "Save Inspection" at bounding box center [395, 483] width 252 height 51
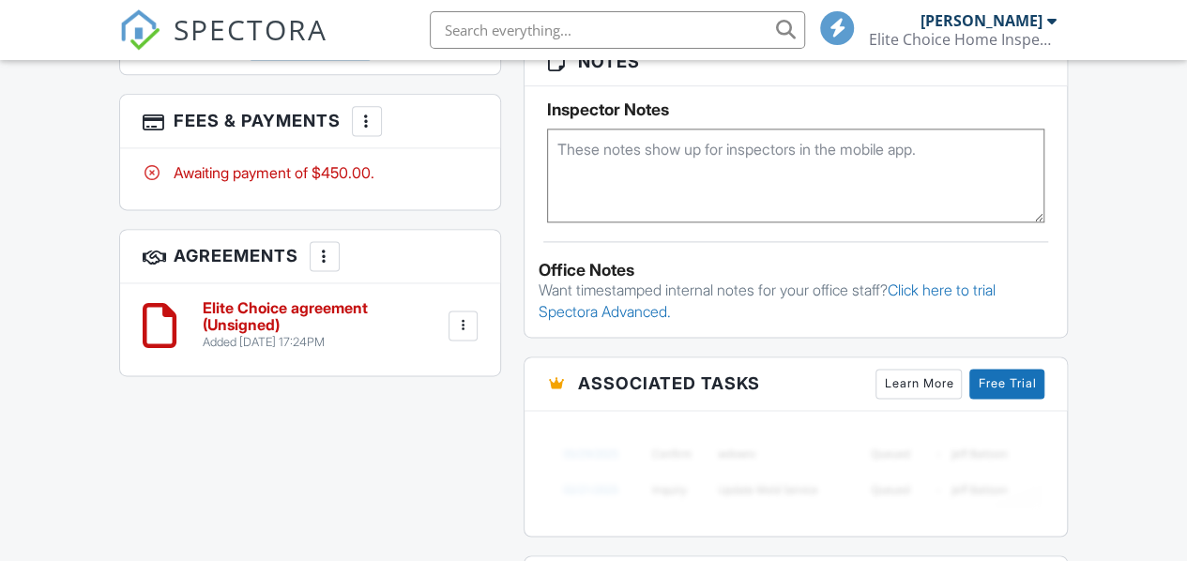
click at [360, 129] on div at bounding box center [366, 121] width 19 height 19
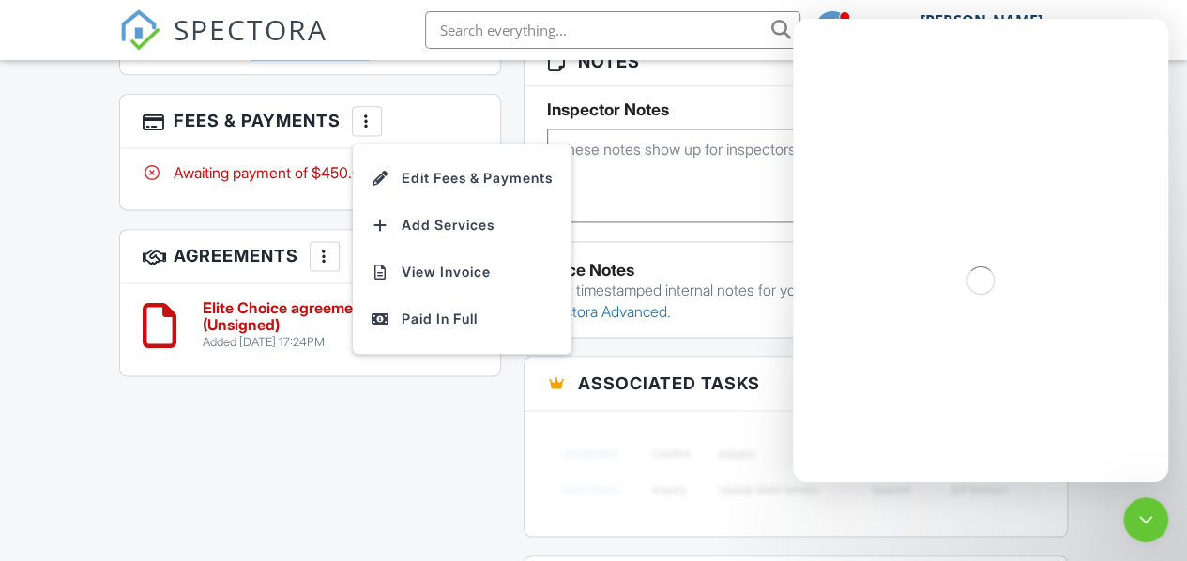
click at [469, 330] on div "Paid In Full" at bounding box center [461, 319] width 181 height 23
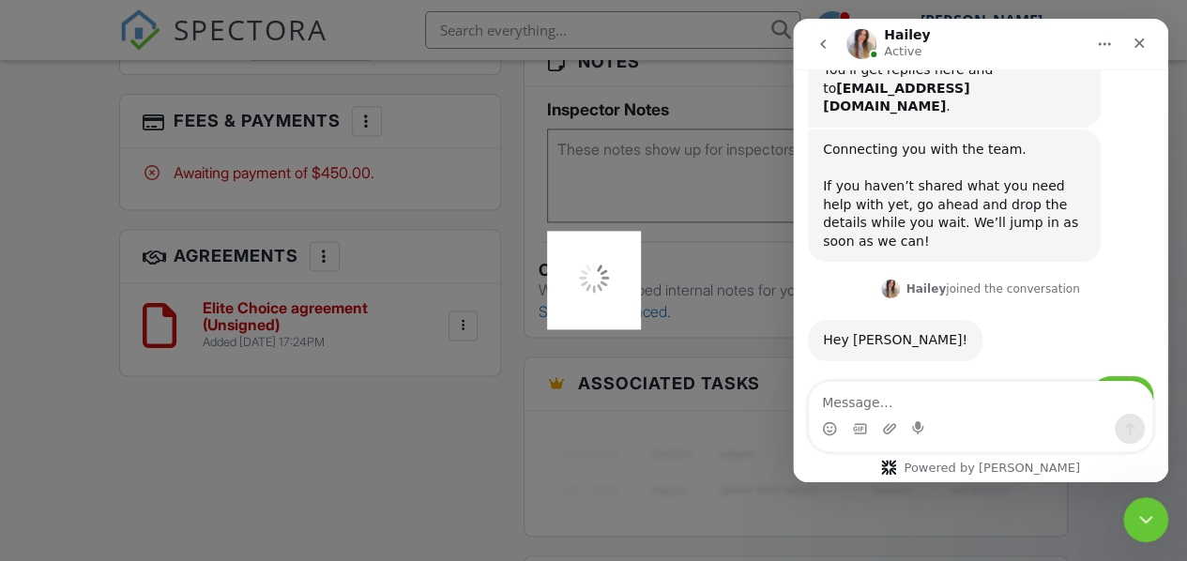
scroll to position [1737, 0]
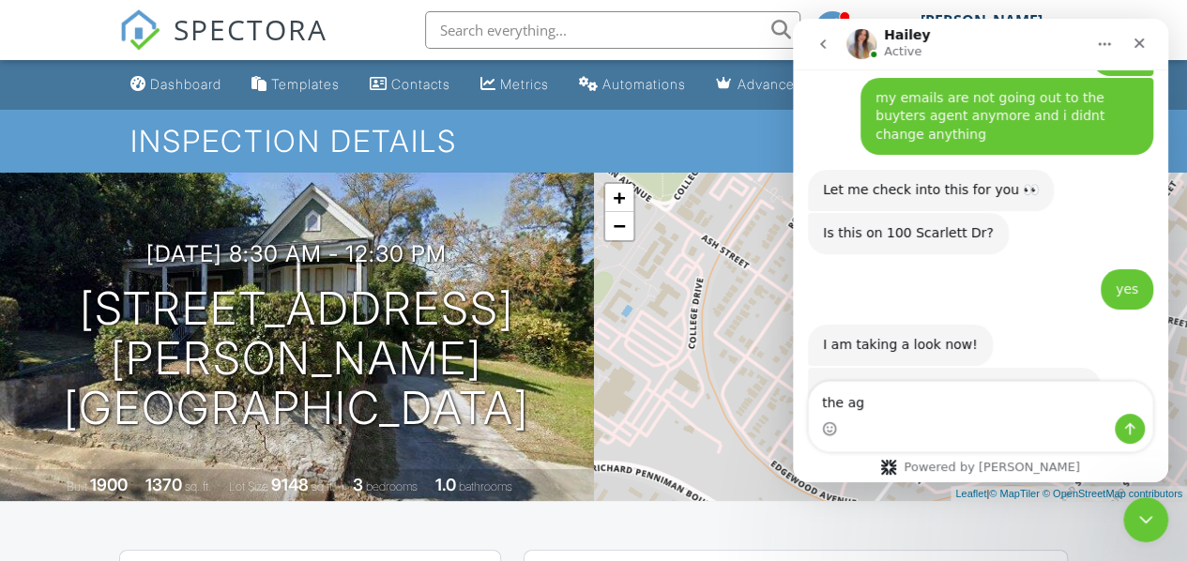
scroll to position [1908, 0]
type textarea "the agent"
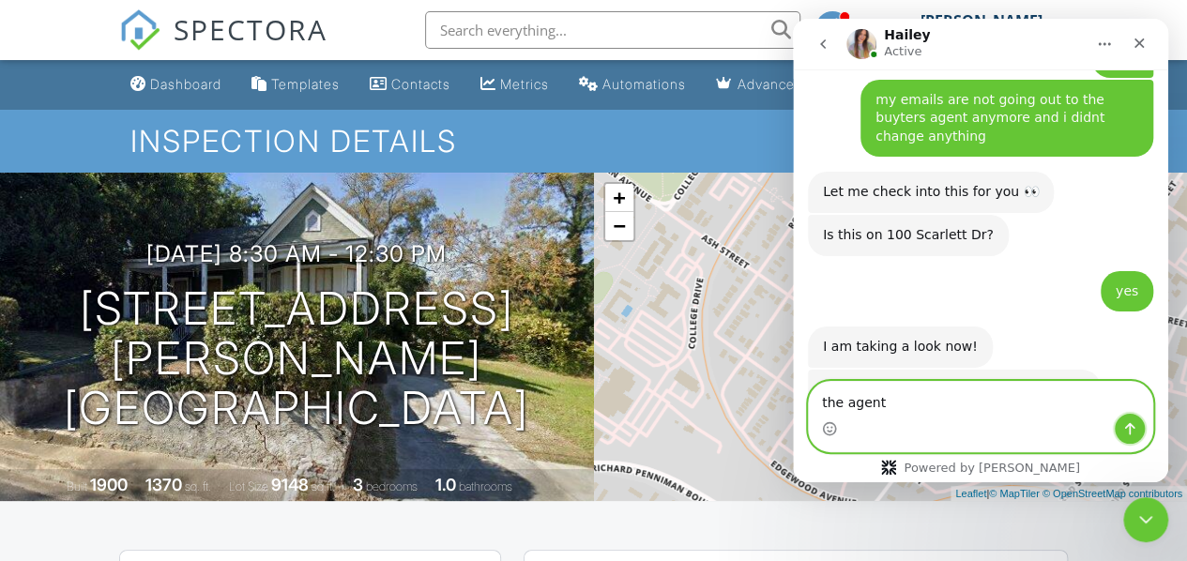
click at [1138, 430] on button "Send a message…" at bounding box center [1129, 429] width 30 height 30
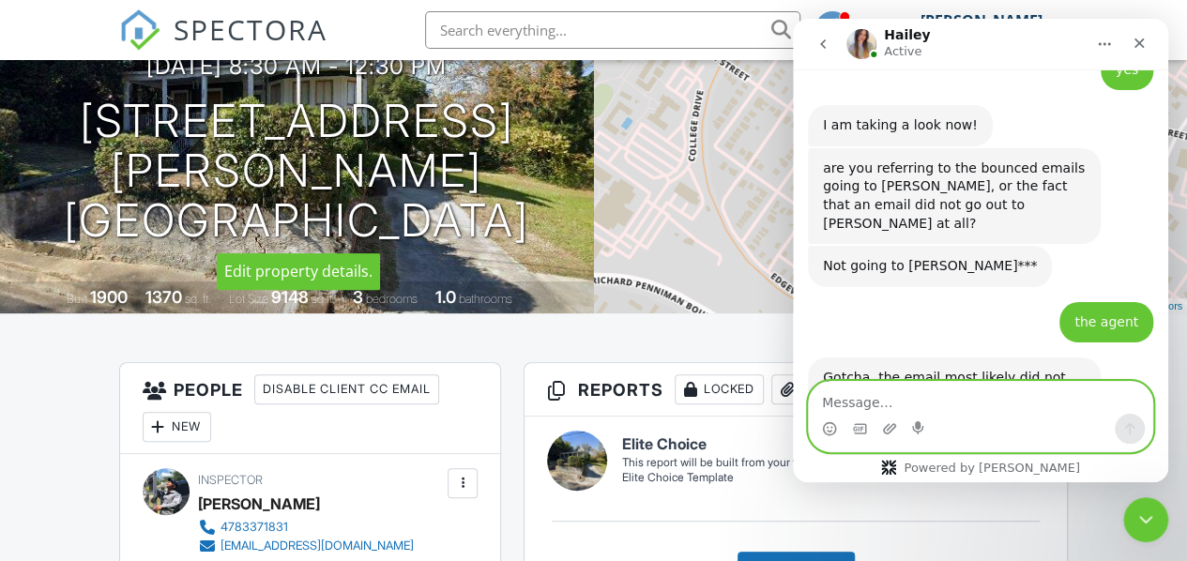
scroll to position [2057, 0]
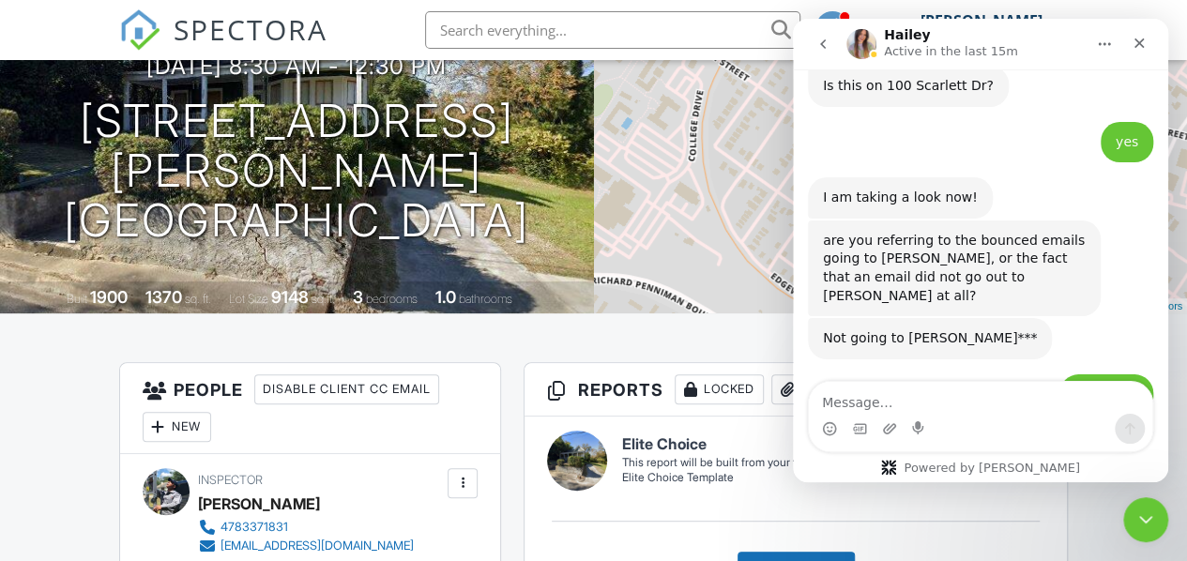
click at [942, 405] on textarea "Message…" at bounding box center [980, 398] width 343 height 32
type textarea "oh ok"
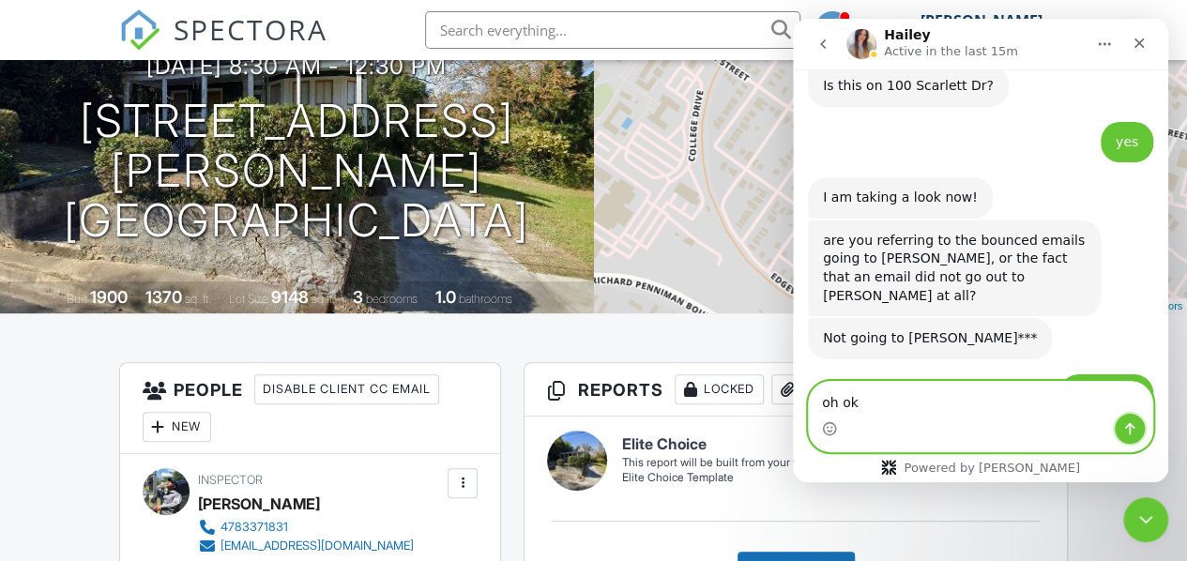
click at [1138, 422] on button "Send a message…" at bounding box center [1129, 429] width 30 height 30
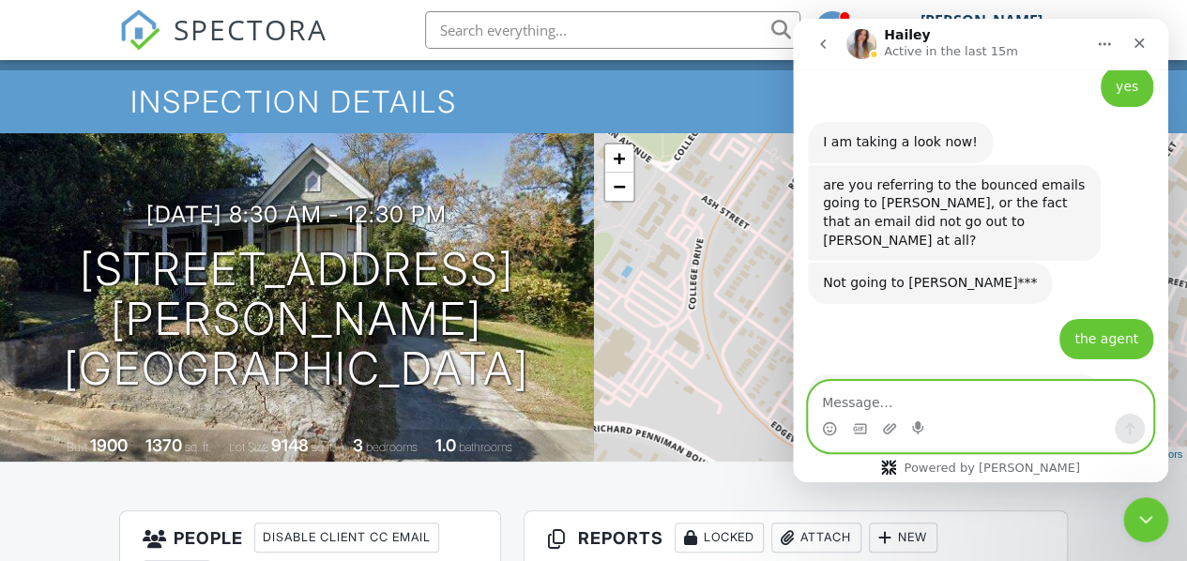
scroll to position [0, 0]
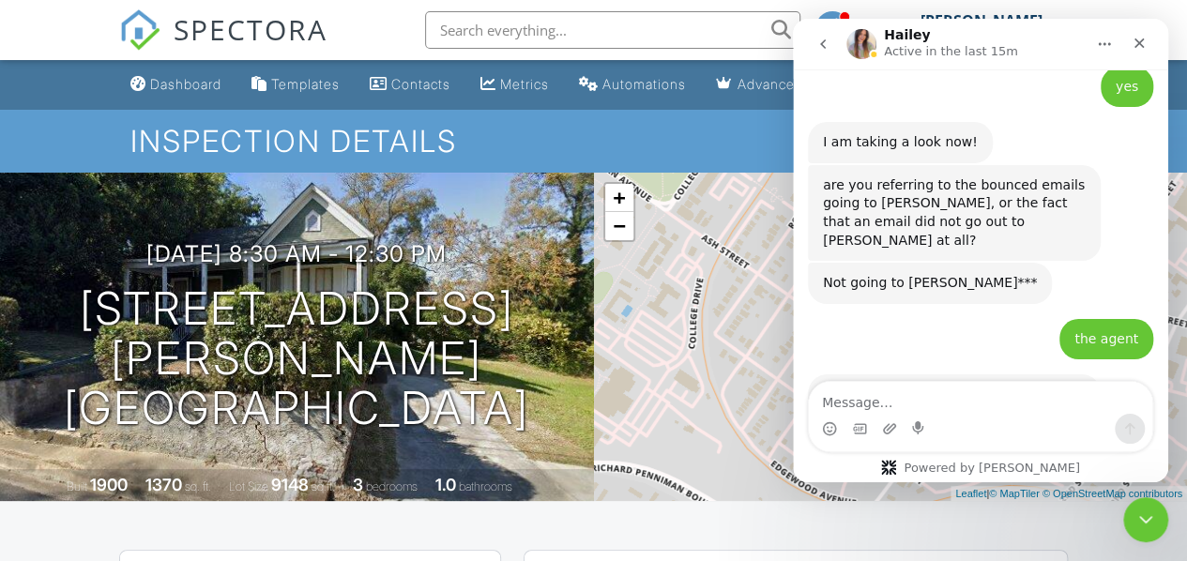
click at [150, 92] on div "Dashboard" at bounding box center [185, 84] width 71 height 16
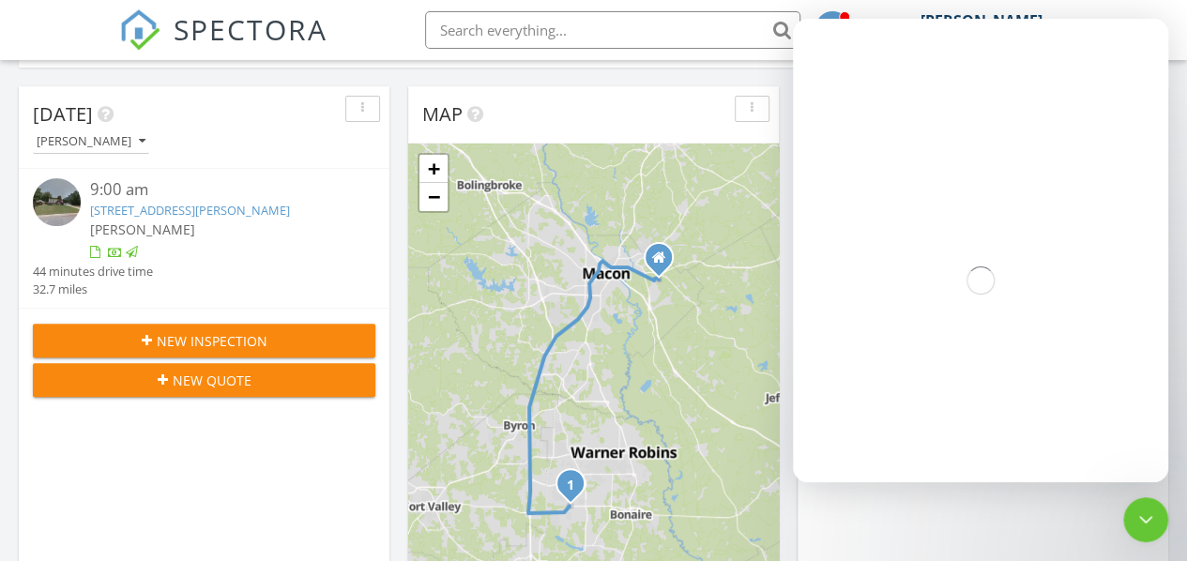
scroll to position [281, 0]
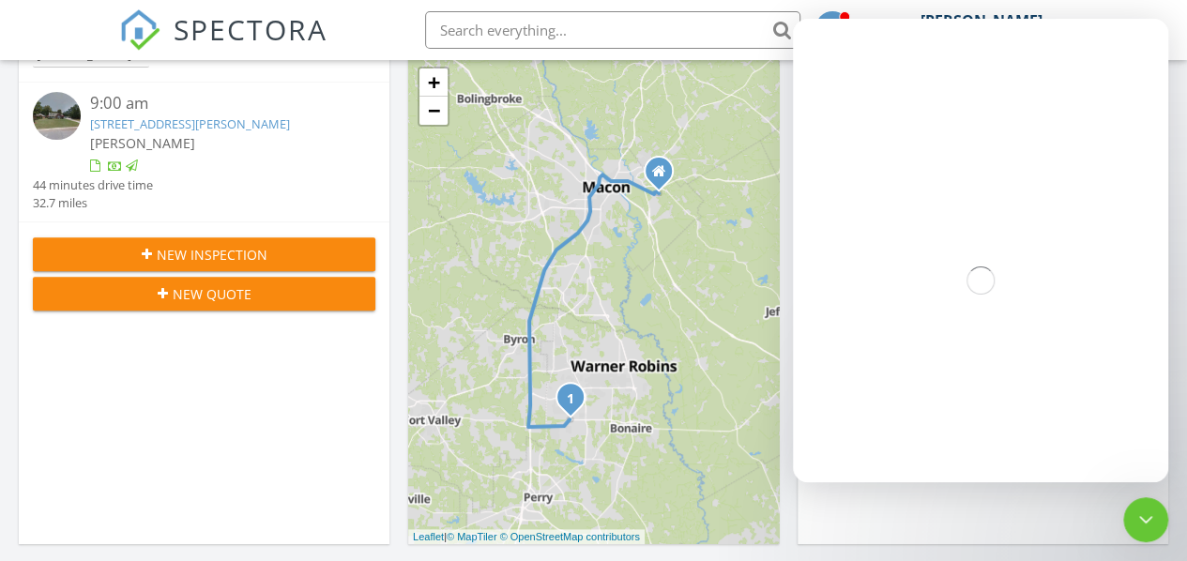
click at [161, 111] on div "9:00 am" at bounding box center [218, 103] width 257 height 23
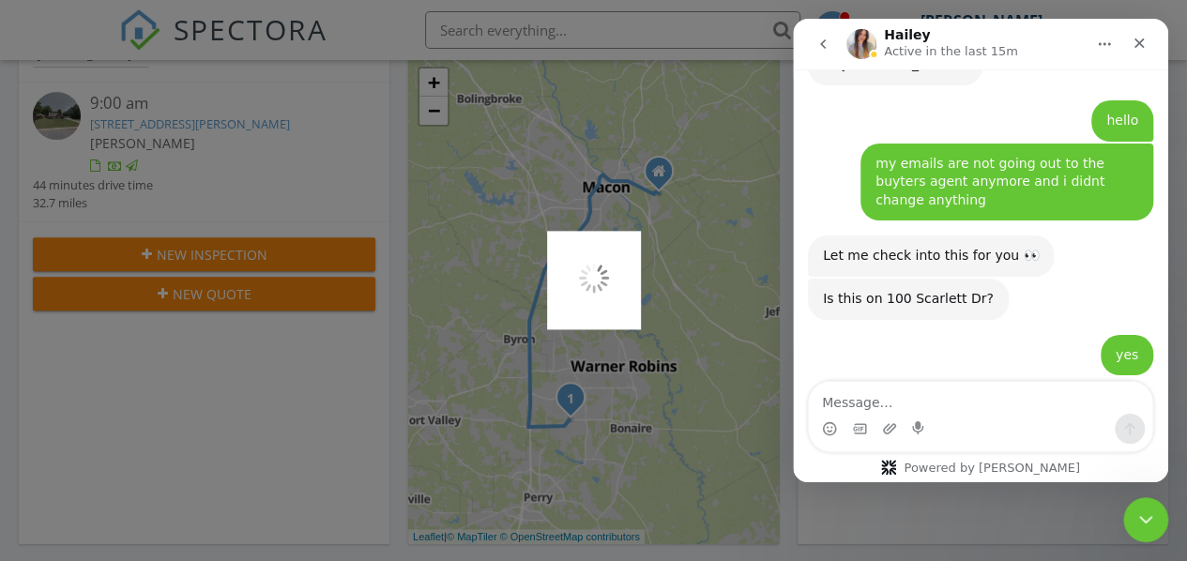
scroll to position [2113, 0]
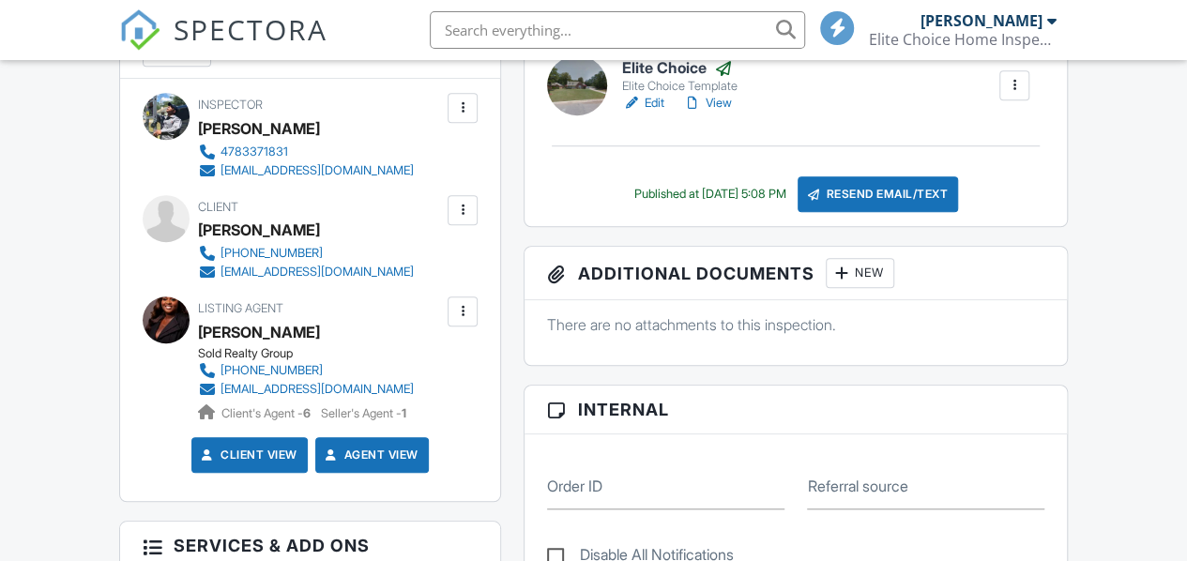
click at [450, 326] on div at bounding box center [462, 311] width 30 height 30
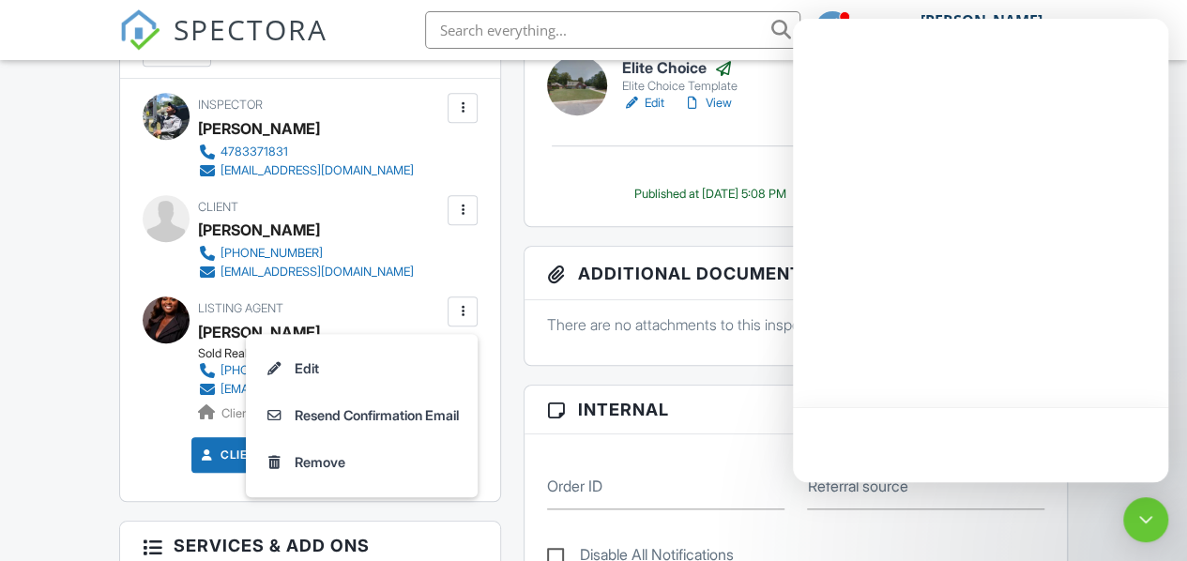
click at [389, 381] on li "Edit" at bounding box center [361, 368] width 209 height 47
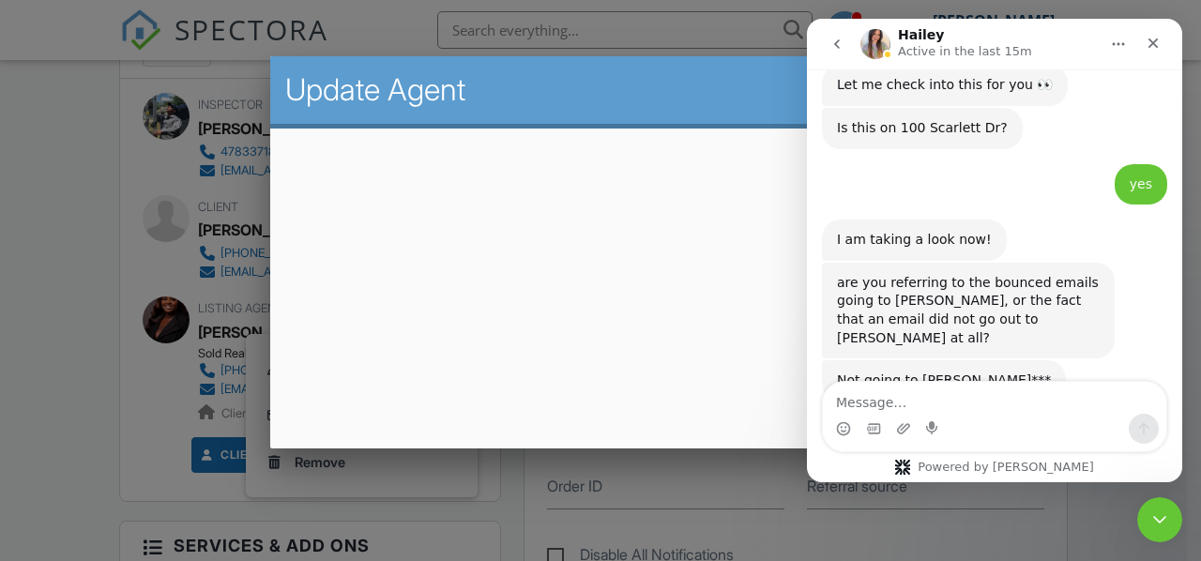
scroll to position [2113, 0]
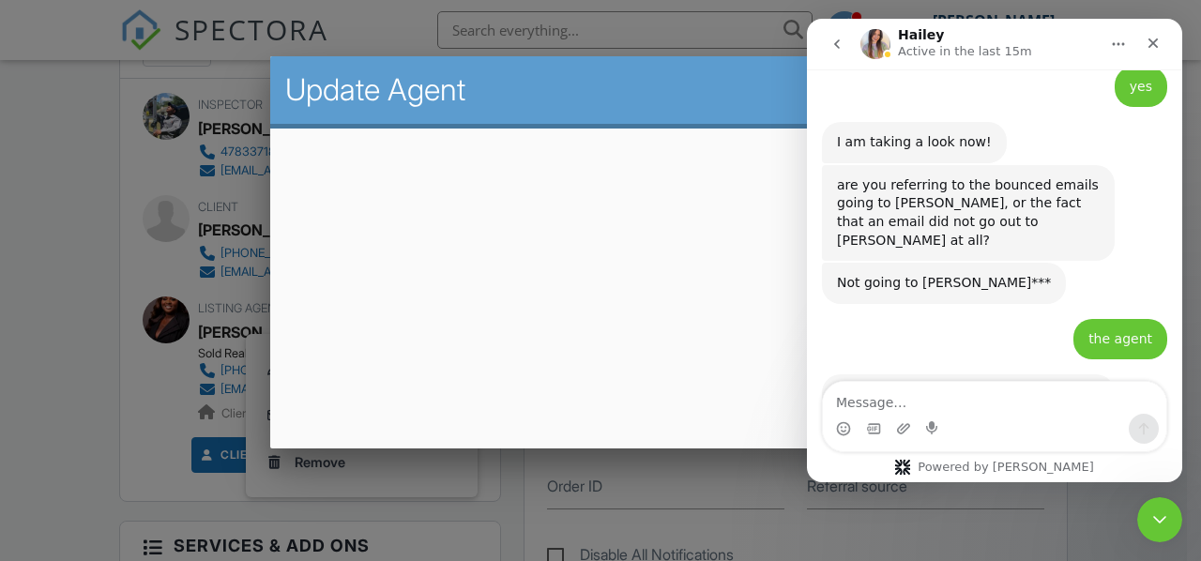
click at [45, 412] on div at bounding box center [600, 257] width 1201 height 702
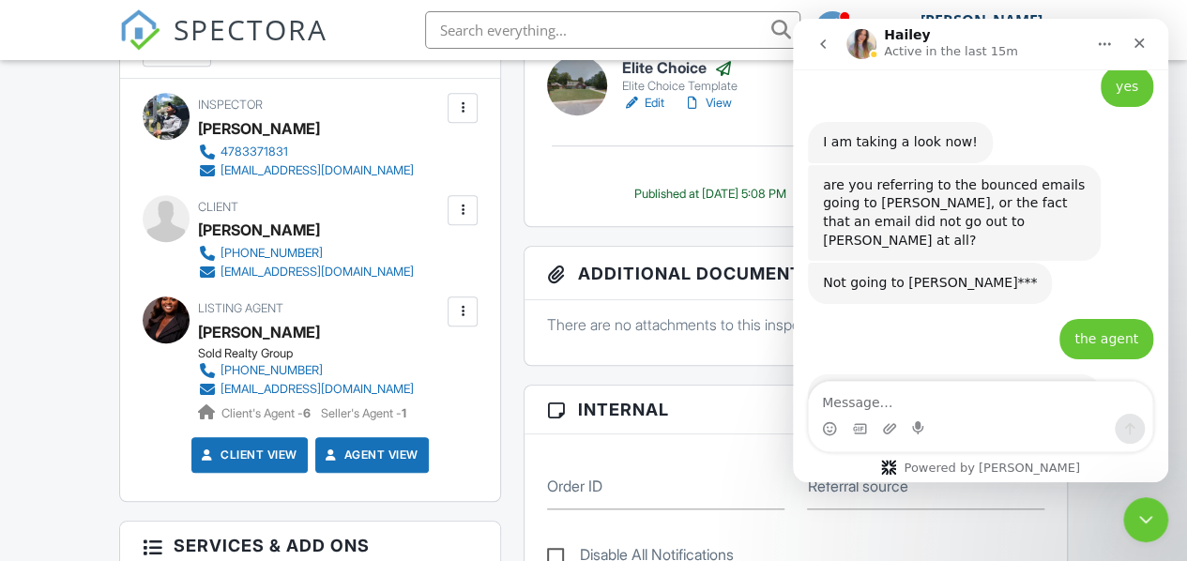
click at [458, 321] on div at bounding box center [462, 311] width 19 height 19
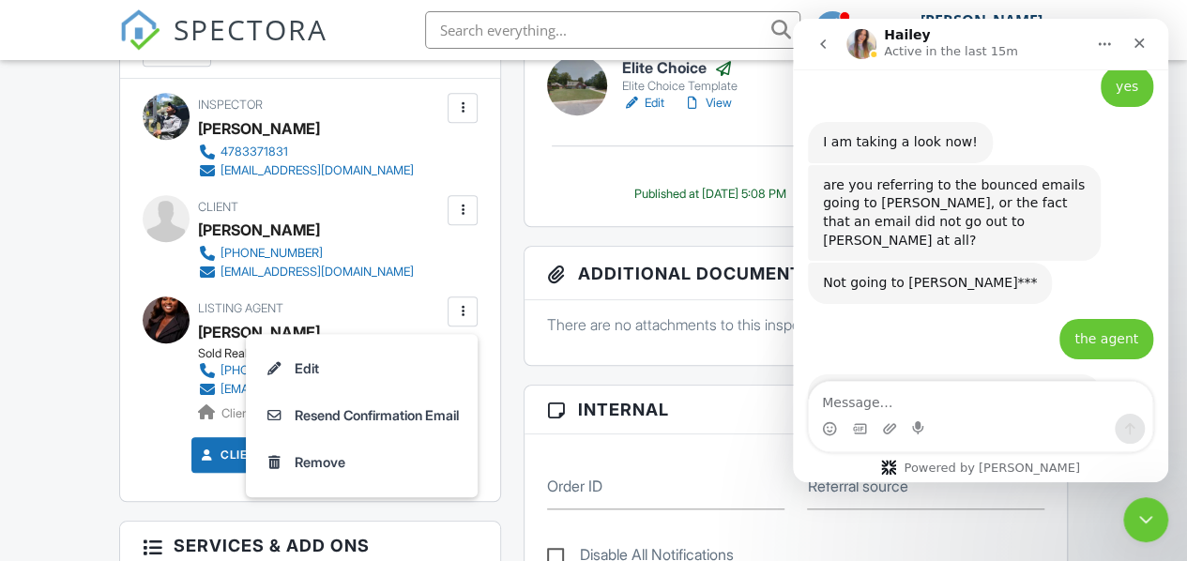
click at [345, 478] on li "Remove" at bounding box center [361, 462] width 209 height 47
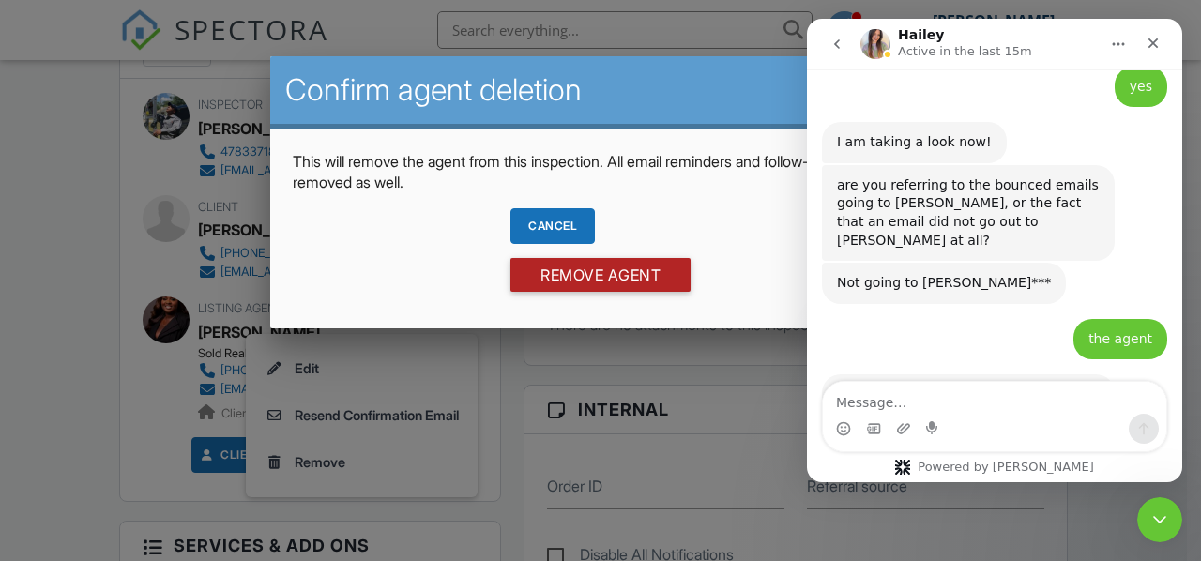
click at [579, 272] on input "Remove Agent" at bounding box center [600, 275] width 180 height 34
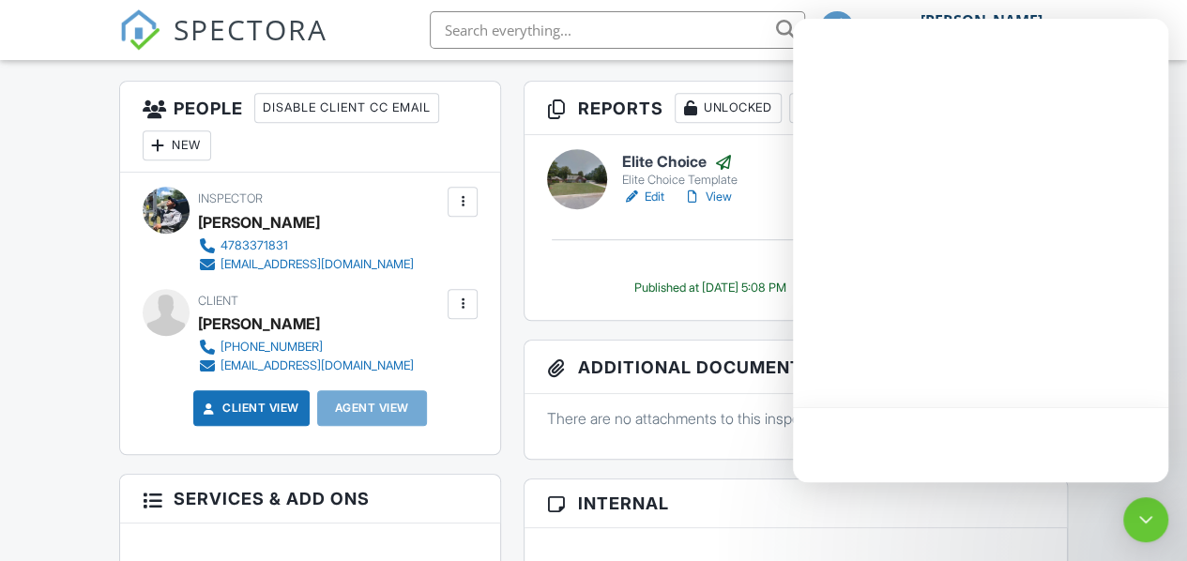
click at [198, 160] on div "New" at bounding box center [177, 145] width 68 height 30
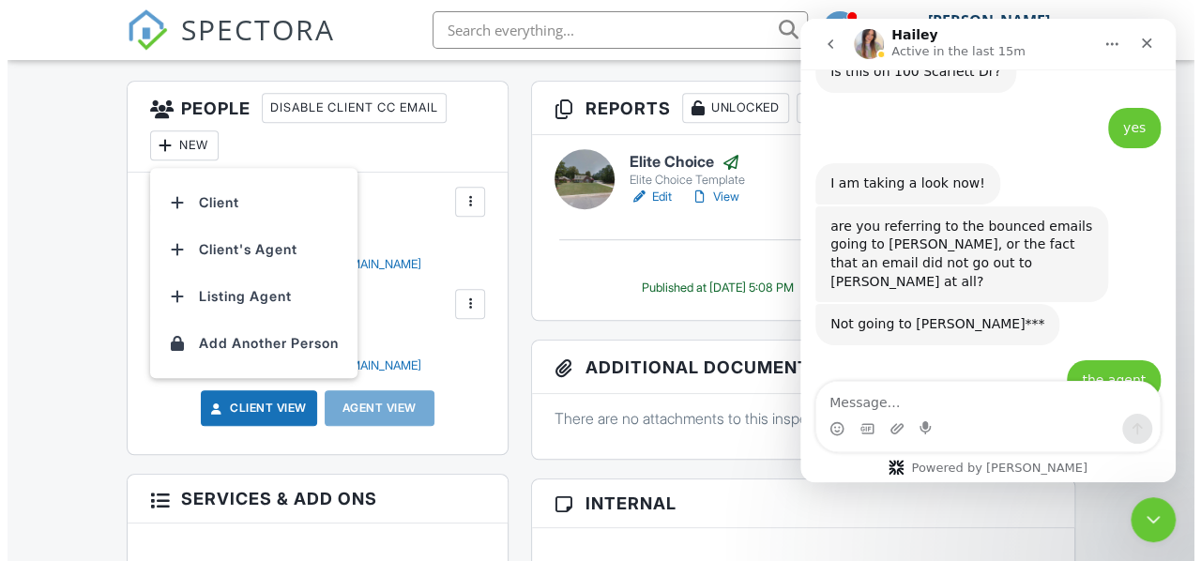
scroll to position [2113, 0]
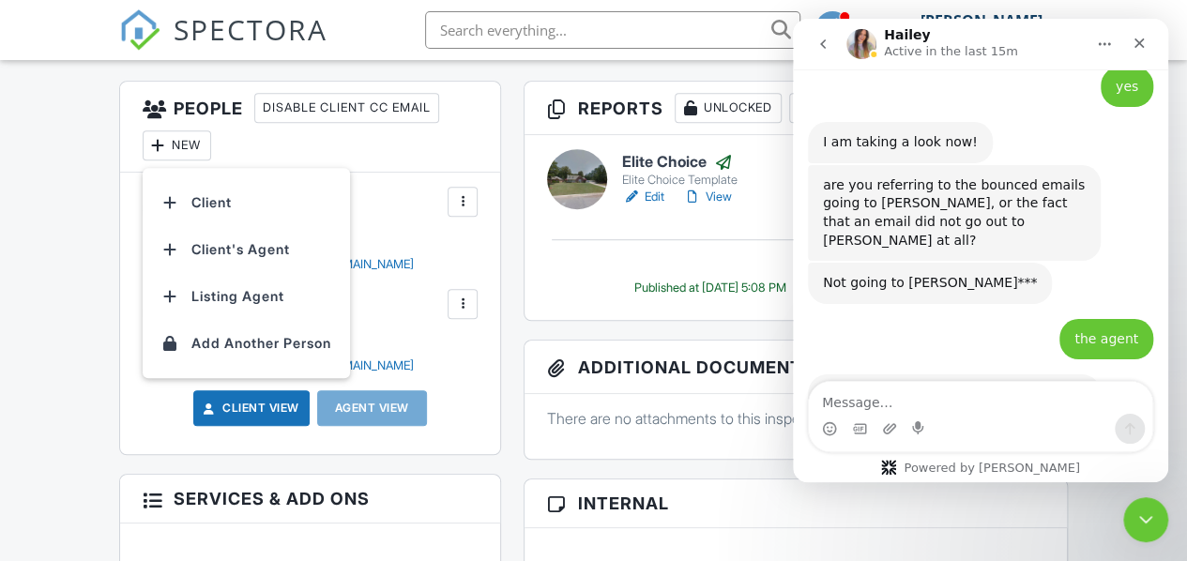
click at [251, 273] on li "Client's Agent" at bounding box center [246, 249] width 185 height 47
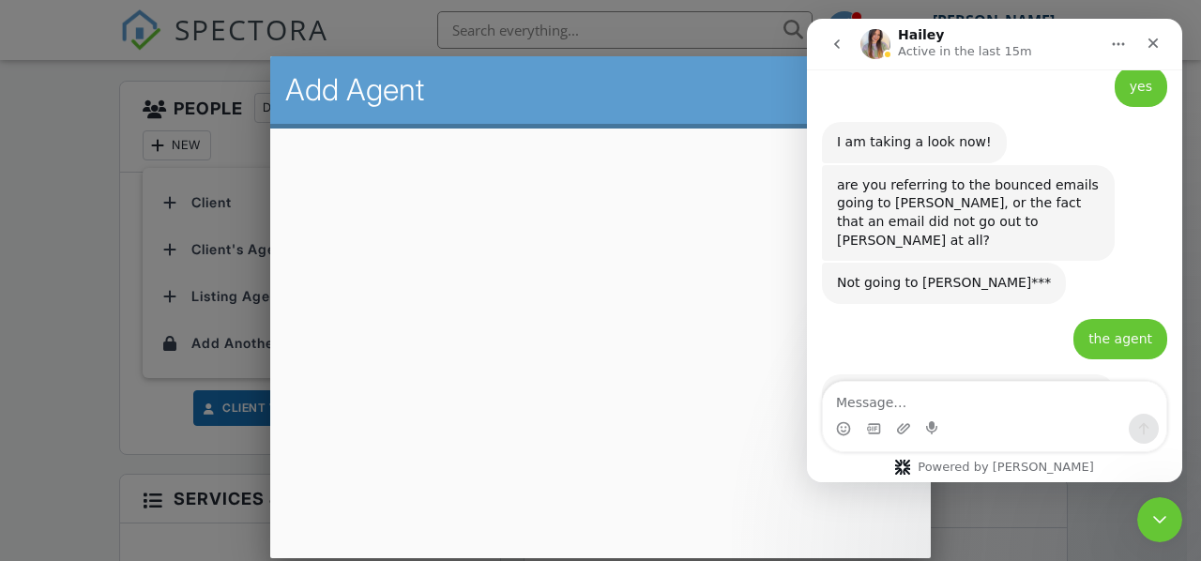
click at [1167, 509] on icon "Close Intercom Messenger" at bounding box center [1159, 519] width 23 height 23
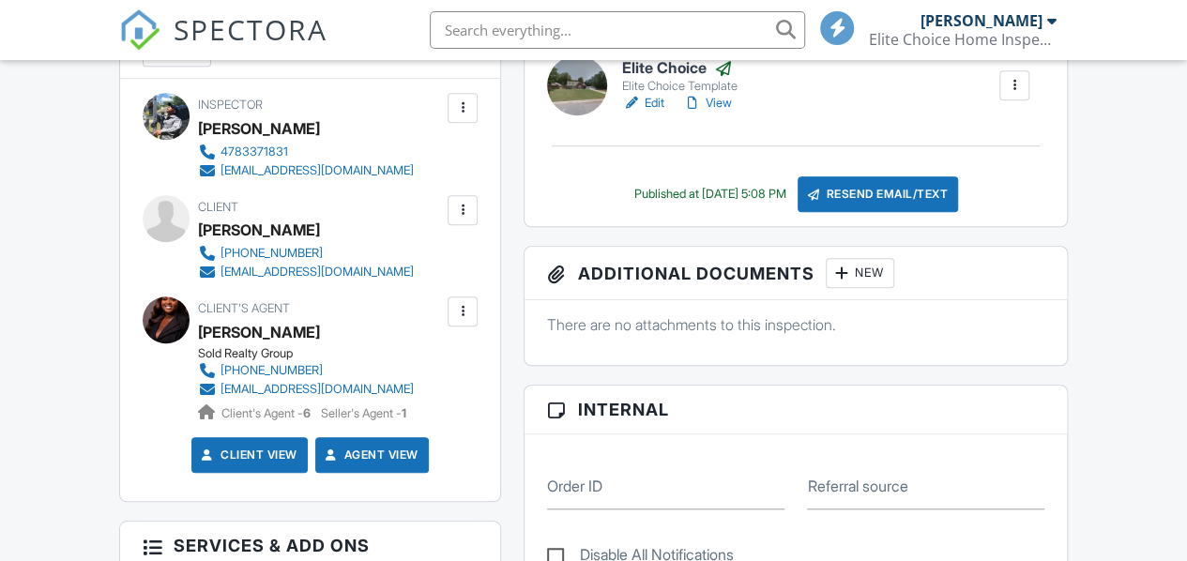
click at [847, 207] on div "Resend Email/Text" at bounding box center [877, 194] width 161 height 36
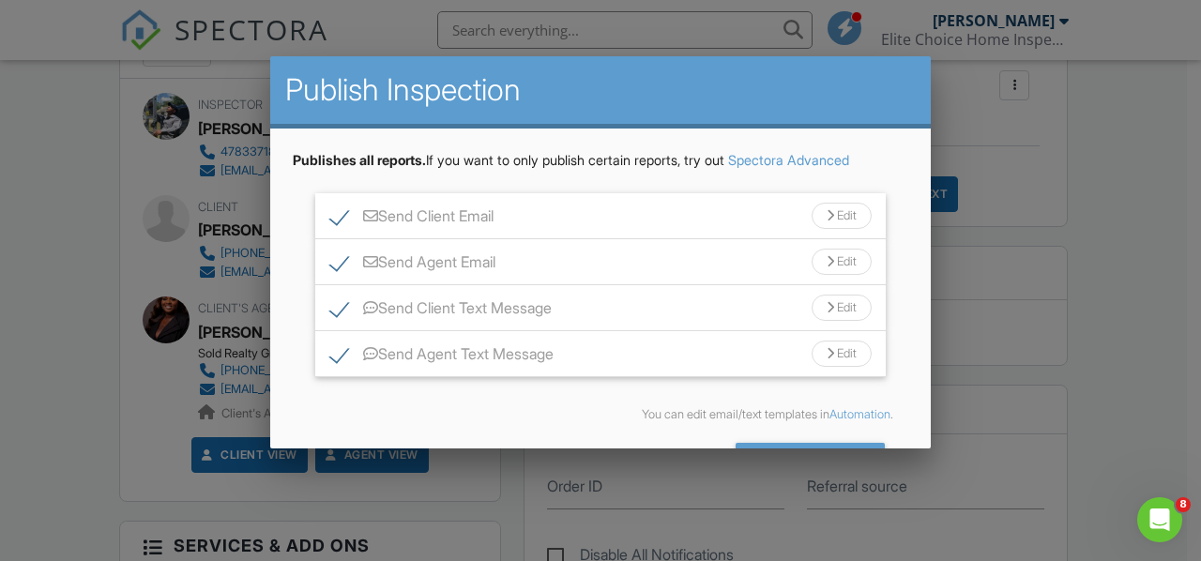
click at [338, 218] on label "Send Client Email" at bounding box center [411, 218] width 163 height 23
checkbox input "false"
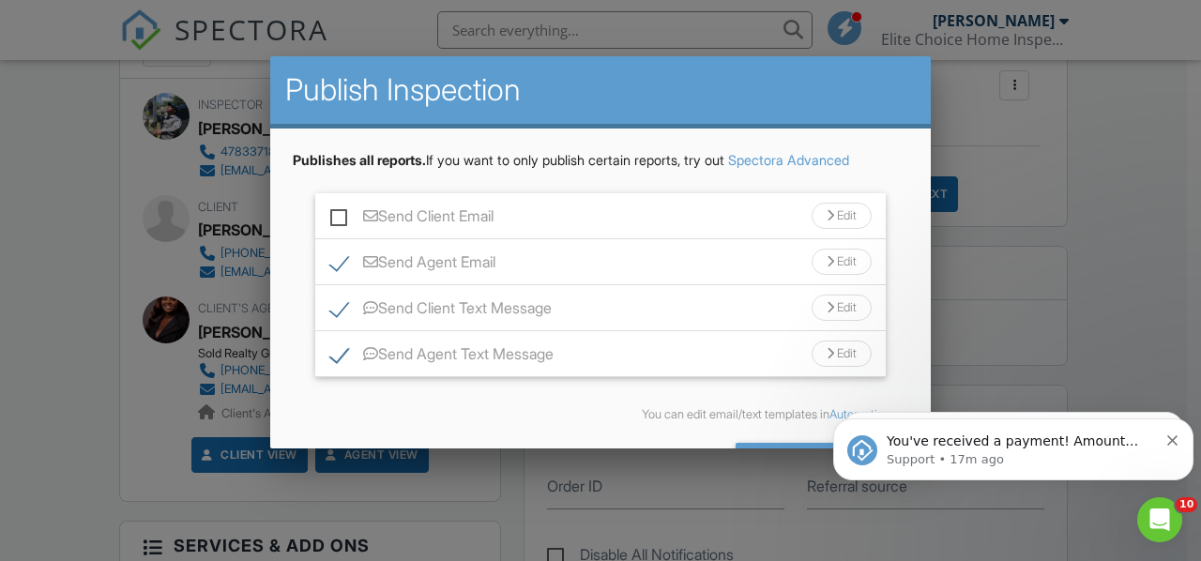
click at [343, 257] on label "Send Agent Email" at bounding box center [412, 264] width 165 height 23
checkbox input "false"
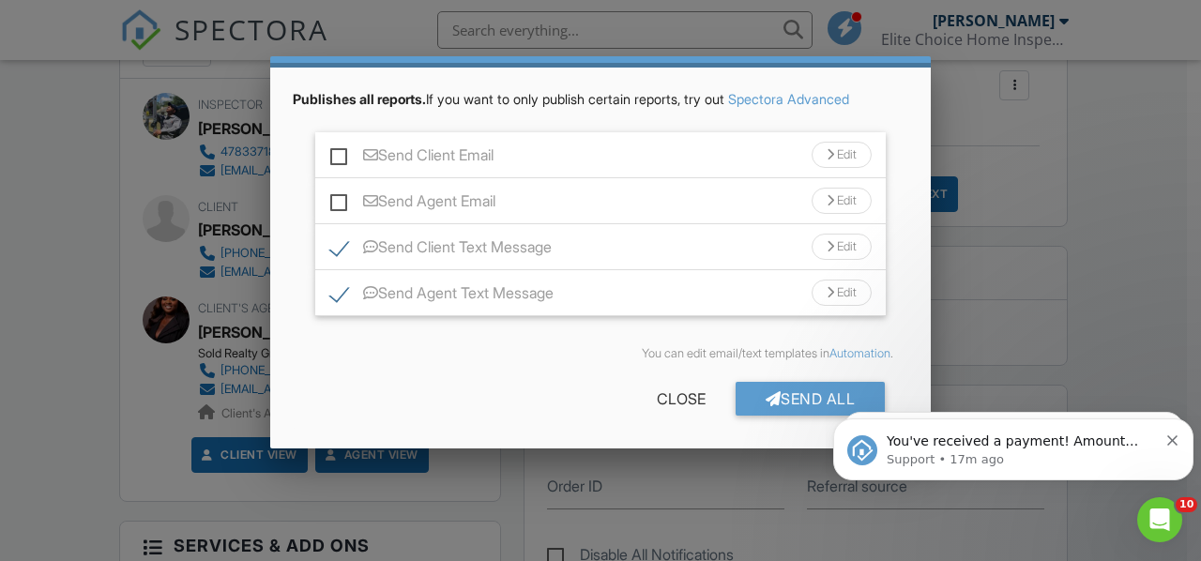
click at [784, 397] on div "Send All" at bounding box center [810, 399] width 150 height 34
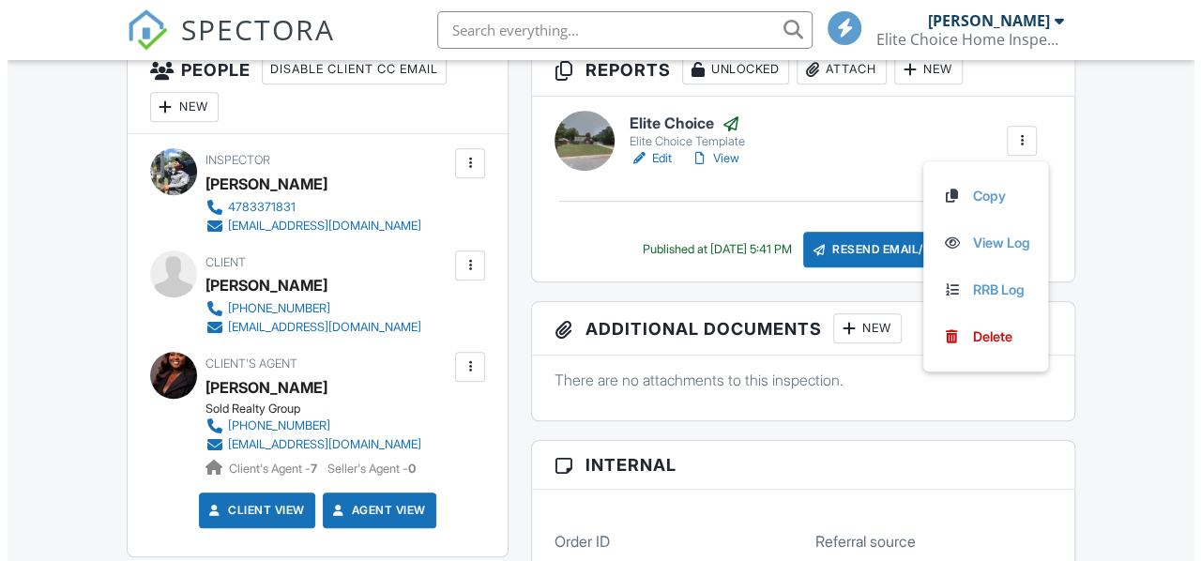
scroll to position [469, 0]
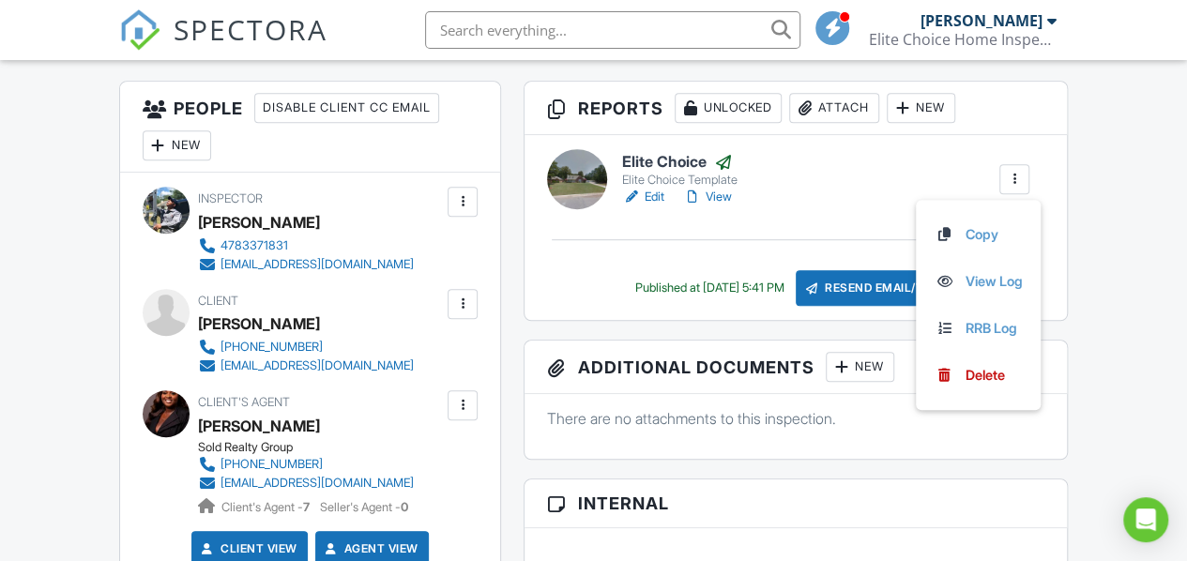
click at [842, 306] on div "Resend Email/Text" at bounding box center [875, 288] width 161 height 36
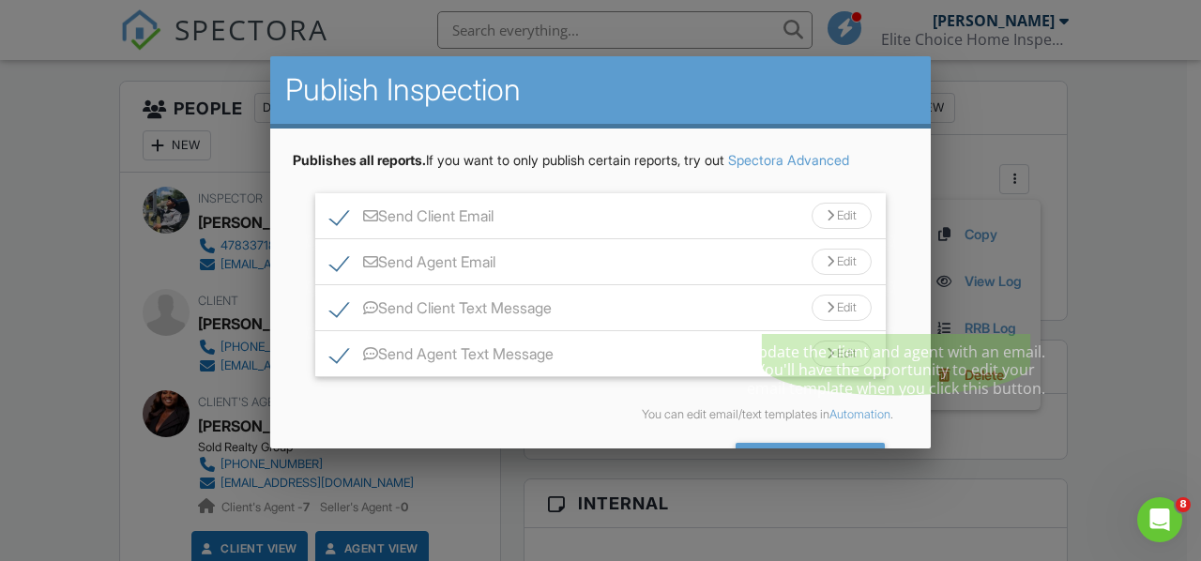
scroll to position [0, 0]
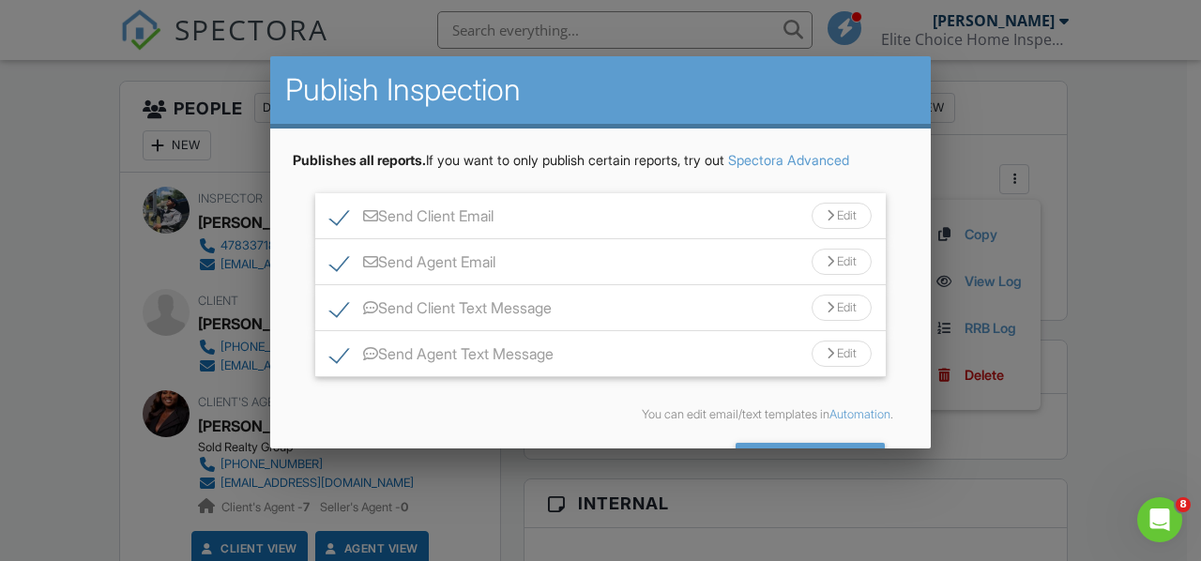
click at [330, 217] on label "Send Client Email" at bounding box center [411, 218] width 163 height 23
checkbox input "false"
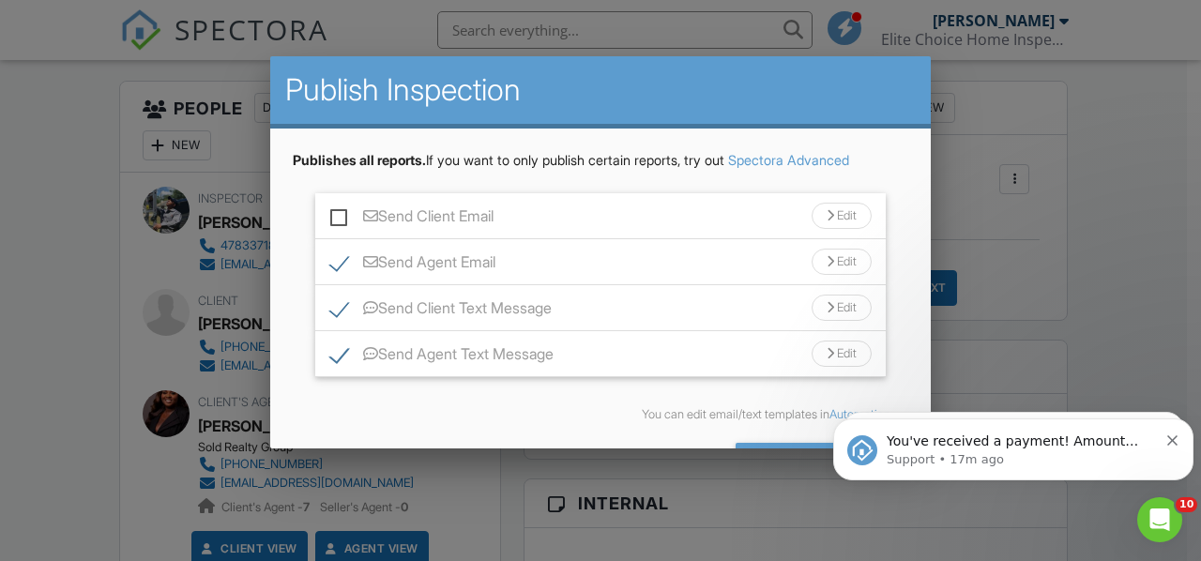
click at [331, 306] on label "Send Client Text Message" at bounding box center [440, 310] width 221 height 23
checkbox input "false"
click at [340, 357] on label "Send Agent Text Message" at bounding box center [441, 356] width 223 height 23
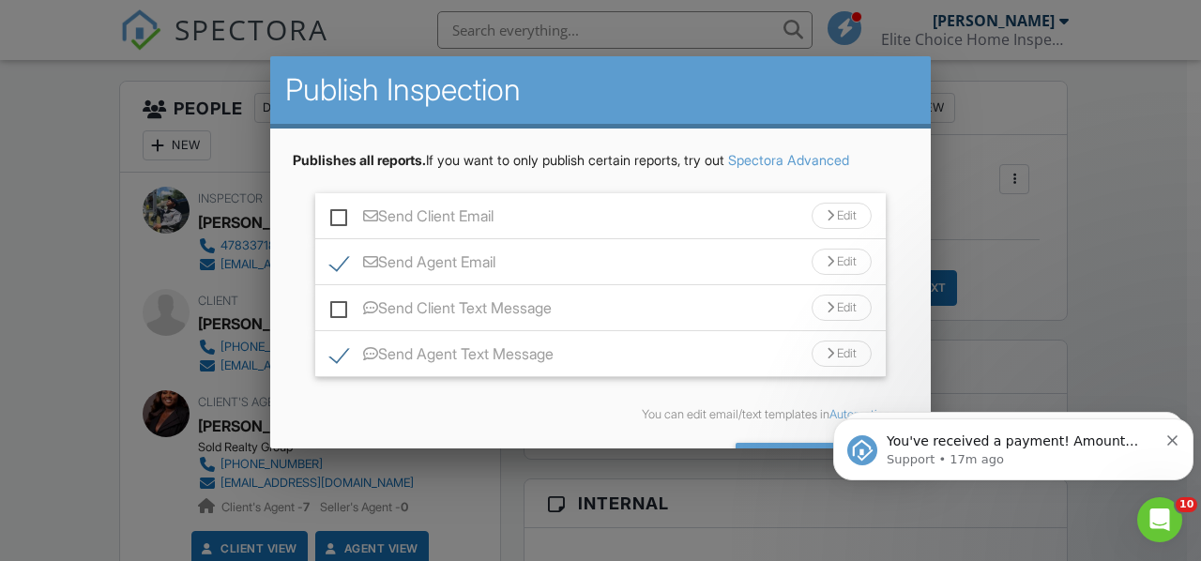
checkbox input "false"
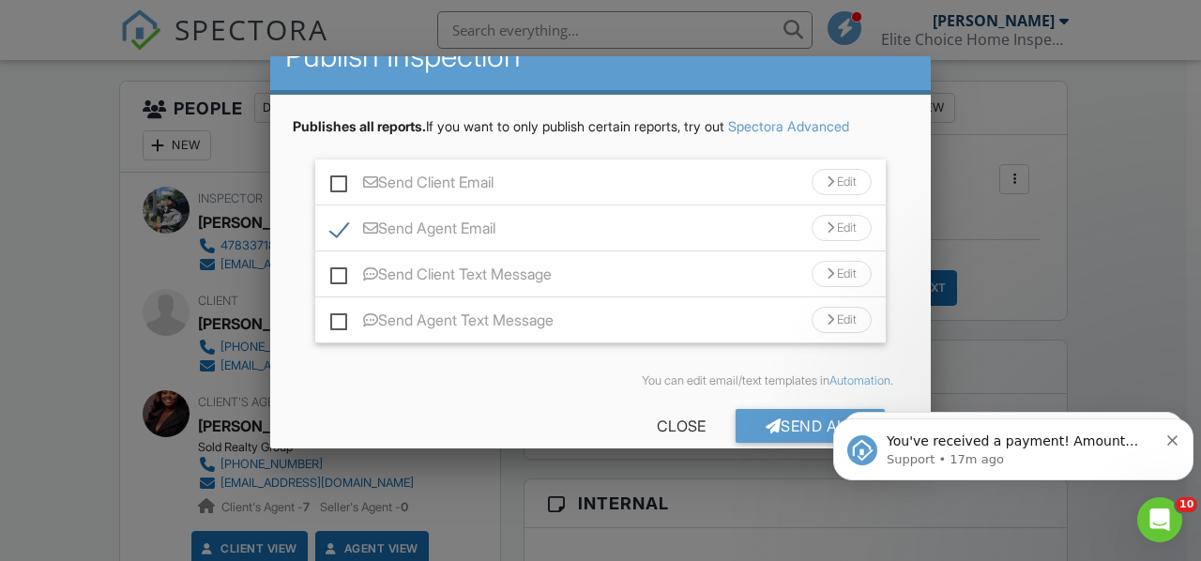
scroll to position [61, 0]
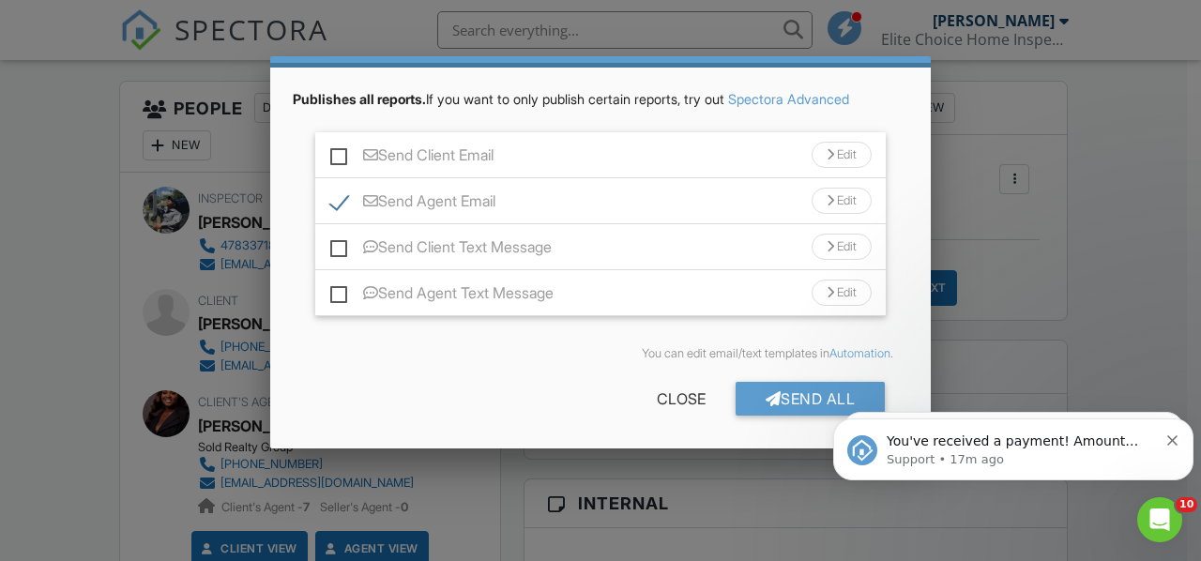
click at [765, 390] on div "Send All" at bounding box center [810, 399] width 150 height 34
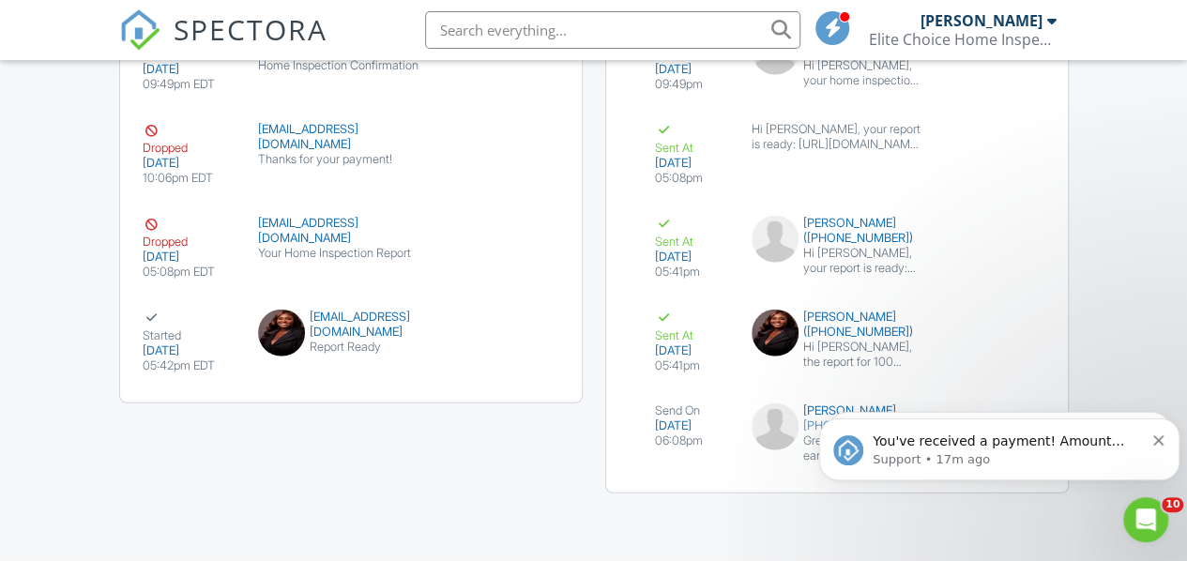
click at [1160, 441] on icon "Dismiss notification" at bounding box center [1158, 440] width 10 height 10
click at [1154, 441] on icon "Dismiss notification" at bounding box center [1158, 440] width 10 height 10
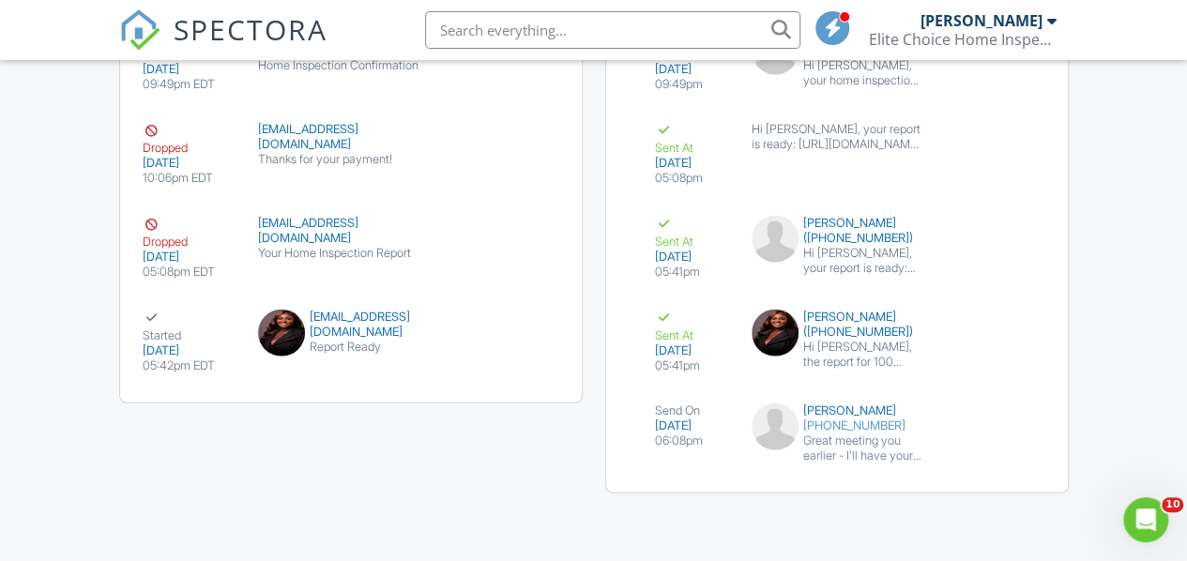
click at [990, 420] on div "submit" at bounding box center [993, 423] width 19 height 19
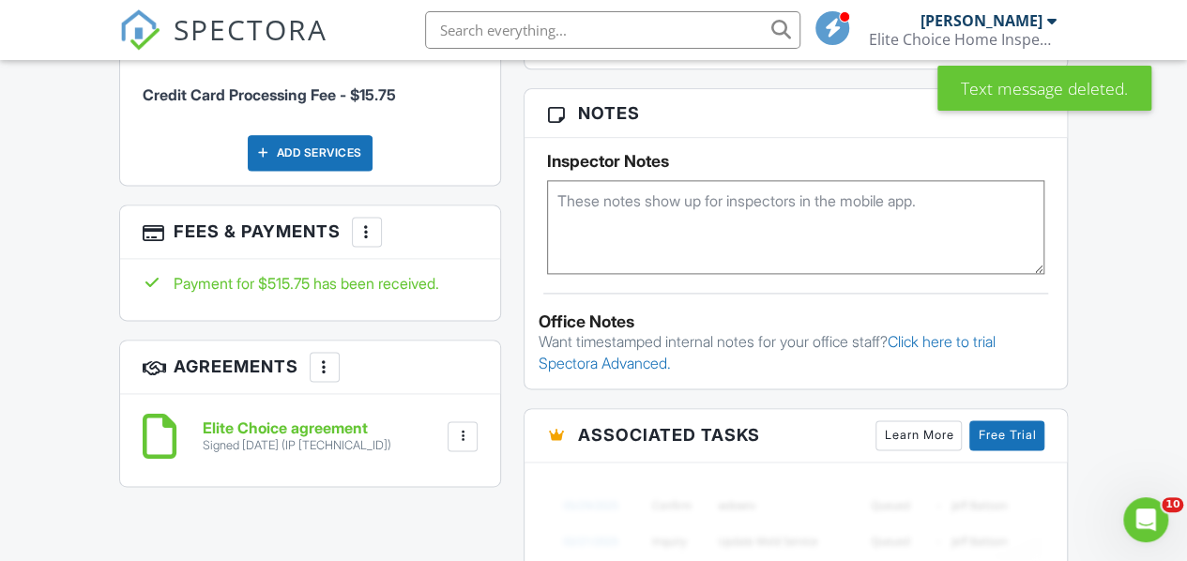
scroll to position [938, 0]
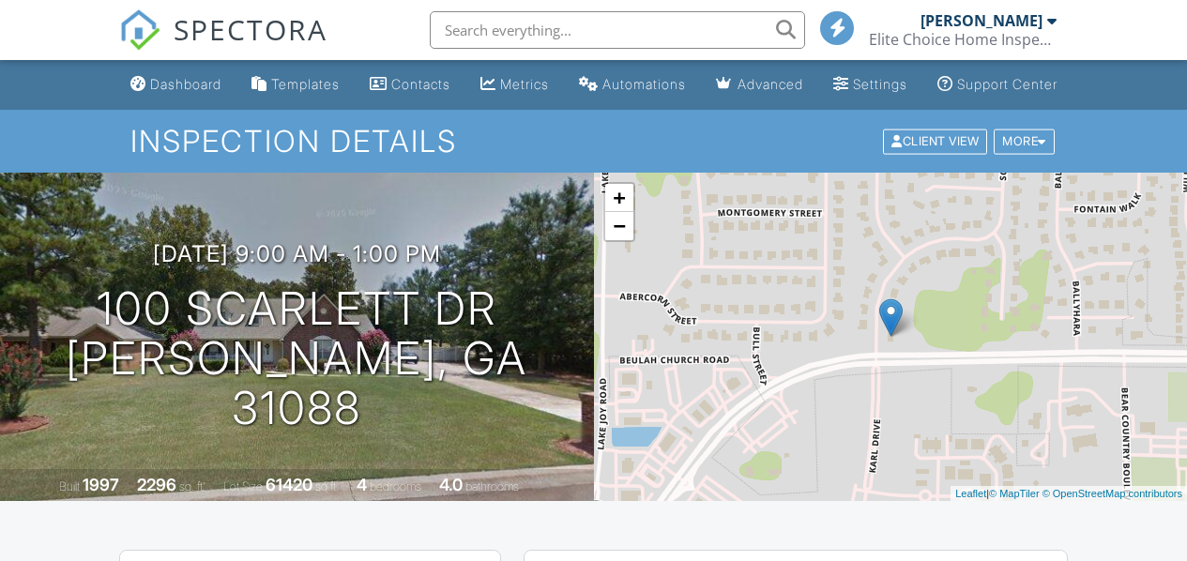
click at [175, 92] on div "Dashboard" at bounding box center [185, 84] width 71 height 16
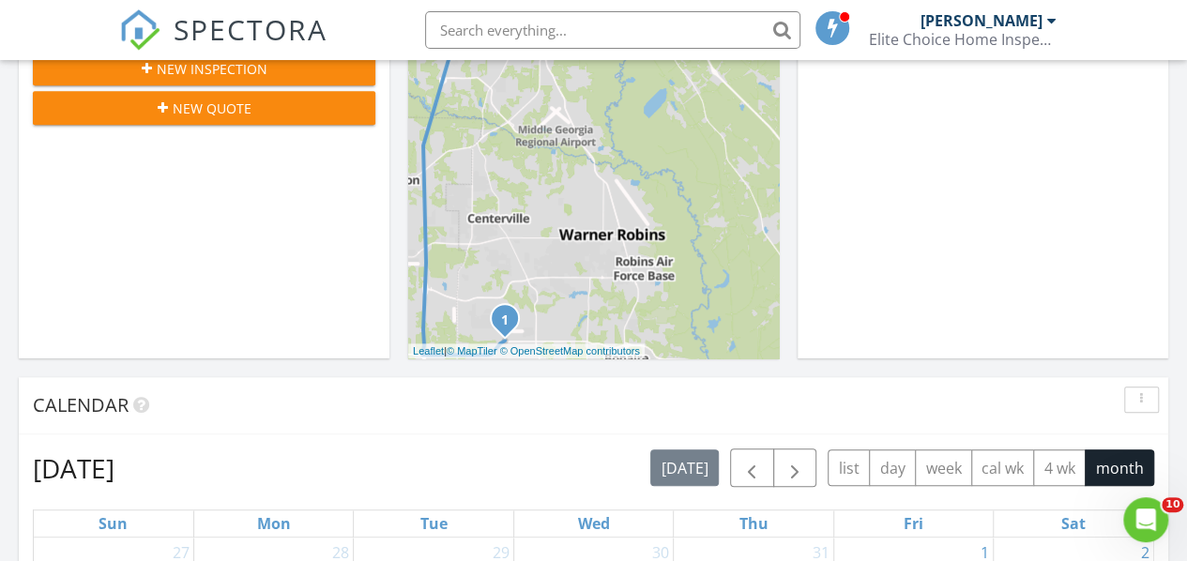
scroll to position [188, 0]
